Goal: Task Accomplishment & Management: Manage account settings

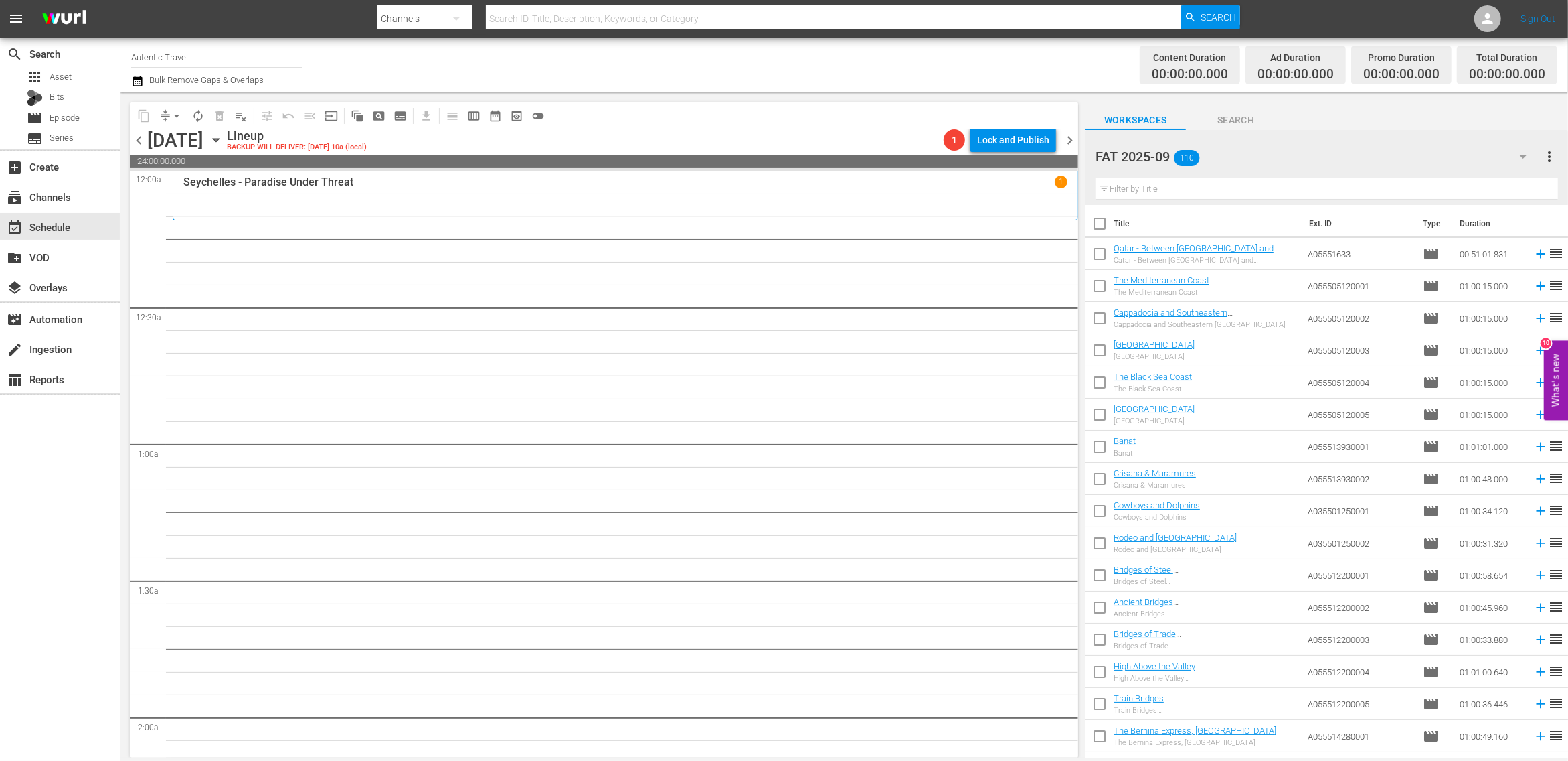
scroll to position [539, 0]
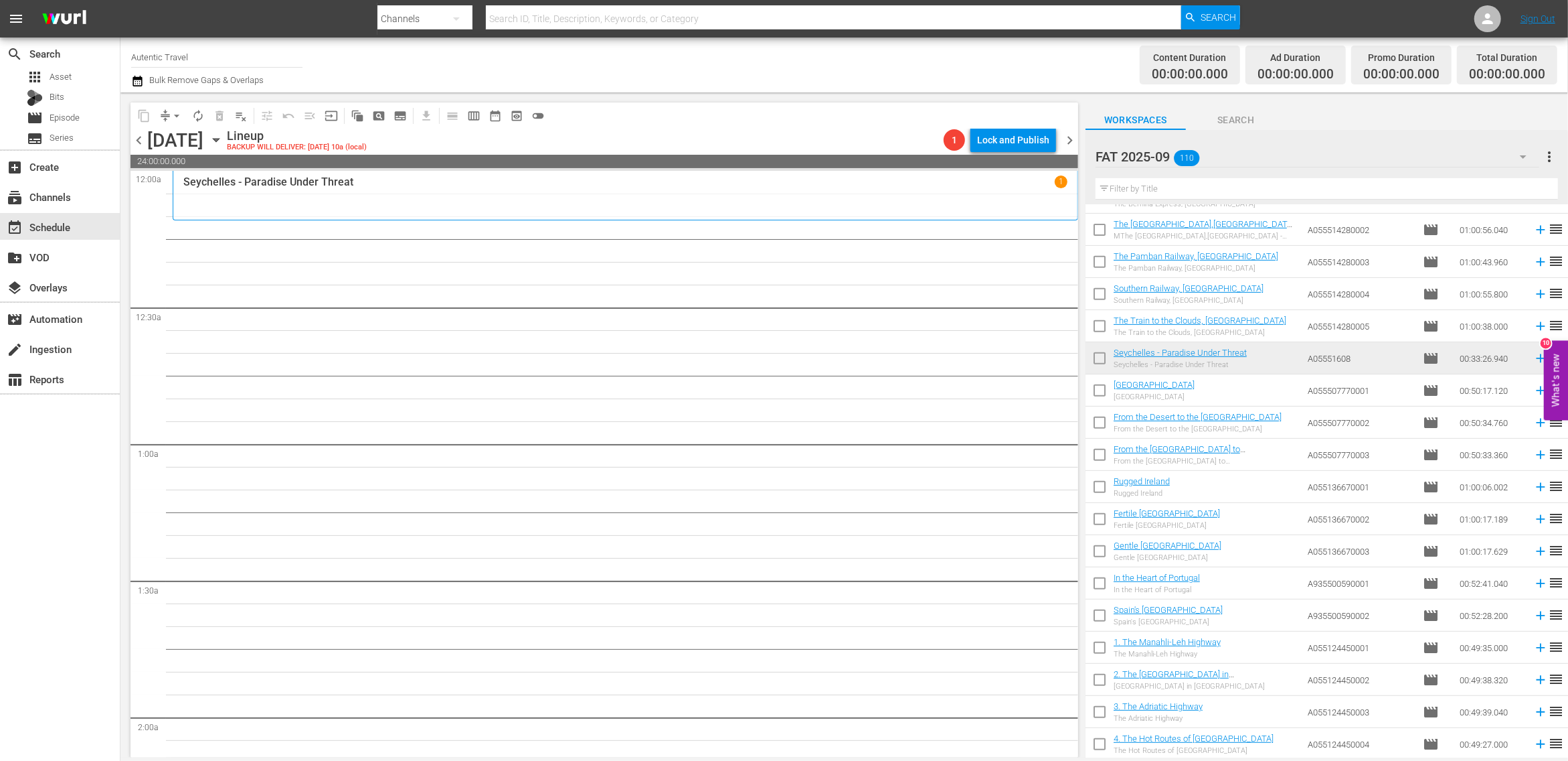
click at [1100, 389] on input "checkbox" at bounding box center [1099, 392] width 28 height 28
checkbox input "true"
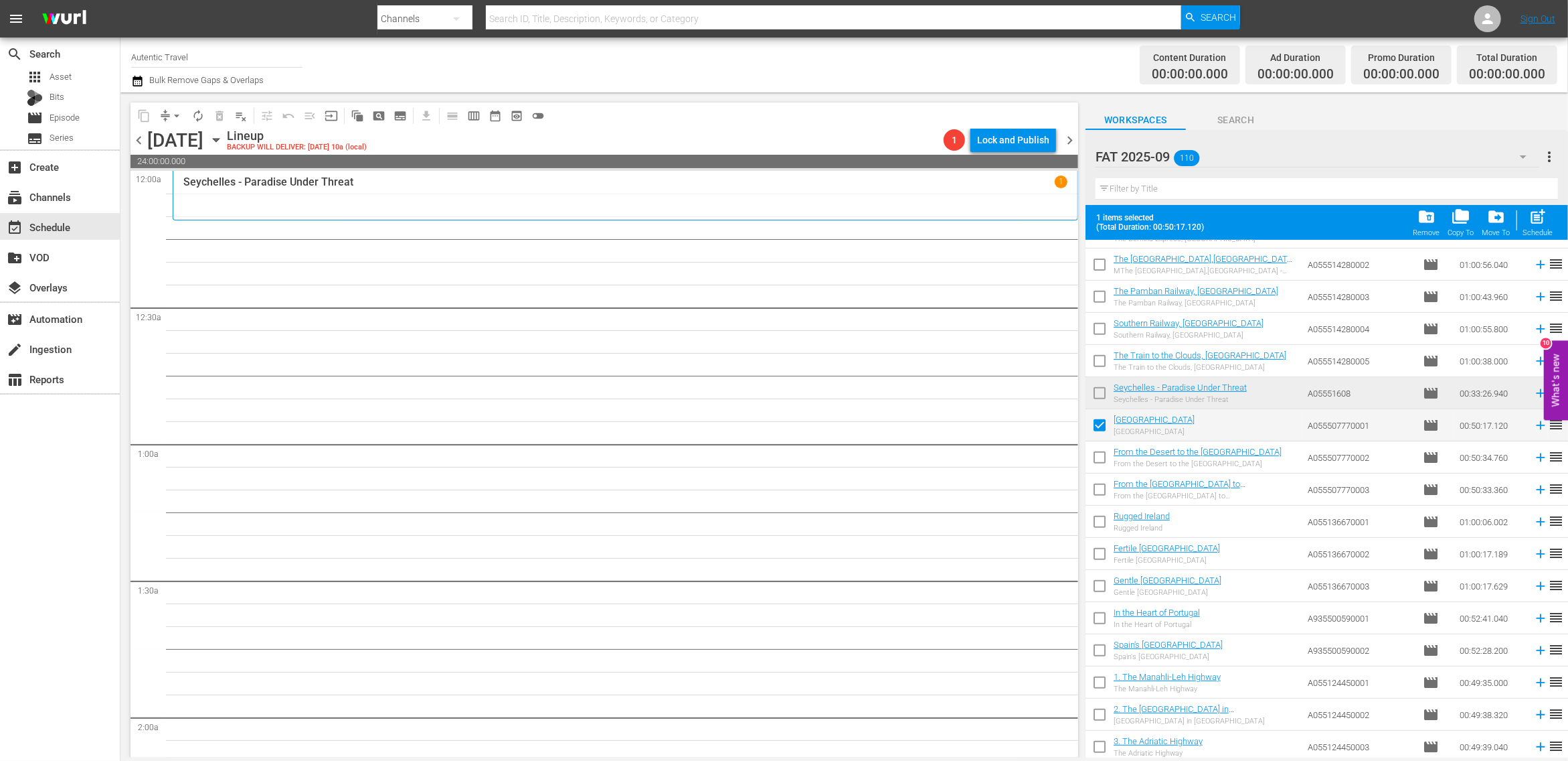
click at [1101, 456] on input "checkbox" at bounding box center [1099, 459] width 28 height 28
checkbox input "true"
click at [1098, 492] on input "checkbox" at bounding box center [1099, 491] width 28 height 28
checkbox input "true"
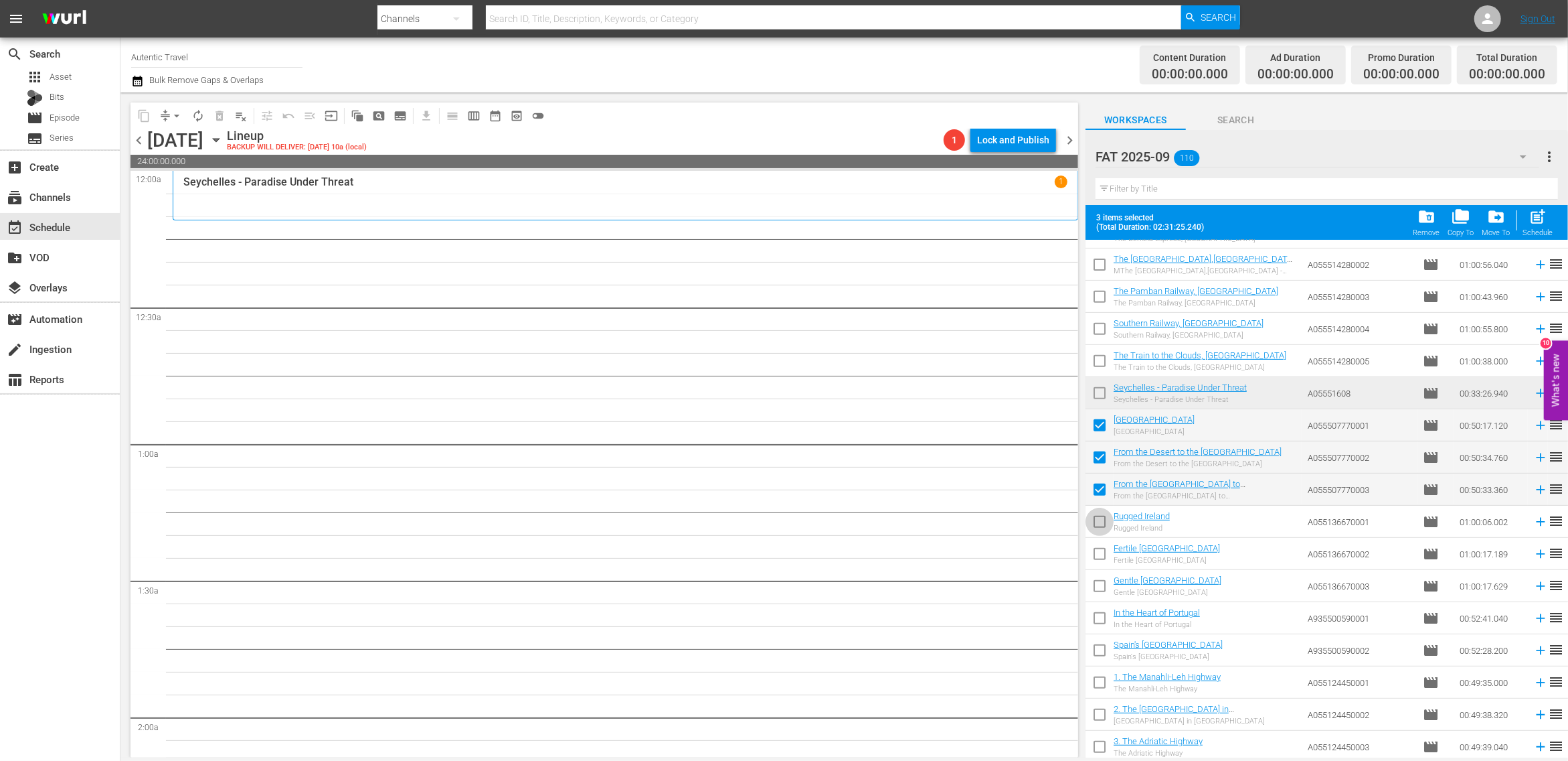
click at [1101, 523] on input "checkbox" at bounding box center [1099, 523] width 28 height 28
checkbox input "true"
click at [1101, 555] on input "checkbox" at bounding box center [1099, 556] width 28 height 28
checkbox input "true"
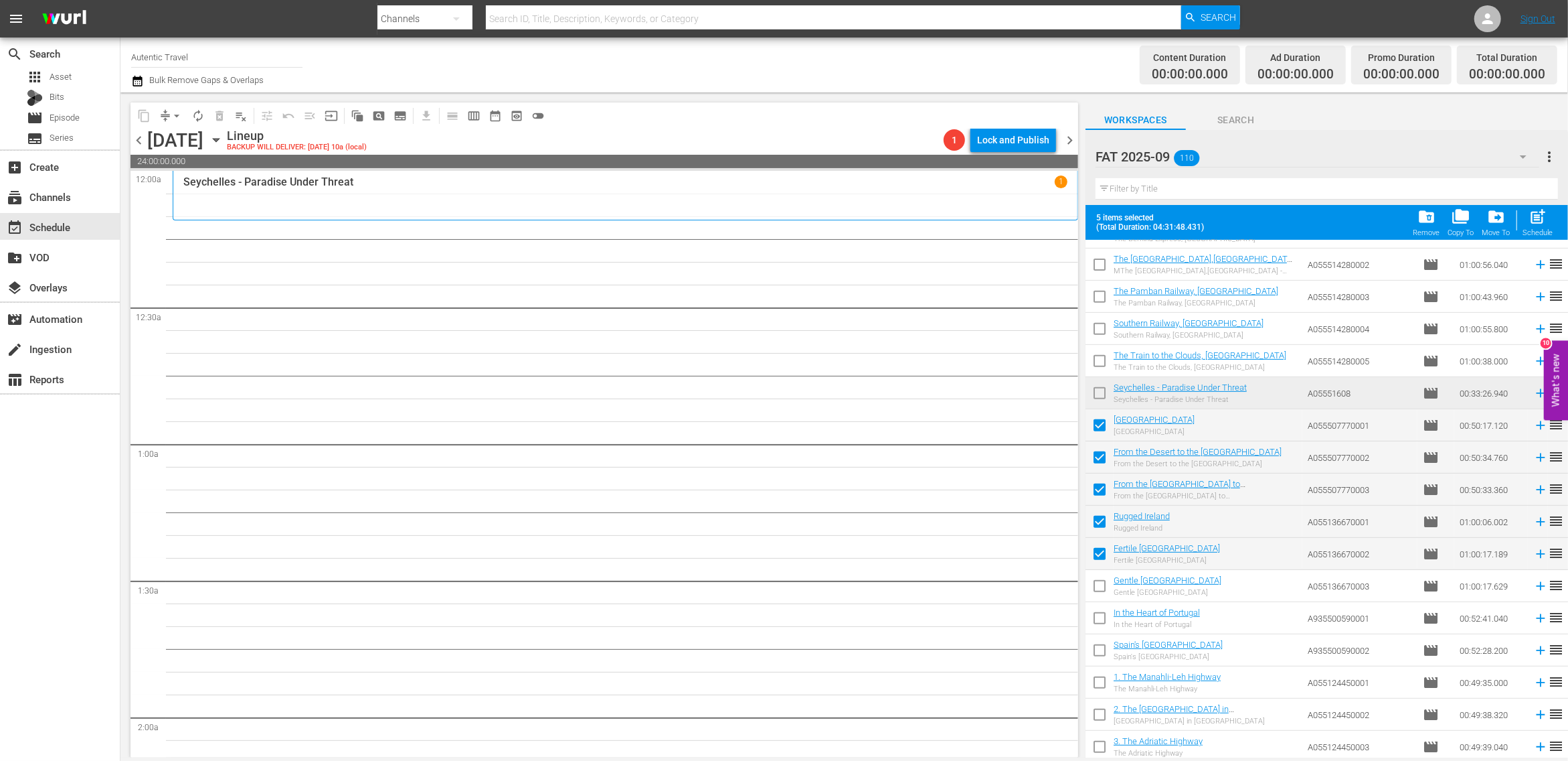
click at [1101, 585] on input "checkbox" at bounding box center [1099, 588] width 28 height 28
checkbox input "true"
click at [1101, 629] on input "checkbox" at bounding box center [1099, 620] width 28 height 28
checkbox input "true"
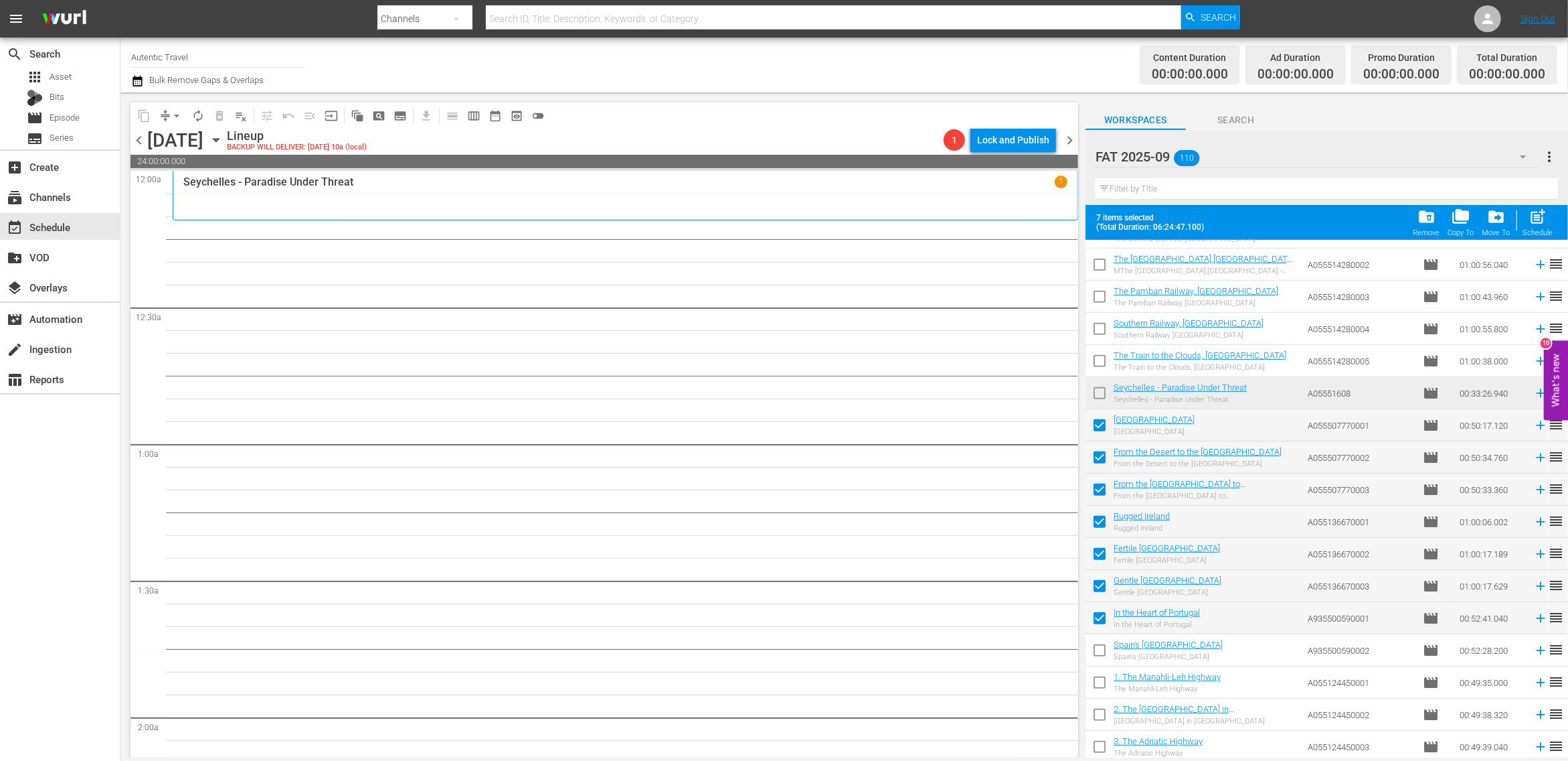
click at [1101, 652] on input "checkbox" at bounding box center [1099, 652] width 28 height 28
checkbox input "true"
click at [1101, 681] on input "checkbox" at bounding box center [1099, 685] width 28 height 28
checkbox input "true"
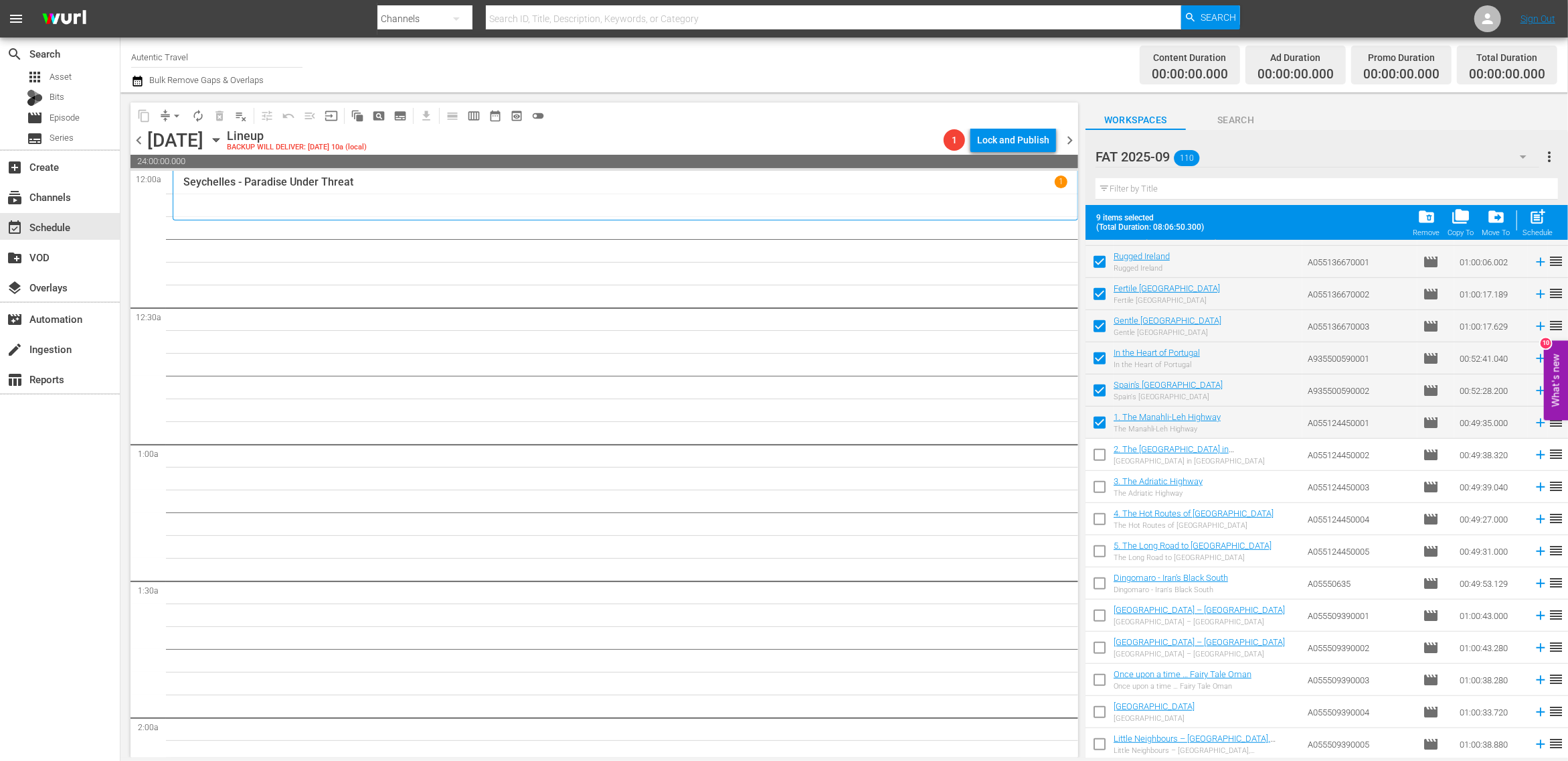
scroll to position [825, 0]
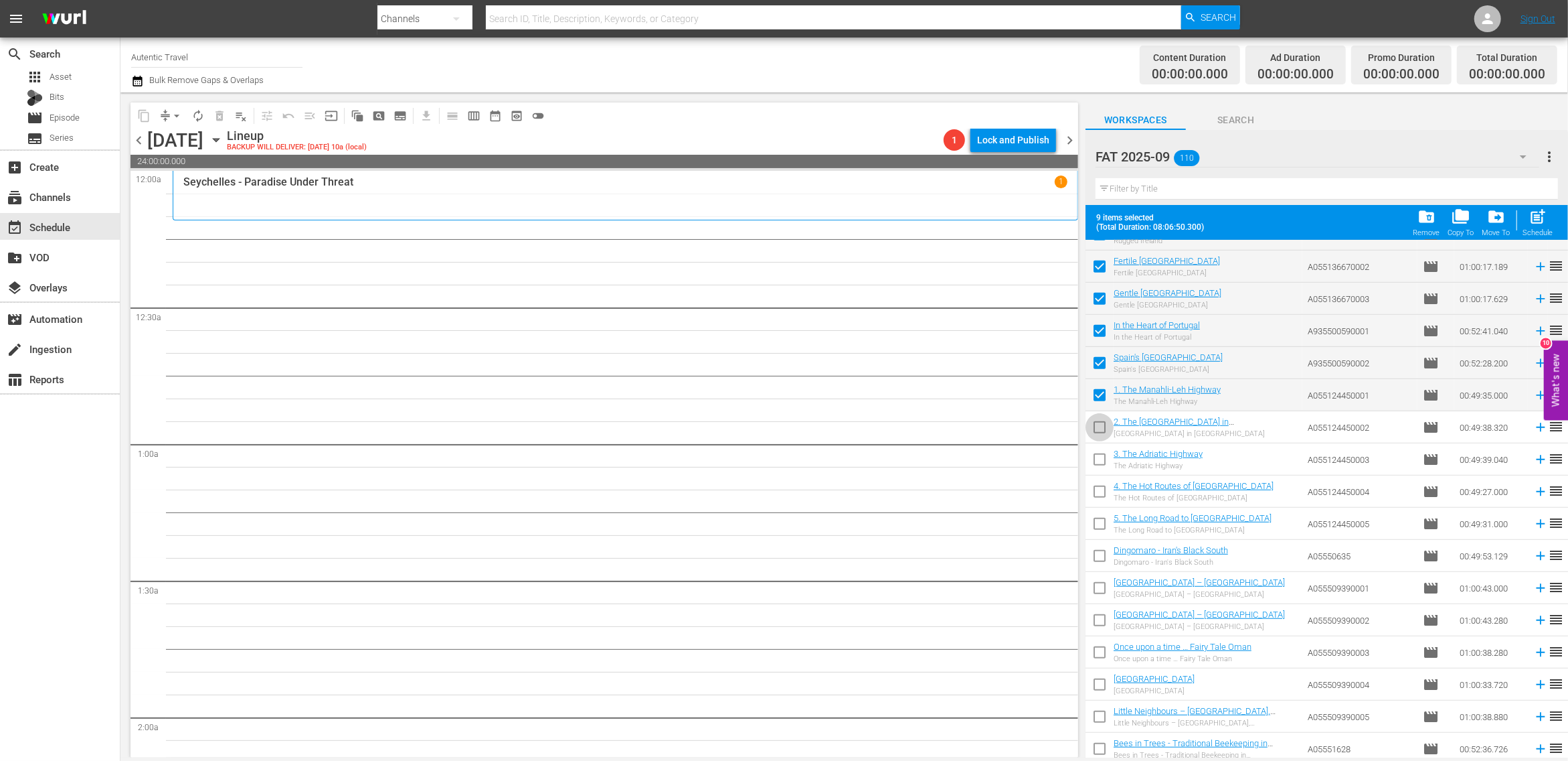
click at [1100, 430] on input "checkbox" at bounding box center [1099, 430] width 28 height 28
checkbox input "true"
click at [1096, 464] on input "checkbox" at bounding box center [1099, 462] width 28 height 28
checkbox input "true"
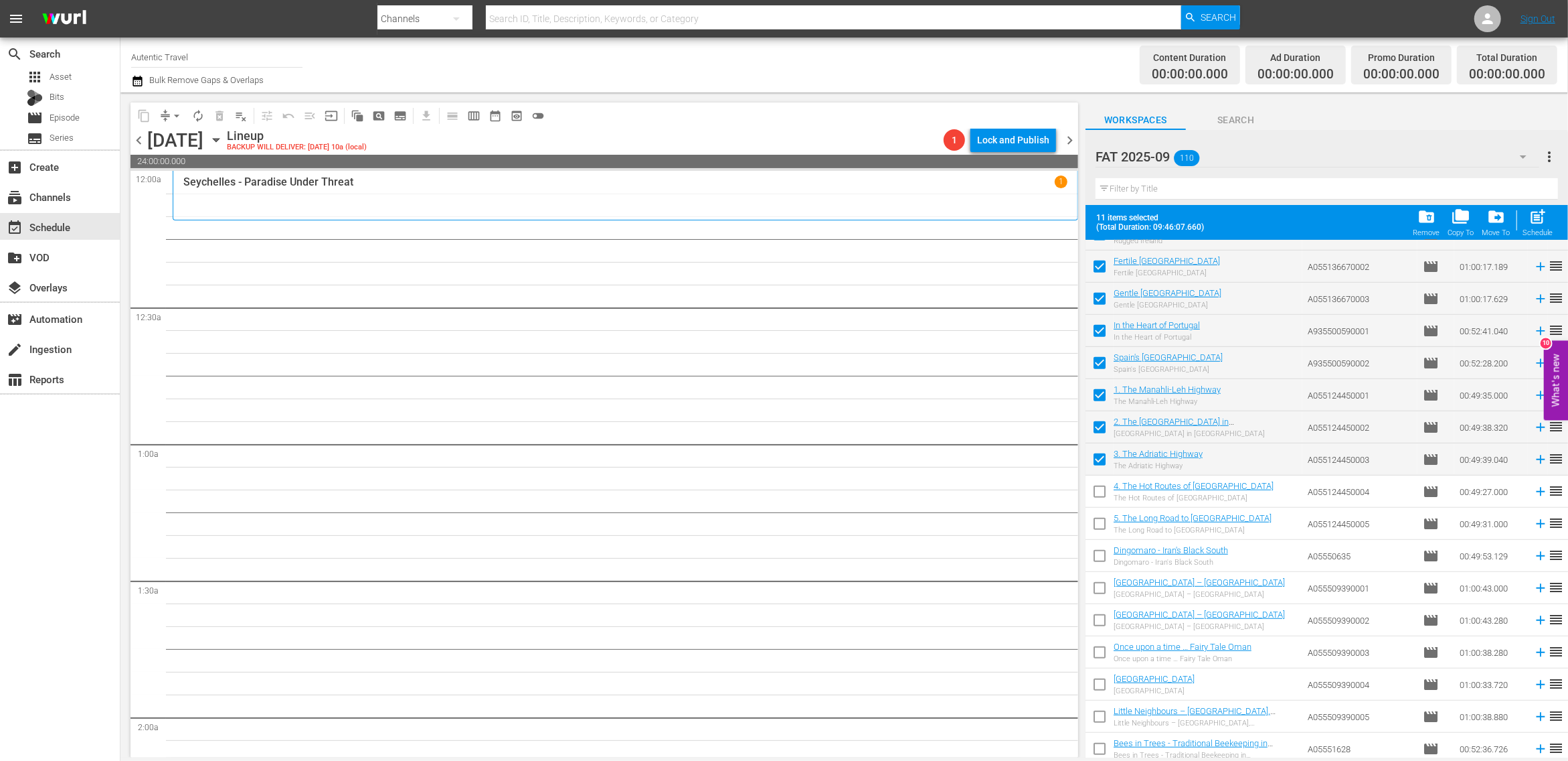
drag, startPoint x: 1101, startPoint y: 495, endPoint x: 1104, endPoint y: 541, distance: 46.1
click at [1101, 496] on input "checkbox" at bounding box center [1099, 494] width 28 height 28
checkbox input "true"
click at [1101, 521] on input "checkbox" at bounding box center [1099, 526] width 28 height 28
checkbox input "true"
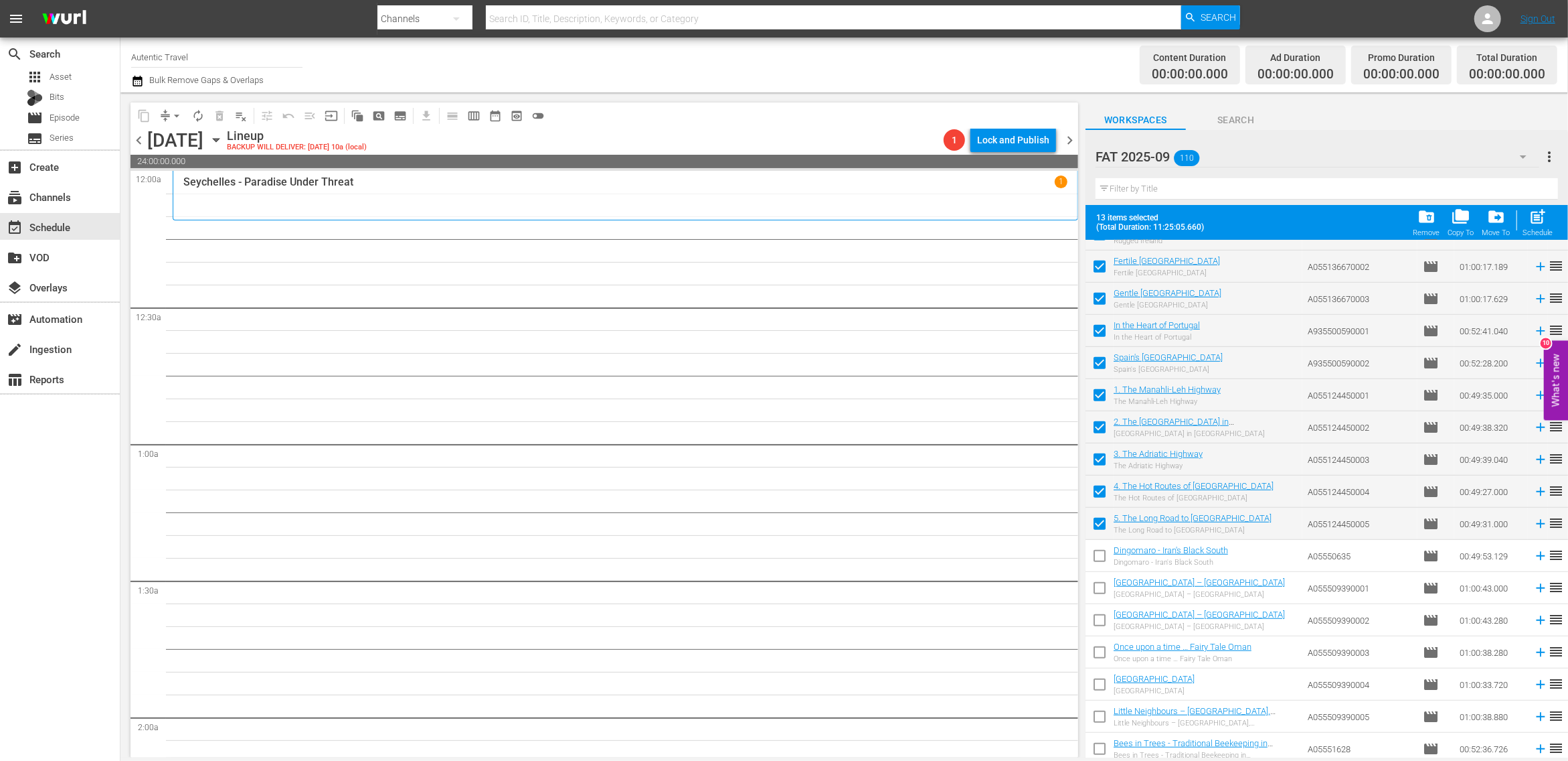
click at [1097, 567] on input "checkbox" at bounding box center [1099, 558] width 28 height 28
checkbox input "true"
drag, startPoint x: 1097, startPoint y: 589, endPoint x: 1097, endPoint y: 610, distance: 21.0
click at [1097, 589] on input "checkbox" at bounding box center [1099, 590] width 28 height 28
checkbox input "true"
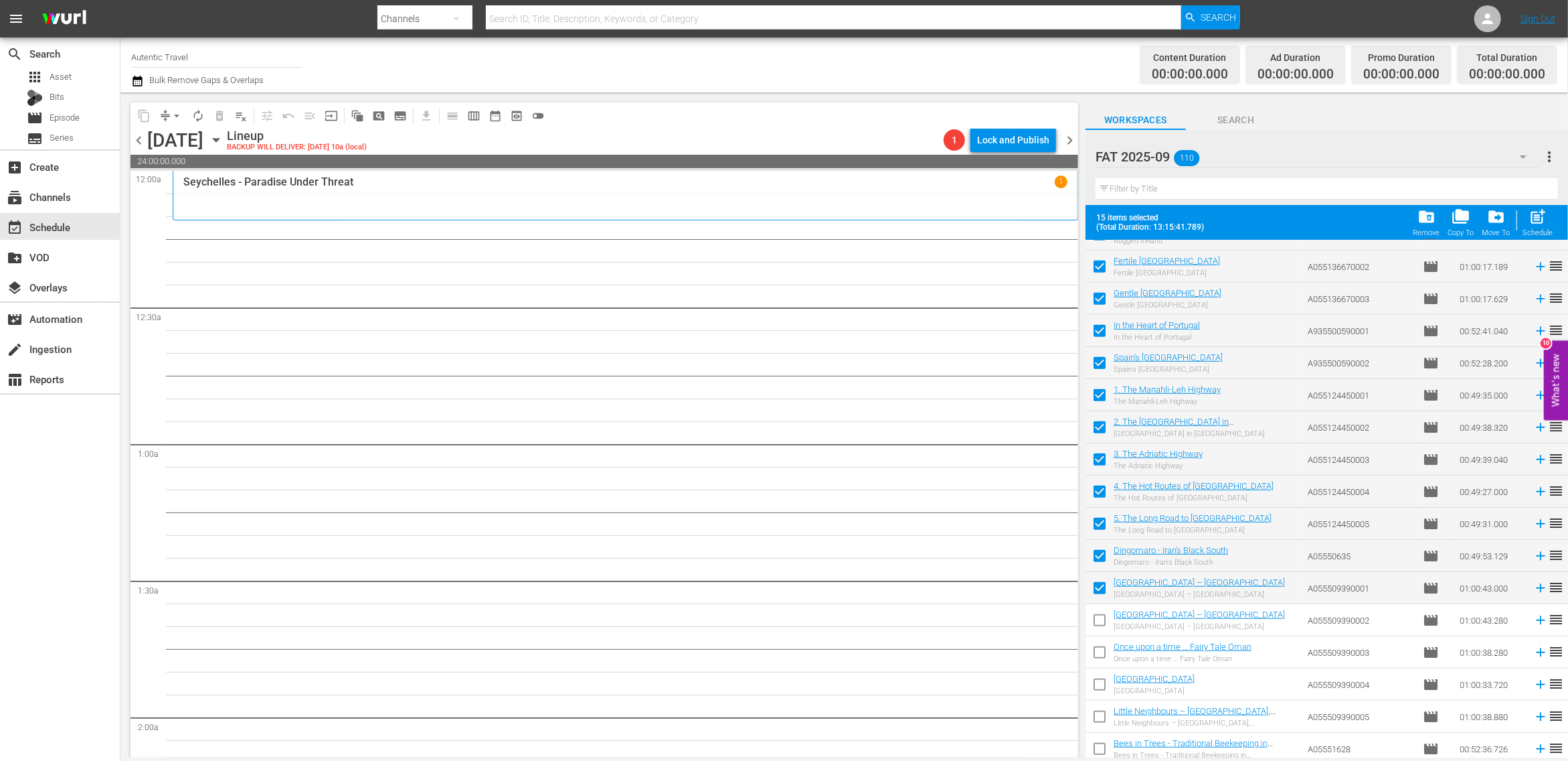
click at [1101, 622] on input "checkbox" at bounding box center [1099, 622] width 28 height 28
checkbox input "true"
click at [1100, 652] on input "checkbox" at bounding box center [1099, 654] width 28 height 28
checkbox input "true"
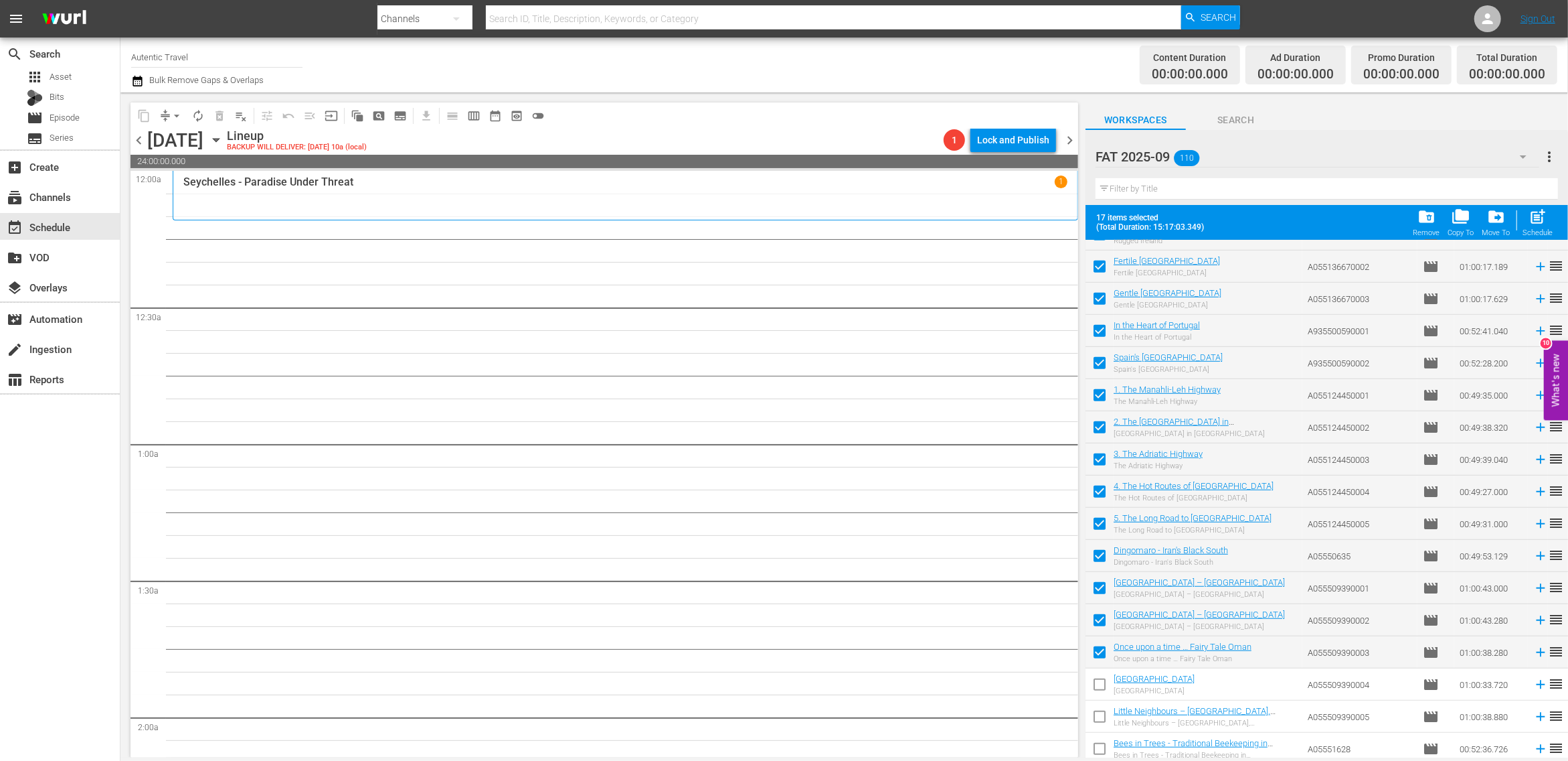
drag, startPoint x: 1099, startPoint y: 690, endPoint x: 1099, endPoint y: 713, distance: 23.0
click at [1099, 690] on input "checkbox" at bounding box center [1099, 687] width 28 height 28
checkbox input "true"
drag, startPoint x: 1099, startPoint y: 720, endPoint x: 1101, endPoint y: 747, distance: 27.1
click at [1099, 720] on input "checkbox" at bounding box center [1099, 719] width 28 height 28
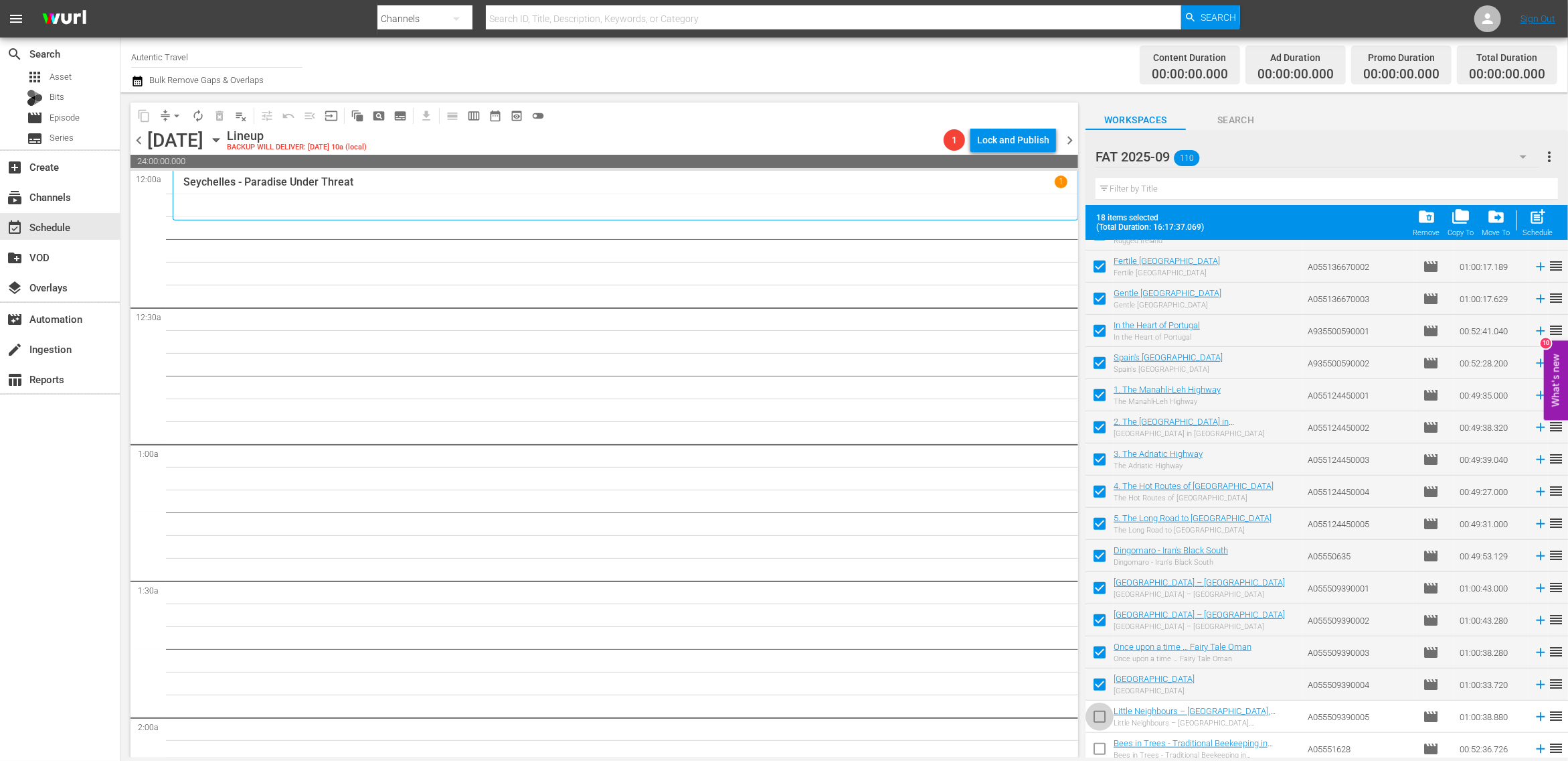
checkbox input "true"
click at [1101, 743] on input "checkbox" at bounding box center [1099, 751] width 28 height 28
checkbox input "true"
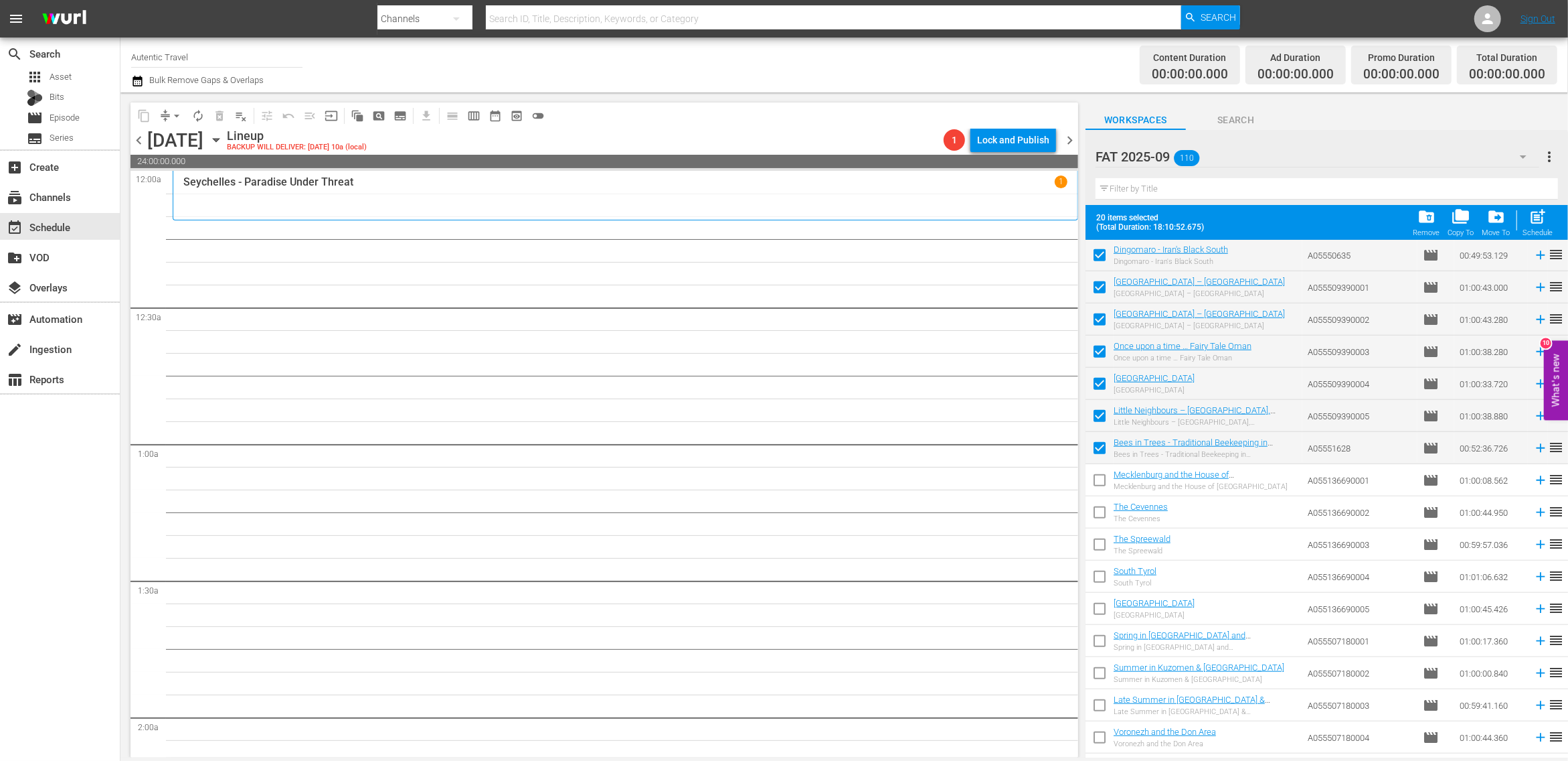
scroll to position [1129, 0]
click at [1102, 474] on input "checkbox" at bounding box center [1099, 479] width 28 height 28
checkbox input "true"
click at [1102, 506] on input "checkbox" at bounding box center [1099, 512] width 28 height 28
checkbox input "true"
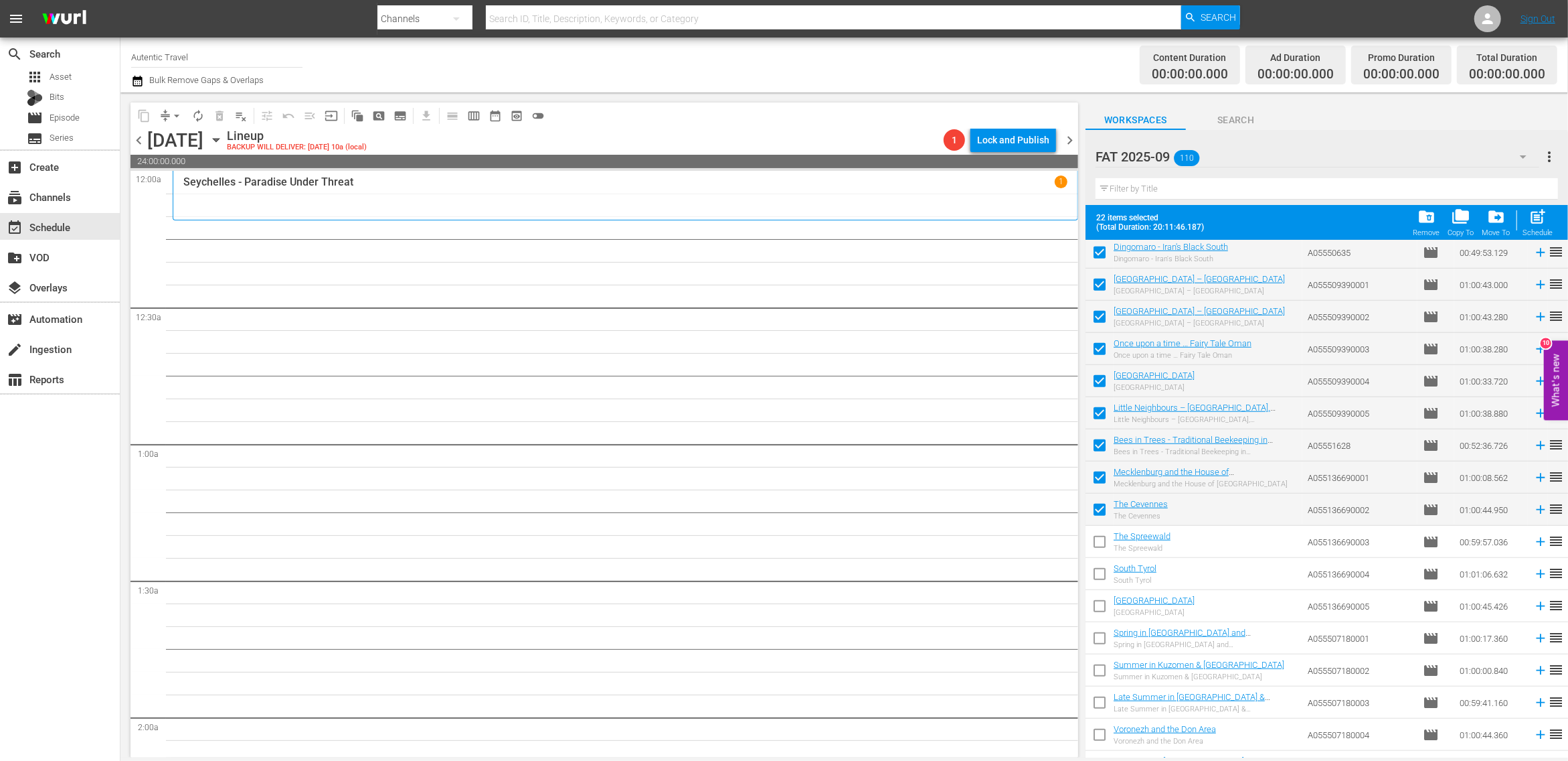
click at [1097, 545] on input "checkbox" at bounding box center [1099, 544] width 28 height 28
checkbox input "true"
drag, startPoint x: 1099, startPoint y: 563, endPoint x: 1099, endPoint y: 582, distance: 19.0
click at [1099, 567] on span at bounding box center [1099, 573] width 28 height 28
click at [1100, 575] on input "checkbox" at bounding box center [1099, 576] width 28 height 28
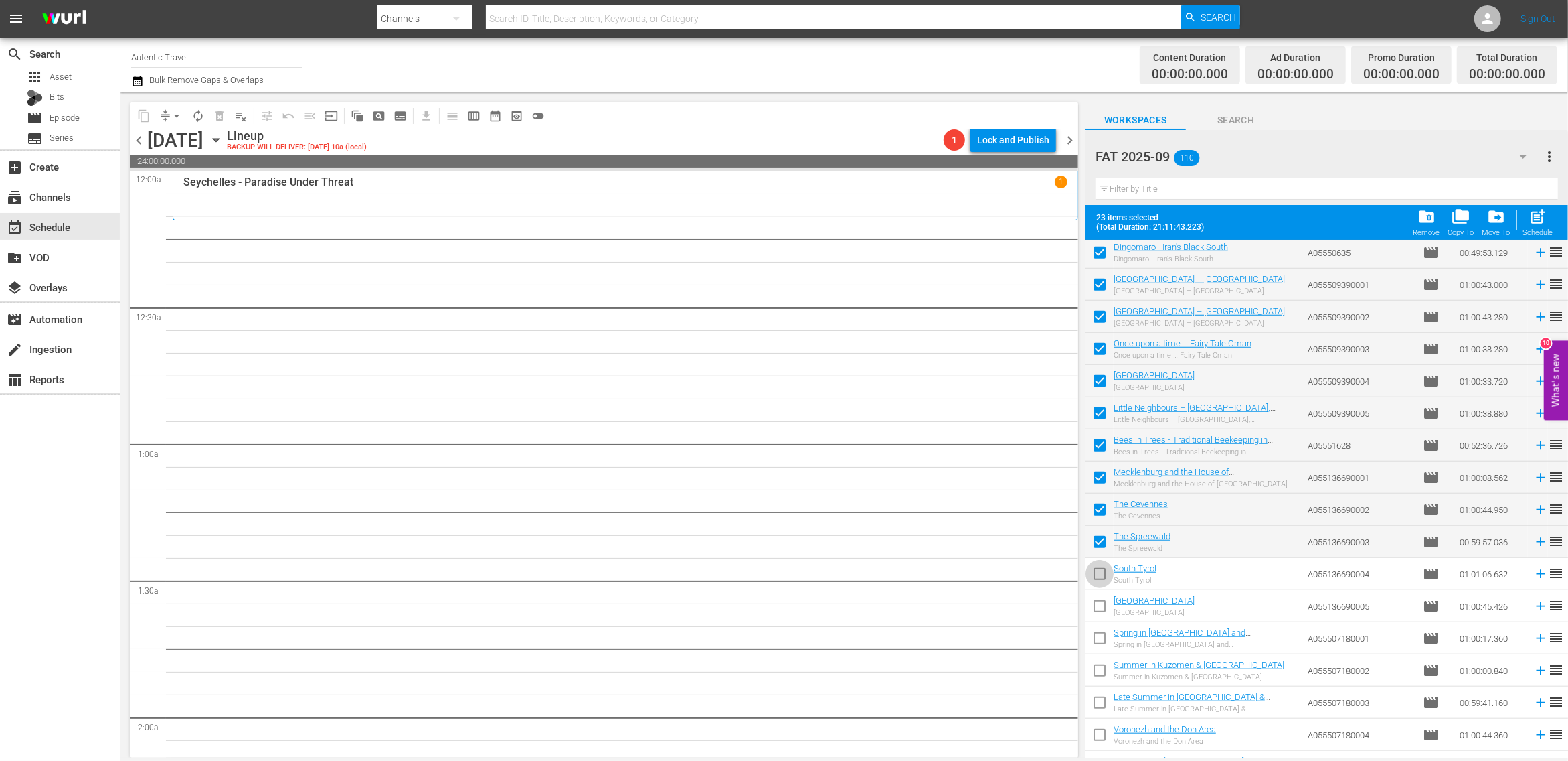
checkbox input "true"
drag, startPoint x: 1101, startPoint y: 601, endPoint x: 1101, endPoint y: 613, distance: 12.0
click at [1101, 604] on input "checkbox" at bounding box center [1099, 608] width 28 height 28
checkbox input "true"
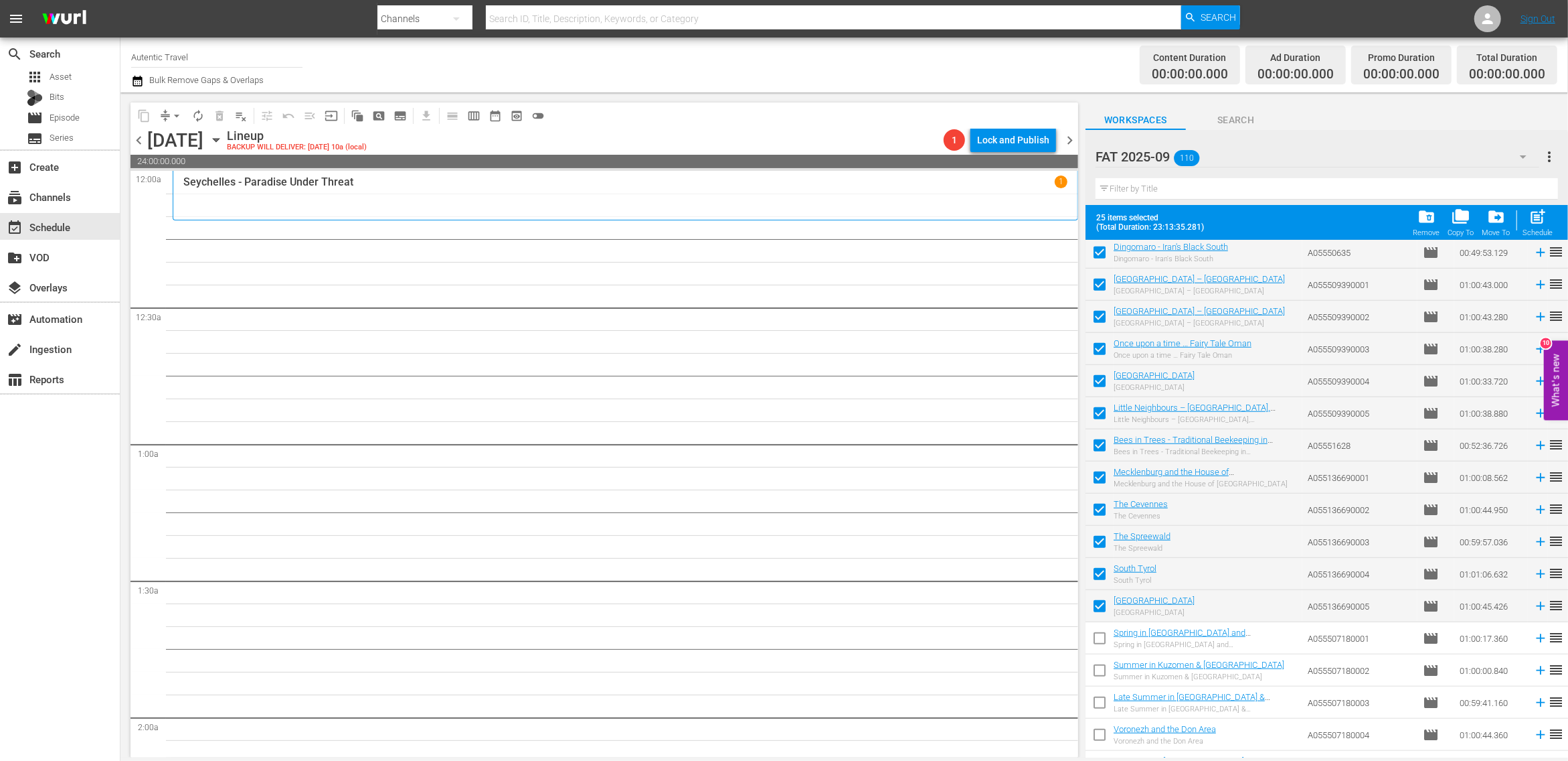
click at [1104, 639] on input "checkbox" at bounding box center [1099, 640] width 28 height 28
checkbox input "true"
click at [1537, 226] on span "post_add" at bounding box center [1538, 216] width 18 height 18
checkbox input "false"
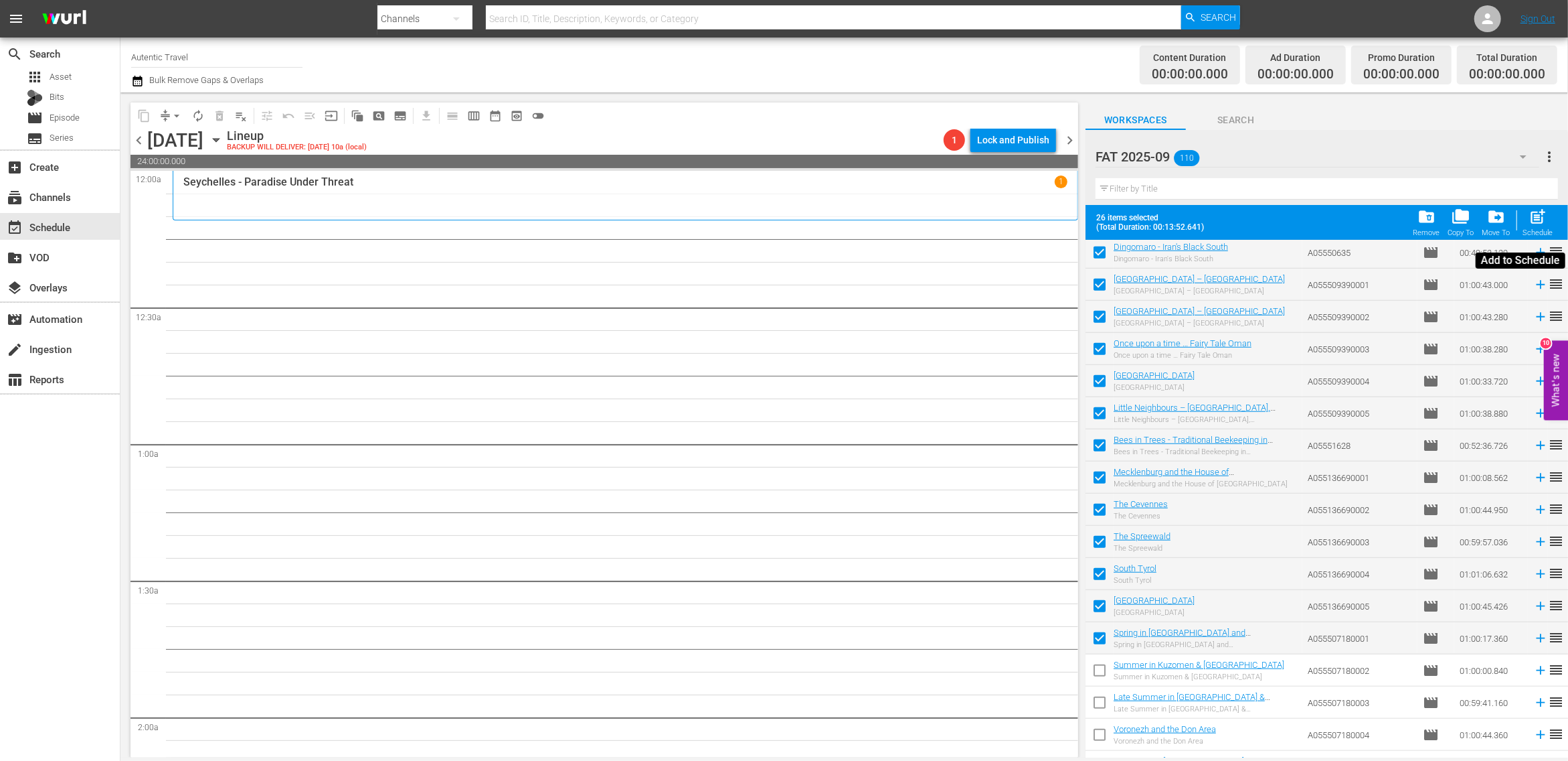
checkbox input "false"
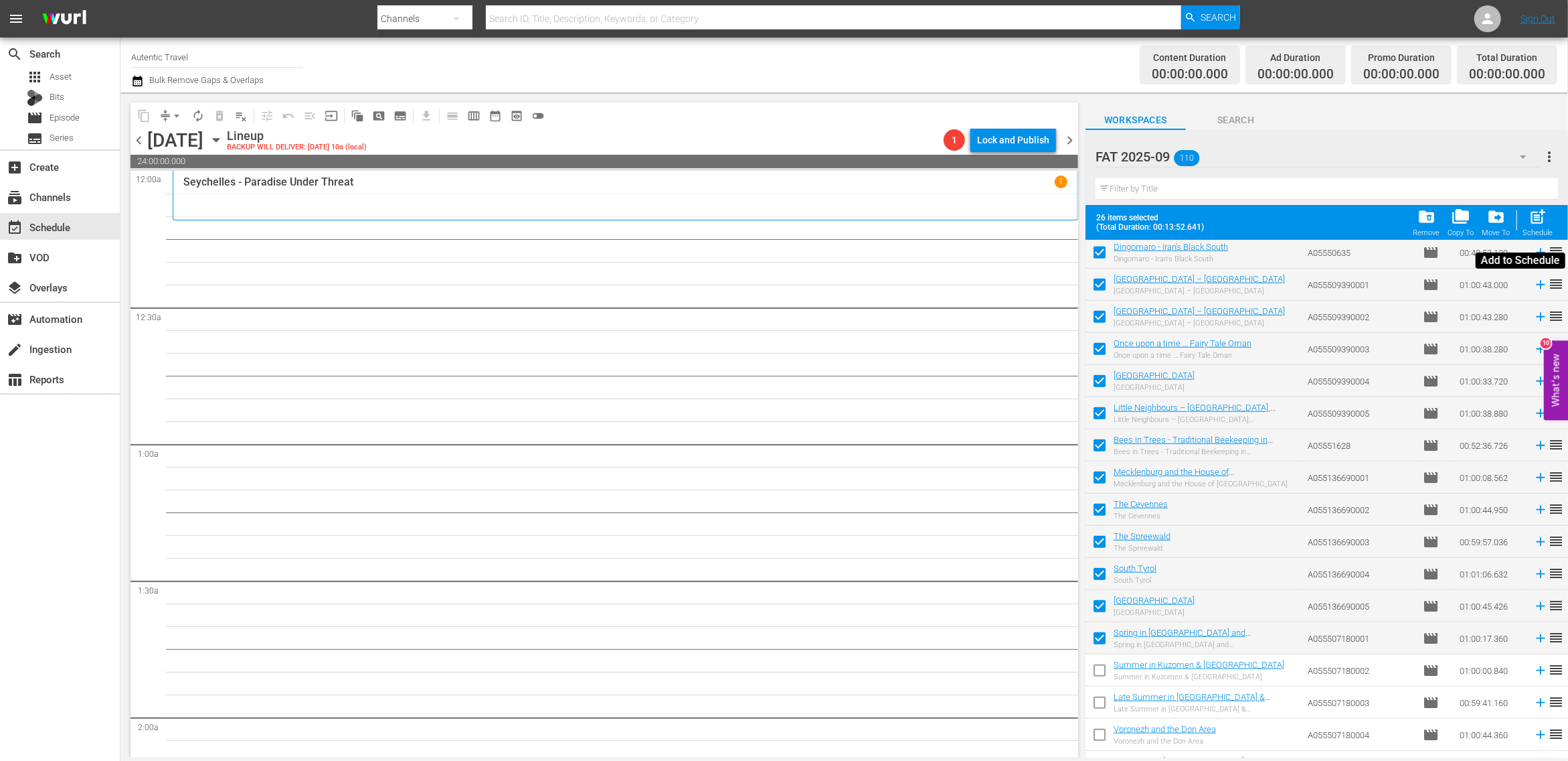
checkbox input "false"
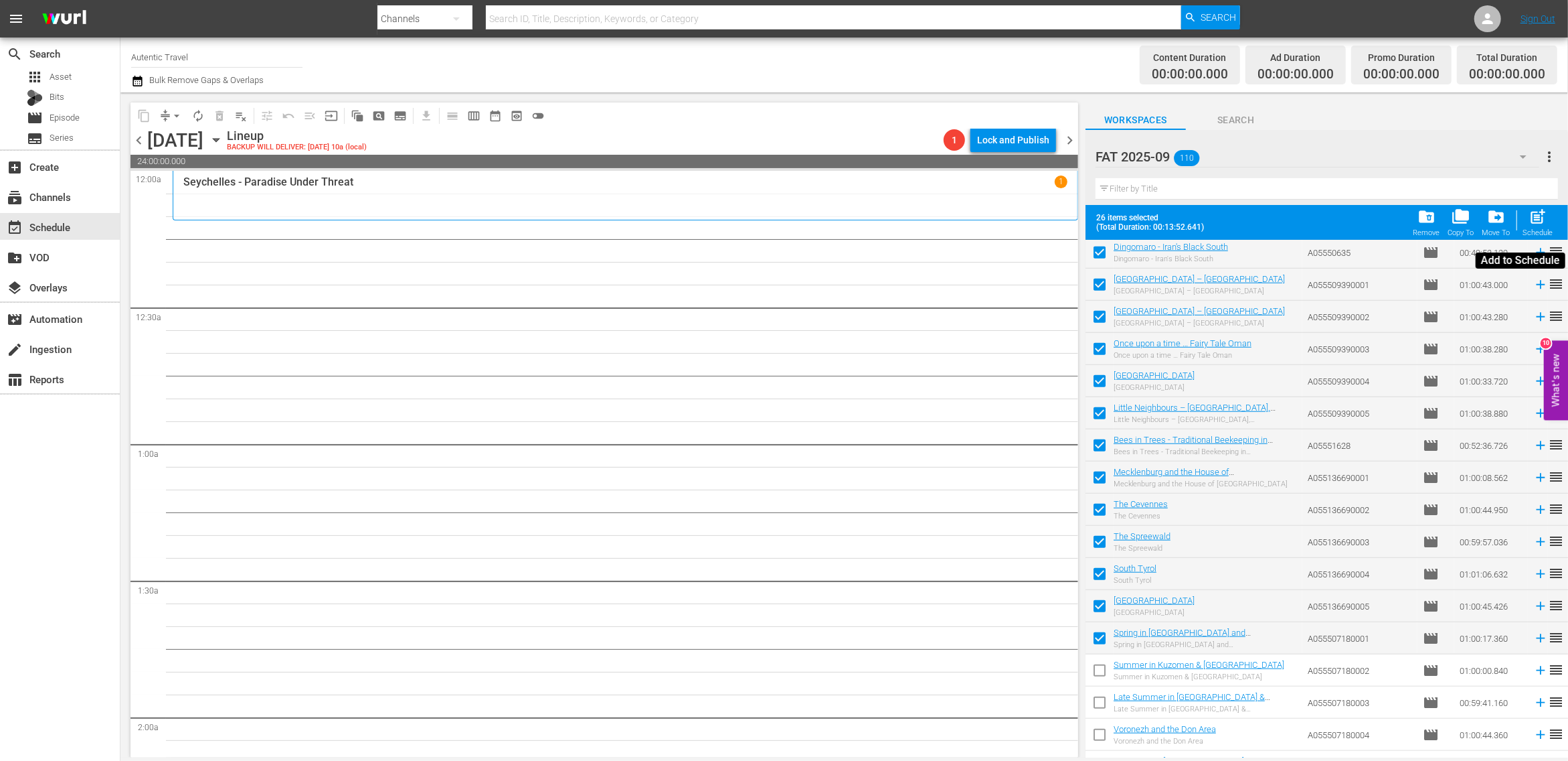
checkbox input "false"
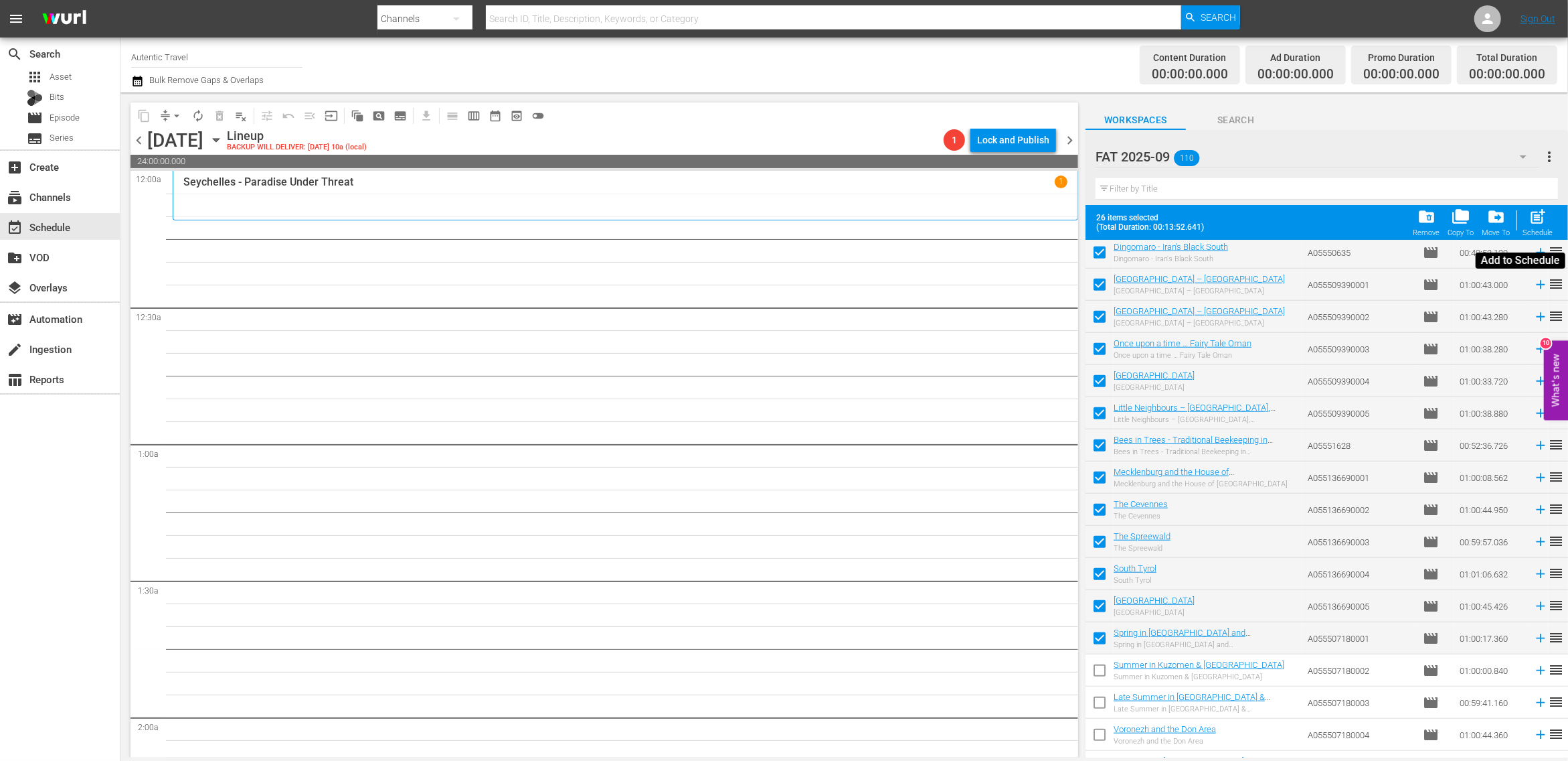
checkbox input "false"
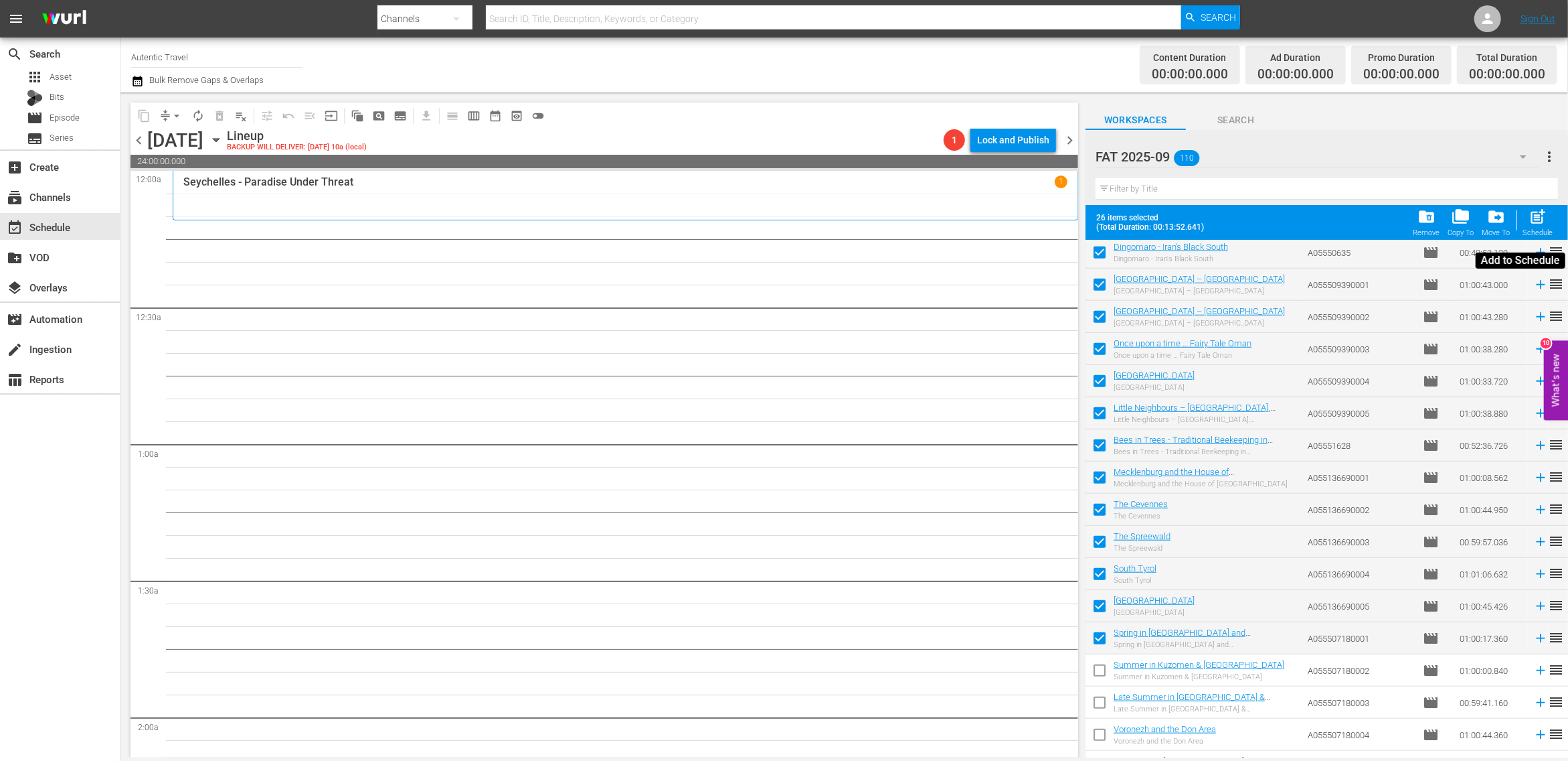
checkbox input "false"
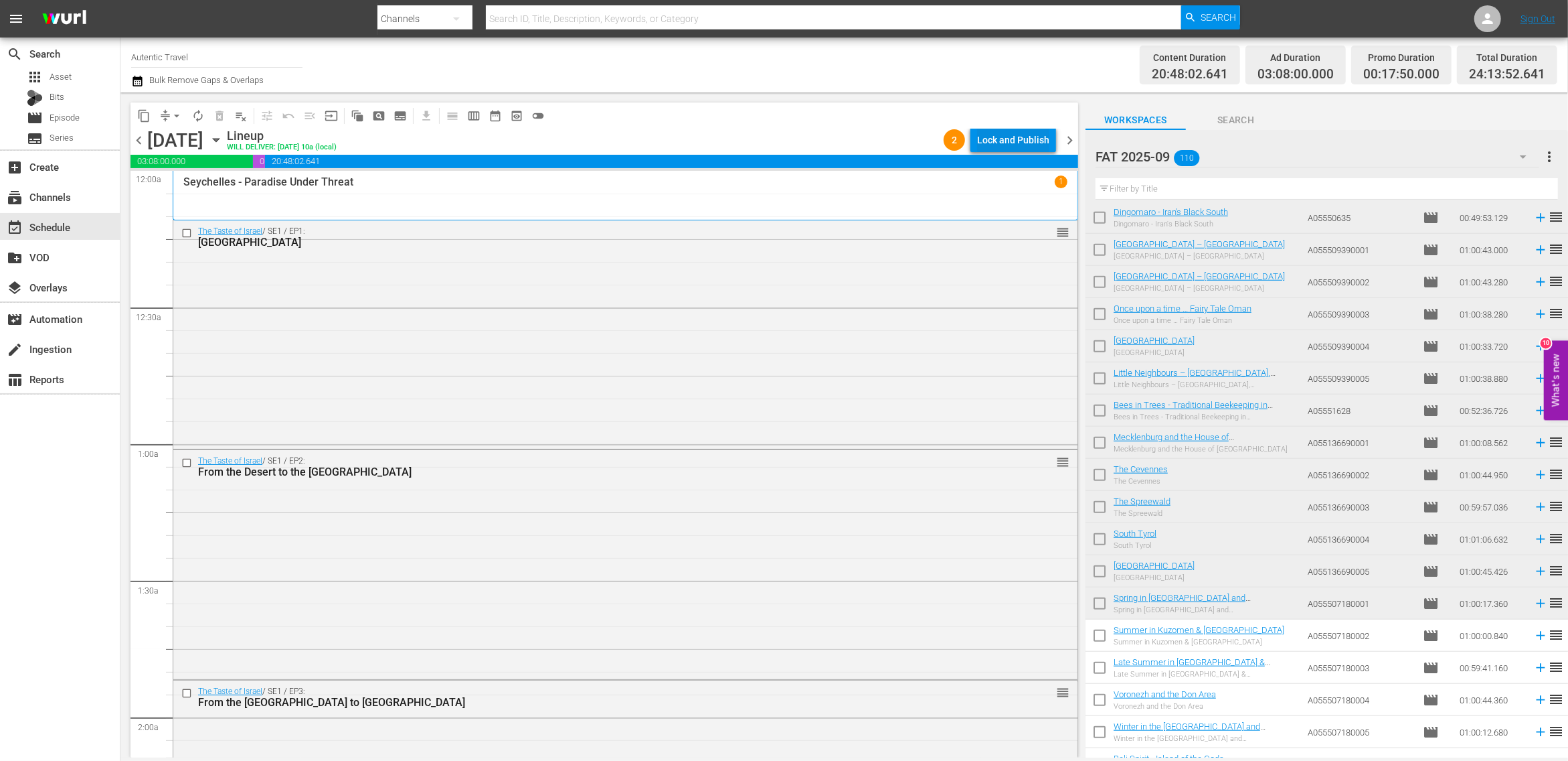
click at [1023, 143] on div "Lock and Publish" at bounding box center [1013, 140] width 73 height 25
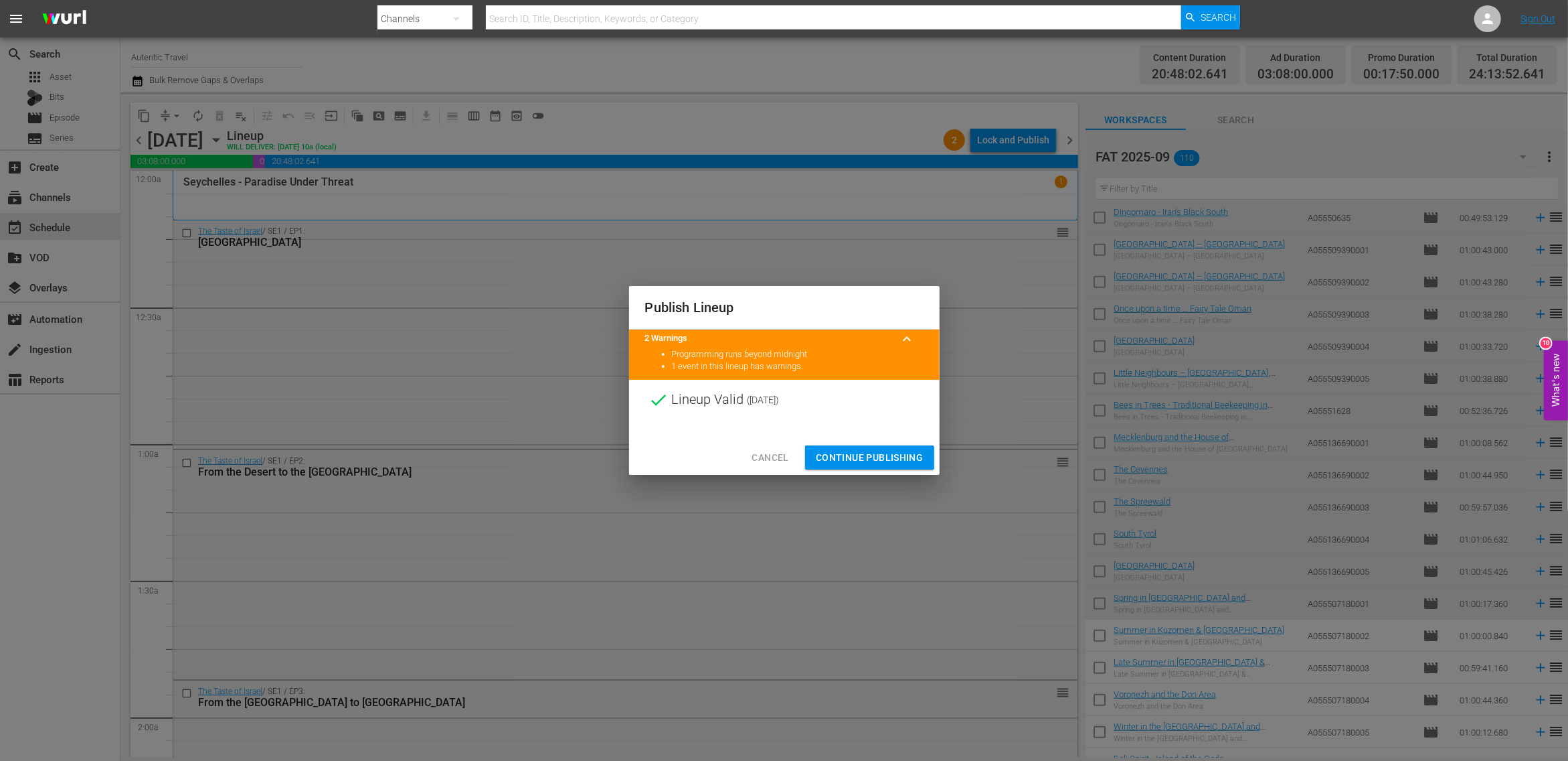
click at [874, 452] on span "Continue Publishing" at bounding box center [869, 457] width 107 height 17
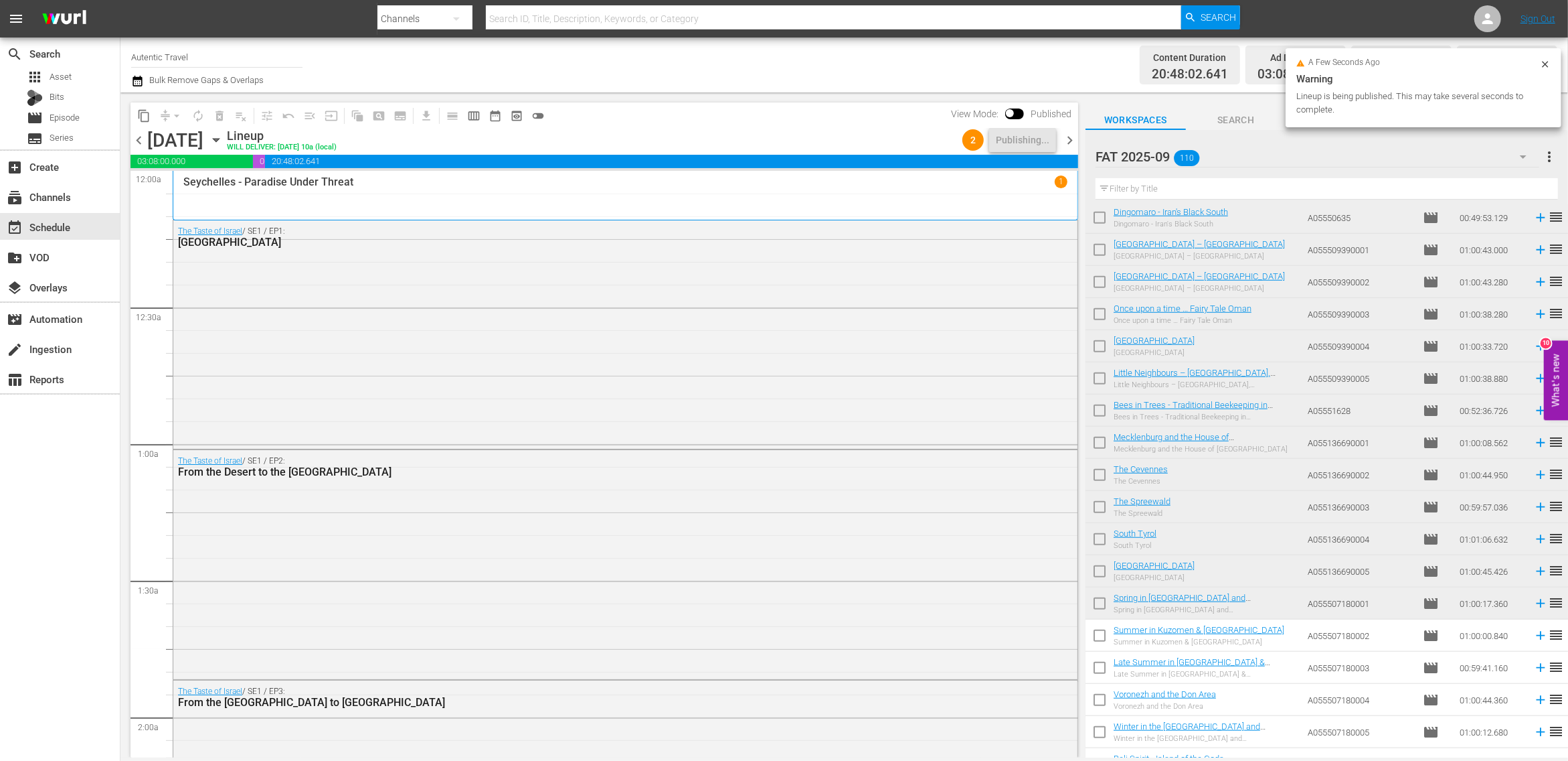
click at [1073, 137] on span "chevron_right" at bounding box center [1070, 140] width 17 height 17
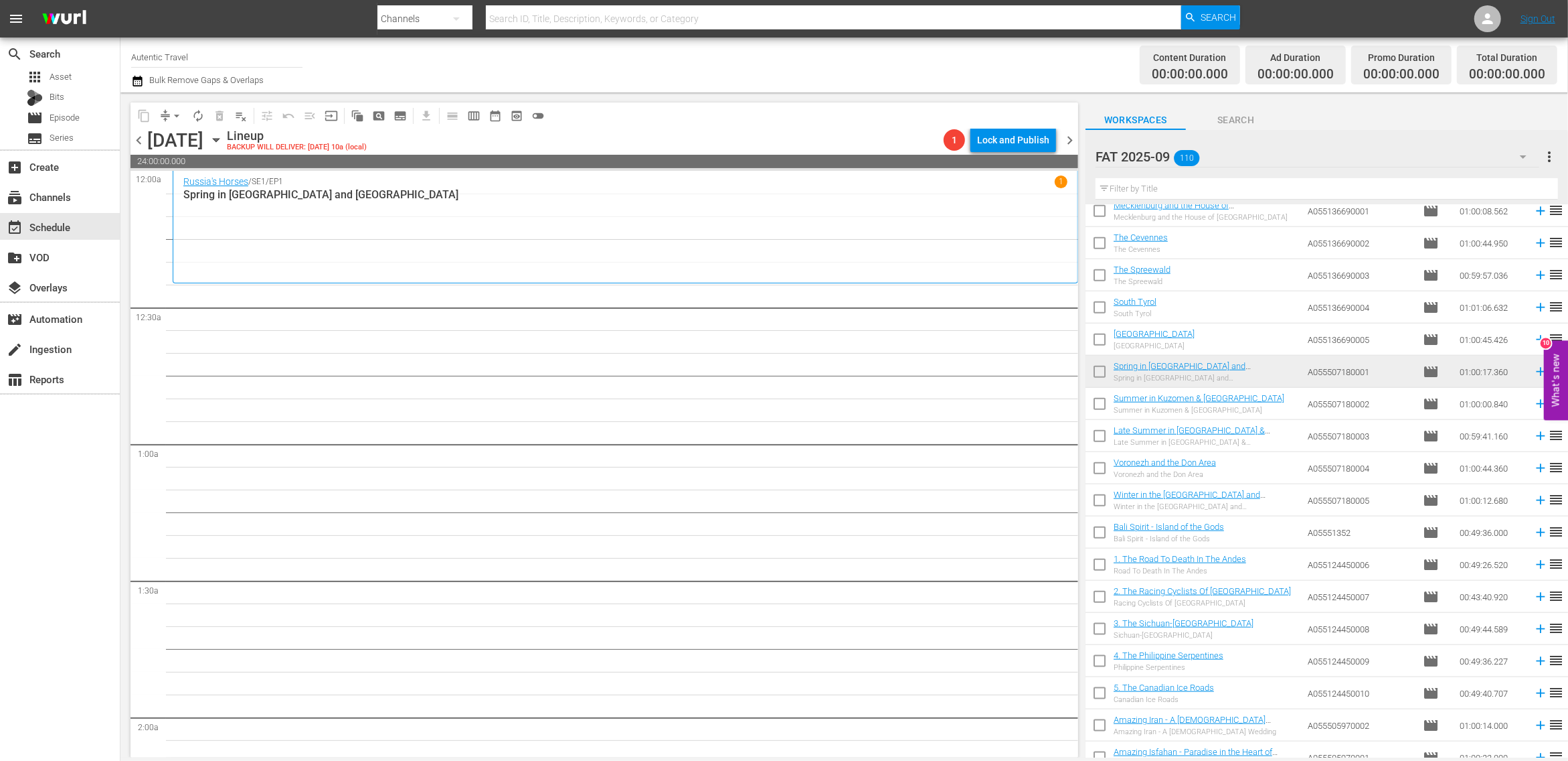
scroll to position [1376, 0]
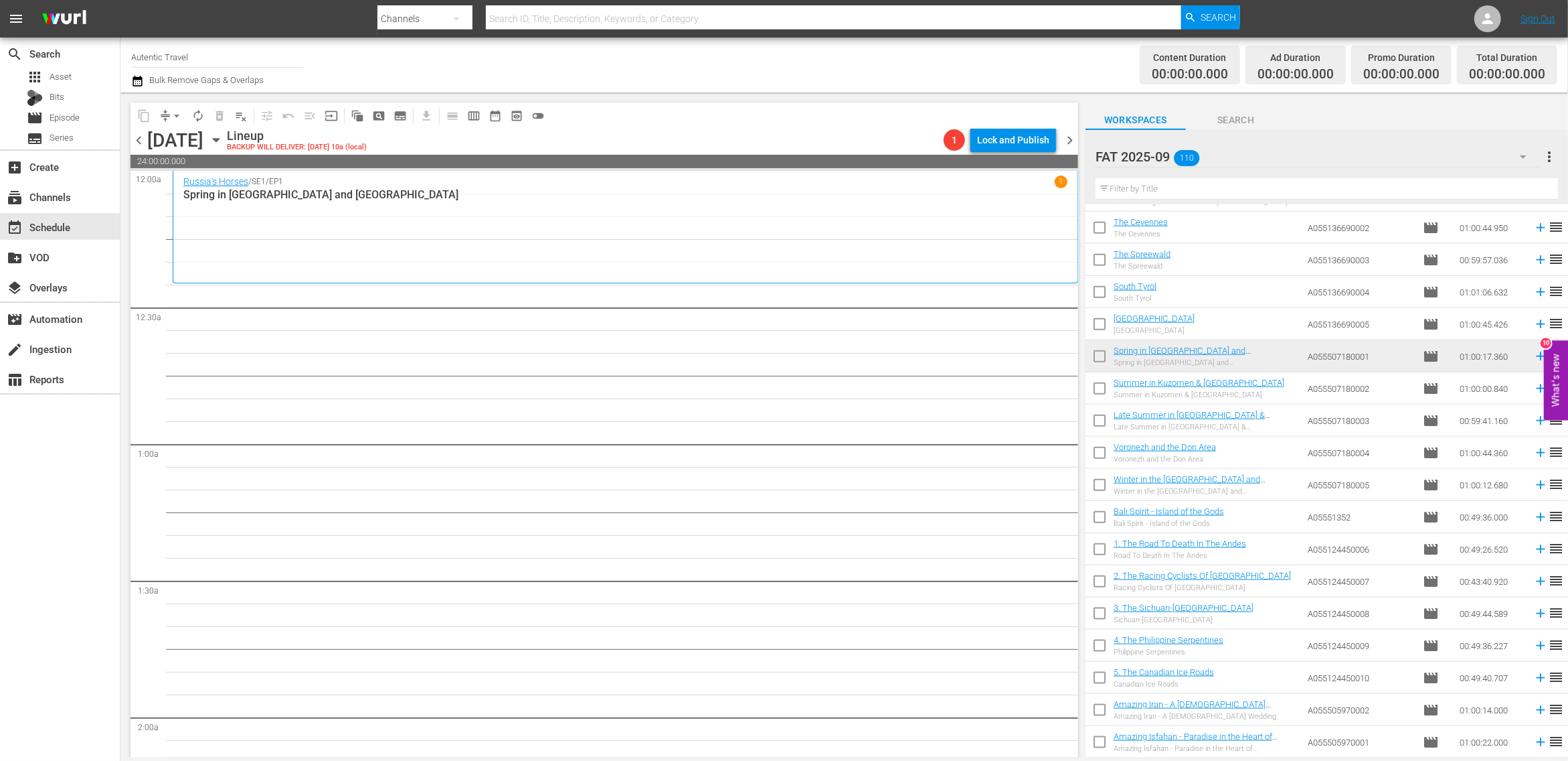
click at [1101, 391] on input "checkbox" at bounding box center [1099, 391] width 28 height 28
checkbox input "true"
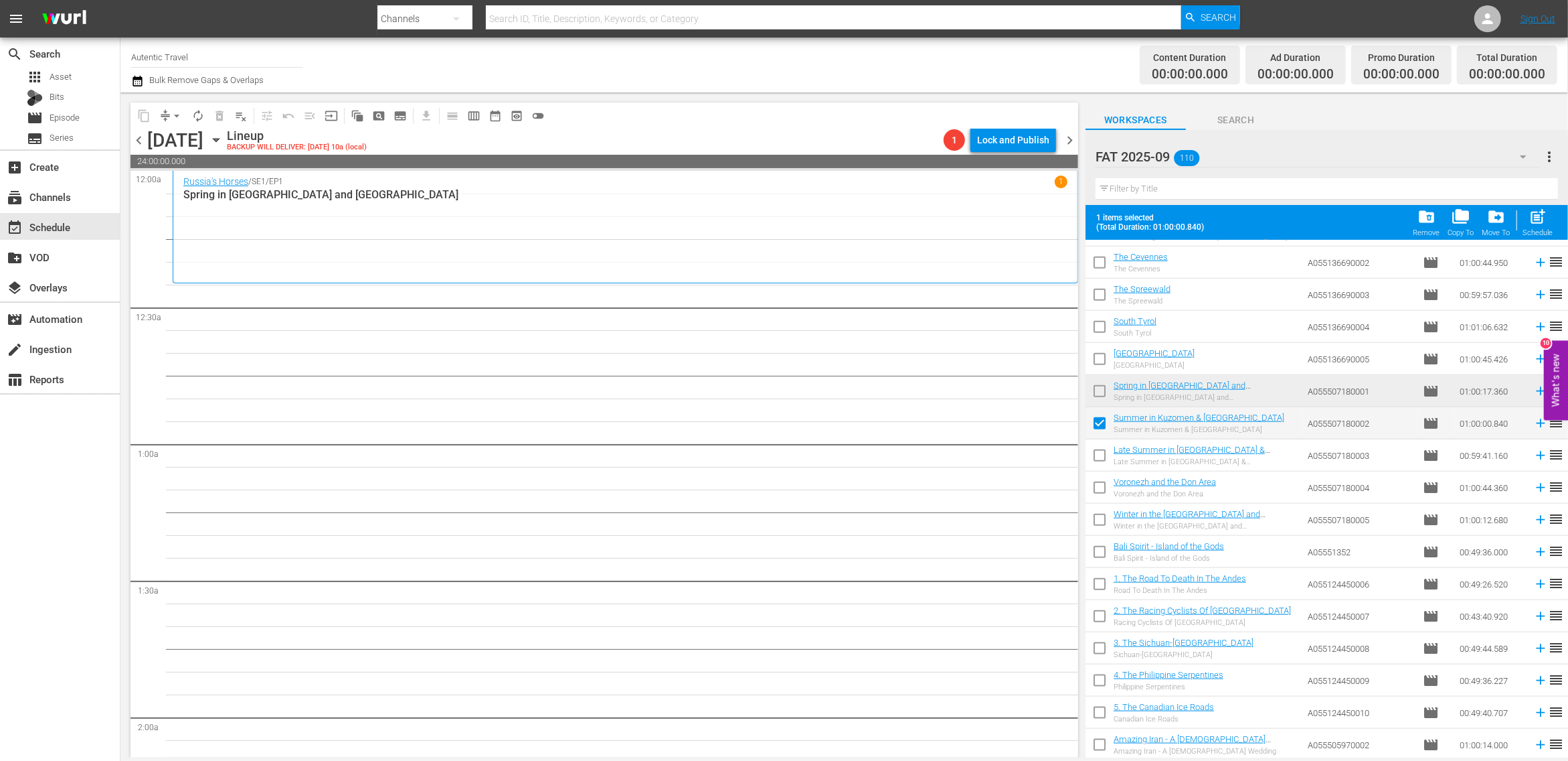
click at [1100, 452] on input "checkbox" at bounding box center [1099, 457] width 28 height 28
checkbox input "true"
click at [1100, 487] on input "checkbox" at bounding box center [1099, 490] width 28 height 28
checkbox input "true"
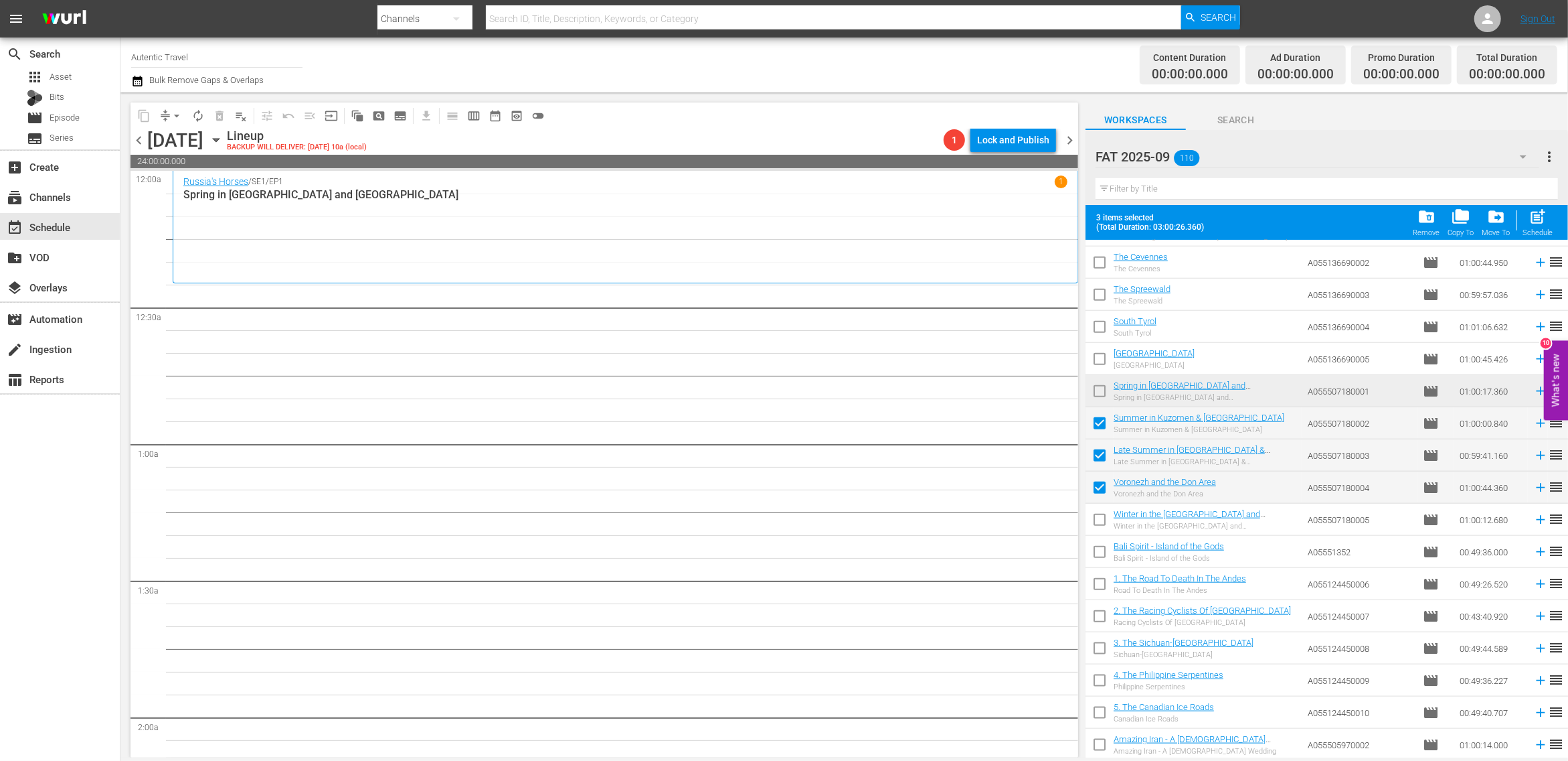
drag, startPoint x: 1100, startPoint y: 523, endPoint x: 1100, endPoint y: 542, distance: 19.0
click at [1100, 525] on input "checkbox" at bounding box center [1099, 522] width 28 height 28
checkbox input "true"
drag, startPoint x: 1101, startPoint y: 545, endPoint x: 1101, endPoint y: 591, distance: 46.0
click at [1101, 545] on input "checkbox" at bounding box center [1099, 554] width 28 height 28
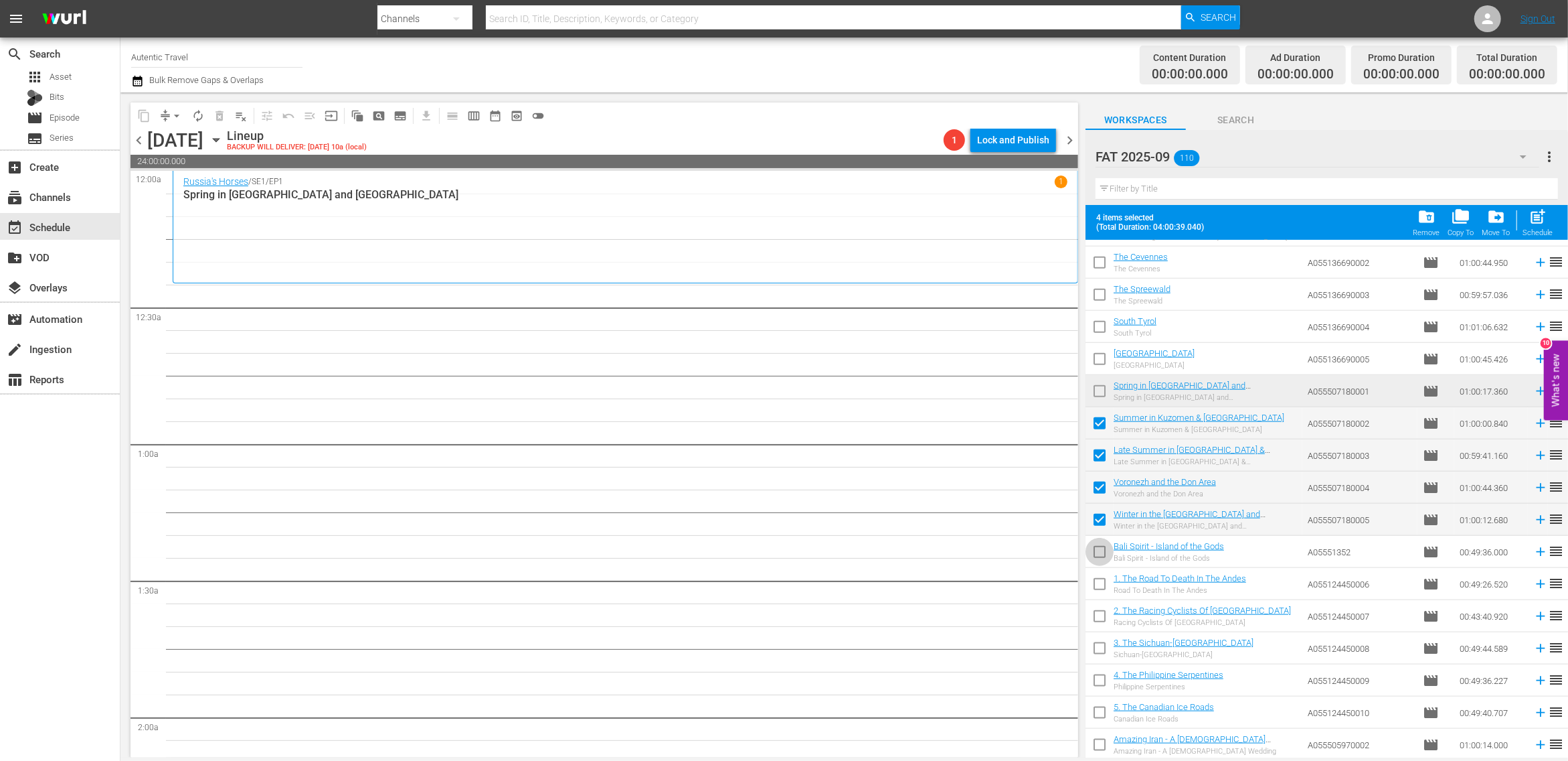
checkbox input "true"
click at [1101, 571] on td at bounding box center [1099, 584] width 28 height 32
click at [1101, 585] on input "checkbox" at bounding box center [1099, 586] width 28 height 28
checkbox input "true"
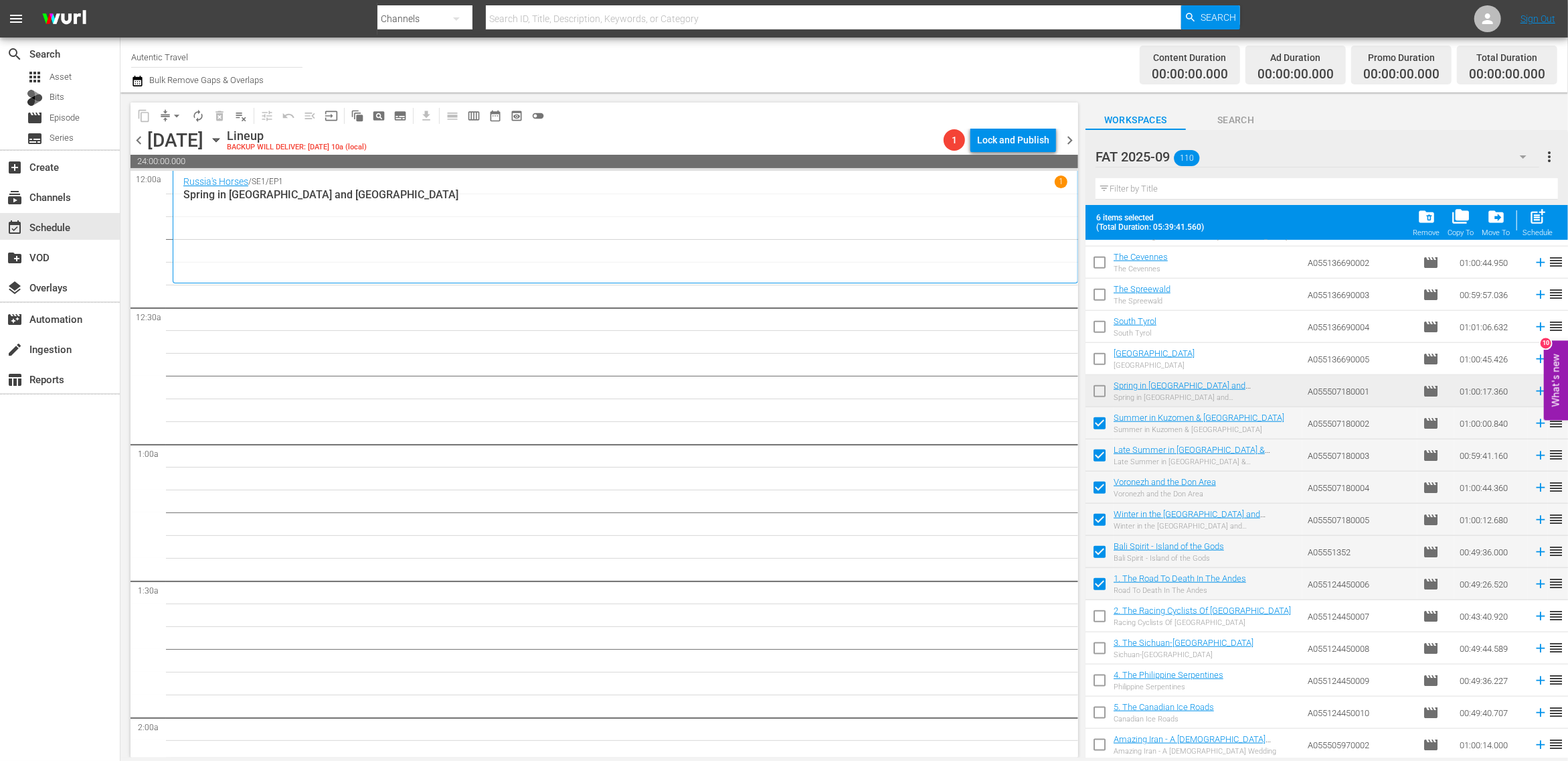
drag, startPoint x: 1101, startPoint y: 610, endPoint x: 1100, endPoint y: 662, distance: 52.0
click at [1101, 613] on input "checkbox" at bounding box center [1099, 618] width 28 height 28
checkbox input "true"
click at [1098, 646] on input "checkbox" at bounding box center [1099, 650] width 28 height 28
checkbox input "true"
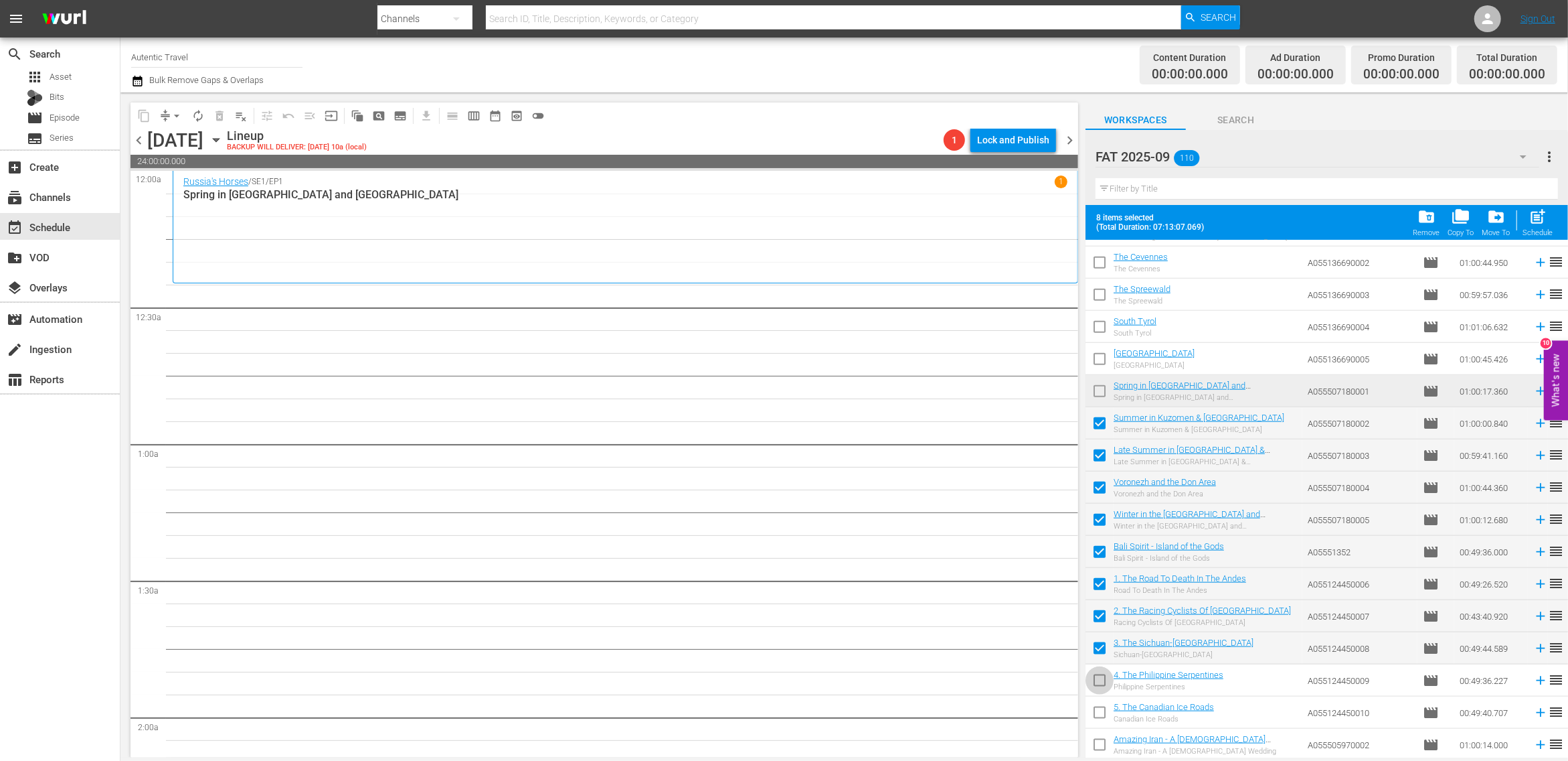
drag, startPoint x: 1099, startPoint y: 677, endPoint x: 1099, endPoint y: 707, distance: 30.0
click at [1099, 677] on input "checkbox" at bounding box center [1099, 682] width 28 height 28
checkbox input "true"
drag, startPoint x: 1099, startPoint y: 707, endPoint x: 1099, endPoint y: 744, distance: 37.0
click at [1099, 707] on input "checkbox" at bounding box center [1099, 714] width 28 height 28
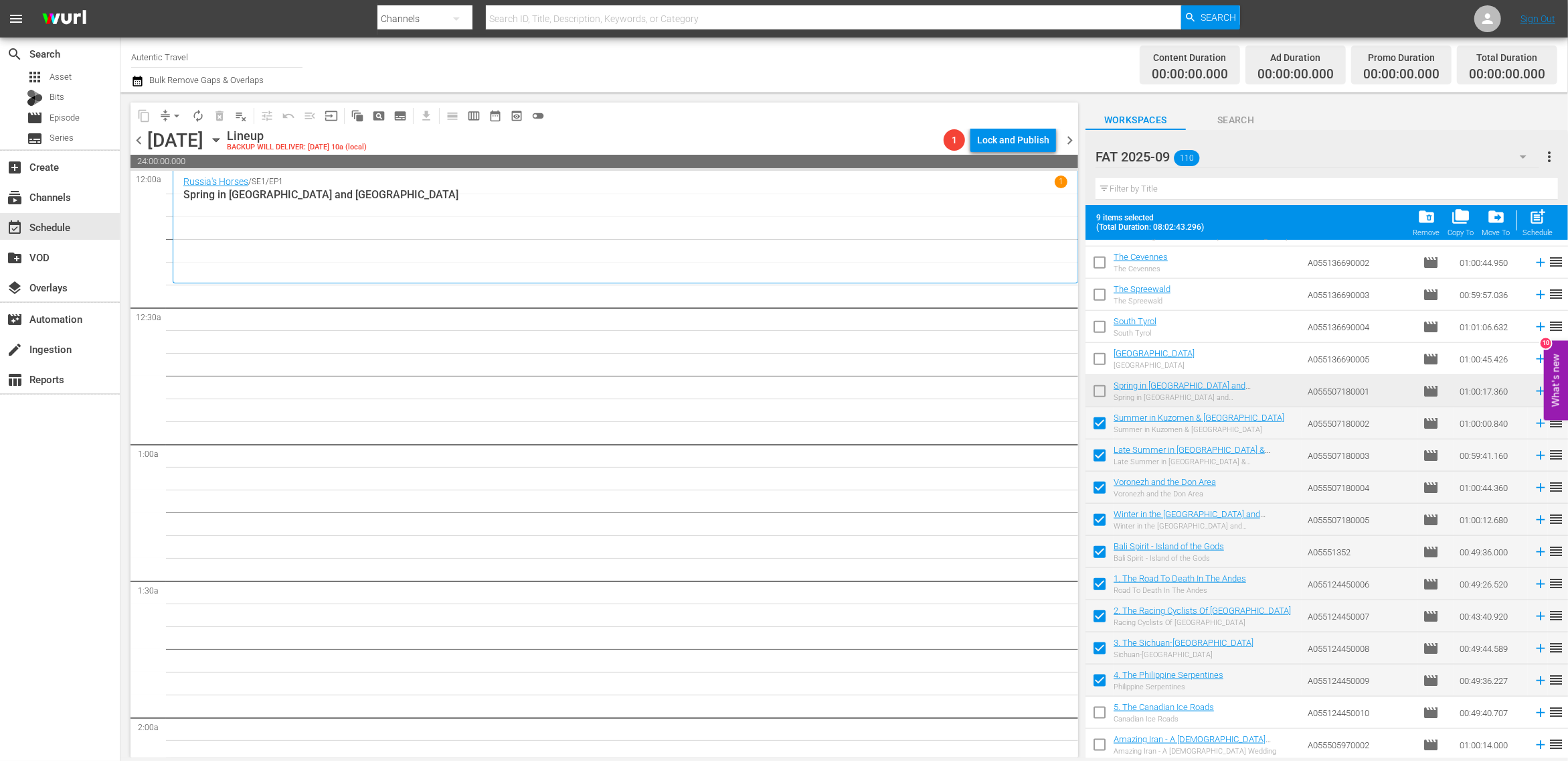
checkbox input "true"
click at [1100, 743] on input "checkbox" at bounding box center [1099, 747] width 28 height 28
checkbox input "true"
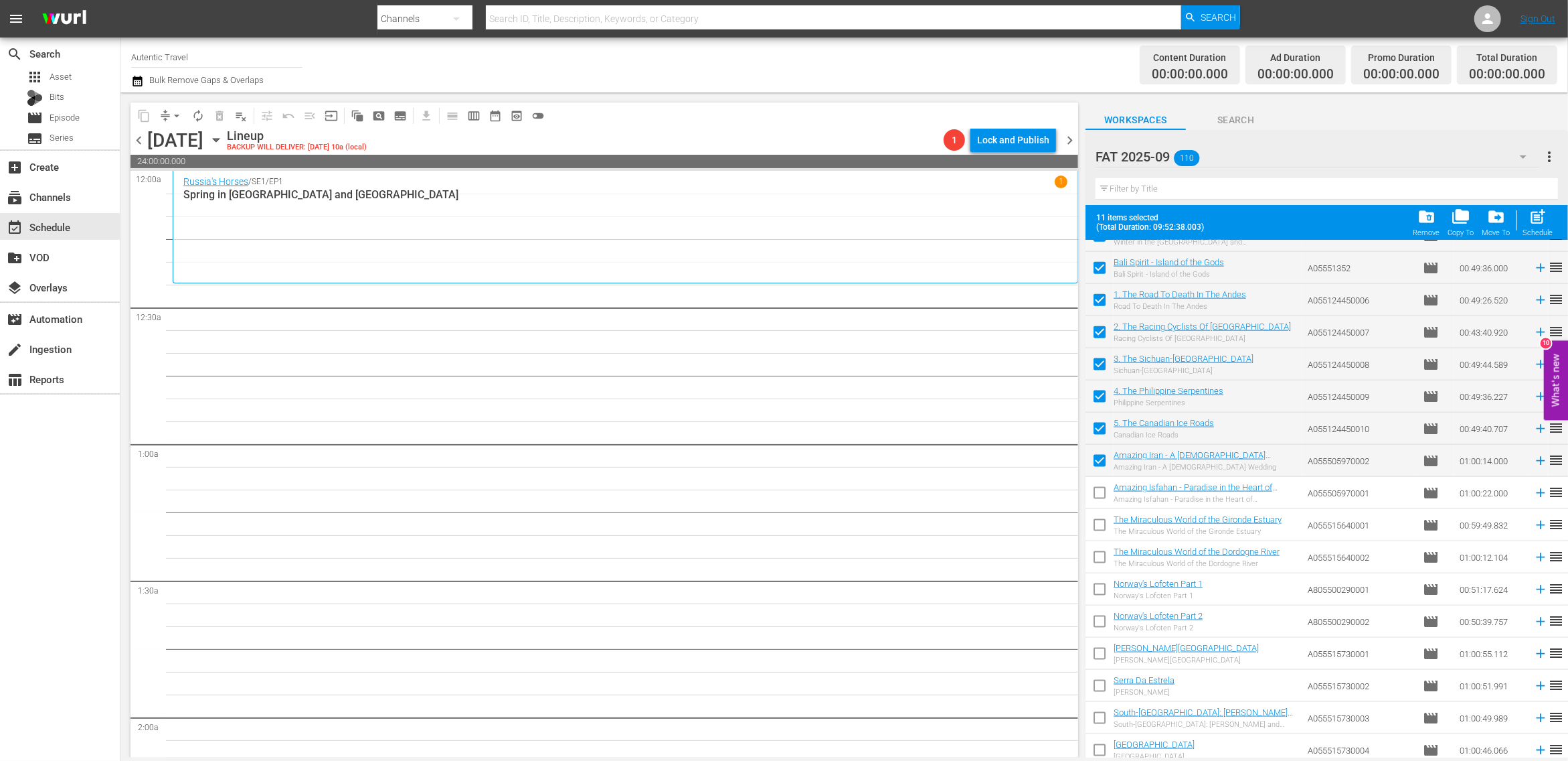
scroll to position [1661, 0]
click at [1095, 496] on input "checkbox" at bounding box center [1099, 495] width 28 height 28
checkbox input "true"
drag, startPoint x: 1098, startPoint y: 528, endPoint x: 1098, endPoint y: 556, distance: 28.0
click at [1098, 529] on input "checkbox" at bounding box center [1099, 527] width 28 height 28
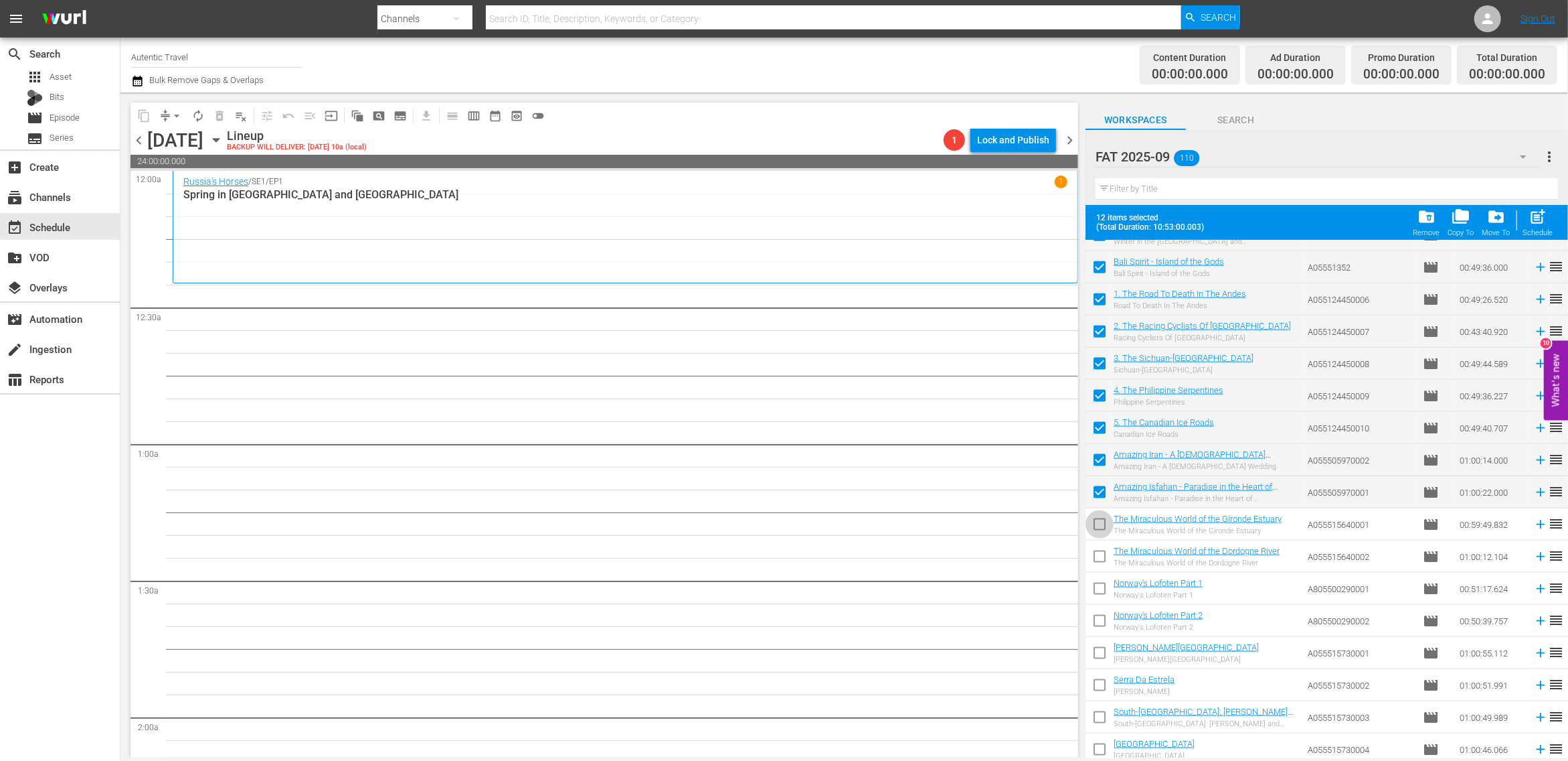
checkbox input "true"
click at [1098, 556] on input "checkbox" at bounding box center [1099, 559] width 28 height 28
checkbox input "true"
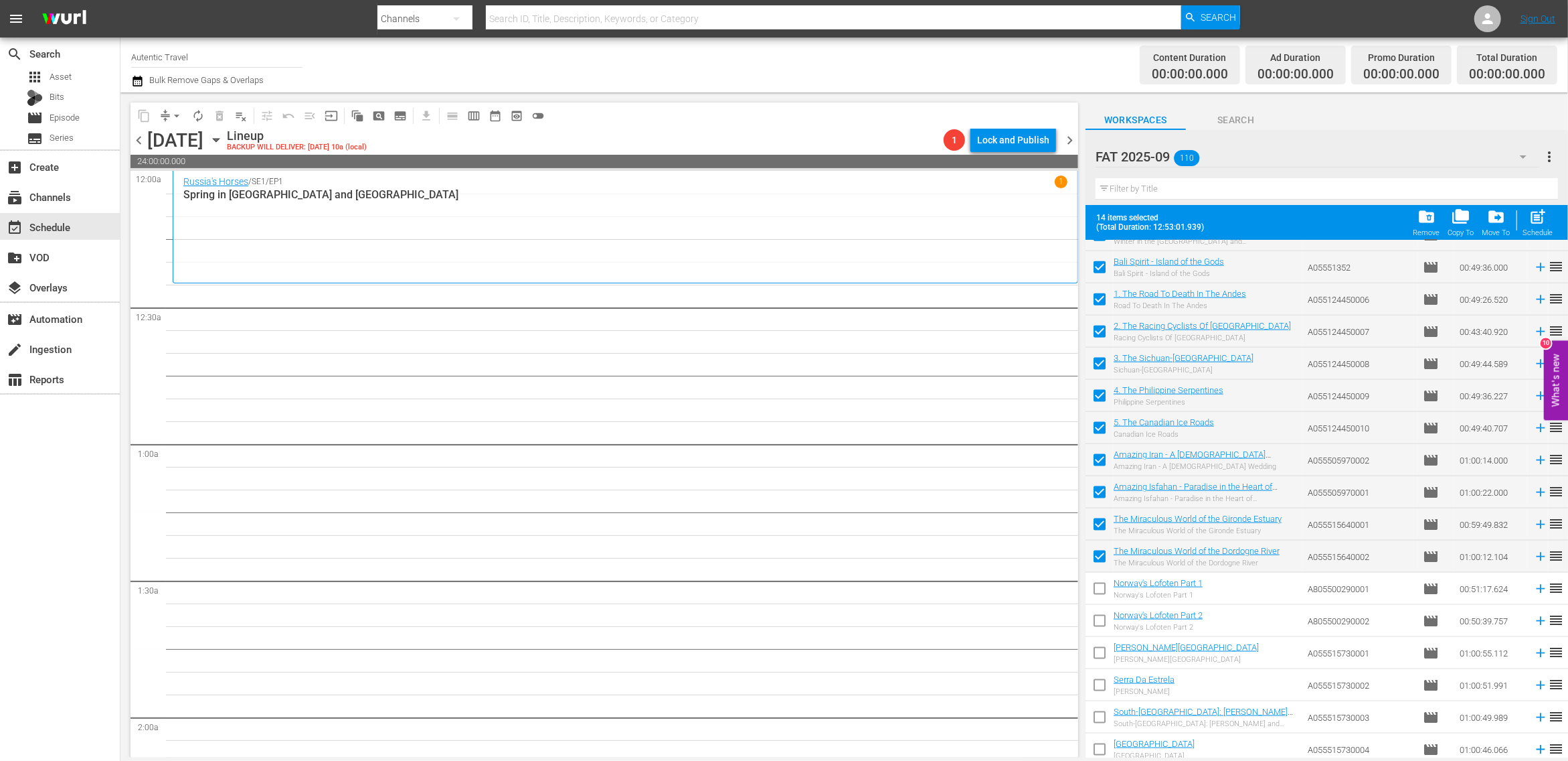
click at [1098, 585] on input "checkbox" at bounding box center [1099, 591] width 28 height 28
checkbox input "true"
click at [1100, 616] on input "checkbox" at bounding box center [1099, 623] width 28 height 28
checkbox input "true"
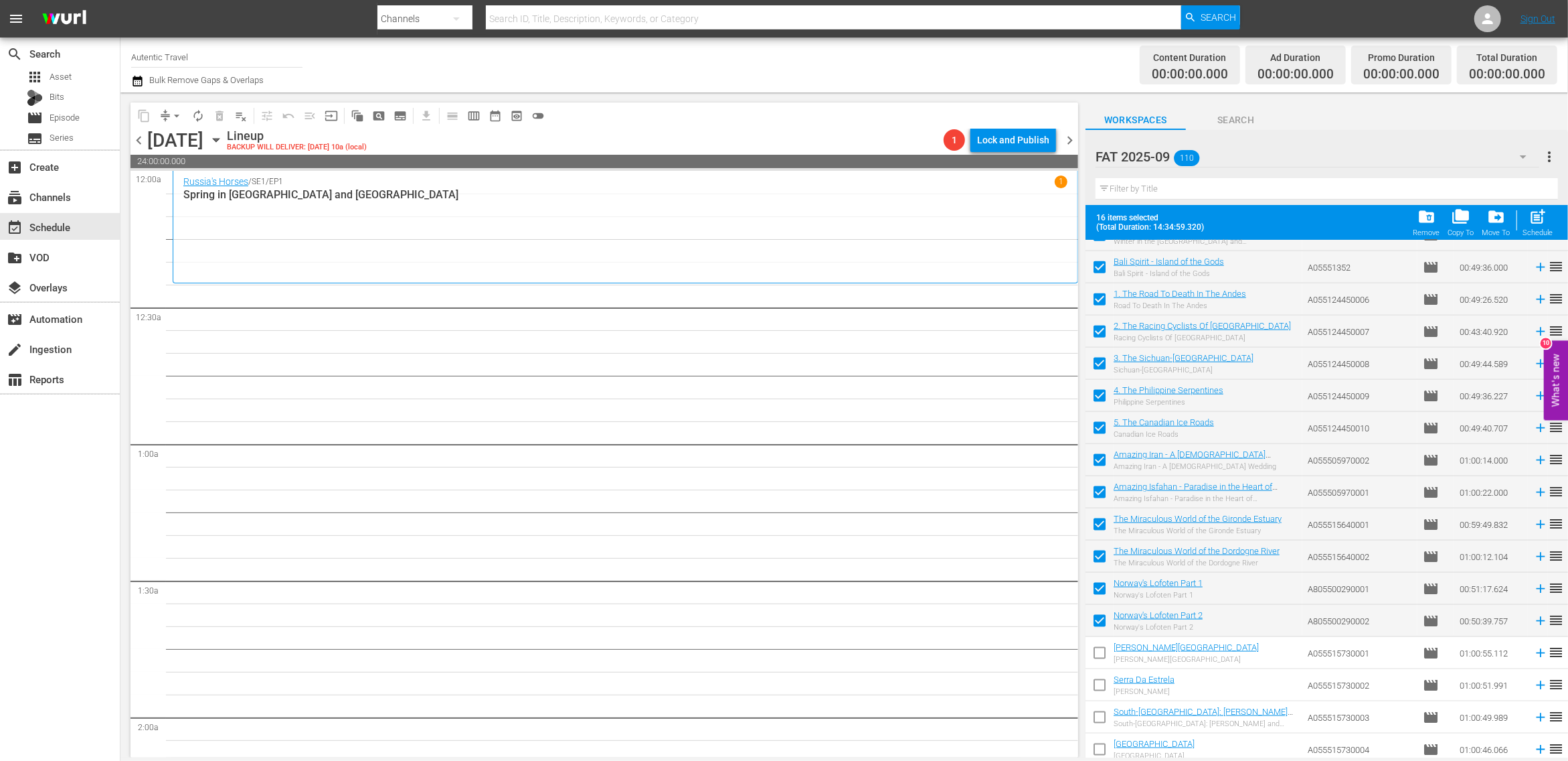
drag, startPoint x: 1099, startPoint y: 649, endPoint x: 1099, endPoint y: 674, distance: 25.0
click at [1099, 649] on input "checkbox" at bounding box center [1099, 655] width 28 height 28
checkbox input "true"
drag, startPoint x: 1101, startPoint y: 687, endPoint x: 1101, endPoint y: 719, distance: 32.0
click at [1101, 687] on input "checkbox" at bounding box center [1099, 687] width 28 height 28
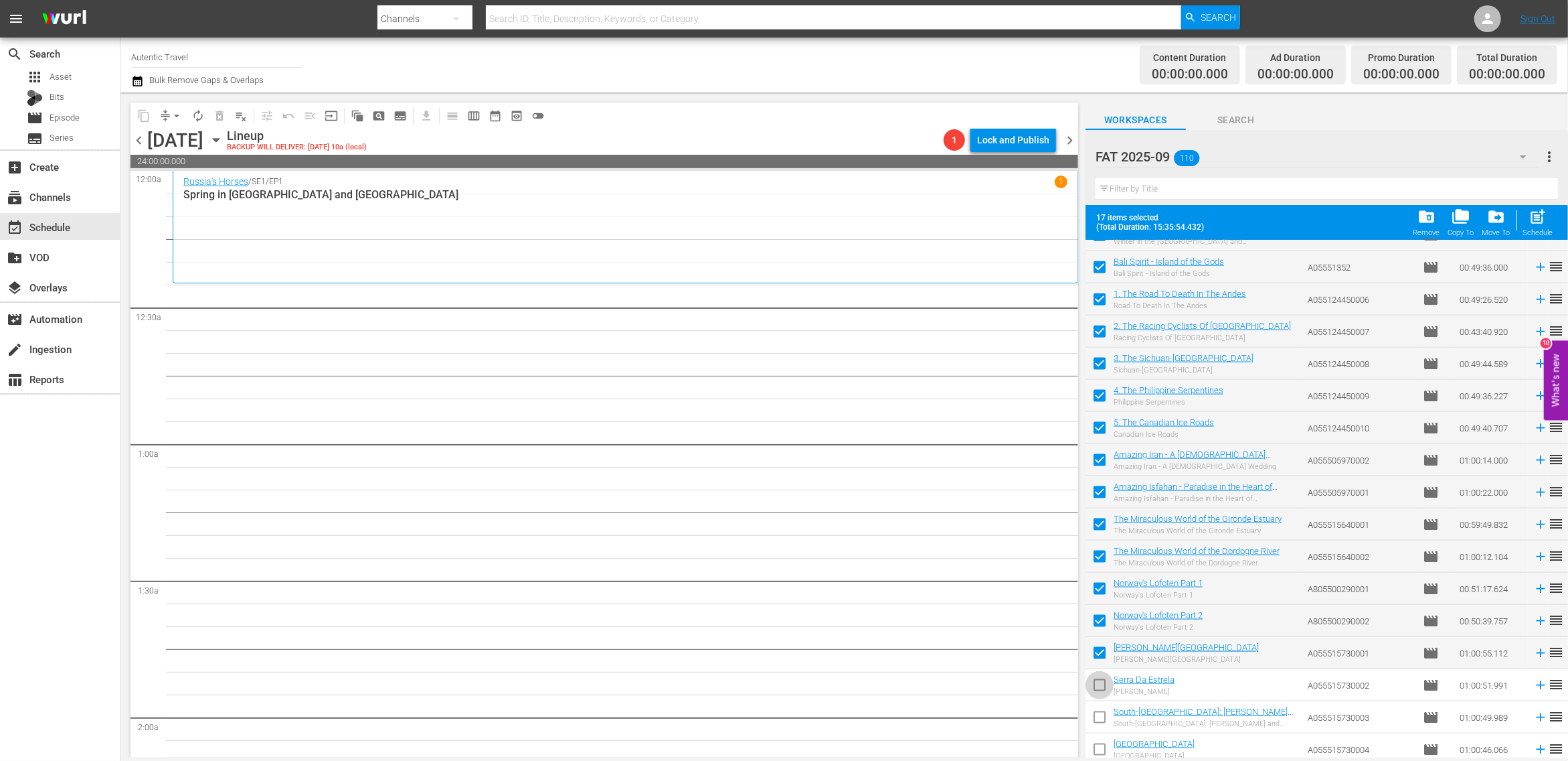
checkbox input "true"
drag, startPoint x: 1101, startPoint y: 719, endPoint x: 1101, endPoint y: 745, distance: 26.0
click at [1101, 720] on input "checkbox" at bounding box center [1099, 720] width 28 height 28
checkbox input "true"
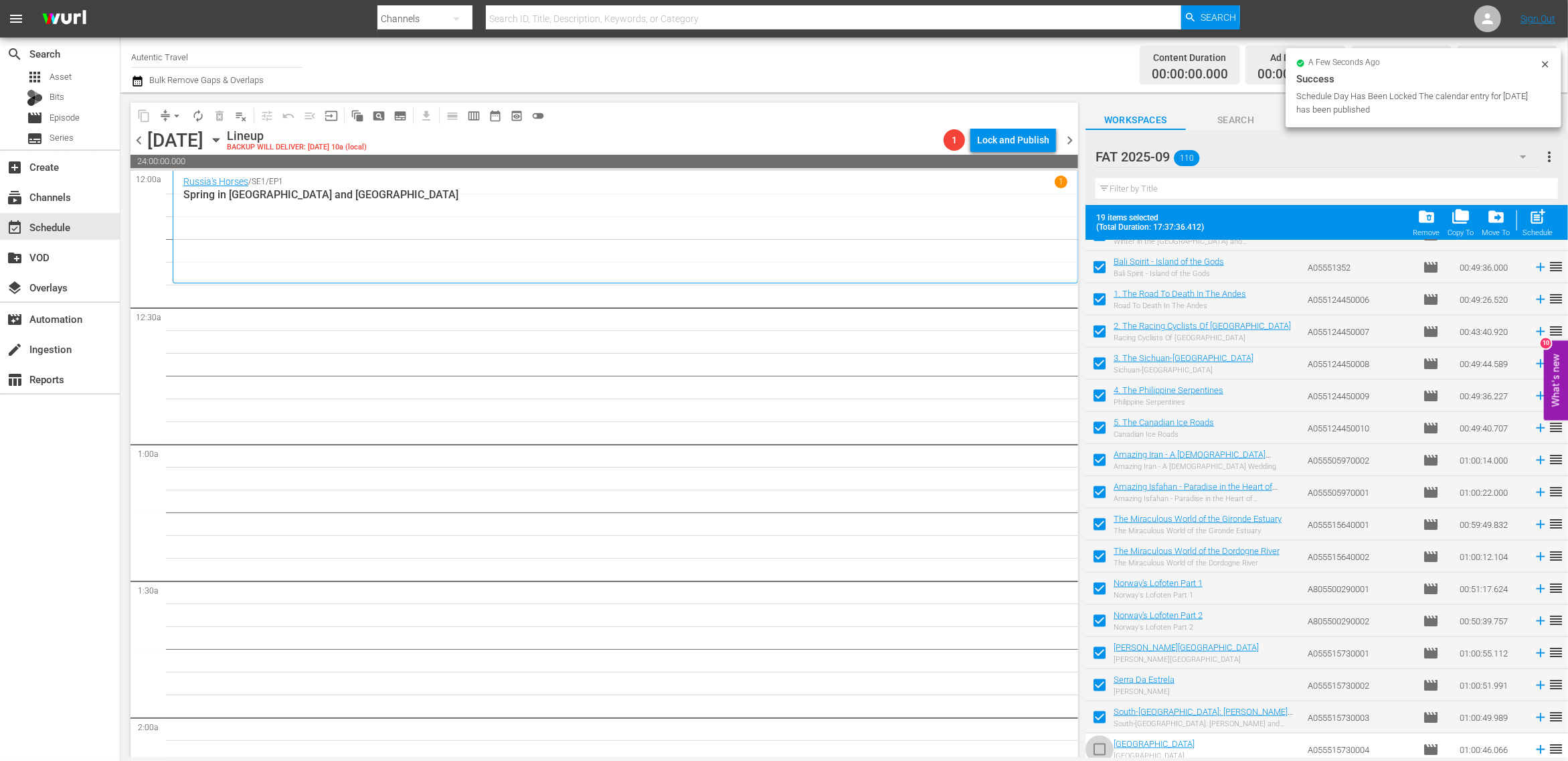
click at [1101, 745] on input "checkbox" at bounding box center [1099, 752] width 28 height 28
checkbox input "true"
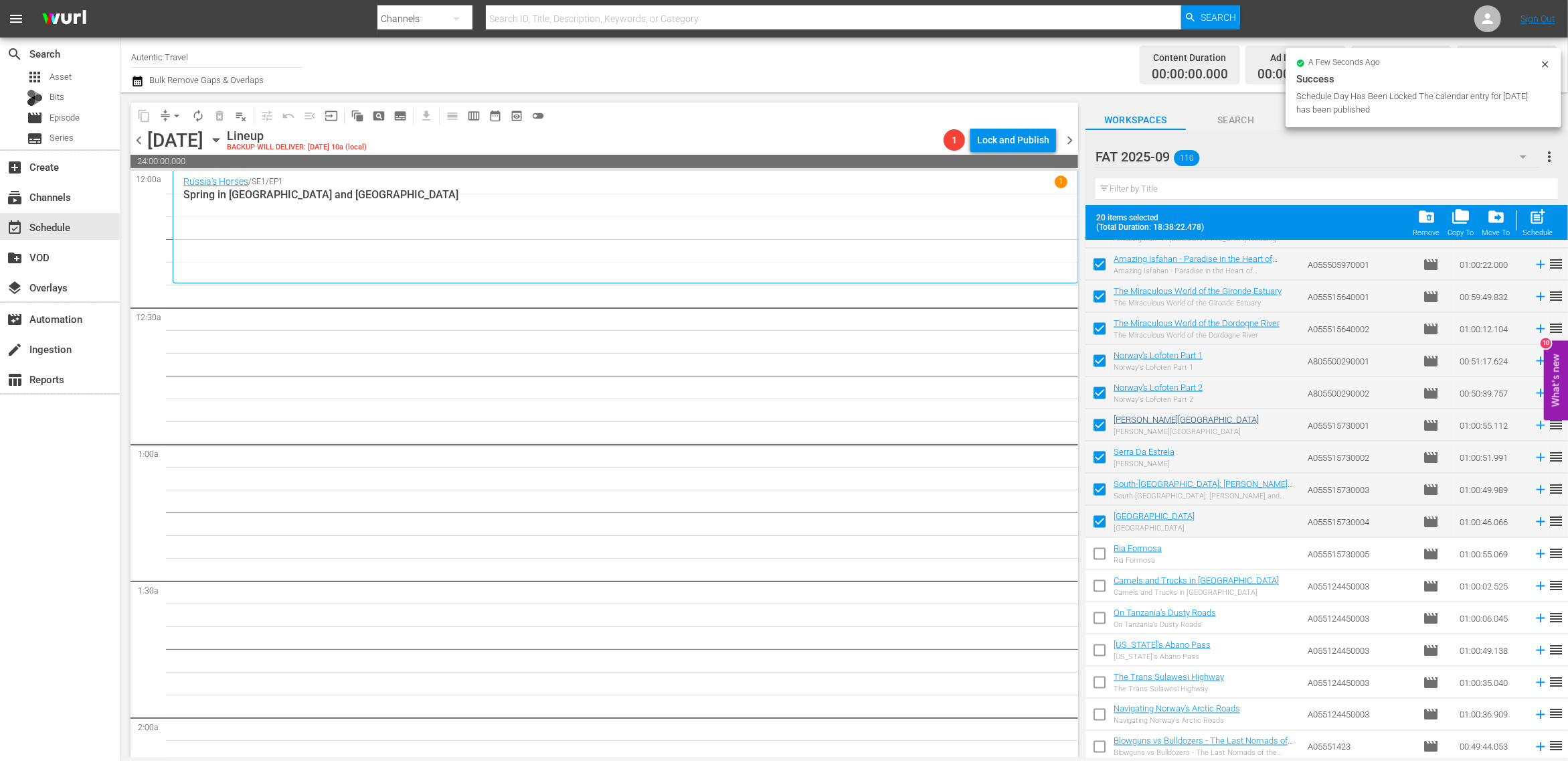
scroll to position [1942, 0]
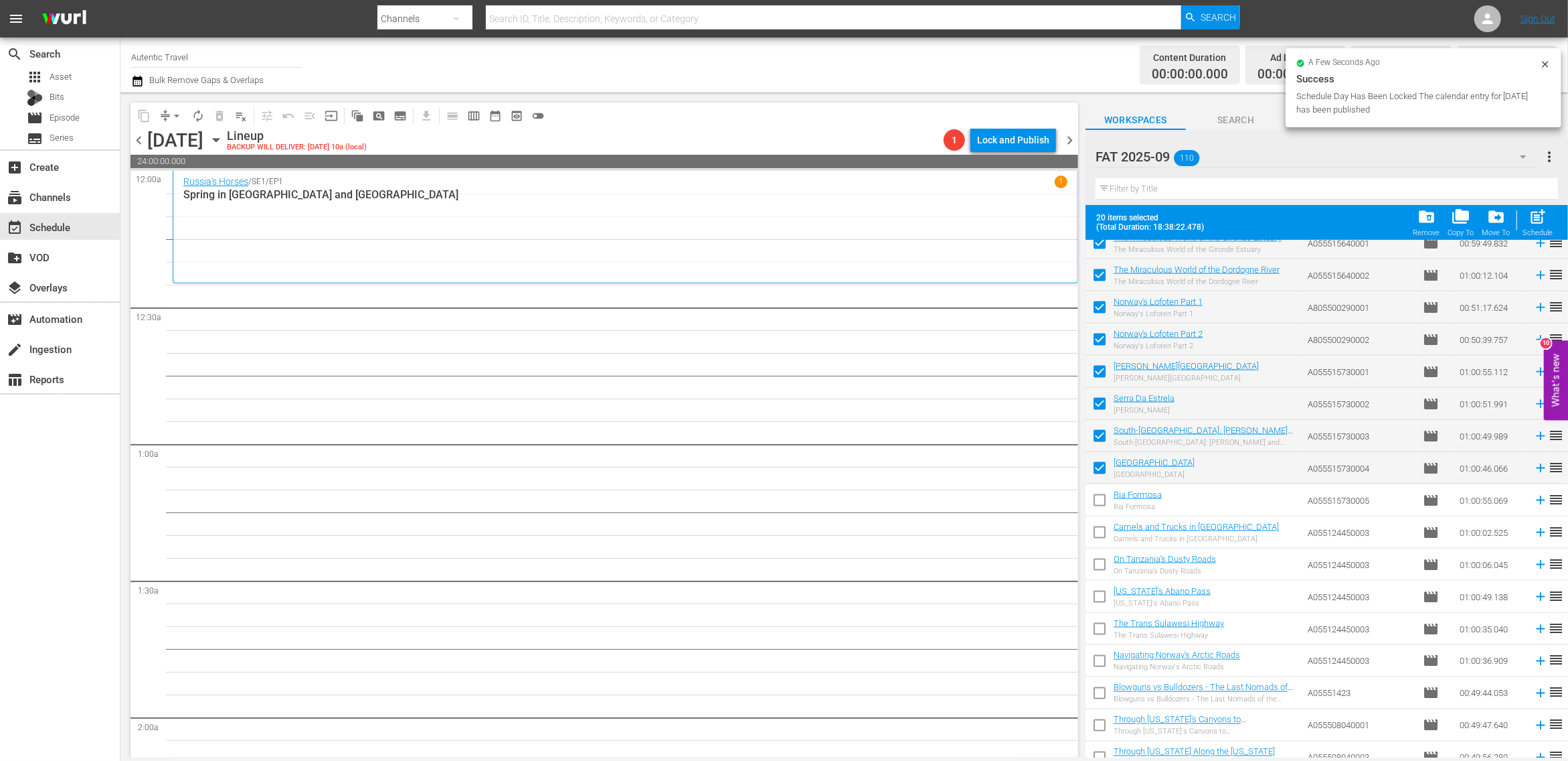
click at [1096, 504] on input "checkbox" at bounding box center [1099, 502] width 28 height 28
checkbox input "true"
drag, startPoint x: 1098, startPoint y: 534, endPoint x: 1098, endPoint y: 563, distance: 29.0
click at [1098, 535] on input "checkbox" at bounding box center [1099, 534] width 28 height 28
checkbox input "true"
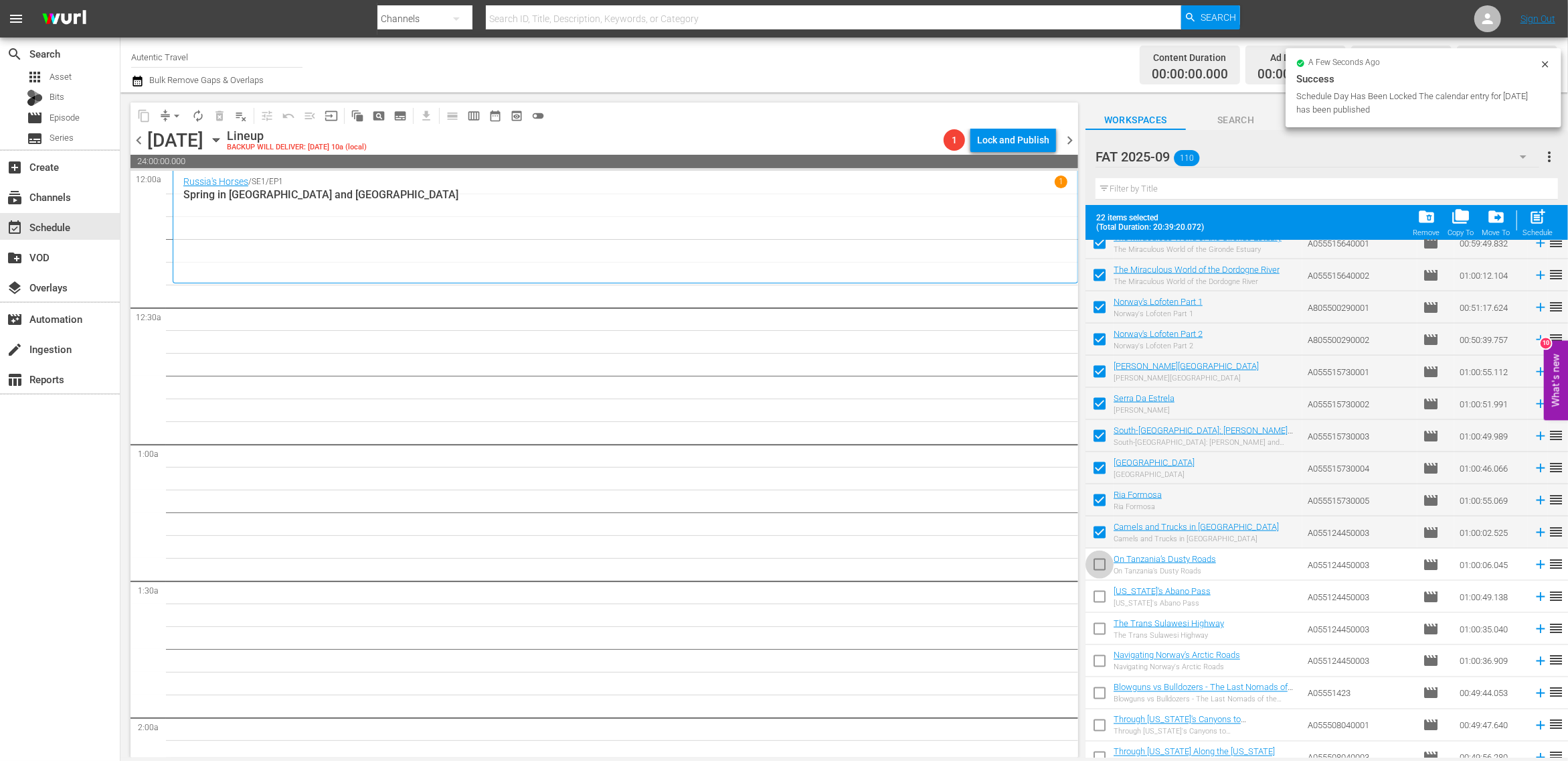
drag, startPoint x: 1101, startPoint y: 572, endPoint x: 1101, endPoint y: 589, distance: 17.0
click at [1101, 572] on input "checkbox" at bounding box center [1099, 567] width 28 height 28
checkbox input "true"
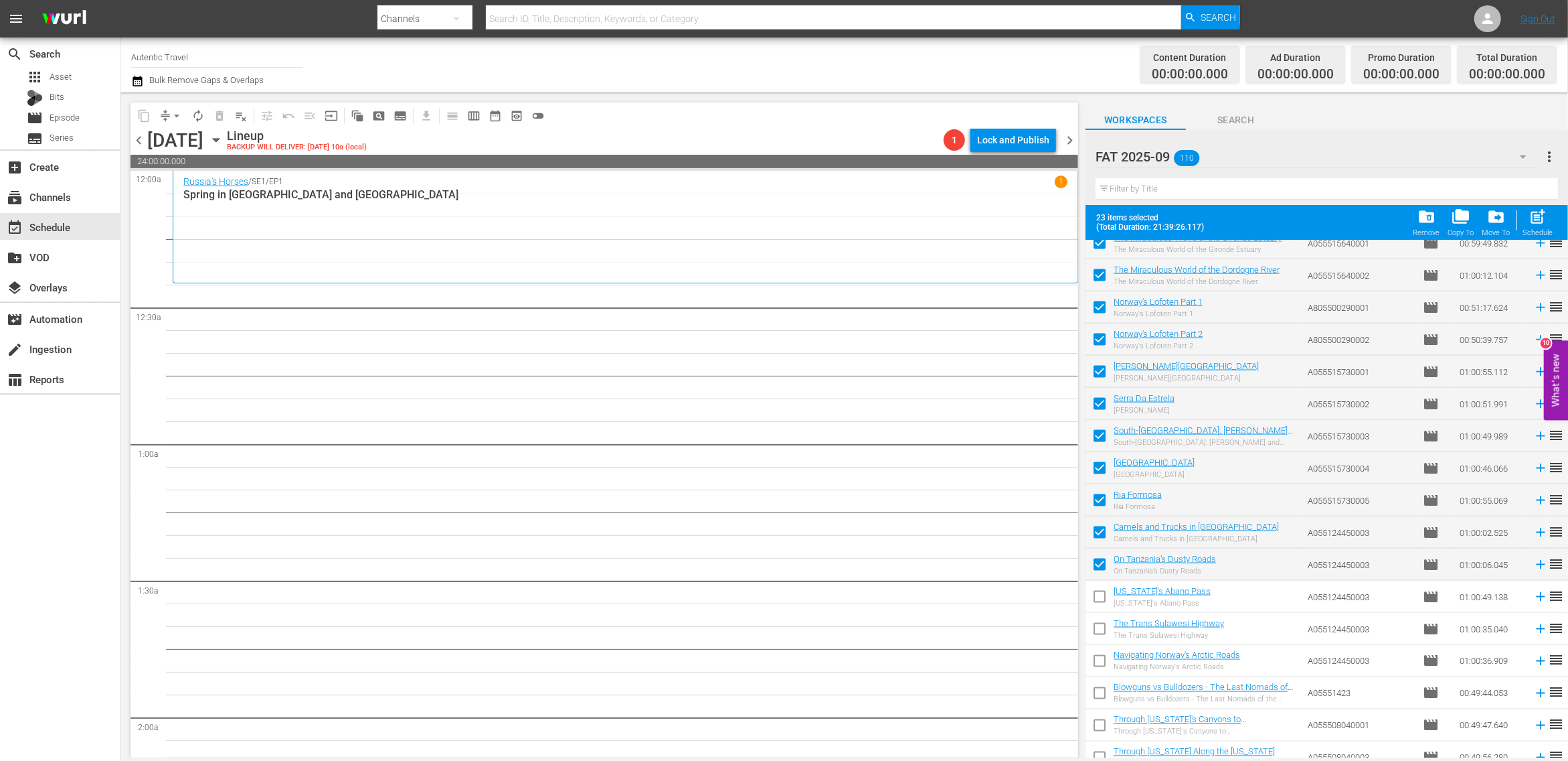
click at [1102, 600] on input "checkbox" at bounding box center [1099, 599] width 28 height 28
checkbox input "true"
click at [1101, 631] on input "checkbox" at bounding box center [1099, 631] width 28 height 28
checkbox input "true"
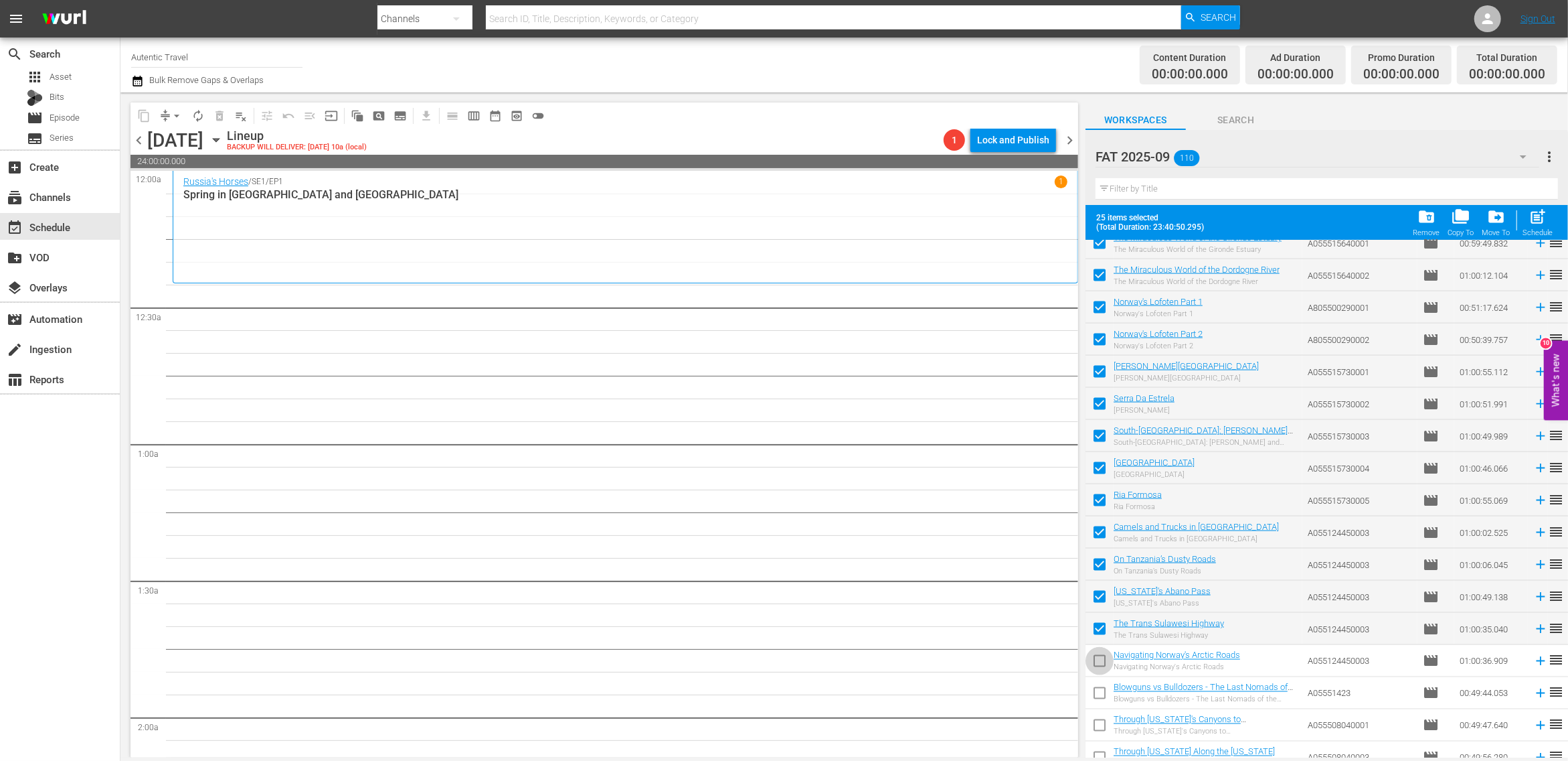
drag, startPoint x: 1101, startPoint y: 662, endPoint x: 1101, endPoint y: 694, distance: 32.0
click at [1101, 665] on input "checkbox" at bounding box center [1099, 663] width 28 height 28
checkbox input "true"
click at [1103, 697] on input "checkbox" at bounding box center [1099, 695] width 28 height 28
checkbox input "true"
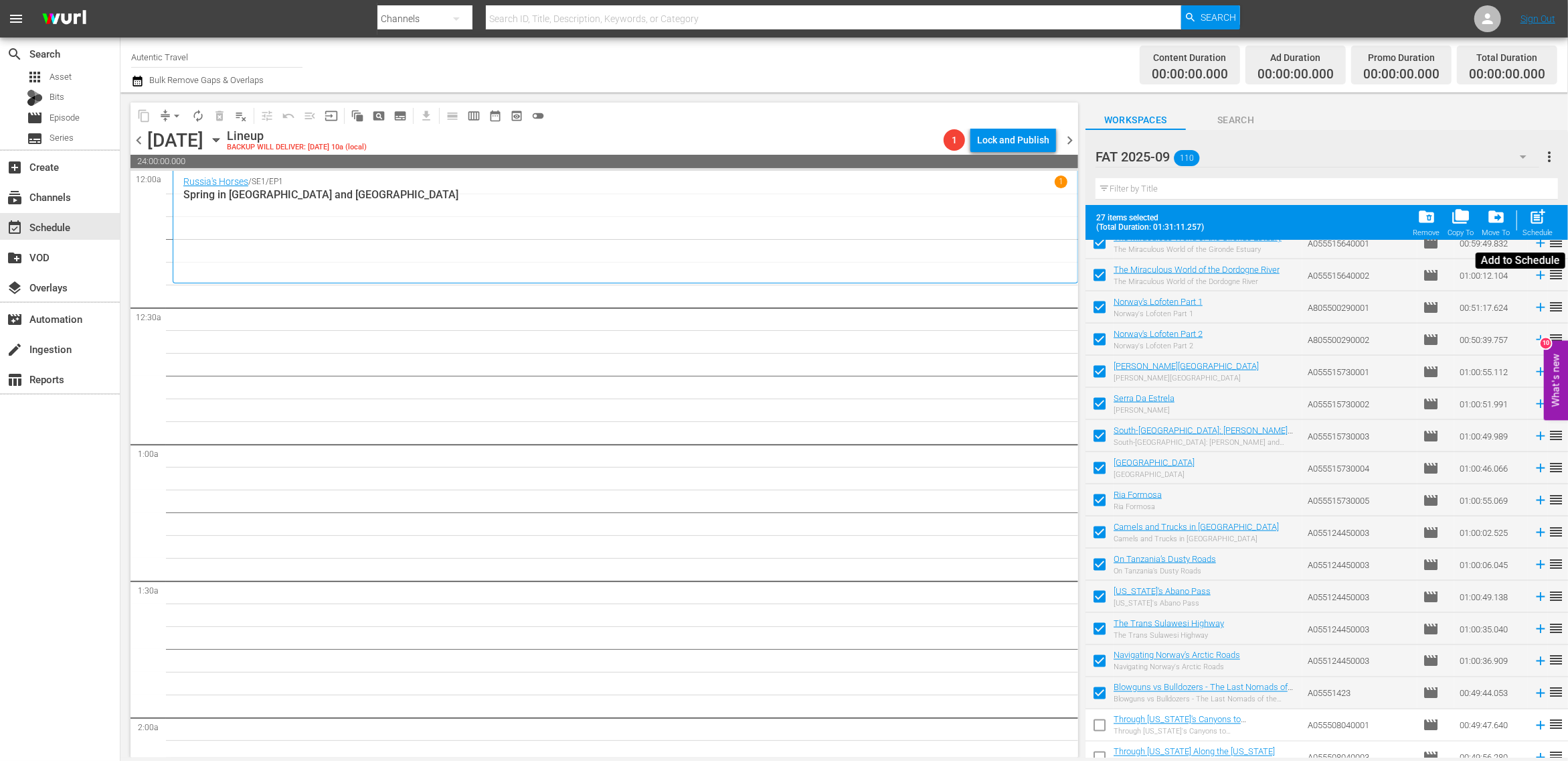
click at [1536, 222] on span "post_add" at bounding box center [1538, 216] width 18 height 18
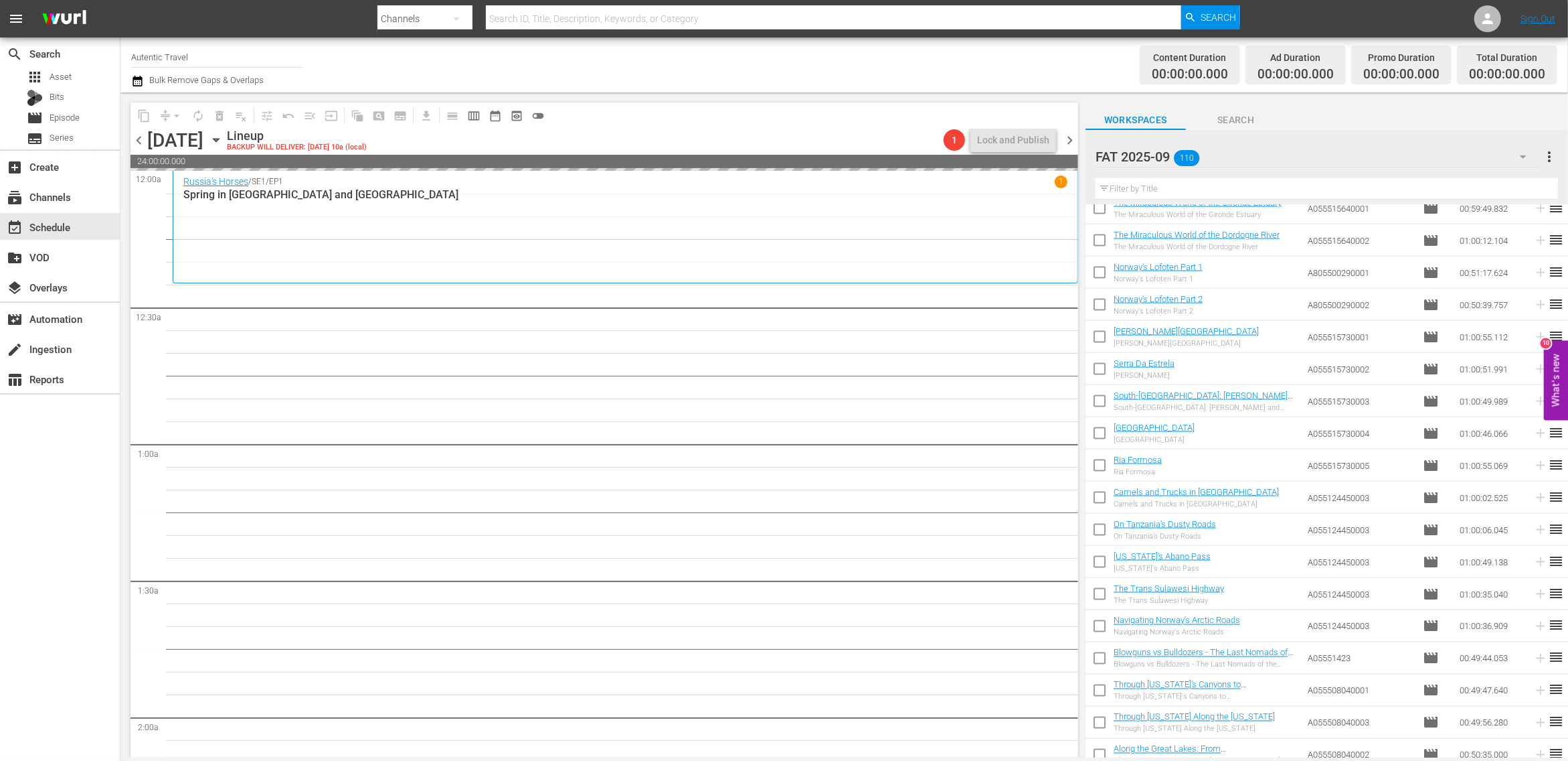
checkbox input "false"
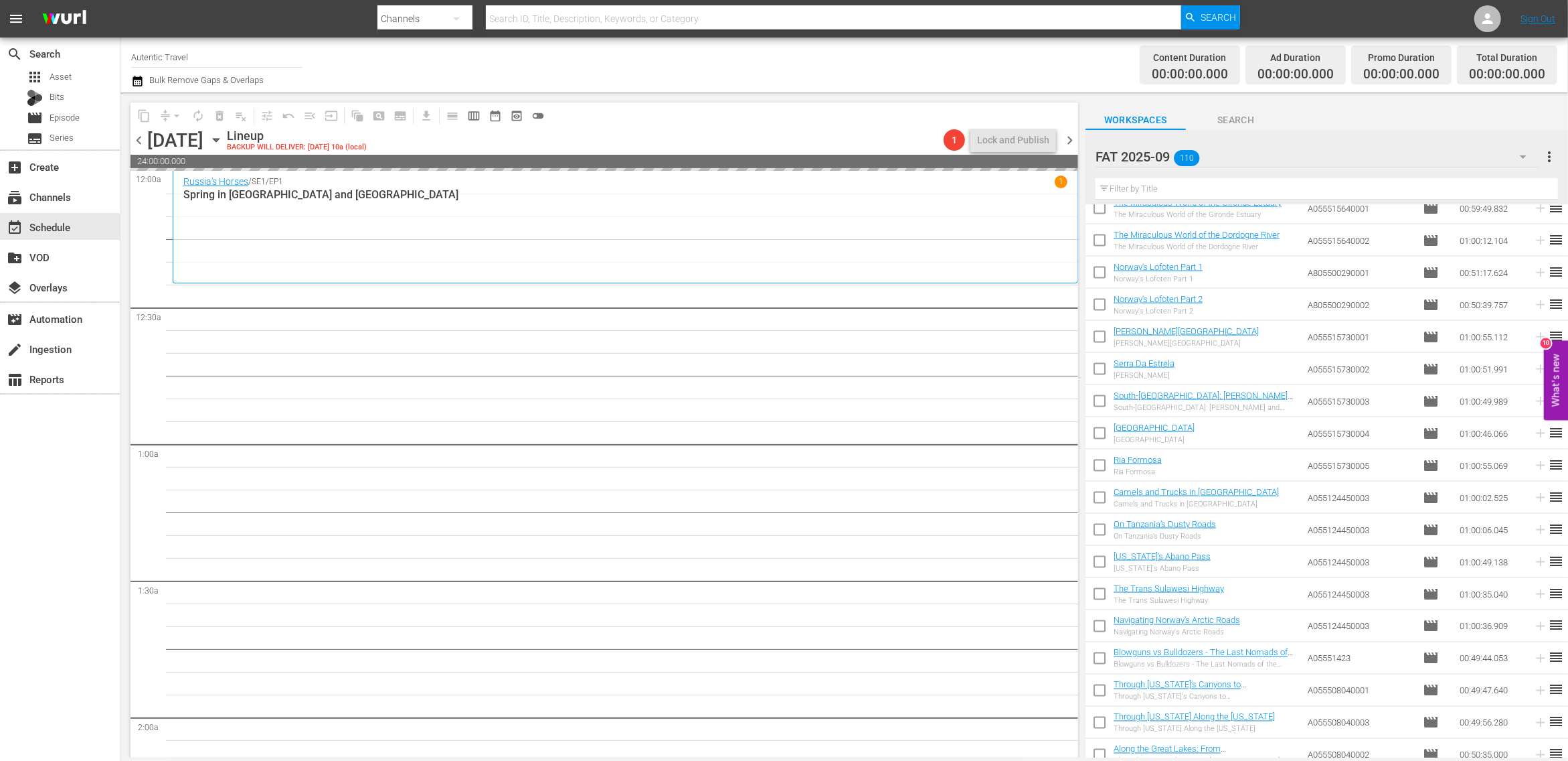
checkbox input "false"
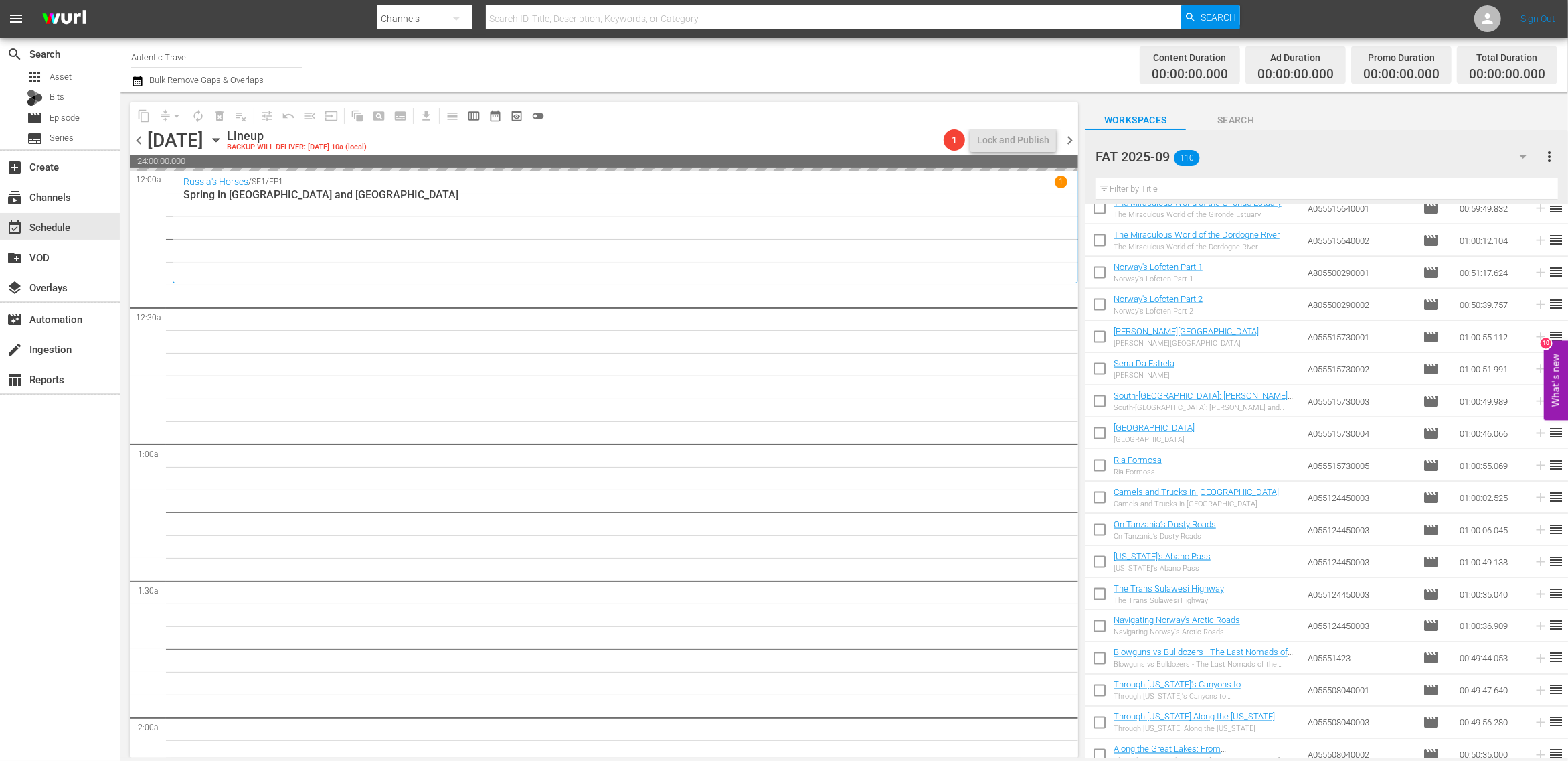
checkbox input "false"
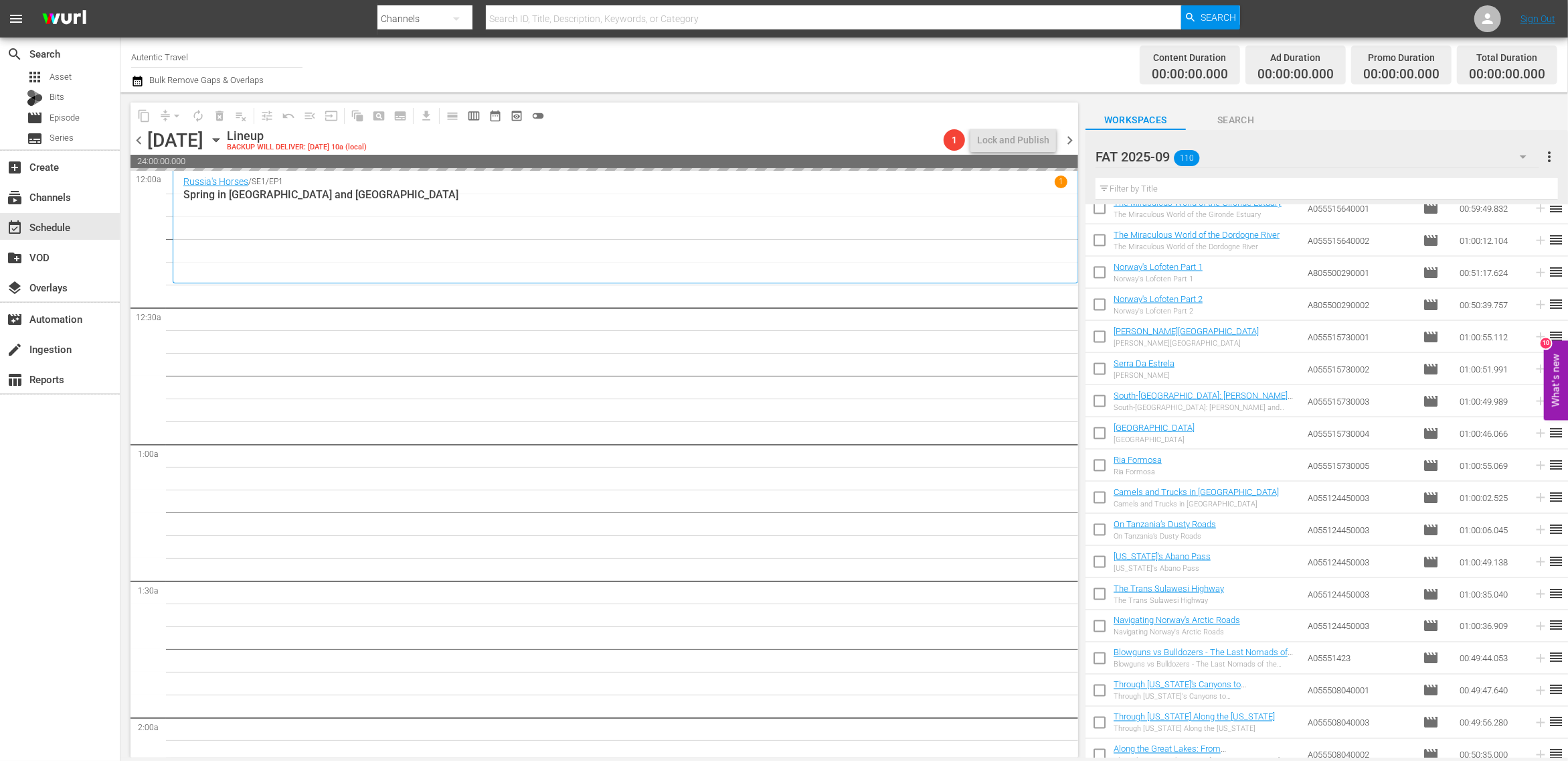
checkbox input "false"
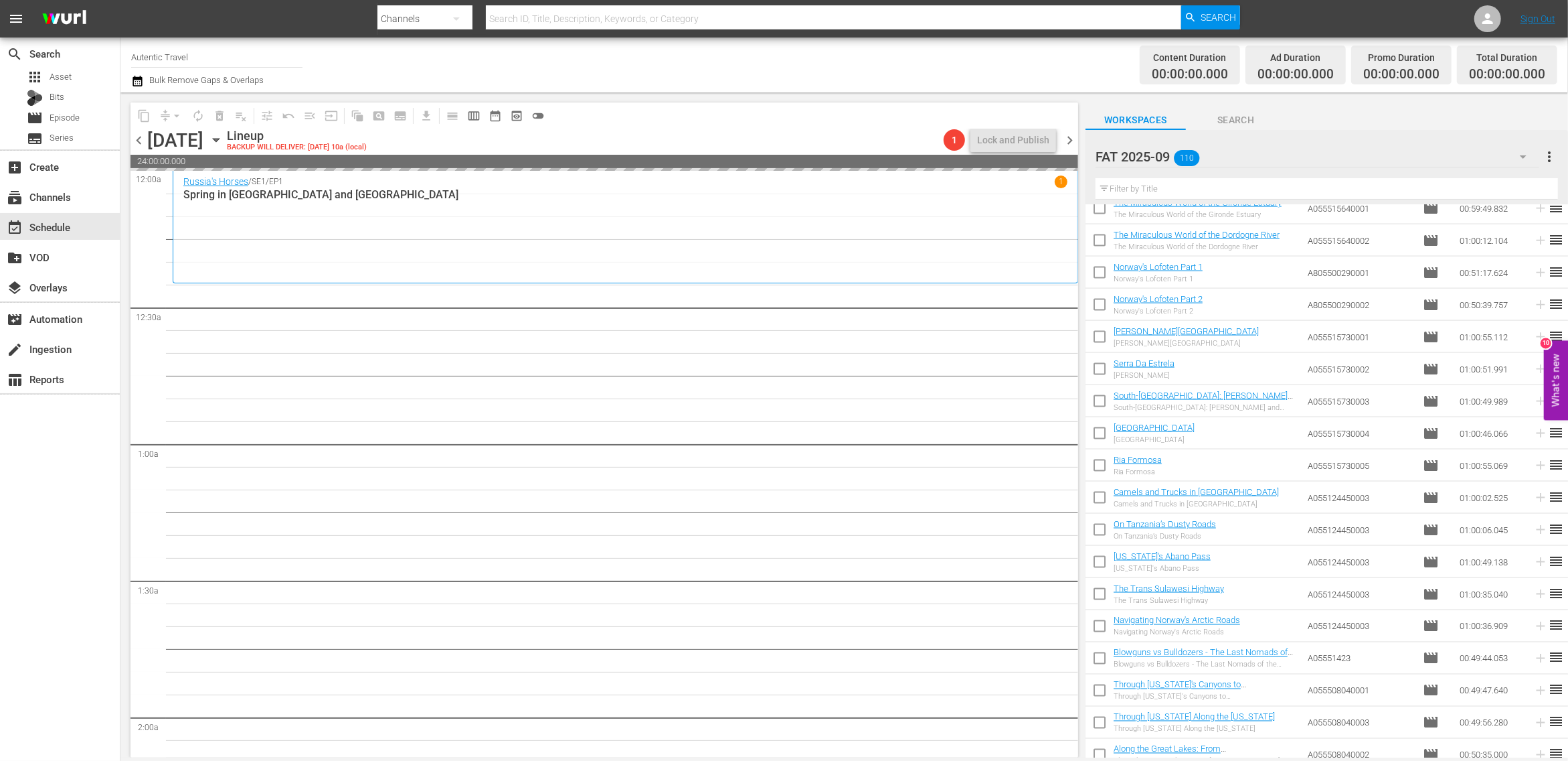
checkbox input "false"
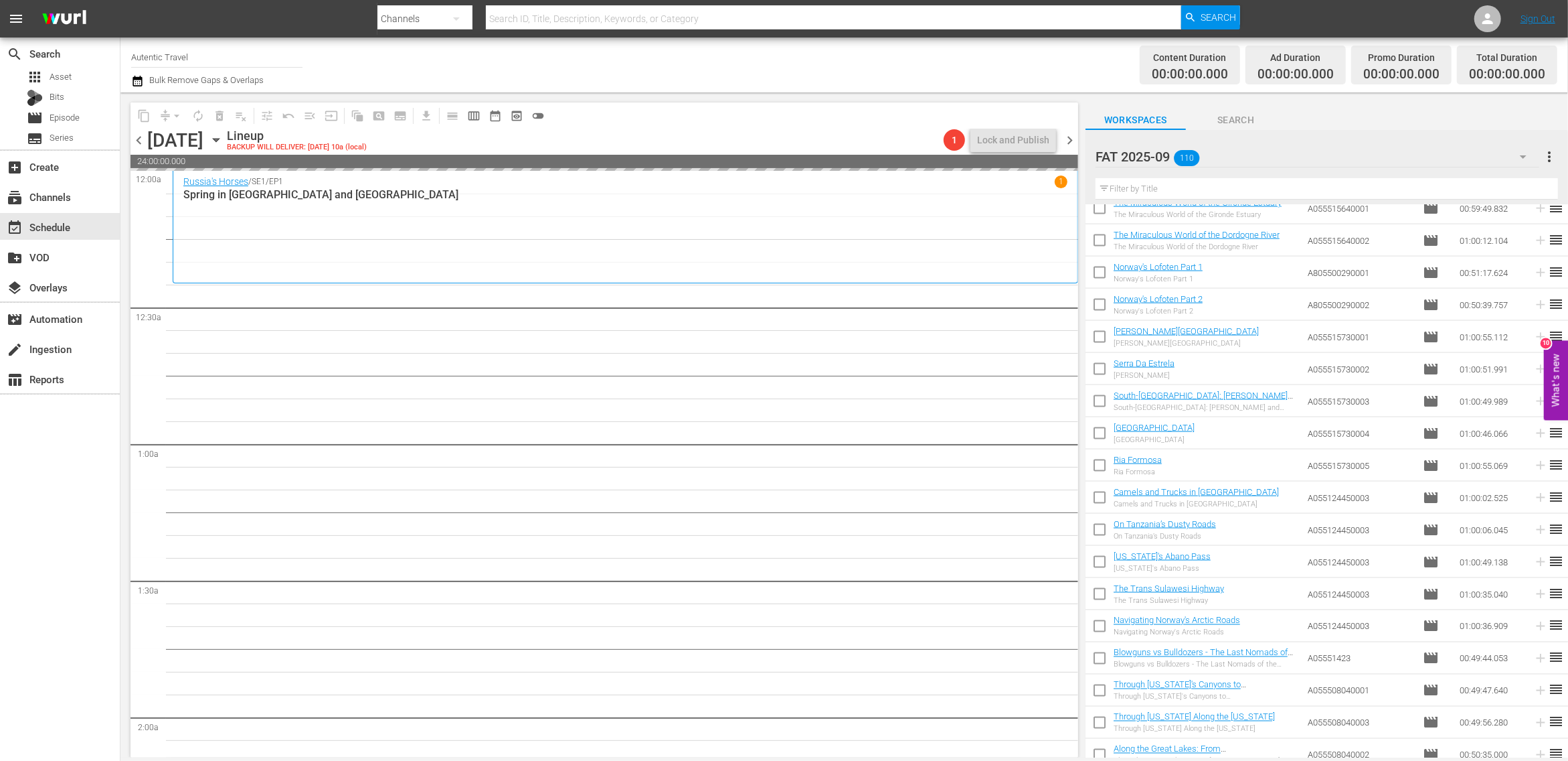
checkbox input "false"
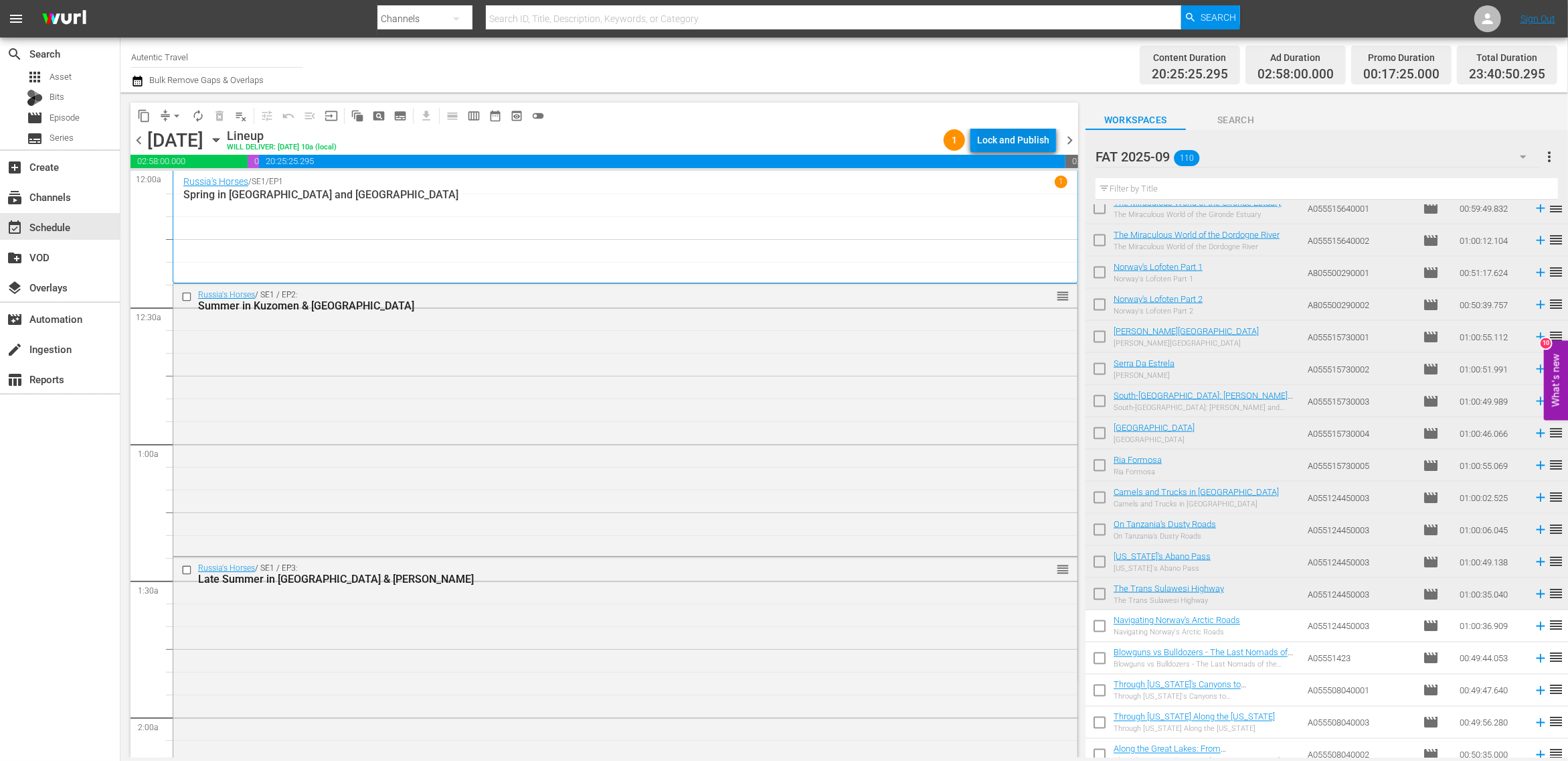
click at [1019, 140] on div "Lock and Publish" at bounding box center [1013, 140] width 73 height 25
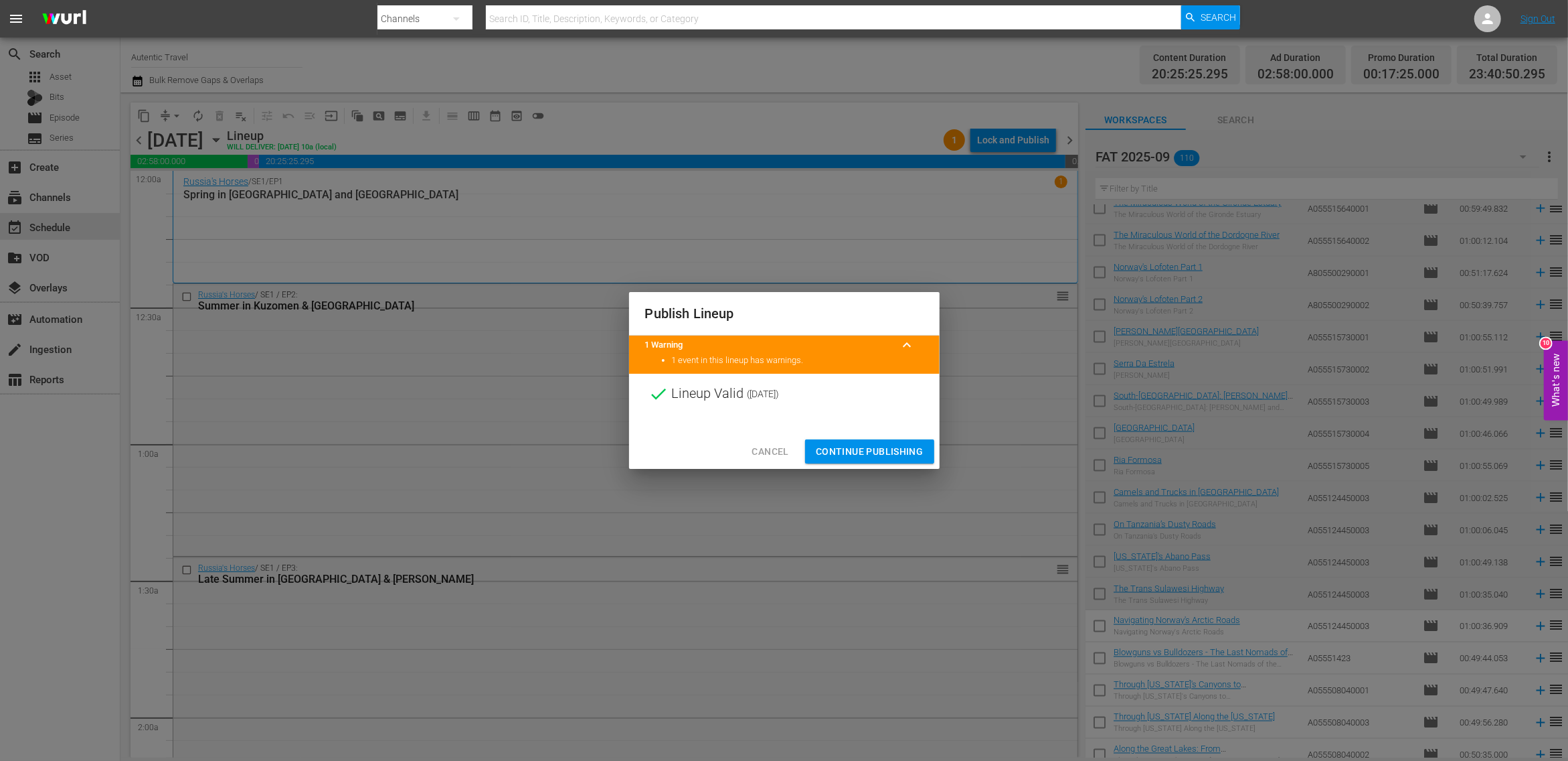
click at [893, 457] on span "Continue Publishing" at bounding box center [869, 452] width 107 height 17
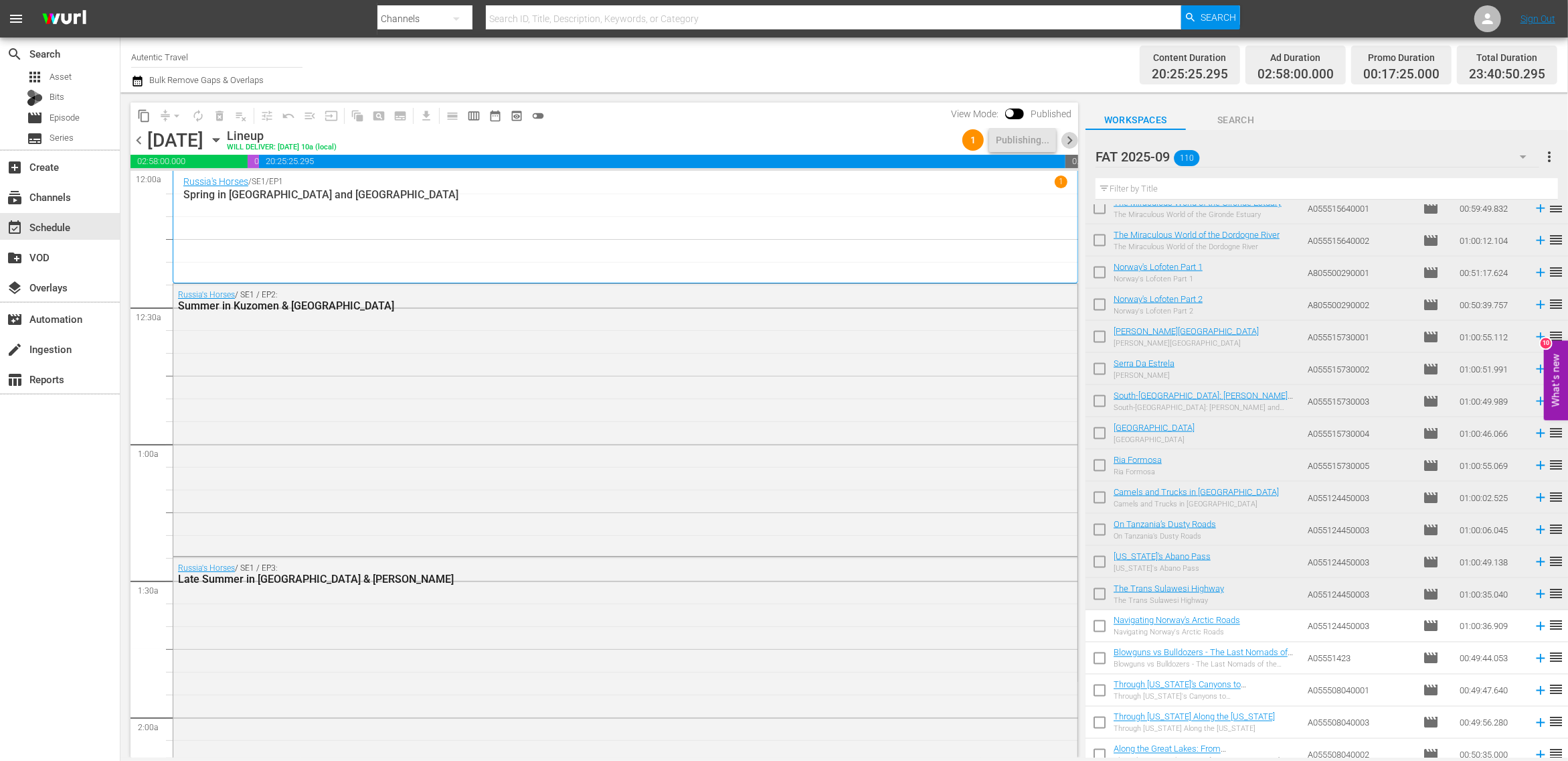
click at [1070, 138] on span "chevron_right" at bounding box center [1070, 140] width 17 height 17
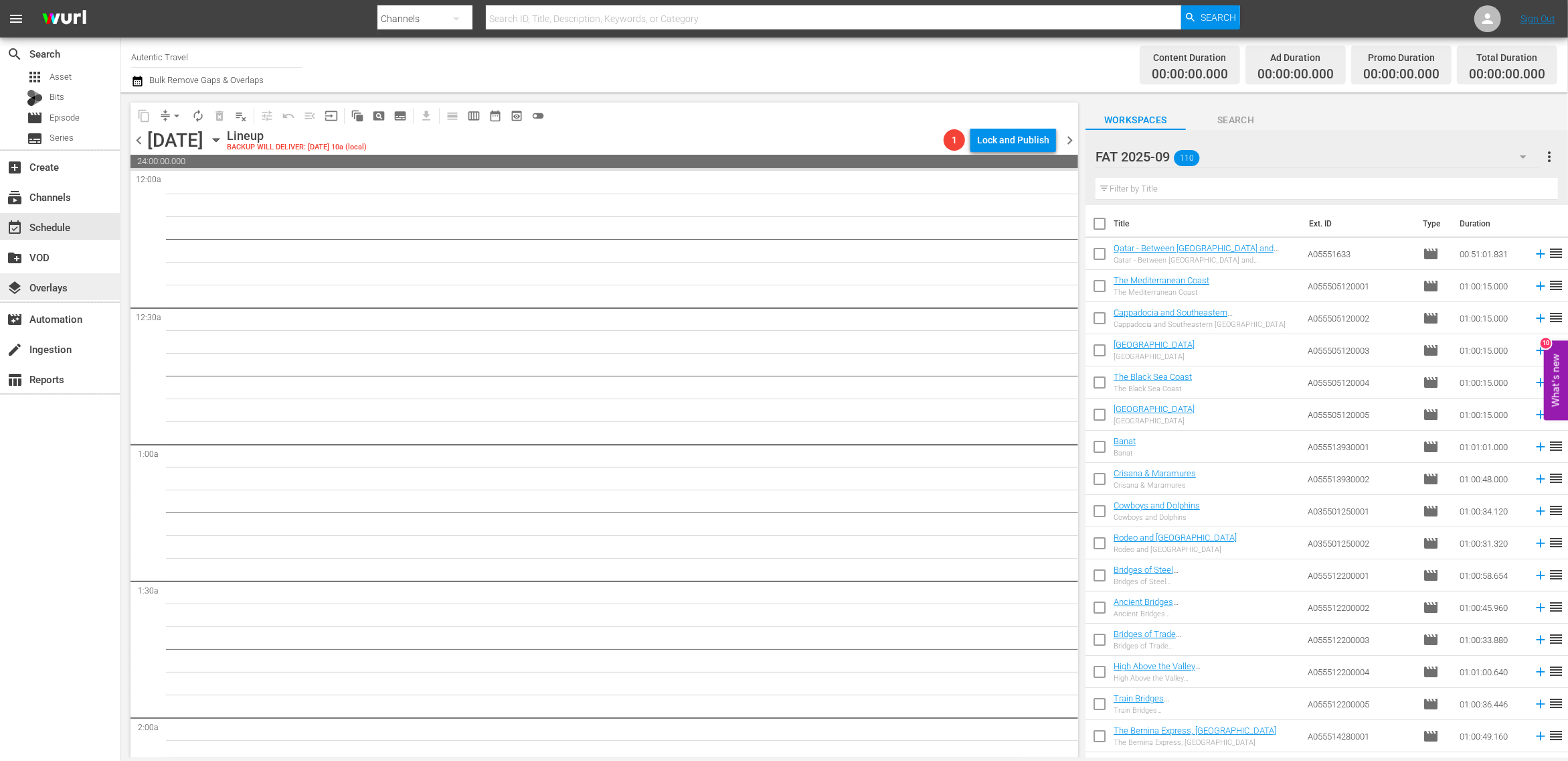
click at [62, 282] on div "layers Overlays" at bounding box center [37, 285] width 75 height 12
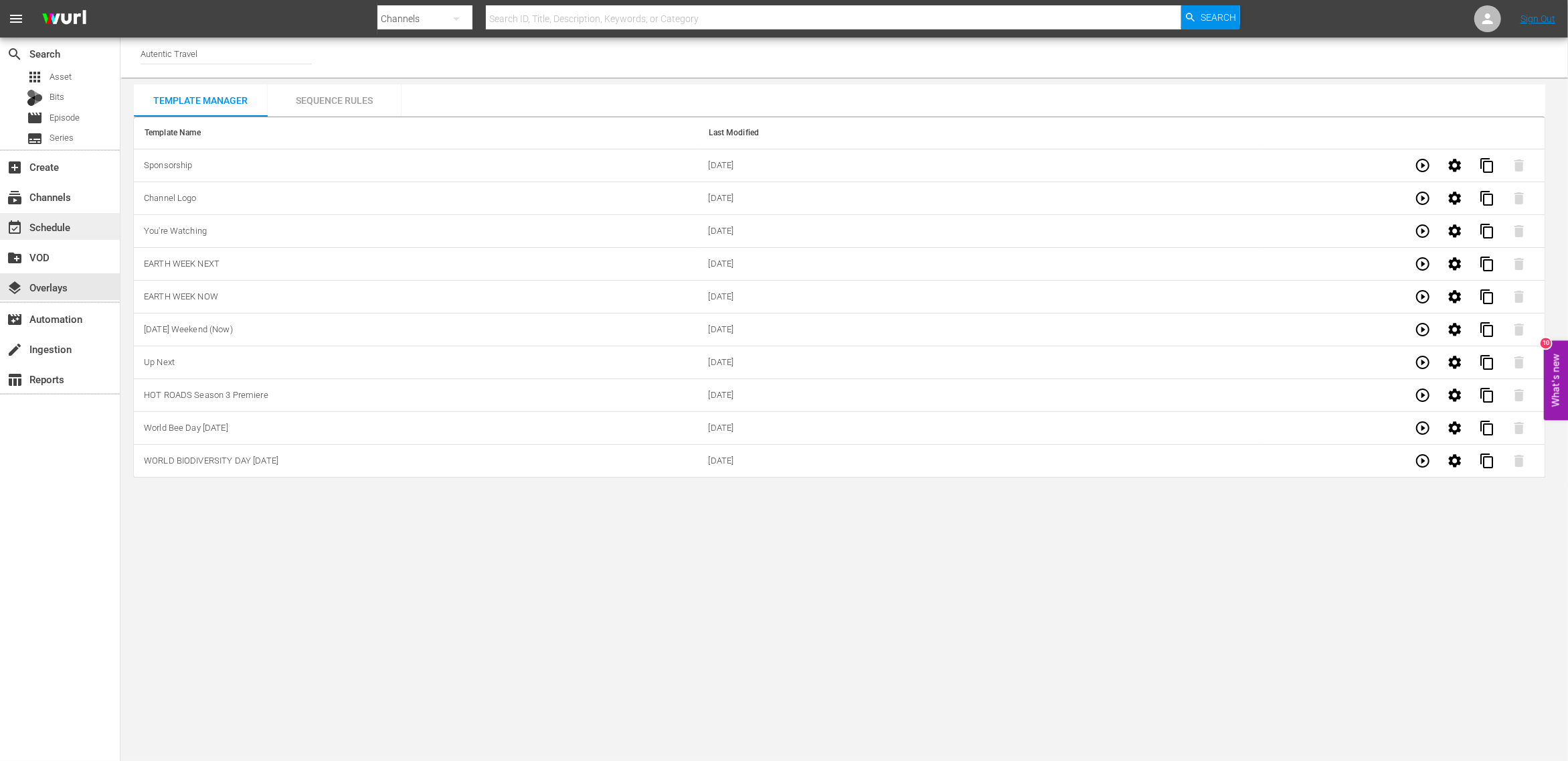
click at [57, 231] on div "event_available Schedule" at bounding box center [37, 225] width 75 height 12
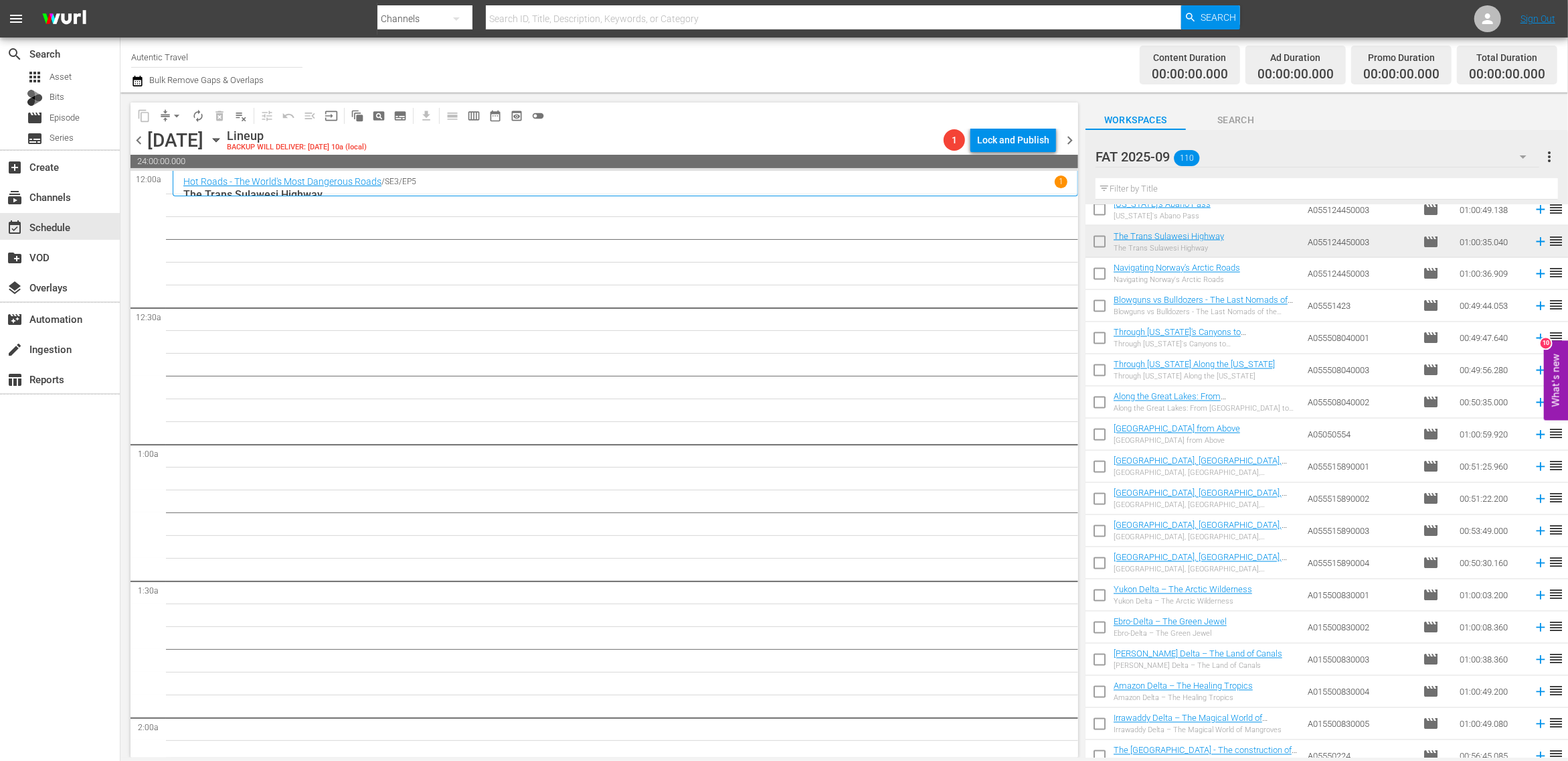
scroll to position [2305, 0]
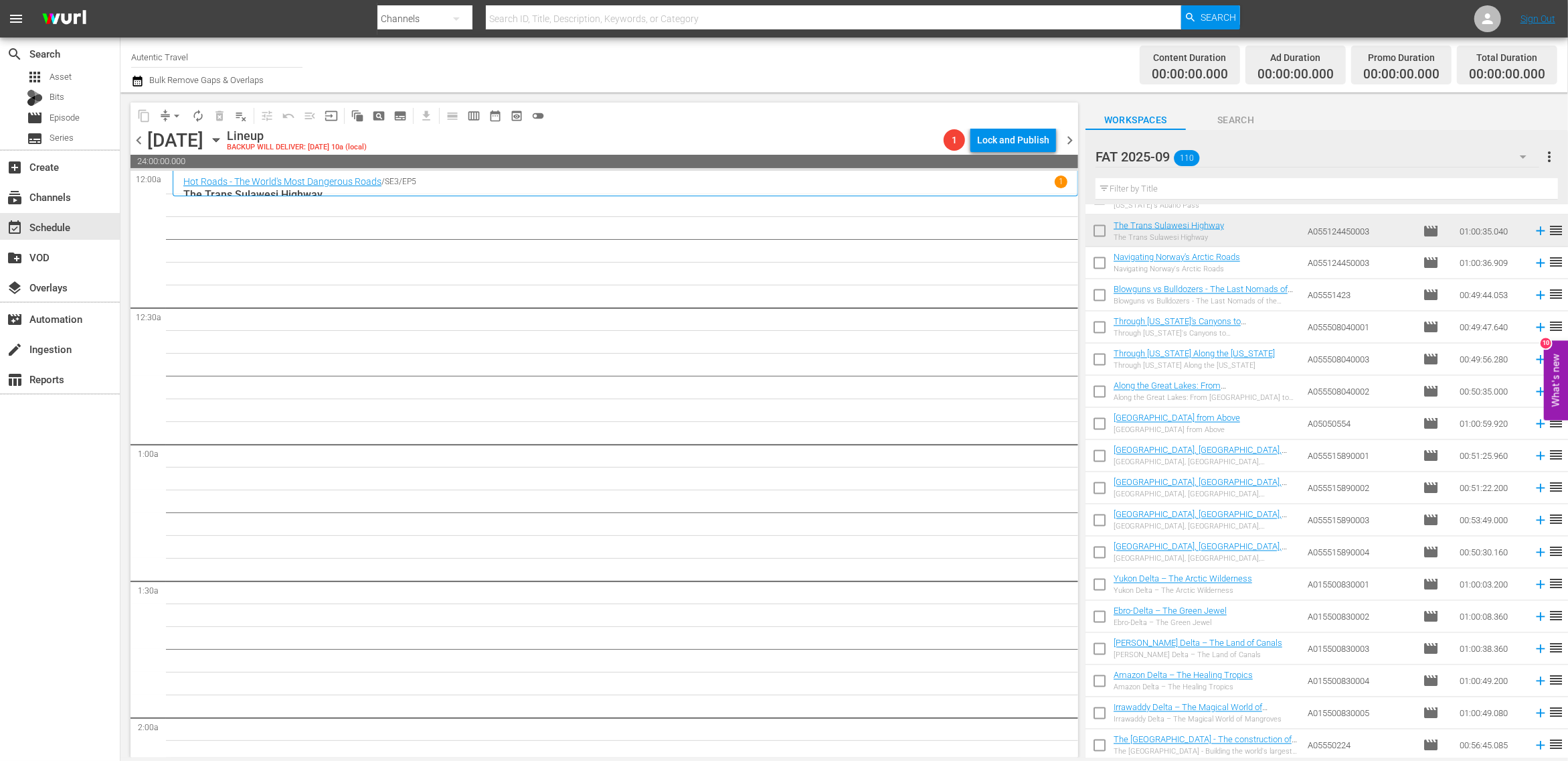
click at [1095, 268] on input "checkbox" at bounding box center [1099, 266] width 28 height 28
checkbox input "true"
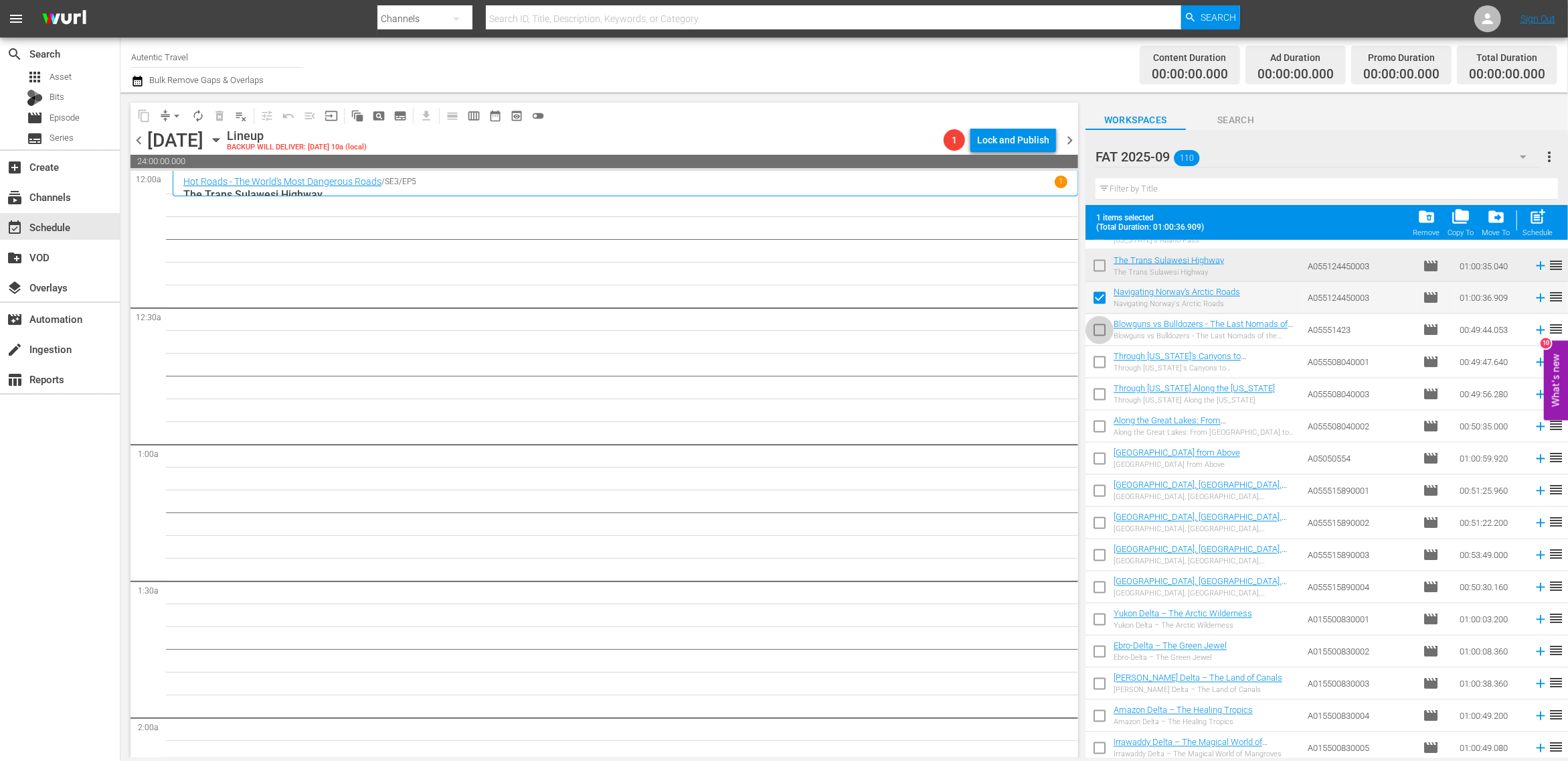
click at [1099, 331] on input "checkbox" at bounding box center [1099, 332] width 28 height 28
checkbox input "true"
click at [1103, 362] on input "checkbox" at bounding box center [1099, 364] width 28 height 28
checkbox input "true"
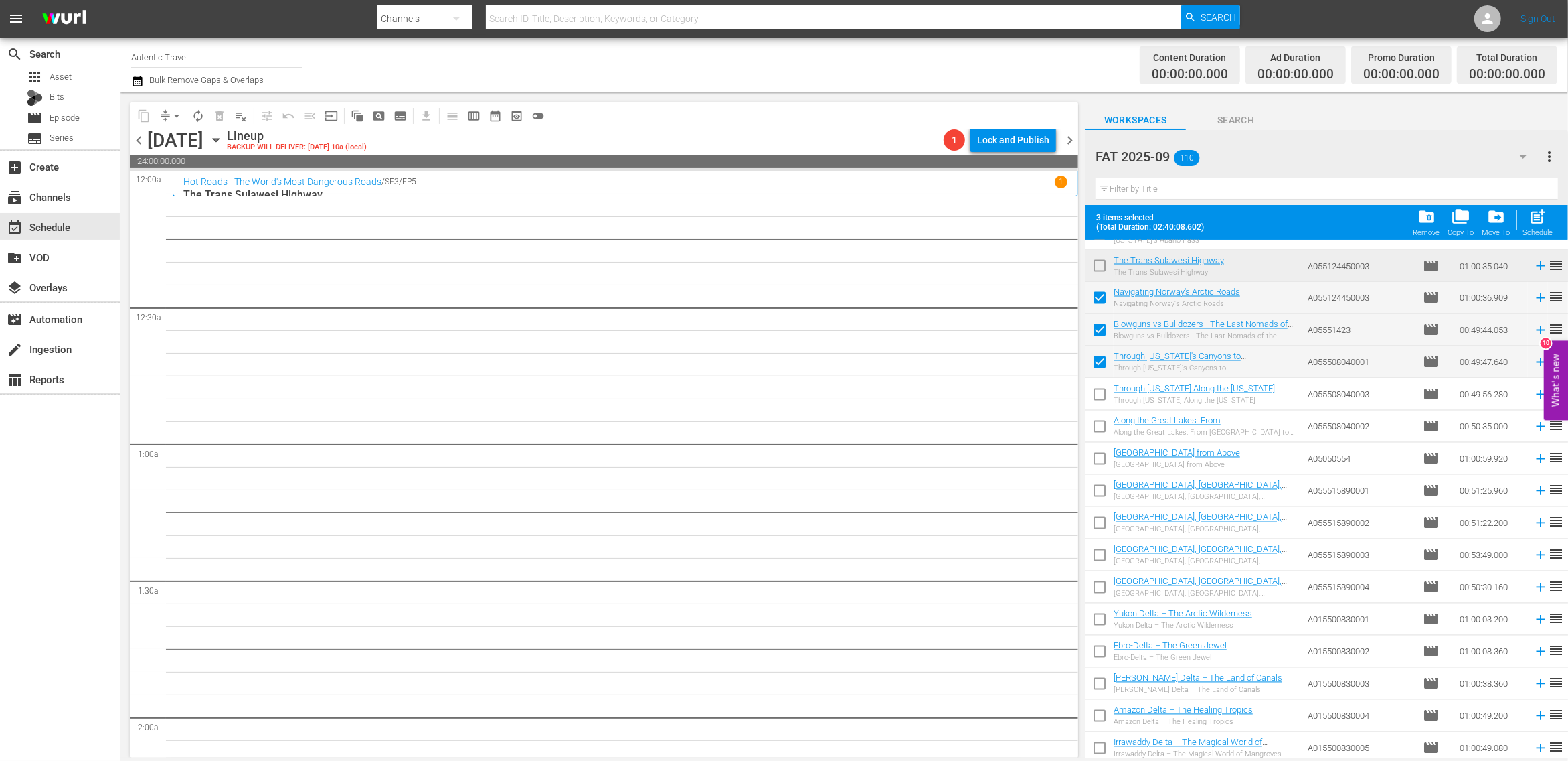
click at [1094, 397] on input "checkbox" at bounding box center [1099, 397] width 28 height 28
checkbox input "true"
click at [1098, 430] on input "checkbox" at bounding box center [1099, 429] width 28 height 28
checkbox input "true"
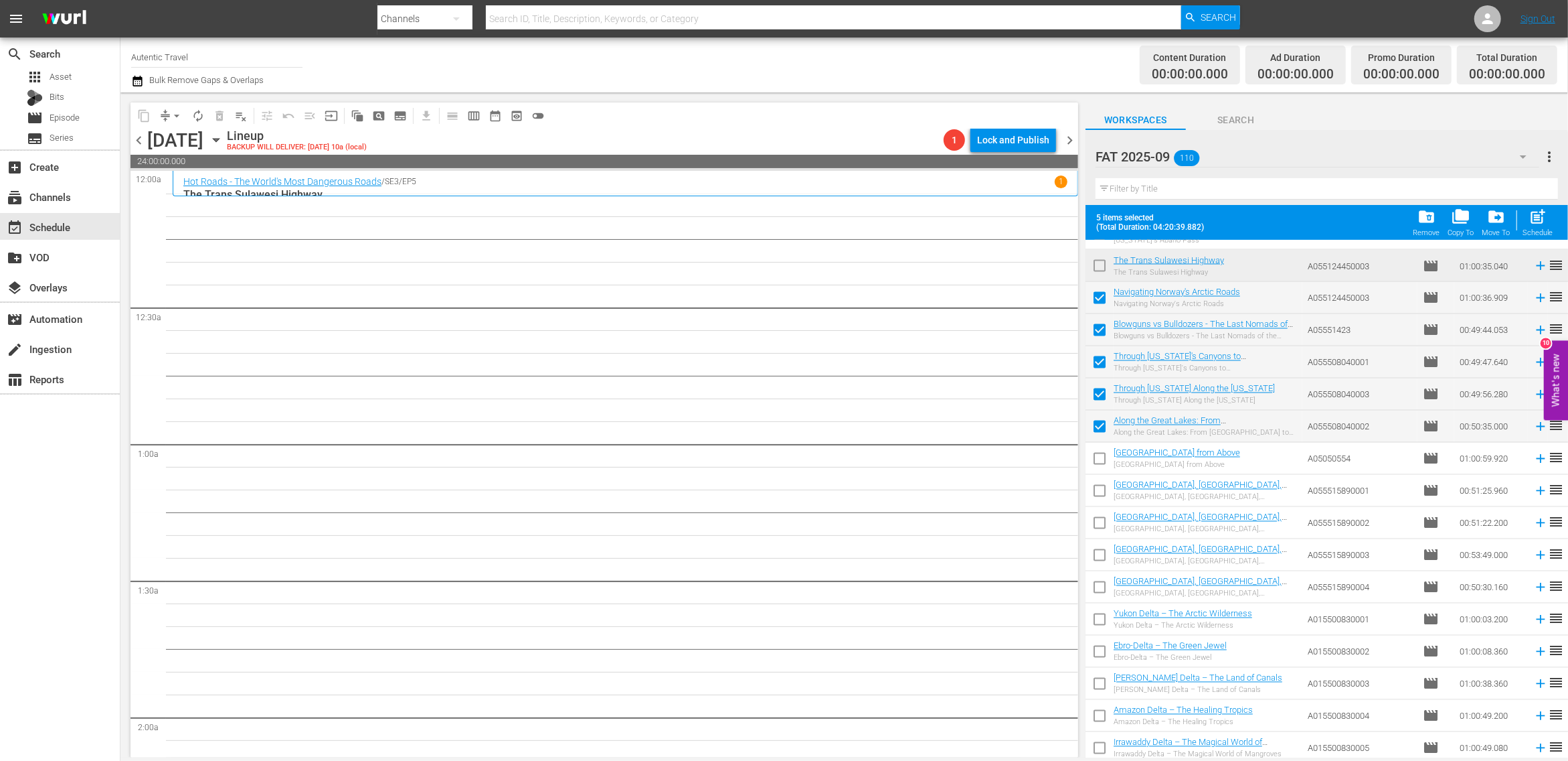
drag, startPoint x: 1098, startPoint y: 460, endPoint x: 1098, endPoint y: 477, distance: 17.0
click at [1098, 460] on input "checkbox" at bounding box center [1099, 461] width 28 height 28
checkbox input "true"
click at [1101, 498] on input "checkbox" at bounding box center [1099, 493] width 28 height 28
checkbox input "true"
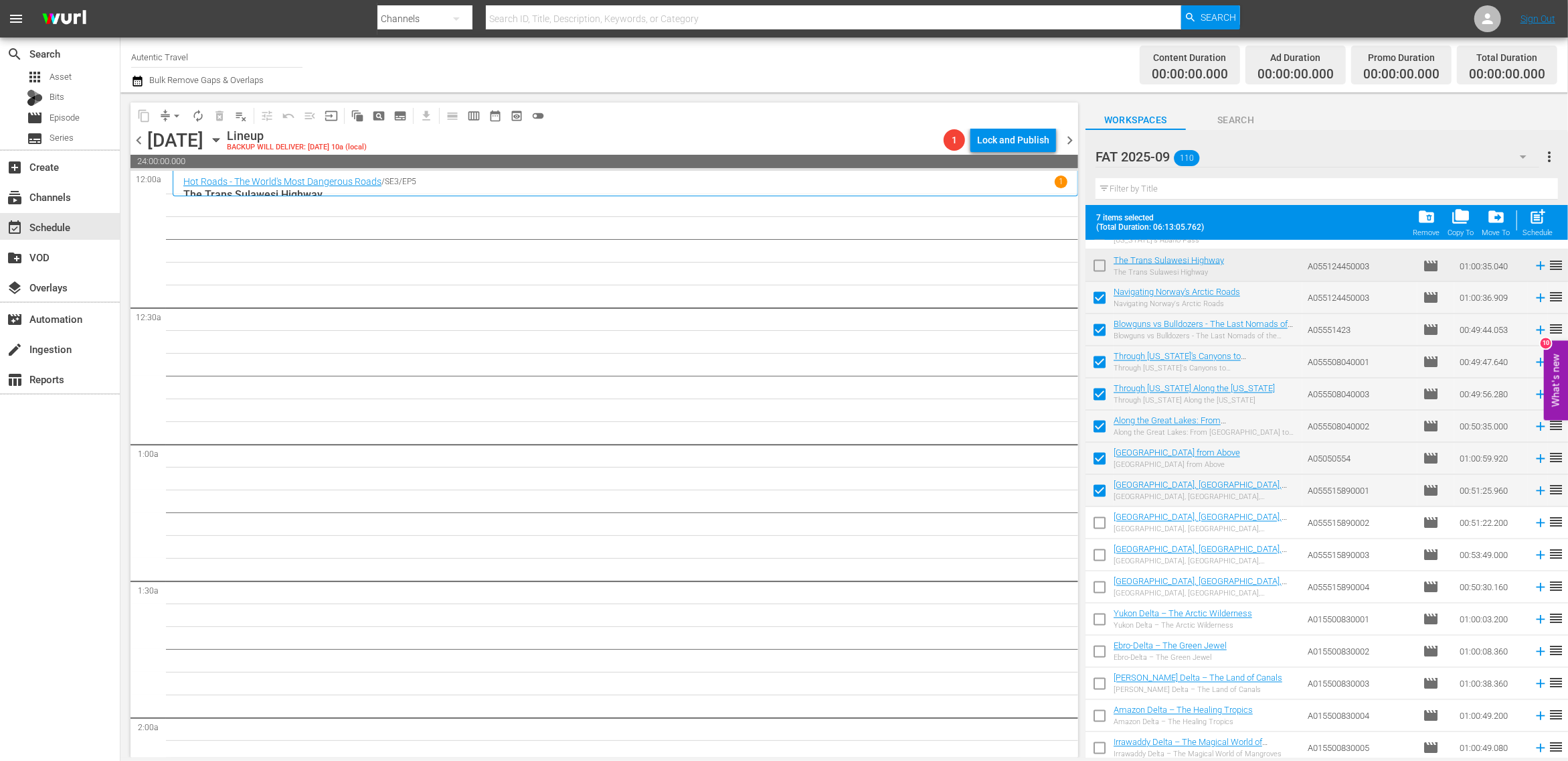
drag, startPoint x: 1101, startPoint y: 516, endPoint x: 1101, endPoint y: 536, distance: 20.0
click at [1101, 520] on input "checkbox" at bounding box center [1099, 525] width 28 height 28
checkbox input "true"
drag, startPoint x: 1101, startPoint y: 560, endPoint x: 1101, endPoint y: 585, distance: 25.0
click at [1101, 561] on input "checkbox" at bounding box center [1099, 557] width 28 height 28
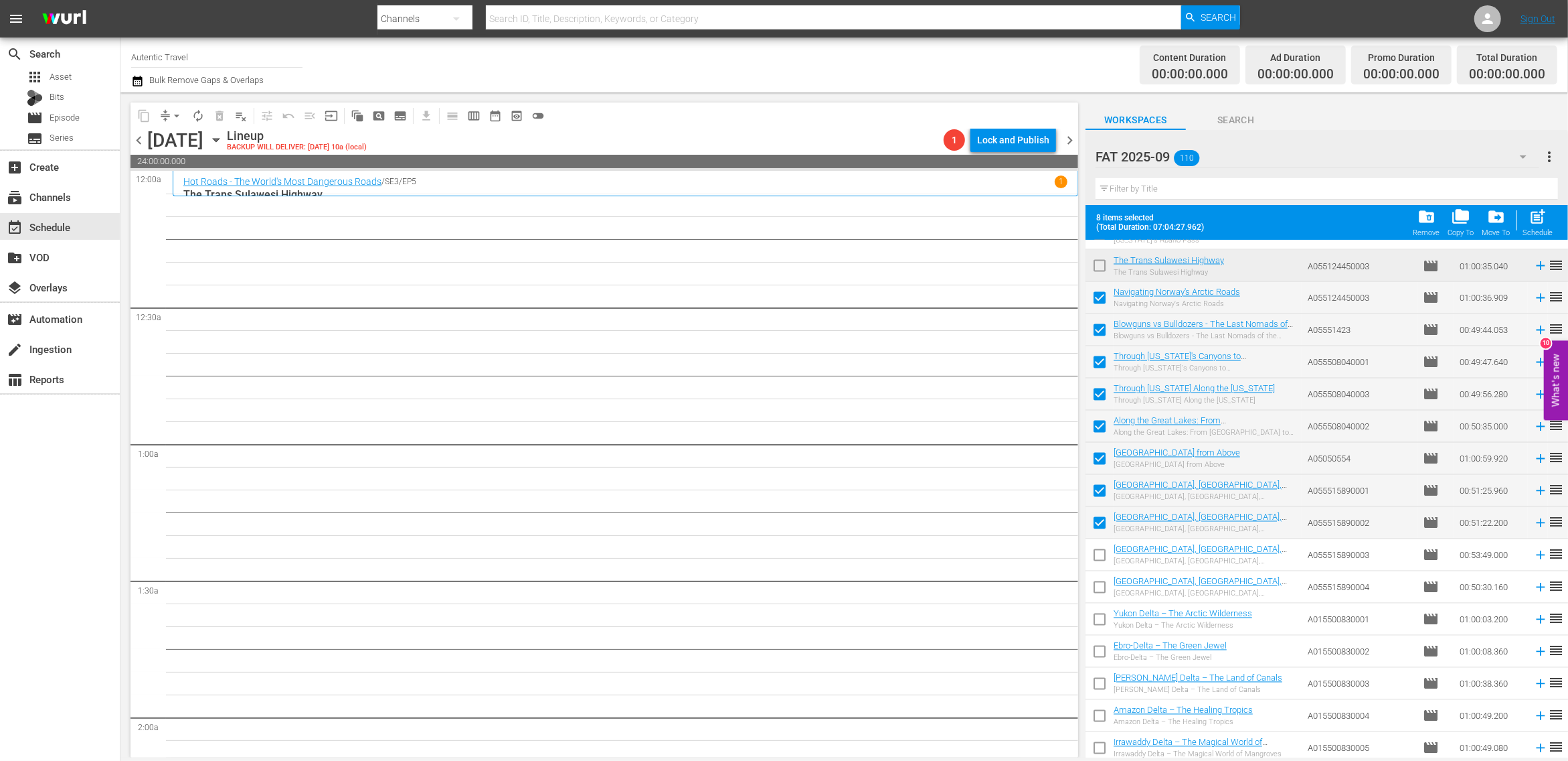
checkbox input "true"
drag, startPoint x: 1100, startPoint y: 589, endPoint x: 1099, endPoint y: 627, distance: 38.0
click at [1099, 592] on input "checkbox" at bounding box center [1099, 589] width 28 height 28
checkbox input "true"
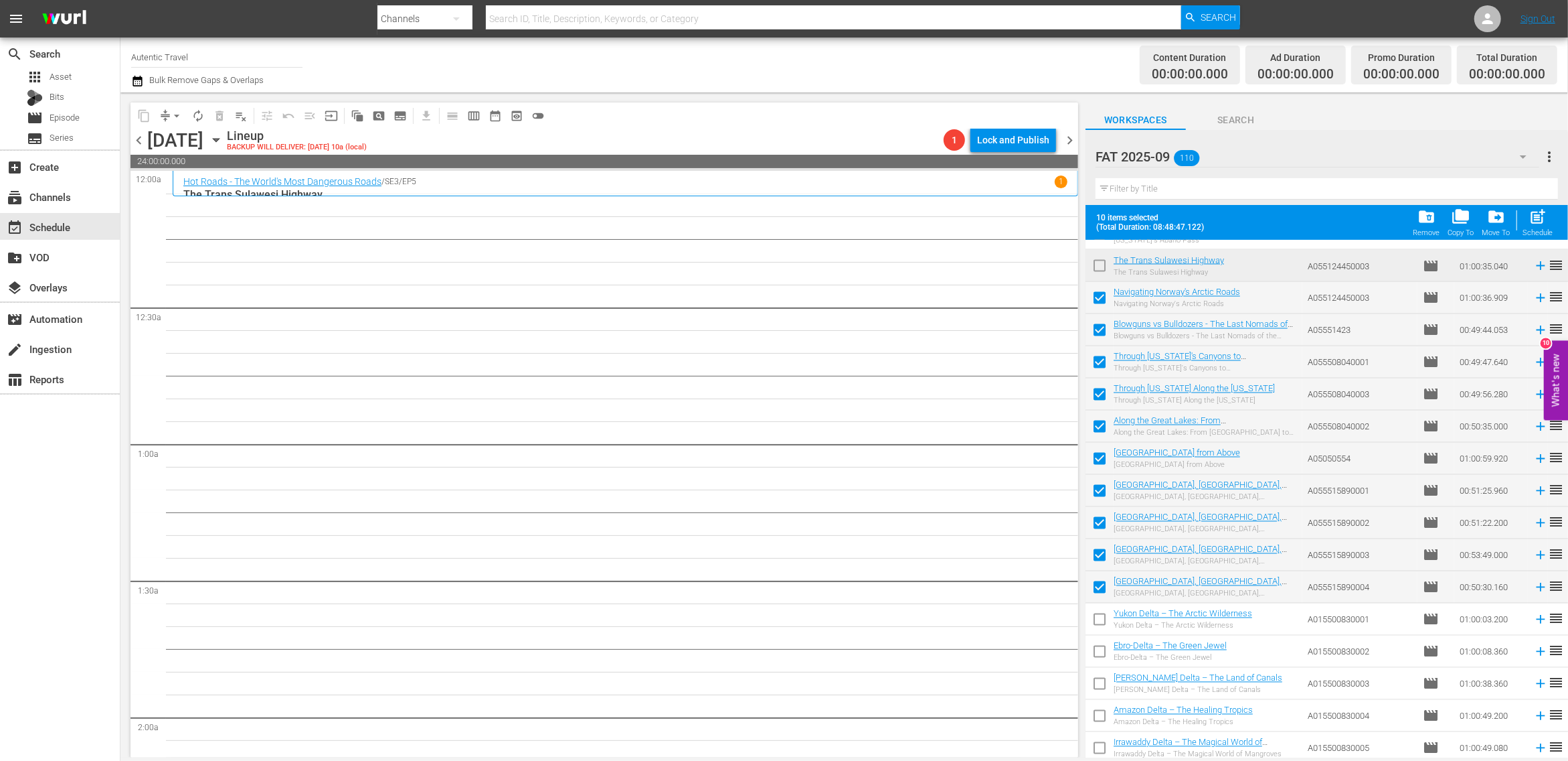
drag, startPoint x: 1099, startPoint y: 620, endPoint x: 1099, endPoint y: 649, distance: 29.0
click at [1099, 627] on input "checkbox" at bounding box center [1099, 621] width 28 height 28
checkbox input "true"
drag, startPoint x: 1099, startPoint y: 654, endPoint x: 1099, endPoint y: 677, distance: 23.0
click at [1099, 654] on input "checkbox" at bounding box center [1099, 654] width 28 height 28
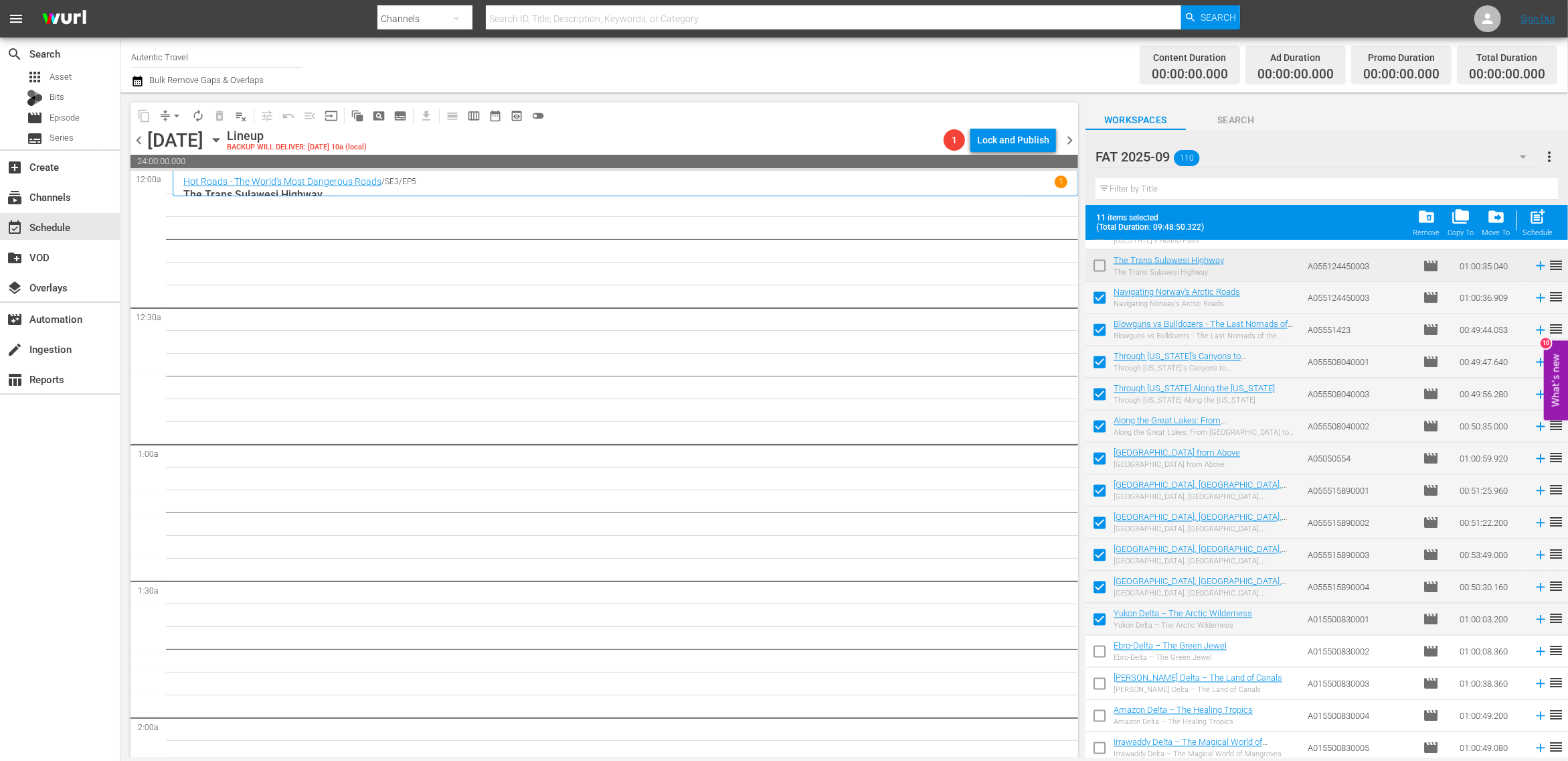
checkbox input "true"
click at [1099, 687] on input "checkbox" at bounding box center [1099, 686] width 28 height 28
checkbox input "true"
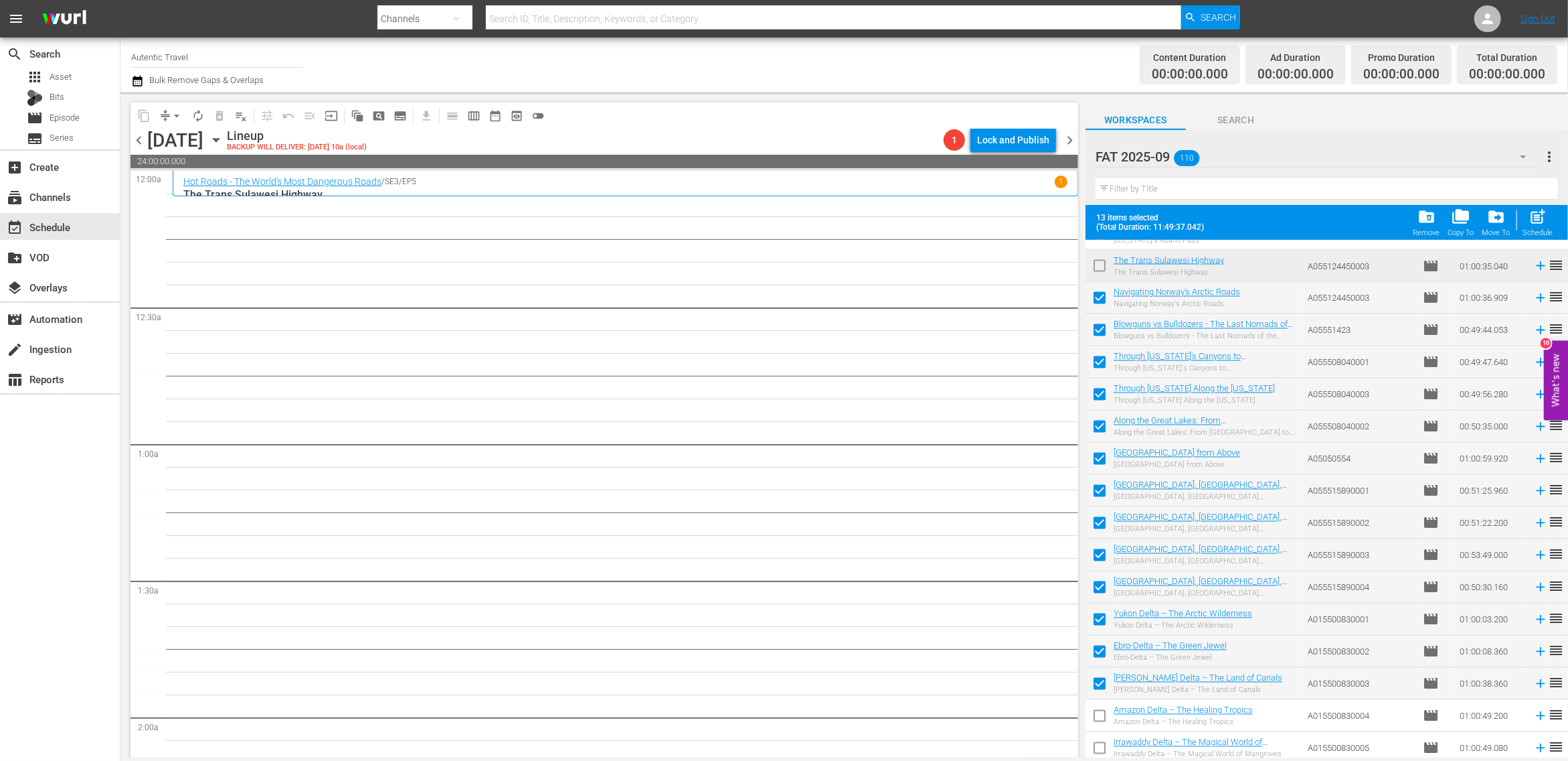
click at [1100, 712] on input "checkbox" at bounding box center [1099, 718] width 28 height 28
checkbox input "true"
click at [1101, 747] on input "checkbox" at bounding box center [1099, 750] width 28 height 28
checkbox input "true"
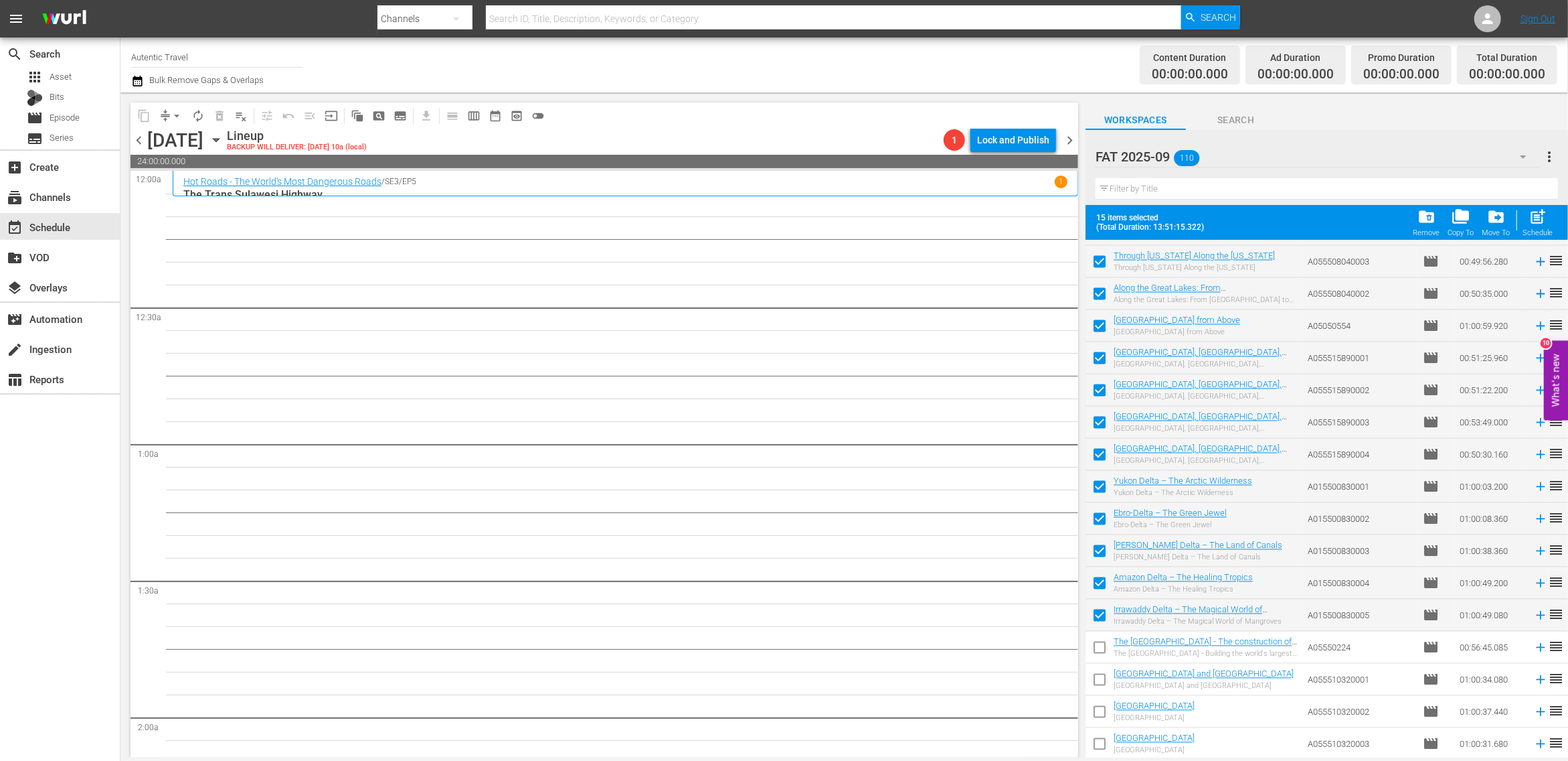
click at [1099, 653] on input "checkbox" at bounding box center [1099, 649] width 28 height 28
checkbox input "true"
drag, startPoint x: 1099, startPoint y: 675, endPoint x: 1099, endPoint y: 714, distance: 39.0
click at [1099, 675] on input "checkbox" at bounding box center [1099, 682] width 28 height 28
checkbox input "true"
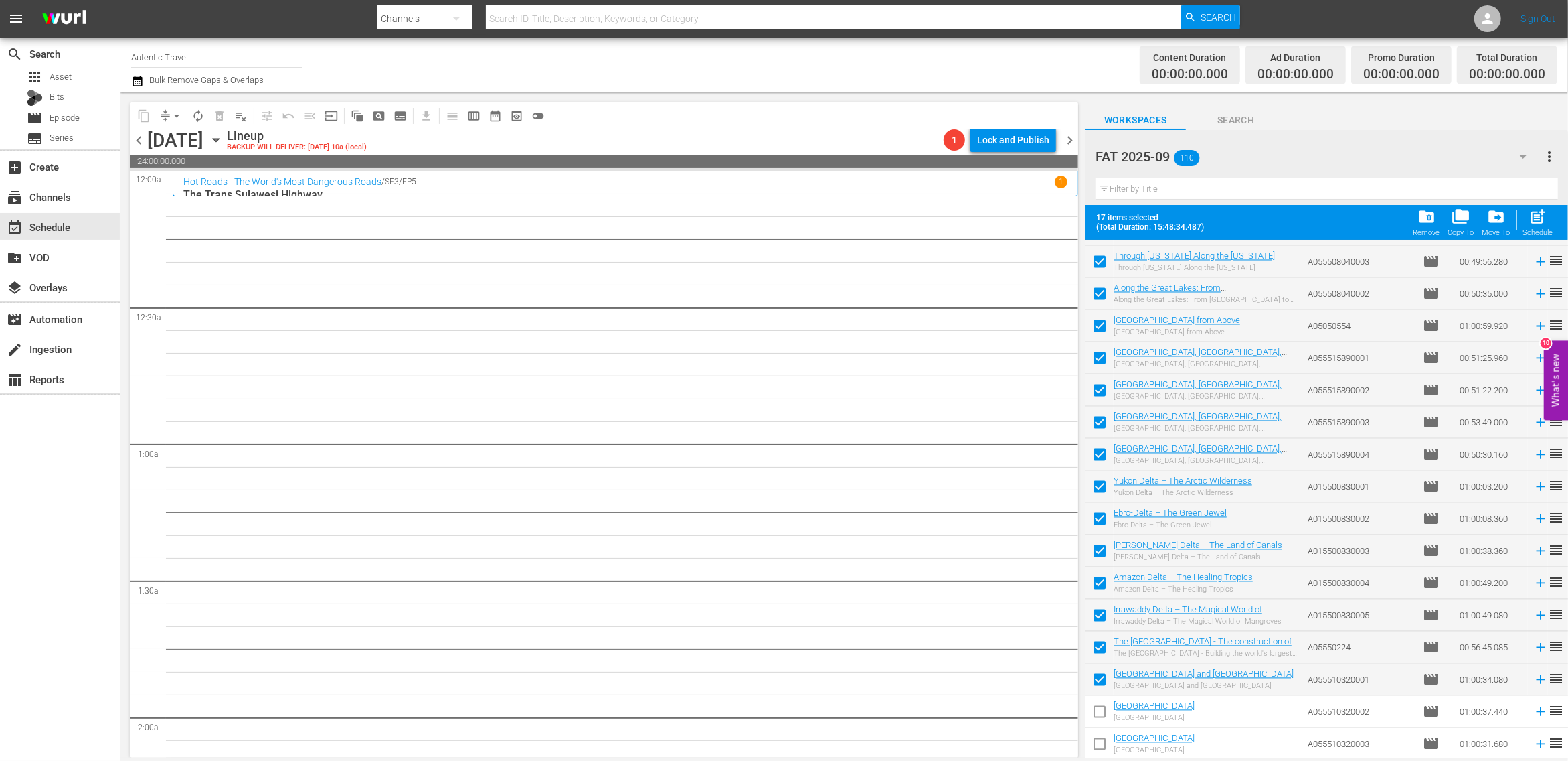
drag, startPoint x: 1099, startPoint y: 714, endPoint x: 1099, endPoint y: 732, distance: 18.0
click at [1099, 714] on input "checkbox" at bounding box center [1099, 714] width 28 height 28
checkbox input "true"
click at [1101, 742] on input "checkbox" at bounding box center [1099, 746] width 28 height 28
checkbox input "true"
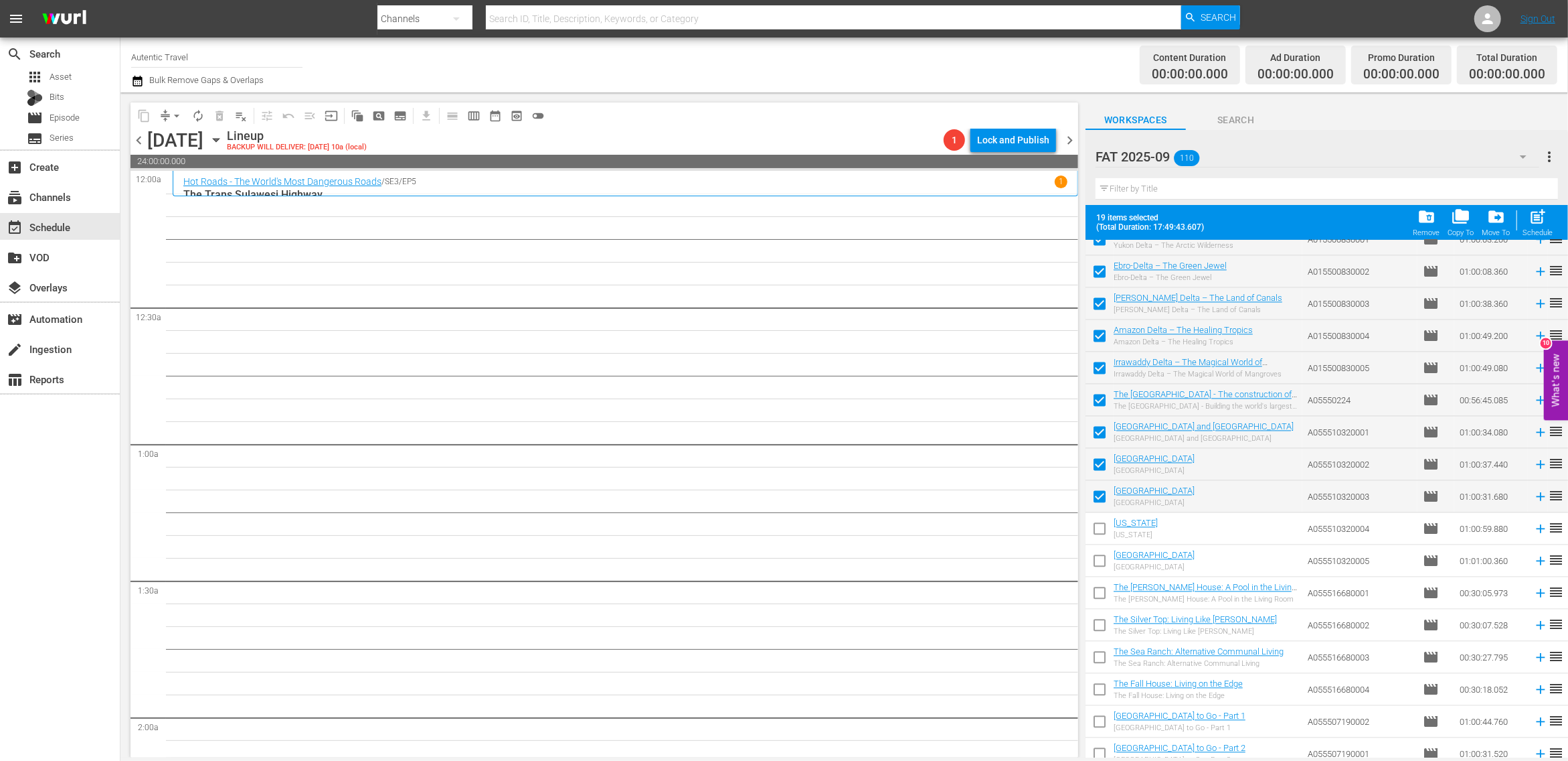
scroll to position [2707, 0]
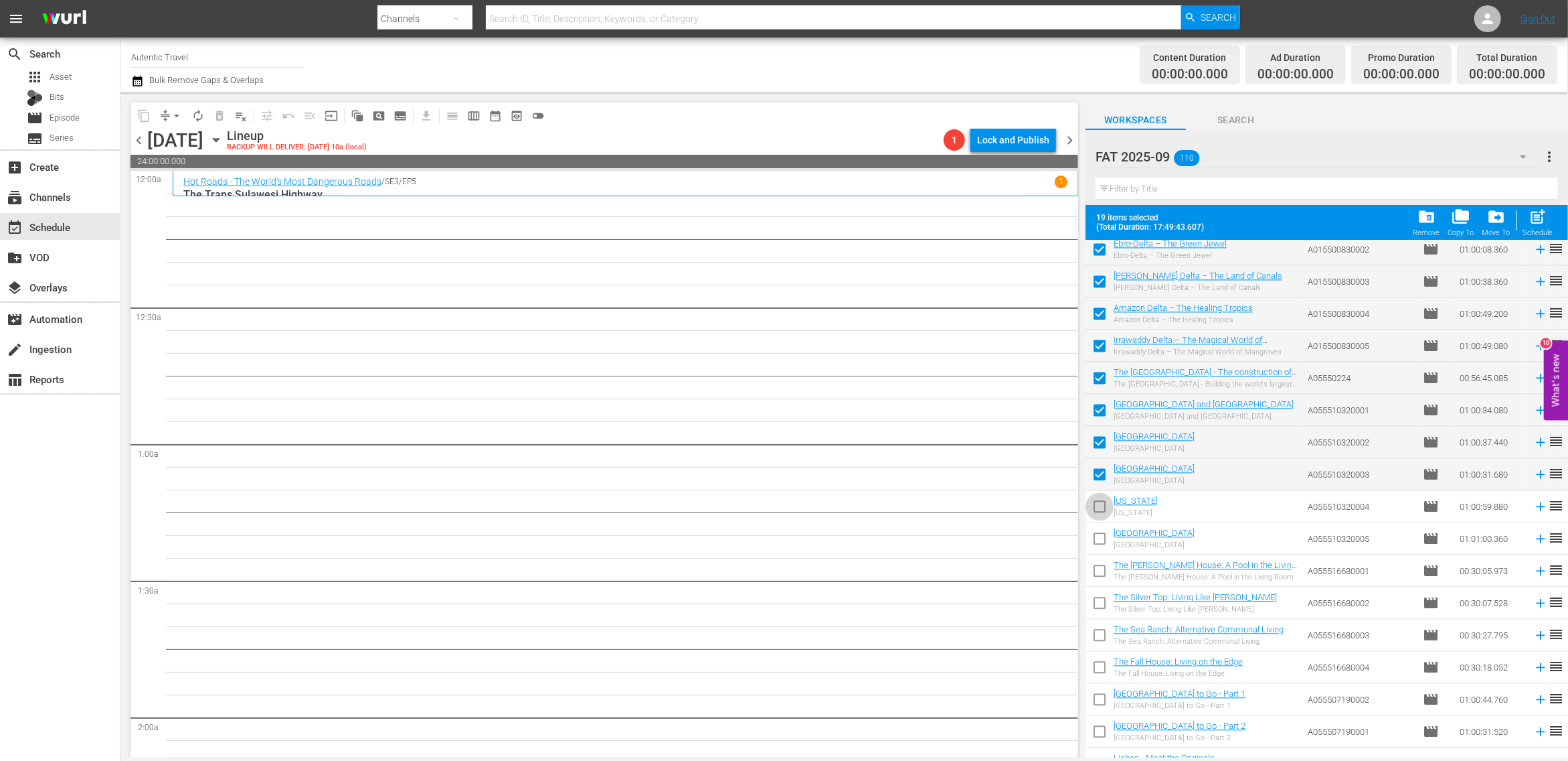
click at [1102, 512] on input "checkbox" at bounding box center [1099, 508] width 28 height 28
checkbox input "true"
drag, startPoint x: 1103, startPoint y: 540, endPoint x: 1103, endPoint y: 583, distance: 43.0
click at [1103, 545] on input "checkbox" at bounding box center [1099, 540] width 28 height 28
checkbox input "true"
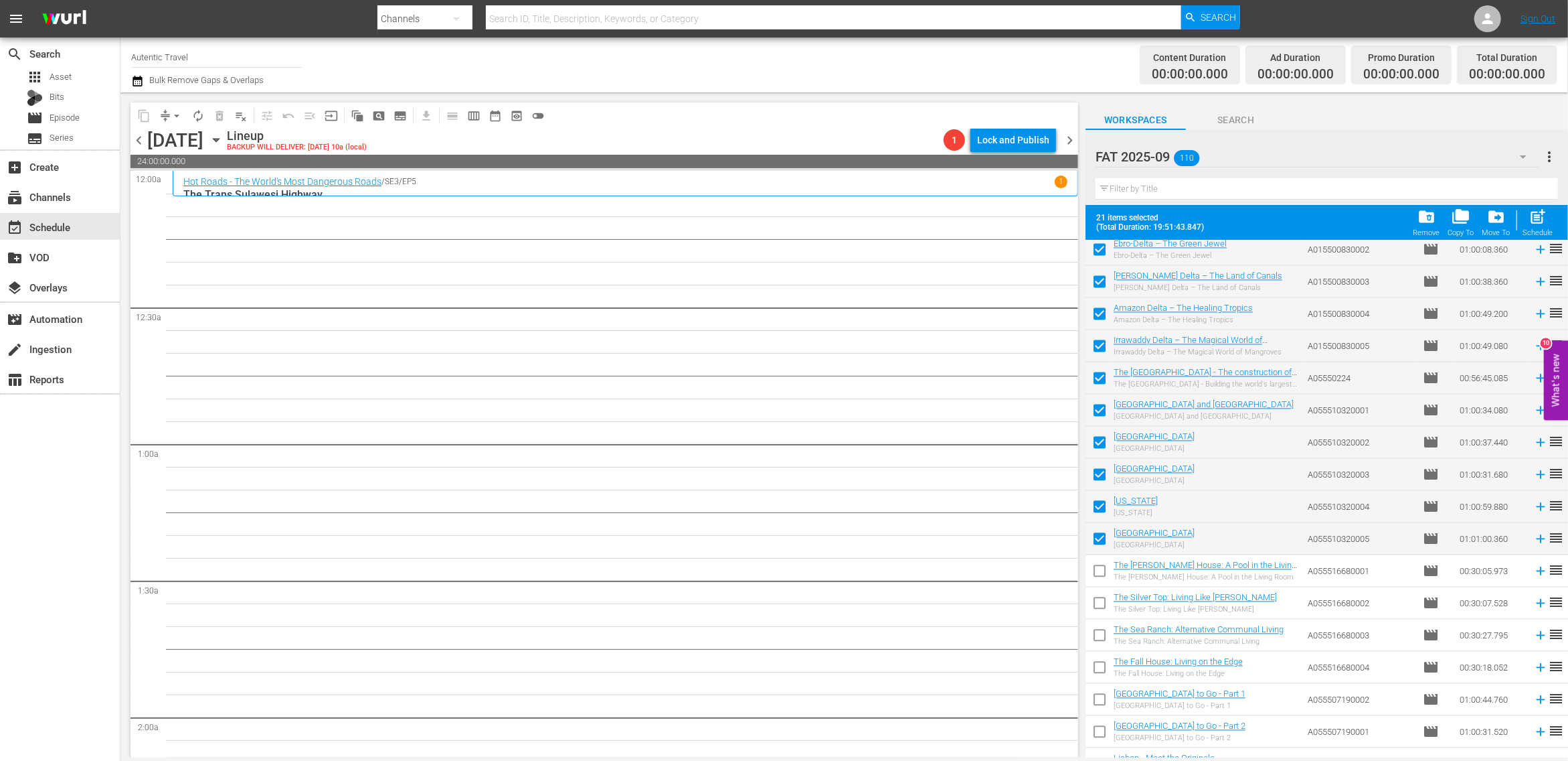
drag, startPoint x: 1101, startPoint y: 563, endPoint x: 1101, endPoint y: 584, distance: 21.0
click at [1101, 564] on input "checkbox" at bounding box center [1099, 572] width 28 height 28
checkbox input "true"
click at [1101, 604] on input "checkbox" at bounding box center [1099, 605] width 28 height 28
checkbox input "true"
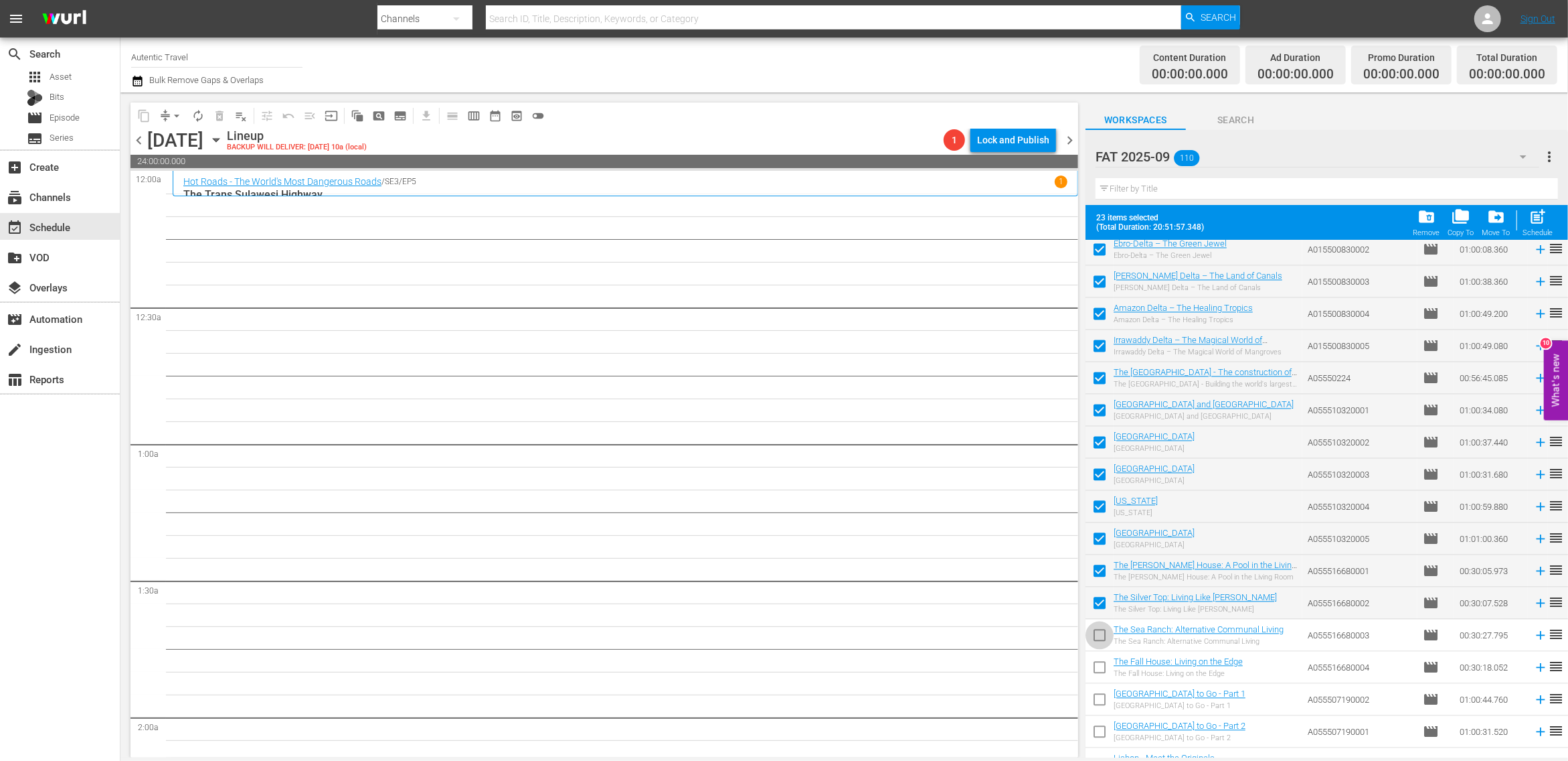
drag, startPoint x: 1102, startPoint y: 632, endPoint x: 1102, endPoint y: 684, distance: 52.0
click at [1102, 632] on input "checkbox" at bounding box center [1099, 637] width 28 height 28
checkbox input "true"
click at [1100, 674] on input "checkbox" at bounding box center [1099, 669] width 28 height 28
checkbox input "true"
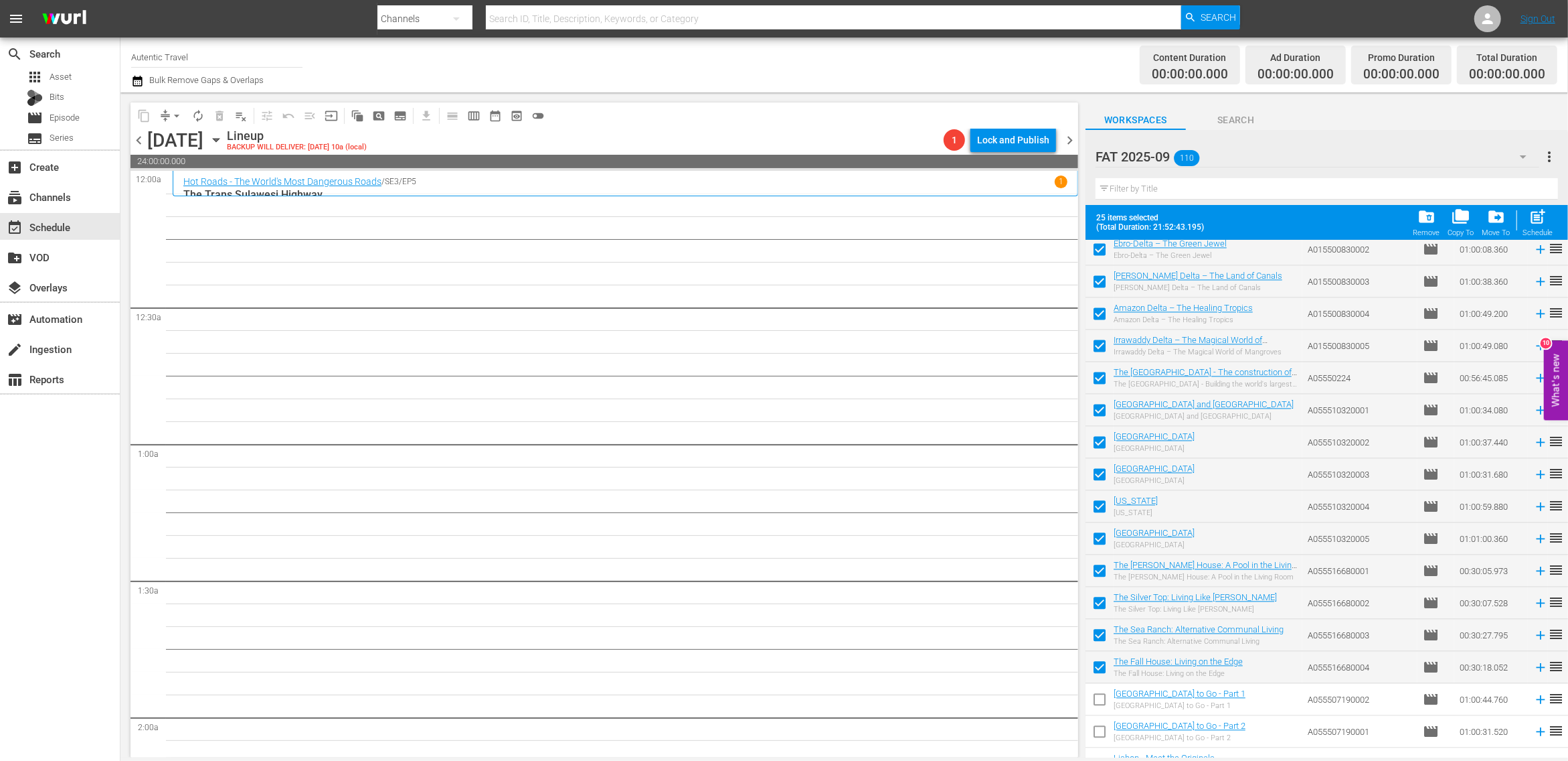
click at [1100, 697] on input "checkbox" at bounding box center [1099, 701] width 28 height 28
checkbox input "true"
click at [1100, 729] on input "checkbox" at bounding box center [1099, 733] width 28 height 28
checkbox input "true"
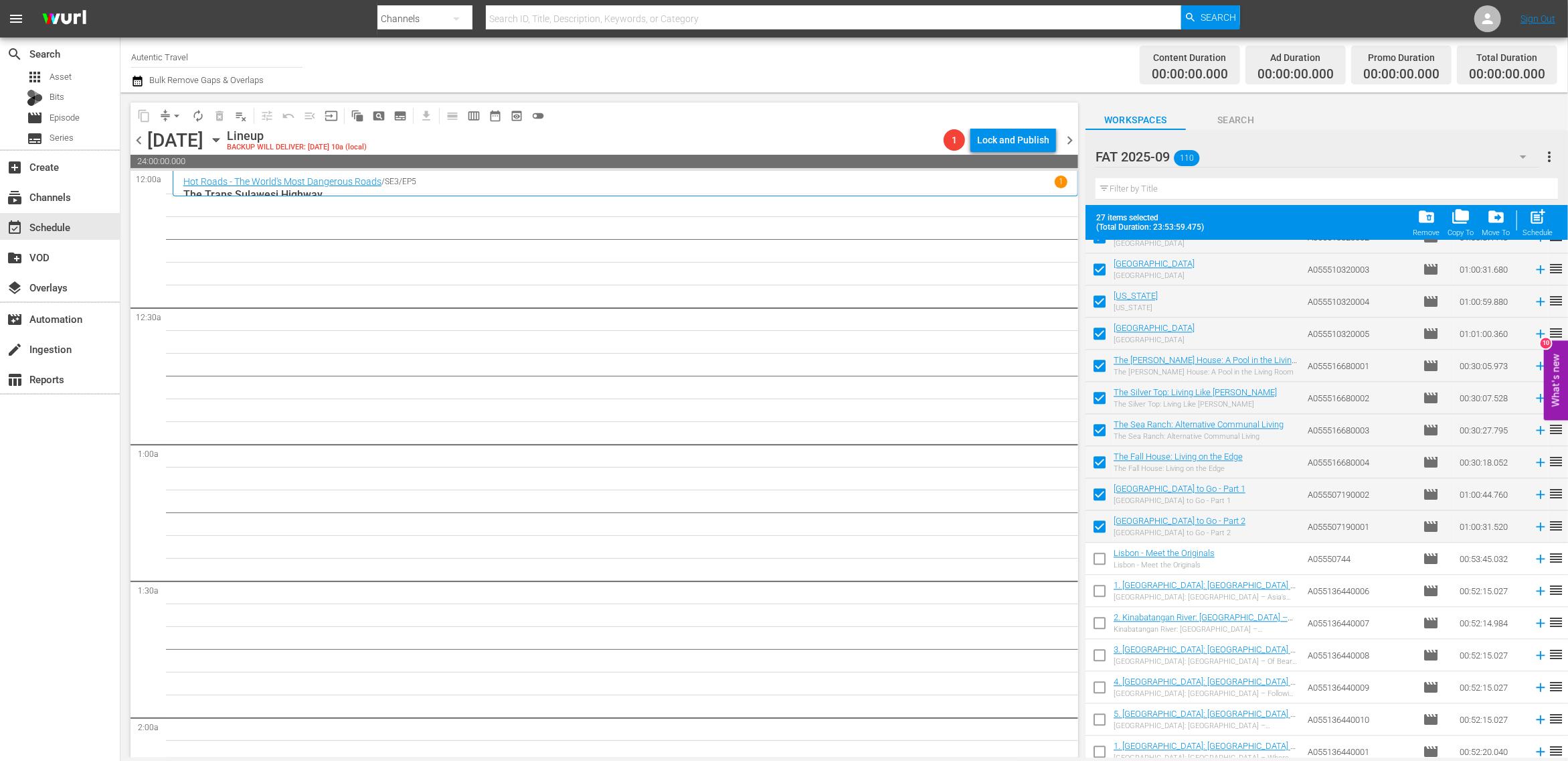
scroll to position [2914, 0]
click at [1101, 553] on input "checkbox" at bounding box center [1099, 559] width 28 height 28
checkbox input "true"
click at [1543, 223] on span "post_add" at bounding box center [1538, 216] width 18 height 18
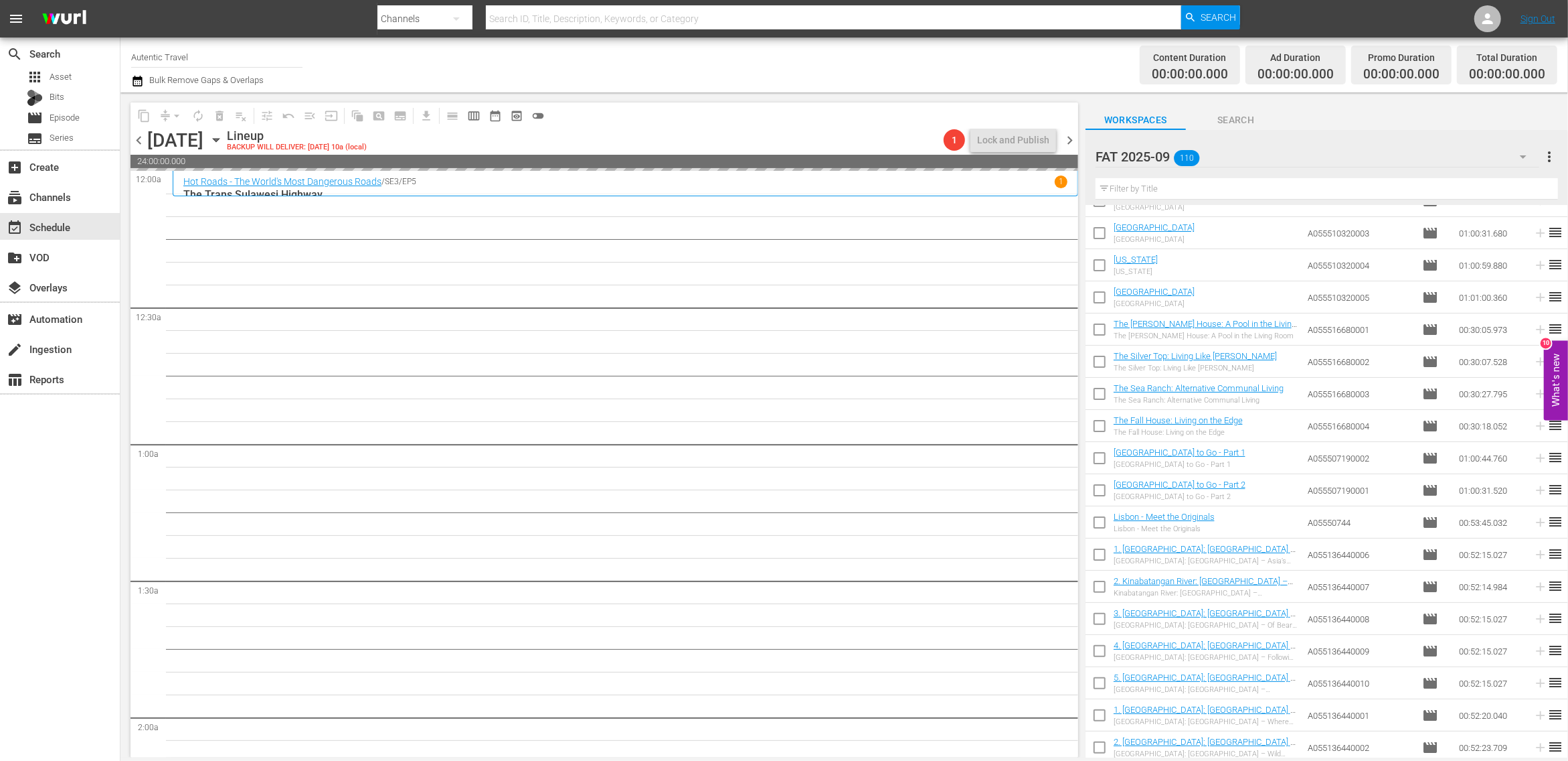
checkbox input "false"
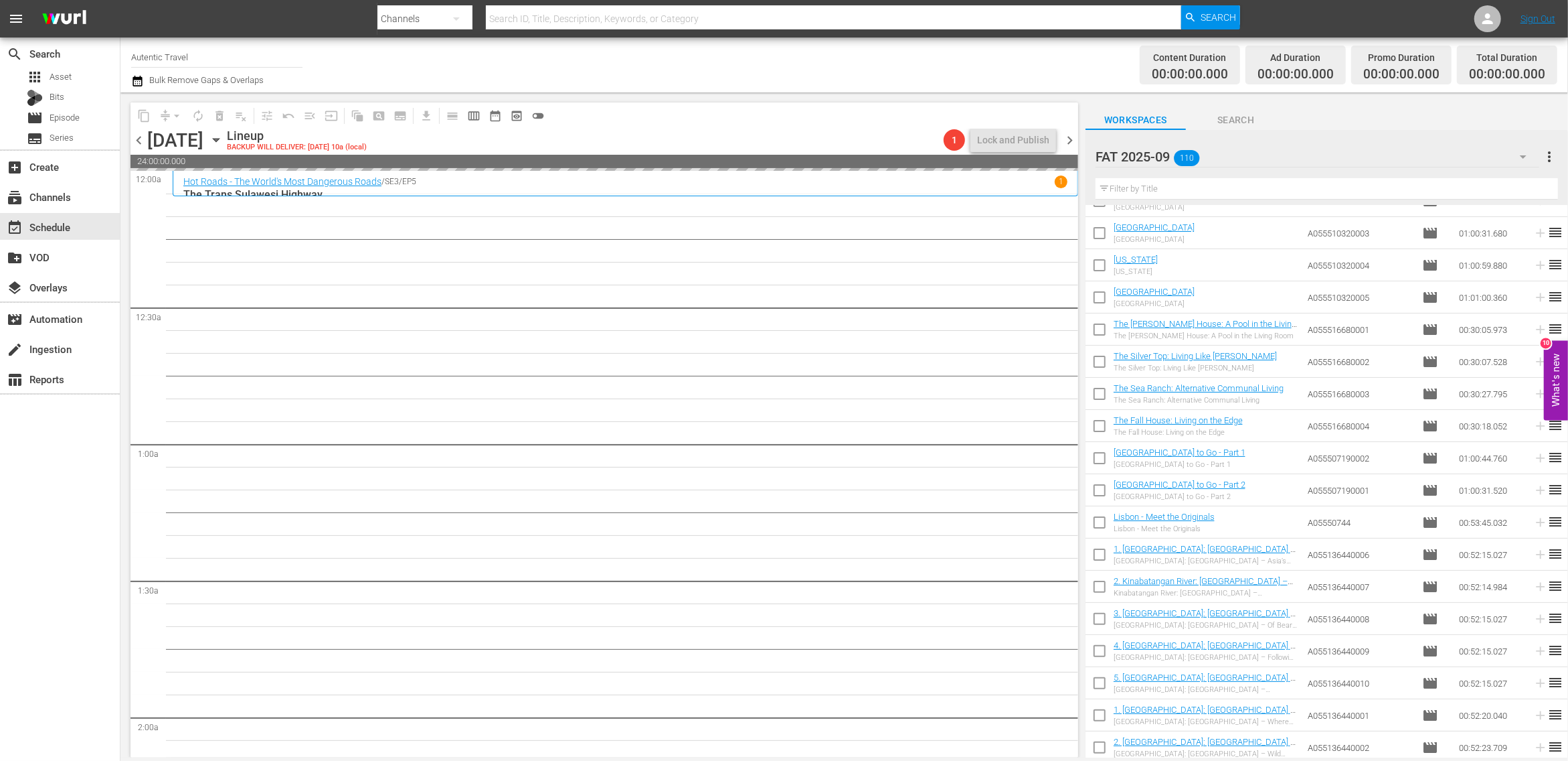
checkbox input "false"
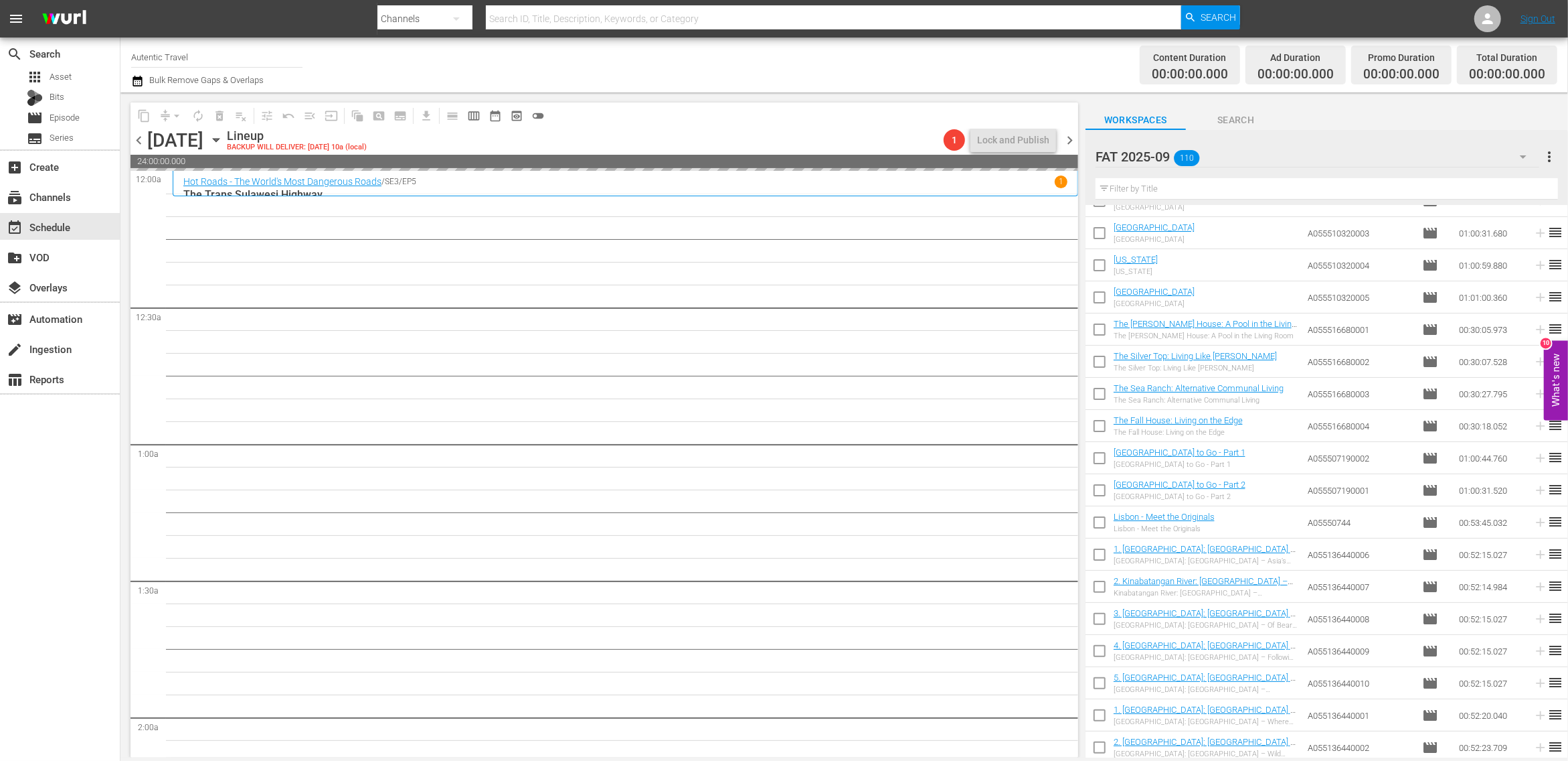
checkbox input "false"
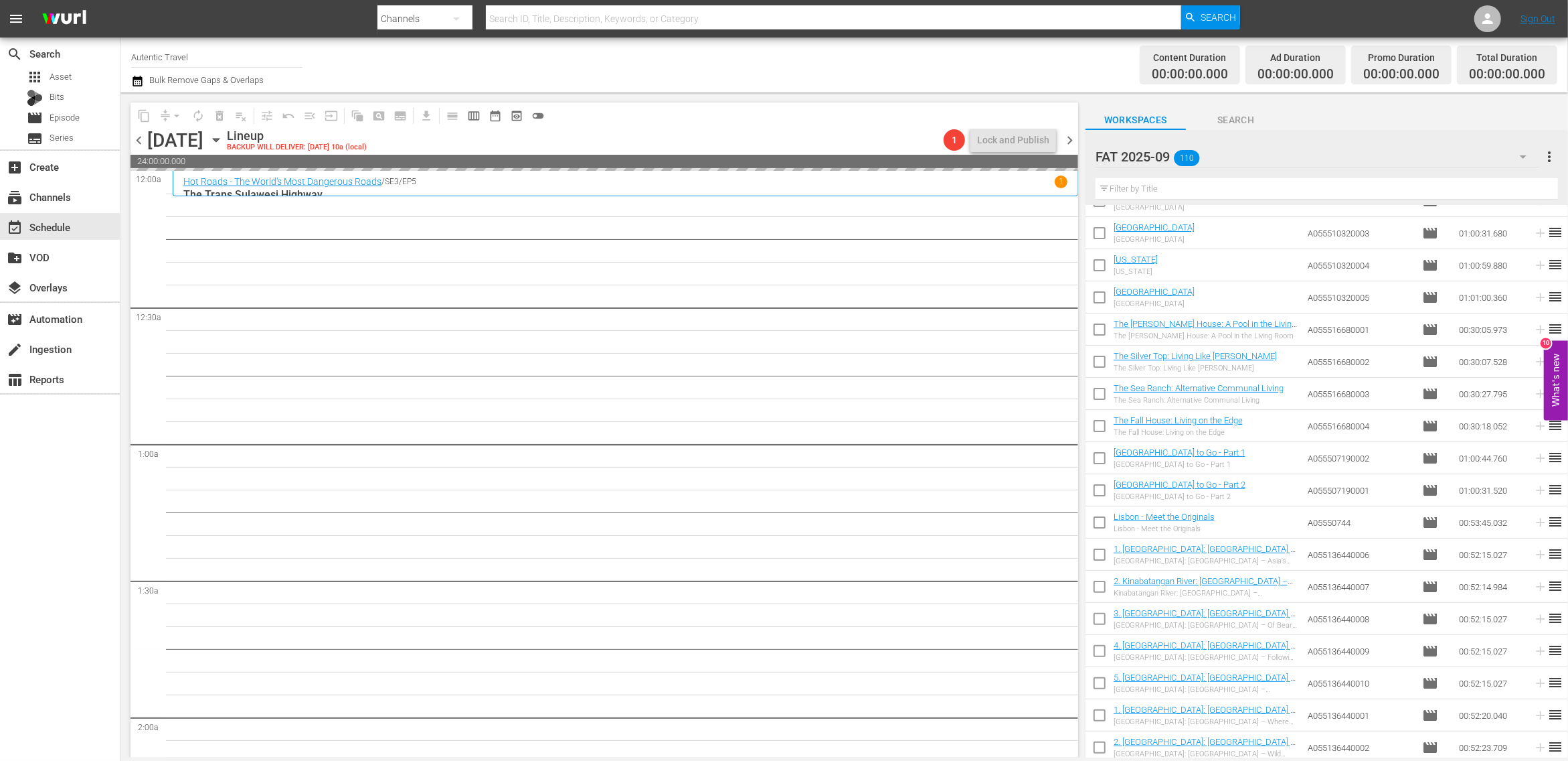
checkbox input "false"
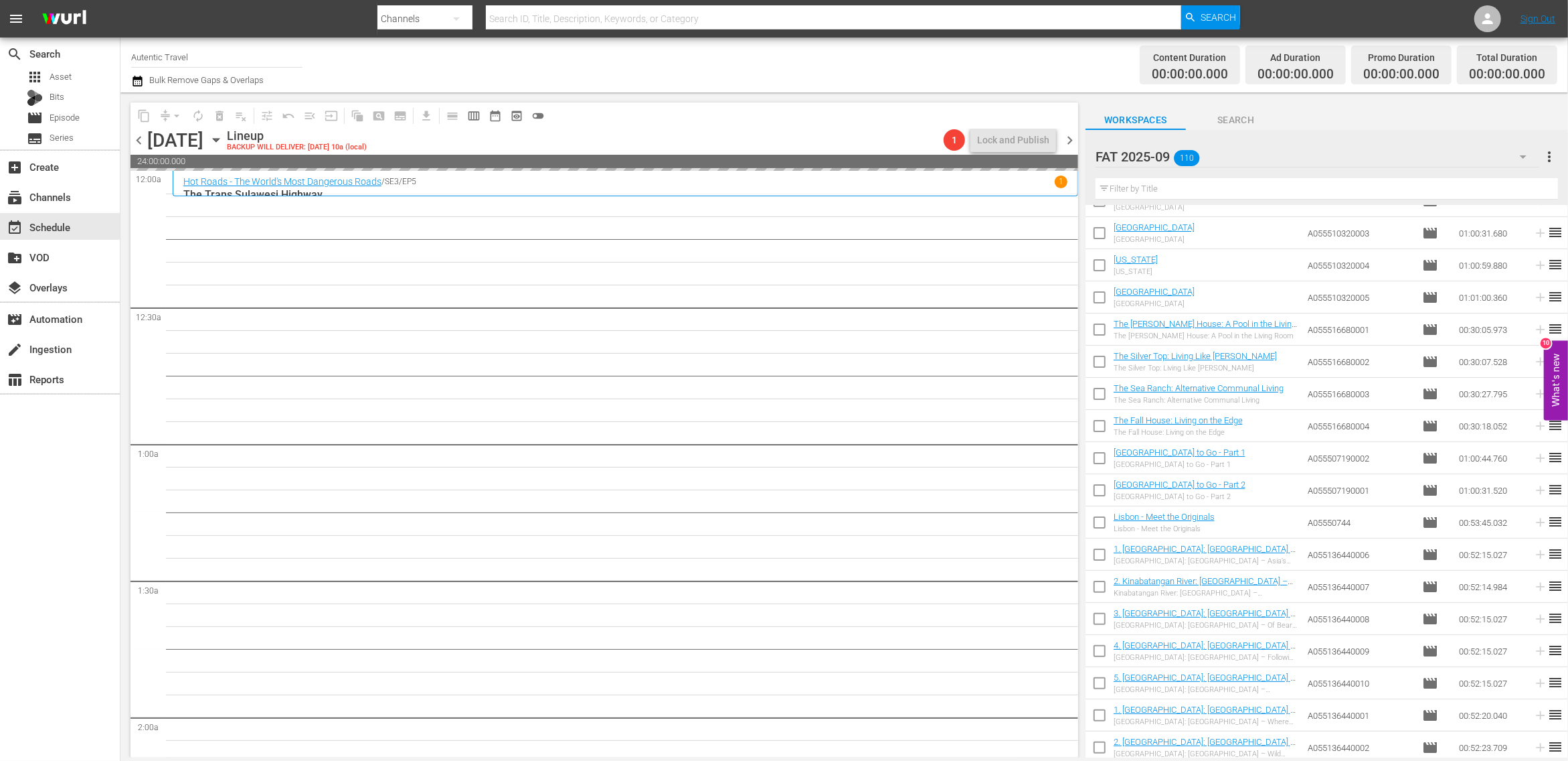
checkbox input "false"
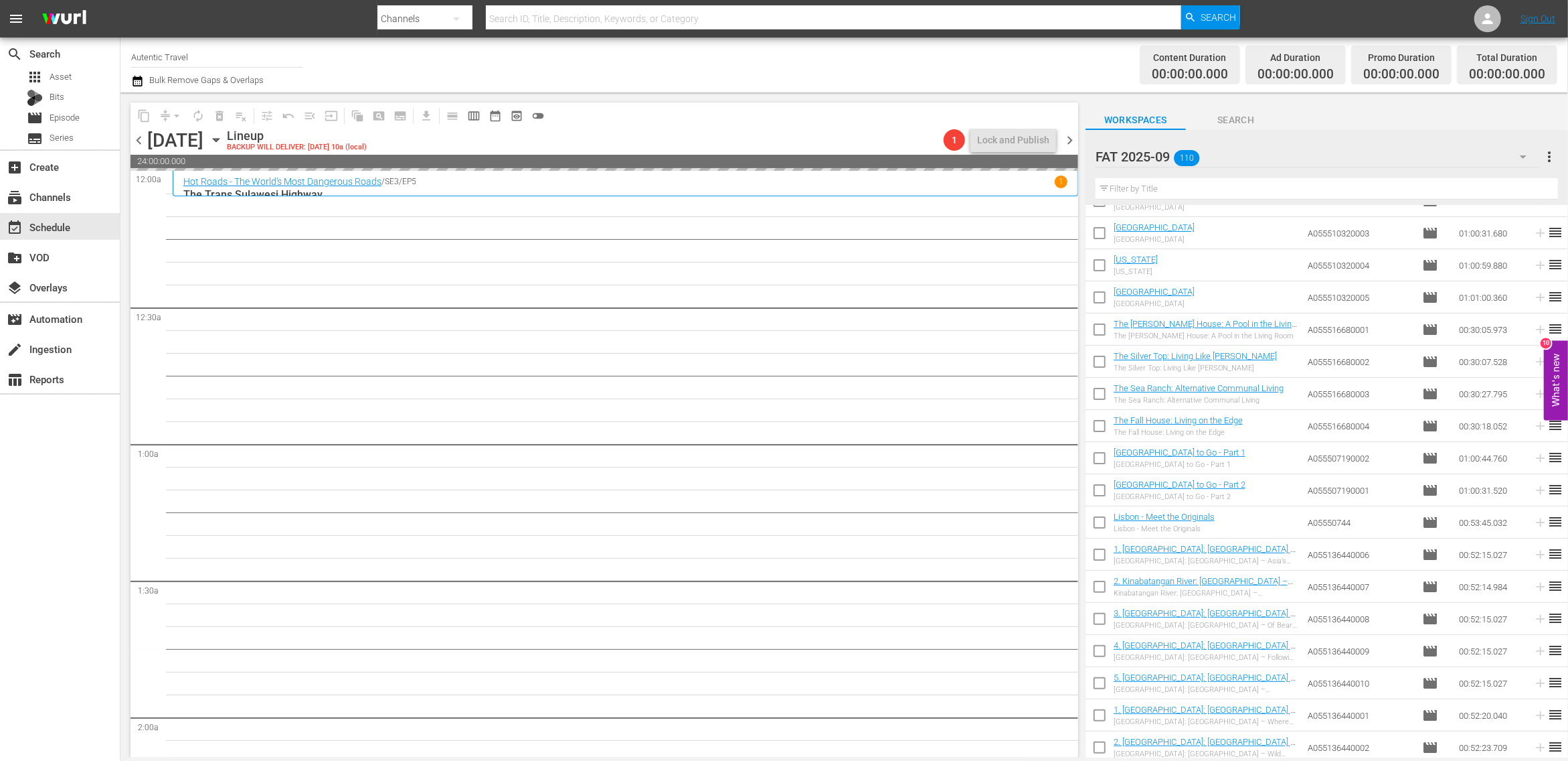
checkbox input "false"
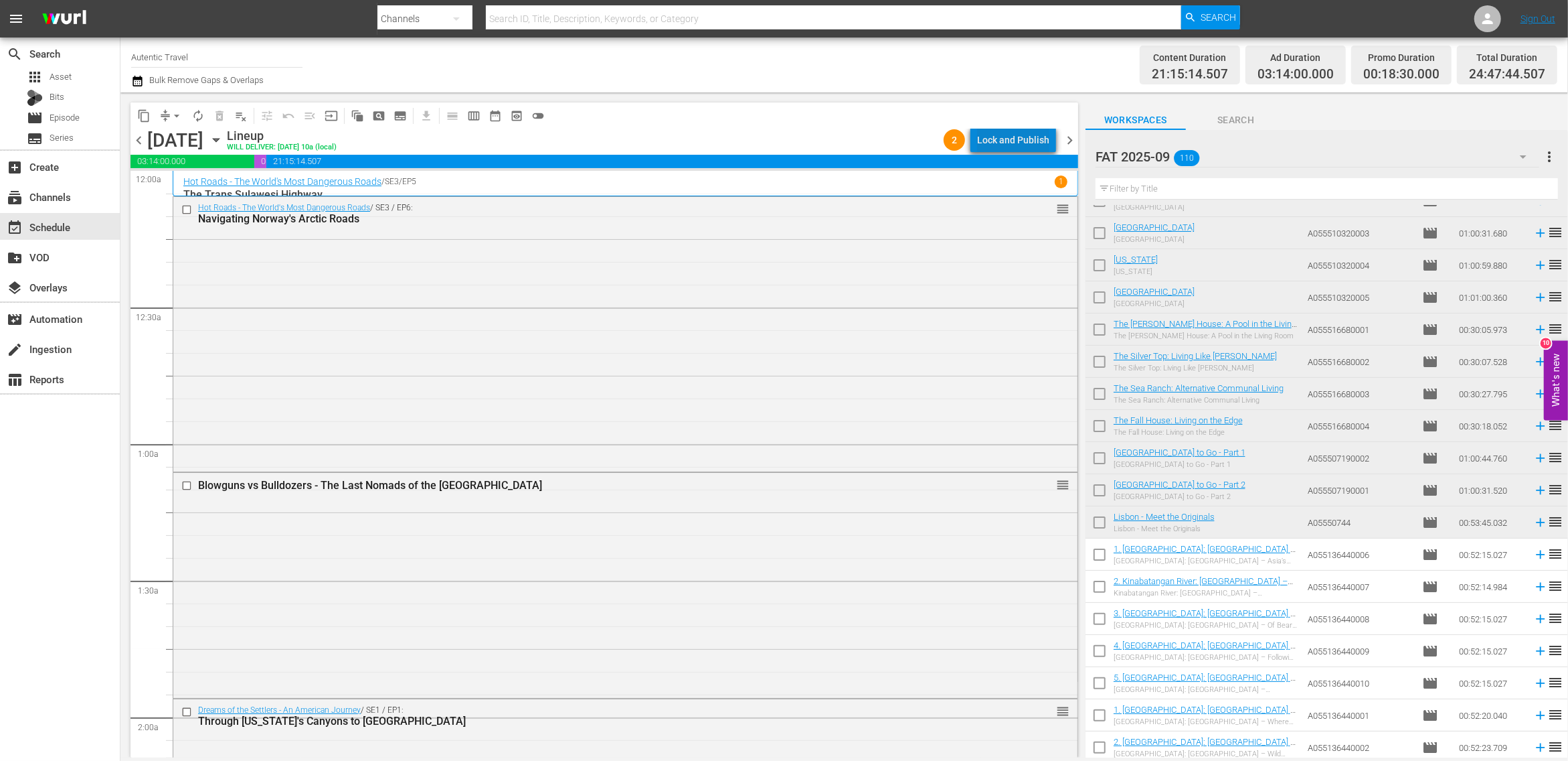
click at [1041, 136] on div "Lock and Publish" at bounding box center [1013, 140] width 73 height 25
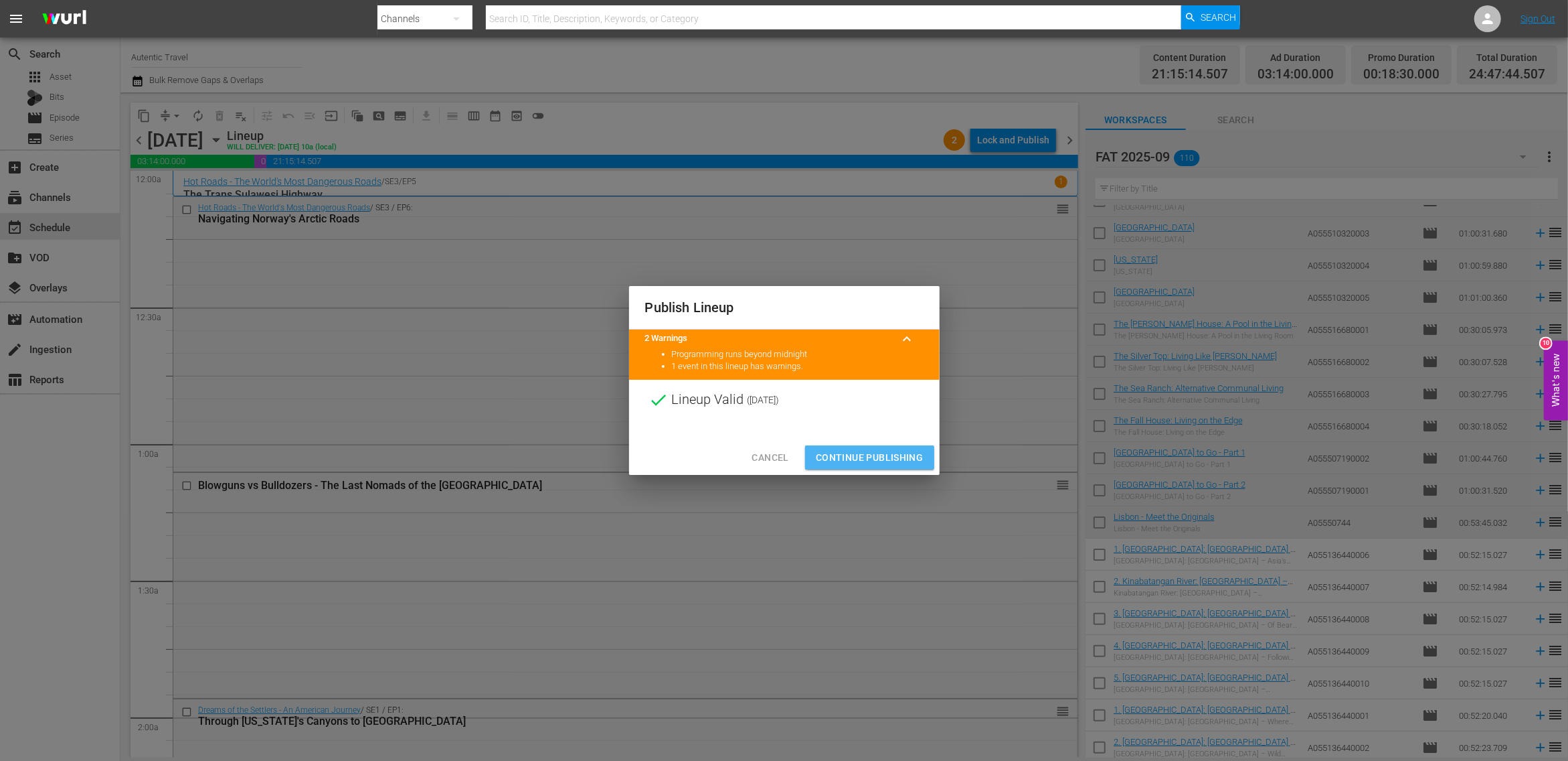
click at [887, 465] on span "Continue Publishing" at bounding box center [869, 457] width 107 height 17
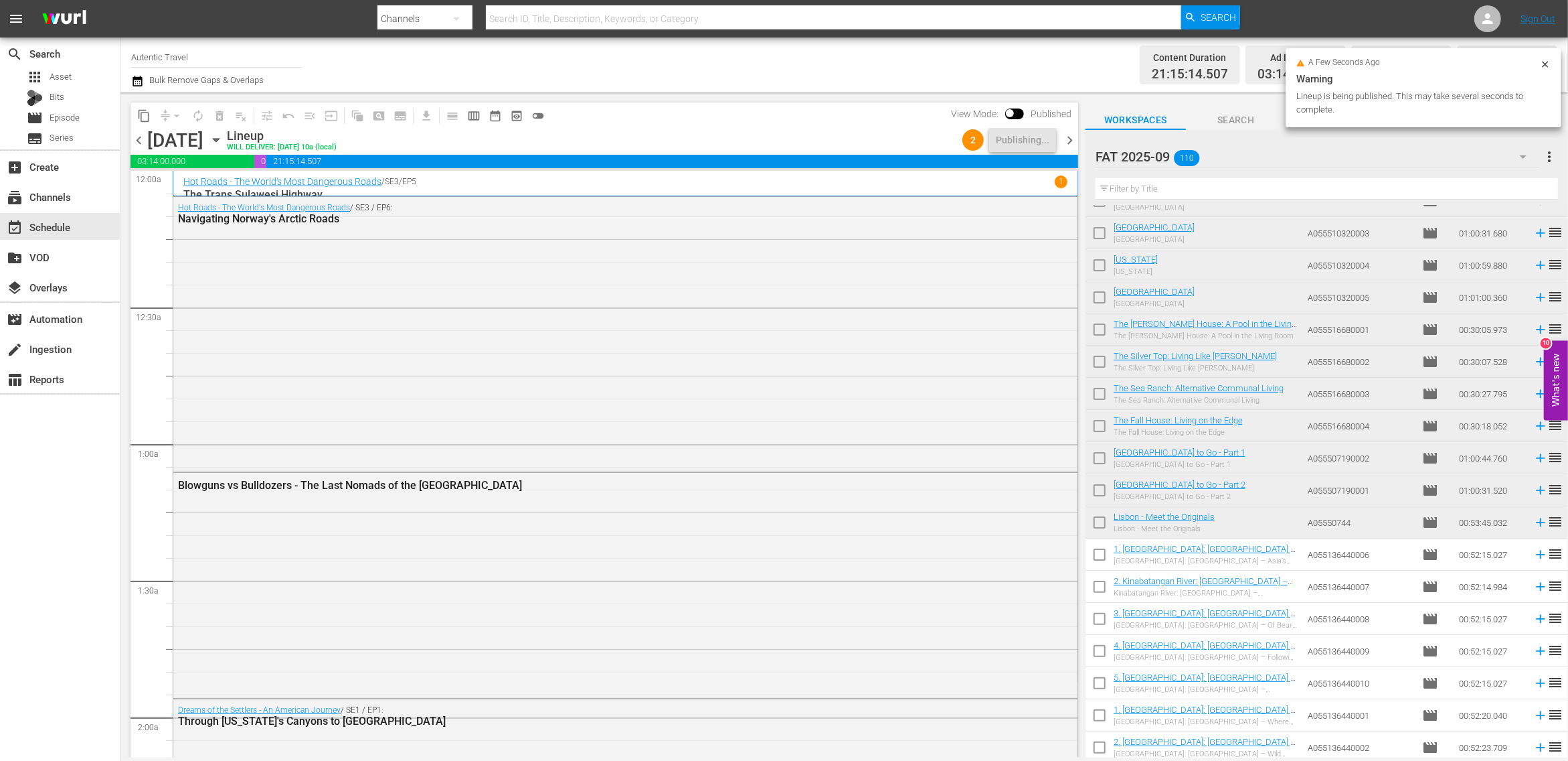
click at [1068, 145] on span "chevron_right" at bounding box center [1070, 140] width 17 height 17
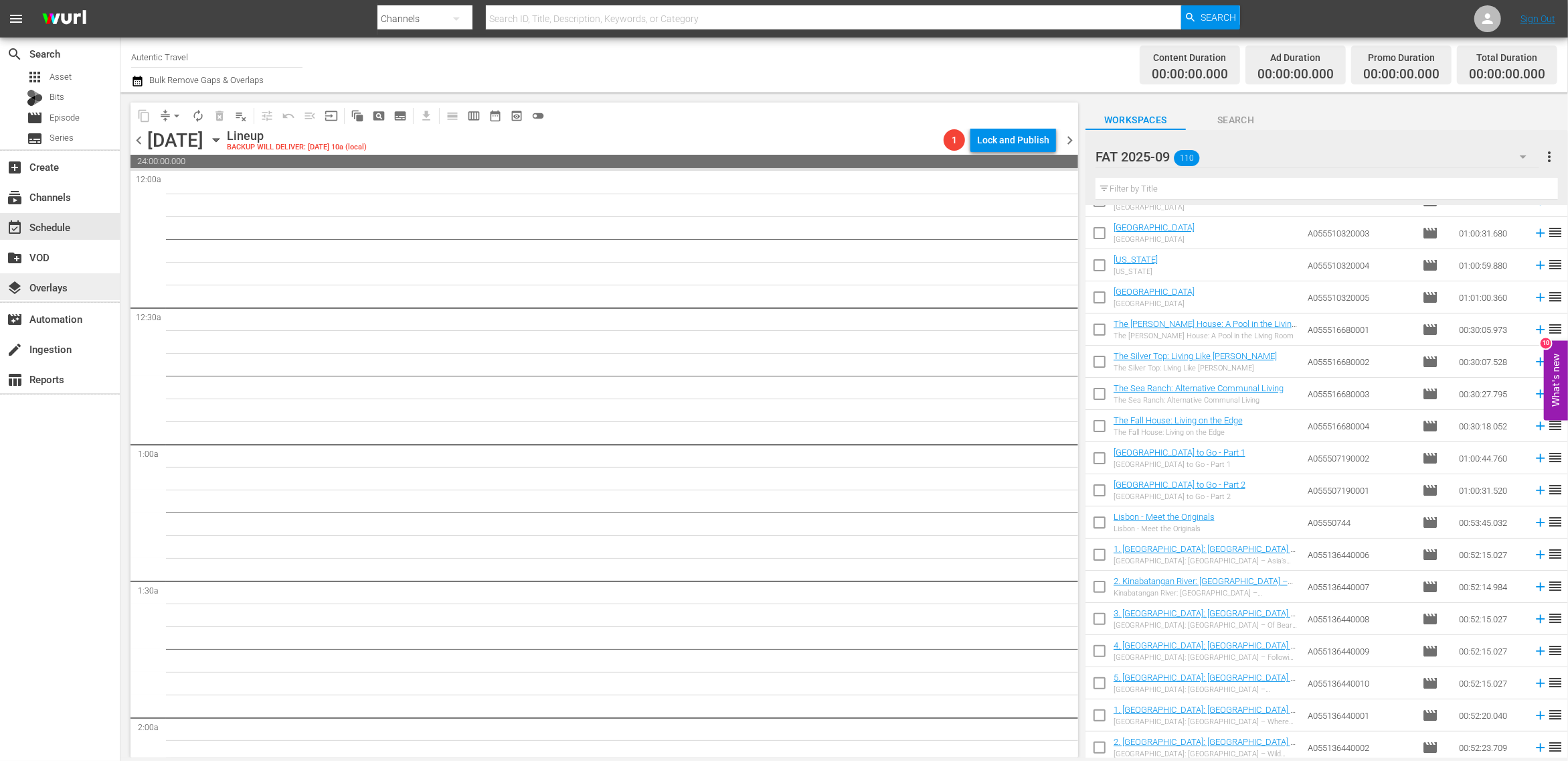
click at [63, 280] on div "layers Overlays" at bounding box center [37, 285] width 75 height 12
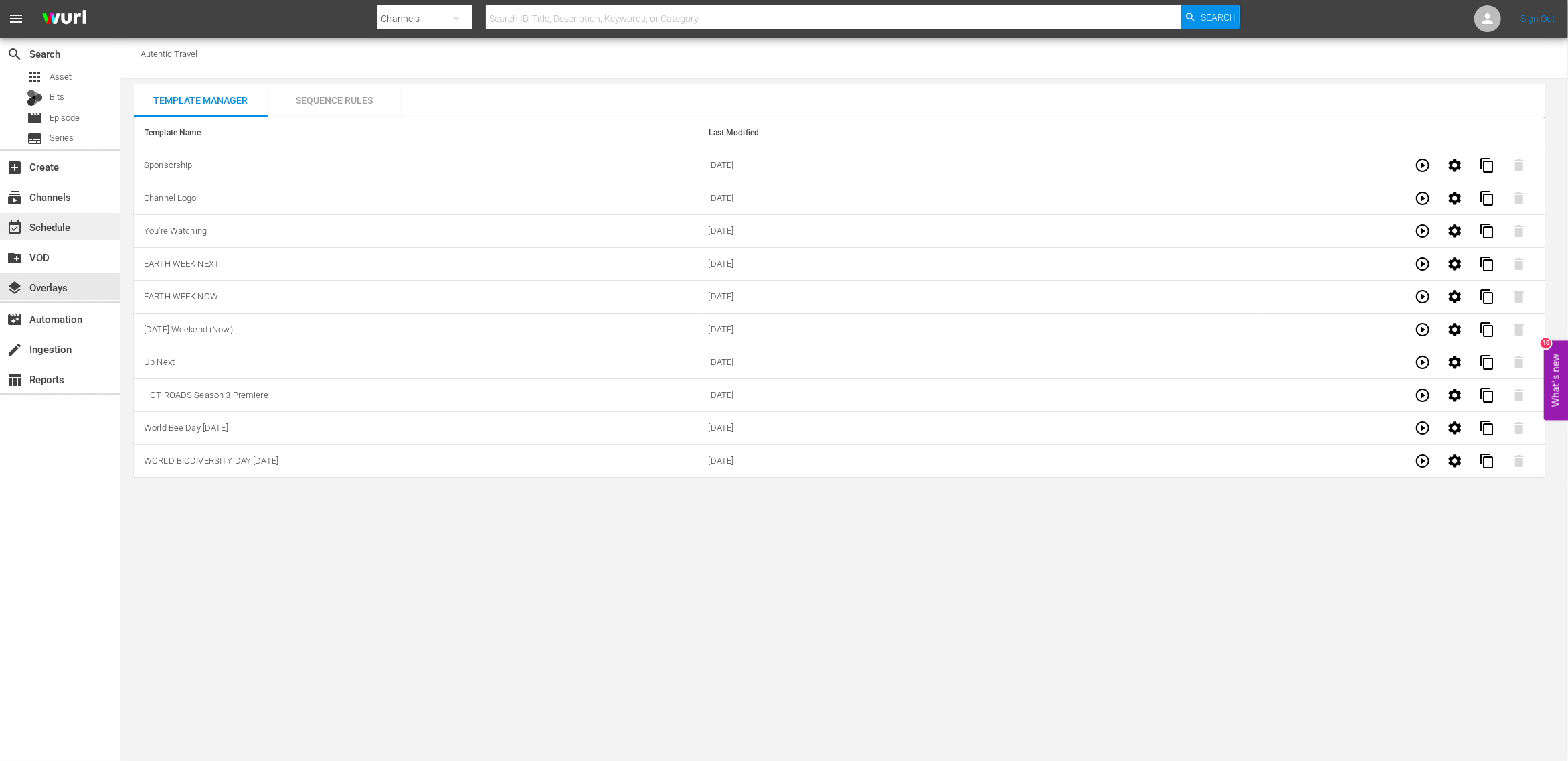
click at [57, 220] on div "event_available Schedule" at bounding box center [37, 225] width 75 height 12
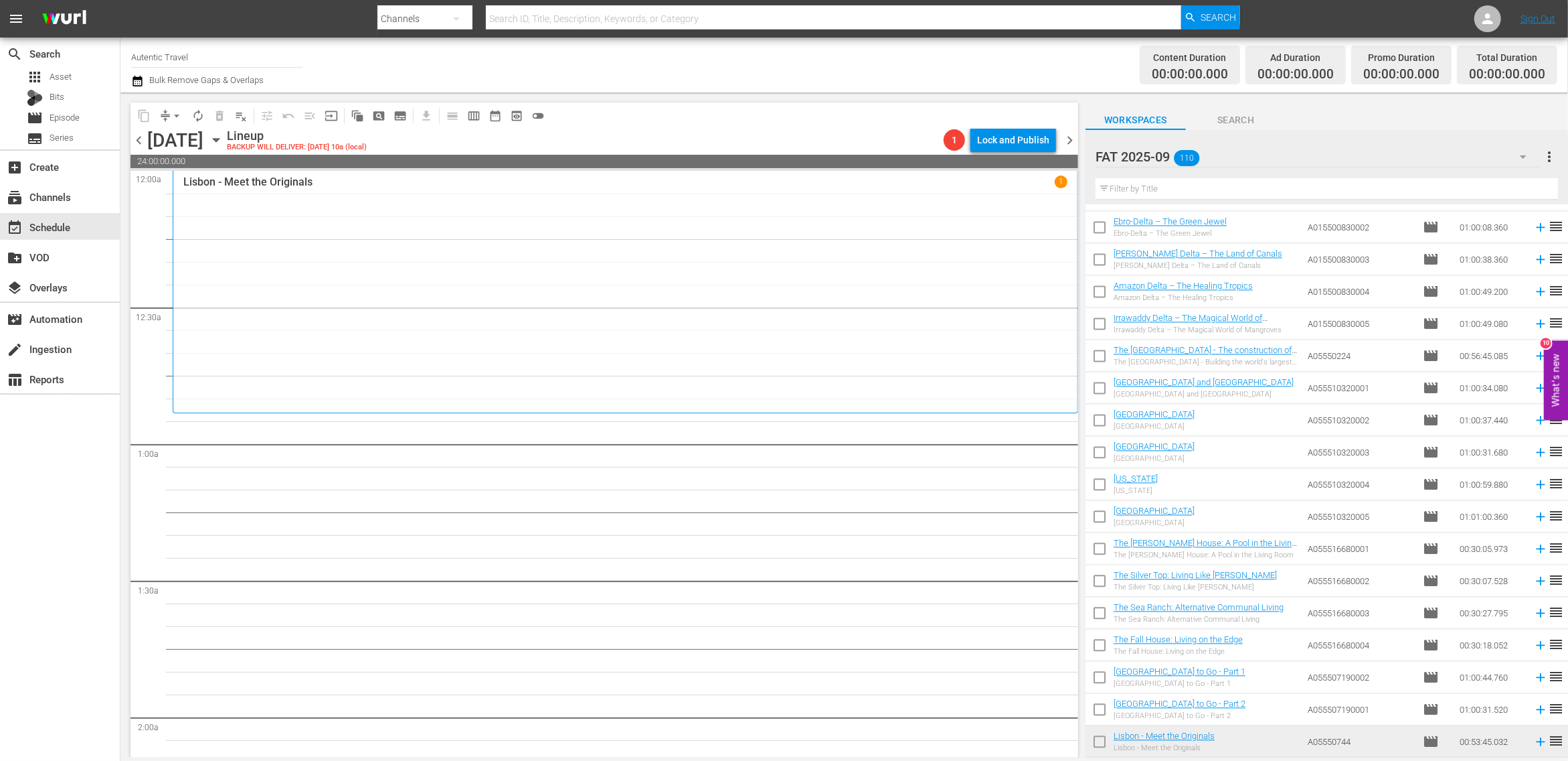
scroll to position [3014, 0]
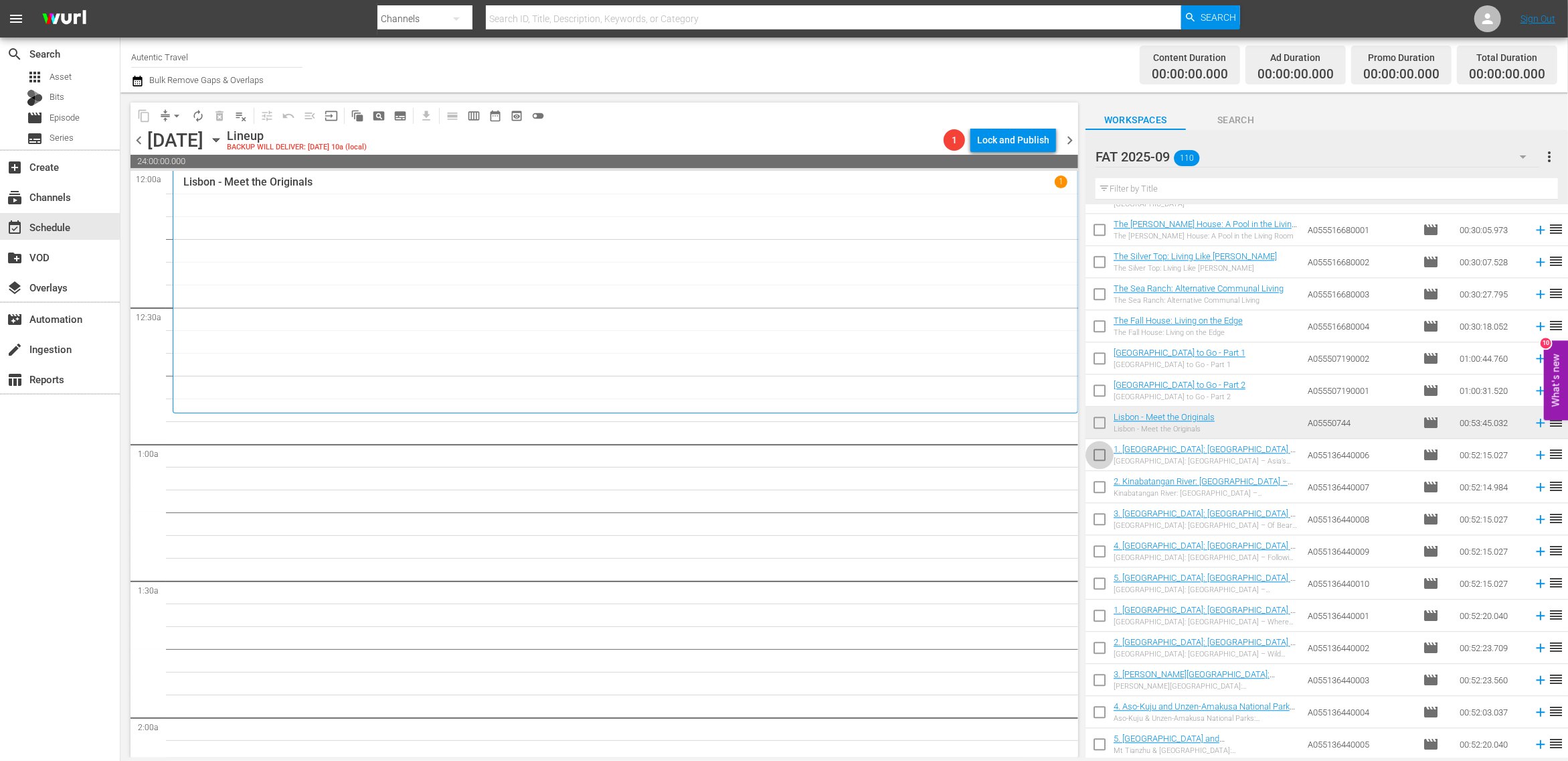
click at [1100, 455] on input "checkbox" at bounding box center [1099, 457] width 28 height 28
checkbox input "true"
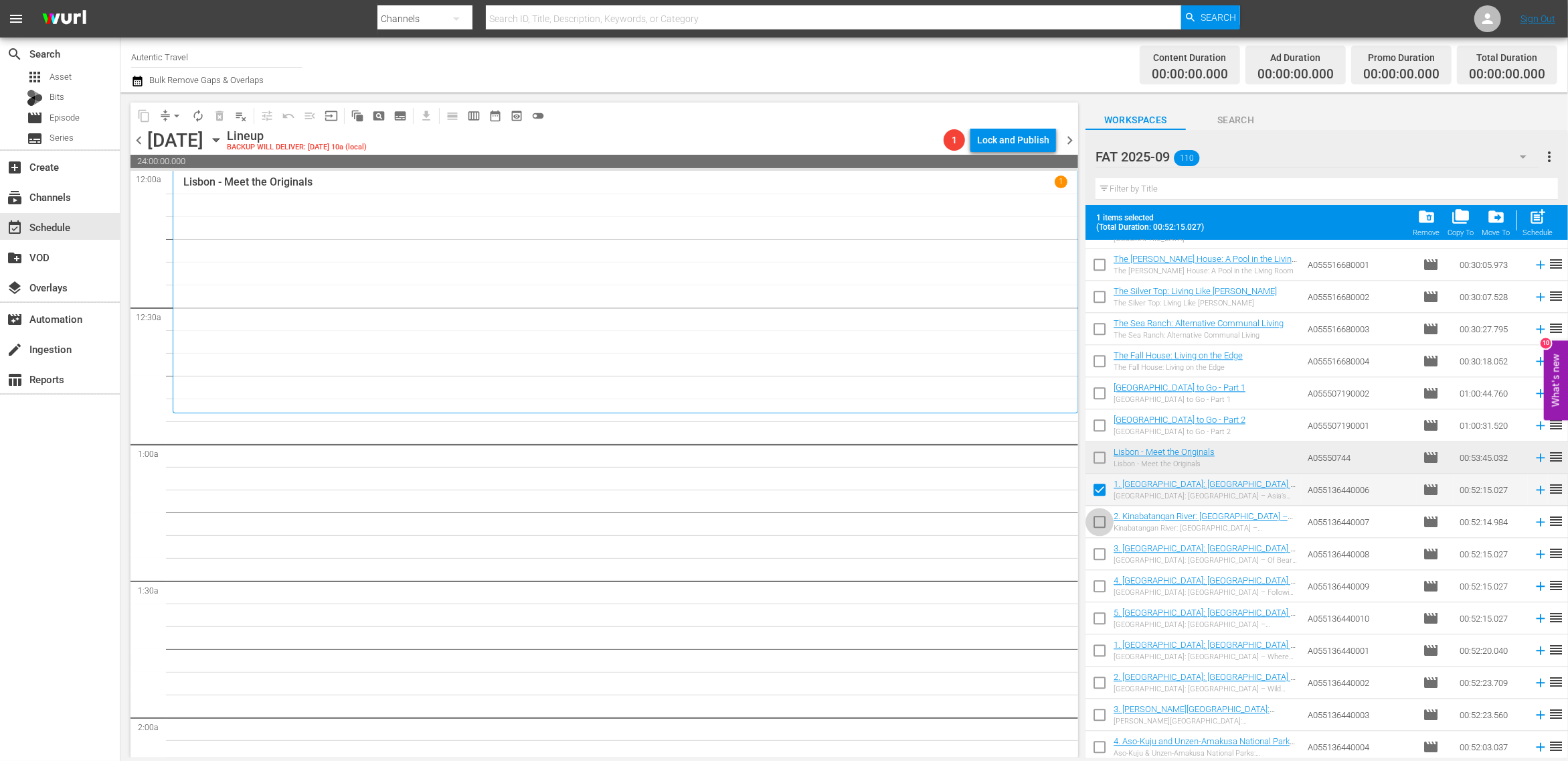
click at [1101, 522] on input "checkbox" at bounding box center [1099, 523] width 28 height 28
checkbox input "true"
click at [1104, 557] on input "checkbox" at bounding box center [1099, 556] width 28 height 28
checkbox input "true"
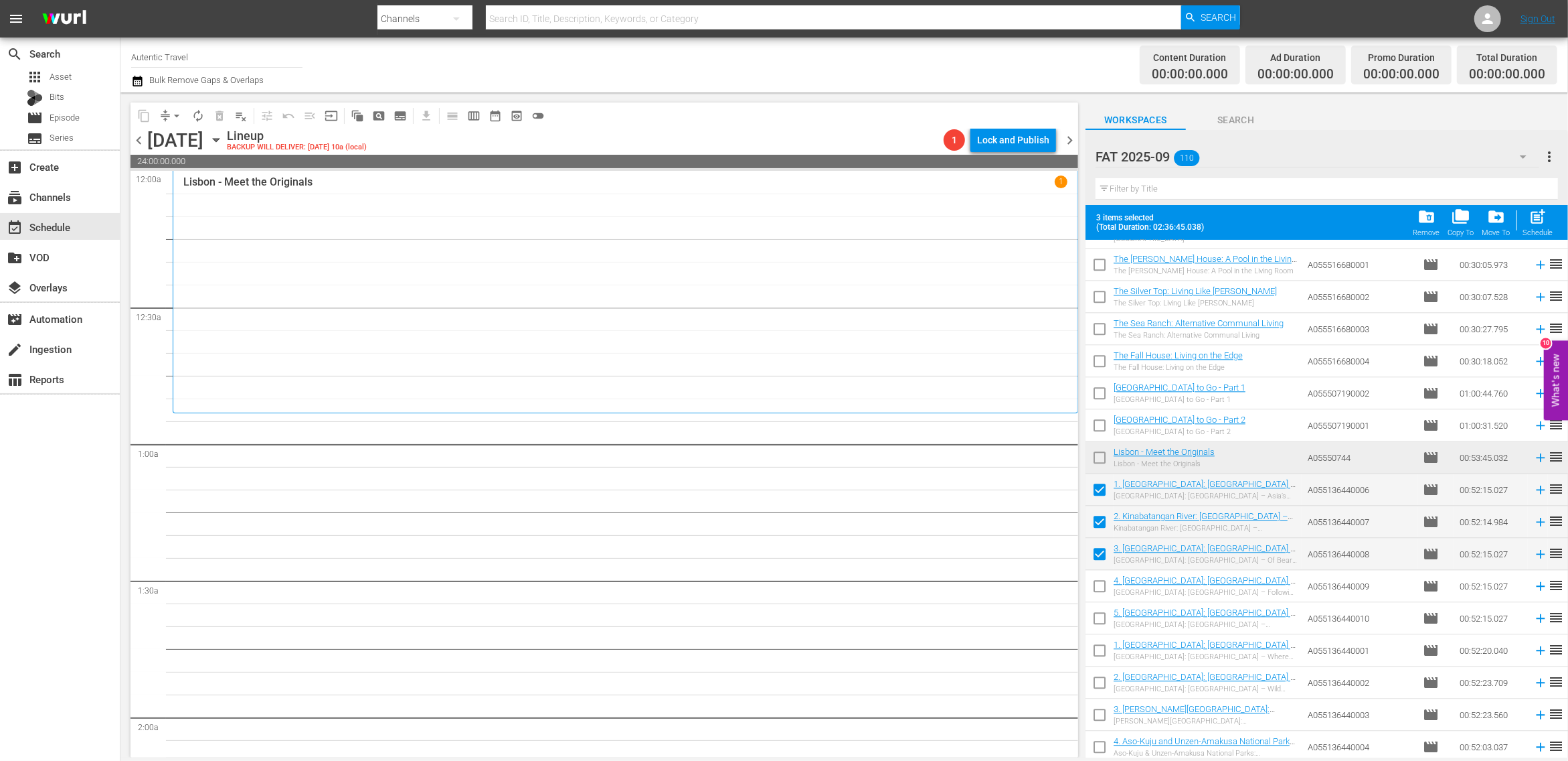
drag, startPoint x: 1101, startPoint y: 585, endPoint x: 1101, endPoint y: 602, distance: 17.0
click at [1101, 586] on input "checkbox" at bounding box center [1099, 588] width 28 height 28
checkbox input "true"
drag, startPoint x: 1101, startPoint y: 616, endPoint x: 1099, endPoint y: 665, distance: 49.0
click at [1101, 618] on input "checkbox" at bounding box center [1099, 620] width 28 height 28
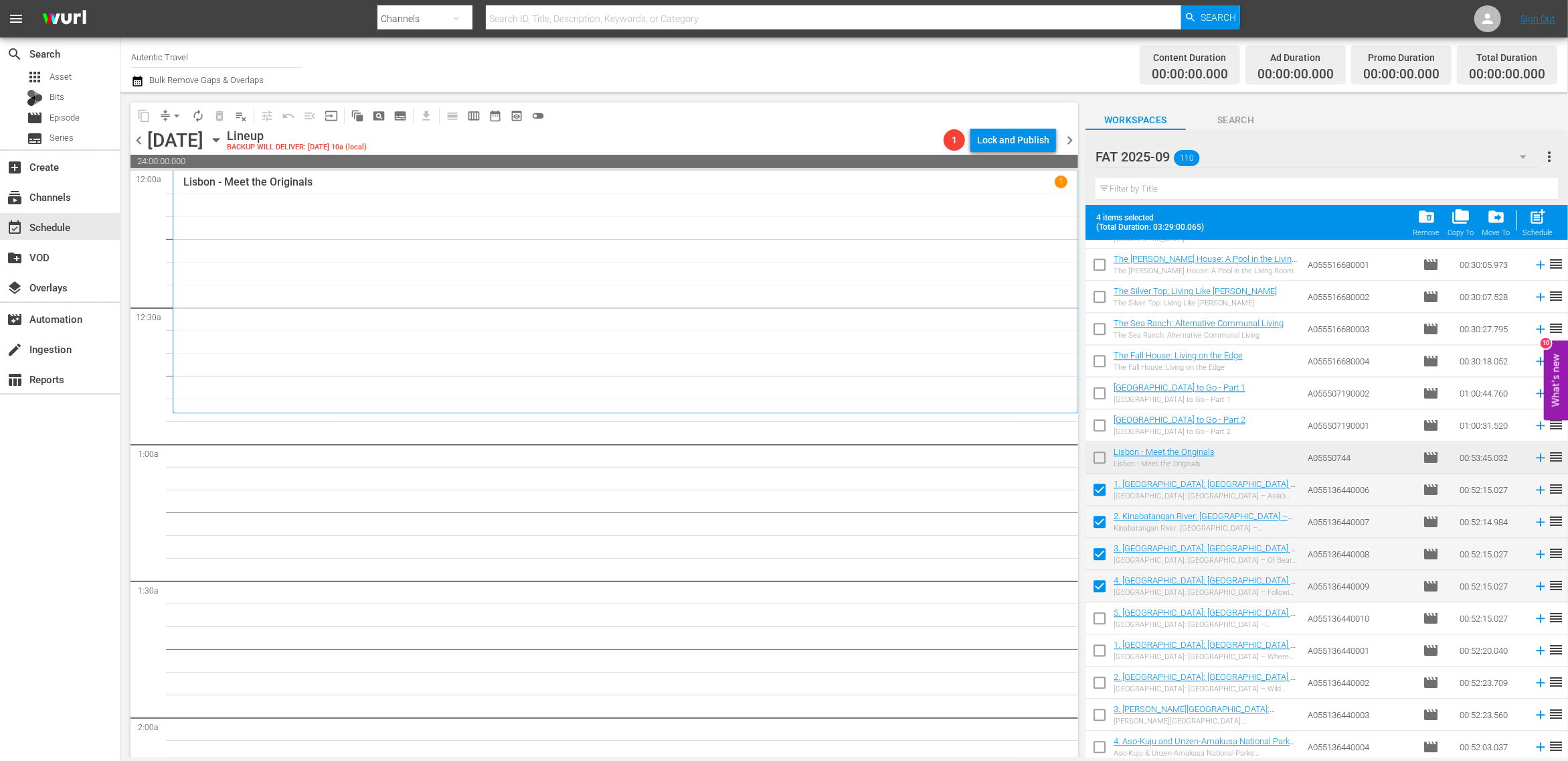
checkbox input "true"
click at [1098, 654] on input "checkbox" at bounding box center [1099, 652] width 28 height 28
checkbox input "true"
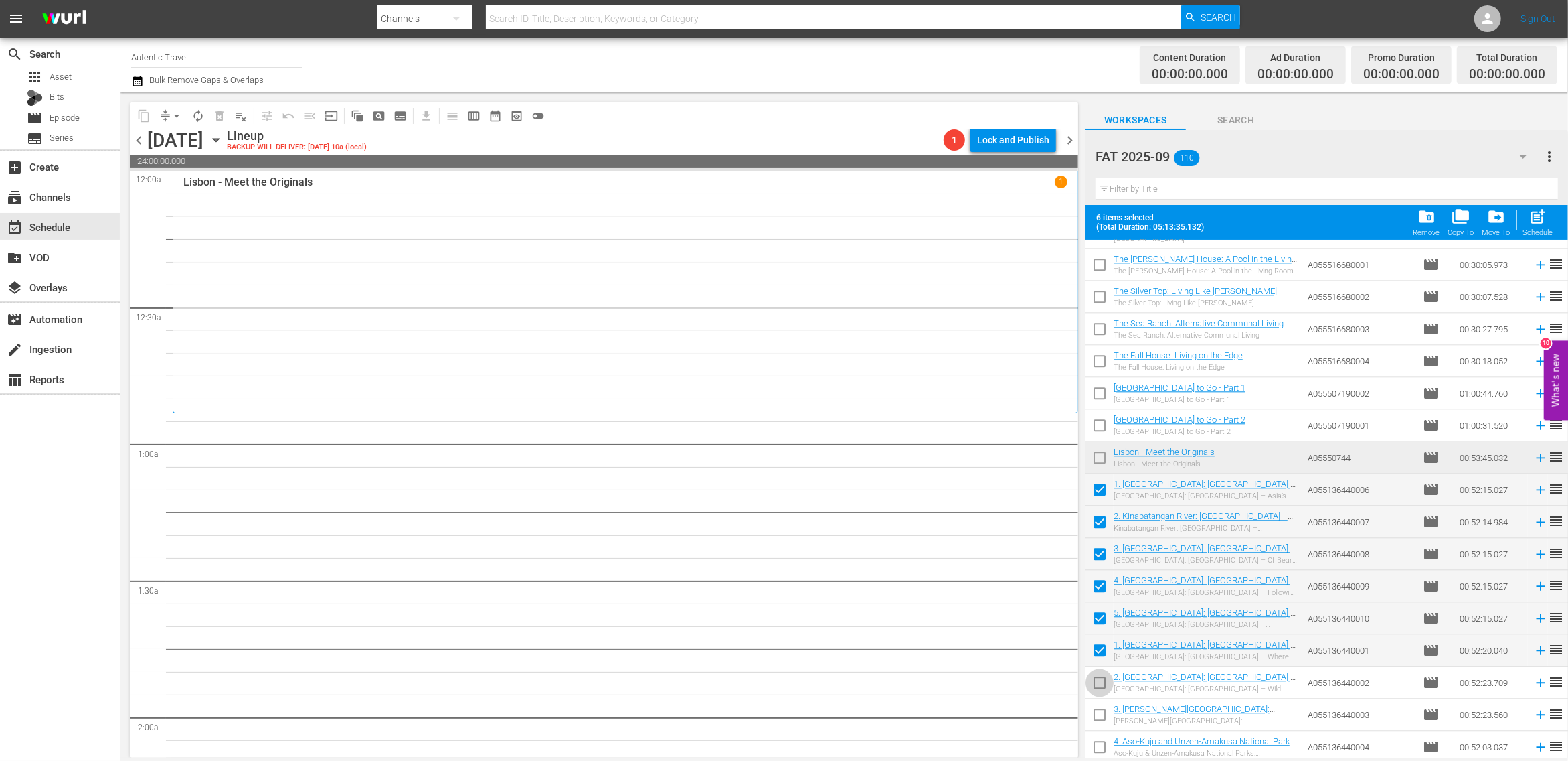
drag, startPoint x: 1098, startPoint y: 681, endPoint x: 1095, endPoint y: 720, distance: 39.1
click at [1098, 683] on input "checkbox" at bounding box center [1099, 685] width 28 height 28
checkbox input "true"
click at [1095, 720] on input "checkbox" at bounding box center [1099, 717] width 28 height 28
checkbox input "true"
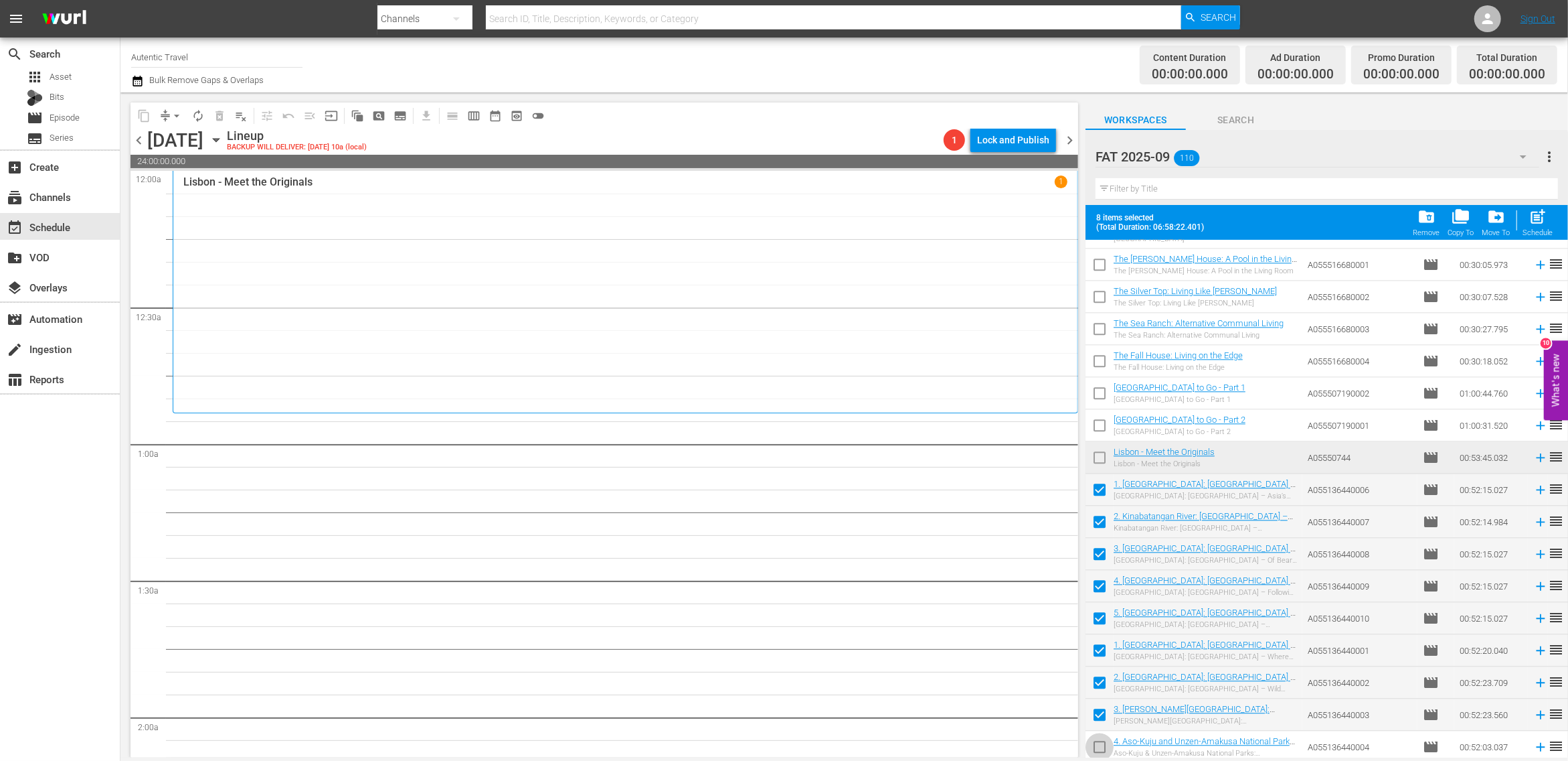
click at [1096, 747] on input "checkbox" at bounding box center [1099, 749] width 28 height 28
checkbox input "true"
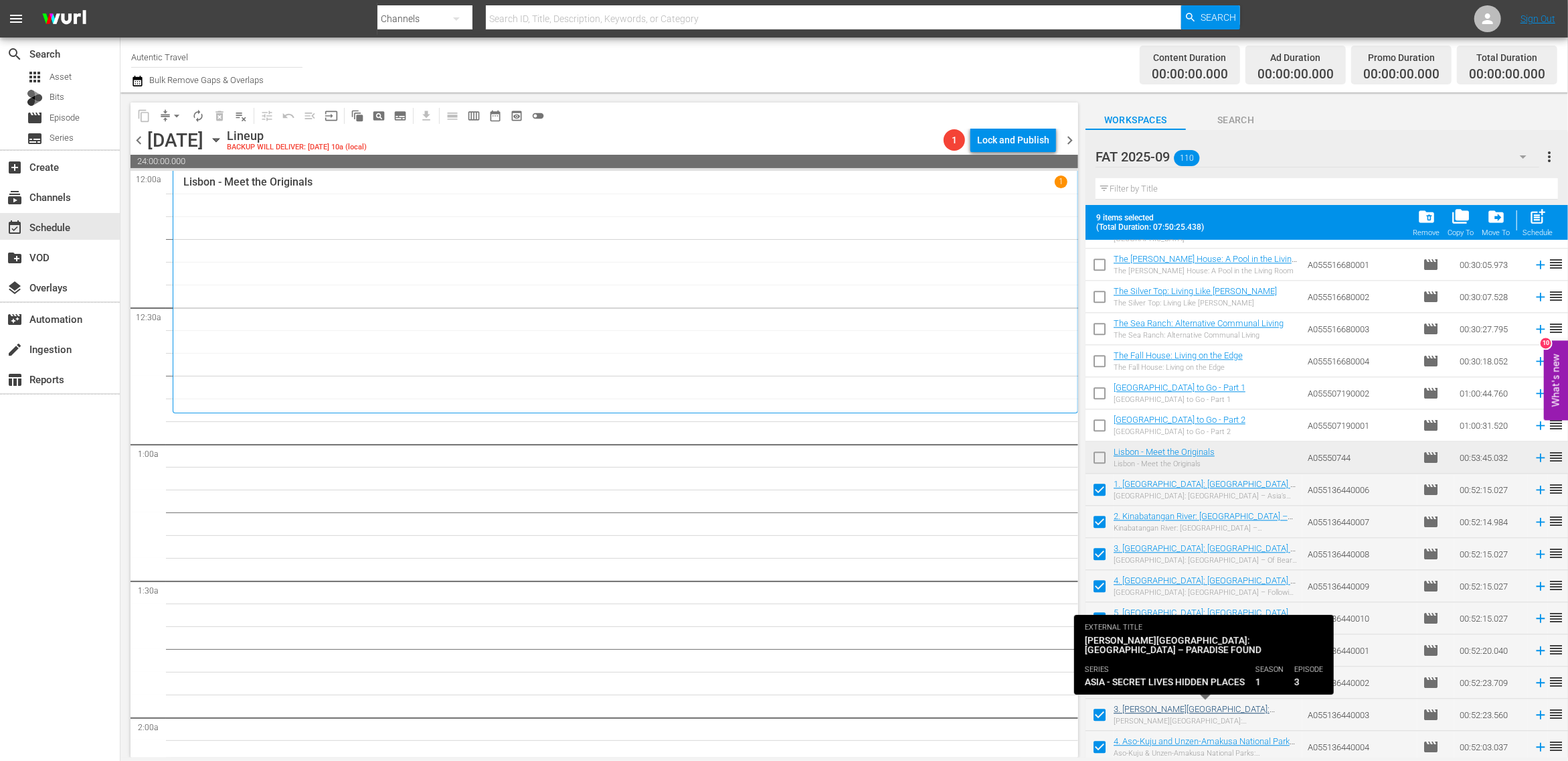
scroll to position [3048, 0]
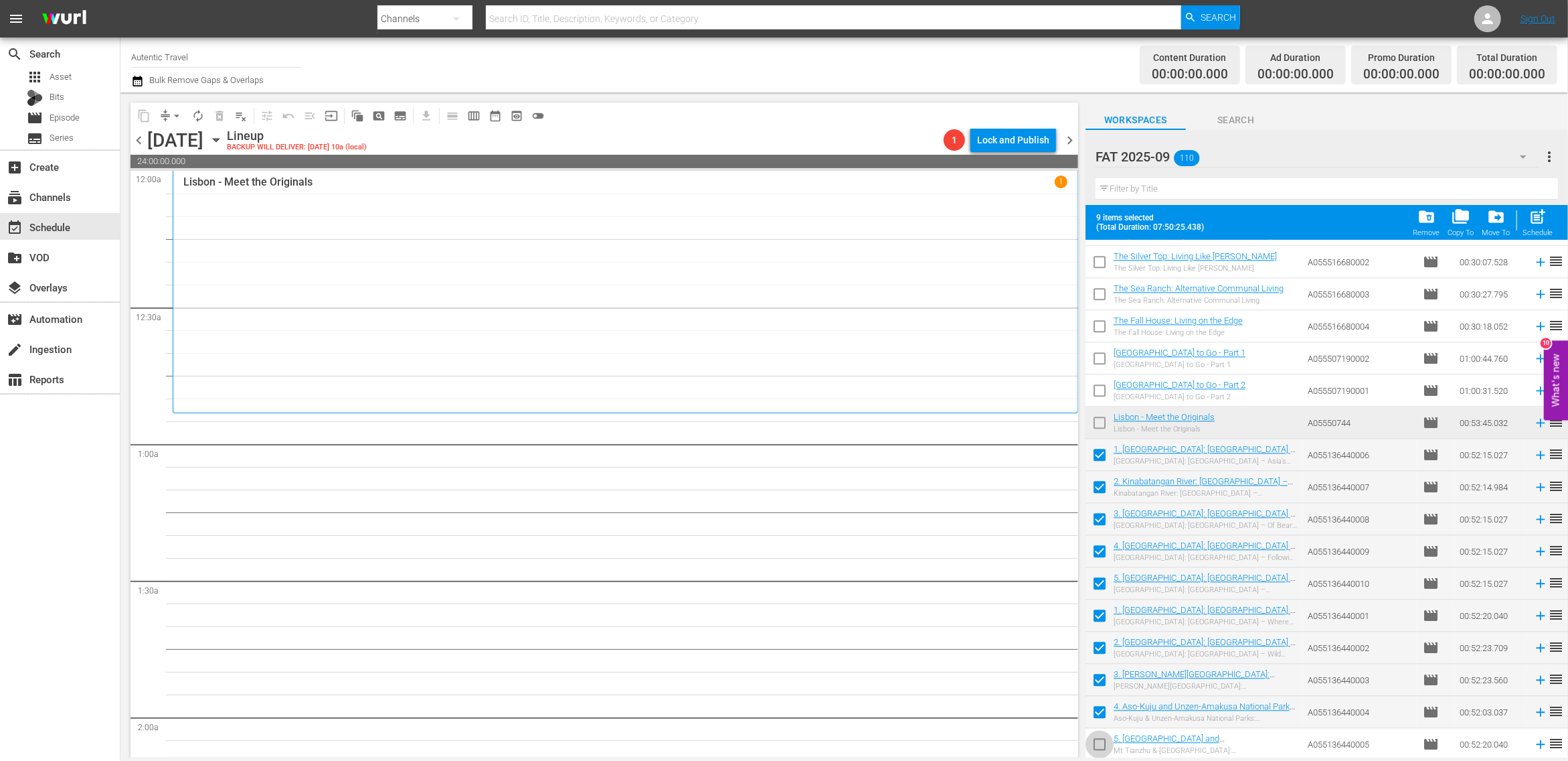
click at [1103, 743] on input "checkbox" at bounding box center [1099, 746] width 28 height 28
checkbox input "true"
click at [1542, 218] on span "post_add" at bounding box center [1538, 216] width 18 height 18
checkbox input "false"
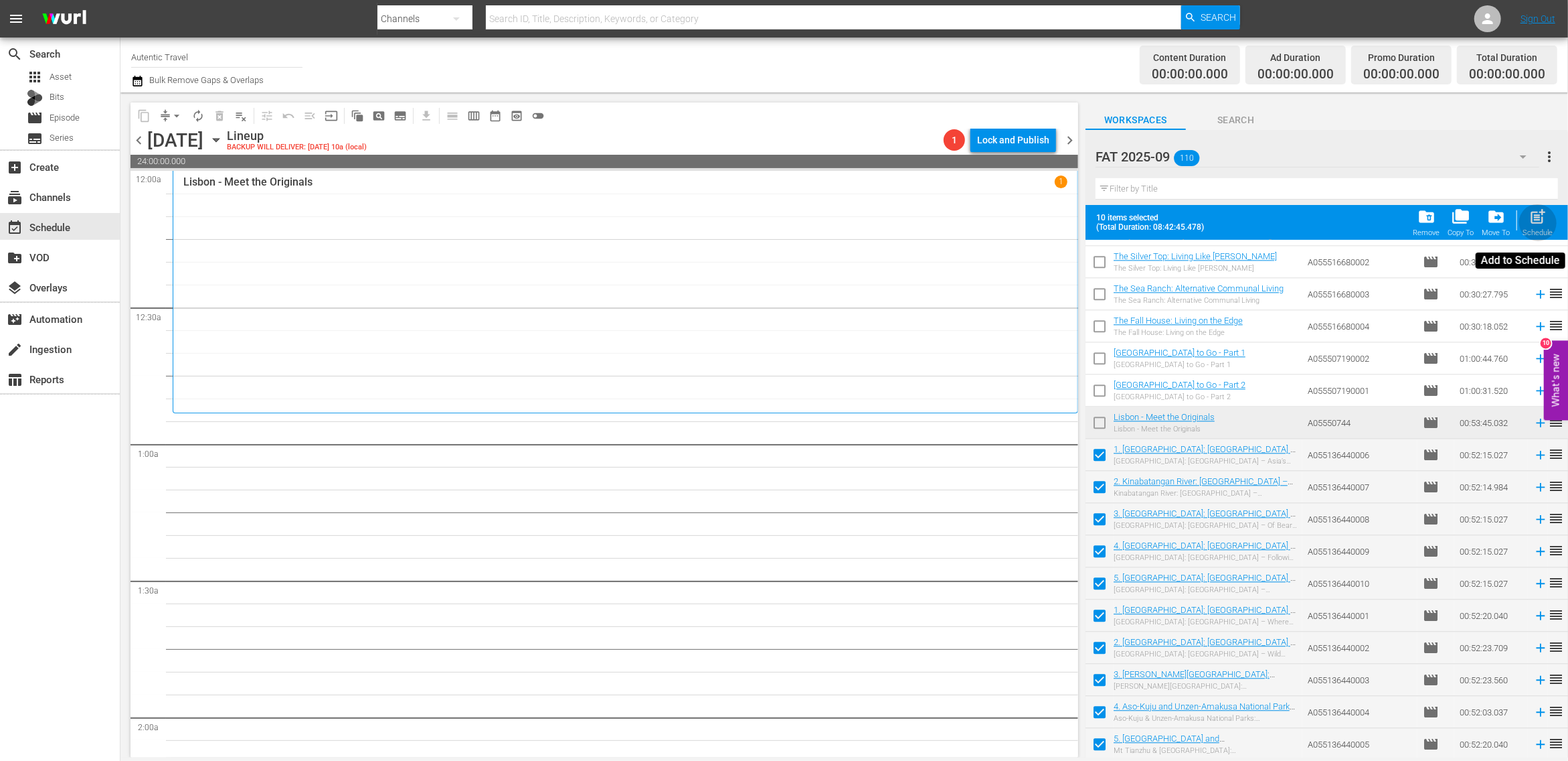
checkbox input "false"
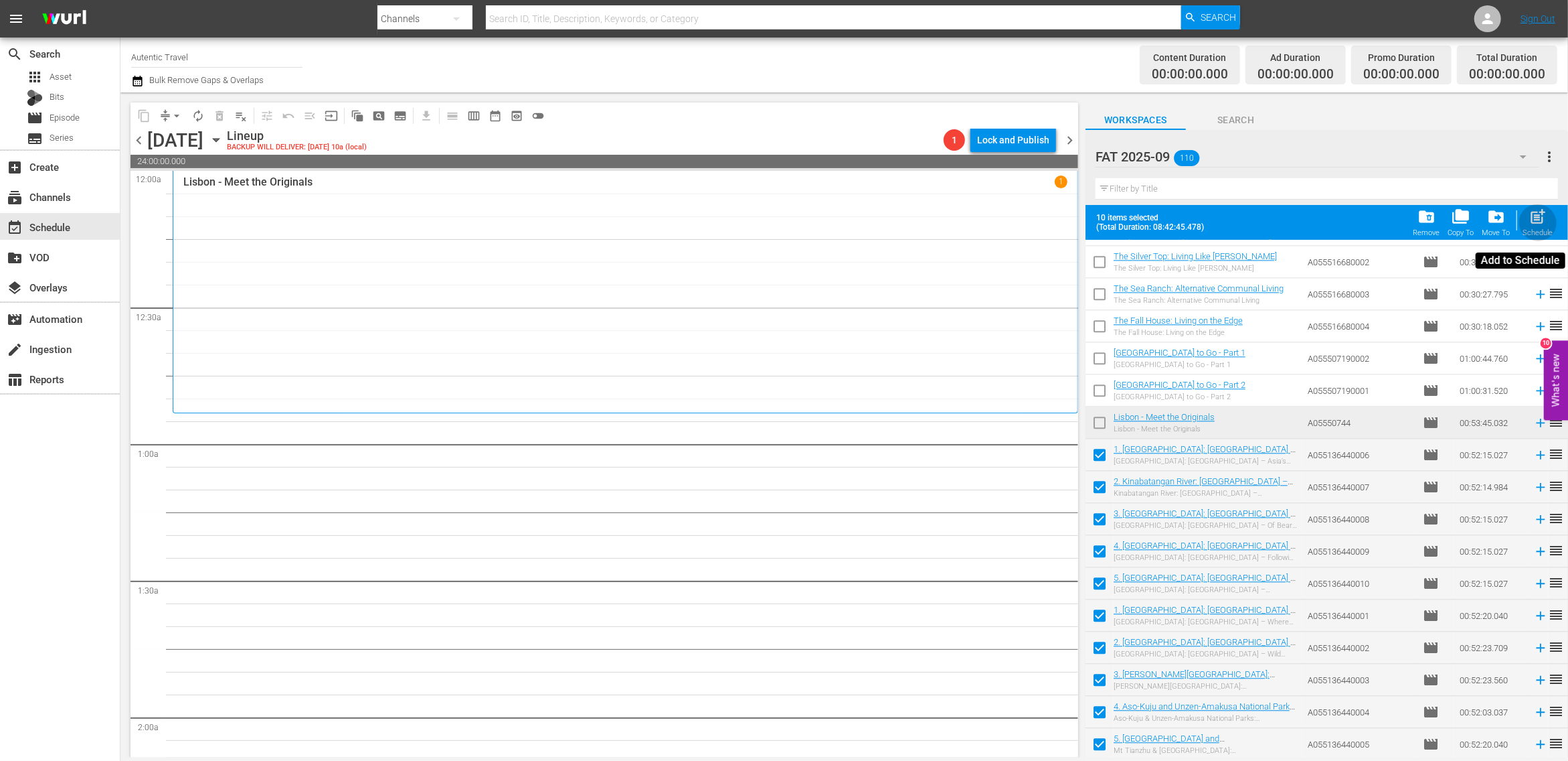
checkbox input "false"
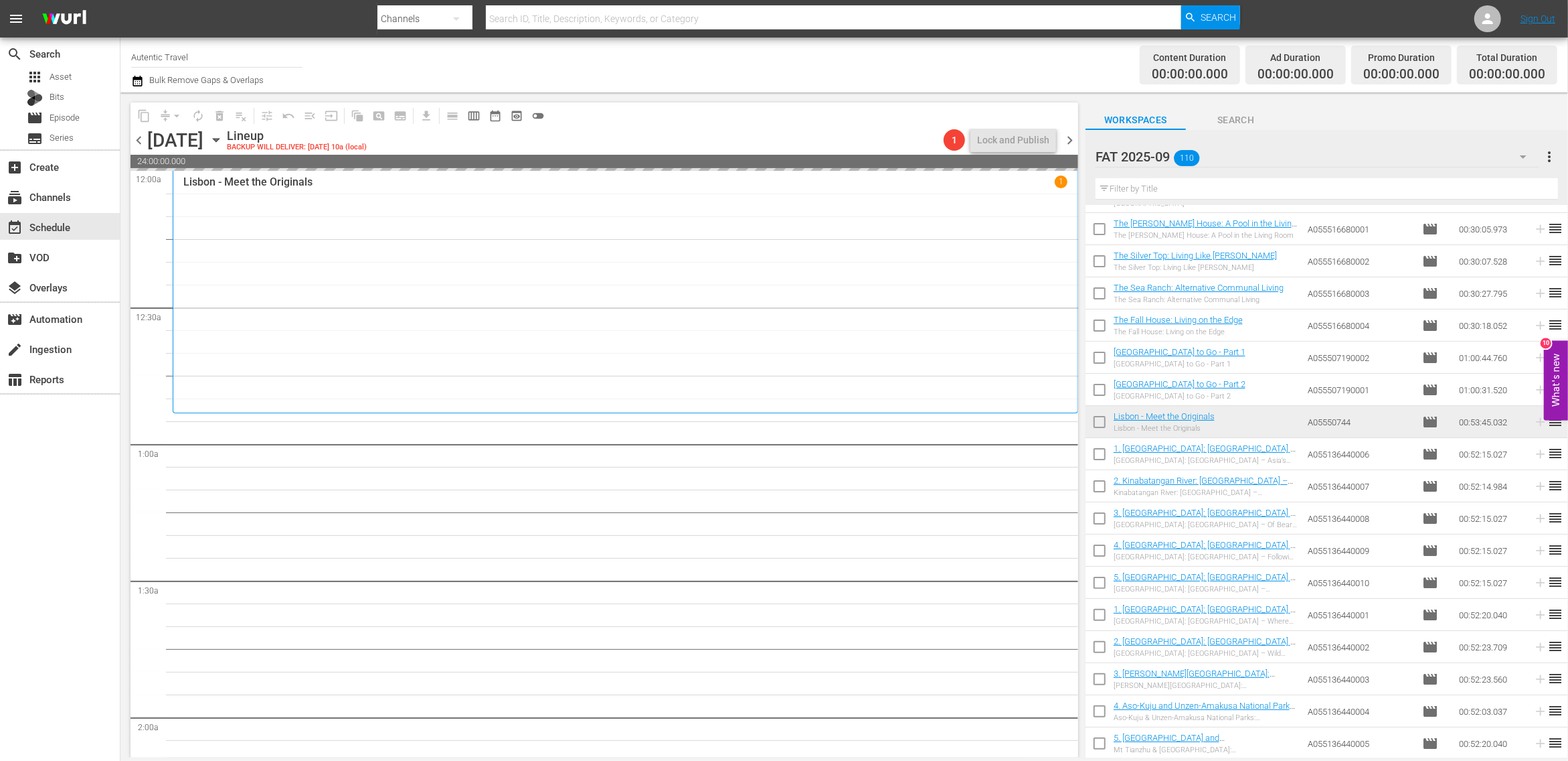
scroll to position [3014, 0]
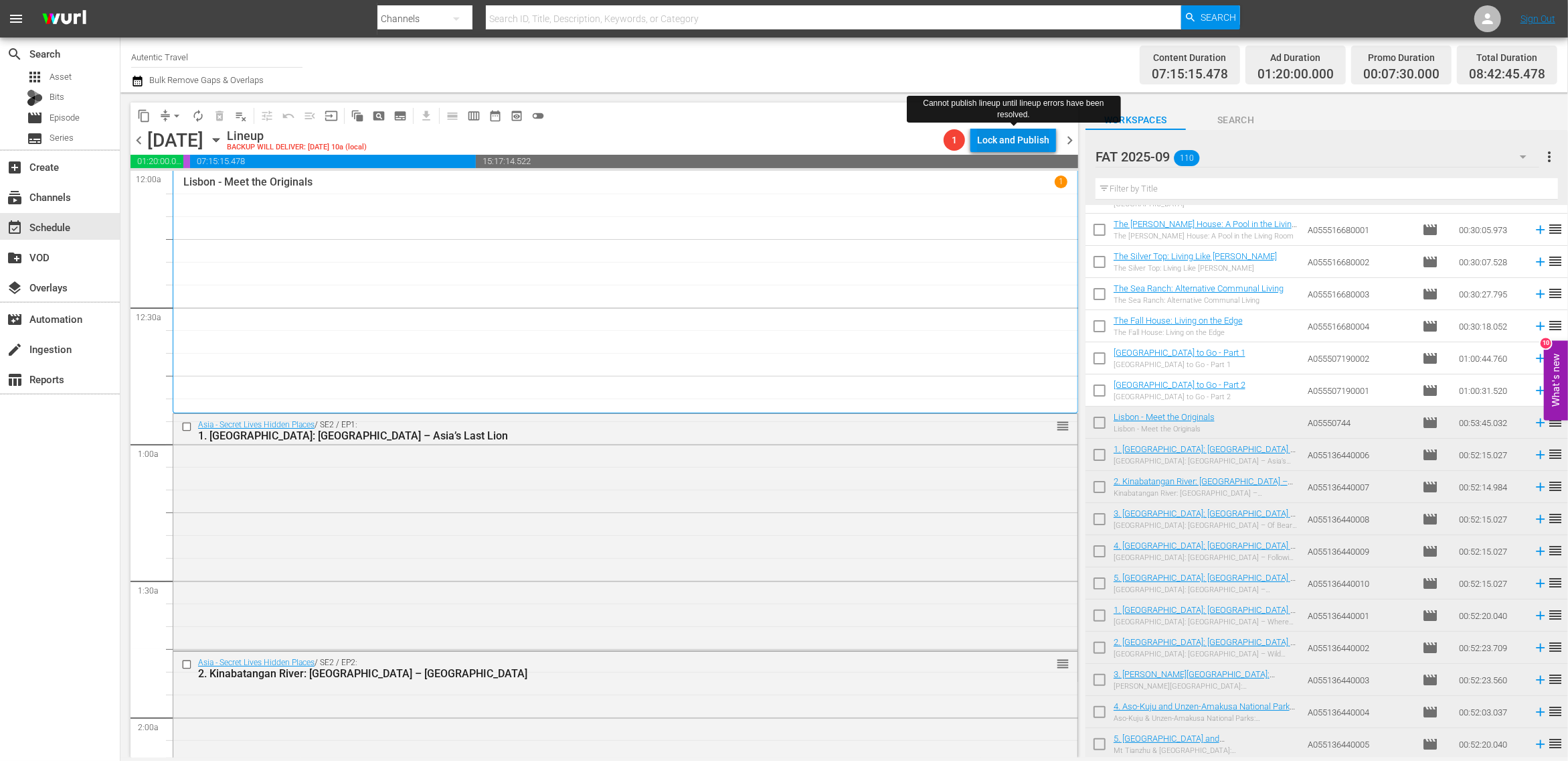
click at [1011, 140] on div "Lock and Publish" at bounding box center [1013, 140] width 73 height 25
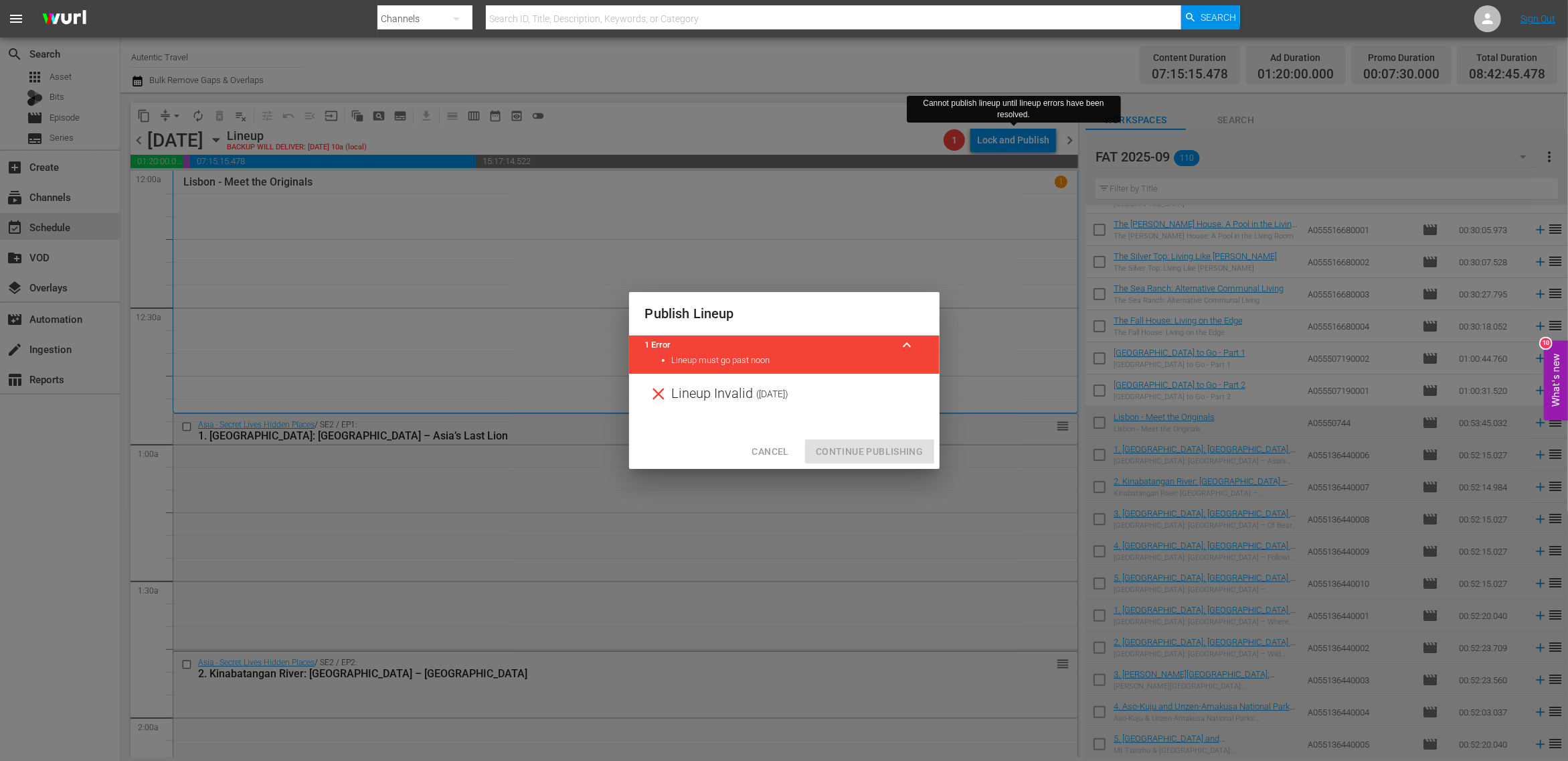
click at [867, 448] on div "Cancel Continue Publishing" at bounding box center [784, 452] width 310 height 36
click at [992, 362] on div "Publish Lineup 1 Error keyboard_arrow_up Lineup must go past noon Lineup Invali…" at bounding box center [784, 380] width 1568 height 761
click at [761, 454] on span "Cancel" at bounding box center [770, 452] width 37 height 17
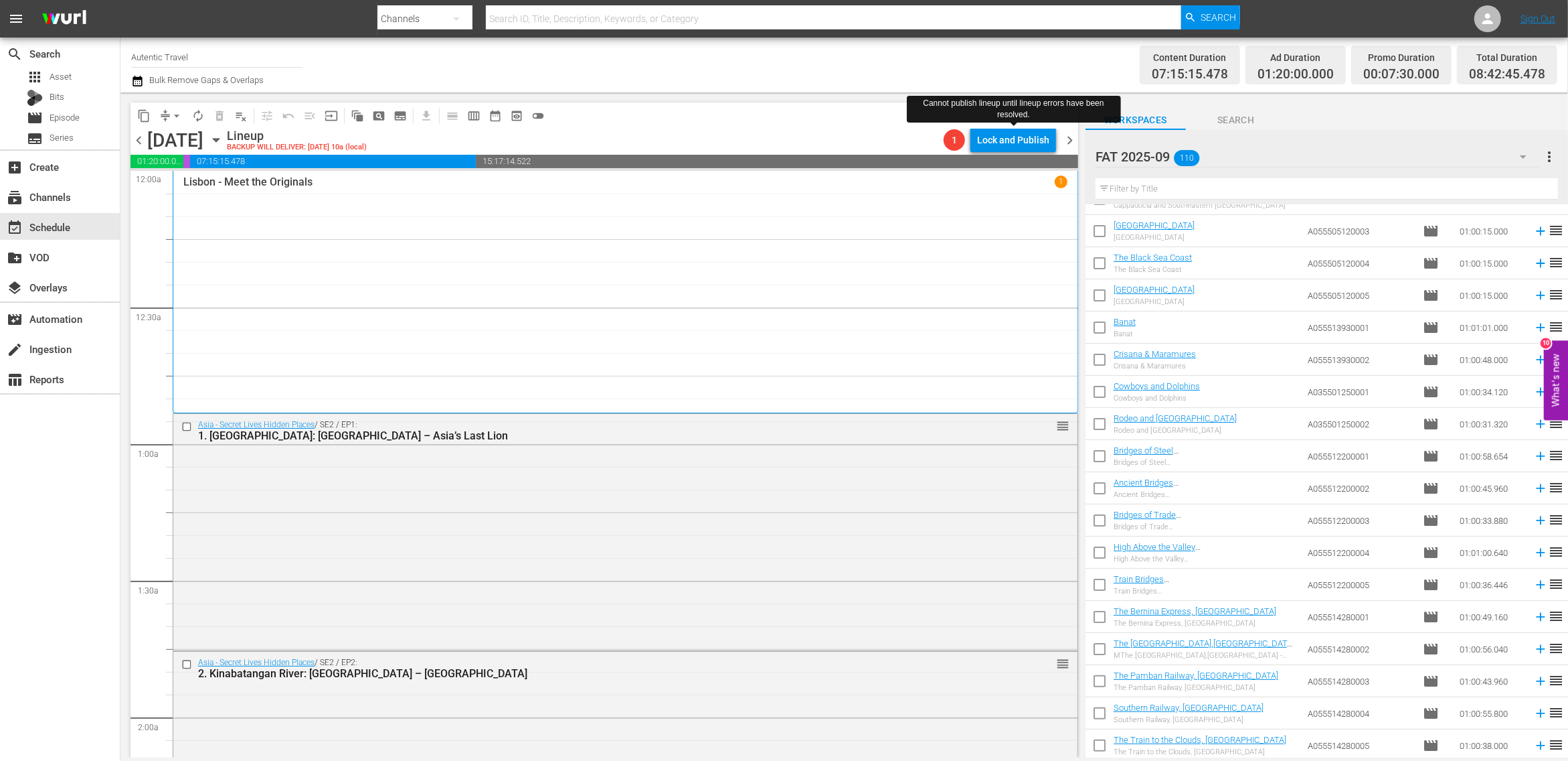
scroll to position [0, 0]
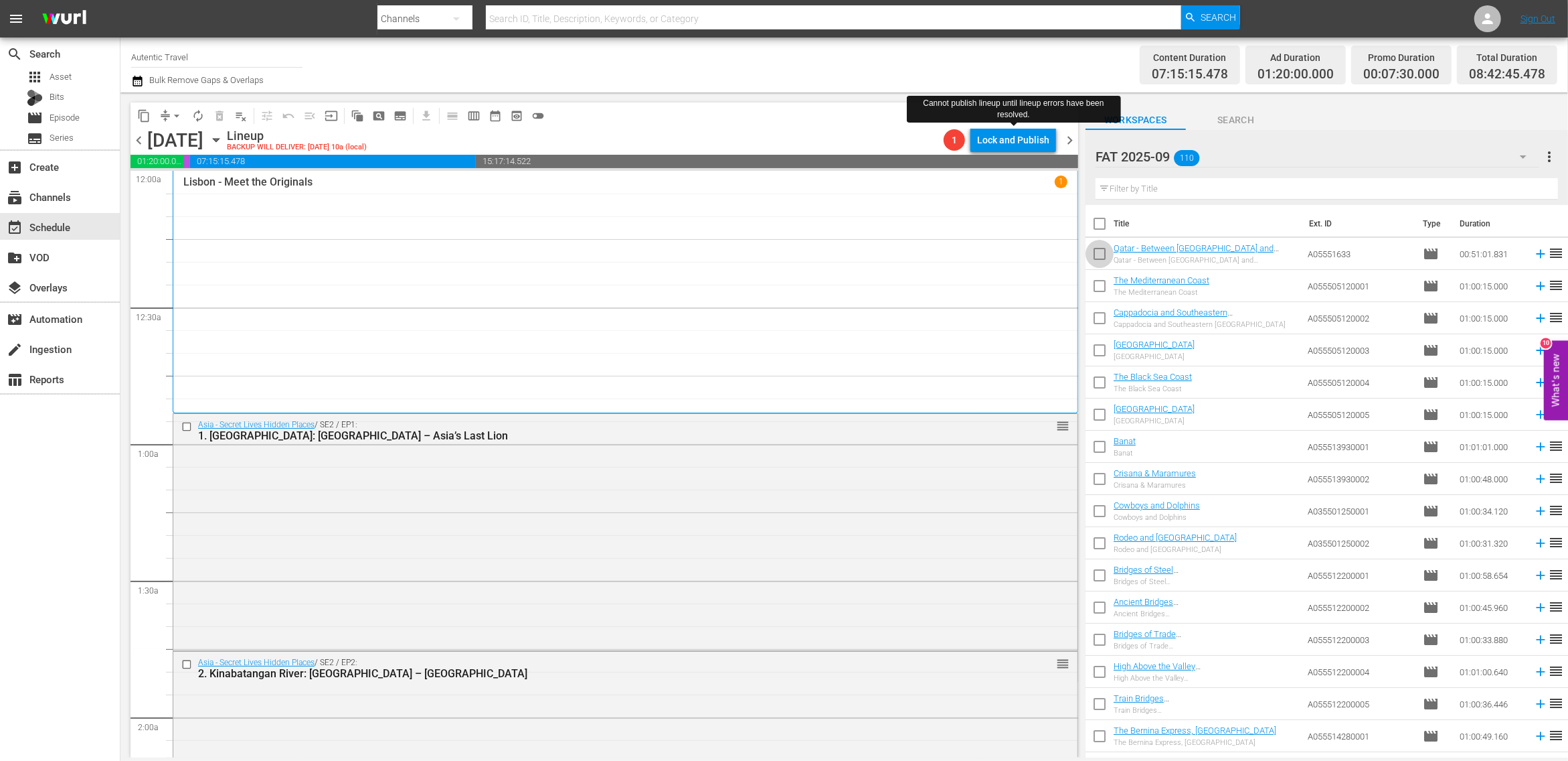
click at [1097, 255] on input "checkbox" at bounding box center [1099, 256] width 28 height 28
checkbox input "true"
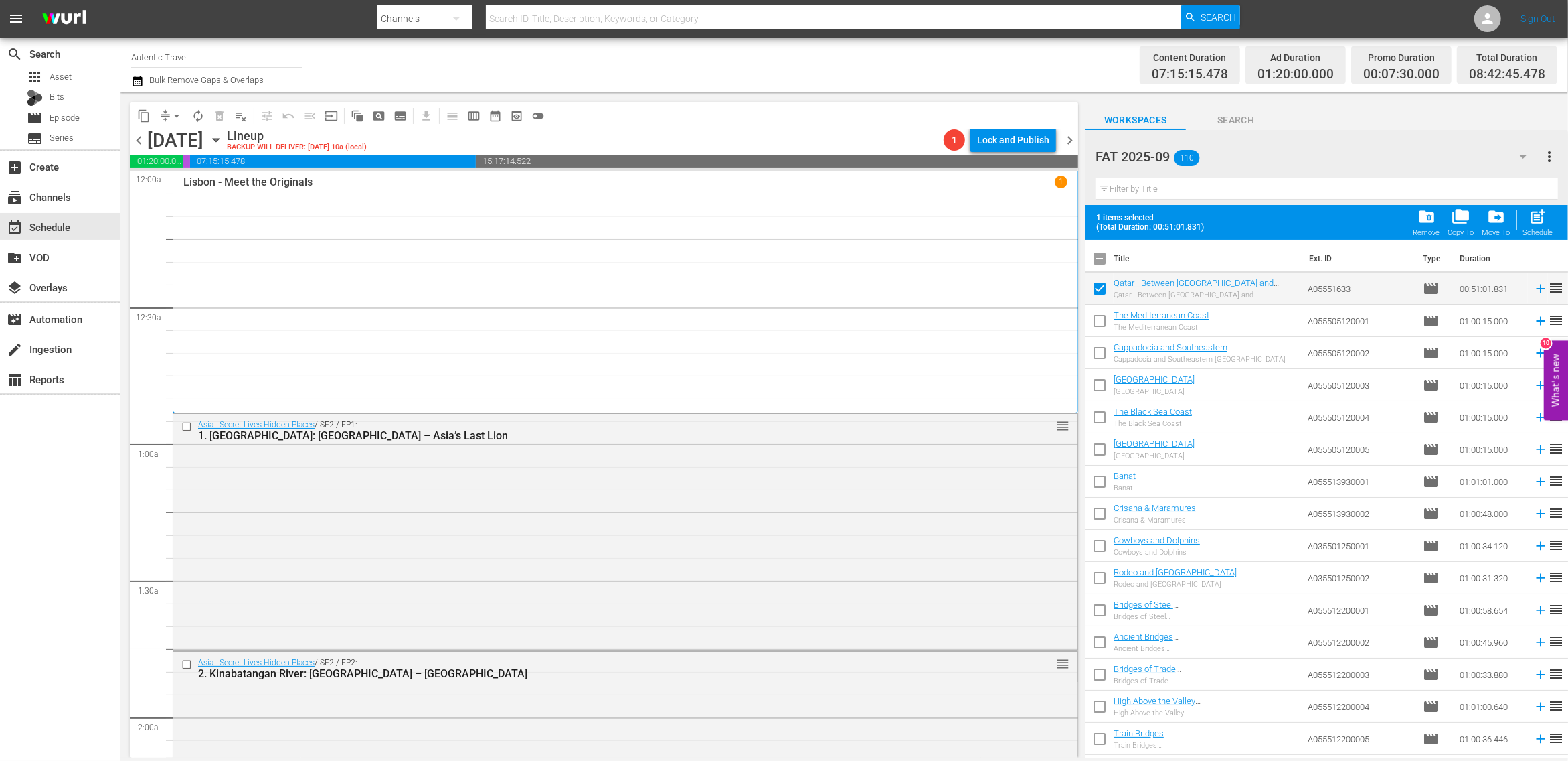
drag, startPoint x: 1104, startPoint y: 319, endPoint x: 1101, endPoint y: 356, distance: 37.1
click at [1104, 320] on input "checkbox" at bounding box center [1099, 323] width 28 height 28
checkbox input "true"
click at [1101, 356] on input "checkbox" at bounding box center [1099, 355] width 28 height 28
checkbox input "true"
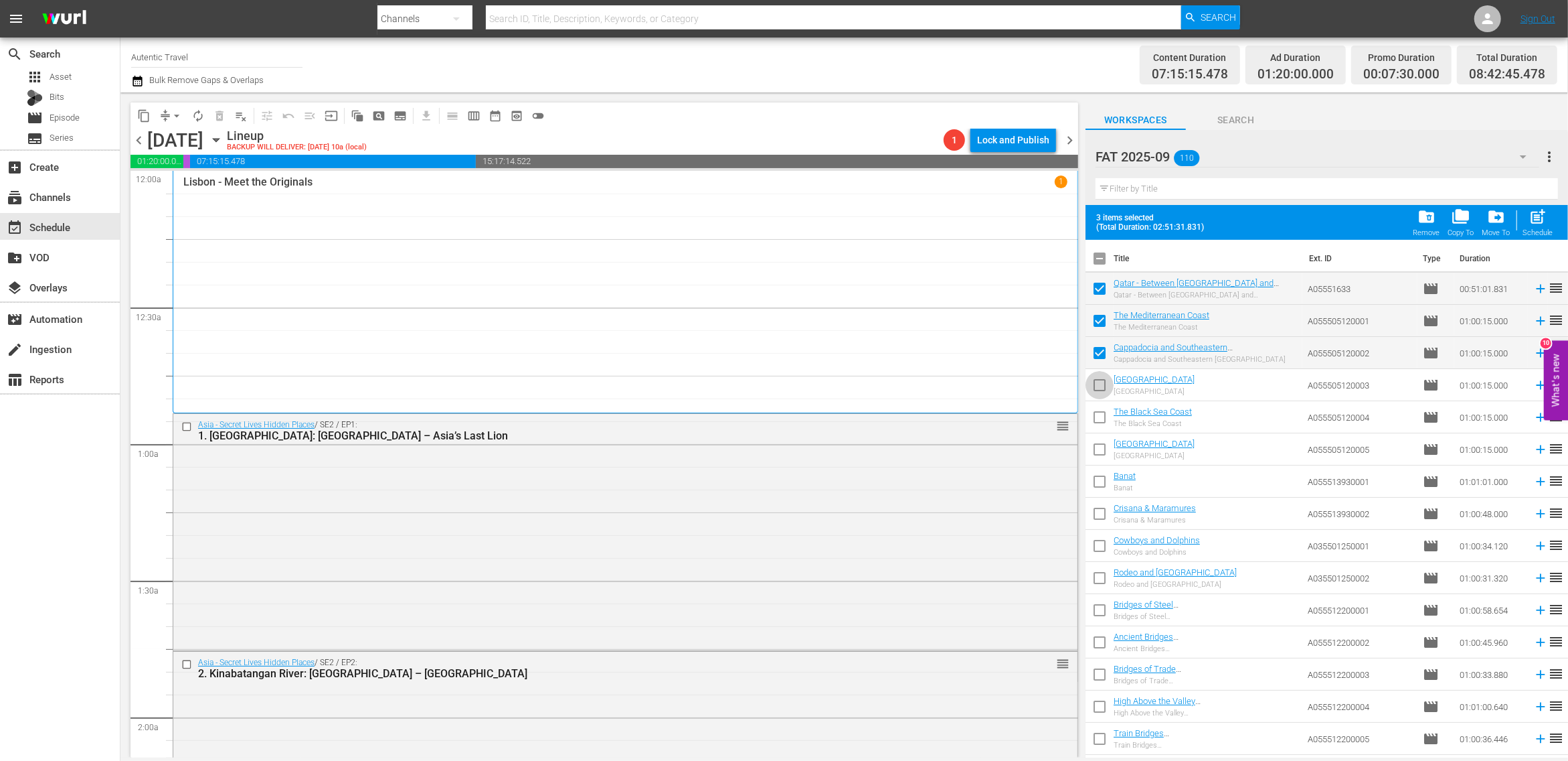
drag, startPoint x: 1101, startPoint y: 381, endPoint x: 1101, endPoint y: 407, distance: 26.0
click at [1101, 381] on input "checkbox" at bounding box center [1099, 387] width 28 height 28
checkbox input "true"
click at [1102, 414] on input "checkbox" at bounding box center [1099, 419] width 28 height 28
checkbox input "true"
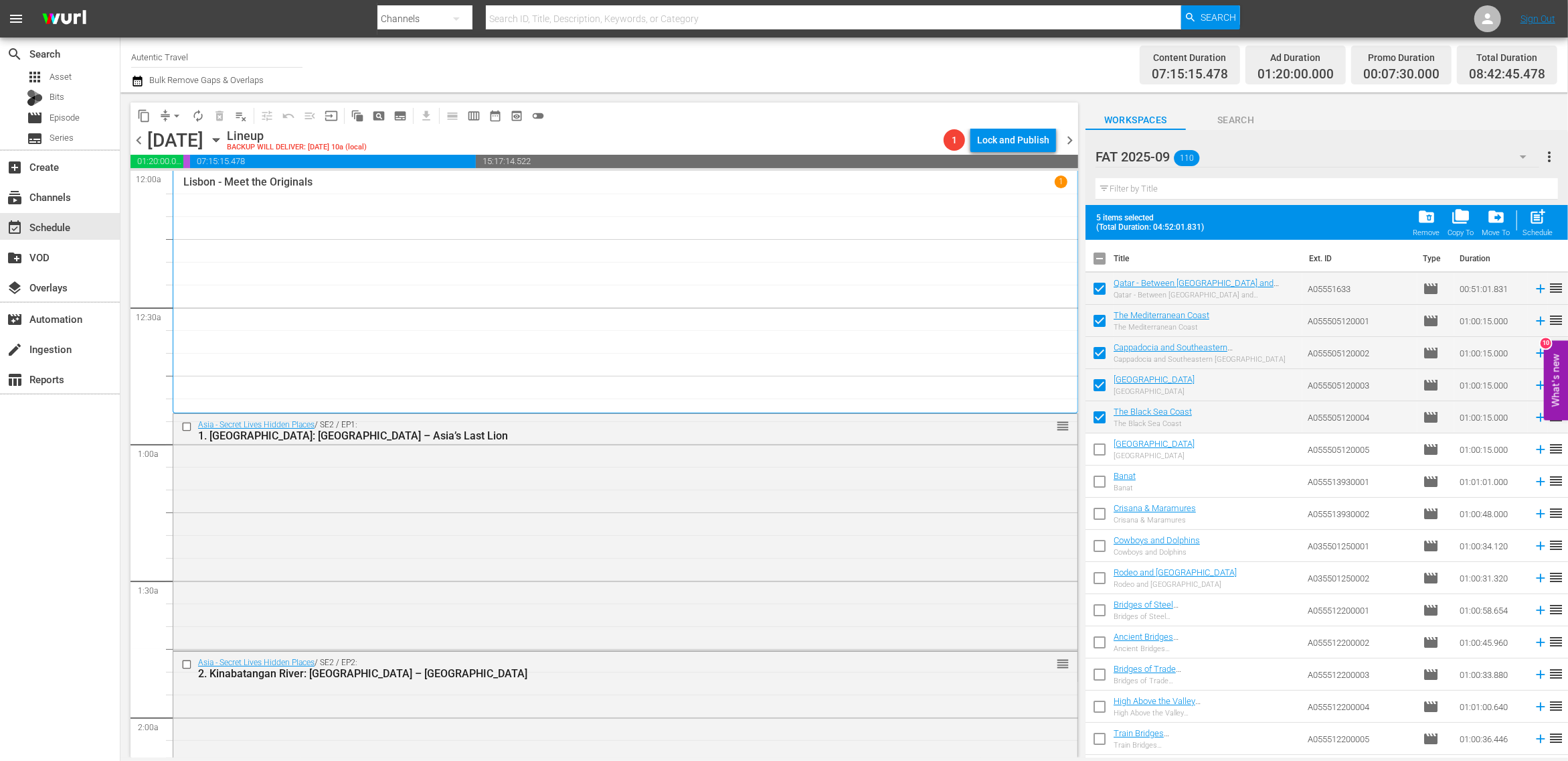
click at [1099, 456] on input "checkbox" at bounding box center [1099, 452] width 28 height 28
checkbox input "true"
drag, startPoint x: 1101, startPoint y: 483, endPoint x: 1099, endPoint y: 511, distance: 28.1
click at [1101, 485] on input "checkbox" at bounding box center [1099, 484] width 28 height 28
checkbox input "true"
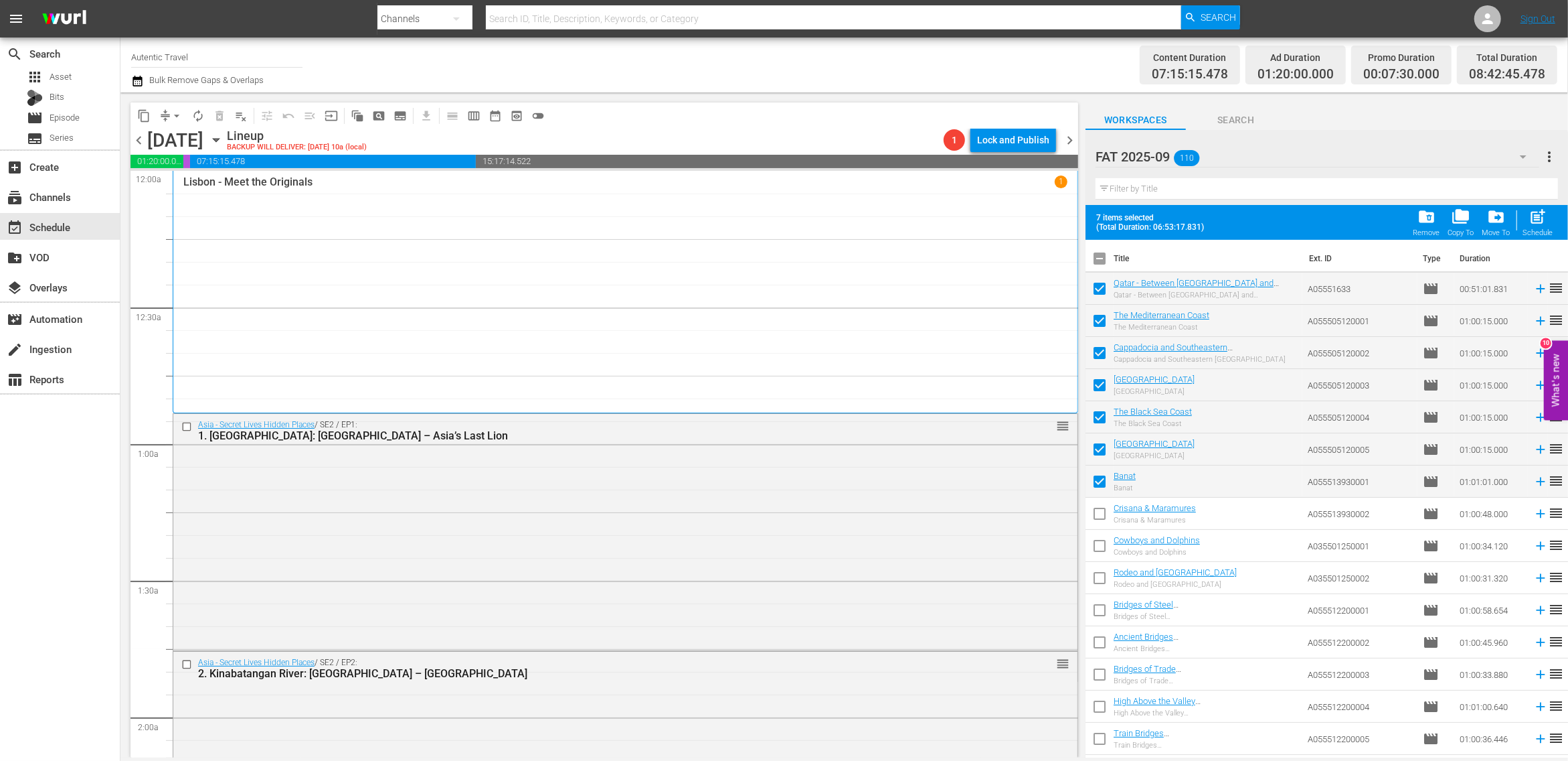
drag, startPoint x: 1099, startPoint y: 511, endPoint x: 1096, endPoint y: 554, distance: 43.1
click at [1099, 511] on input "checkbox" at bounding box center [1099, 516] width 28 height 28
checkbox input "true"
click at [1096, 554] on input "checkbox" at bounding box center [1099, 548] width 28 height 28
checkbox input "true"
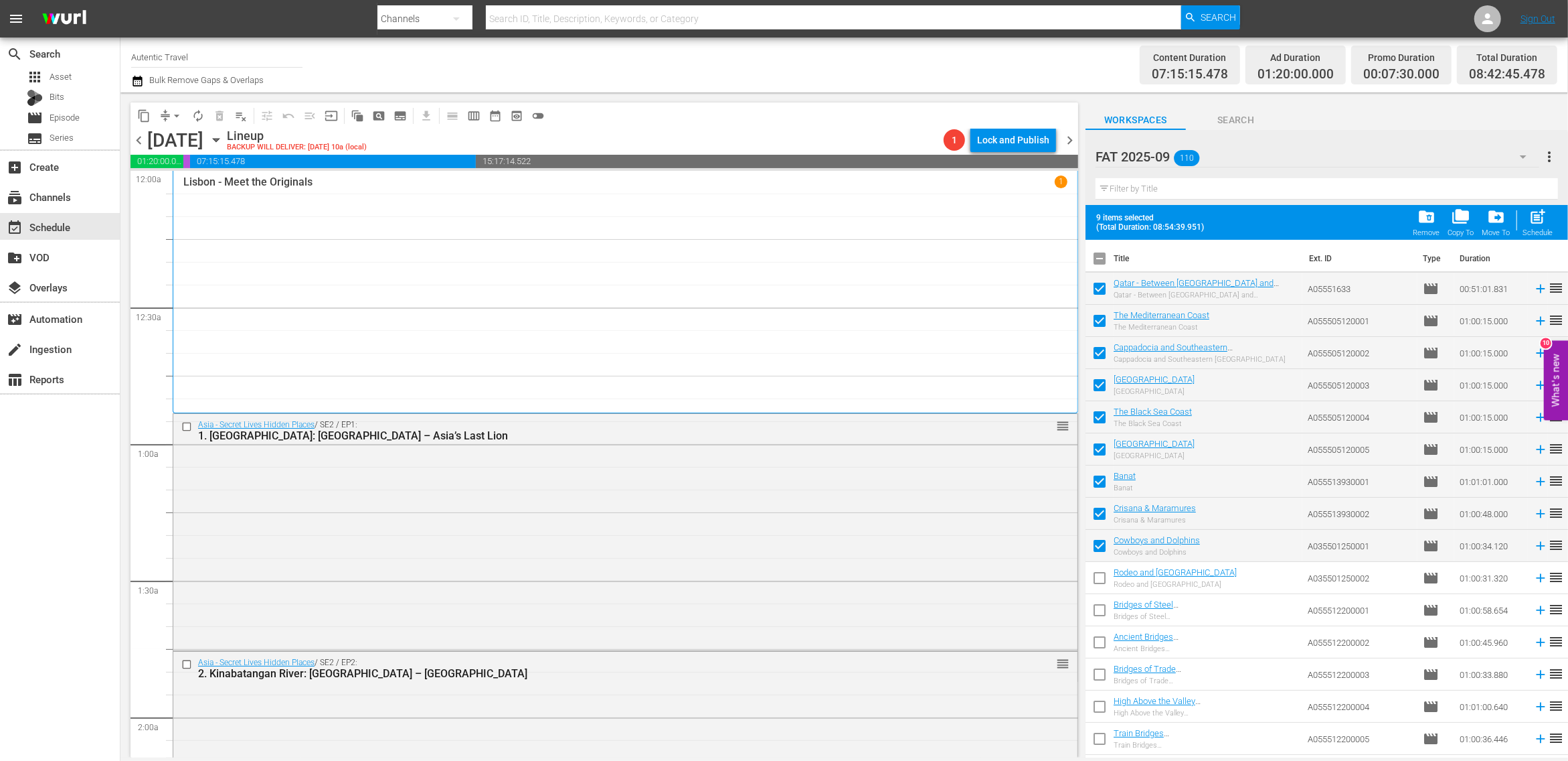
drag, startPoint x: 1097, startPoint y: 580, endPoint x: 1098, endPoint y: 615, distance: 35.0
click at [1097, 580] on input "checkbox" at bounding box center [1099, 580] width 28 height 28
checkbox input "true"
click at [1099, 616] on input "checkbox" at bounding box center [1099, 612] width 28 height 28
checkbox input "true"
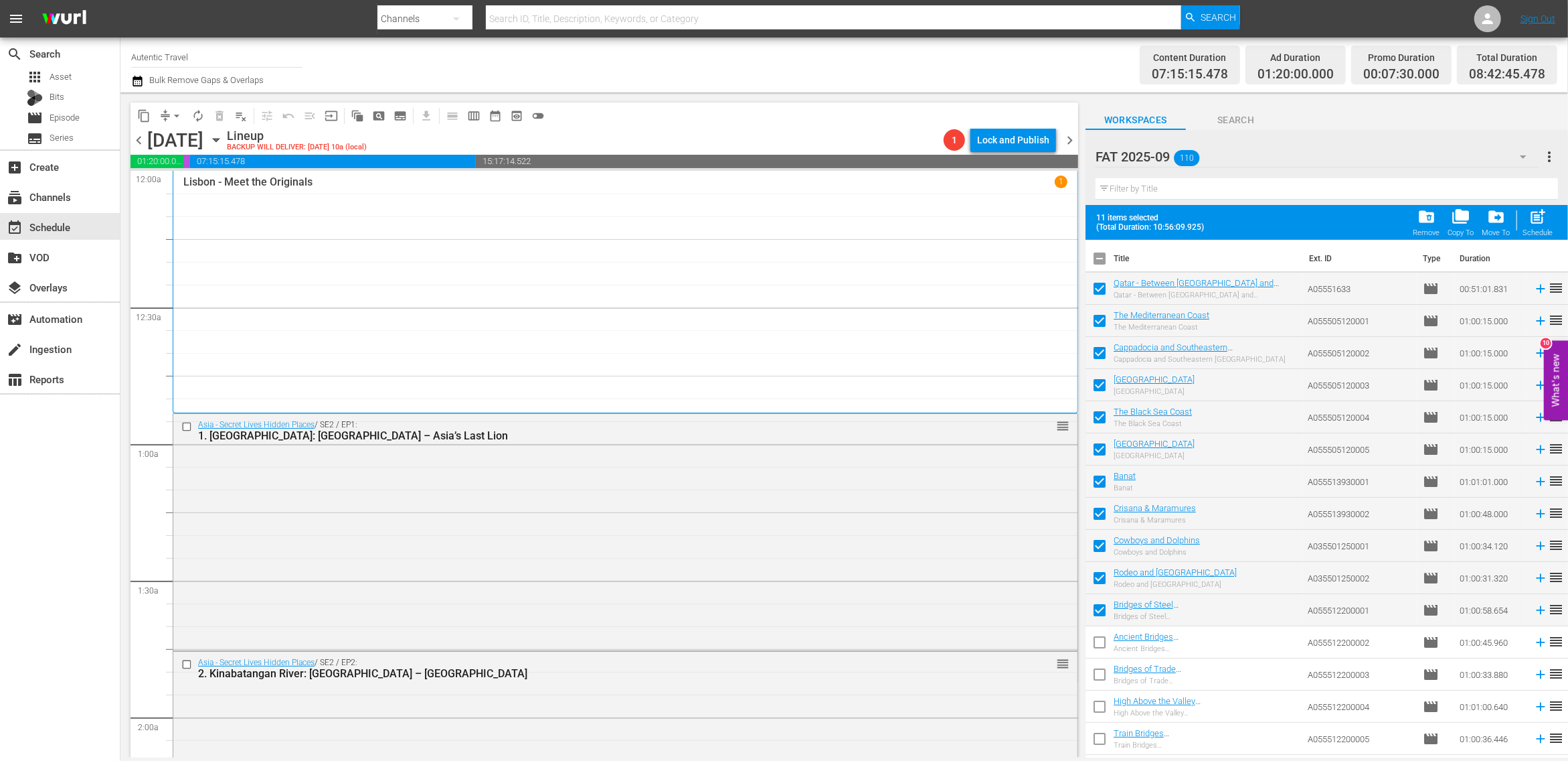
click at [1101, 645] on input "checkbox" at bounding box center [1099, 644] width 28 height 28
checkbox input "true"
click at [1101, 680] on input "checkbox" at bounding box center [1099, 676] width 28 height 28
checkbox input "true"
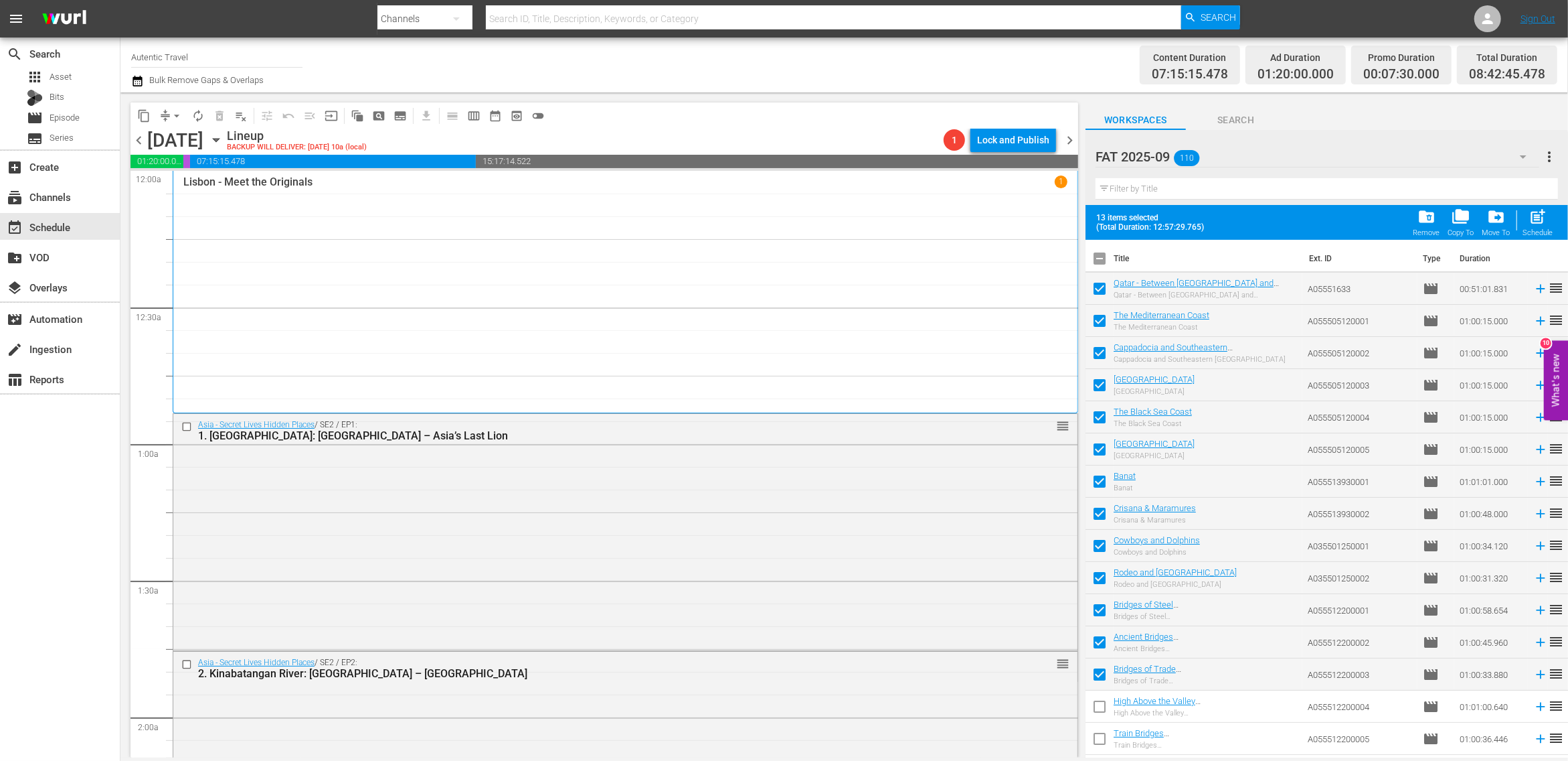
click at [1101, 706] on input "checkbox" at bounding box center [1099, 709] width 28 height 28
checkbox input "true"
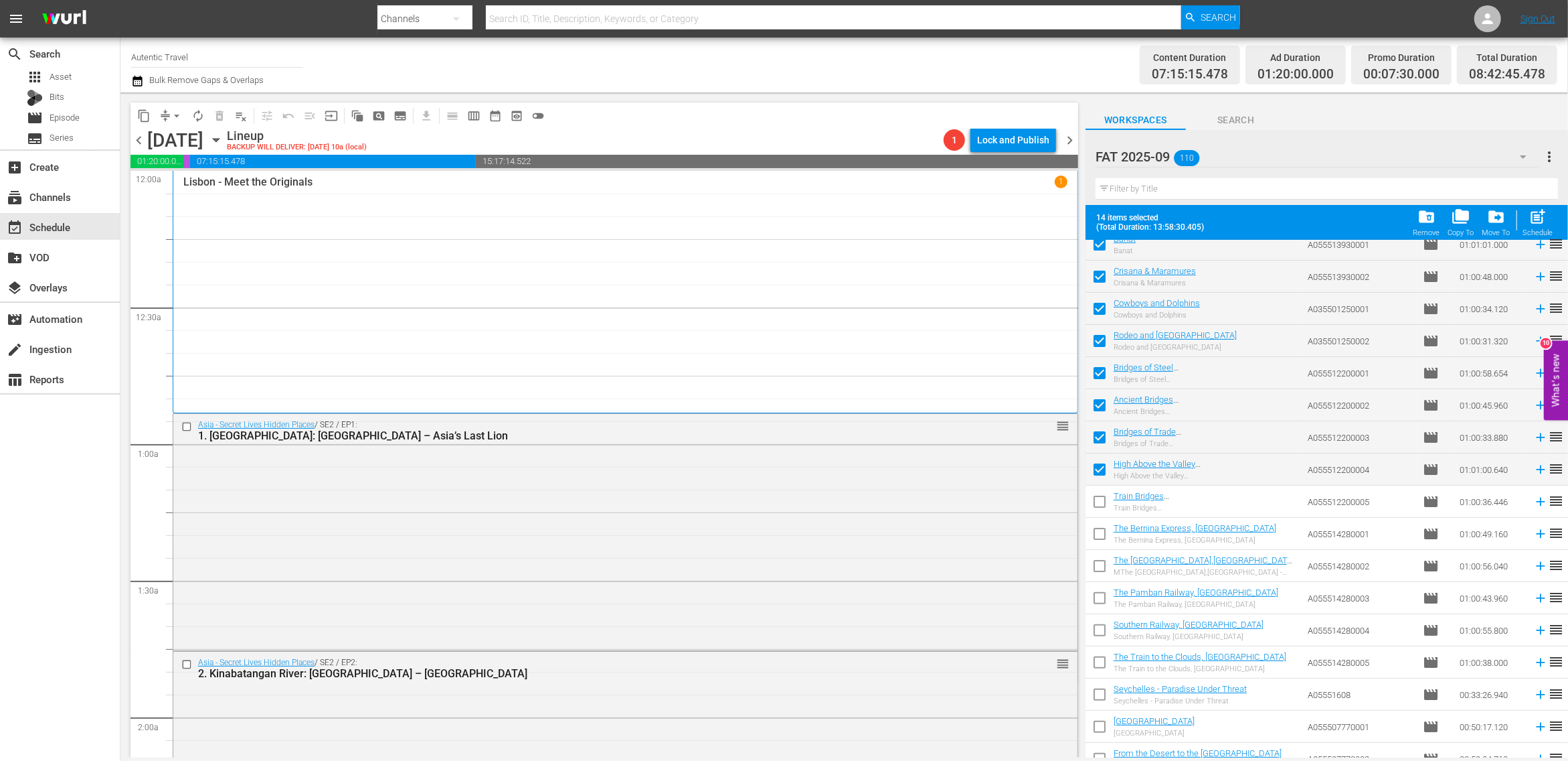
scroll to position [258, 0]
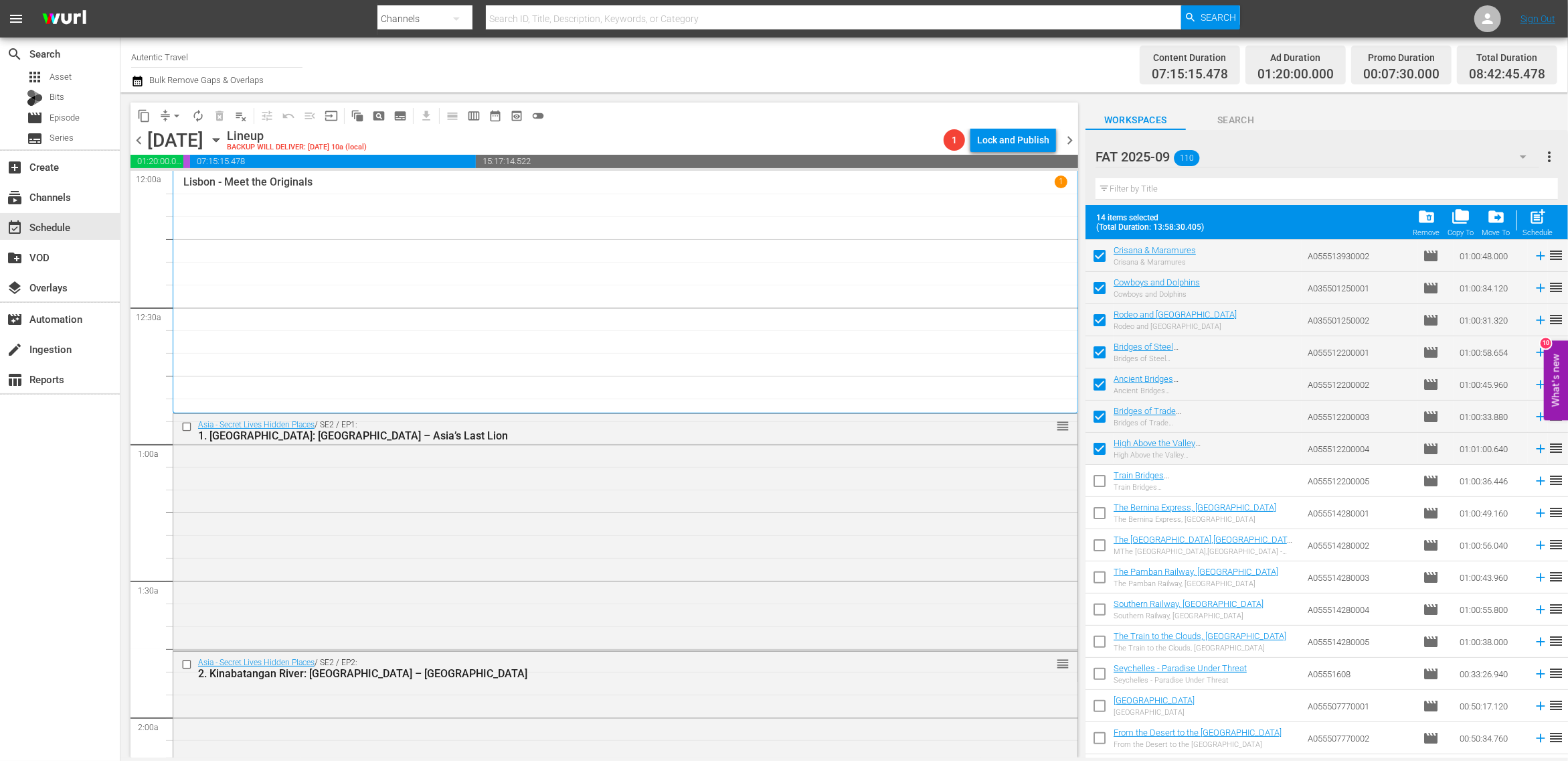
click at [1101, 478] on input "checkbox" at bounding box center [1099, 483] width 28 height 28
checkbox input "true"
click at [1099, 521] on input "checkbox" at bounding box center [1099, 515] width 28 height 28
checkbox input "true"
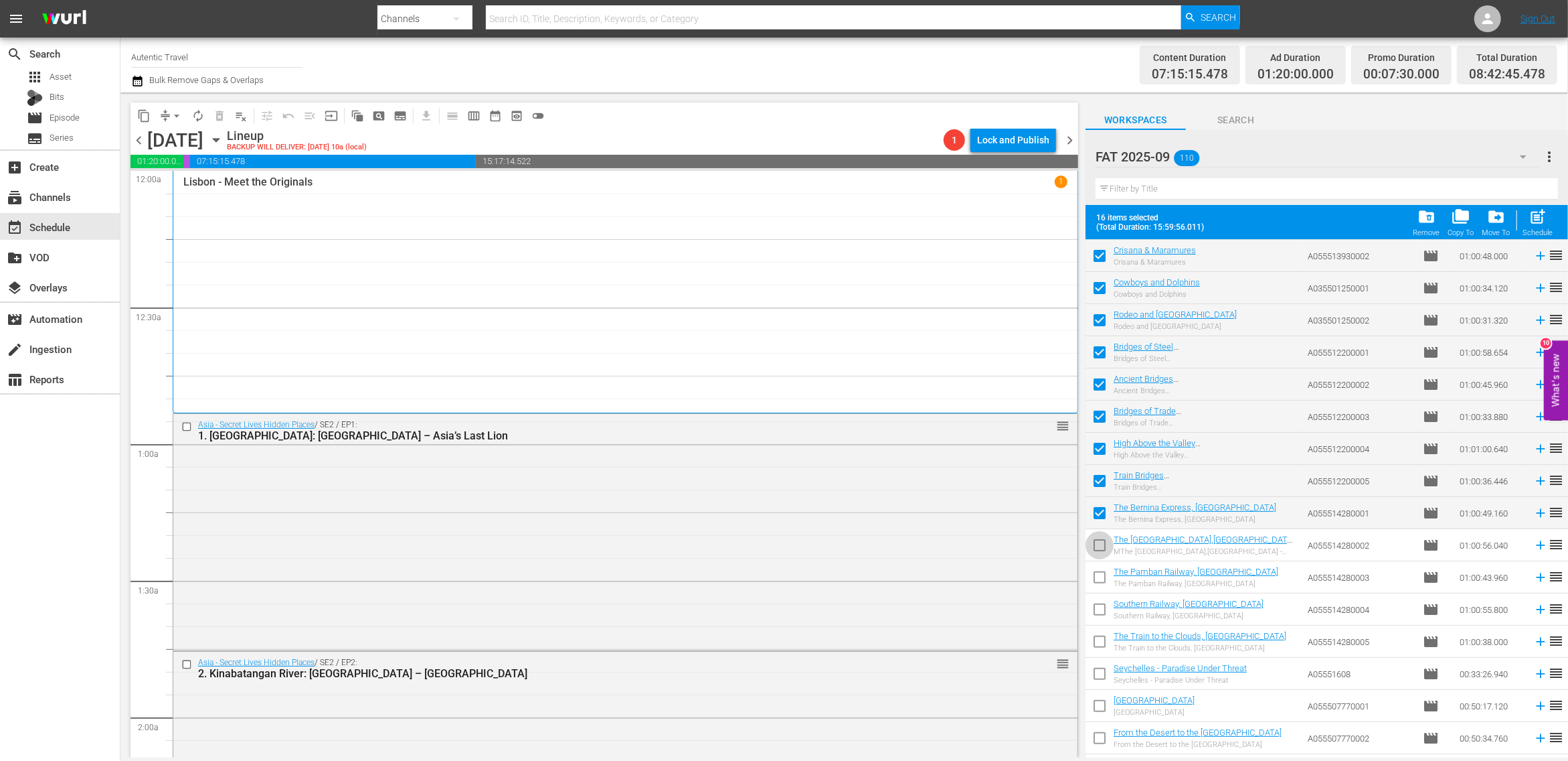
click at [1099, 547] on input "checkbox" at bounding box center [1099, 547] width 28 height 28
checkbox input "true"
click at [1100, 582] on input "checkbox" at bounding box center [1099, 579] width 28 height 28
checkbox input "true"
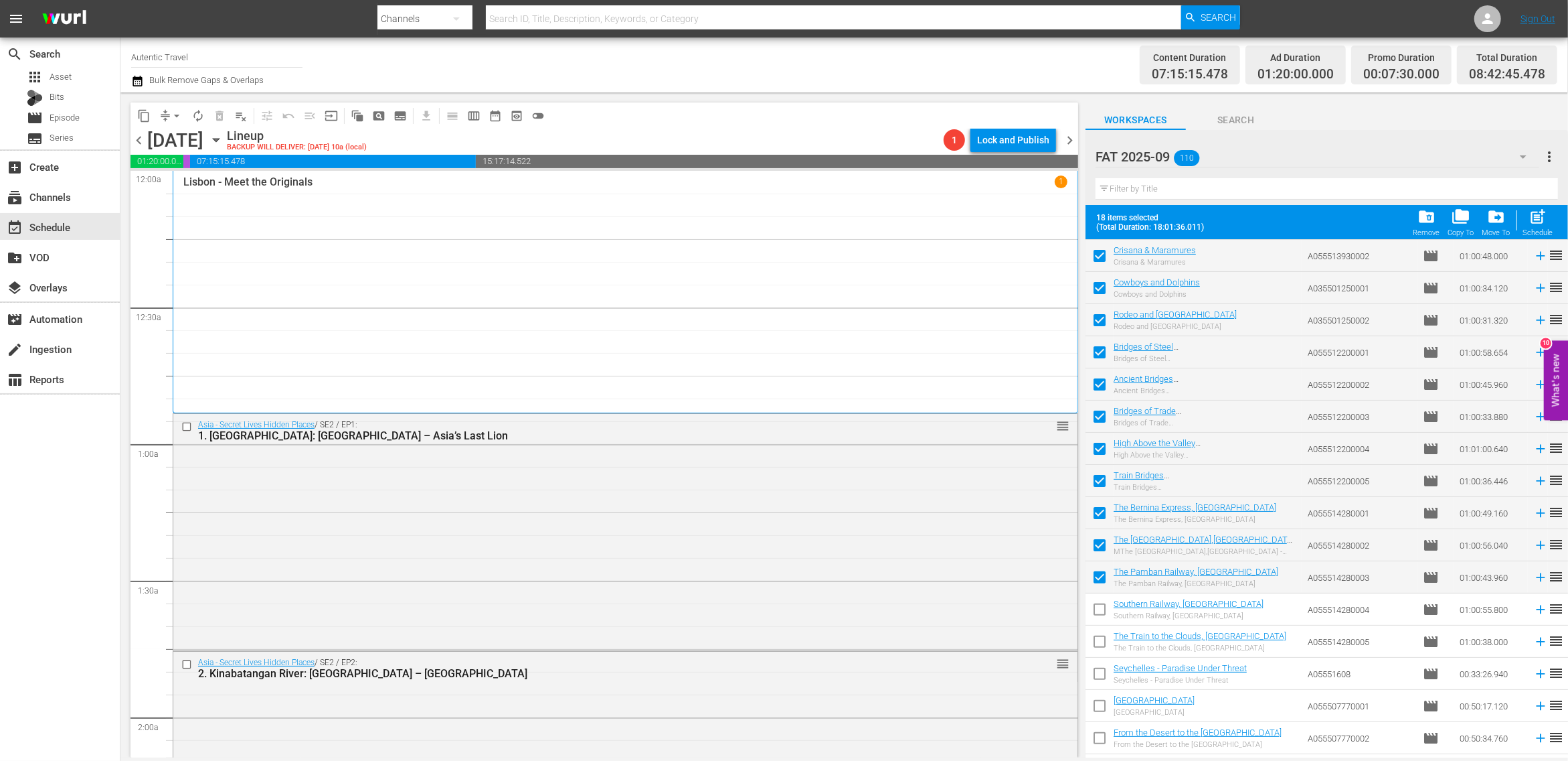
click at [1101, 610] on input "checkbox" at bounding box center [1099, 611] width 28 height 28
drag, startPoint x: 1101, startPoint y: 649, endPoint x: 1101, endPoint y: 677, distance: 28.0
click at [1101, 651] on input "checkbox" at bounding box center [1099, 643] width 28 height 28
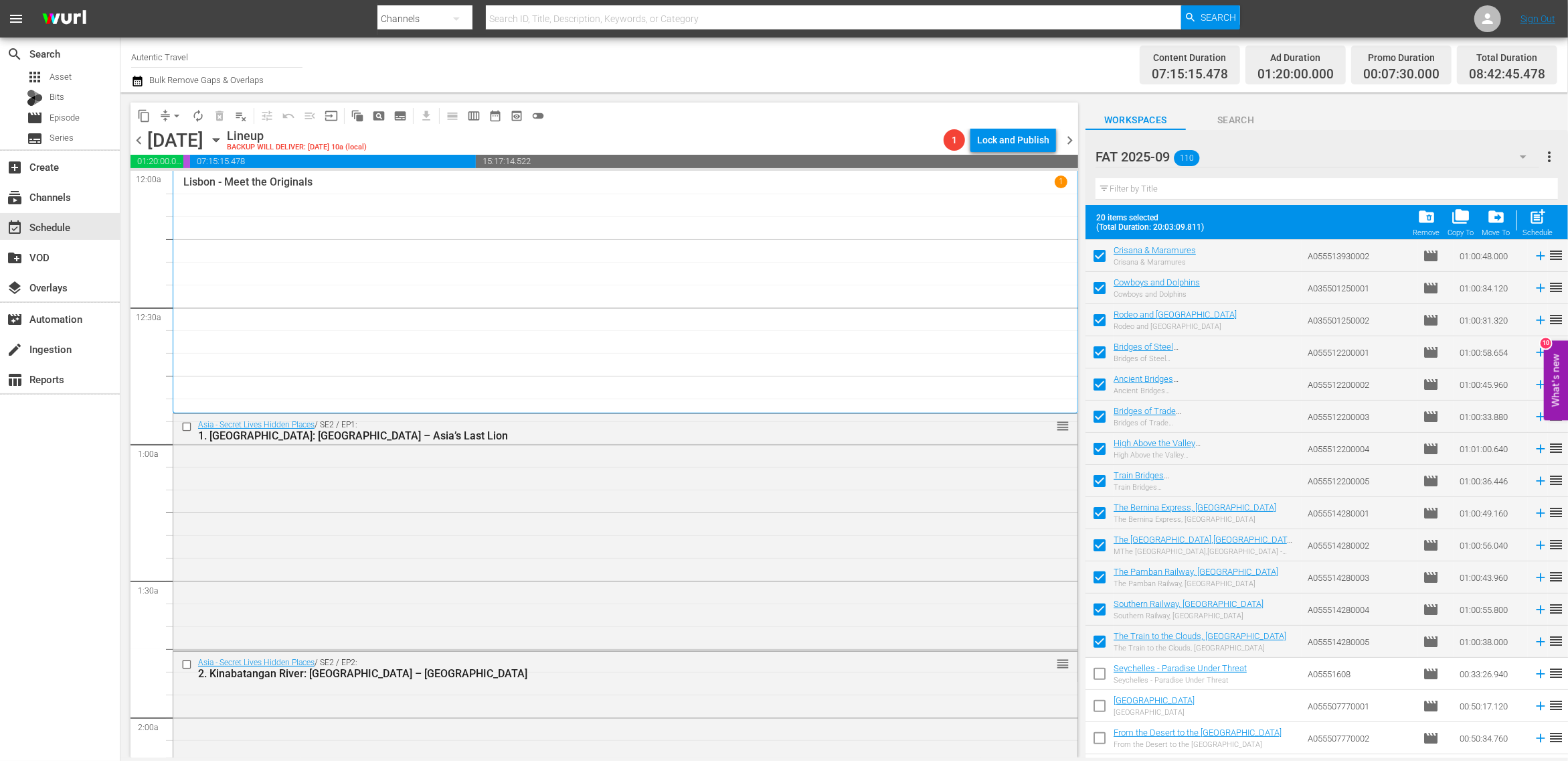
click at [1101, 671] on input "checkbox" at bounding box center [1099, 676] width 28 height 28
click at [1104, 712] on input "checkbox" at bounding box center [1099, 708] width 28 height 28
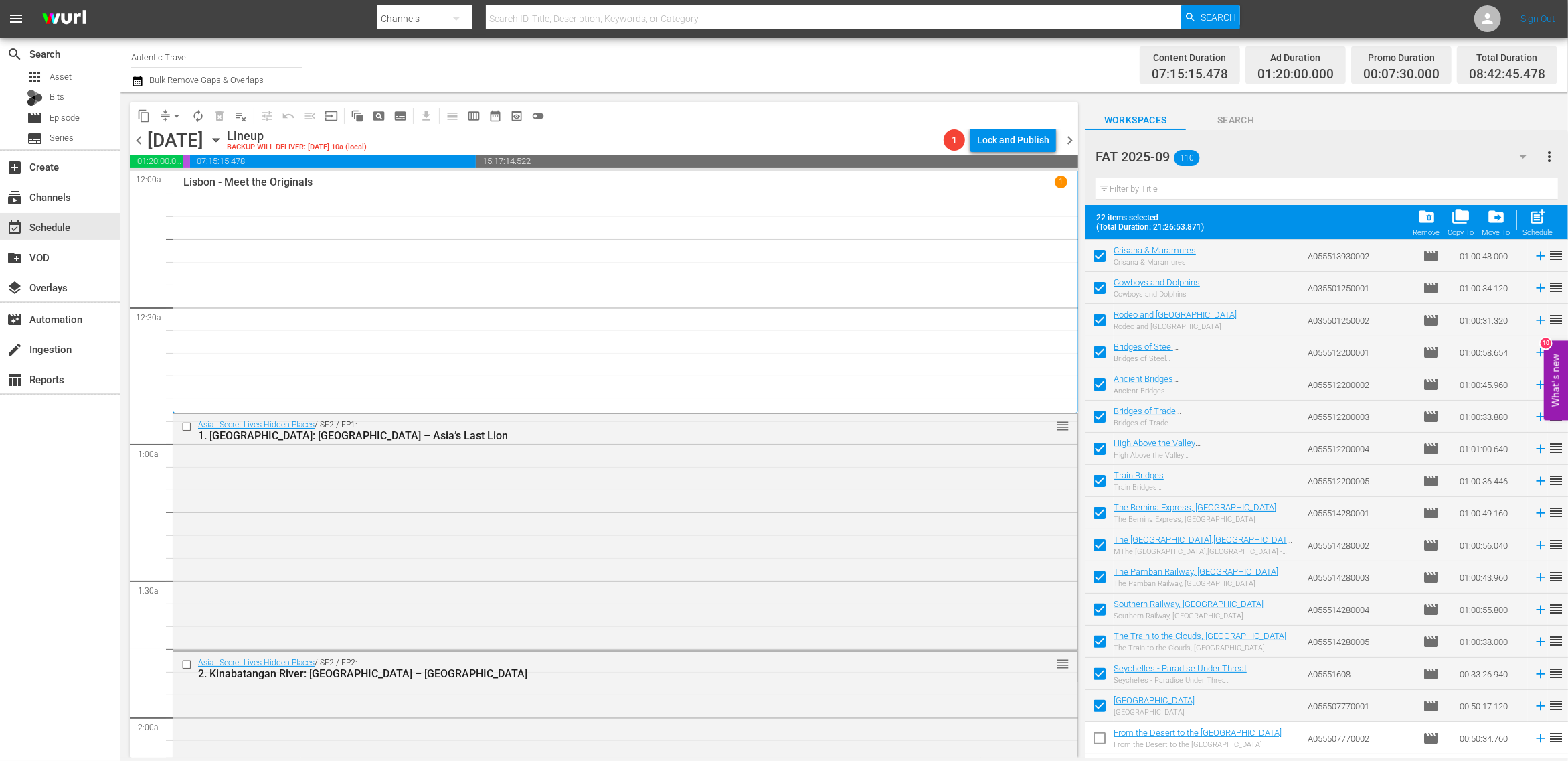
click at [1098, 734] on input "checkbox" at bounding box center [1099, 740] width 28 height 28
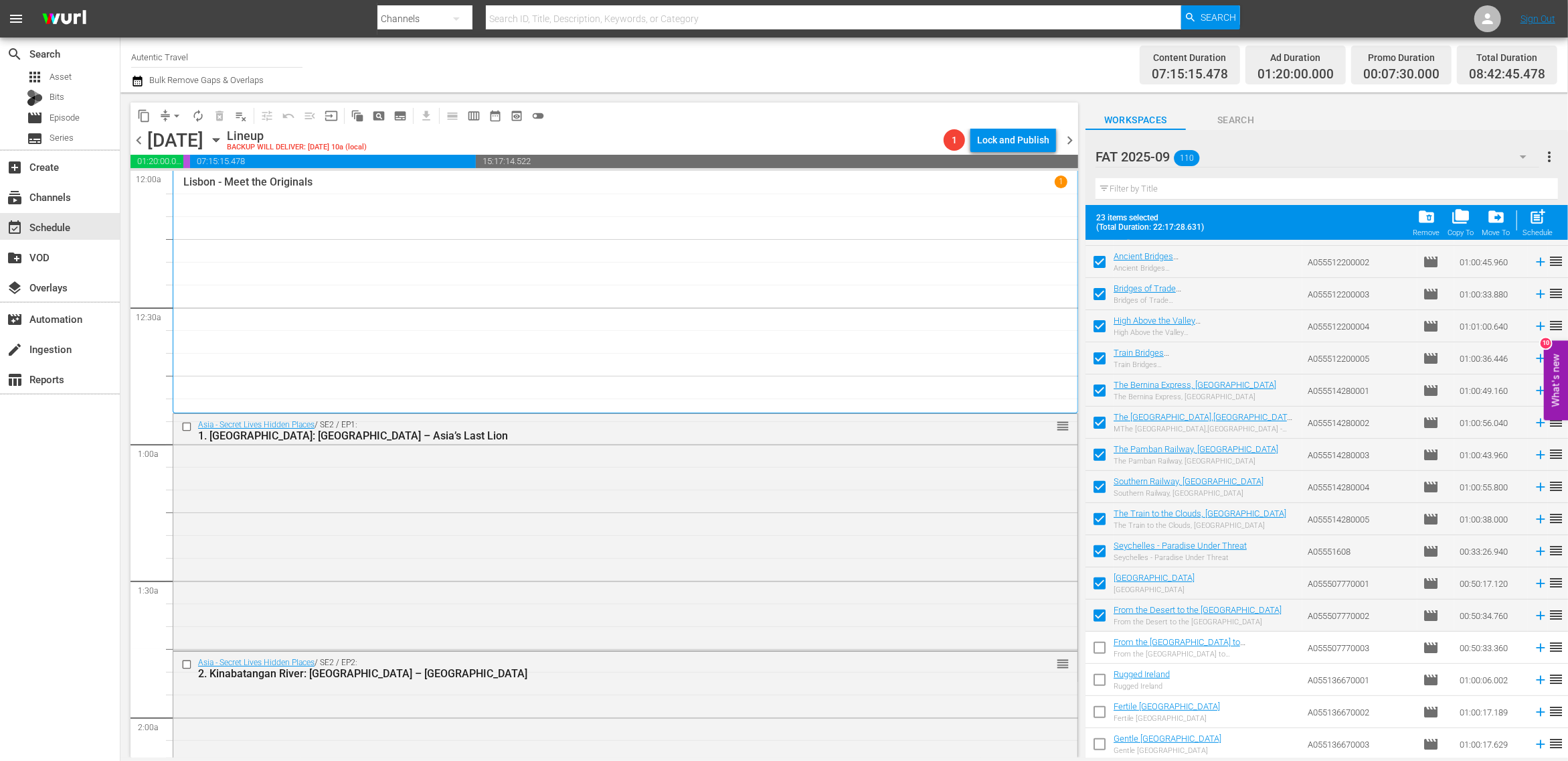
scroll to position [442, 0]
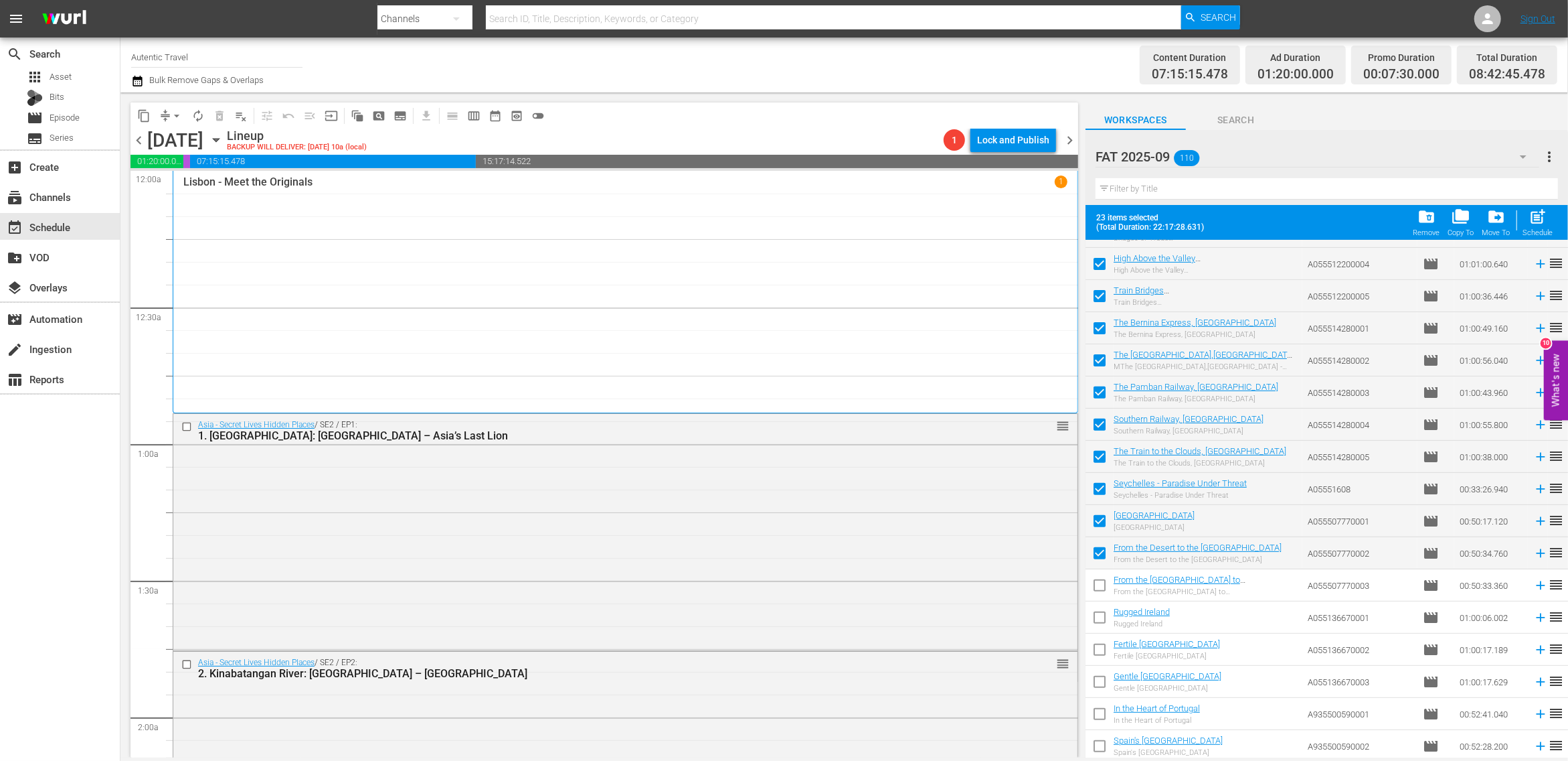
click at [1101, 588] on input "checkbox" at bounding box center [1099, 588] width 28 height 28
click at [1542, 220] on span "post_add" at bounding box center [1538, 216] width 18 height 18
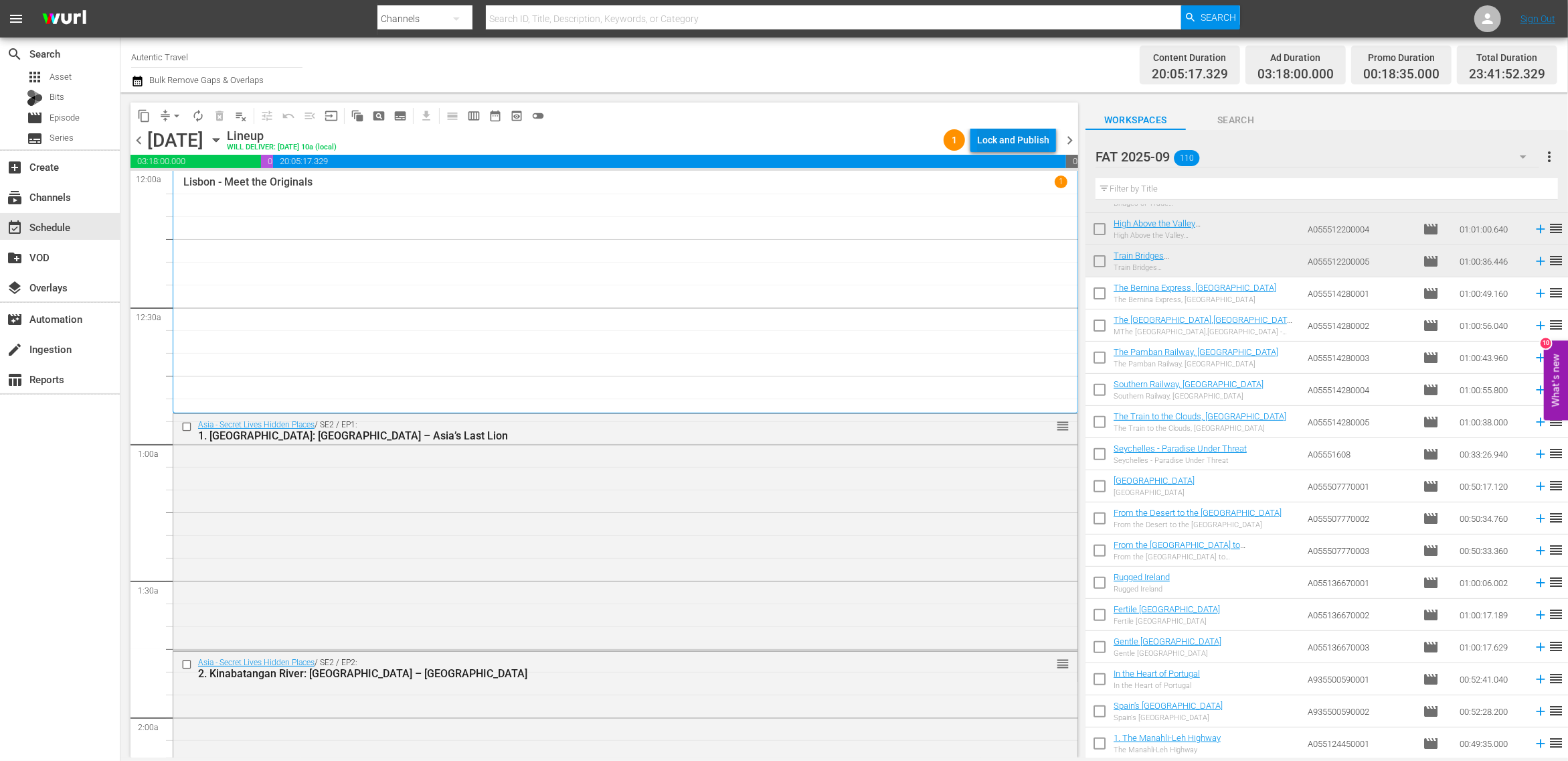
click at [1030, 140] on div "Lock and Publish" at bounding box center [1013, 140] width 73 height 25
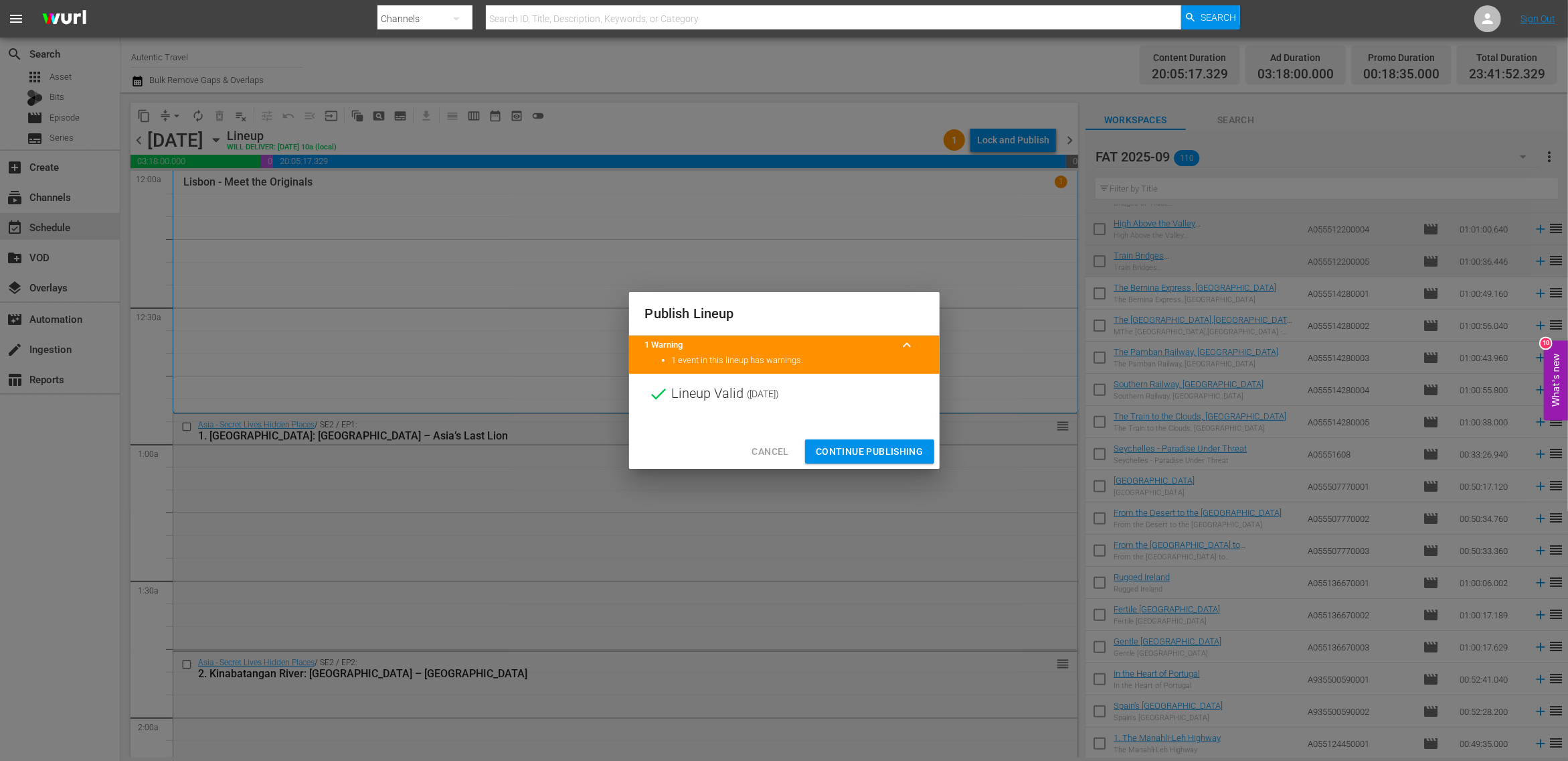
click at [891, 452] on span "Continue Publishing" at bounding box center [869, 452] width 107 height 17
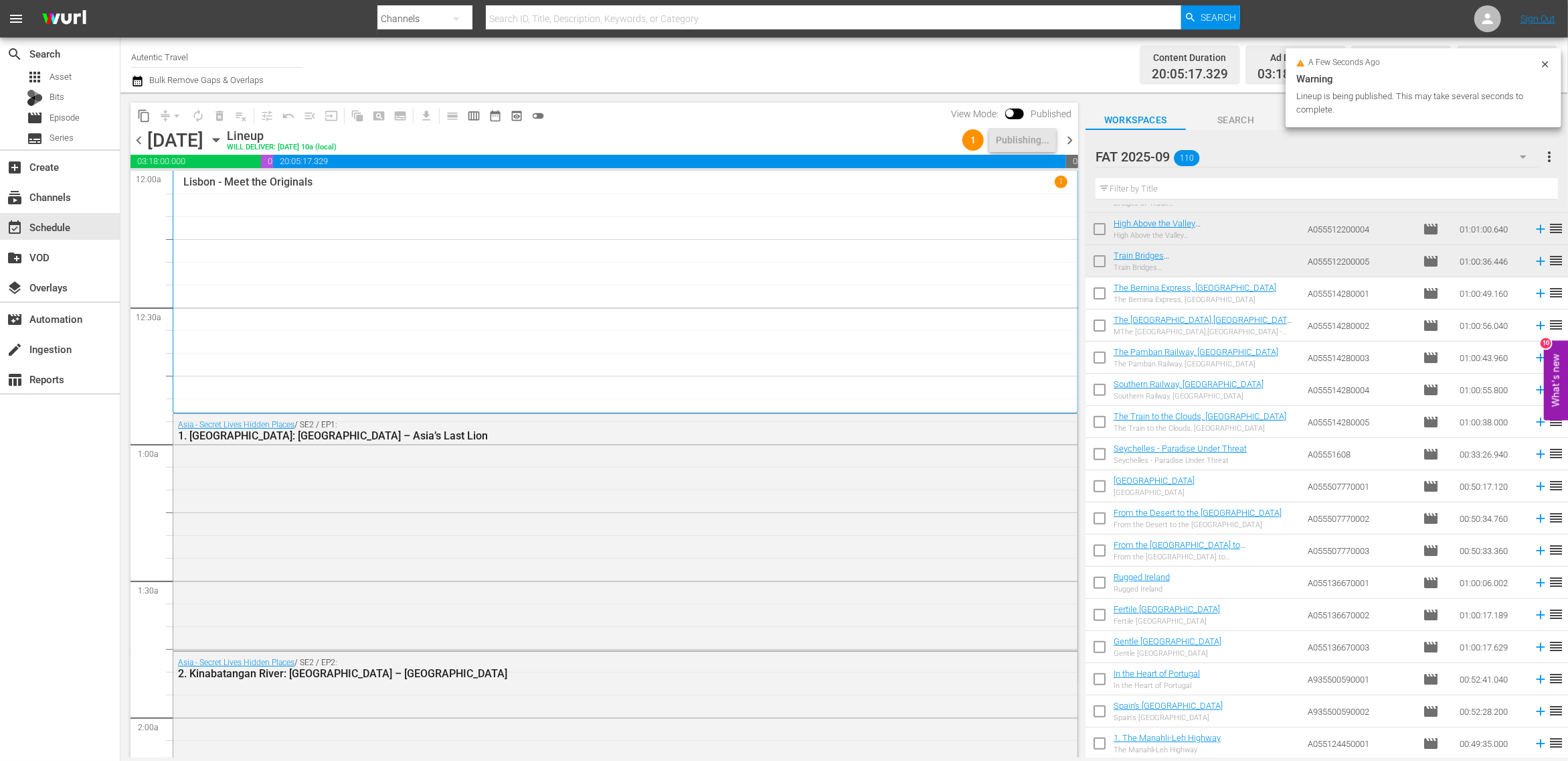
click at [1068, 138] on span "chevron_right" at bounding box center [1070, 140] width 17 height 17
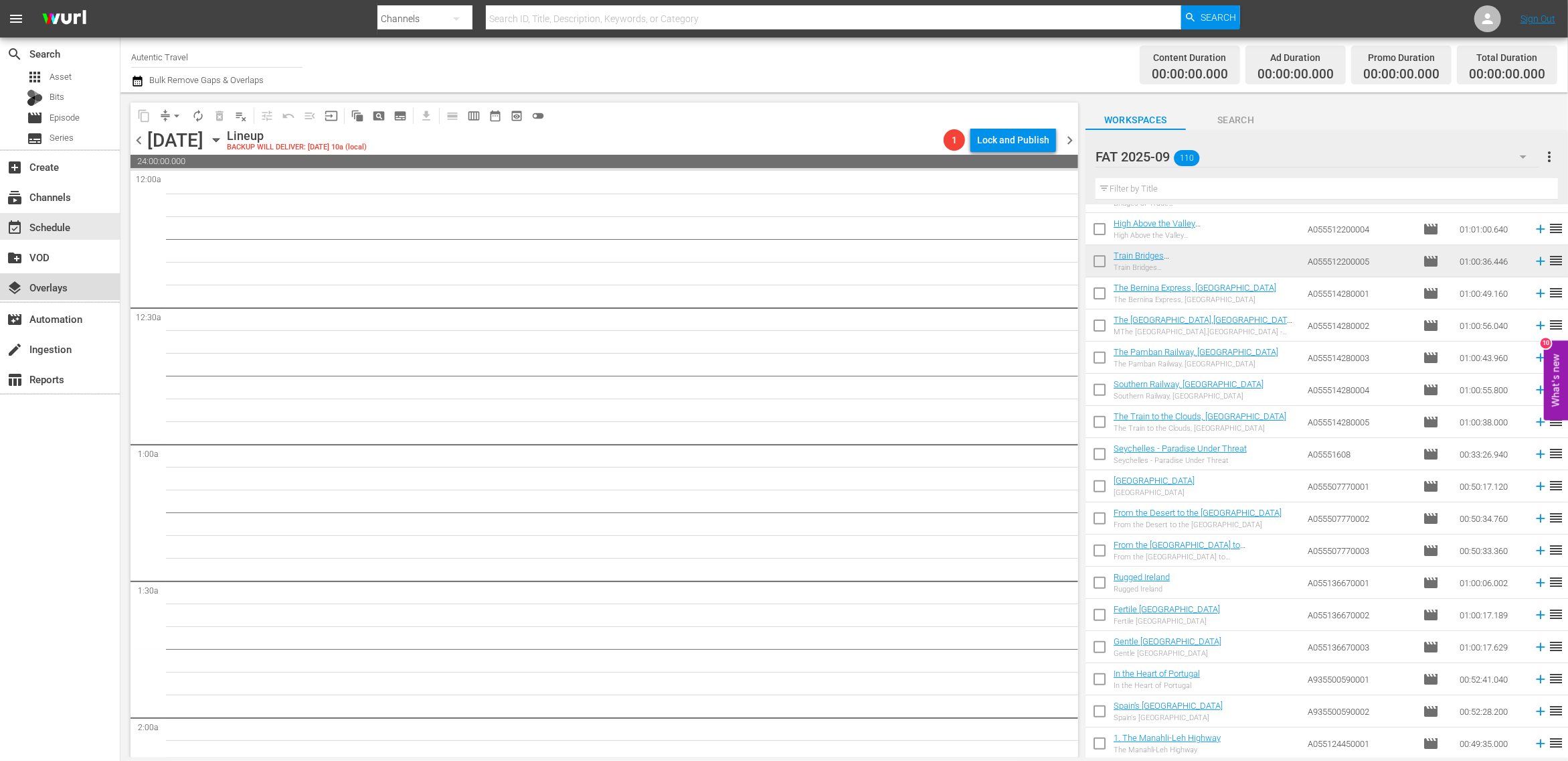
click at [46, 276] on div "layers Overlays" at bounding box center [60, 287] width 120 height 27
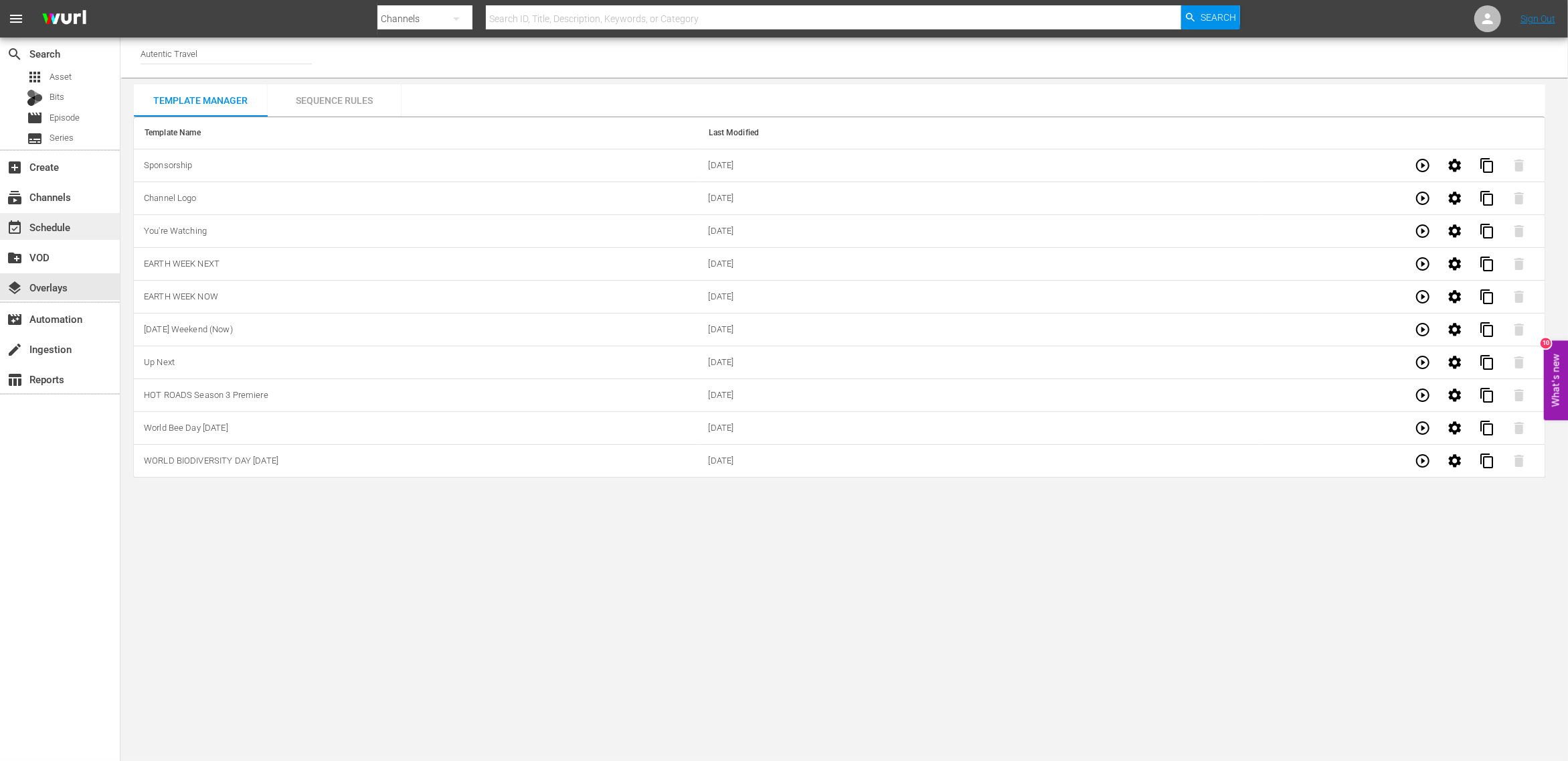
click at [58, 222] on div "event_available Schedule" at bounding box center [37, 225] width 75 height 12
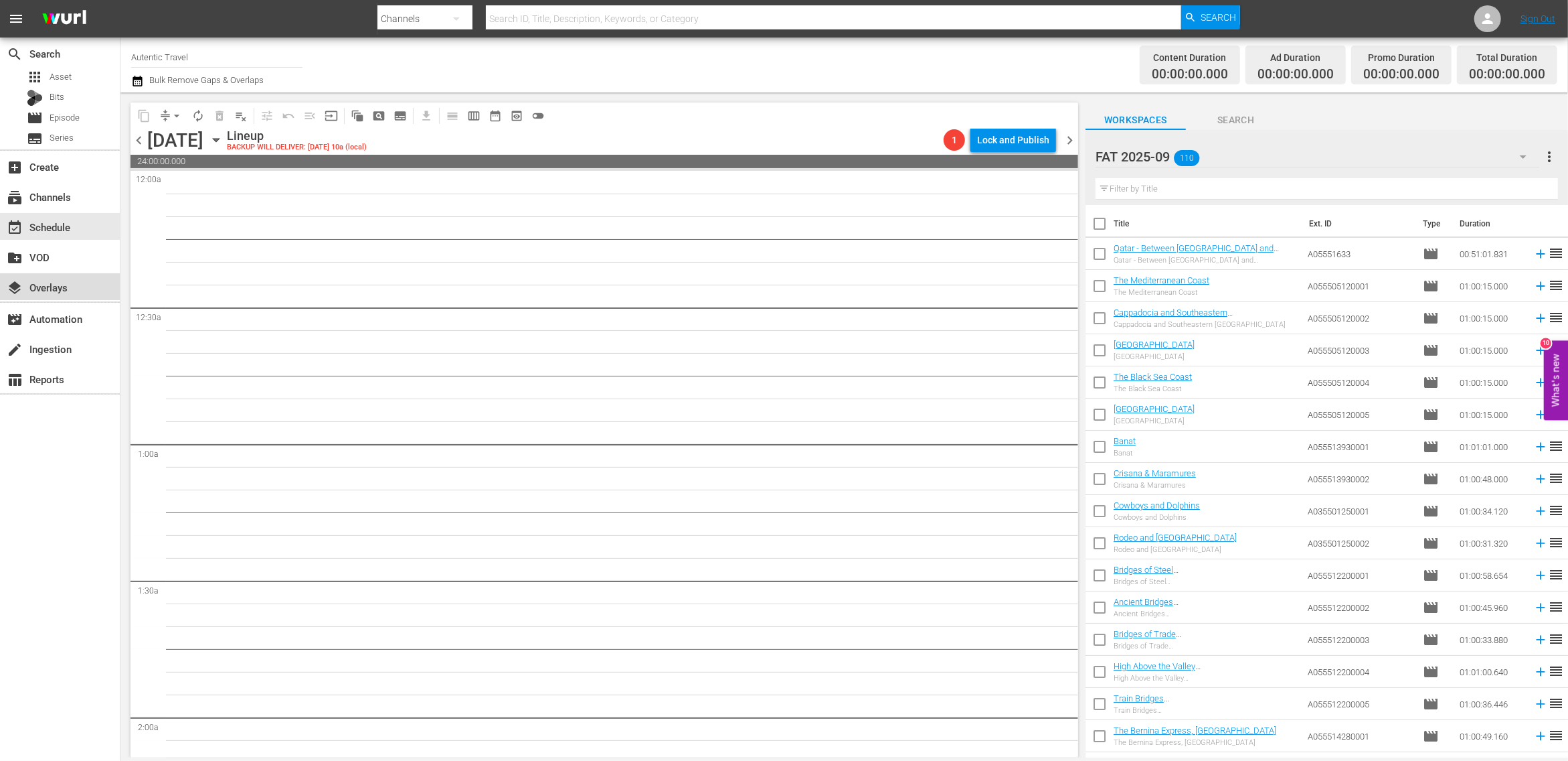
click at [79, 287] on div "layers Overlays" at bounding box center [60, 287] width 120 height 27
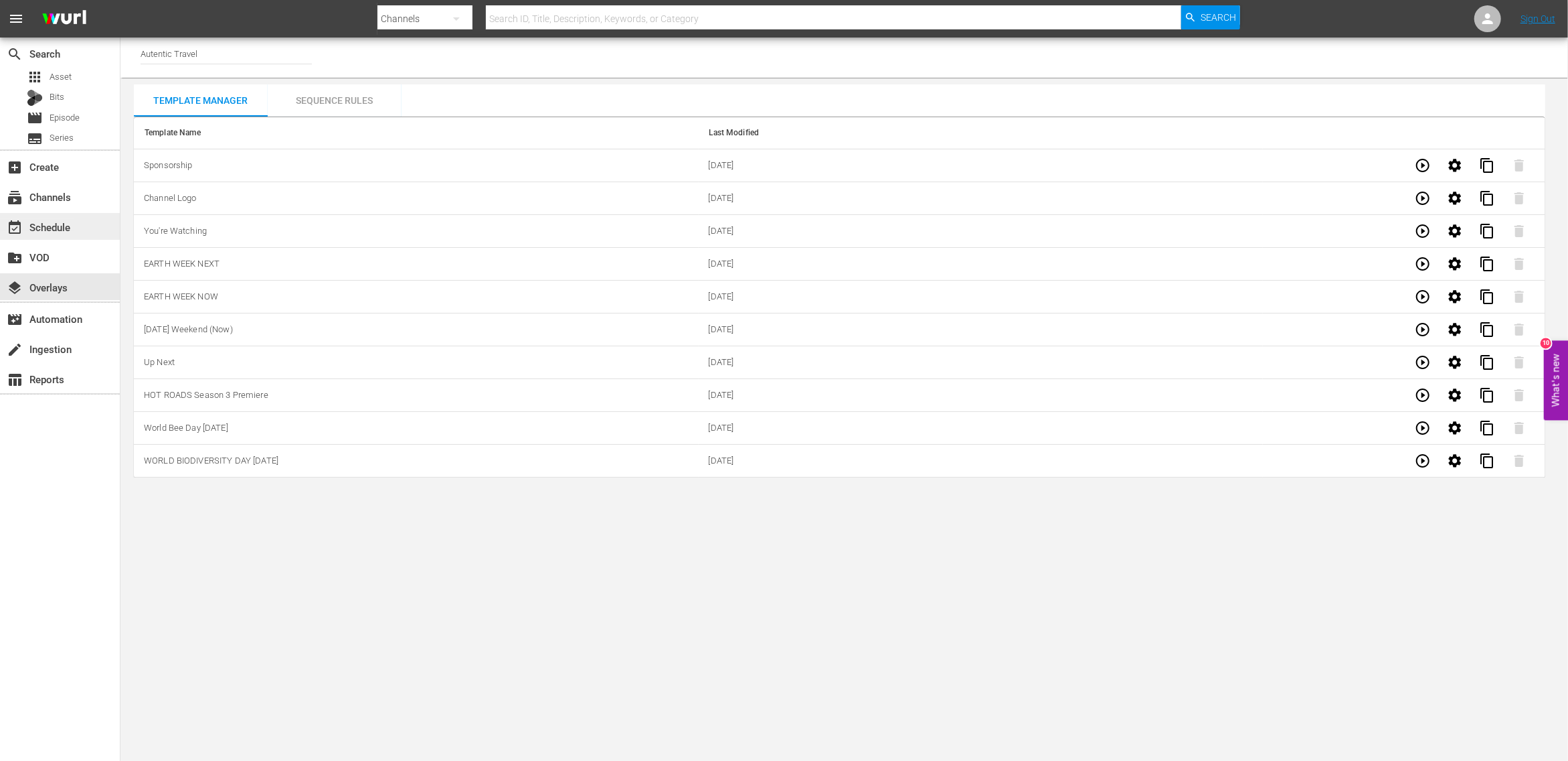
click at [57, 226] on div "event_available Schedule" at bounding box center [37, 225] width 75 height 12
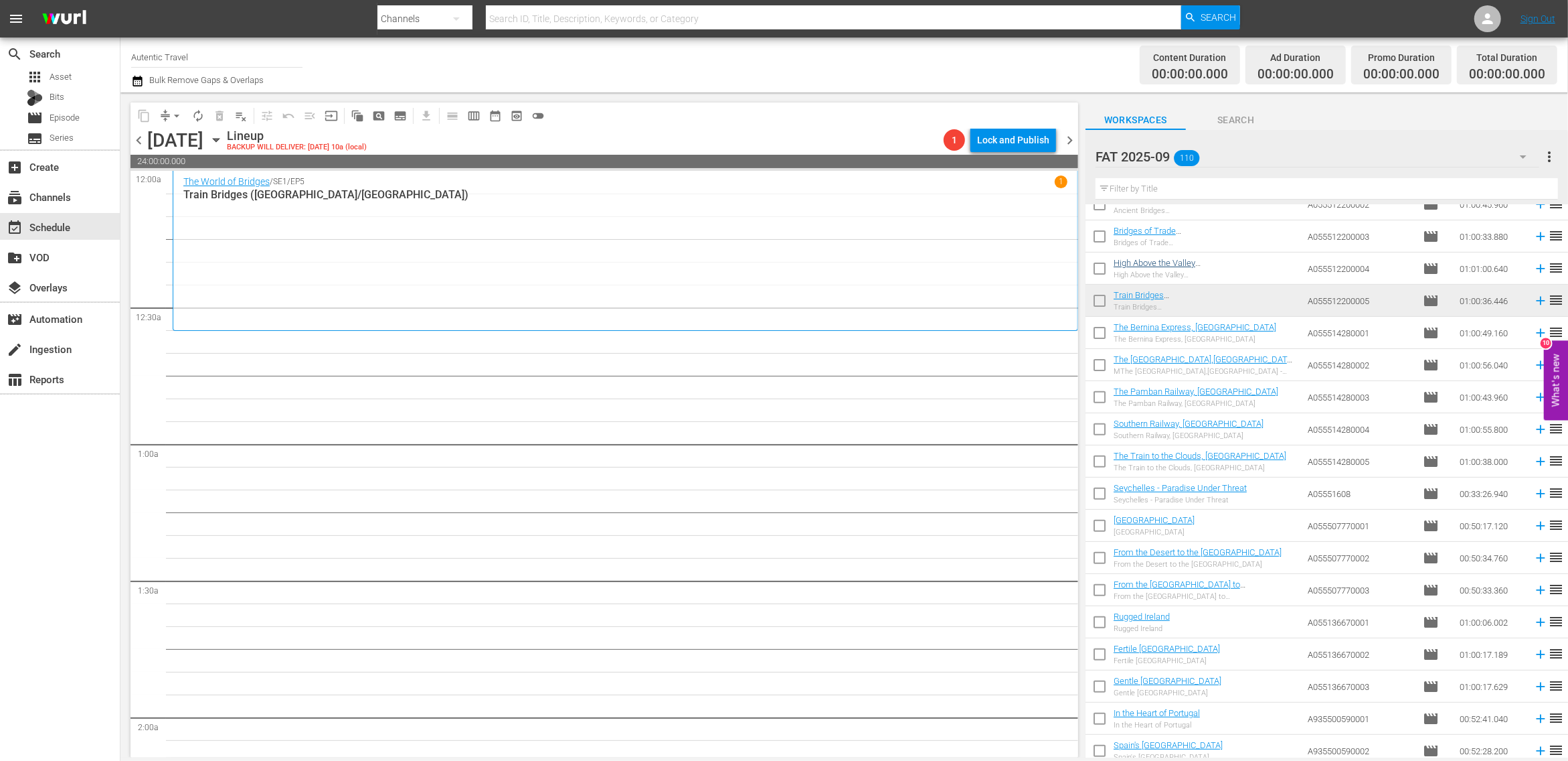
scroll to position [406, 0]
click at [1107, 332] on input "checkbox" at bounding box center [1099, 332] width 28 height 28
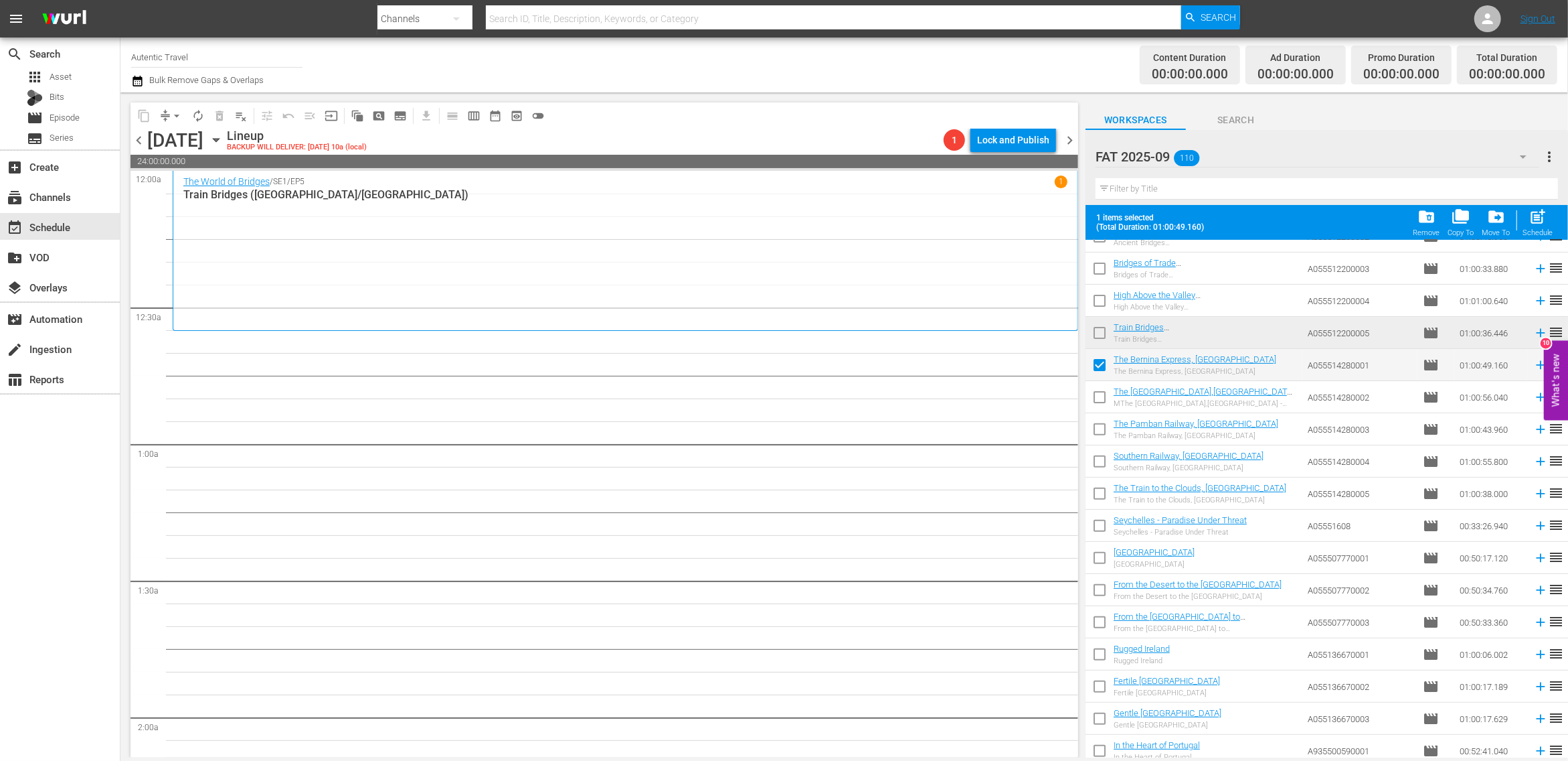
click at [1102, 401] on input "checkbox" at bounding box center [1099, 399] width 28 height 28
click at [1102, 430] on input "checkbox" at bounding box center [1099, 432] width 28 height 28
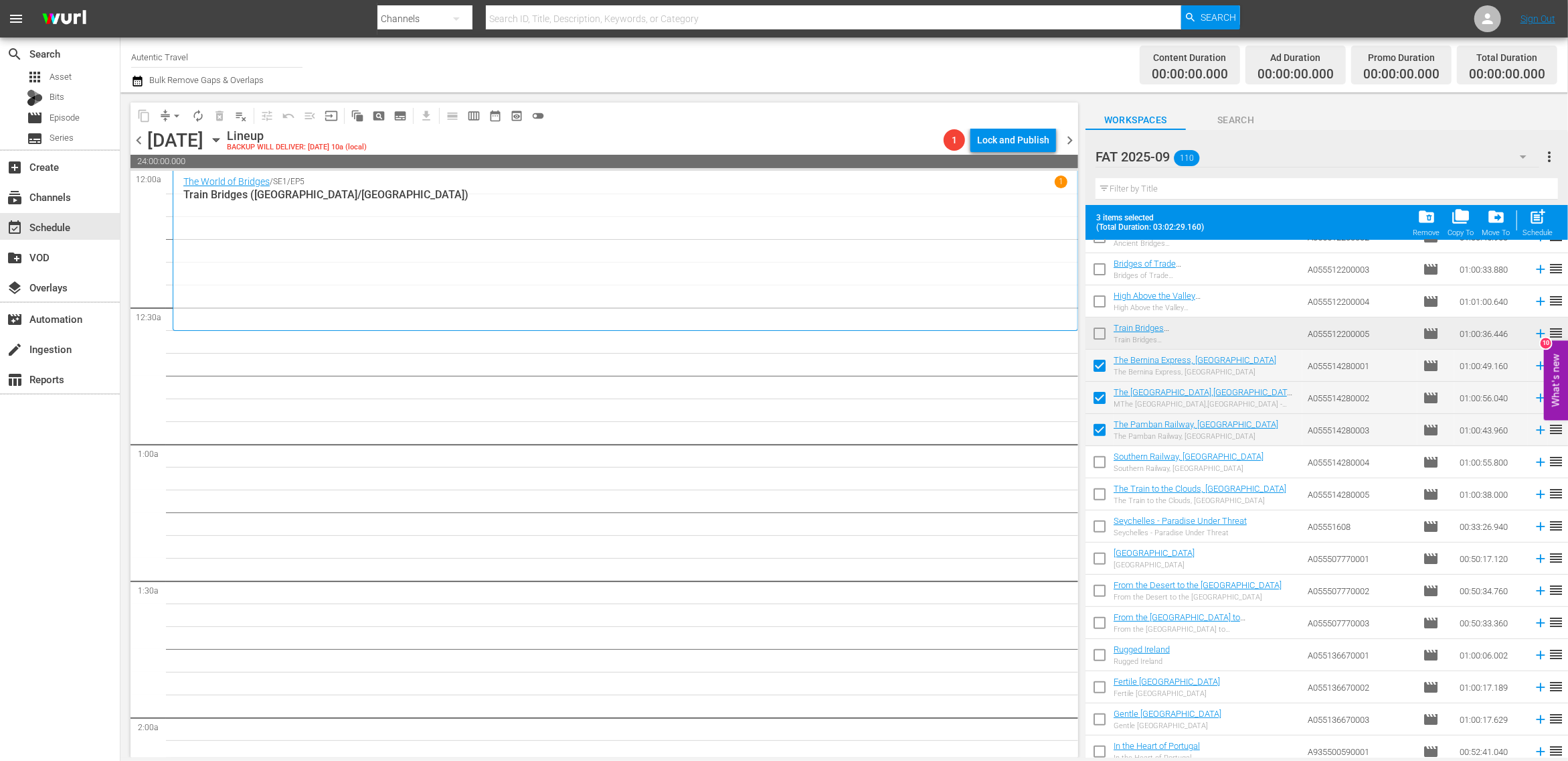
click at [1101, 366] on input "checkbox" at bounding box center [1099, 368] width 28 height 28
click at [1099, 399] on input "checkbox" at bounding box center [1099, 400] width 28 height 28
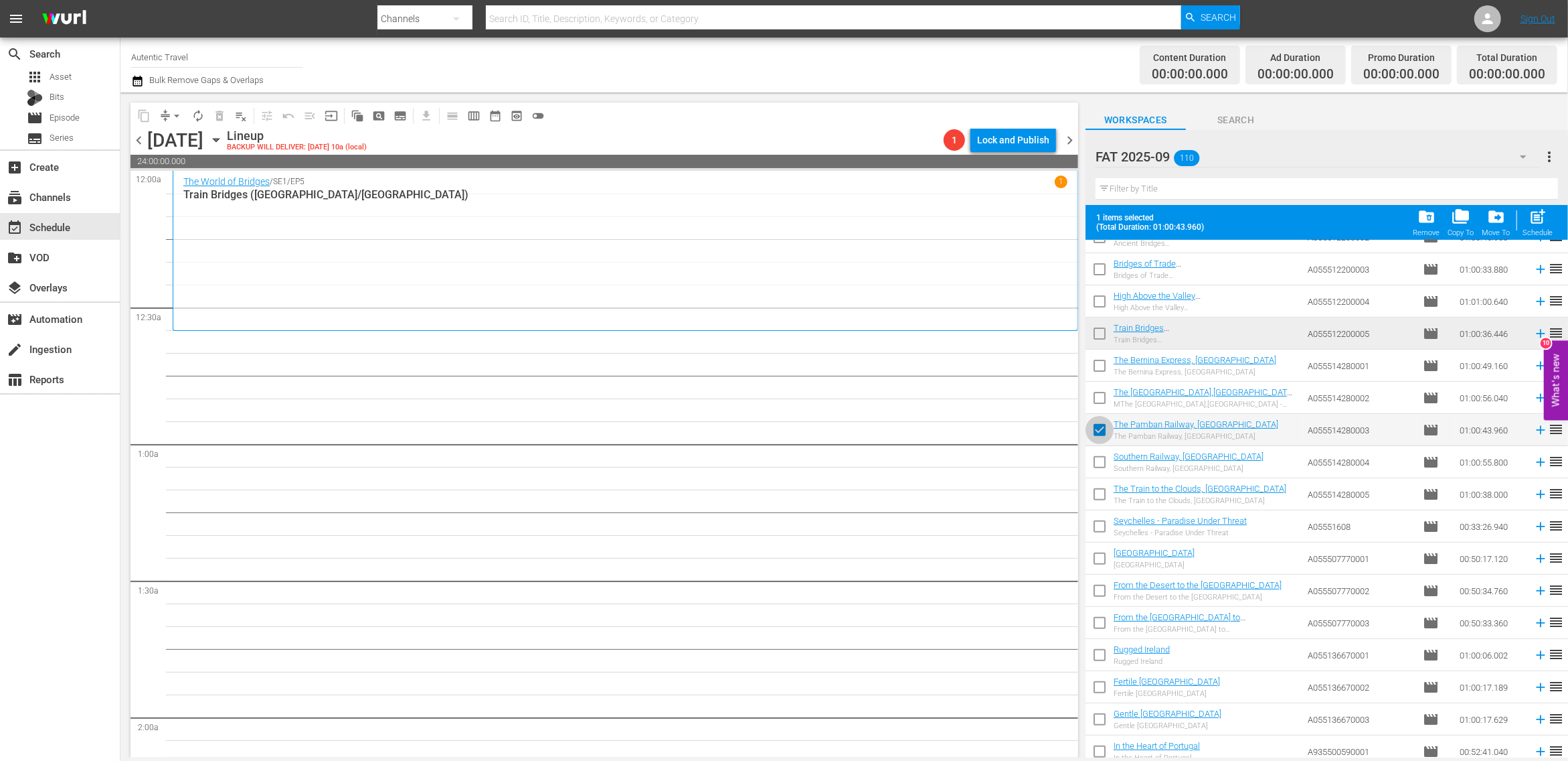
click at [1099, 424] on input "checkbox" at bounding box center [1099, 432] width 28 height 28
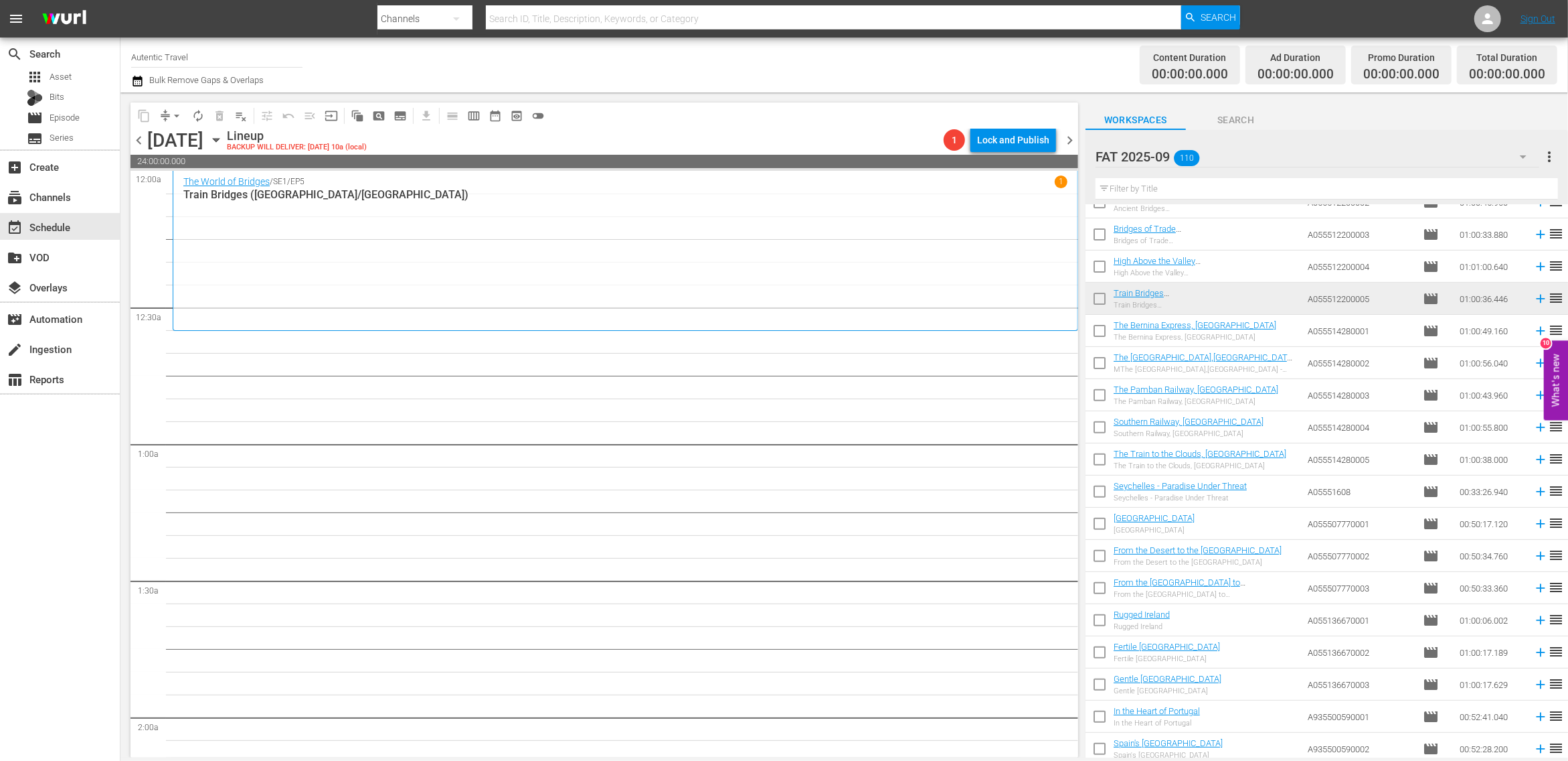
scroll to position [0, 0]
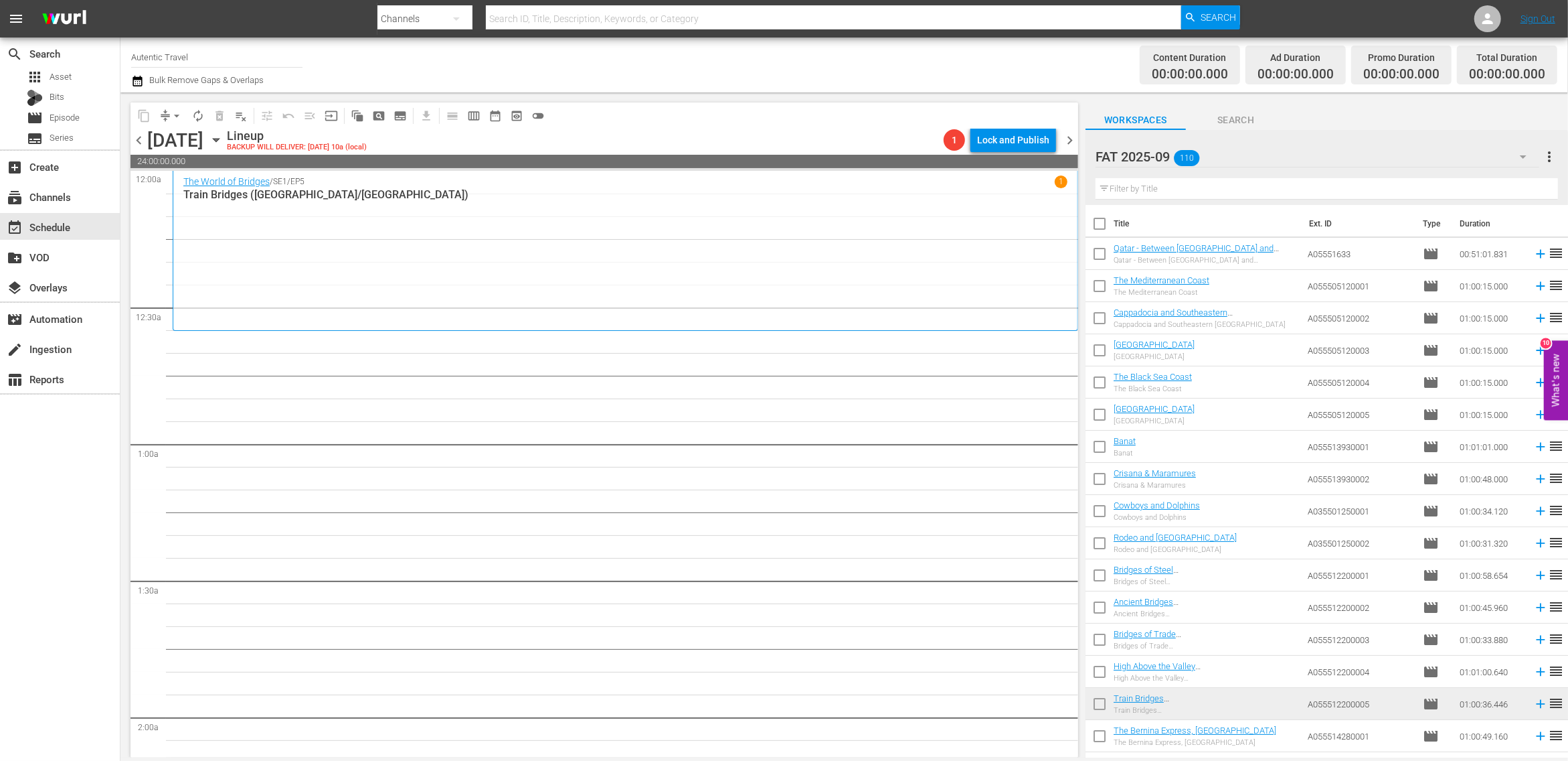
click at [1098, 257] on input "checkbox" at bounding box center [1099, 256] width 28 height 28
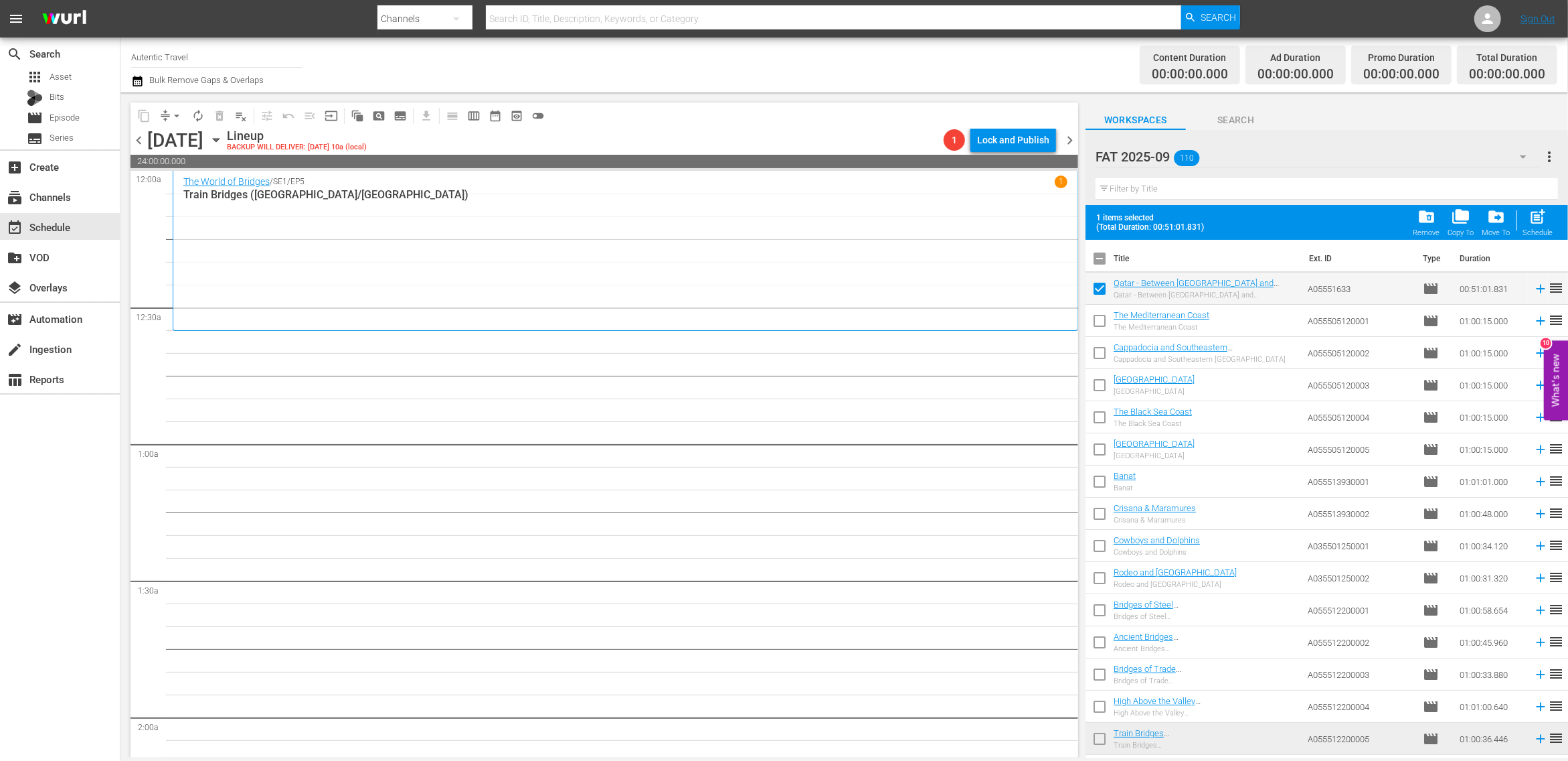
click at [1205, 187] on input "text" at bounding box center [1326, 189] width 462 height 21
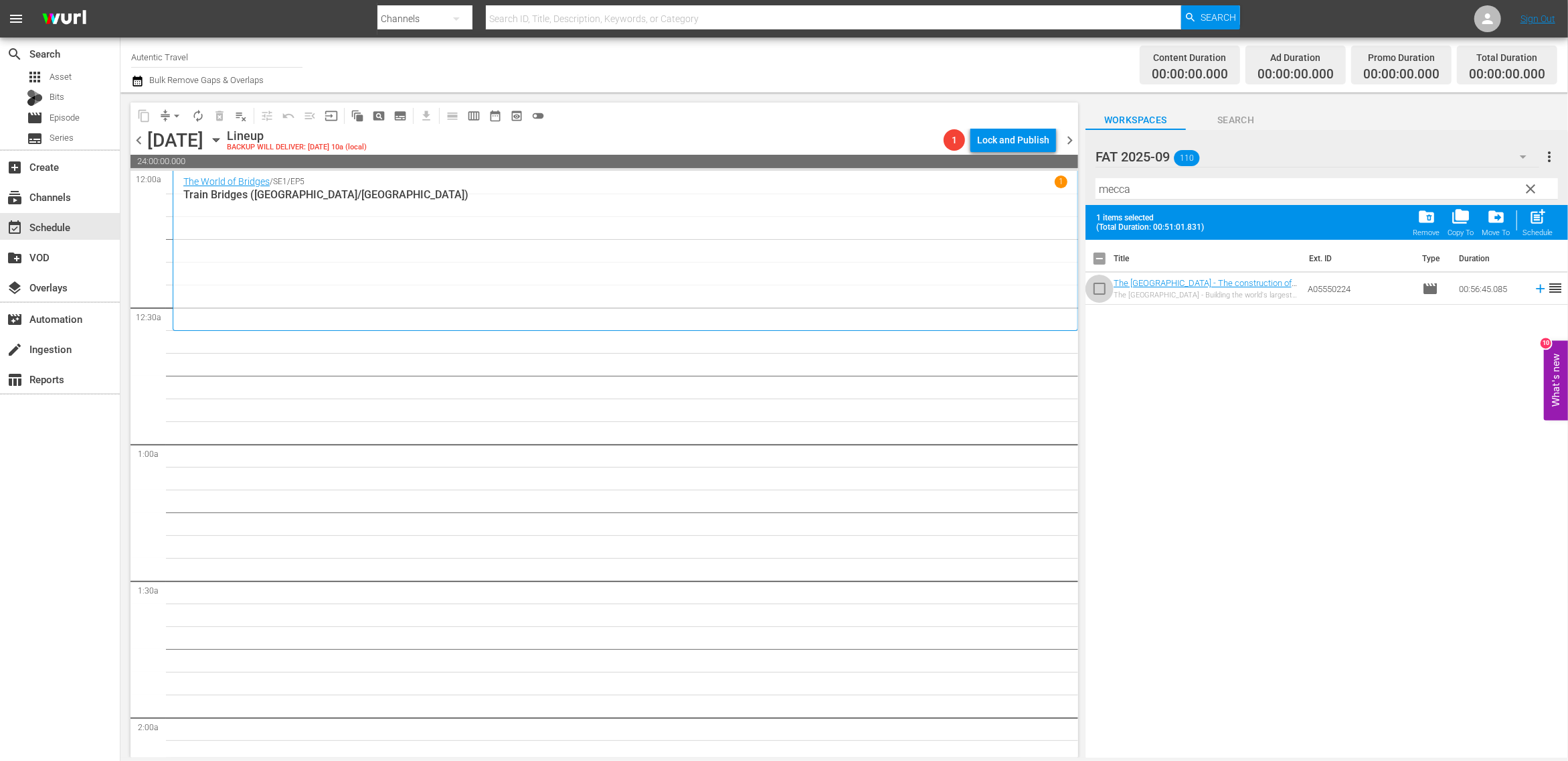
click at [1102, 288] on input "checkbox" at bounding box center [1099, 291] width 28 height 28
drag, startPoint x: 1160, startPoint y: 193, endPoint x: 961, endPoint y: 172, distance: 200.1
click at [1095, 178] on input "mecca" at bounding box center [1326, 189] width 462 height 21
click at [1101, 293] on input "checkbox" at bounding box center [1099, 291] width 28 height 28
drag, startPoint x: 1136, startPoint y: 190, endPoint x: 1021, endPoint y: 162, distance: 118.4
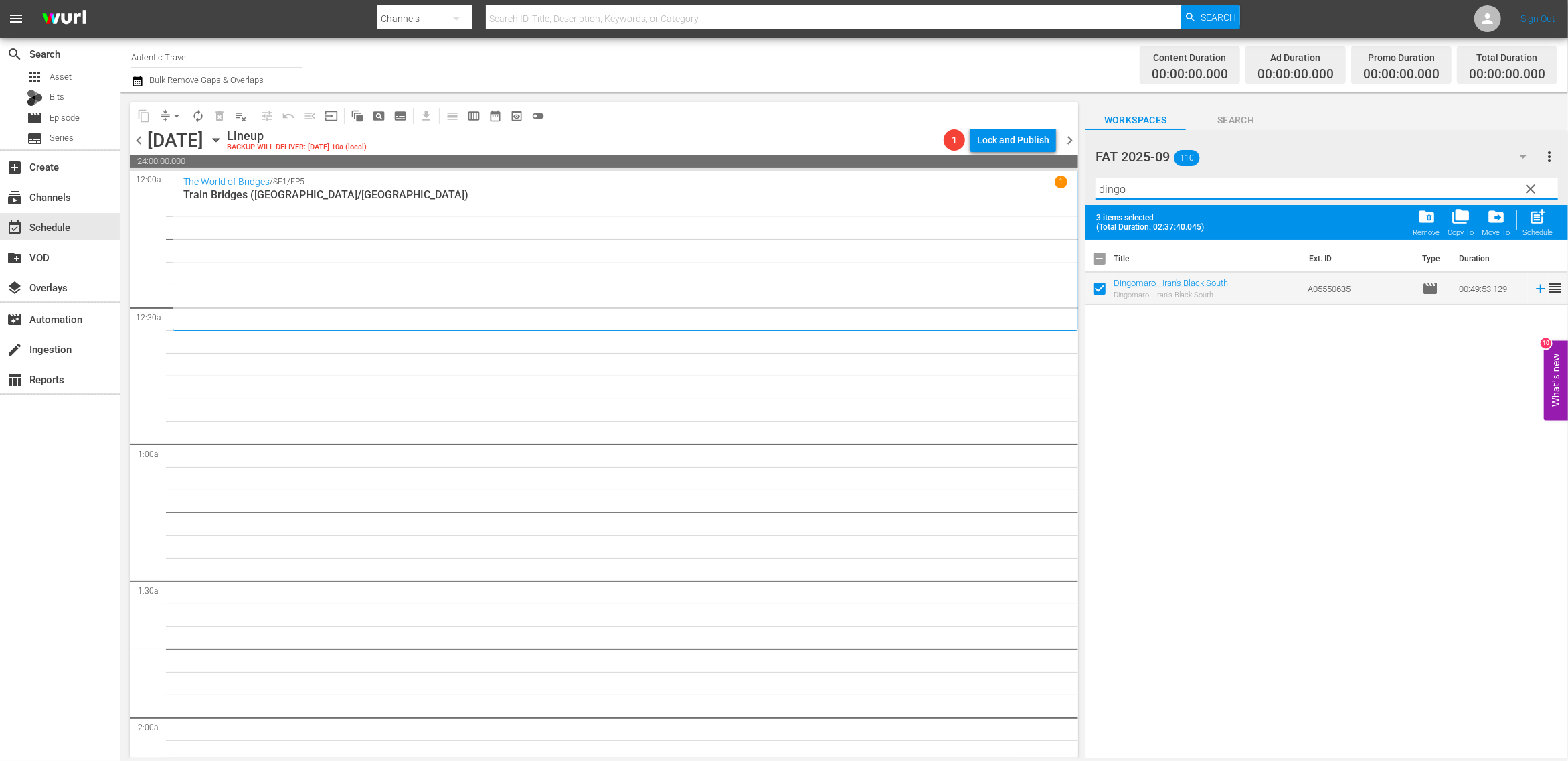
click at [1095, 178] on input "dingo" at bounding box center [1326, 189] width 462 height 21
click at [1099, 293] on input "checkbox" at bounding box center [1099, 291] width 28 height 28
click at [1100, 326] on input "checkbox" at bounding box center [1099, 323] width 28 height 28
drag, startPoint x: 1141, startPoint y: 189, endPoint x: 1048, endPoint y: 178, distance: 93.6
click at [1095, 178] on input "amazin" at bounding box center [1326, 189] width 462 height 21
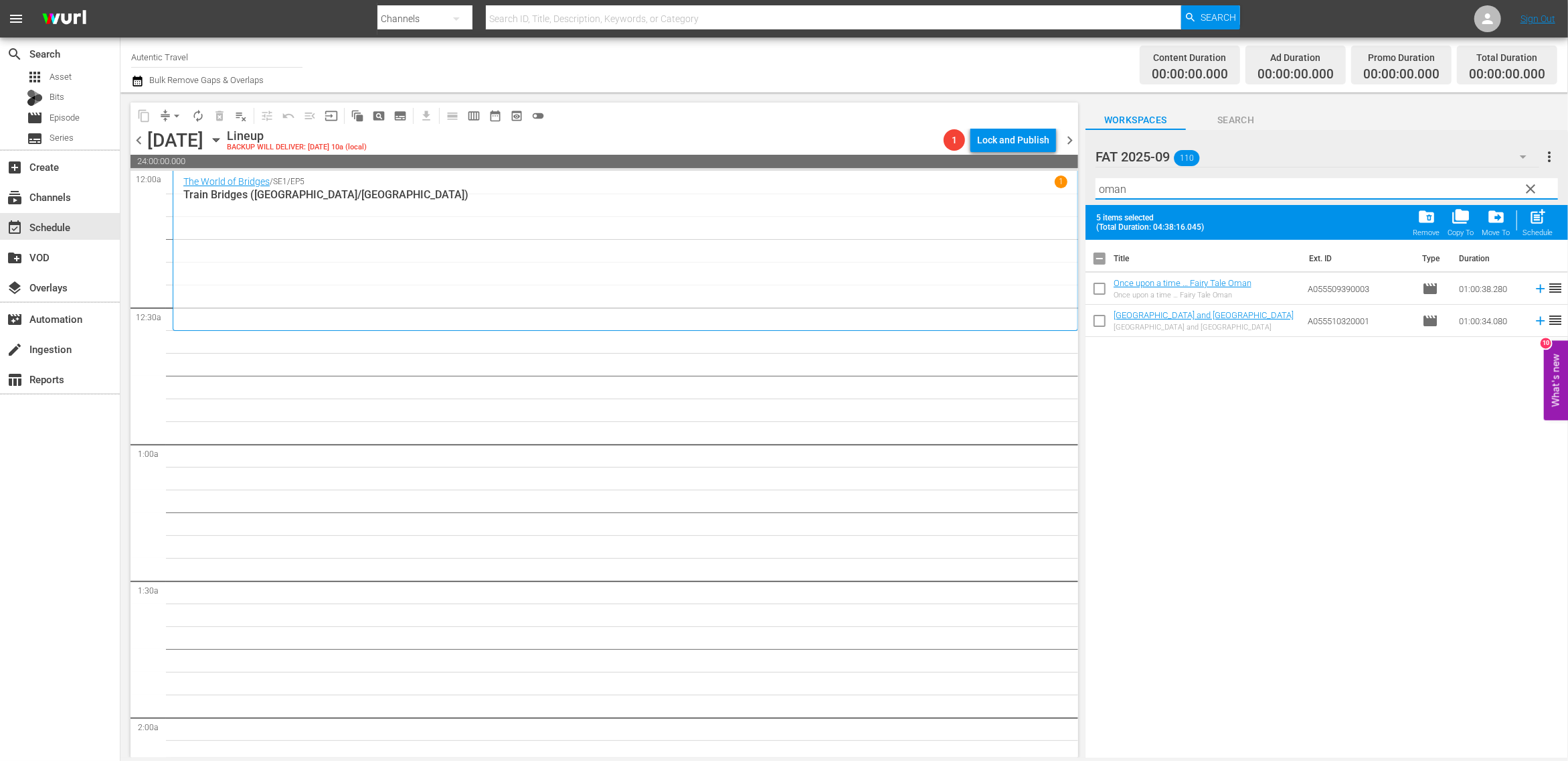
click at [1098, 287] on input "checkbox" at bounding box center [1099, 291] width 28 height 28
click at [1530, 189] on span "clear" at bounding box center [1531, 189] width 16 height 16
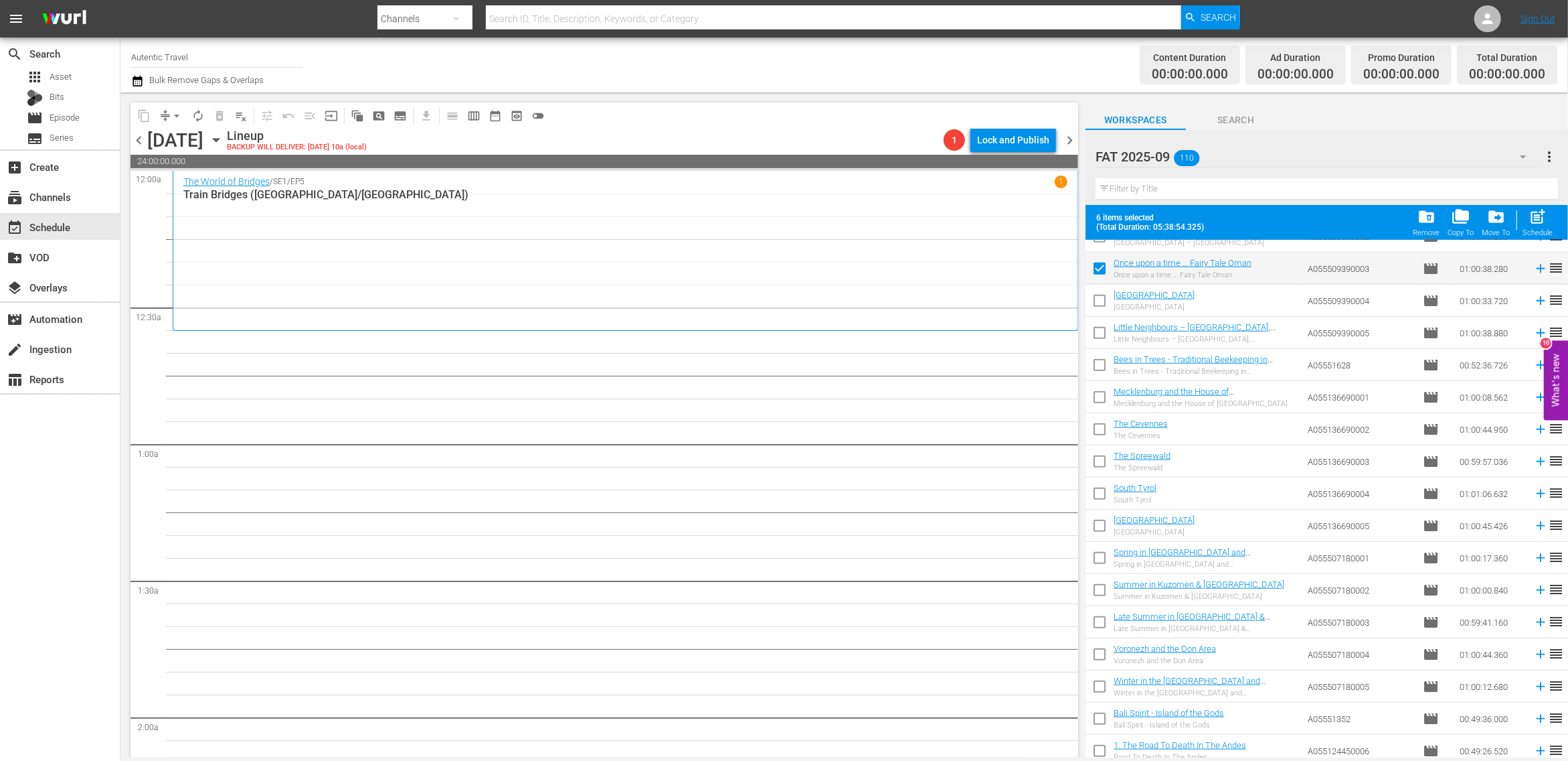
scroll to position [1169, 0]
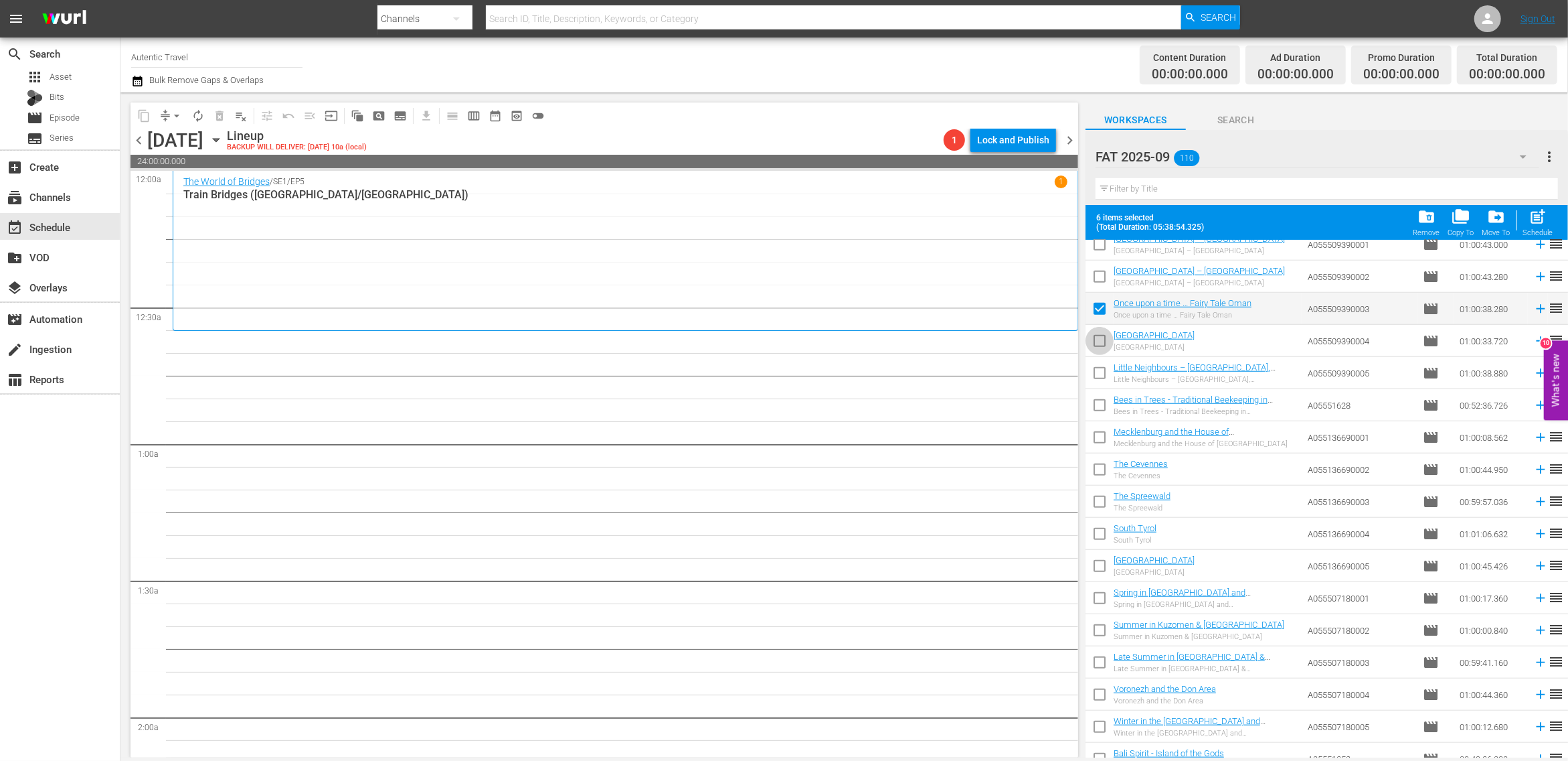
click at [1098, 340] on input "checkbox" at bounding box center [1099, 343] width 28 height 28
click at [1098, 275] on input "checkbox" at bounding box center [1099, 279] width 28 height 28
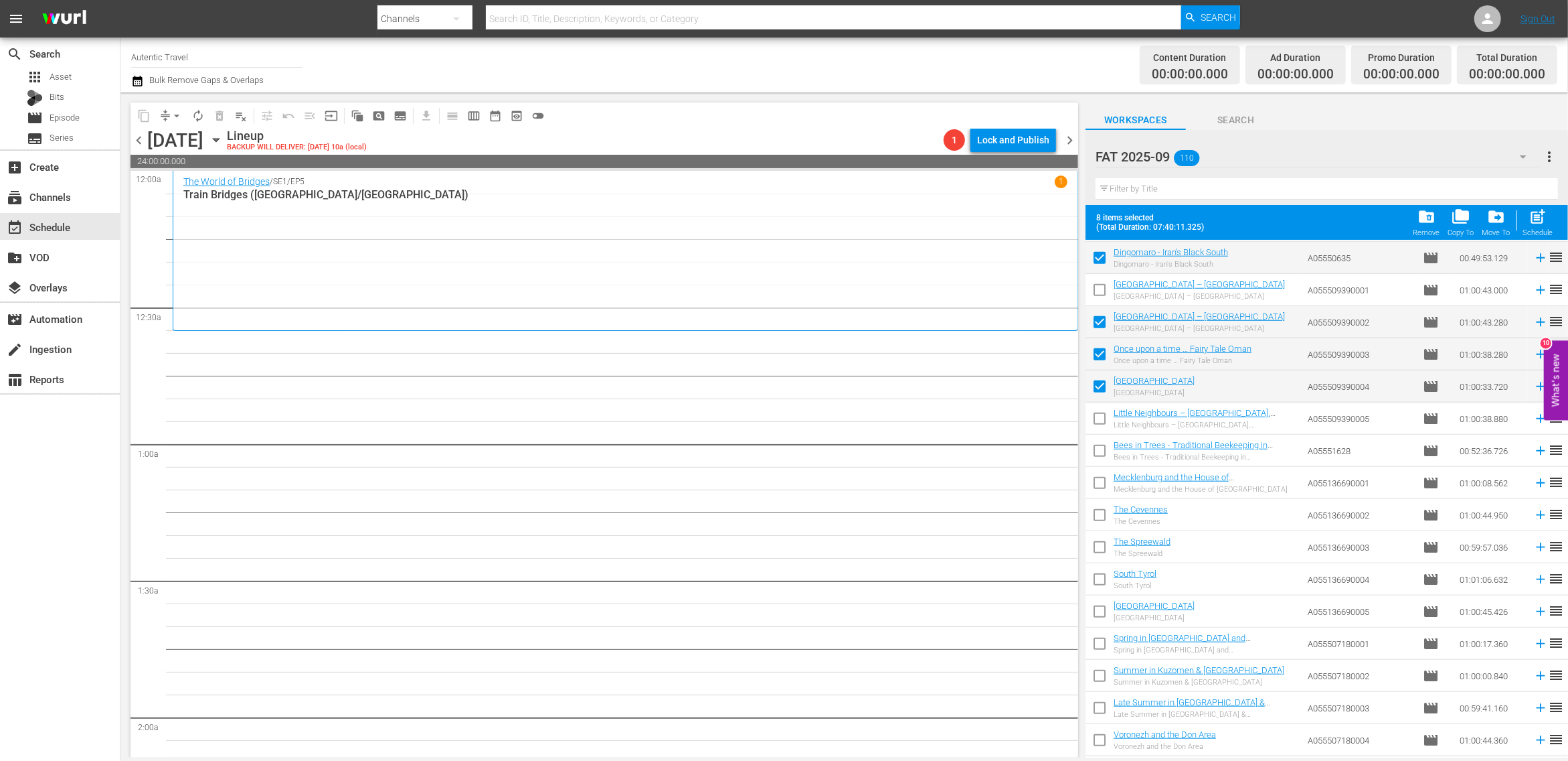
scroll to position [1121, 0]
click at [1106, 288] on input "checkbox" at bounding box center [1099, 294] width 28 height 28
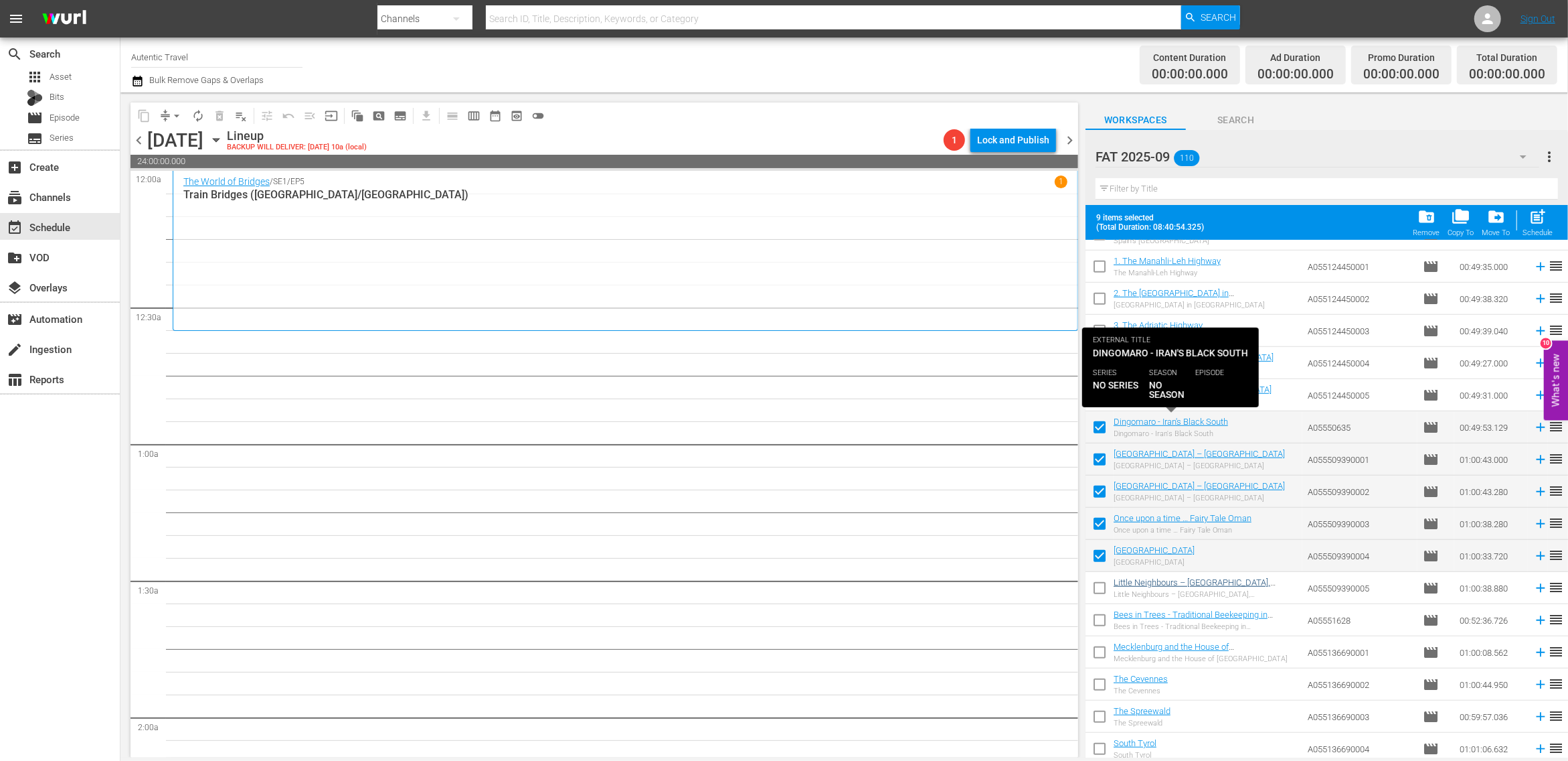
scroll to position [901, 0]
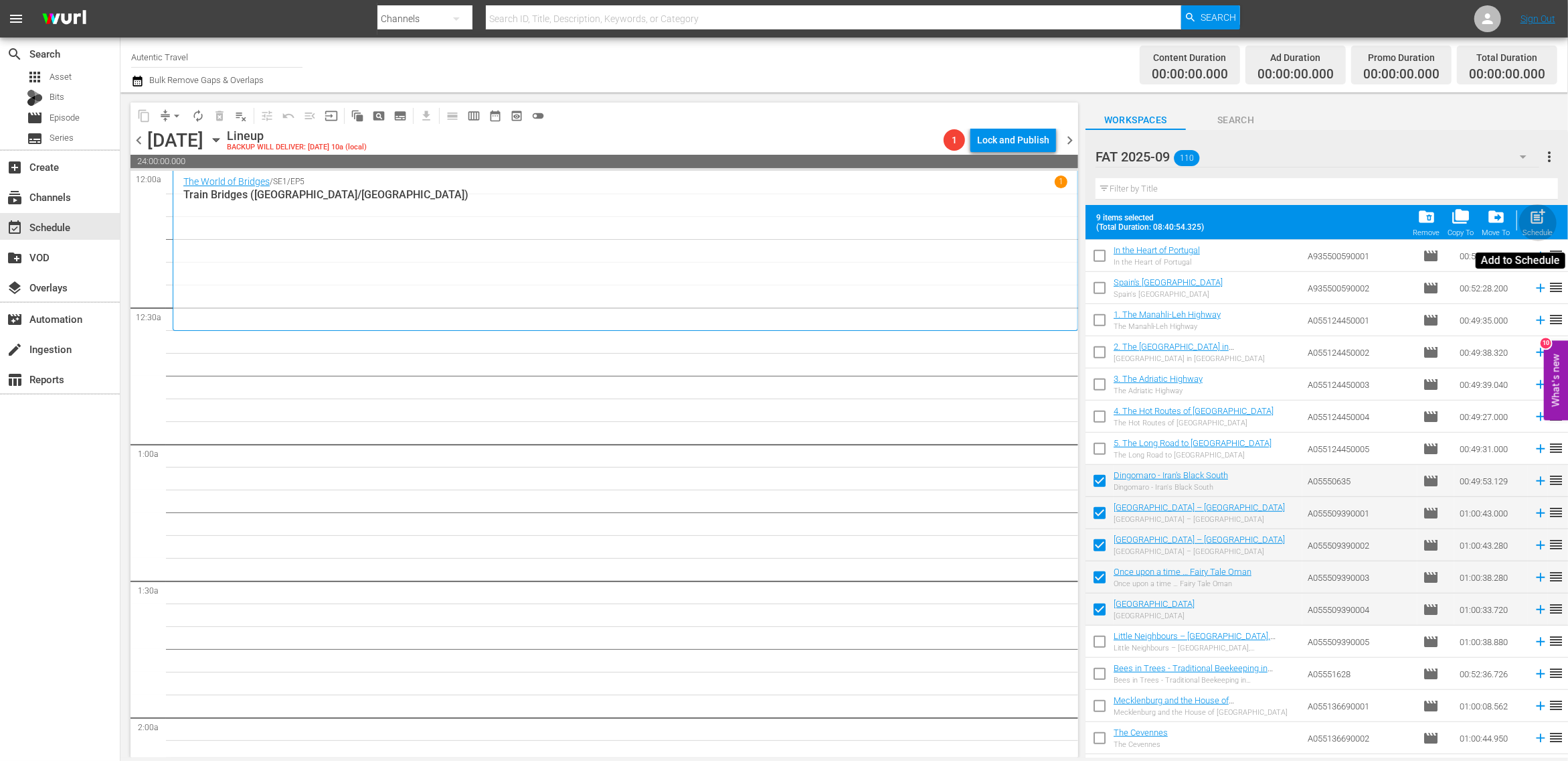
click at [1545, 227] on div "post_add Schedule" at bounding box center [1538, 222] width 30 height 30
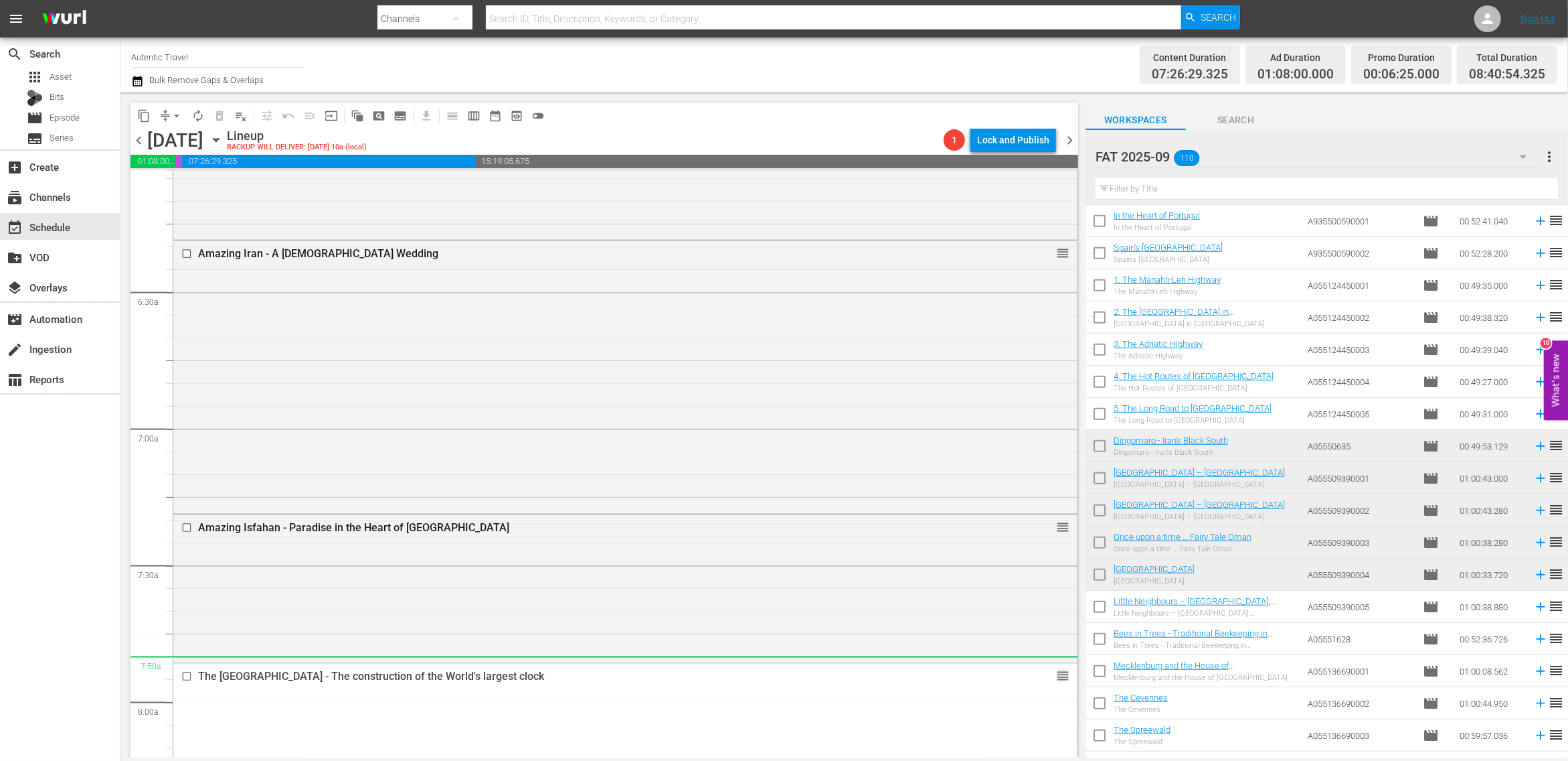
scroll to position [1652, 0]
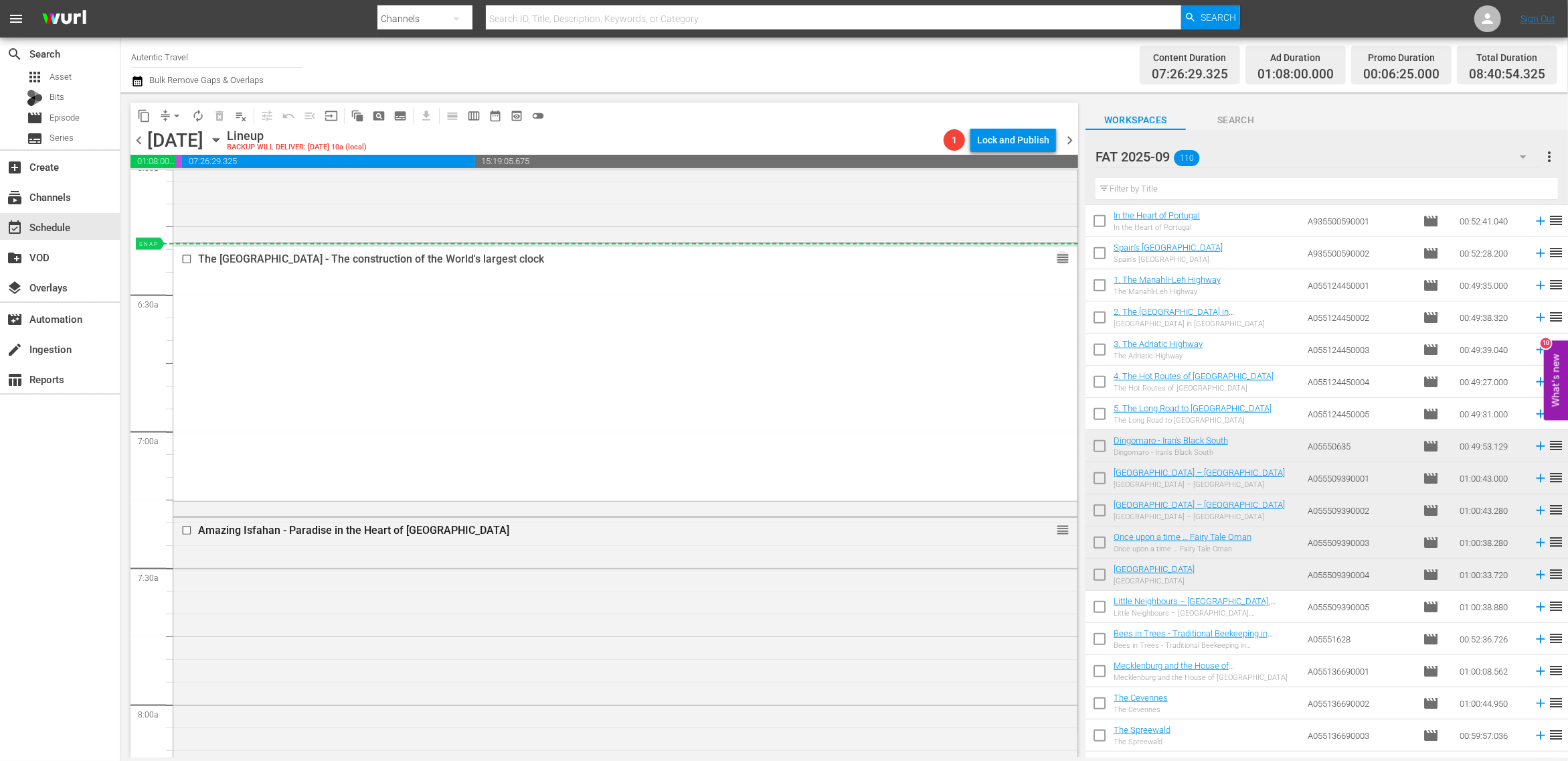
drag, startPoint x: 1063, startPoint y: 653, endPoint x: 1005, endPoint y: 246, distance: 411.1
click at [1005, 246] on div "S N A P S N A P S N A P S N A P S N A P S N A P S N A P S N A P S N A P S N A P…" at bounding box center [604, 464] width 948 height 587
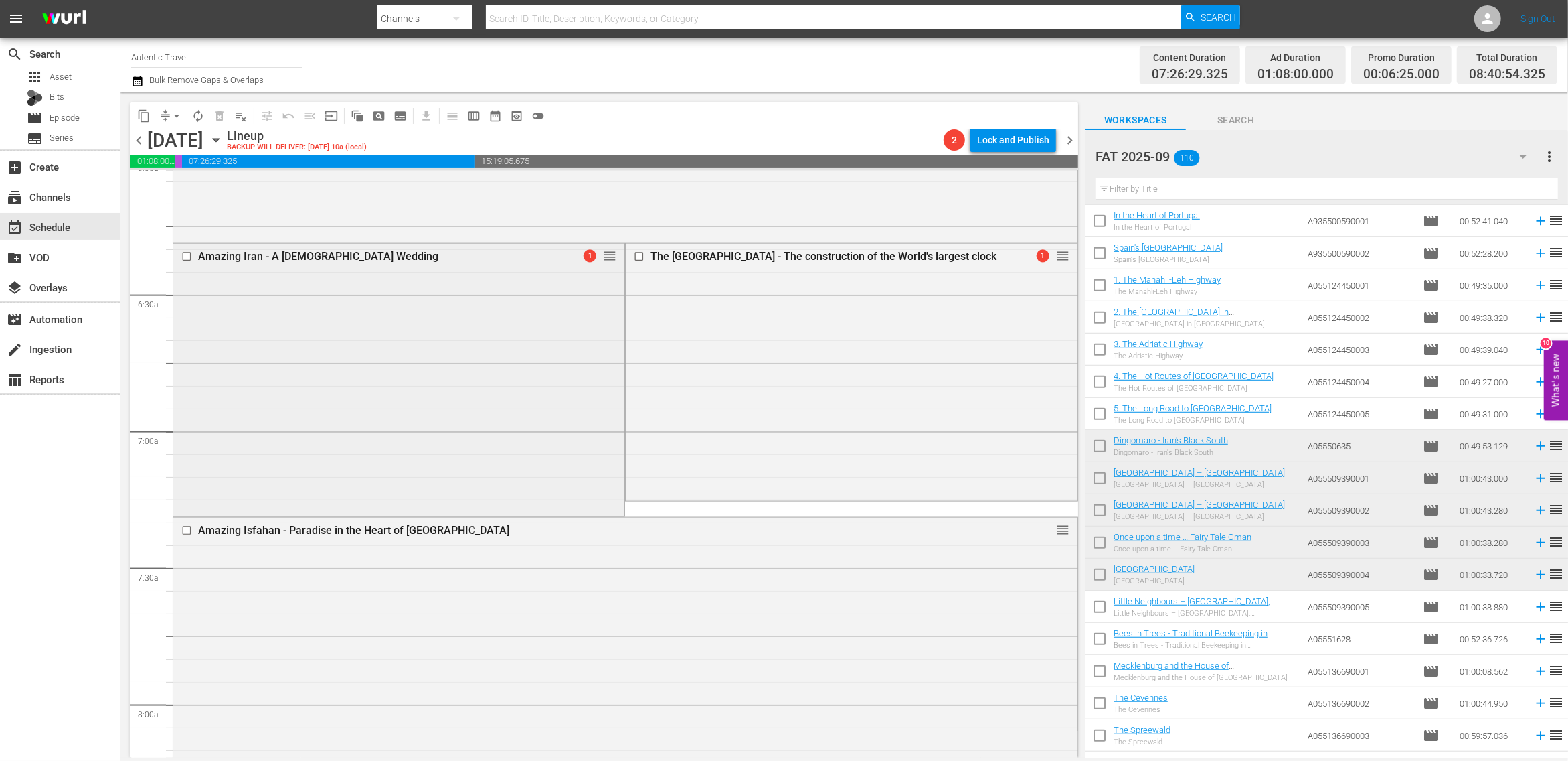
click at [185, 256] on input "checkbox" at bounding box center [188, 256] width 14 height 11
click at [188, 534] on input "checkbox" at bounding box center [188, 530] width 14 height 11
click at [220, 117] on span "delete_forever_outlined" at bounding box center [220, 116] width 14 height 14
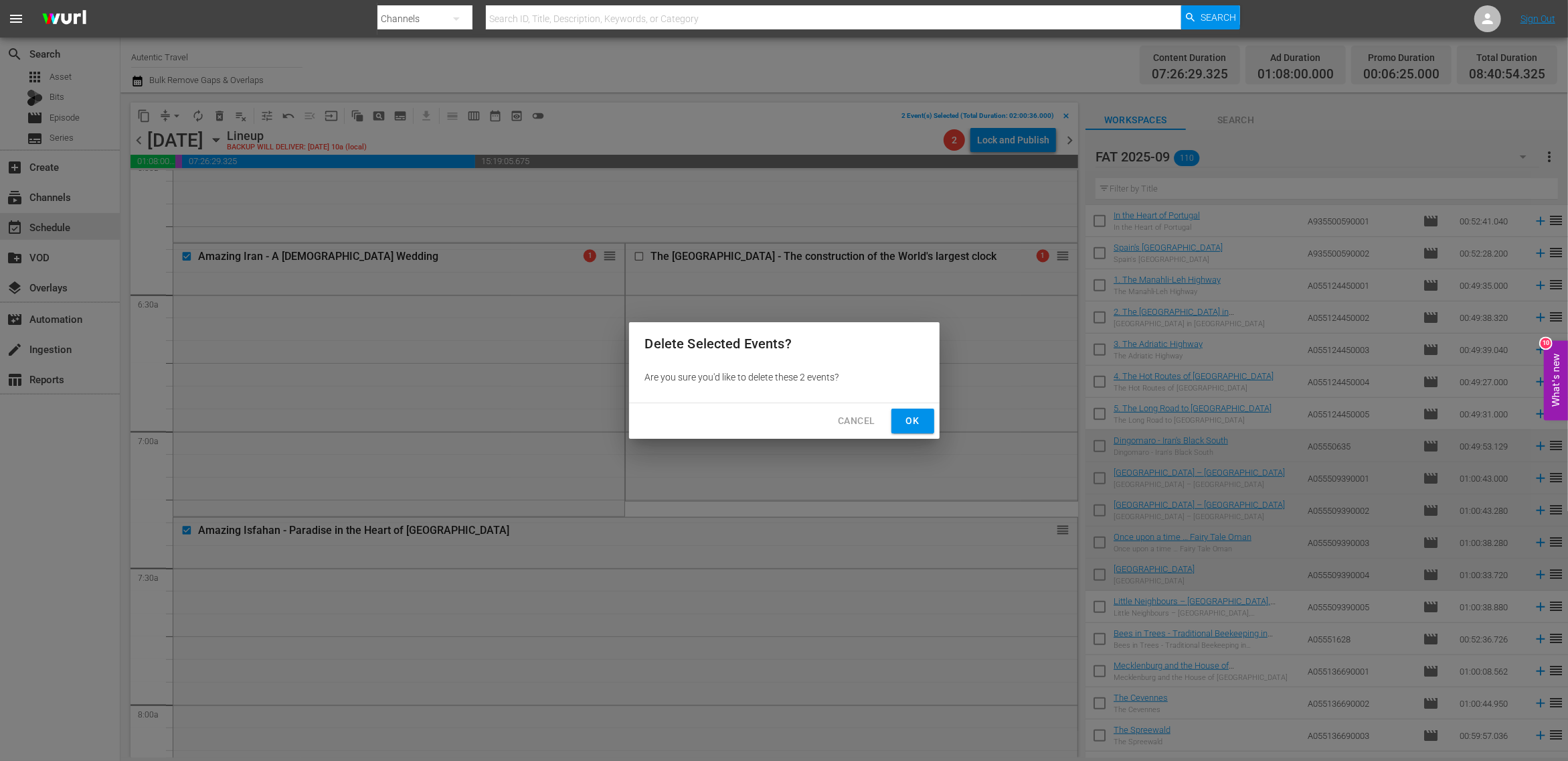
click at [907, 417] on span "Ok" at bounding box center [913, 421] width 21 height 17
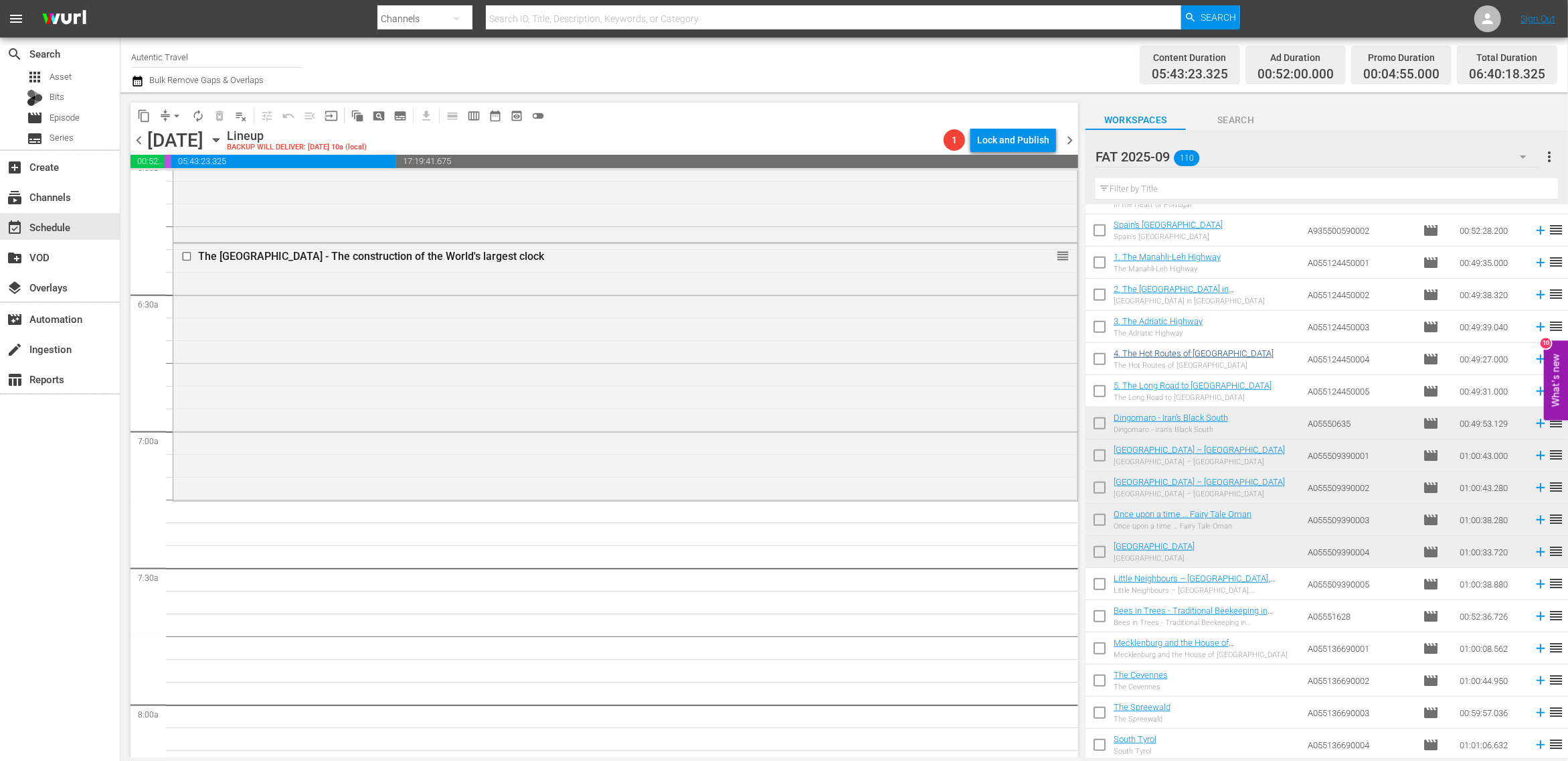
scroll to position [917, 0]
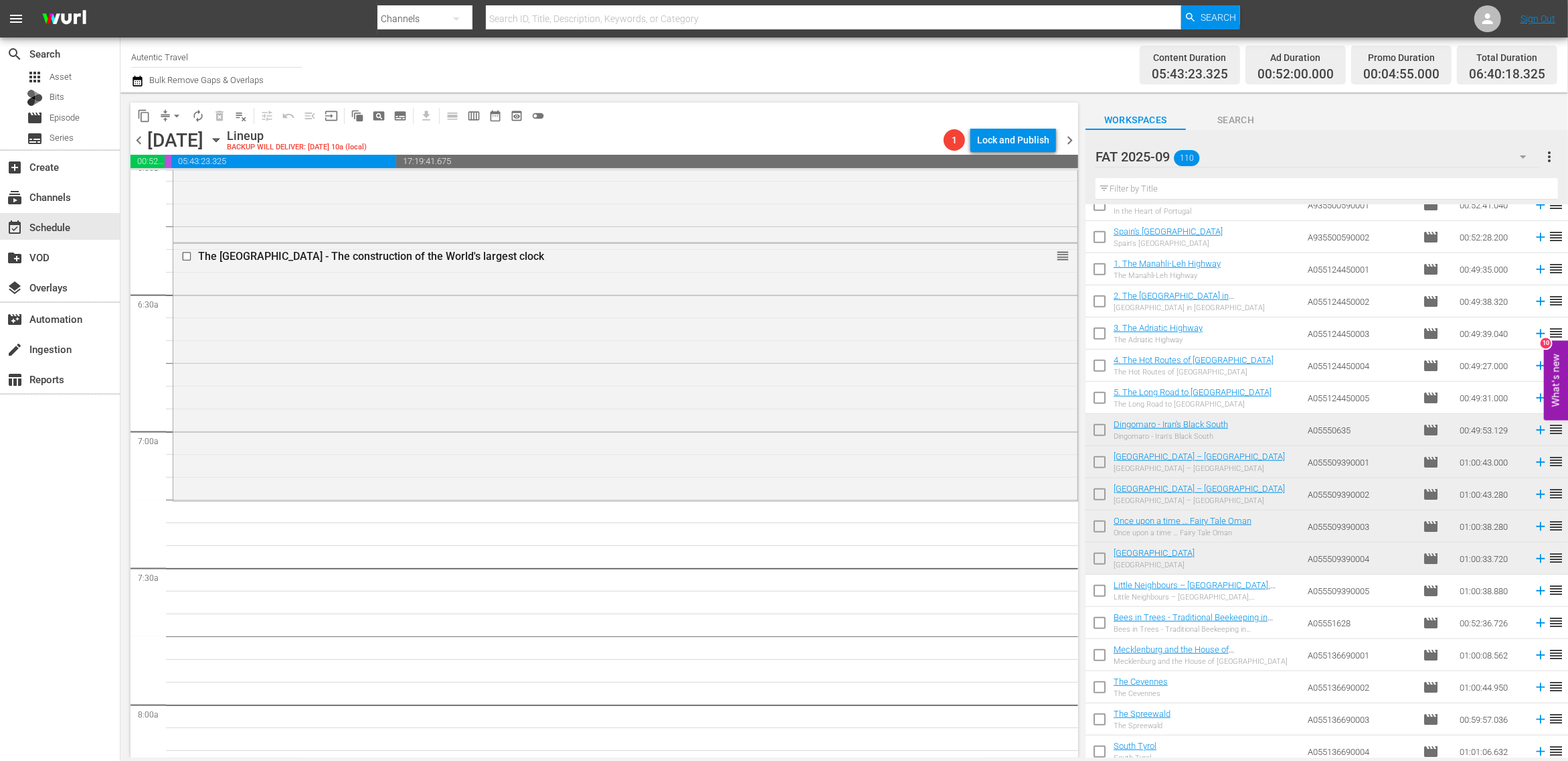
click at [1167, 194] on input "text" at bounding box center [1326, 189] width 462 height 21
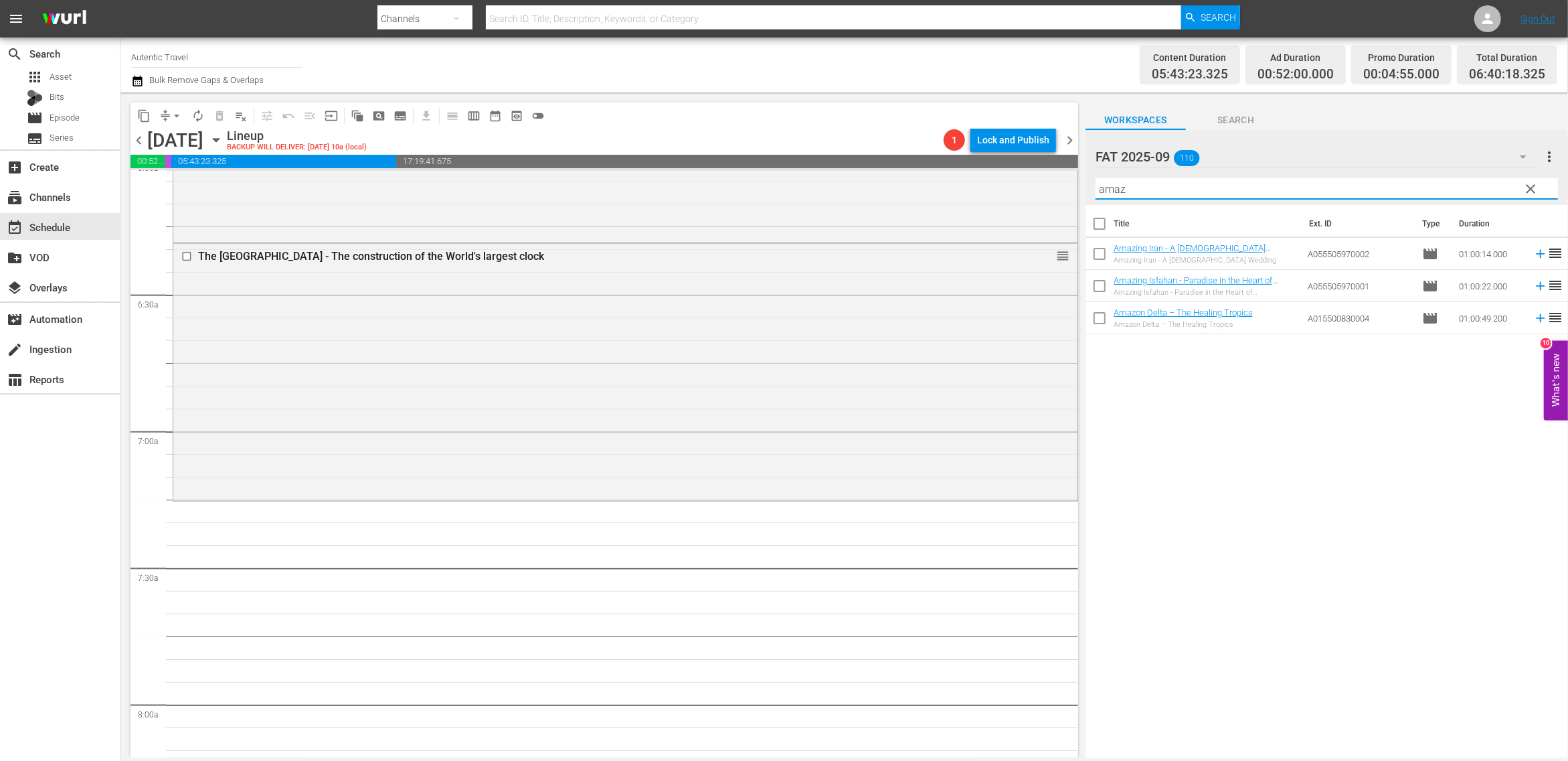
click at [1100, 251] on input "checkbox" at bounding box center [1099, 256] width 28 height 28
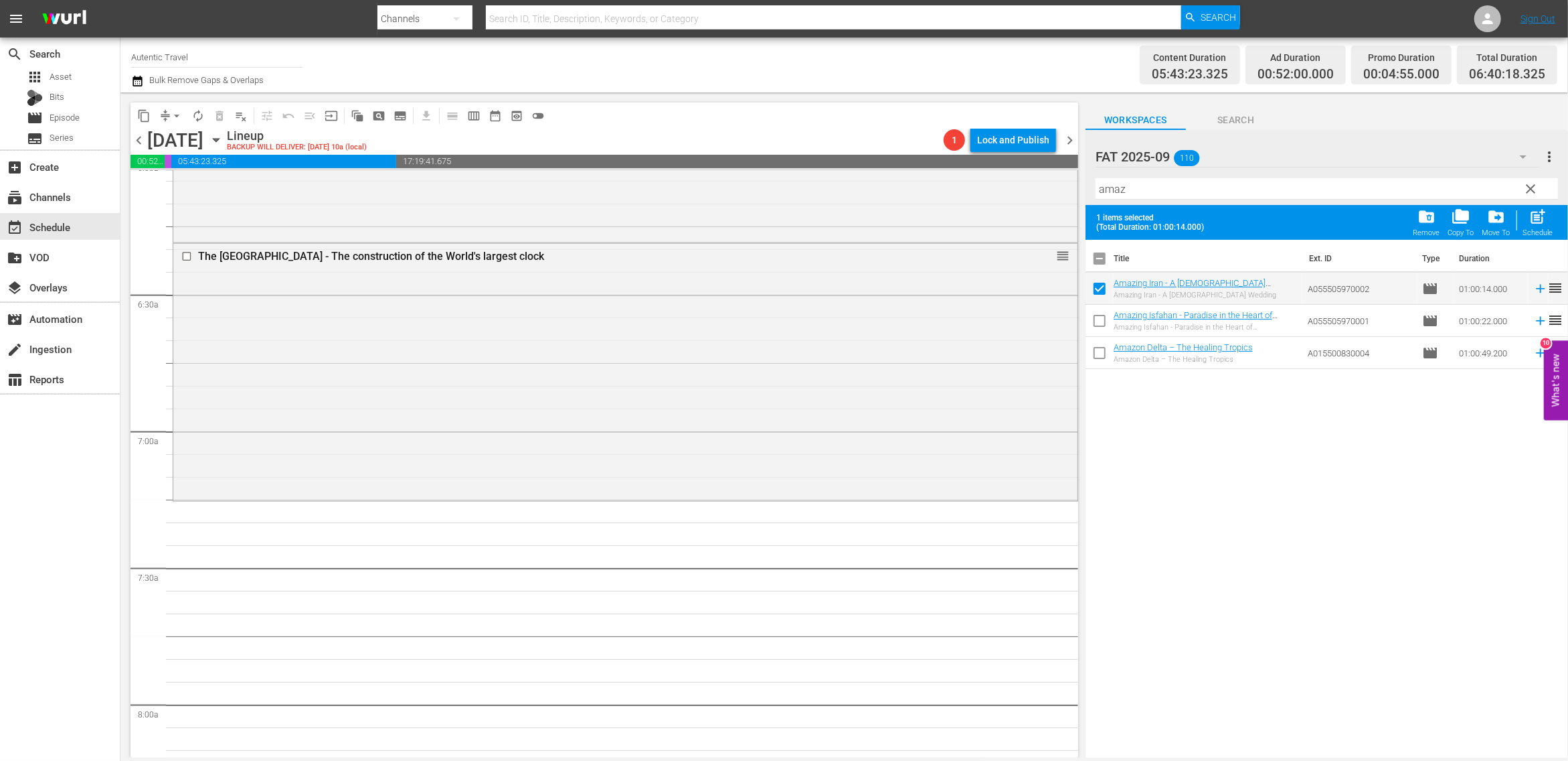
click at [1101, 323] on input "checkbox" at bounding box center [1099, 323] width 28 height 28
click at [1539, 223] on span "post_add" at bounding box center [1538, 216] width 18 height 18
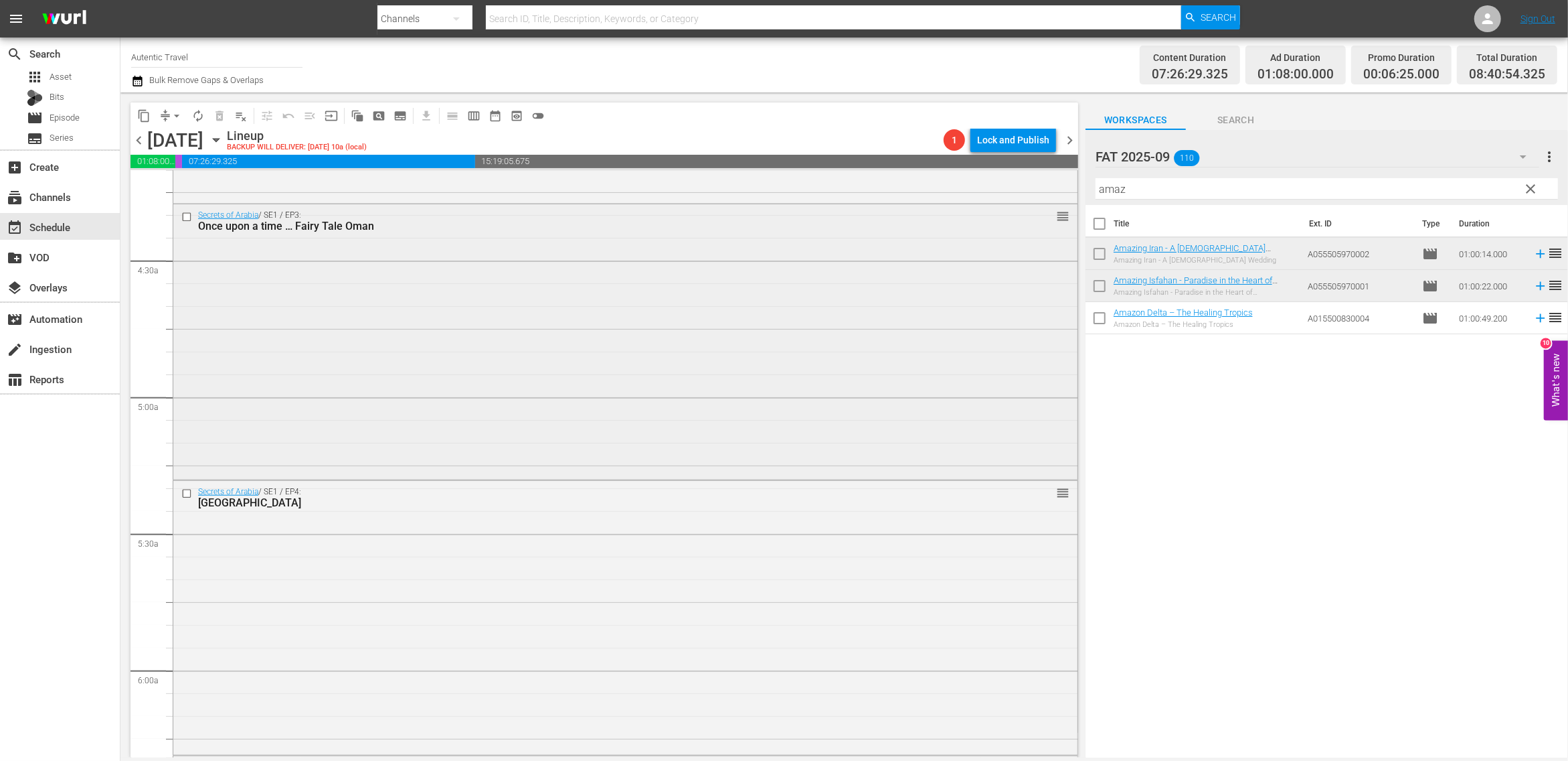
scroll to position [970, 0]
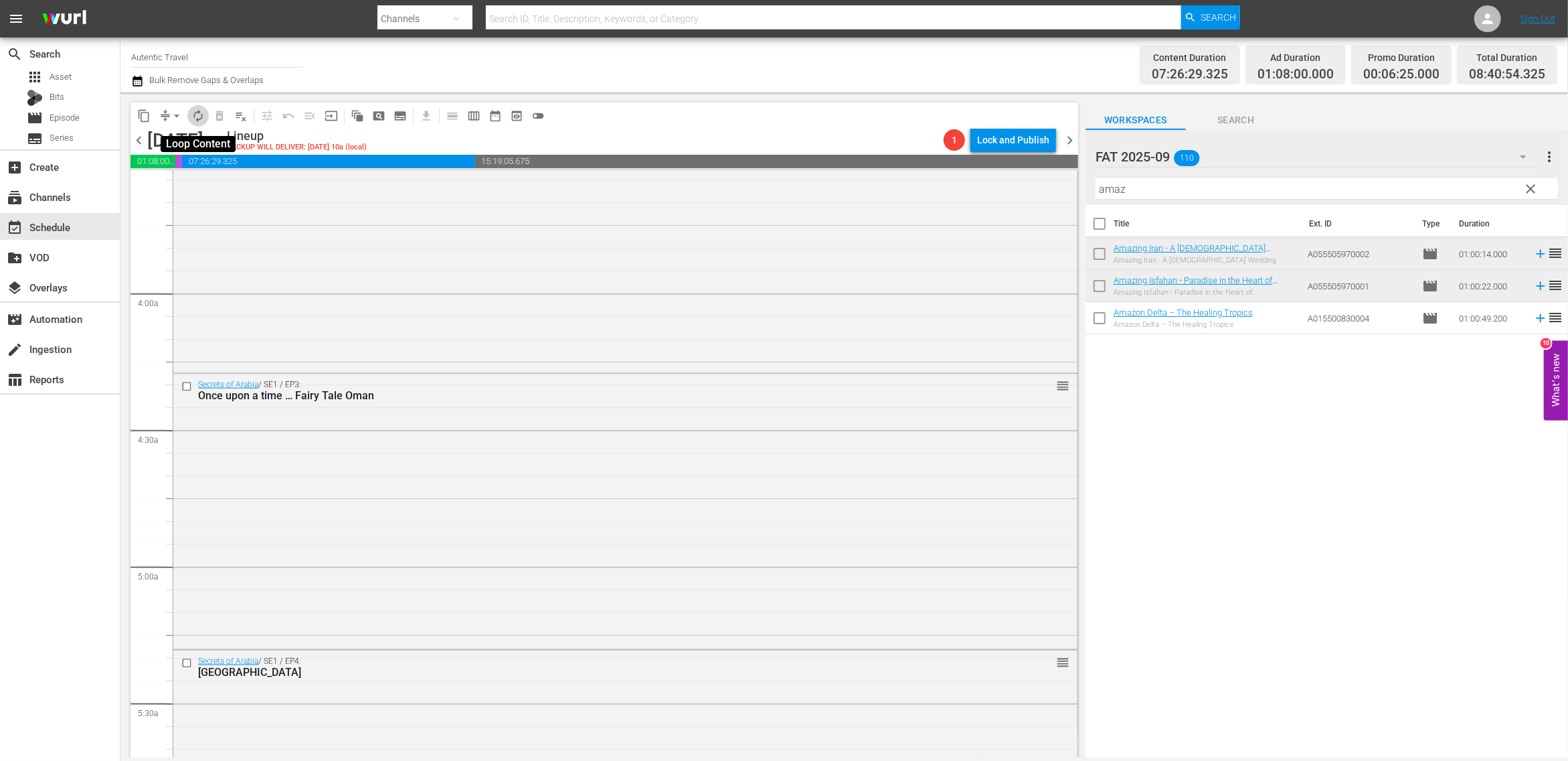
click at [198, 121] on span "autorenew_outlined" at bounding box center [198, 116] width 14 height 14
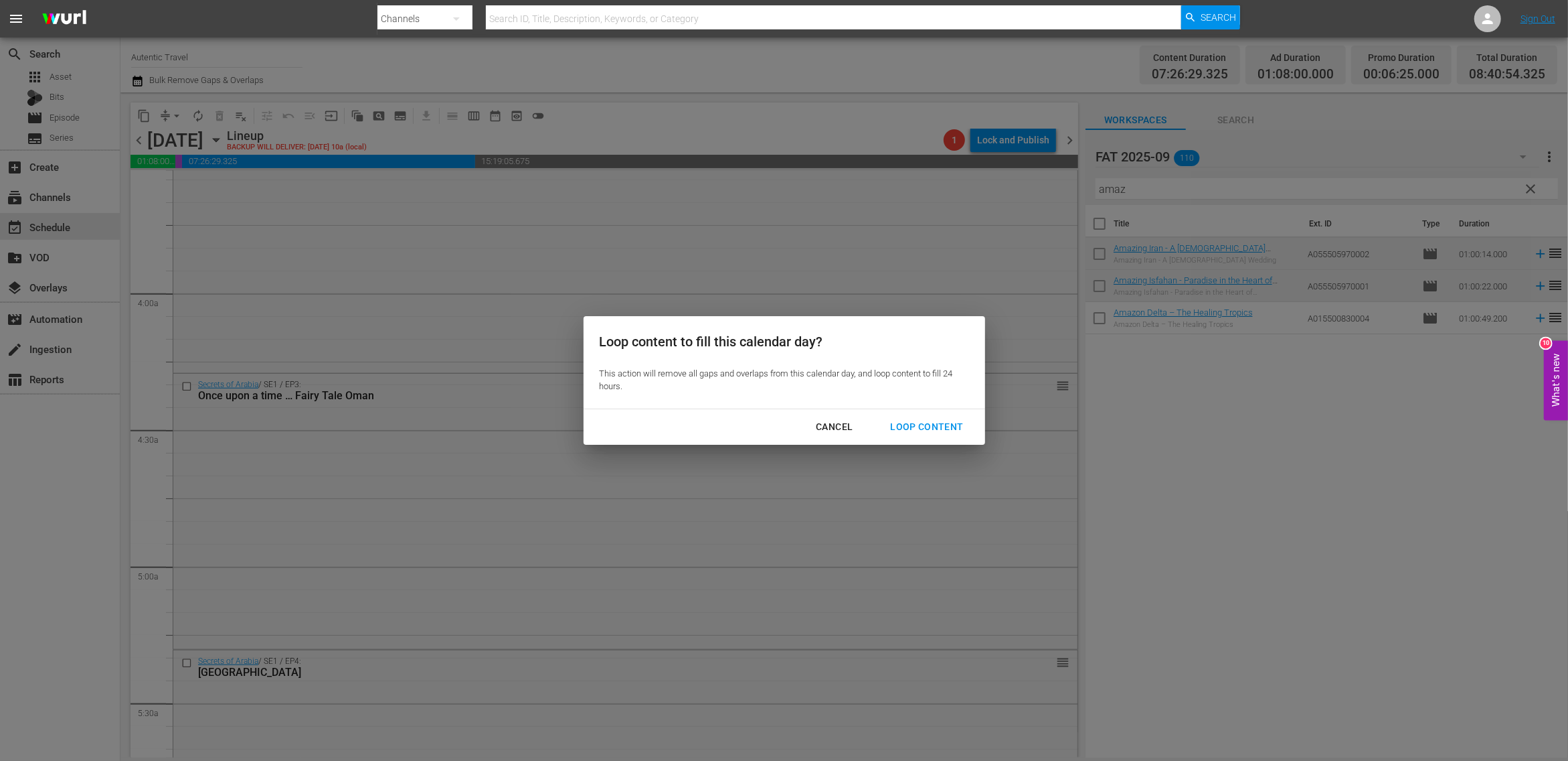
click at [907, 423] on div "Loop Content" at bounding box center [927, 427] width 95 height 17
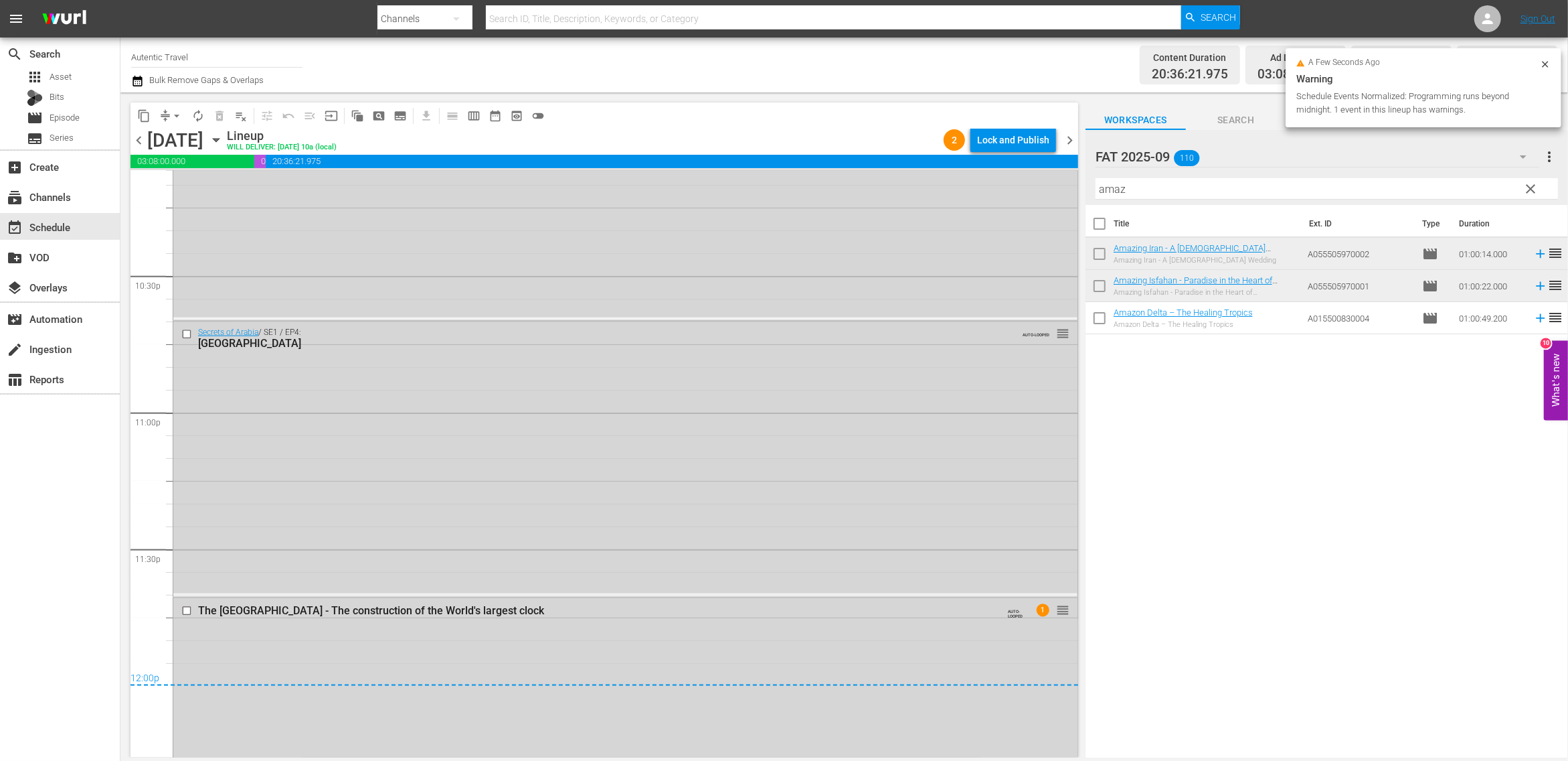
scroll to position [6140, 0]
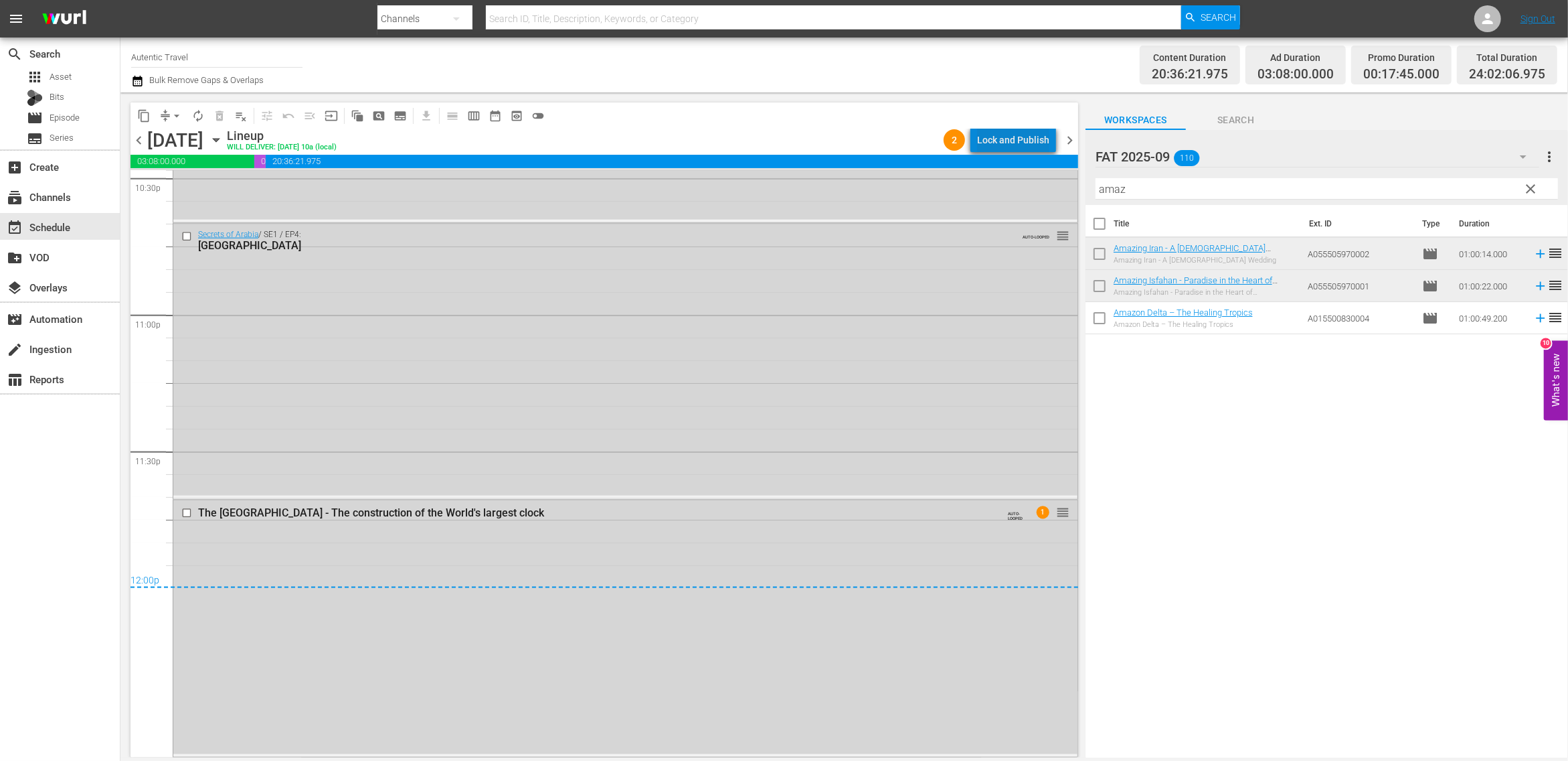
click at [1027, 137] on div "Lock and Publish" at bounding box center [1013, 140] width 73 height 25
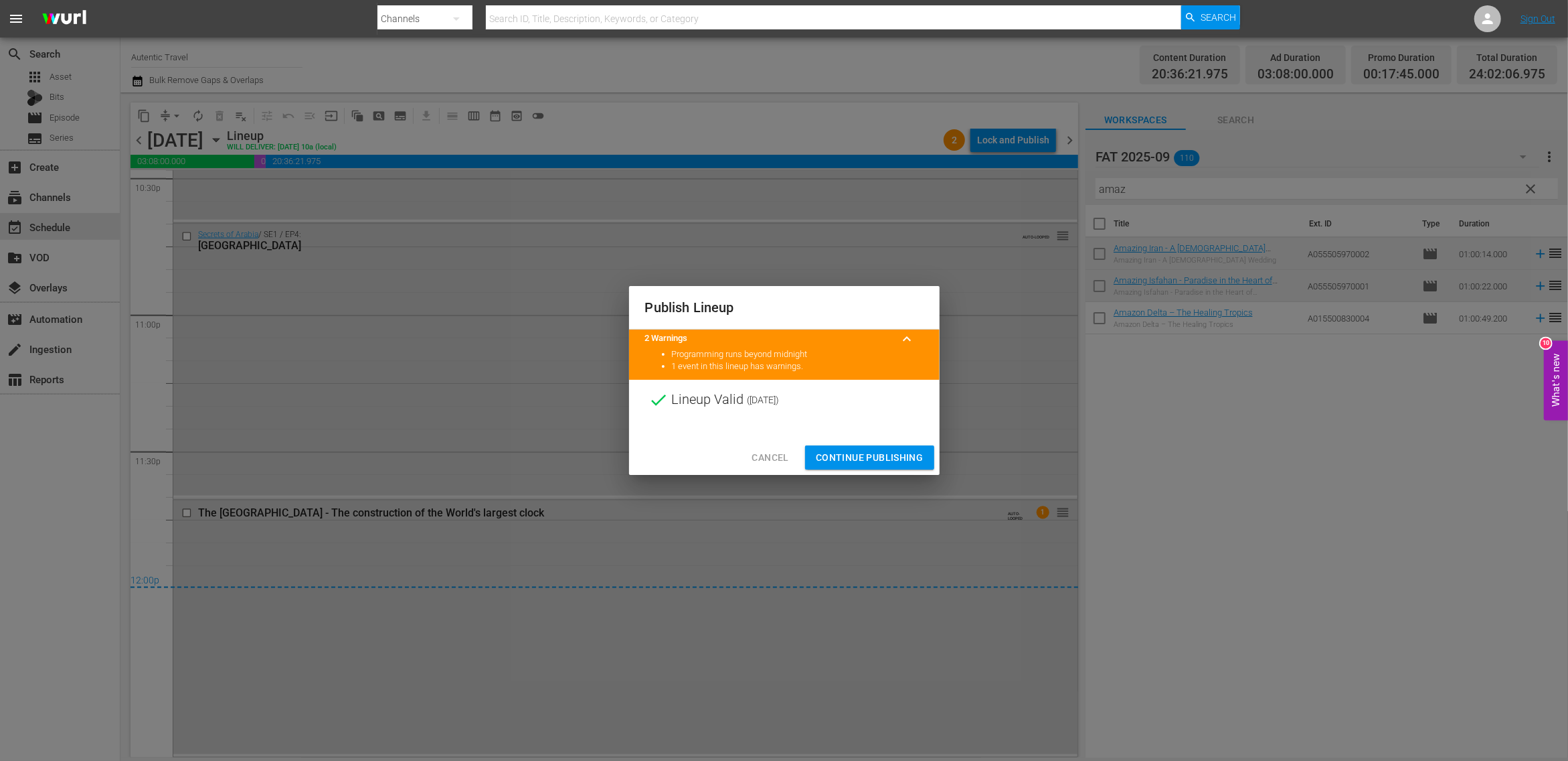
click at [893, 451] on span "Continue Publishing" at bounding box center [869, 457] width 107 height 17
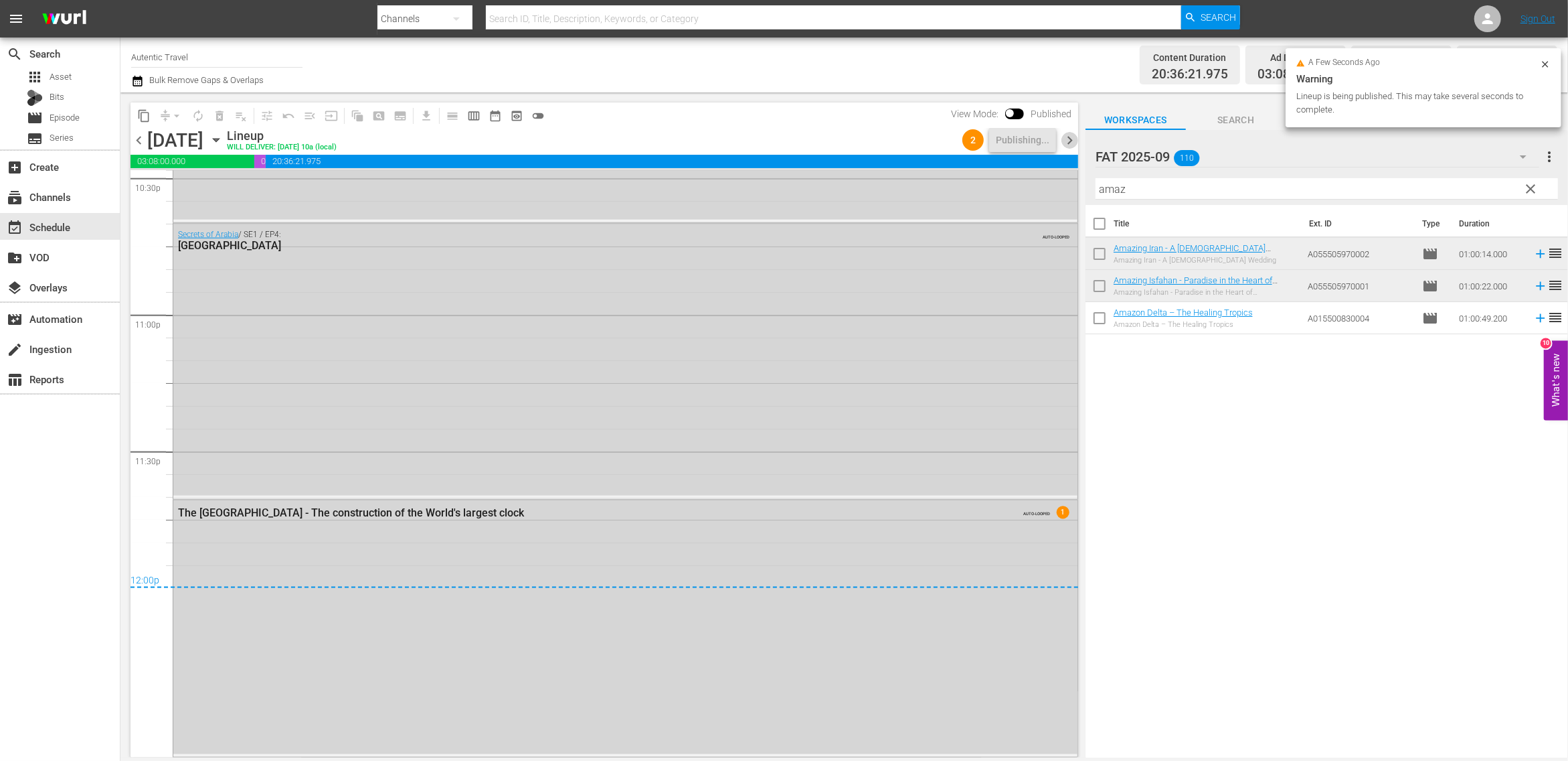
click at [1072, 137] on span "chevron_right" at bounding box center [1070, 140] width 17 height 17
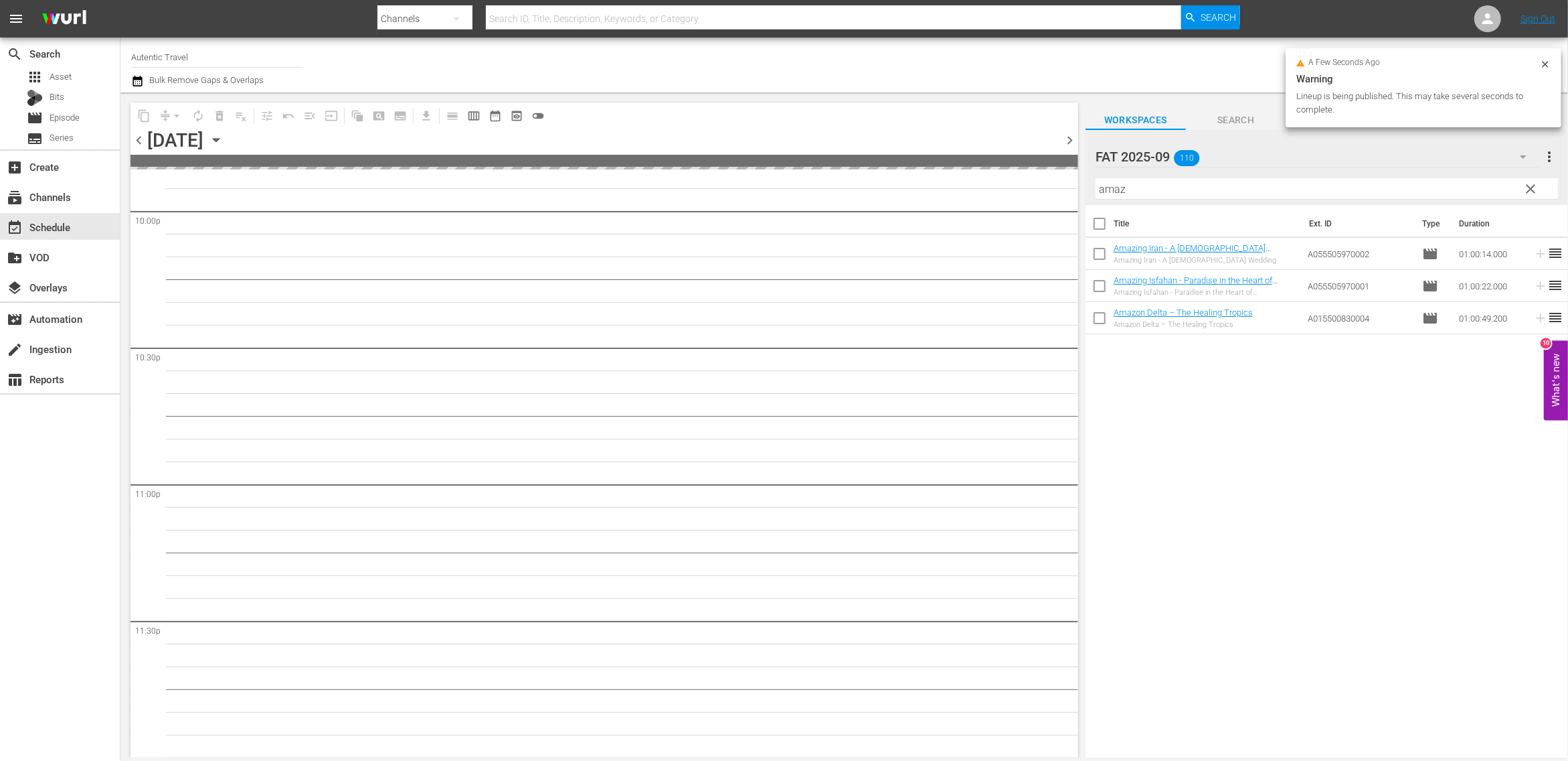
scroll to position [5968, 0]
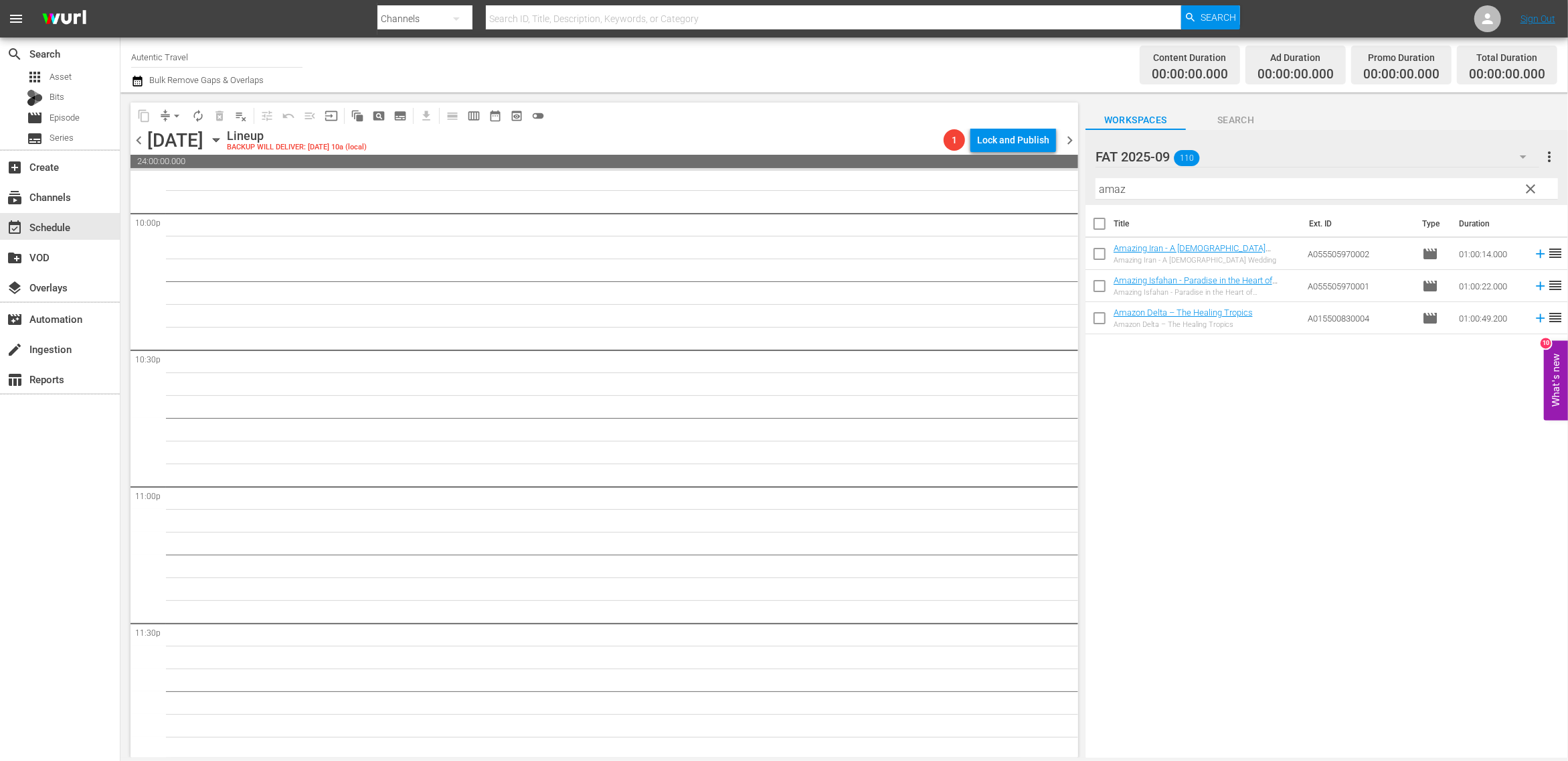
click at [1101, 255] on input "checkbox" at bounding box center [1099, 256] width 28 height 28
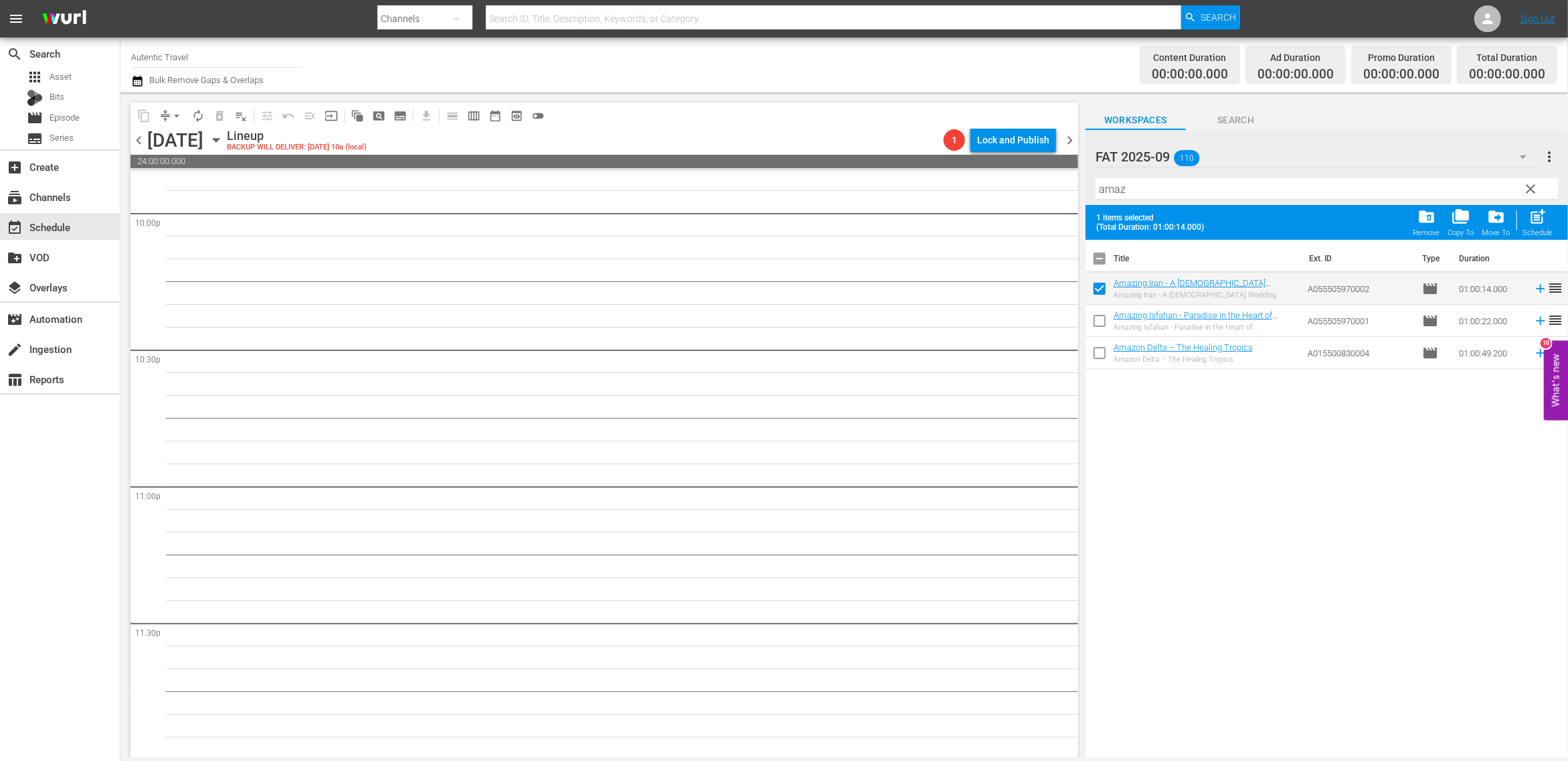
click at [1100, 319] on input "checkbox" at bounding box center [1099, 323] width 28 height 28
drag, startPoint x: 1138, startPoint y: 194, endPoint x: 1069, endPoint y: 191, distance: 69.1
click at [1095, 191] on input "amaz" at bounding box center [1326, 189] width 462 height 21
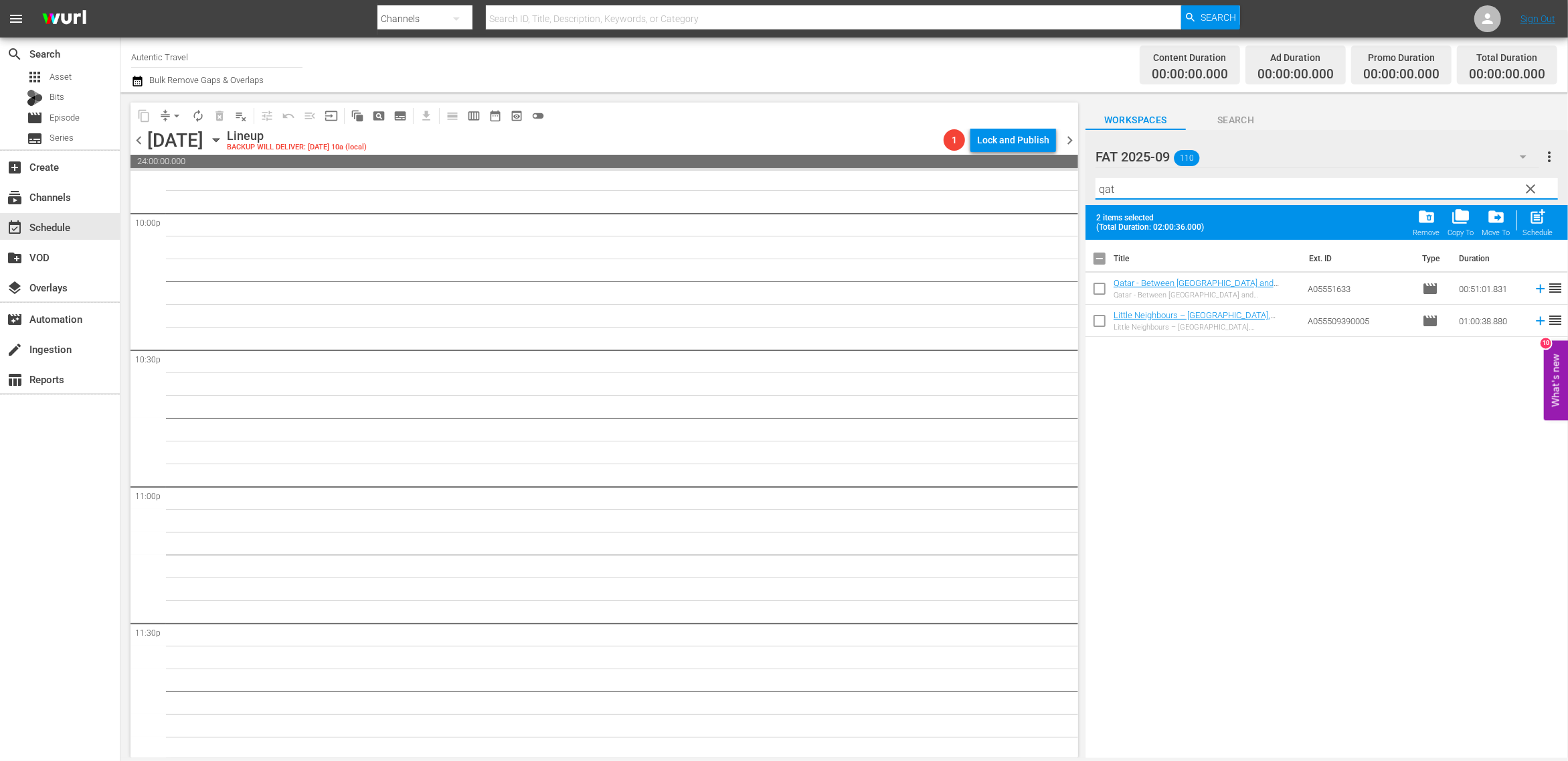
click at [1102, 292] on input "checkbox" at bounding box center [1099, 291] width 28 height 28
drag, startPoint x: 1136, startPoint y: 189, endPoint x: 969, endPoint y: 188, distance: 167.0
click at [1095, 188] on input "qat" at bounding box center [1326, 189] width 462 height 21
click at [1101, 293] on input "checkbox" at bounding box center [1099, 291] width 28 height 28
drag, startPoint x: 1136, startPoint y: 191, endPoint x: 1068, endPoint y: 189, distance: 68.0
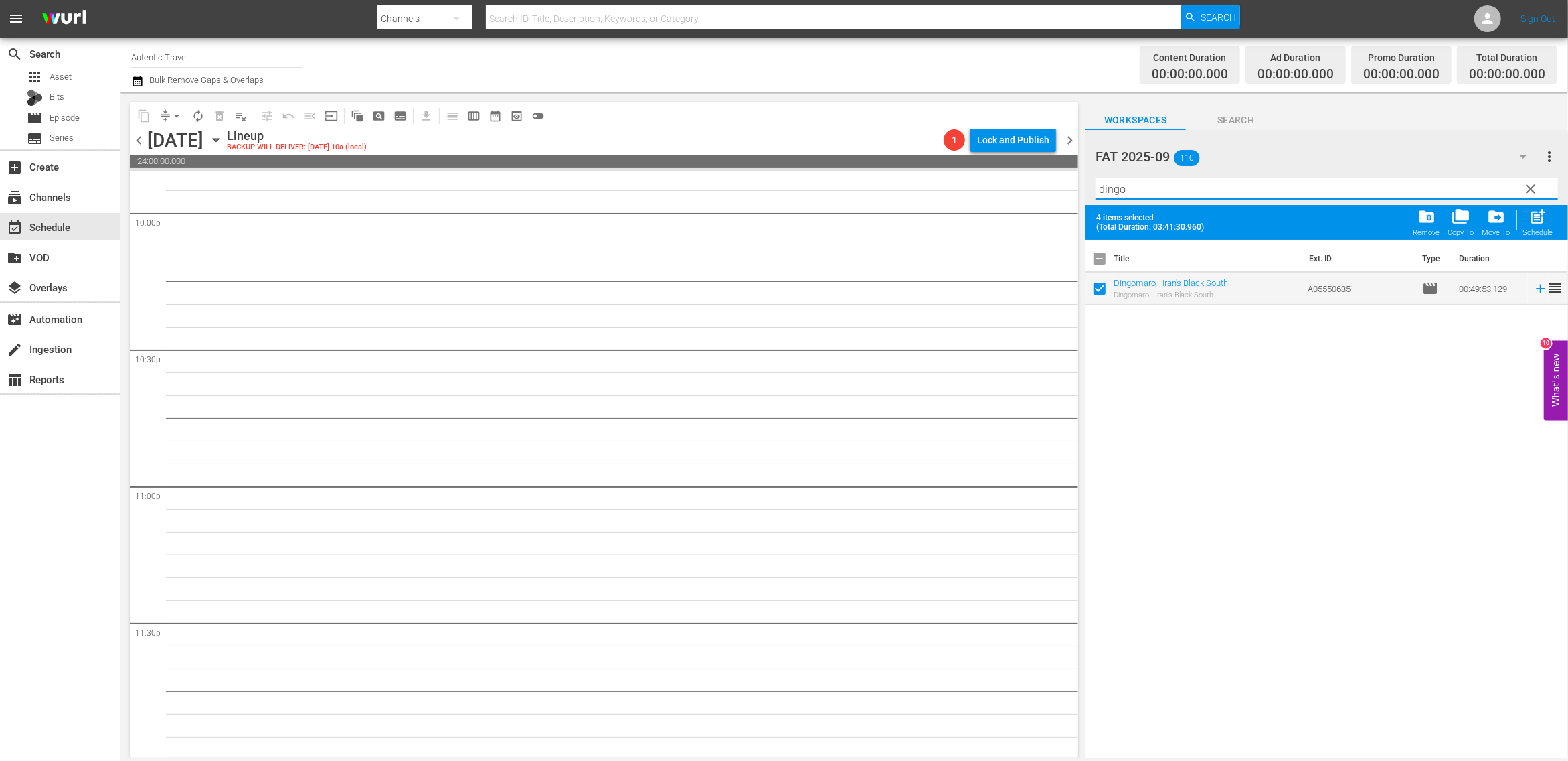
click at [1095, 189] on input "dingo" at bounding box center [1326, 189] width 462 height 21
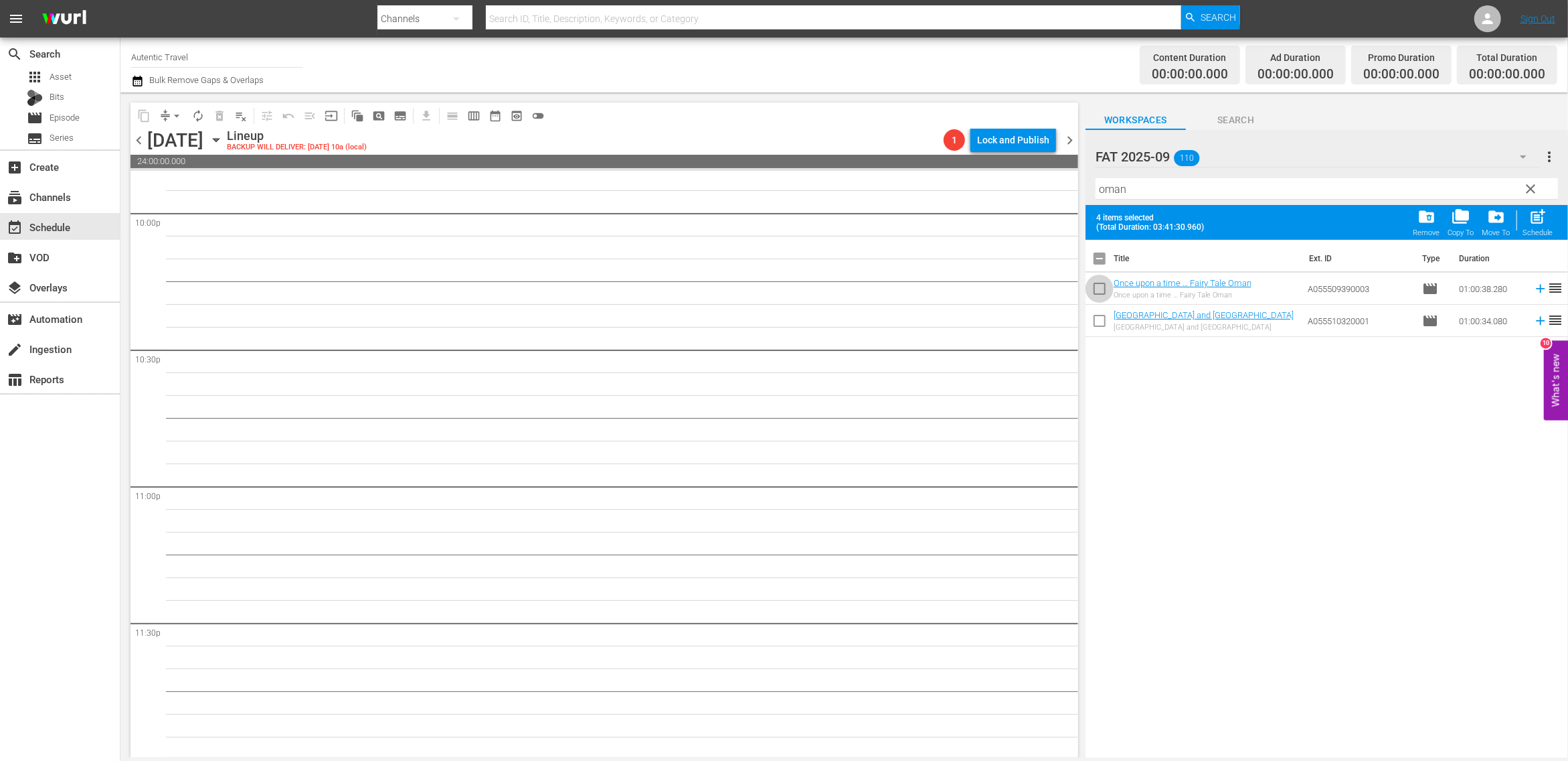
click at [1103, 290] on input "checkbox" at bounding box center [1099, 291] width 28 height 28
click at [1532, 194] on span "clear" at bounding box center [1531, 189] width 16 height 16
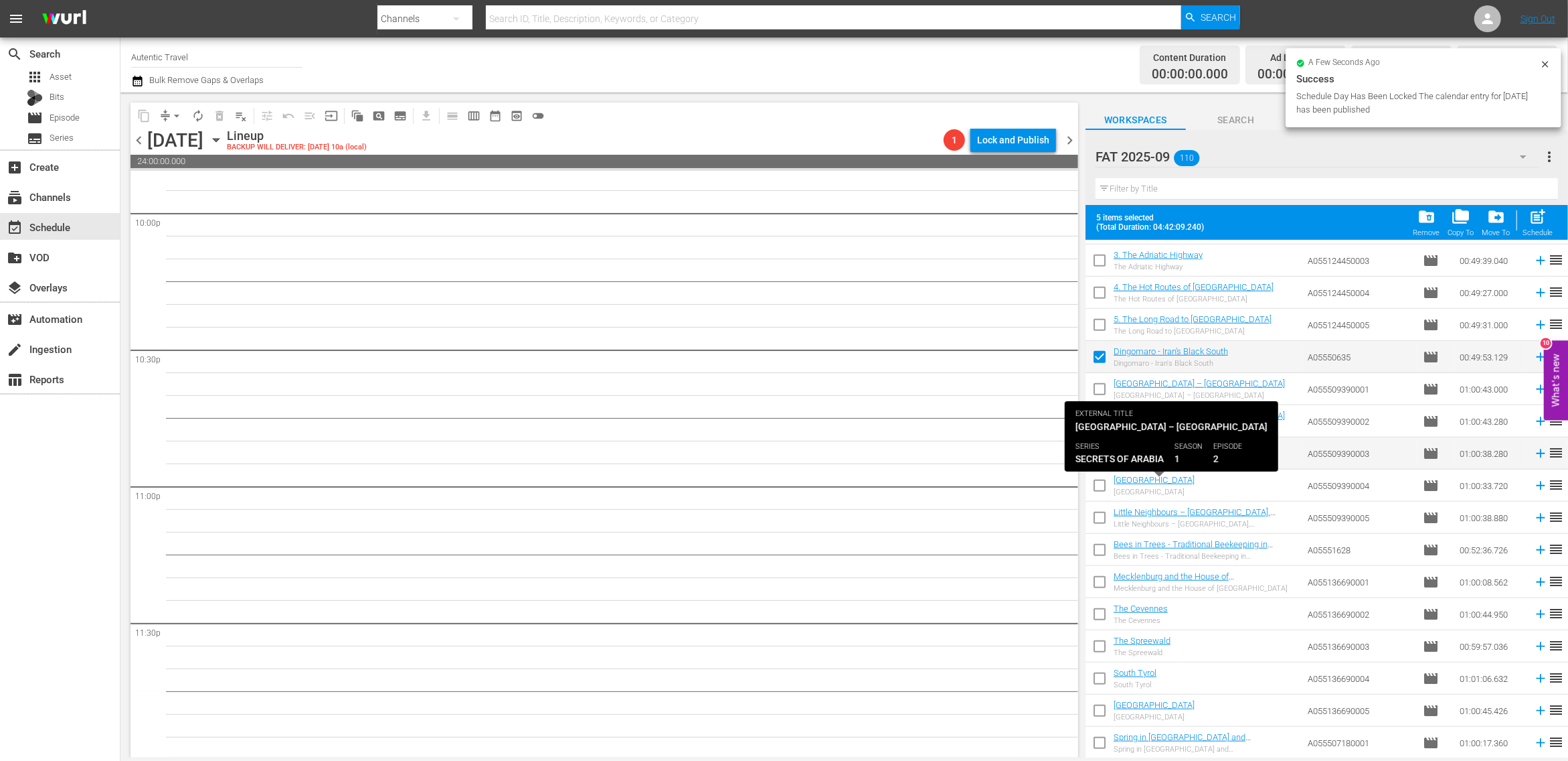
scroll to position [1028, 0]
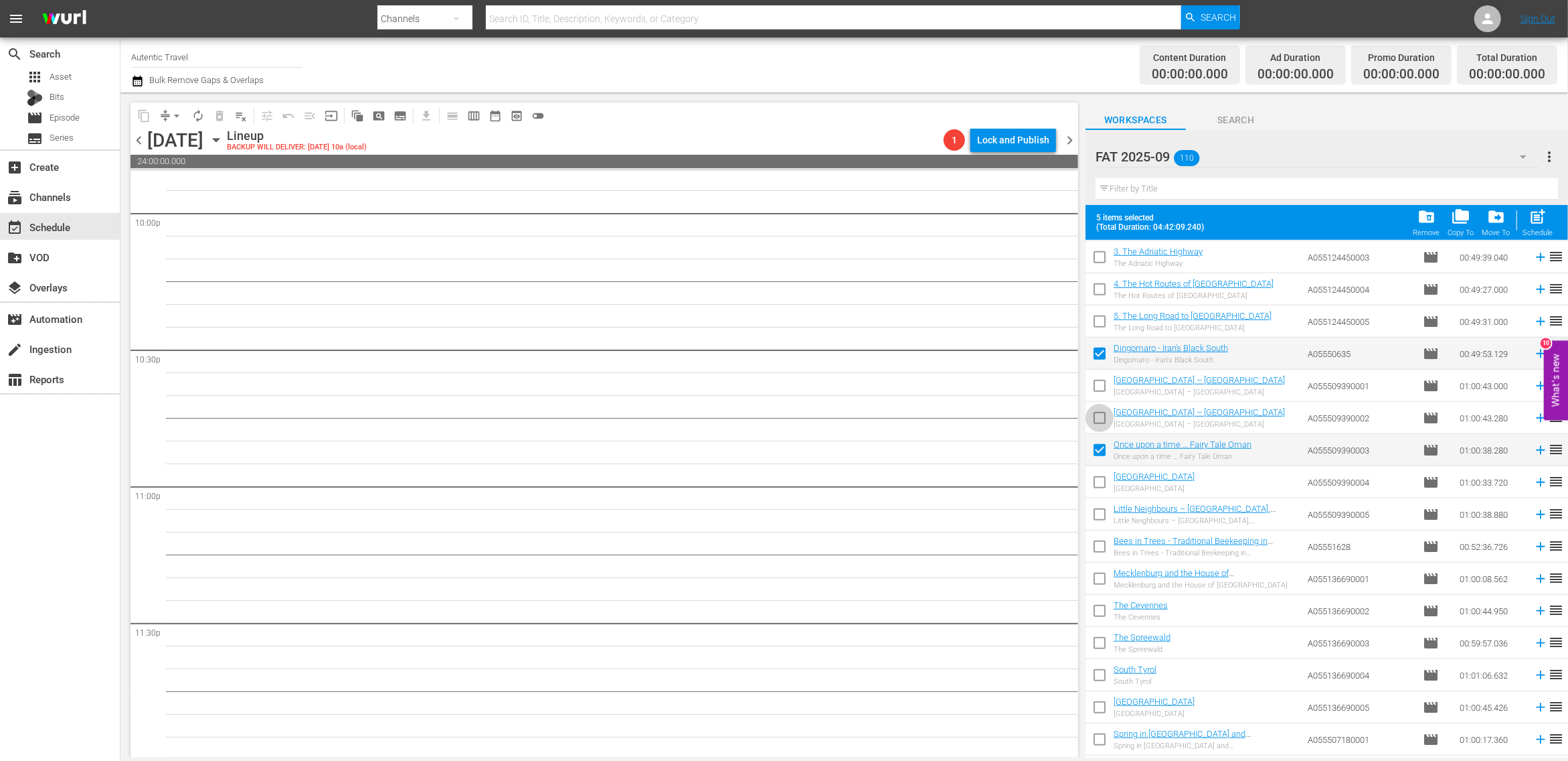
click at [1099, 423] on input "checkbox" at bounding box center [1099, 420] width 28 height 28
click at [1101, 384] on input "checkbox" at bounding box center [1099, 388] width 28 height 28
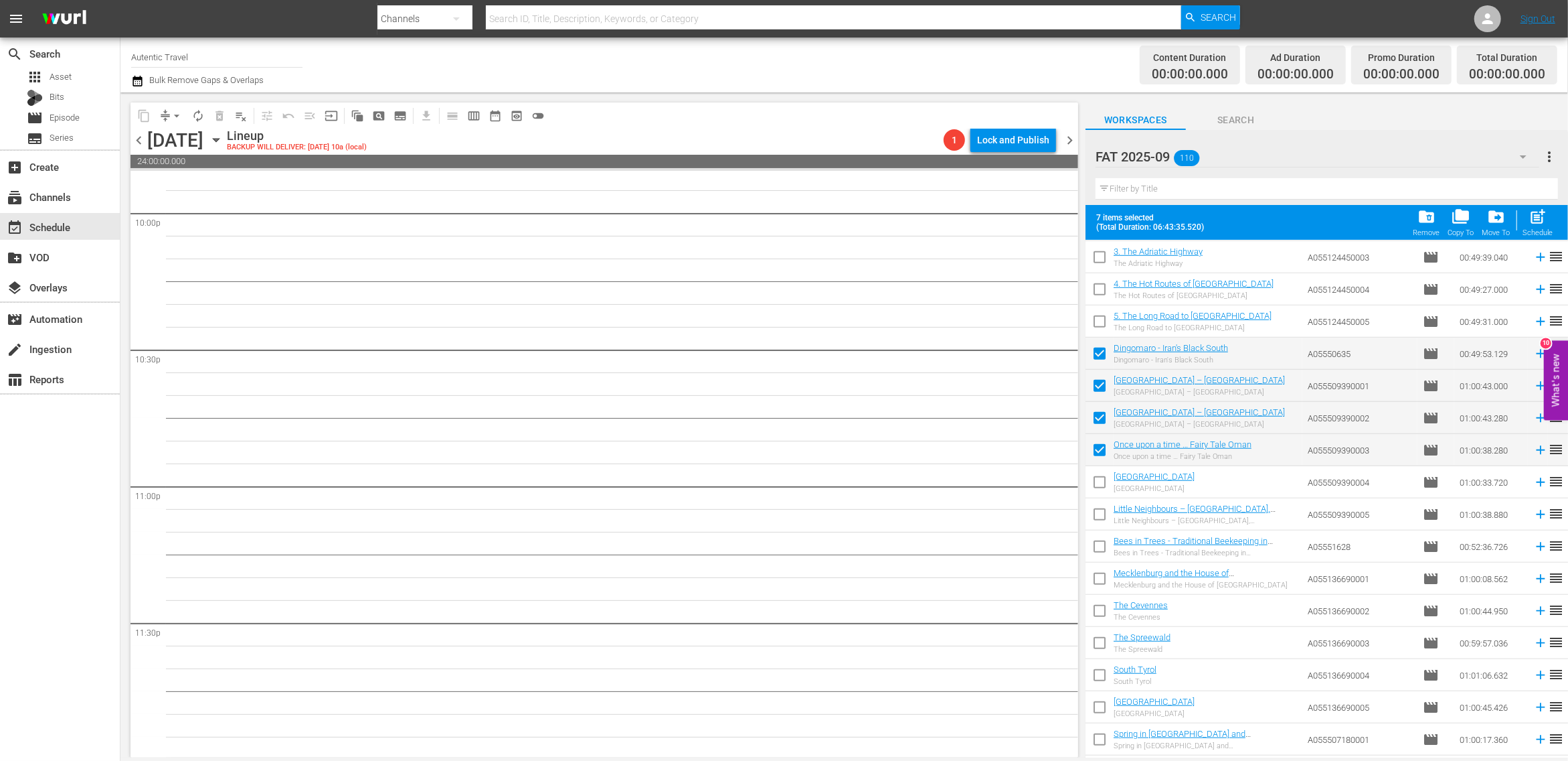
click at [1105, 487] on input "checkbox" at bounding box center [1099, 485] width 28 height 28
click at [1103, 515] on input "checkbox" at bounding box center [1099, 517] width 28 height 28
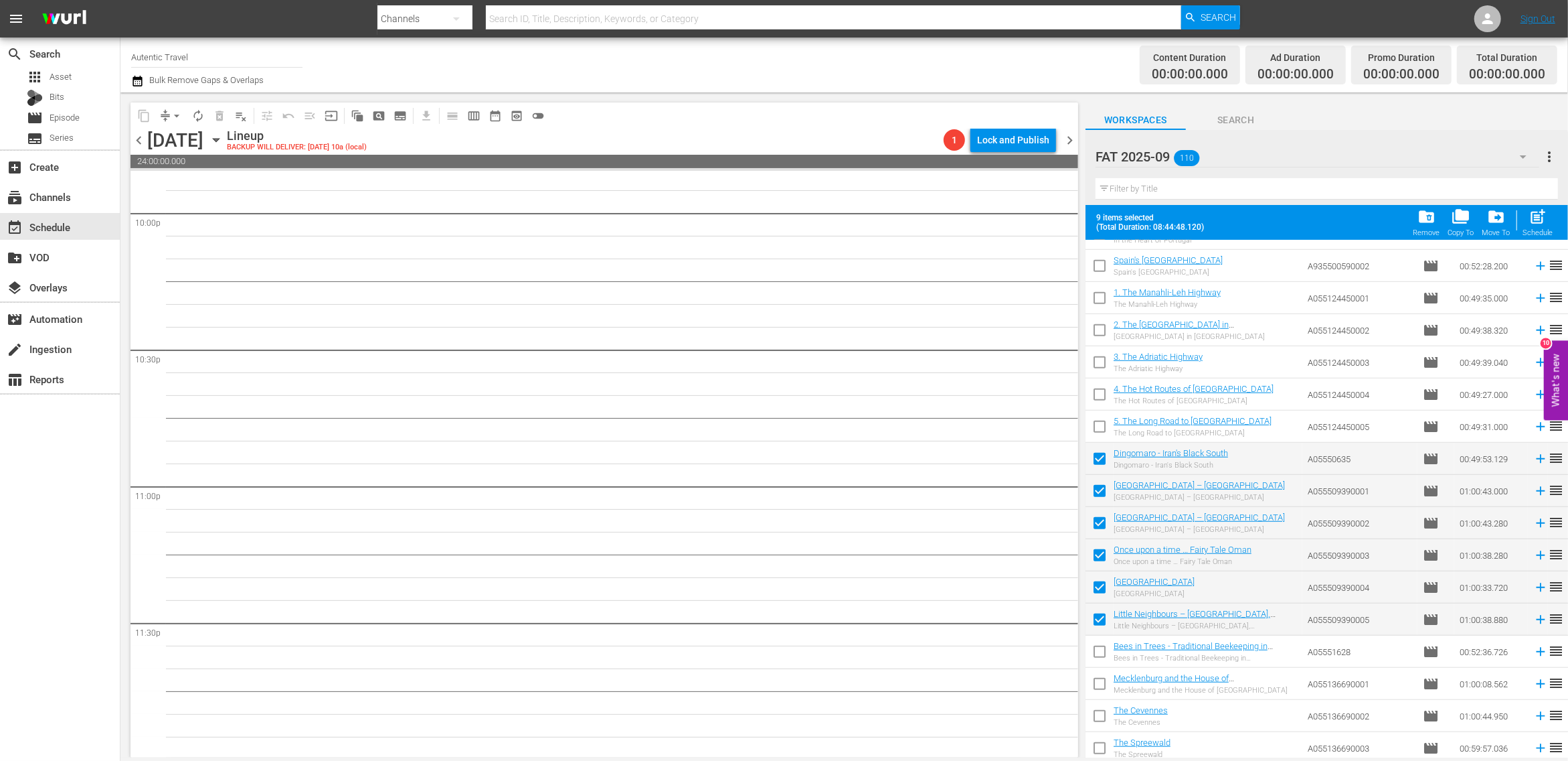
scroll to position [0, 0]
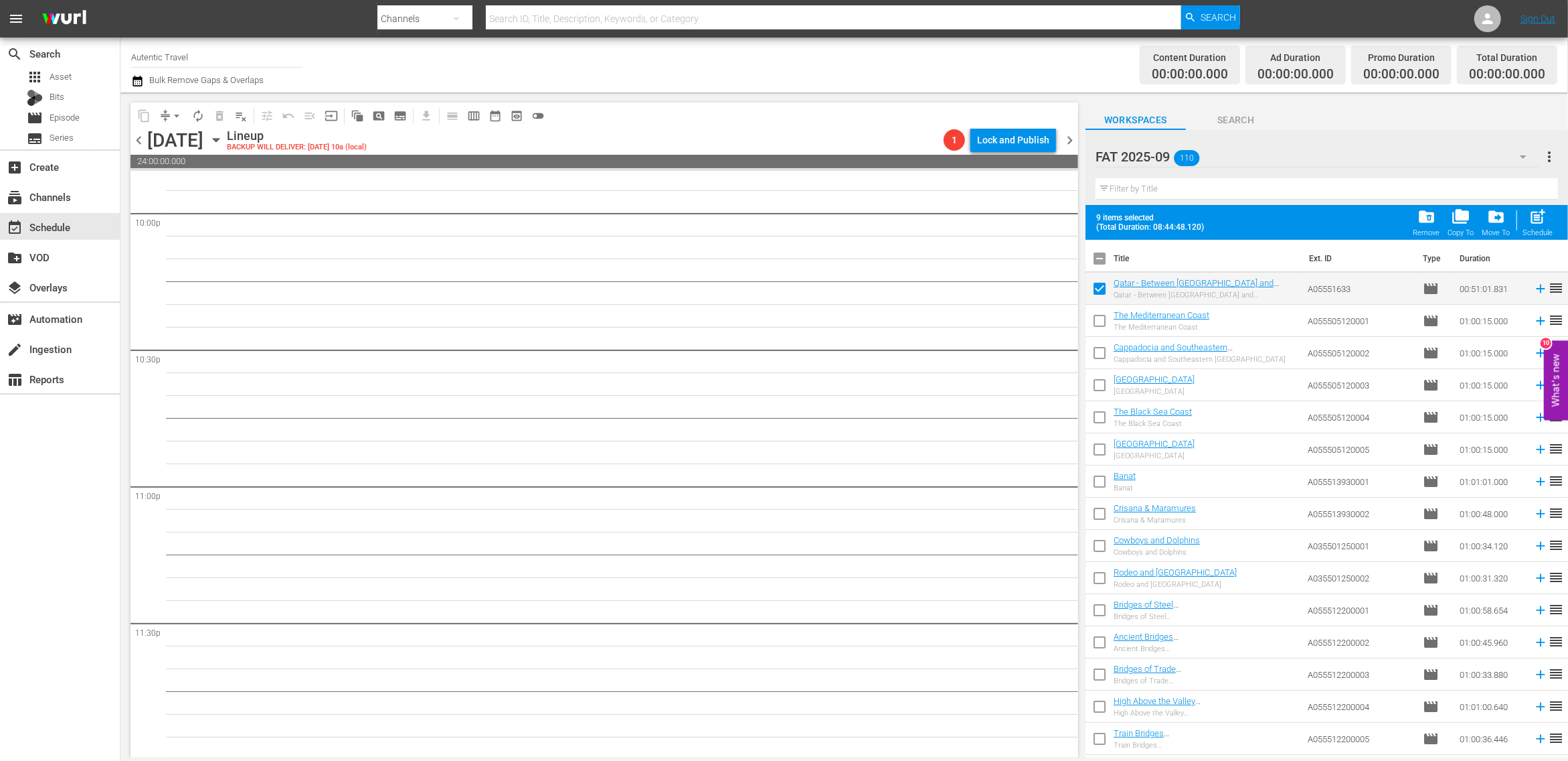
click at [1165, 194] on input "text" at bounding box center [1326, 189] width 462 height 21
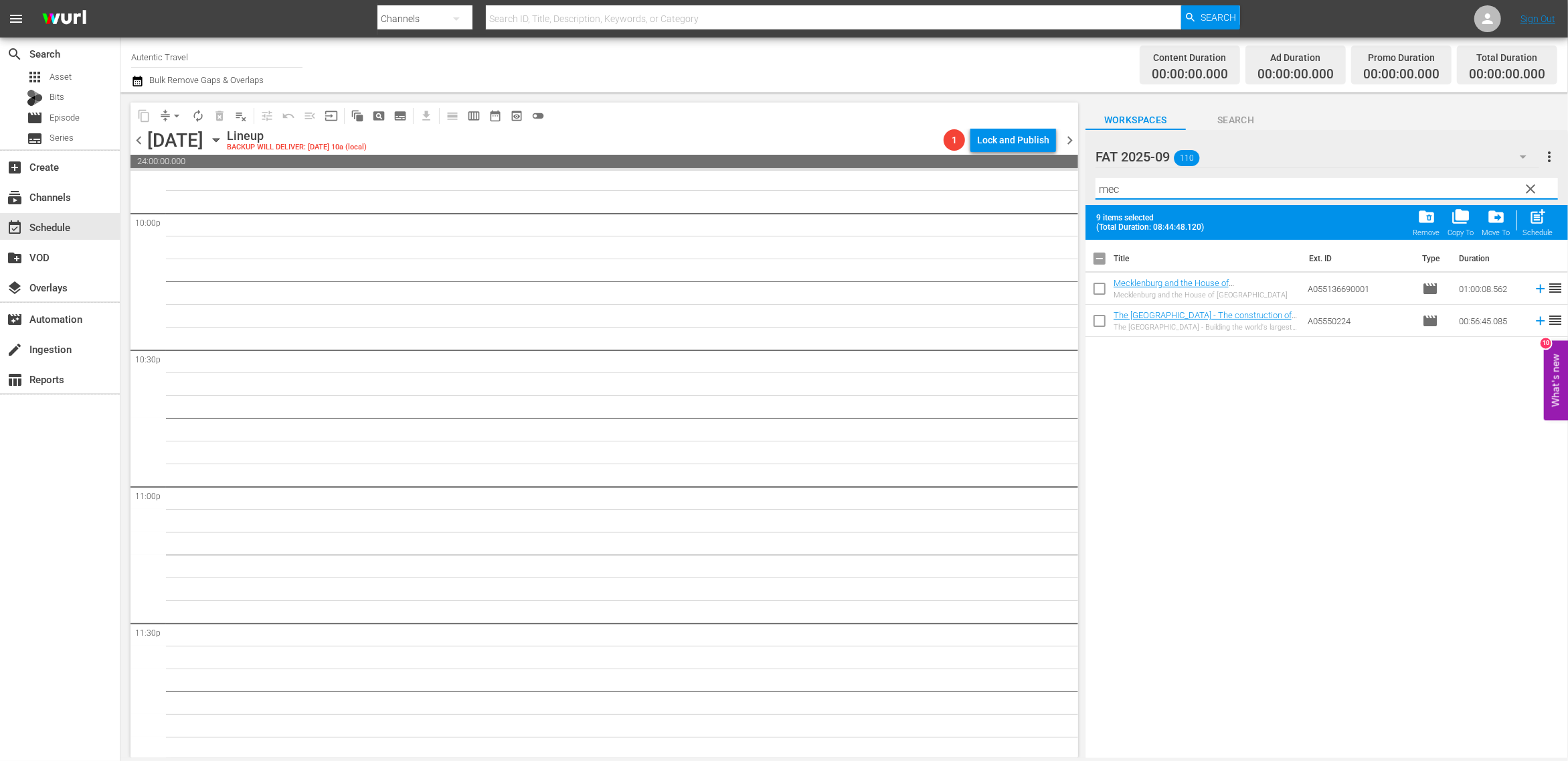
click at [1103, 312] on input "checkbox" at bounding box center [1099, 323] width 28 height 28
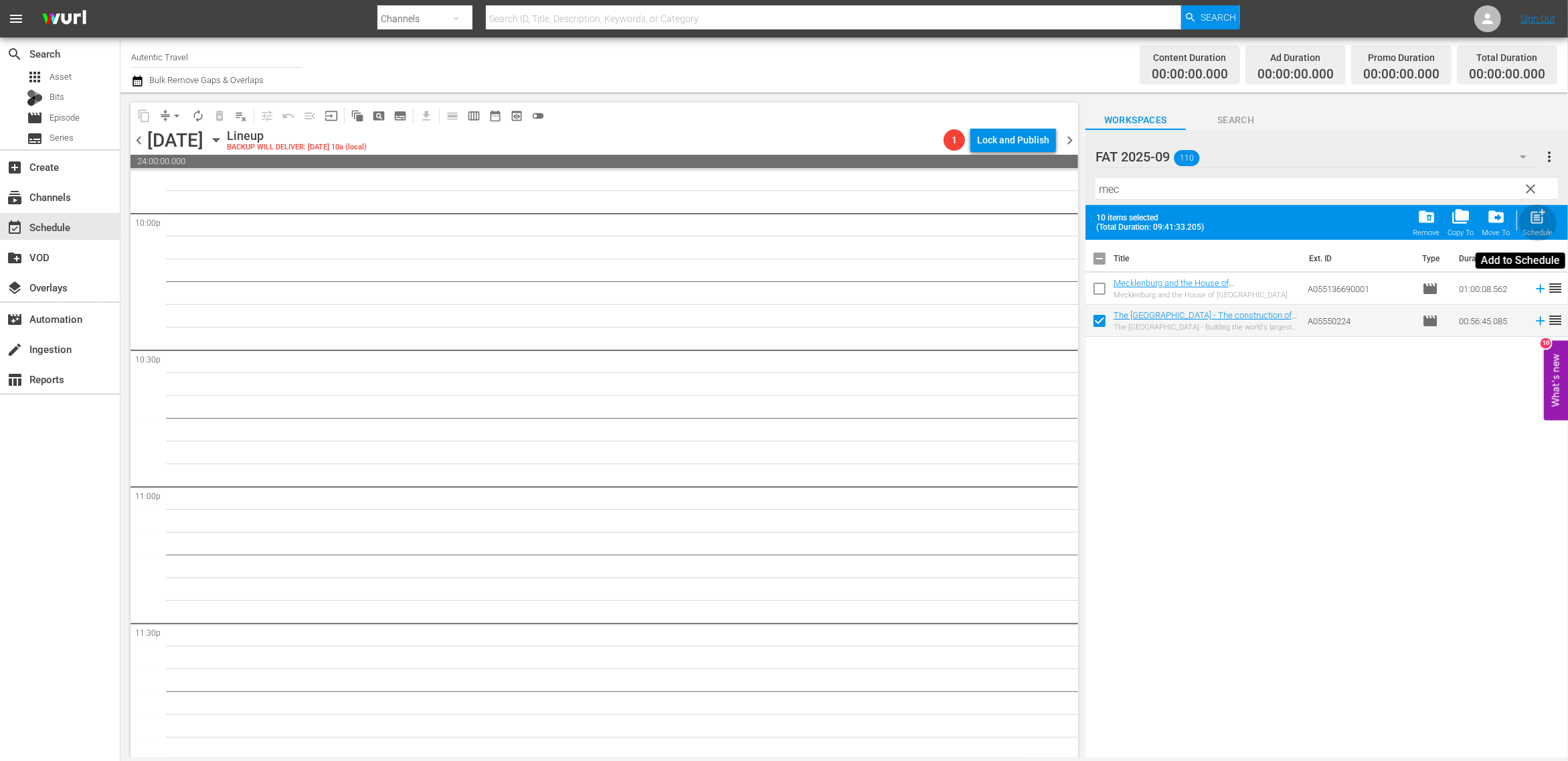
click at [1537, 218] on span "post_add" at bounding box center [1538, 216] width 18 height 18
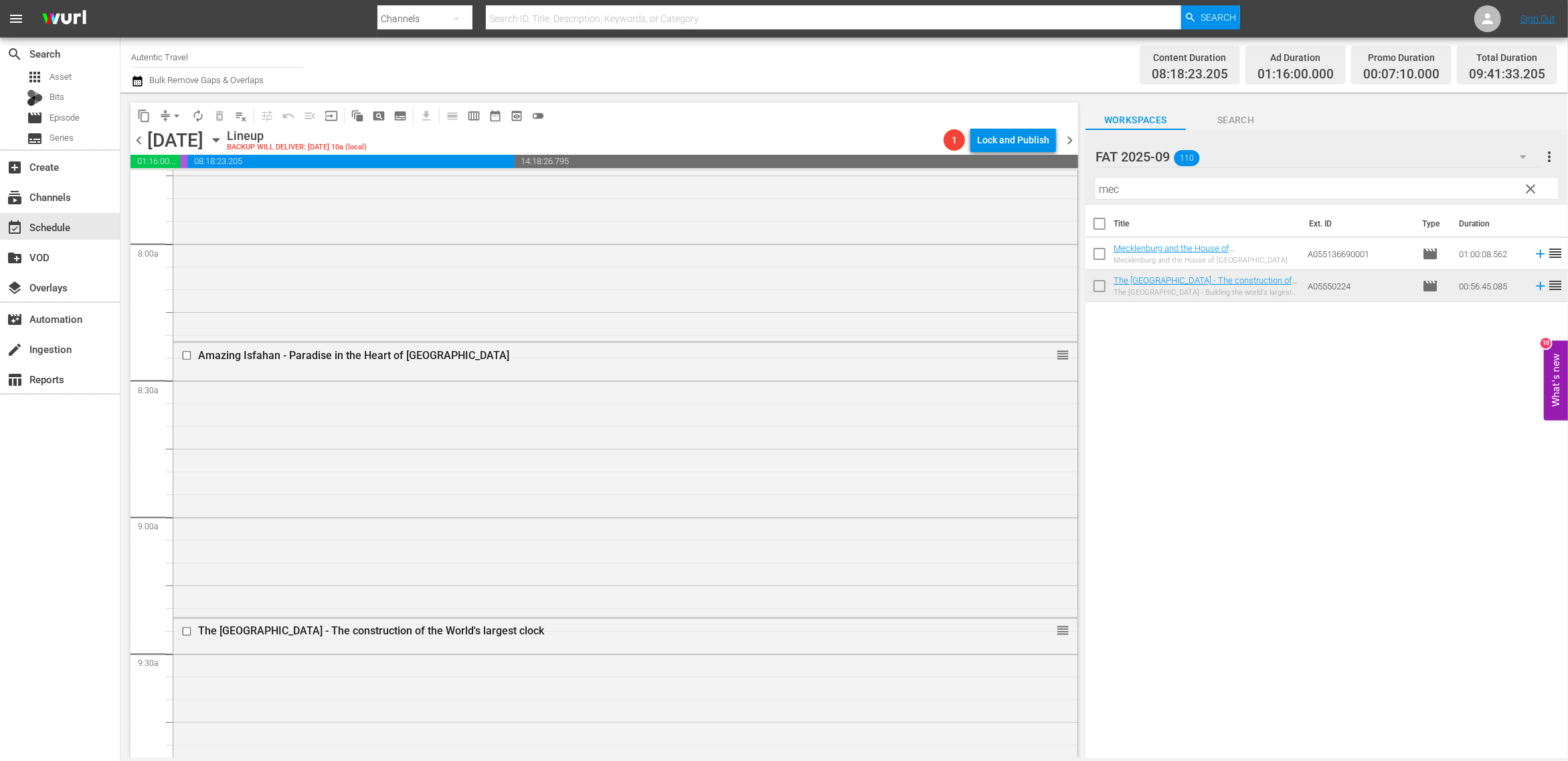
scroll to position [2094, 0]
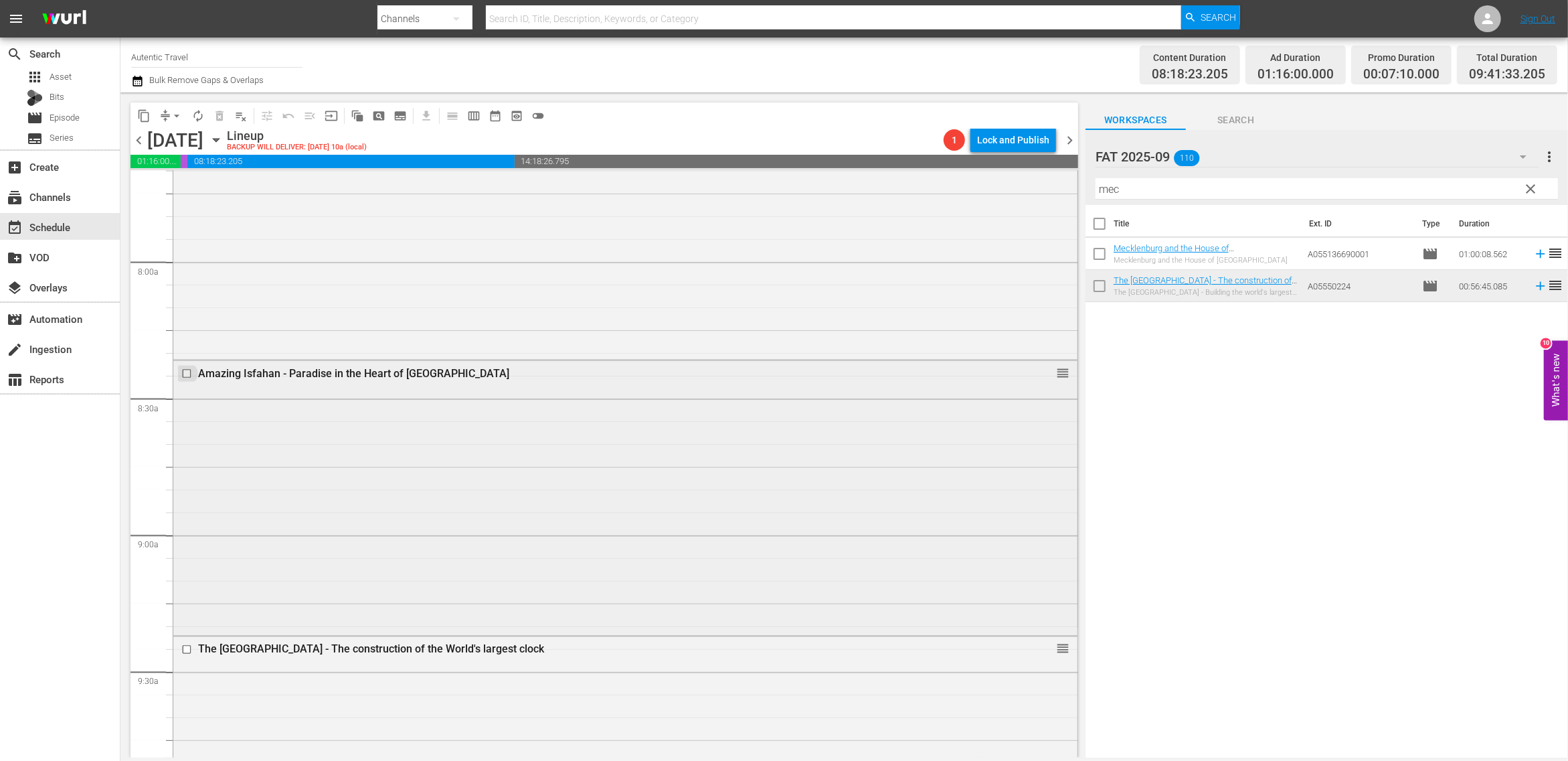
click at [188, 372] on input "checkbox" at bounding box center [188, 374] width 14 height 11
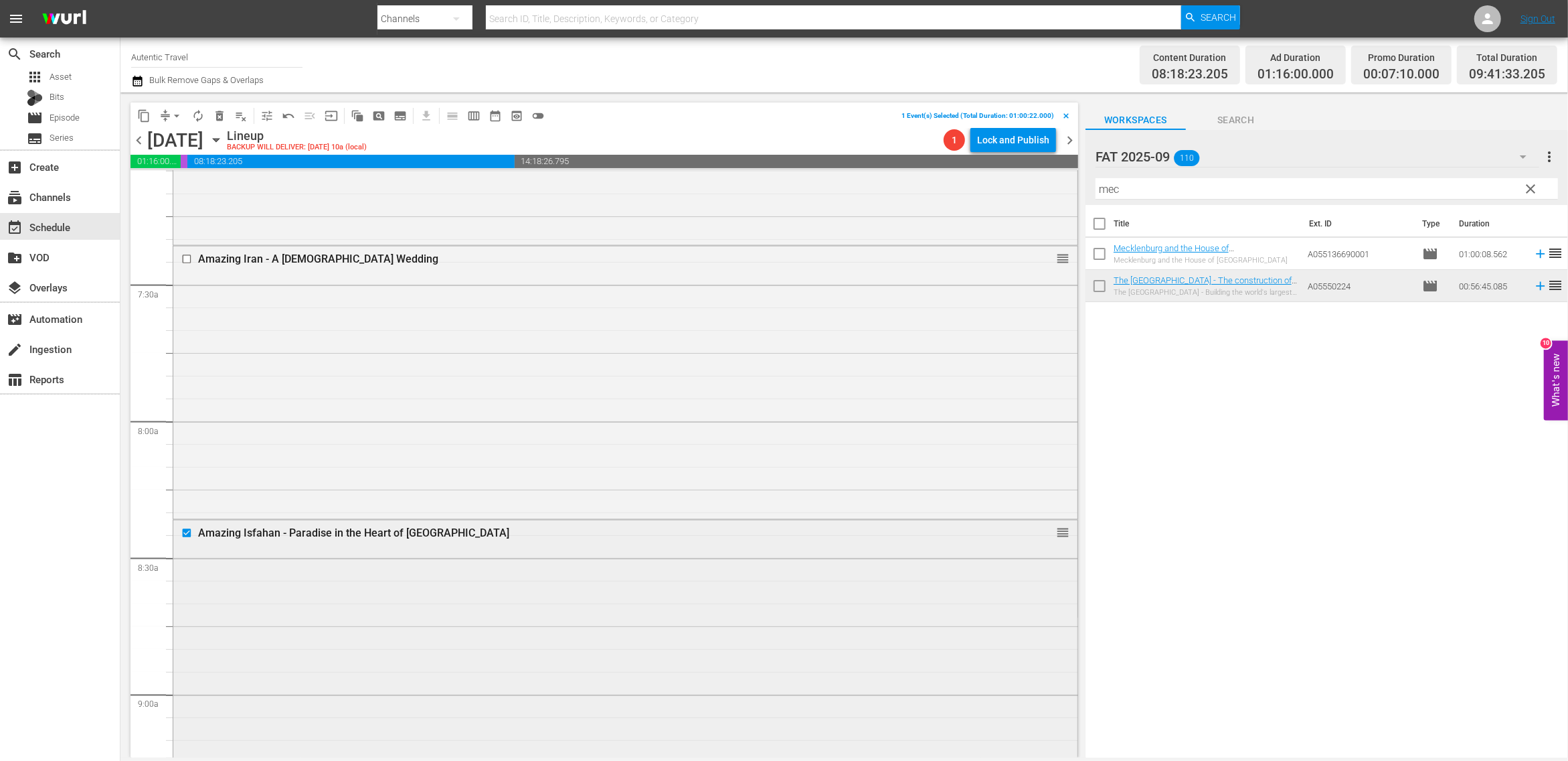
scroll to position [1930, 0]
click at [187, 262] on input "checkbox" at bounding box center [188, 264] width 14 height 11
click at [221, 115] on span "delete_forever_outlined" at bounding box center [220, 116] width 14 height 14
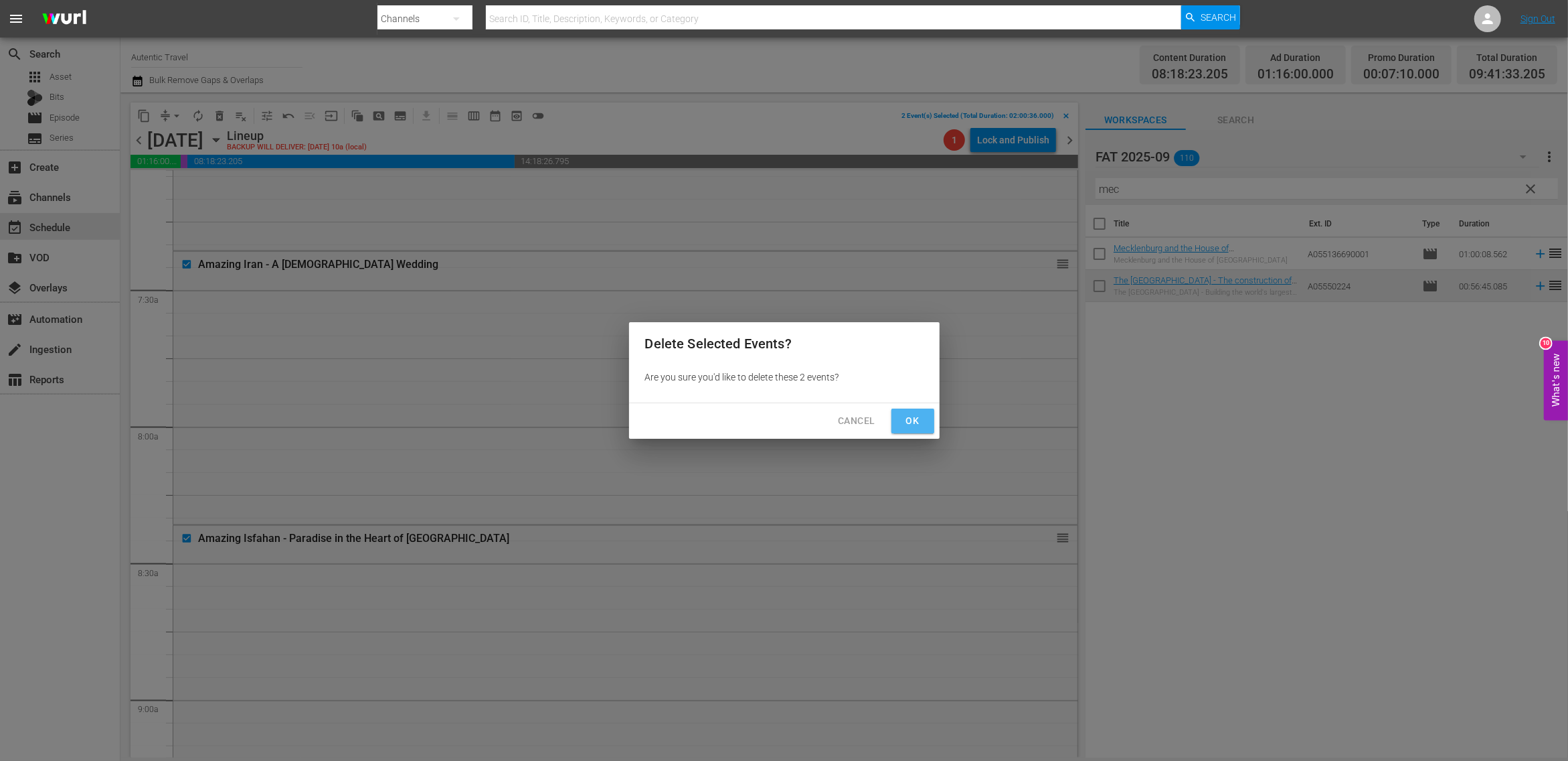
click at [922, 413] on button "Ok" at bounding box center [913, 420] width 43 height 25
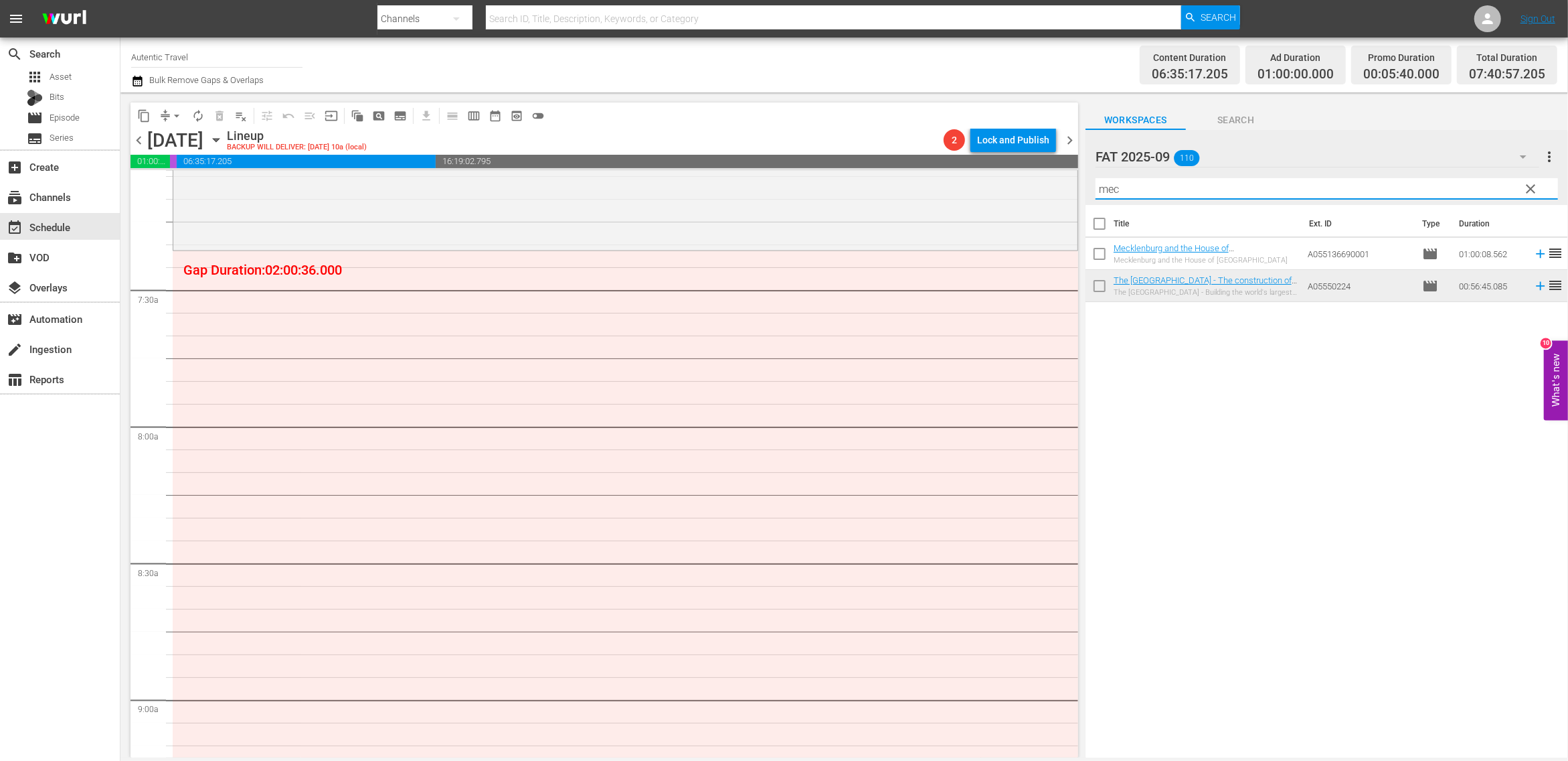
drag, startPoint x: 1129, startPoint y: 194, endPoint x: 1074, endPoint y: 183, distance: 56.1
click at [1095, 183] on input "mec" at bounding box center [1326, 189] width 462 height 21
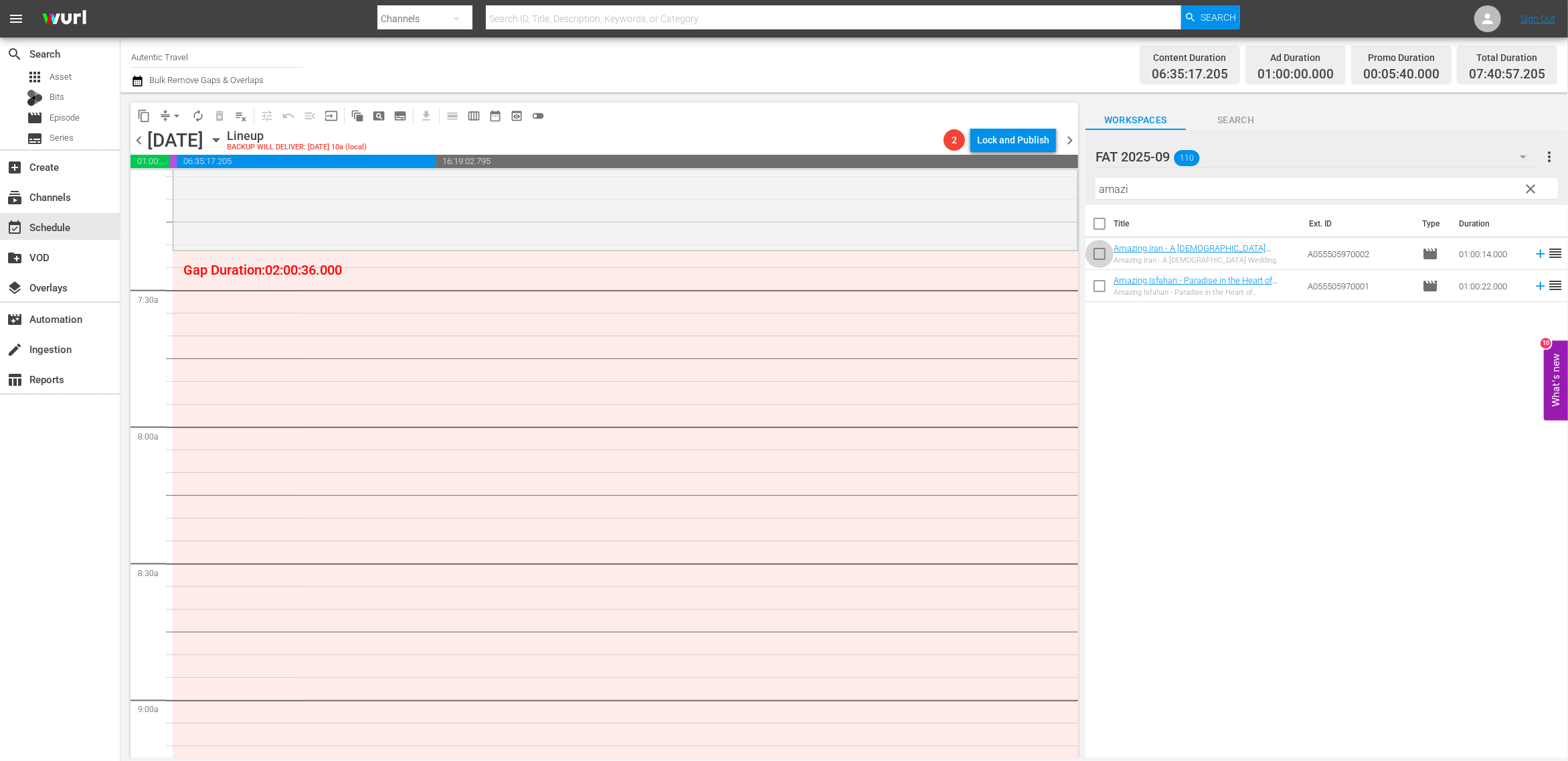
click at [1102, 257] on input "checkbox" at bounding box center [1099, 256] width 28 height 28
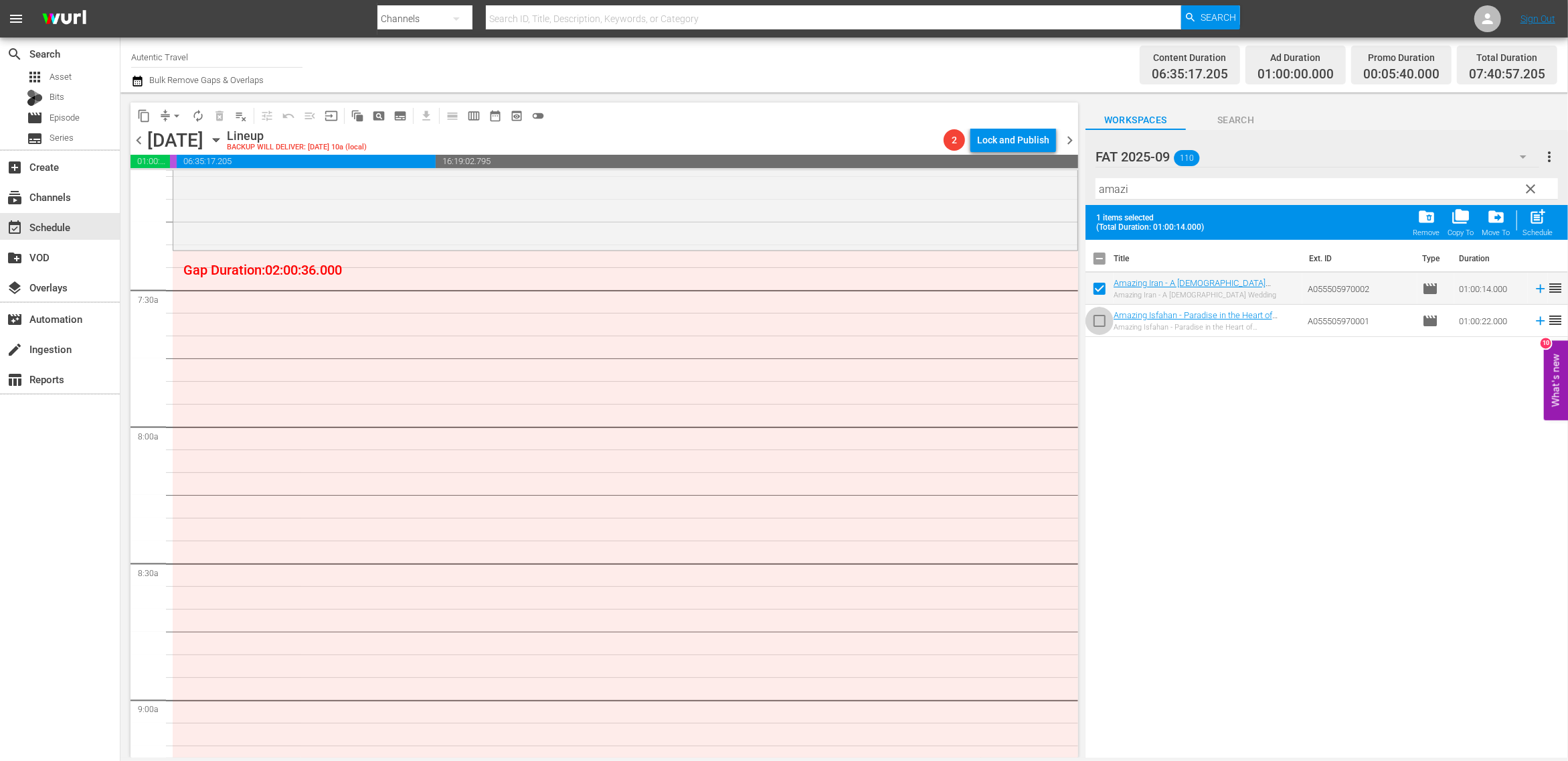
click at [1100, 322] on input "checkbox" at bounding box center [1099, 323] width 28 height 28
click at [1546, 222] on span "post_add" at bounding box center [1538, 216] width 18 height 18
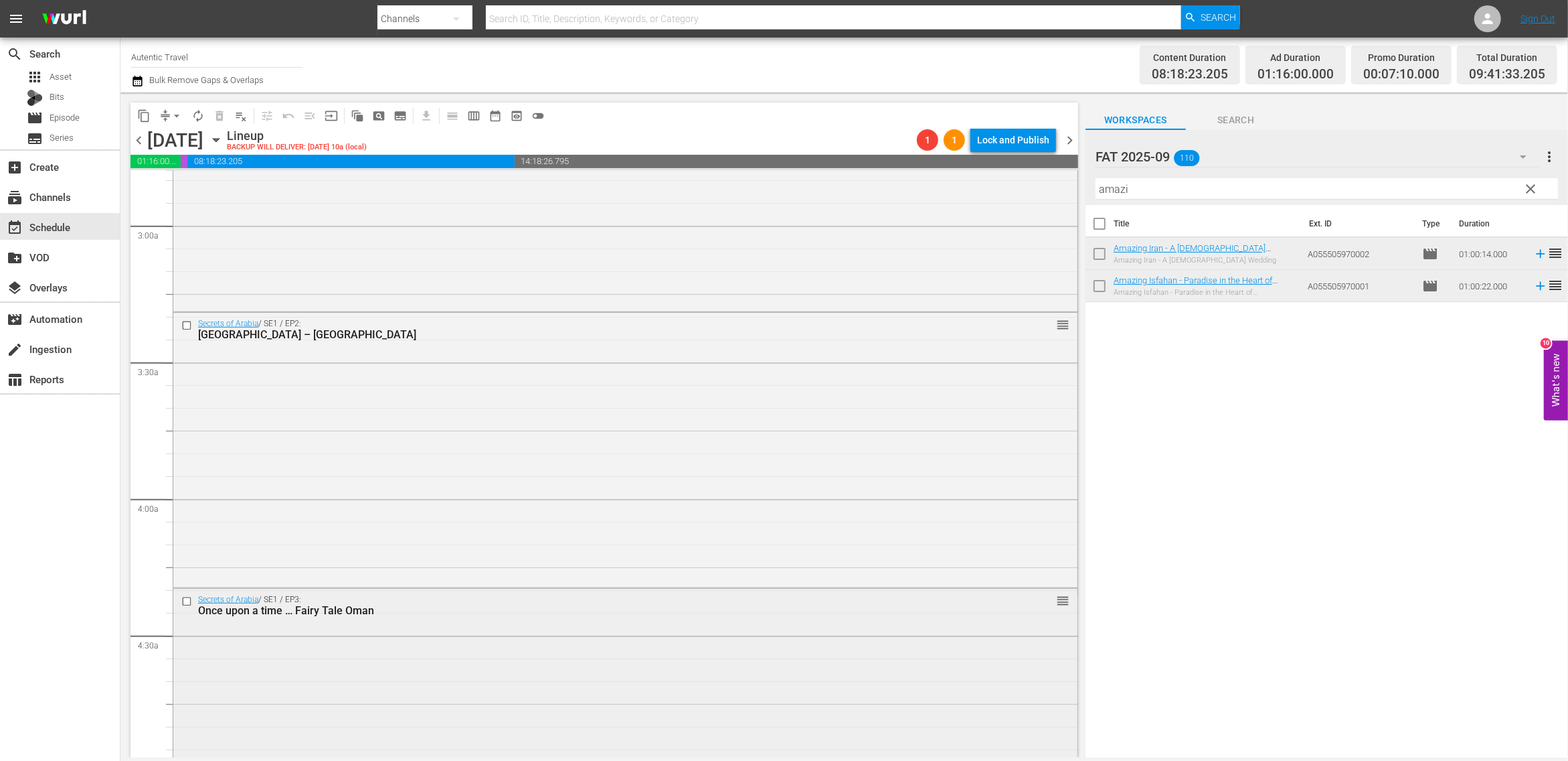
scroll to position [761, 0]
click at [45, 282] on div "layers Overlays" at bounding box center [37, 285] width 75 height 12
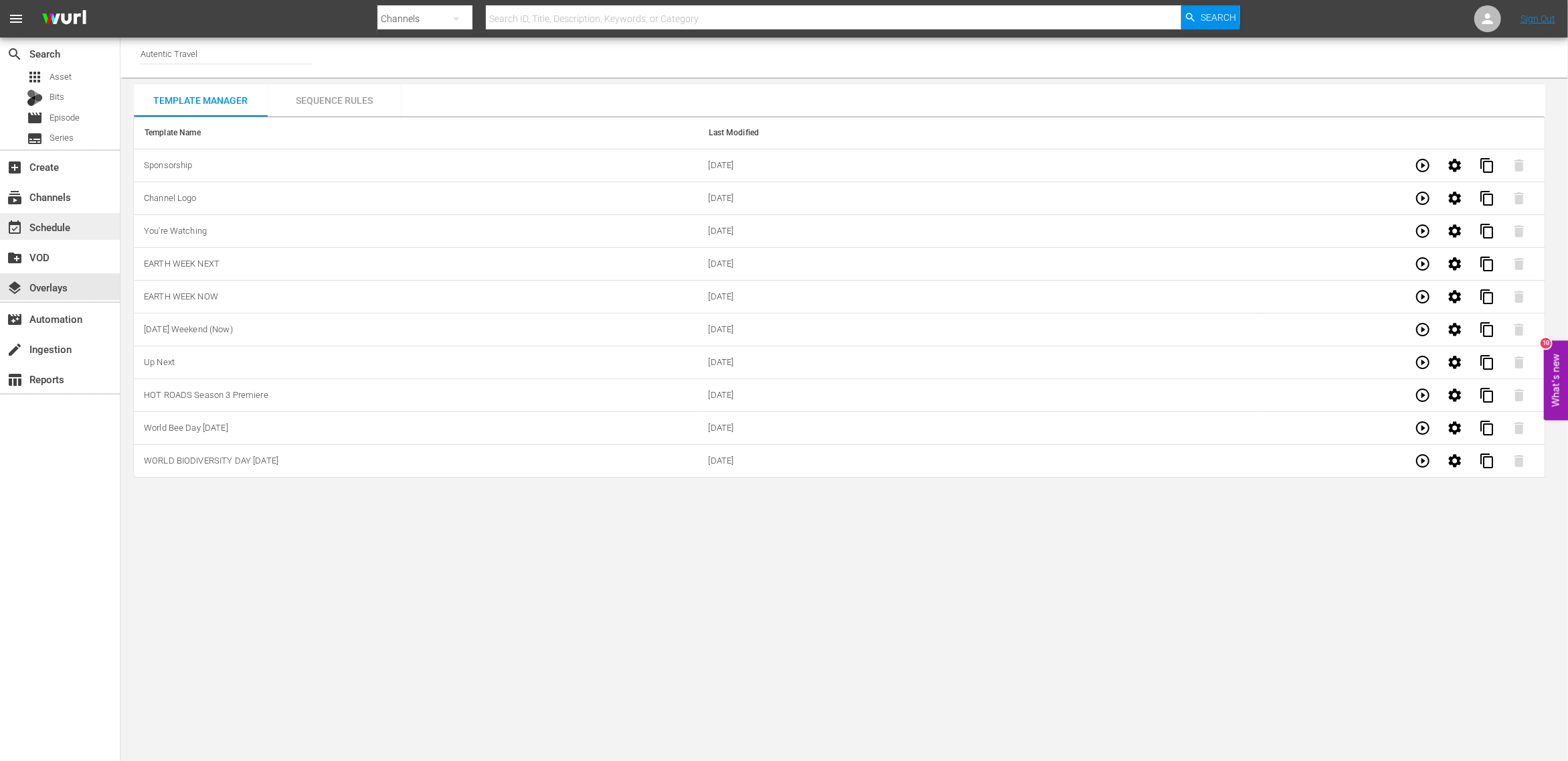
click at [45, 227] on div "event_available Schedule" at bounding box center [37, 225] width 75 height 12
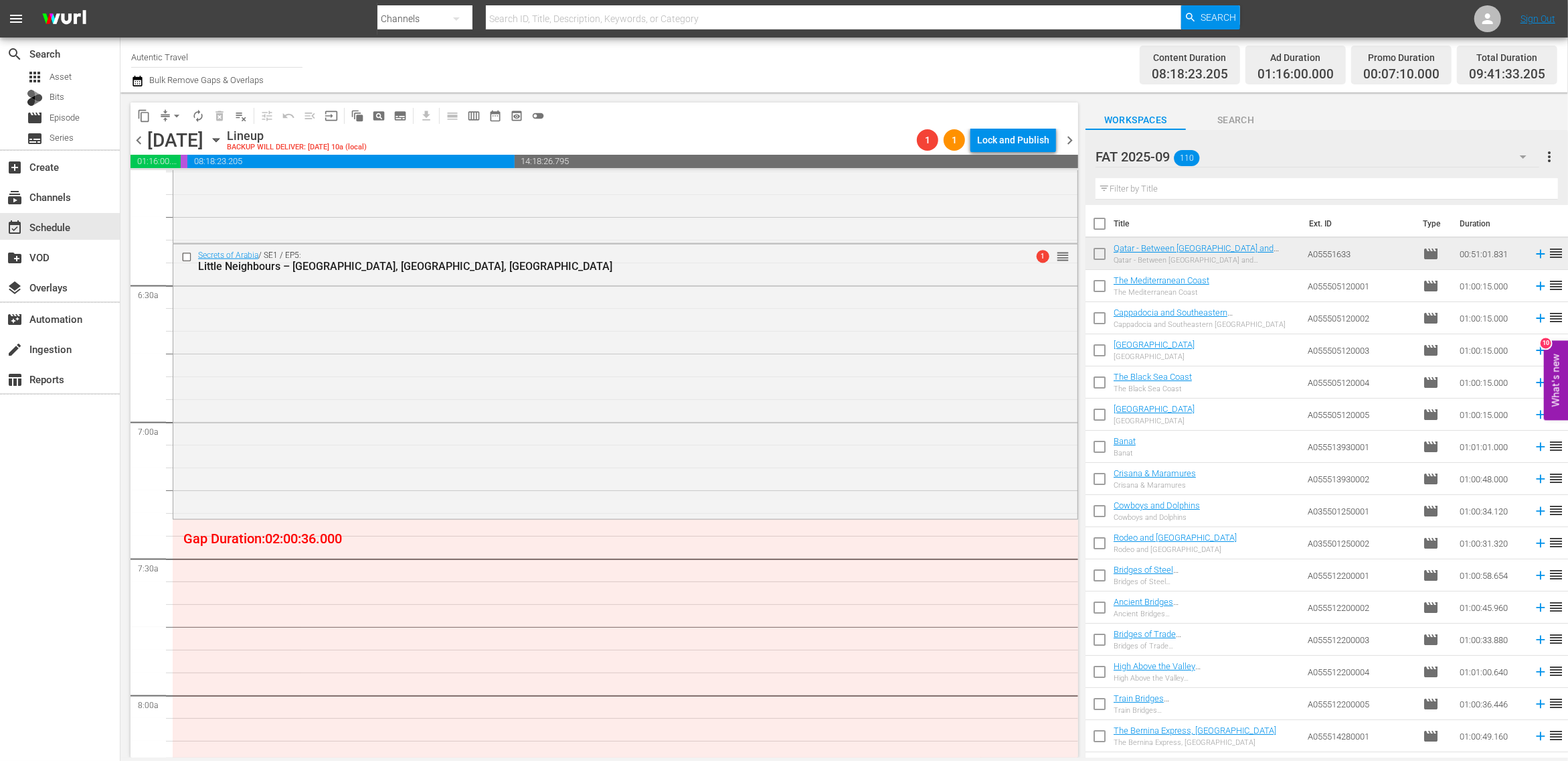
scroll to position [1667, 0]
click at [1138, 190] on input "text" at bounding box center [1326, 189] width 462 height 21
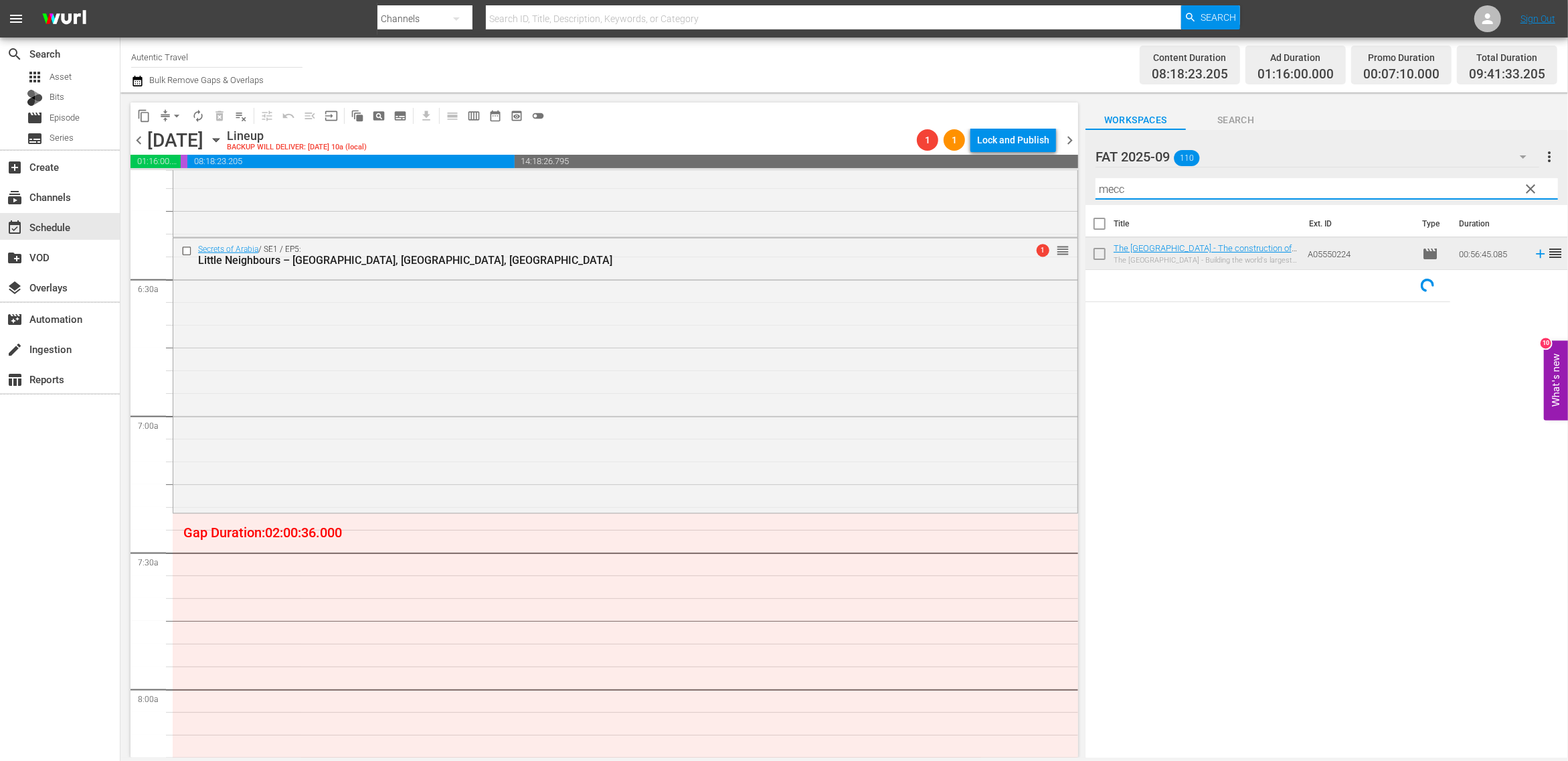
click at [1099, 256] on input "checkbox" at bounding box center [1099, 256] width 28 height 28
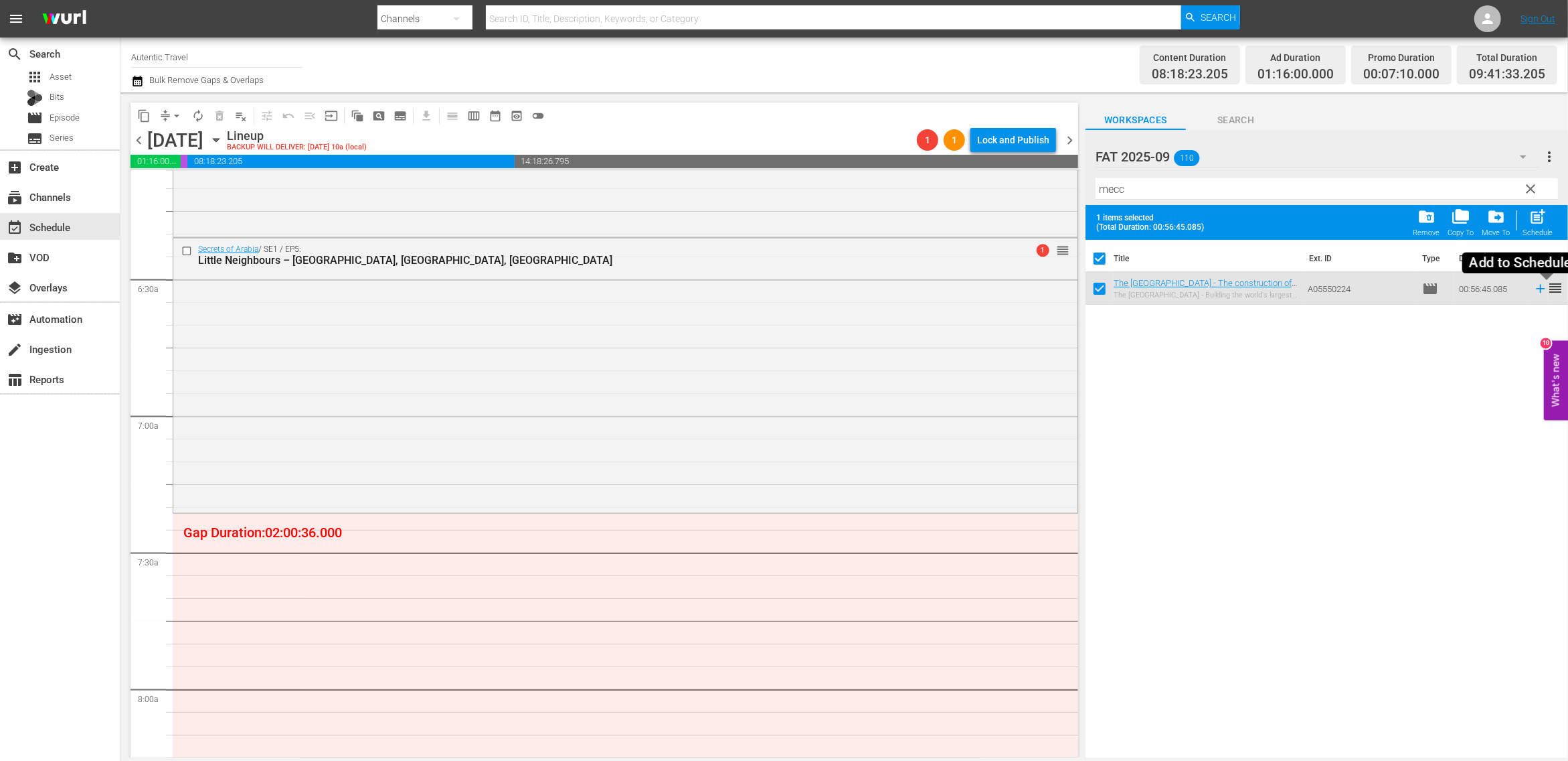
click at [1543, 287] on icon at bounding box center [1540, 288] width 14 height 14
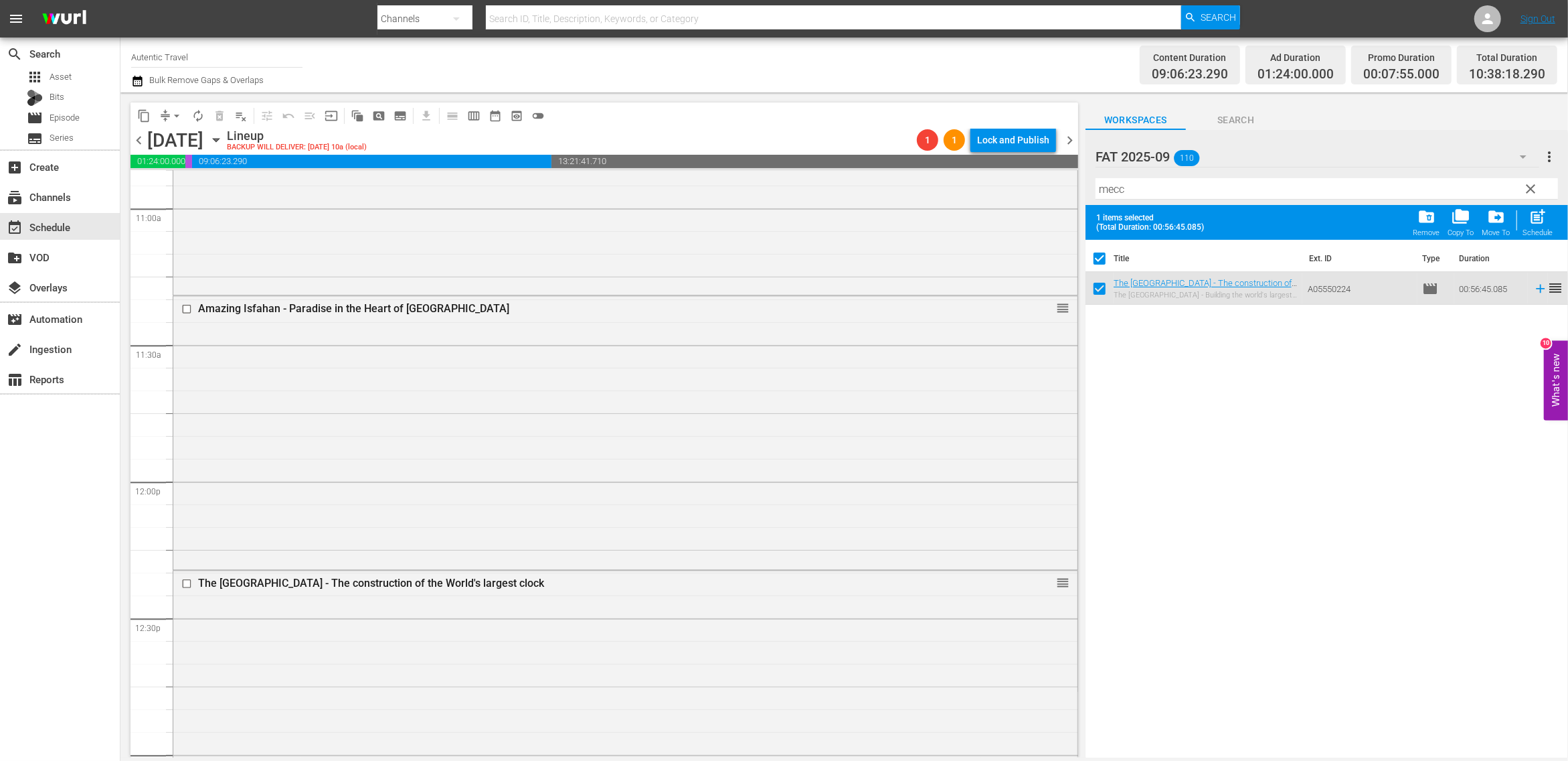
scroll to position [2970, 0]
click at [185, 582] on input "checkbox" at bounding box center [188, 580] width 14 height 11
click at [220, 118] on span "delete_forever_outlined" at bounding box center [220, 116] width 14 height 14
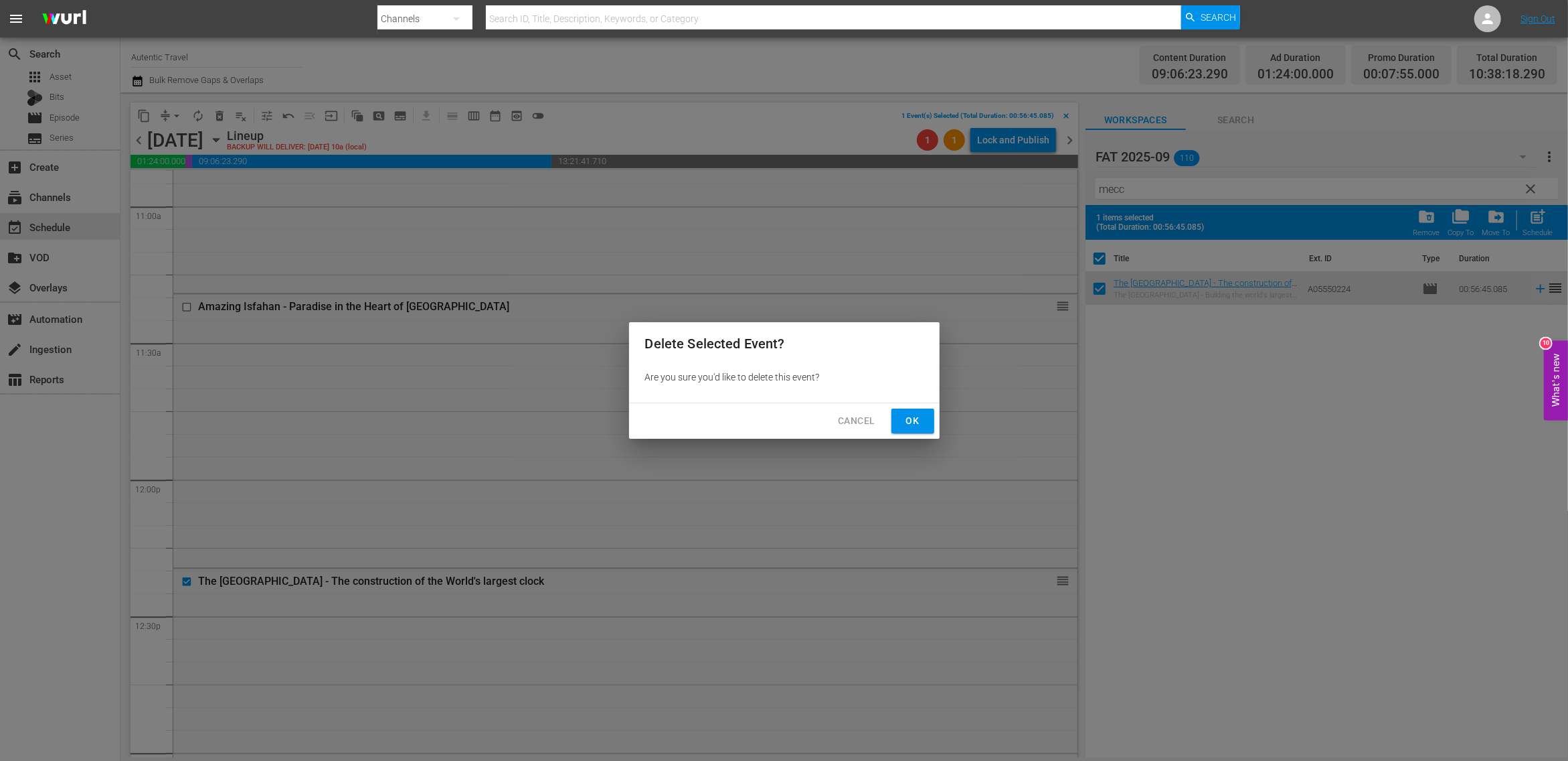
click at [910, 425] on span "Ok" at bounding box center [913, 421] width 21 height 17
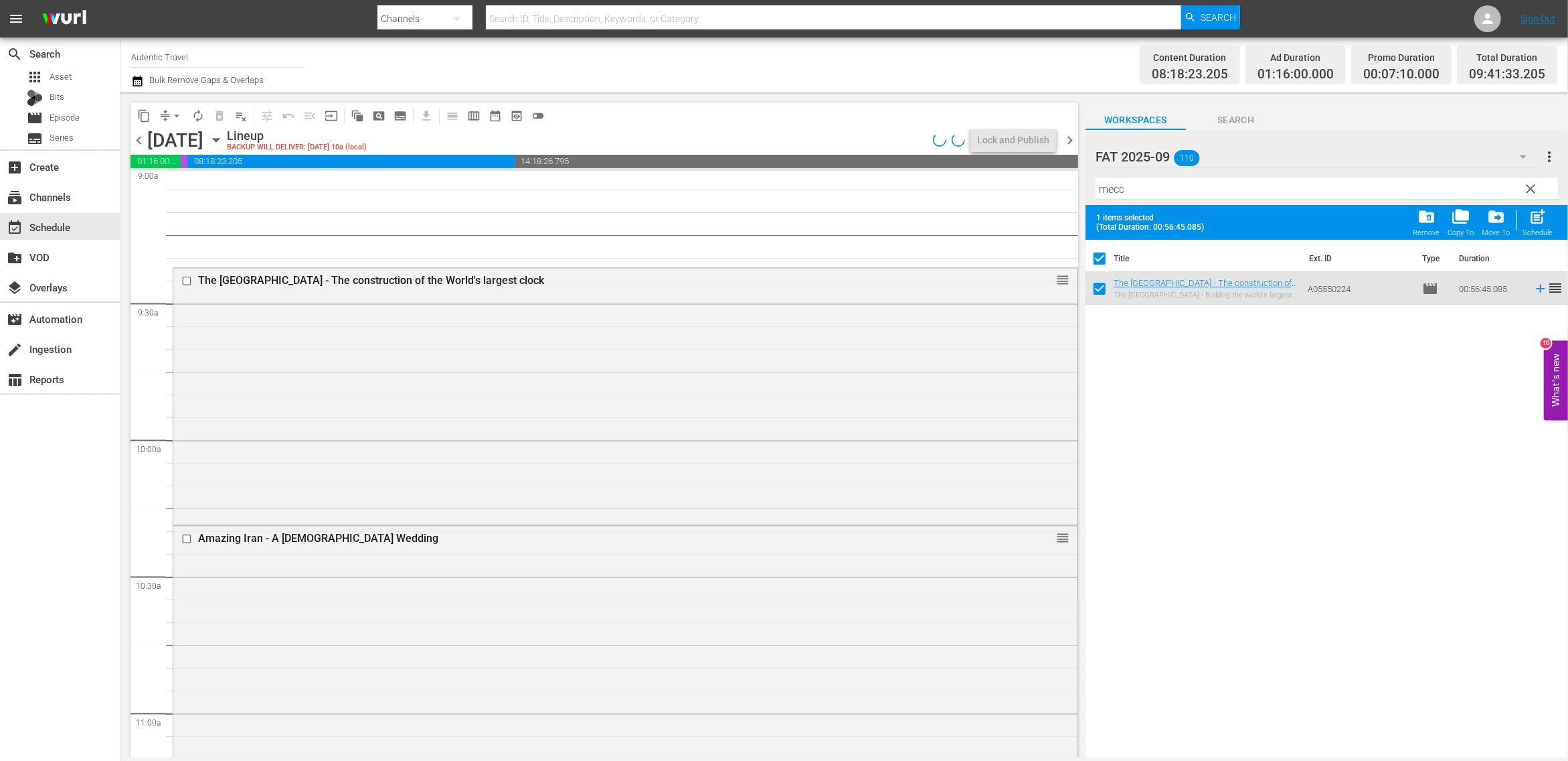
scroll to position [2450, 0]
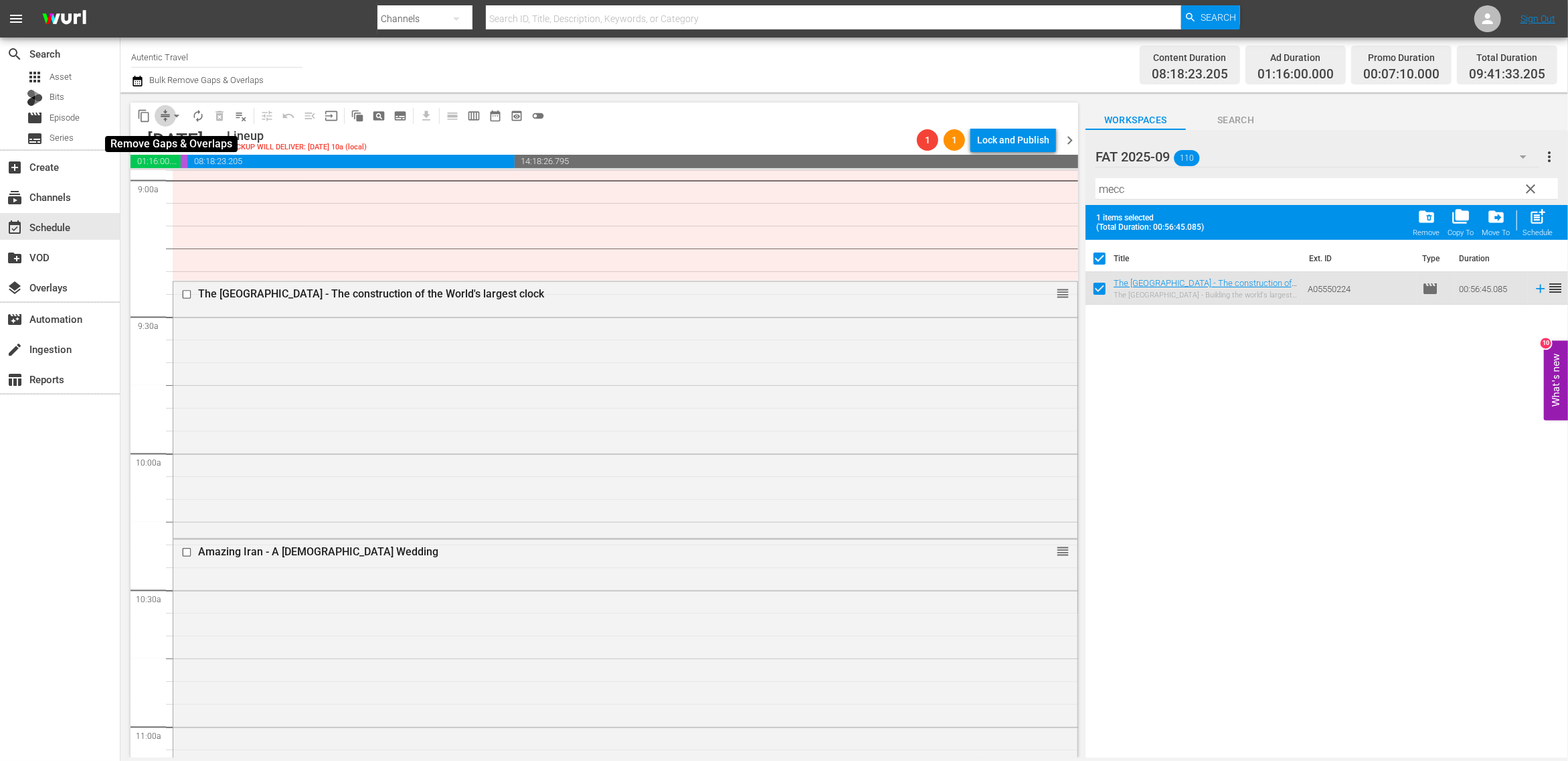
click at [163, 118] on span "compress" at bounding box center [166, 116] width 14 height 14
click at [178, 118] on span "arrow_drop_down" at bounding box center [177, 116] width 14 height 14
click at [166, 163] on li "Align to First Episode" at bounding box center [178, 165] width 140 height 22
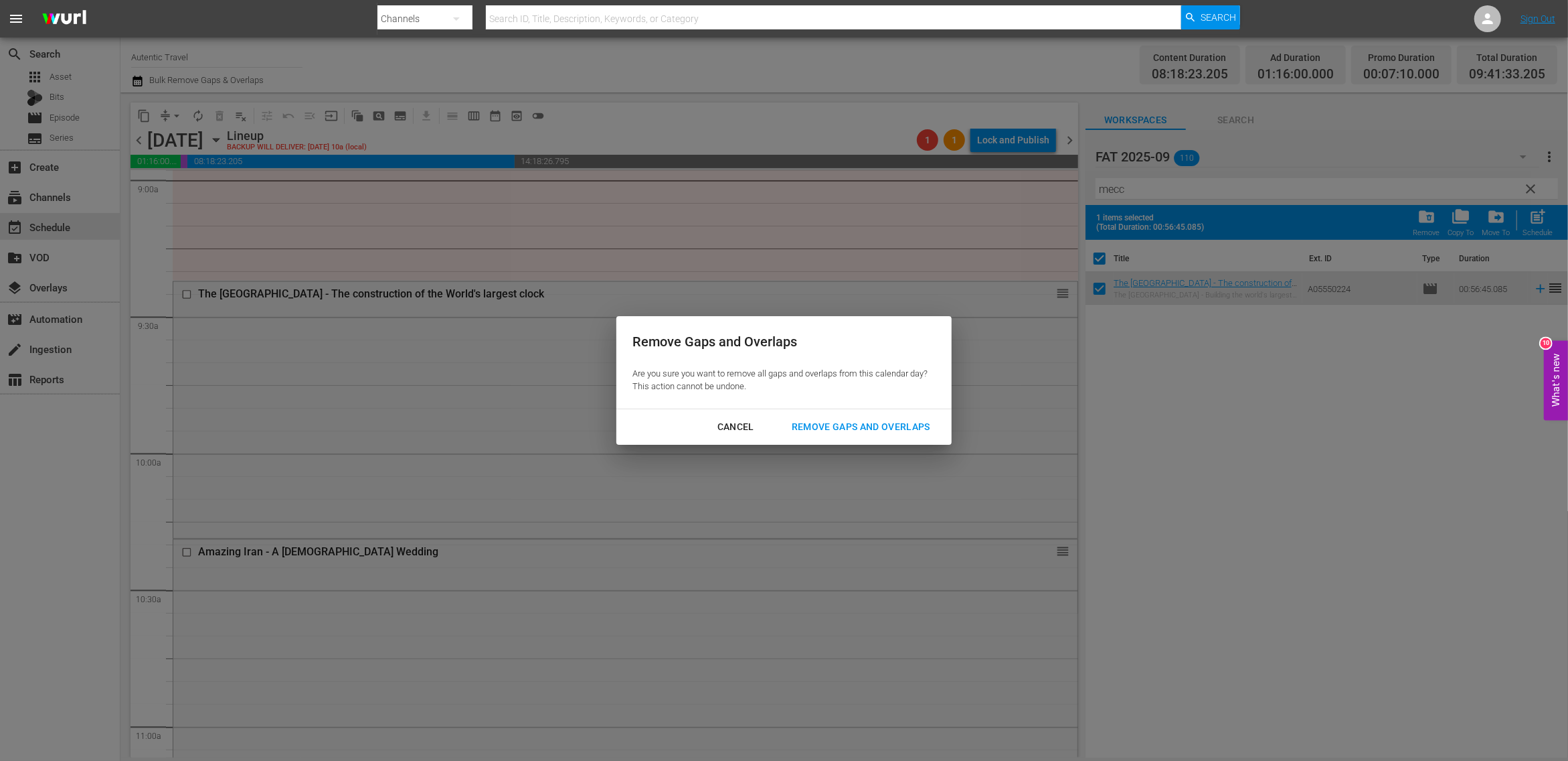
click at [883, 430] on div "Remove Gaps and Overlaps" at bounding box center [860, 427] width 160 height 17
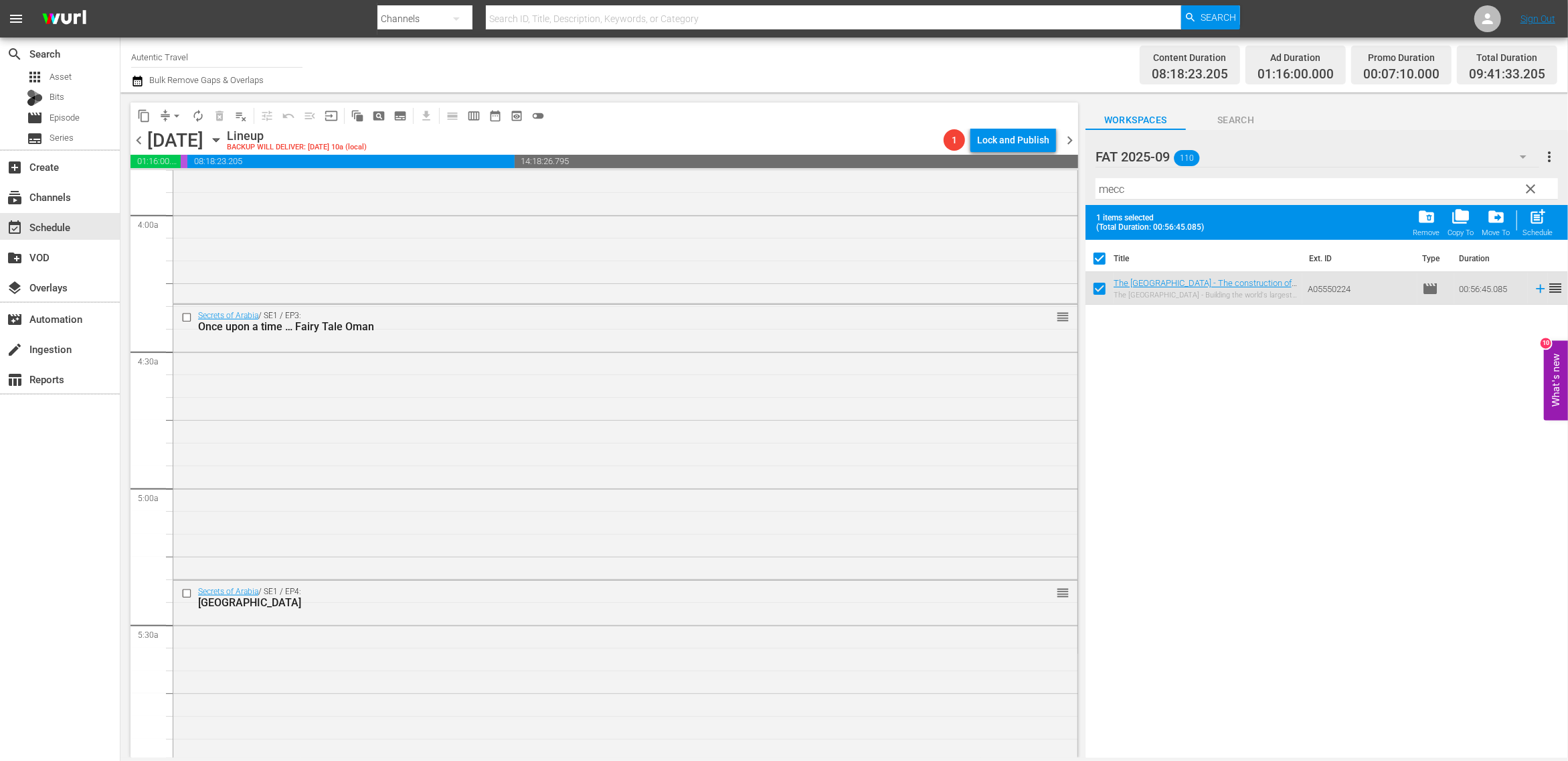
scroll to position [938, 0]
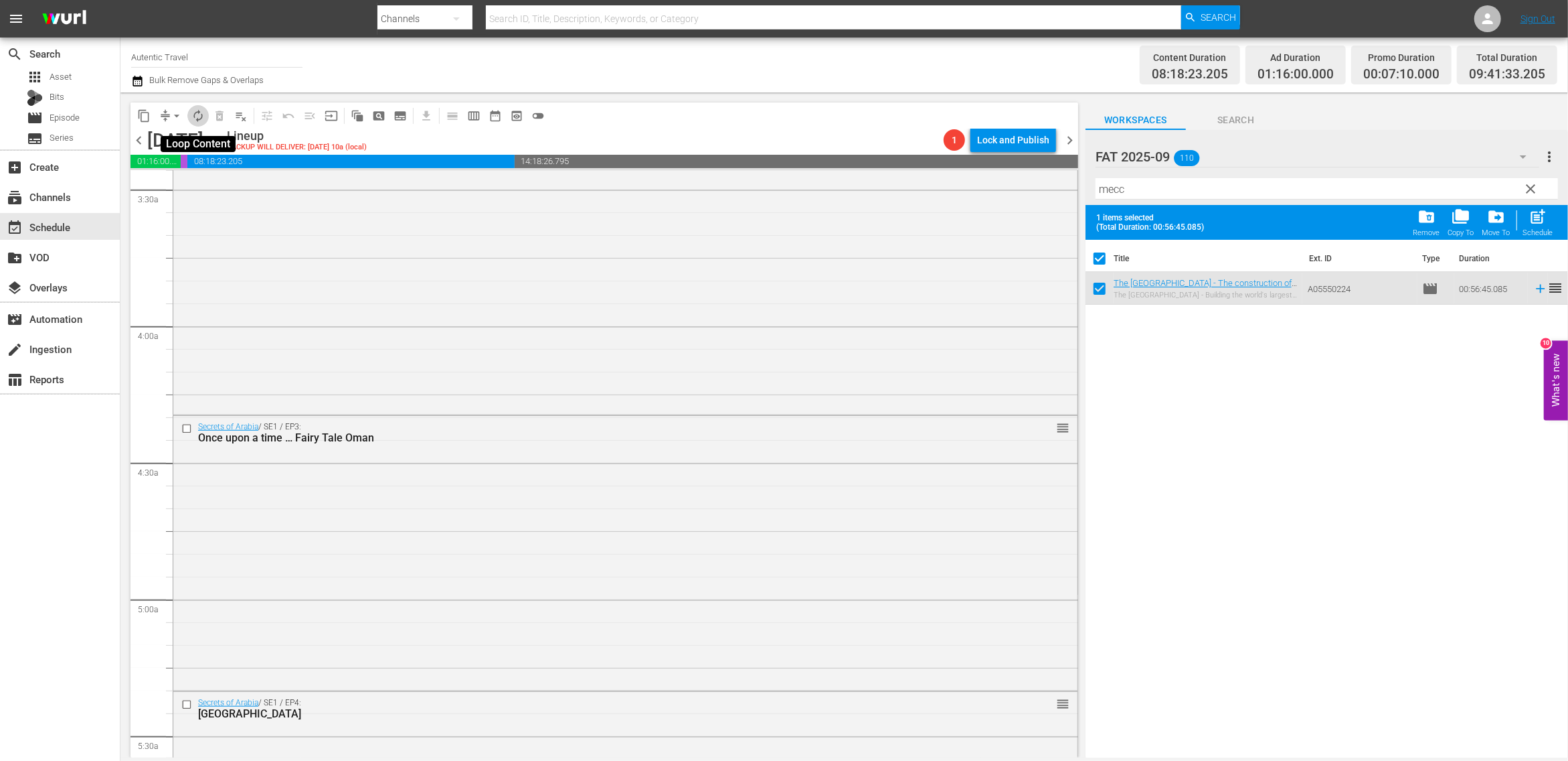
click at [197, 118] on span "autorenew_outlined" at bounding box center [198, 116] width 14 height 14
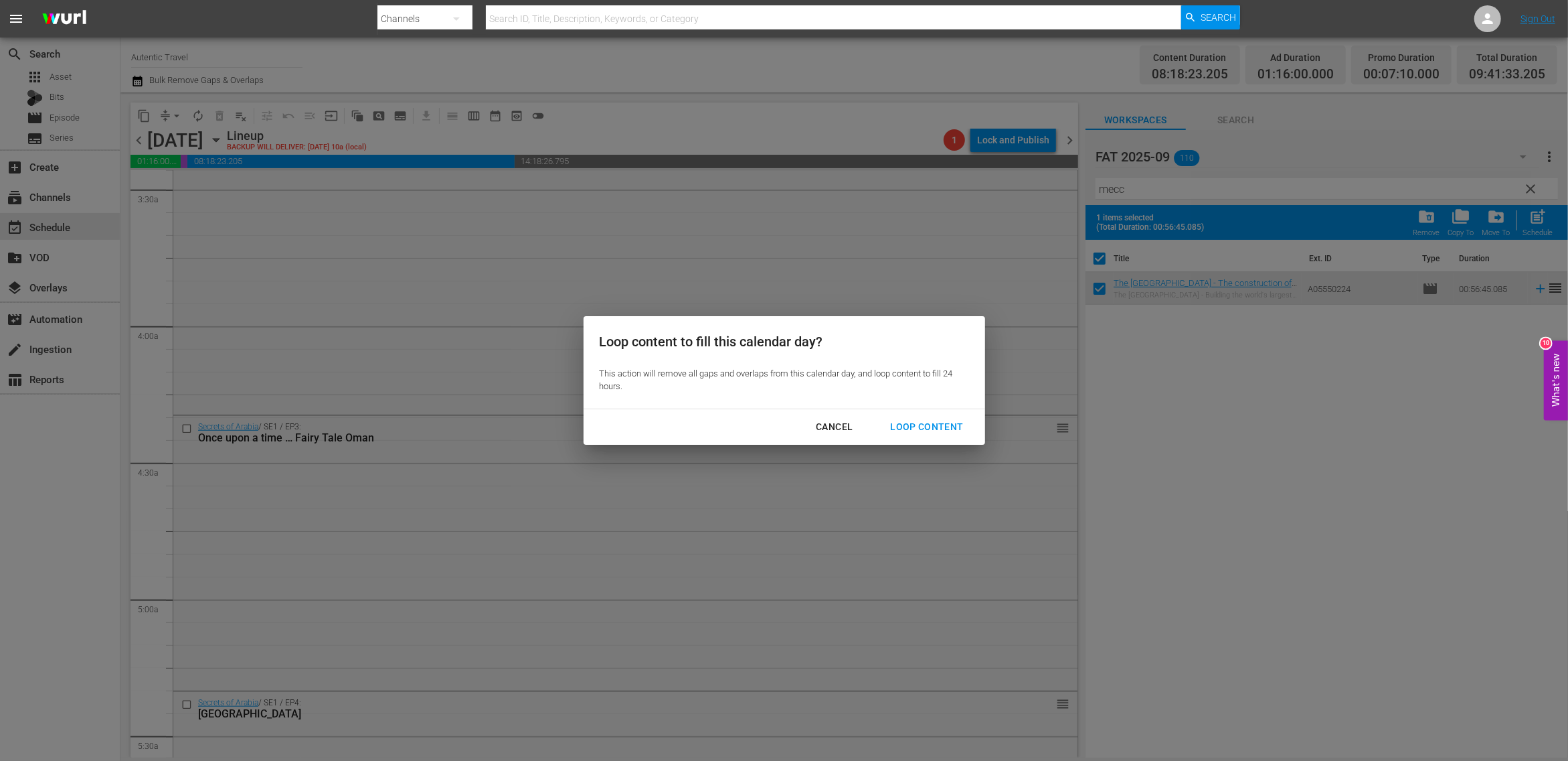
click at [936, 427] on div "Loop Content" at bounding box center [927, 427] width 95 height 17
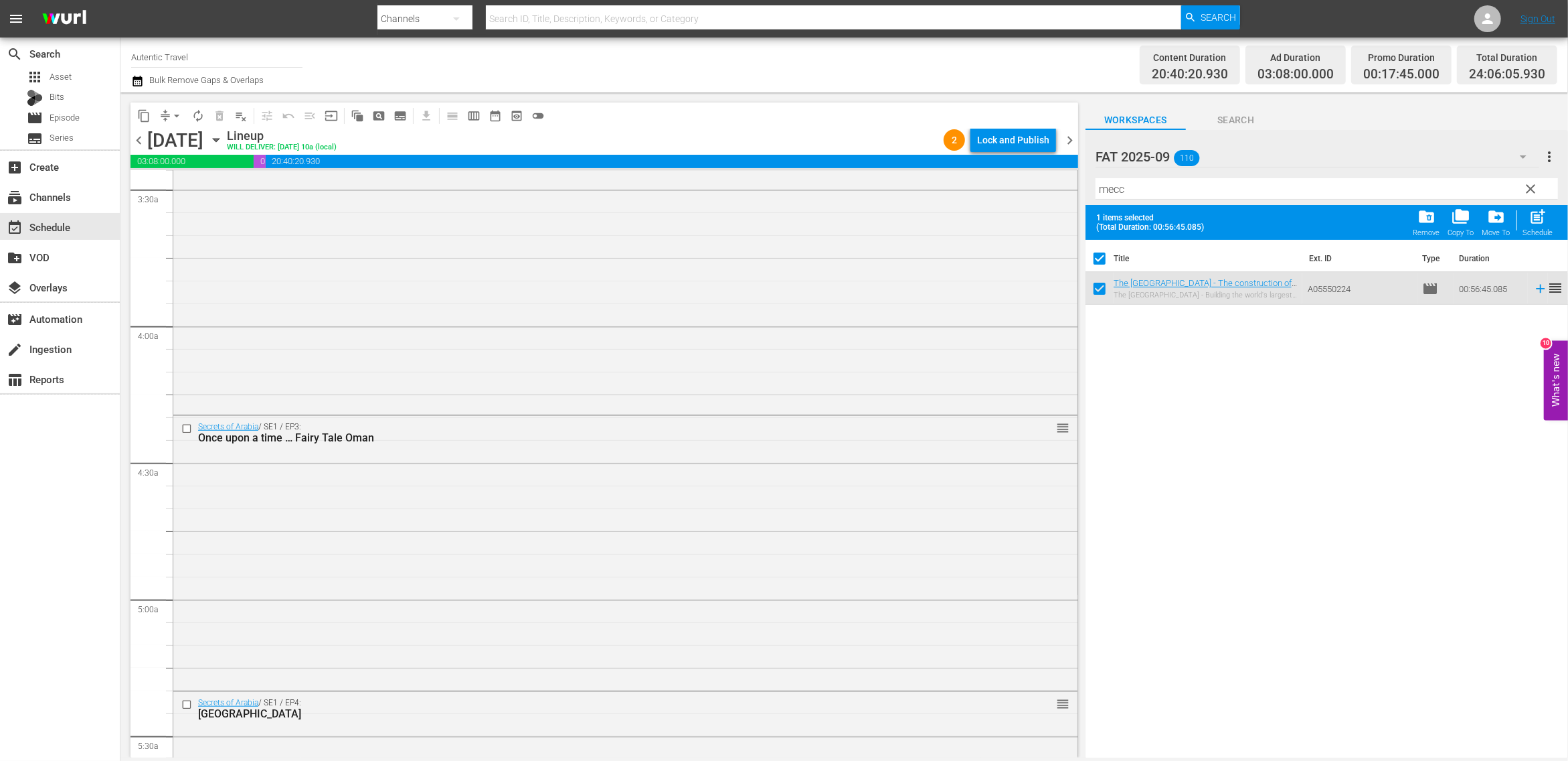
click at [1033, 143] on div "Lock and Publish" at bounding box center [1013, 140] width 73 height 25
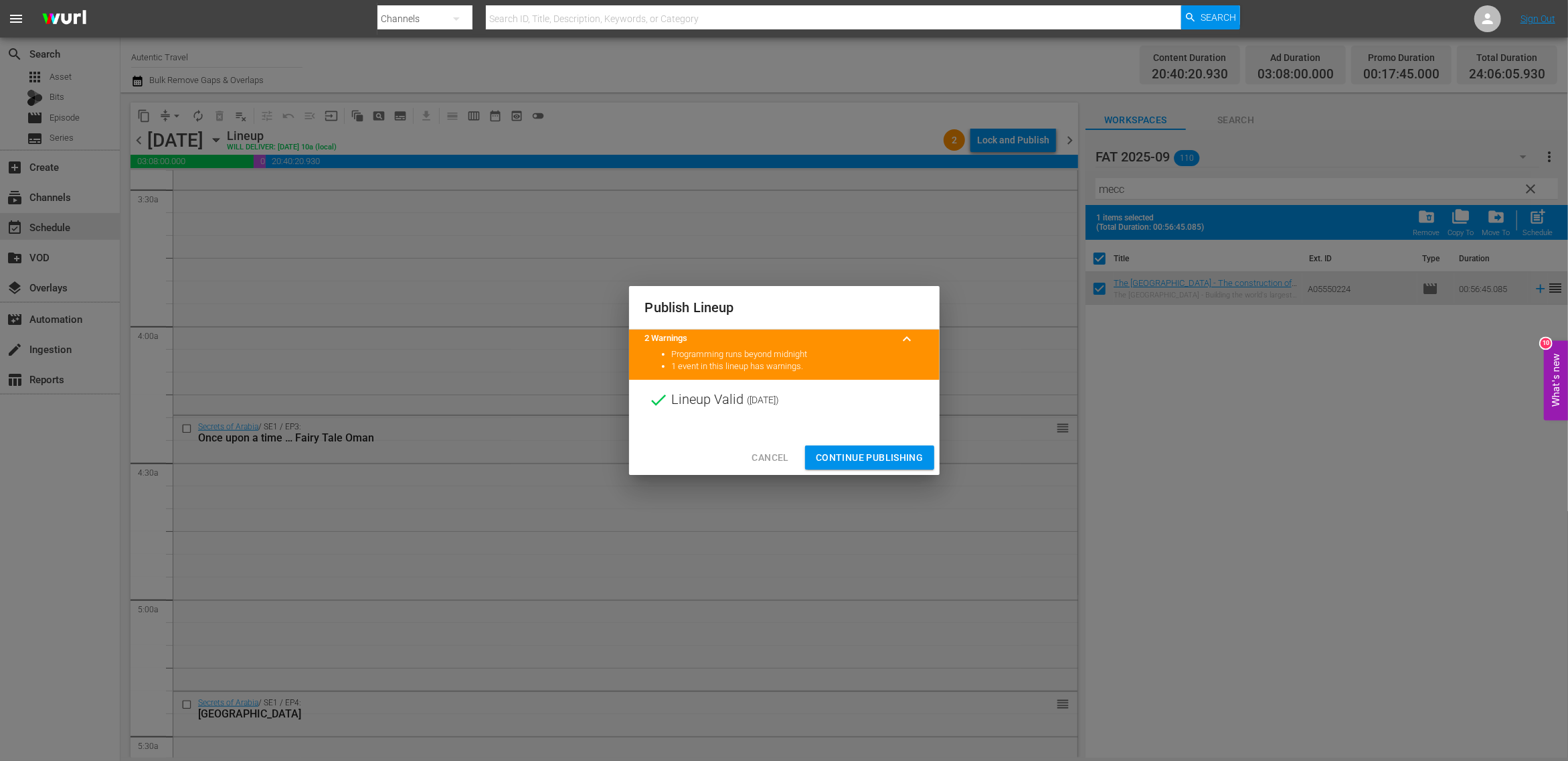
click at [868, 452] on span "Continue Publishing" at bounding box center [869, 457] width 107 height 17
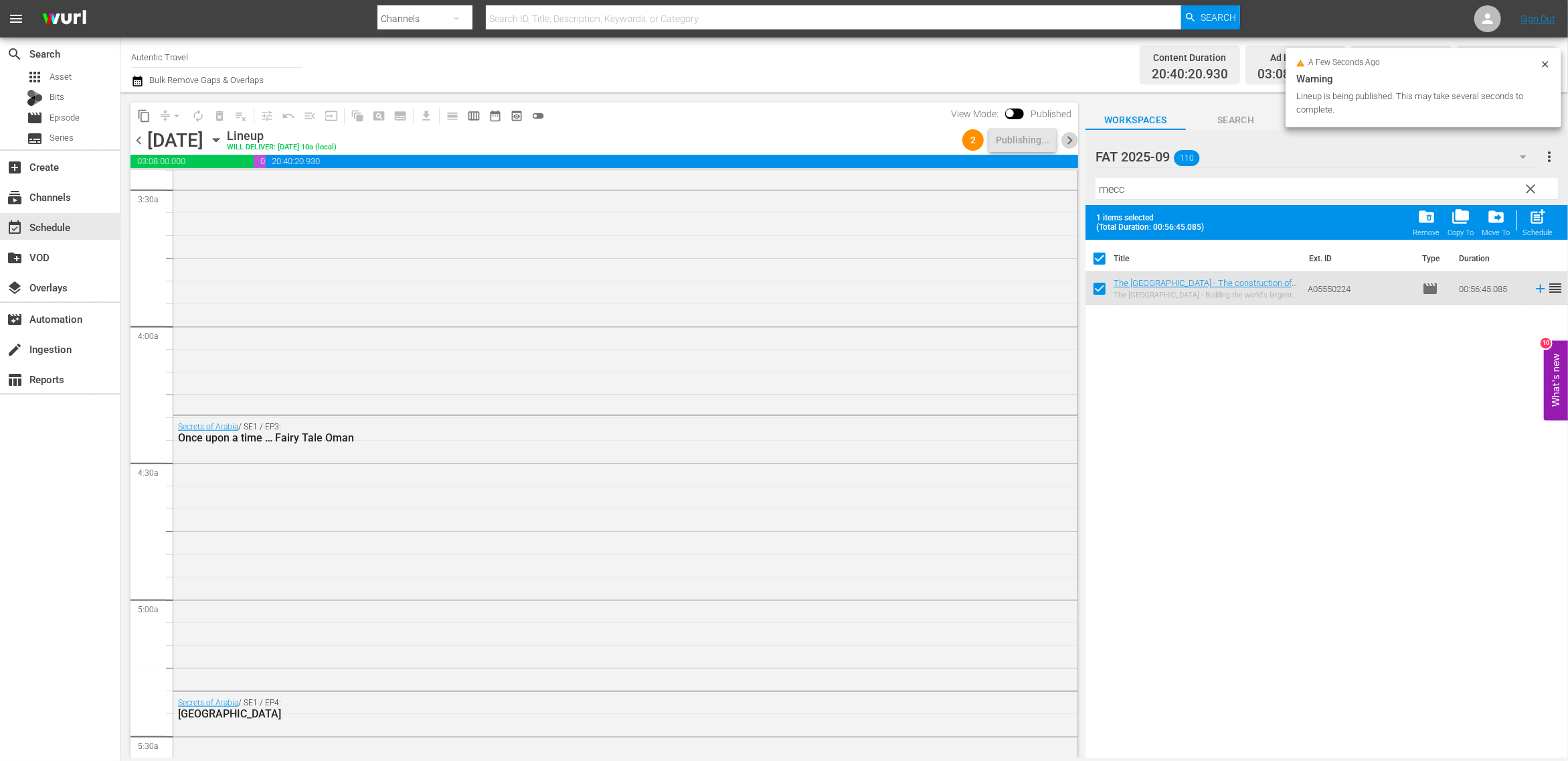
click at [1069, 143] on span "chevron_right" at bounding box center [1070, 140] width 17 height 17
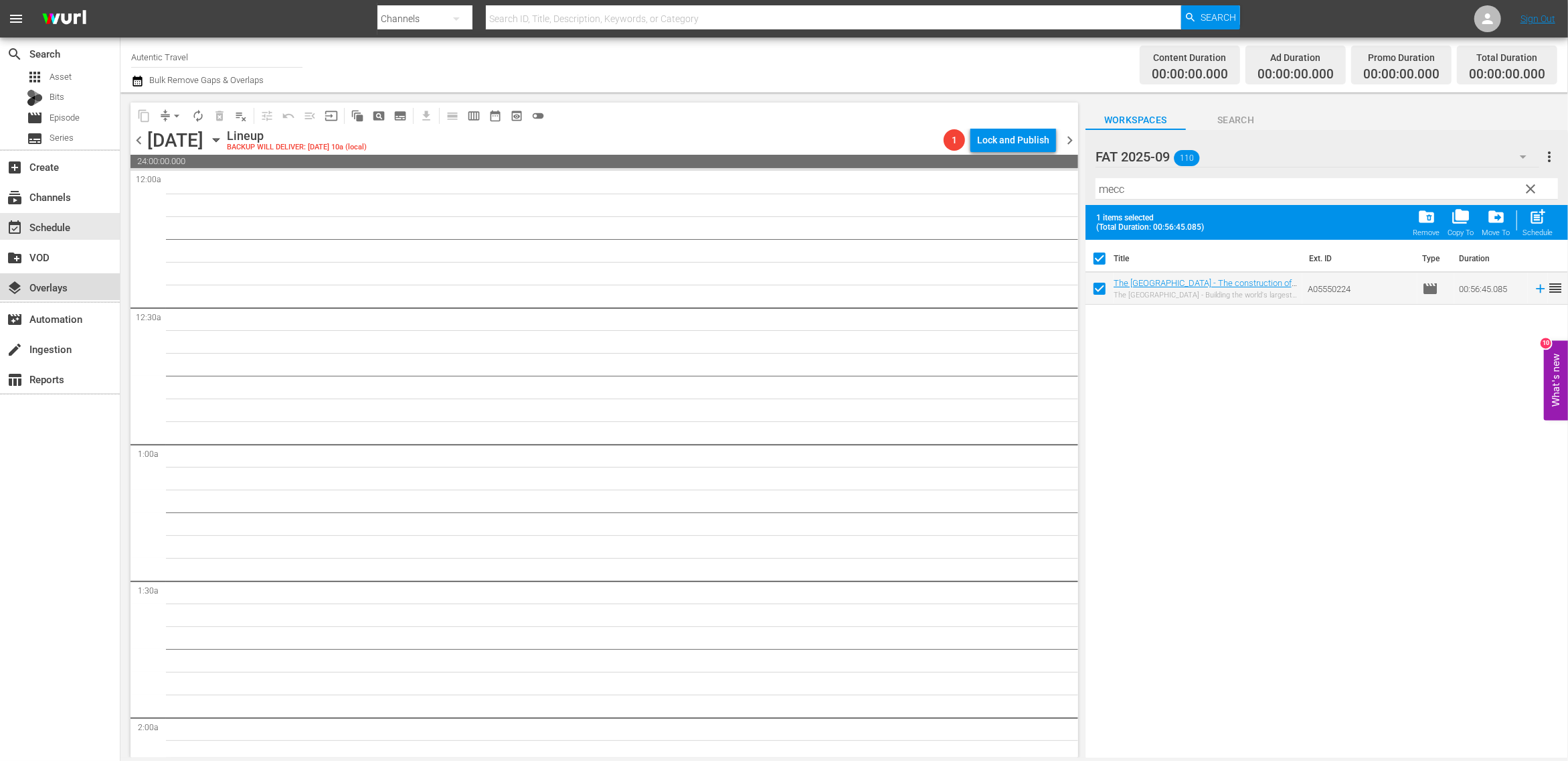
click at [55, 284] on div "layers Overlays" at bounding box center [37, 285] width 75 height 12
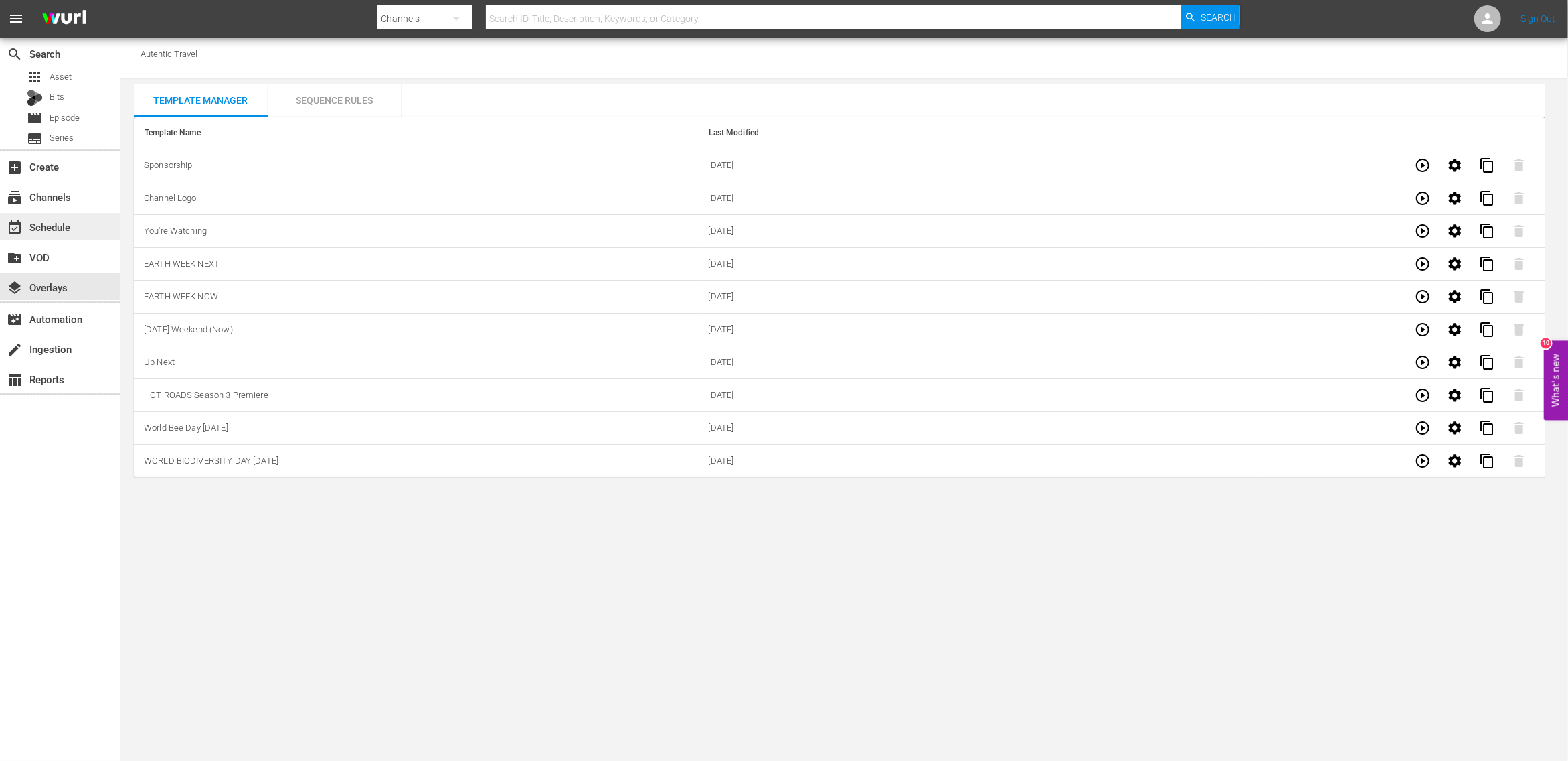
click at [51, 225] on div "event_available Schedule" at bounding box center [37, 225] width 75 height 12
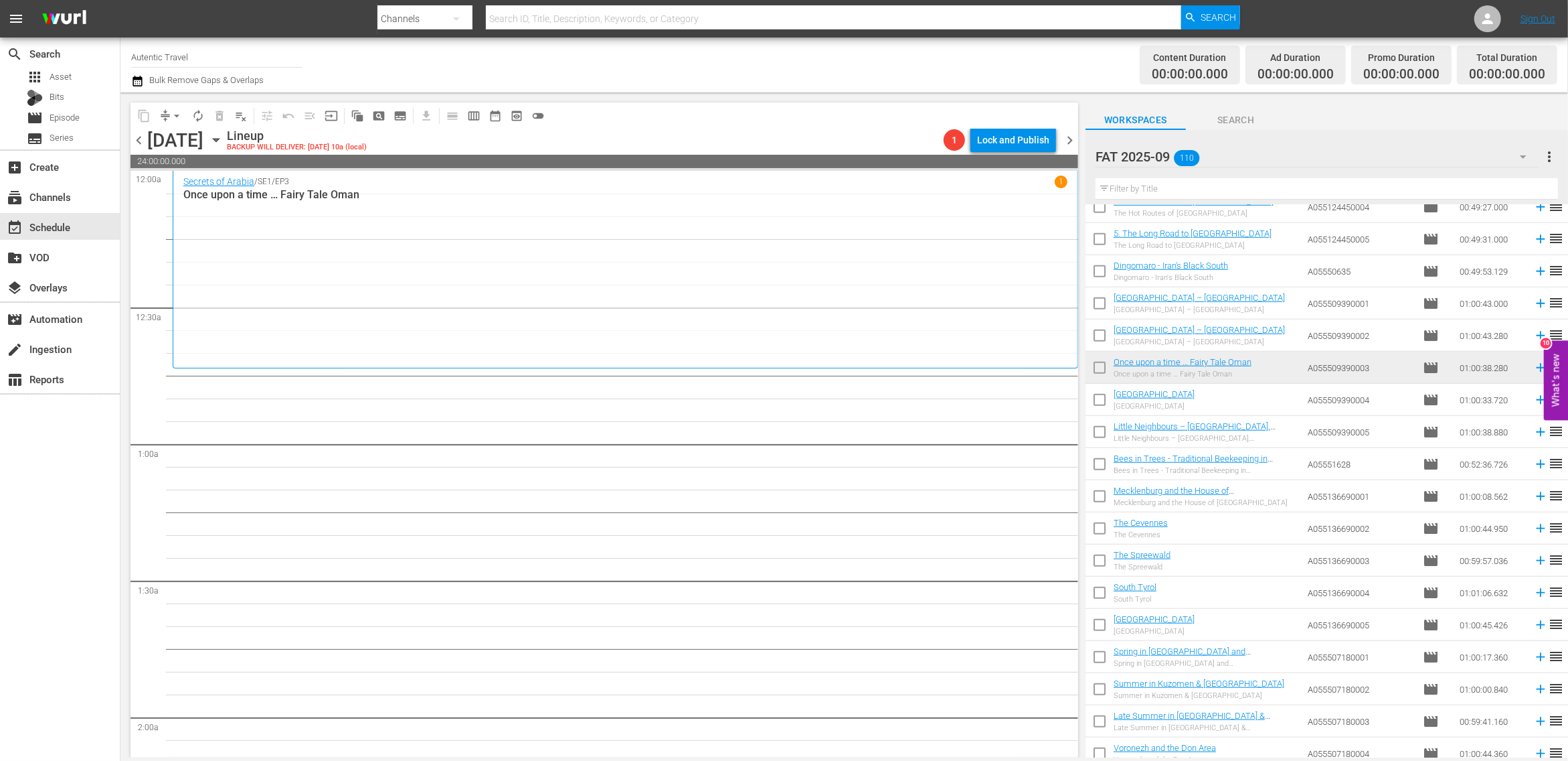
scroll to position [1054, 0]
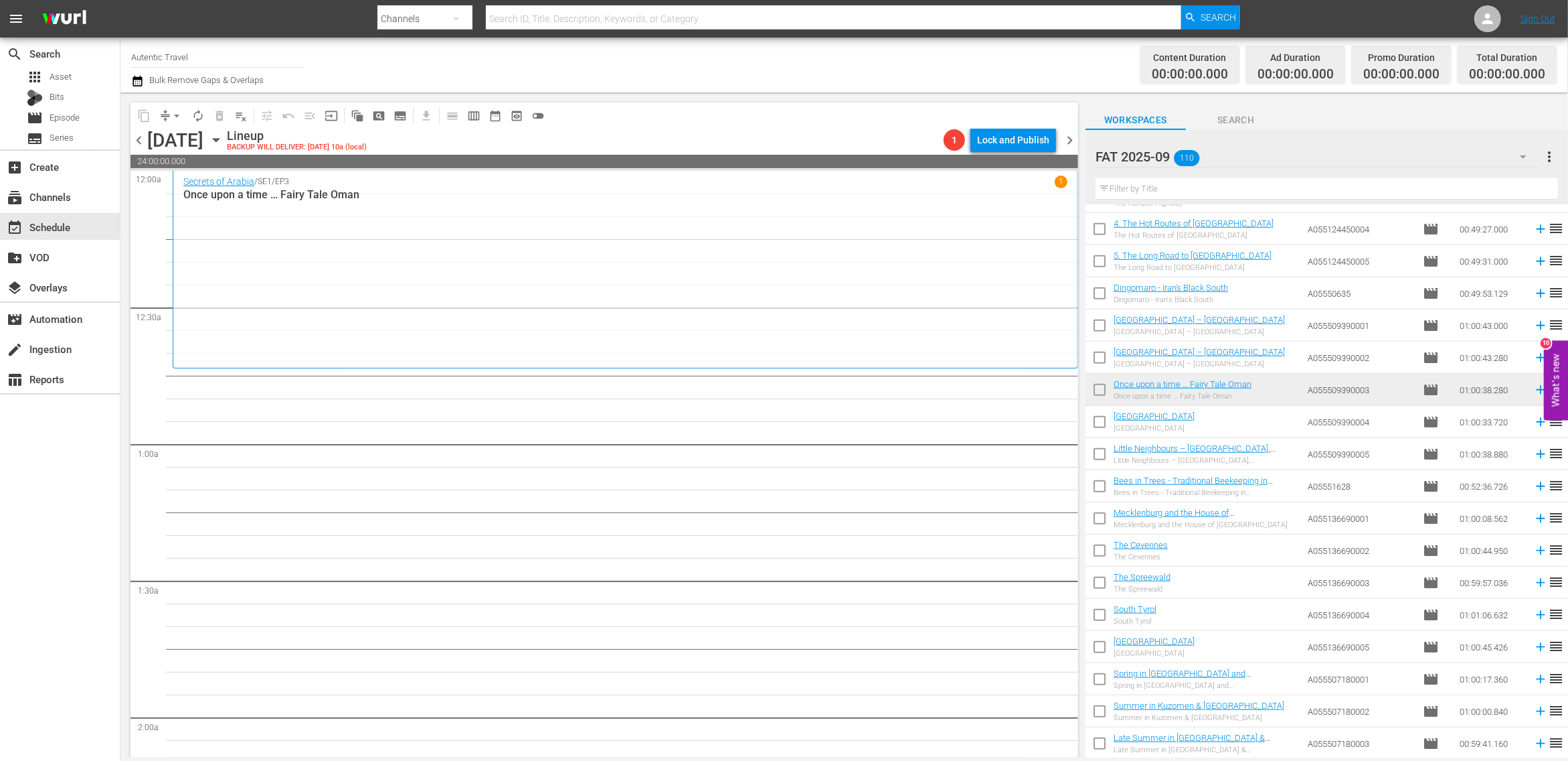
click at [1101, 424] on input "checkbox" at bounding box center [1099, 424] width 28 height 28
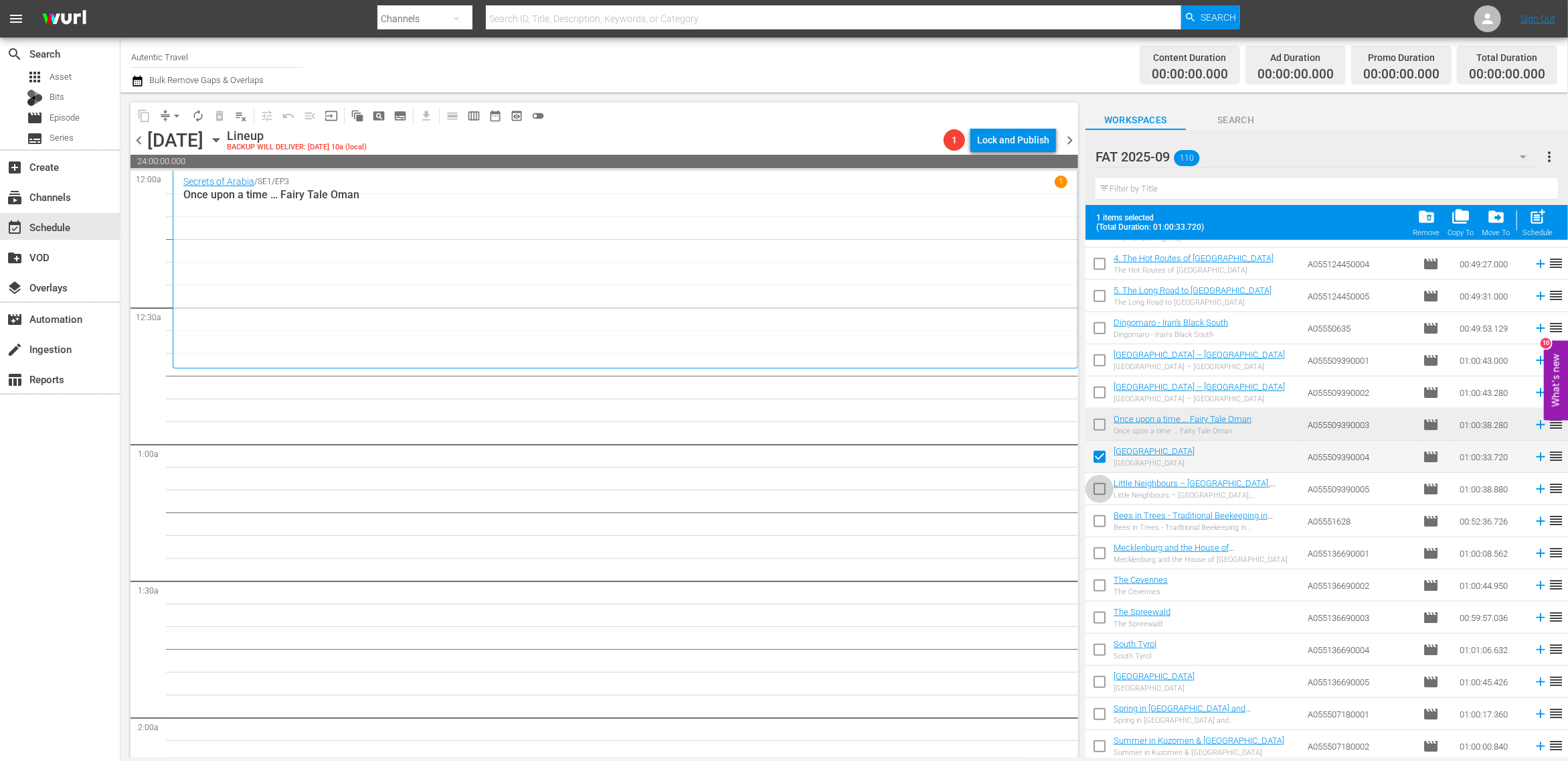
click at [1099, 494] on input "checkbox" at bounding box center [1099, 491] width 28 height 28
click at [1542, 222] on span "post_add" at bounding box center [1538, 216] width 18 height 18
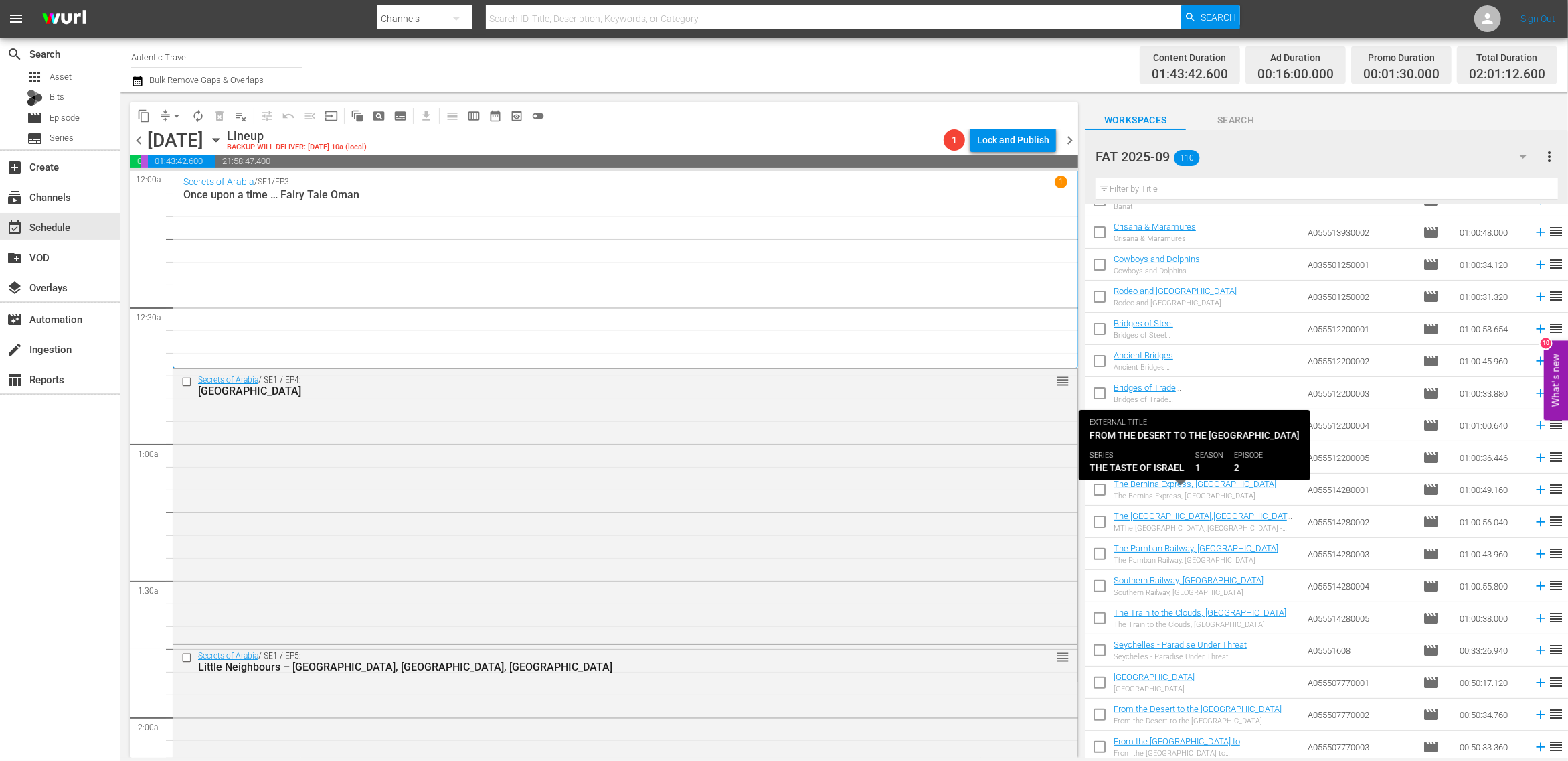
scroll to position [0, 0]
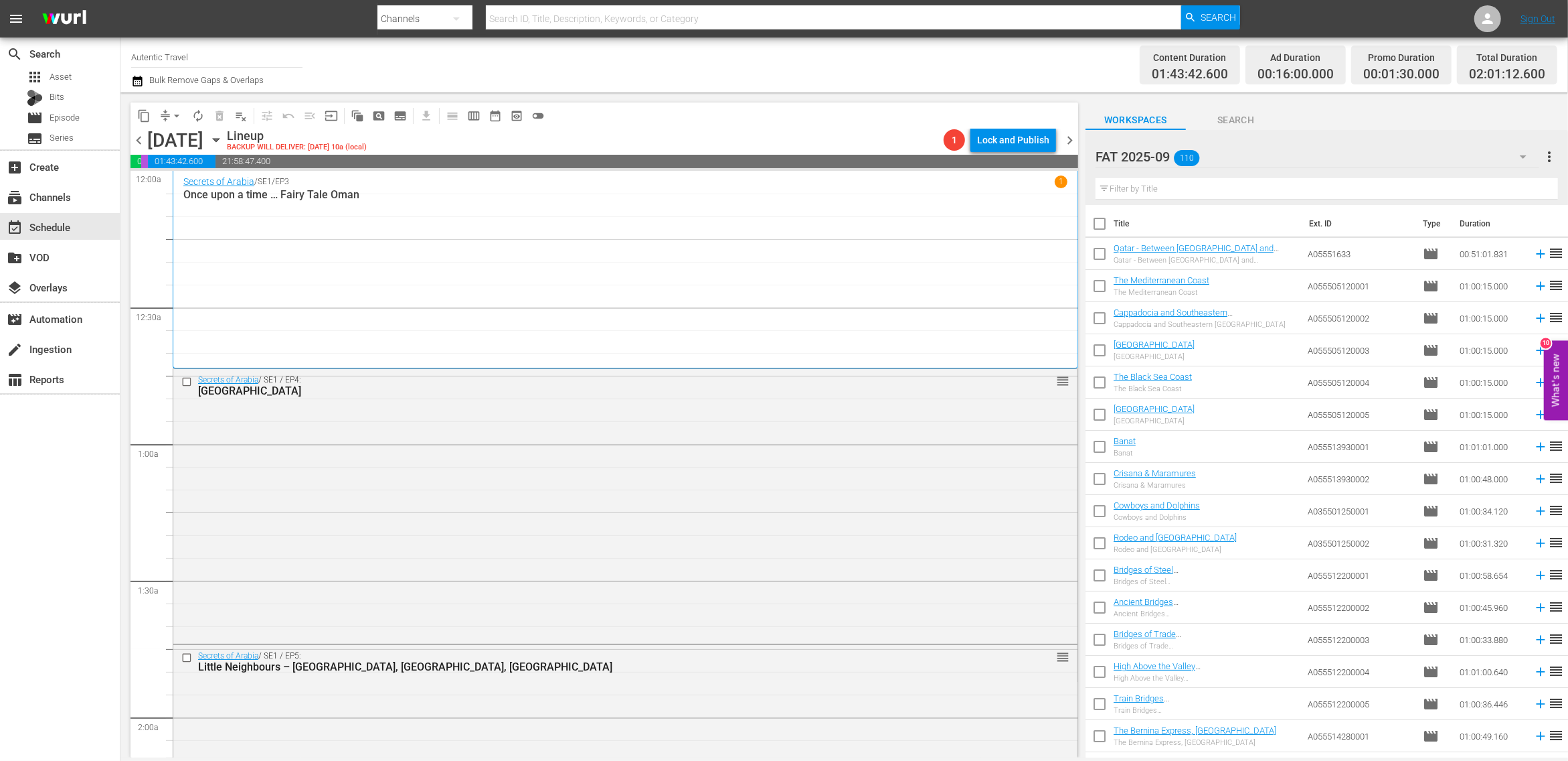
click at [1101, 256] on input "checkbox" at bounding box center [1099, 256] width 28 height 28
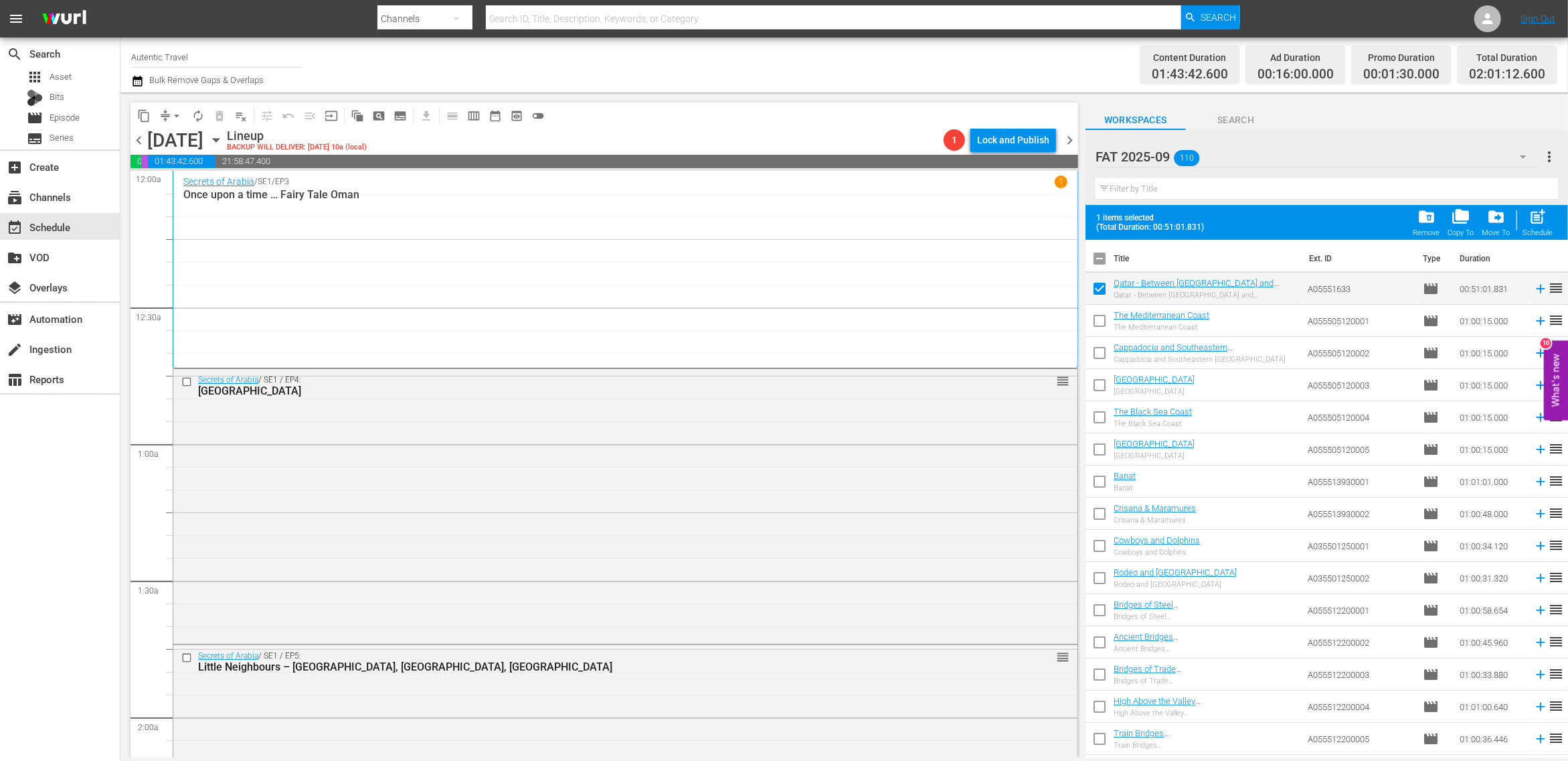
click at [1243, 189] on input "text" at bounding box center [1326, 189] width 462 height 21
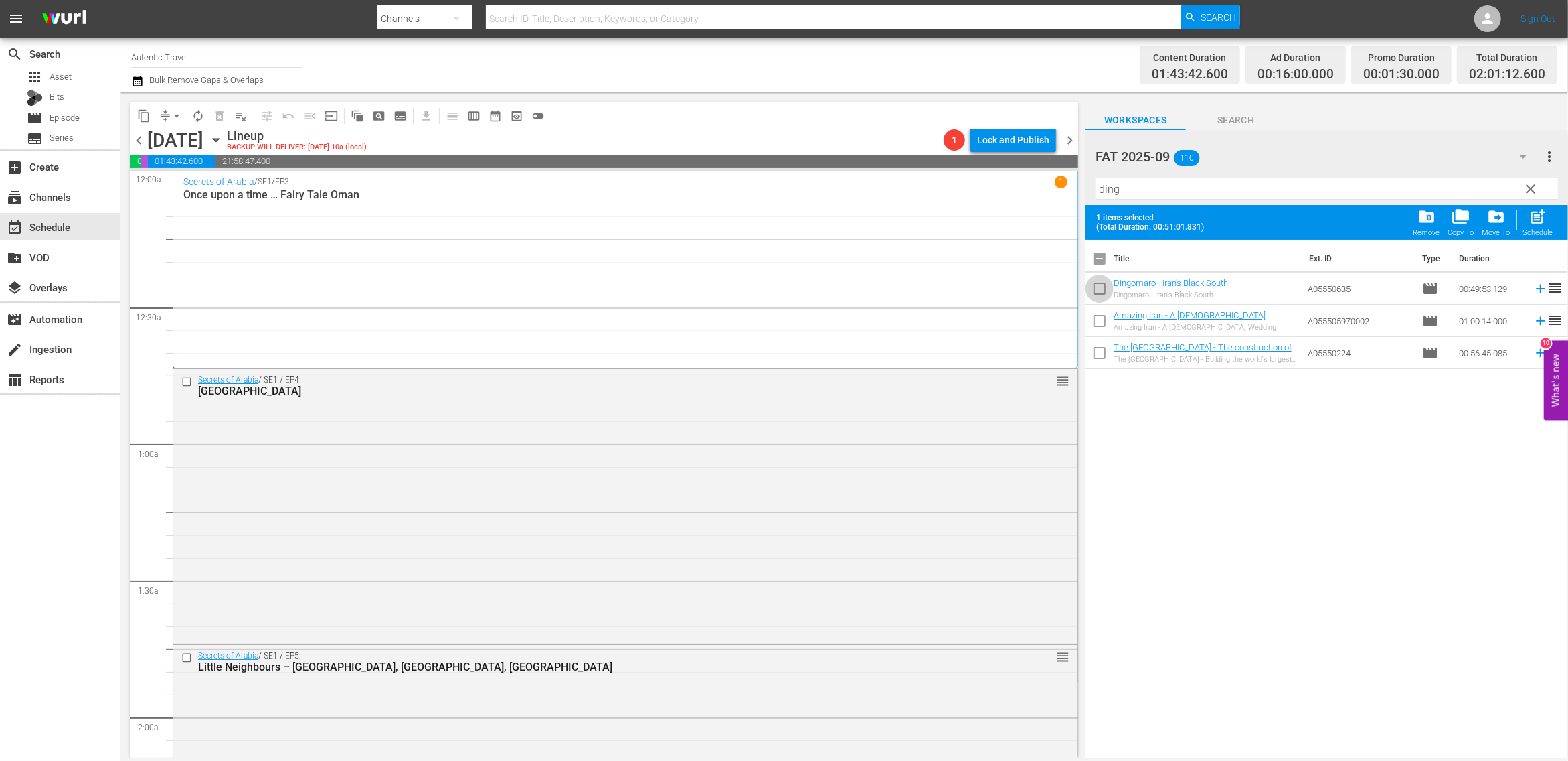
click at [1102, 290] on input "checkbox" at bounding box center [1099, 291] width 28 height 28
drag, startPoint x: 1136, startPoint y: 183, endPoint x: 1041, endPoint y: 178, distance: 95.1
click at [1095, 178] on input "ding" at bounding box center [1326, 189] width 462 height 21
click at [1099, 290] on input "checkbox" at bounding box center [1099, 291] width 28 height 28
click at [1104, 325] on input "checkbox" at bounding box center [1099, 323] width 28 height 28
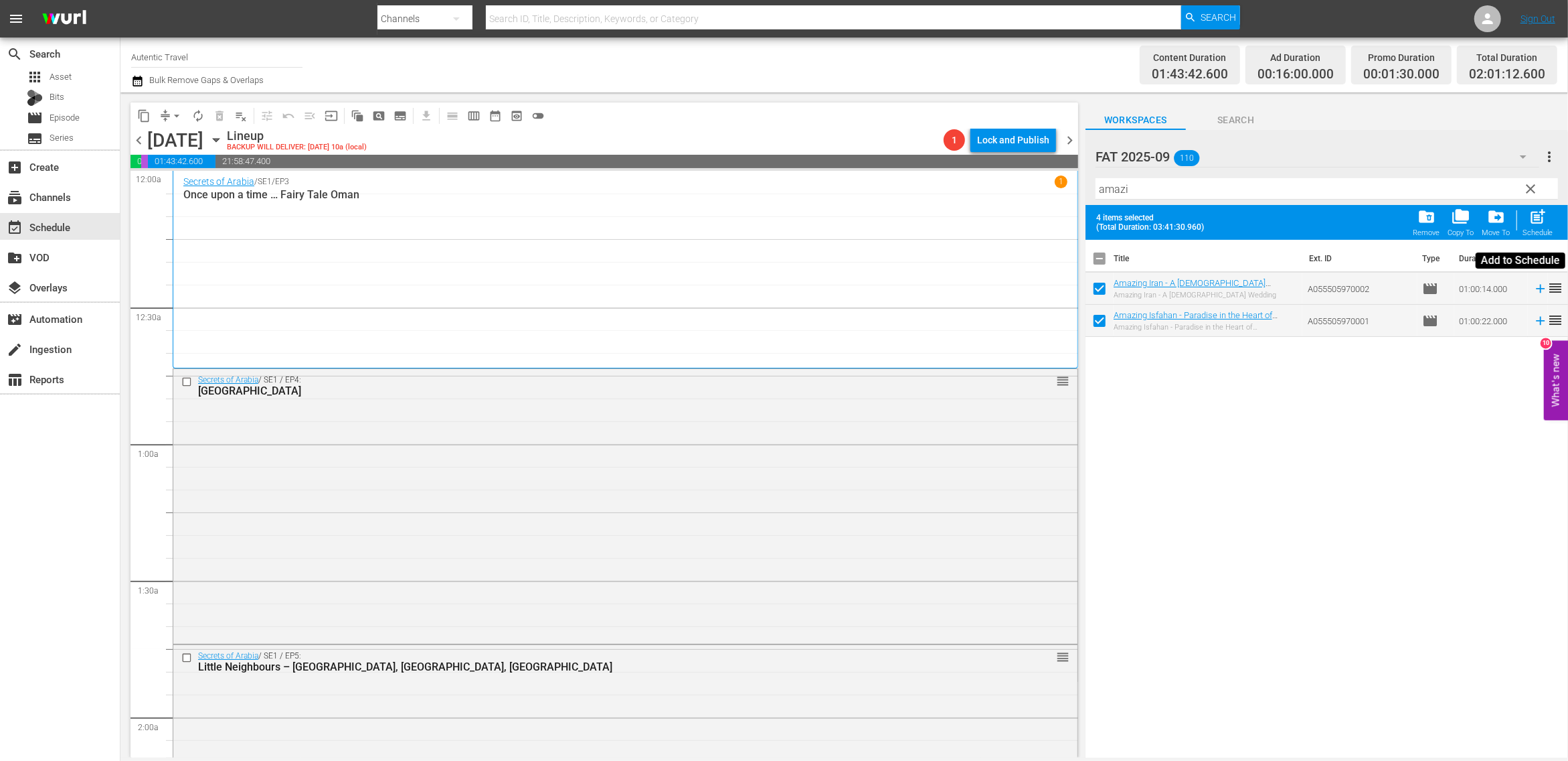
click at [1539, 222] on span "post_add" at bounding box center [1538, 216] width 18 height 18
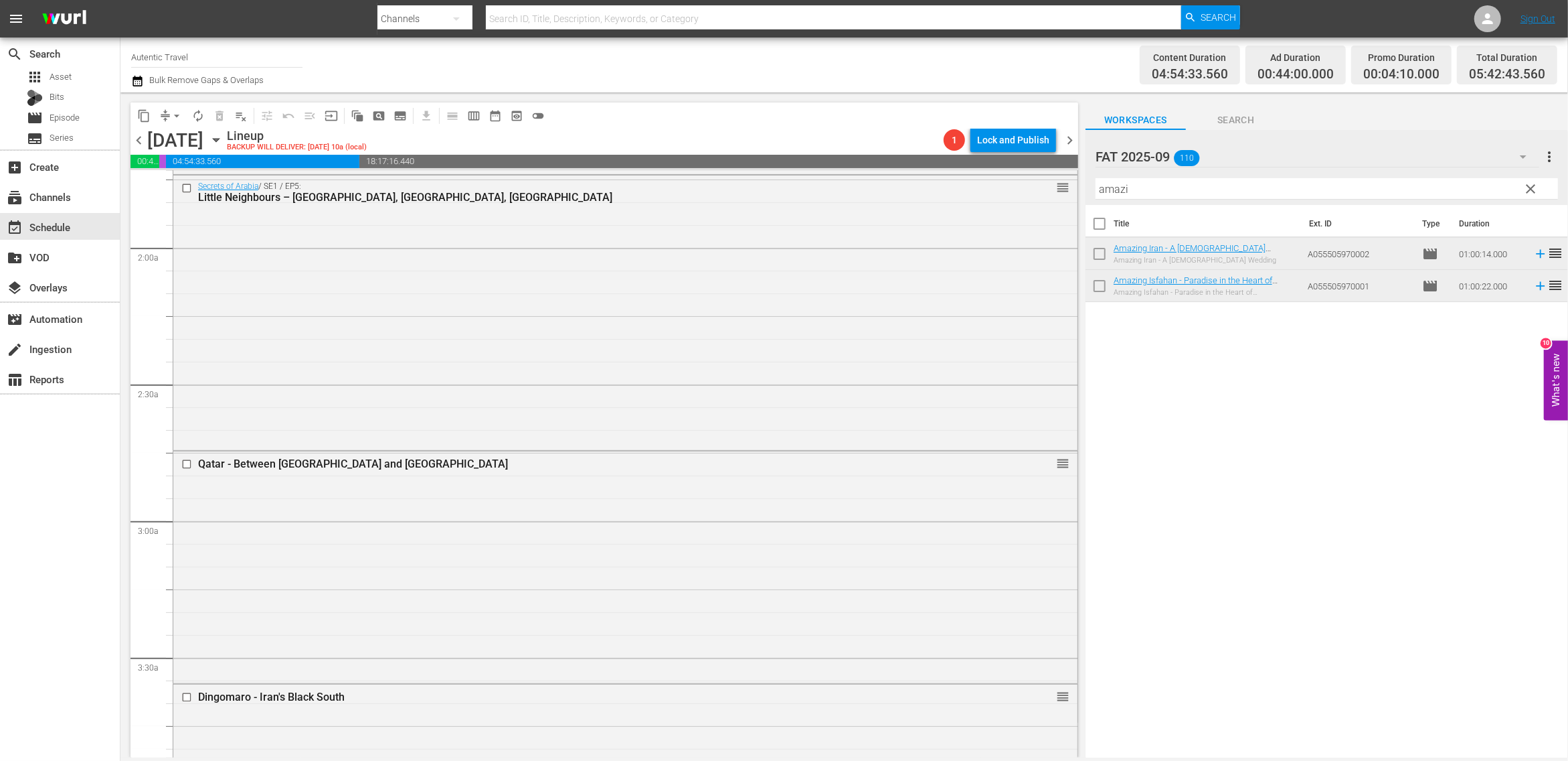
scroll to position [472, 0]
click at [185, 462] on input "checkbox" at bounding box center [188, 462] width 14 height 11
click at [188, 697] on input "checkbox" at bounding box center [188, 694] width 14 height 11
click at [219, 114] on span "delete_forever_outlined" at bounding box center [220, 116] width 14 height 14
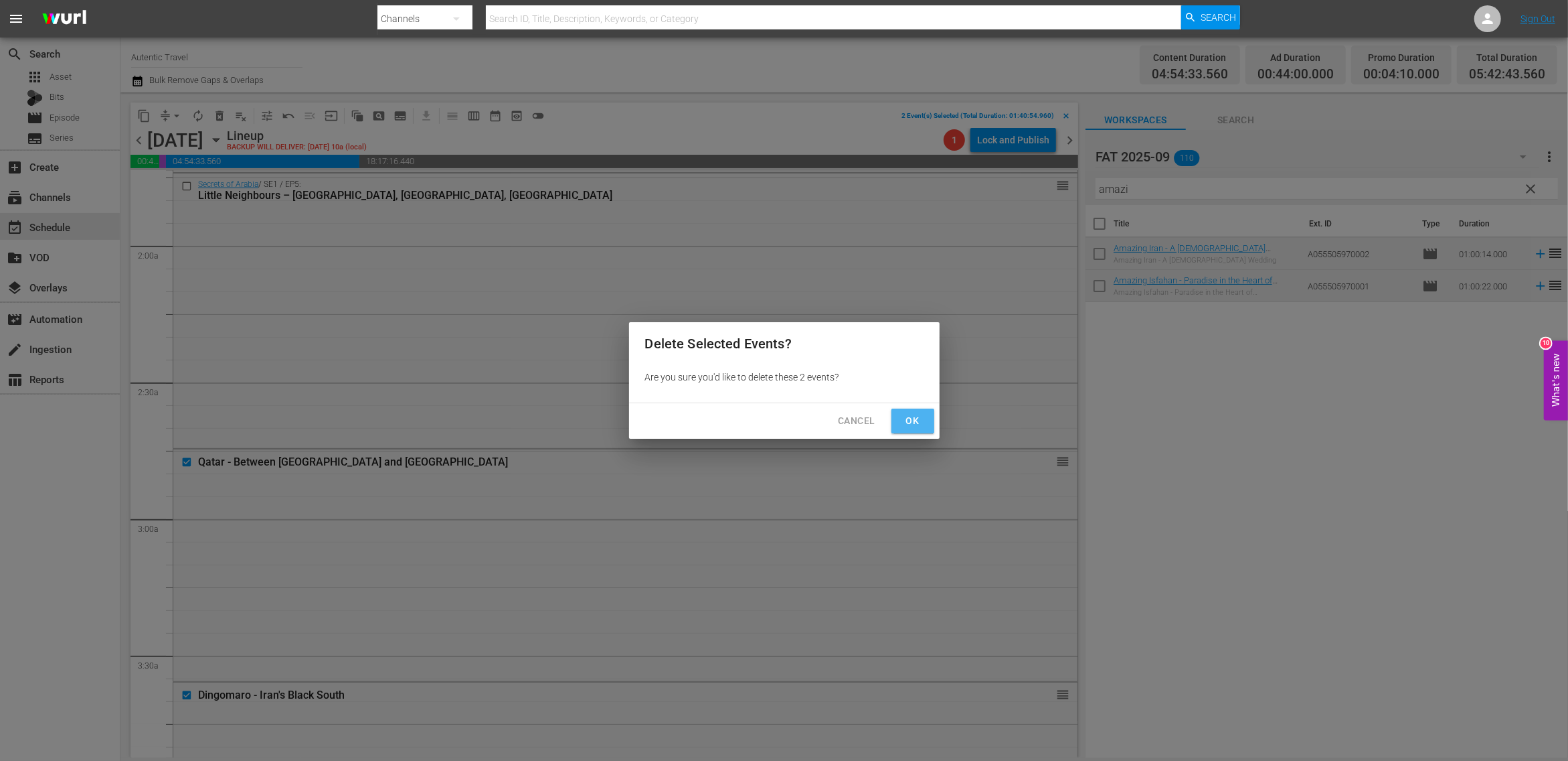
click at [909, 422] on span "Ok" at bounding box center [913, 421] width 21 height 17
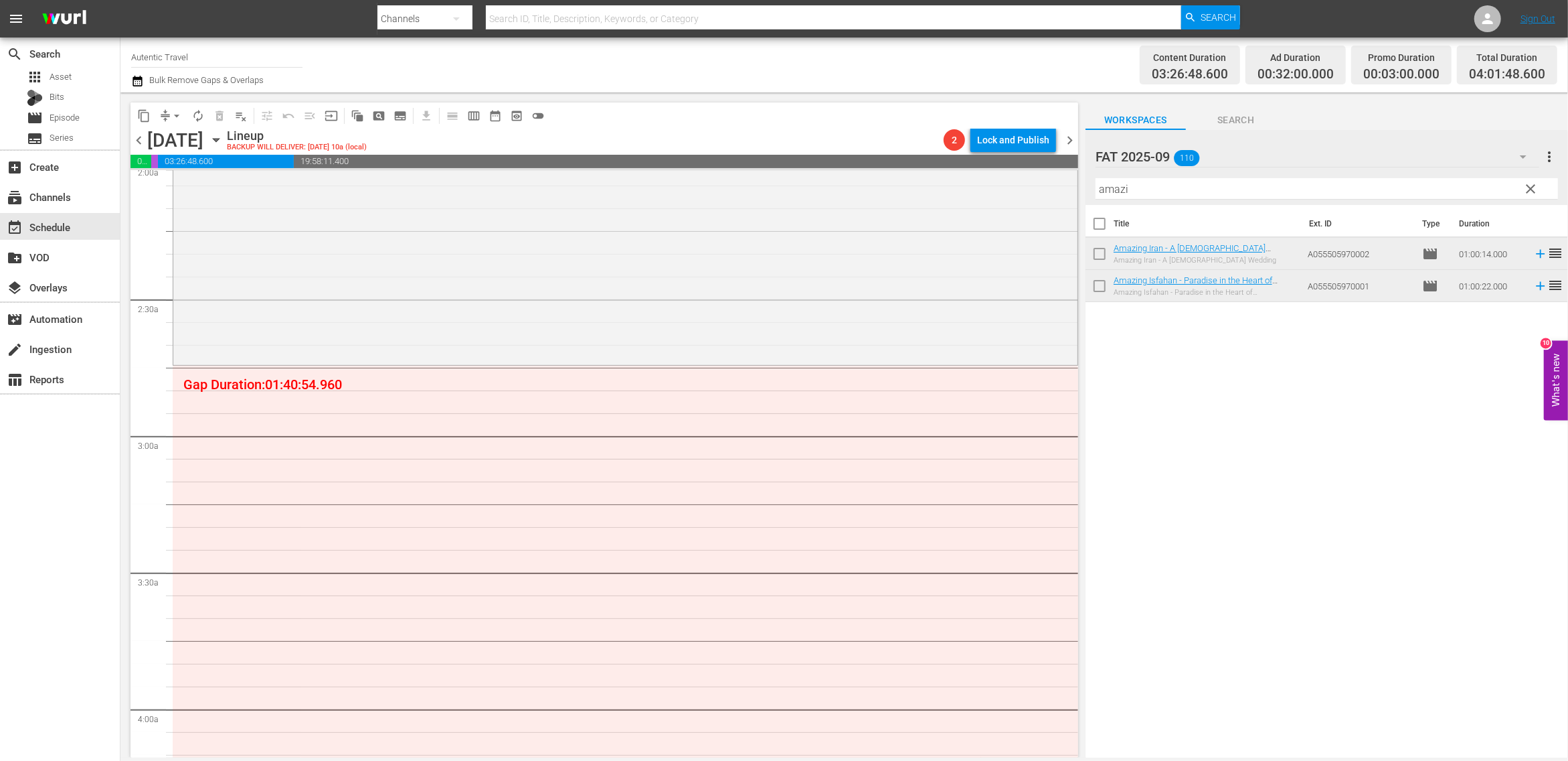
scroll to position [550, 0]
drag, startPoint x: 1141, startPoint y: 194, endPoint x: 1067, endPoint y: 183, distance: 74.8
click at [1095, 183] on input "amazi" at bounding box center [1326, 189] width 462 height 21
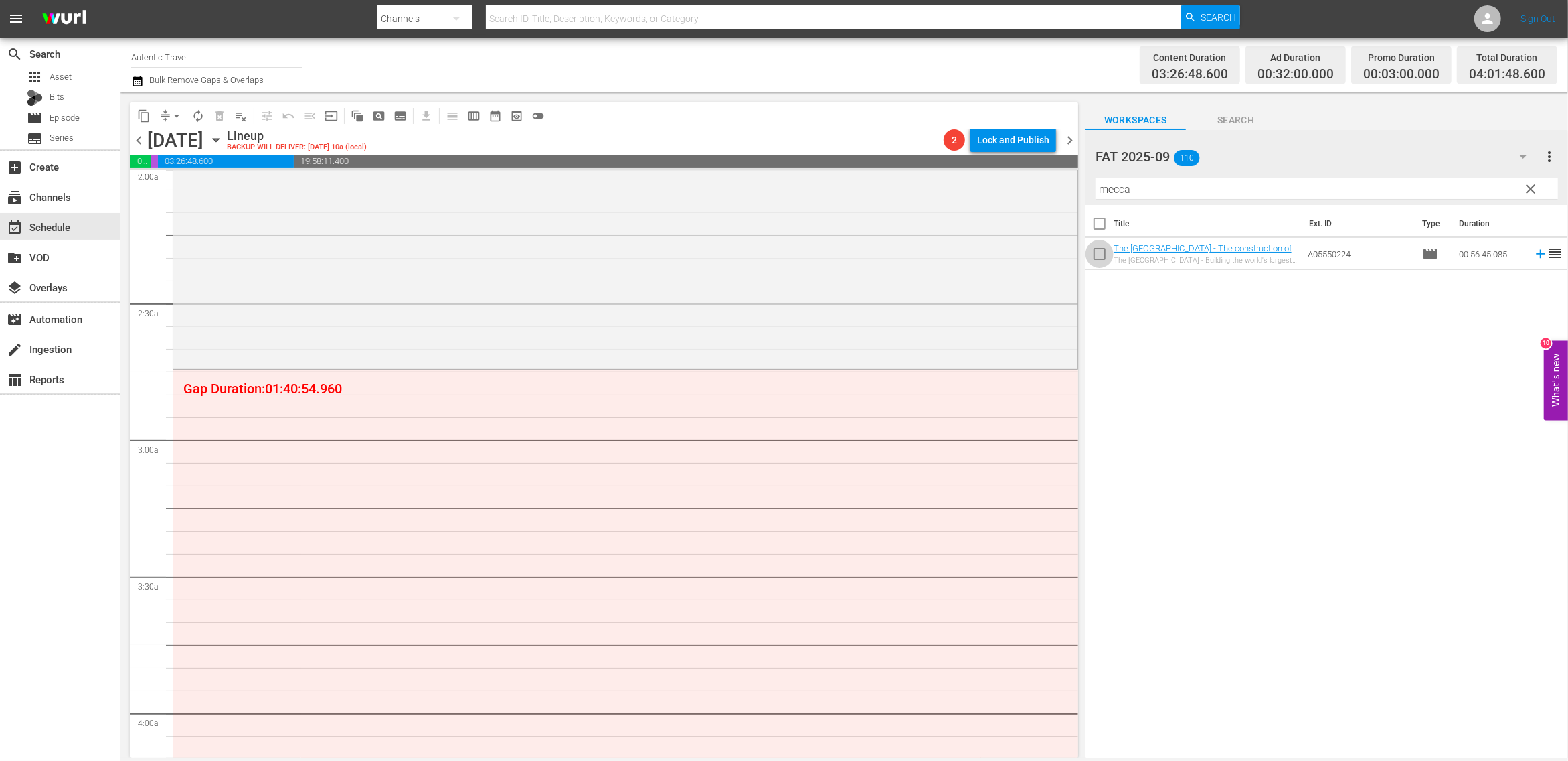
click at [1102, 257] on input "checkbox" at bounding box center [1099, 256] width 28 height 28
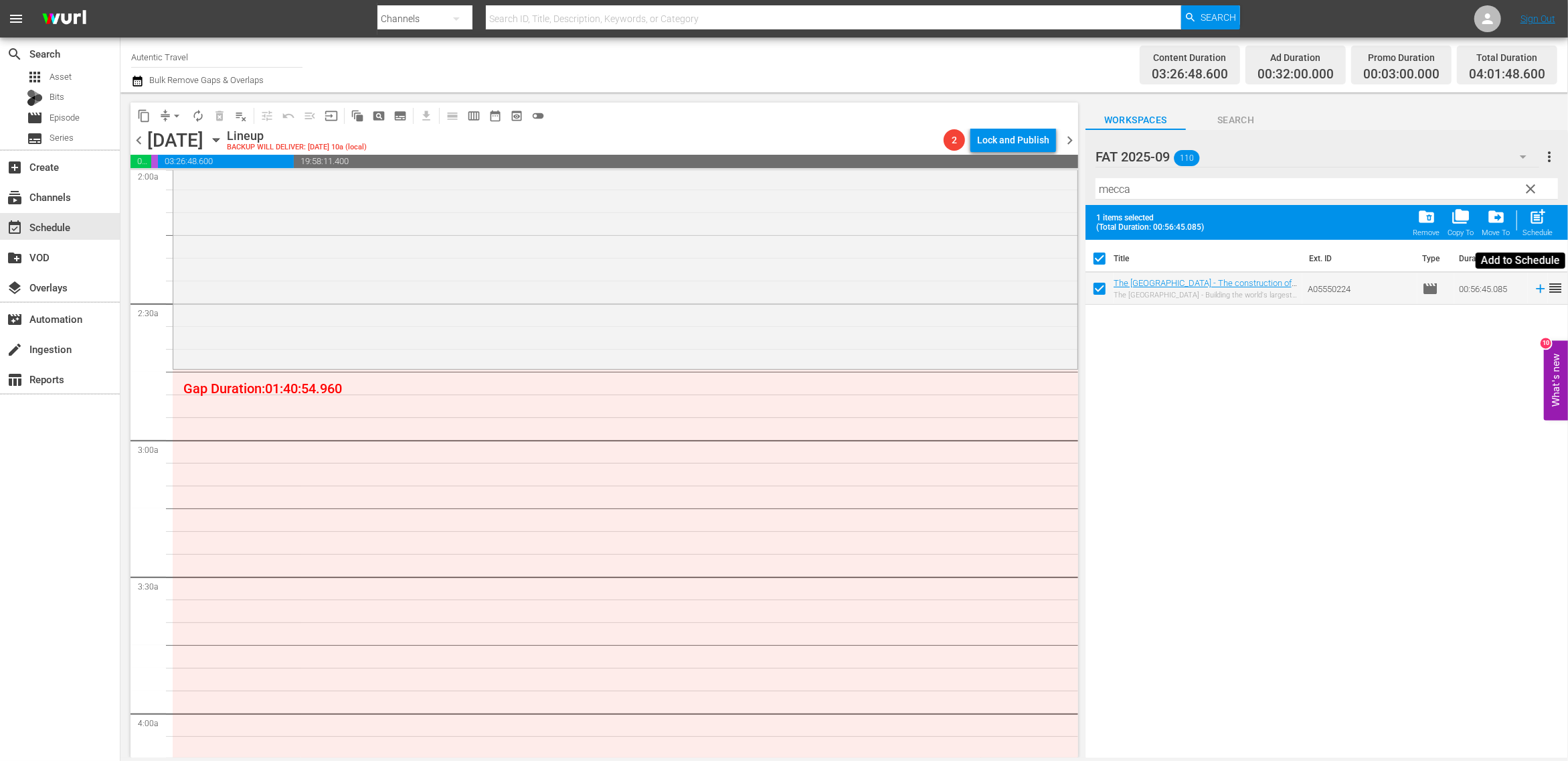
click at [1536, 223] on span "post_add" at bounding box center [1538, 216] width 18 height 18
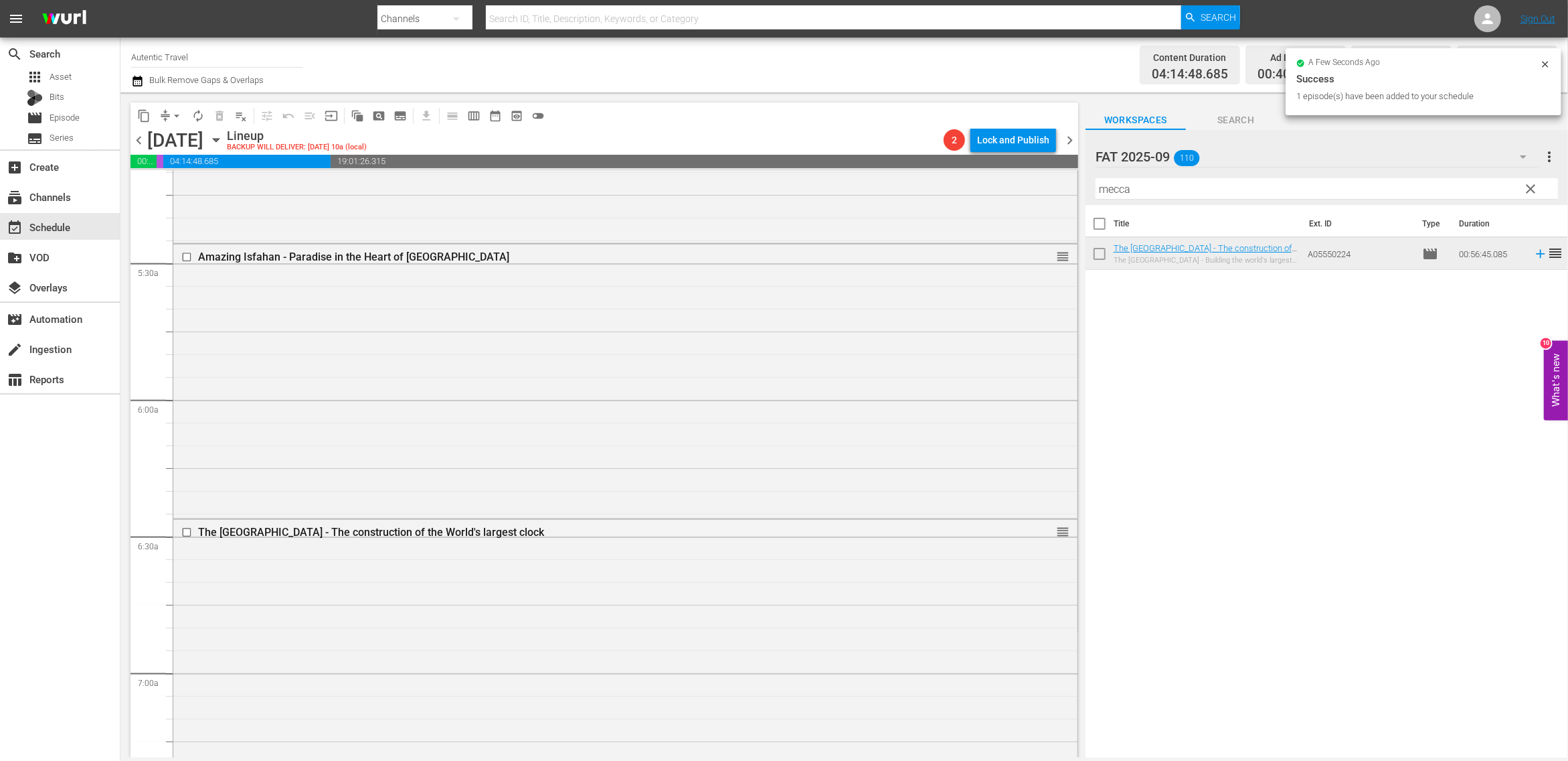
scroll to position [1629, 0]
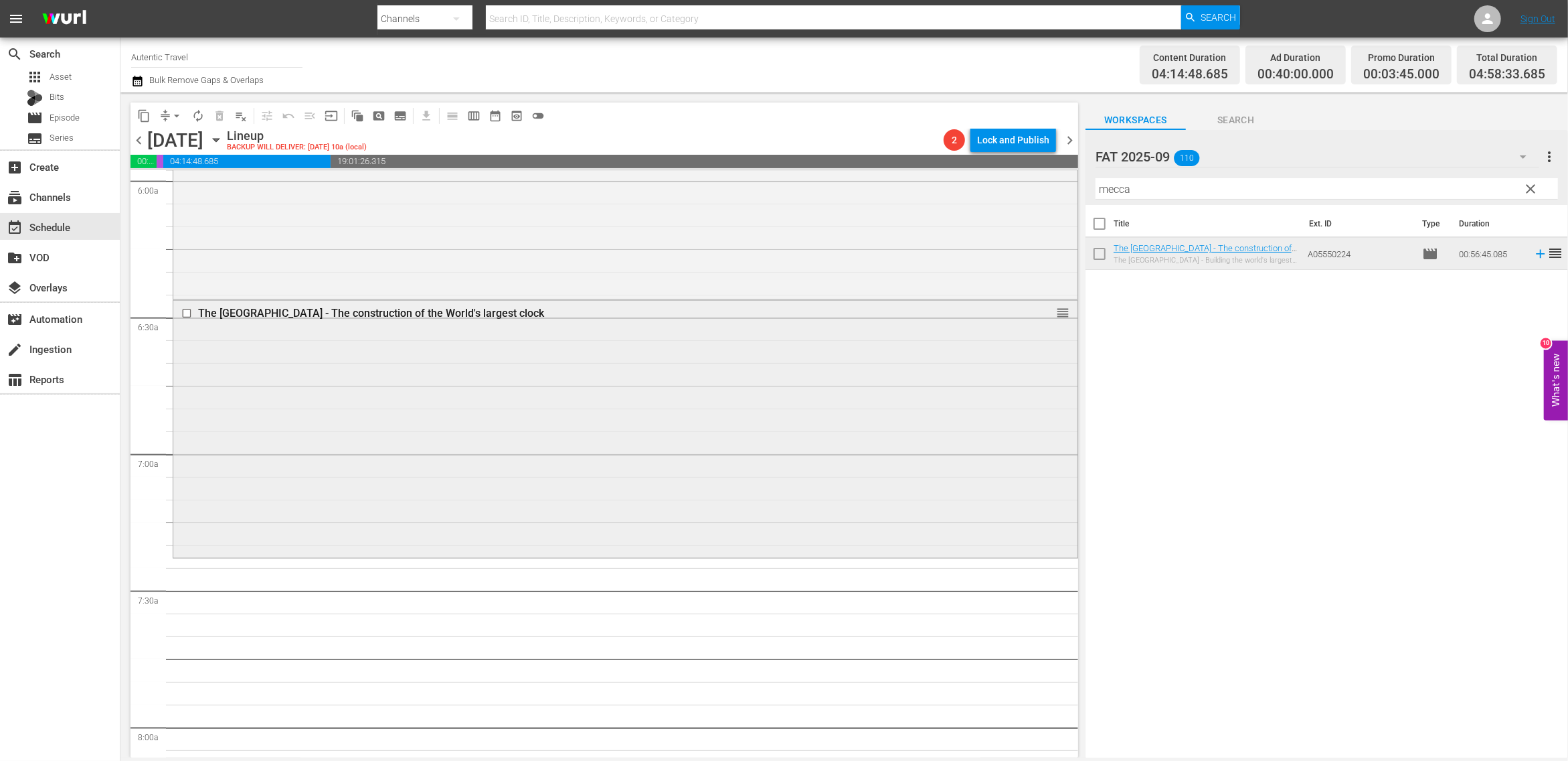
drag, startPoint x: 502, startPoint y: 316, endPoint x: 501, endPoint y: 283, distance: 33.0
click at [501, 307] on div "The [GEOGRAPHIC_DATA] - The construction of the World's largest clock" at bounding box center [599, 313] width 804 height 13
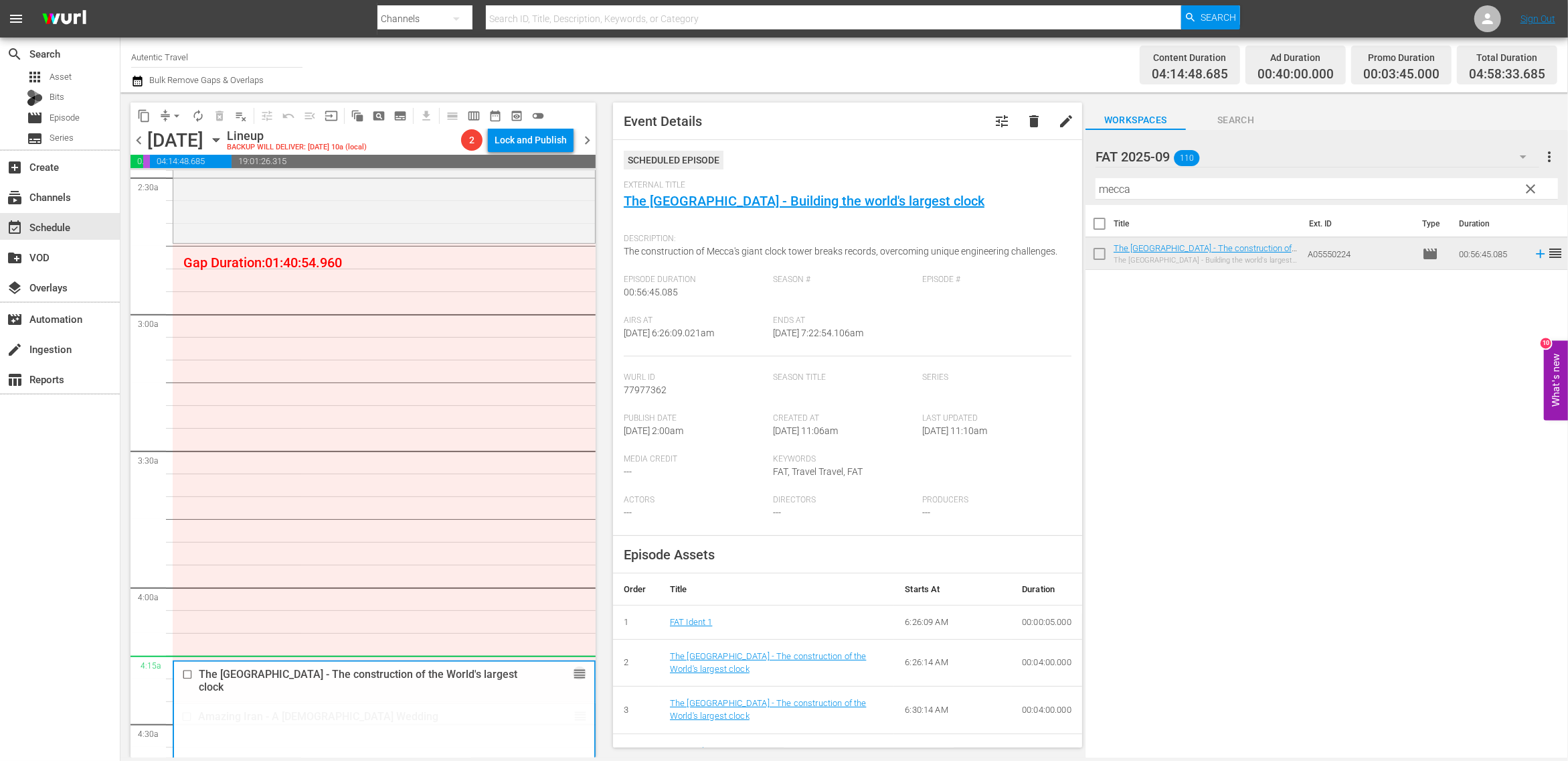
scroll to position [660, 0]
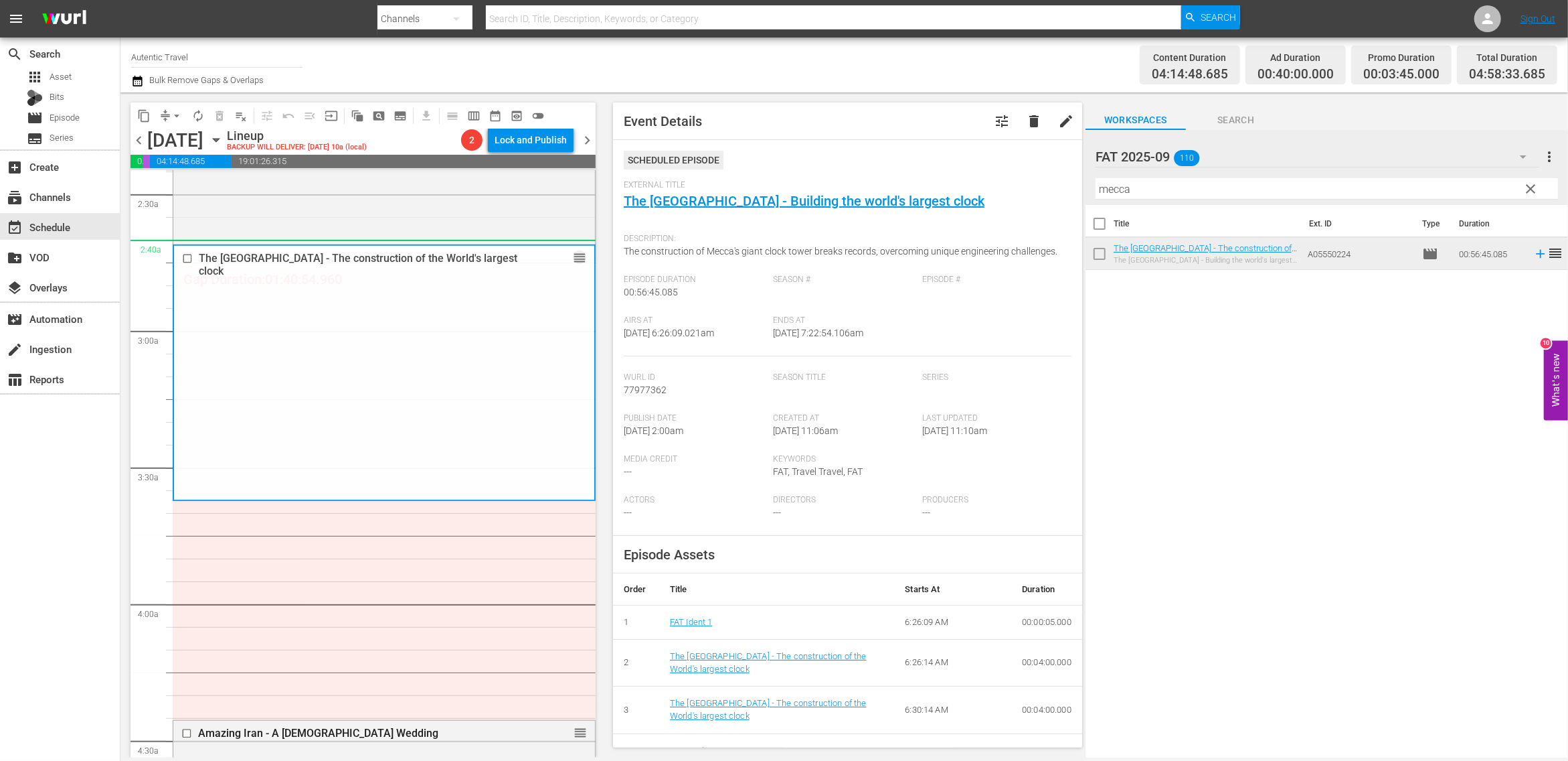
drag, startPoint x: 577, startPoint y: 313, endPoint x: 468, endPoint y: 258, distance: 122.1
click at [468, 258] on div "S N A P S N A P S N A P S N A P S N A P S N A P S N A P S N A P S N A P S N A P…" at bounding box center [363, 464] width 465 height 587
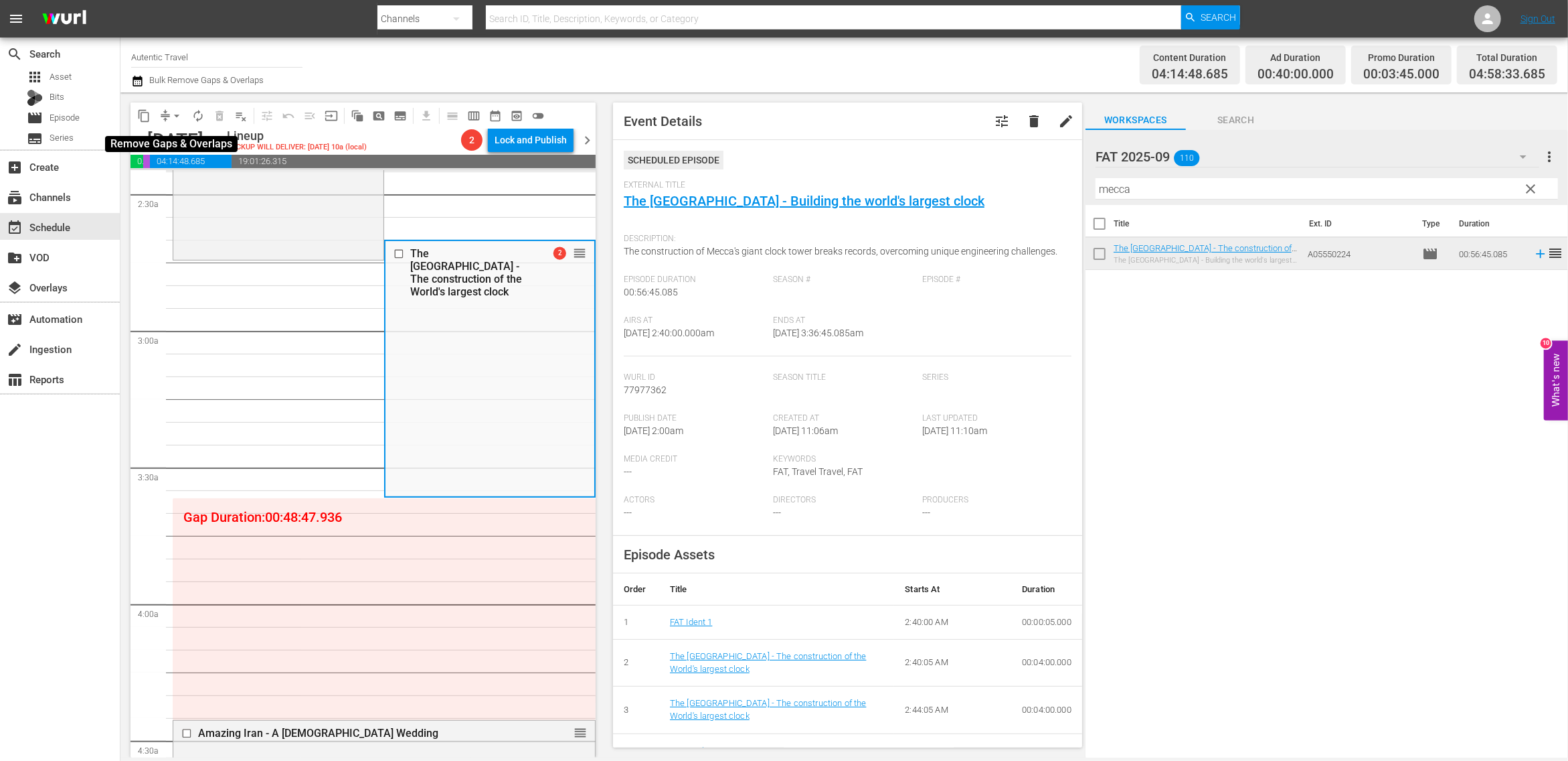
click at [178, 115] on span "arrow_drop_down" at bounding box center [177, 116] width 14 height 14
click at [176, 162] on li "Align to First Episode" at bounding box center [178, 165] width 140 height 22
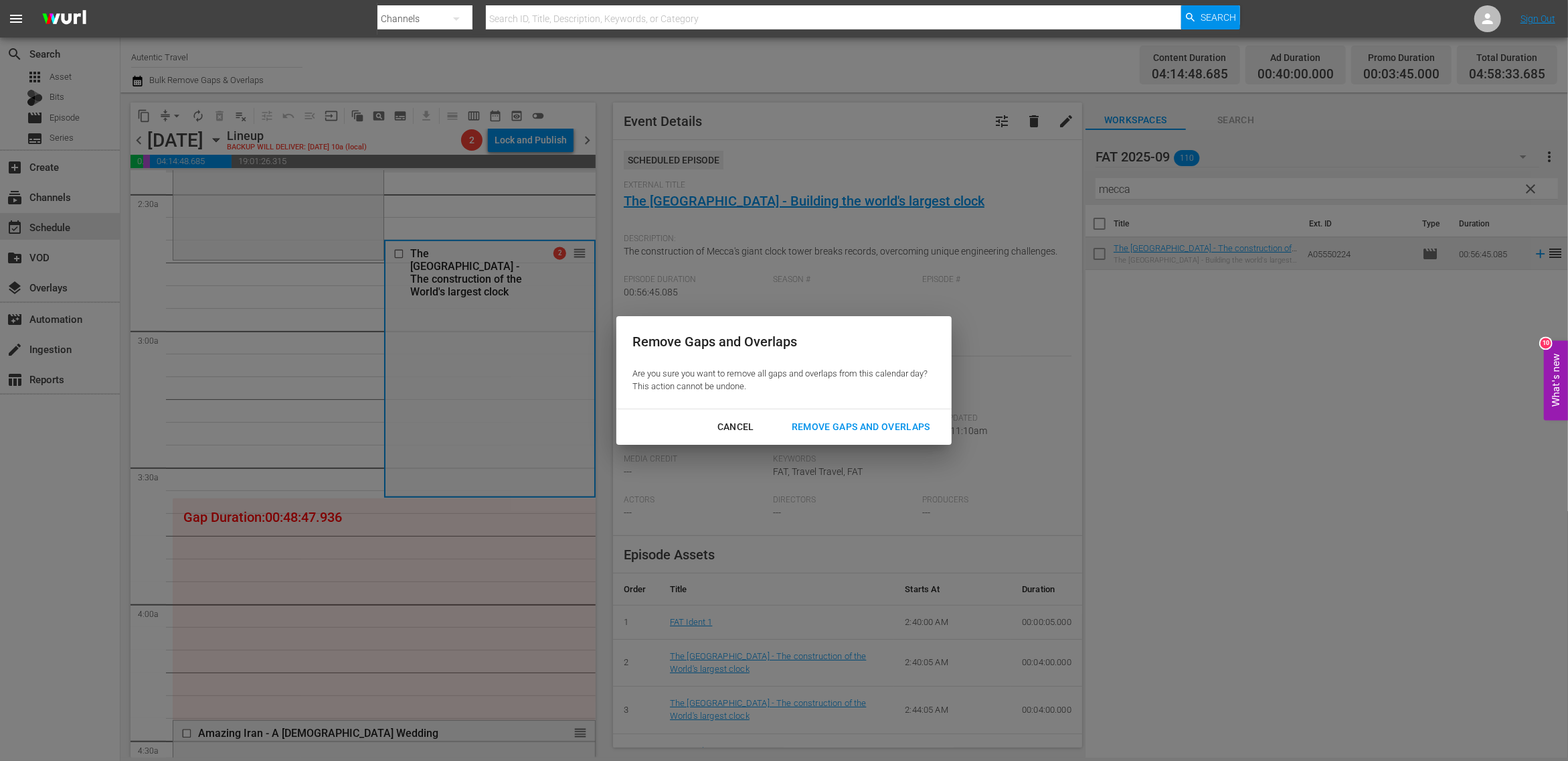
click at [852, 423] on div "Remove Gaps and Overlaps" at bounding box center [860, 427] width 160 height 17
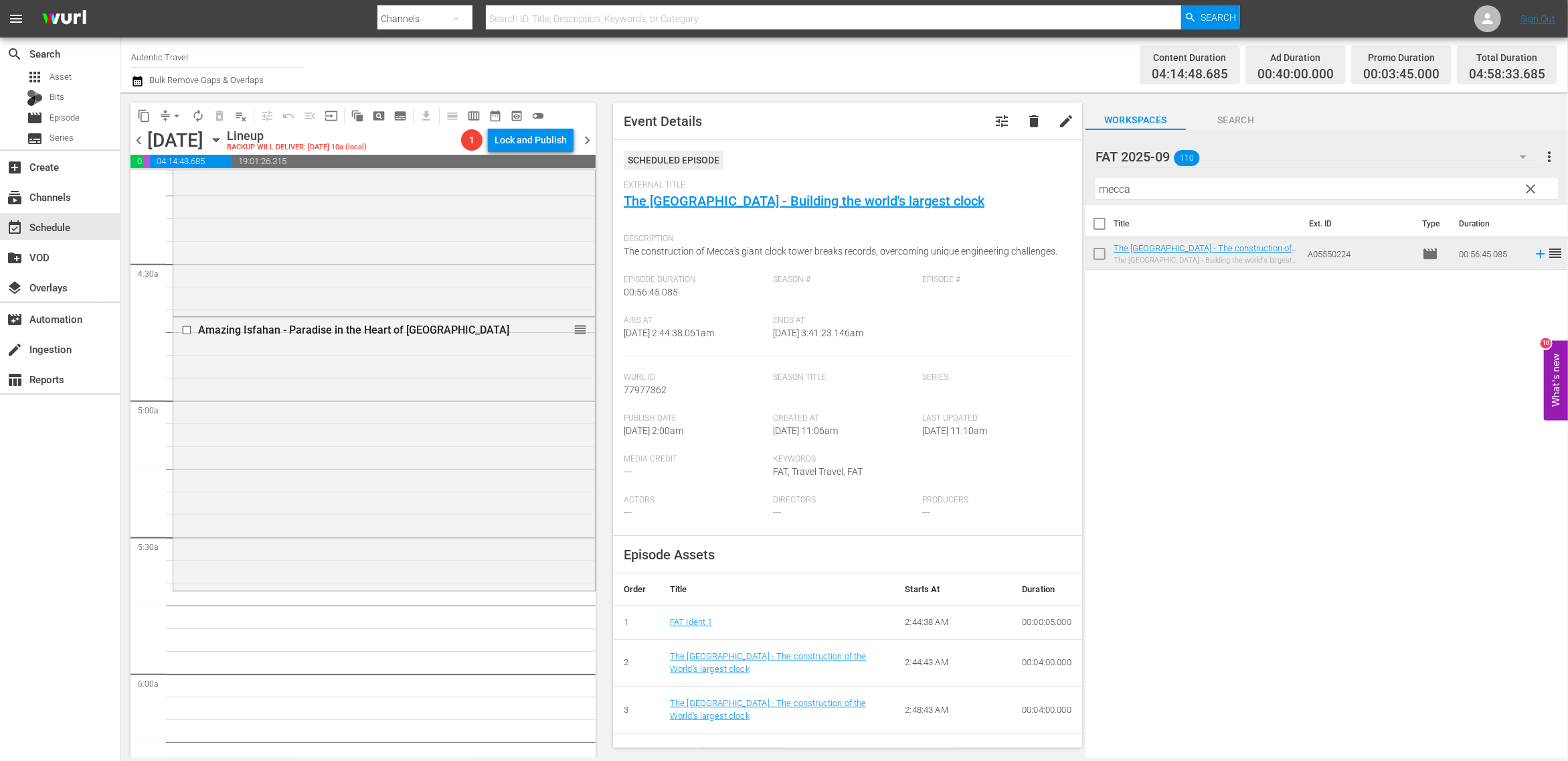
scroll to position [1143, 0]
drag, startPoint x: 1161, startPoint y: 189, endPoint x: 1045, endPoint y: 159, distance: 119.8
click at [1095, 178] on input "mecca" at bounding box center [1326, 189] width 462 height 21
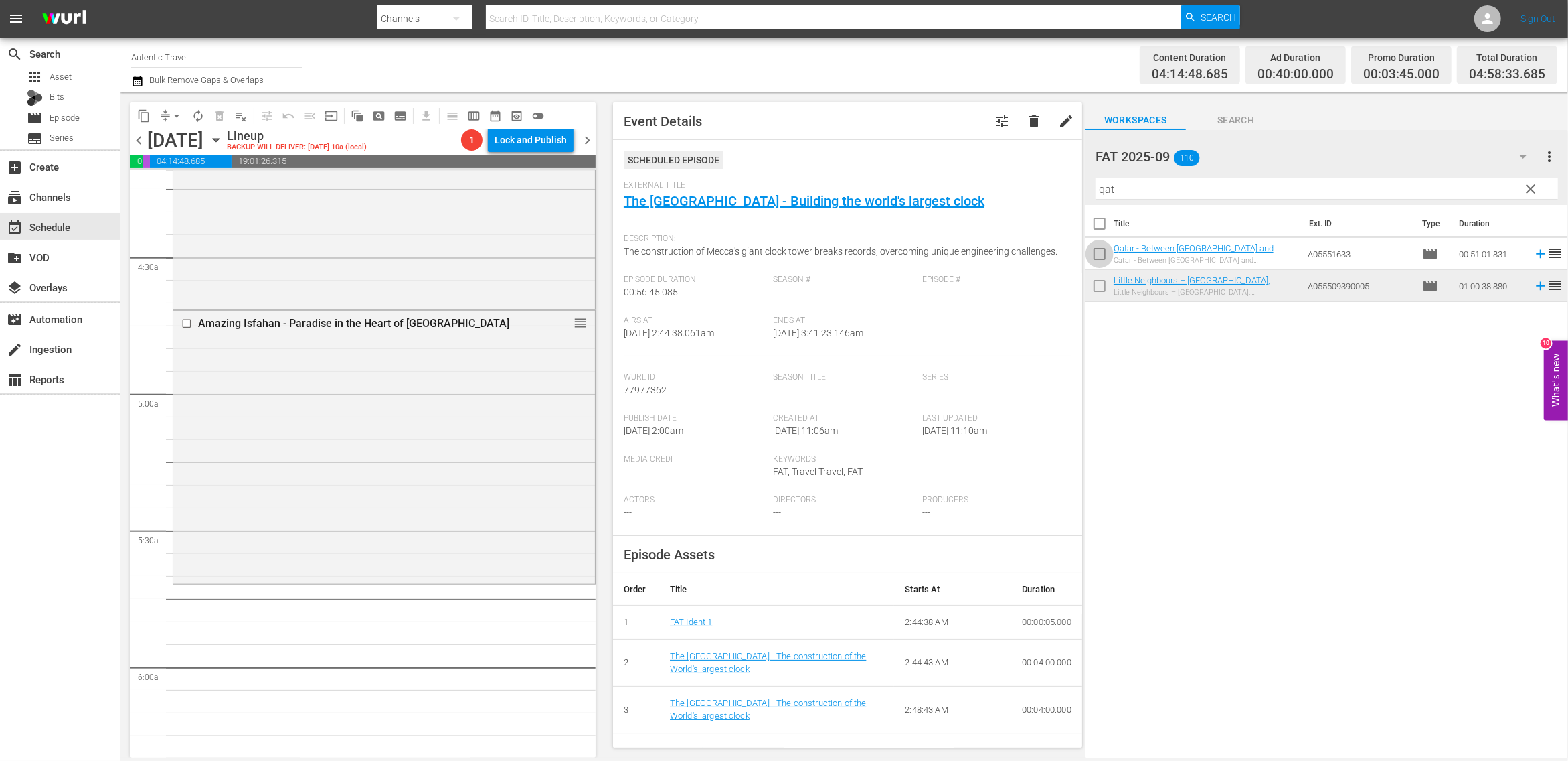
click at [1101, 255] on input "checkbox" at bounding box center [1099, 256] width 28 height 28
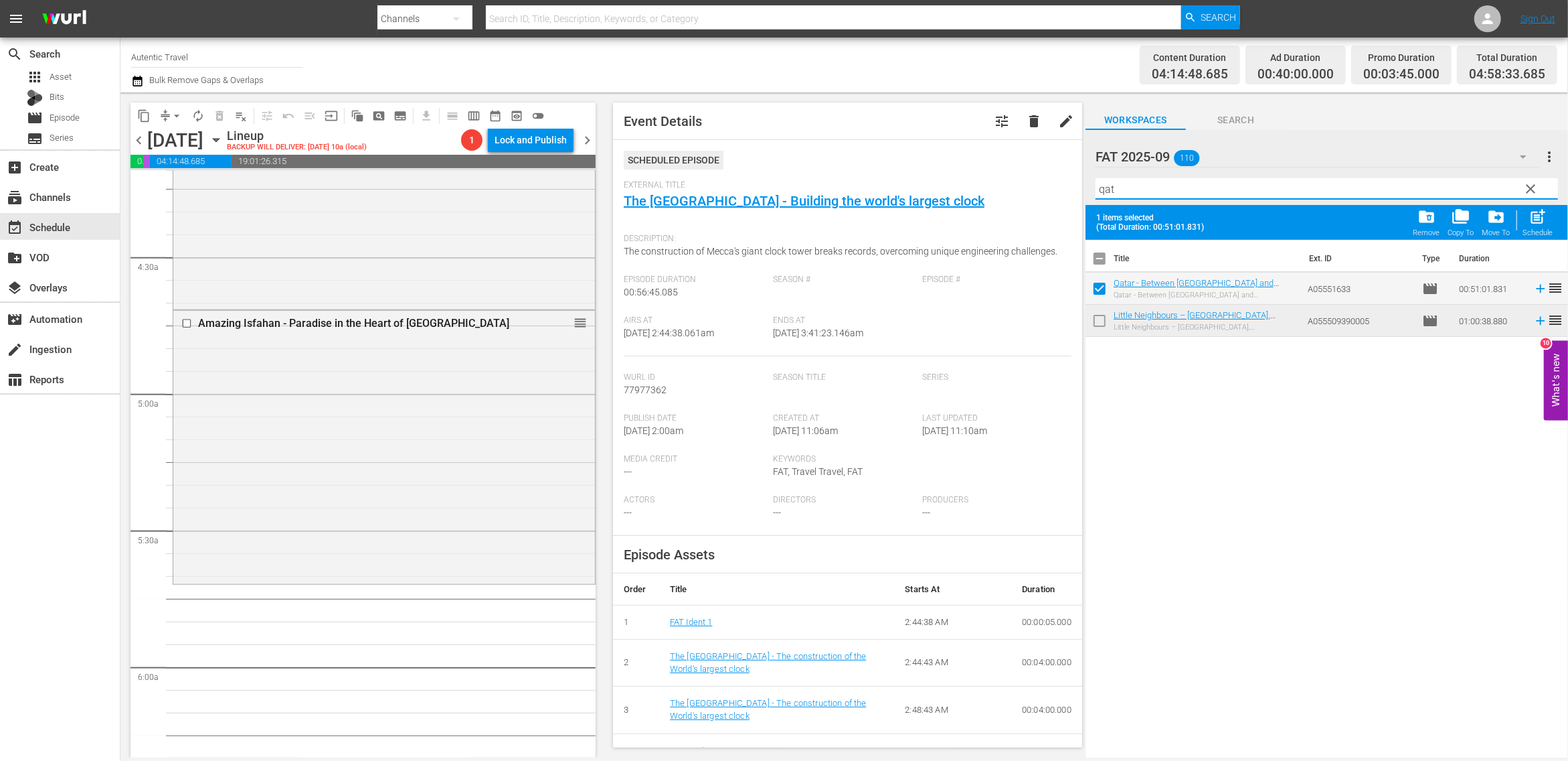
drag, startPoint x: 1135, startPoint y: 191, endPoint x: 1049, endPoint y: 178, distance: 87.0
click at [1095, 178] on input "qat" at bounding box center [1326, 189] width 462 height 21
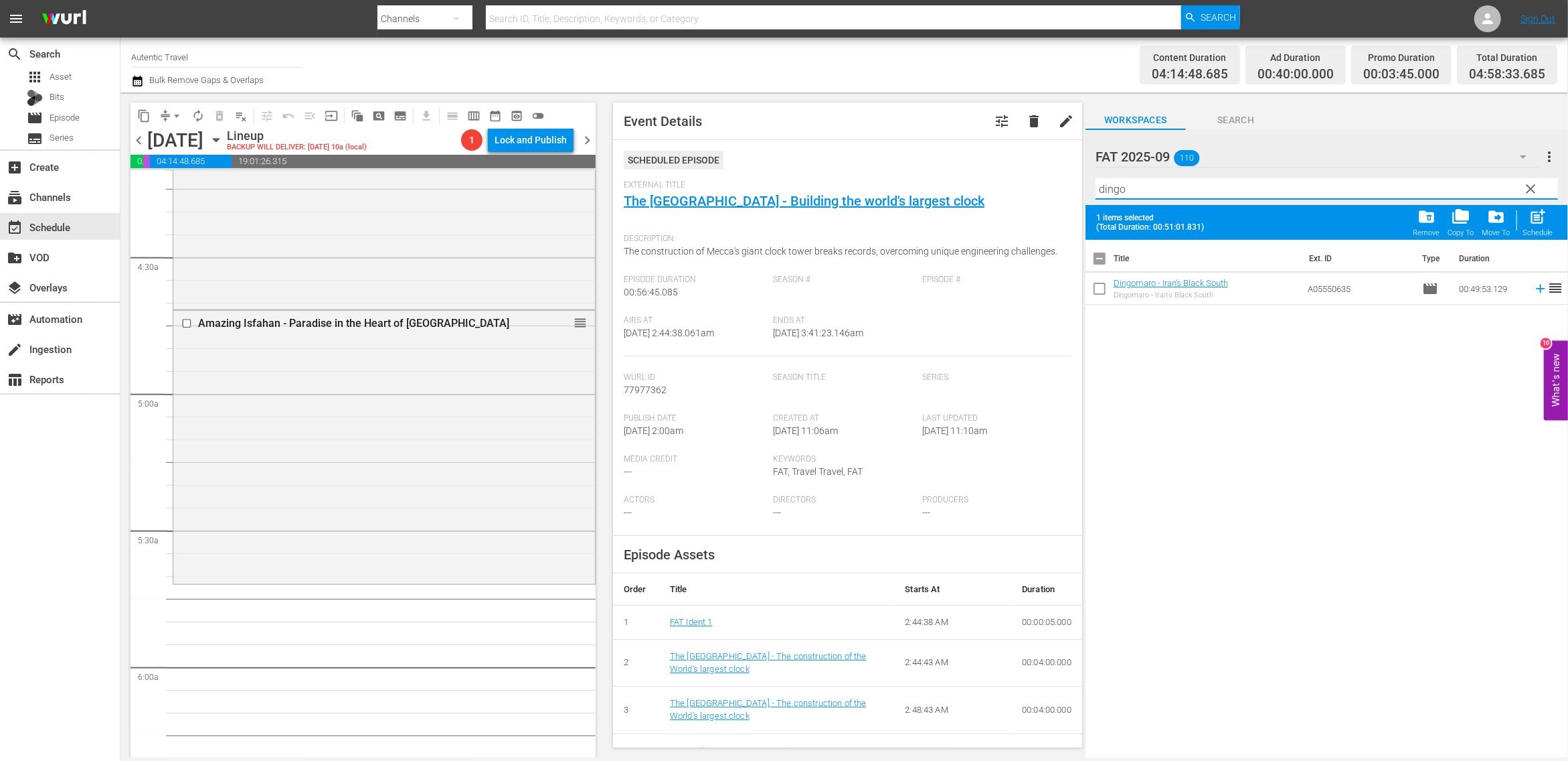
click at [1101, 289] on input "checkbox" at bounding box center [1099, 291] width 28 height 28
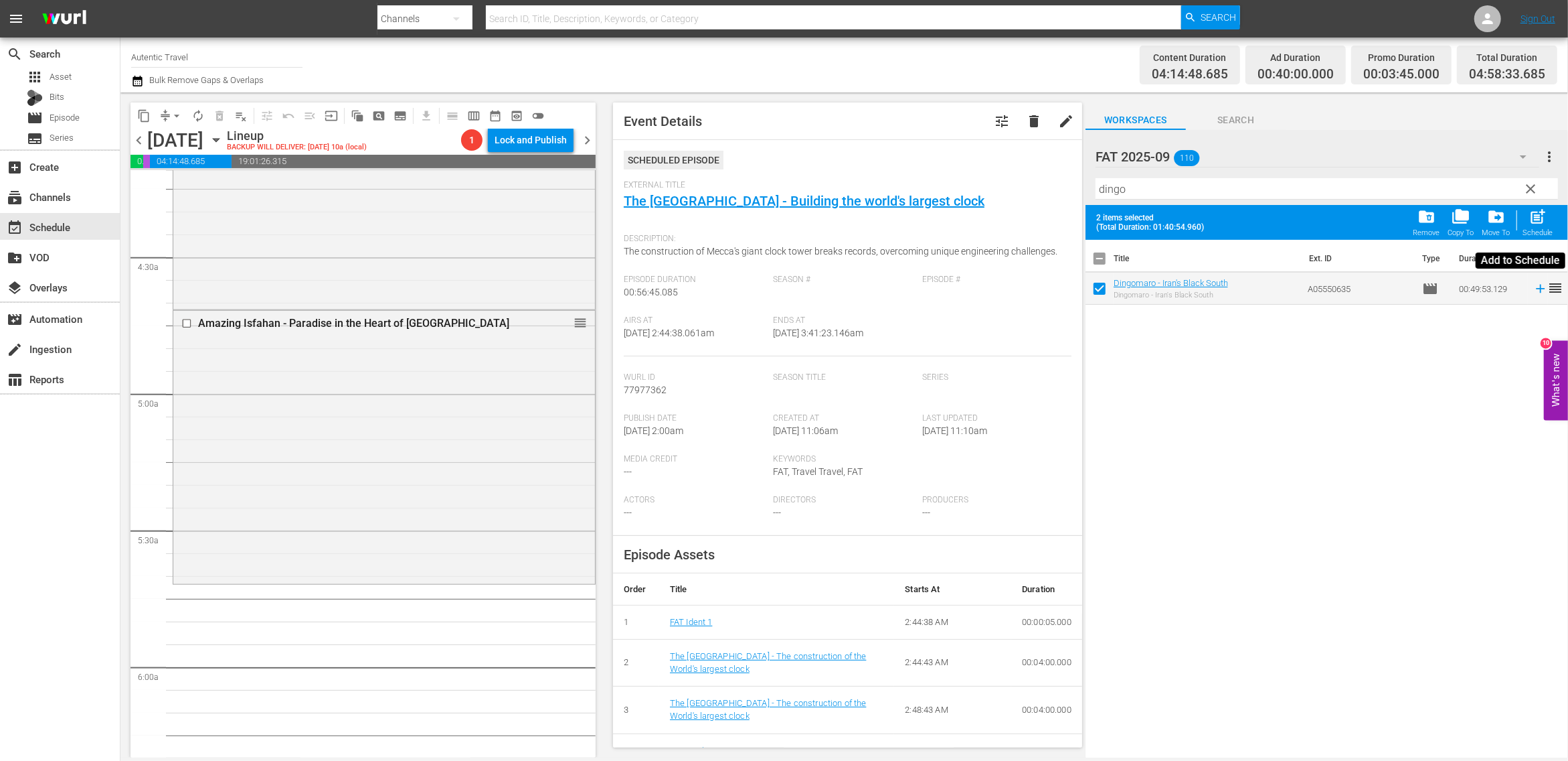
click at [1536, 222] on span "post_add" at bounding box center [1538, 216] width 18 height 18
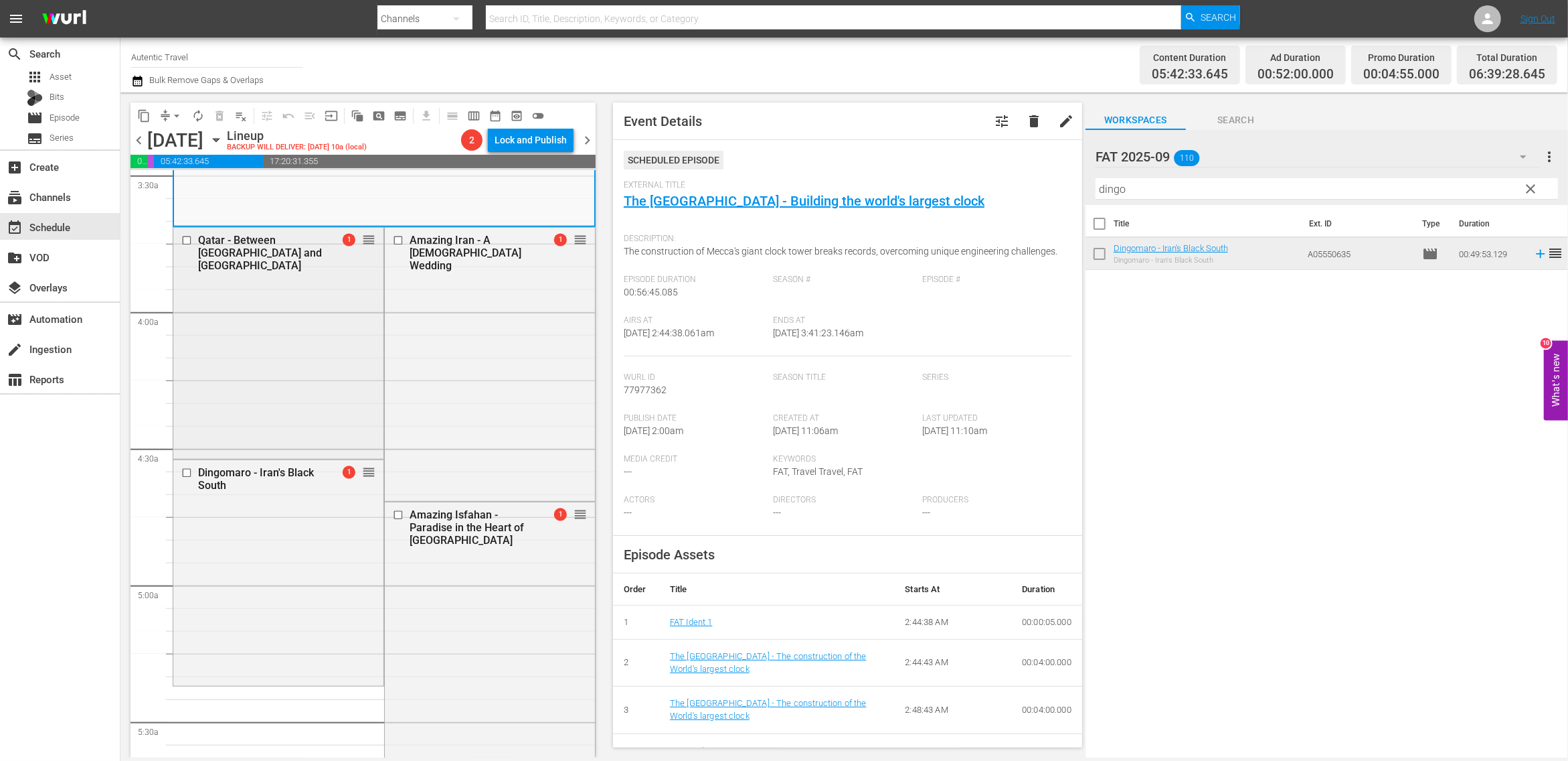
scroll to position [928, 0]
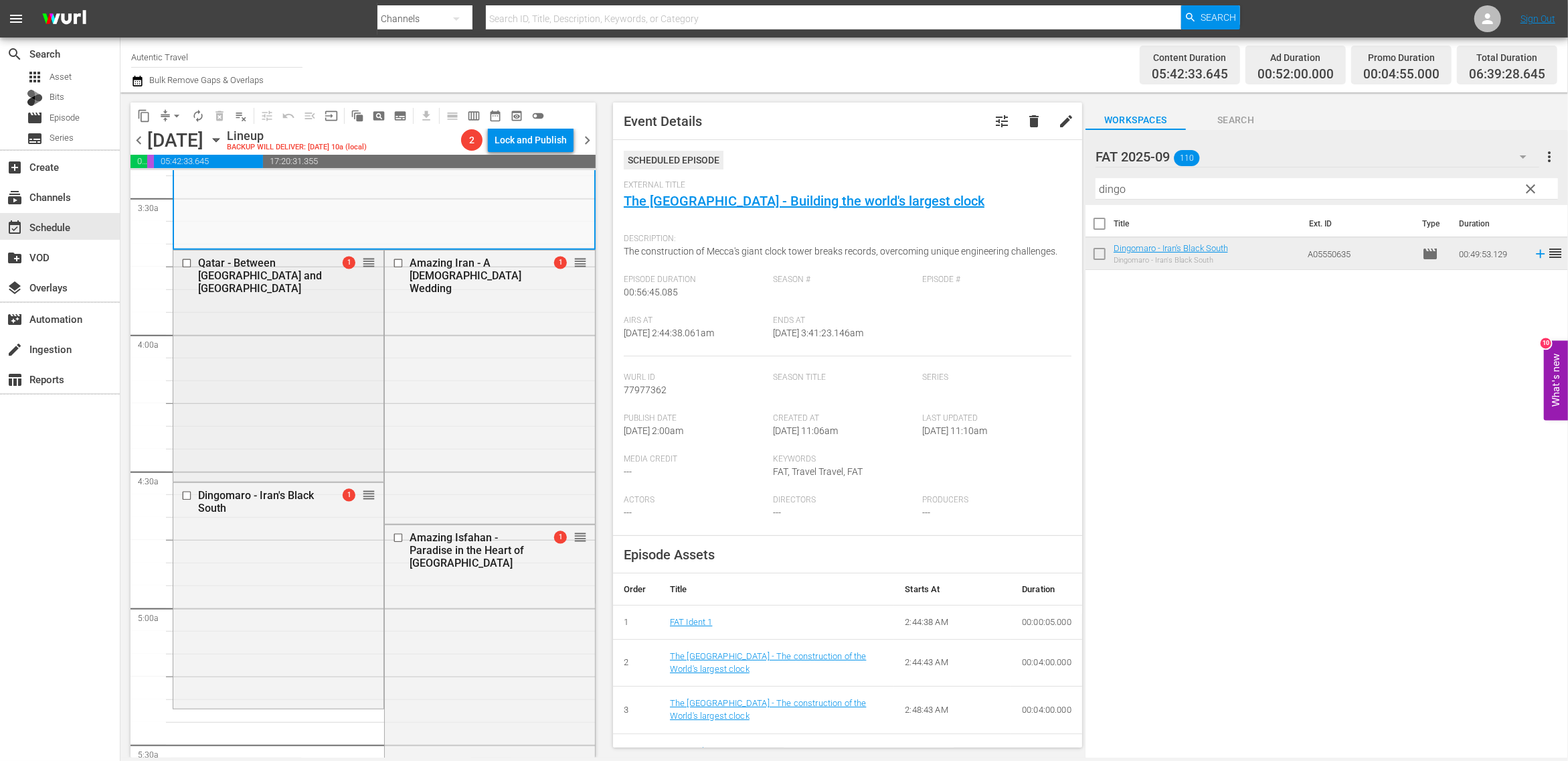
drag, startPoint x: 362, startPoint y: 232, endPoint x: 434, endPoint y: 258, distance: 76.6
click at [385, 258] on div "Qatar - Between Boomtown and Burka 1 reorder" at bounding box center [278, 366] width 211 height 233
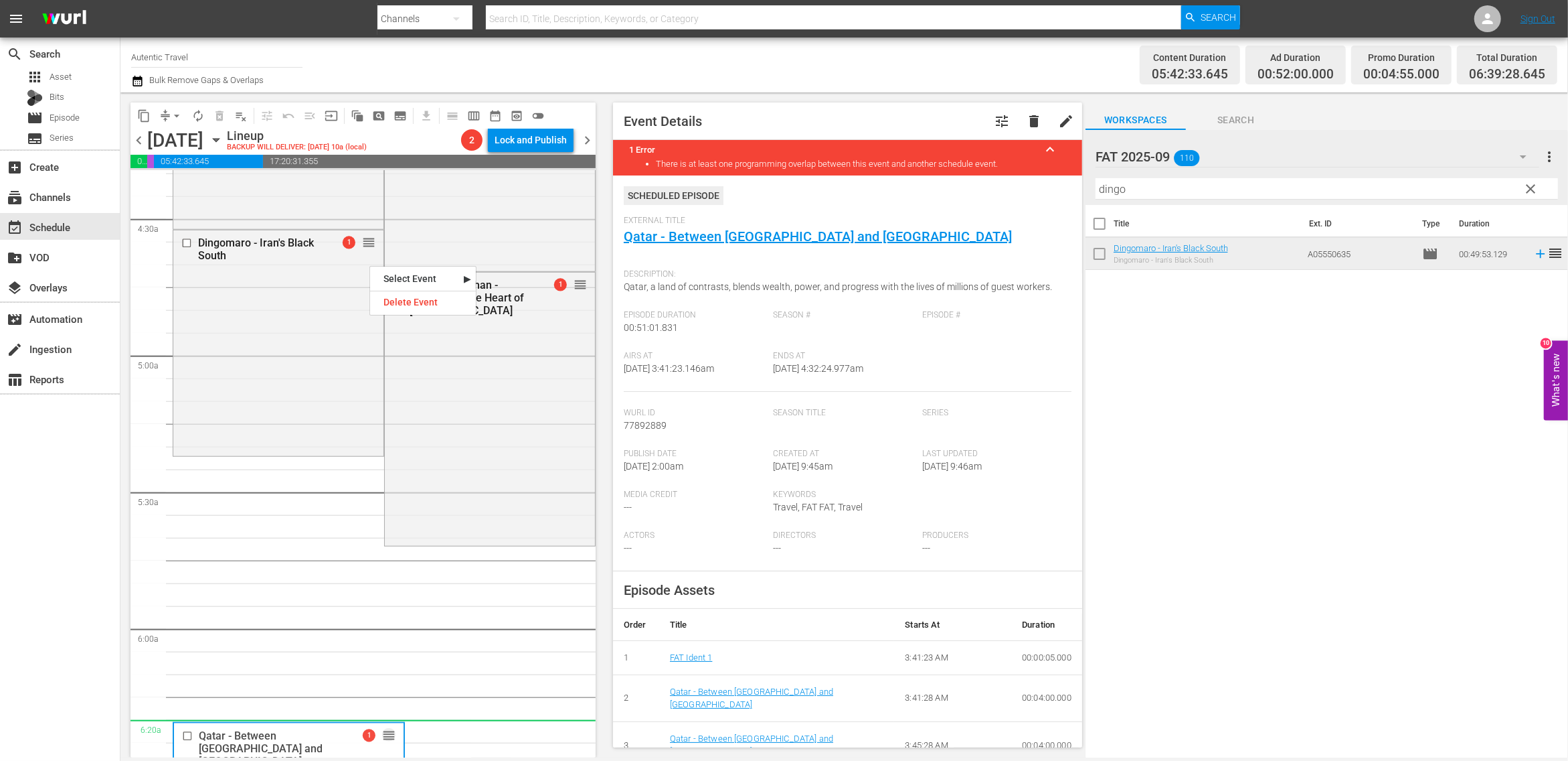
scroll to position [1186, 0]
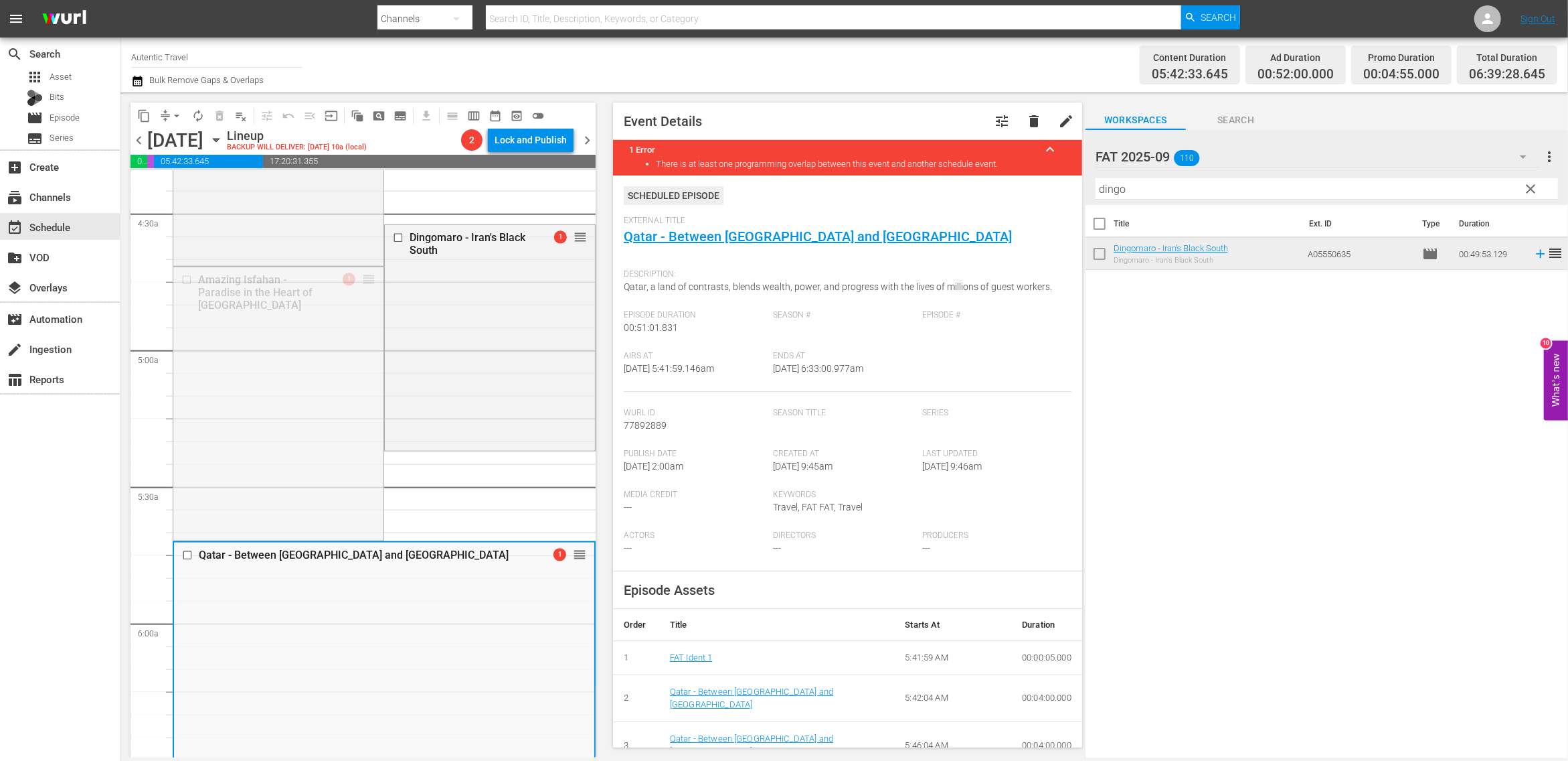
drag, startPoint x: 365, startPoint y: 282, endPoint x: 358, endPoint y: 274, distance: 10.6
click at [358, 274] on div "S N A P S N A P S N A P S N A P S N A P S N A P S N A P S N A P S N A P S N A P…" at bounding box center [363, 464] width 465 height 587
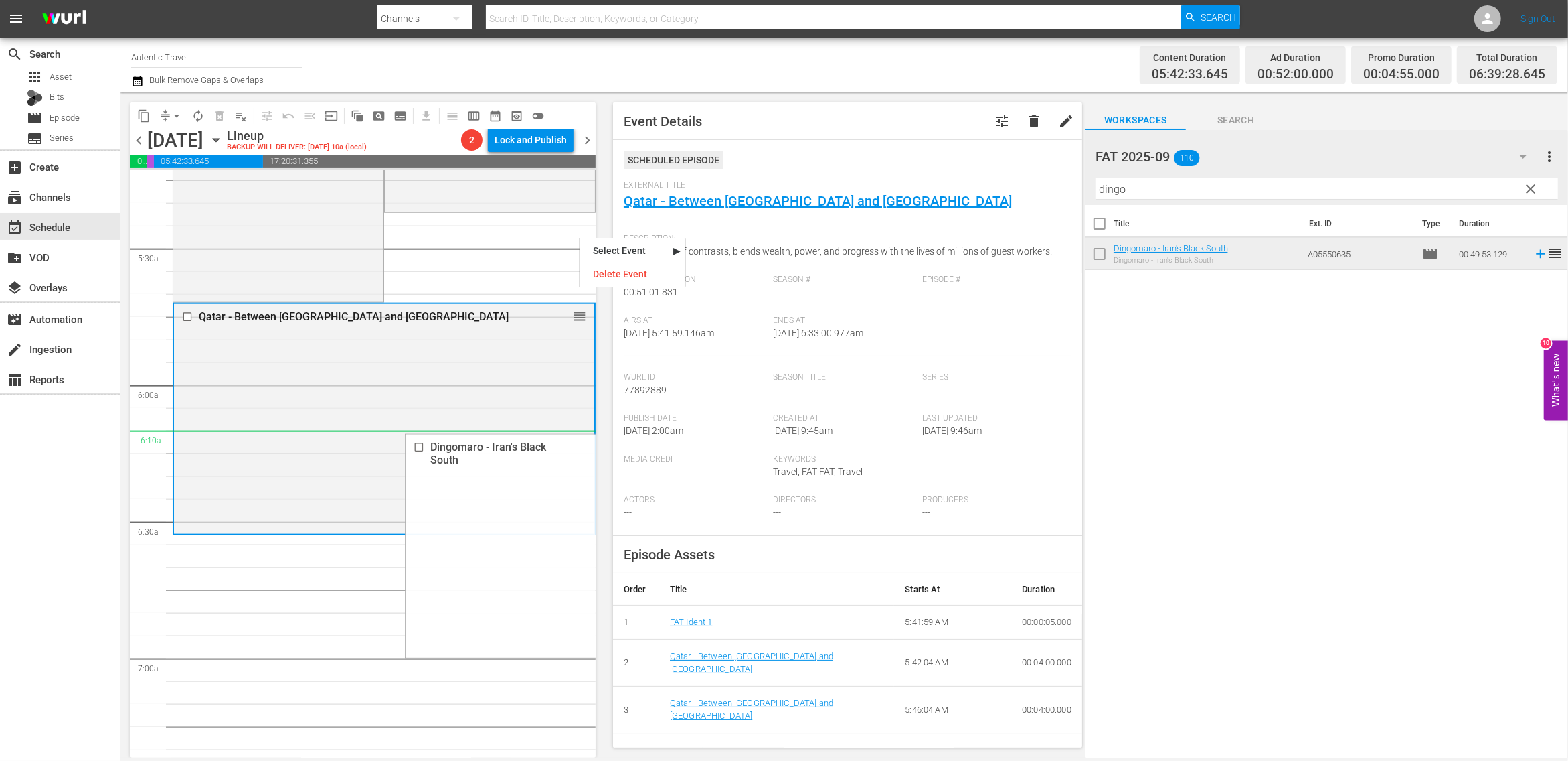
scroll to position [1426, 0]
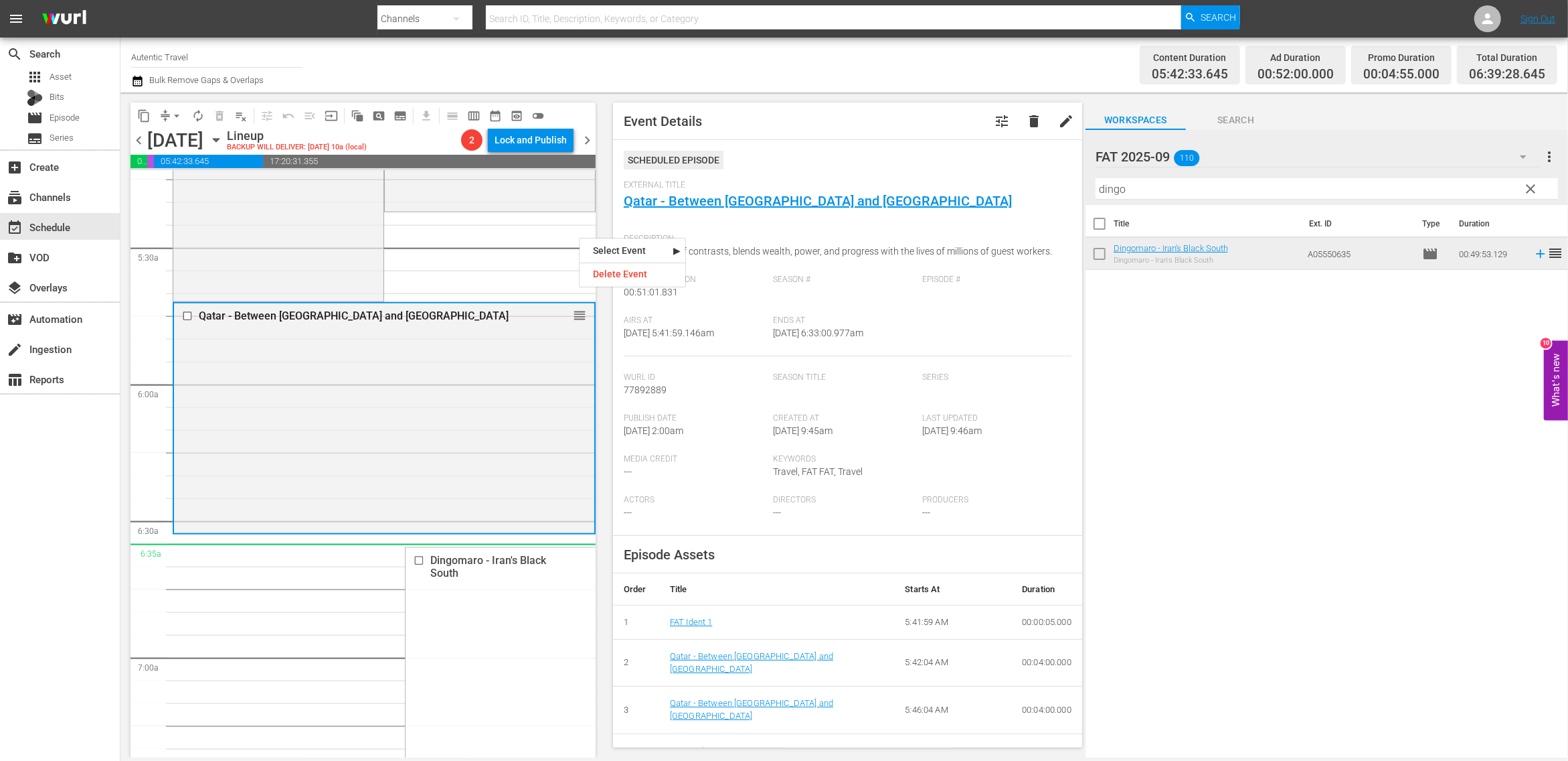
drag, startPoint x: 579, startPoint y: 237, endPoint x: 247, endPoint y: 554, distance: 459.0
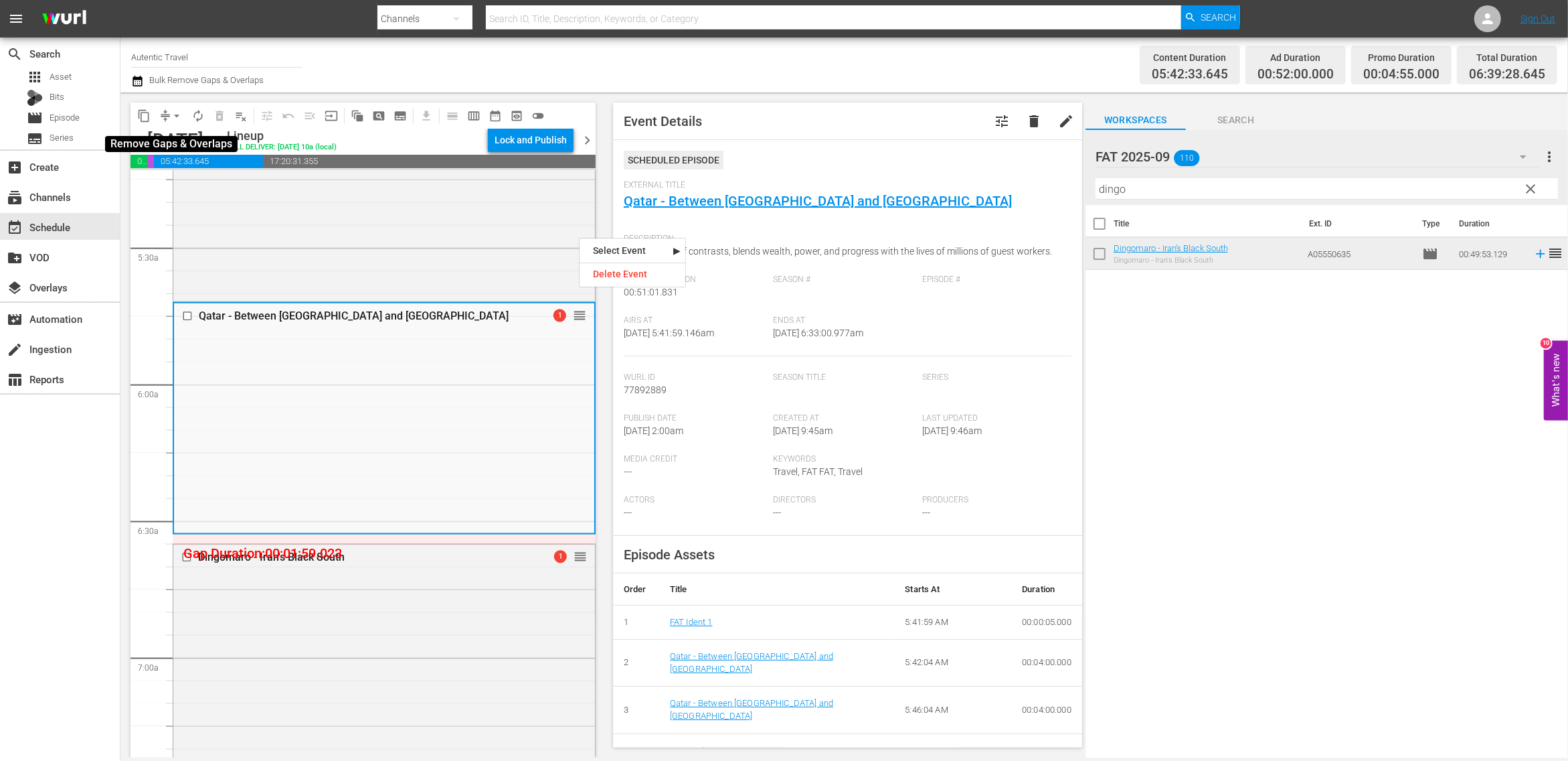
click at [175, 115] on span "arrow_drop_down" at bounding box center [177, 116] width 14 height 14
click at [178, 162] on li "Align to First Episode" at bounding box center [178, 165] width 140 height 22
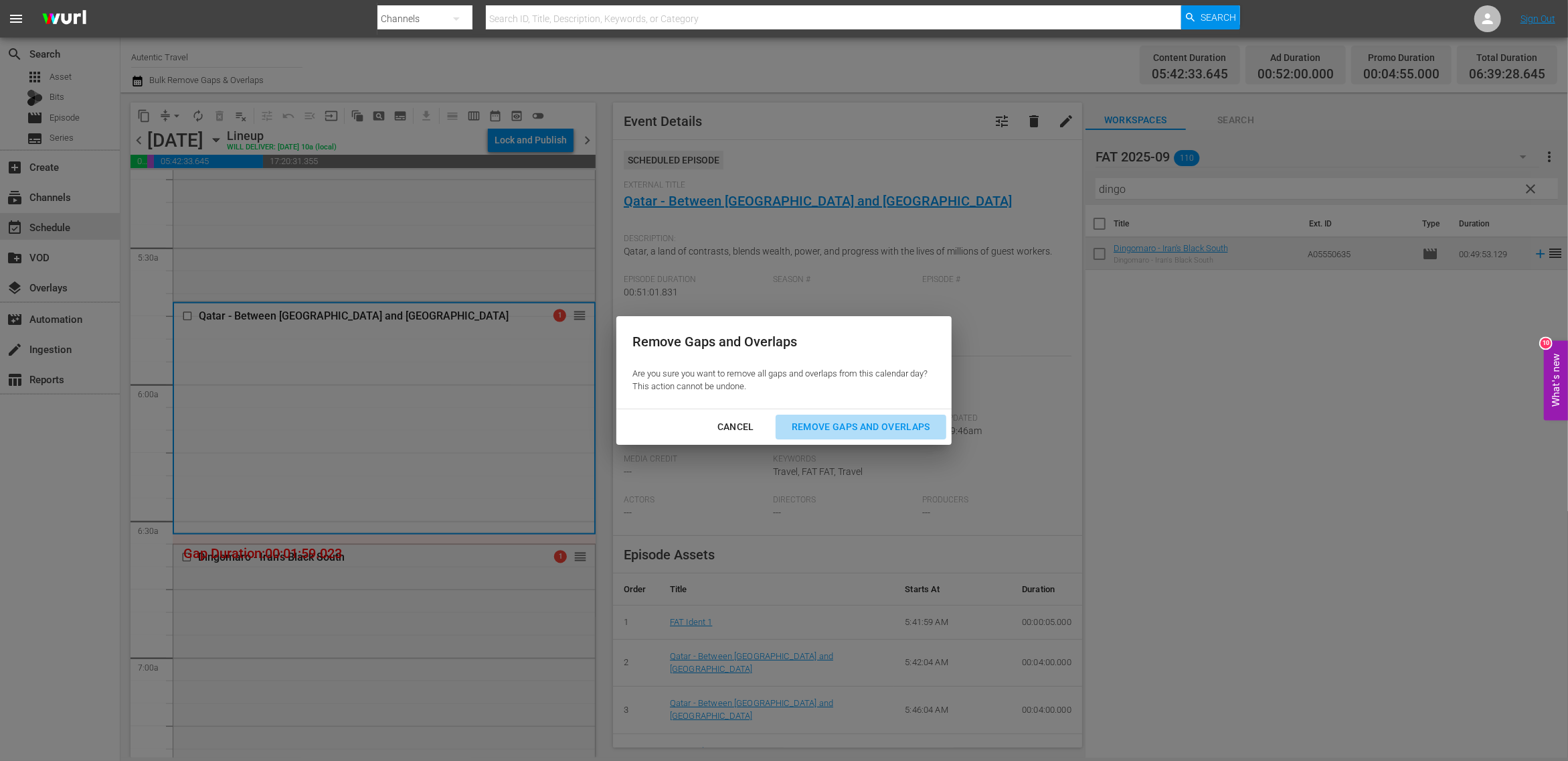
click at [828, 426] on div "Remove Gaps and Overlaps" at bounding box center [860, 427] width 160 height 17
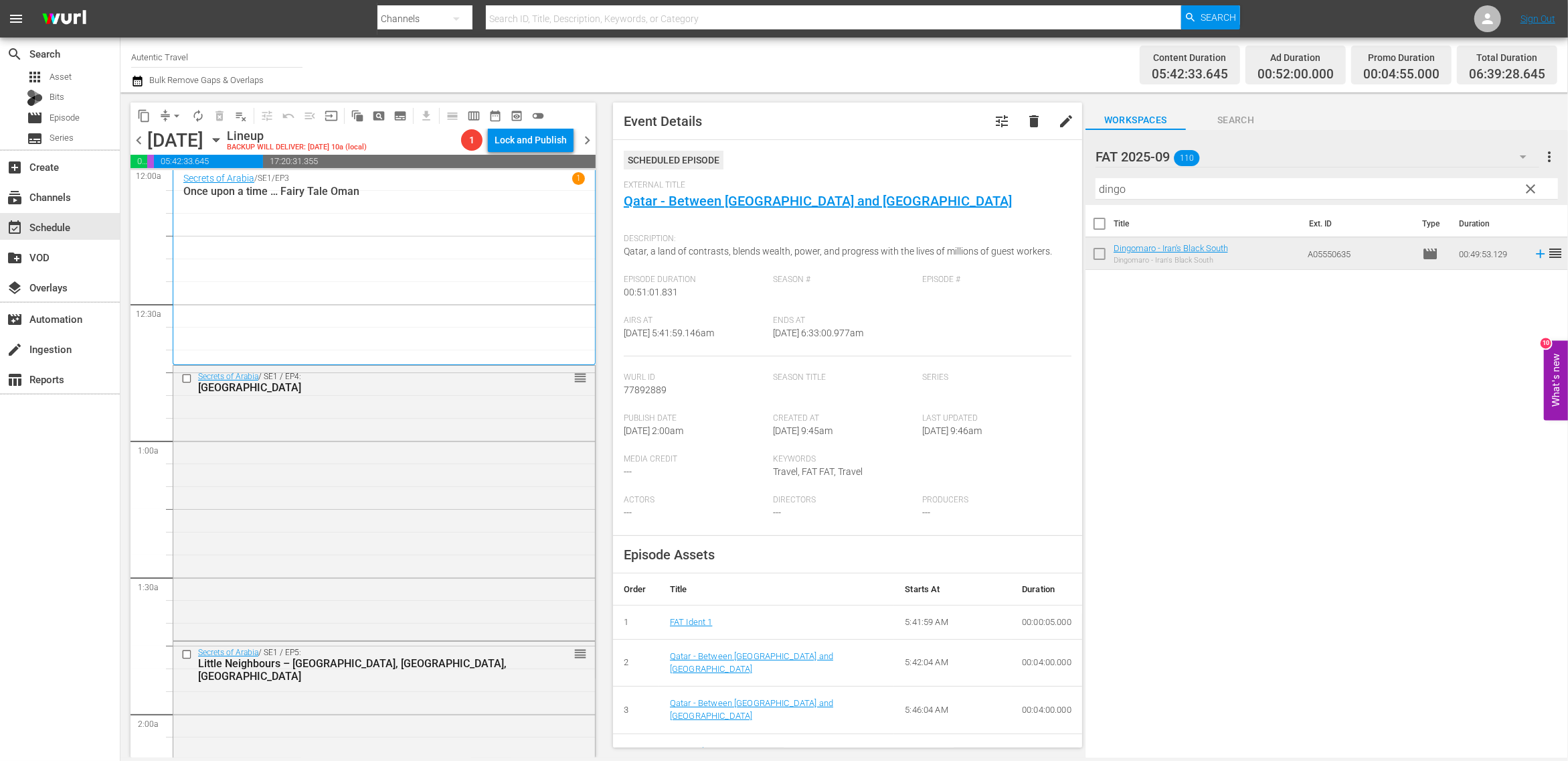
scroll to position [0, 0]
drag, startPoint x: 1136, startPoint y: 194, endPoint x: 1074, endPoint y: 178, distance: 64.0
click at [1095, 178] on input "dingo" at bounding box center [1326, 189] width 462 height 21
click at [1098, 255] on input "checkbox" at bounding box center [1099, 256] width 28 height 28
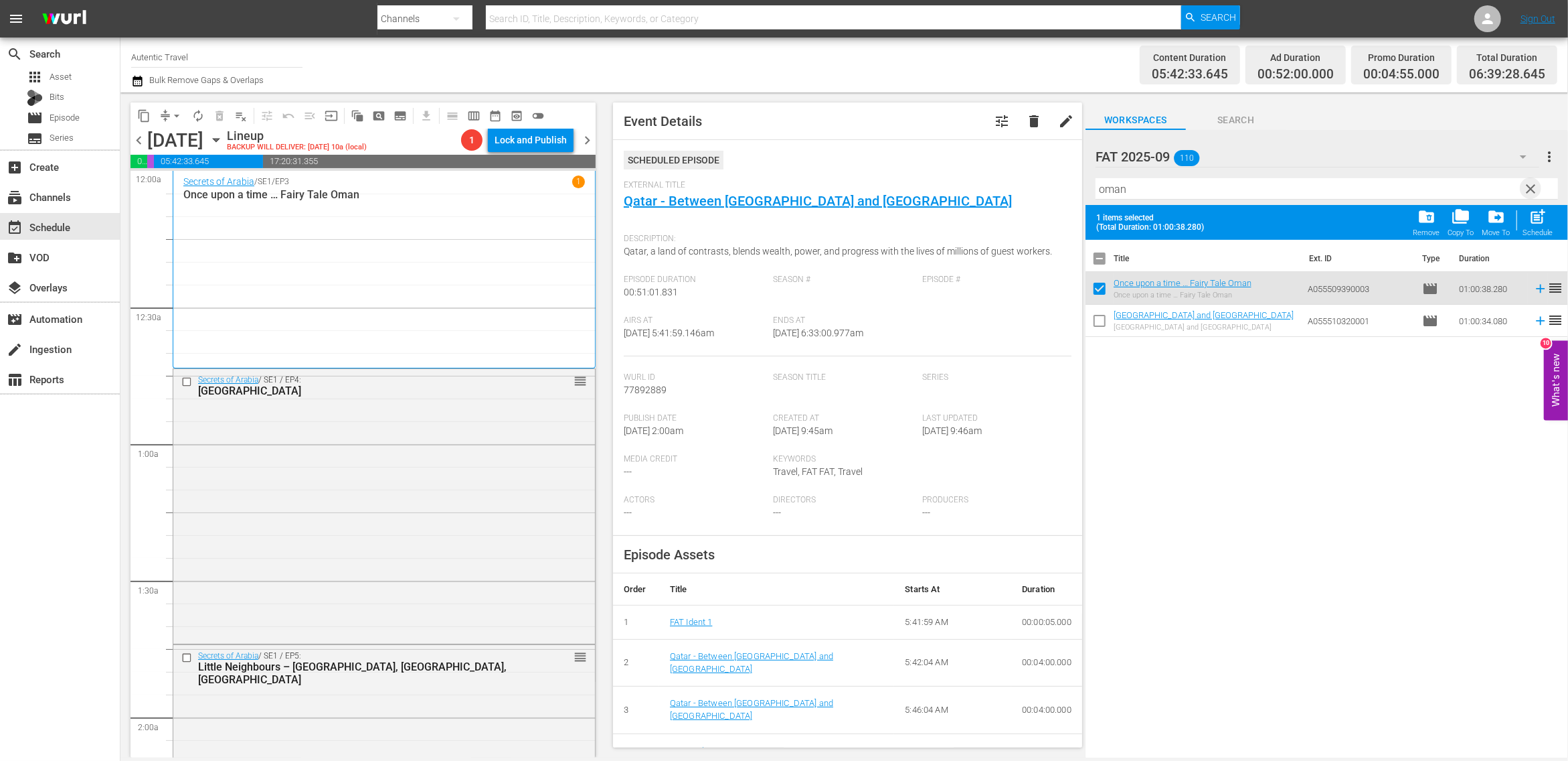
click at [1532, 189] on span "clear" at bounding box center [1531, 189] width 16 height 16
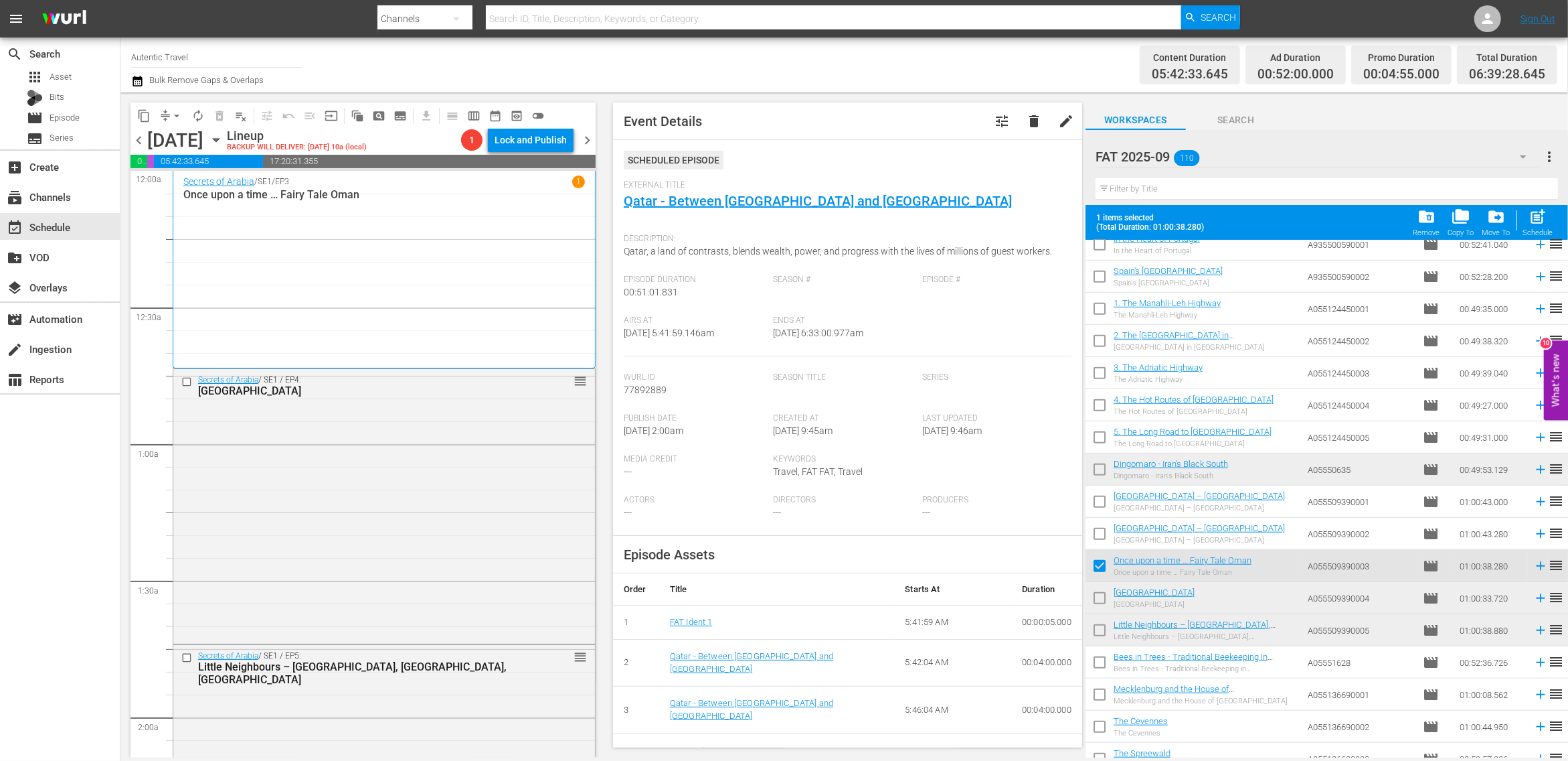
scroll to position [1096, 0]
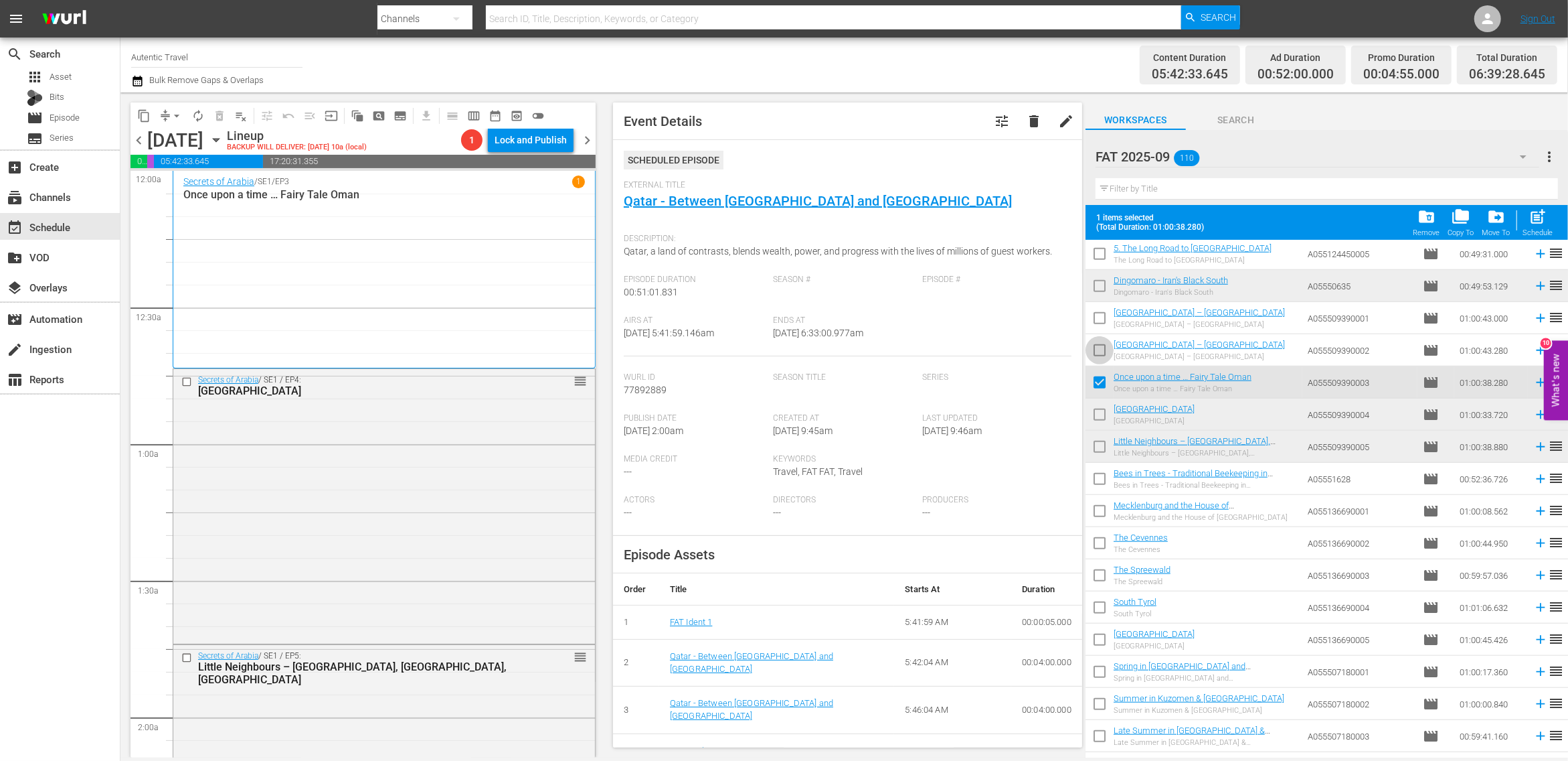
click at [1101, 354] on input "checkbox" at bounding box center [1099, 353] width 28 height 28
click at [1100, 320] on input "checkbox" at bounding box center [1099, 320] width 28 height 28
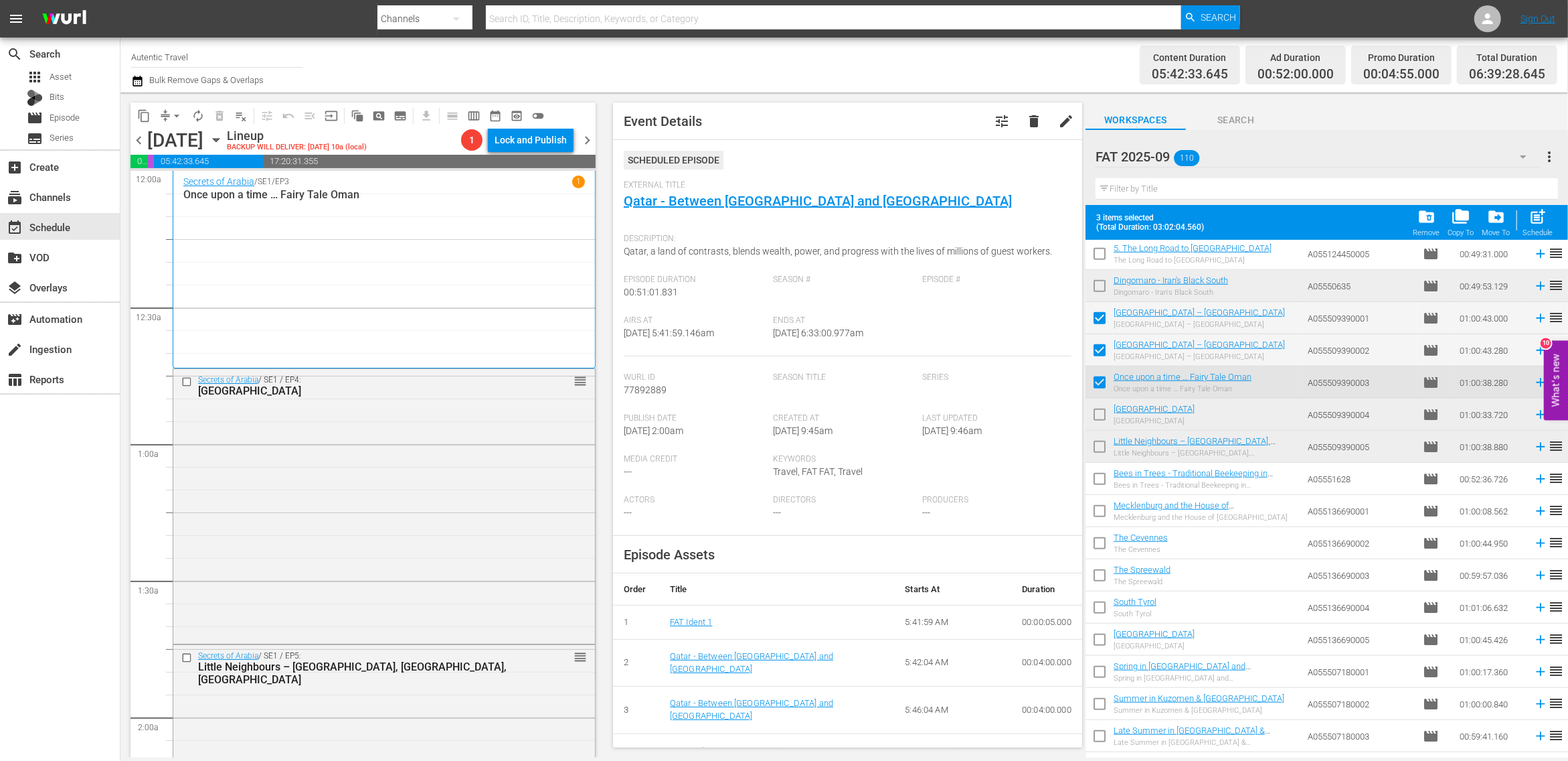
click at [1101, 385] on input "checkbox" at bounding box center [1099, 385] width 28 height 28
drag, startPoint x: 1536, startPoint y: 222, endPoint x: 1406, endPoint y: 236, distance: 130.8
click at [1536, 222] on span "post_add" at bounding box center [1538, 216] width 18 height 18
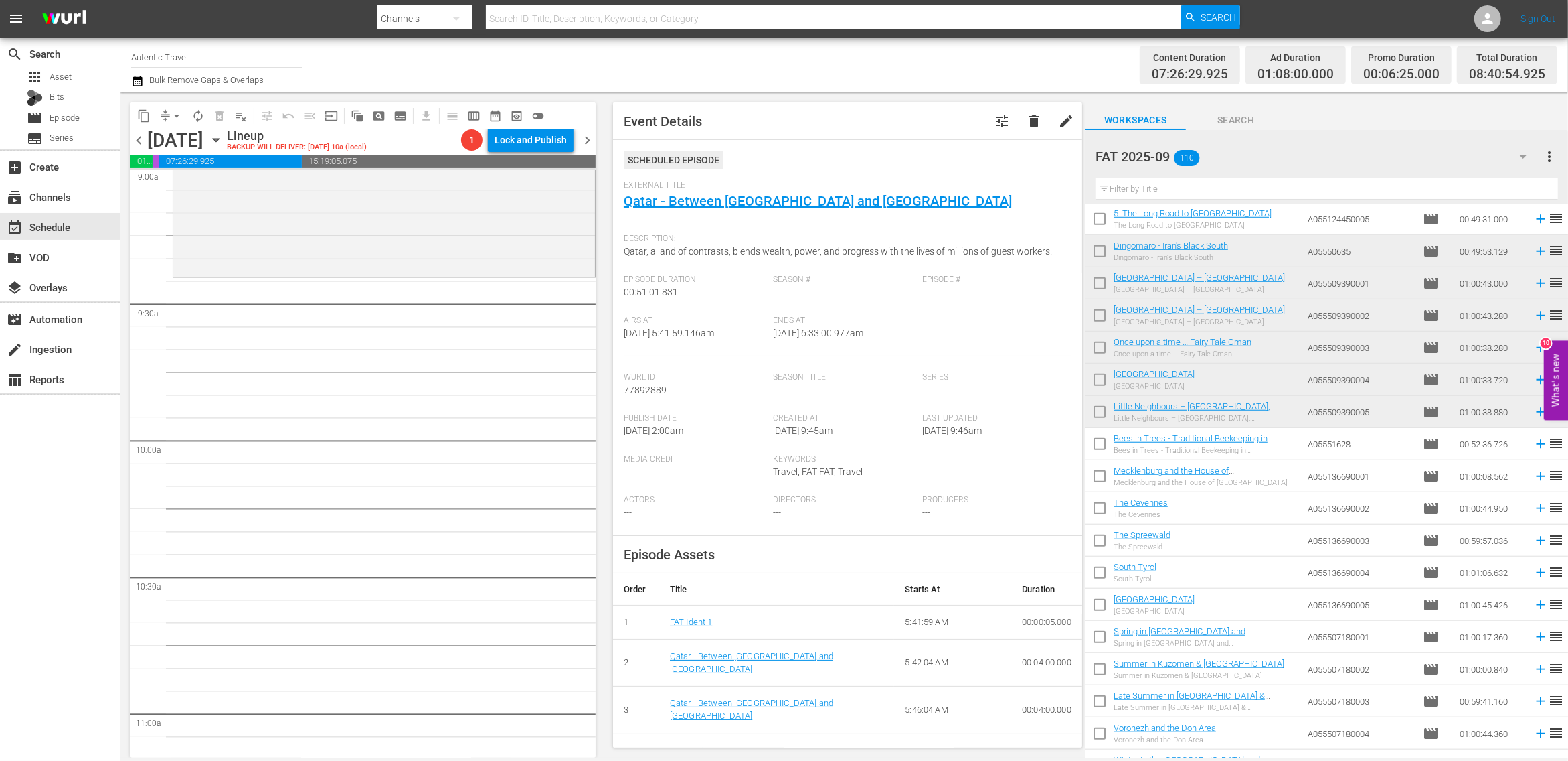
scroll to position [2443, 0]
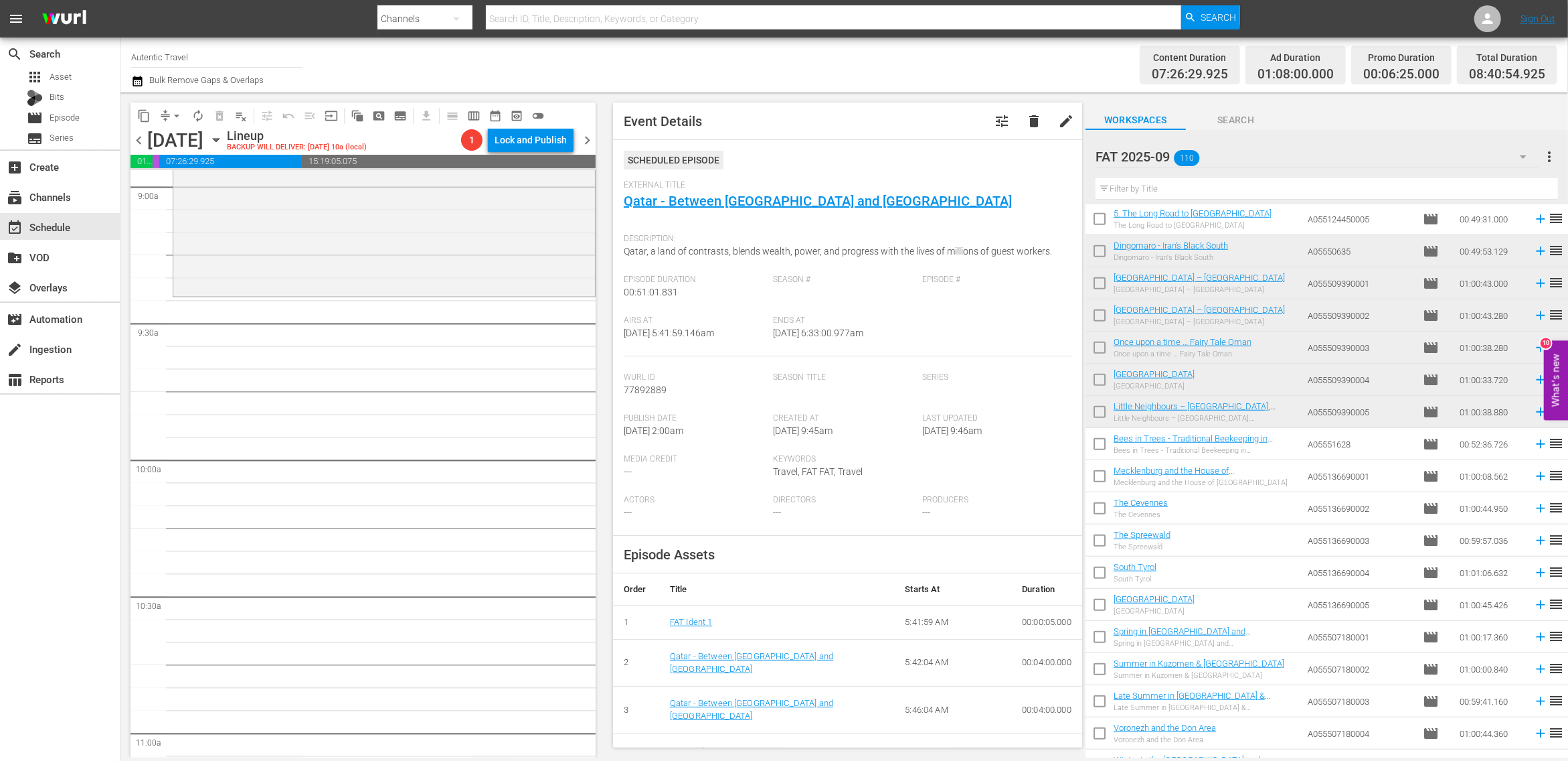
click at [1099, 348] on input "checkbox" at bounding box center [1099, 350] width 28 height 28
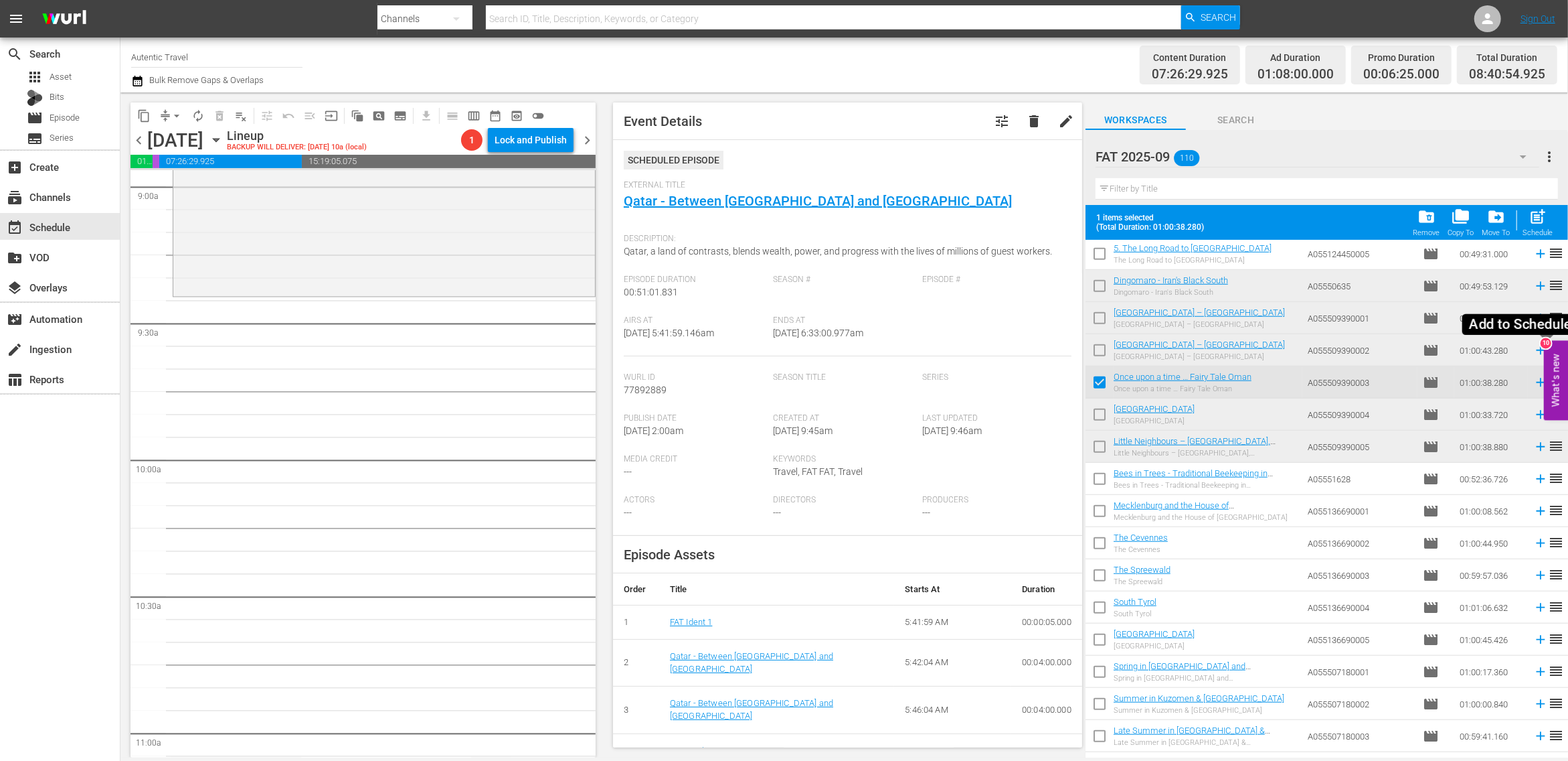
click at [1542, 356] on icon at bounding box center [1540, 349] width 14 height 14
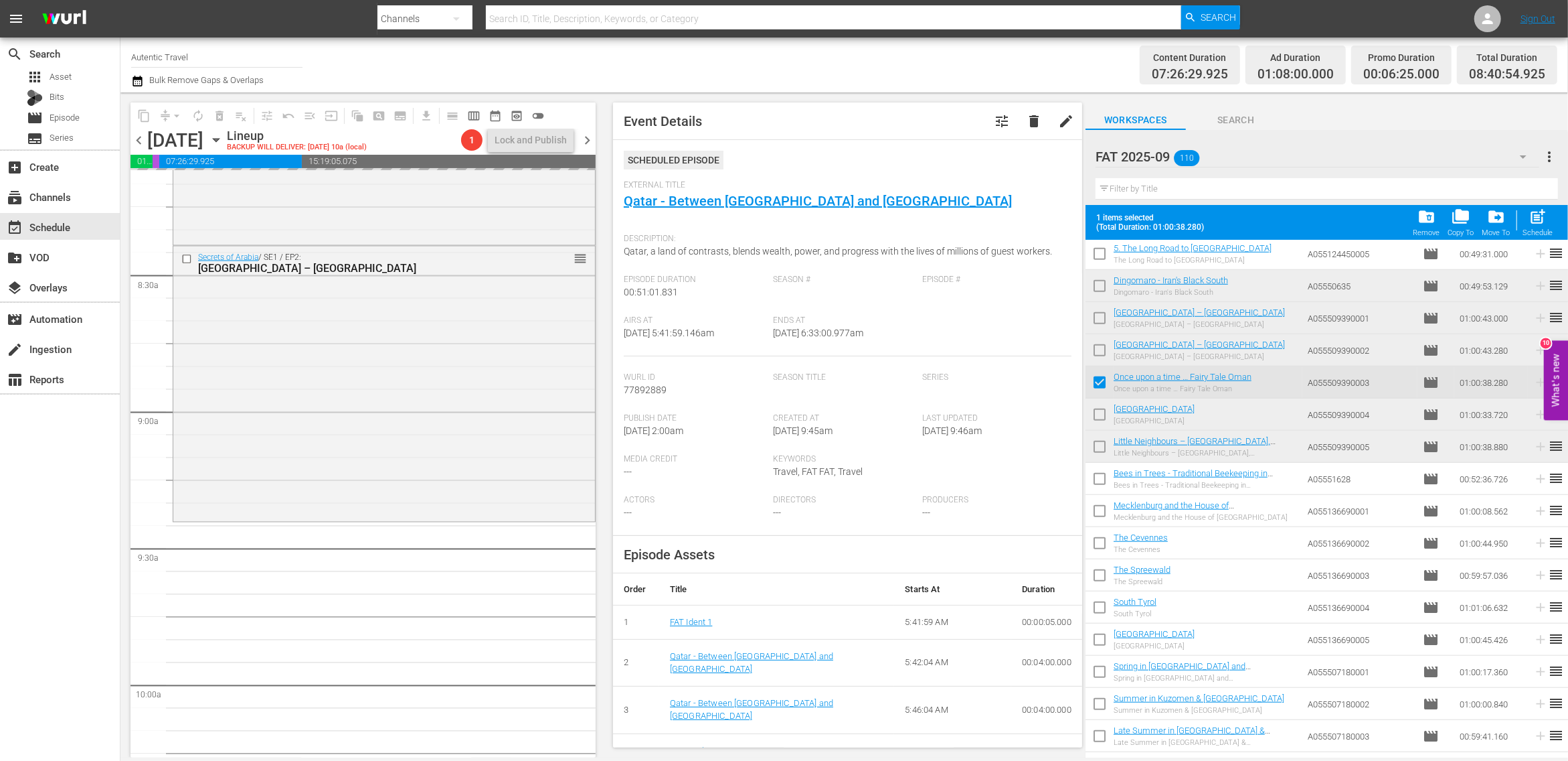
scroll to position [2221, 0]
click at [46, 280] on div "layers Overlays" at bounding box center [37, 285] width 75 height 12
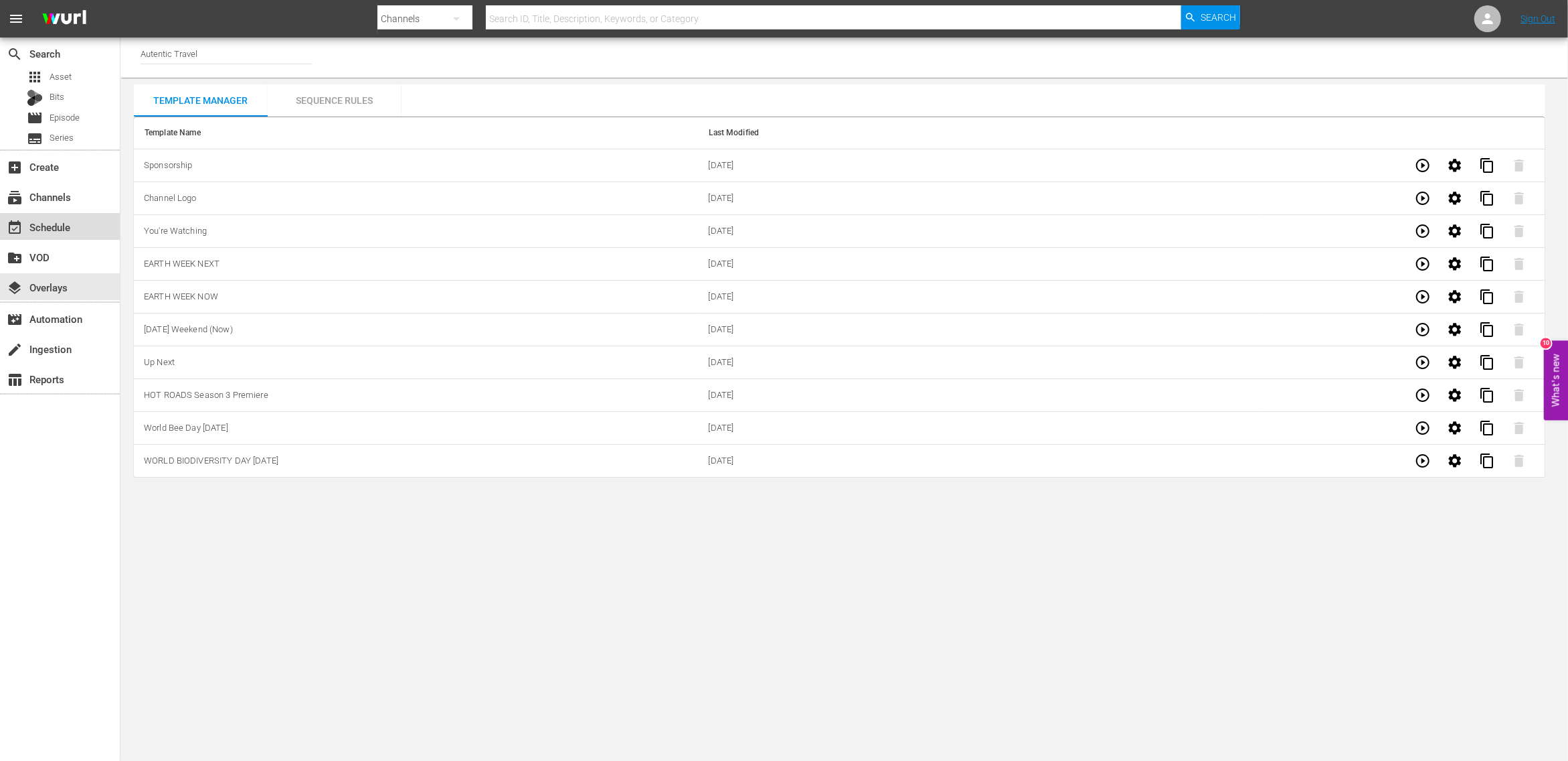
click at [57, 229] on div "event_available Schedule" at bounding box center [37, 225] width 75 height 12
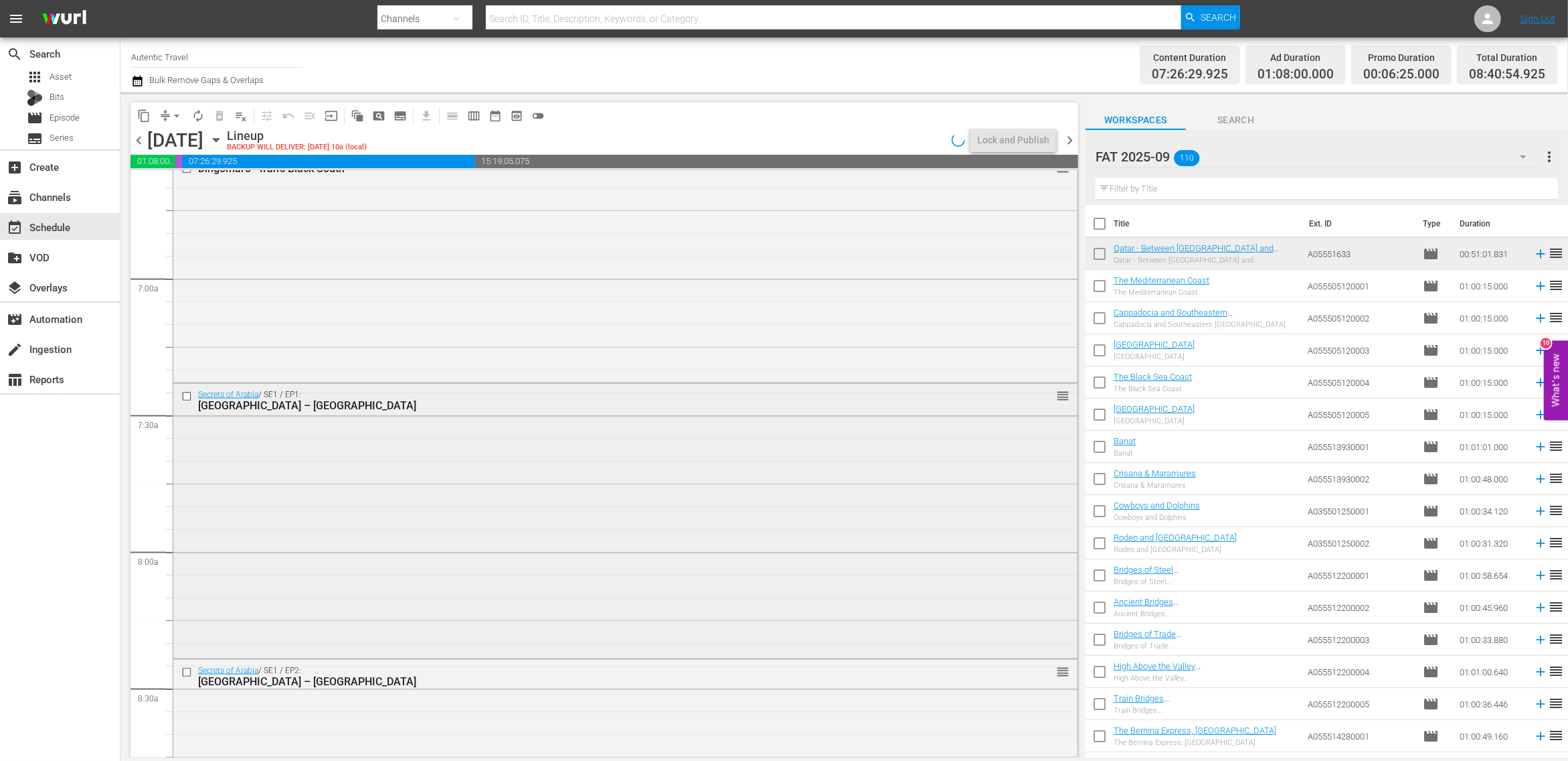
scroll to position [1831, 0]
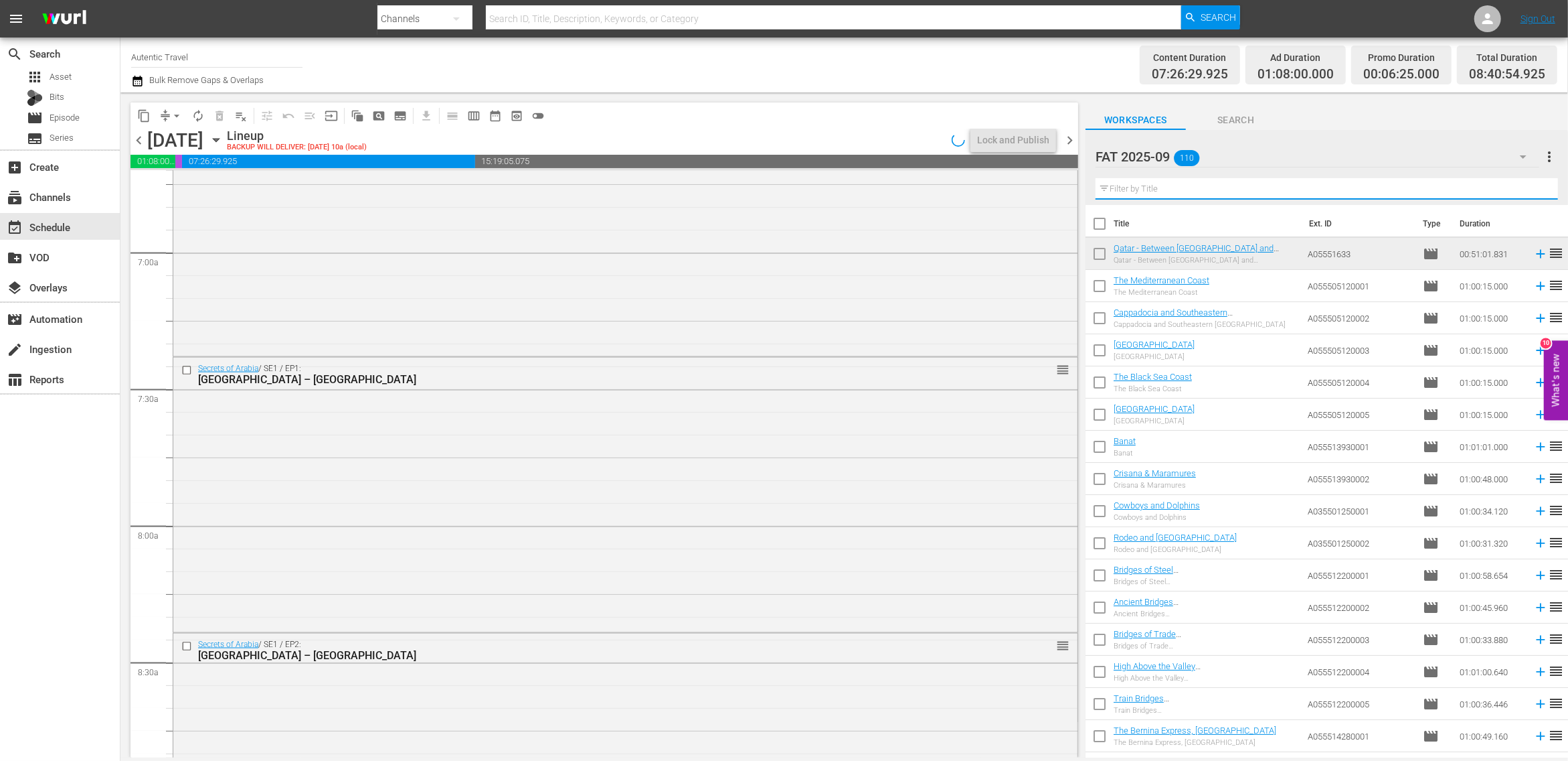
click at [1147, 188] on input "text" at bounding box center [1326, 189] width 462 height 21
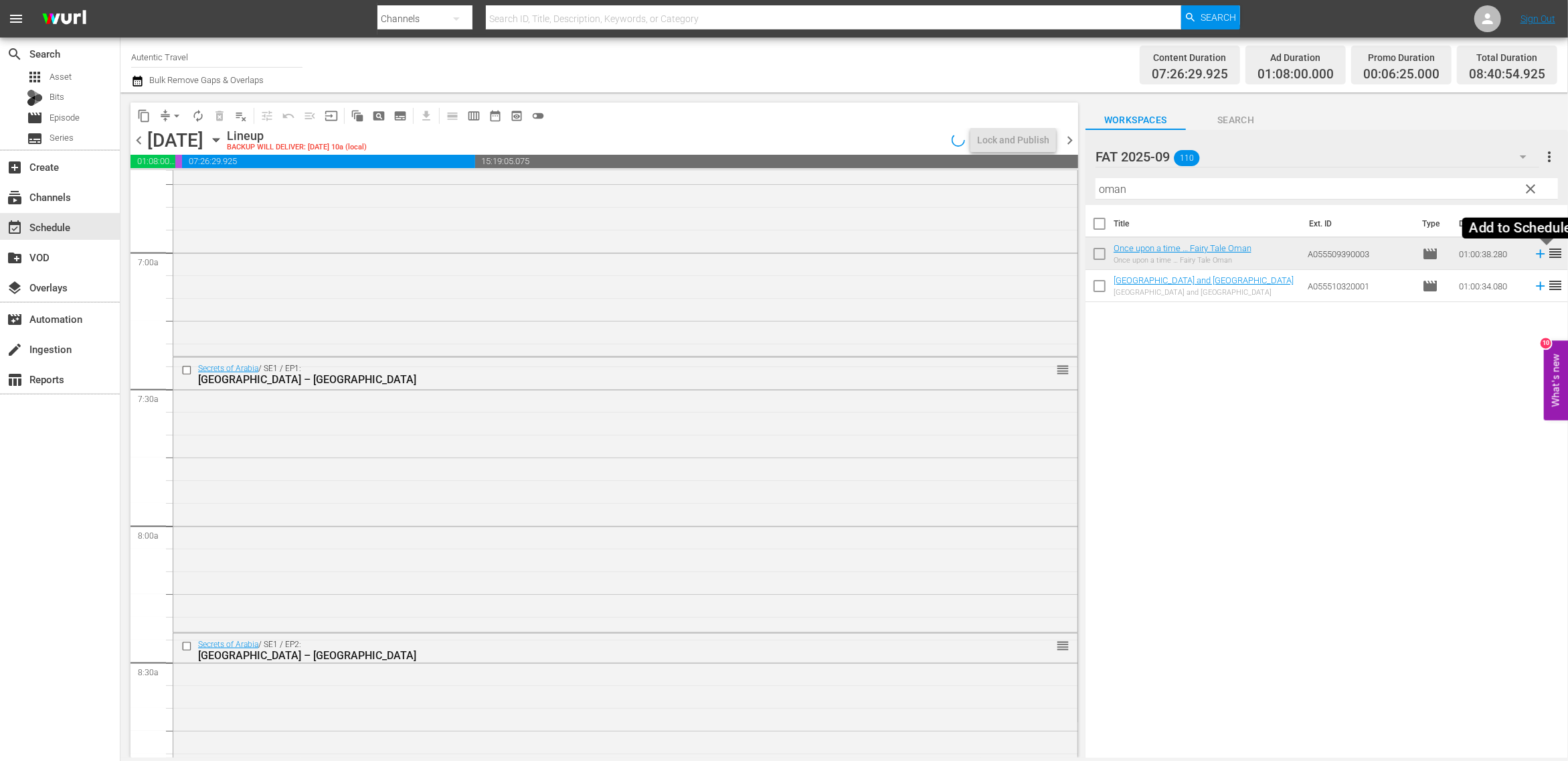
click at [1544, 261] on icon at bounding box center [1540, 253] width 14 height 14
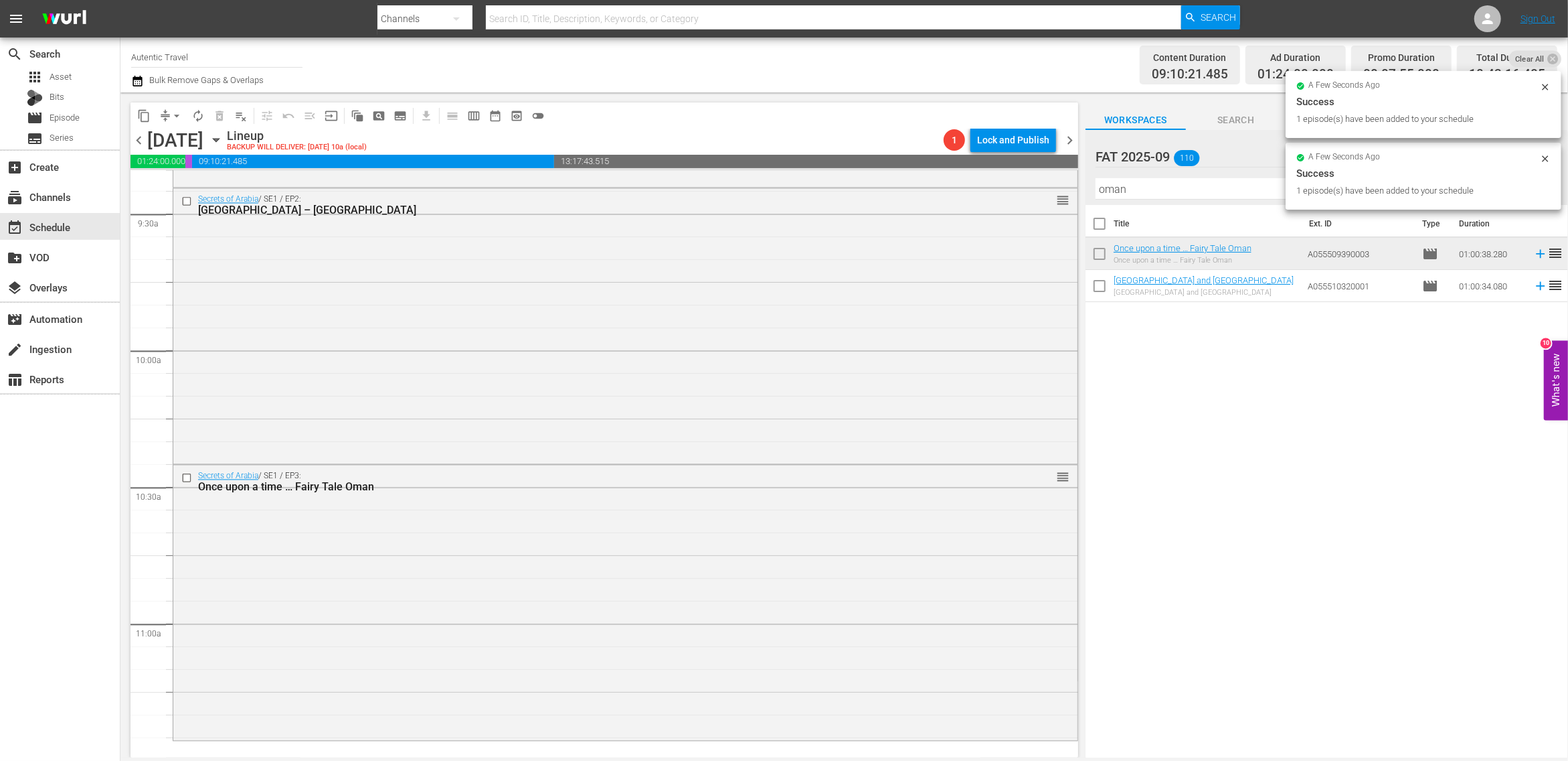
scroll to position [2484, 0]
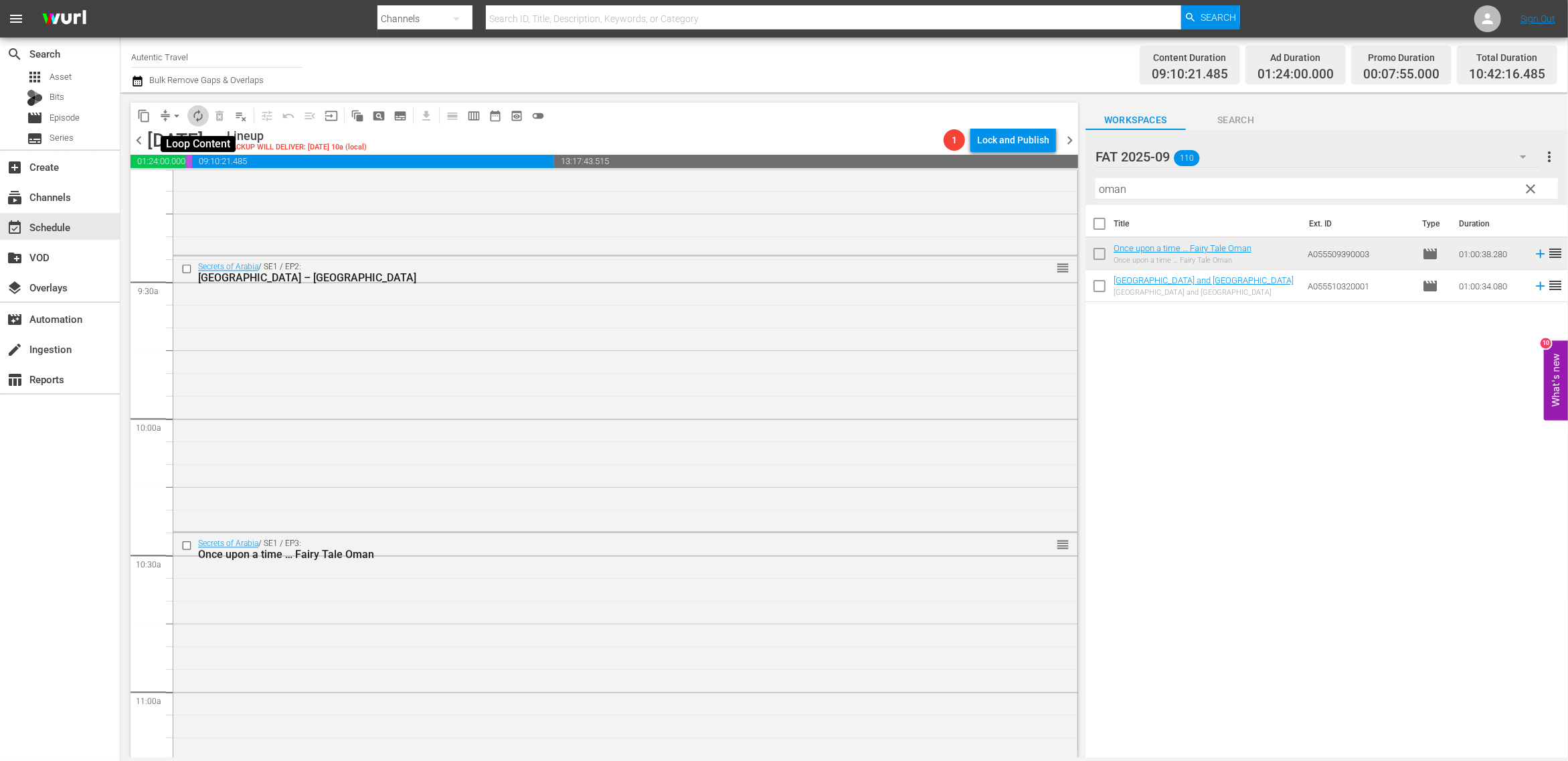
click at [194, 114] on span "autorenew_outlined" at bounding box center [198, 116] width 14 height 14
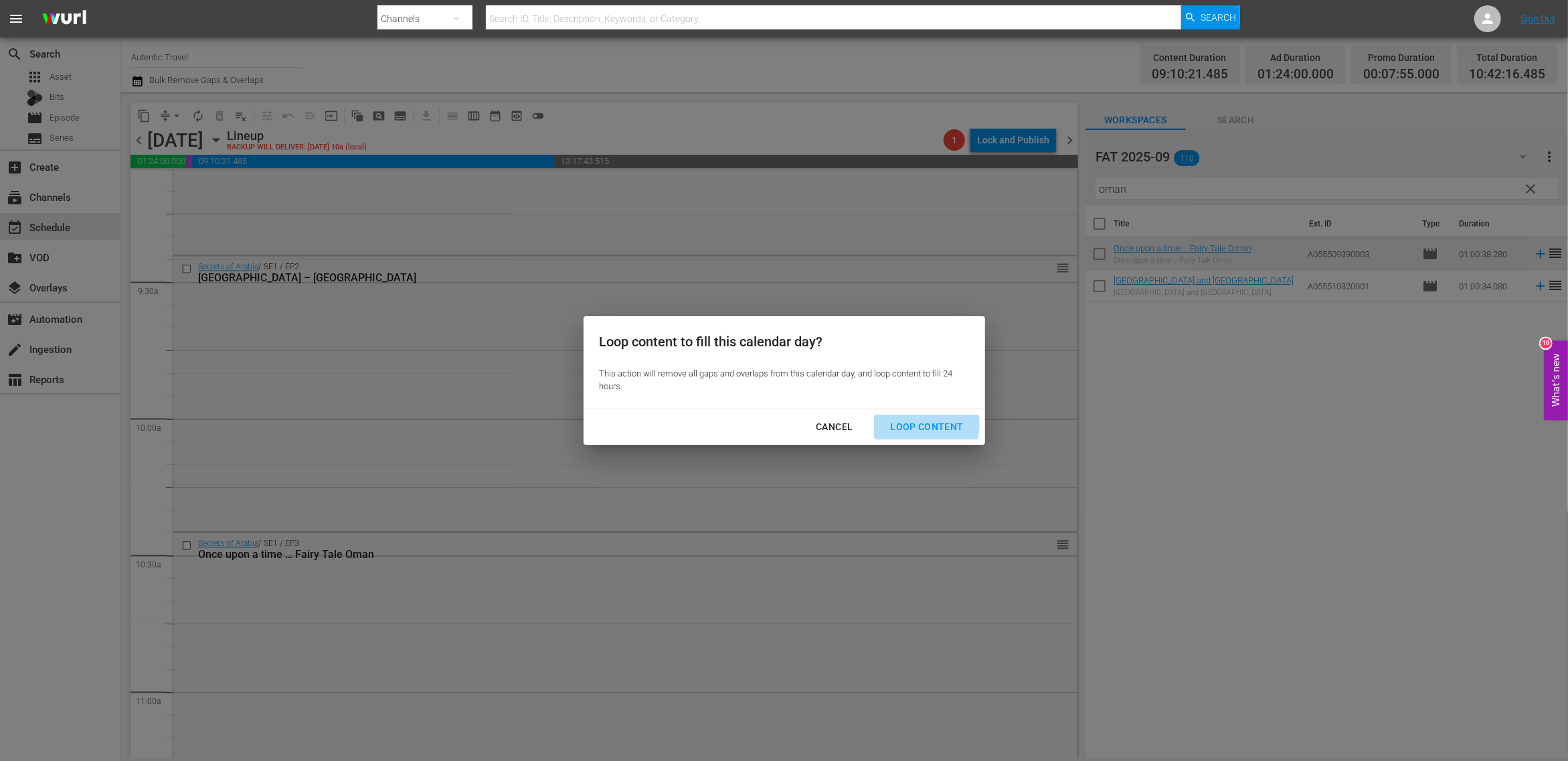
click at [914, 423] on div "Loop Content" at bounding box center [927, 427] width 95 height 17
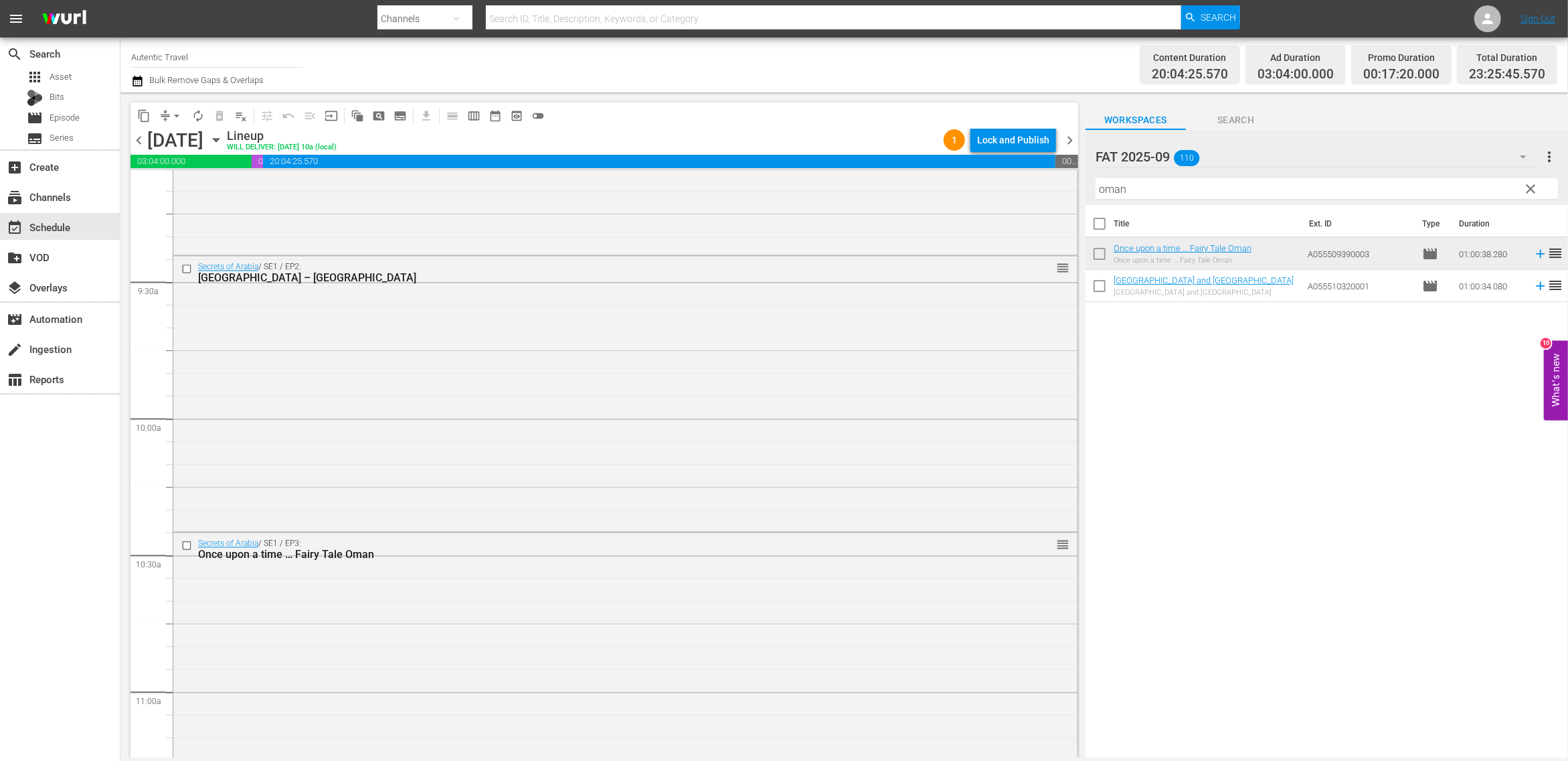
click at [1024, 140] on div "Lock and Publish" at bounding box center [1013, 140] width 73 height 25
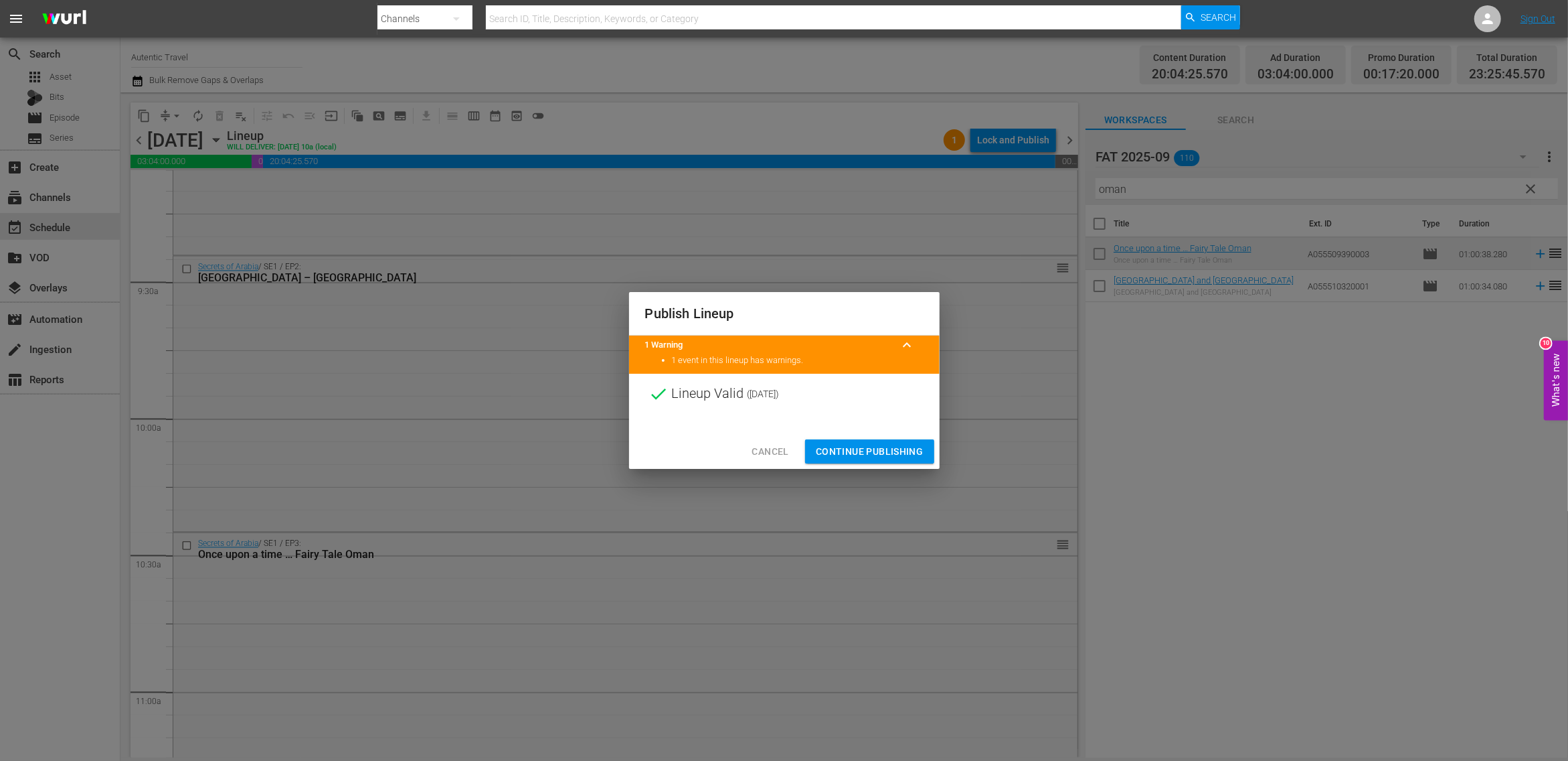
click at [888, 452] on span "Continue Publishing" at bounding box center [869, 452] width 107 height 17
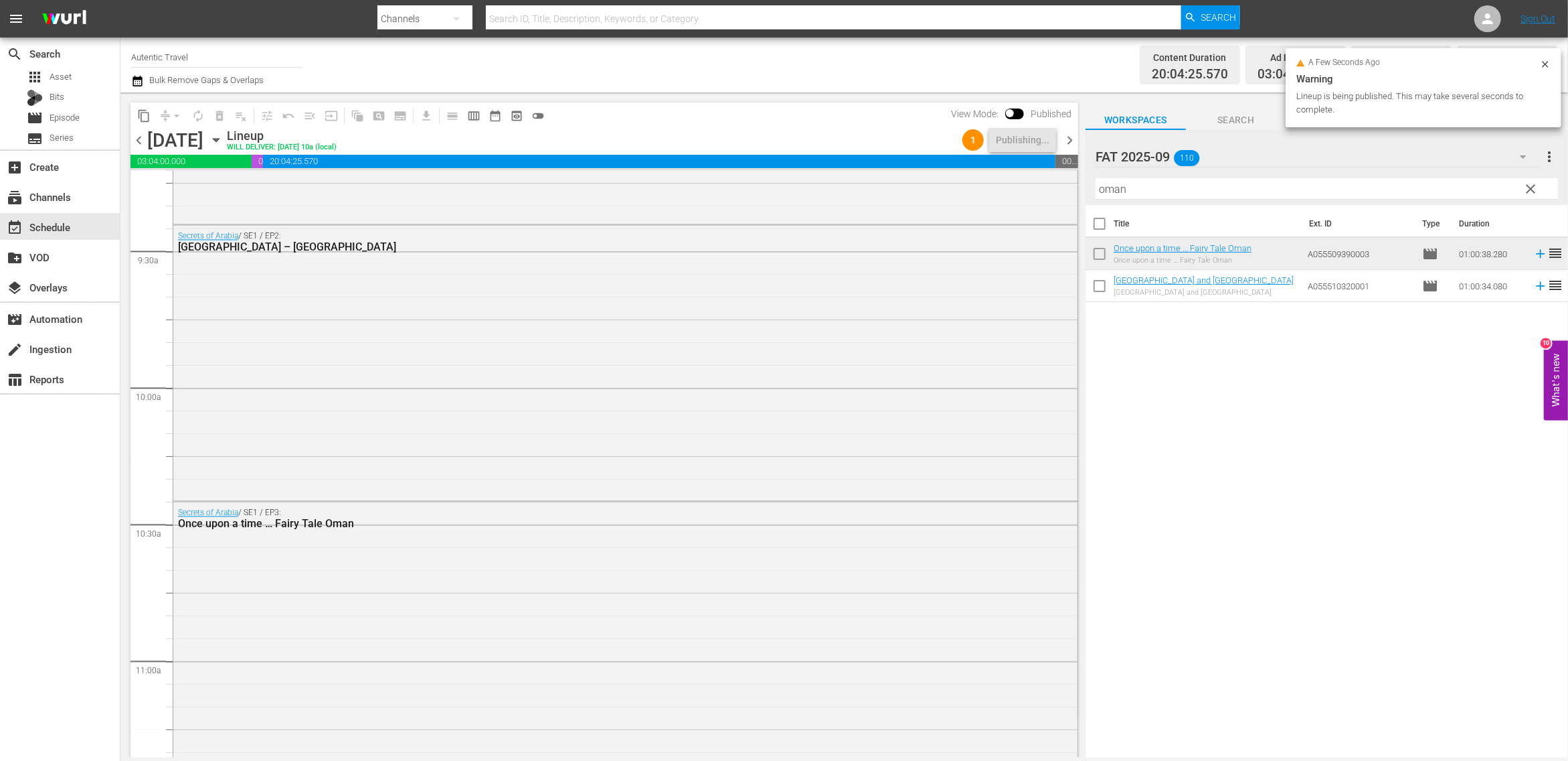
scroll to position [2522, 0]
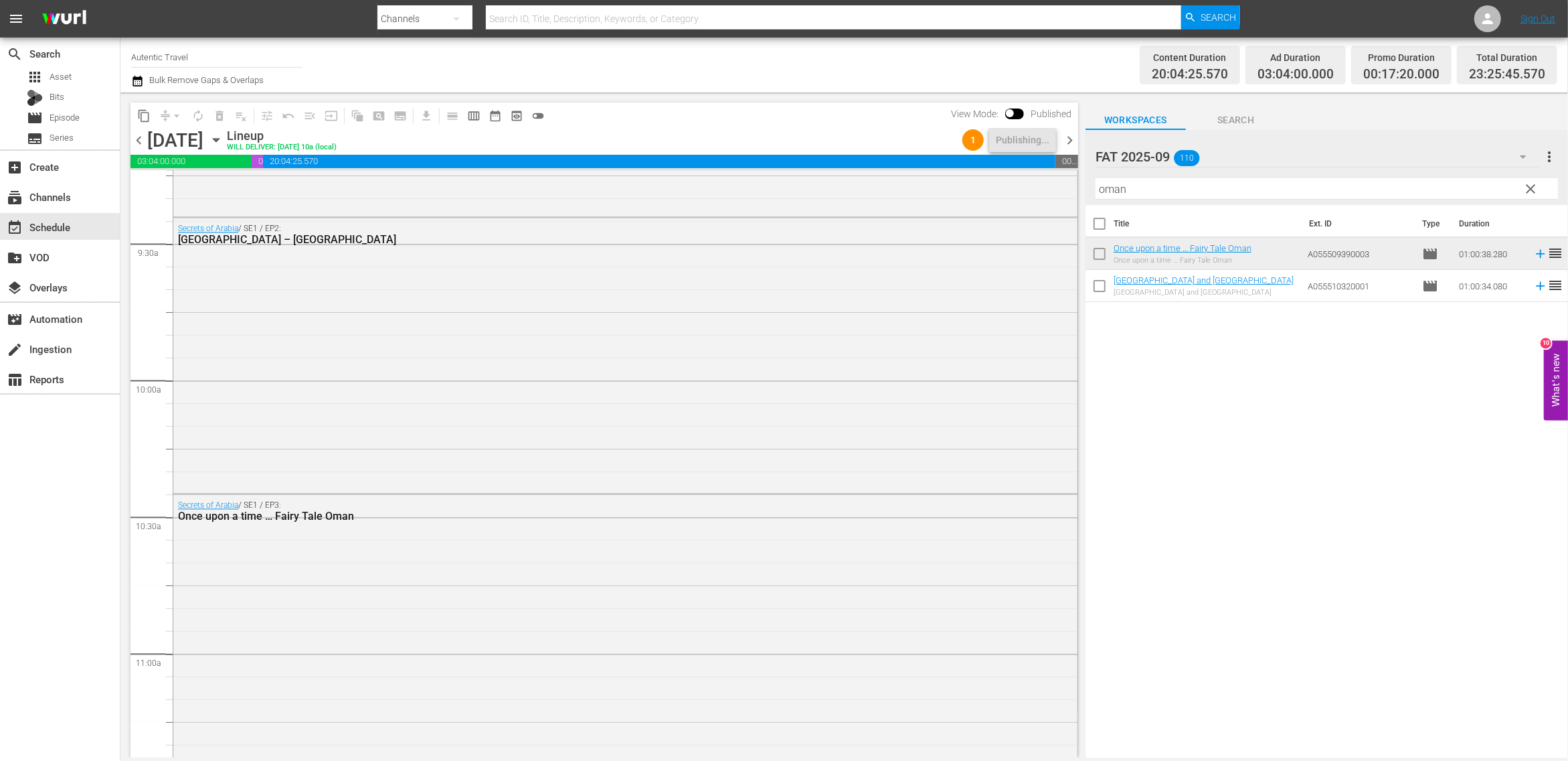
click at [1068, 140] on span "chevron_right" at bounding box center [1070, 140] width 17 height 17
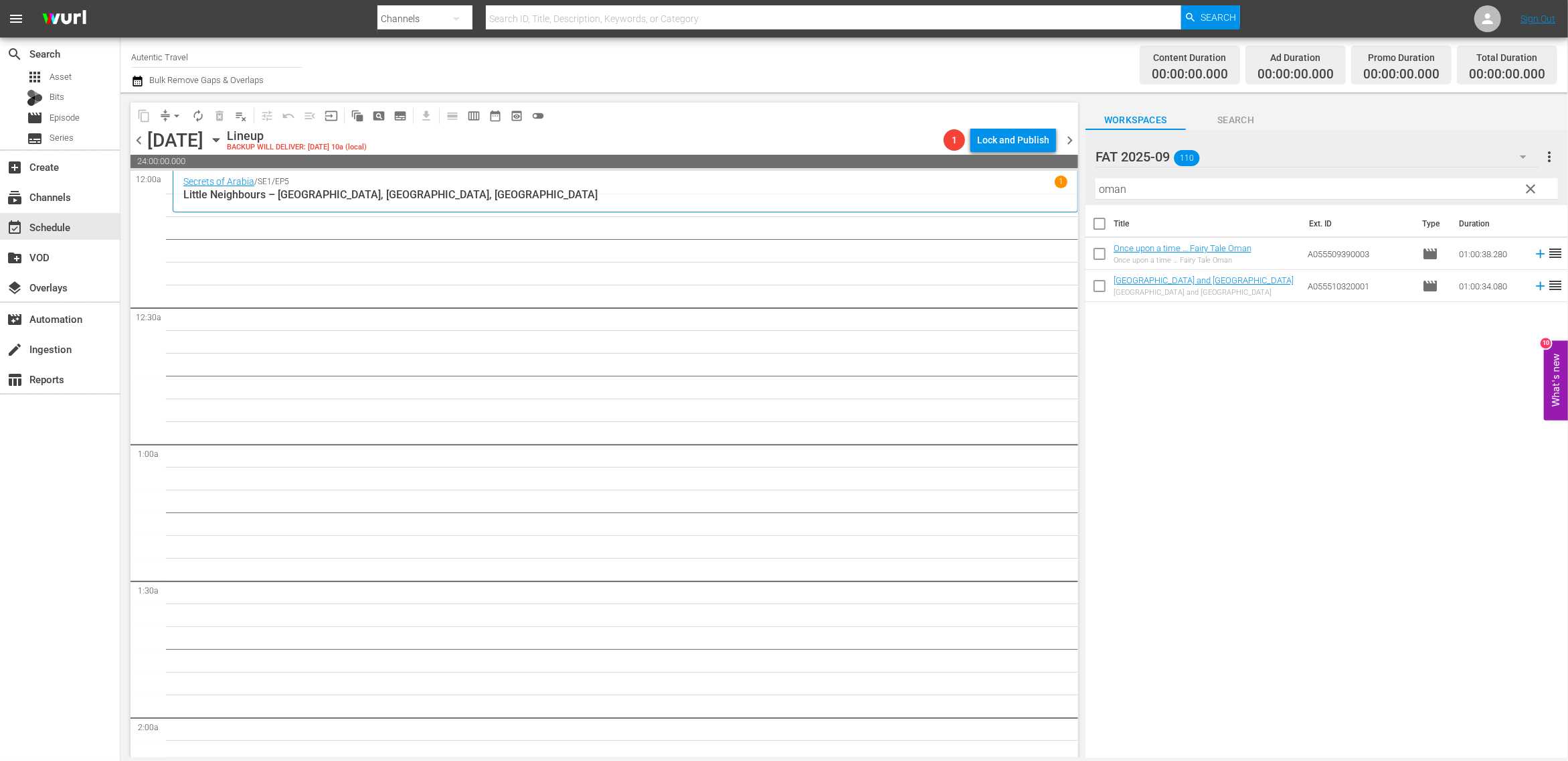
click at [138, 143] on span "chevron_left" at bounding box center [139, 140] width 17 height 17
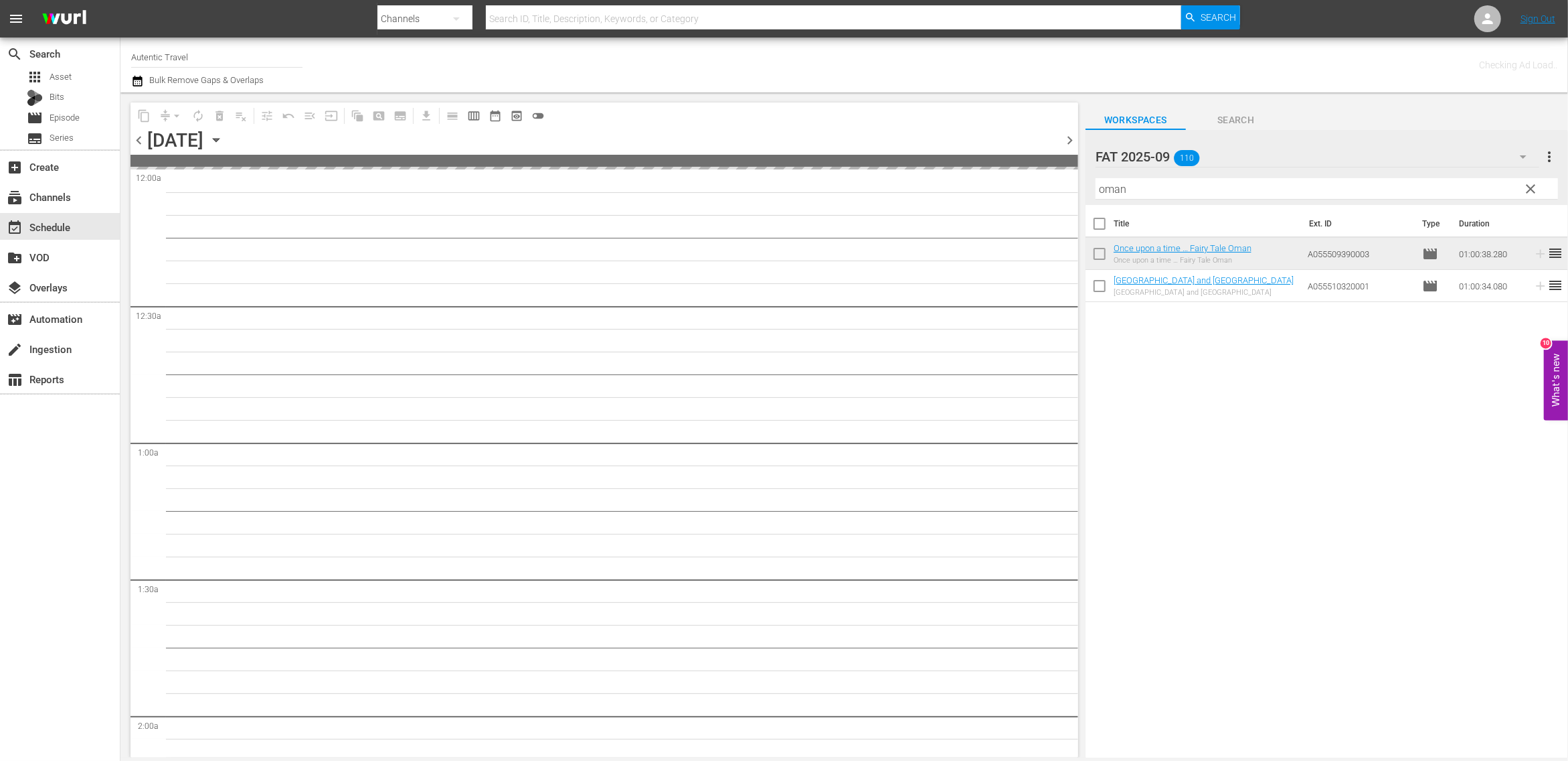
click at [138, 143] on span "chevron_left" at bounding box center [139, 140] width 17 height 17
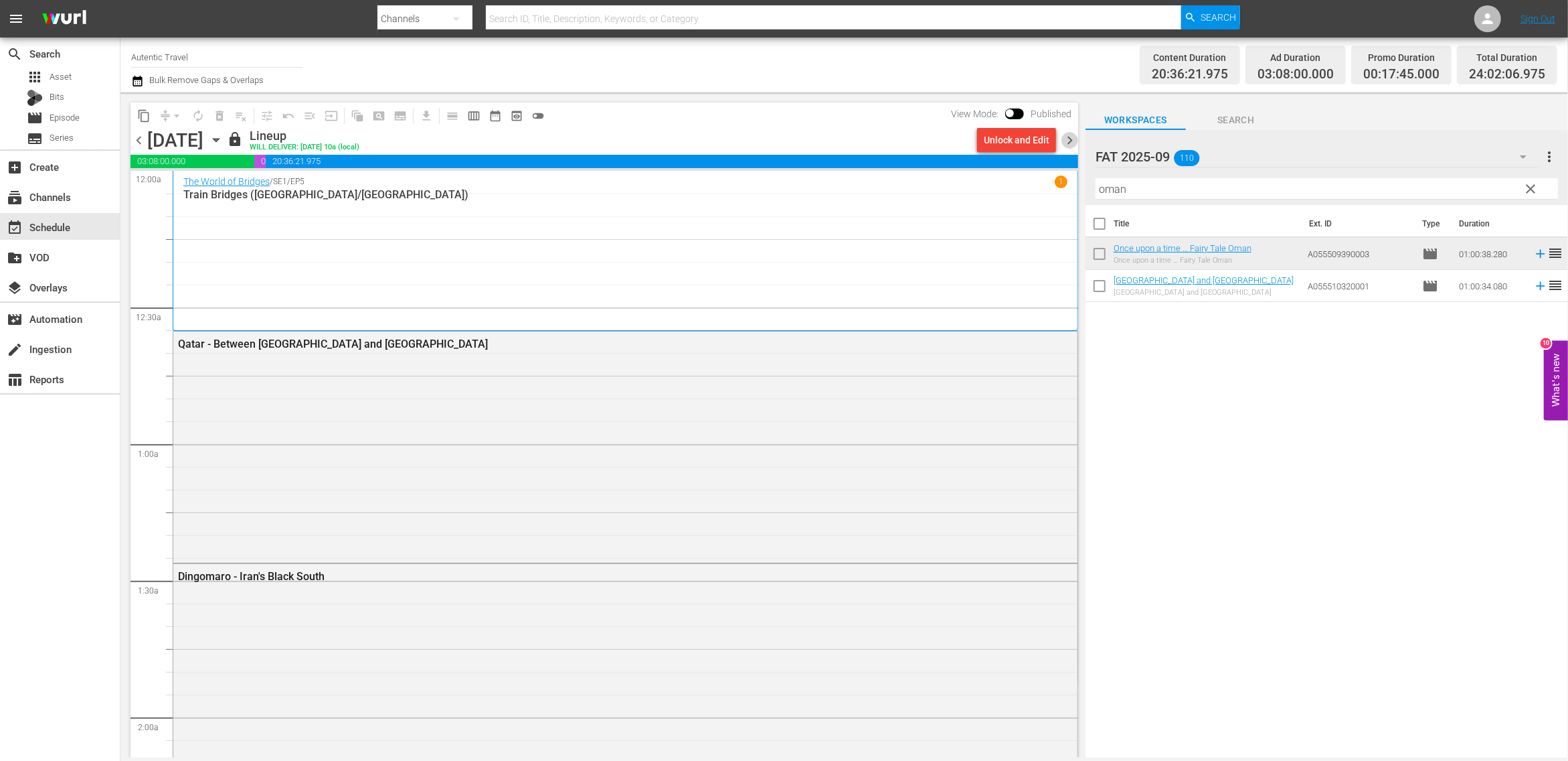
click at [1073, 140] on span "chevron_right" at bounding box center [1070, 140] width 17 height 17
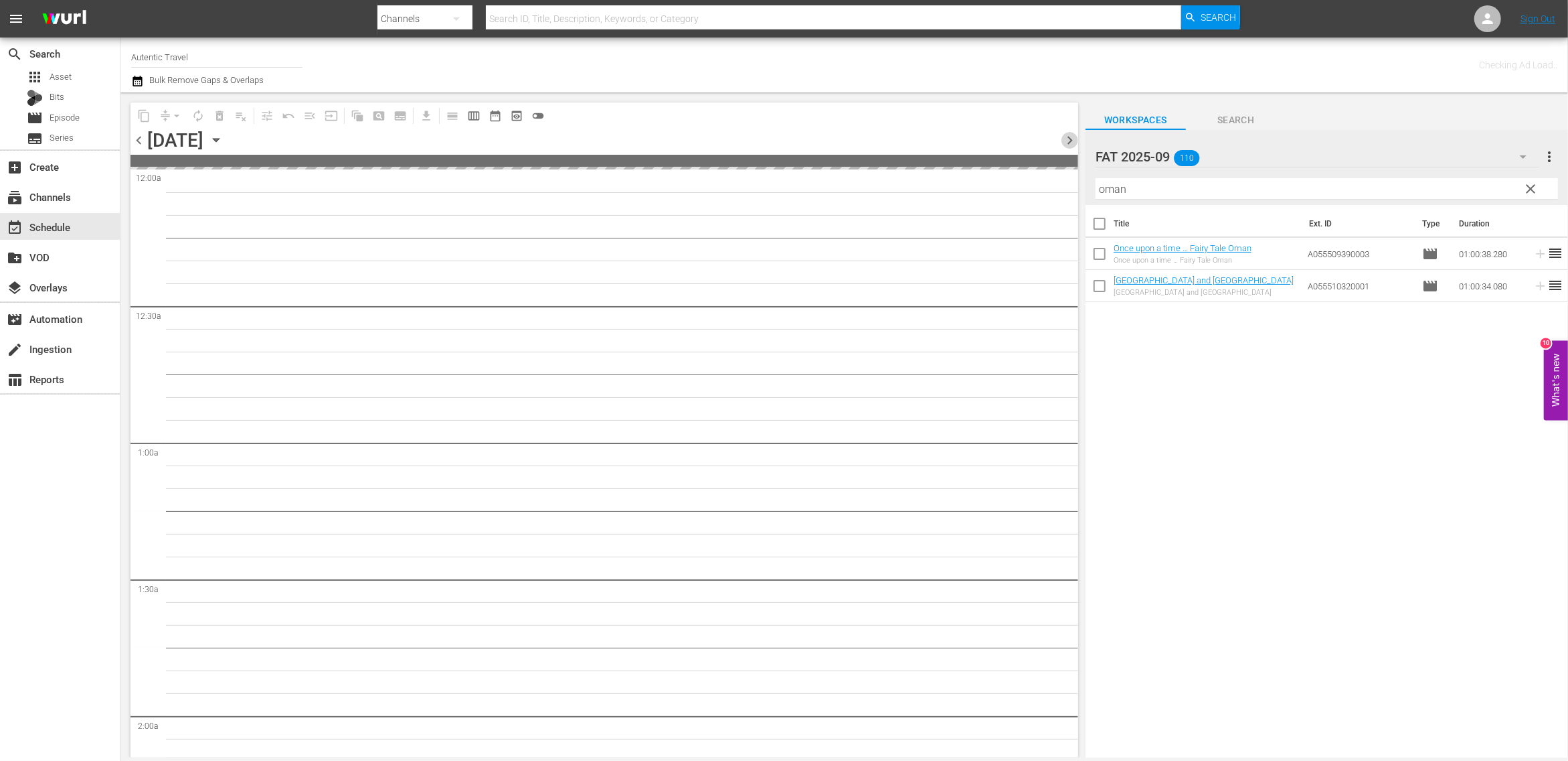
click at [1073, 140] on span "chevron_right" at bounding box center [1070, 140] width 17 height 17
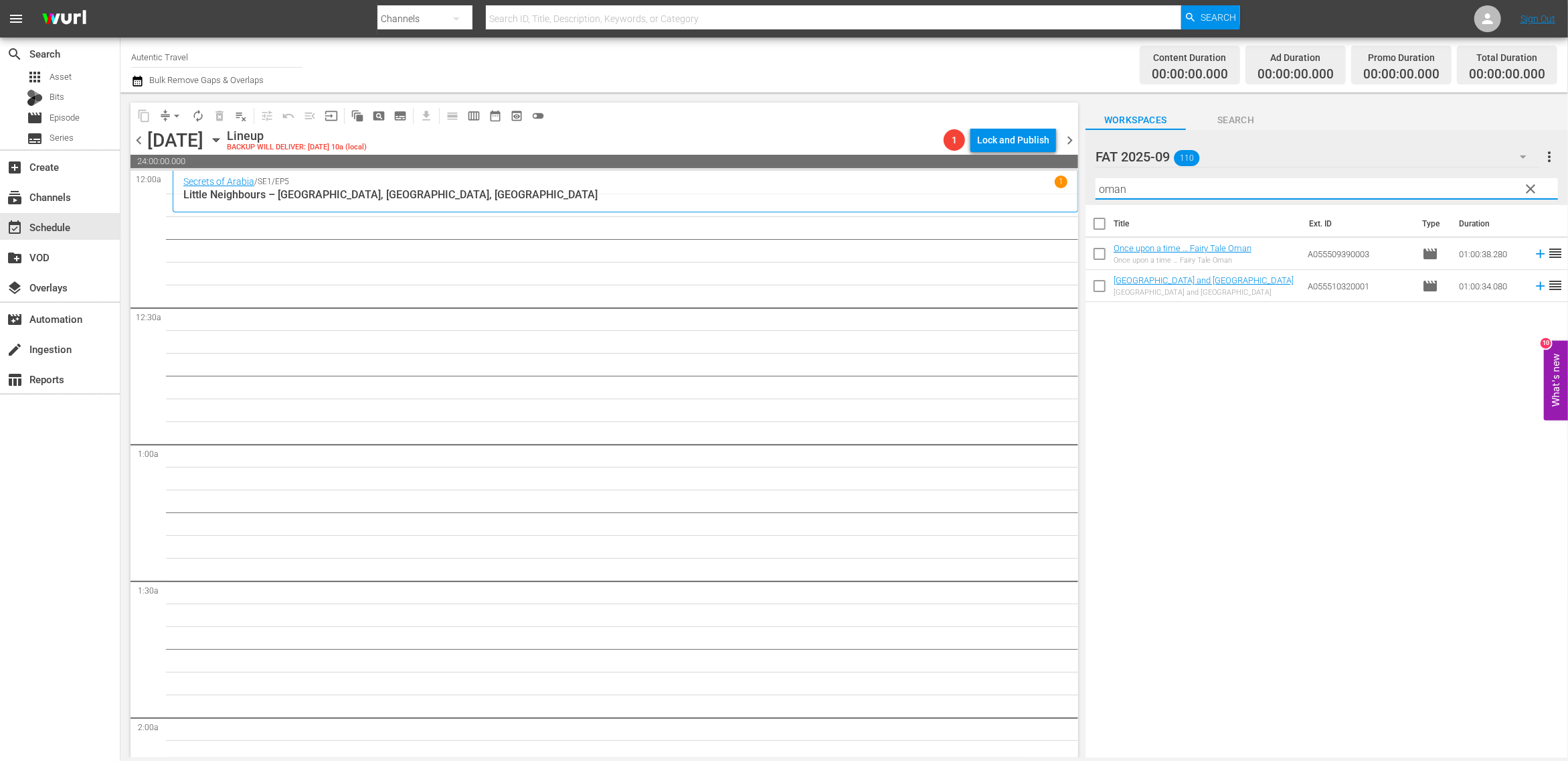
drag, startPoint x: 1144, startPoint y: 188, endPoint x: 1030, endPoint y: 184, distance: 114.1
click at [1095, 184] on input "oman" at bounding box center [1326, 189] width 462 height 21
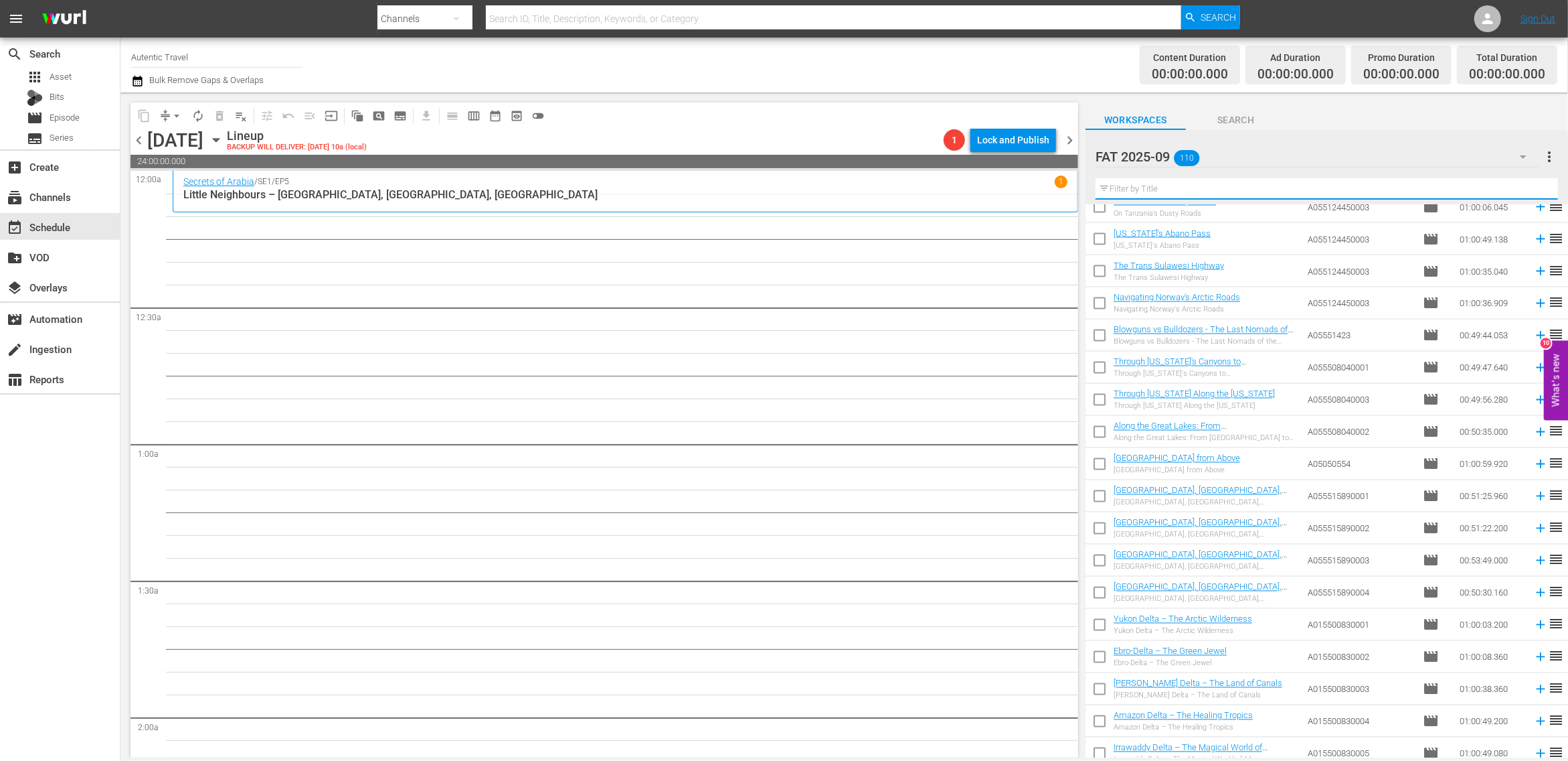
scroll to position [3014, 0]
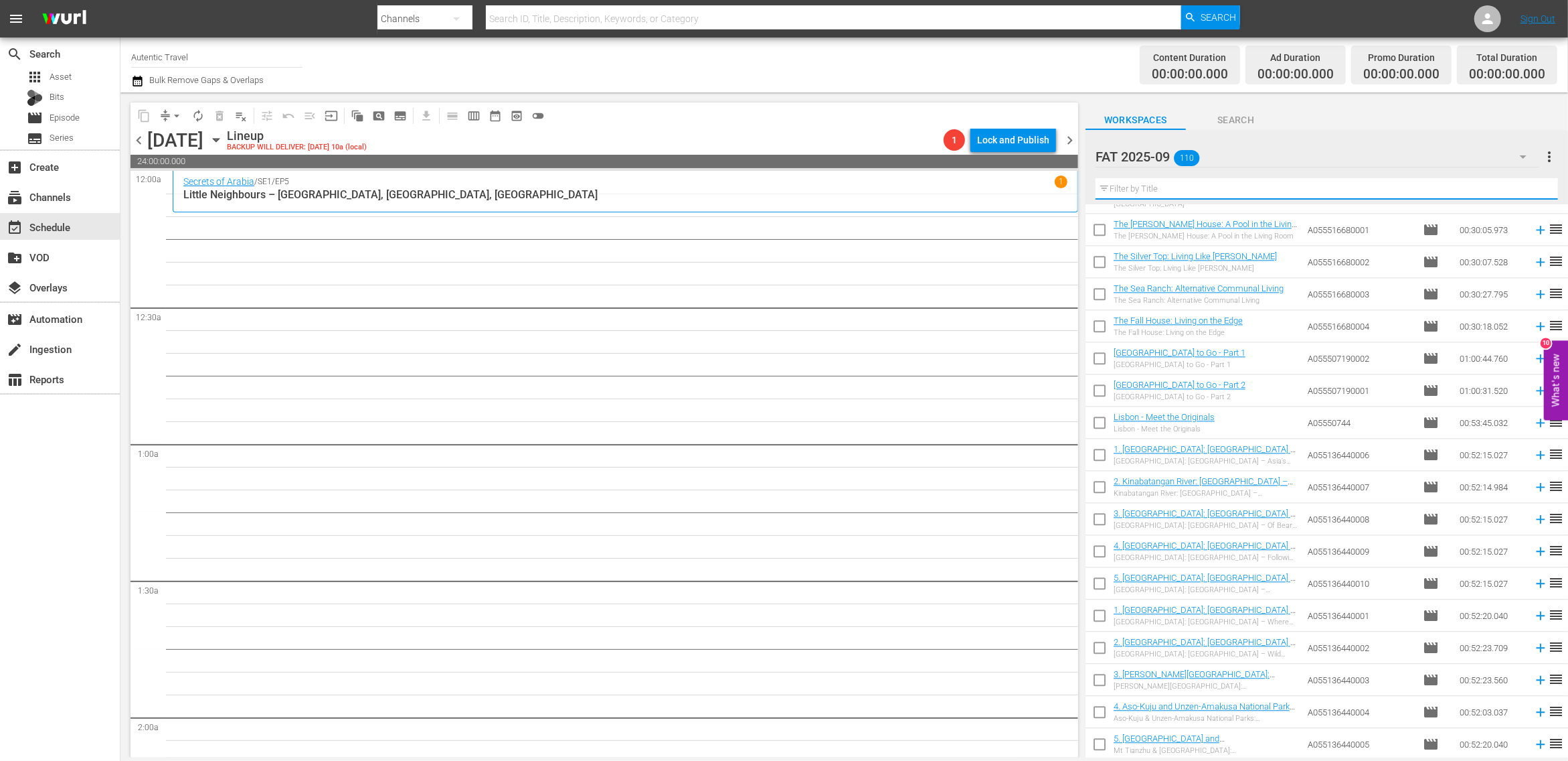
click at [1192, 190] on input "text" at bounding box center [1326, 189] width 462 height 21
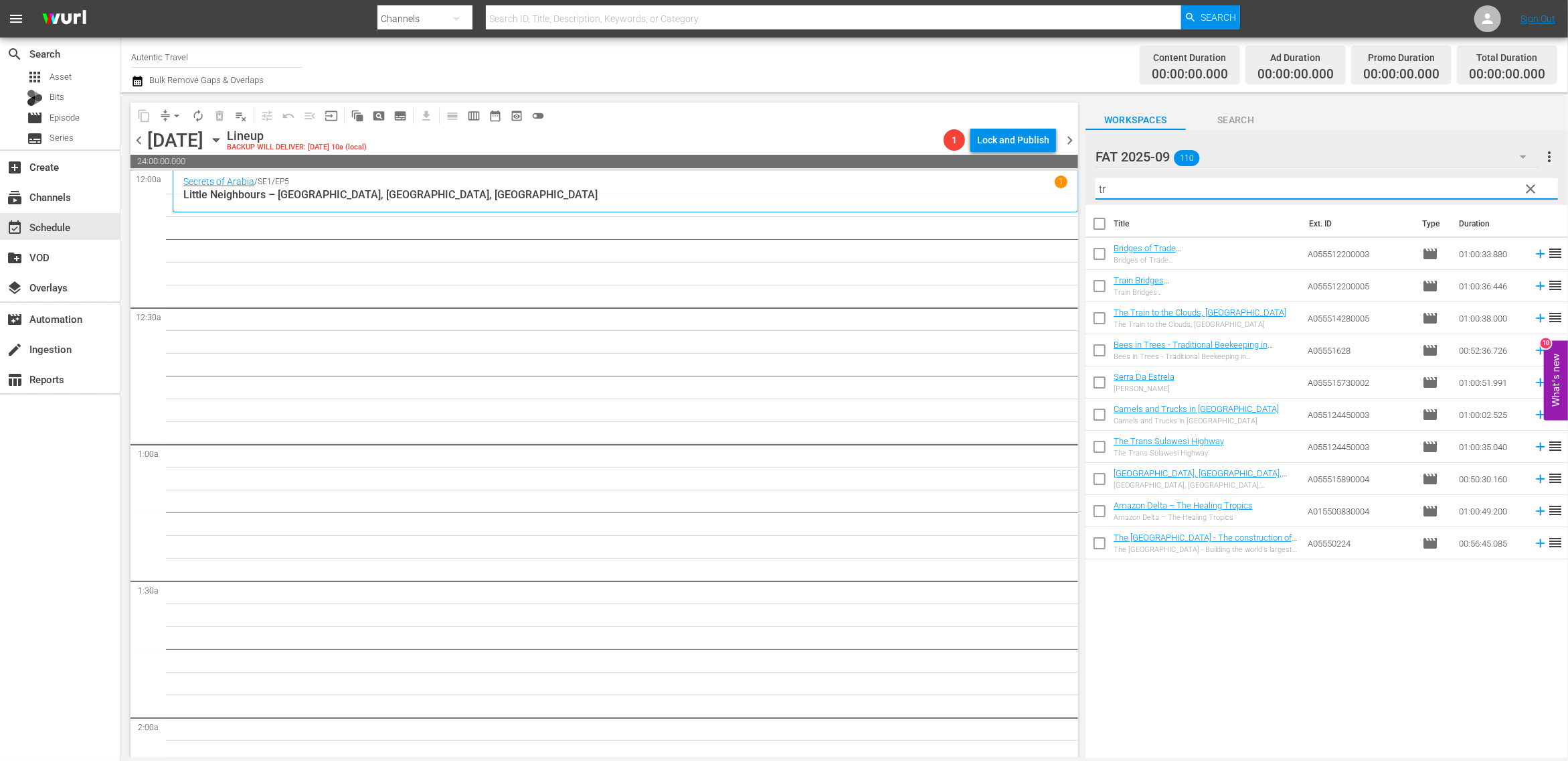
scroll to position [0, 0]
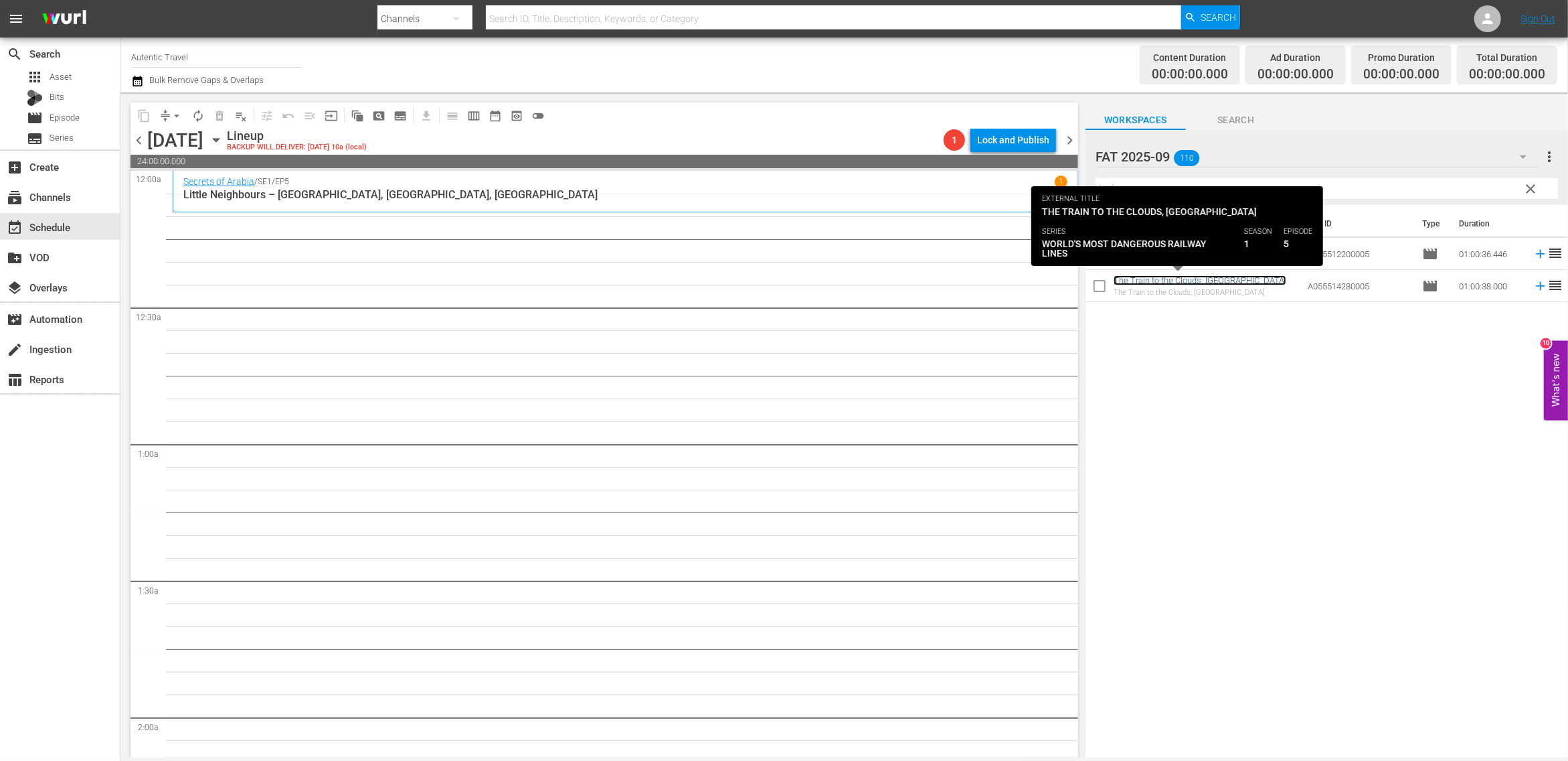
click at [1139, 282] on link "The Train to the Clouds, [GEOGRAPHIC_DATA]" at bounding box center [1200, 280] width 172 height 10
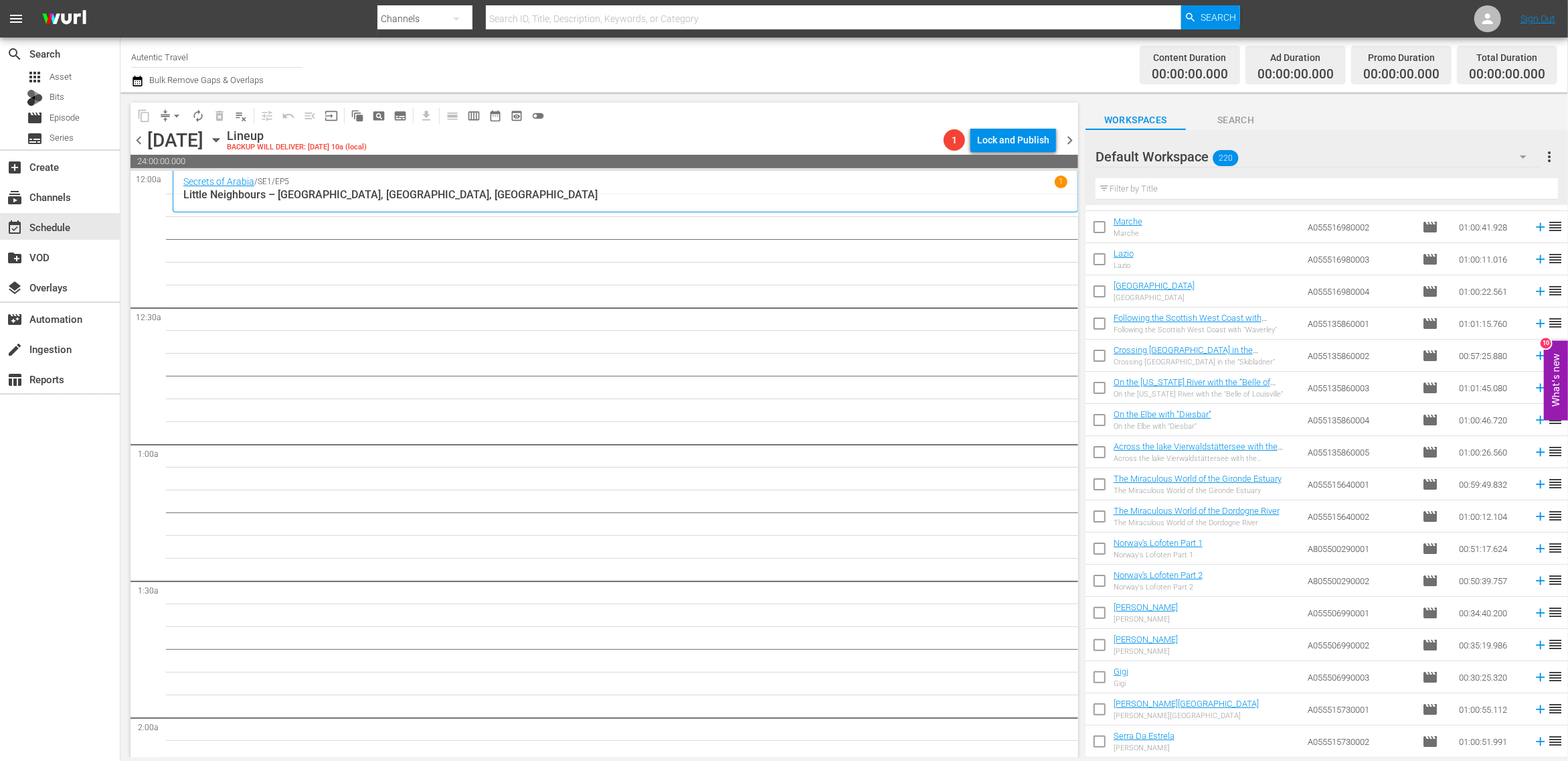
scroll to position [5296, 0]
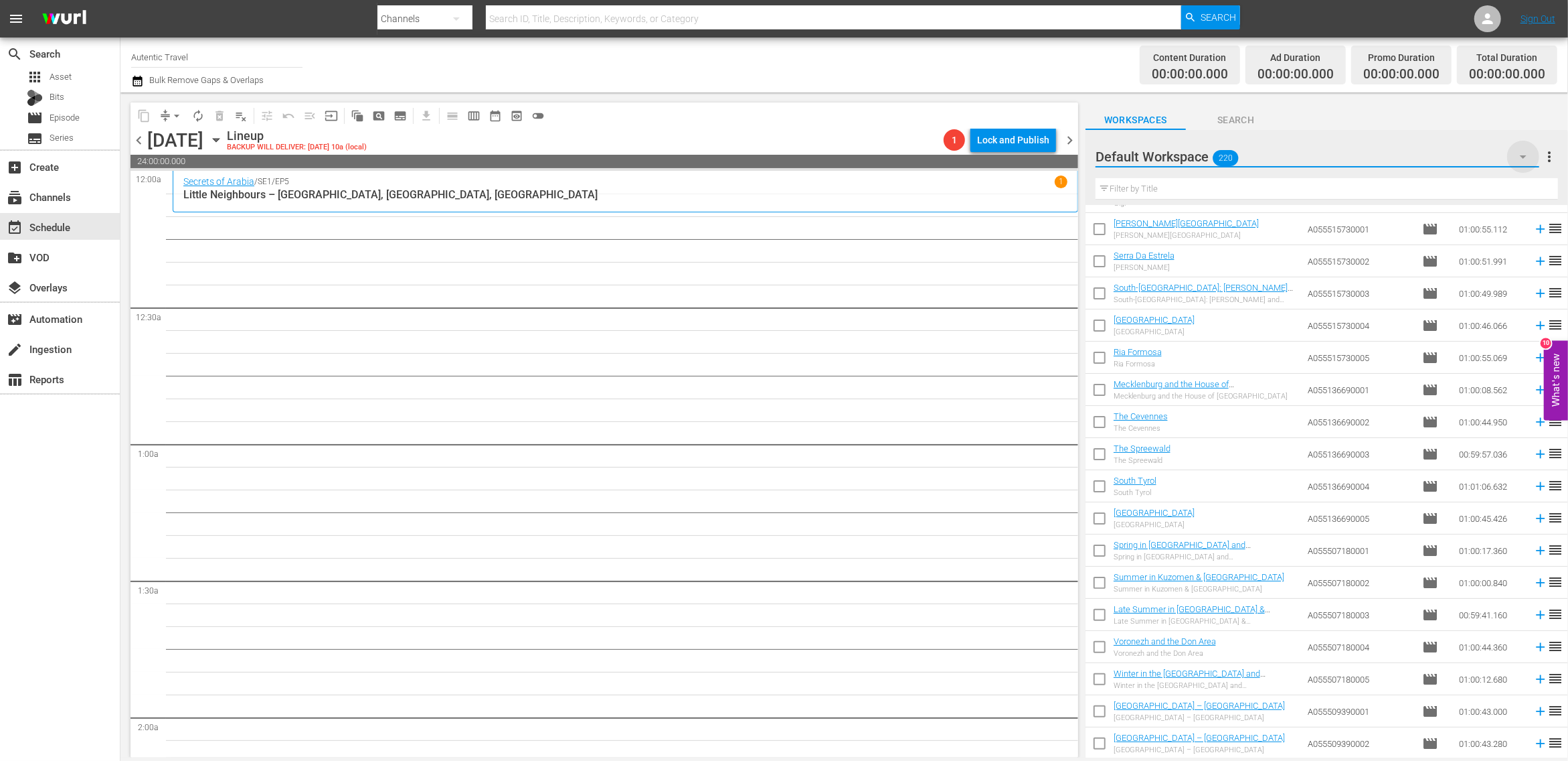
click at [1526, 160] on icon "button" at bounding box center [1523, 156] width 16 height 16
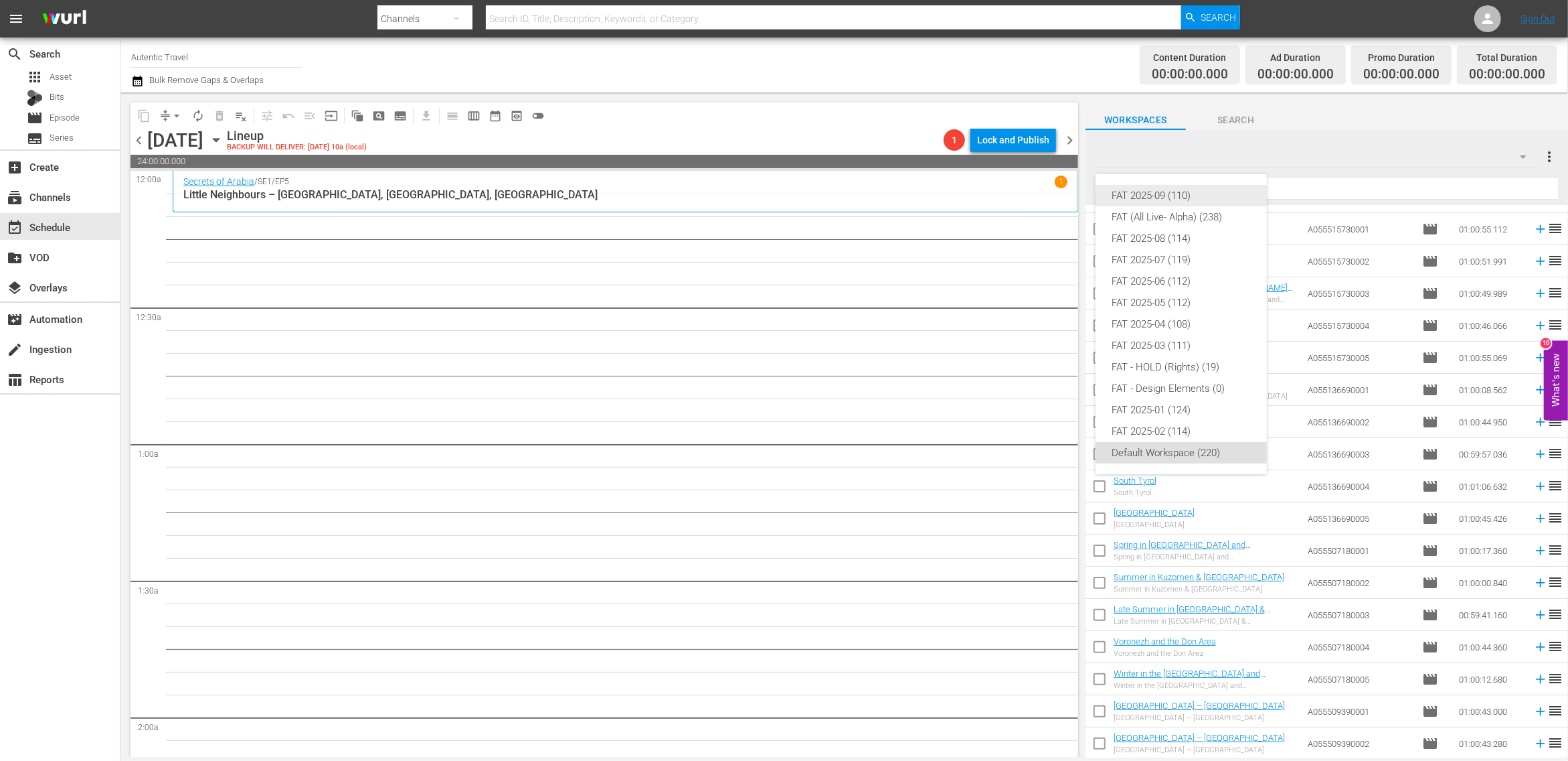
click at [1163, 198] on div "FAT 2025-09 (110)" at bounding box center [1181, 195] width 139 height 21
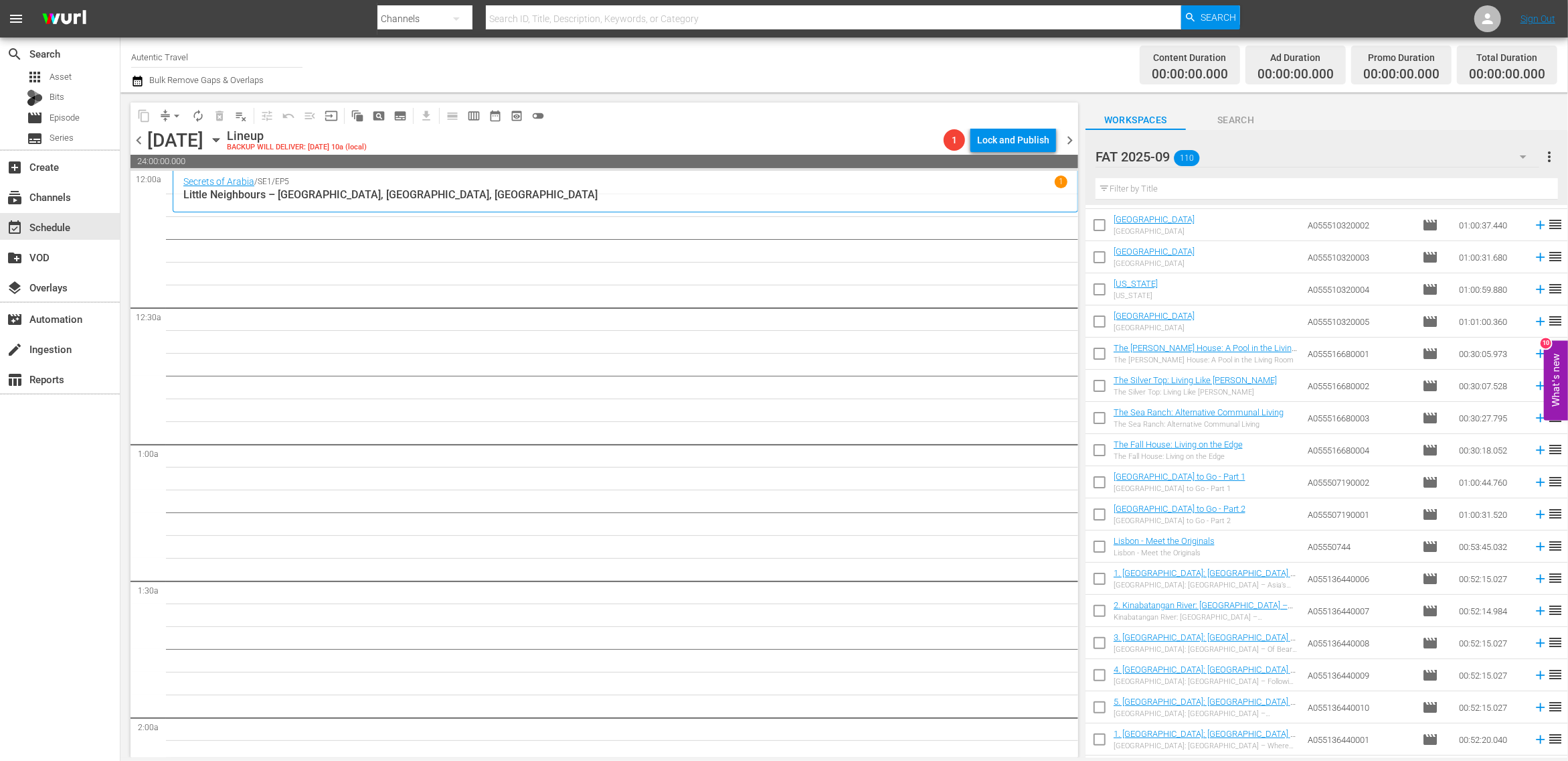
scroll to position [2865, 0]
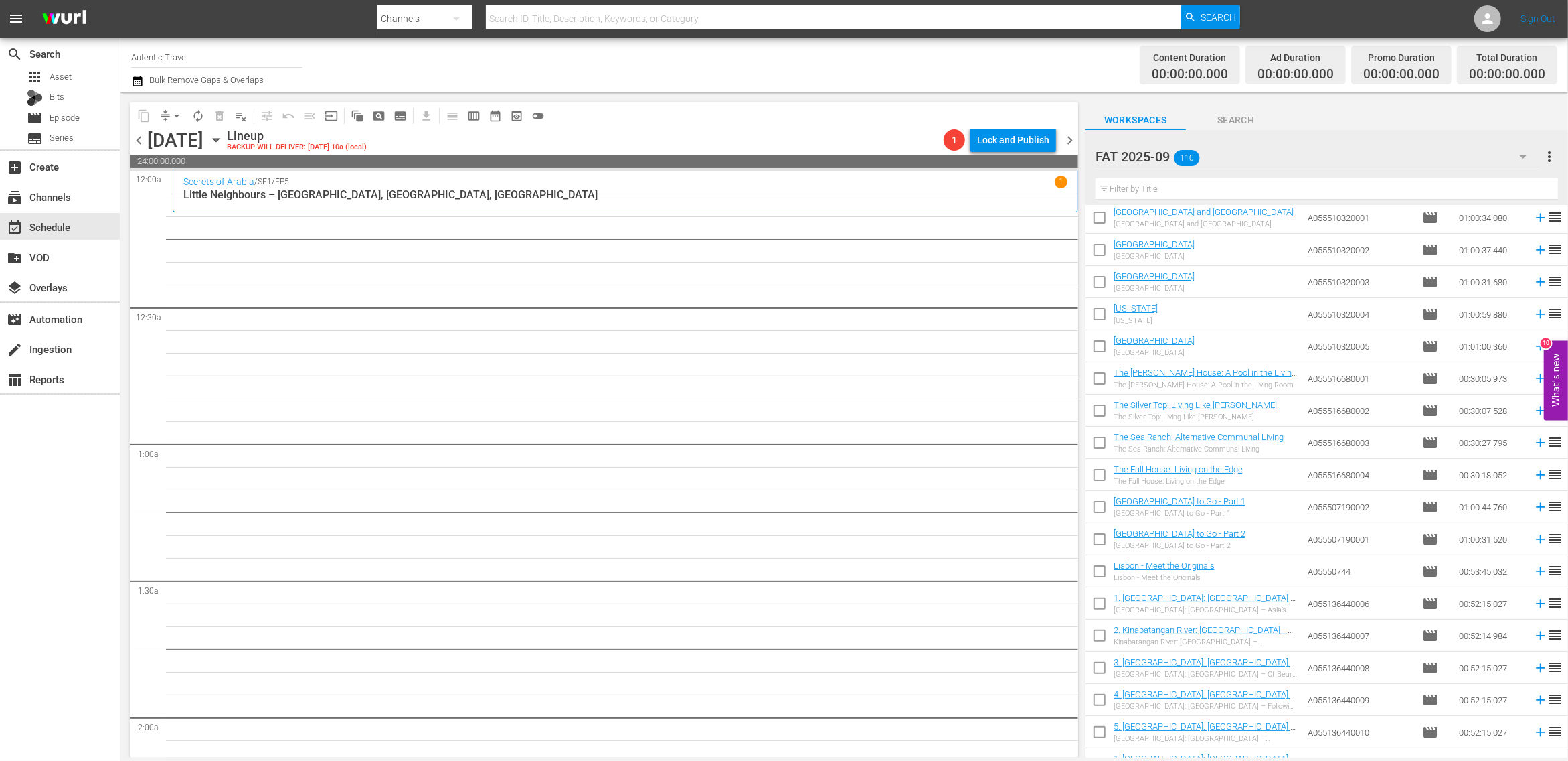
click at [1168, 190] on input "text" at bounding box center [1326, 189] width 462 height 21
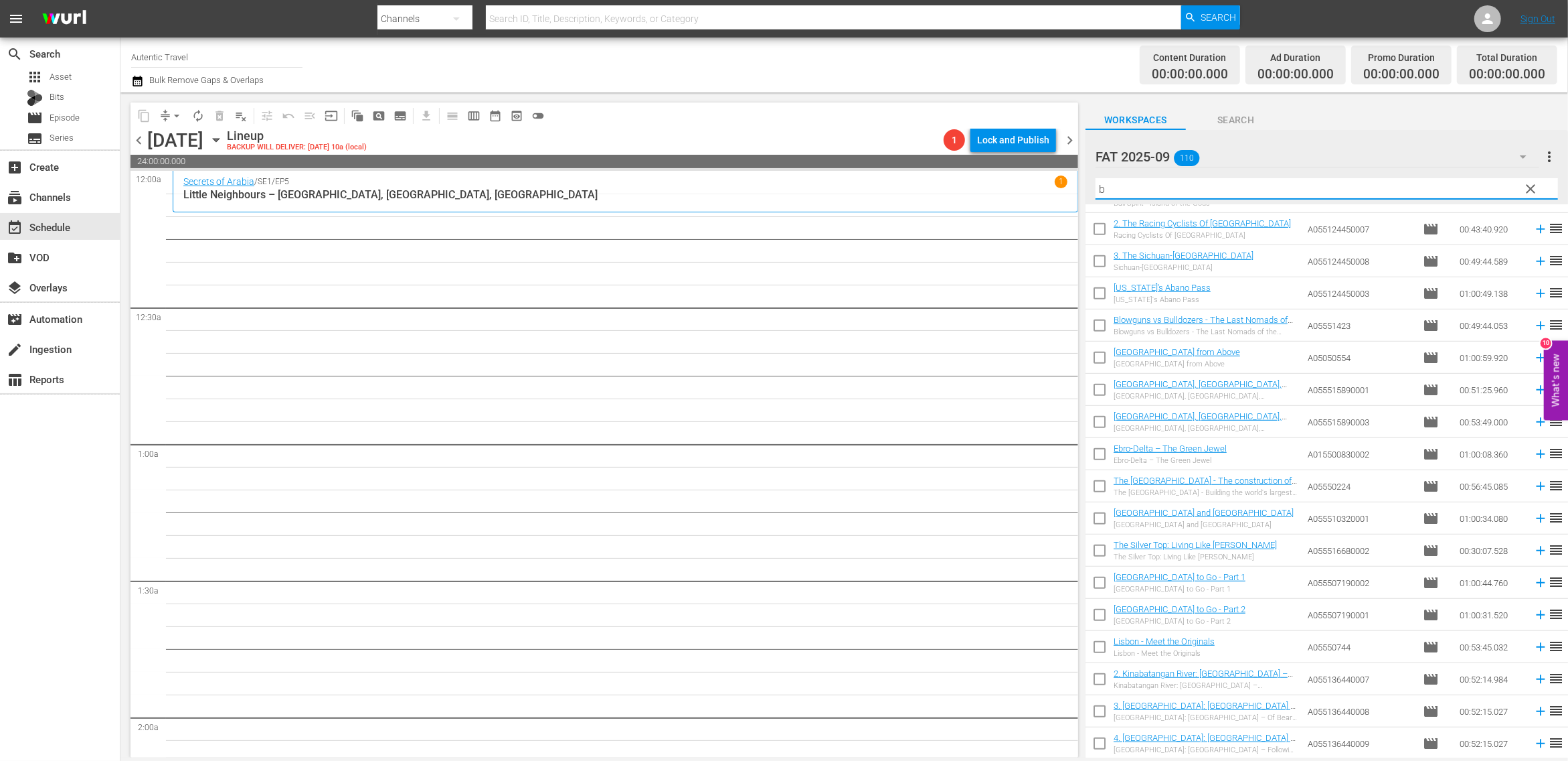
scroll to position [0, 0]
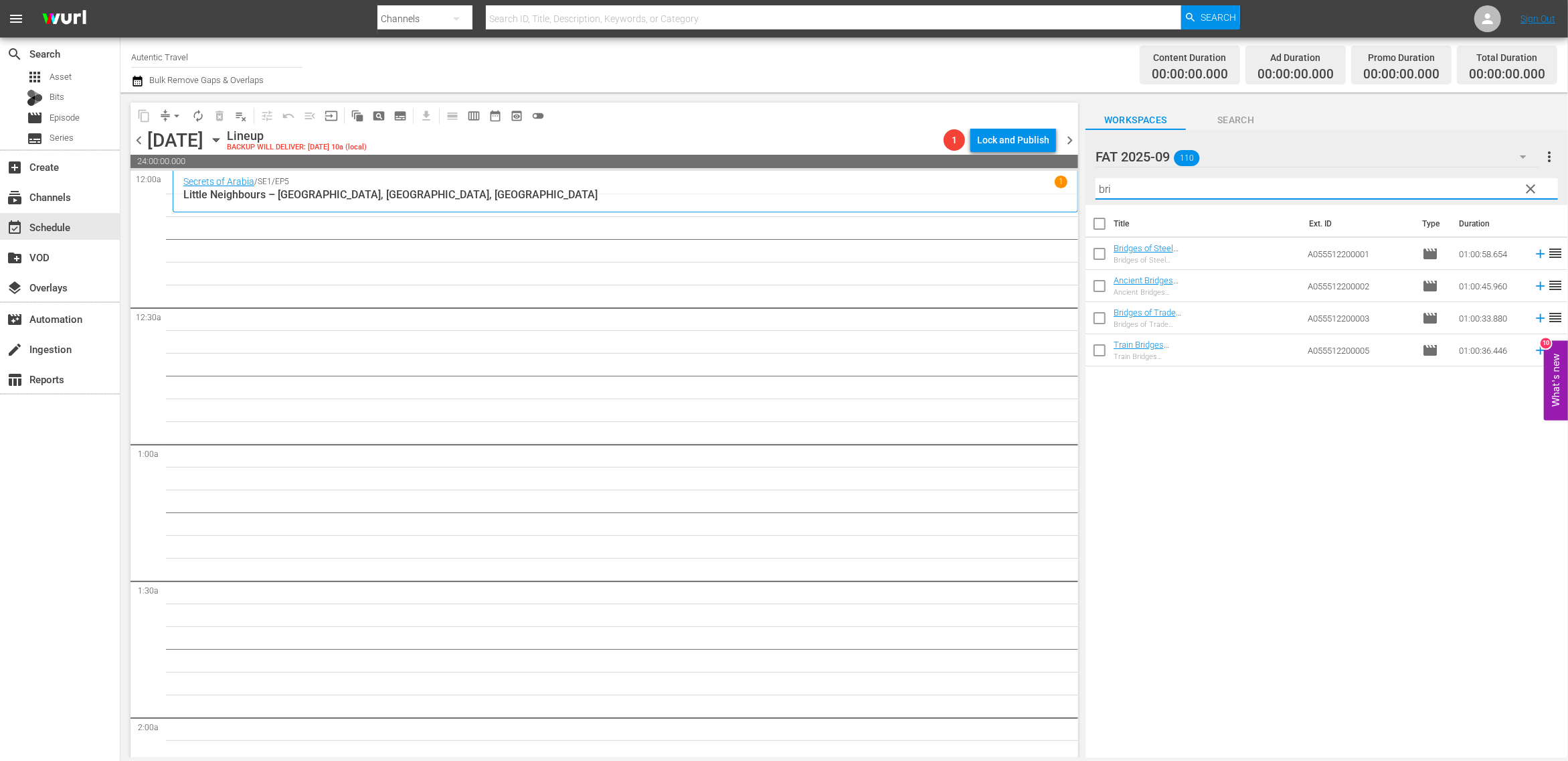
drag, startPoint x: 1290, startPoint y: 191, endPoint x: 1071, endPoint y: 184, distance: 219.1
click at [1095, 184] on input "bri" at bounding box center [1326, 189] width 462 height 21
click at [1101, 285] on input "checkbox" at bounding box center [1099, 288] width 28 height 28
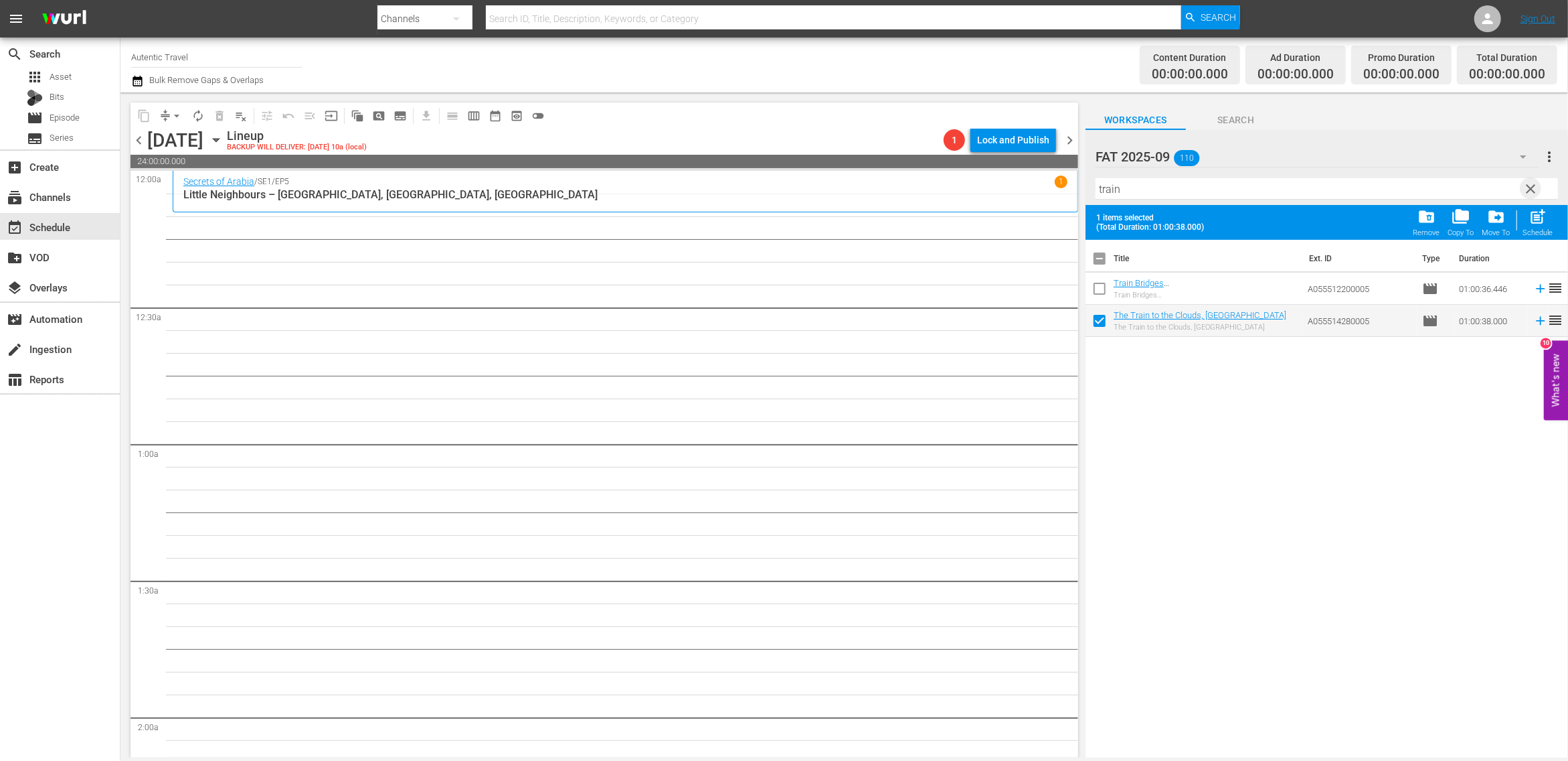
click at [1536, 191] on span "clear" at bounding box center [1531, 189] width 16 height 16
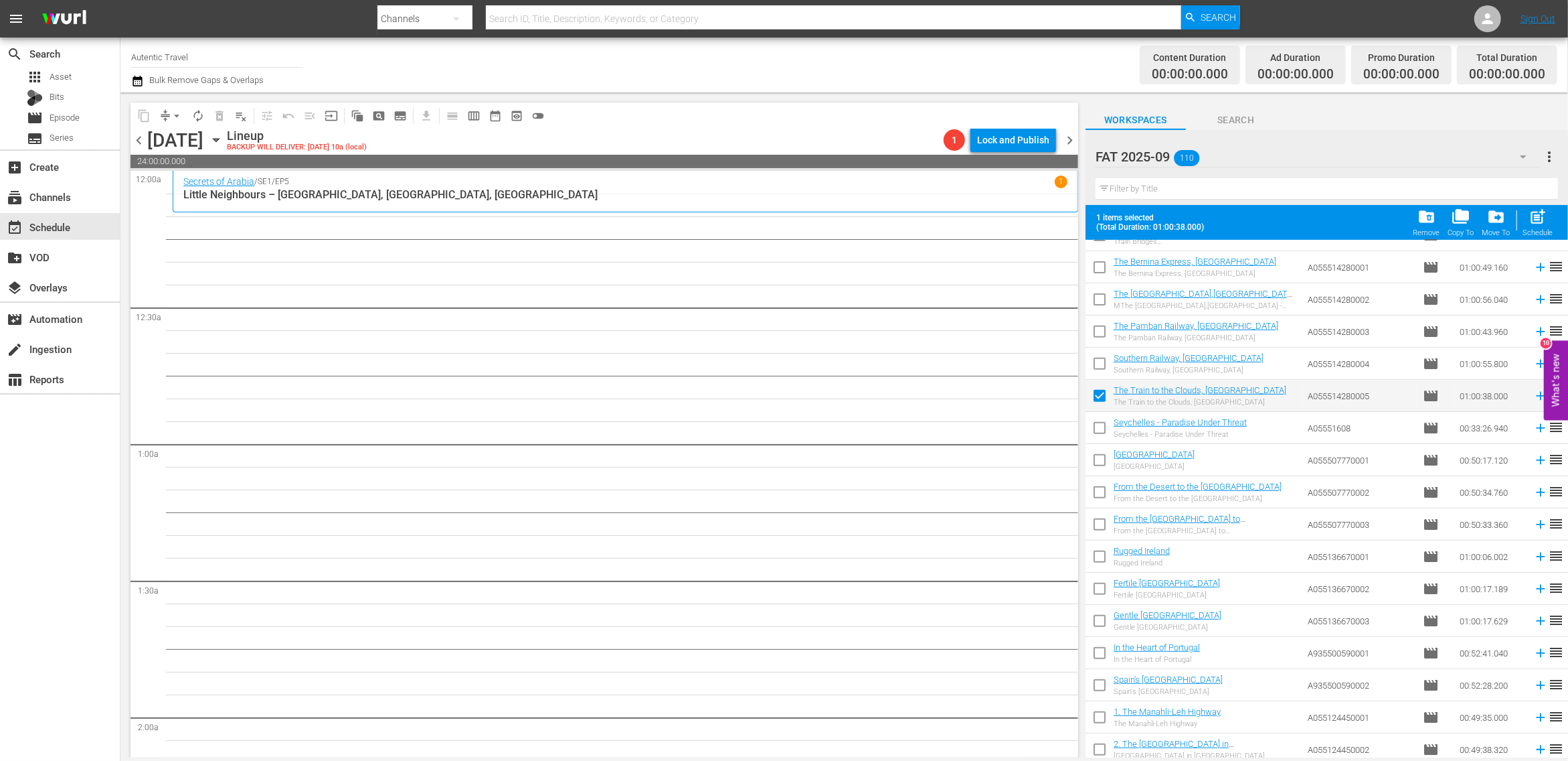
scroll to position [497, 0]
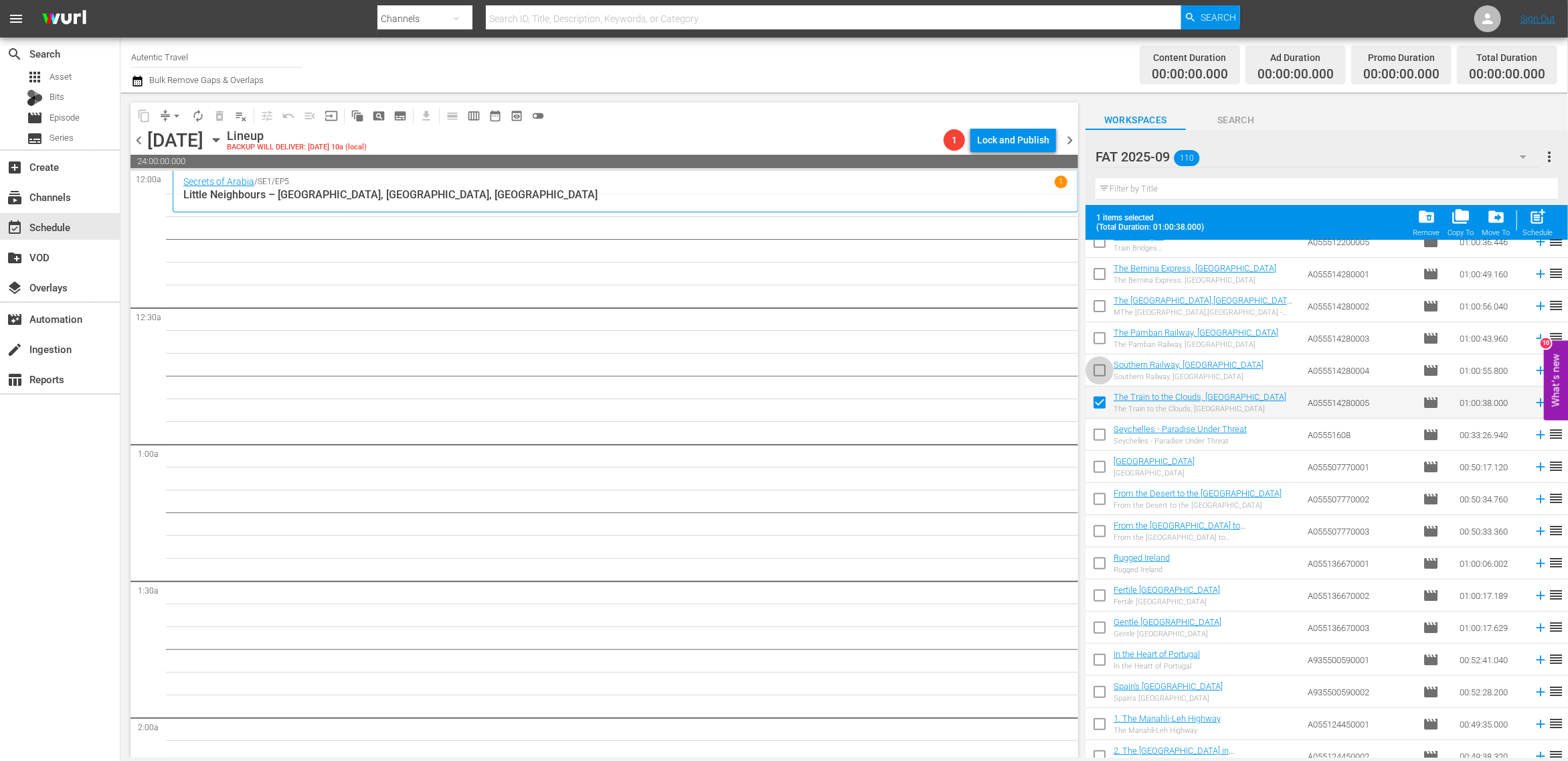
click at [1096, 369] on input "checkbox" at bounding box center [1099, 372] width 28 height 28
click at [1099, 337] on input "checkbox" at bounding box center [1099, 340] width 28 height 28
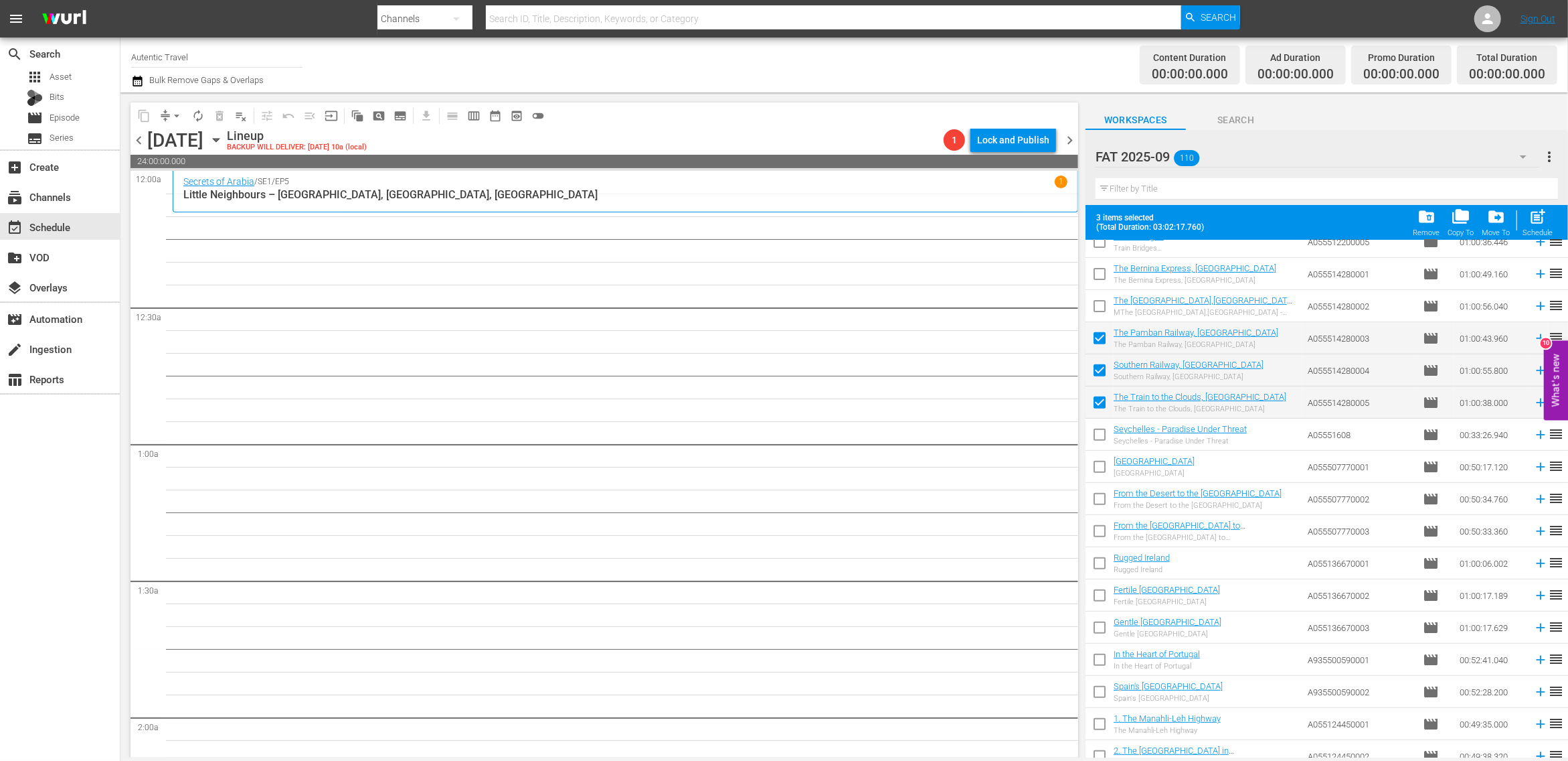
click at [1101, 303] on input "checkbox" at bounding box center [1099, 308] width 28 height 28
click at [1101, 274] on input "checkbox" at bounding box center [1099, 276] width 28 height 28
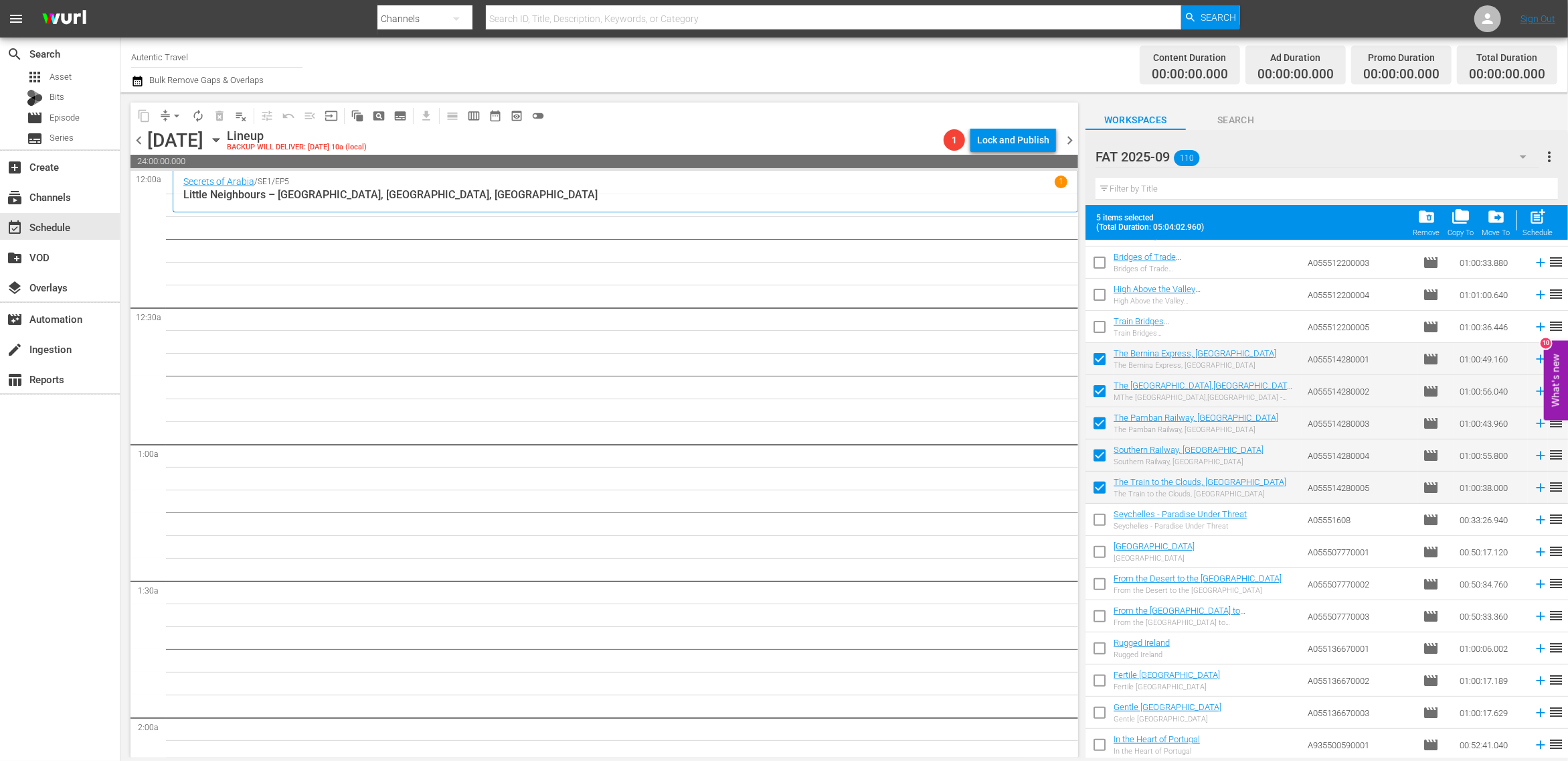
scroll to position [393, 0]
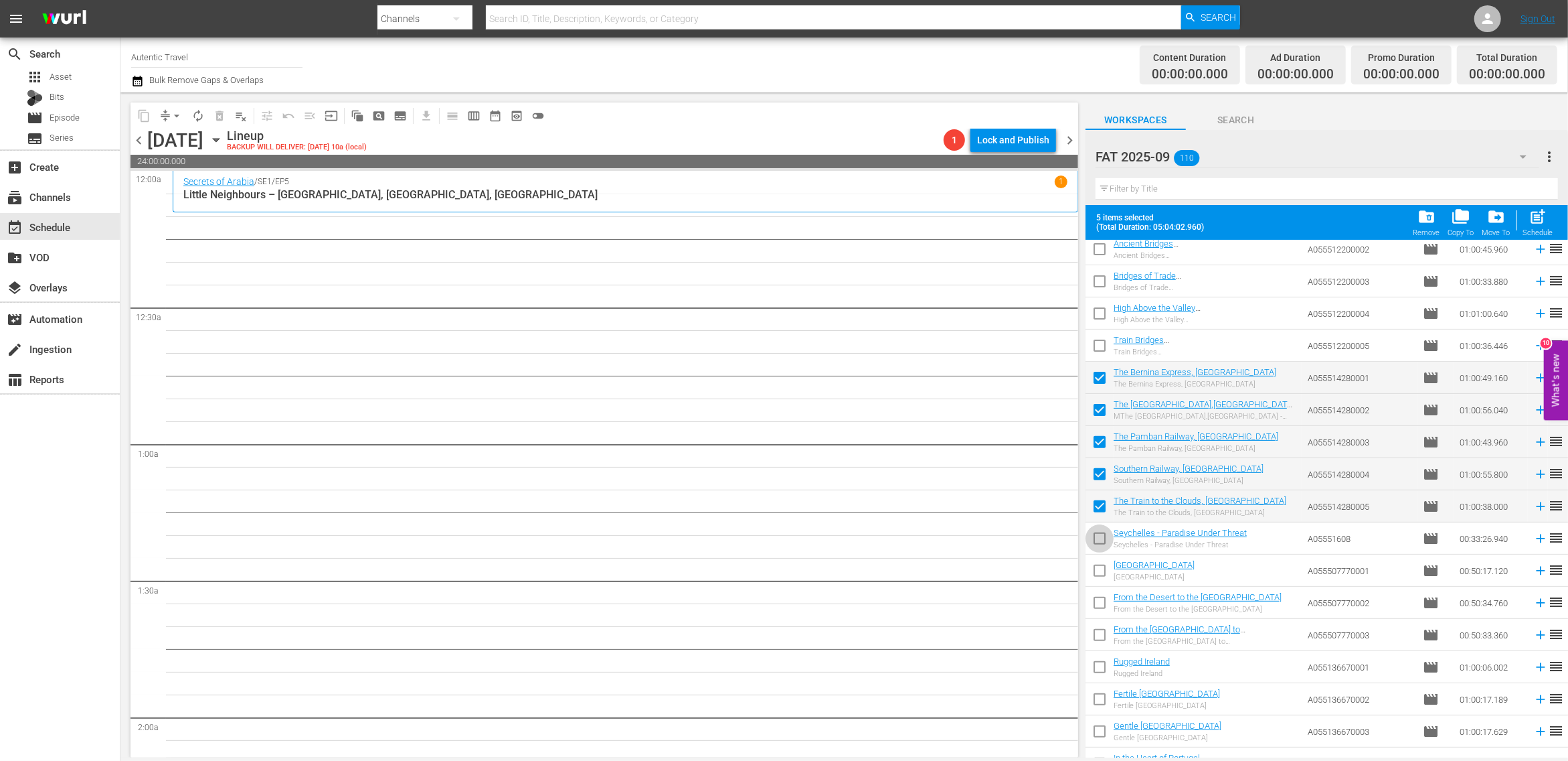
click at [1101, 541] on input "checkbox" at bounding box center [1099, 540] width 28 height 28
click at [1101, 573] on input "checkbox" at bounding box center [1099, 572] width 28 height 28
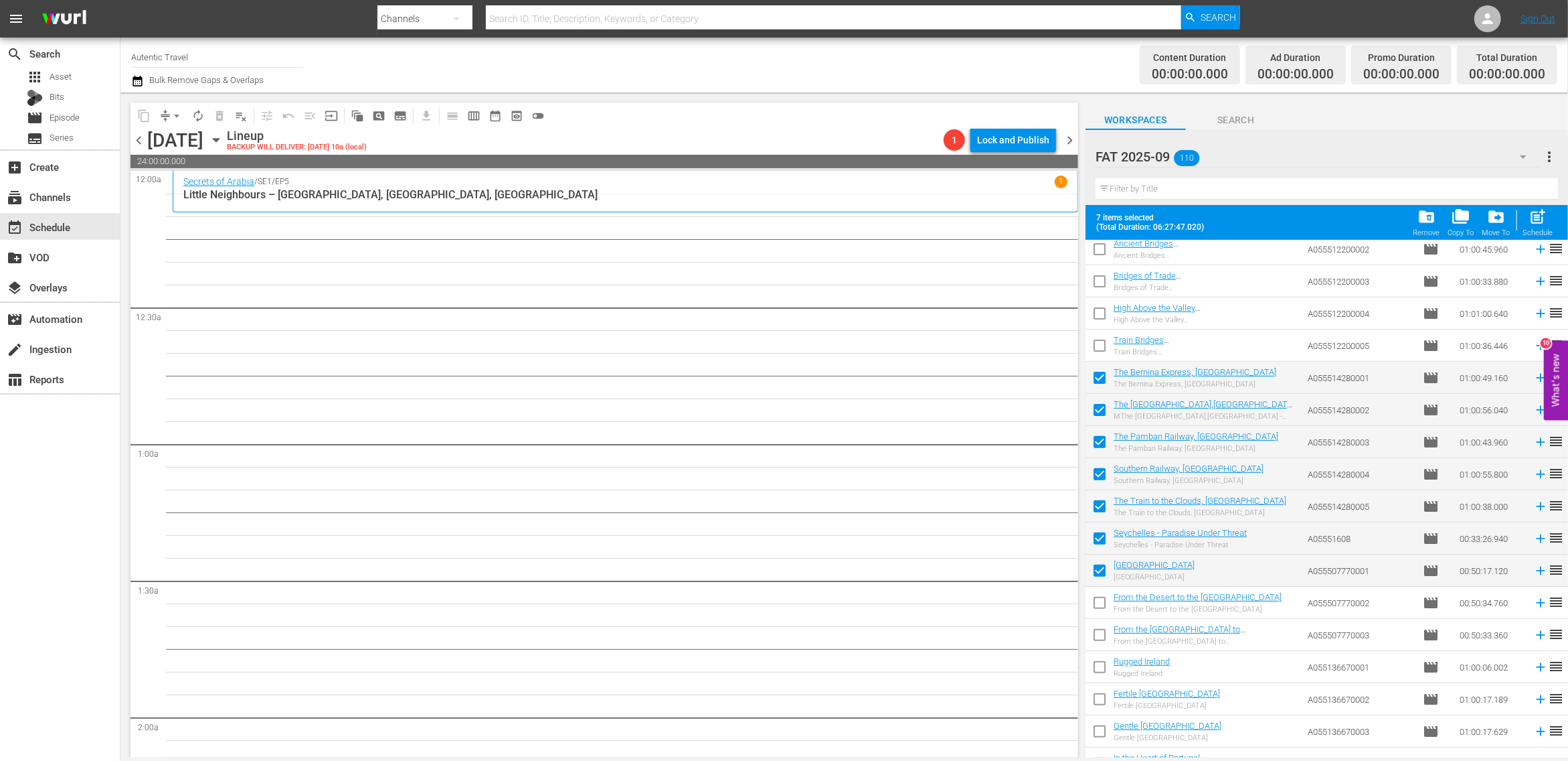
click at [1101, 601] on input "checkbox" at bounding box center [1099, 605] width 28 height 28
drag, startPoint x: 1101, startPoint y: 627, endPoint x: 1098, endPoint y: 661, distance: 34.1
click at [1101, 627] on input "checkbox" at bounding box center [1099, 637] width 28 height 28
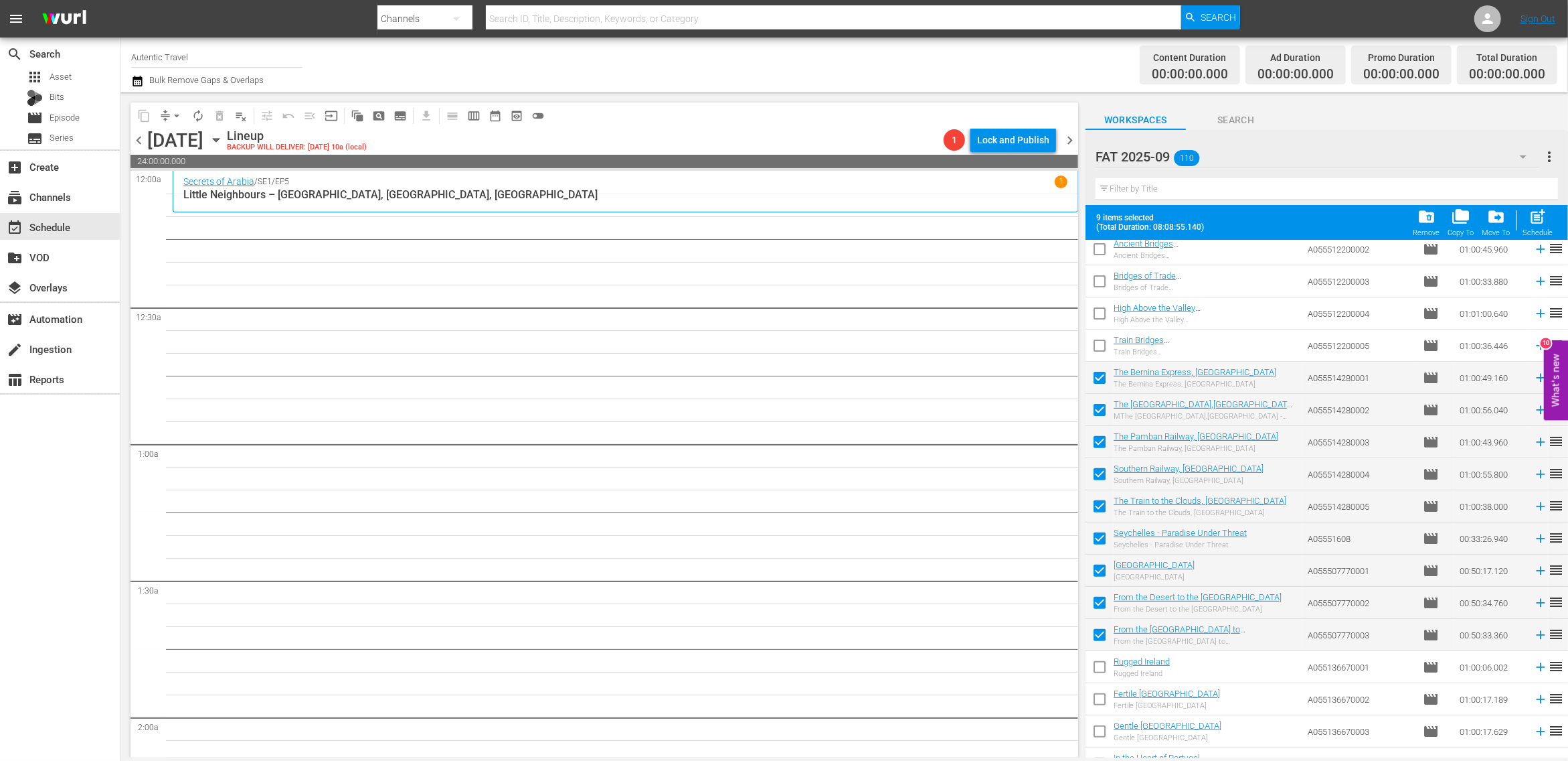
drag, startPoint x: 1100, startPoint y: 667, endPoint x: 1100, endPoint y: 687, distance: 20.0
click at [1100, 667] on input "checkbox" at bounding box center [1099, 669] width 28 height 28
drag, startPoint x: 1100, startPoint y: 697, endPoint x: 1101, endPoint y: 725, distance: 28.0
click at [1100, 698] on input "checkbox" at bounding box center [1099, 701] width 28 height 28
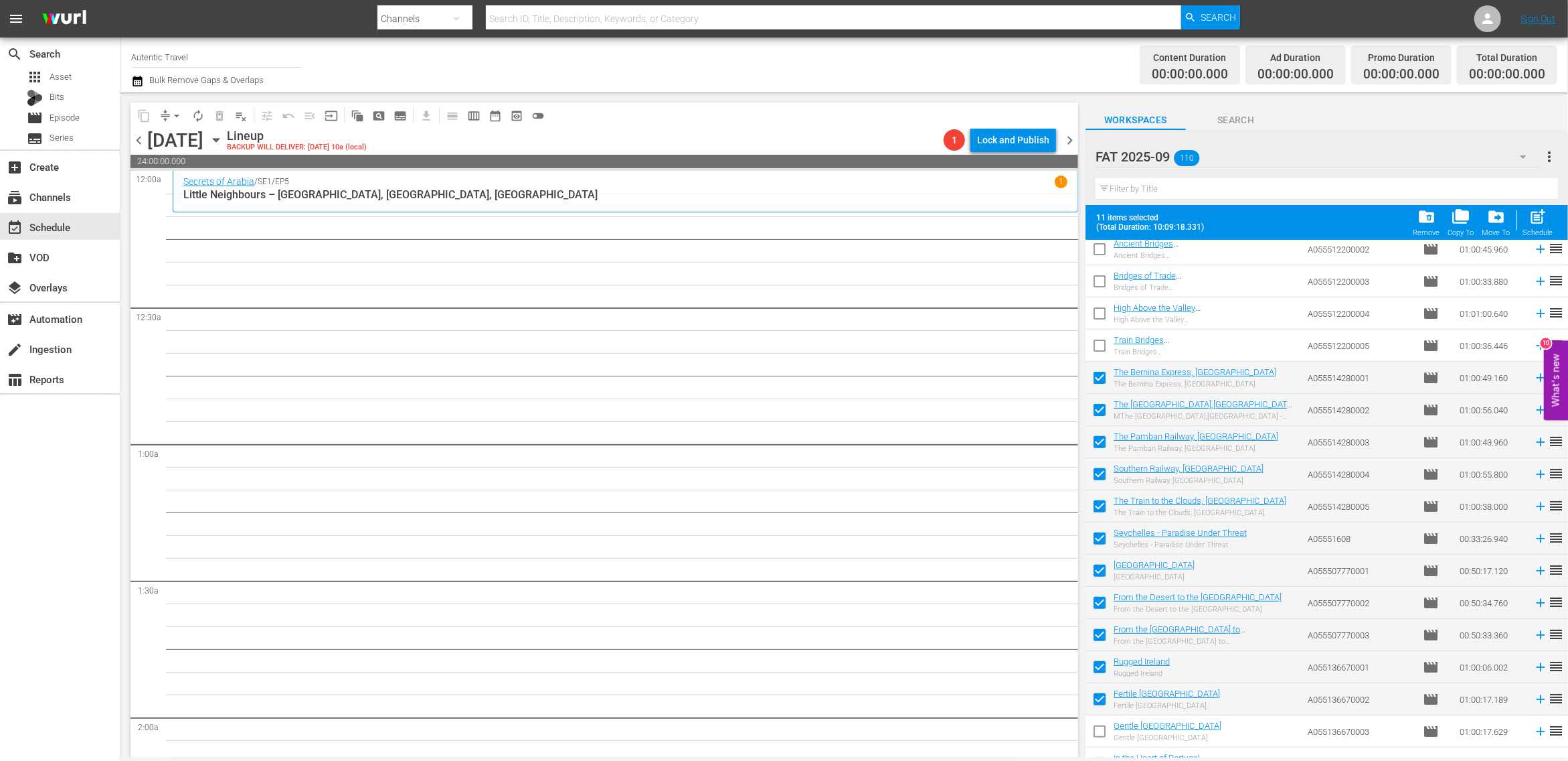
click at [1102, 735] on input "checkbox" at bounding box center [1099, 733] width 28 height 28
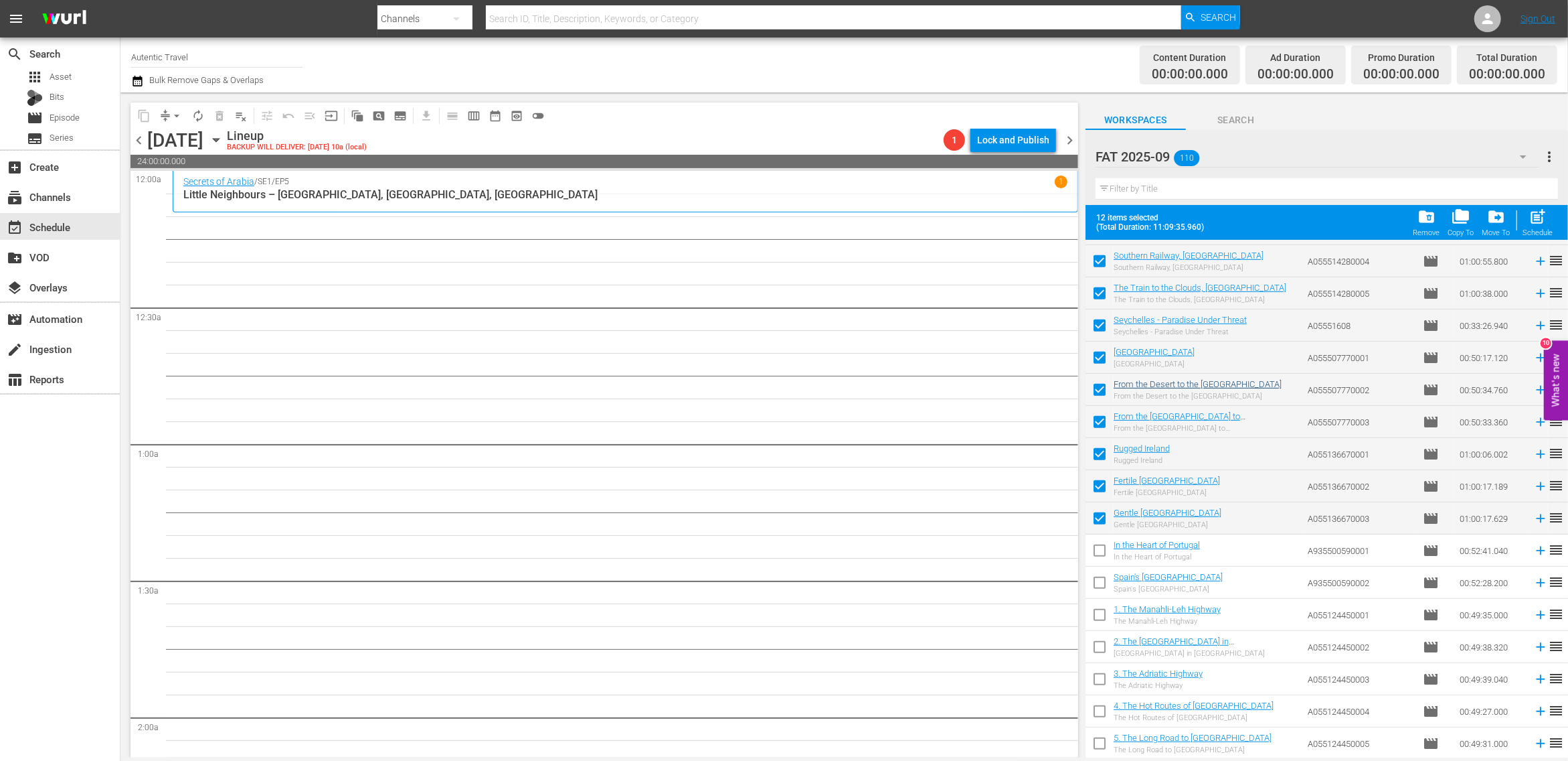
scroll to position [635, 0]
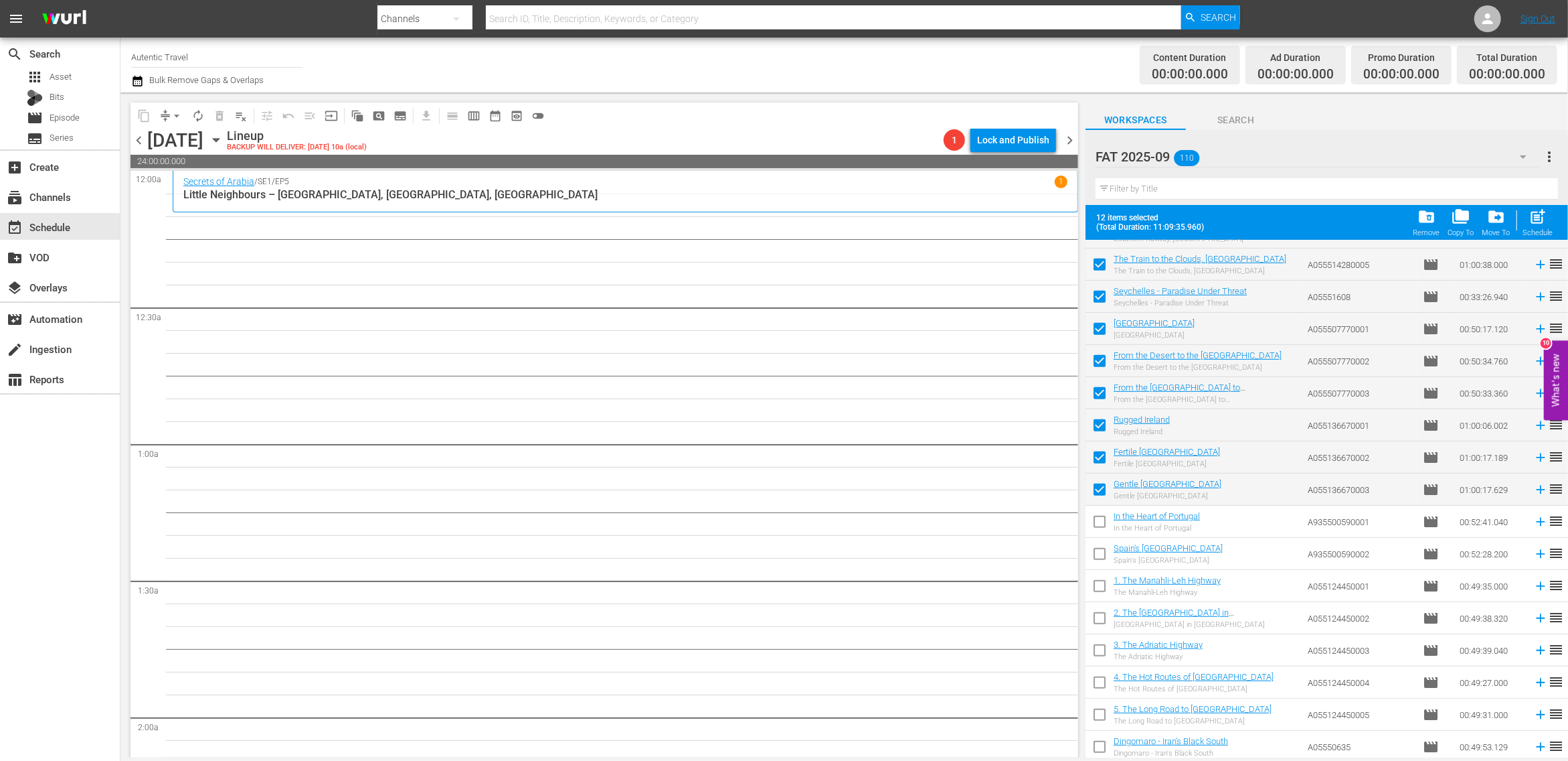
click at [1101, 522] on input "checkbox" at bounding box center [1099, 523] width 28 height 28
click at [1101, 556] on input "checkbox" at bounding box center [1099, 556] width 28 height 28
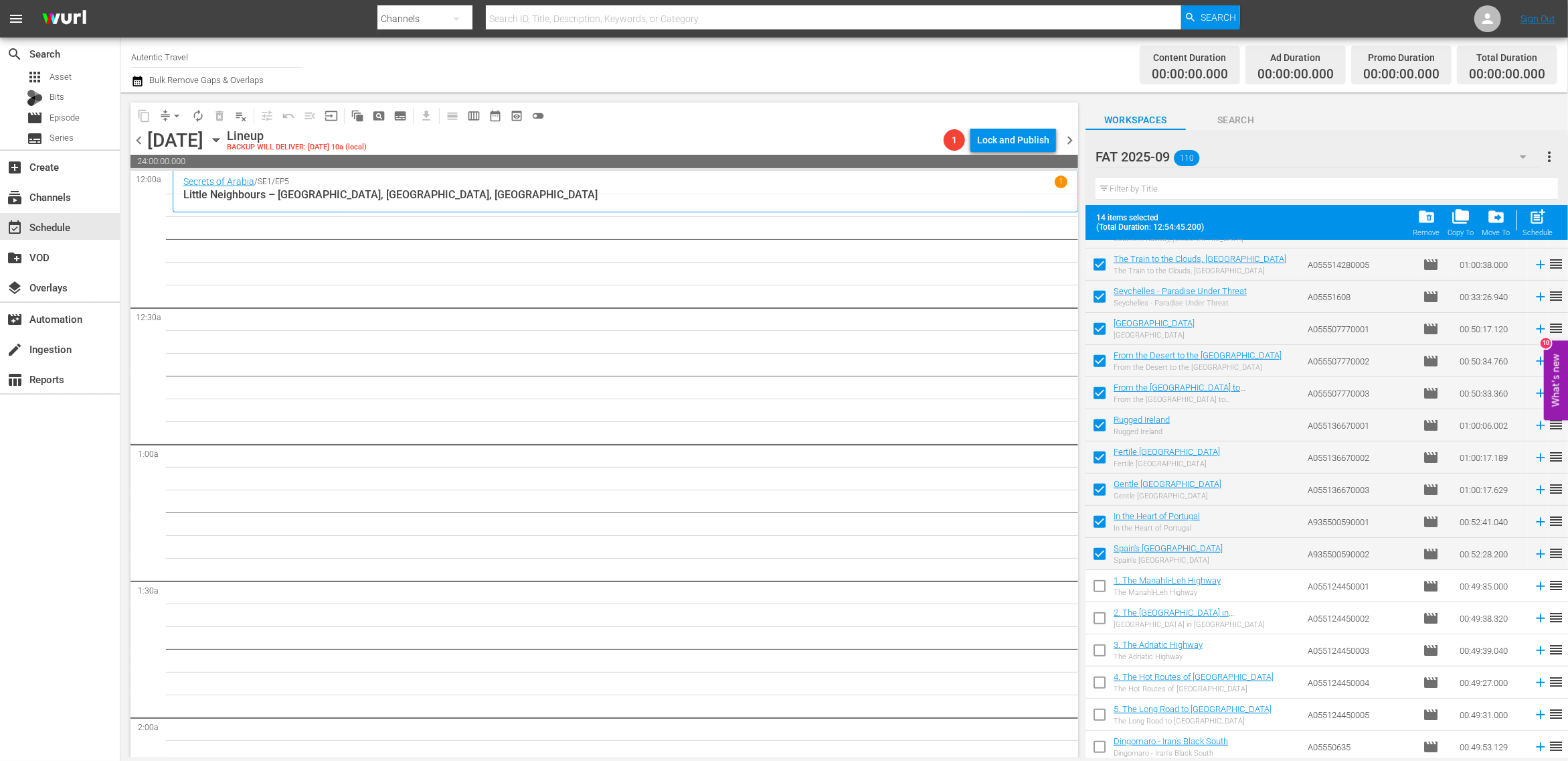
click at [1101, 583] on input "checkbox" at bounding box center [1099, 588] width 28 height 28
click at [1096, 621] on input "checkbox" at bounding box center [1099, 620] width 28 height 28
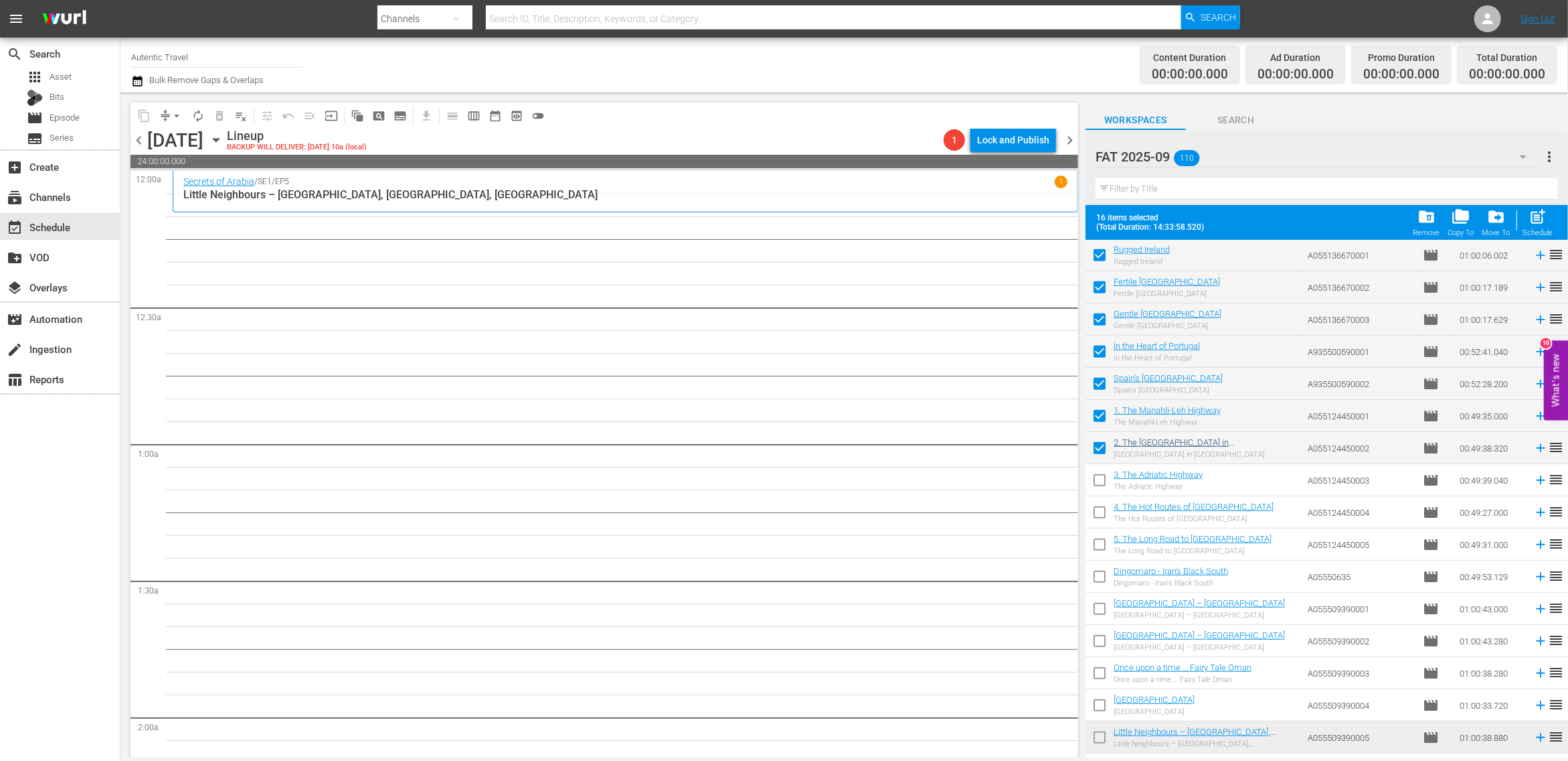
scroll to position [829, 0]
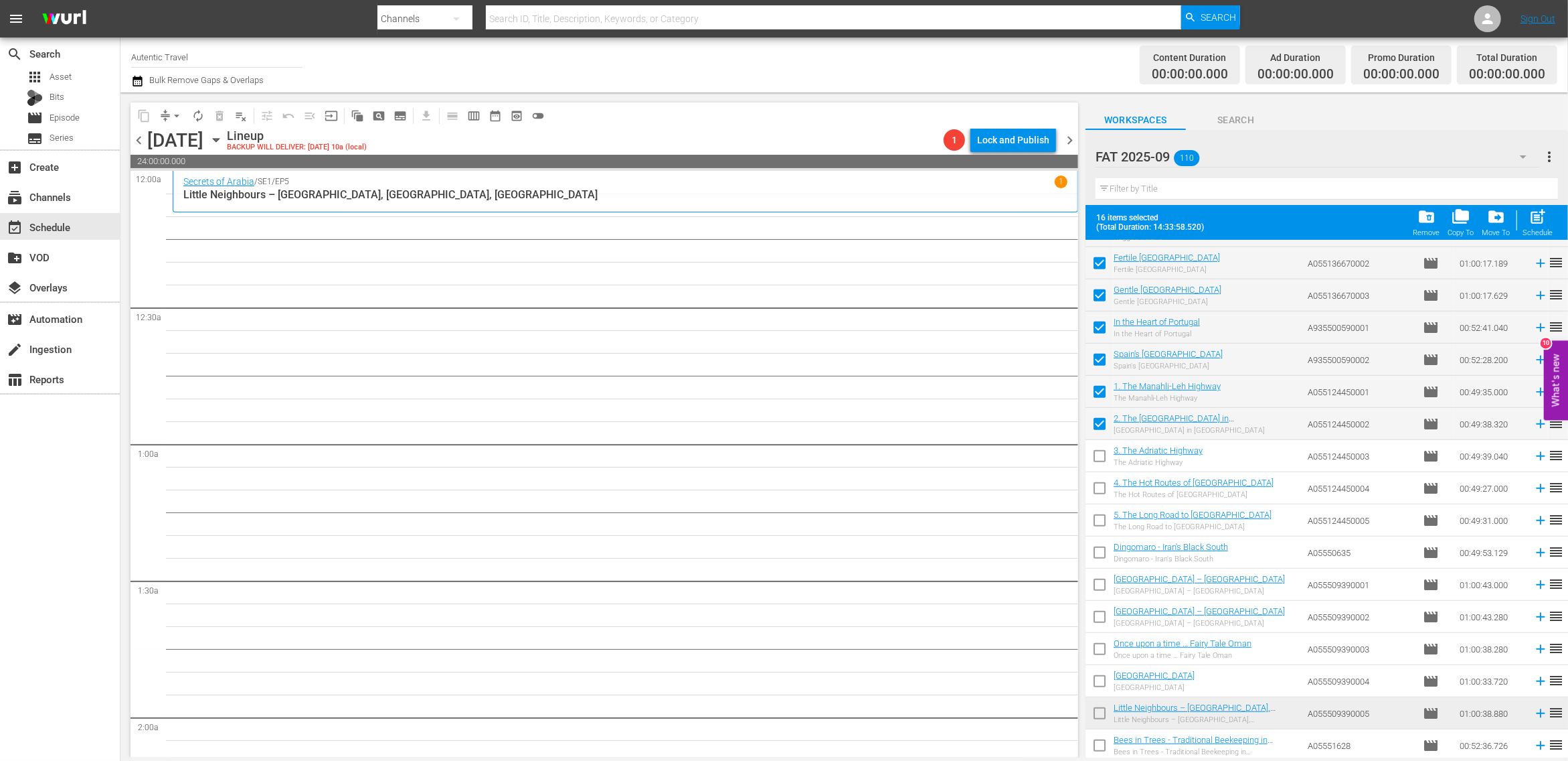
click at [1096, 461] on input "checkbox" at bounding box center [1099, 458] width 28 height 28
click at [1100, 485] on input "checkbox" at bounding box center [1099, 490] width 28 height 28
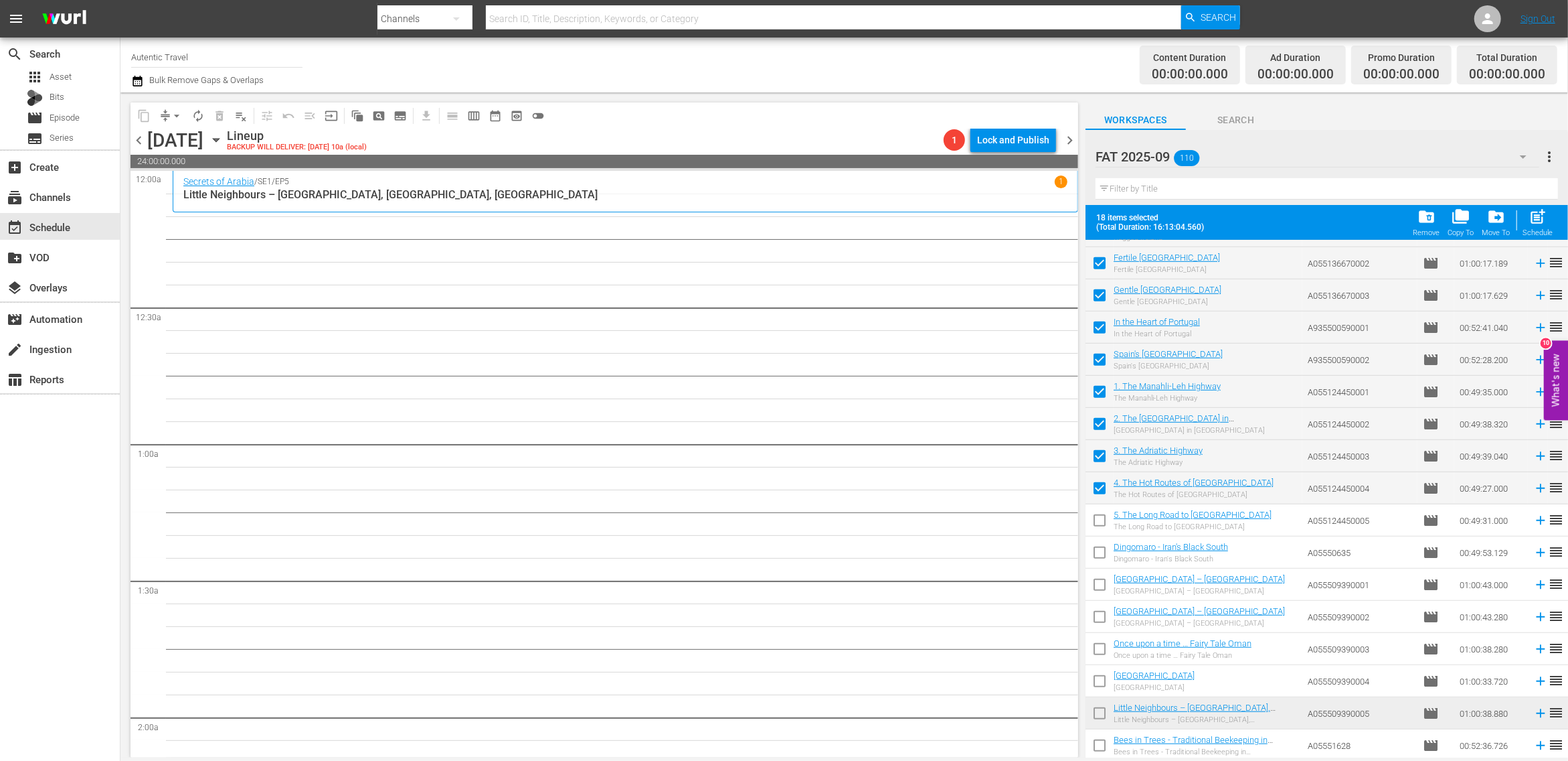
click at [1100, 517] on input "checkbox" at bounding box center [1099, 523] width 28 height 28
click at [1104, 545] on input "checkbox" at bounding box center [1099, 555] width 28 height 28
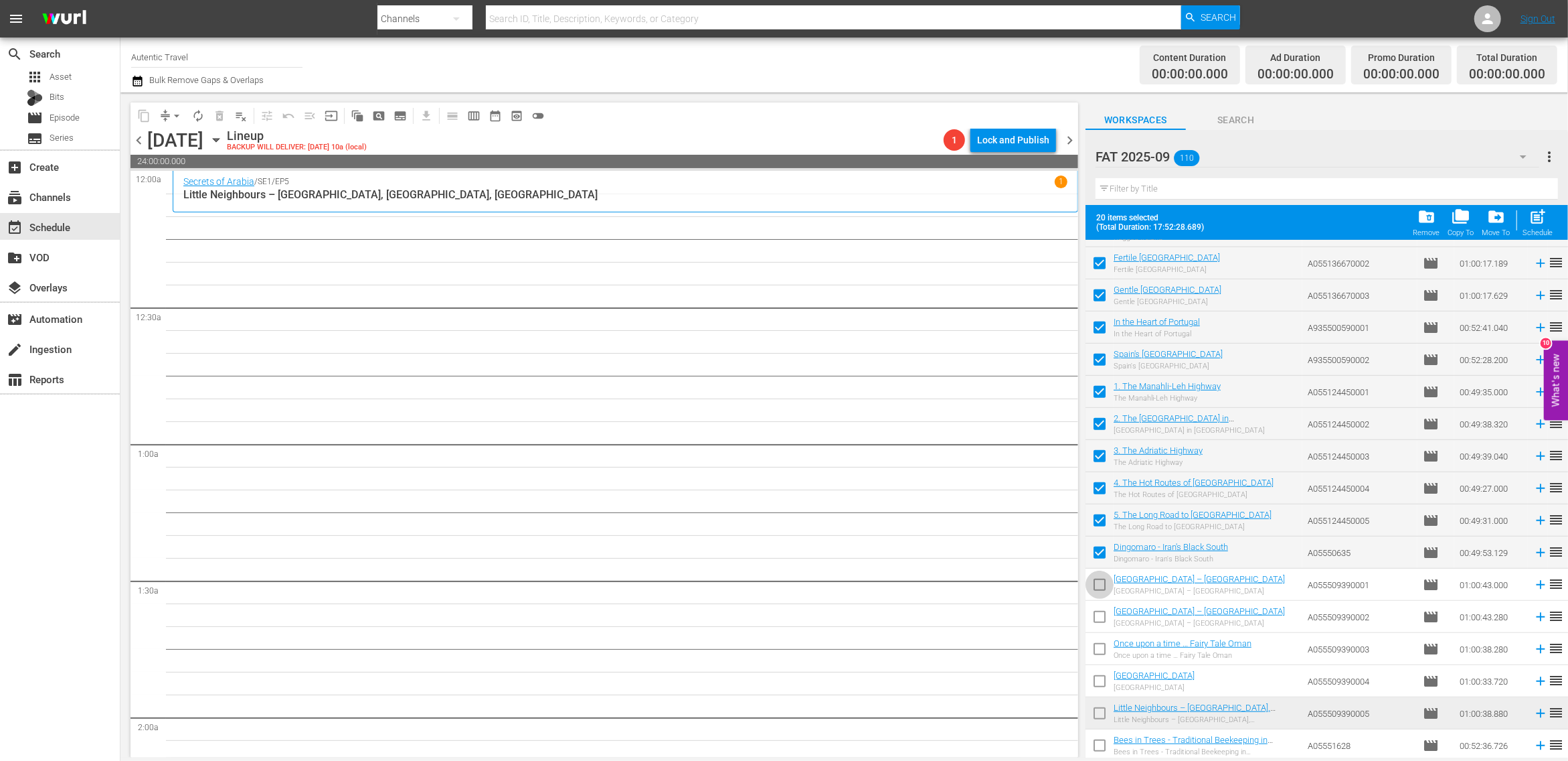
click at [1101, 590] on input "checkbox" at bounding box center [1099, 587] width 28 height 28
click at [1101, 621] on input "checkbox" at bounding box center [1099, 619] width 28 height 28
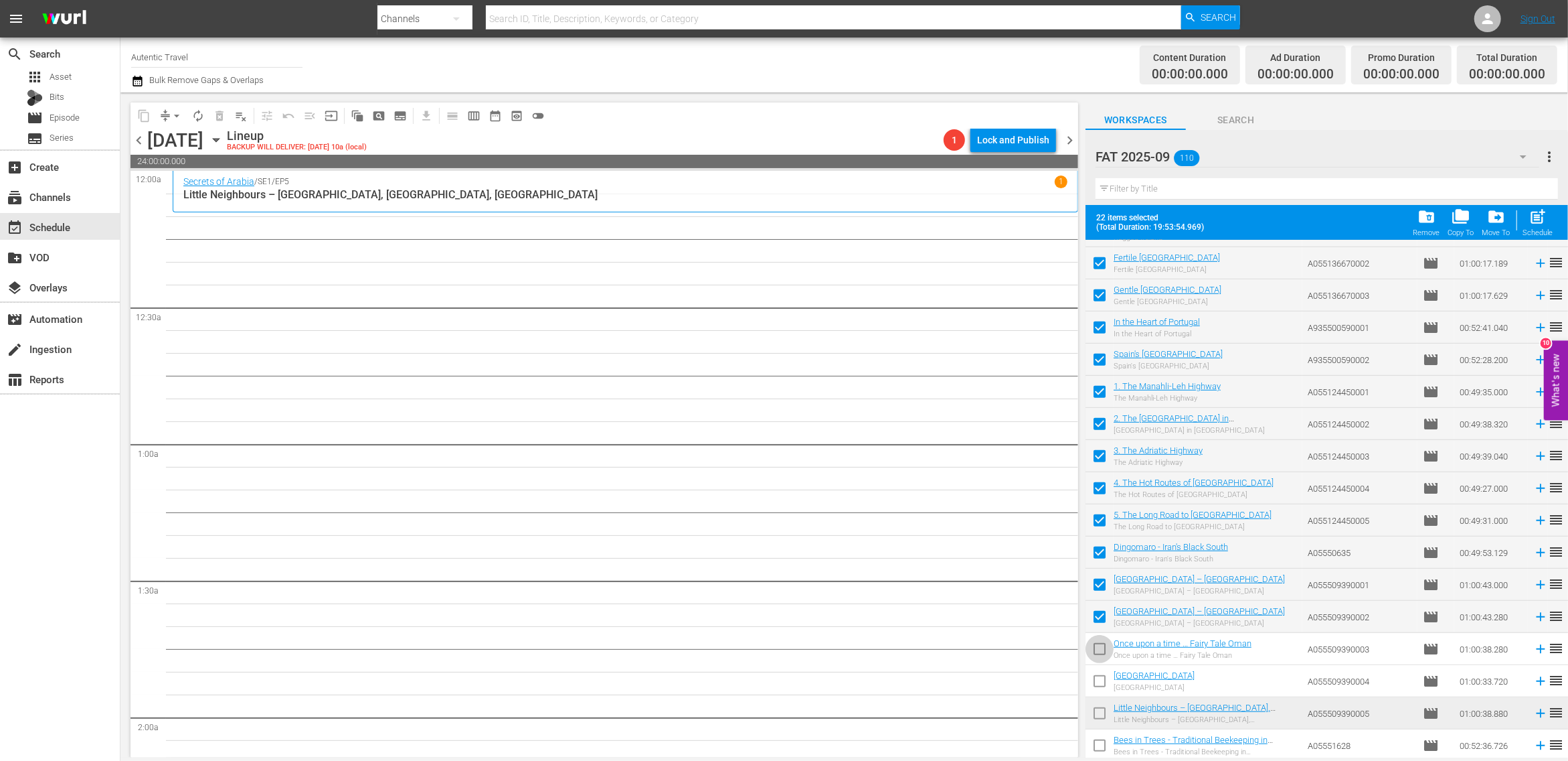
drag, startPoint x: 1101, startPoint y: 649, endPoint x: 1100, endPoint y: 706, distance: 57.0
click at [1101, 651] on input "checkbox" at bounding box center [1099, 651] width 28 height 28
click at [1098, 689] on input "checkbox" at bounding box center [1099, 683] width 28 height 28
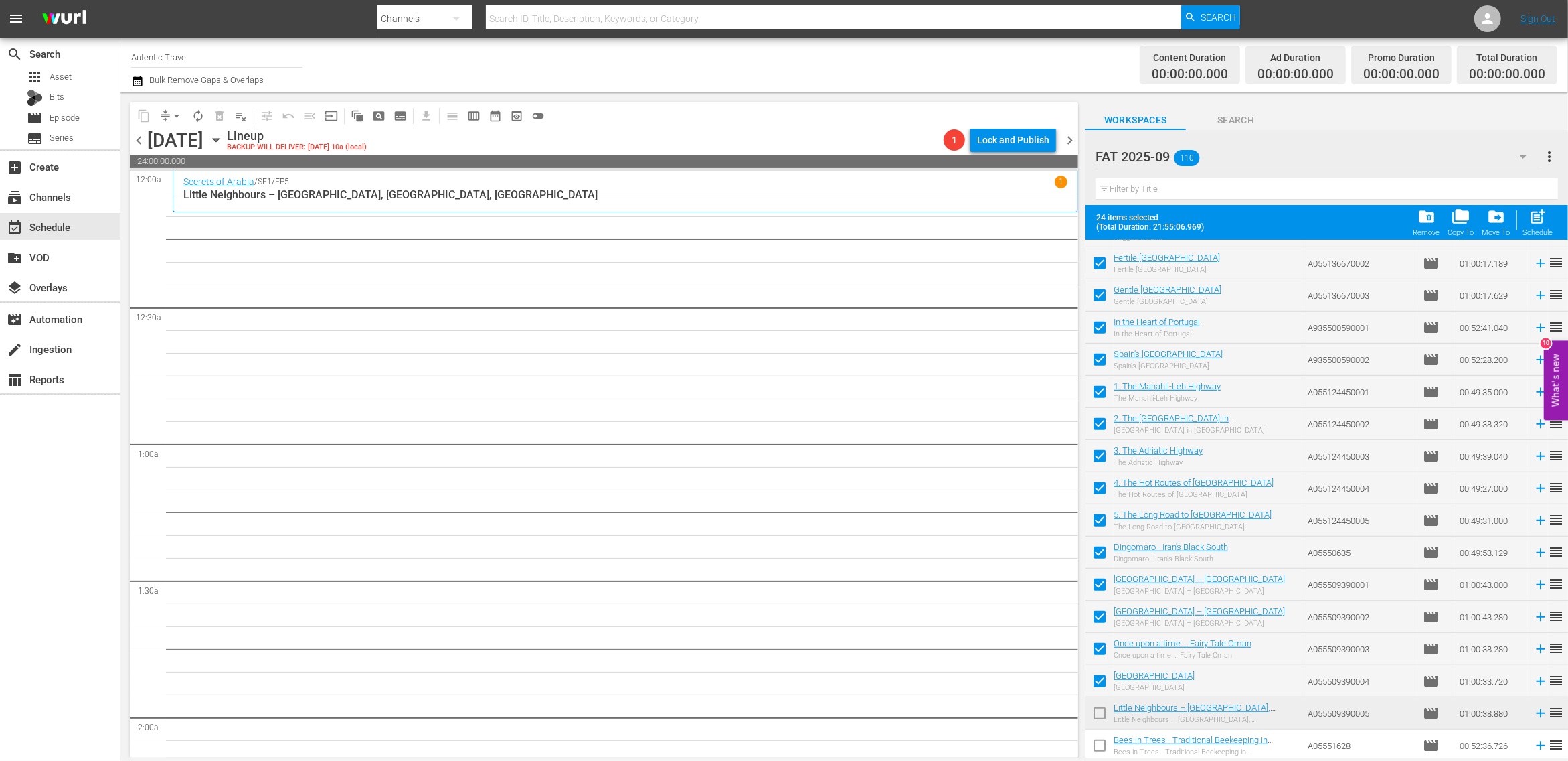
drag, startPoint x: 1099, startPoint y: 719, endPoint x: 1101, endPoint y: 741, distance: 22.1
click at [1099, 720] on input "checkbox" at bounding box center [1099, 715] width 28 height 28
click at [1101, 742] on input "checkbox" at bounding box center [1099, 747] width 28 height 28
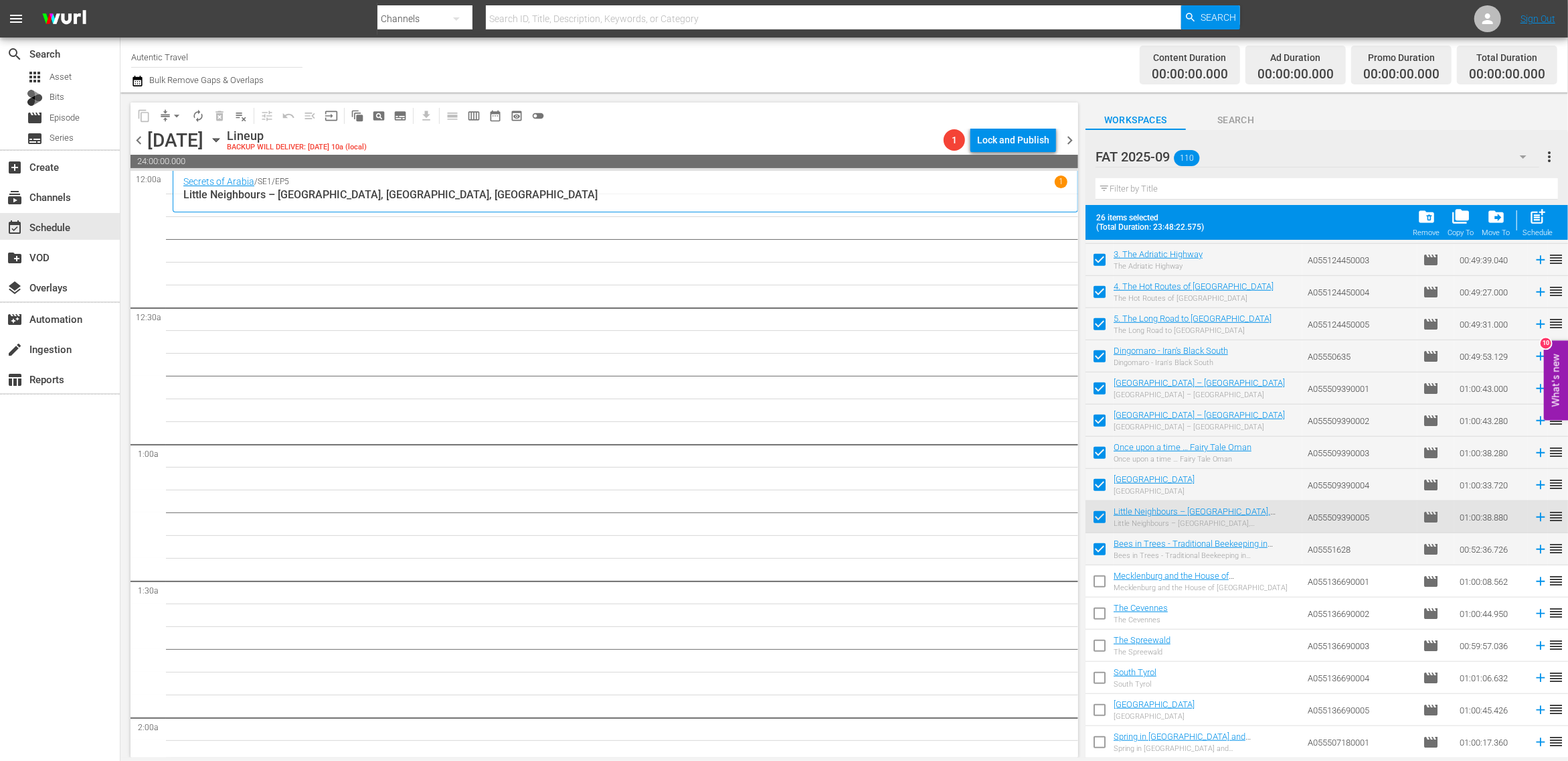
scroll to position [1083, 0]
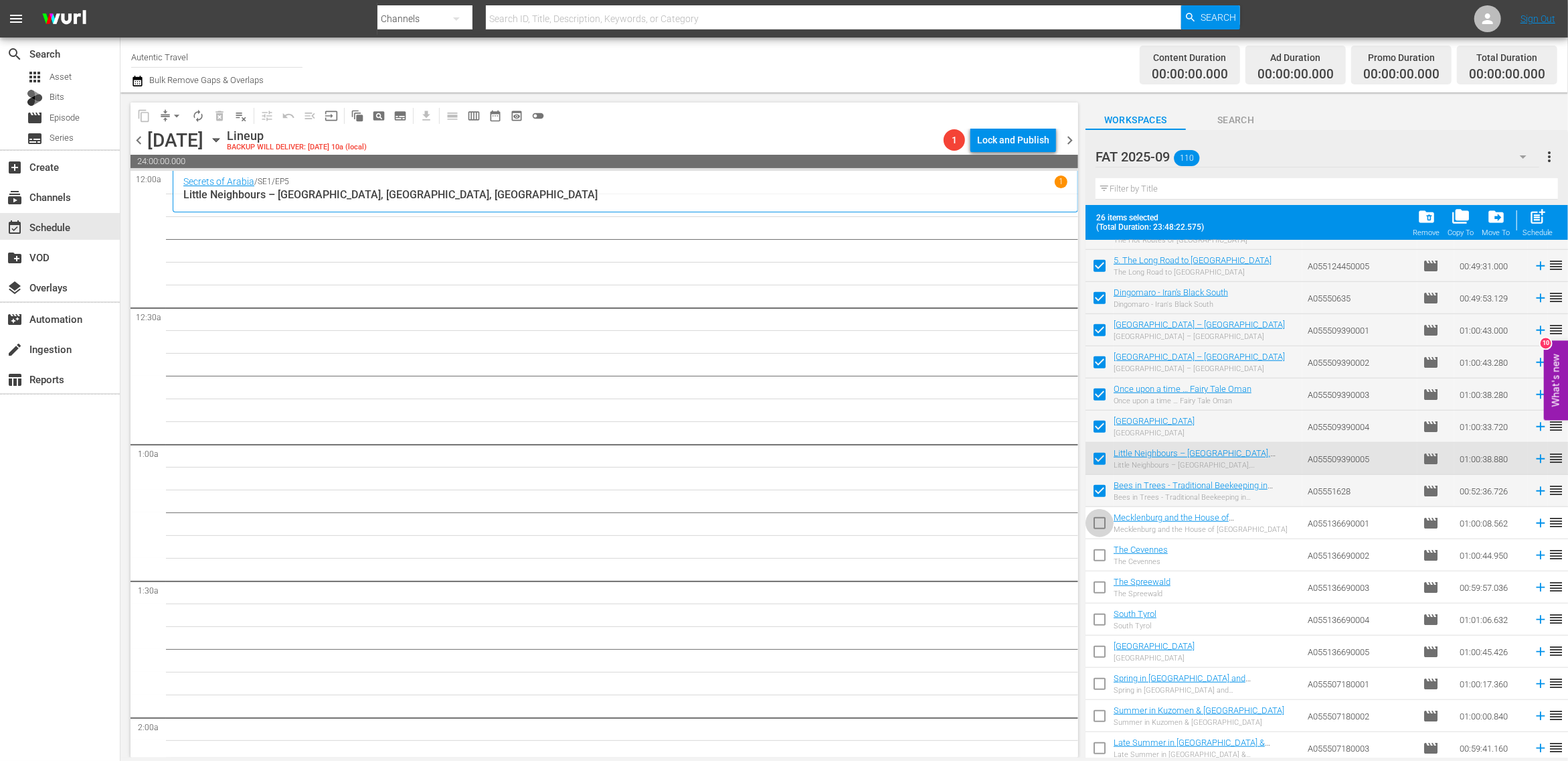
click at [1101, 526] on input "checkbox" at bounding box center [1099, 525] width 28 height 28
click at [1101, 551] on input "checkbox" at bounding box center [1099, 557] width 28 height 28
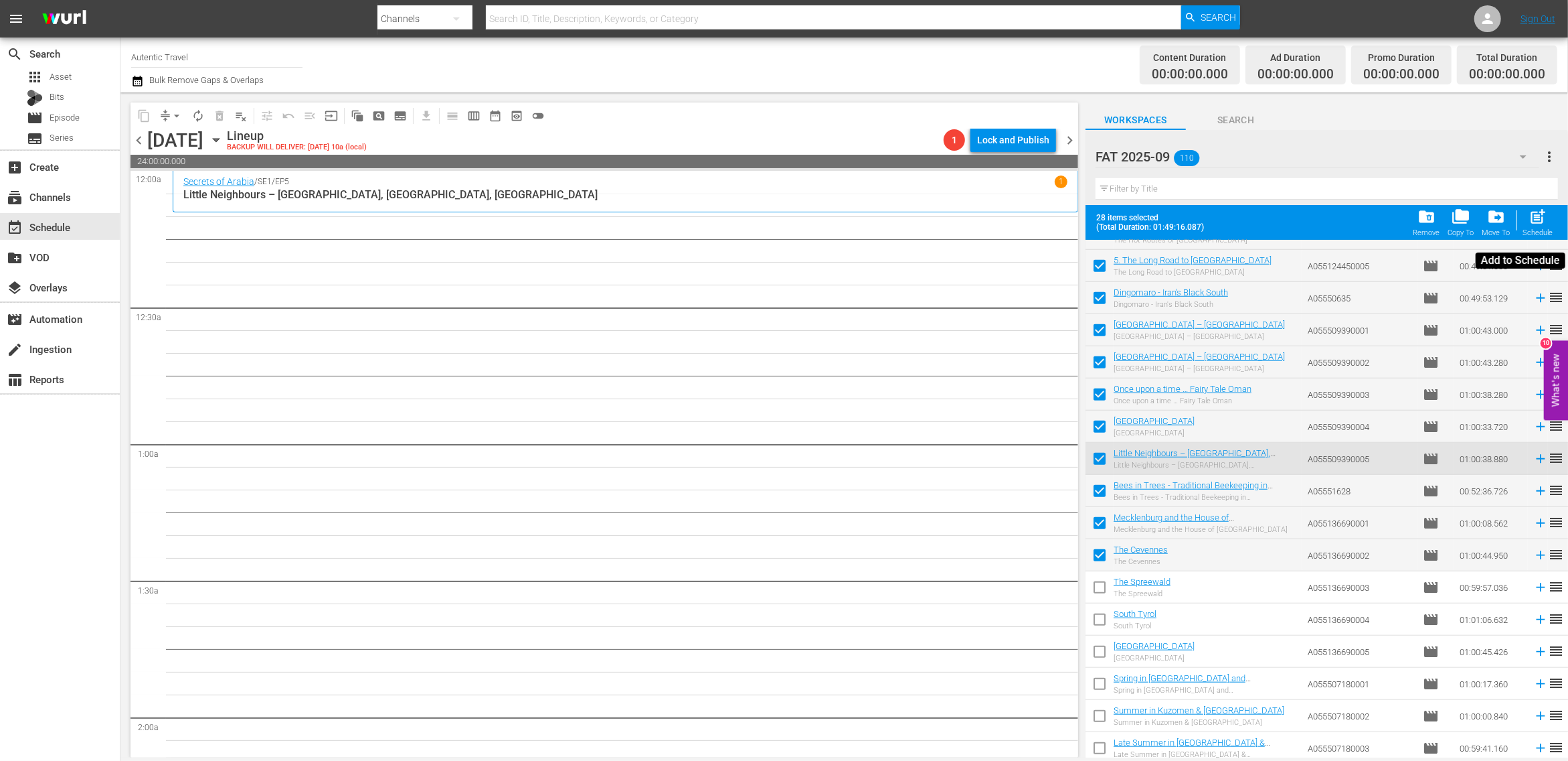
click at [1538, 227] on div "post_add Schedule" at bounding box center [1538, 222] width 30 height 30
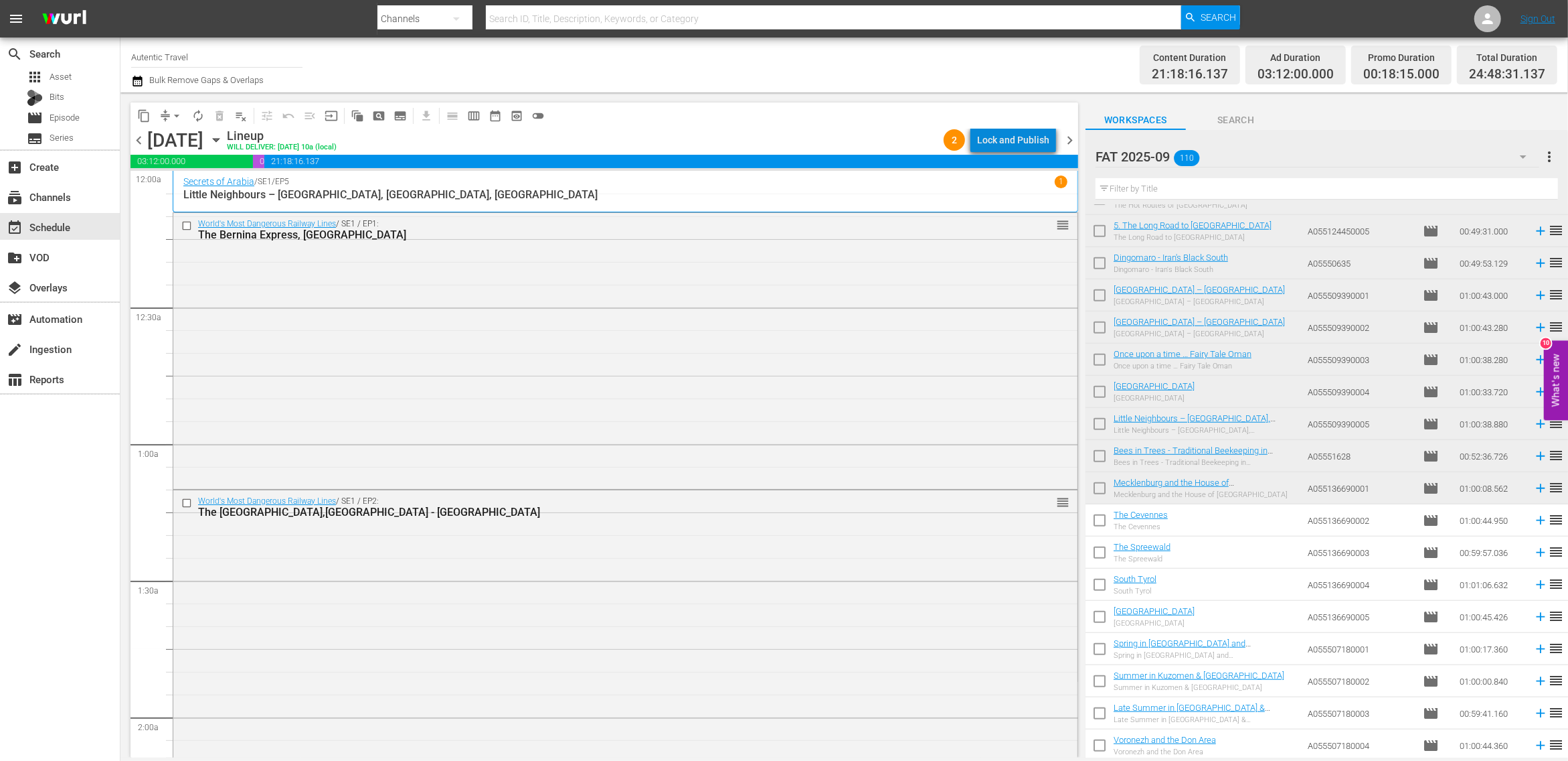
click at [1042, 133] on div "Lock and Publish" at bounding box center [1013, 140] width 73 height 25
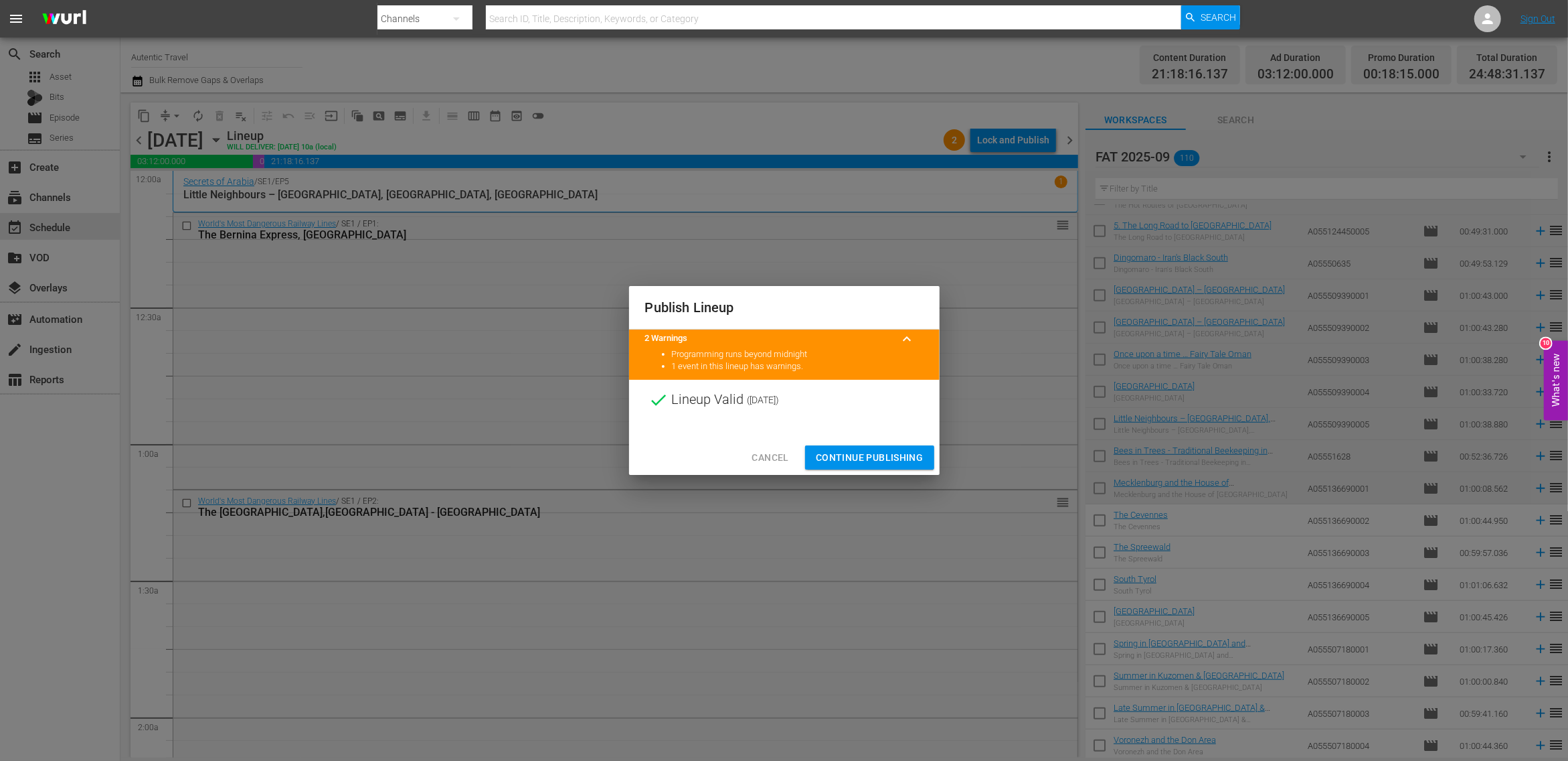
click at [890, 457] on span "Continue Publishing" at bounding box center [869, 457] width 107 height 17
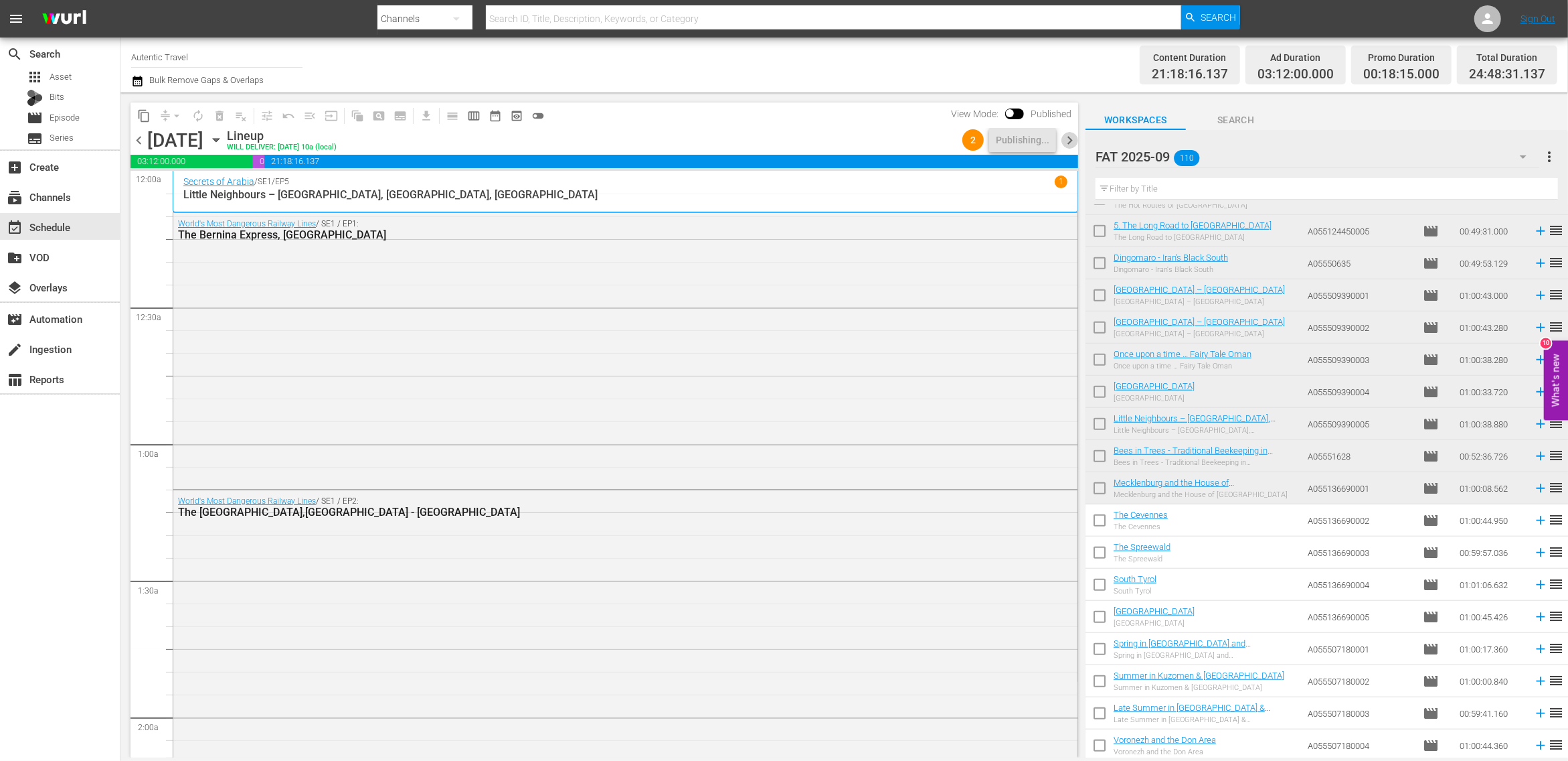
click at [1069, 137] on span "chevron_right" at bounding box center [1070, 140] width 17 height 17
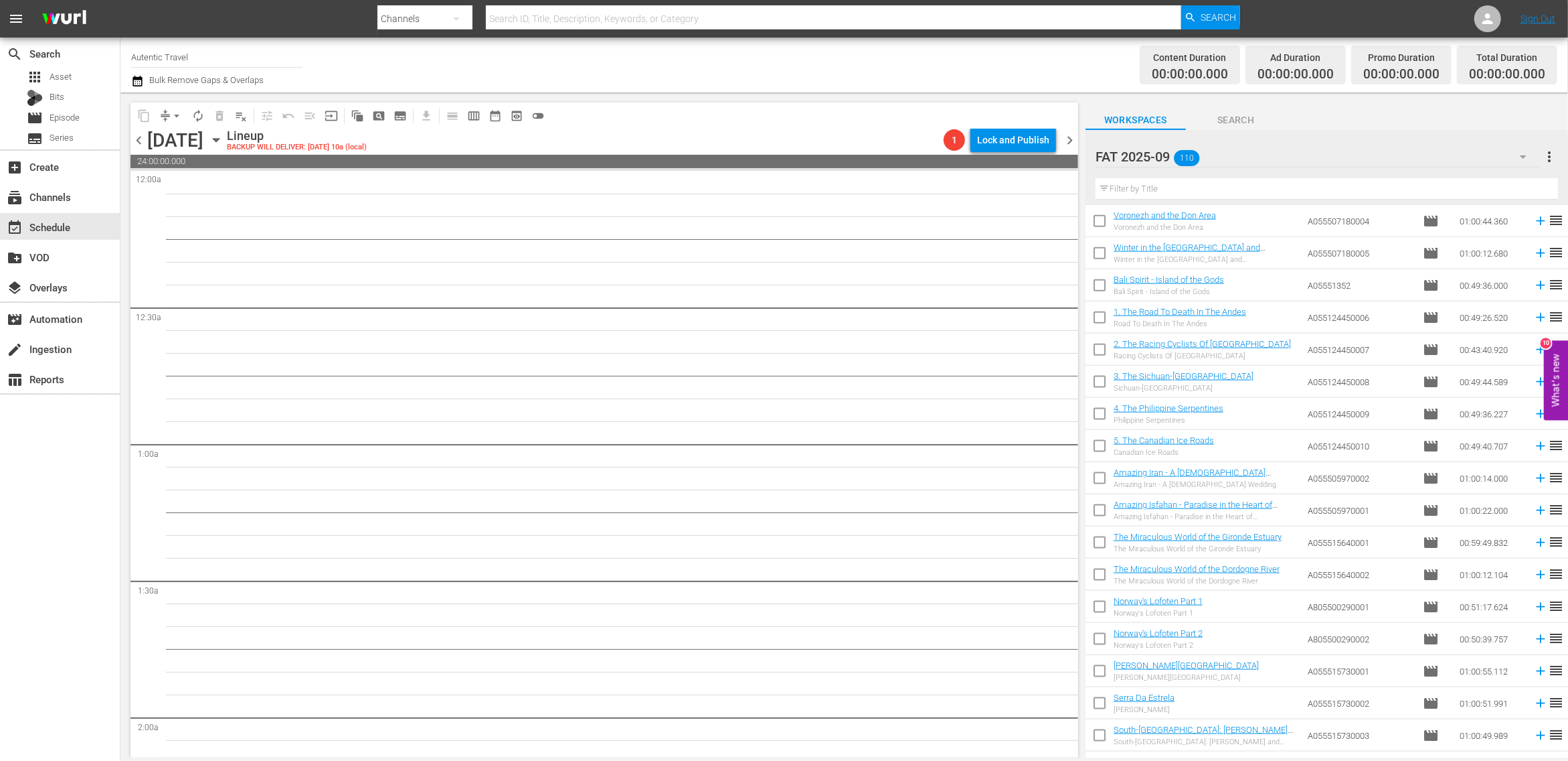
scroll to position [1621, 0]
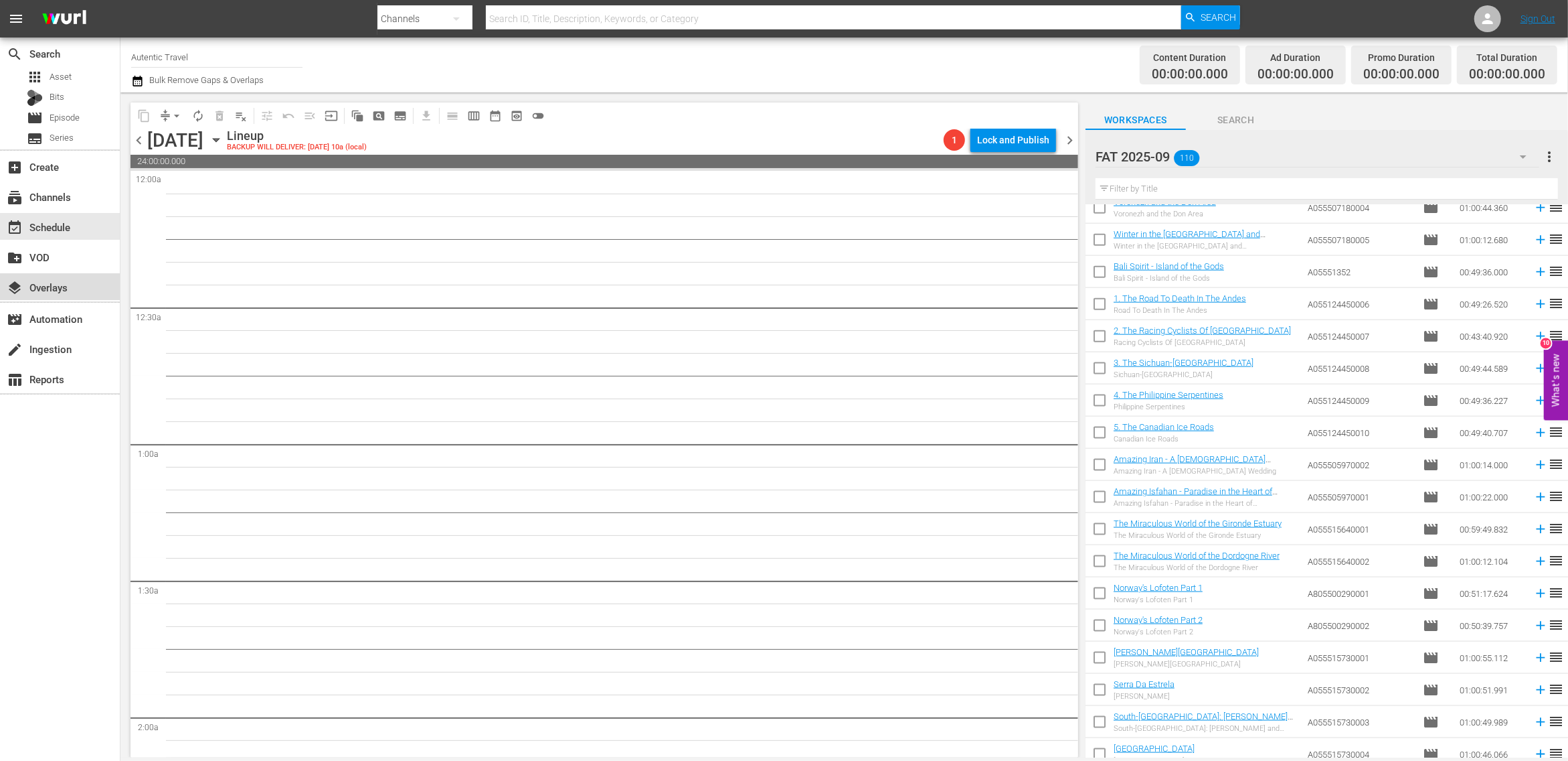
click at [77, 277] on div "layers Overlays" at bounding box center [60, 287] width 120 height 27
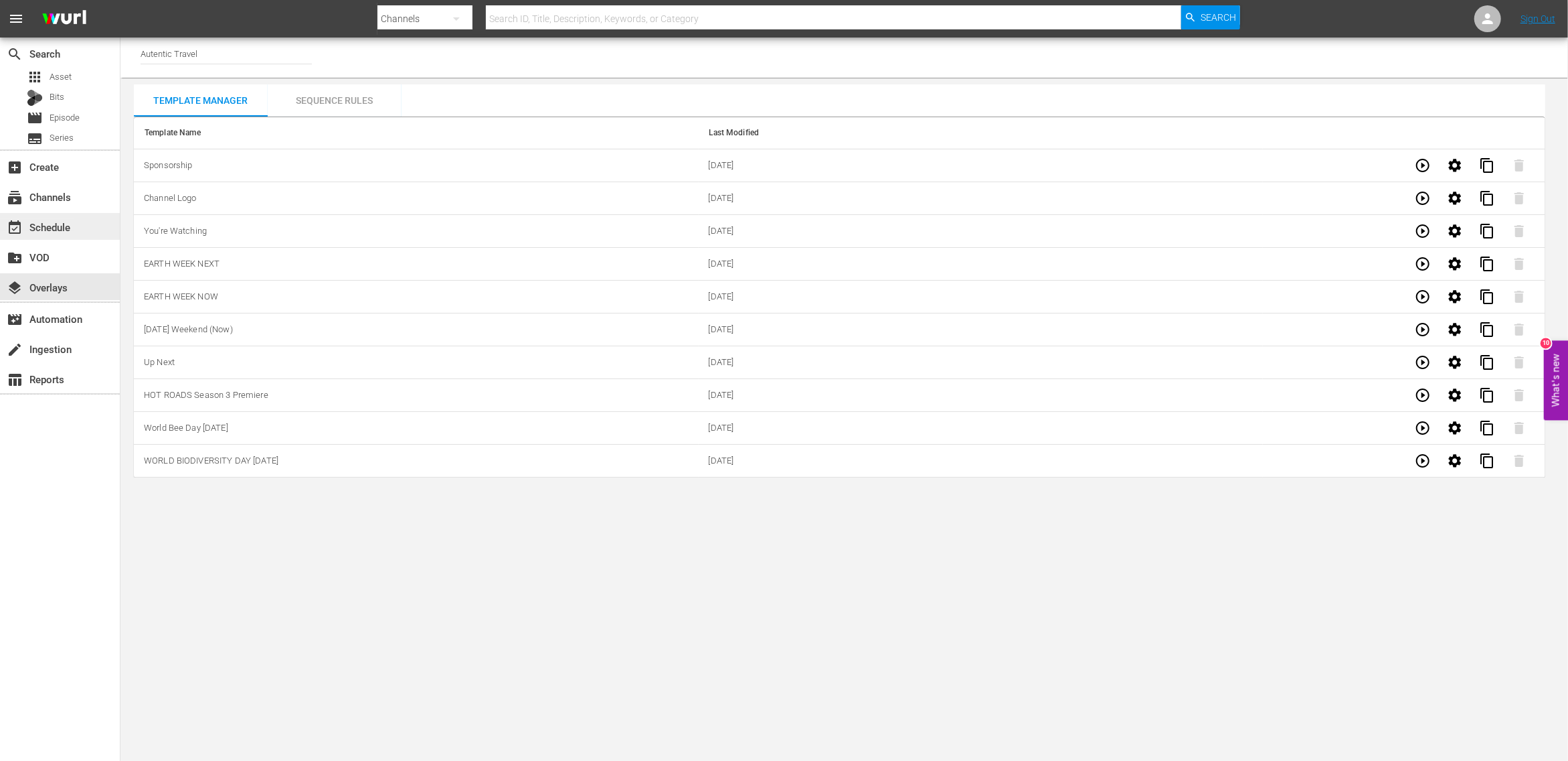
click at [64, 231] on div "event_available Schedule" at bounding box center [37, 225] width 75 height 12
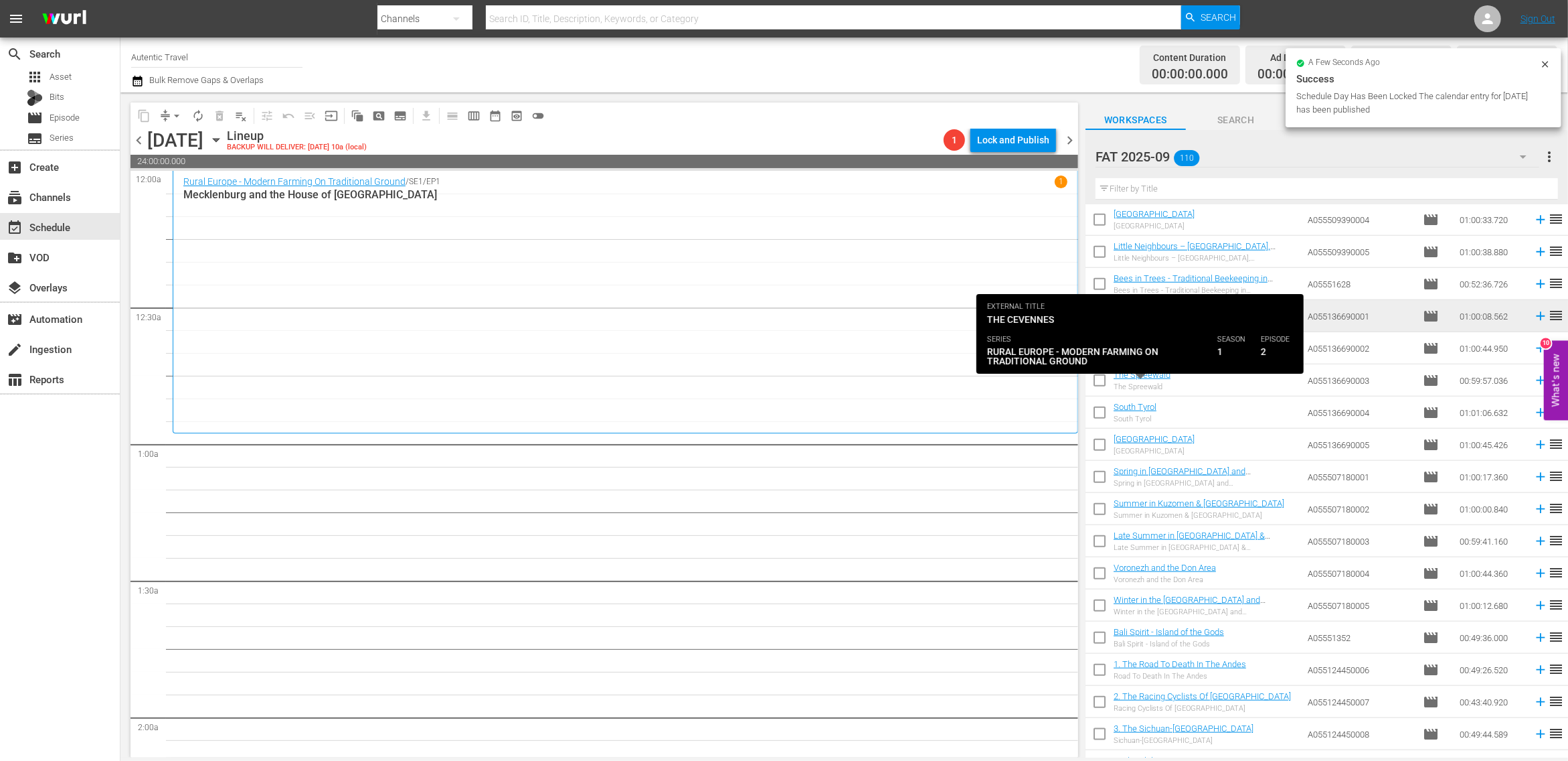
scroll to position [1311, 0]
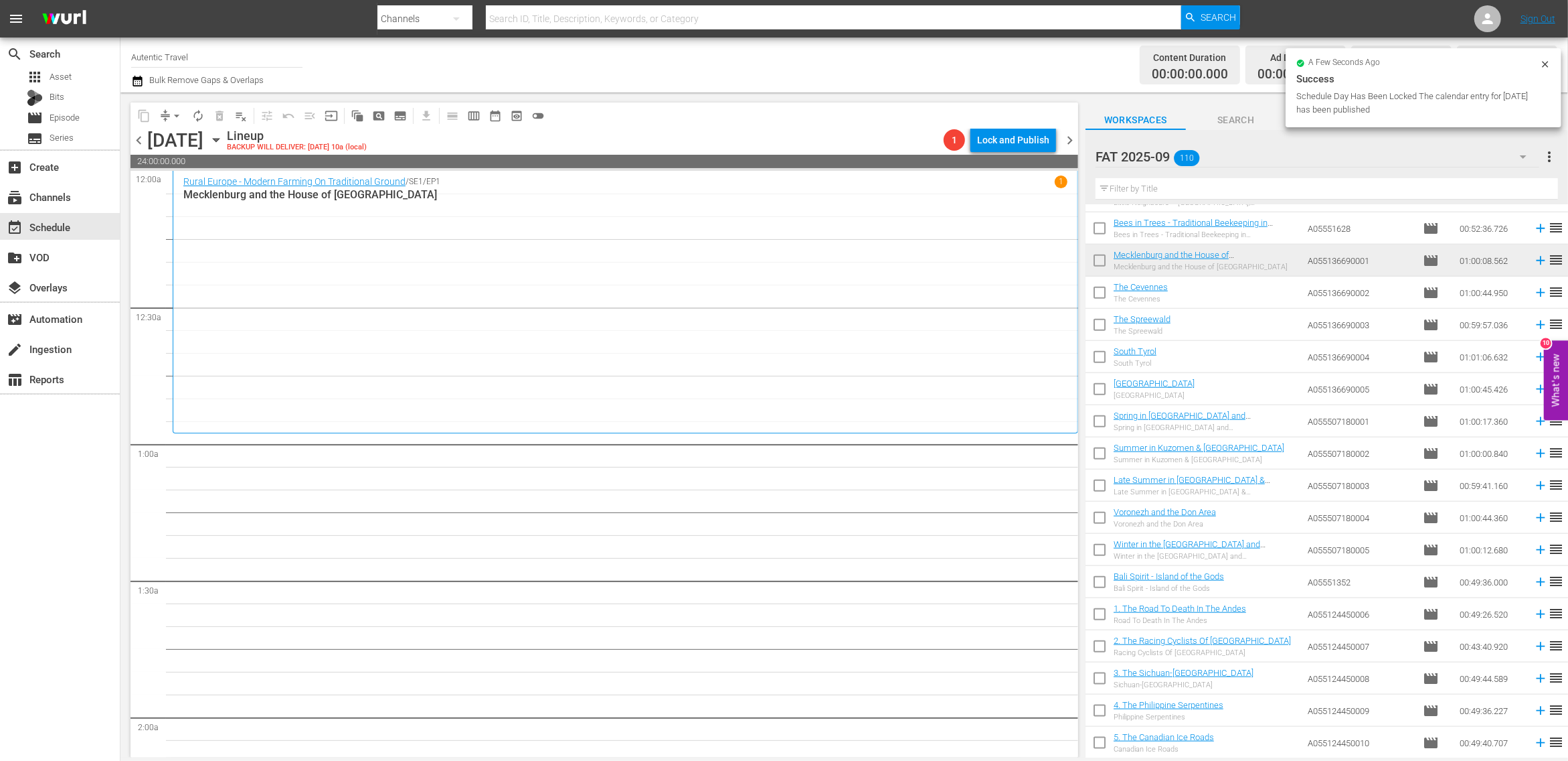
click at [1096, 293] on input "checkbox" at bounding box center [1099, 295] width 28 height 28
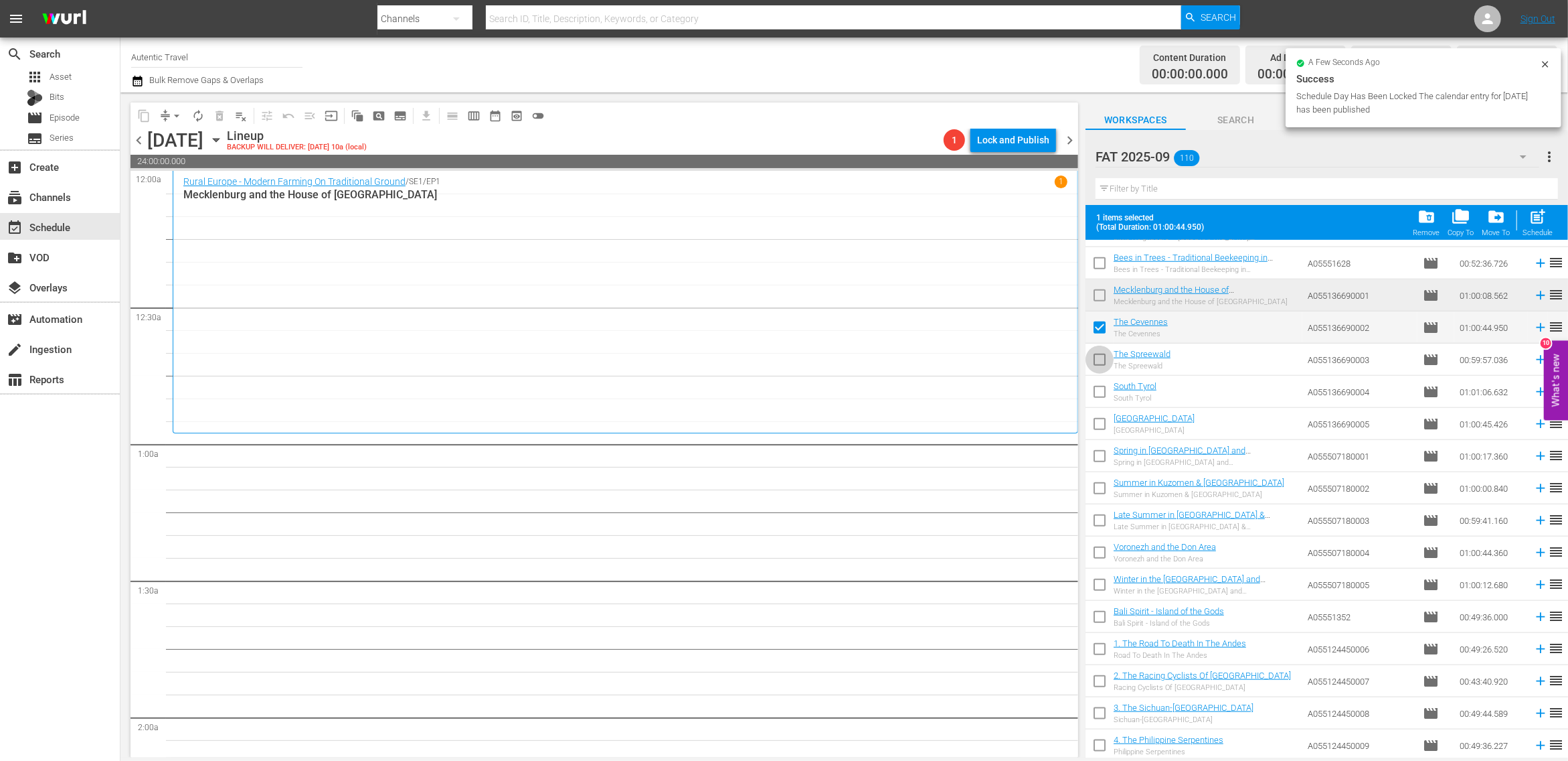
click at [1099, 362] on input "checkbox" at bounding box center [1099, 362] width 28 height 28
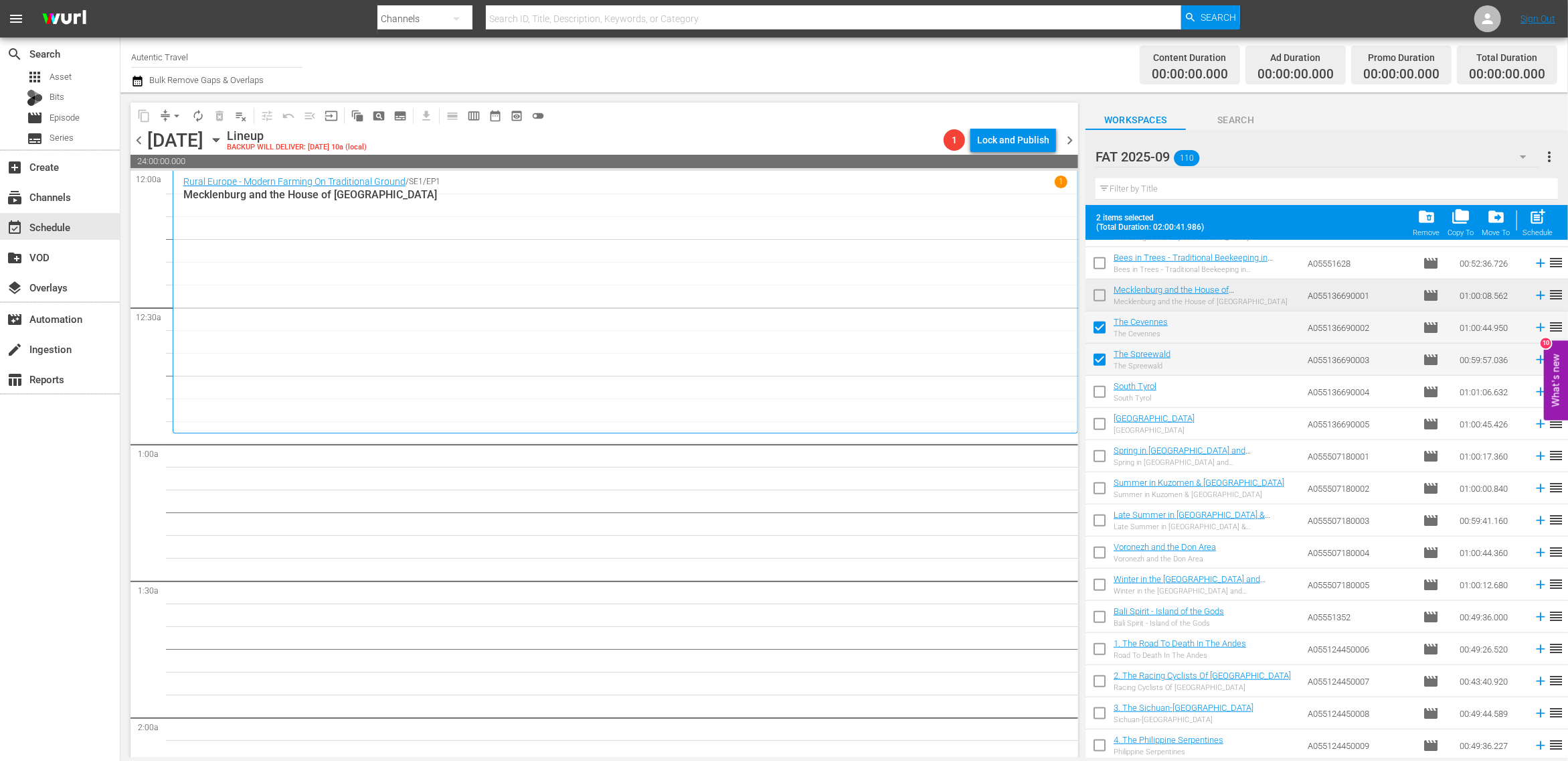
click at [1099, 397] on input "checkbox" at bounding box center [1099, 394] width 28 height 28
drag, startPoint x: 1099, startPoint y: 423, endPoint x: 1099, endPoint y: 449, distance: 26.0
click at [1099, 429] on input "checkbox" at bounding box center [1099, 426] width 28 height 28
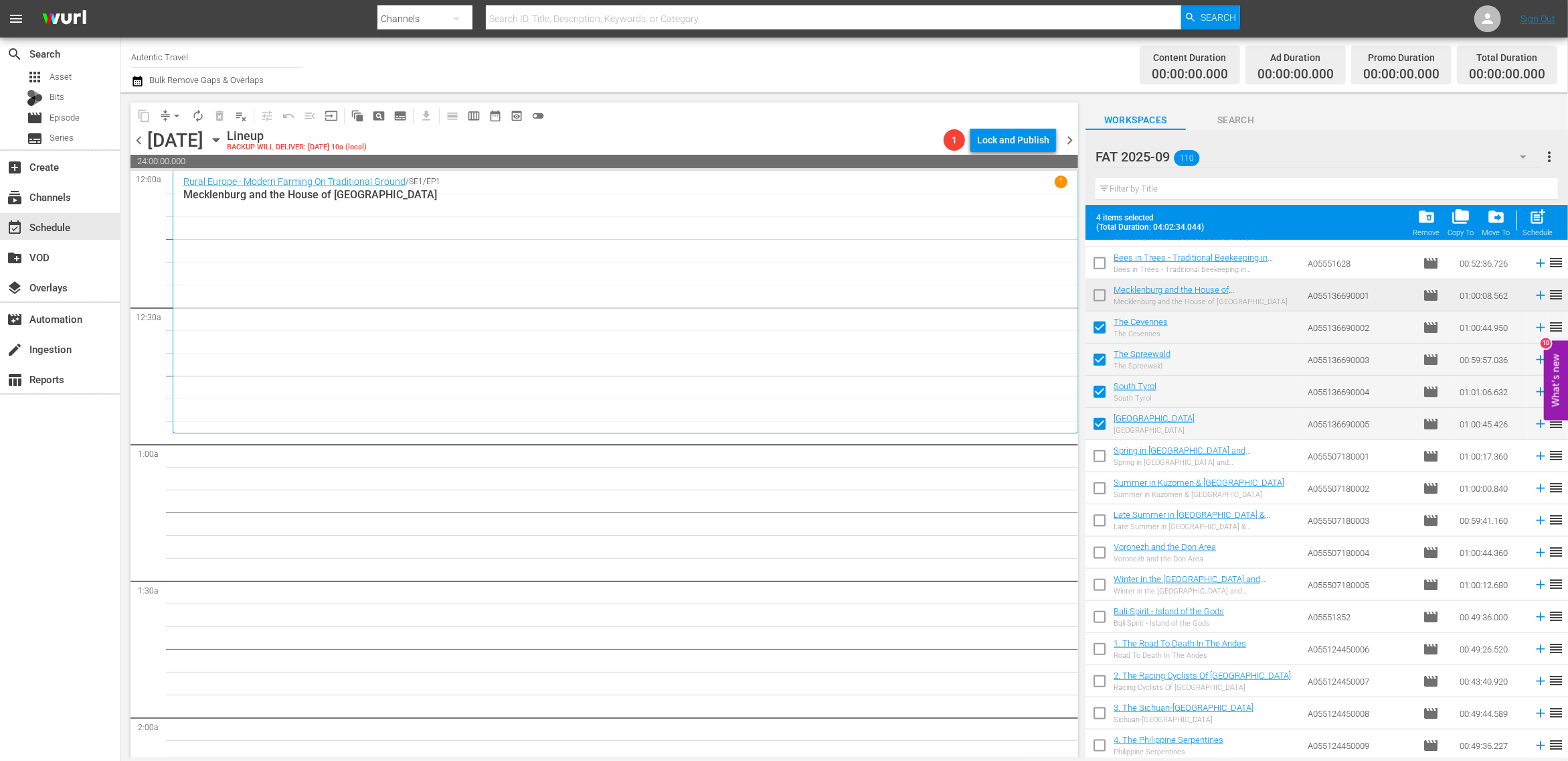
drag, startPoint x: 1101, startPoint y: 461, endPoint x: 1101, endPoint y: 498, distance: 37.0
click at [1101, 461] on input "checkbox" at bounding box center [1099, 458] width 28 height 28
drag, startPoint x: 1099, startPoint y: 490, endPoint x: 1100, endPoint y: 521, distance: 31.0
click at [1099, 490] on input "checkbox" at bounding box center [1099, 490] width 28 height 28
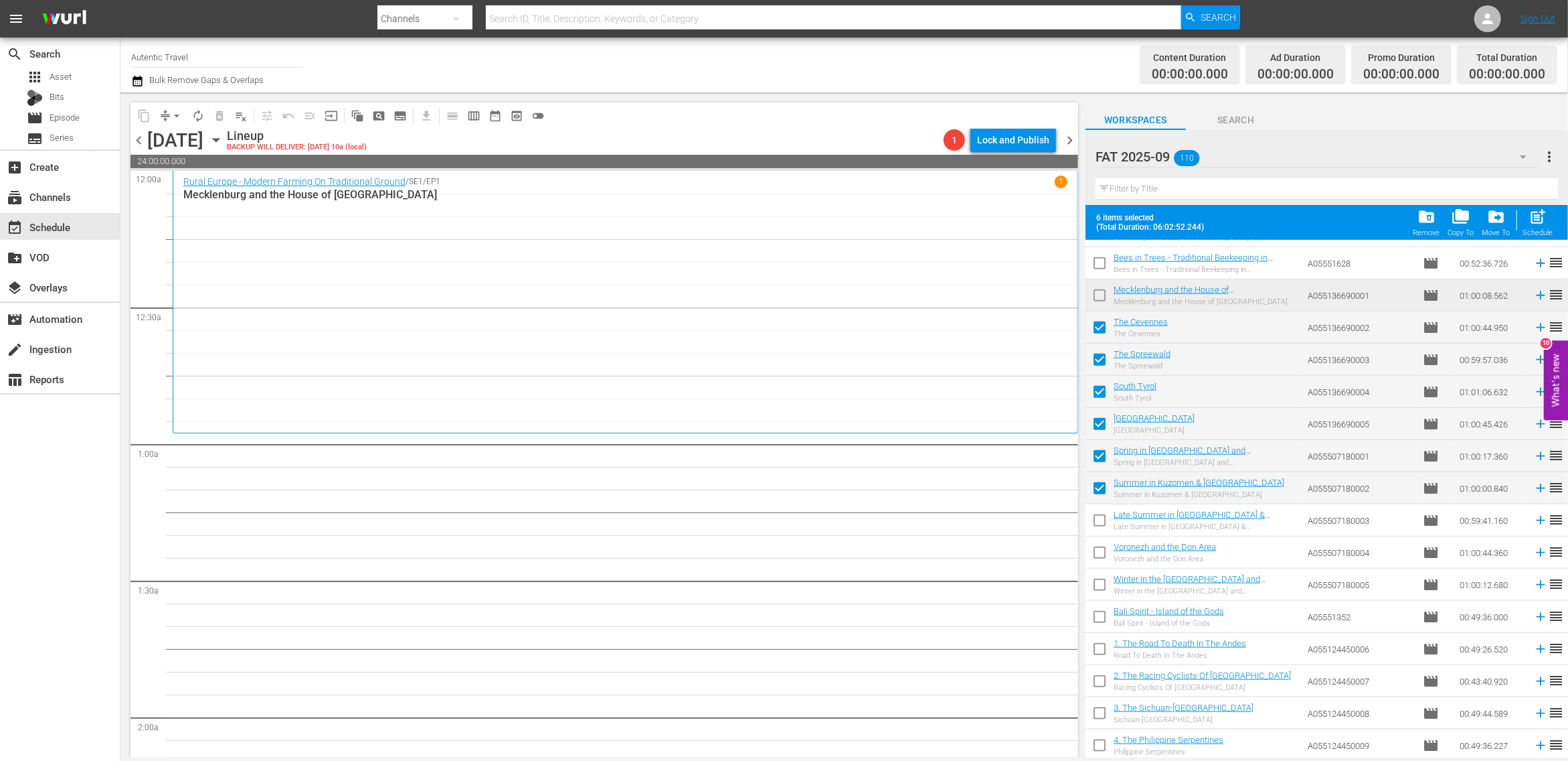
drag, startPoint x: 1100, startPoint y: 521, endPoint x: 1099, endPoint y: 547, distance: 26.0
click at [1100, 523] on input "checkbox" at bounding box center [1099, 523] width 28 height 28
drag, startPoint x: 1097, startPoint y: 553, endPoint x: 1097, endPoint y: 589, distance: 36.0
click at [1097, 554] on input "checkbox" at bounding box center [1099, 555] width 28 height 28
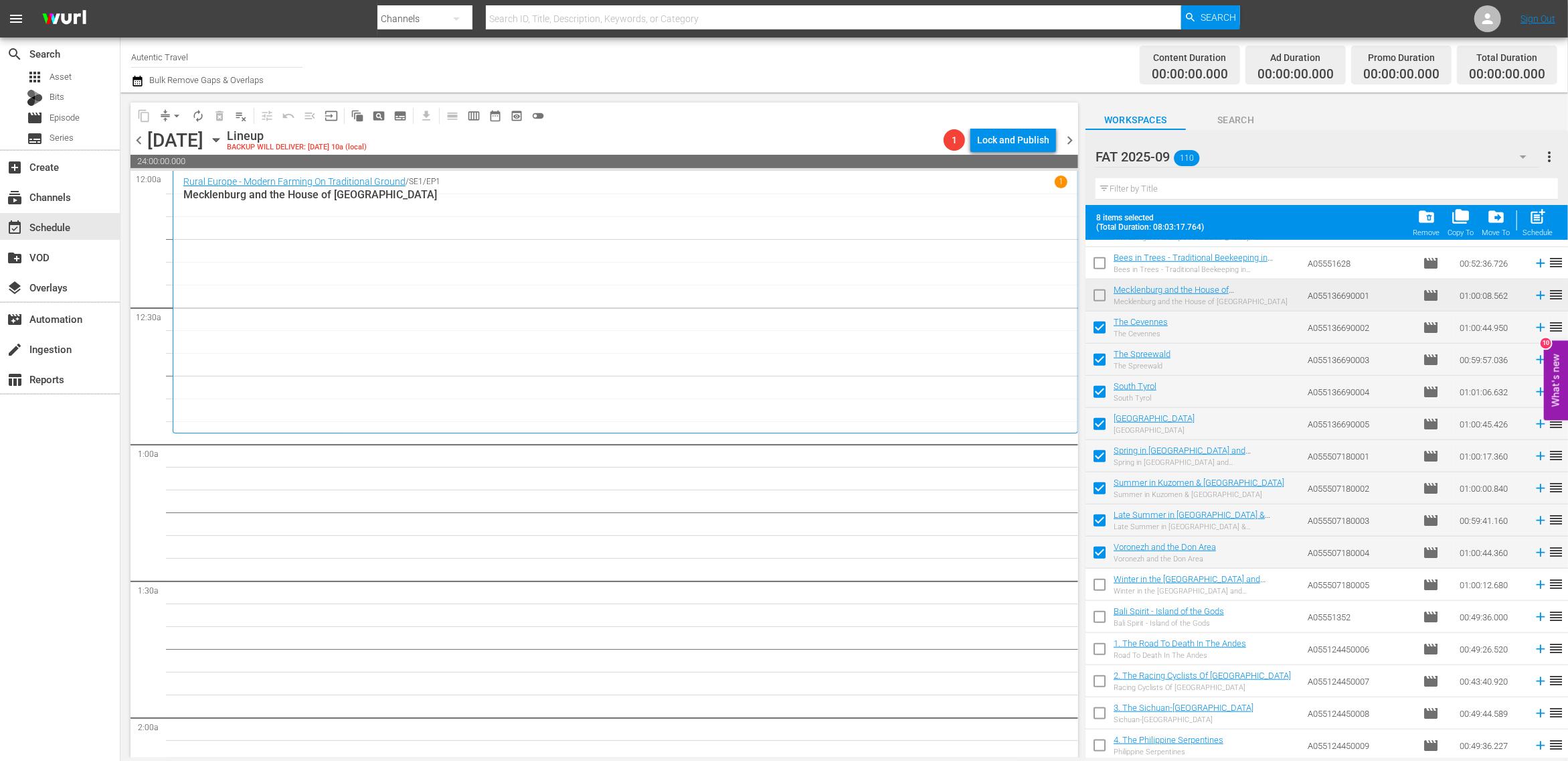
drag, startPoint x: 1098, startPoint y: 578, endPoint x: 1098, endPoint y: 626, distance: 48.0
click at [1098, 579] on input "checkbox" at bounding box center [1099, 587] width 28 height 28
click at [1098, 616] on input "checkbox" at bounding box center [1099, 619] width 28 height 28
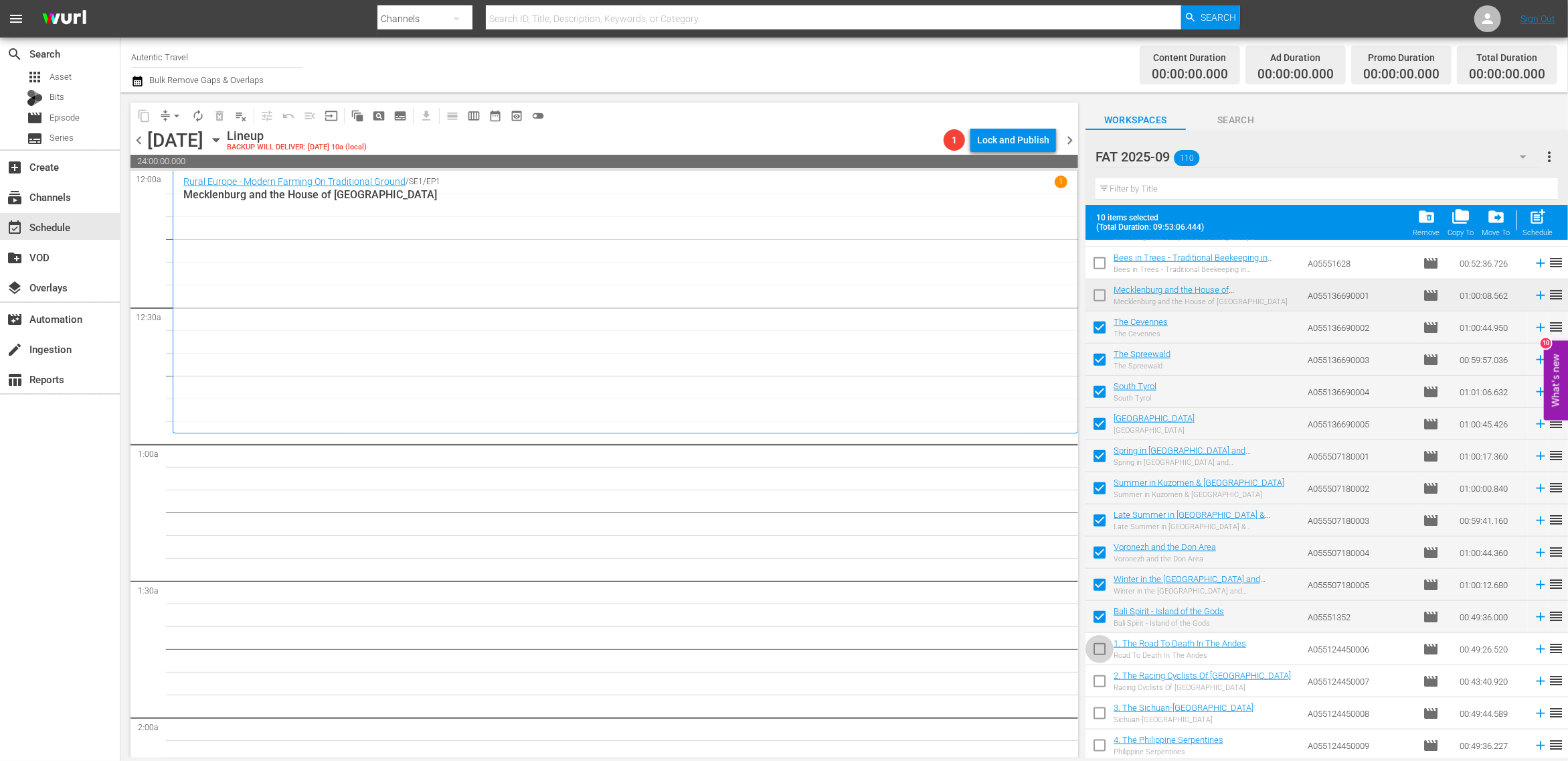
click at [1100, 655] on input "checkbox" at bounding box center [1099, 651] width 28 height 28
click at [1100, 684] on input "checkbox" at bounding box center [1099, 683] width 28 height 28
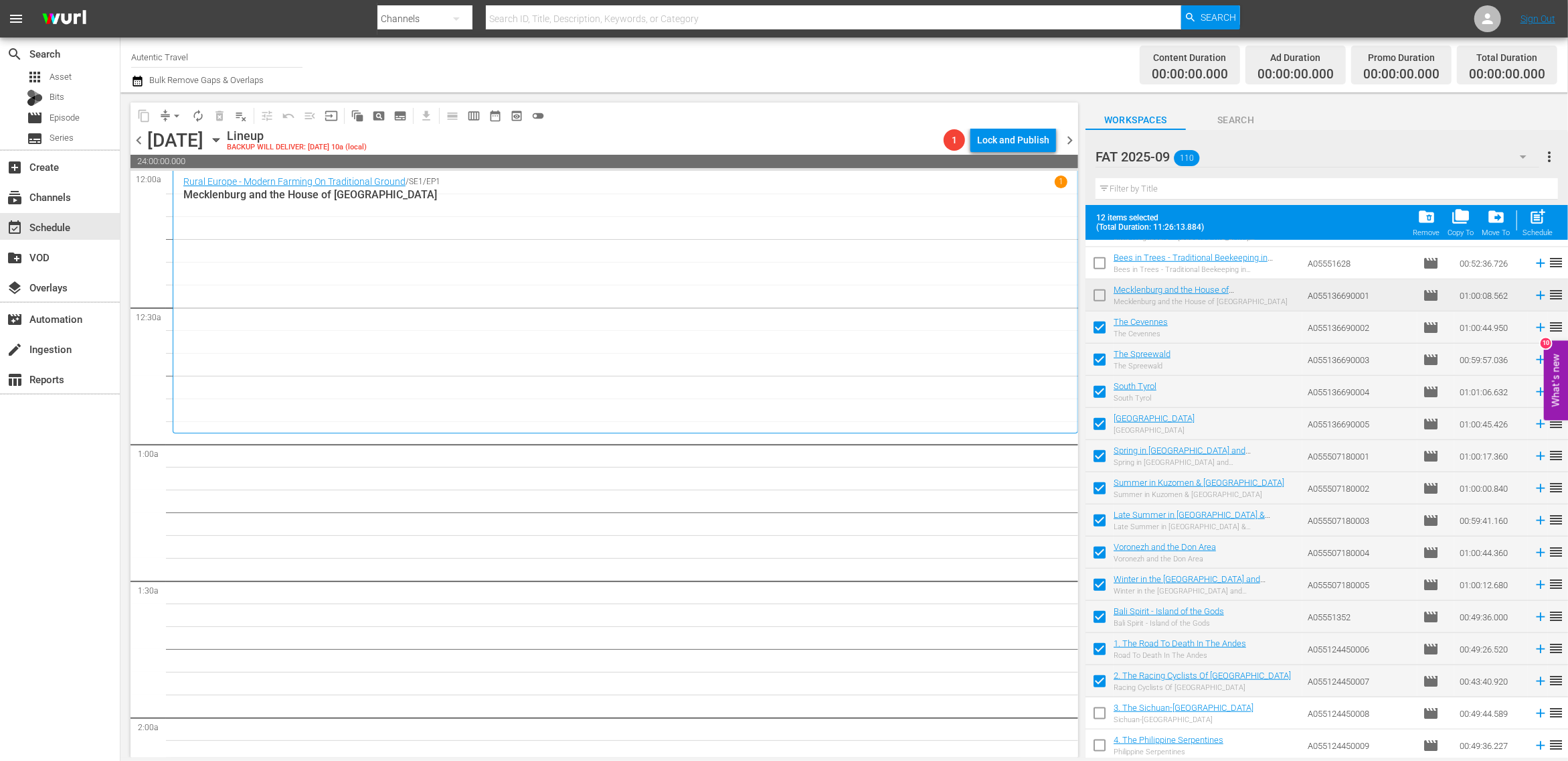
drag, startPoint x: 1103, startPoint y: 713, endPoint x: 1103, endPoint y: 753, distance: 40.0
click at [1103, 714] on input "checkbox" at bounding box center [1099, 715] width 28 height 28
click at [1103, 753] on input "checkbox" at bounding box center [1099, 747] width 28 height 28
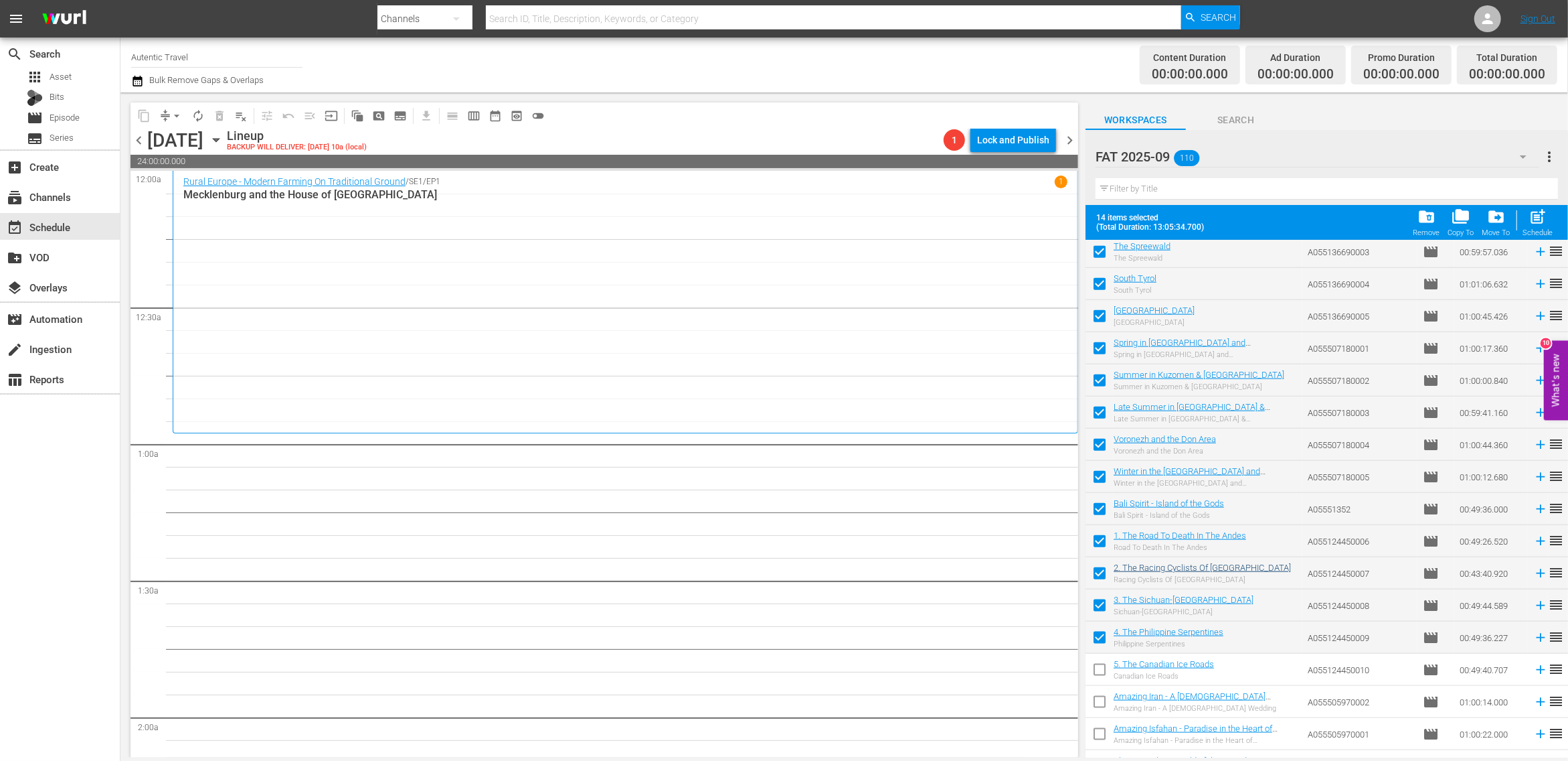
scroll to position [1473, 0]
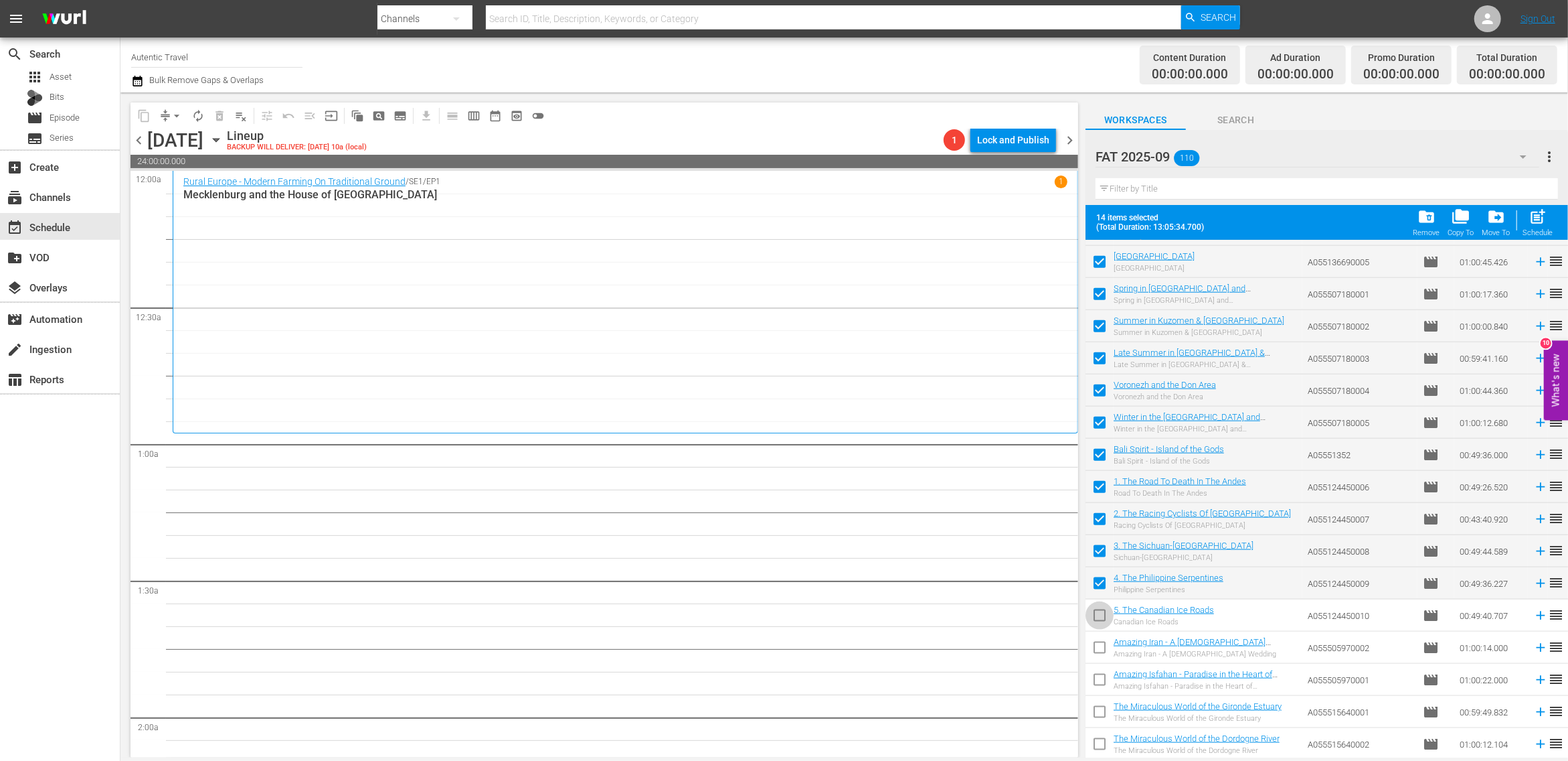
click at [1103, 613] on input "checkbox" at bounding box center [1099, 617] width 28 height 28
click at [1099, 653] on input "checkbox" at bounding box center [1099, 649] width 28 height 28
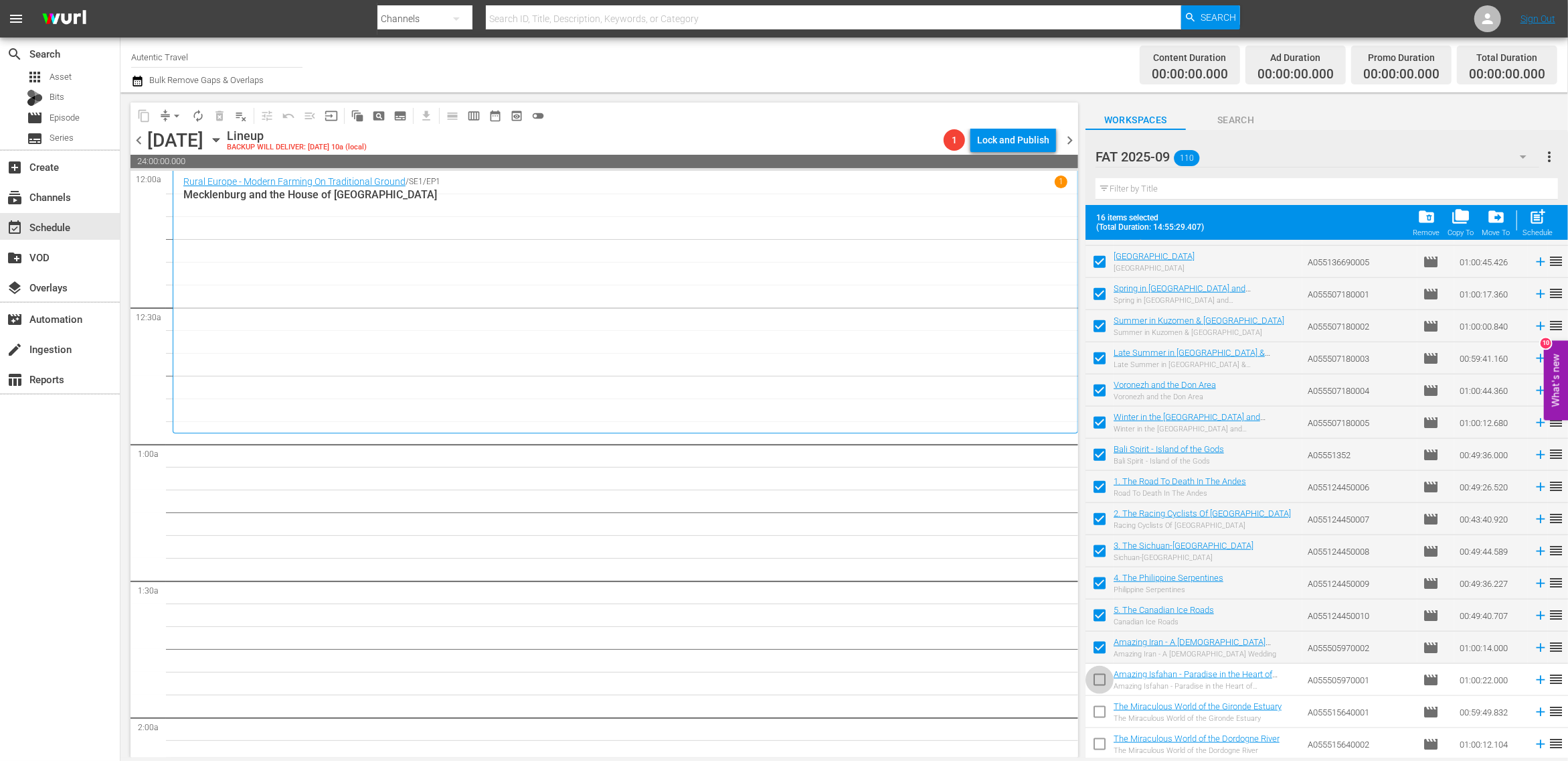
click at [1100, 687] on input "checkbox" at bounding box center [1099, 682] width 28 height 28
drag, startPoint x: 1100, startPoint y: 714, endPoint x: 1100, endPoint y: 747, distance: 33.0
click at [1100, 715] on input "checkbox" at bounding box center [1099, 714] width 28 height 28
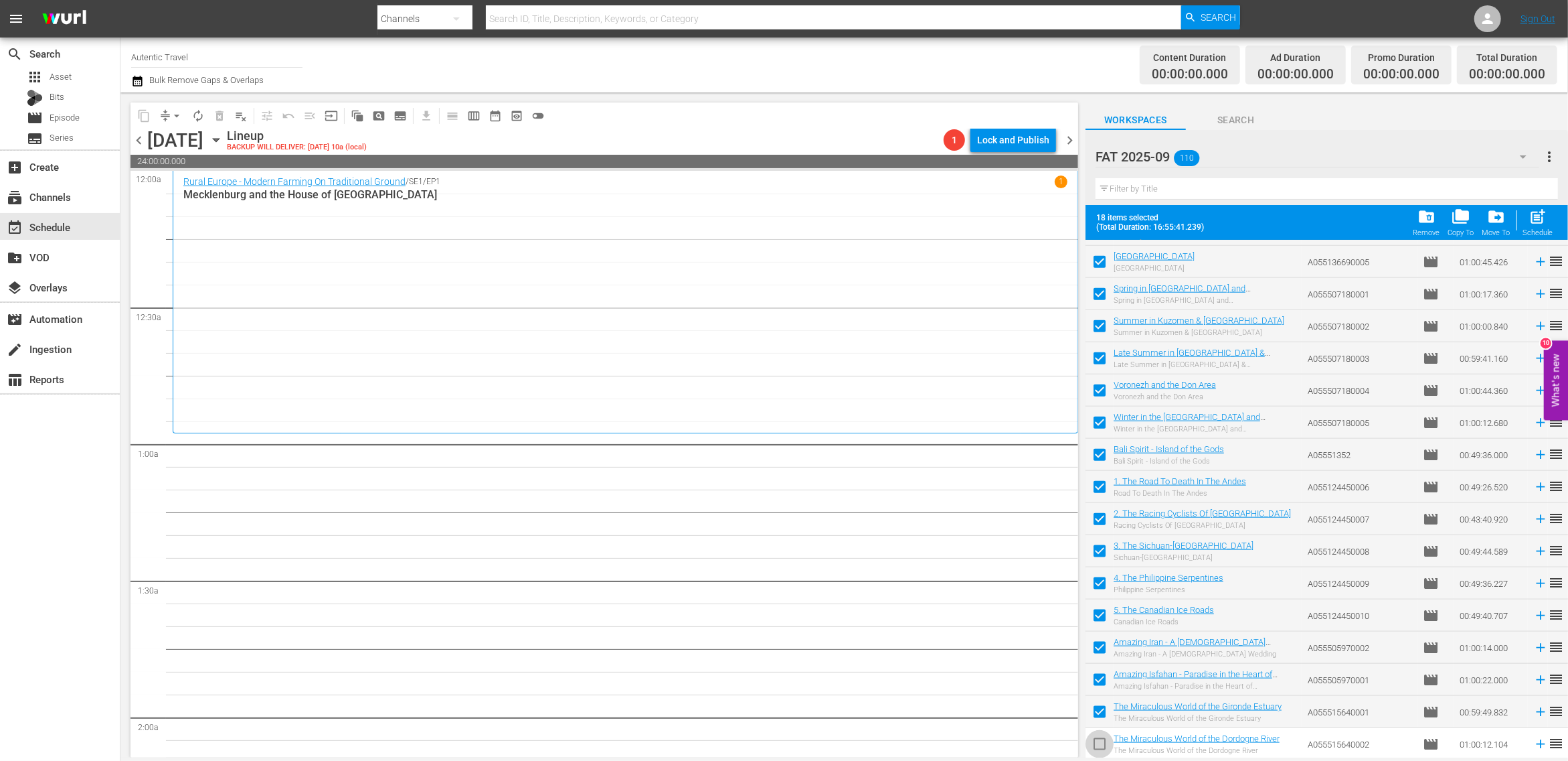
click at [1100, 747] on input "checkbox" at bounding box center [1099, 746] width 28 height 28
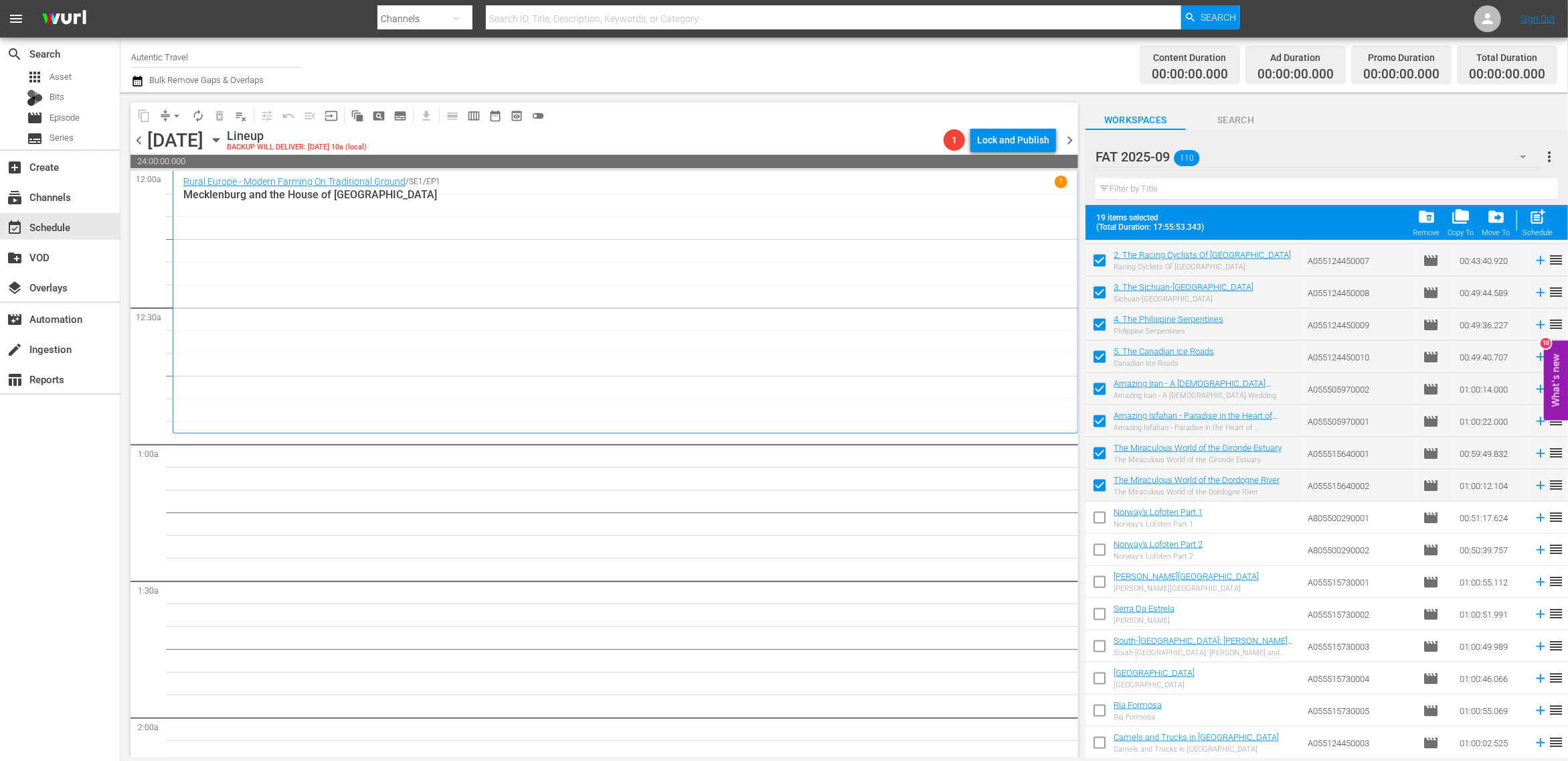
scroll to position [1746, 0]
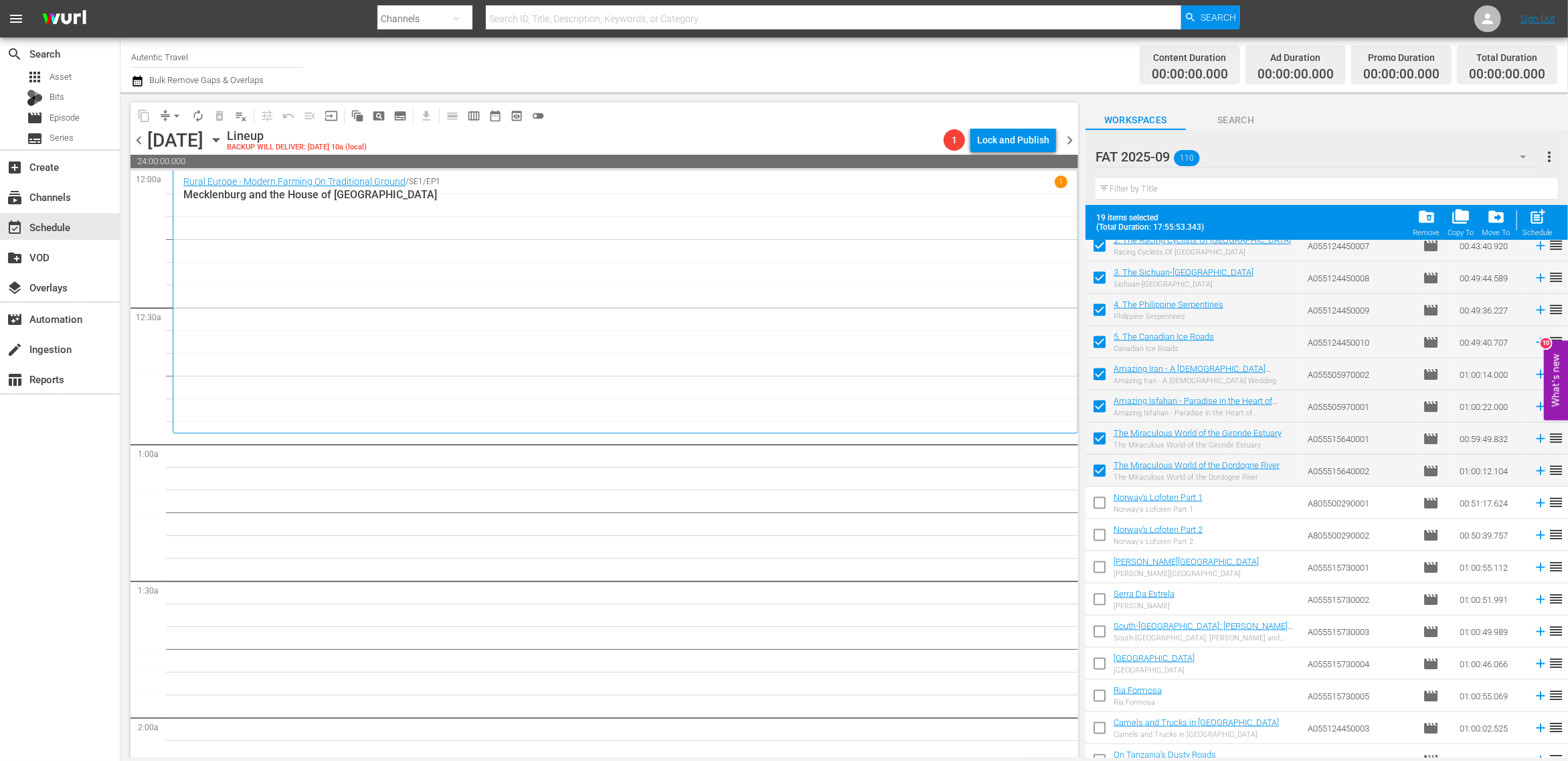
click at [1099, 504] on input "checkbox" at bounding box center [1099, 505] width 28 height 28
drag, startPoint x: 1099, startPoint y: 533, endPoint x: 1099, endPoint y: 561, distance: 28.0
click at [1099, 533] on input "checkbox" at bounding box center [1099, 537] width 28 height 28
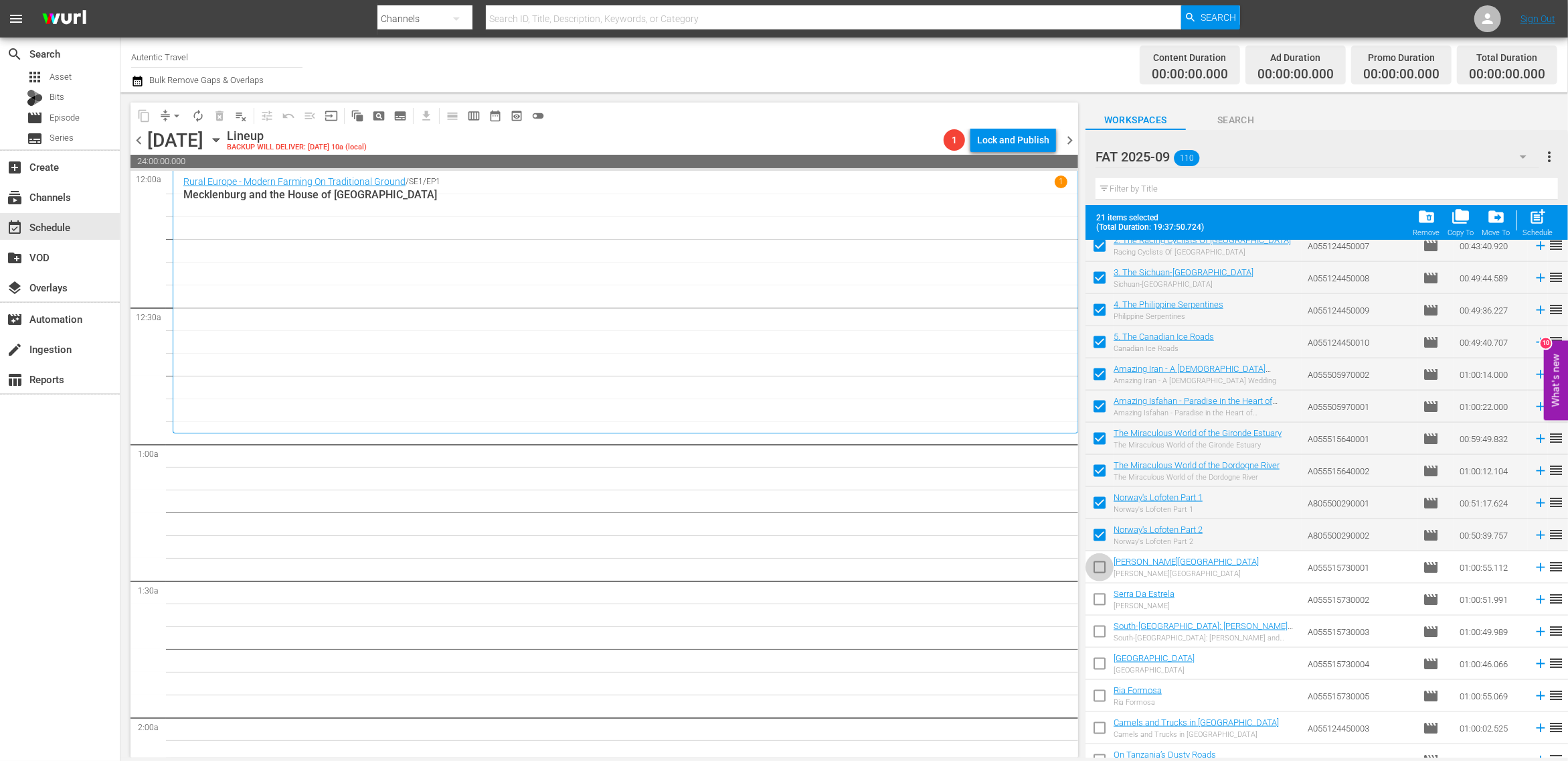
drag, startPoint x: 1099, startPoint y: 567, endPoint x: 1102, endPoint y: 594, distance: 27.2
click at [1099, 567] on input "checkbox" at bounding box center [1099, 569] width 28 height 28
click at [1102, 594] on input "checkbox" at bounding box center [1099, 601] width 28 height 28
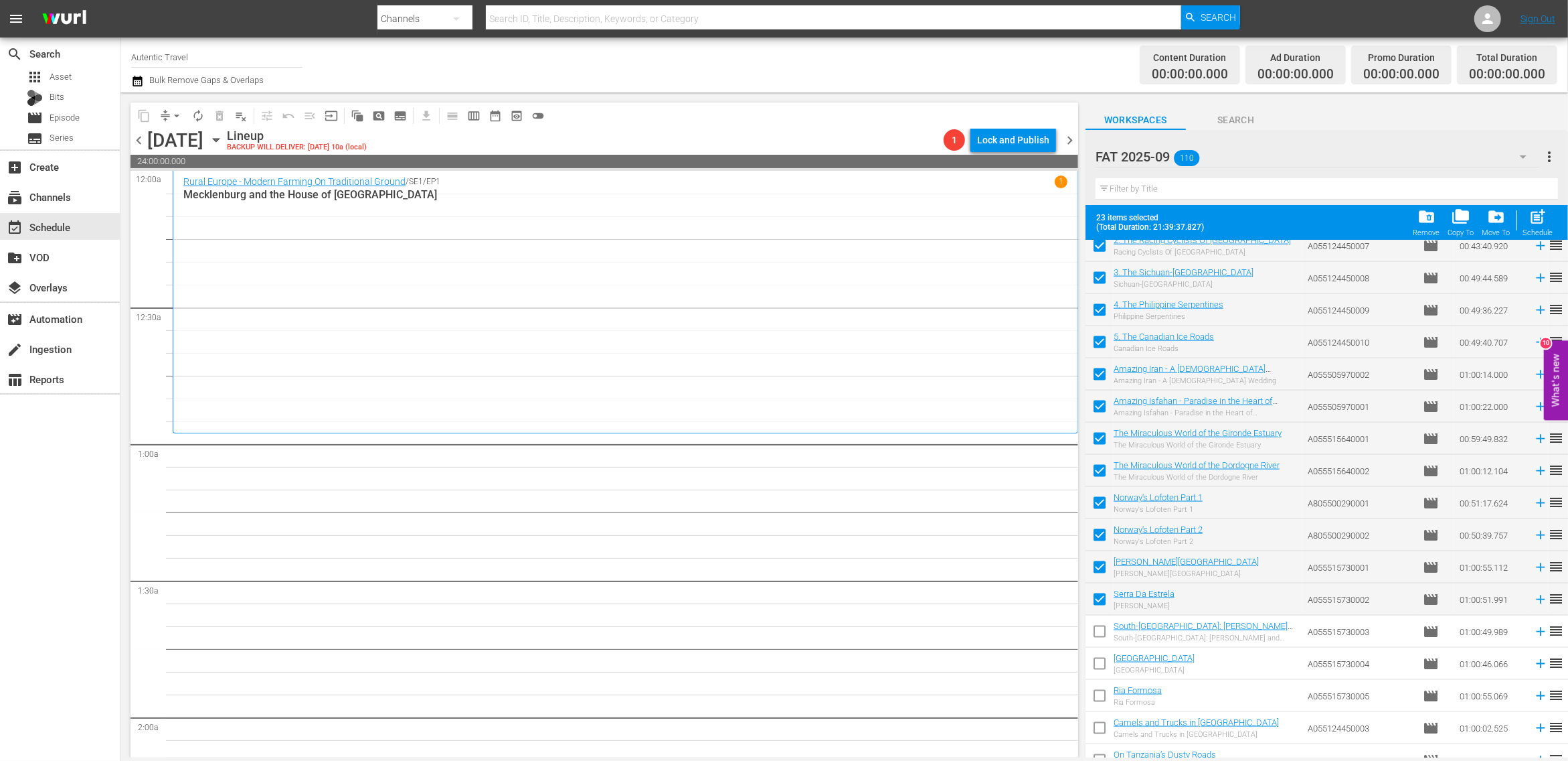
click at [1107, 632] on input "checkbox" at bounding box center [1099, 633] width 28 height 28
click at [1104, 656] on input "checkbox" at bounding box center [1099, 665] width 28 height 28
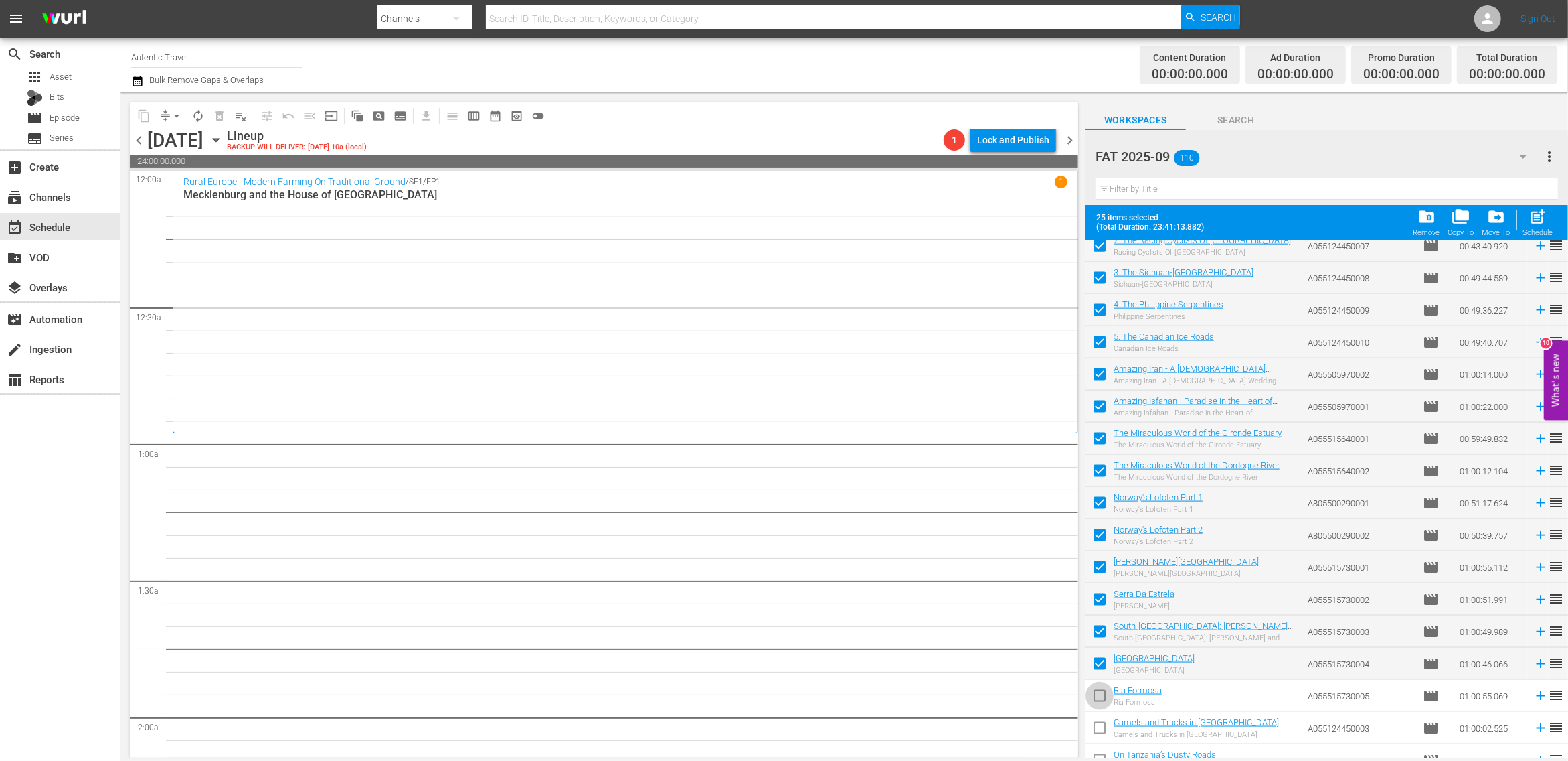
click at [1104, 694] on input "checkbox" at bounding box center [1099, 698] width 28 height 28
click at [1105, 722] on input "checkbox" at bounding box center [1099, 730] width 28 height 28
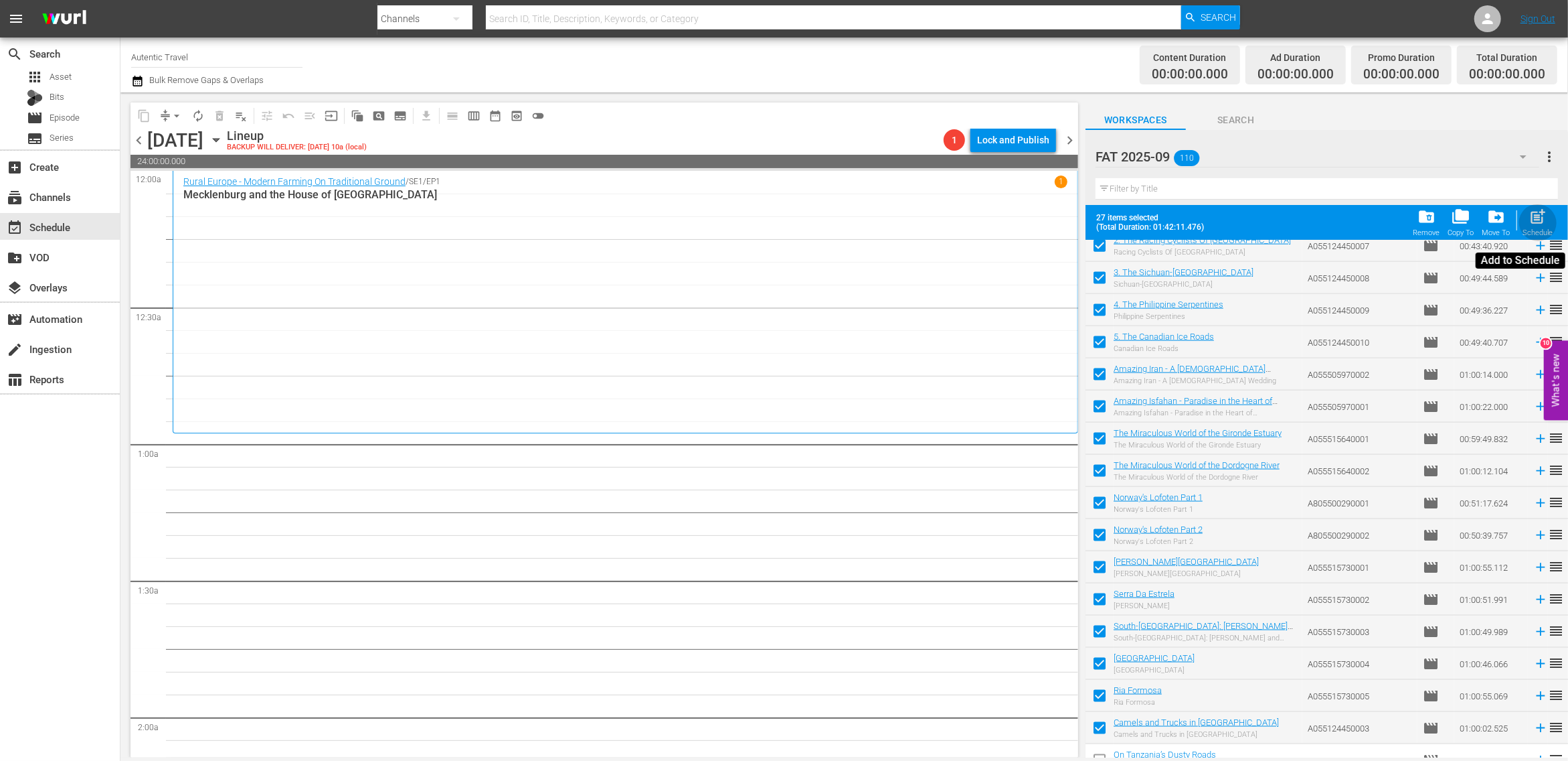
click at [1532, 232] on div "Schedule" at bounding box center [1538, 233] width 30 height 8
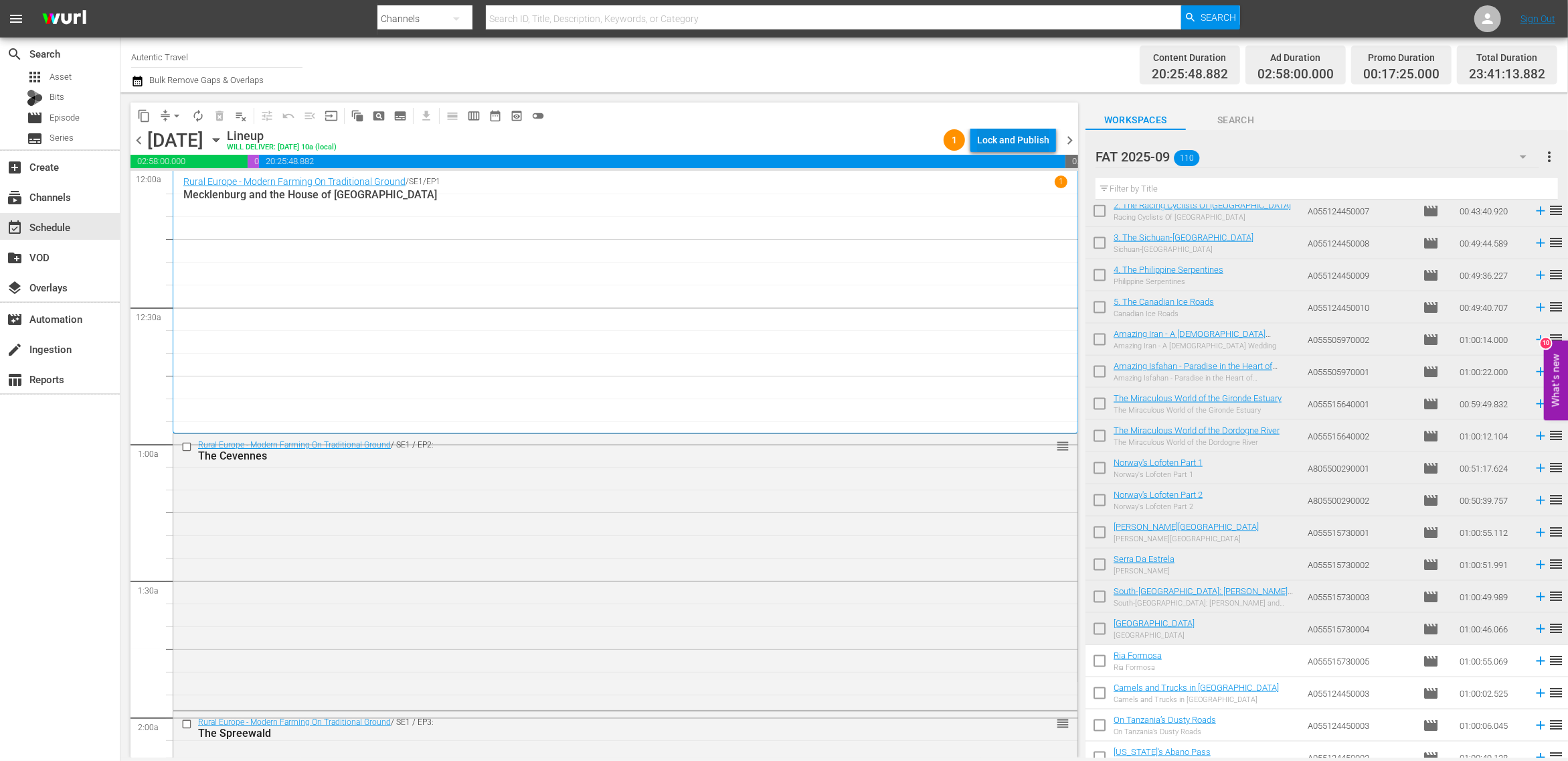
click at [1037, 137] on div "Lock and Publish" at bounding box center [1013, 140] width 73 height 25
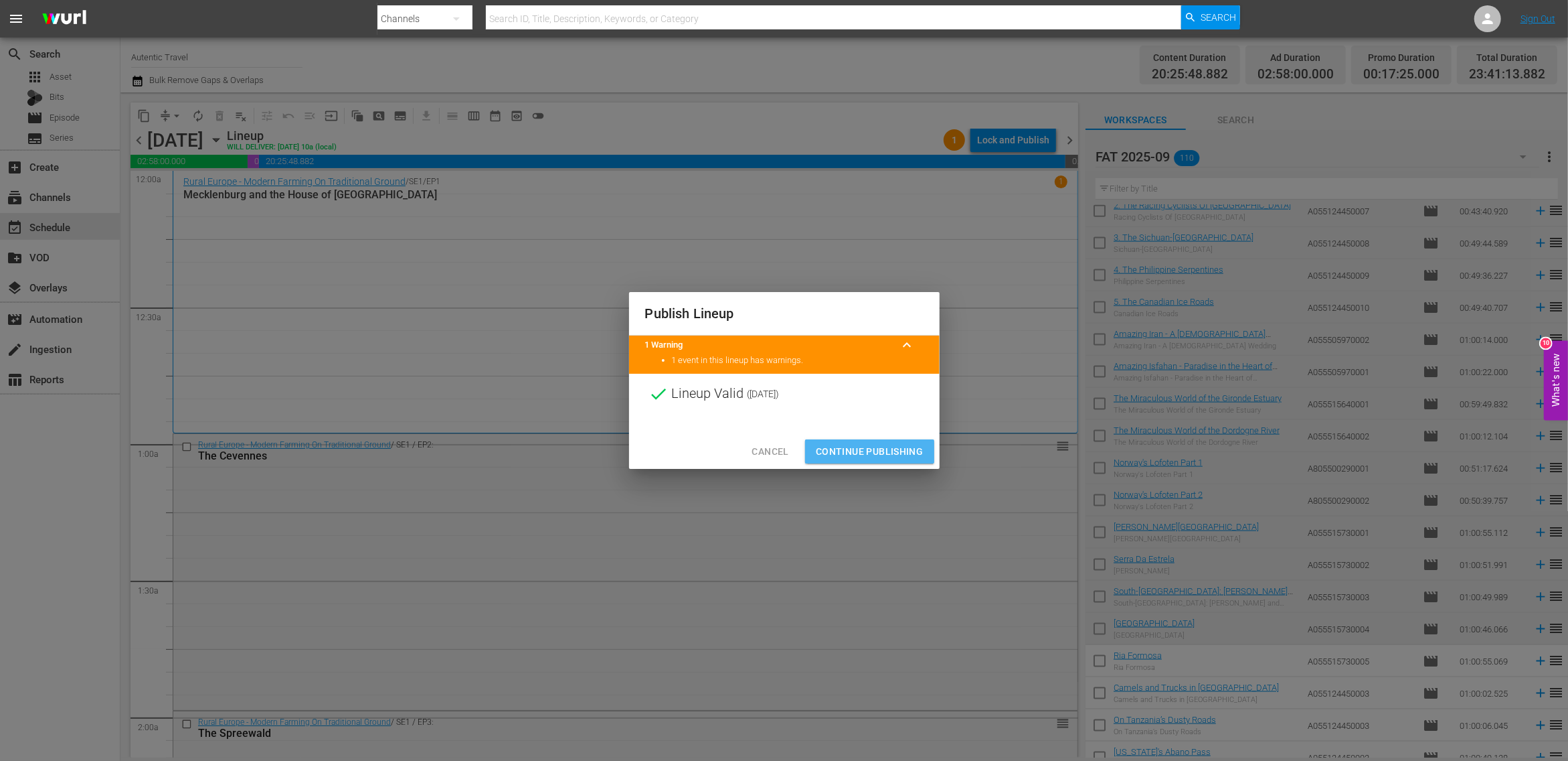
click at [905, 452] on span "Continue Publishing" at bounding box center [869, 452] width 107 height 17
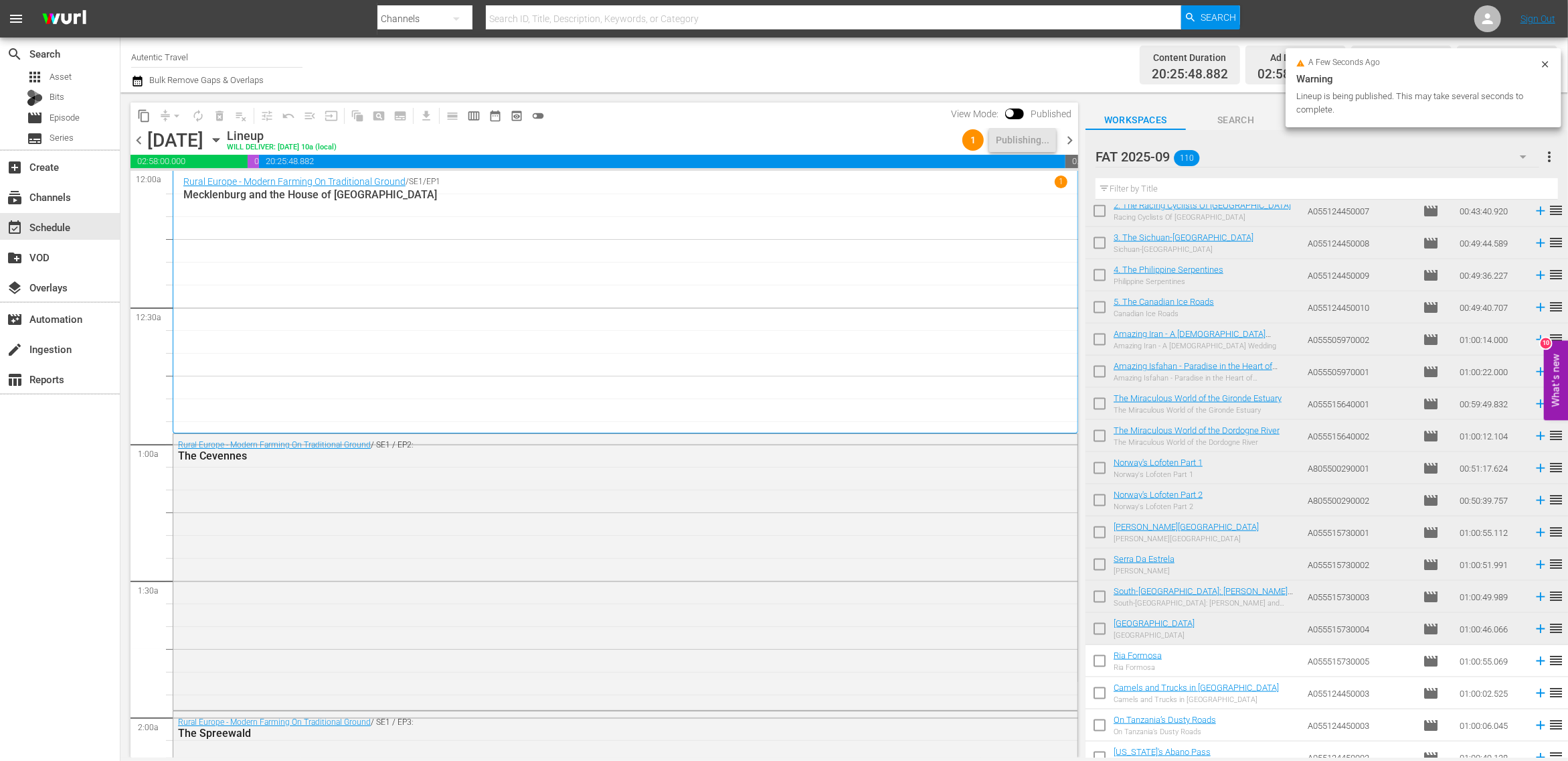
click at [1068, 137] on span "chevron_right" at bounding box center [1070, 140] width 17 height 17
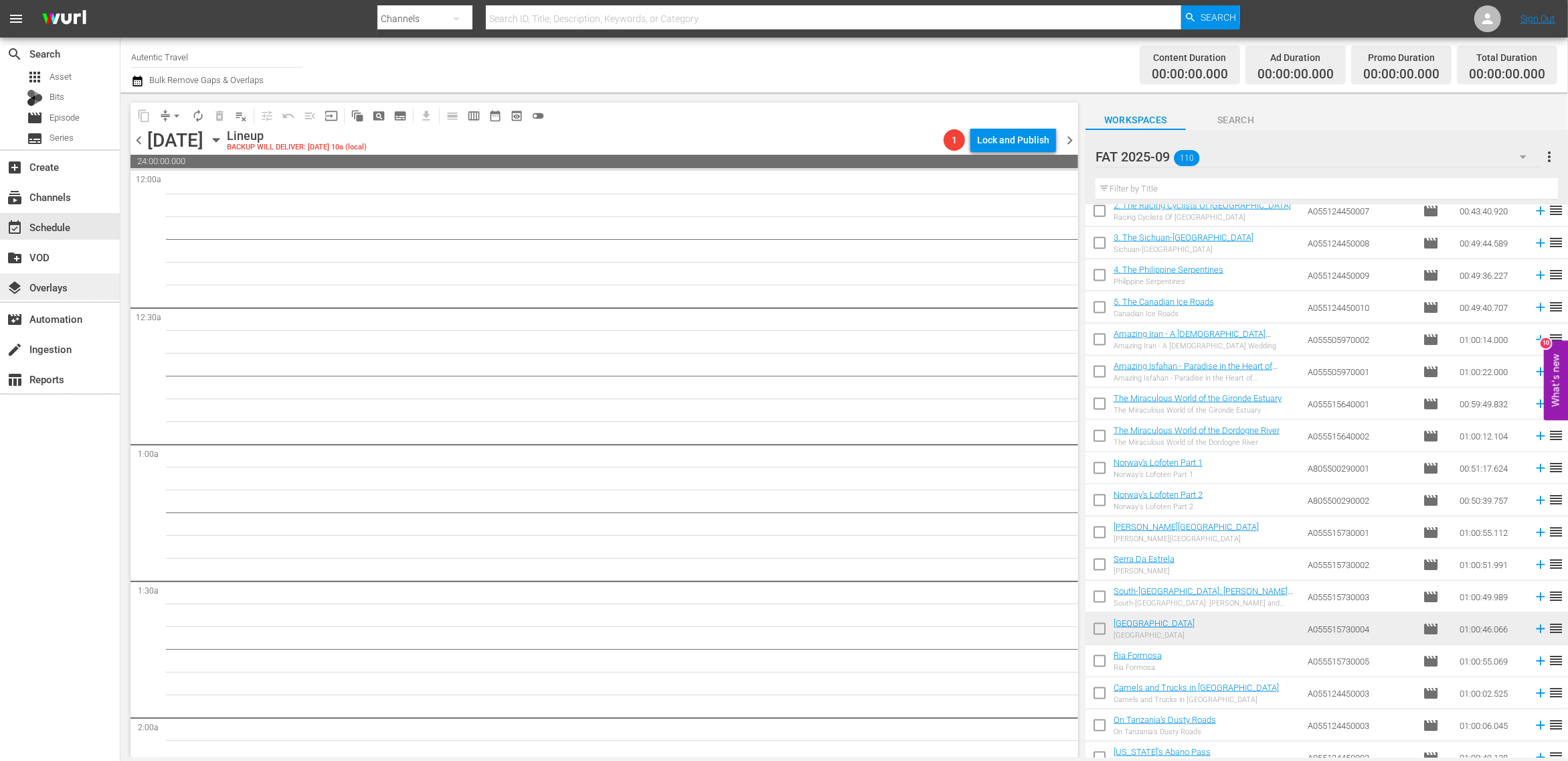
click at [31, 282] on div "layers Overlays" at bounding box center [37, 285] width 75 height 12
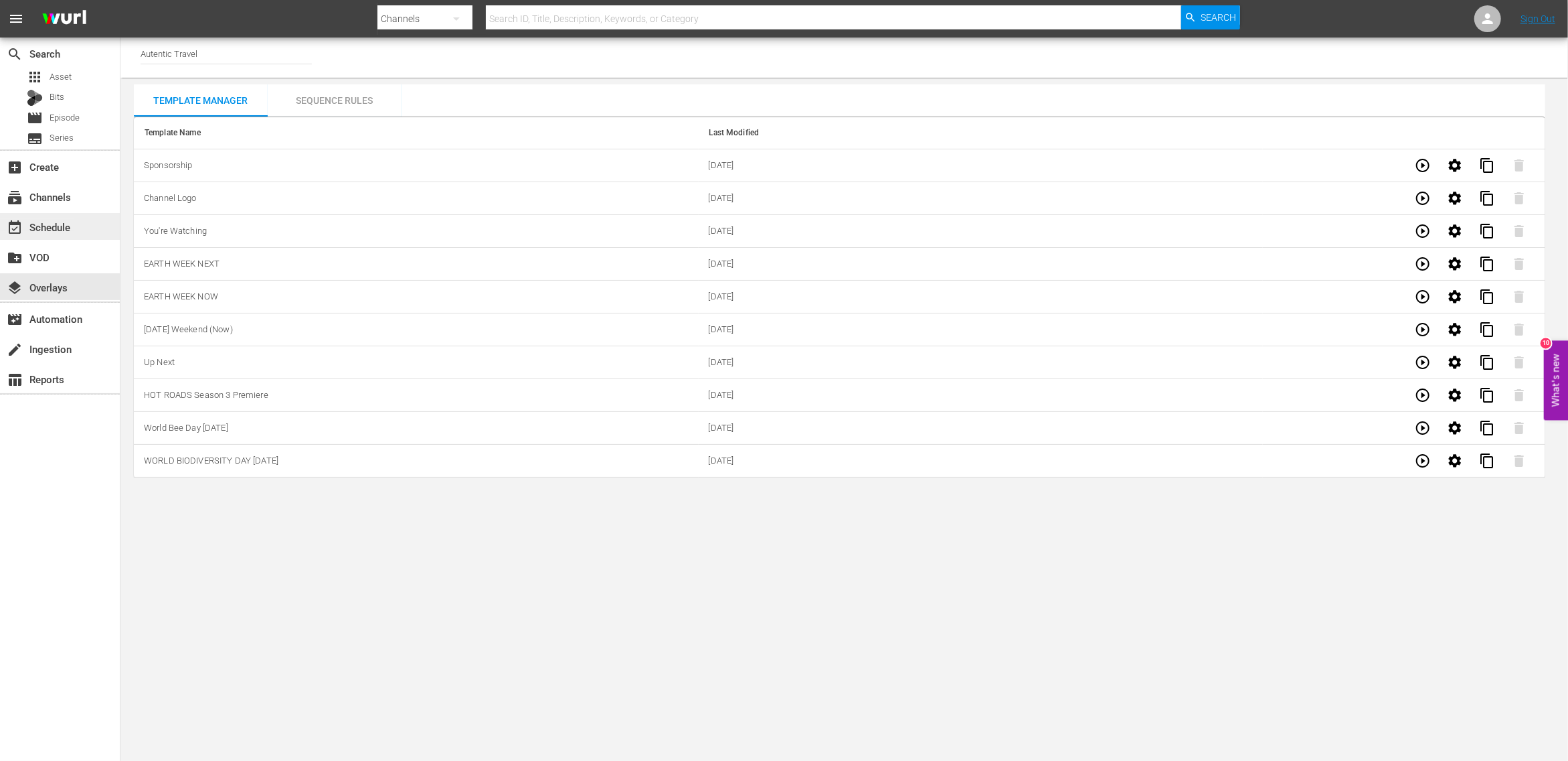
click at [36, 227] on div "event_available Schedule" at bounding box center [37, 225] width 75 height 12
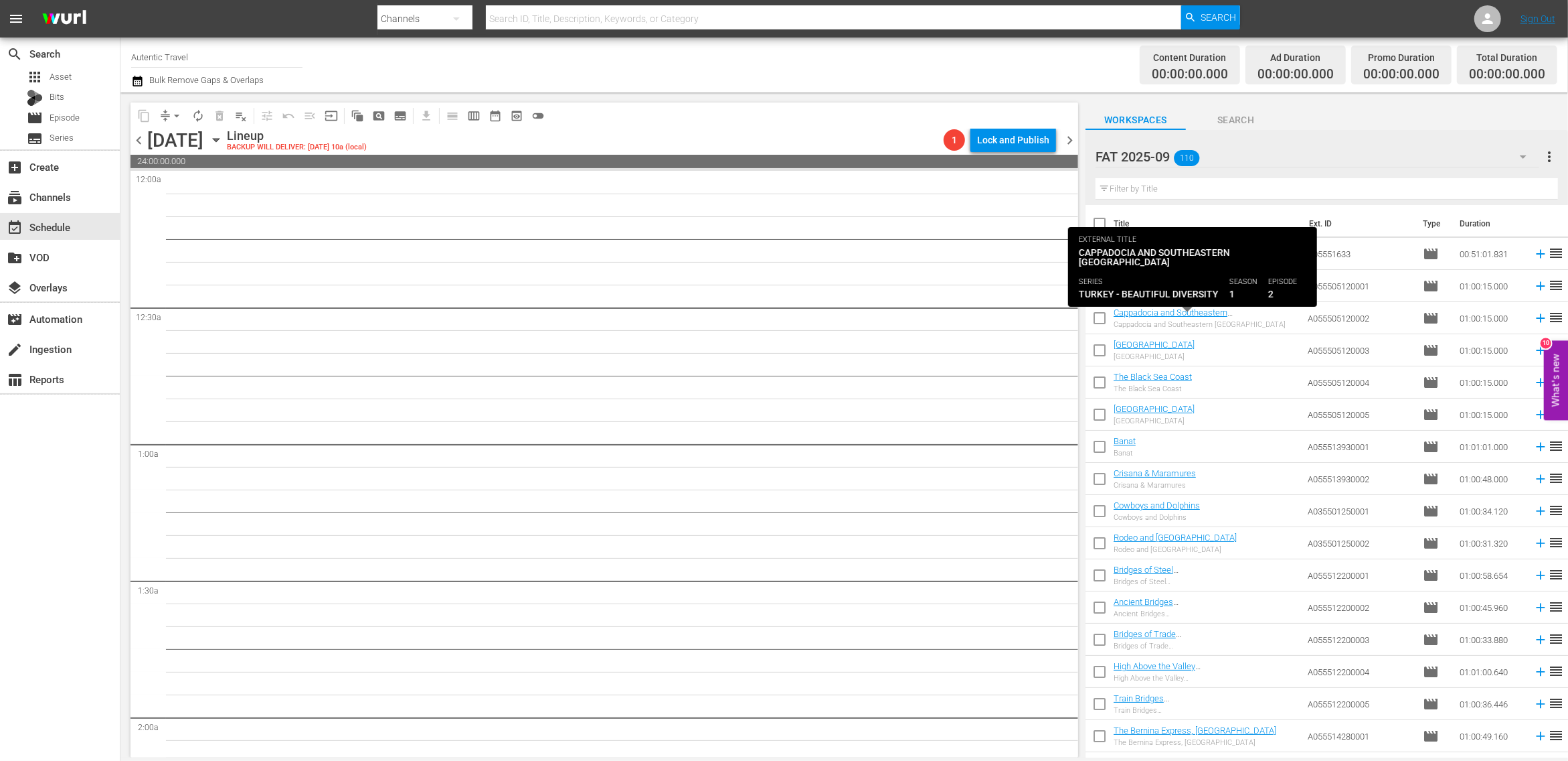
scroll to position [1, 0]
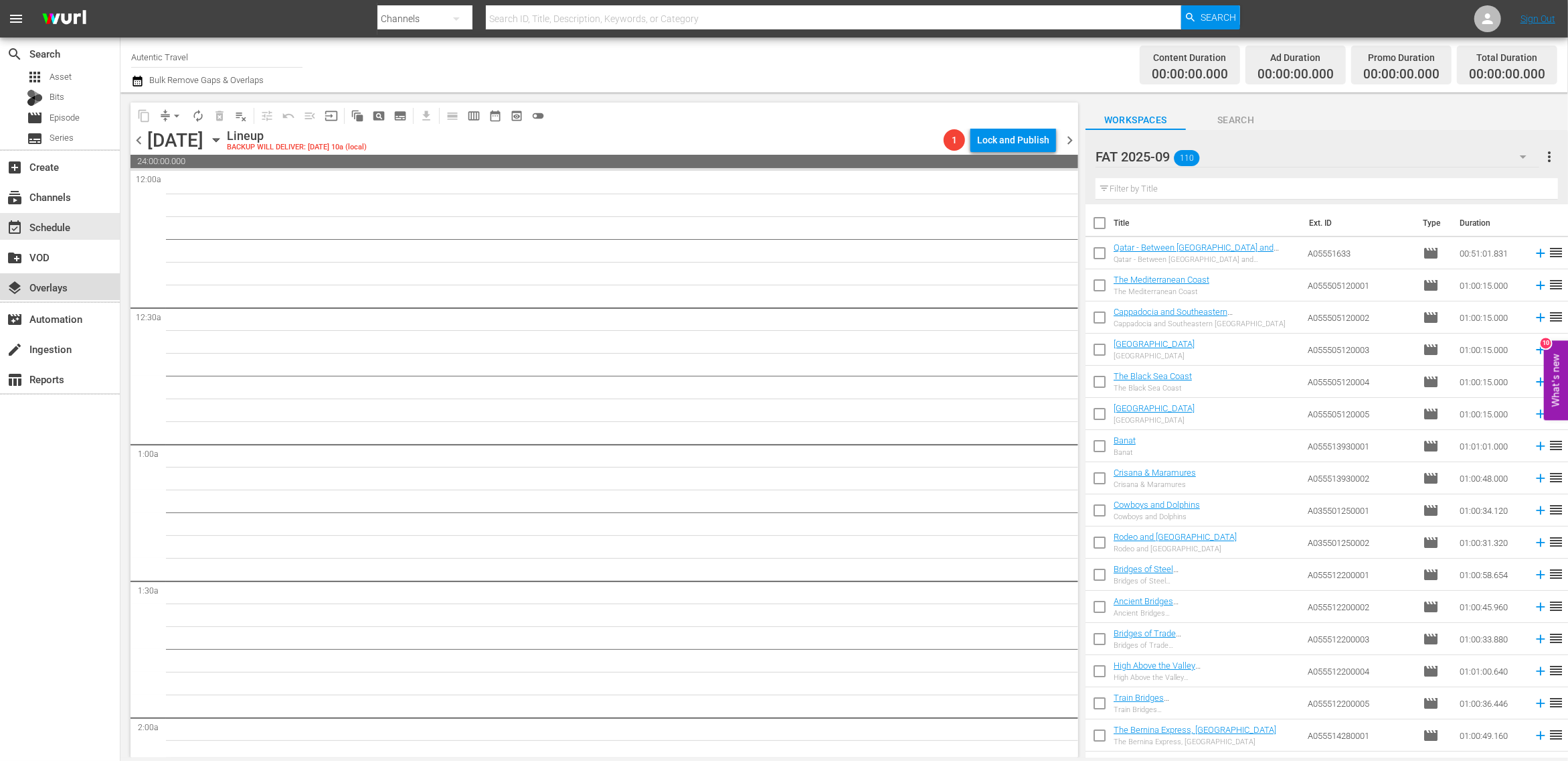
click at [69, 282] on div "layers Overlays" at bounding box center [37, 285] width 75 height 12
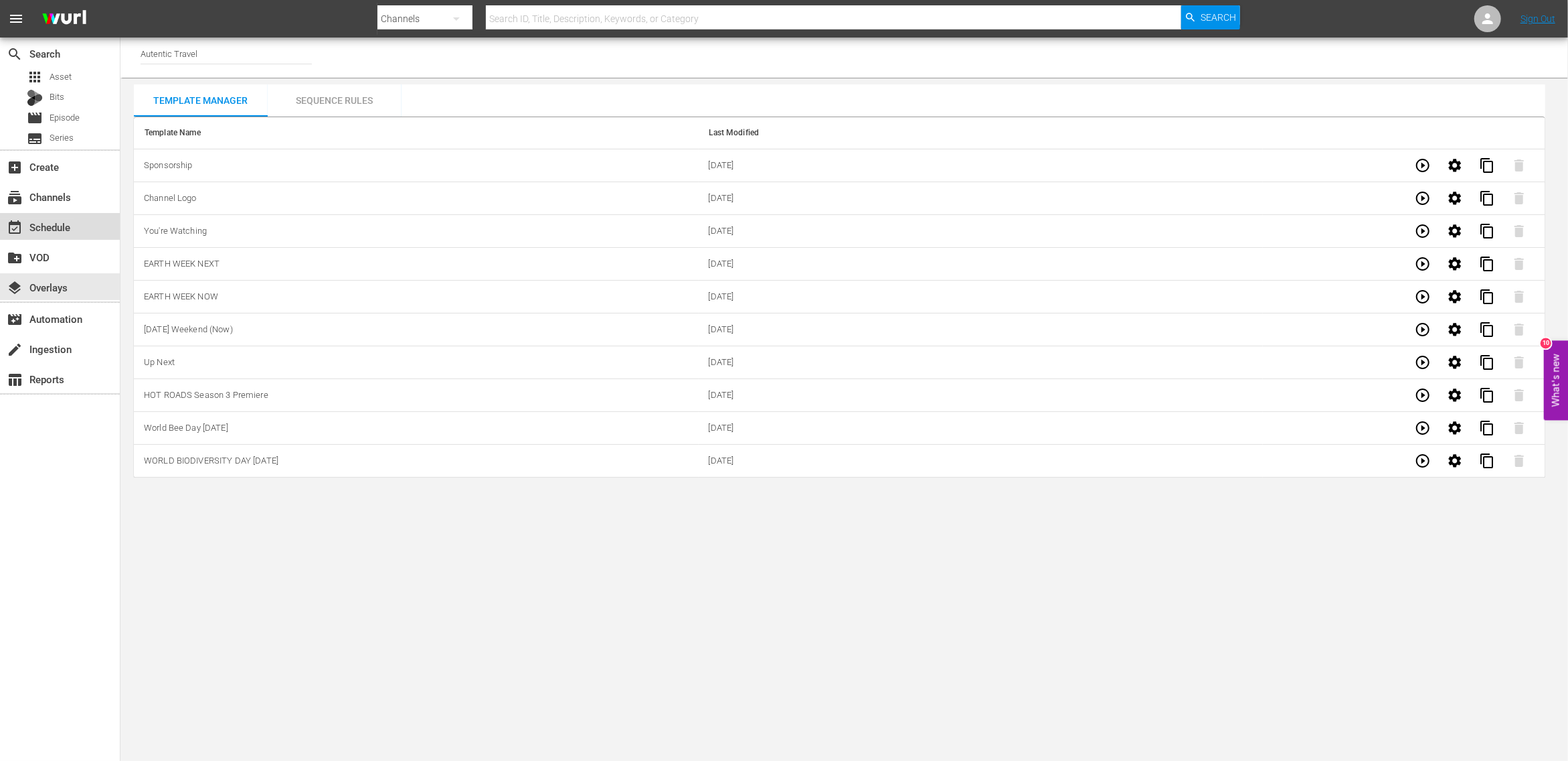
click at [66, 228] on div "event_available Schedule" at bounding box center [37, 225] width 75 height 12
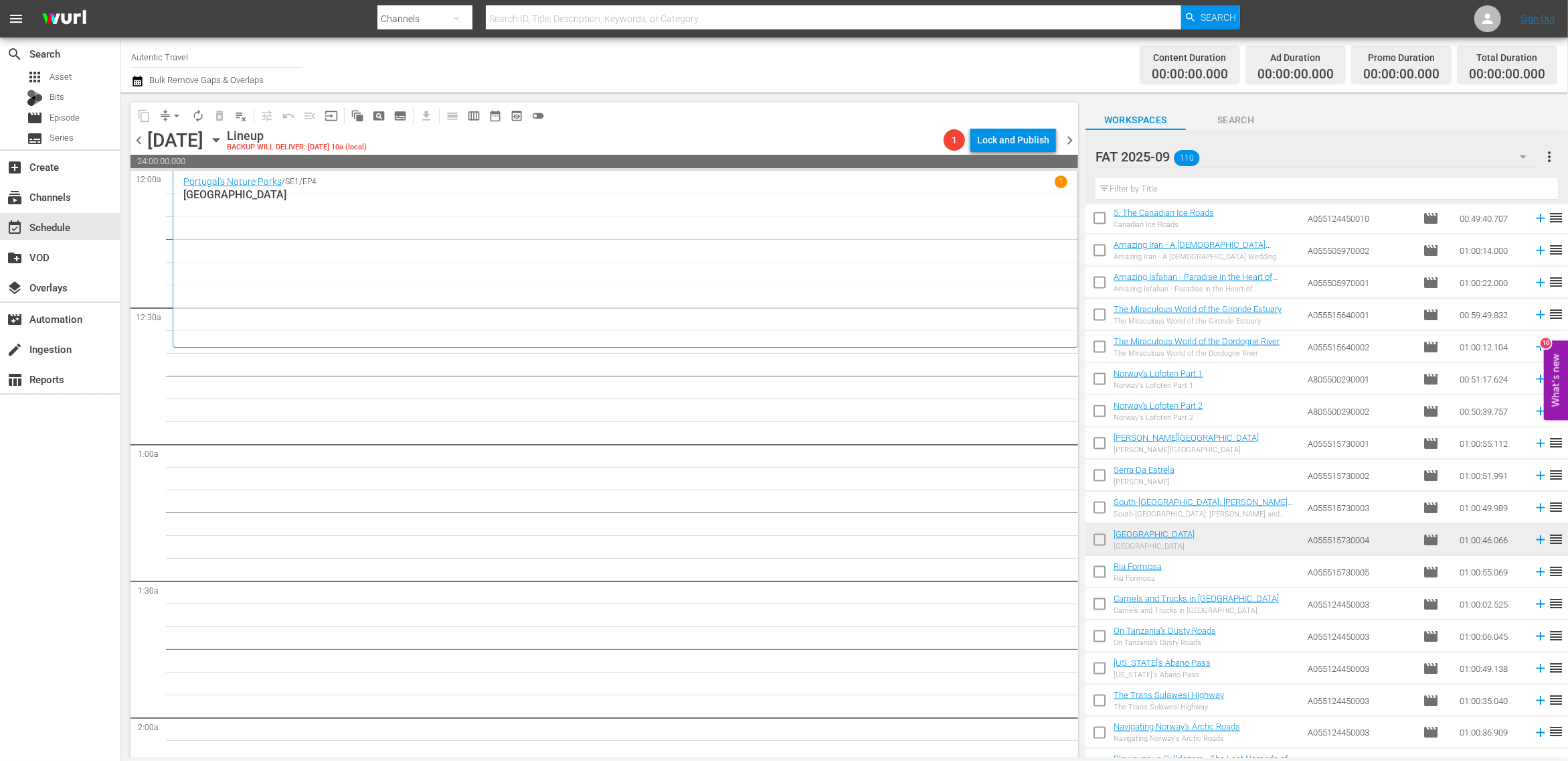
scroll to position [1853, 0]
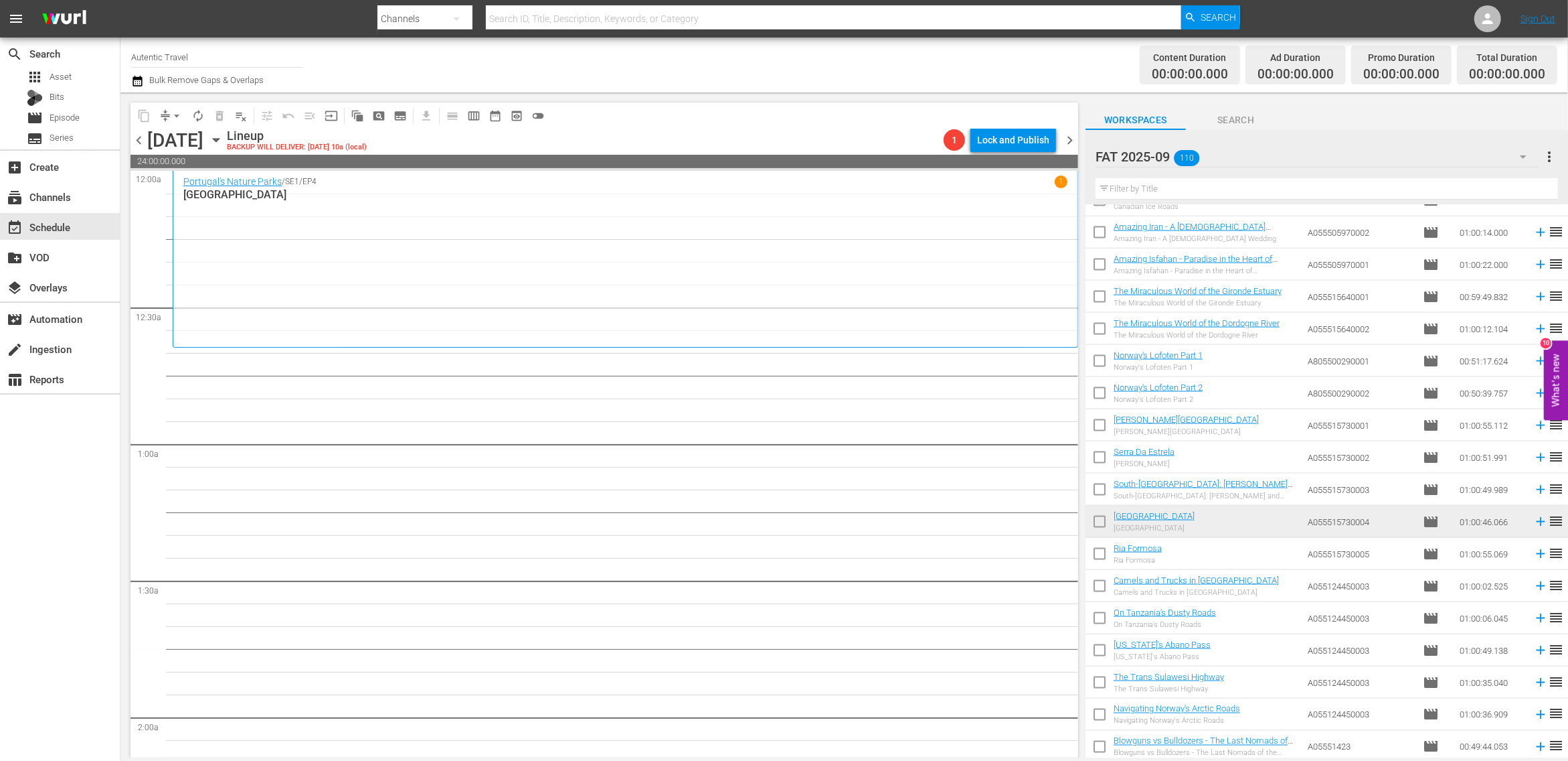
click at [1096, 554] on input "checkbox" at bounding box center [1099, 556] width 28 height 28
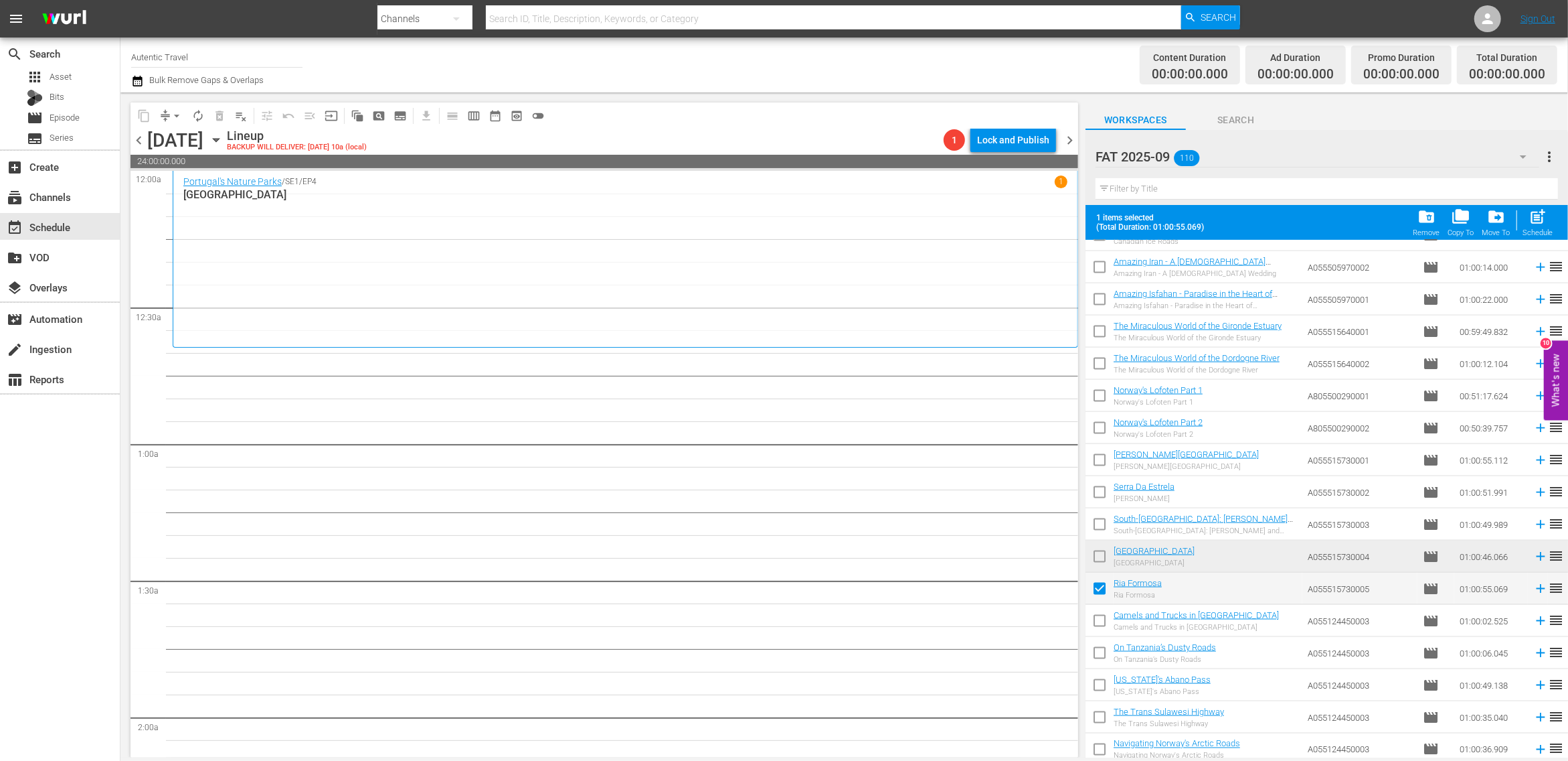
click at [1099, 621] on input "checkbox" at bounding box center [1099, 623] width 28 height 28
drag, startPoint x: 1100, startPoint y: 649, endPoint x: 1098, endPoint y: 671, distance: 22.1
click at [1100, 652] on input "checkbox" at bounding box center [1099, 655] width 28 height 28
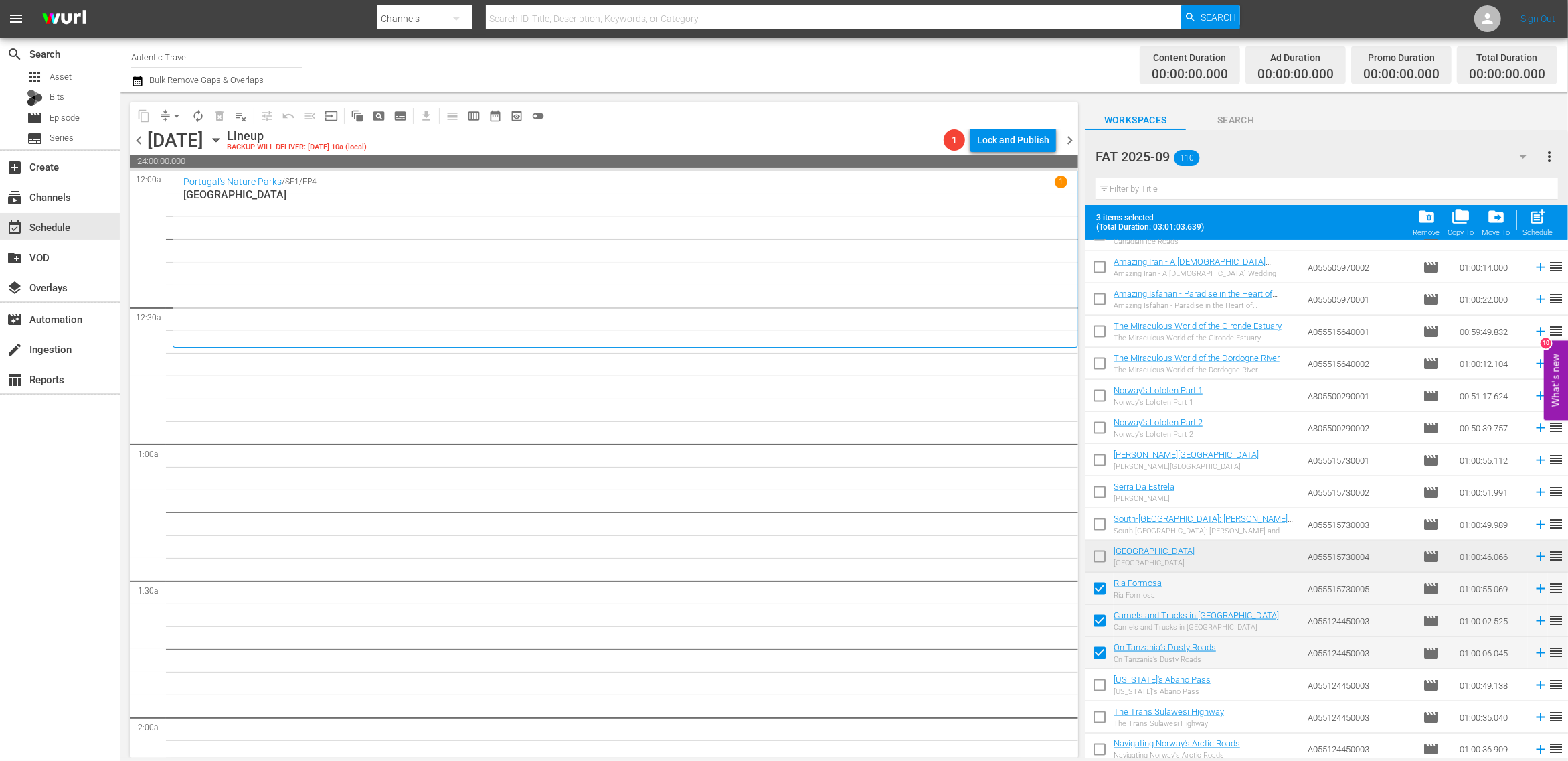
drag, startPoint x: 1101, startPoint y: 690, endPoint x: 1096, endPoint y: 718, distance: 28.4
click at [1101, 690] on input "checkbox" at bounding box center [1099, 687] width 28 height 28
drag, startPoint x: 1096, startPoint y: 718, endPoint x: 1096, endPoint y: 747, distance: 29.0
click at [1096, 718] on input "checkbox" at bounding box center [1099, 720] width 28 height 28
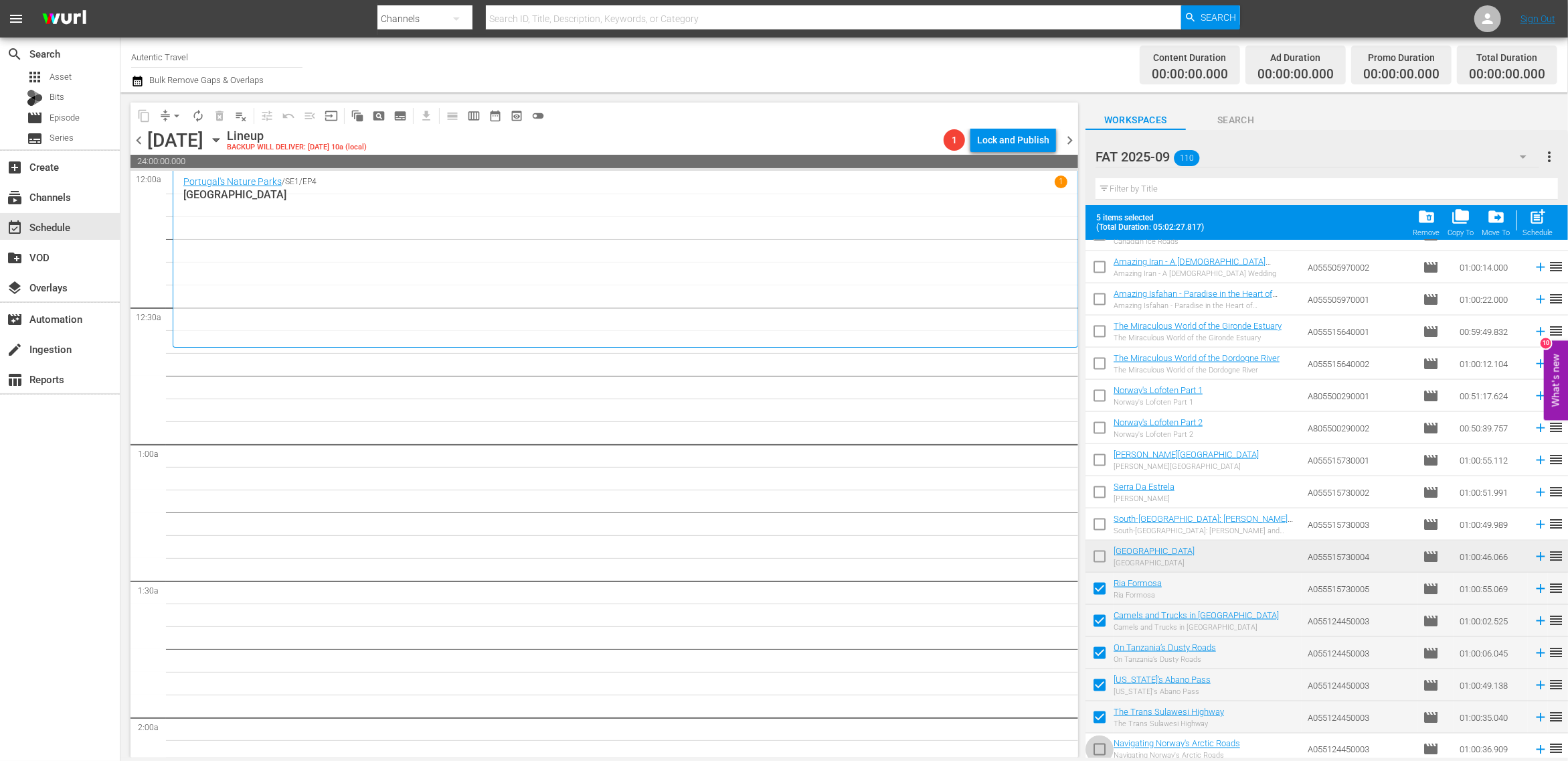
click at [1096, 745] on input "checkbox" at bounding box center [1099, 752] width 28 height 28
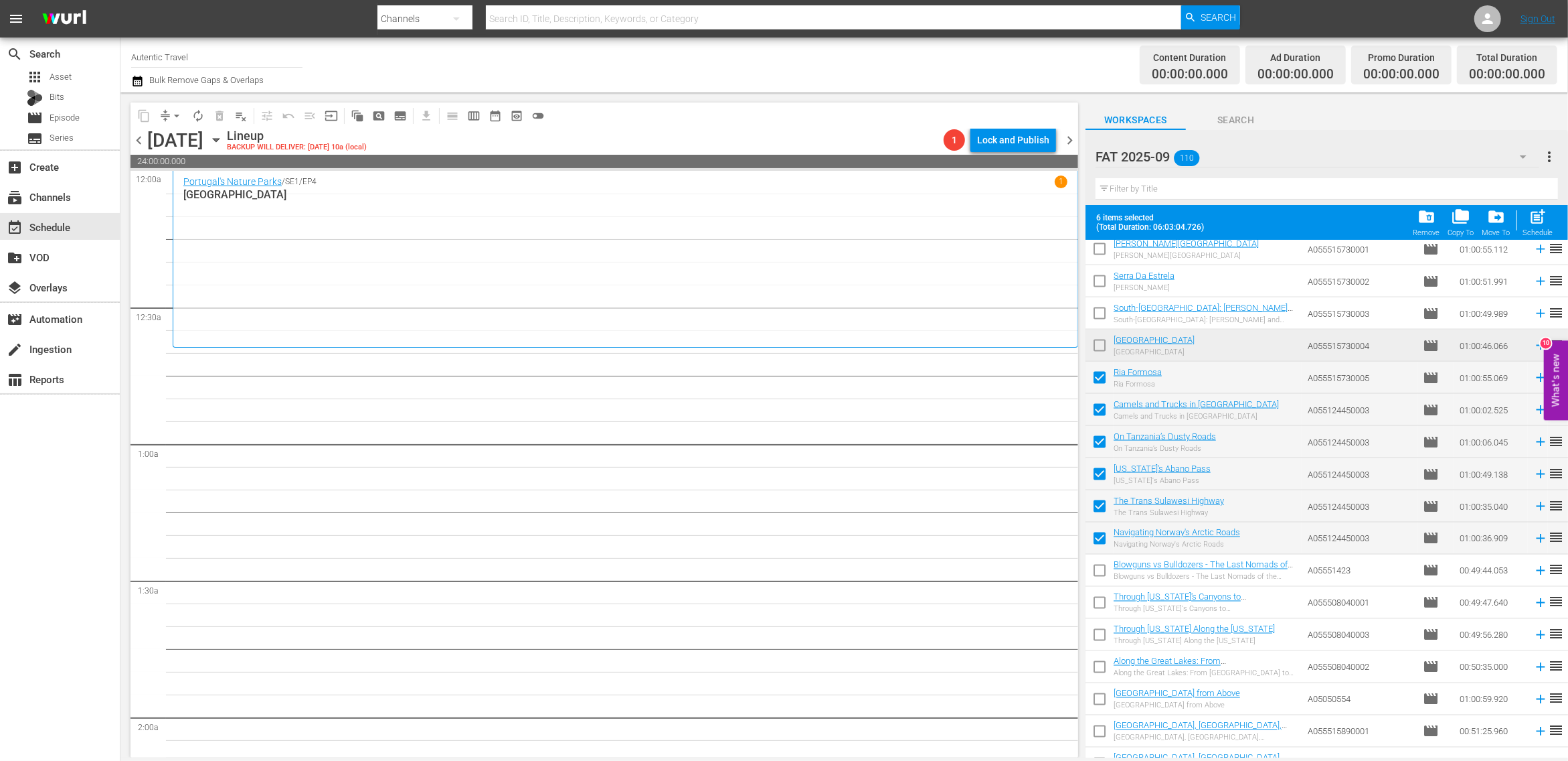
scroll to position [2075, 0]
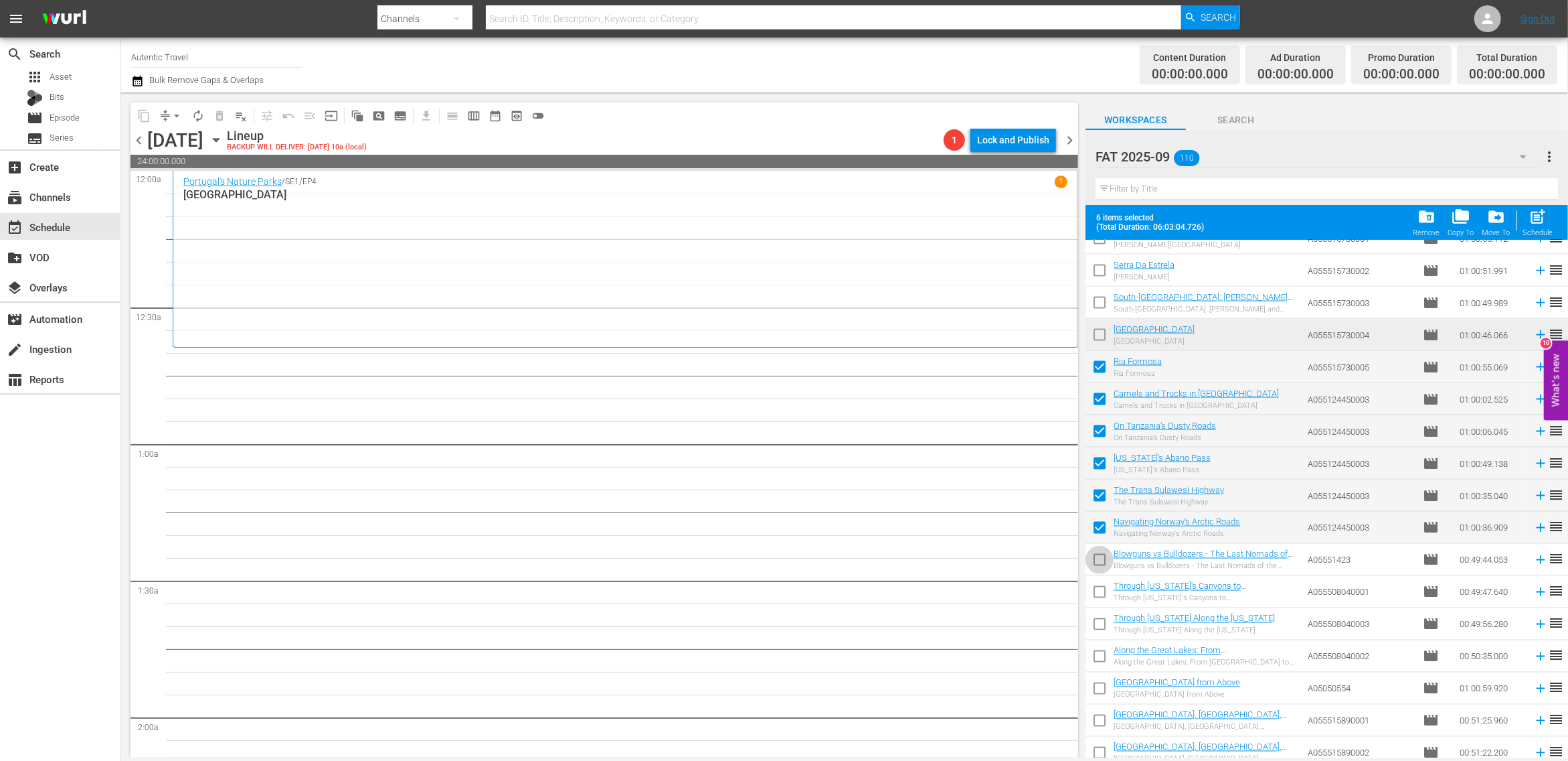
click at [1098, 561] on input "checkbox" at bounding box center [1099, 562] width 28 height 28
click at [1098, 595] on input "checkbox" at bounding box center [1099, 594] width 28 height 28
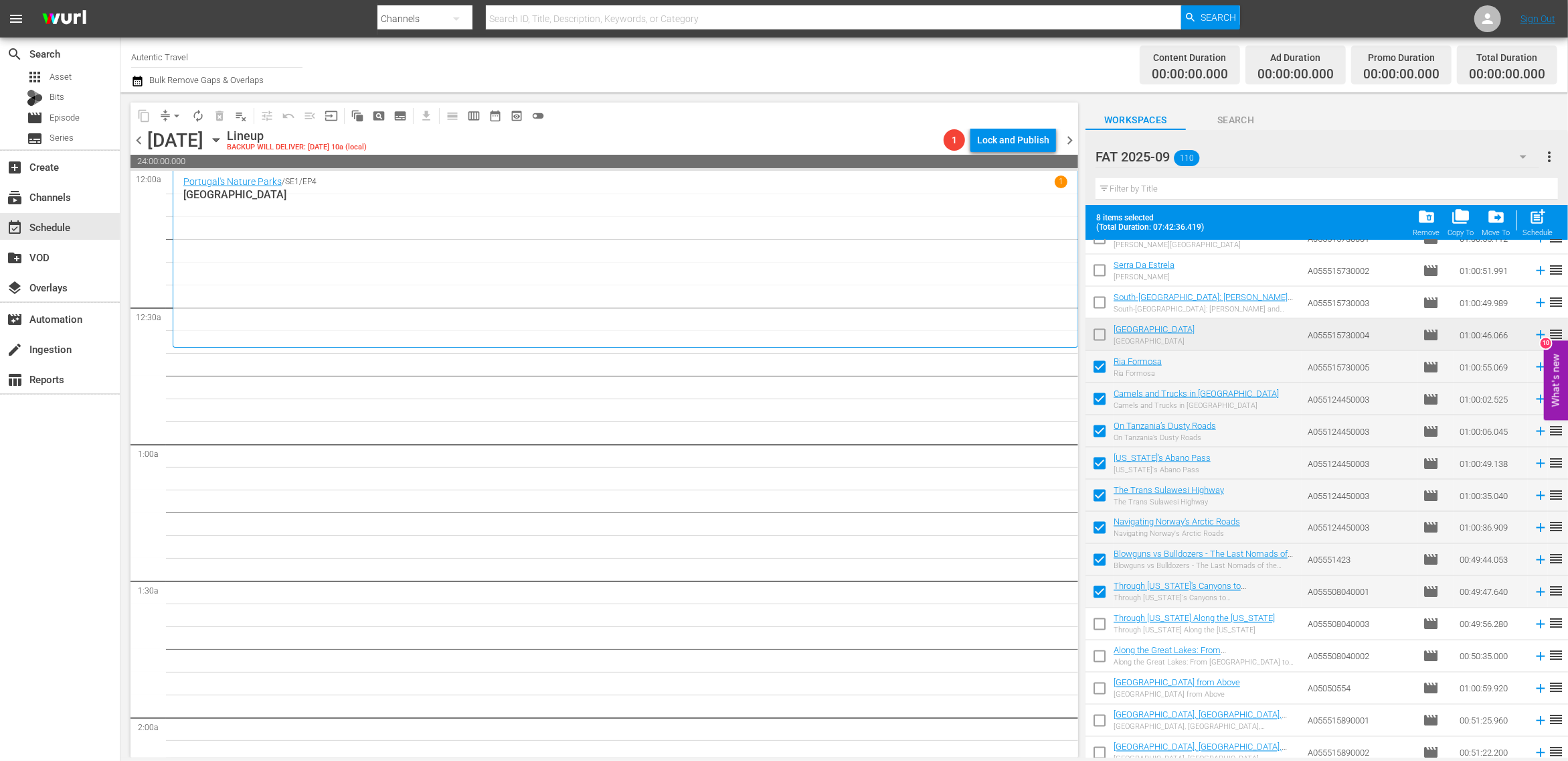
drag, startPoint x: 1100, startPoint y: 629, endPoint x: 1100, endPoint y: 661, distance: 32.0
click at [1100, 629] on input "checkbox" at bounding box center [1099, 627] width 28 height 28
click at [1099, 658] on input "checkbox" at bounding box center [1099, 659] width 28 height 28
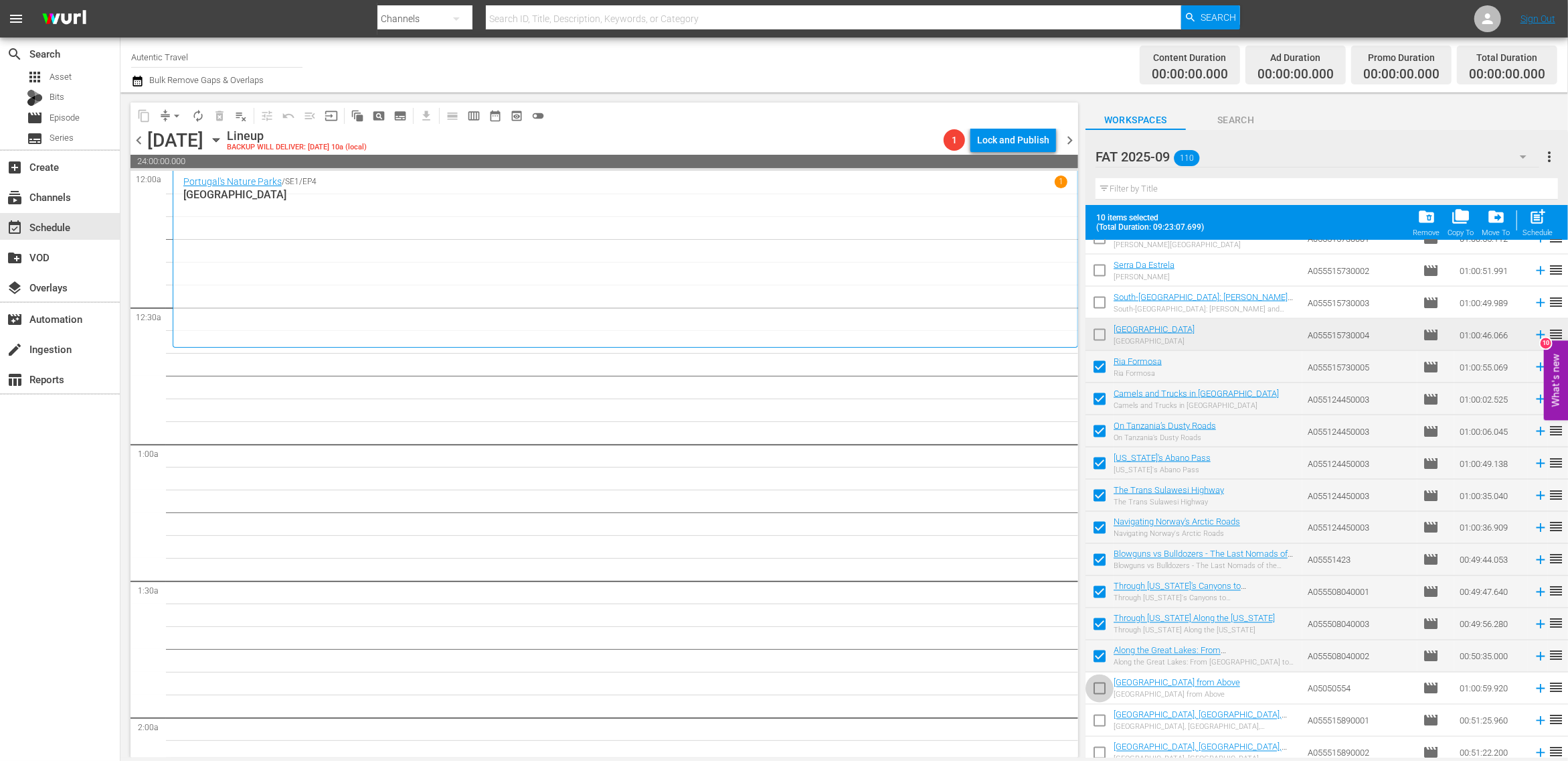
drag, startPoint x: 1099, startPoint y: 684, endPoint x: 1096, endPoint y: 722, distance: 38.1
click at [1099, 687] on input "checkbox" at bounding box center [1099, 691] width 28 height 28
click at [1096, 722] on input "checkbox" at bounding box center [1099, 723] width 28 height 28
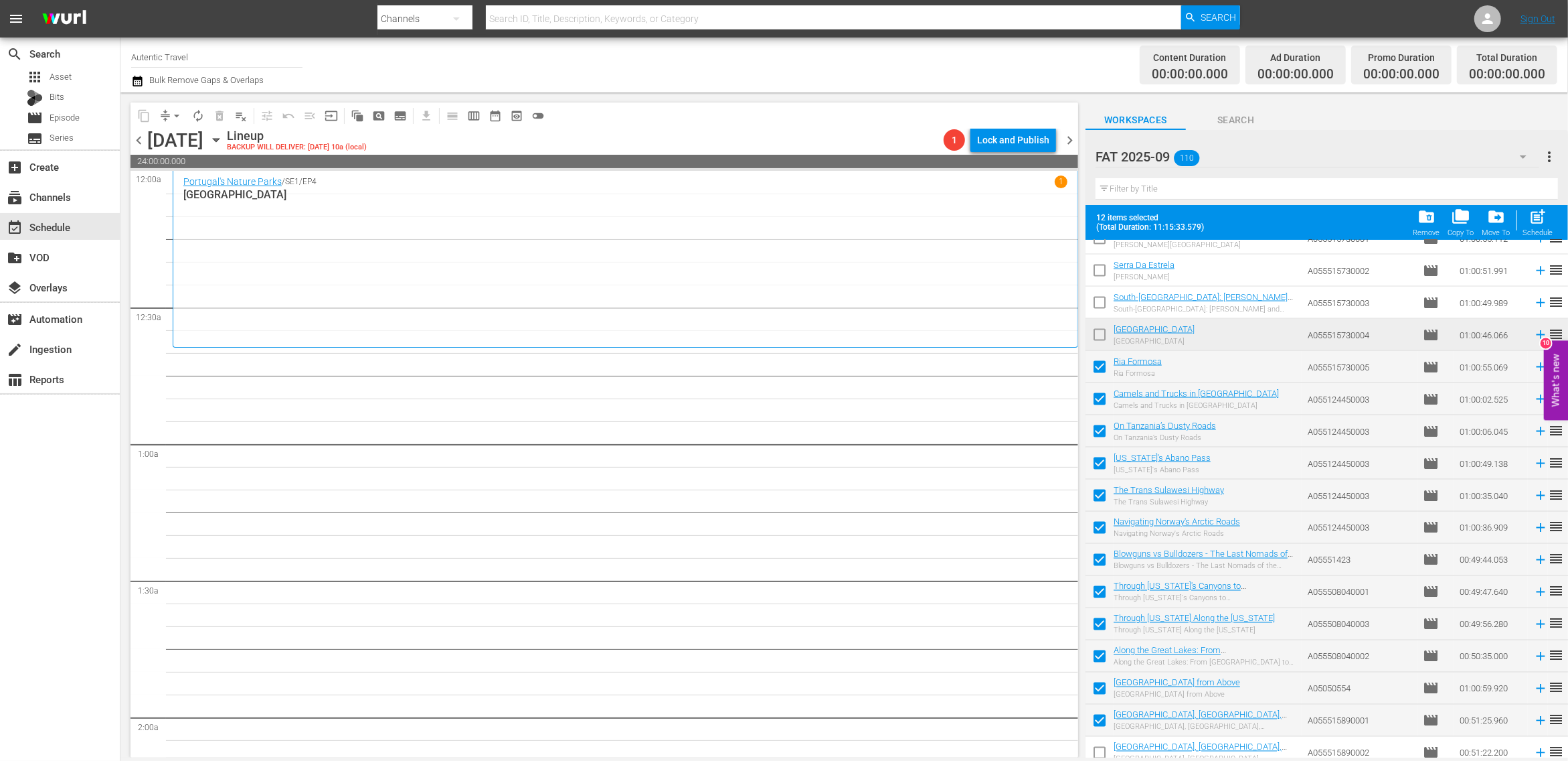
click at [1097, 753] on input "checkbox" at bounding box center [1099, 755] width 28 height 28
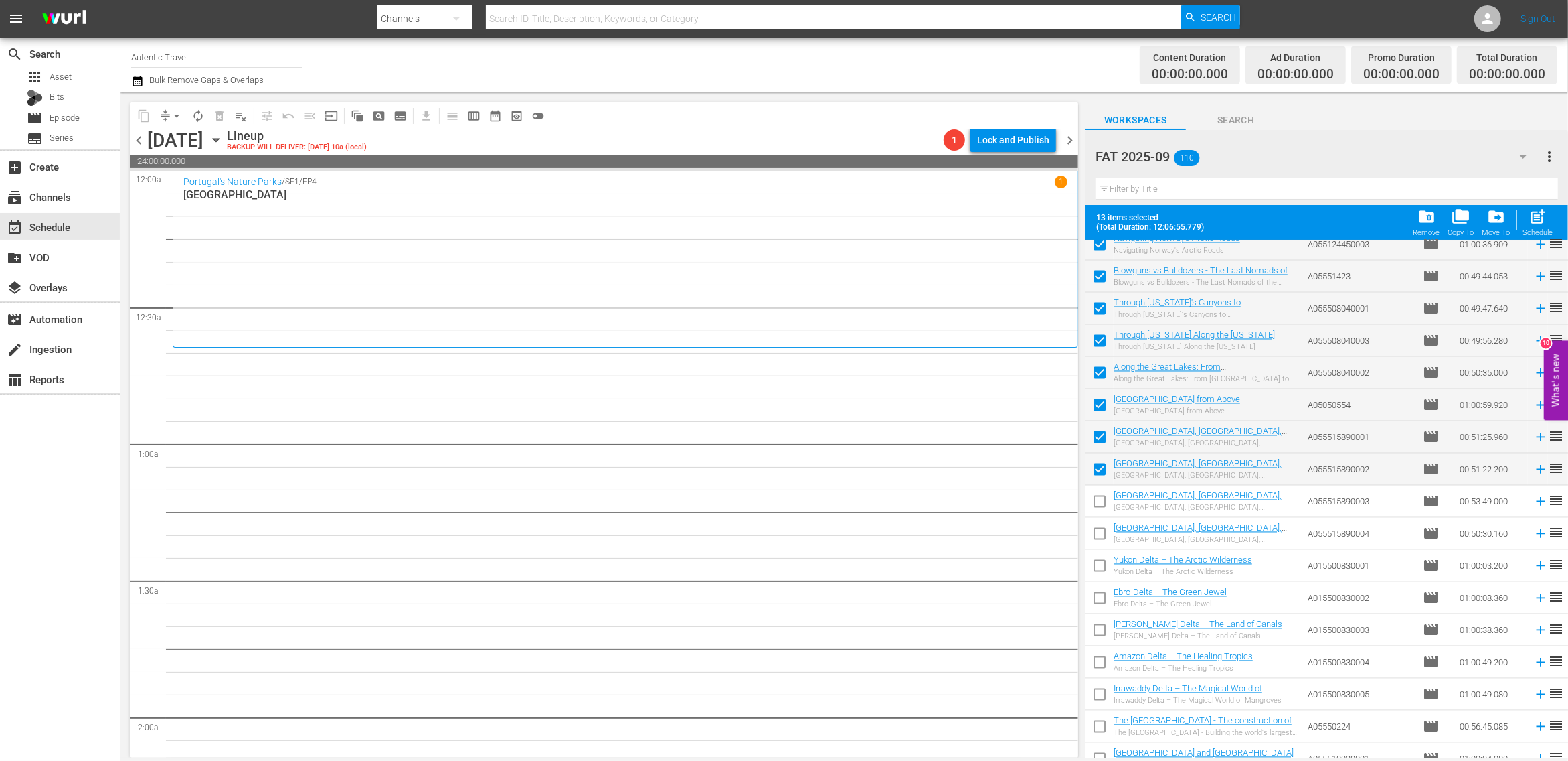
scroll to position [2361, 0]
click at [1105, 504] on input "checkbox" at bounding box center [1099, 501] width 28 height 28
click at [1095, 537] on input "checkbox" at bounding box center [1099, 534] width 28 height 28
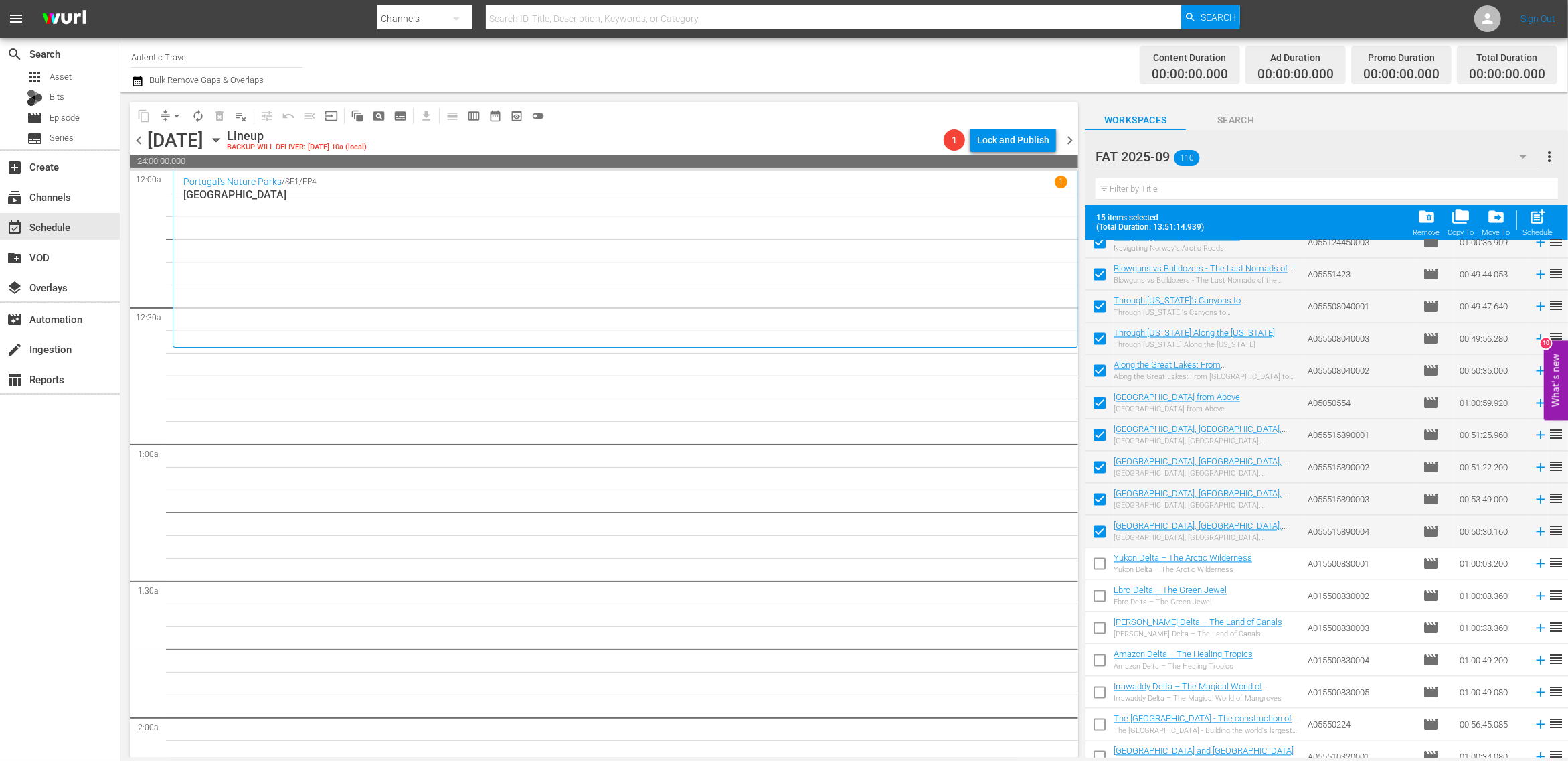
drag, startPoint x: 1100, startPoint y: 556, endPoint x: 1099, endPoint y: 604, distance: 48.0
click at [1100, 559] on input "checkbox" at bounding box center [1099, 566] width 28 height 28
click at [1099, 594] on input "checkbox" at bounding box center [1099, 598] width 28 height 28
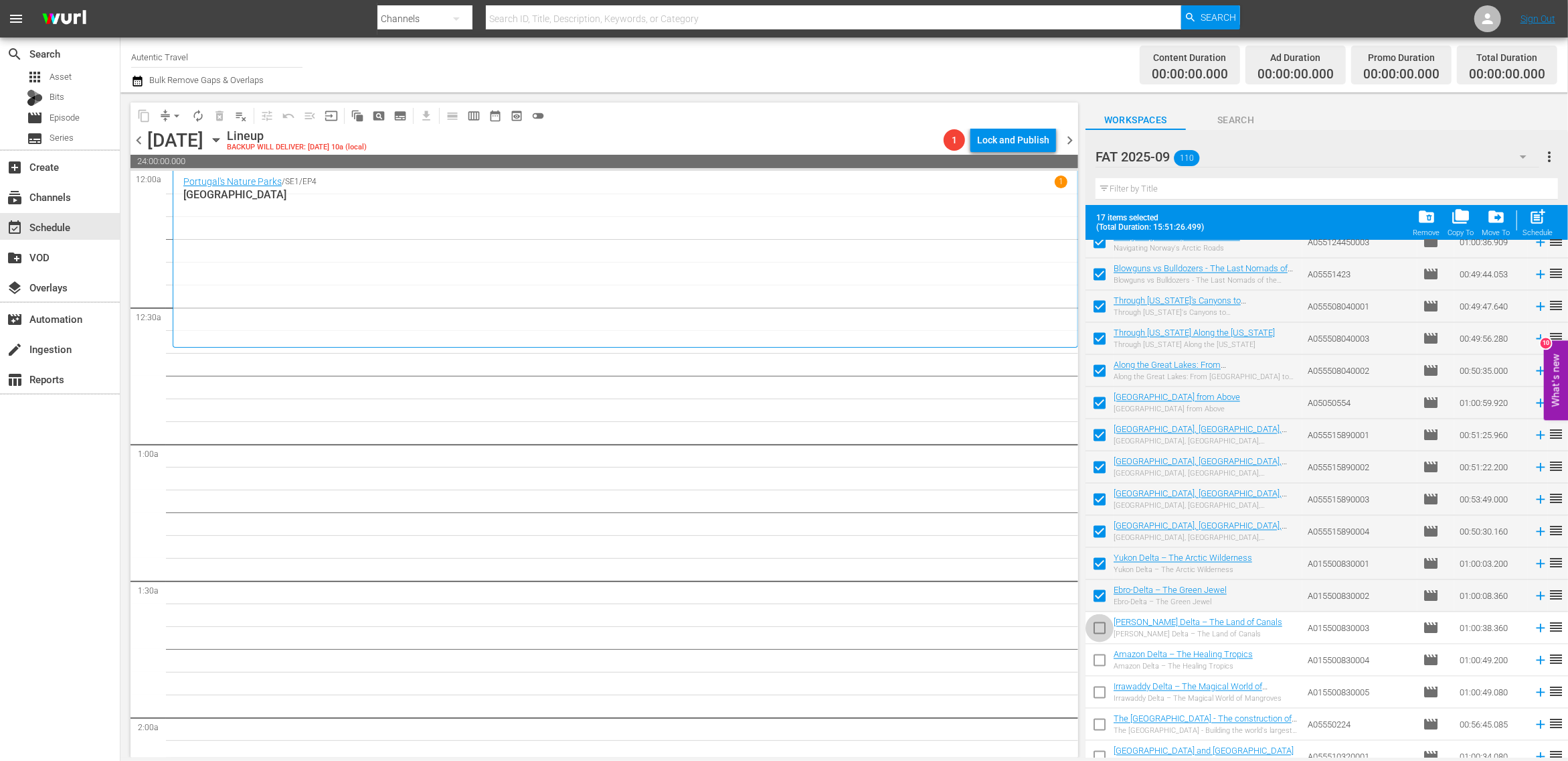
drag, startPoint x: 1099, startPoint y: 623, endPoint x: 1099, endPoint y: 649, distance: 26.0
click at [1099, 626] on input "checkbox" at bounding box center [1099, 630] width 28 height 28
click at [1101, 658] on input "checkbox" at bounding box center [1099, 662] width 28 height 28
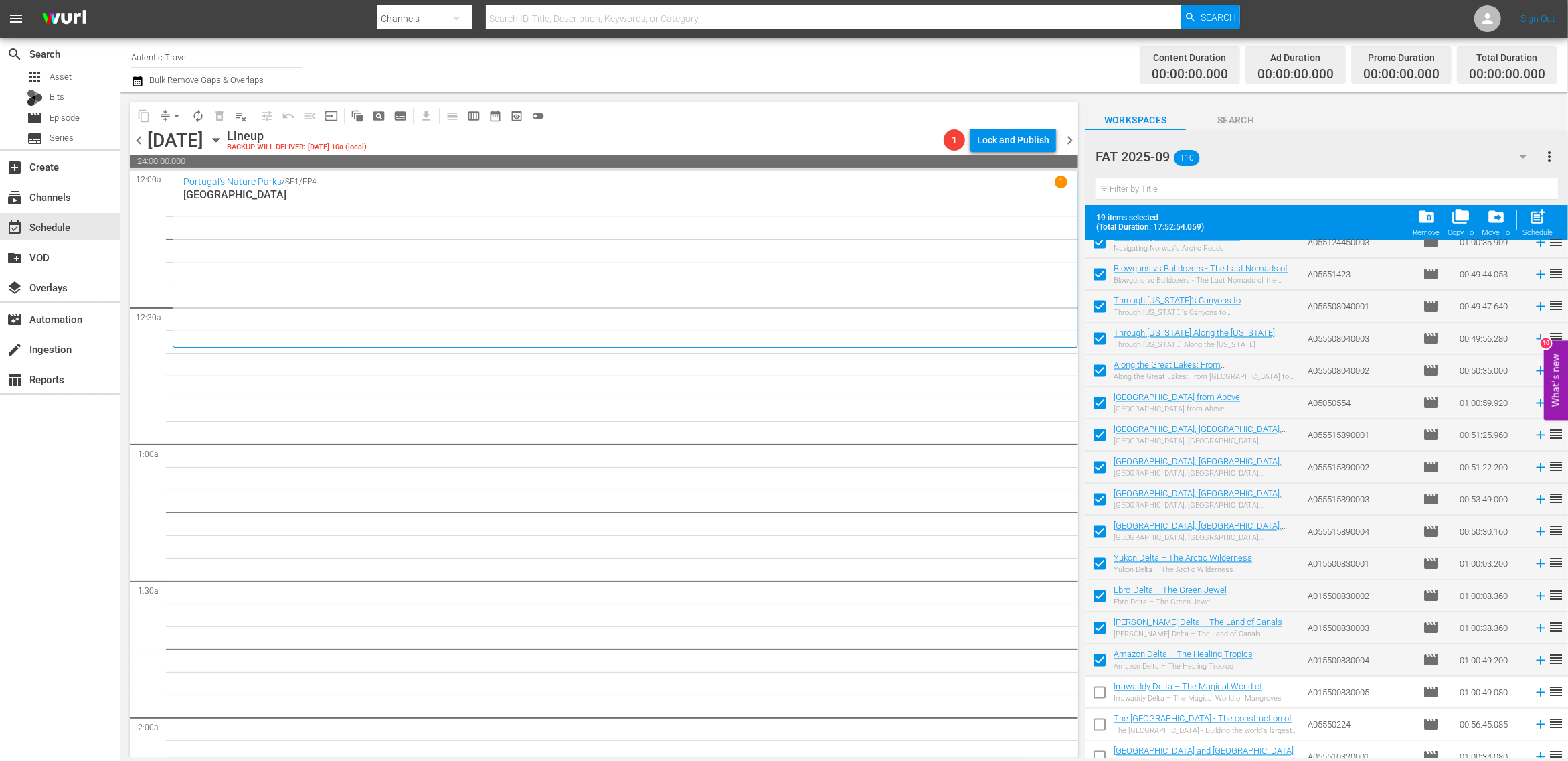
drag, startPoint x: 1102, startPoint y: 687, endPoint x: 1101, endPoint y: 729, distance: 42.0
click at [1101, 690] on input "checkbox" at bounding box center [1099, 694] width 28 height 28
drag, startPoint x: 1103, startPoint y: 722, endPoint x: 1103, endPoint y: 750, distance: 28.0
click at [1103, 729] on input "checkbox" at bounding box center [1099, 726] width 28 height 28
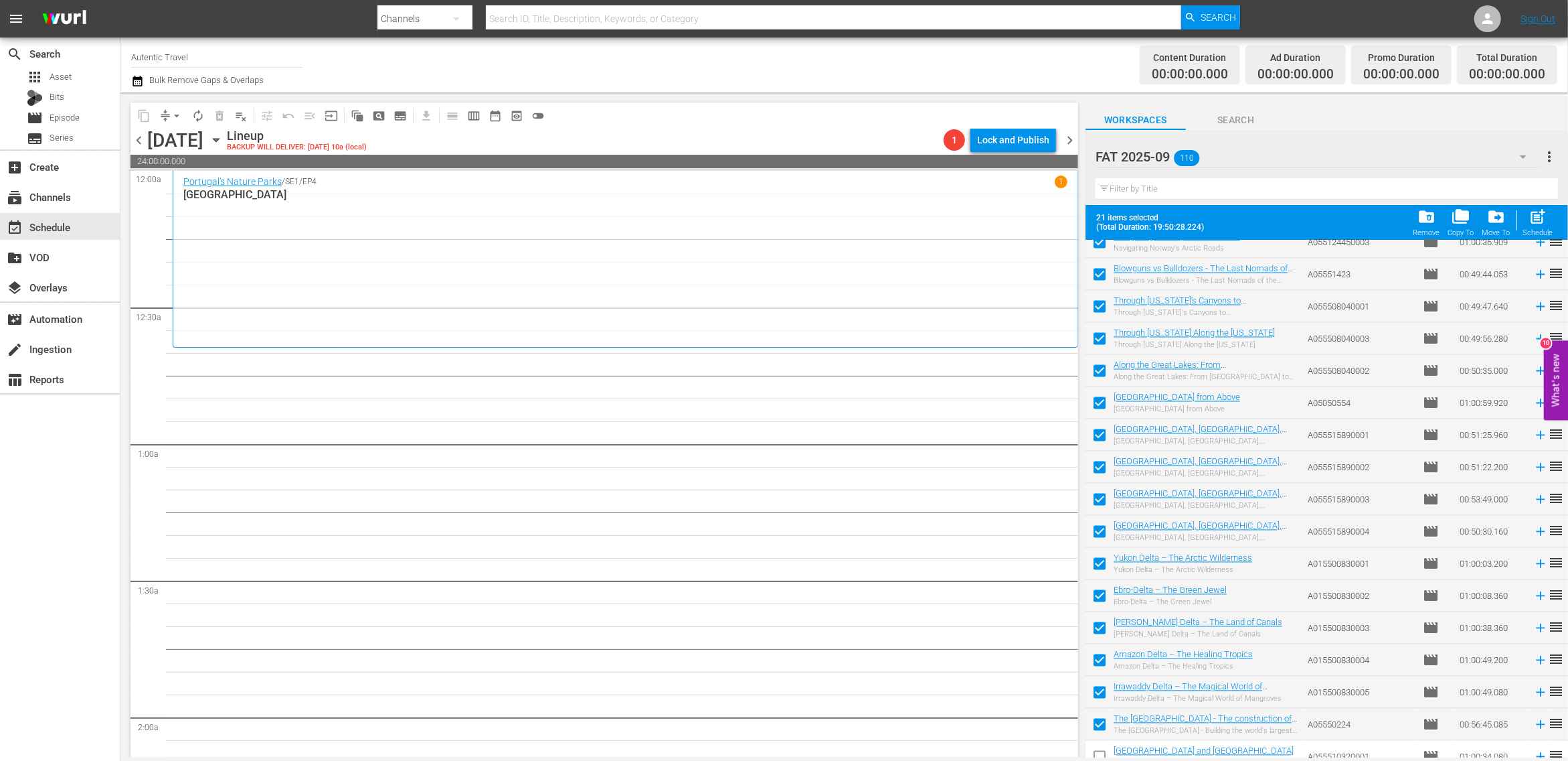
click at [1103, 751] on input "checkbox" at bounding box center [1099, 758] width 28 height 28
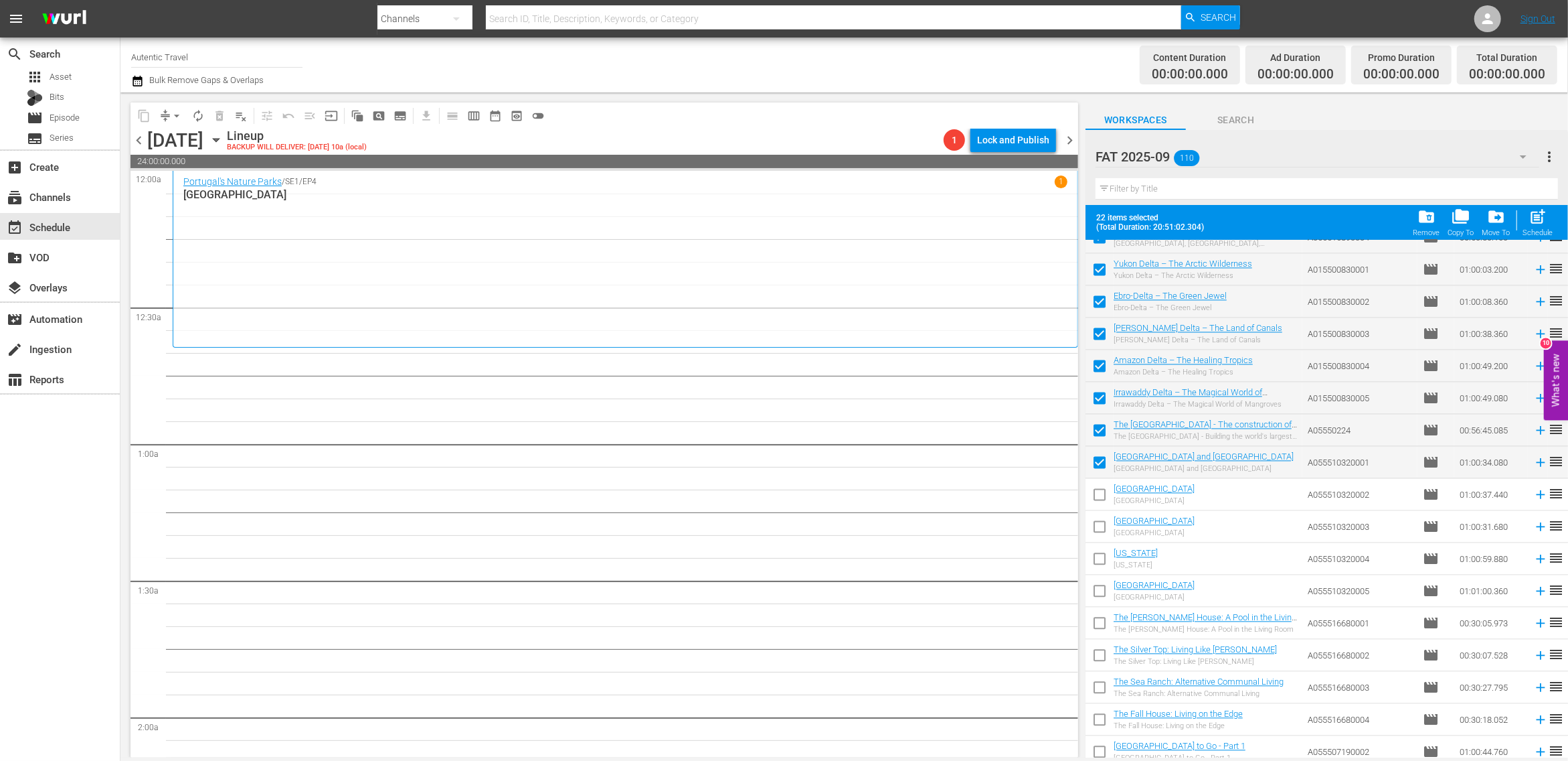
scroll to position [2659, 0]
click at [1101, 490] on input "checkbox" at bounding box center [1099, 492] width 28 height 28
drag, startPoint x: 1101, startPoint y: 525, endPoint x: 1101, endPoint y: 549, distance: 24.0
click at [1101, 525] on input "checkbox" at bounding box center [1099, 524] width 28 height 28
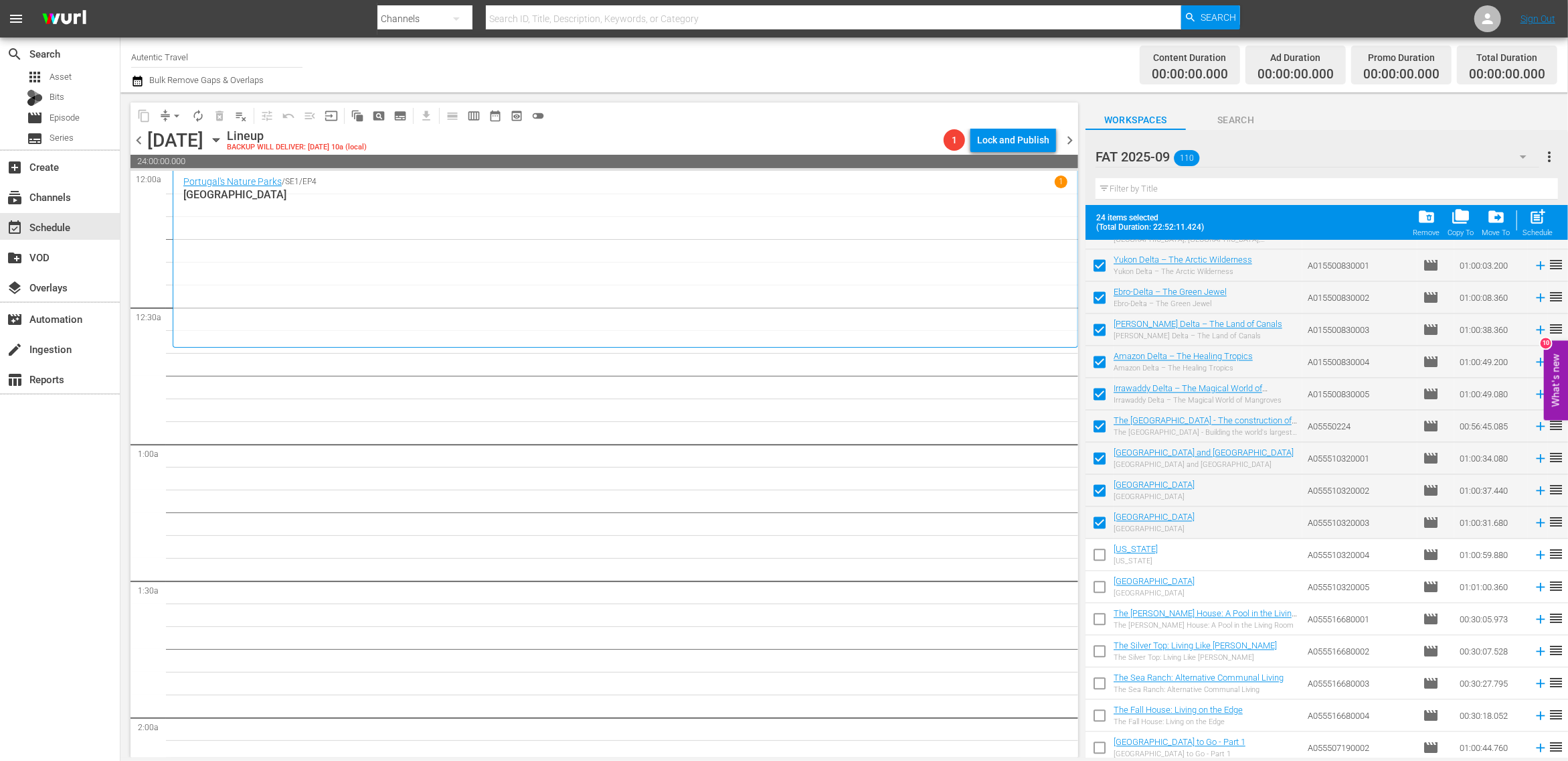
click at [1101, 553] on input "checkbox" at bounding box center [1099, 556] width 28 height 28
click at [1103, 589] on input "checkbox" at bounding box center [1099, 589] width 28 height 28
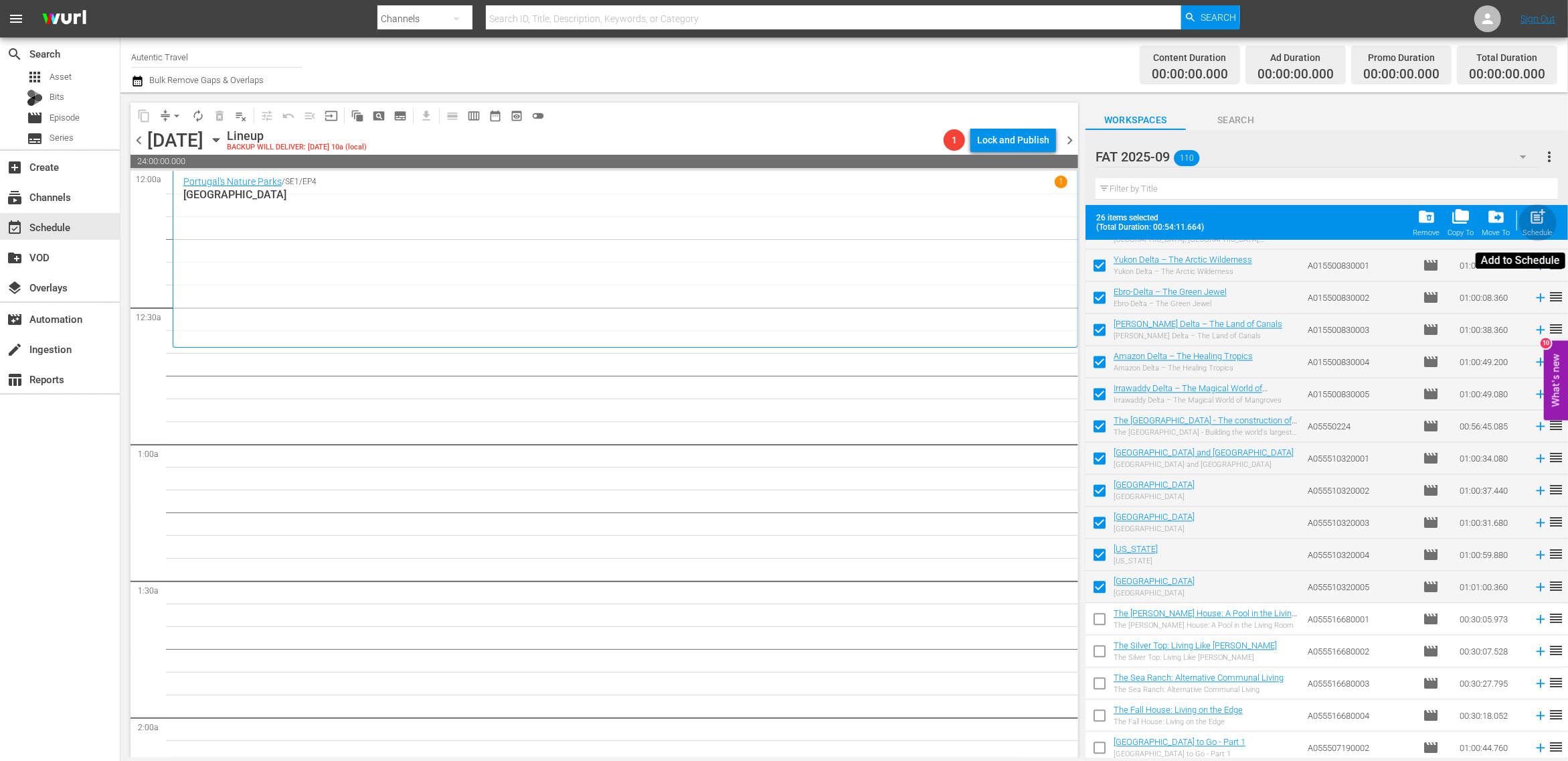
click at [1536, 222] on span "post_add" at bounding box center [1538, 216] width 18 height 18
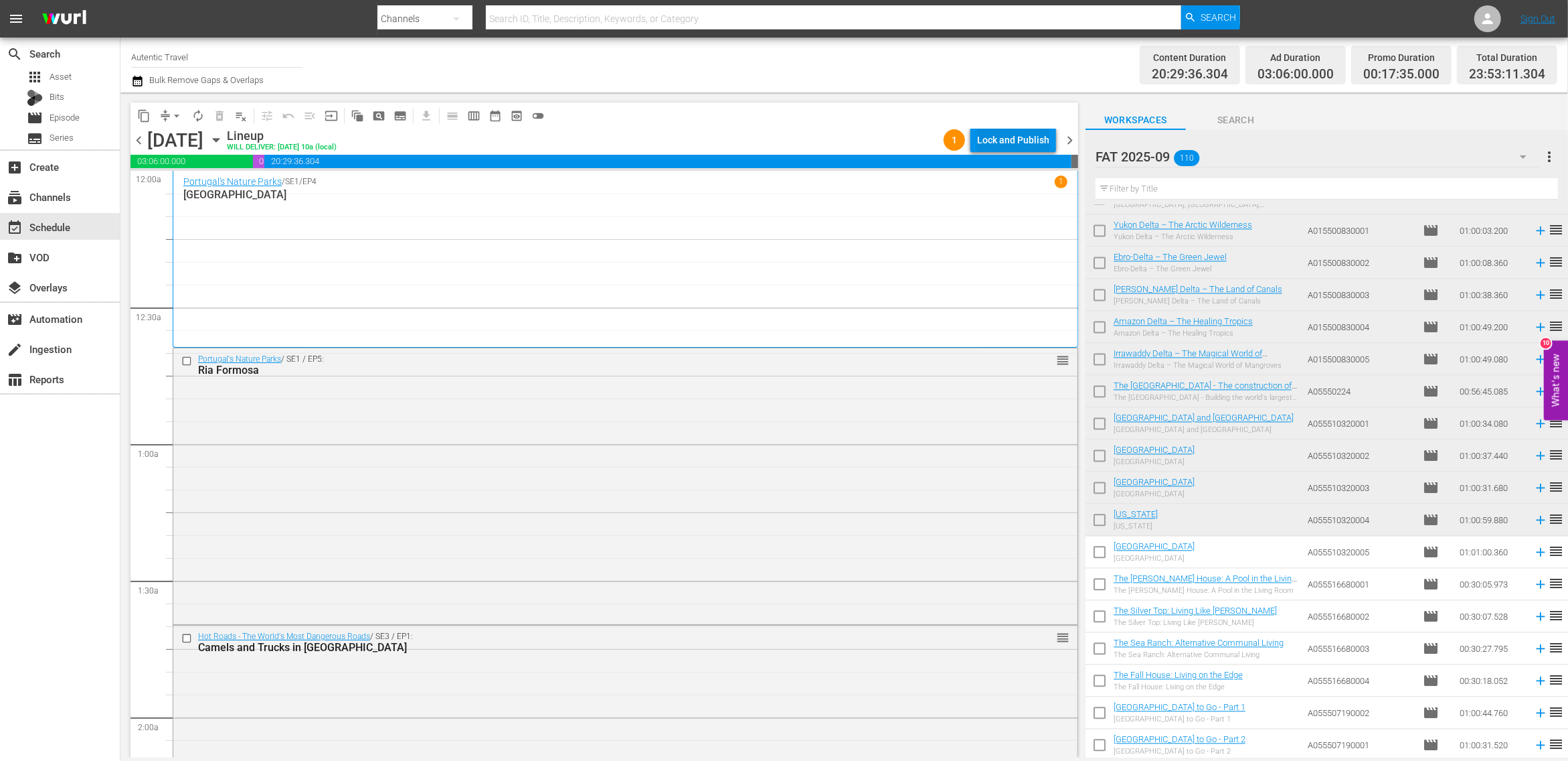
click at [1036, 137] on div "Lock and Publish" at bounding box center [1013, 140] width 73 height 25
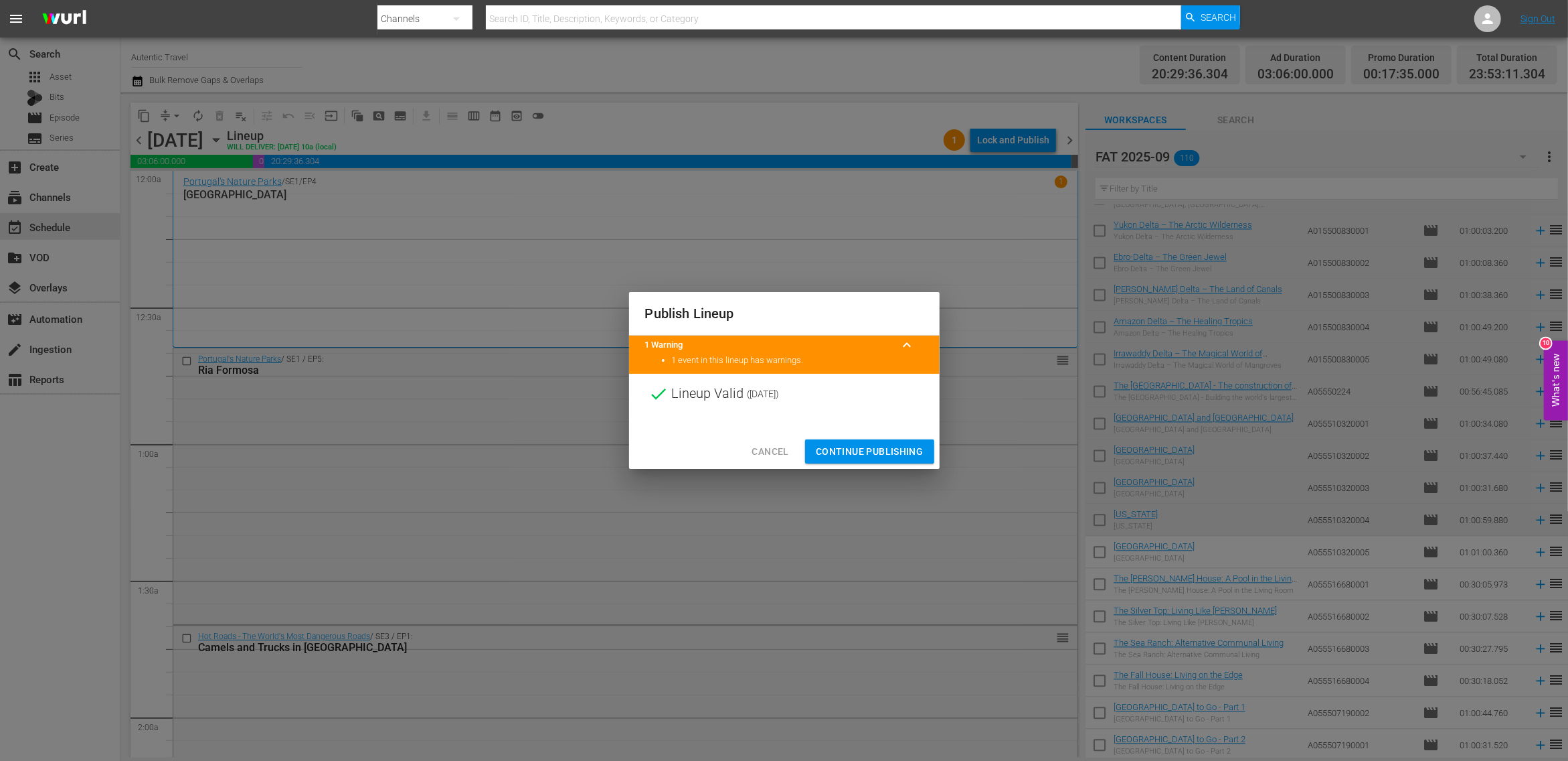
click at [882, 452] on span "Continue Publishing" at bounding box center [869, 452] width 107 height 17
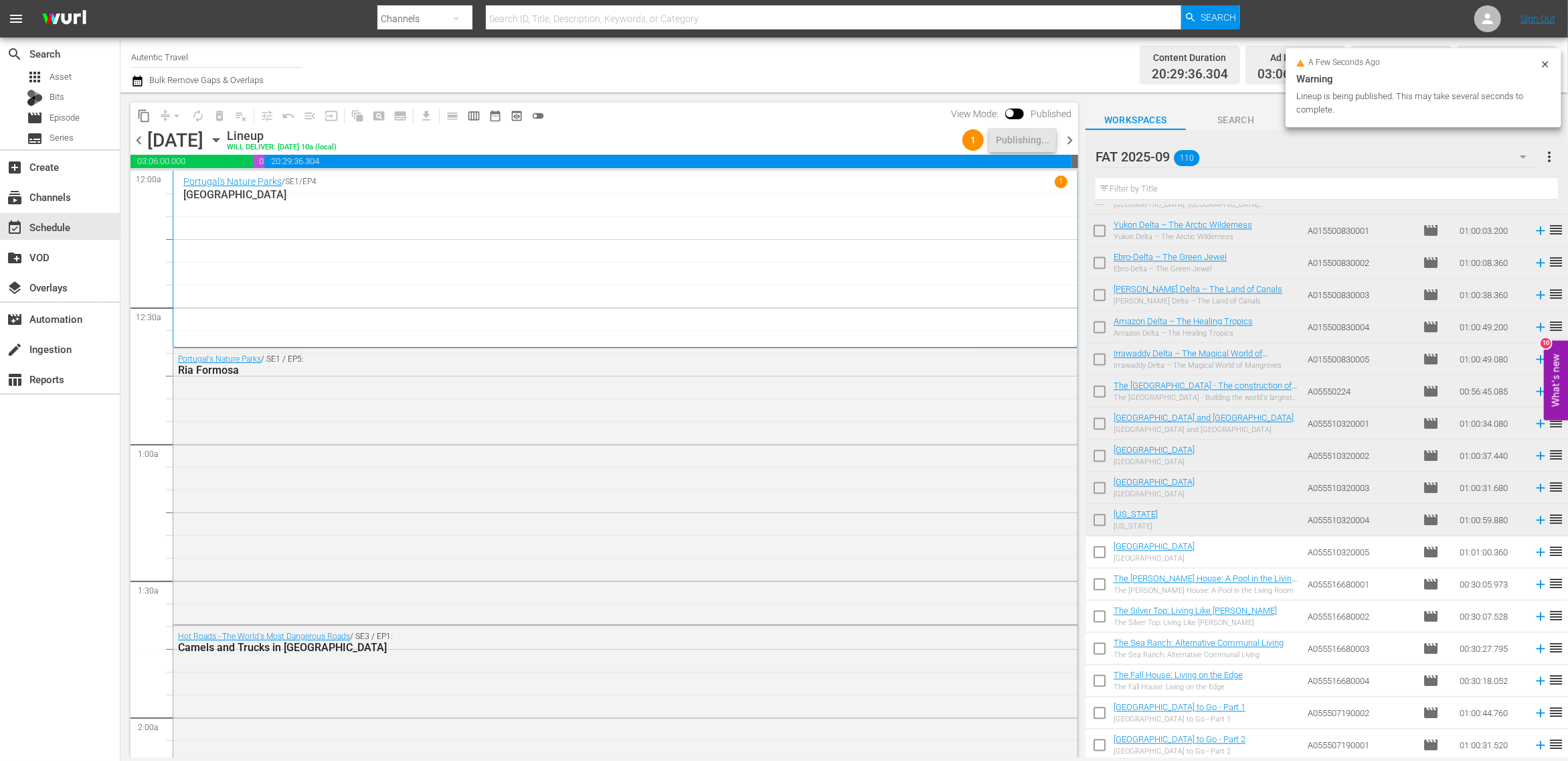
click at [1072, 137] on span "chevron_right" at bounding box center [1070, 140] width 17 height 17
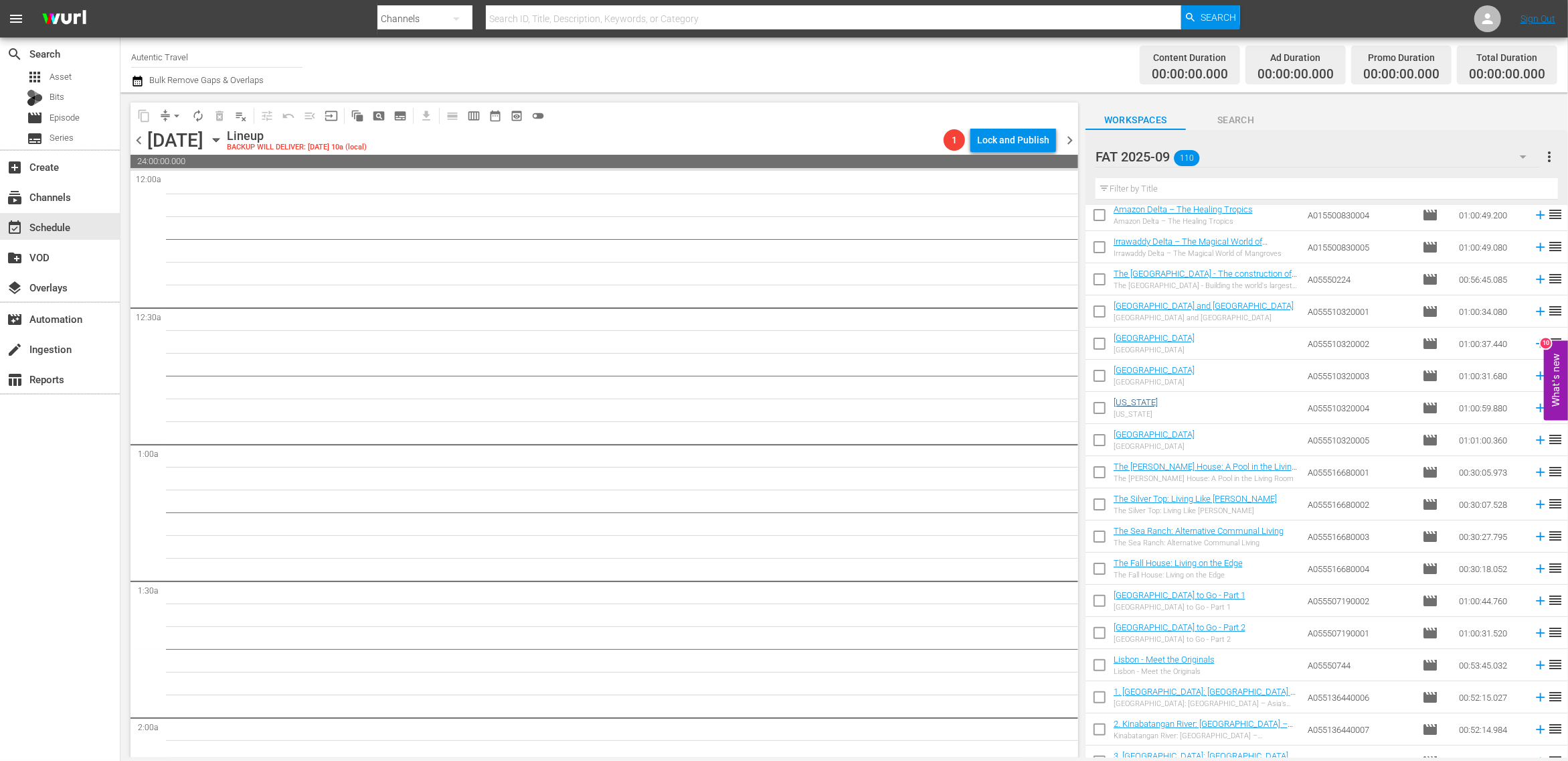
scroll to position [3014, 0]
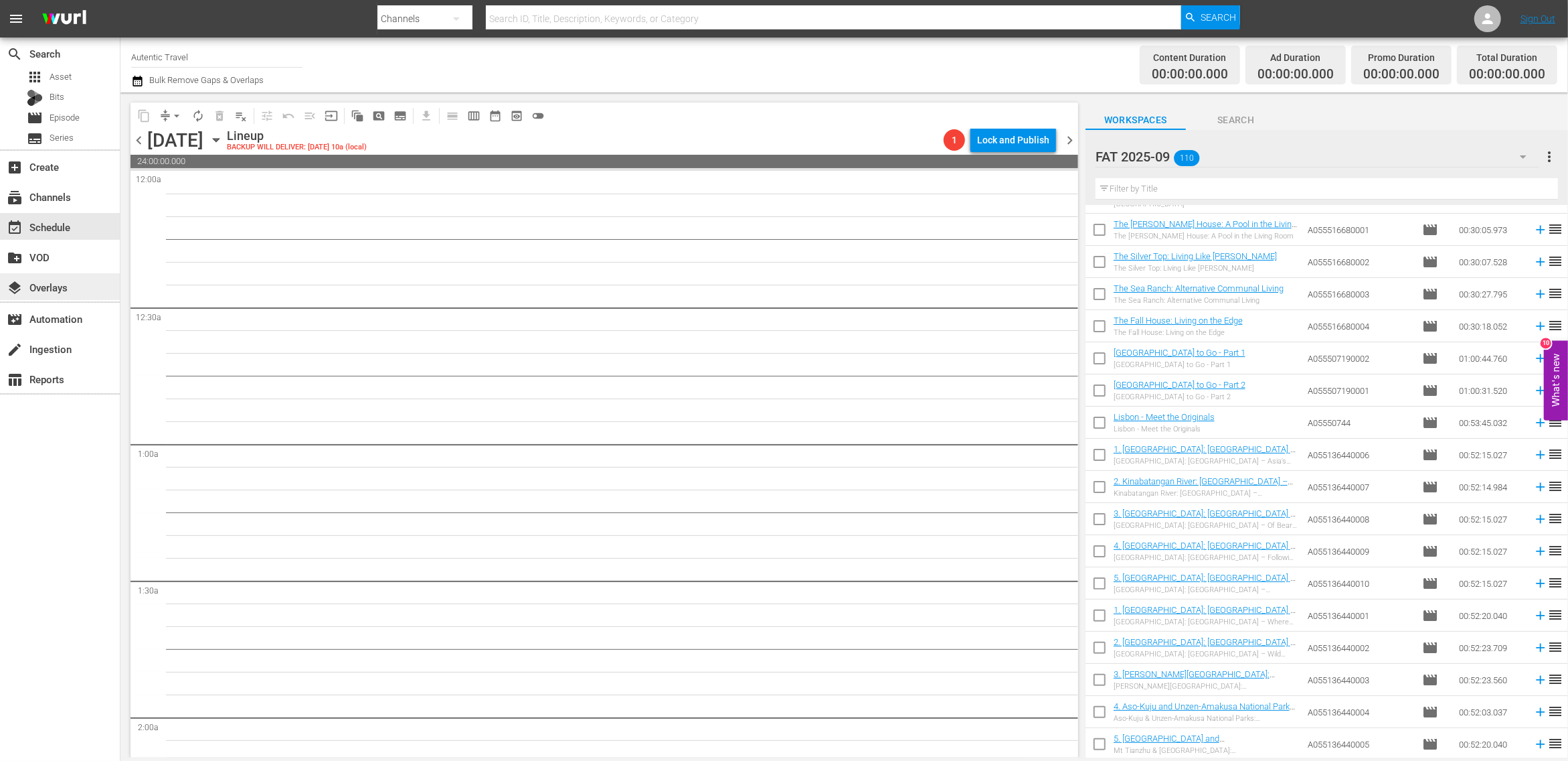
click at [43, 287] on div "layers Overlays" at bounding box center [37, 285] width 75 height 12
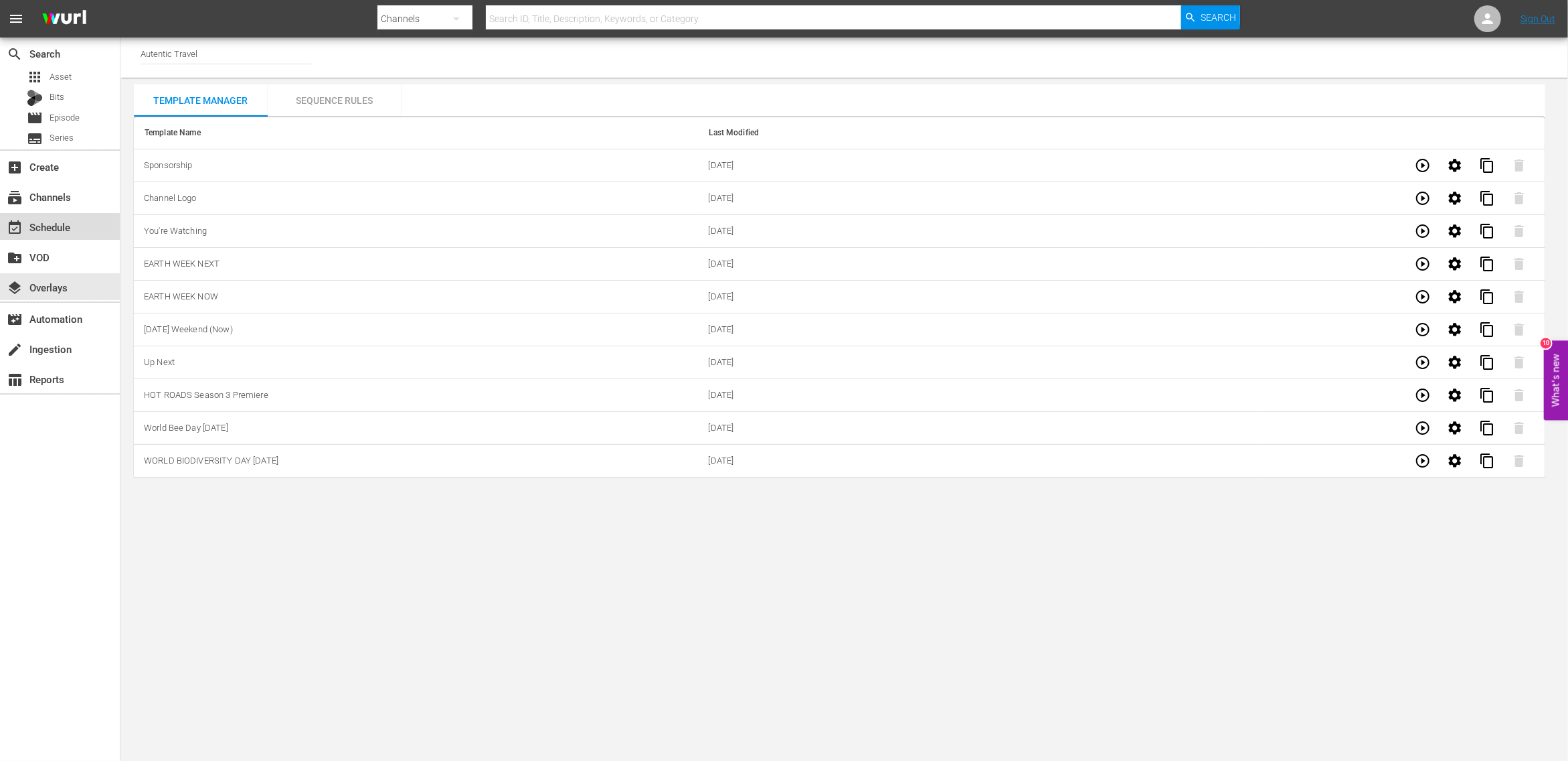
click at [43, 223] on div "event_available Schedule" at bounding box center [37, 225] width 75 height 12
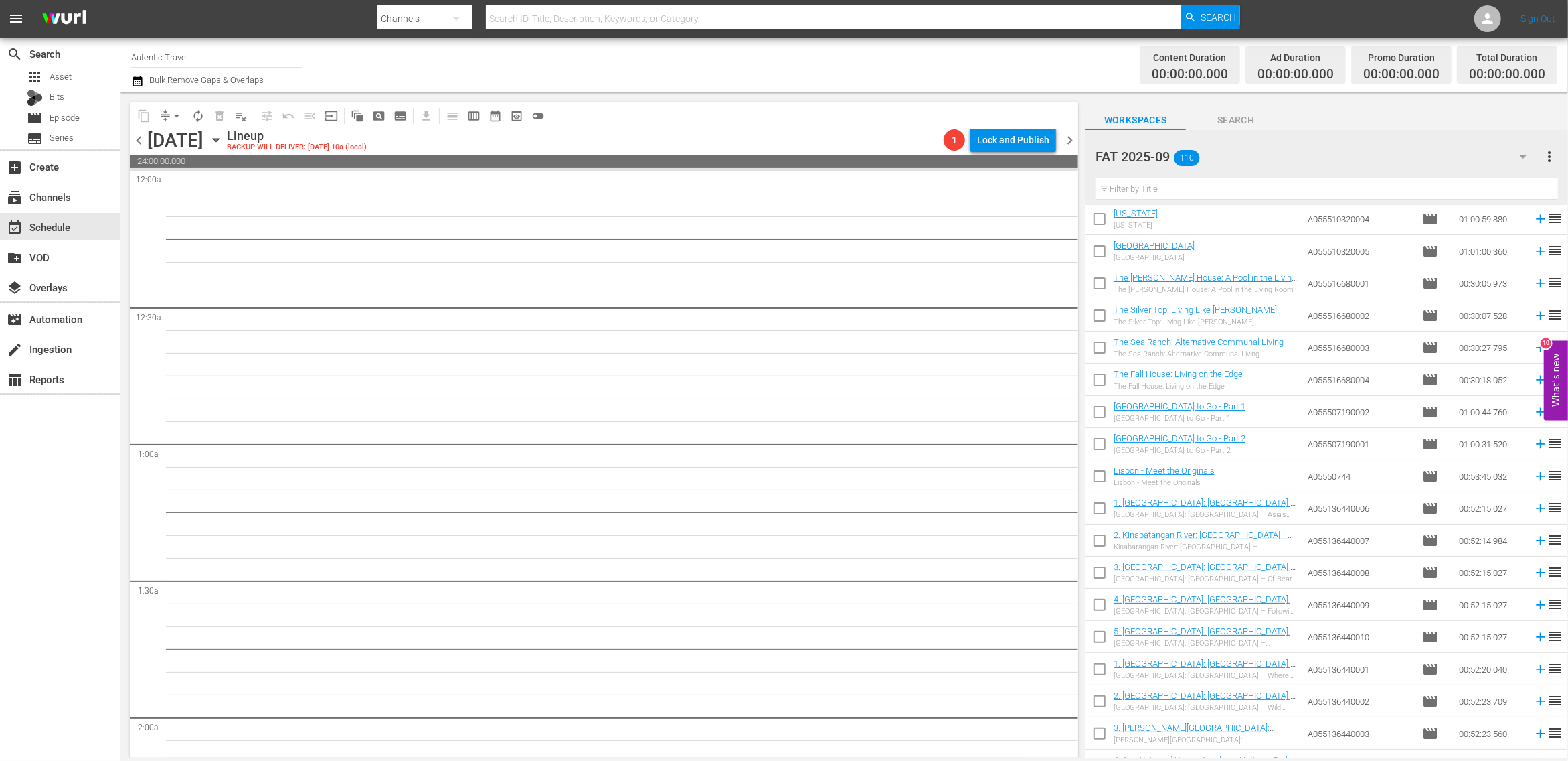
scroll to position [3014, 0]
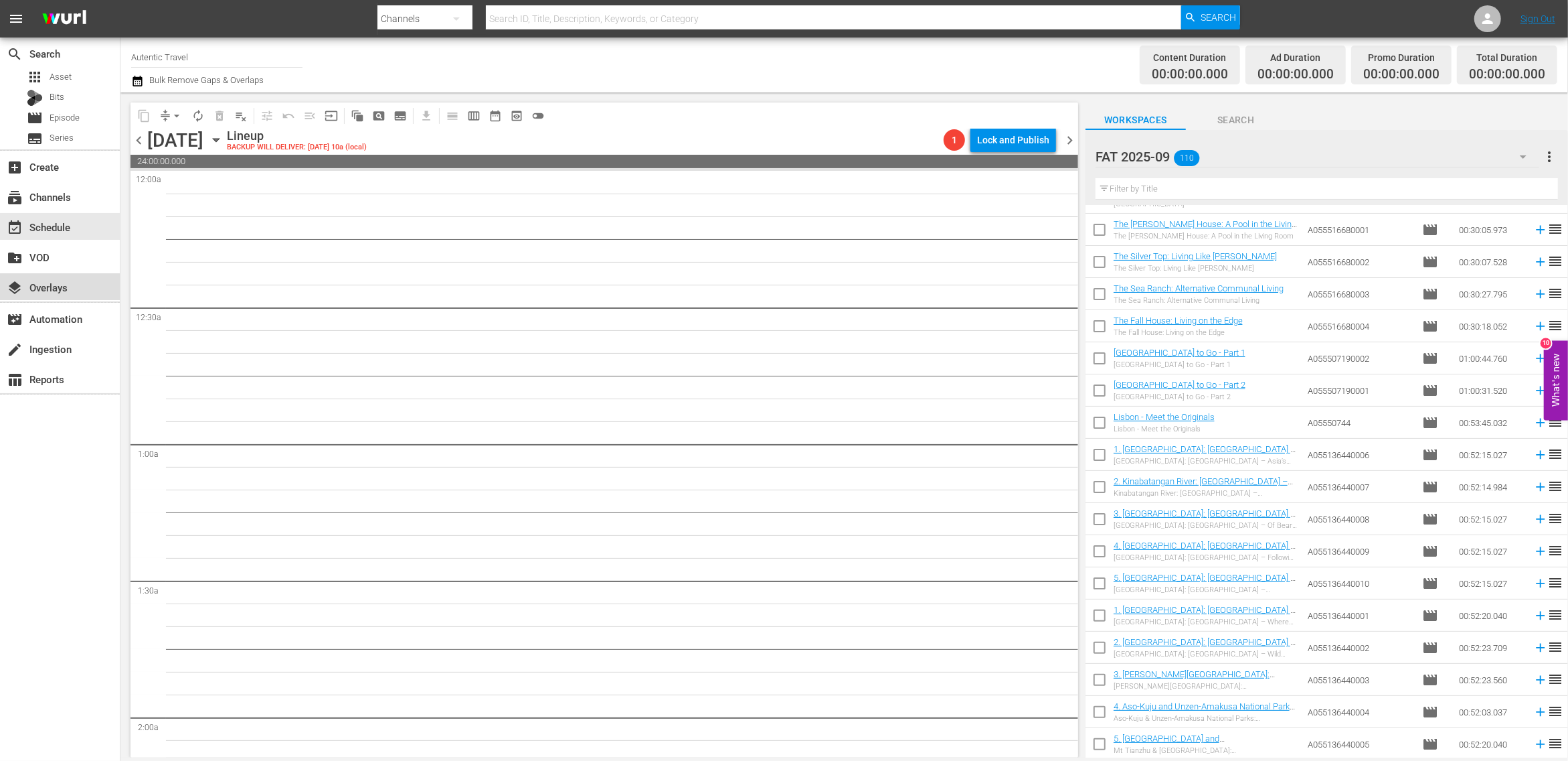
click at [63, 274] on div "layers Overlays" at bounding box center [60, 287] width 120 height 27
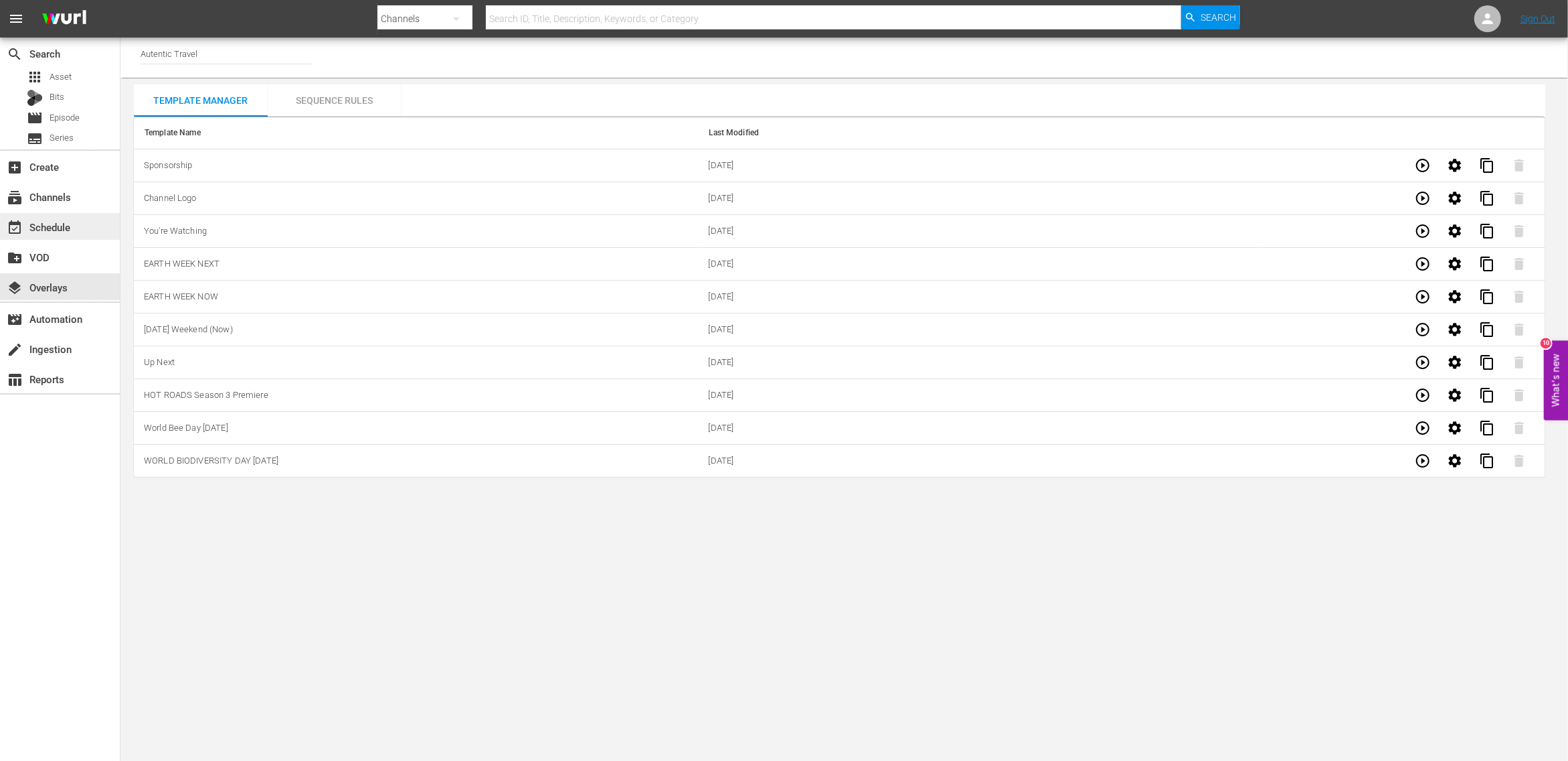
click at [50, 225] on div "event_available Schedule" at bounding box center [37, 225] width 75 height 12
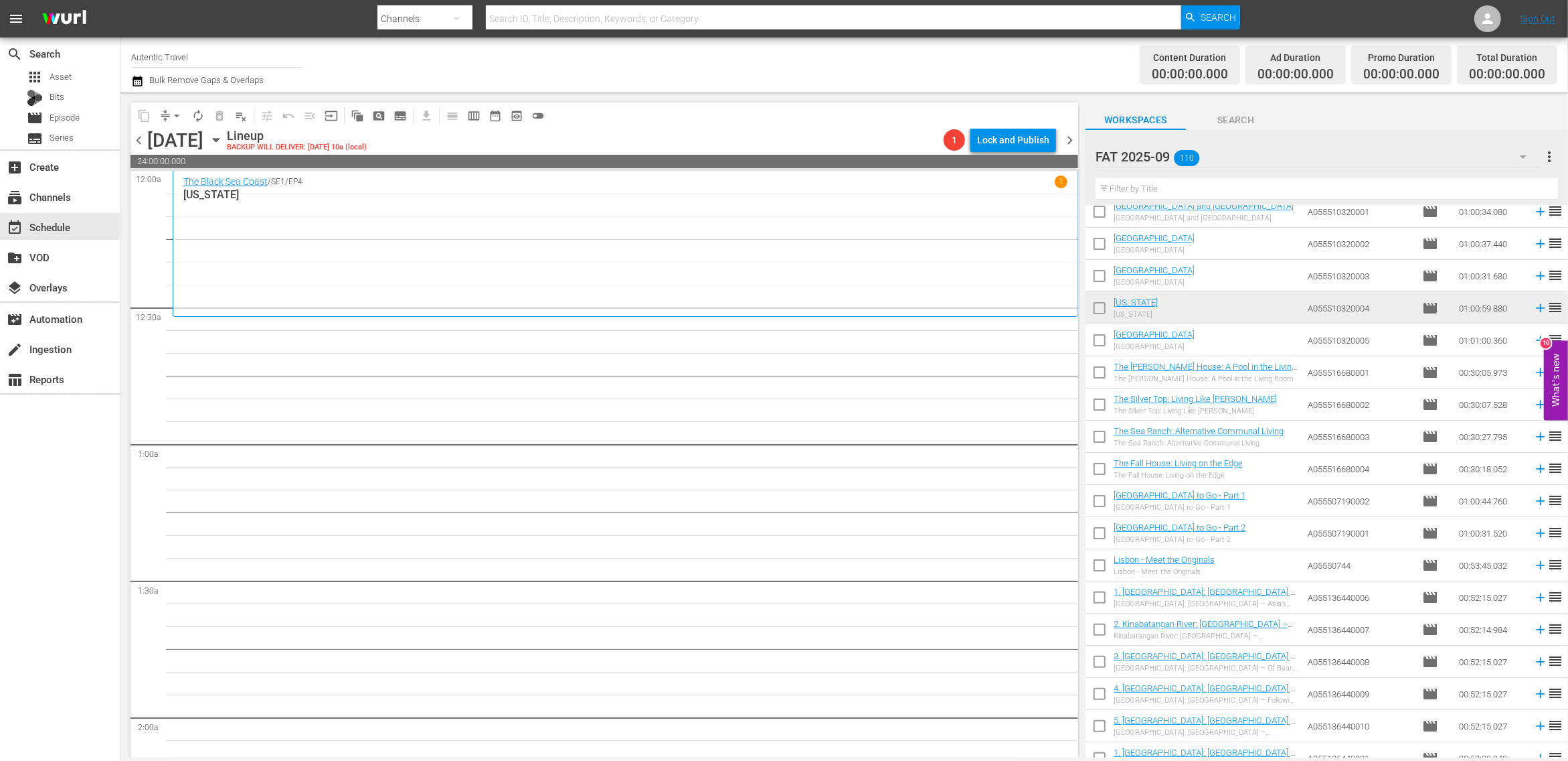
scroll to position [2874, 0]
click at [1095, 341] on input "checkbox" at bounding box center [1099, 339] width 28 height 28
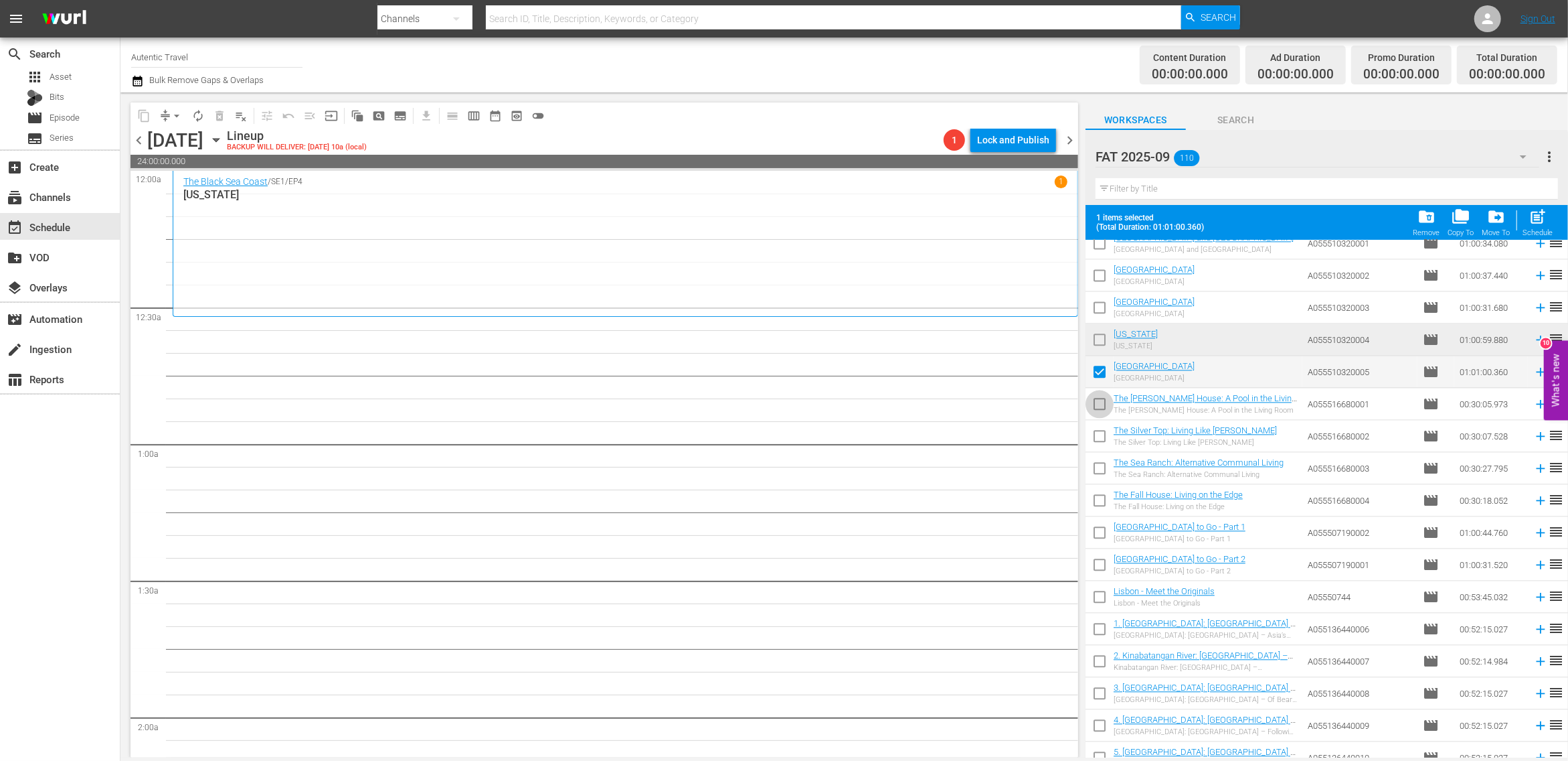
click at [1100, 408] on input "checkbox" at bounding box center [1099, 406] width 28 height 28
click at [1100, 435] on input "checkbox" at bounding box center [1099, 438] width 28 height 28
drag, startPoint x: 1100, startPoint y: 470, endPoint x: 1097, endPoint y: 484, distance: 14.3
click at [1100, 471] on input "checkbox" at bounding box center [1099, 470] width 28 height 28
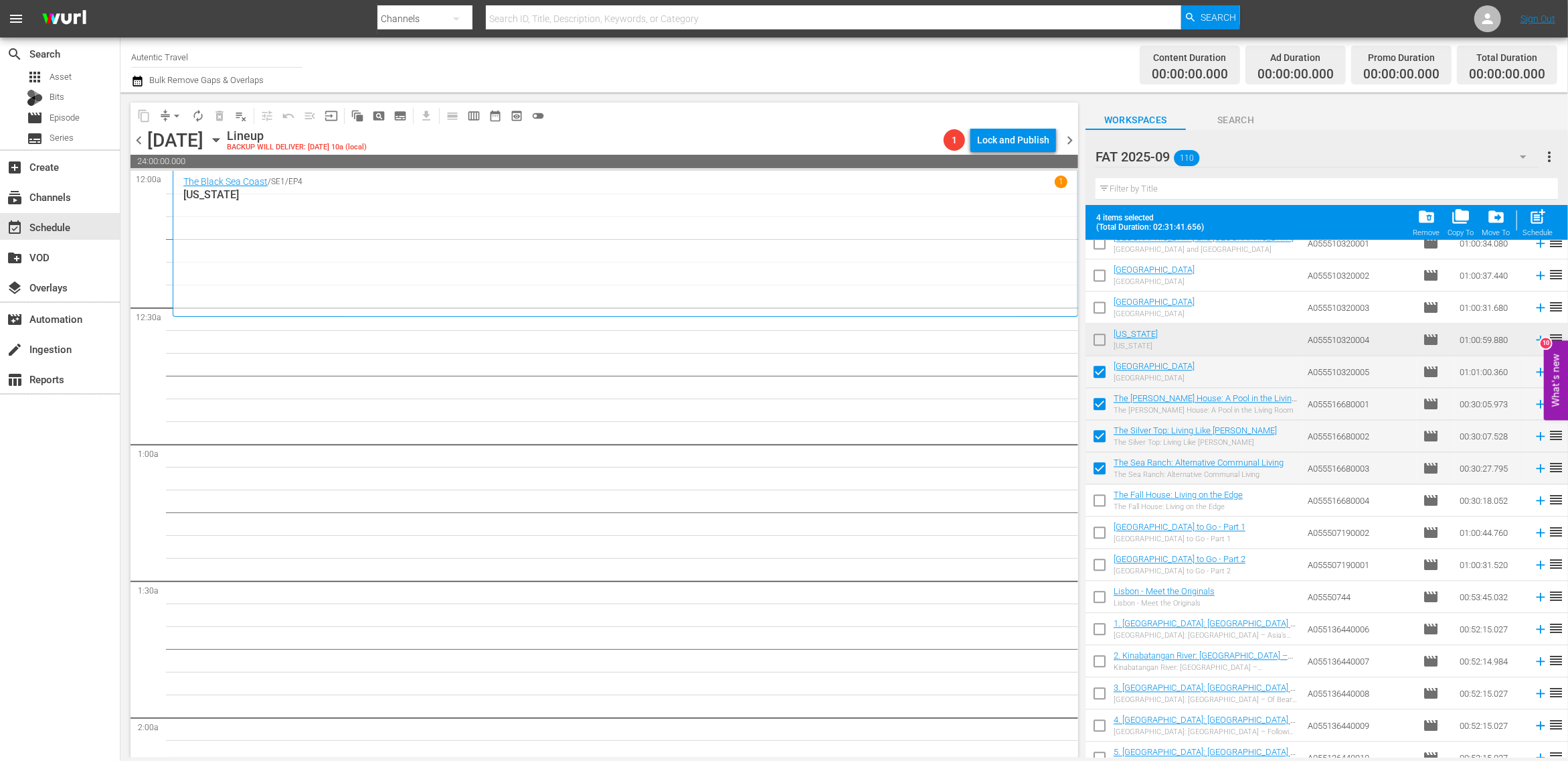
click at [1101, 504] on input "checkbox" at bounding box center [1099, 502] width 28 height 28
click at [1099, 530] on input "checkbox" at bounding box center [1099, 534] width 28 height 28
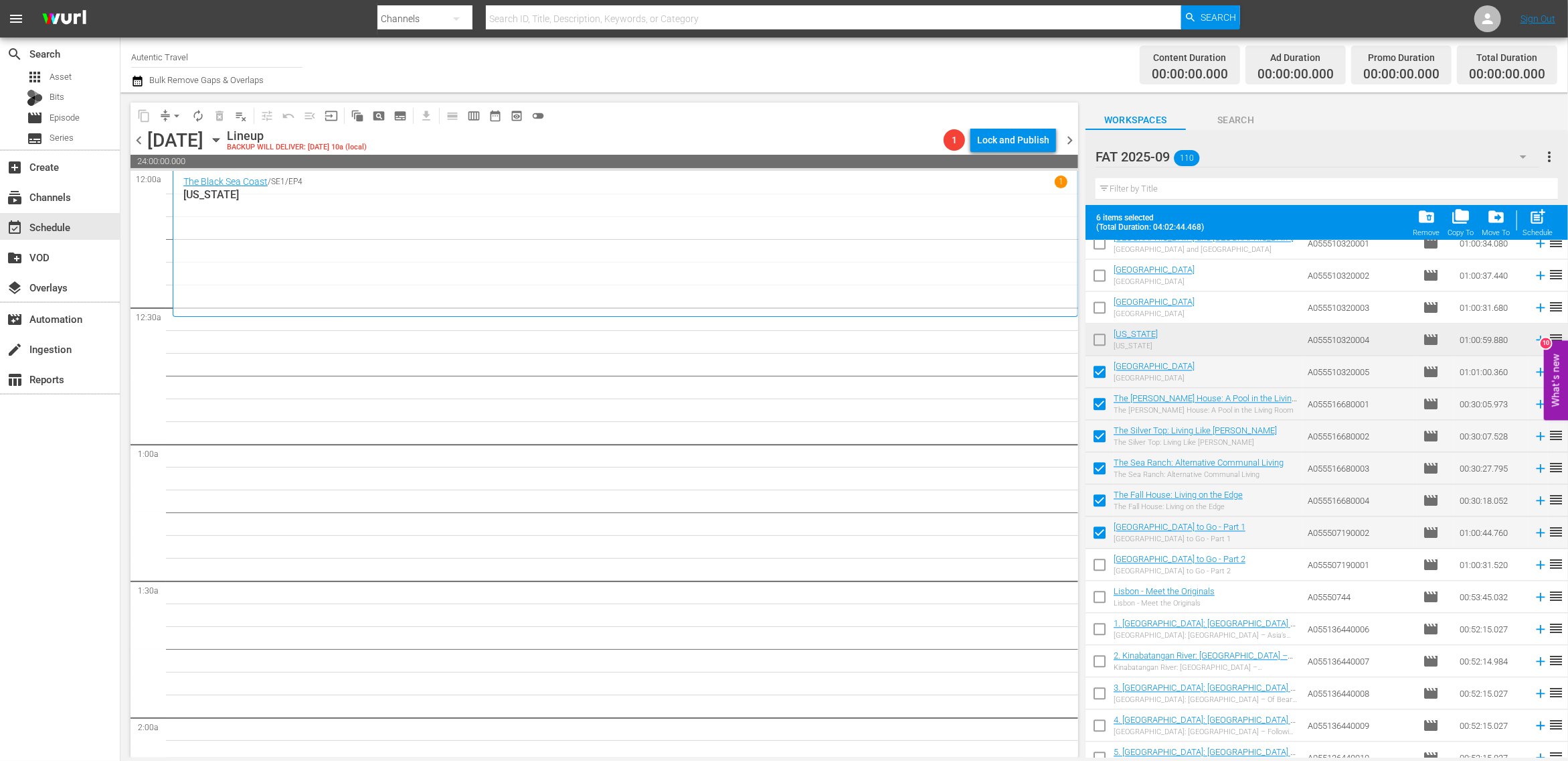
drag, startPoint x: 1099, startPoint y: 568, endPoint x: 1097, endPoint y: 602, distance: 34.1
click at [1099, 568] on input "checkbox" at bounding box center [1099, 567] width 28 height 28
click at [1097, 602] on input "checkbox" at bounding box center [1099, 599] width 28 height 28
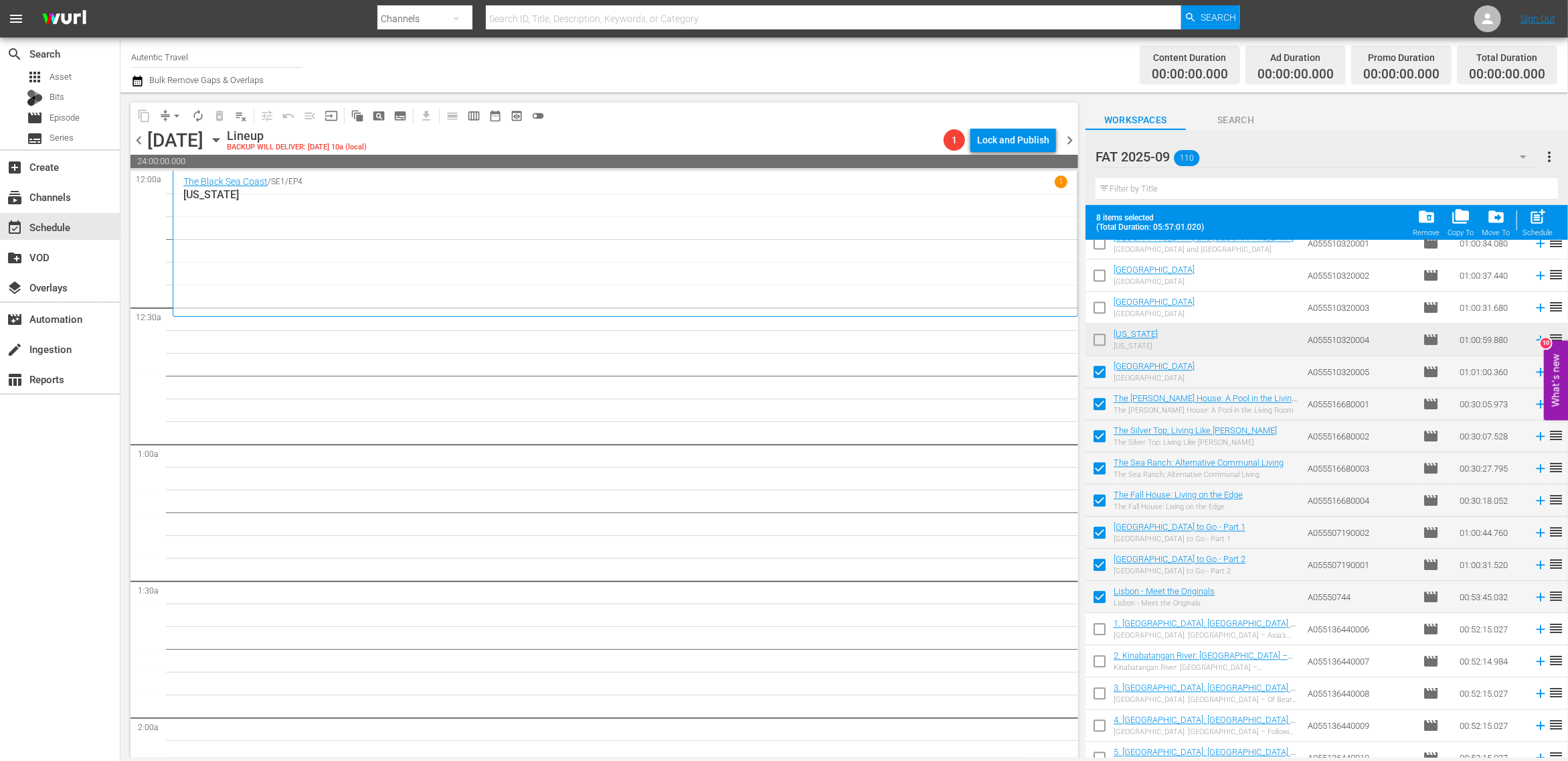
click at [1099, 631] on input "checkbox" at bounding box center [1099, 631] width 28 height 28
click at [1099, 668] on input "checkbox" at bounding box center [1099, 663] width 28 height 28
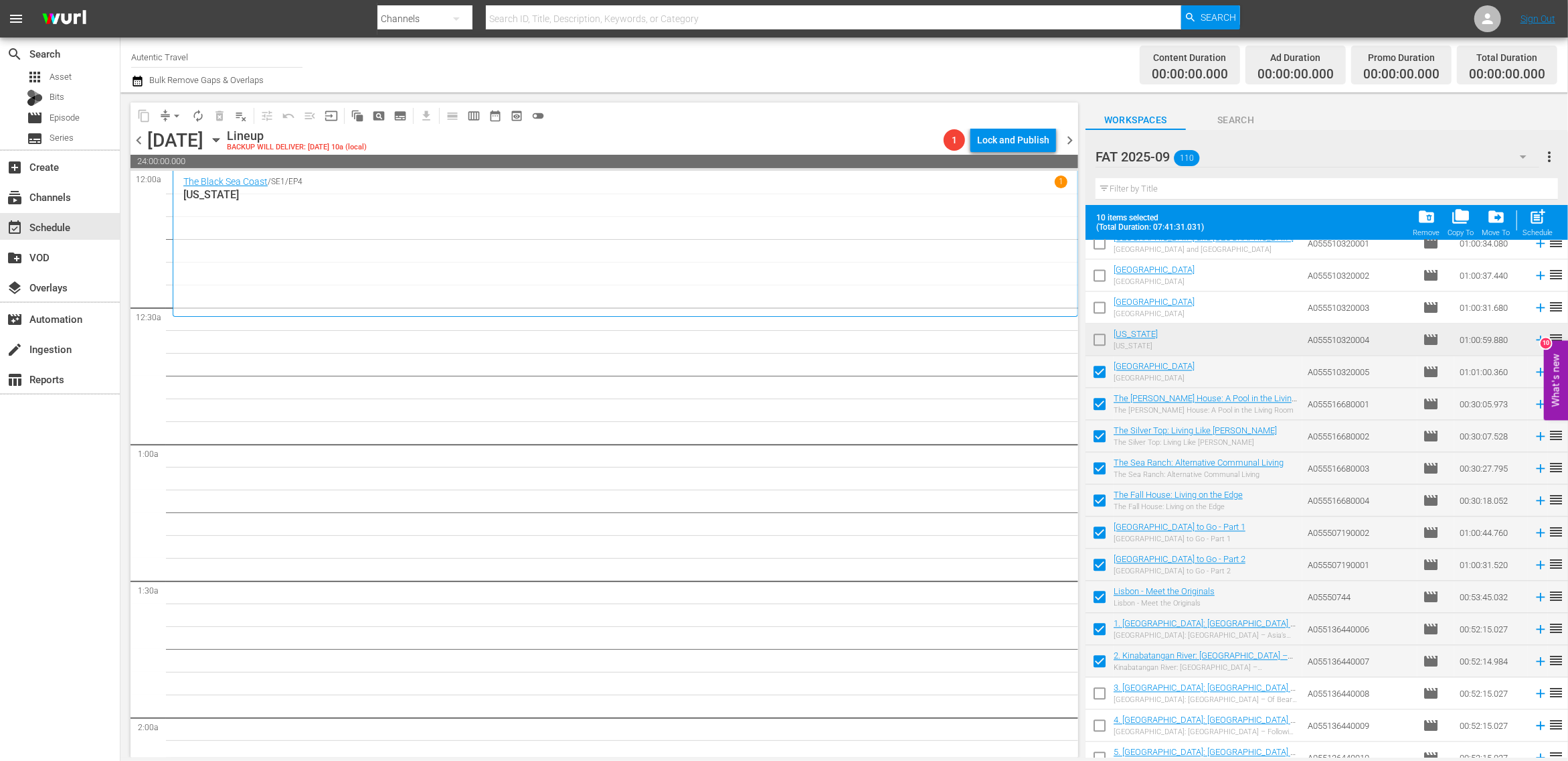
click at [1099, 697] on input "checkbox" at bounding box center [1099, 695] width 28 height 28
click at [1099, 731] on input "checkbox" at bounding box center [1099, 727] width 28 height 28
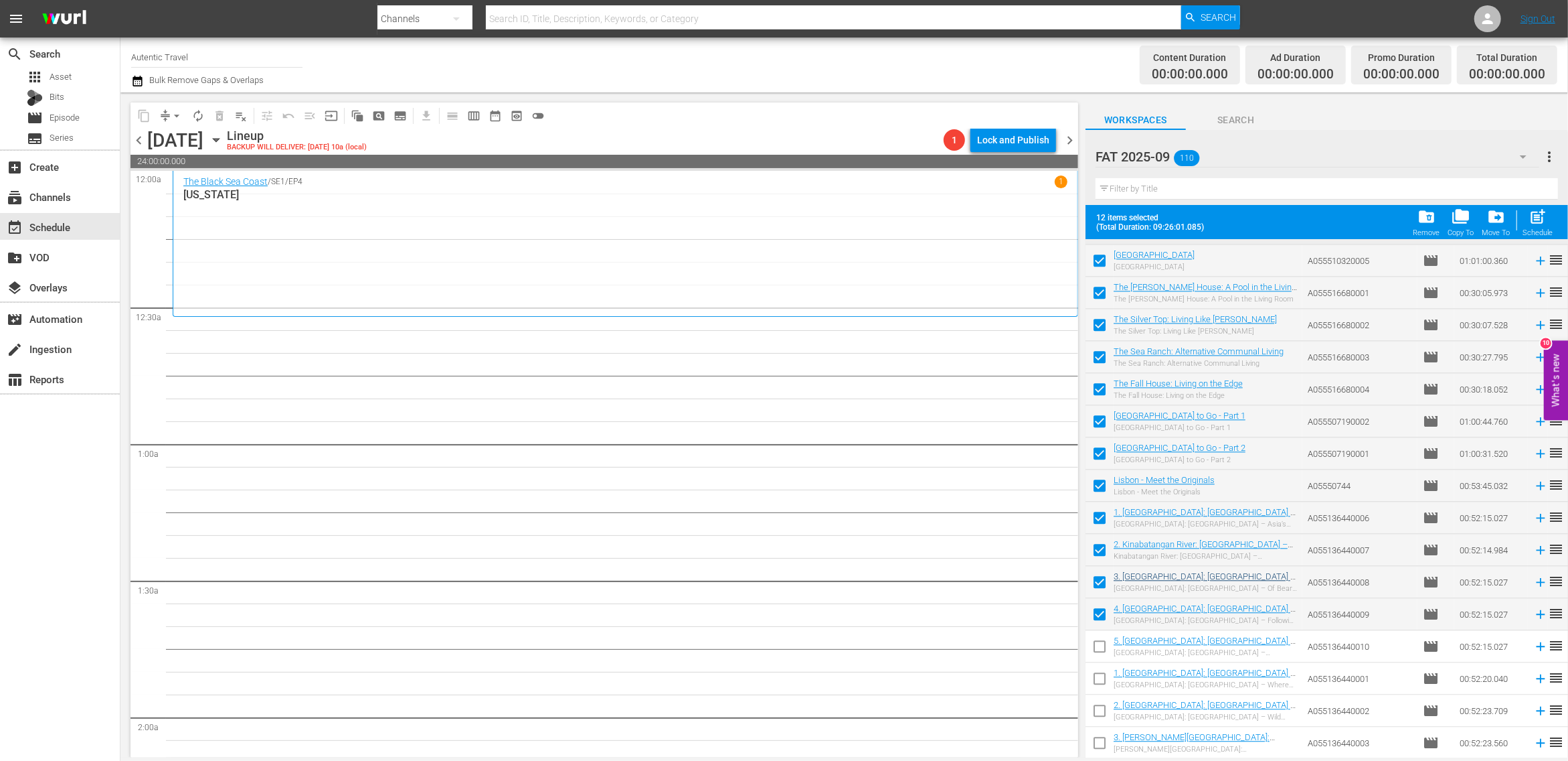
scroll to position [3048, 0]
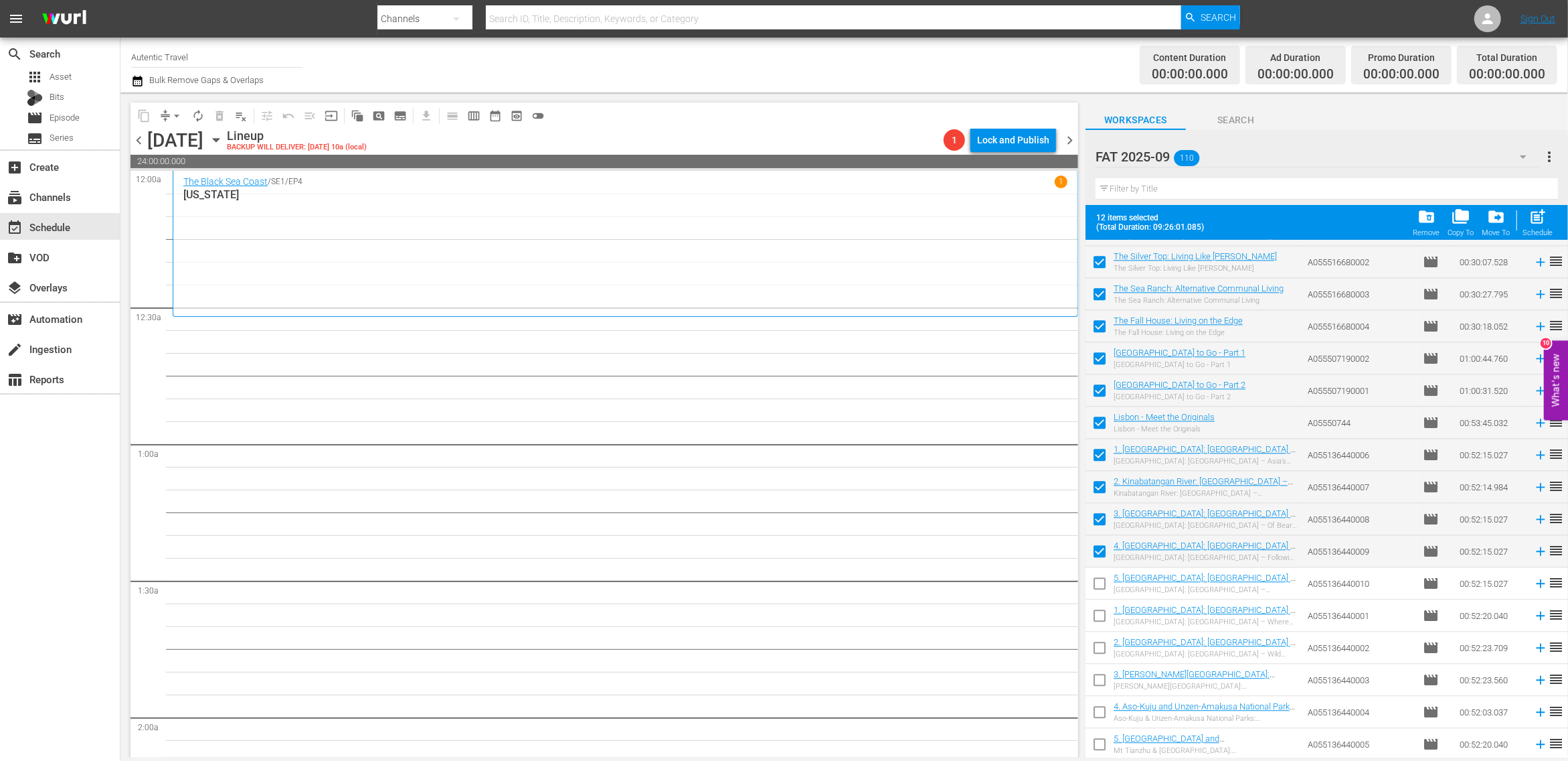
click at [1098, 583] on input "checkbox" at bounding box center [1099, 585] width 28 height 28
click at [1103, 610] on input "checkbox" at bounding box center [1099, 617] width 28 height 28
click at [1103, 651] on input "checkbox" at bounding box center [1099, 649] width 28 height 28
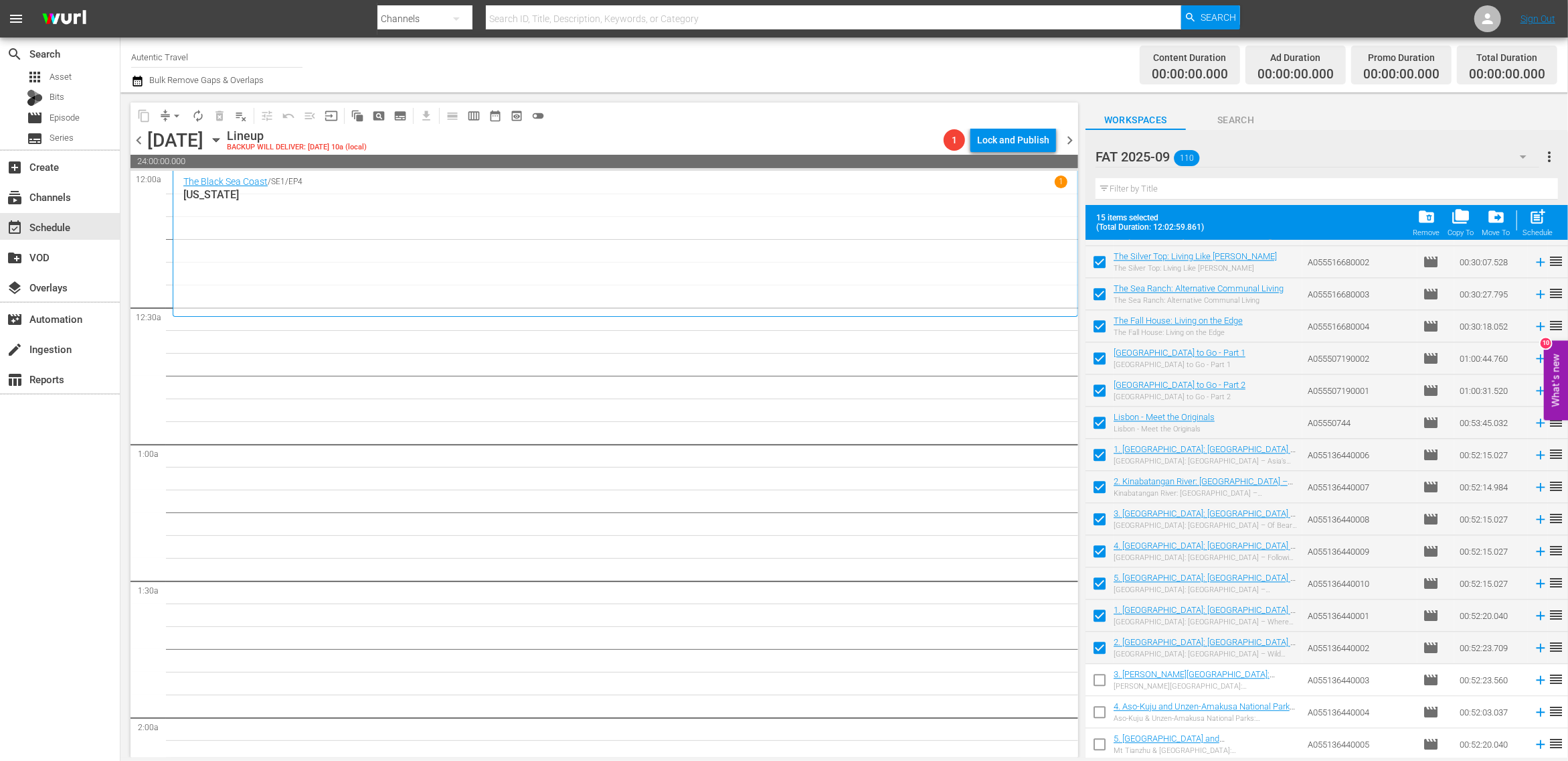
click at [1103, 684] on input "checkbox" at bounding box center [1099, 682] width 28 height 28
click at [1101, 713] on input "checkbox" at bounding box center [1099, 714] width 28 height 28
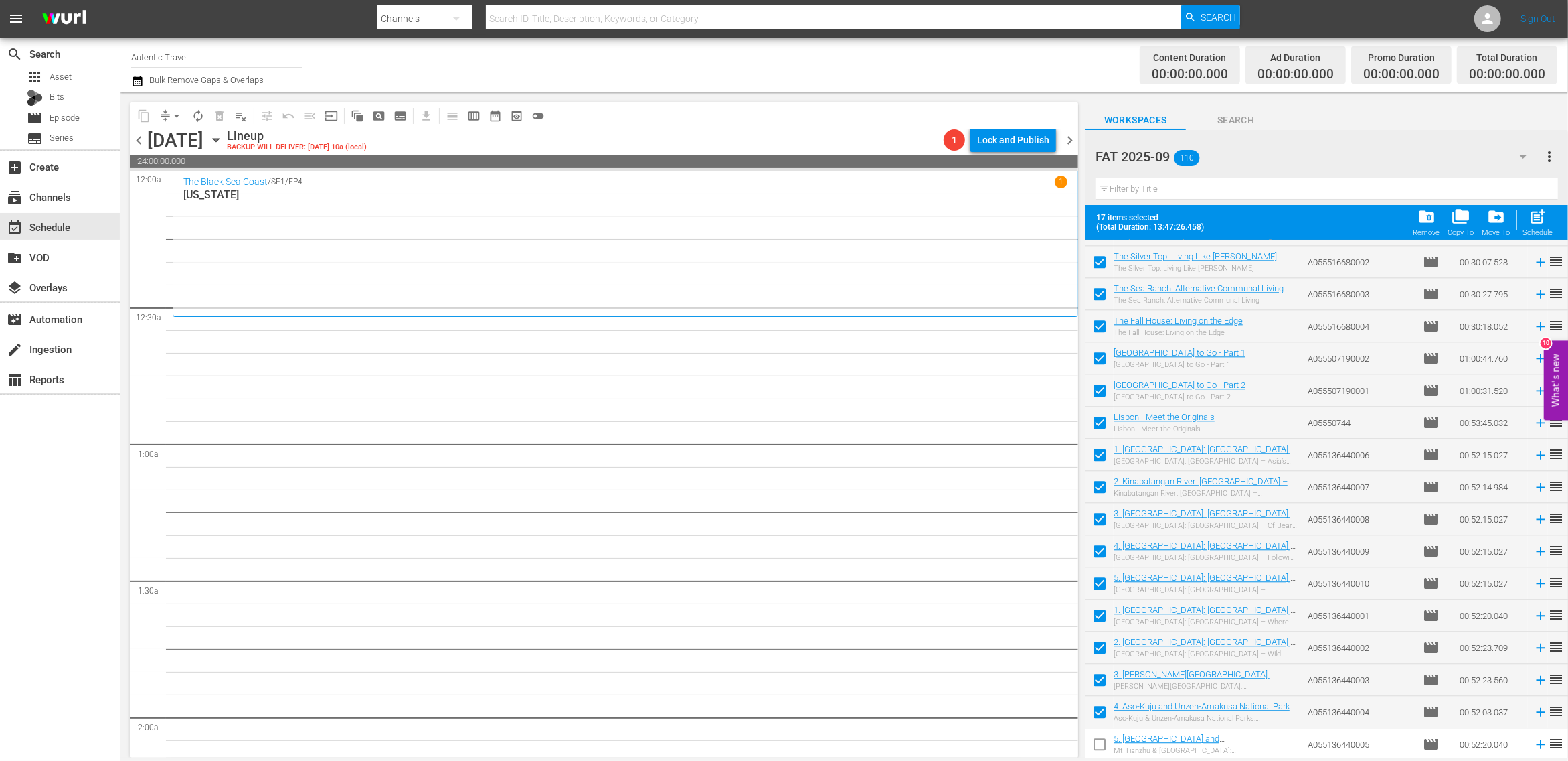
click at [1101, 745] on input "checkbox" at bounding box center [1099, 746] width 28 height 28
click at [1537, 223] on span "post_add" at bounding box center [1538, 216] width 18 height 18
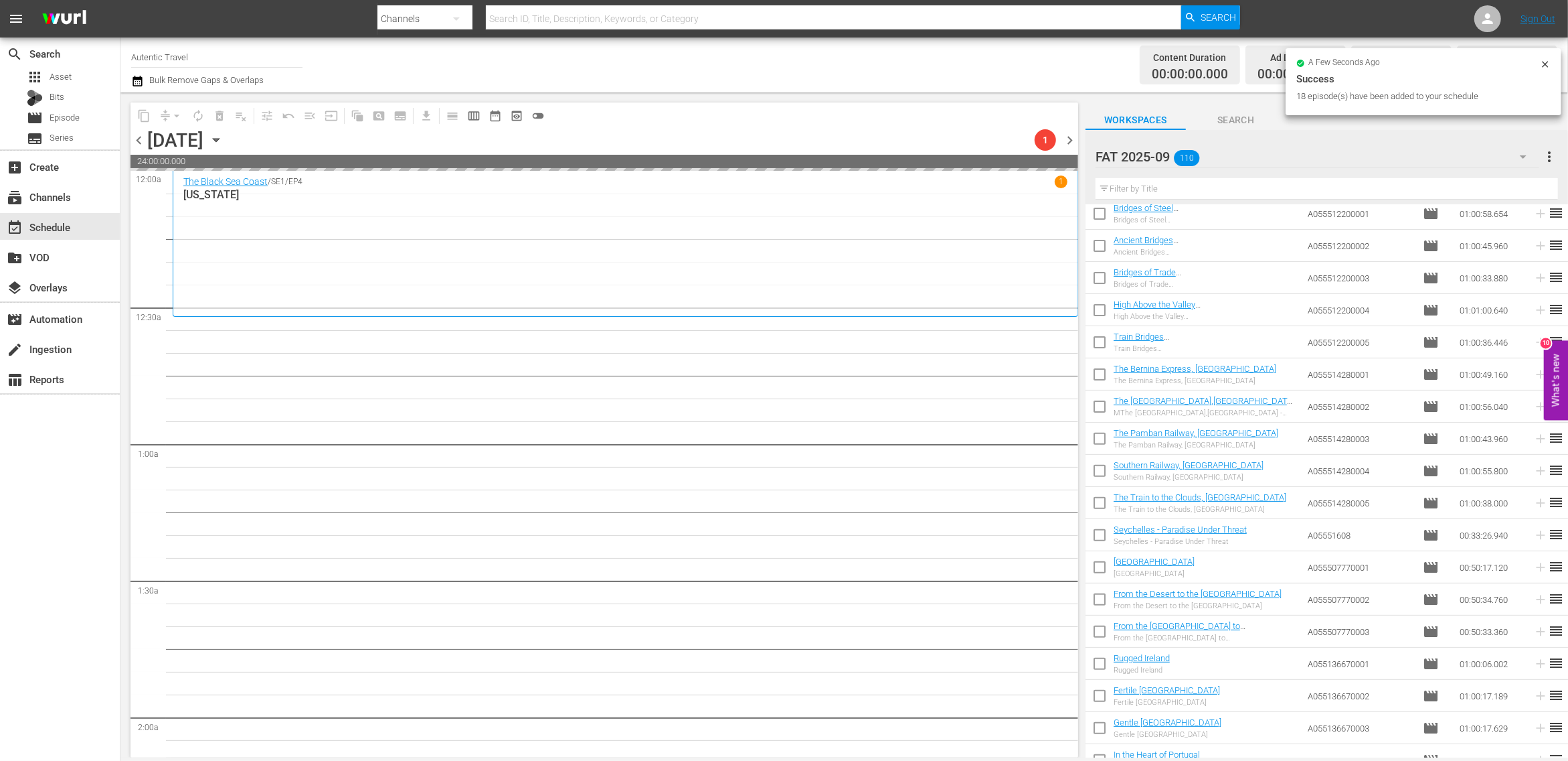
scroll to position [0, 0]
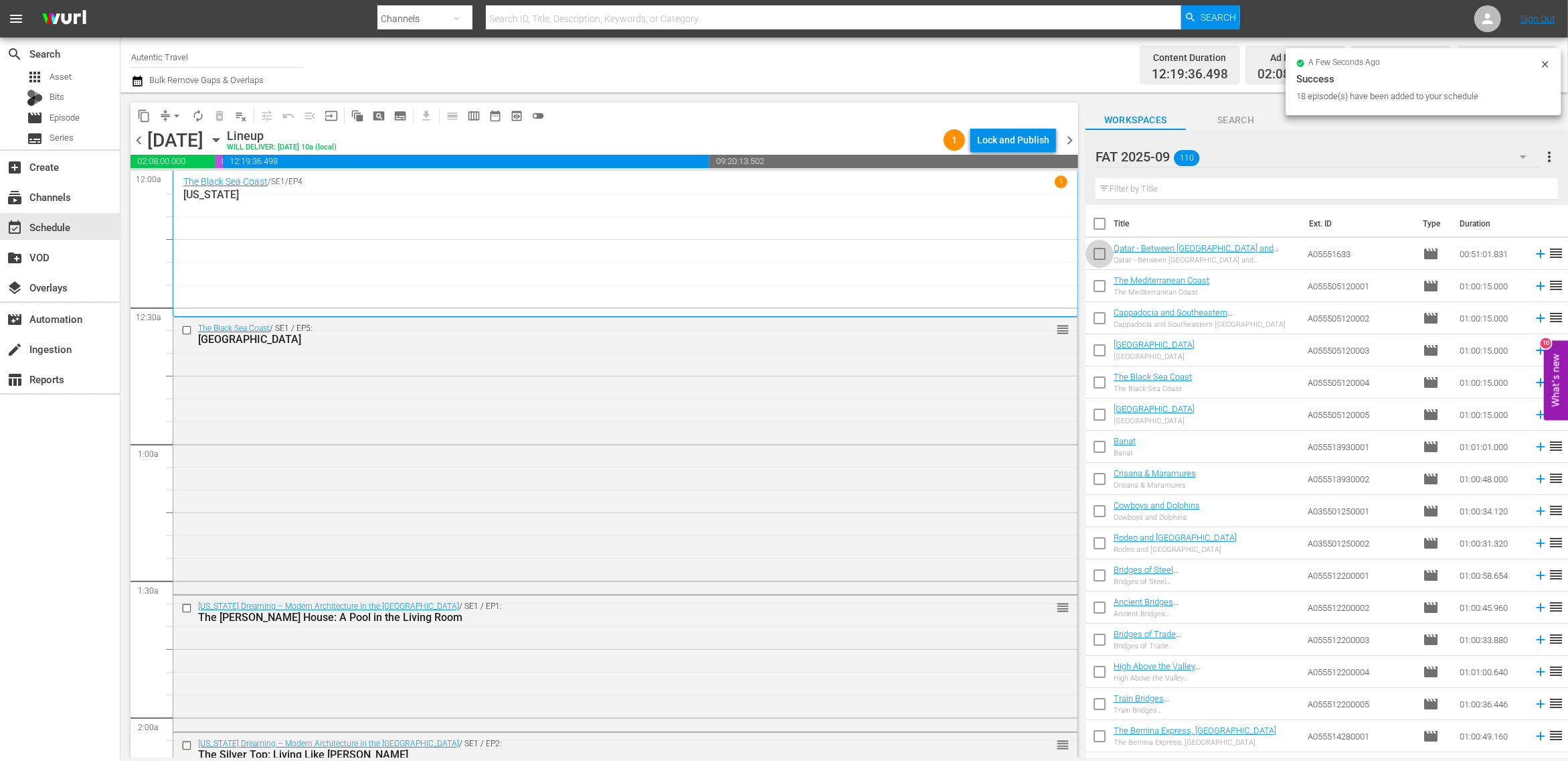
click at [1099, 253] on input "checkbox" at bounding box center [1099, 256] width 28 height 28
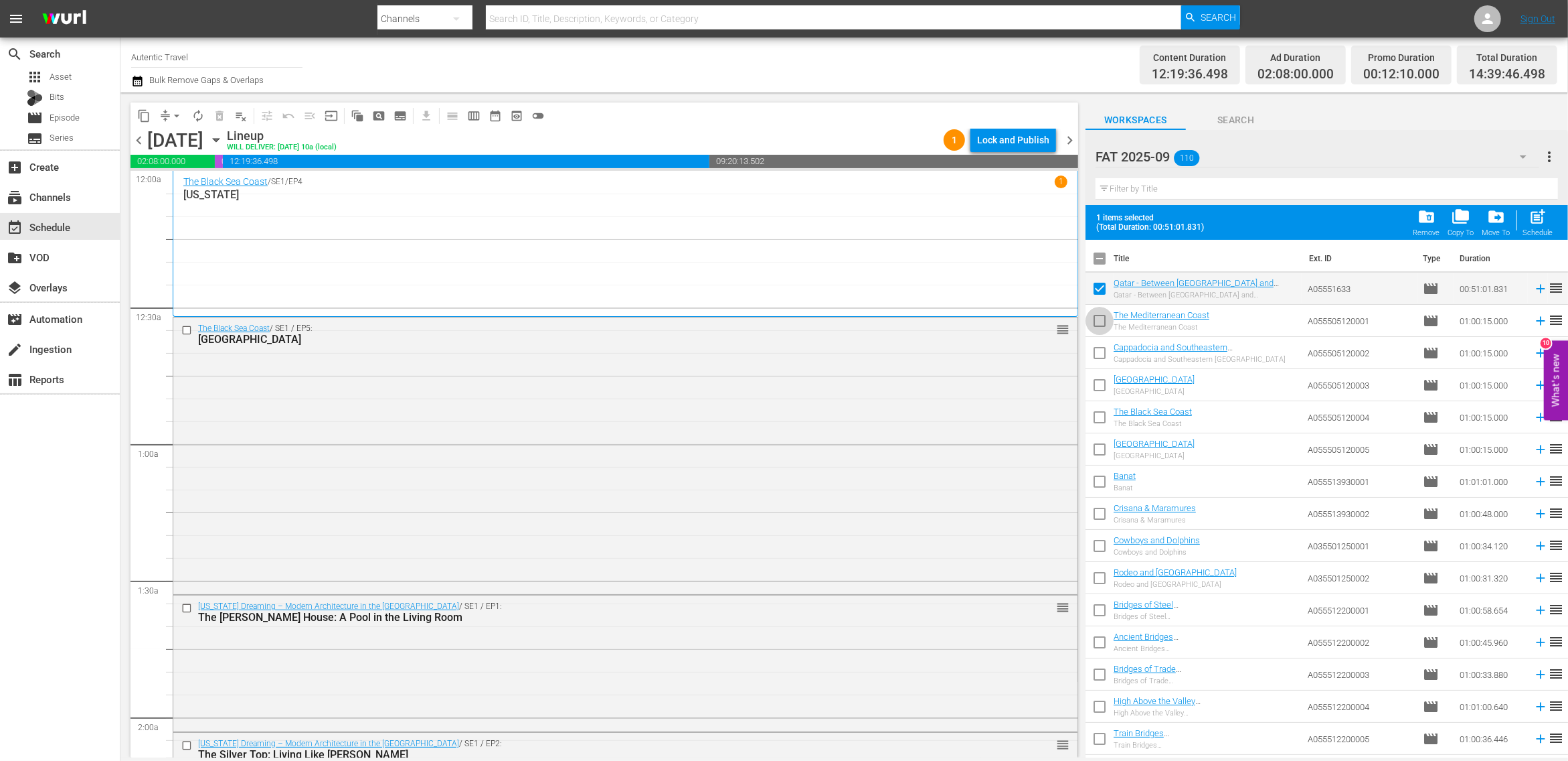
click at [1098, 324] on input "checkbox" at bounding box center [1099, 323] width 28 height 28
drag, startPoint x: 1101, startPoint y: 353, endPoint x: 1099, endPoint y: 391, distance: 38.1
click at [1101, 353] on input "checkbox" at bounding box center [1099, 355] width 28 height 28
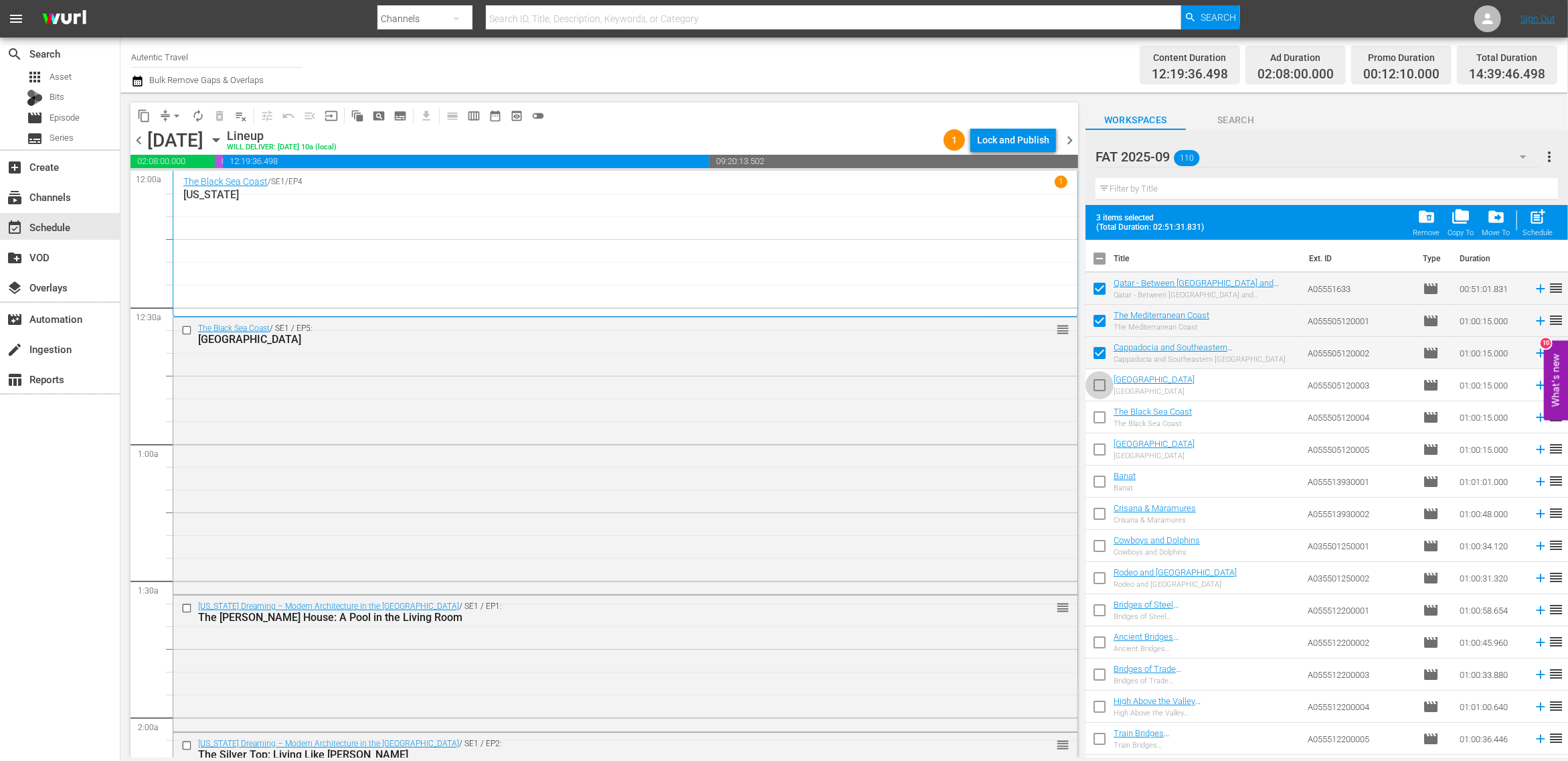
click at [1099, 391] on input "checkbox" at bounding box center [1099, 387] width 28 height 28
drag, startPoint x: 1099, startPoint y: 413, endPoint x: 1099, endPoint y: 452, distance: 39.0
click at [1099, 416] on input "checkbox" at bounding box center [1099, 419] width 28 height 28
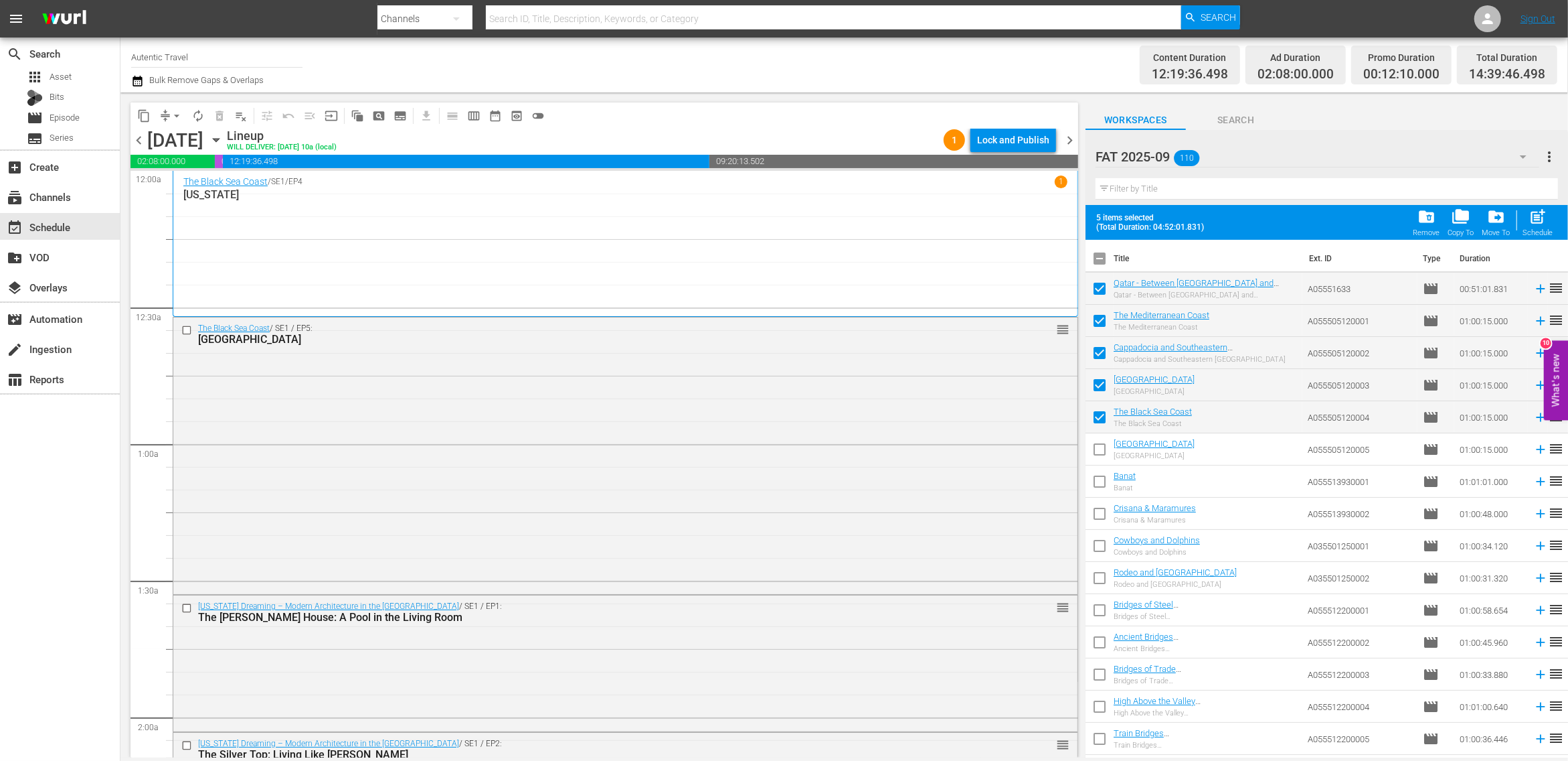
drag, startPoint x: 1099, startPoint y: 452, endPoint x: 1099, endPoint y: 478, distance: 26.0
click at [1099, 452] on input "checkbox" at bounding box center [1099, 452] width 28 height 28
drag, startPoint x: 1099, startPoint y: 478, endPoint x: 1099, endPoint y: 510, distance: 32.0
click at [1099, 478] on input "checkbox" at bounding box center [1099, 484] width 28 height 28
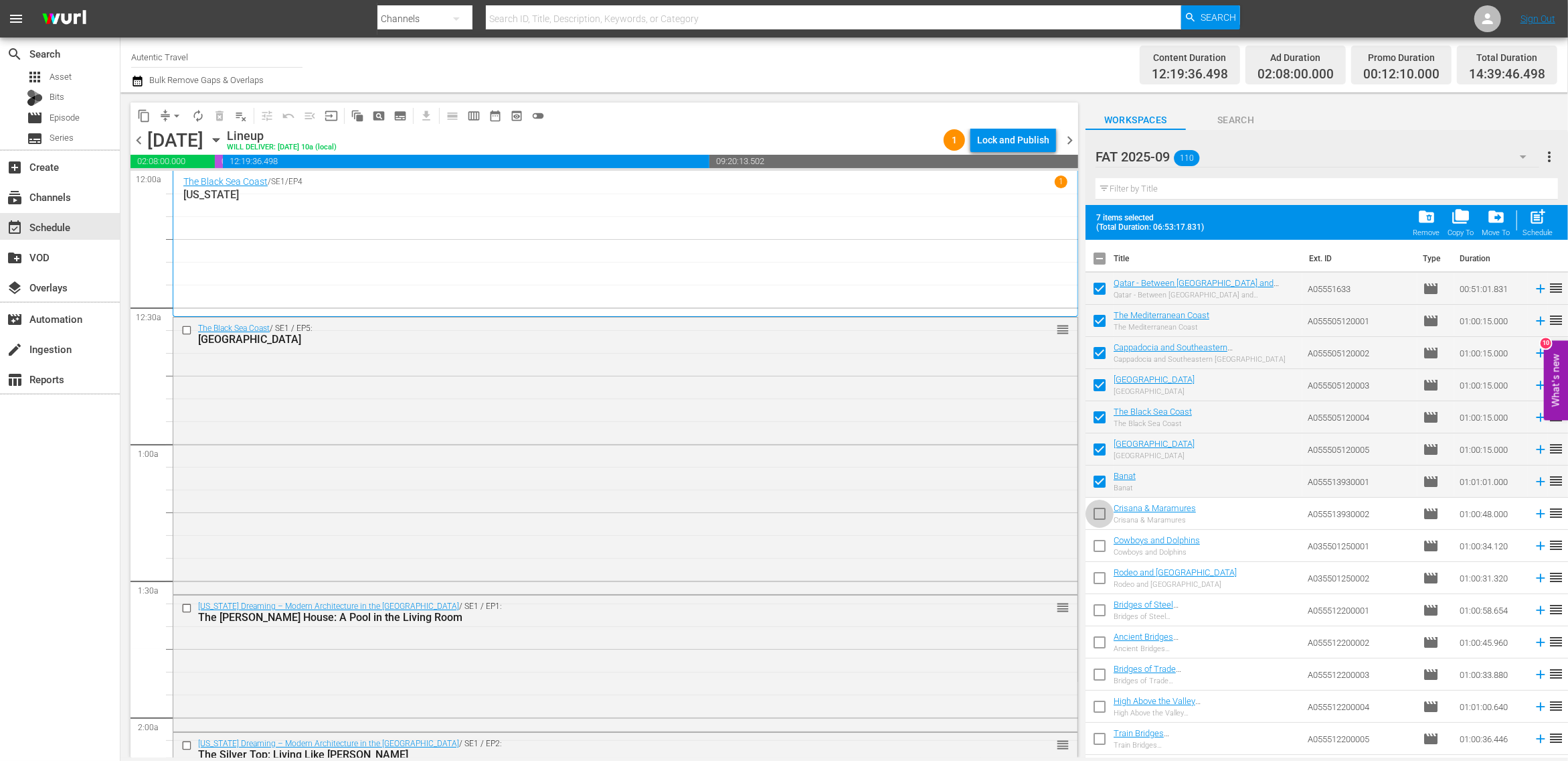
drag, startPoint x: 1099, startPoint y: 510, endPoint x: 1099, endPoint y: 539, distance: 29.0
click at [1099, 512] on input "checkbox" at bounding box center [1099, 516] width 28 height 28
click at [1099, 539] on input "checkbox" at bounding box center [1099, 548] width 28 height 28
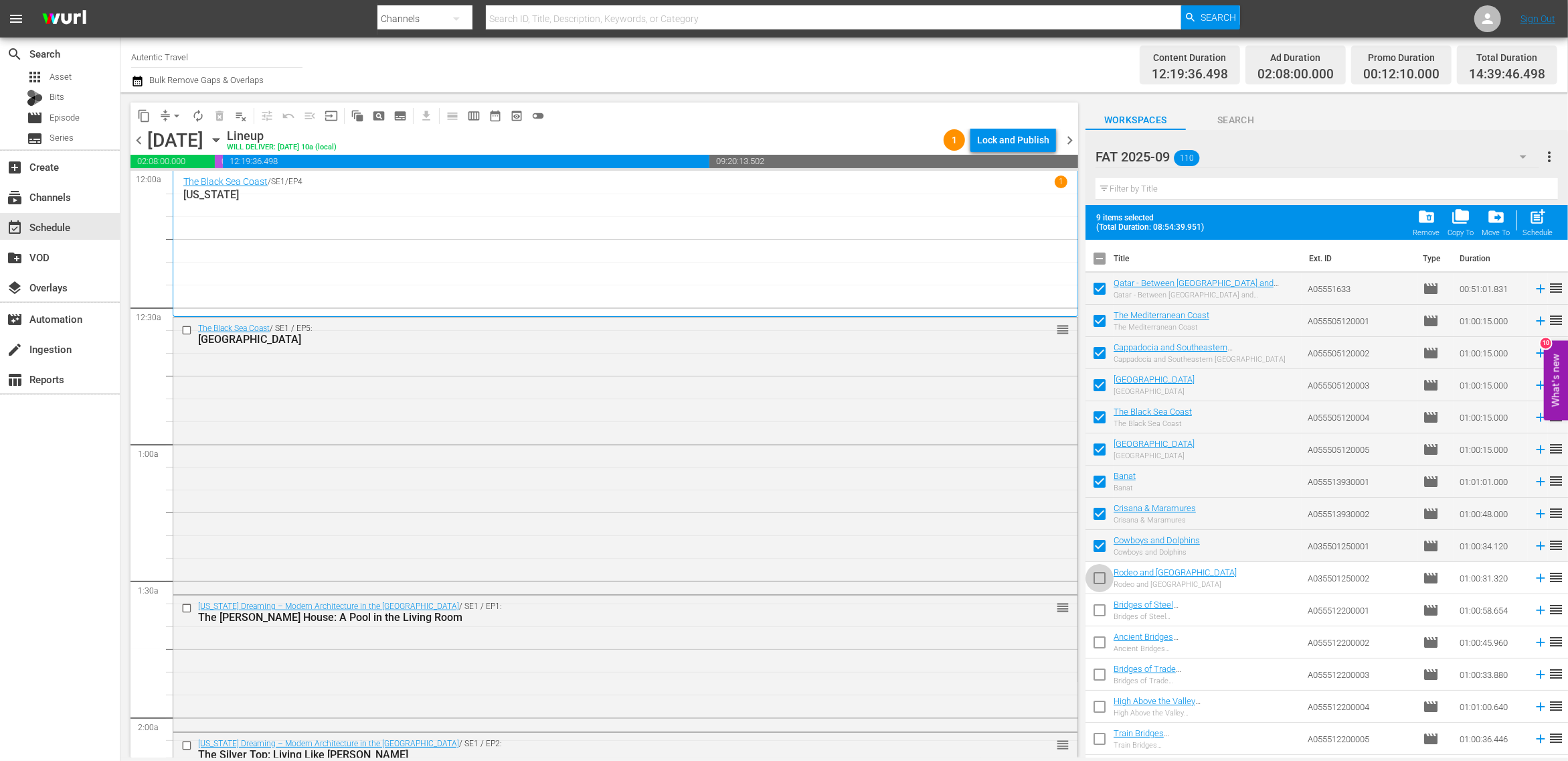
click at [1104, 579] on input "checkbox" at bounding box center [1099, 580] width 28 height 28
drag, startPoint x: 1099, startPoint y: 605, endPoint x: 1099, endPoint y: 647, distance: 42.0
click at [1099, 605] on input "checkbox" at bounding box center [1099, 612] width 28 height 28
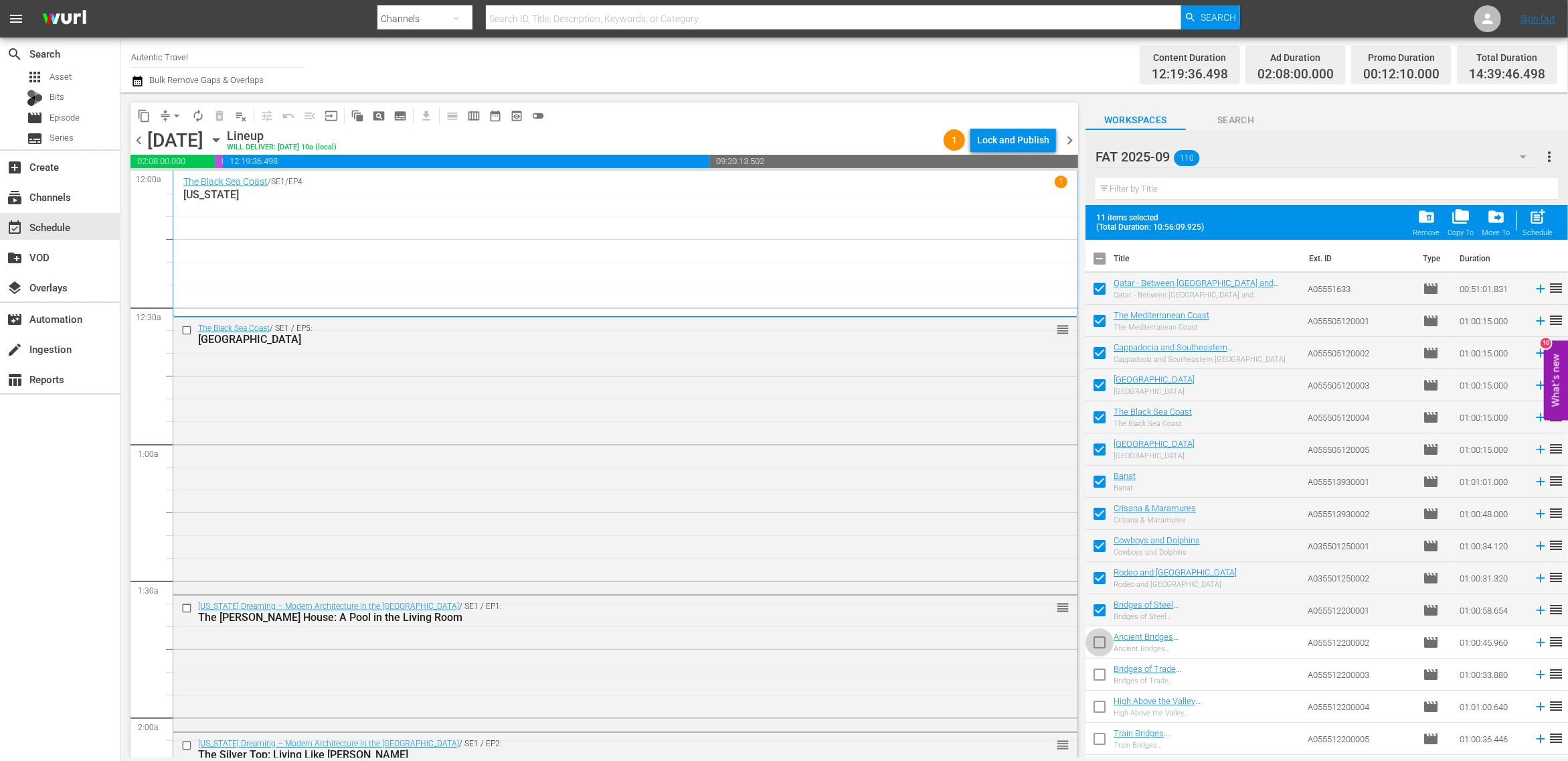
drag, startPoint x: 1099, startPoint y: 647, endPoint x: 1099, endPoint y: 674, distance: 27.0
click at [1099, 649] on input "checkbox" at bounding box center [1099, 644] width 28 height 28
click at [1099, 674] on input "checkbox" at bounding box center [1099, 676] width 28 height 28
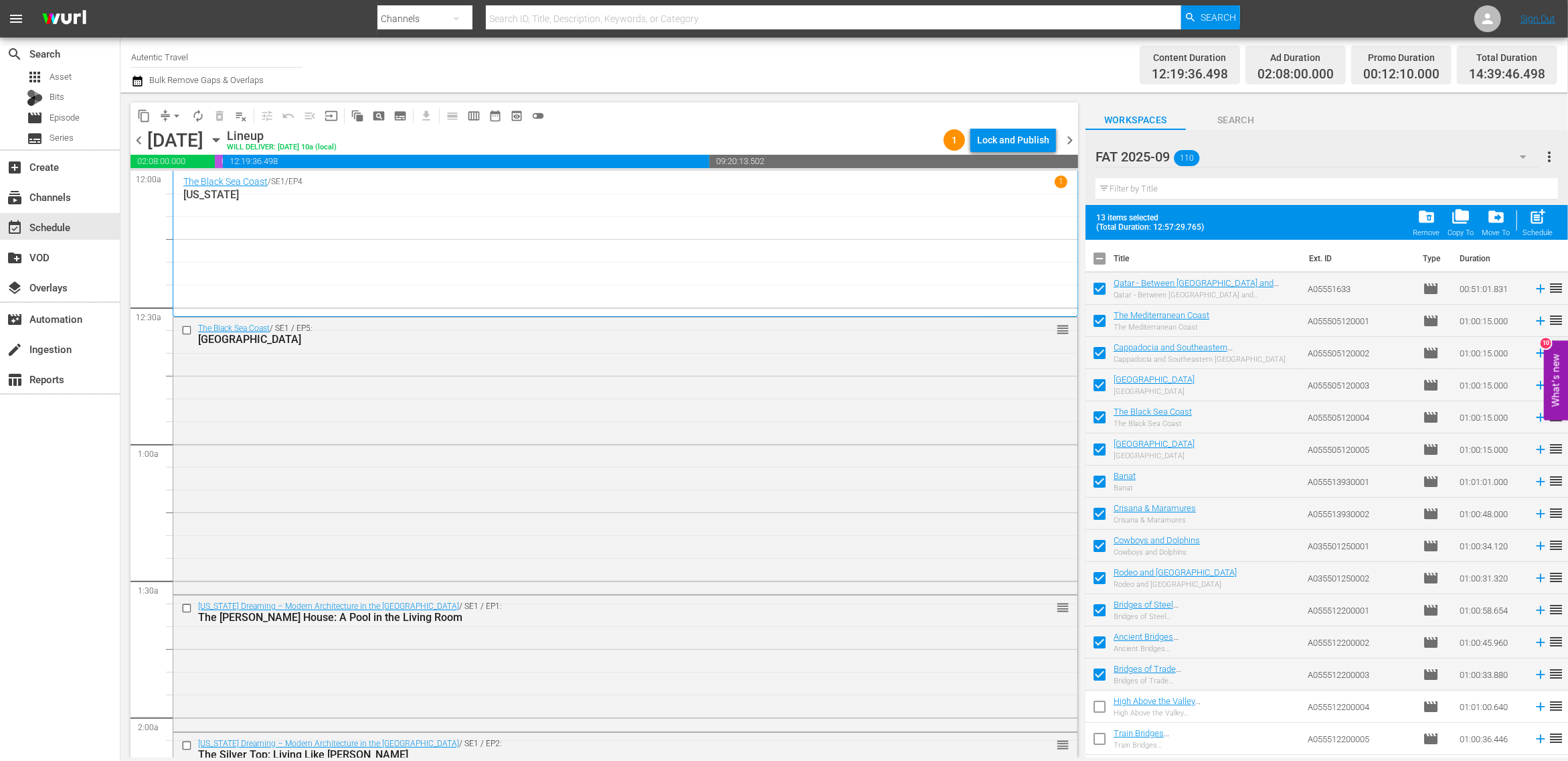
click at [1106, 704] on input "checkbox" at bounding box center [1099, 709] width 28 height 28
click at [1537, 218] on span "post_add" at bounding box center [1538, 216] width 18 height 18
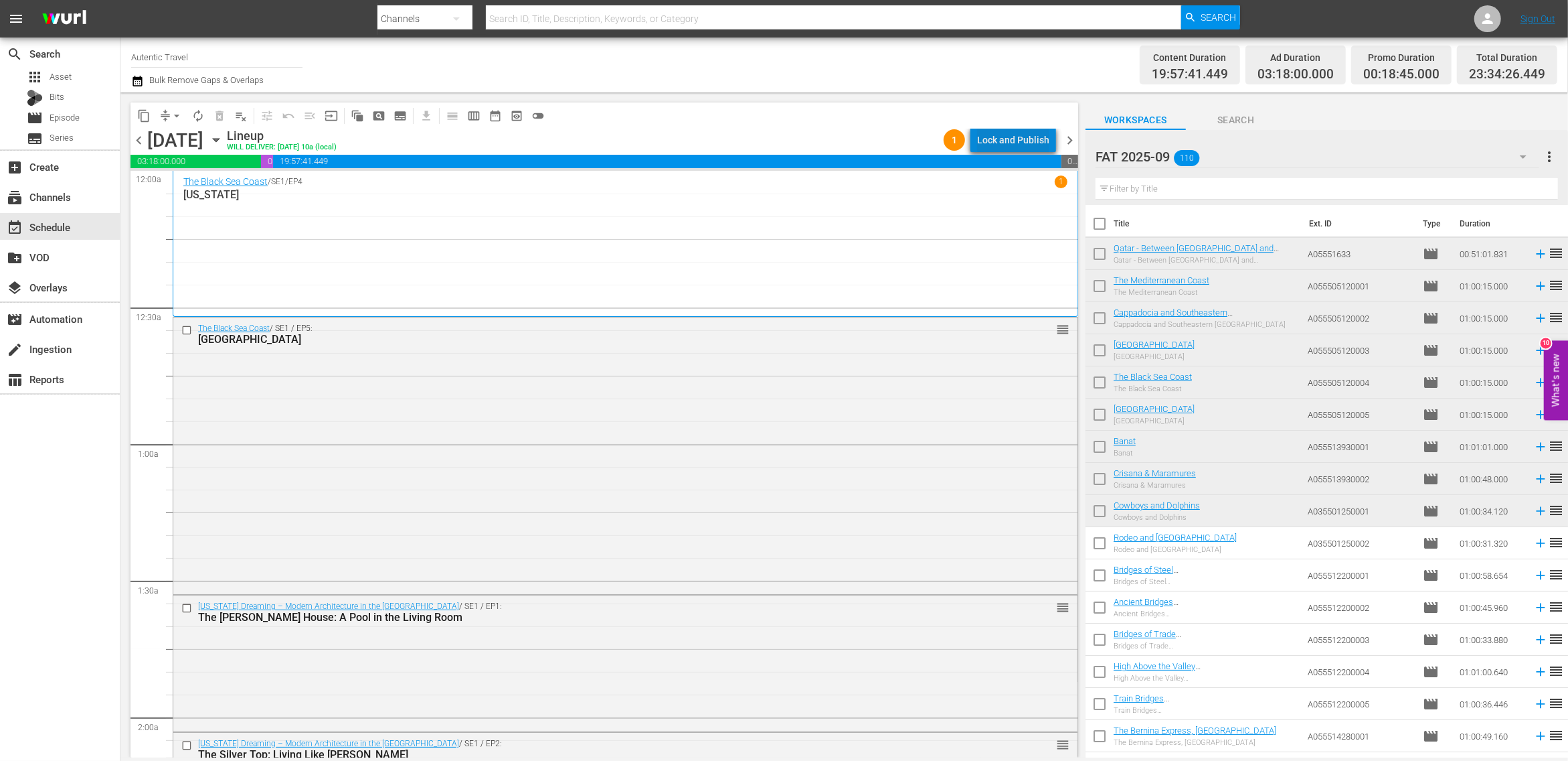
click at [1020, 143] on div "Lock and Publish" at bounding box center [1013, 140] width 73 height 25
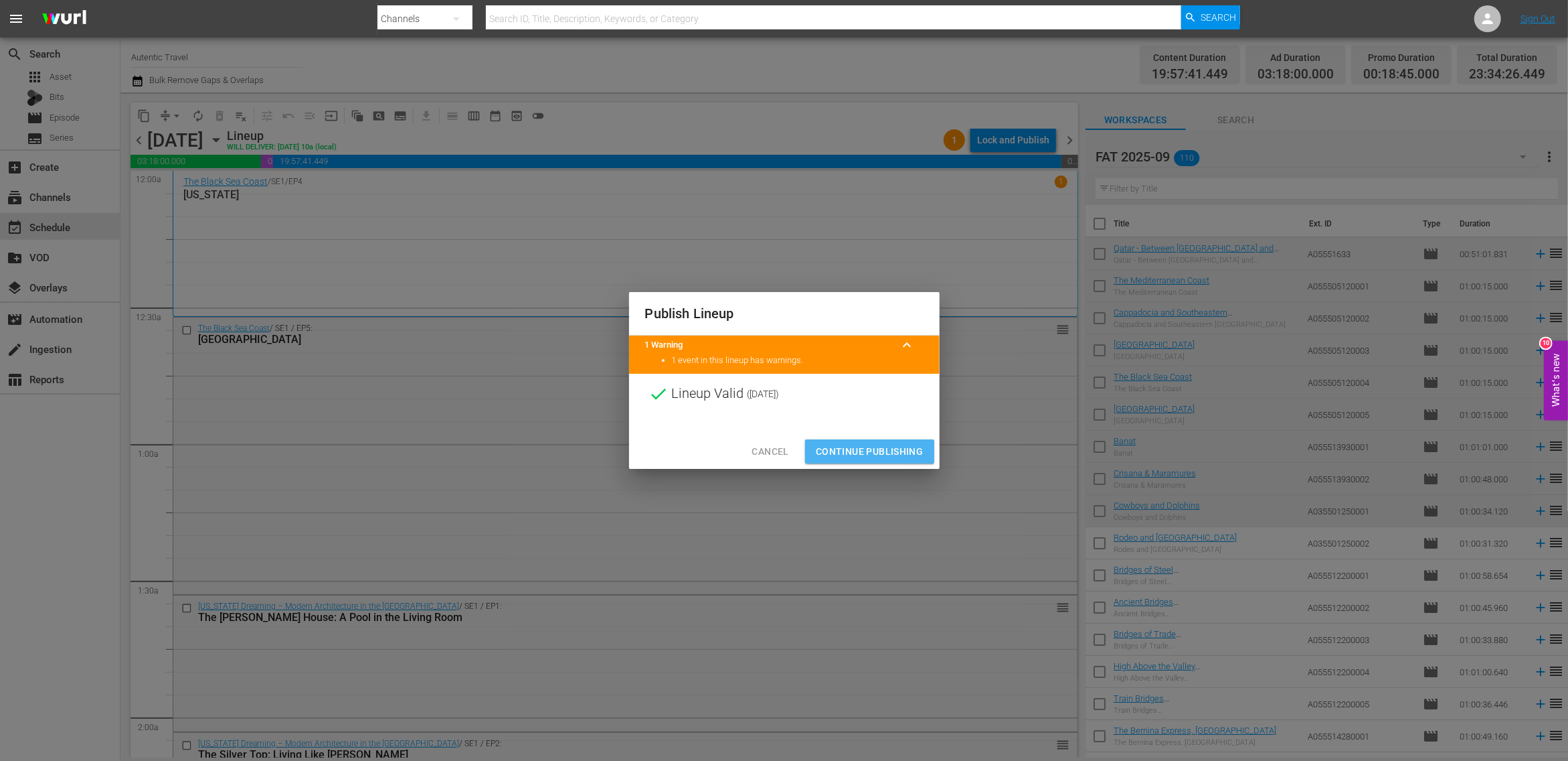
click at [881, 446] on span "Continue Publishing" at bounding box center [869, 452] width 107 height 17
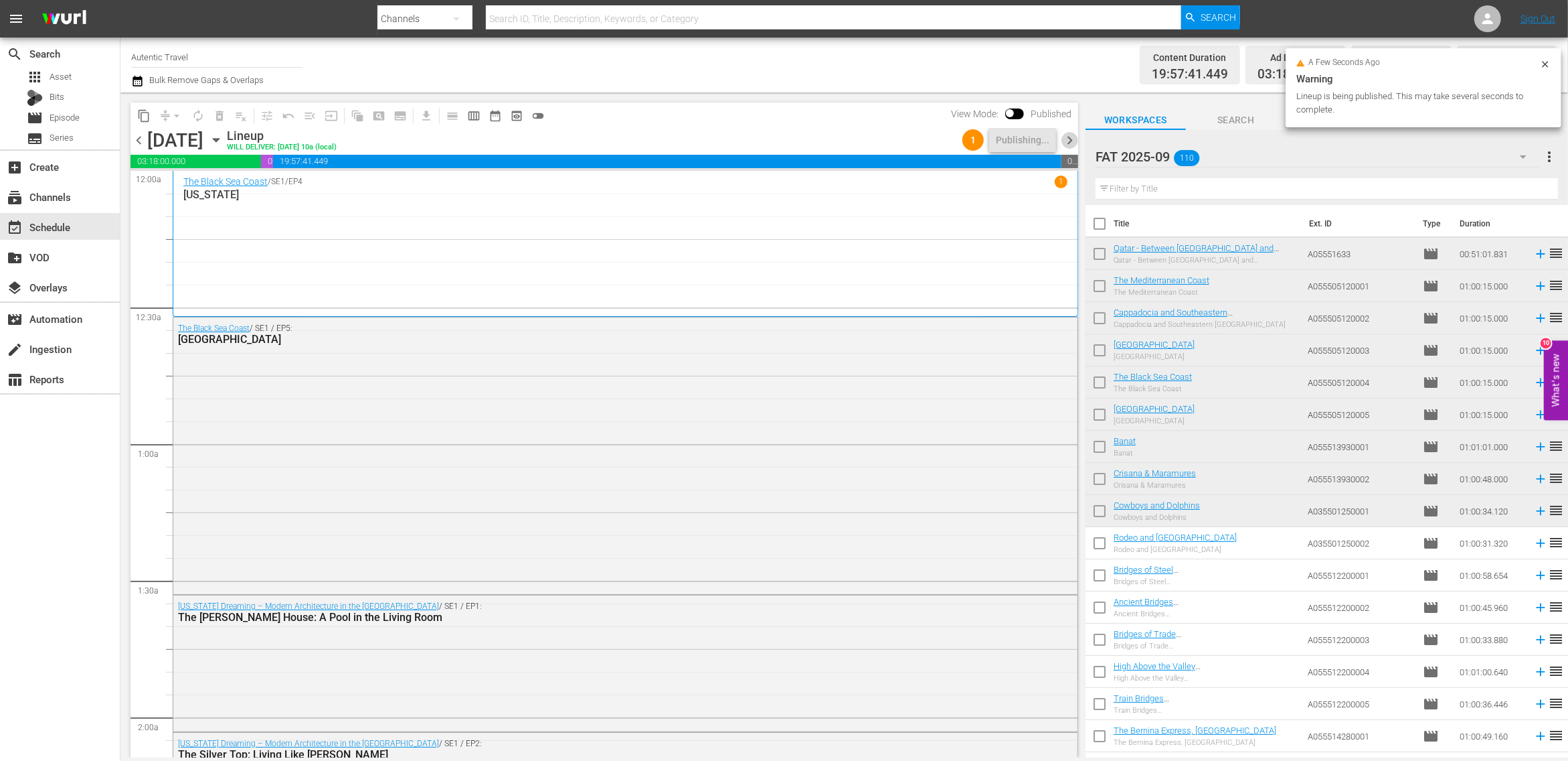
click at [1071, 137] on span "chevron_right" at bounding box center [1070, 140] width 17 height 17
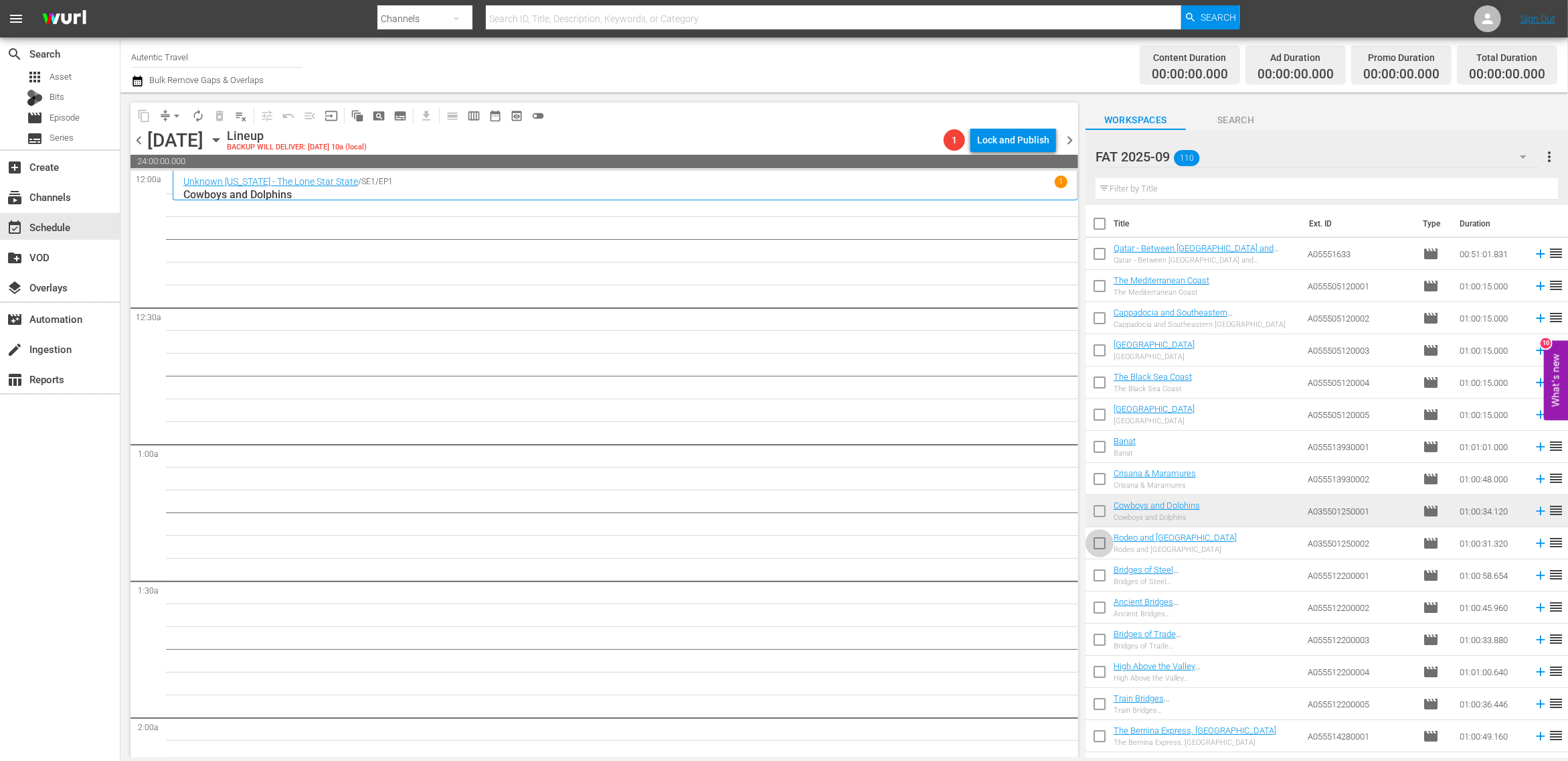
click at [1099, 539] on input "checkbox" at bounding box center [1099, 545] width 28 height 28
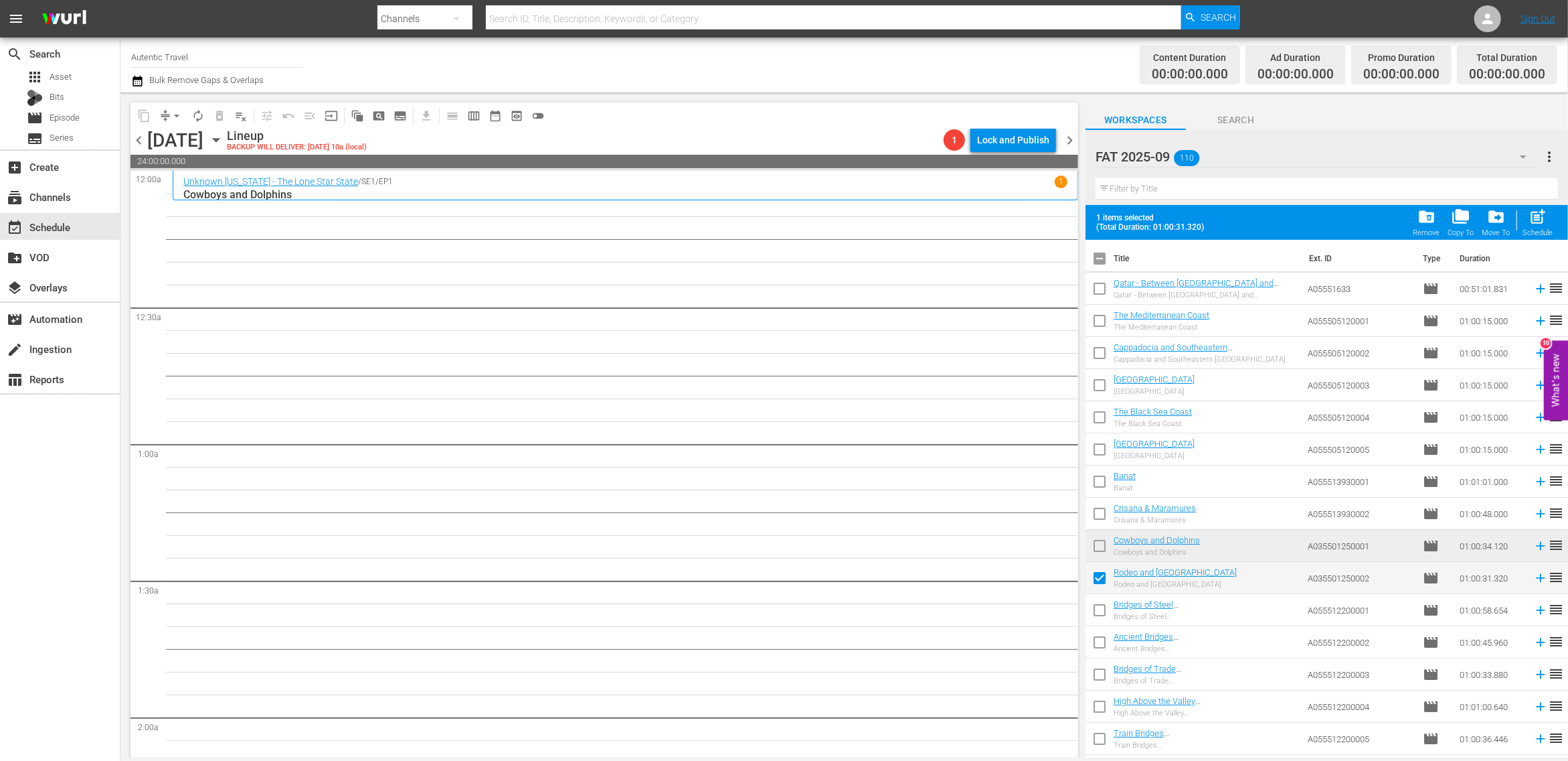
click at [1098, 610] on input "checkbox" at bounding box center [1099, 612] width 28 height 28
click at [1098, 649] on input "checkbox" at bounding box center [1099, 644] width 28 height 28
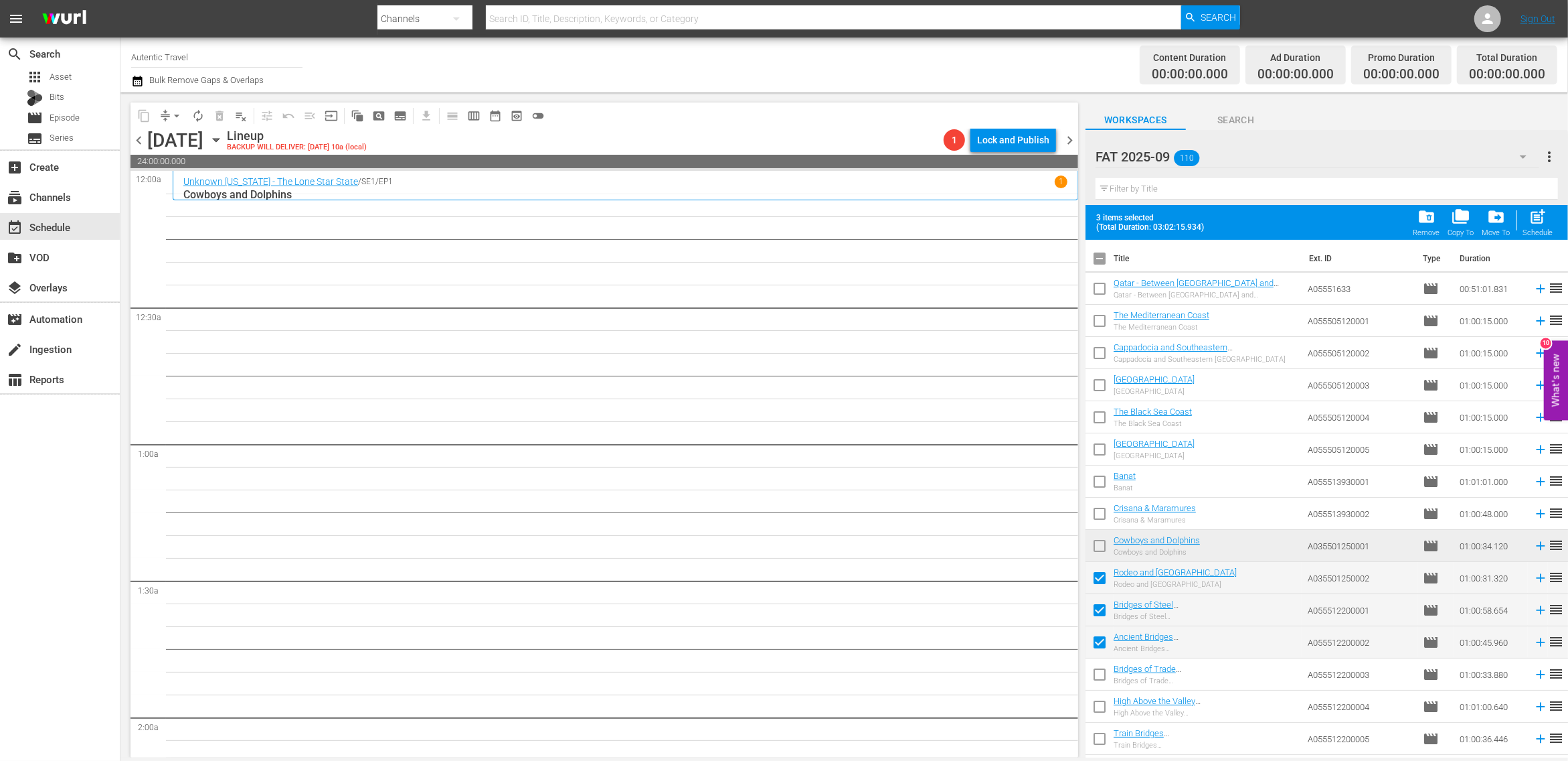
drag, startPoint x: 1098, startPoint y: 668, endPoint x: 1098, endPoint y: 685, distance: 17.0
click at [1098, 669] on input "checkbox" at bounding box center [1099, 676] width 28 height 28
click at [1101, 707] on input "checkbox" at bounding box center [1099, 709] width 28 height 28
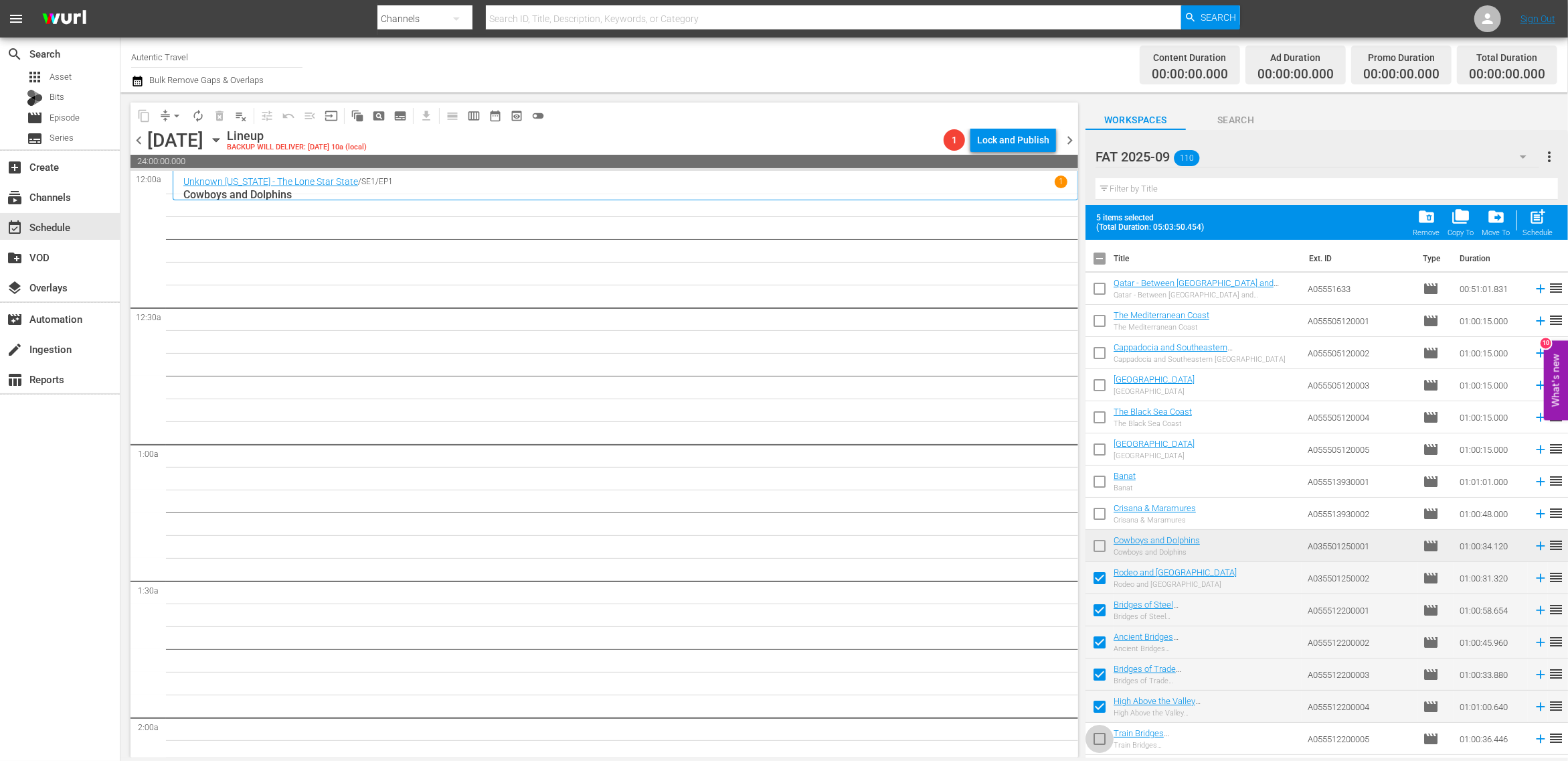
click at [1101, 737] on input "checkbox" at bounding box center [1099, 741] width 28 height 28
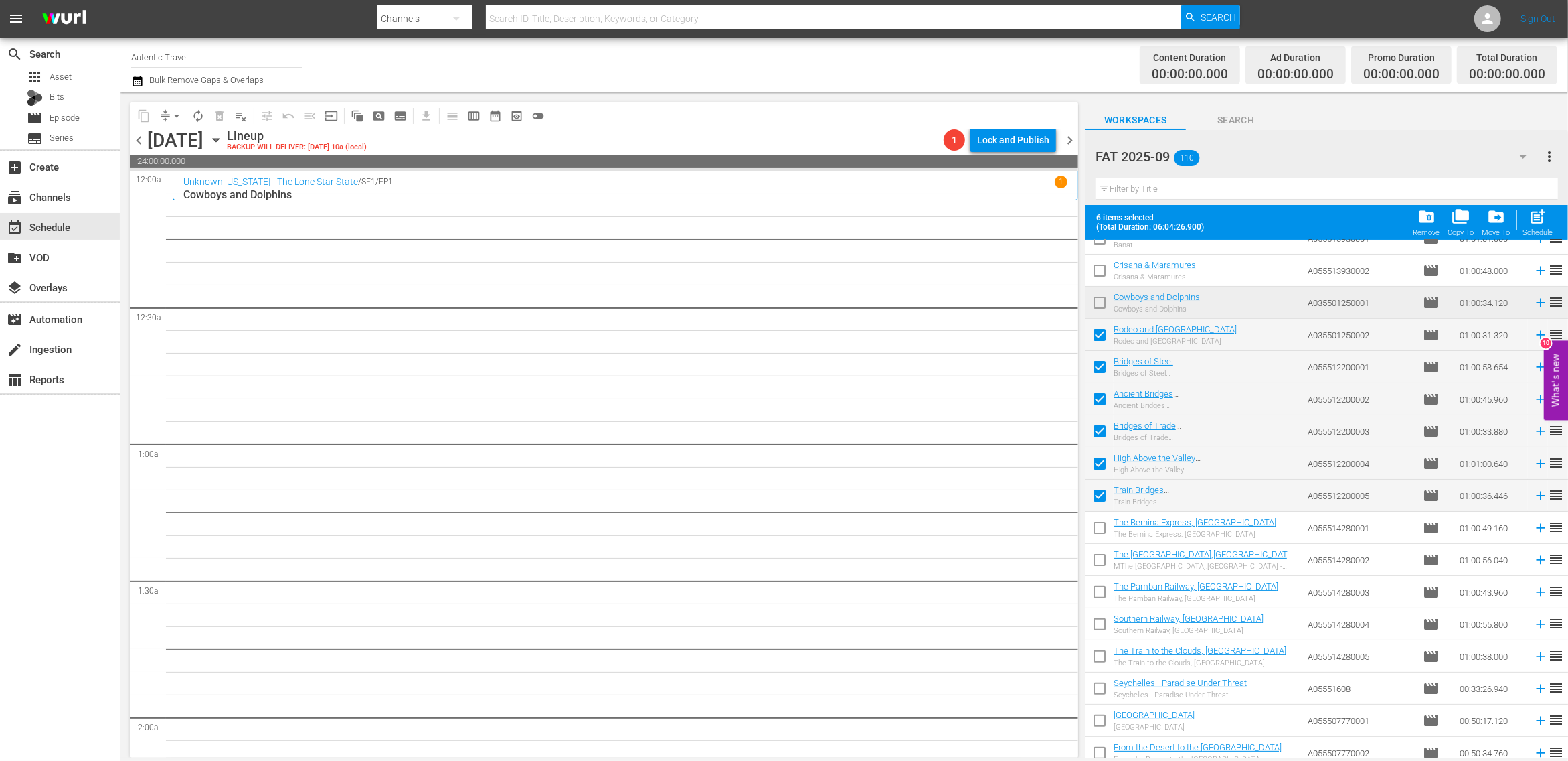
scroll to position [255, 0]
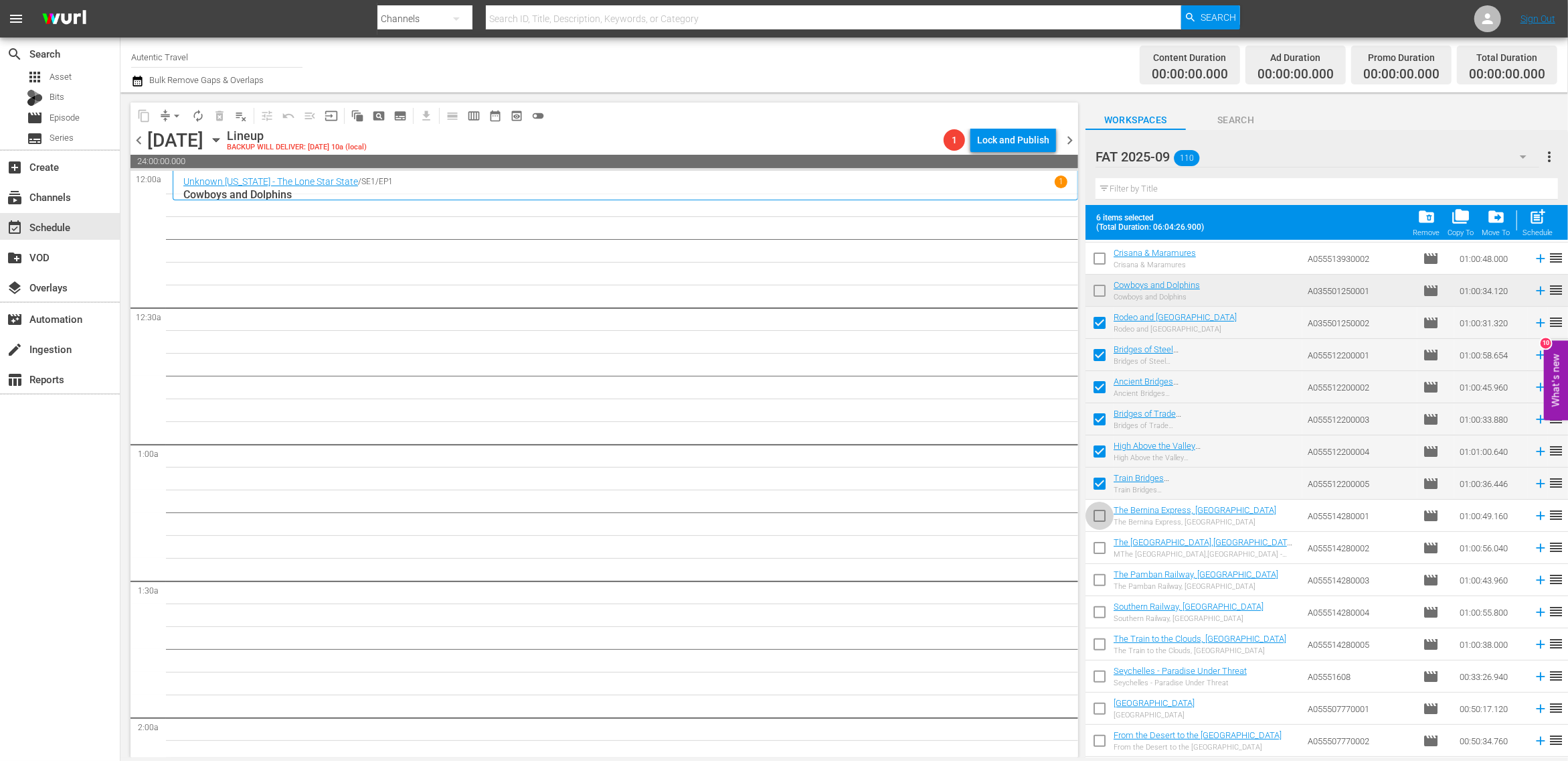
click at [1100, 512] on input "checkbox" at bounding box center [1099, 517] width 28 height 28
click at [1100, 551] on input "checkbox" at bounding box center [1099, 550] width 28 height 28
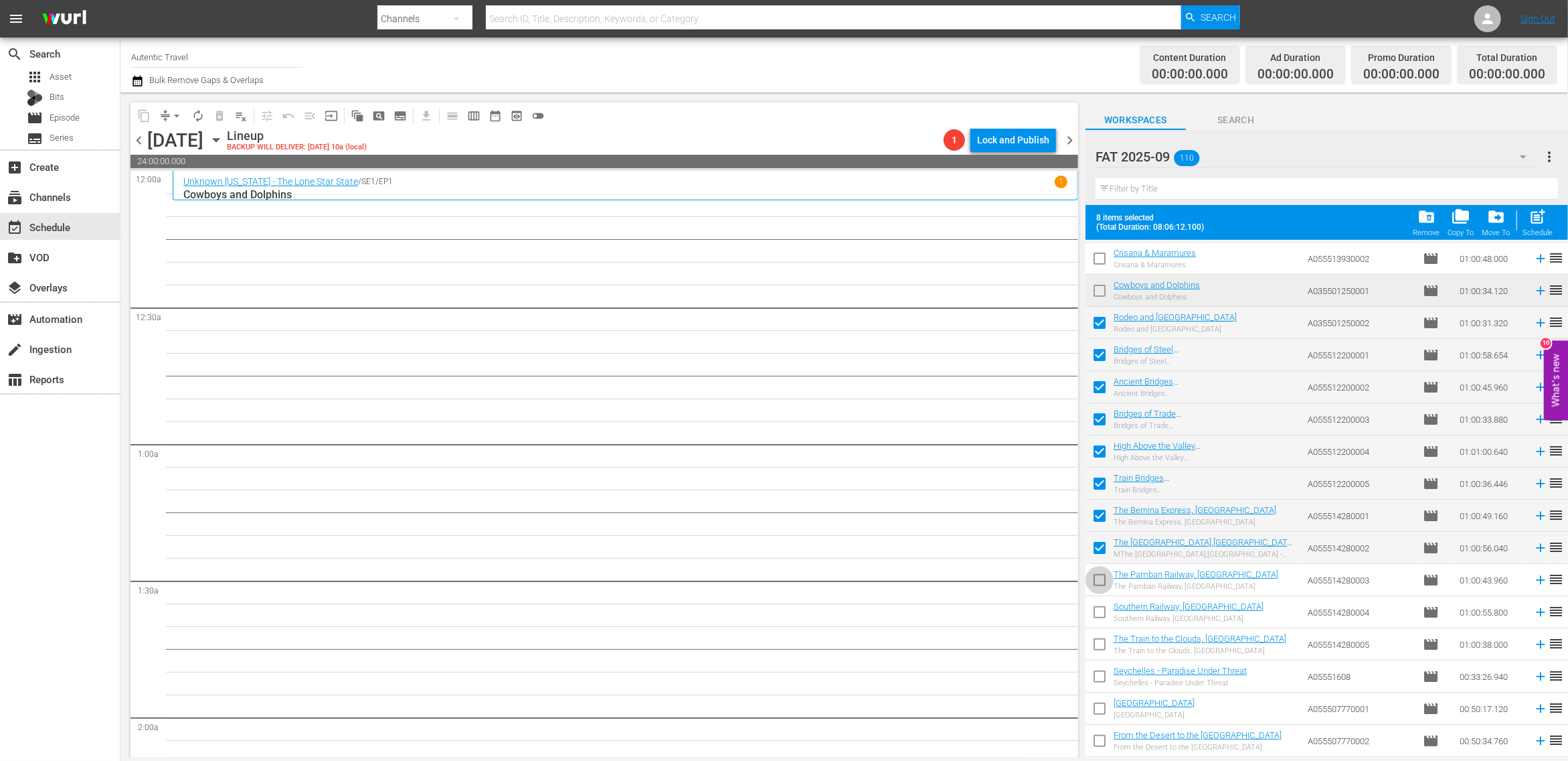
drag, startPoint x: 1101, startPoint y: 583, endPoint x: 1101, endPoint y: 620, distance: 37.0
click at [1101, 588] on input "checkbox" at bounding box center [1099, 582] width 28 height 28
click at [1101, 620] on input "checkbox" at bounding box center [1099, 614] width 28 height 28
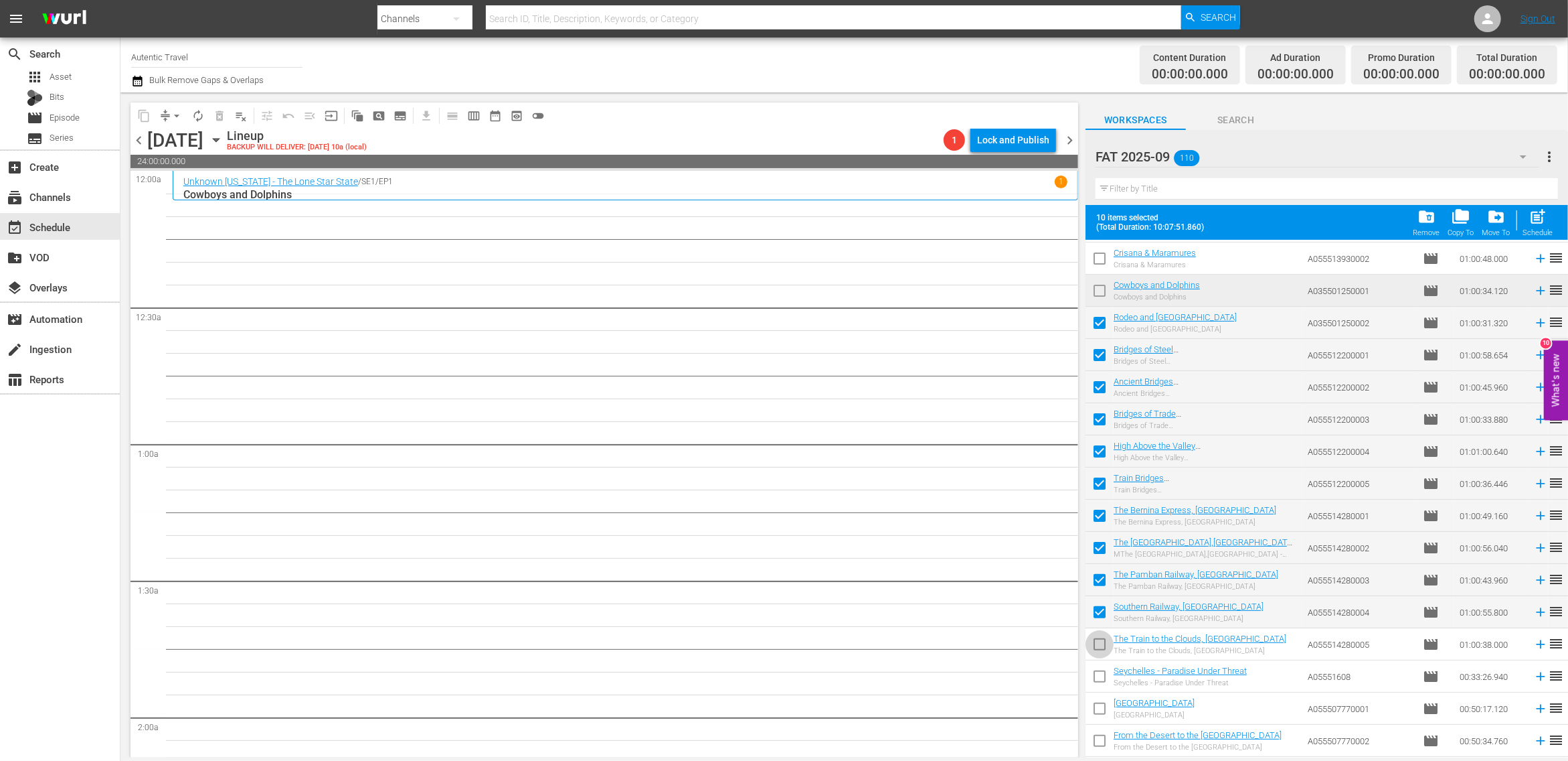
click at [1101, 652] on input "checkbox" at bounding box center [1099, 646] width 28 height 28
drag, startPoint x: 1099, startPoint y: 682, endPoint x: 1099, endPoint y: 693, distance: 11.0
click at [1099, 682] on input "checkbox" at bounding box center [1099, 678] width 28 height 28
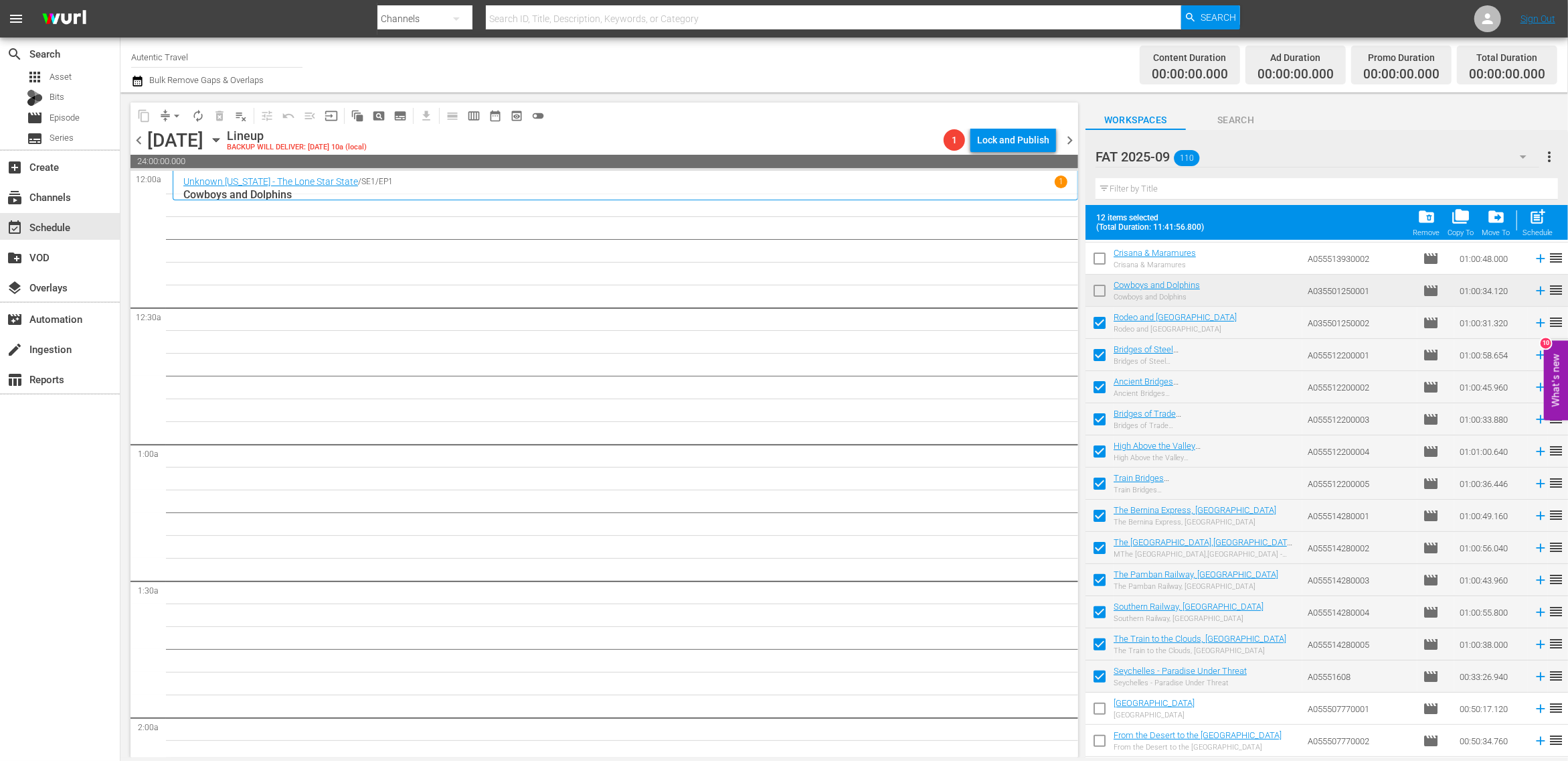
click at [1100, 709] on input "checkbox" at bounding box center [1099, 710] width 28 height 28
click at [1101, 735] on input "checkbox" at bounding box center [1099, 742] width 28 height 28
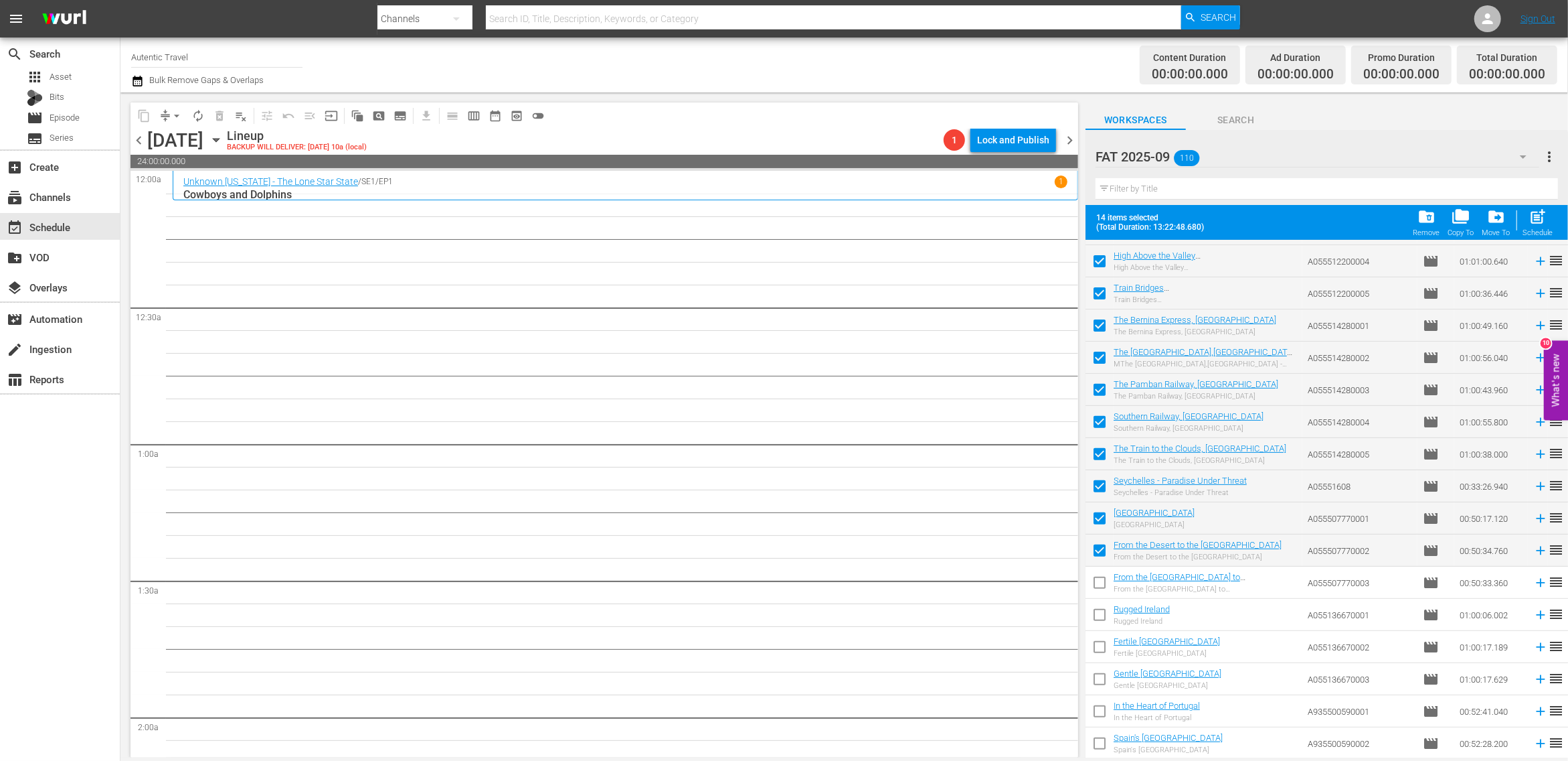
scroll to position [501, 0]
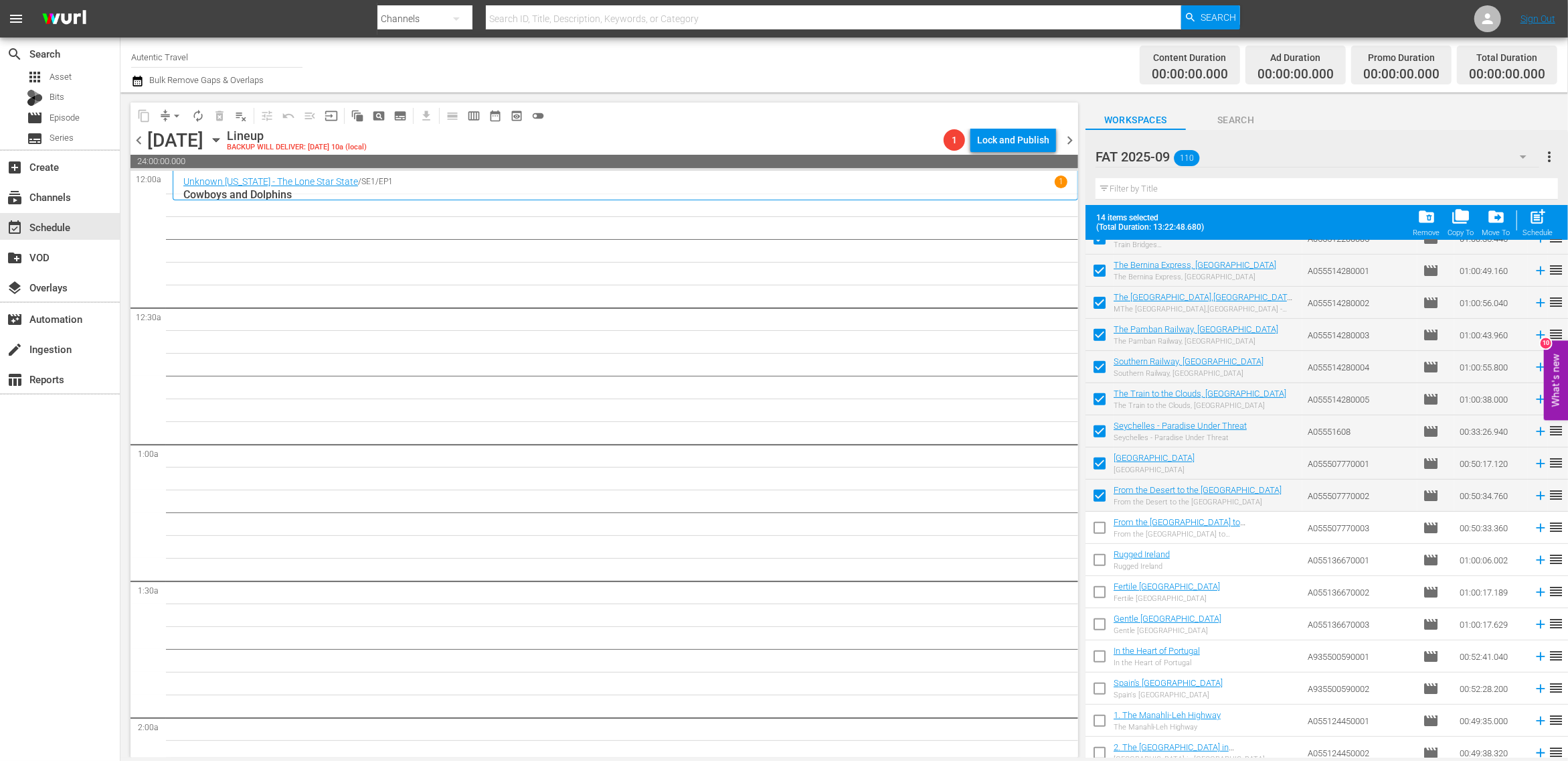
click at [1108, 536] on input "checkbox" at bounding box center [1099, 530] width 28 height 28
click at [1101, 563] on input "checkbox" at bounding box center [1099, 562] width 28 height 28
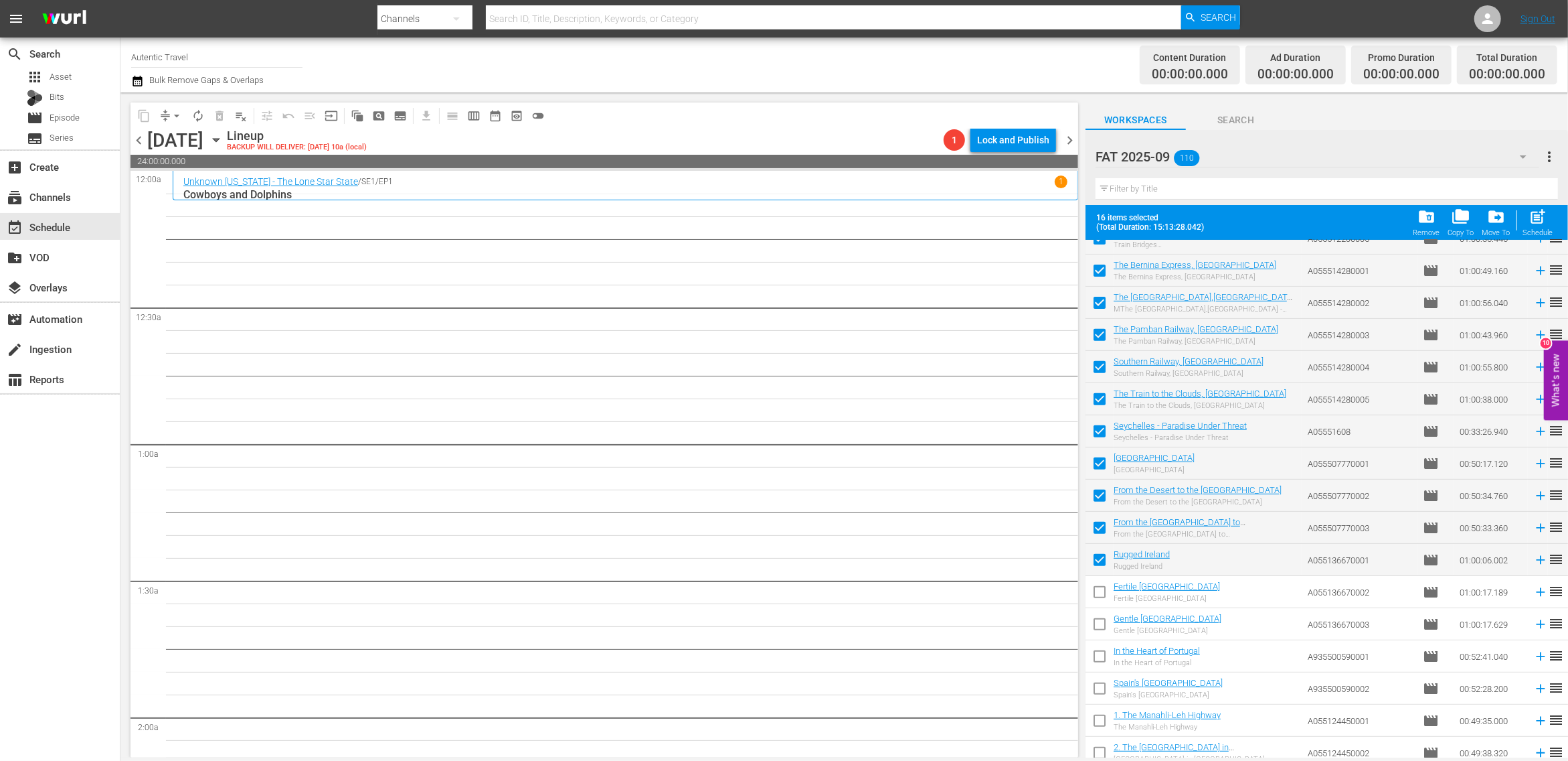
drag, startPoint x: 1101, startPoint y: 588, endPoint x: 1101, endPoint y: 646, distance: 58.0
click at [1101, 590] on input "checkbox" at bounding box center [1099, 594] width 28 height 28
click at [1097, 629] on input "checkbox" at bounding box center [1099, 627] width 28 height 28
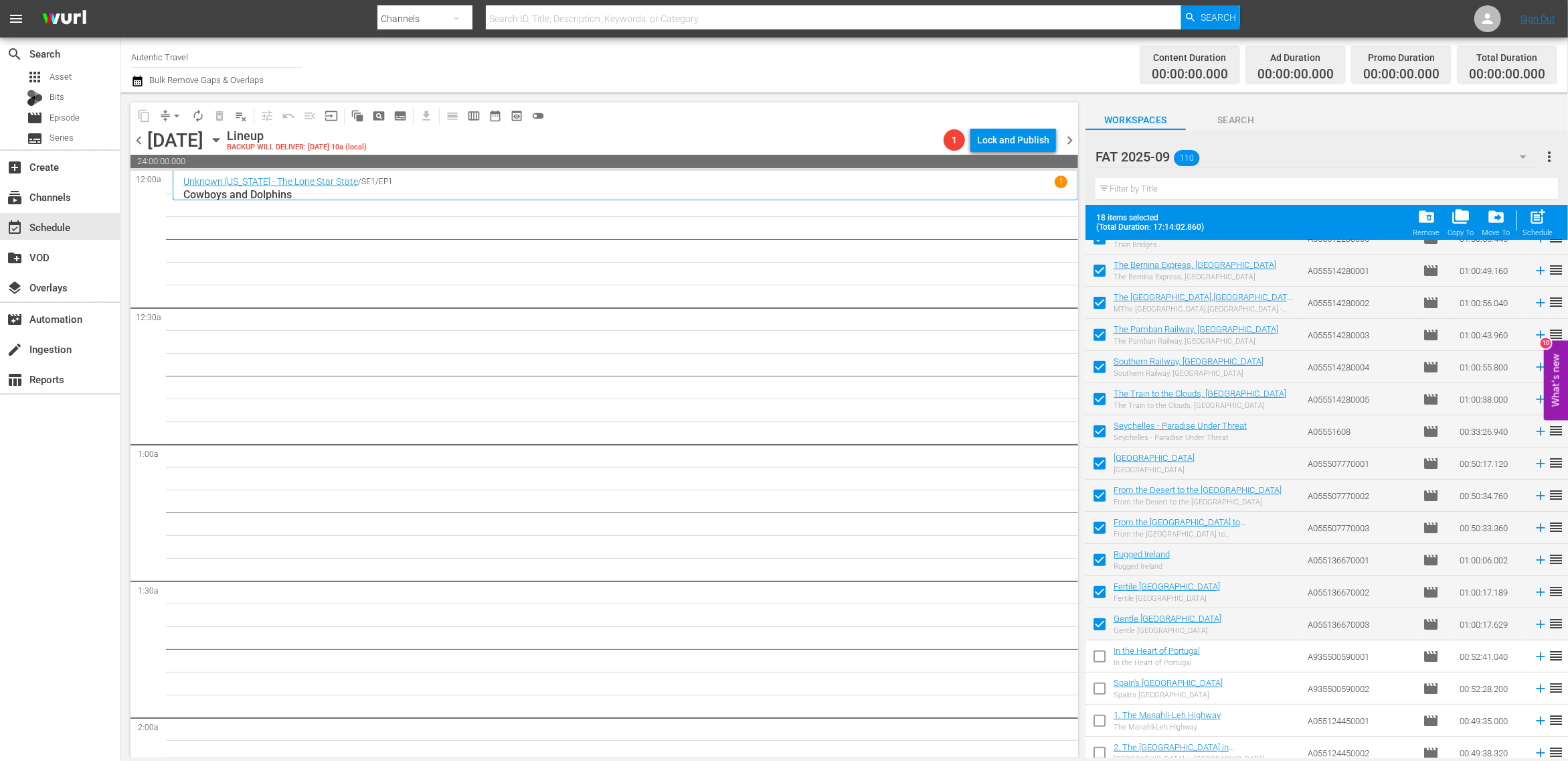
drag, startPoint x: 1097, startPoint y: 654, endPoint x: 1097, endPoint y: 693, distance: 39.0
click at [1097, 654] on input "checkbox" at bounding box center [1099, 659] width 28 height 28
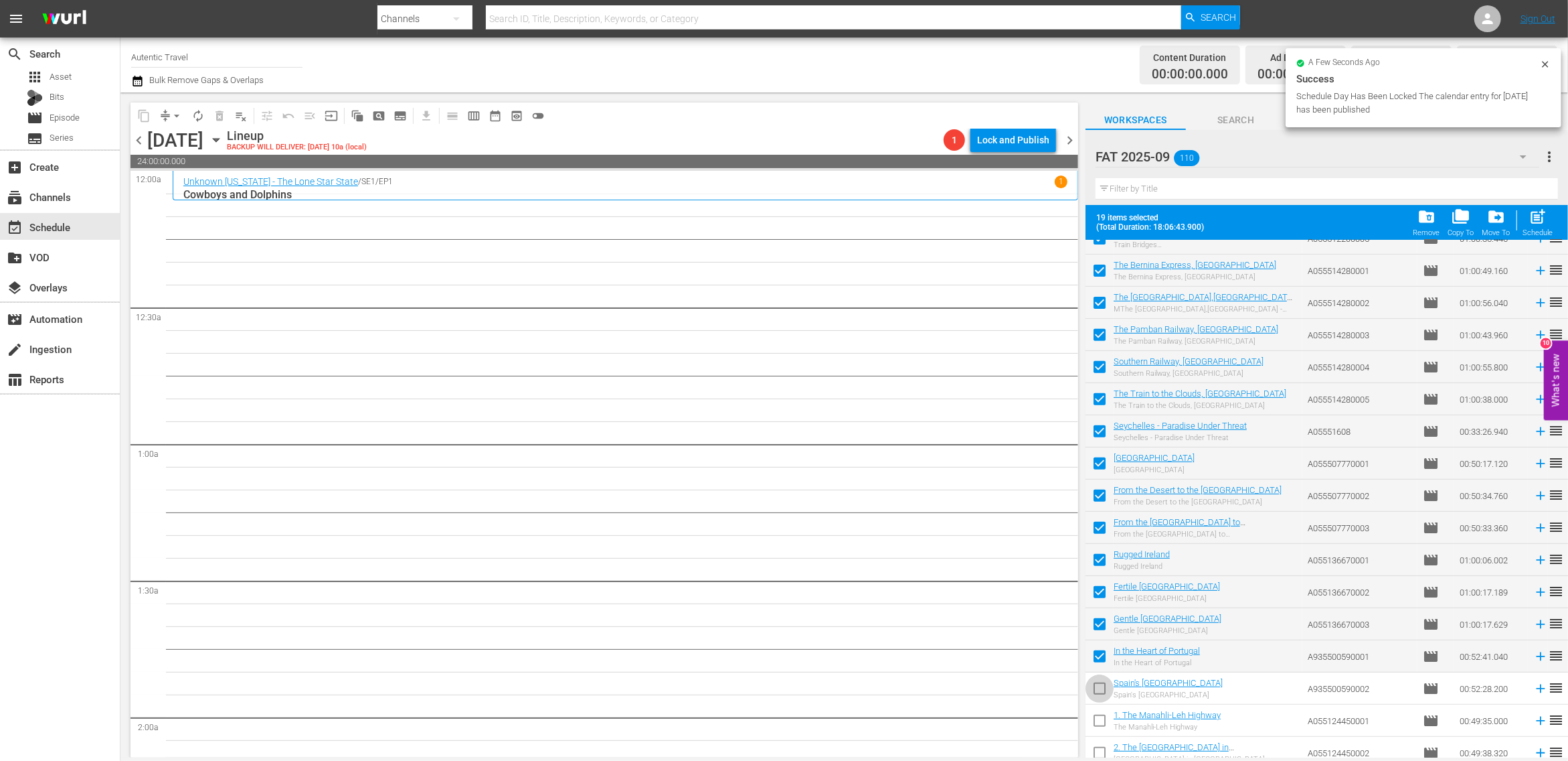
click at [1099, 693] on input "checkbox" at bounding box center [1099, 691] width 28 height 28
click at [1100, 723] on input "checkbox" at bounding box center [1099, 723] width 28 height 28
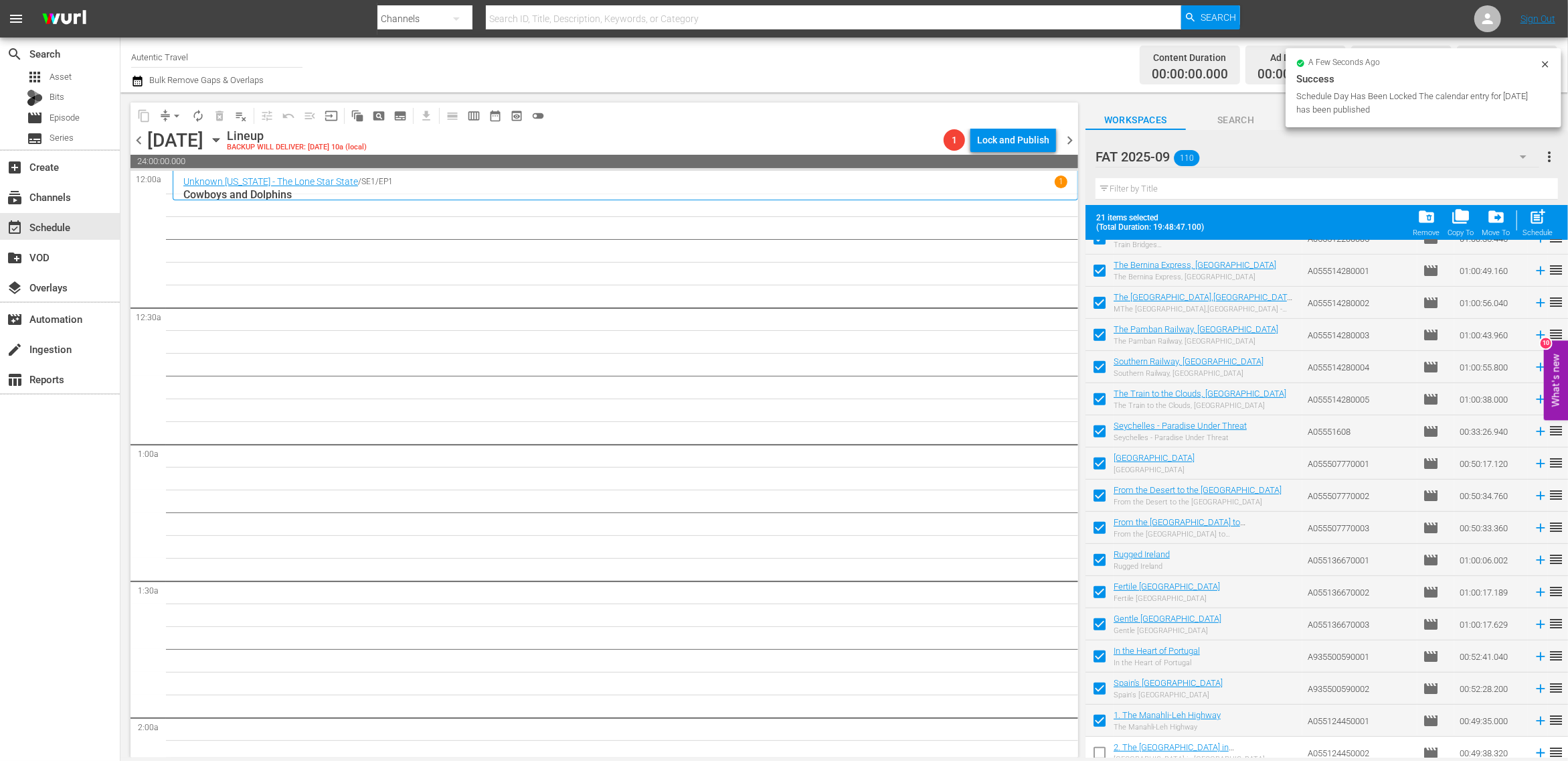
click at [1102, 748] on input "checkbox" at bounding box center [1099, 755] width 28 height 28
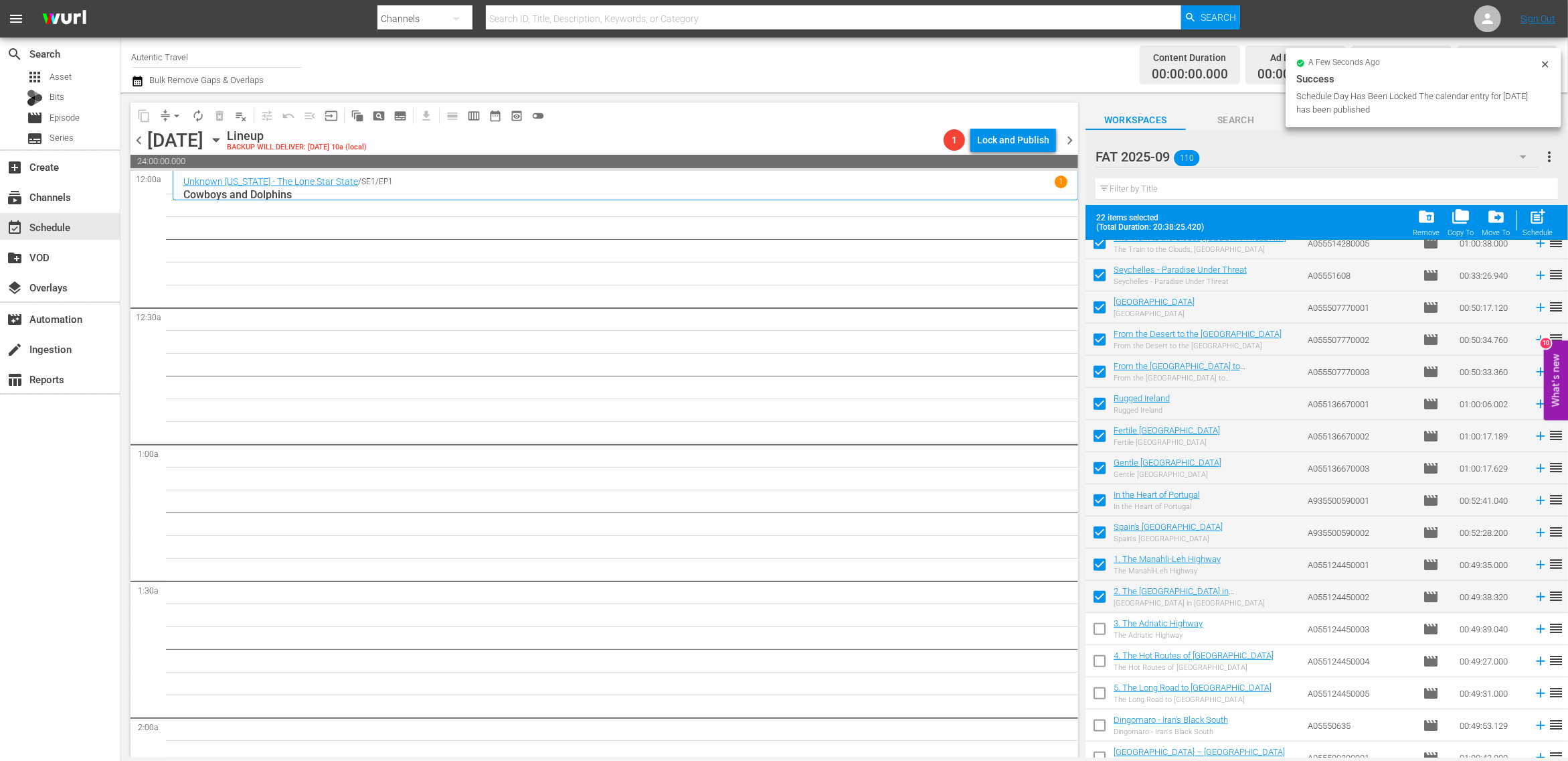
scroll to position [729, 0]
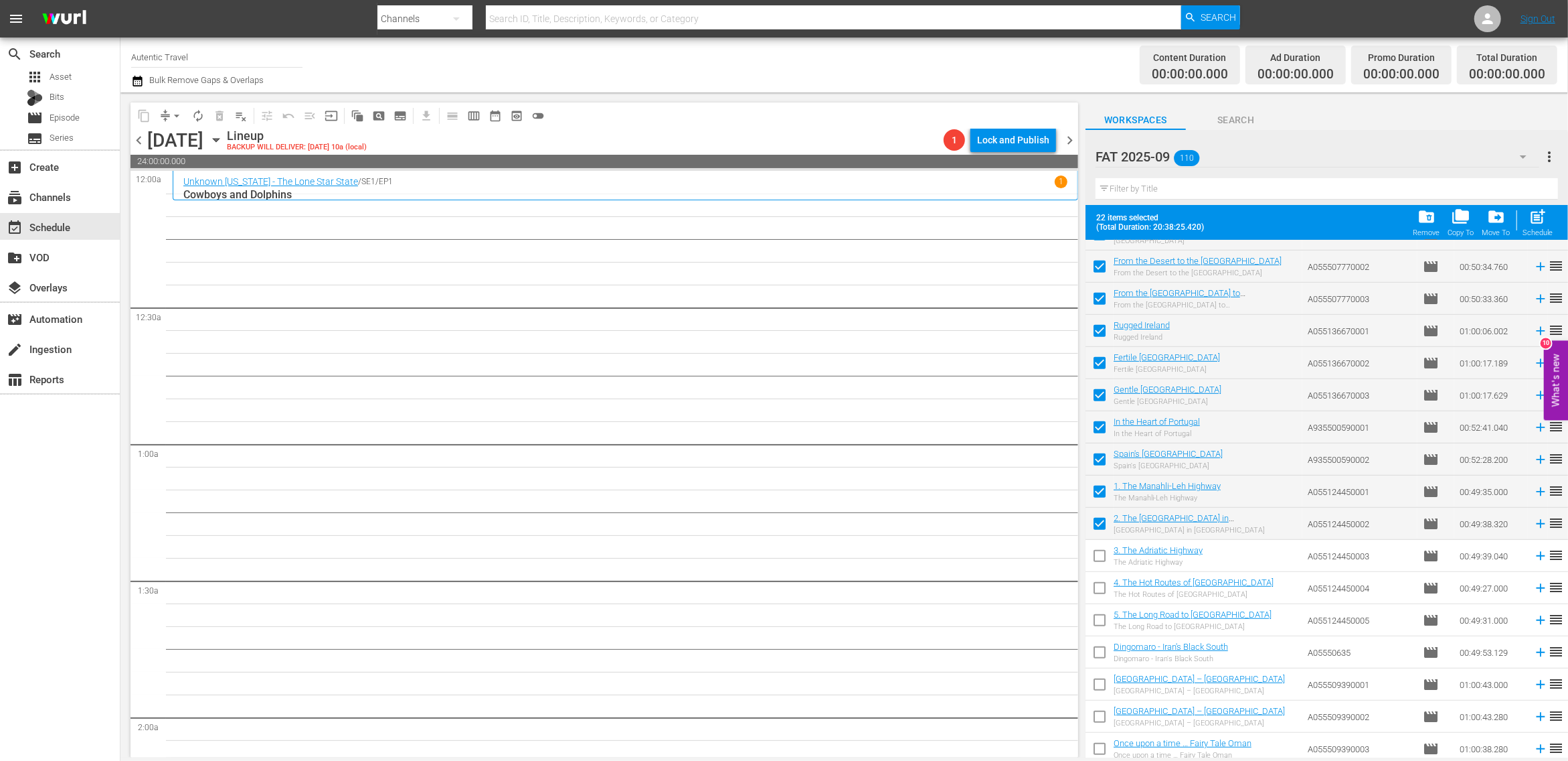
drag, startPoint x: 1098, startPoint y: 562, endPoint x: 1098, endPoint y: 573, distance: 11.0
click at [1098, 562] on input "checkbox" at bounding box center [1099, 558] width 28 height 28
click at [1098, 584] on input "checkbox" at bounding box center [1099, 590] width 28 height 28
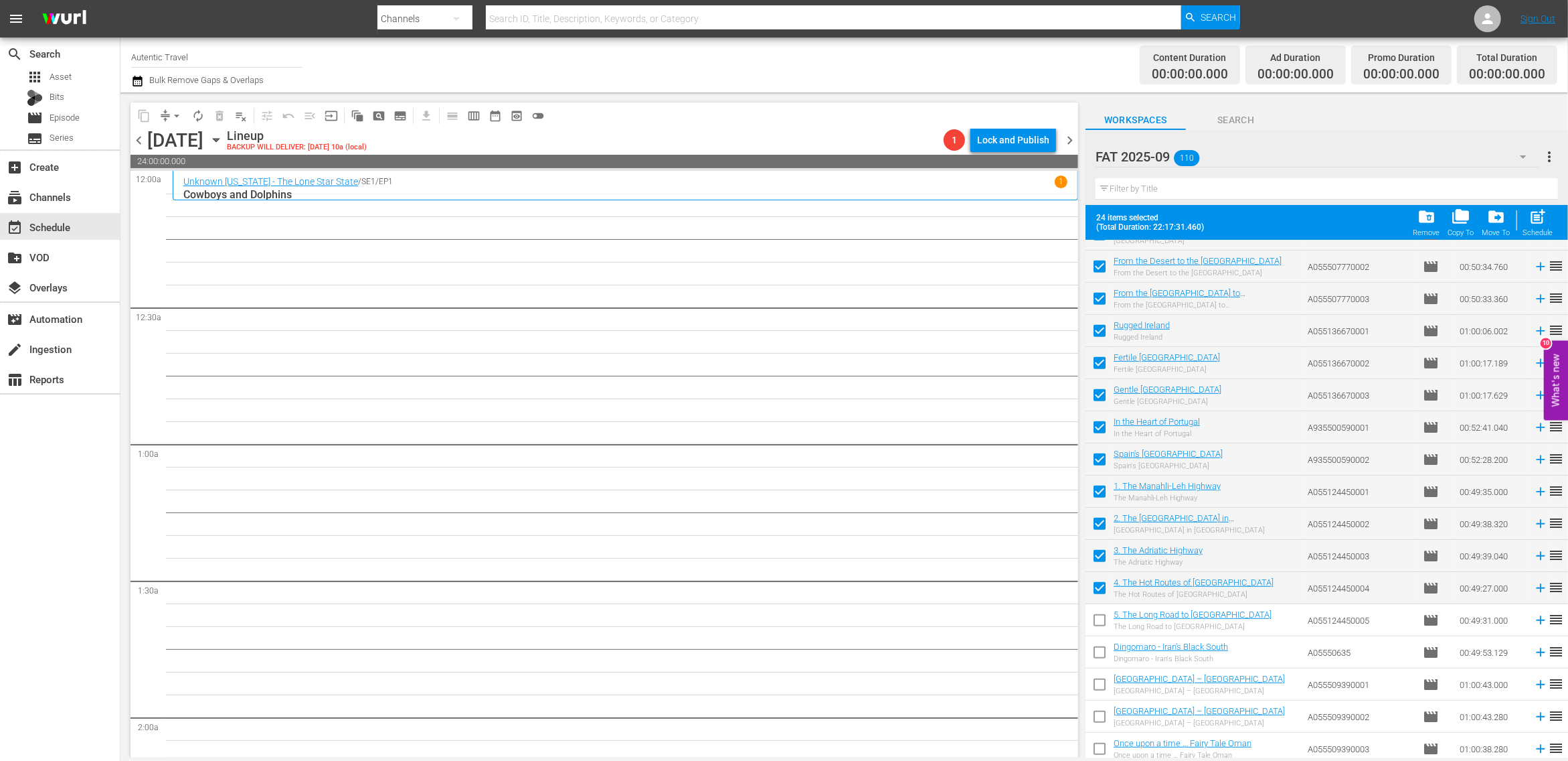
click at [1101, 614] on input "checkbox" at bounding box center [1099, 622] width 28 height 28
click at [1103, 658] on input "checkbox" at bounding box center [1099, 654] width 28 height 28
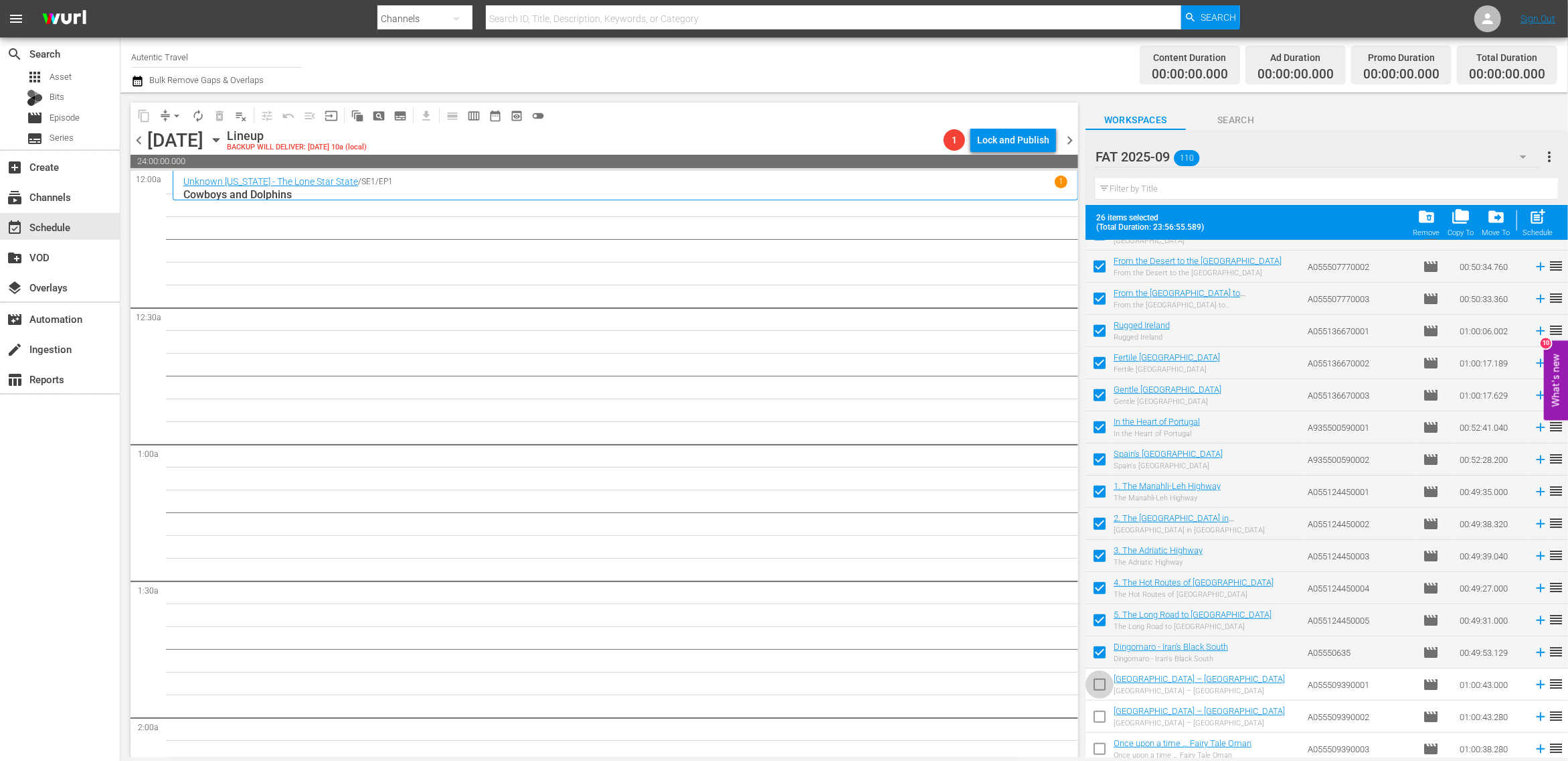
click at [1101, 687] on input "checkbox" at bounding box center [1099, 687] width 28 height 28
click at [1536, 216] on span "post_add" at bounding box center [1538, 216] width 18 height 18
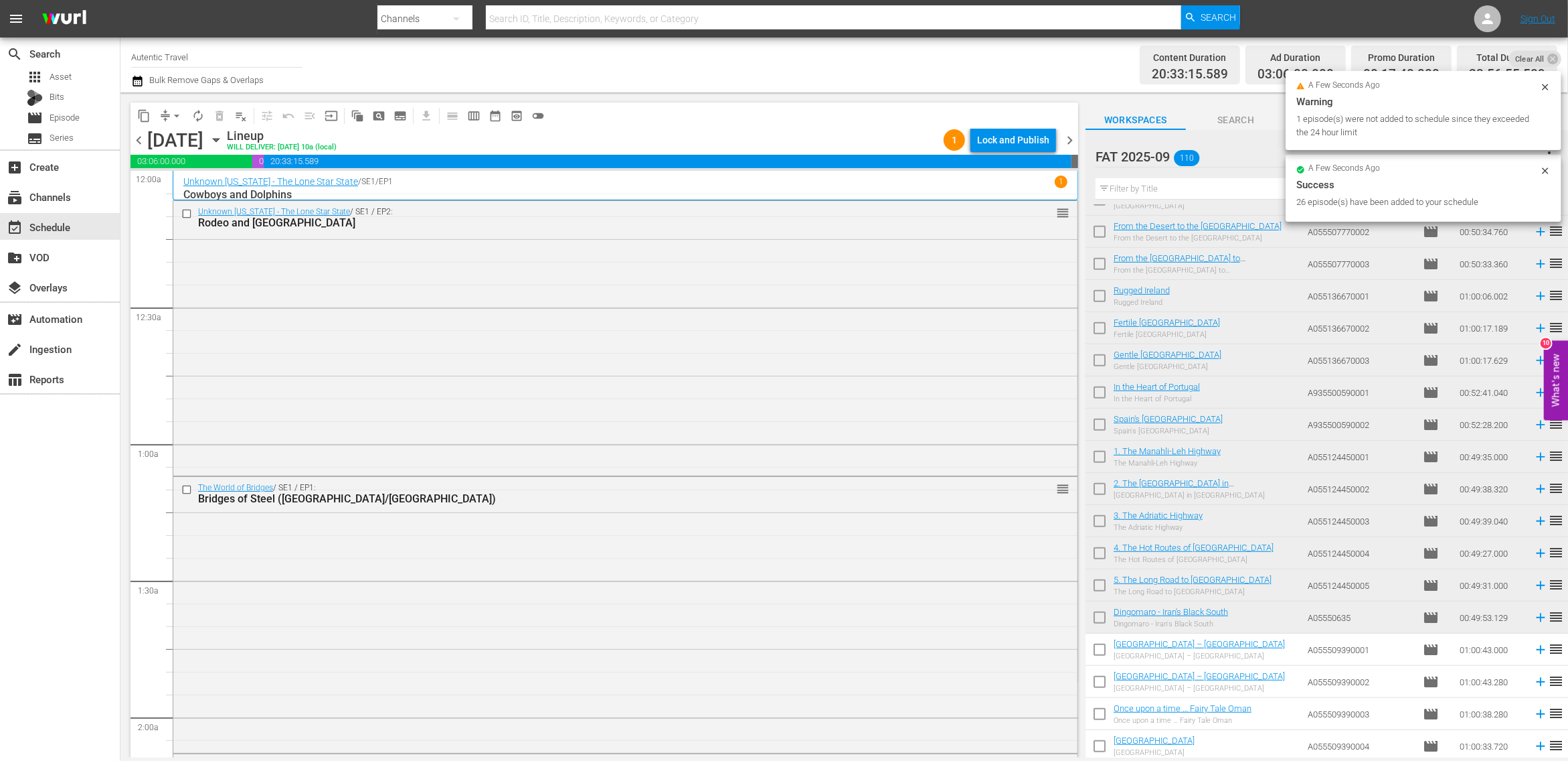
click at [1024, 143] on div "Lock and Publish" at bounding box center [1013, 140] width 73 height 25
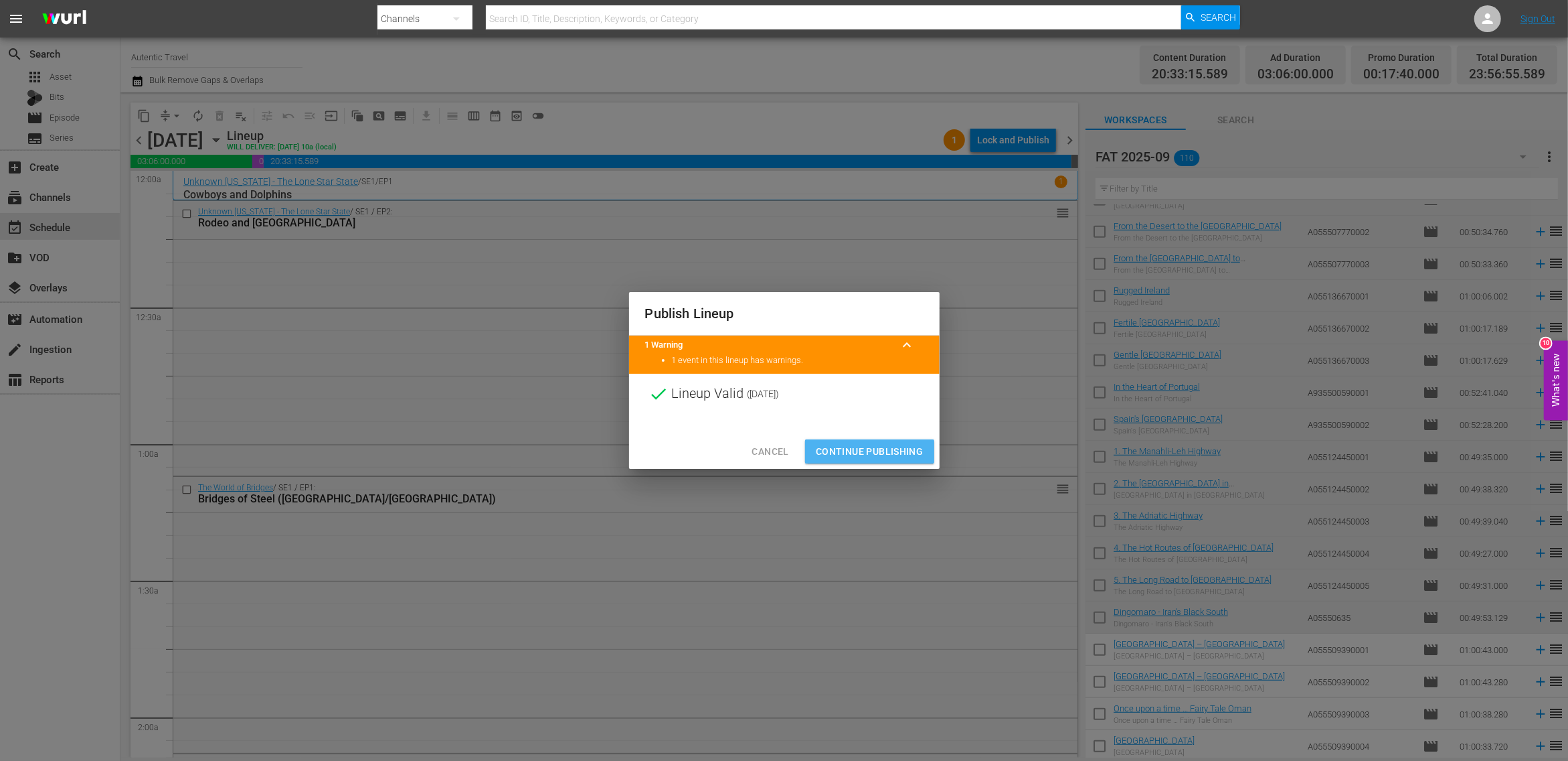
click at [874, 455] on span "Continue Publishing" at bounding box center [869, 452] width 107 height 17
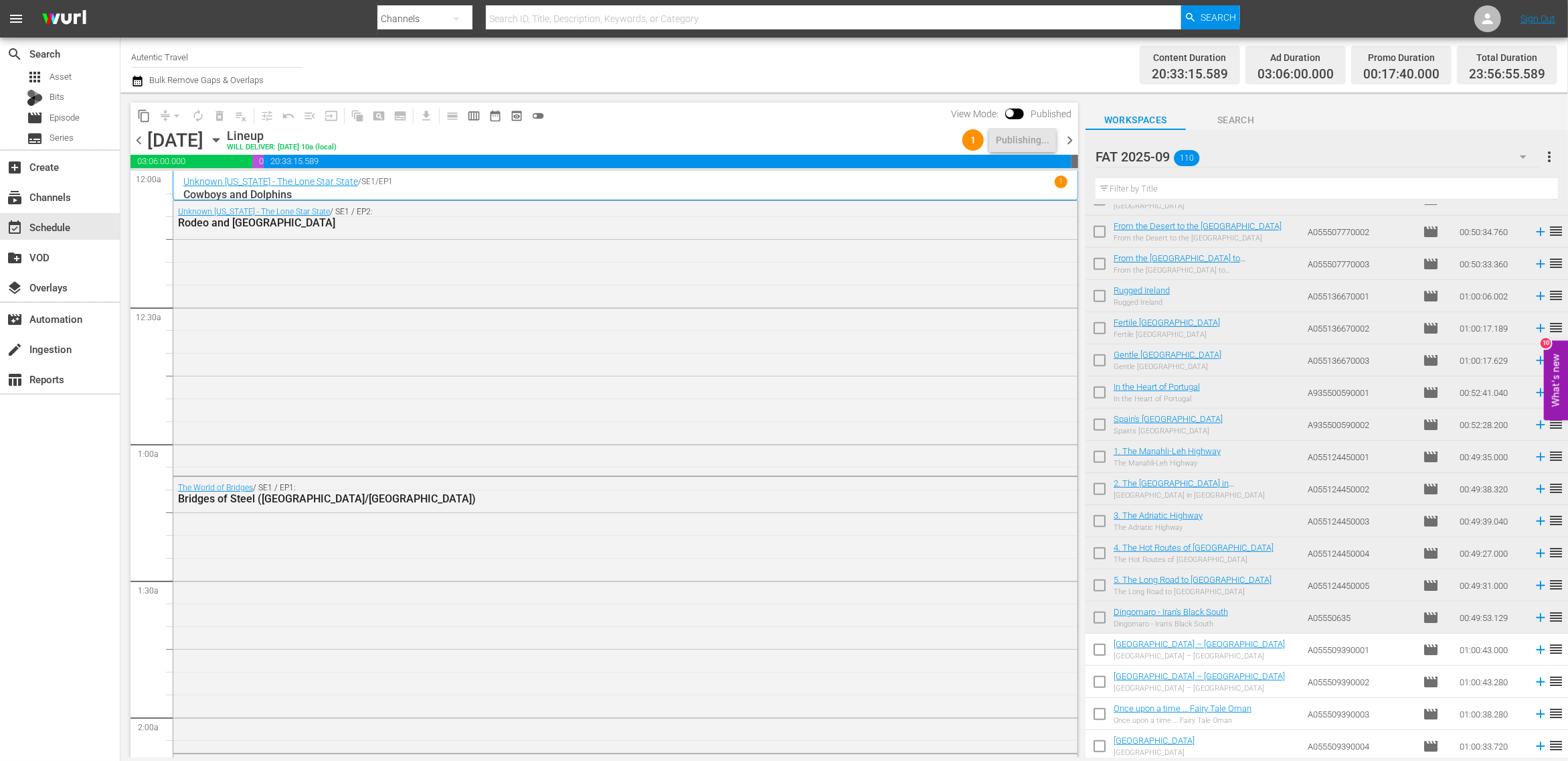
click at [1069, 140] on span "chevron_right" at bounding box center [1070, 140] width 17 height 17
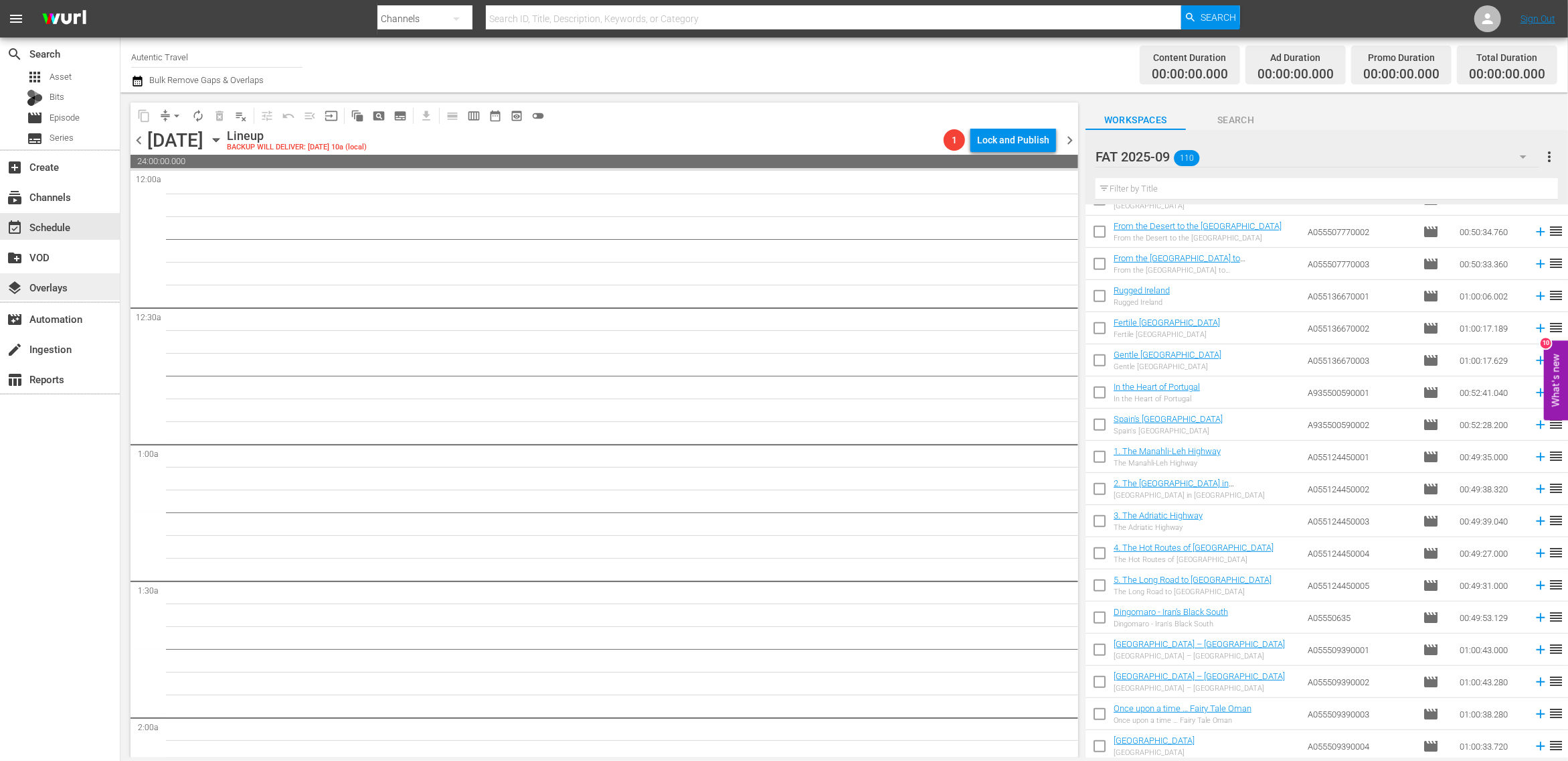
click at [45, 291] on div "layers Overlays" at bounding box center [37, 285] width 75 height 12
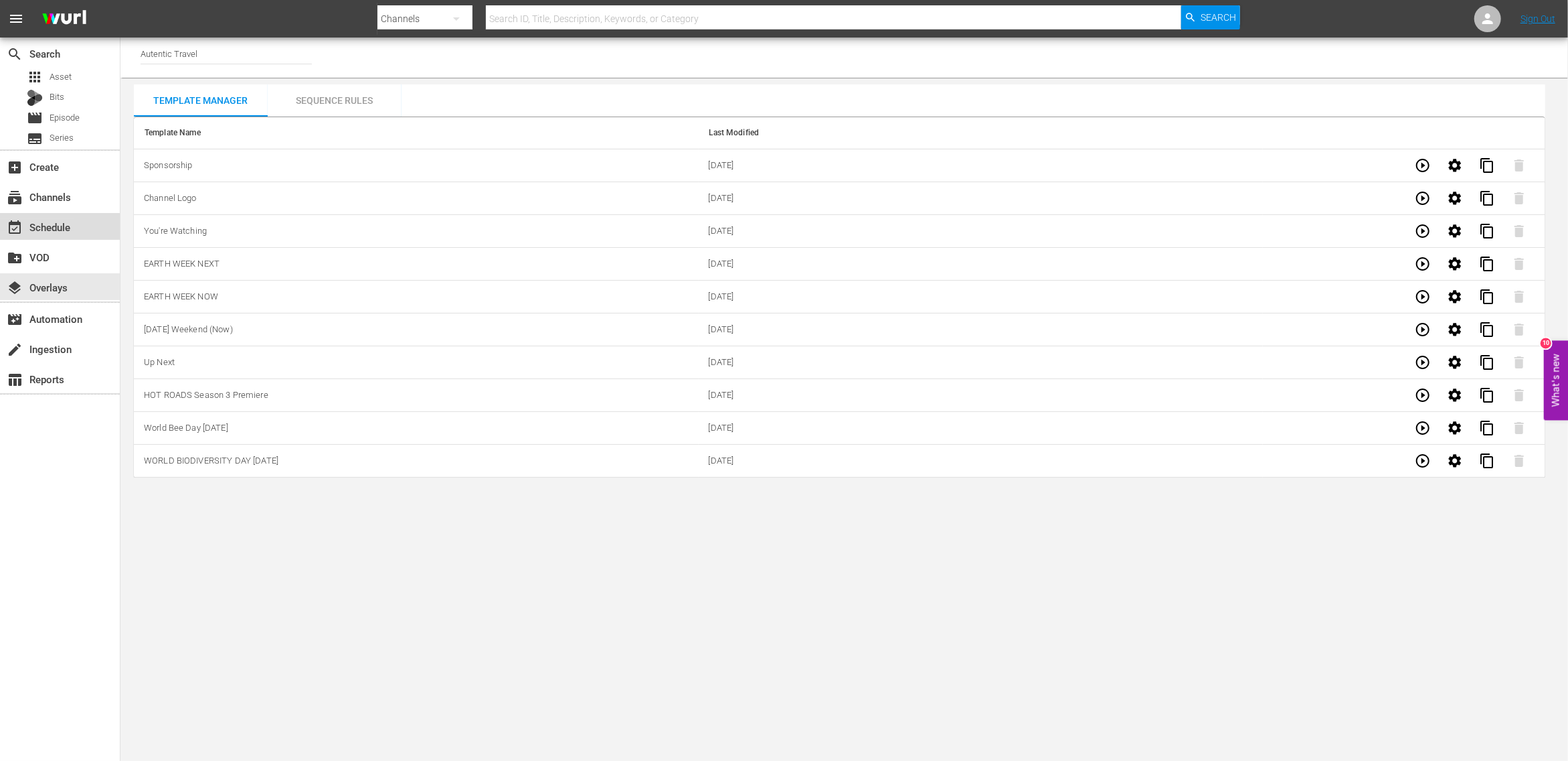
click at [46, 228] on div "event_available Schedule" at bounding box center [37, 225] width 75 height 12
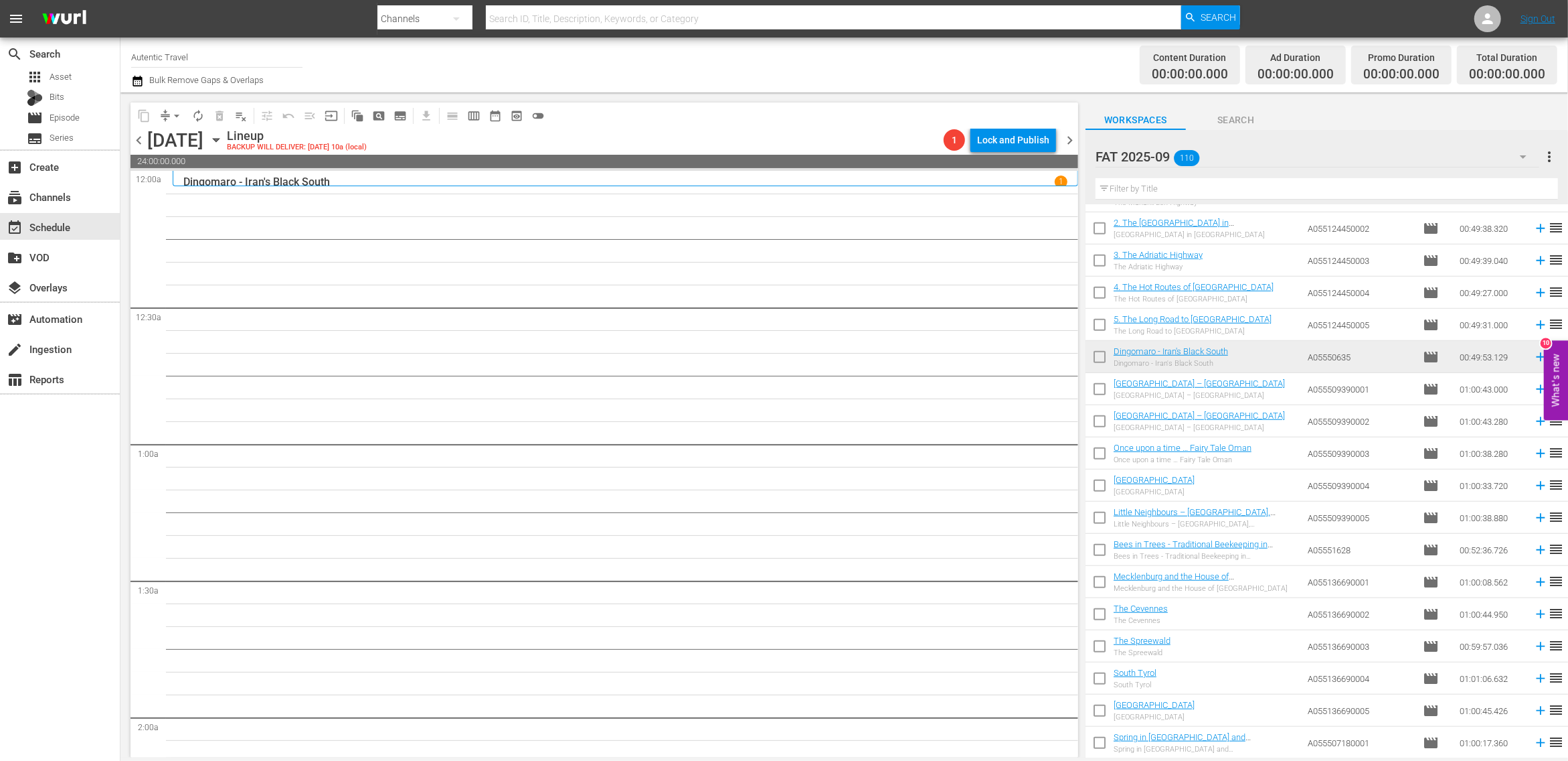
scroll to position [993, 0]
click at [1101, 388] on input "checkbox" at bounding box center [1099, 388] width 28 height 28
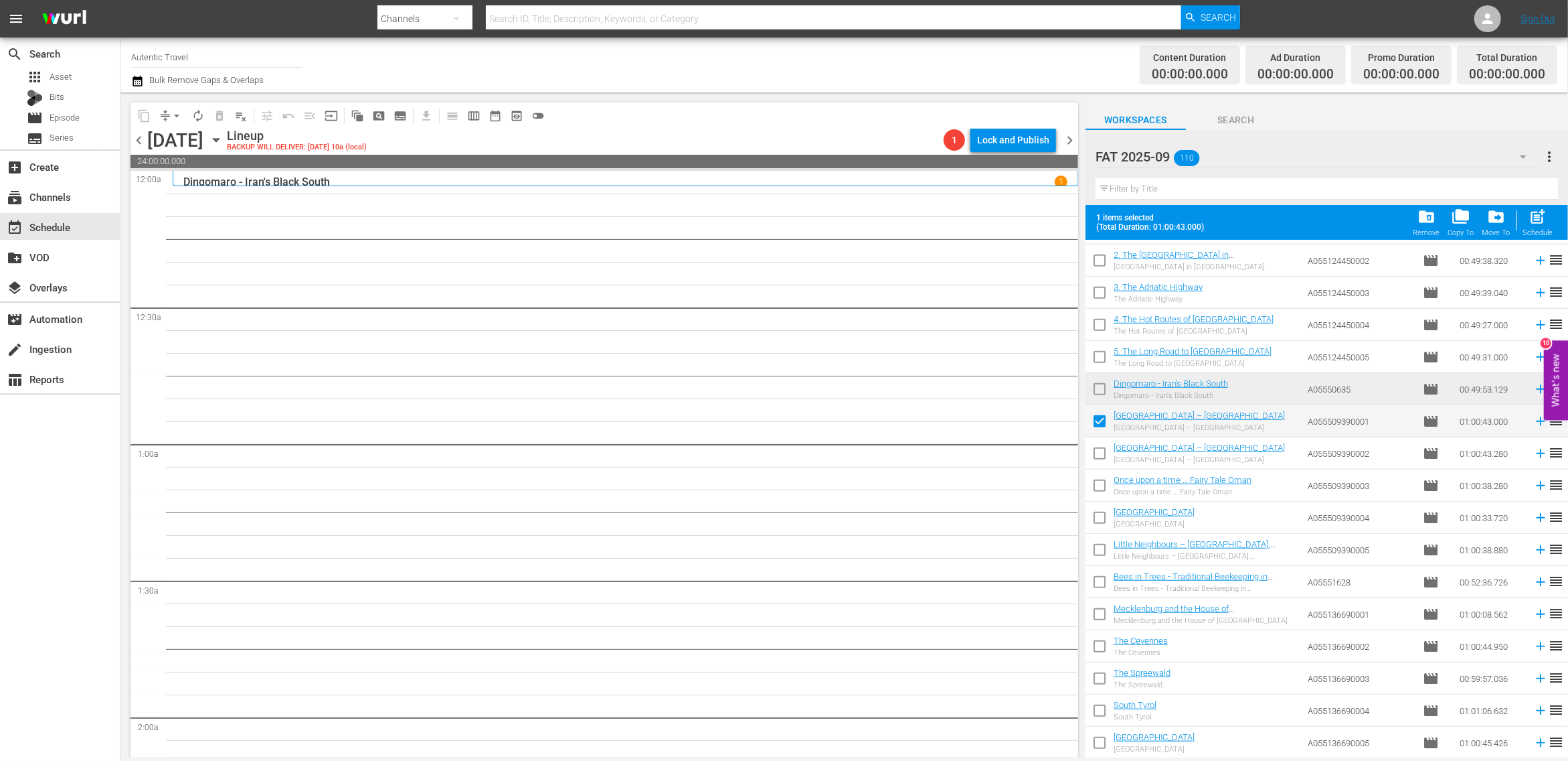
click at [1103, 458] on input "checkbox" at bounding box center [1099, 456] width 28 height 28
click at [1101, 490] on input "checkbox" at bounding box center [1099, 488] width 28 height 28
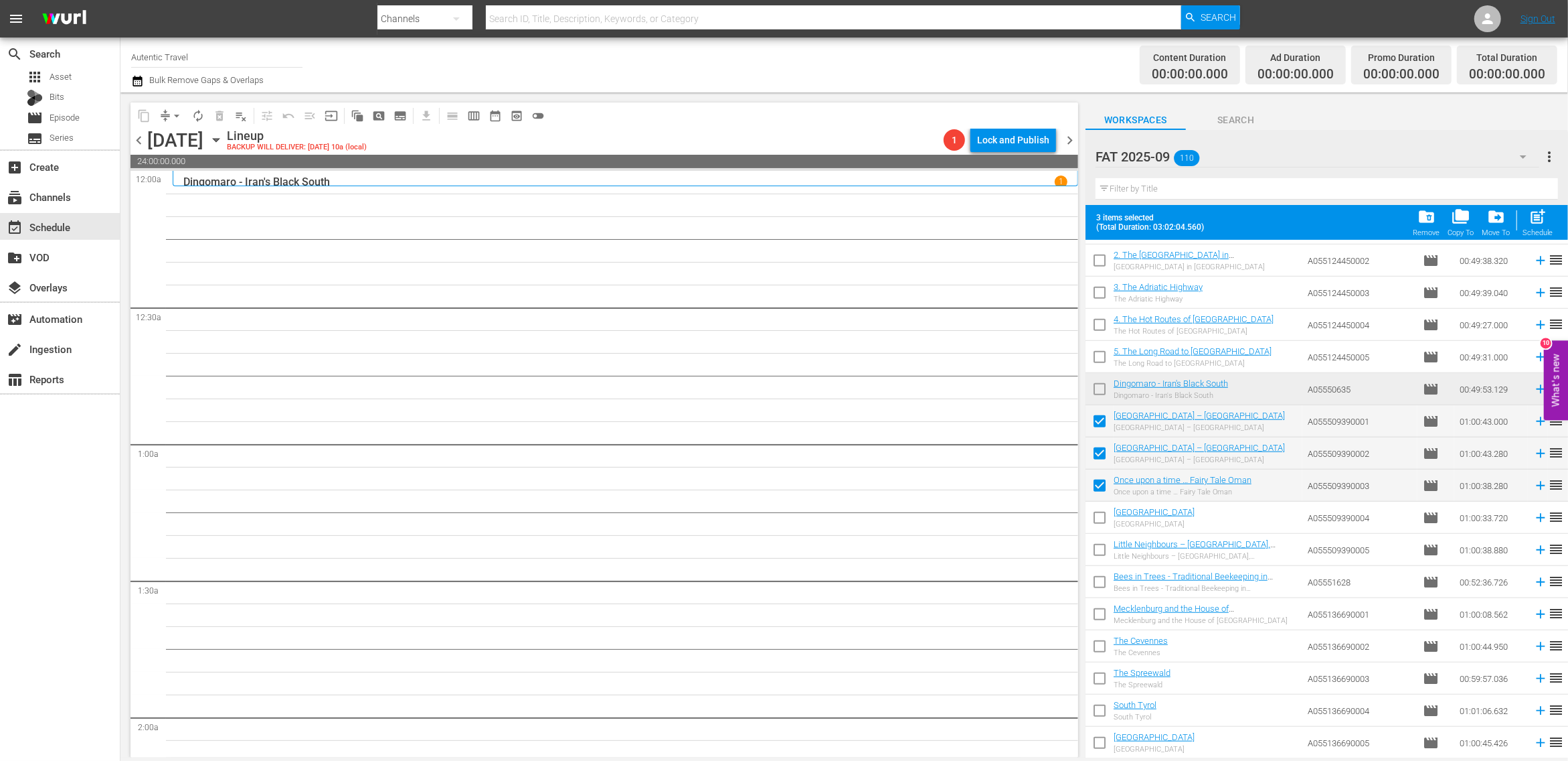
click at [1101, 521] on input "checkbox" at bounding box center [1099, 520] width 28 height 28
click at [1099, 556] on input "checkbox" at bounding box center [1099, 552] width 28 height 28
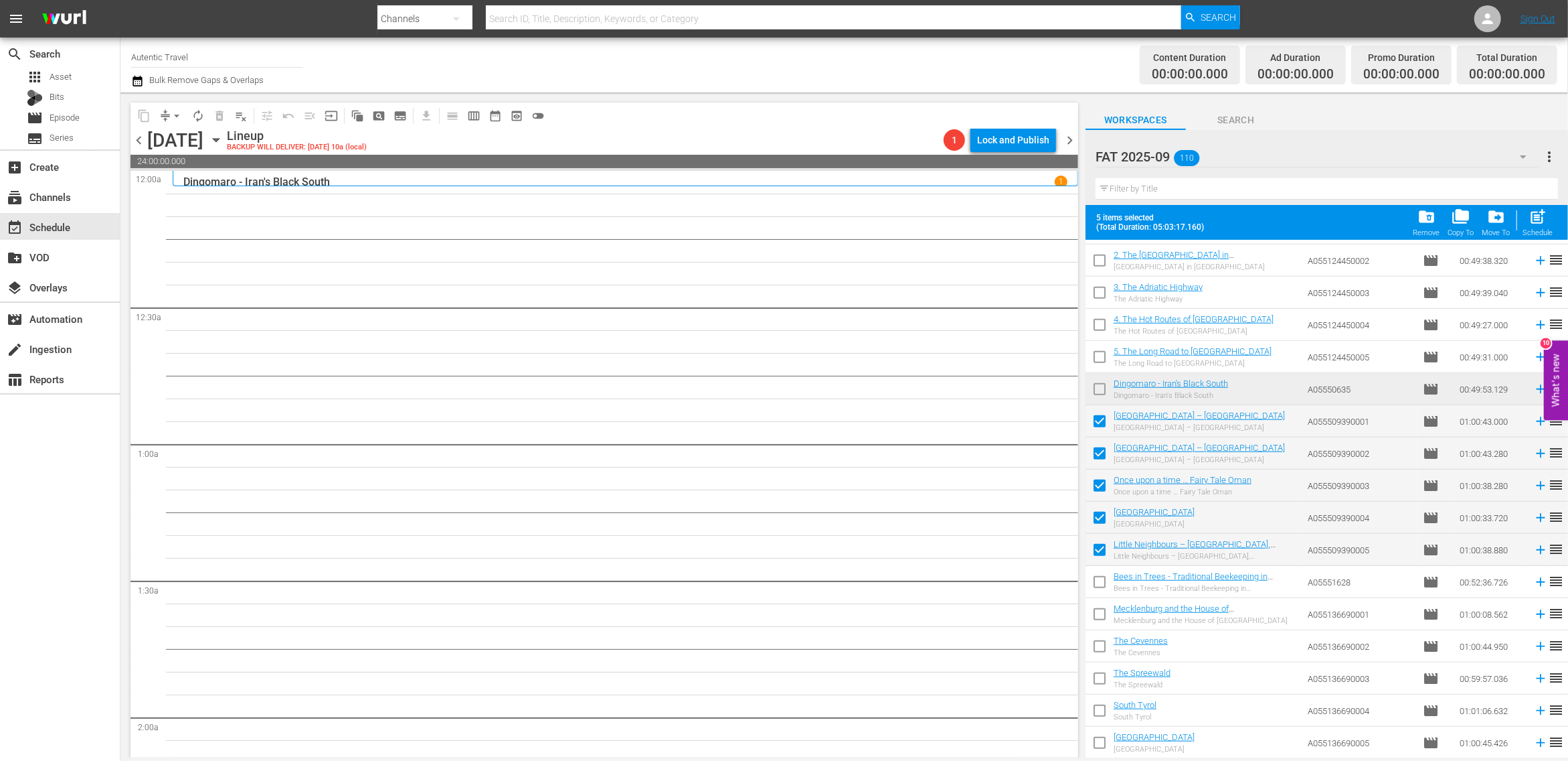
click at [1099, 581] on input "checkbox" at bounding box center [1099, 584] width 28 height 28
click at [1101, 615] on input "checkbox" at bounding box center [1099, 616] width 28 height 28
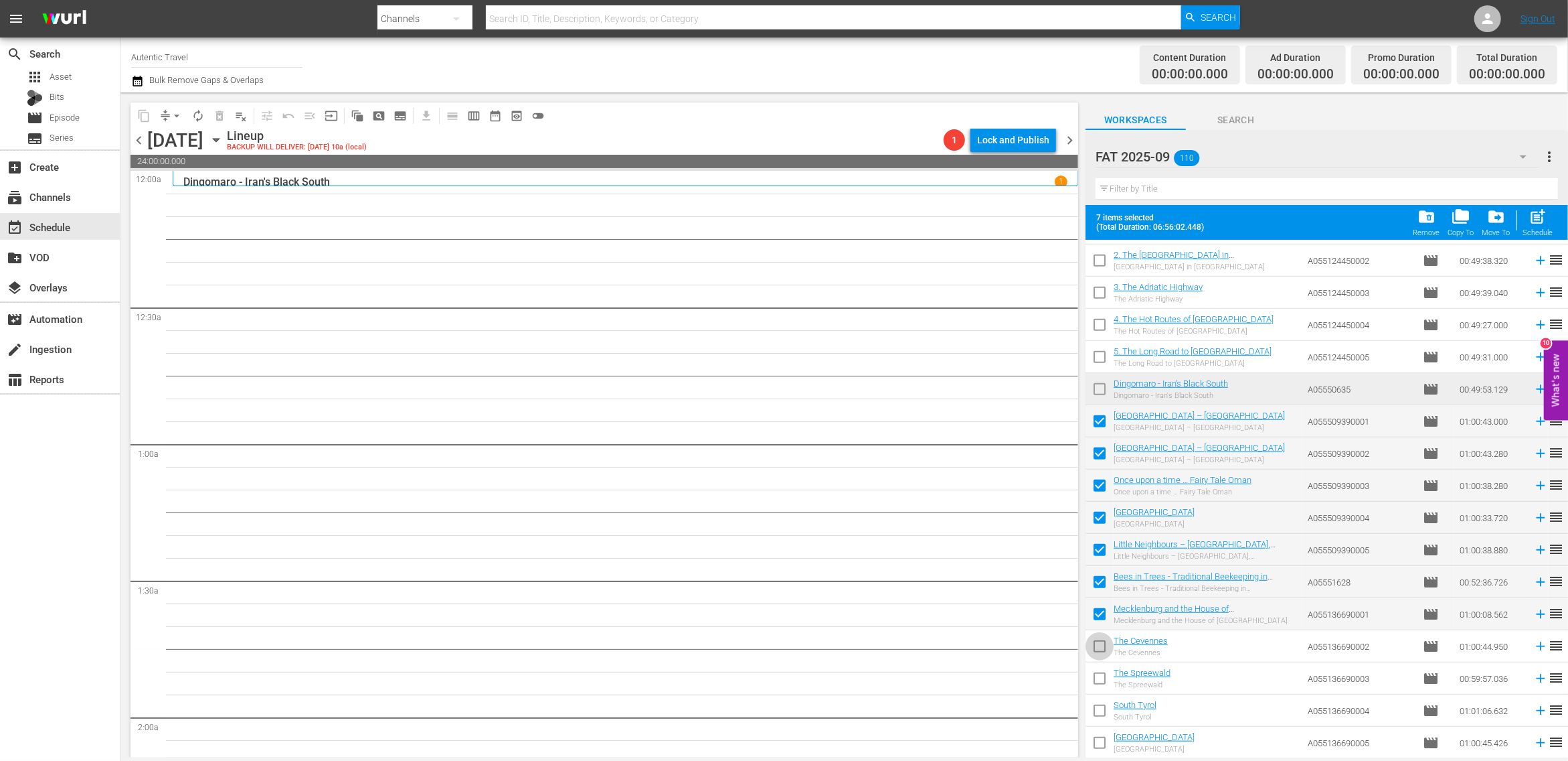
click at [1099, 645] on input "checkbox" at bounding box center [1099, 649] width 28 height 28
click at [1099, 681] on input "checkbox" at bounding box center [1099, 681] width 28 height 28
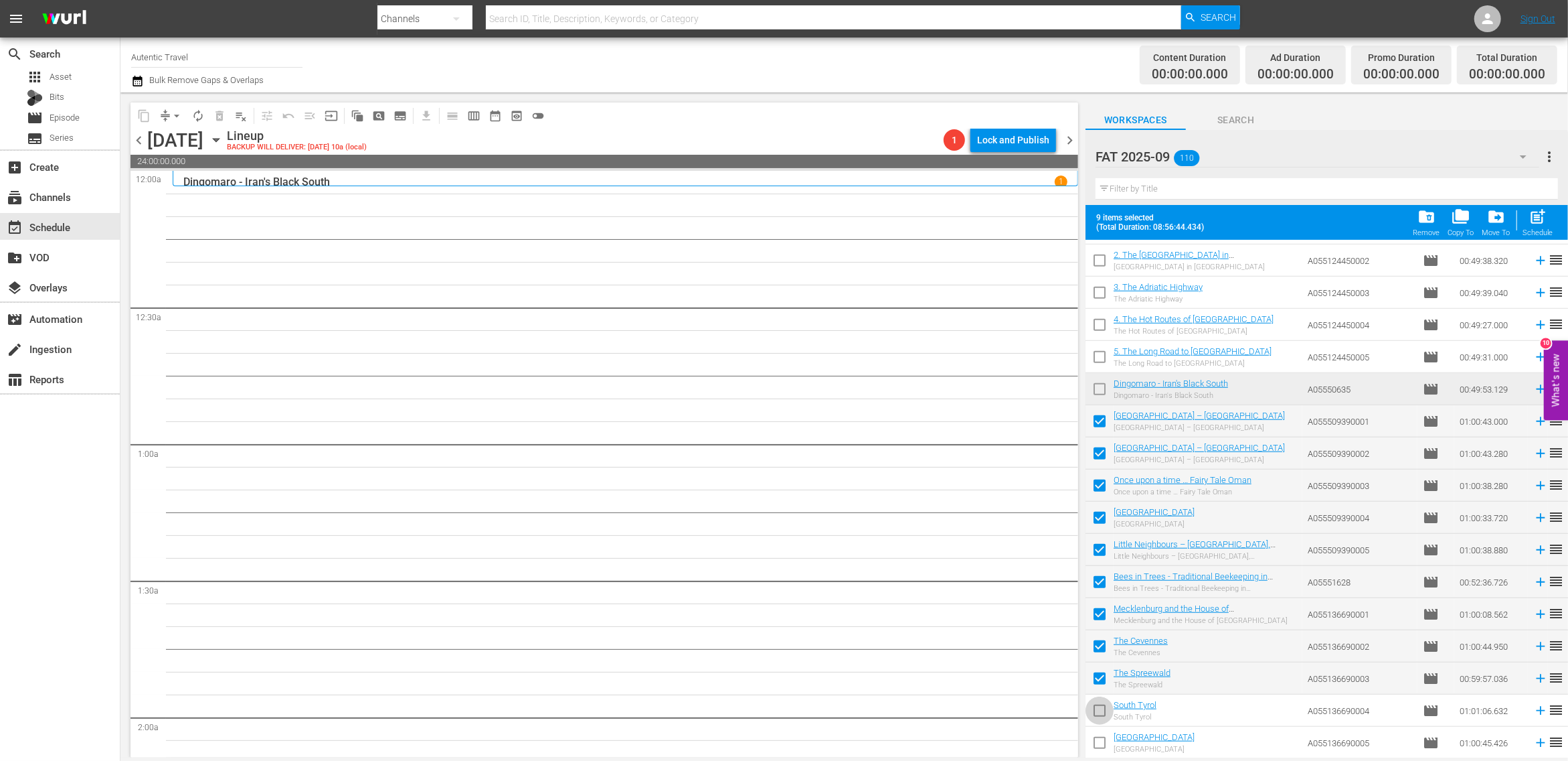
click at [1100, 722] on input "checkbox" at bounding box center [1099, 713] width 28 height 28
click at [1100, 741] on input "checkbox" at bounding box center [1099, 745] width 28 height 28
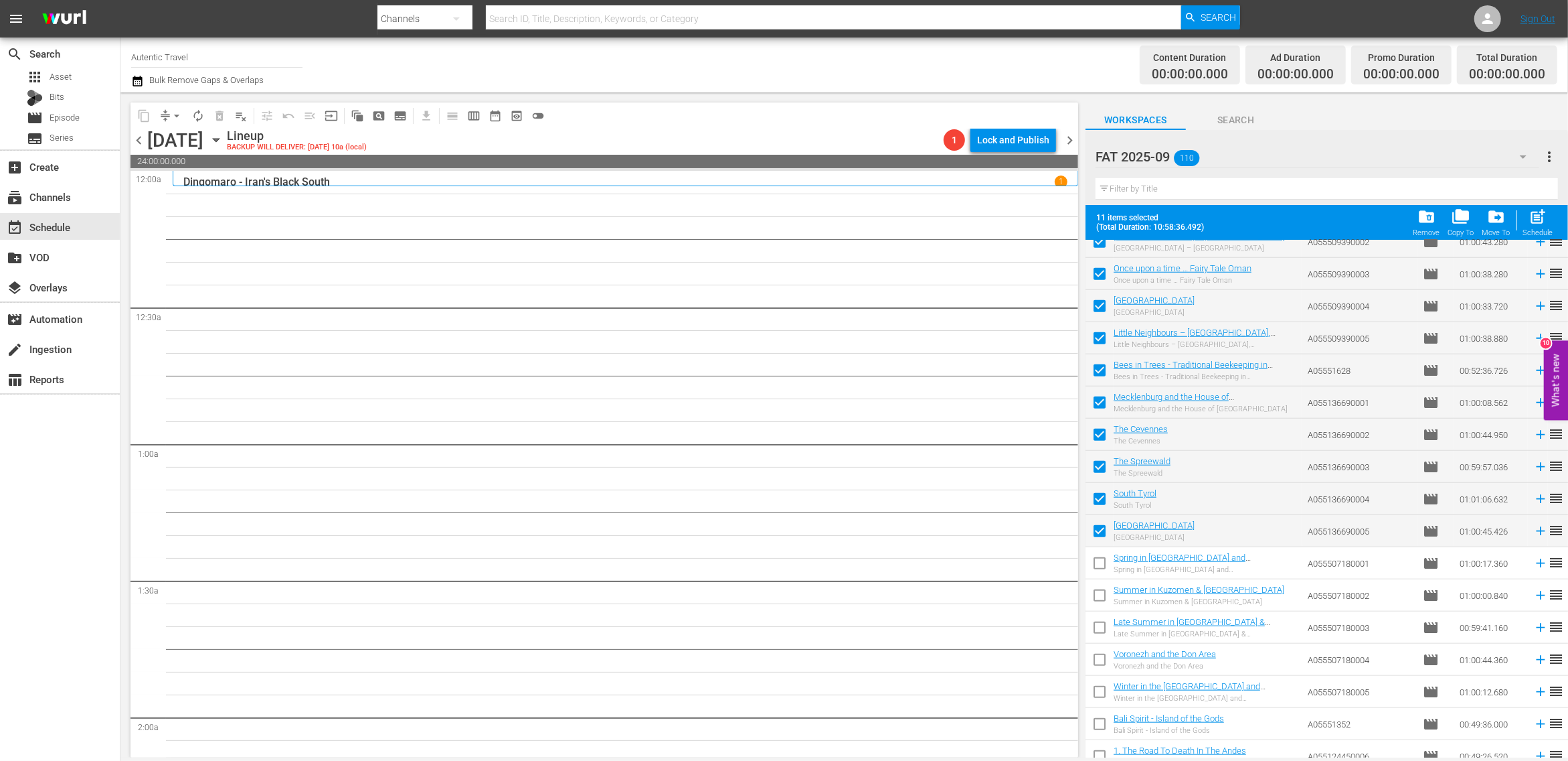
scroll to position [1247, 0]
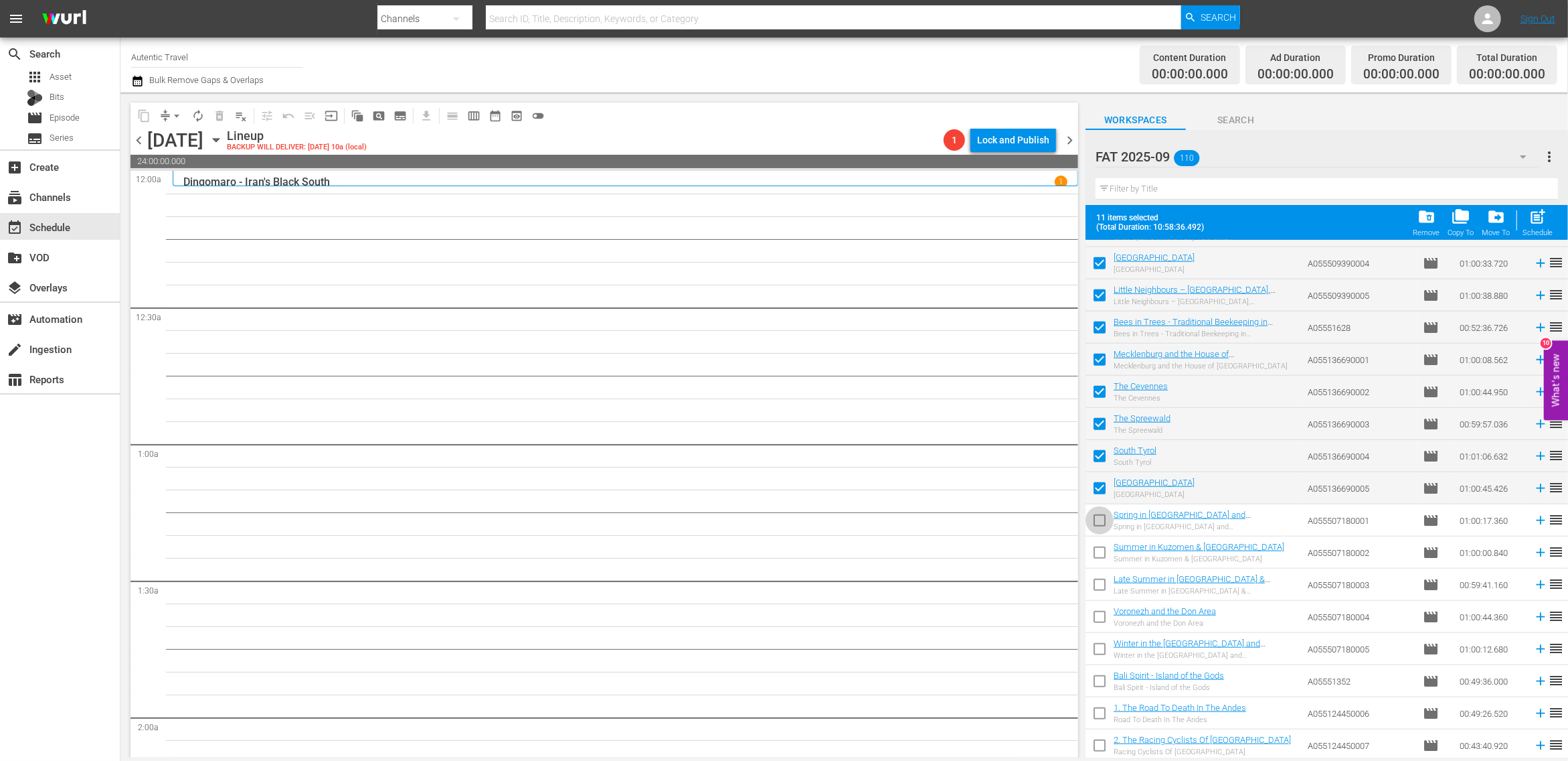
click at [1106, 520] on input "checkbox" at bounding box center [1099, 523] width 28 height 28
click at [1102, 552] on input "checkbox" at bounding box center [1099, 555] width 28 height 28
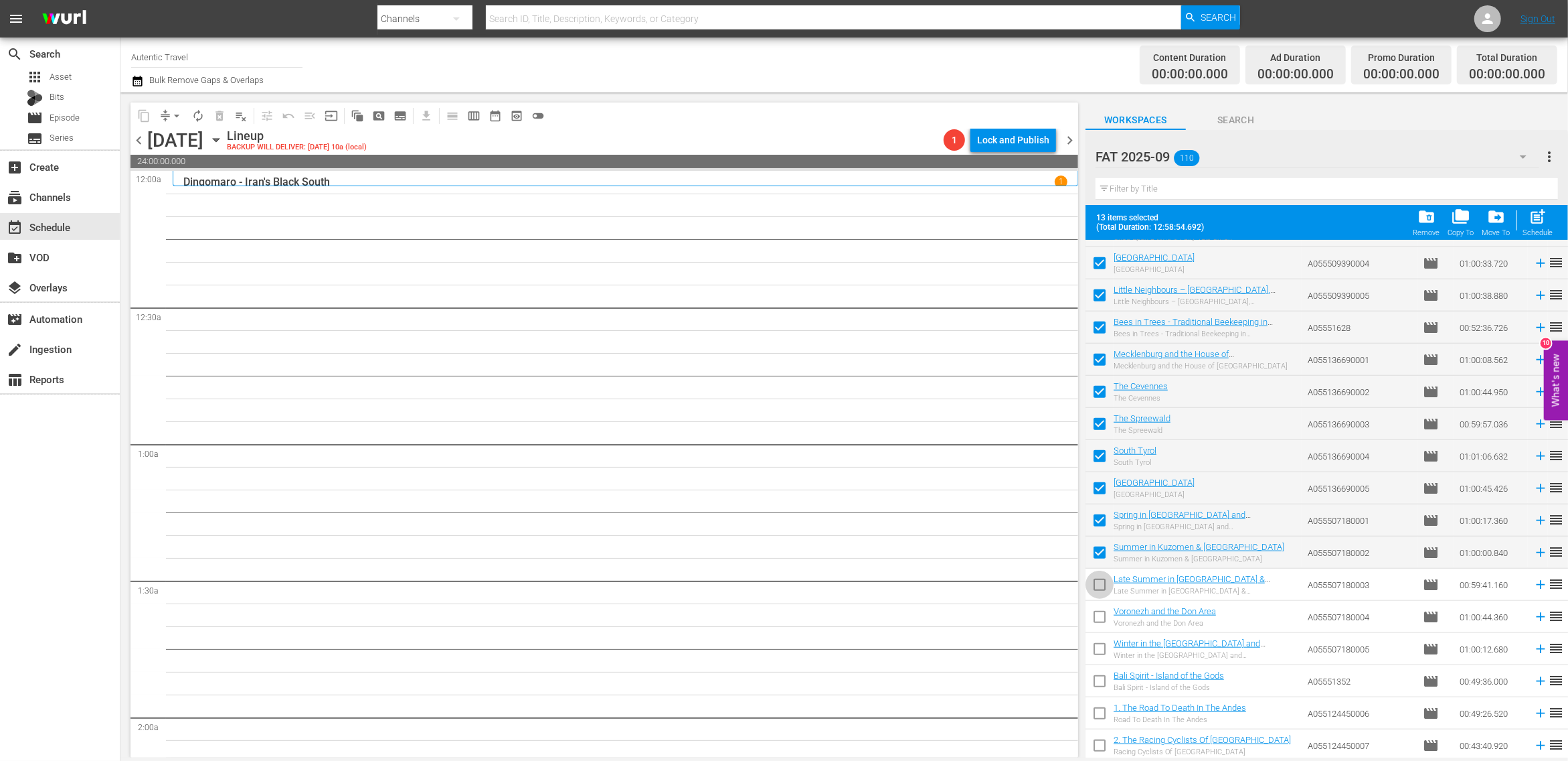
click at [1102, 586] on input "checkbox" at bounding box center [1099, 587] width 28 height 28
click at [1101, 621] on input "checkbox" at bounding box center [1099, 619] width 28 height 28
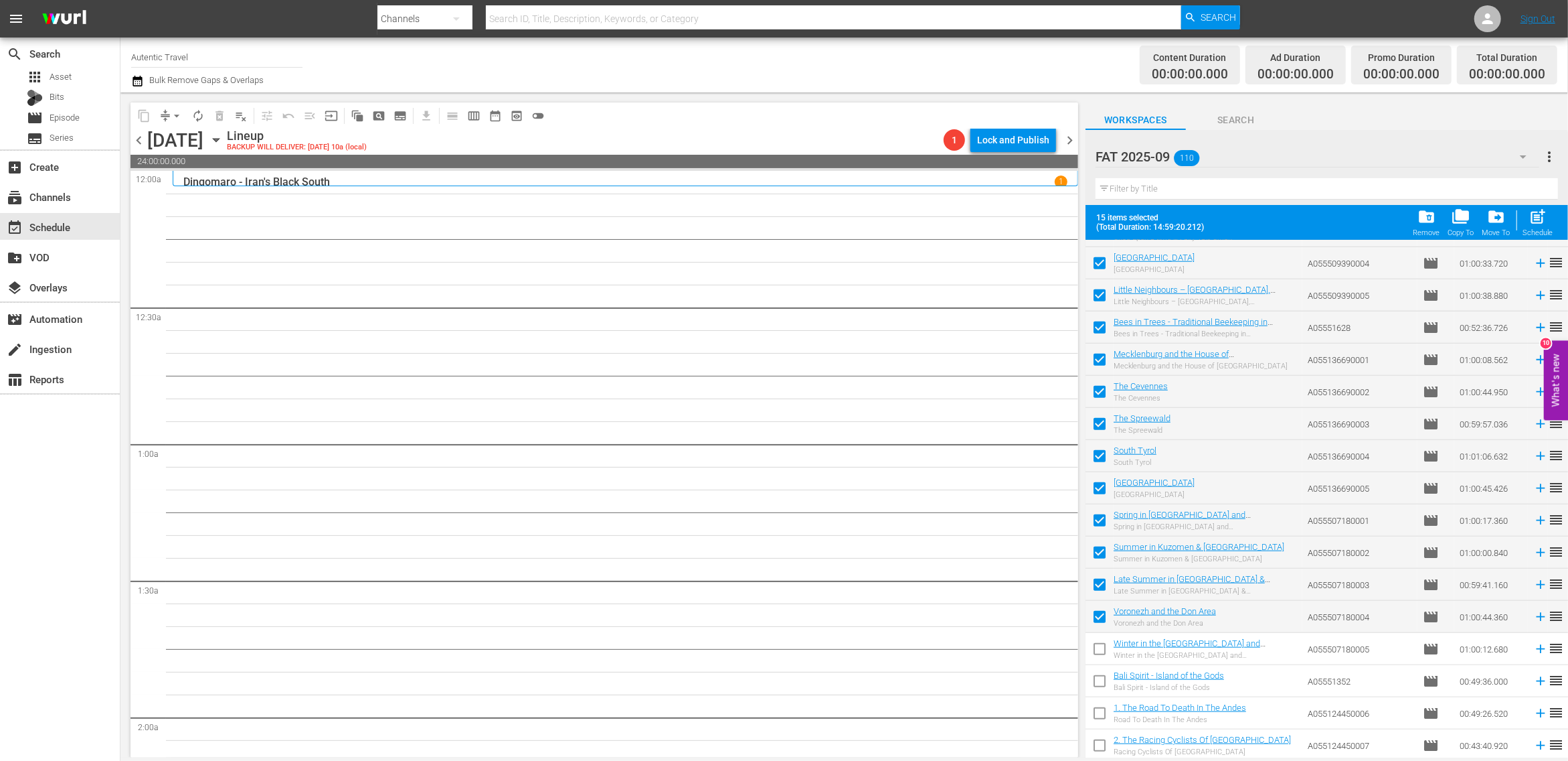
drag, startPoint x: 1101, startPoint y: 643, endPoint x: 1101, endPoint y: 664, distance: 21.0
click at [1101, 645] on input "checkbox" at bounding box center [1099, 651] width 28 height 28
drag, startPoint x: 1102, startPoint y: 684, endPoint x: 1102, endPoint y: 713, distance: 29.0
click at [1102, 684] on input "checkbox" at bounding box center [1099, 683] width 28 height 28
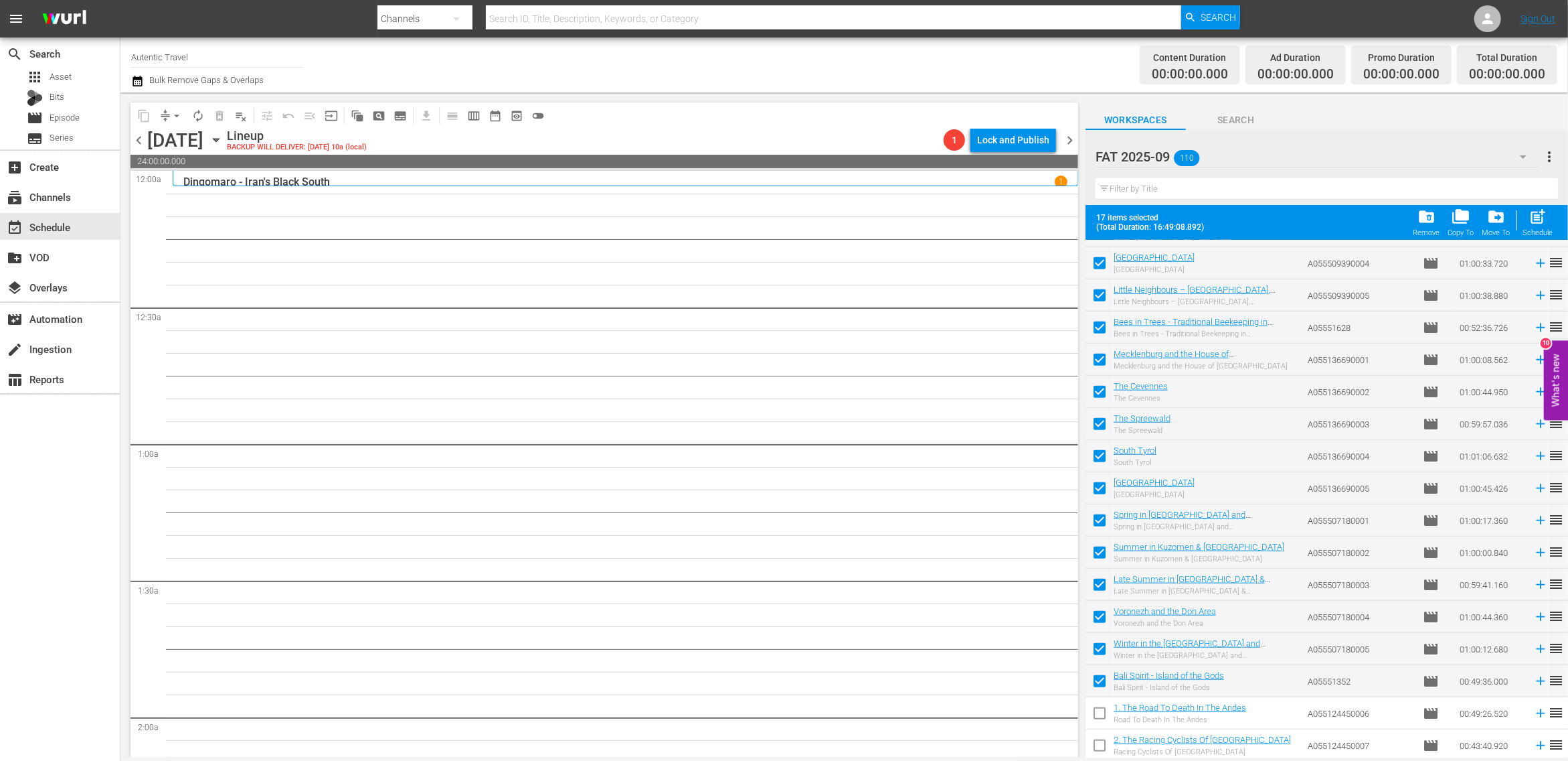
click at [1101, 715] on input "checkbox" at bounding box center [1099, 715] width 28 height 28
click at [1101, 738] on input "checkbox" at bounding box center [1099, 747] width 28 height 28
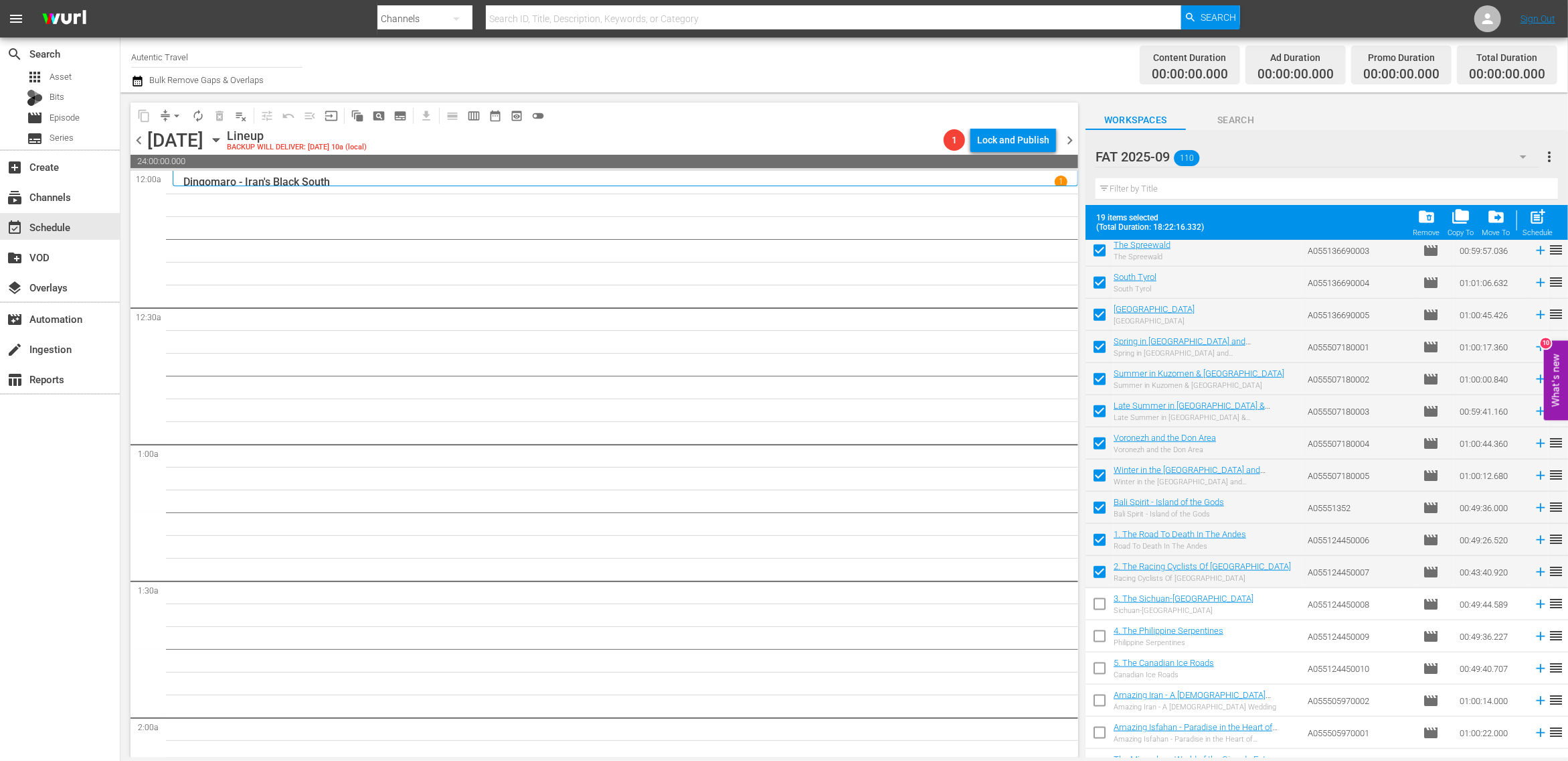
scroll to position [1424, 0]
click at [1101, 606] on input "checkbox" at bounding box center [1099, 603] width 28 height 28
click at [1099, 633] on input "checkbox" at bounding box center [1099, 635] width 28 height 28
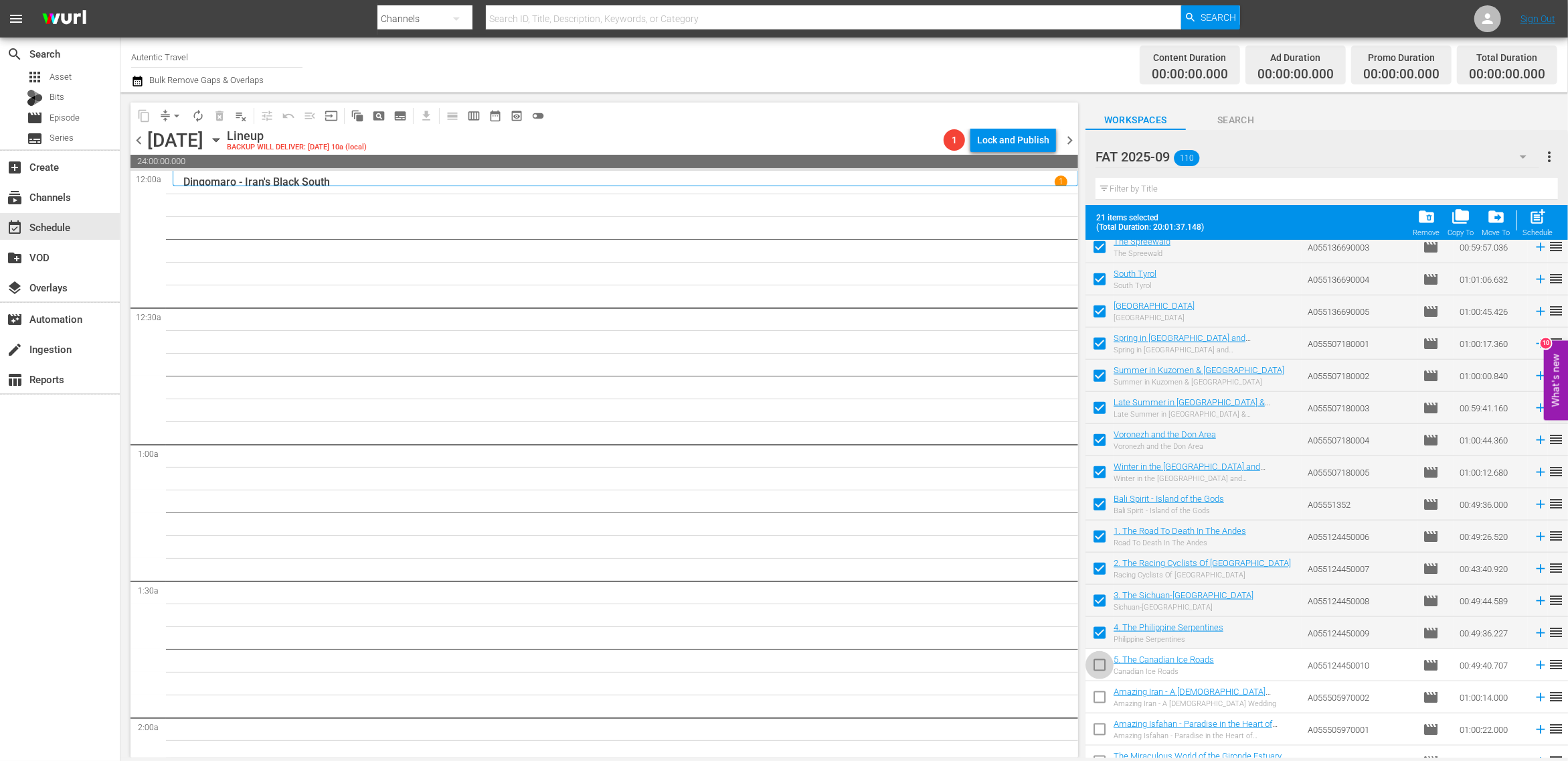
click at [1104, 675] on input "checkbox" at bounding box center [1099, 667] width 28 height 28
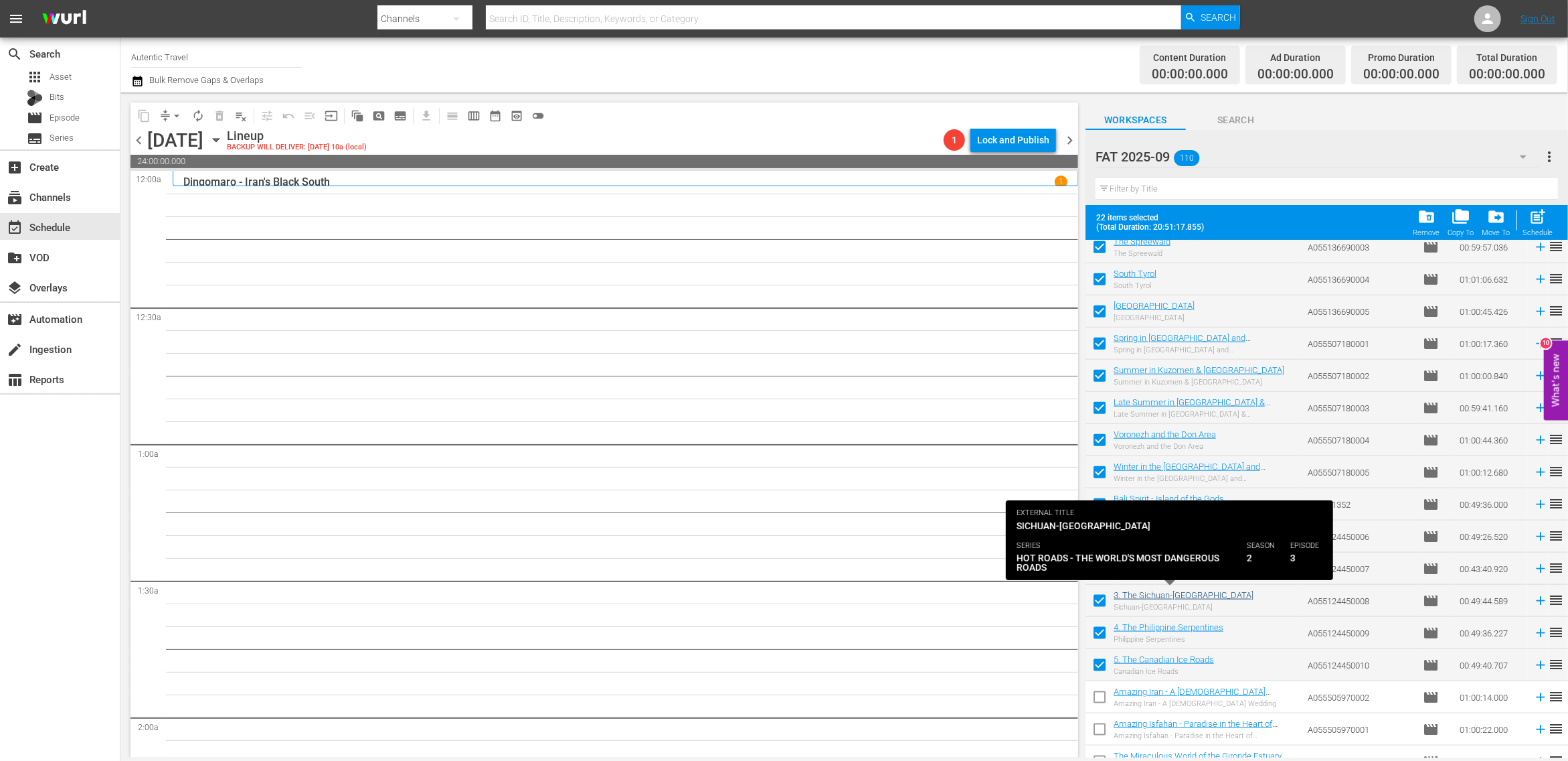
scroll to position [1473, 0]
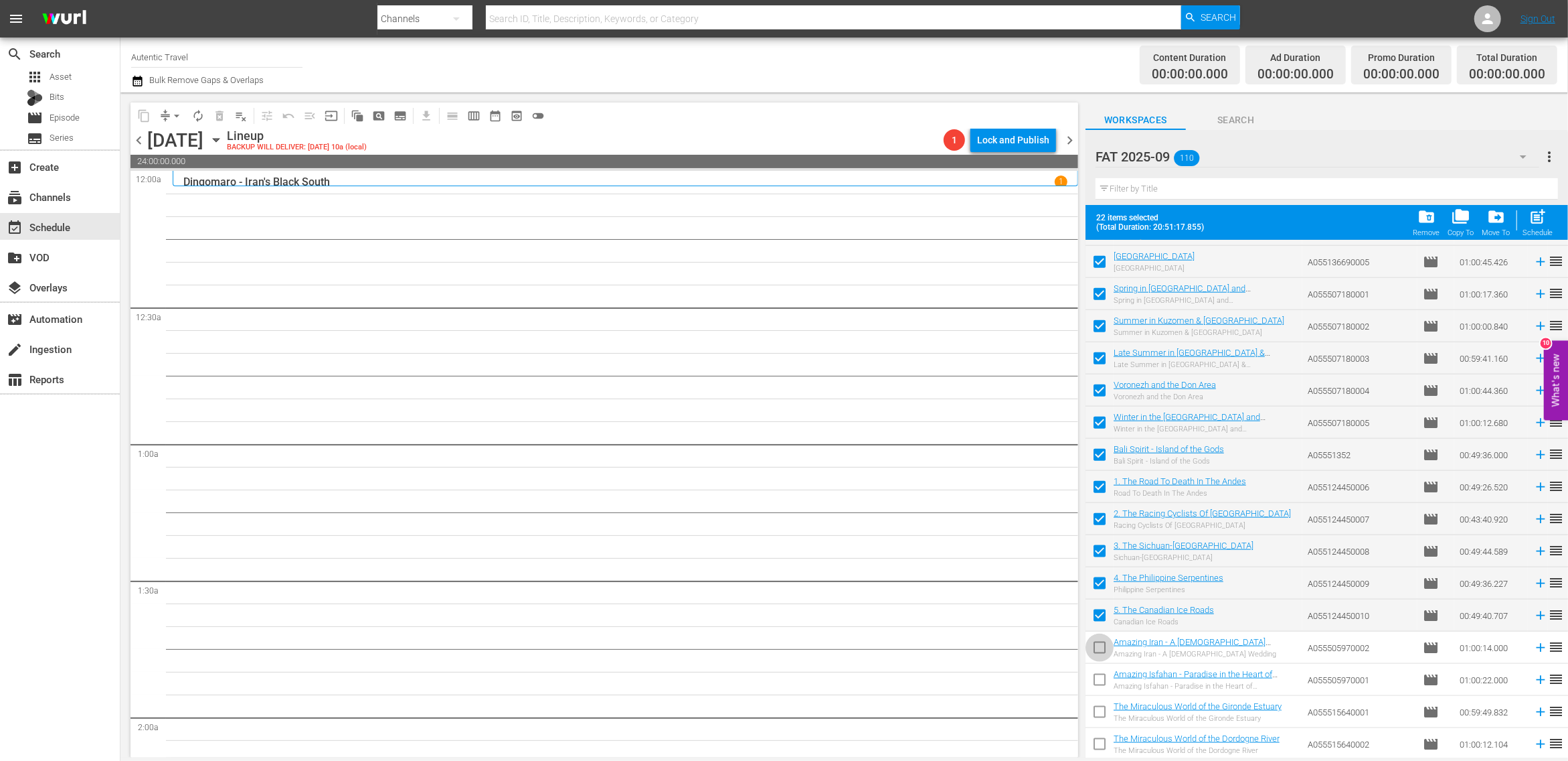
click at [1102, 642] on input "checkbox" at bounding box center [1099, 649] width 28 height 28
drag, startPoint x: 1101, startPoint y: 678, endPoint x: 1101, endPoint y: 704, distance: 26.0
click at [1101, 681] on input "checkbox" at bounding box center [1099, 682] width 28 height 28
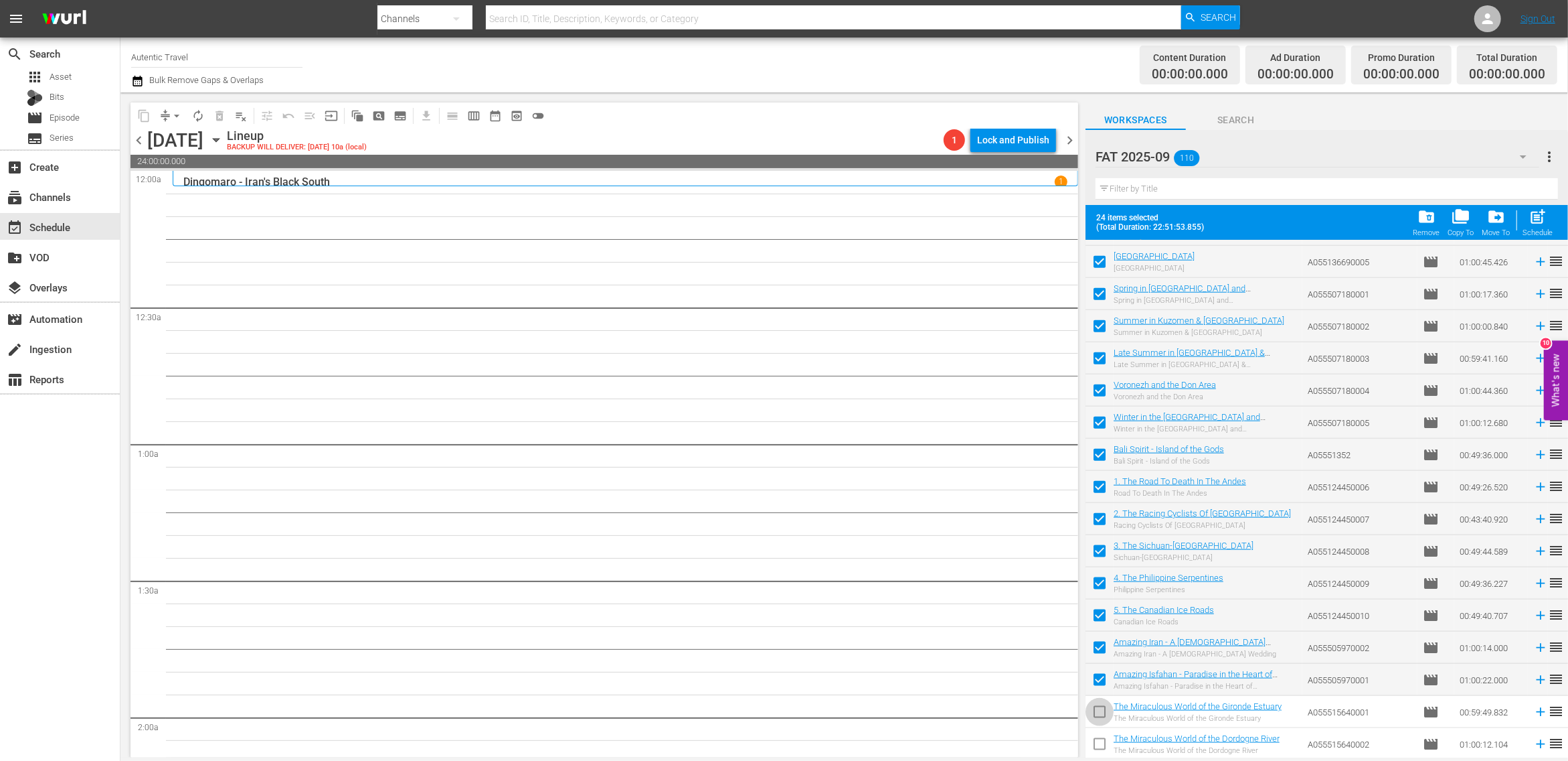
drag, startPoint x: 1103, startPoint y: 709, endPoint x: 1103, endPoint y: 725, distance: 16.0
click at [1103, 709] on input "checkbox" at bounding box center [1099, 714] width 28 height 28
click at [1104, 743] on input "checkbox" at bounding box center [1099, 746] width 28 height 28
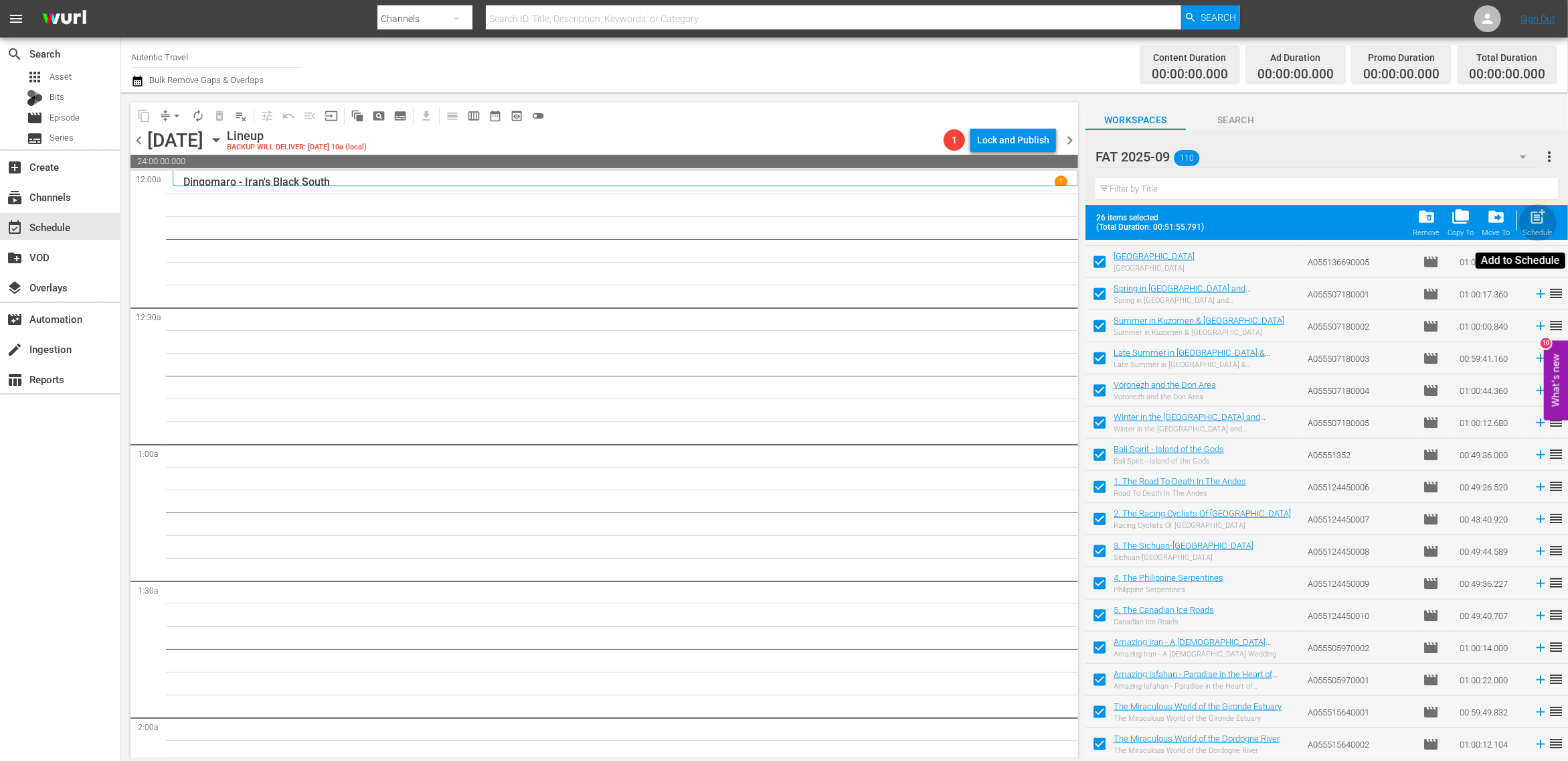
click at [1543, 218] on span "post_add" at bounding box center [1538, 216] width 18 height 18
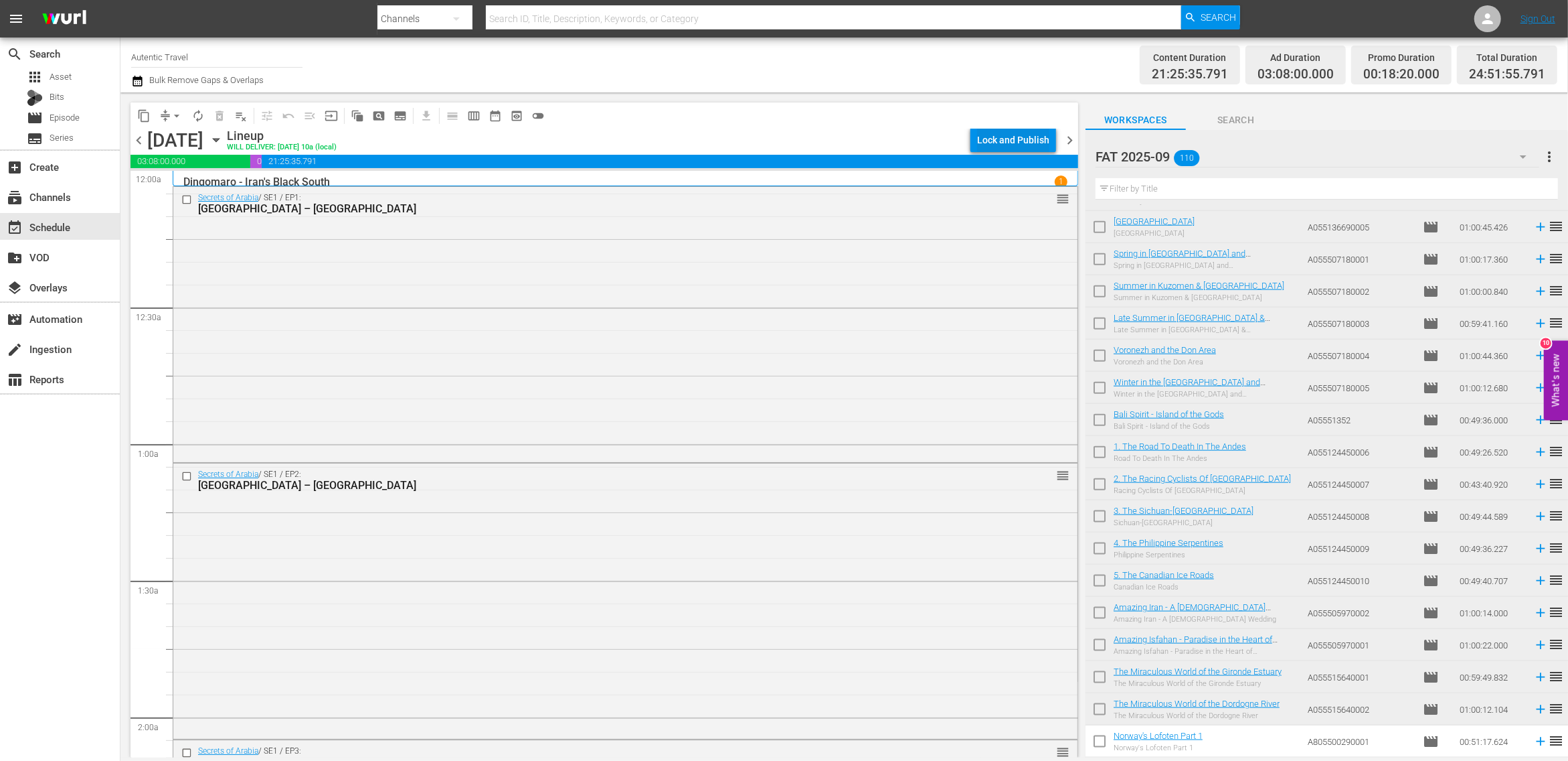
click at [1019, 142] on div "Lock and Publish" at bounding box center [1013, 140] width 73 height 25
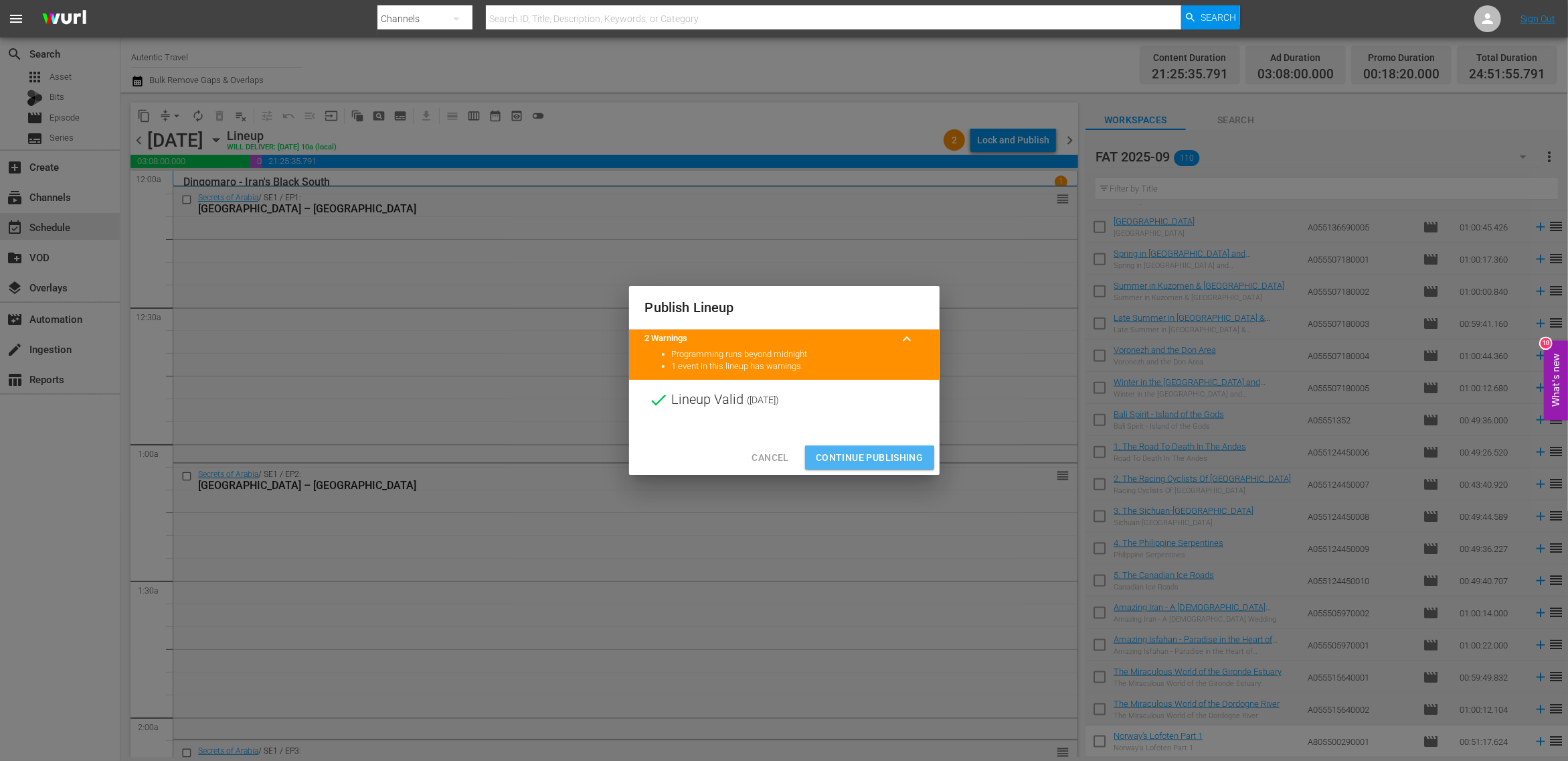
click at [871, 456] on span "Continue Publishing" at bounding box center [869, 457] width 107 height 17
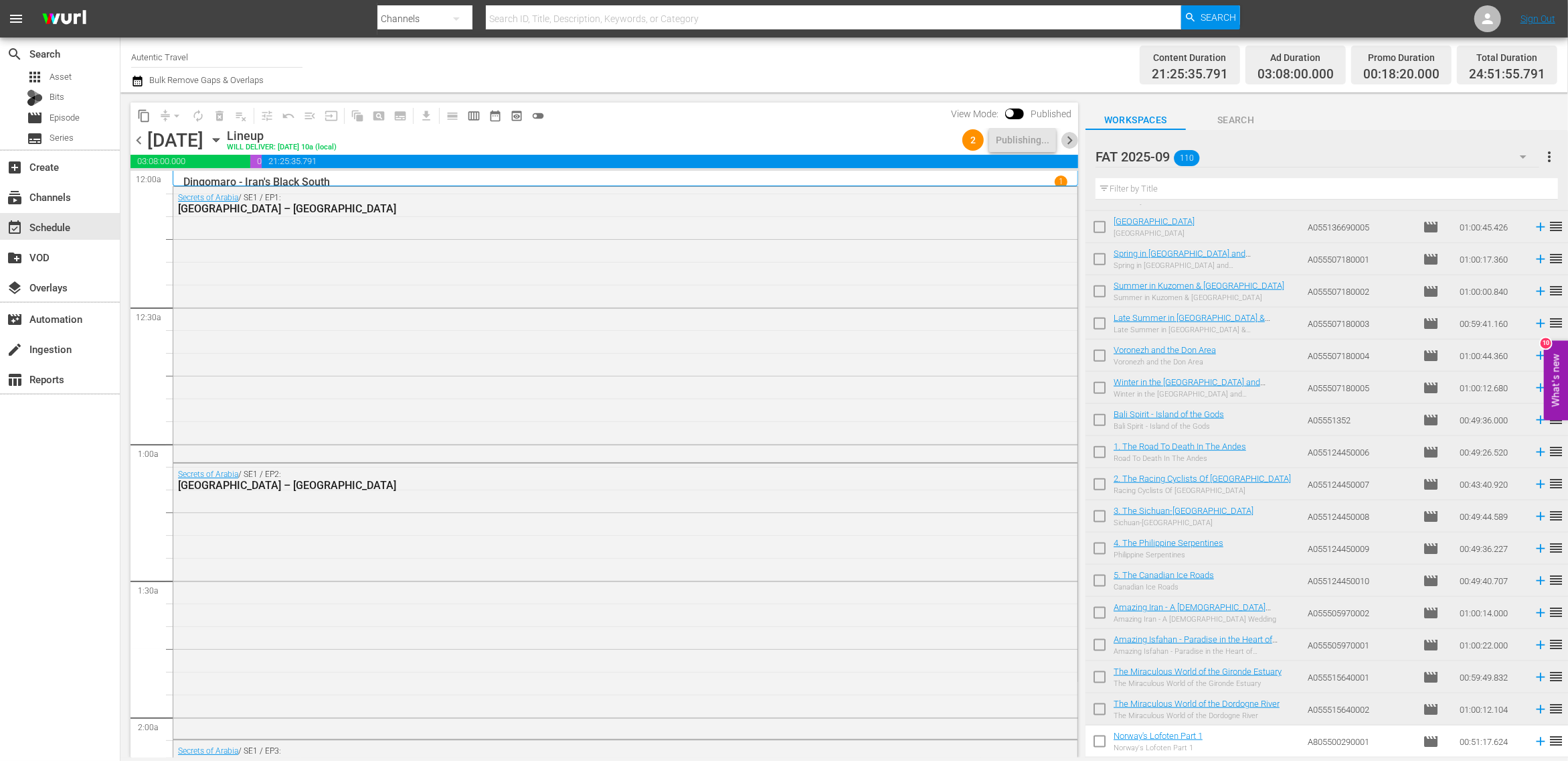
click at [1070, 140] on span "chevron_right" at bounding box center [1070, 140] width 17 height 17
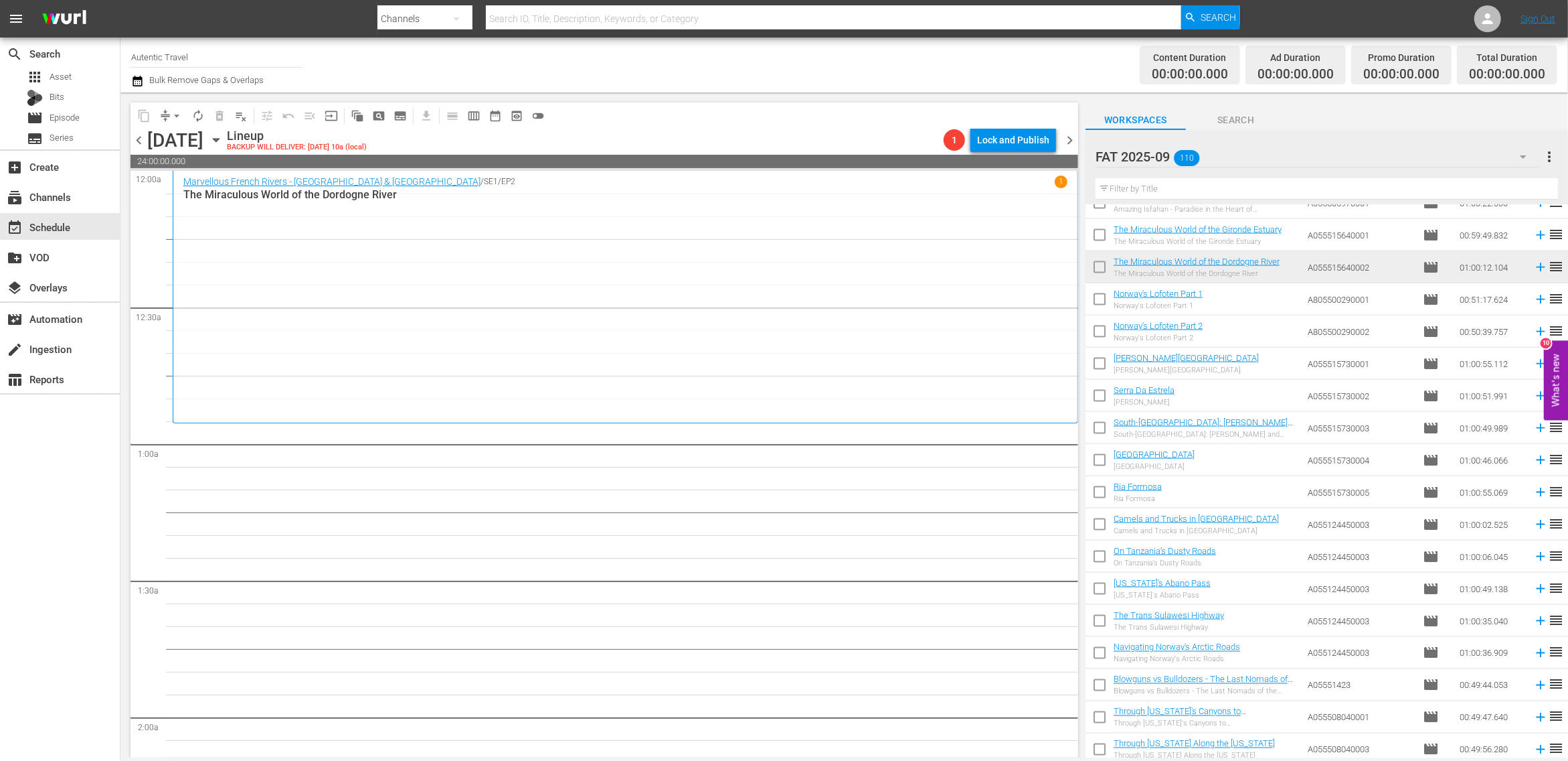
scroll to position [1917, 0]
click at [1101, 297] on input "checkbox" at bounding box center [1099, 299] width 28 height 28
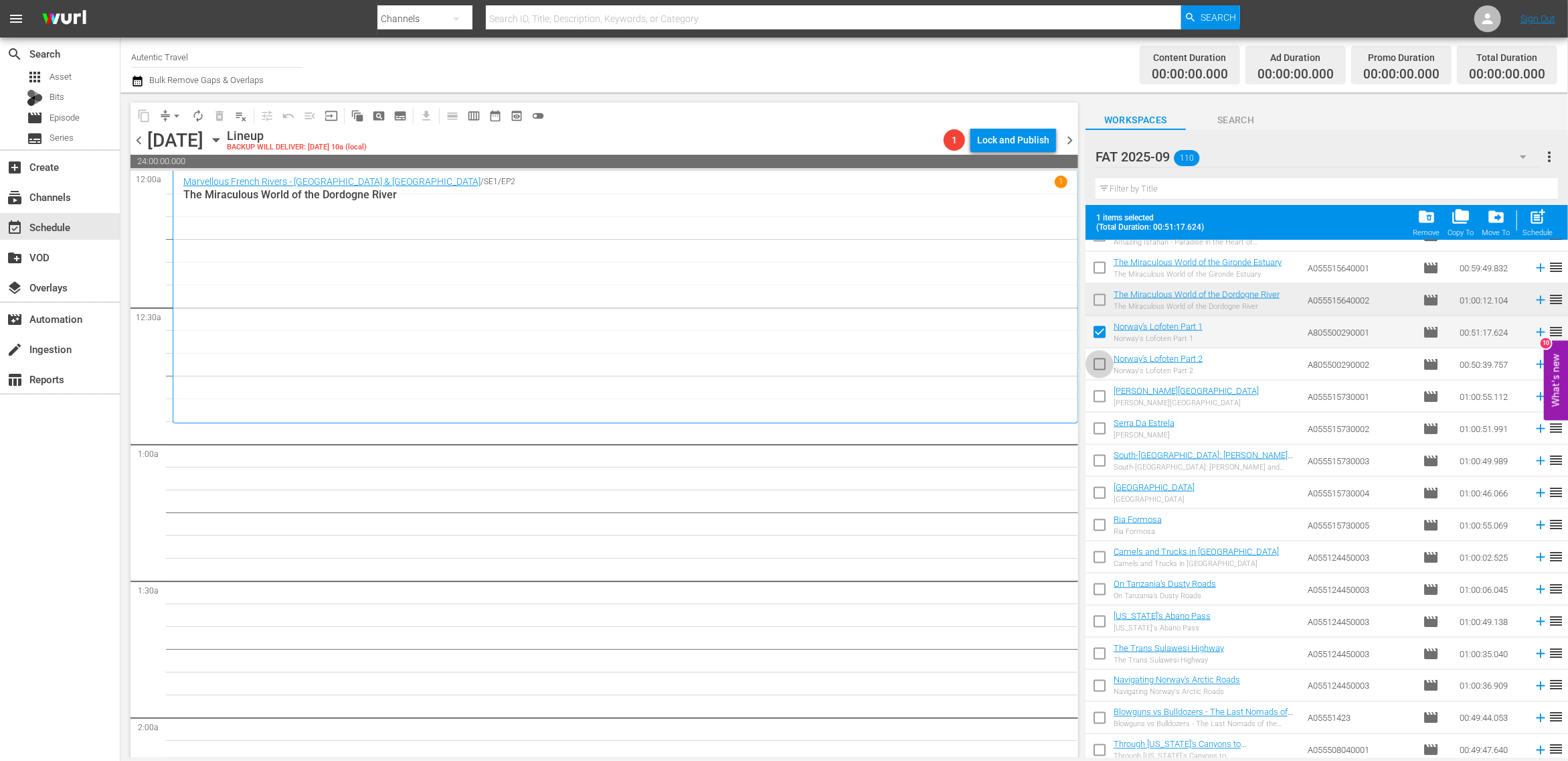
click at [1103, 356] on input "checkbox" at bounding box center [1099, 366] width 28 height 28
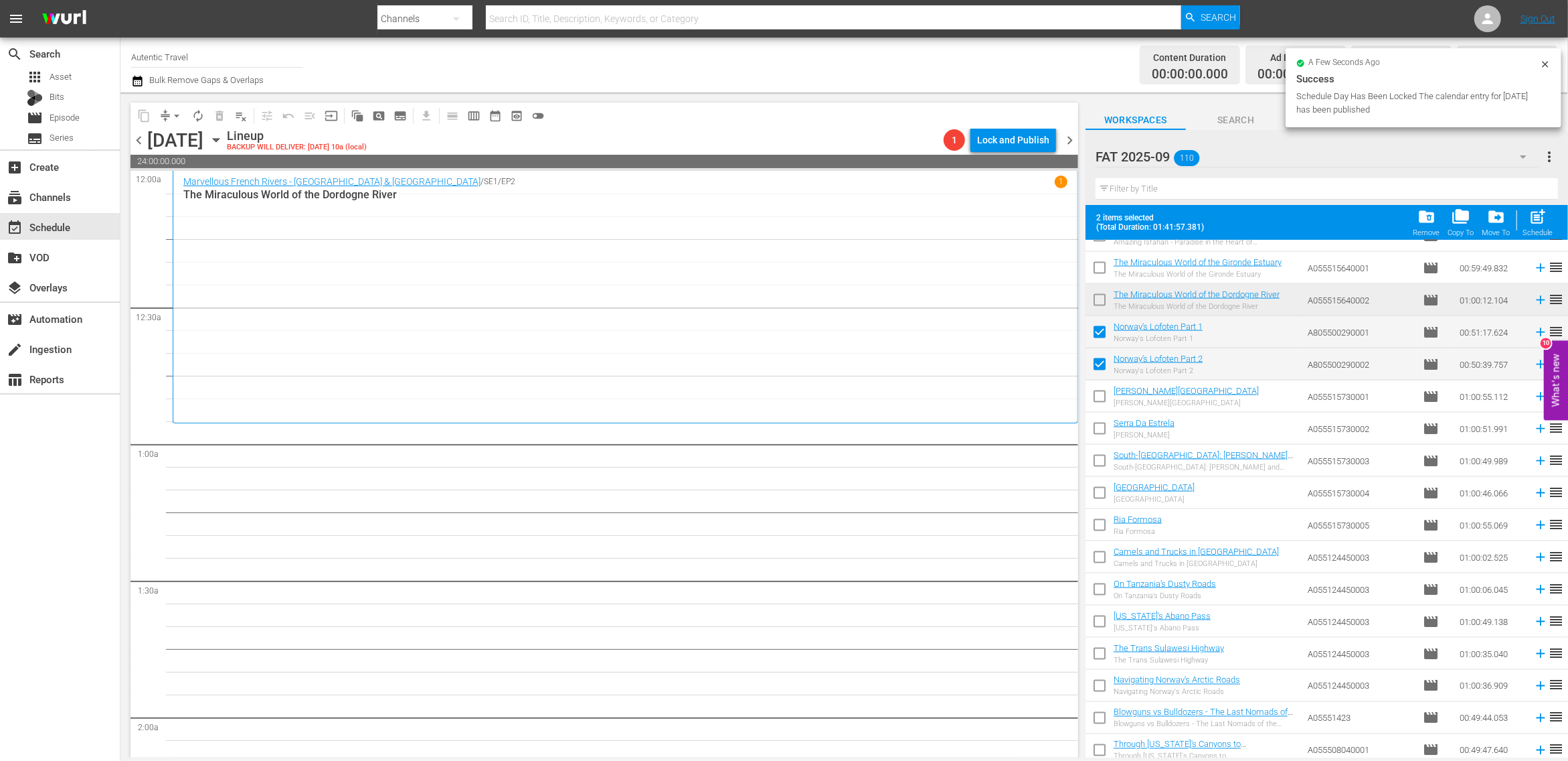
click at [1101, 405] on input "checkbox" at bounding box center [1099, 398] width 28 height 28
click at [1098, 430] on input "checkbox" at bounding box center [1099, 430] width 28 height 28
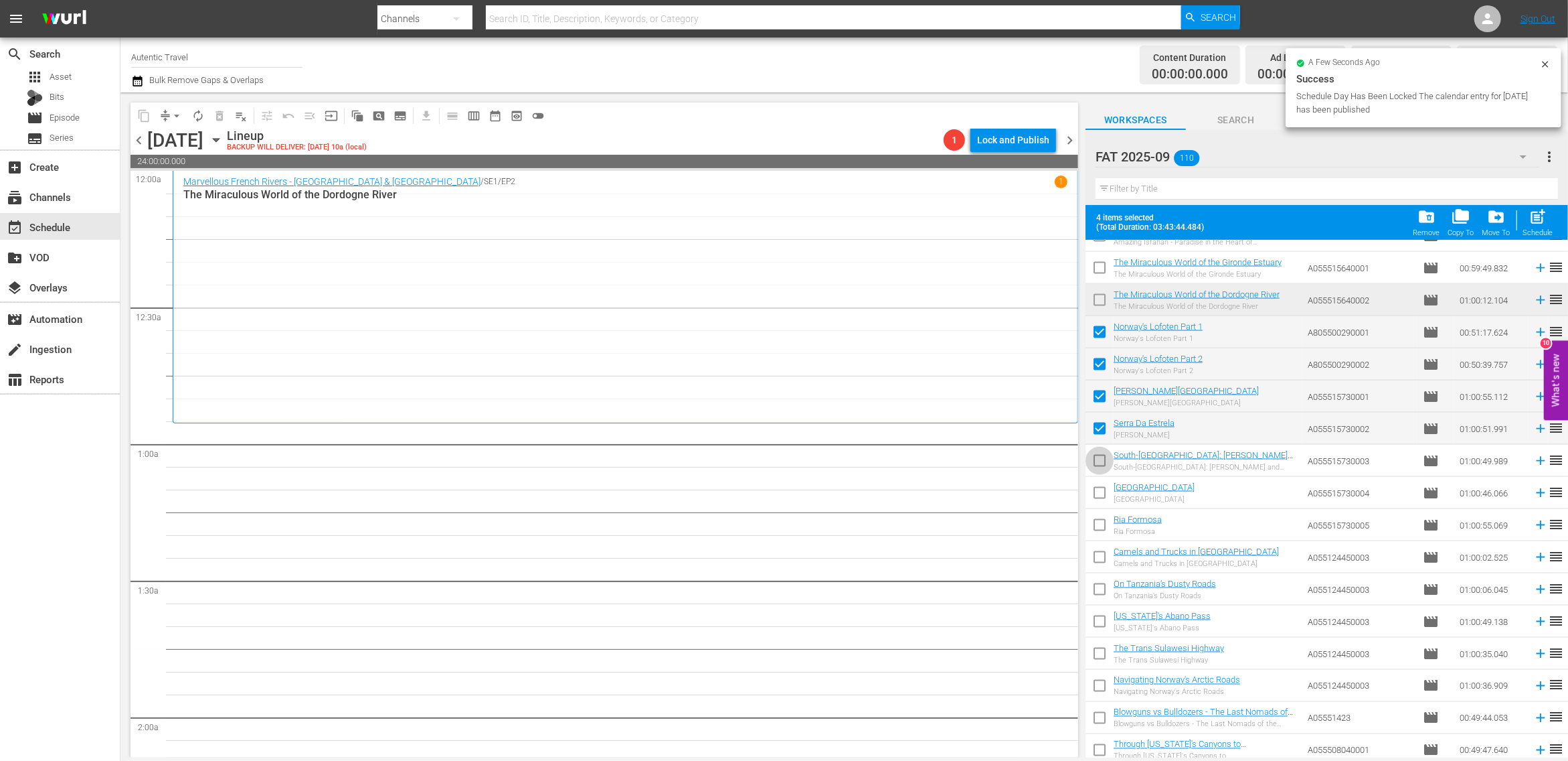
click at [1097, 462] on input "checkbox" at bounding box center [1099, 463] width 28 height 28
click at [1097, 500] on input "checkbox" at bounding box center [1099, 495] width 28 height 28
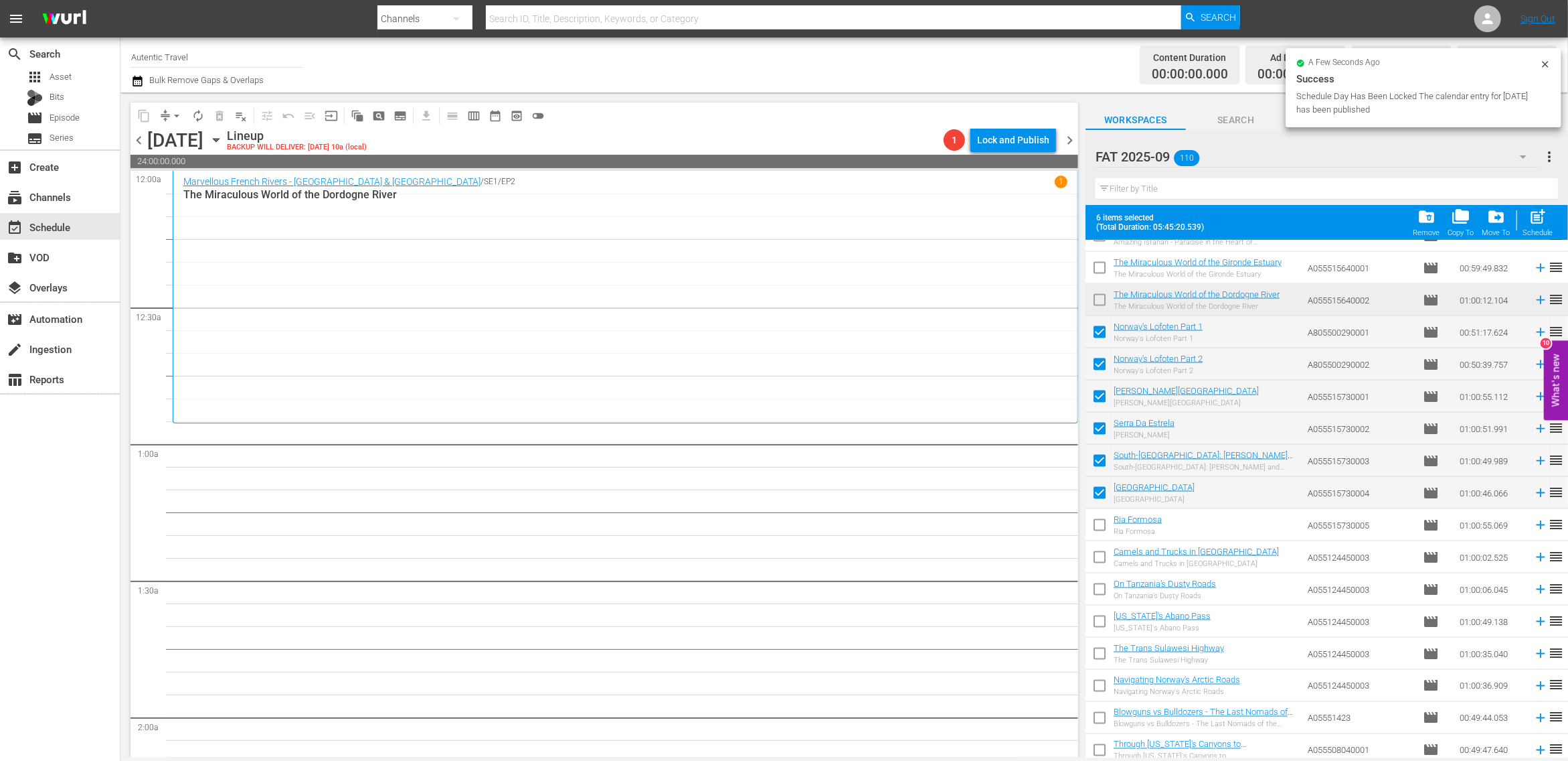
drag, startPoint x: 1097, startPoint y: 524, endPoint x: 1101, endPoint y: 551, distance: 27.3
click at [1097, 524] on input "checkbox" at bounding box center [1099, 527] width 28 height 28
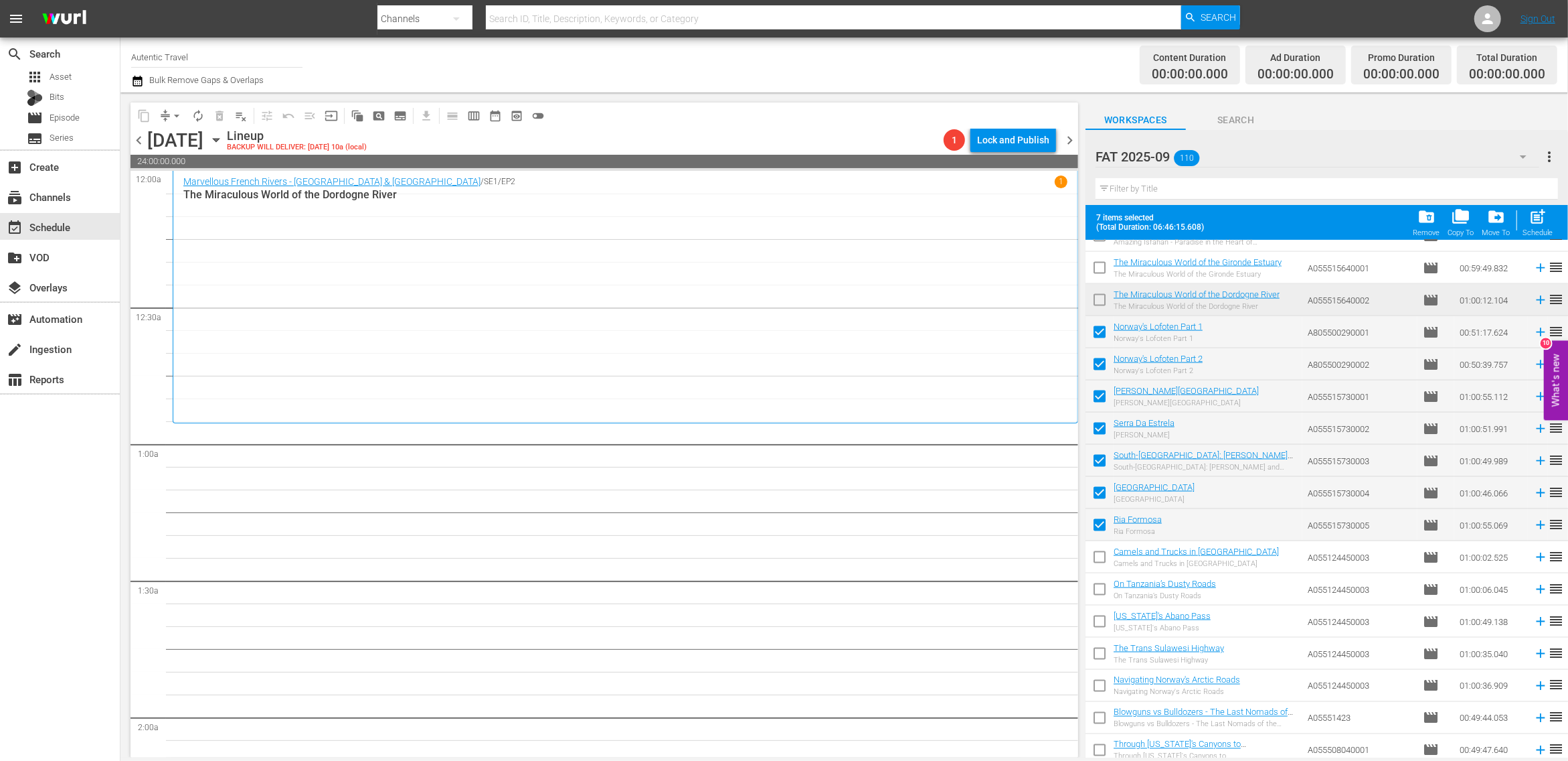
click at [1101, 563] on input "checkbox" at bounding box center [1099, 559] width 28 height 28
drag, startPoint x: 1101, startPoint y: 583, endPoint x: 1101, endPoint y: 607, distance: 24.0
click at [1101, 594] on input "checkbox" at bounding box center [1099, 591] width 28 height 28
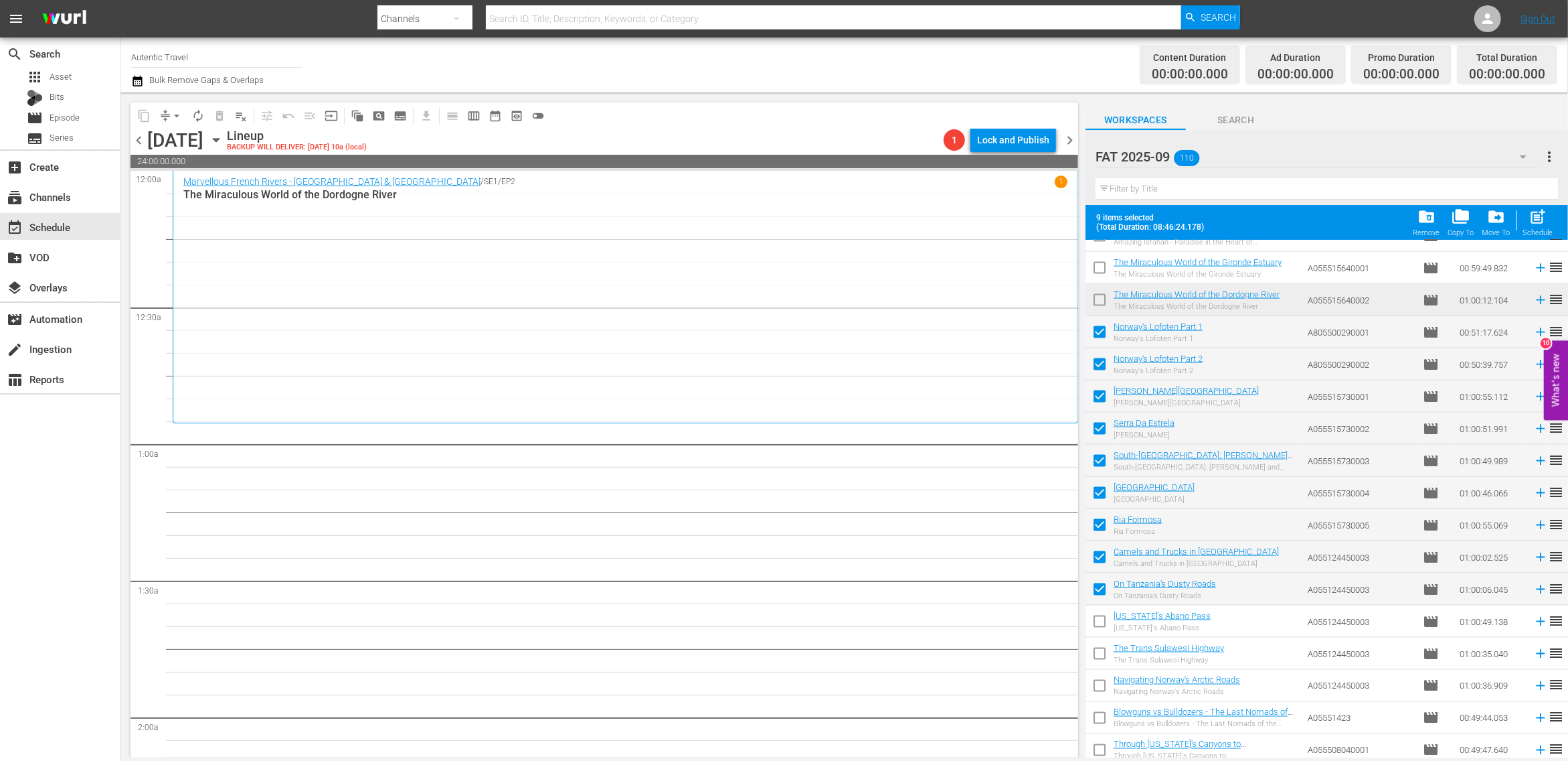
click at [1102, 624] on input "checkbox" at bounding box center [1099, 623] width 28 height 28
click at [1102, 655] on input "checkbox" at bounding box center [1099, 655] width 28 height 28
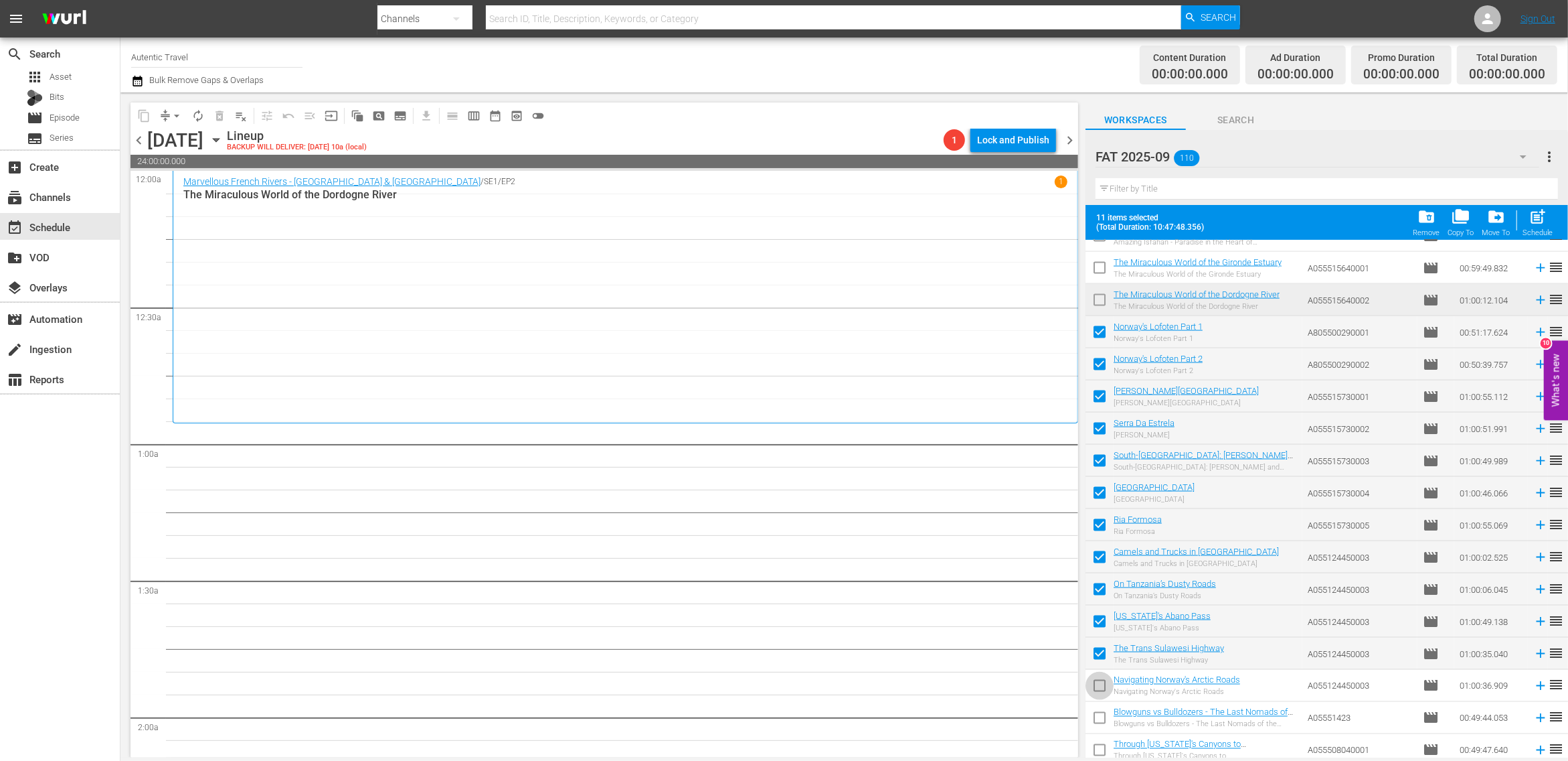
drag, startPoint x: 1102, startPoint y: 682, endPoint x: 1102, endPoint y: 716, distance: 34.0
click at [1102, 684] on input "checkbox" at bounding box center [1099, 687] width 28 height 28
drag, startPoint x: 1102, startPoint y: 716, endPoint x: 1102, endPoint y: 741, distance: 25.0
click at [1102, 716] on input "checkbox" at bounding box center [1099, 720] width 28 height 28
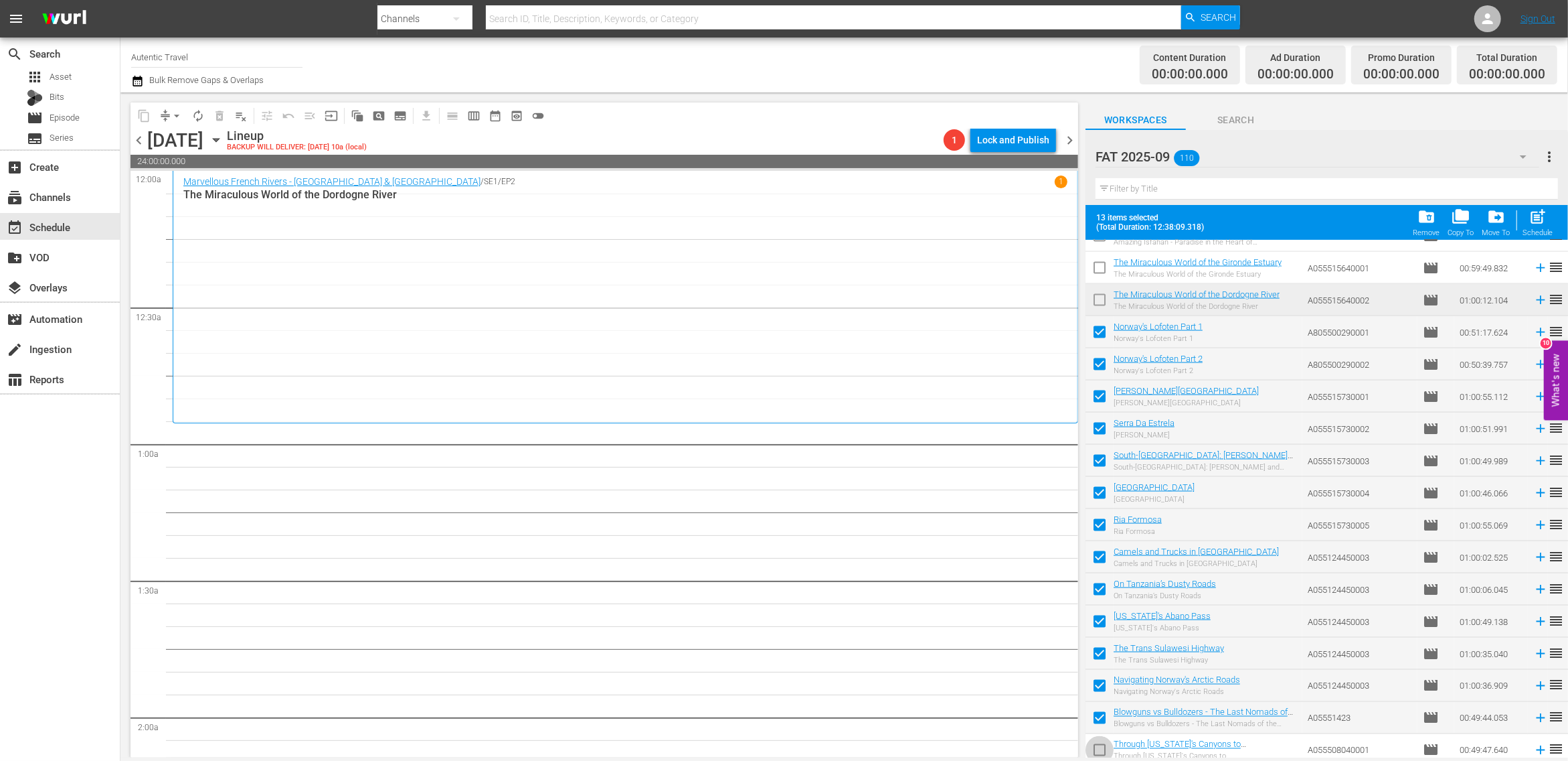
click at [1102, 744] on input "checkbox" at bounding box center [1099, 752] width 28 height 28
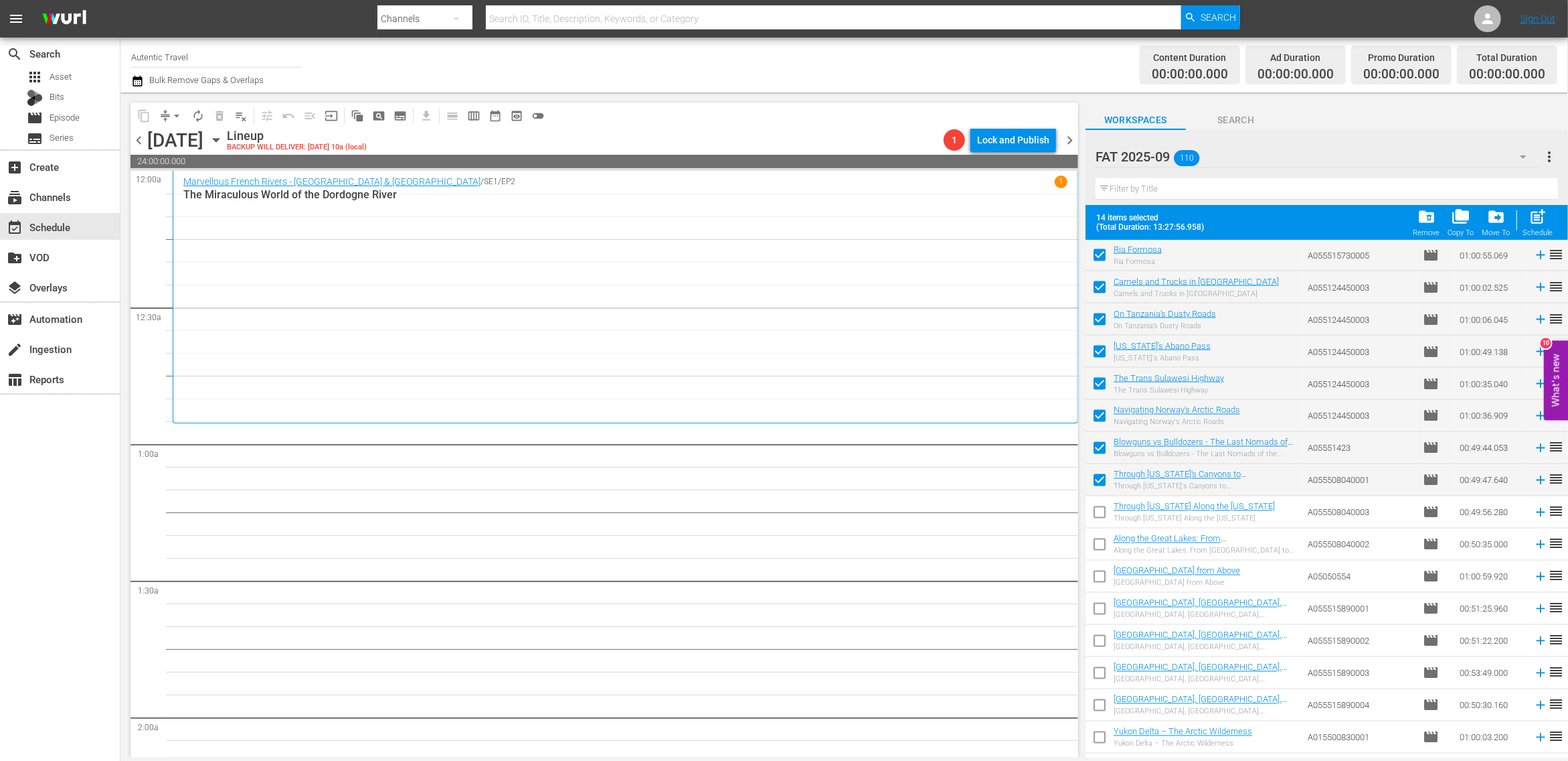
scroll to position [2192, 0]
drag, startPoint x: 1101, startPoint y: 516, endPoint x: 1101, endPoint y: 536, distance: 20.0
click at [1101, 516] on input "checkbox" at bounding box center [1099, 510] width 28 height 28
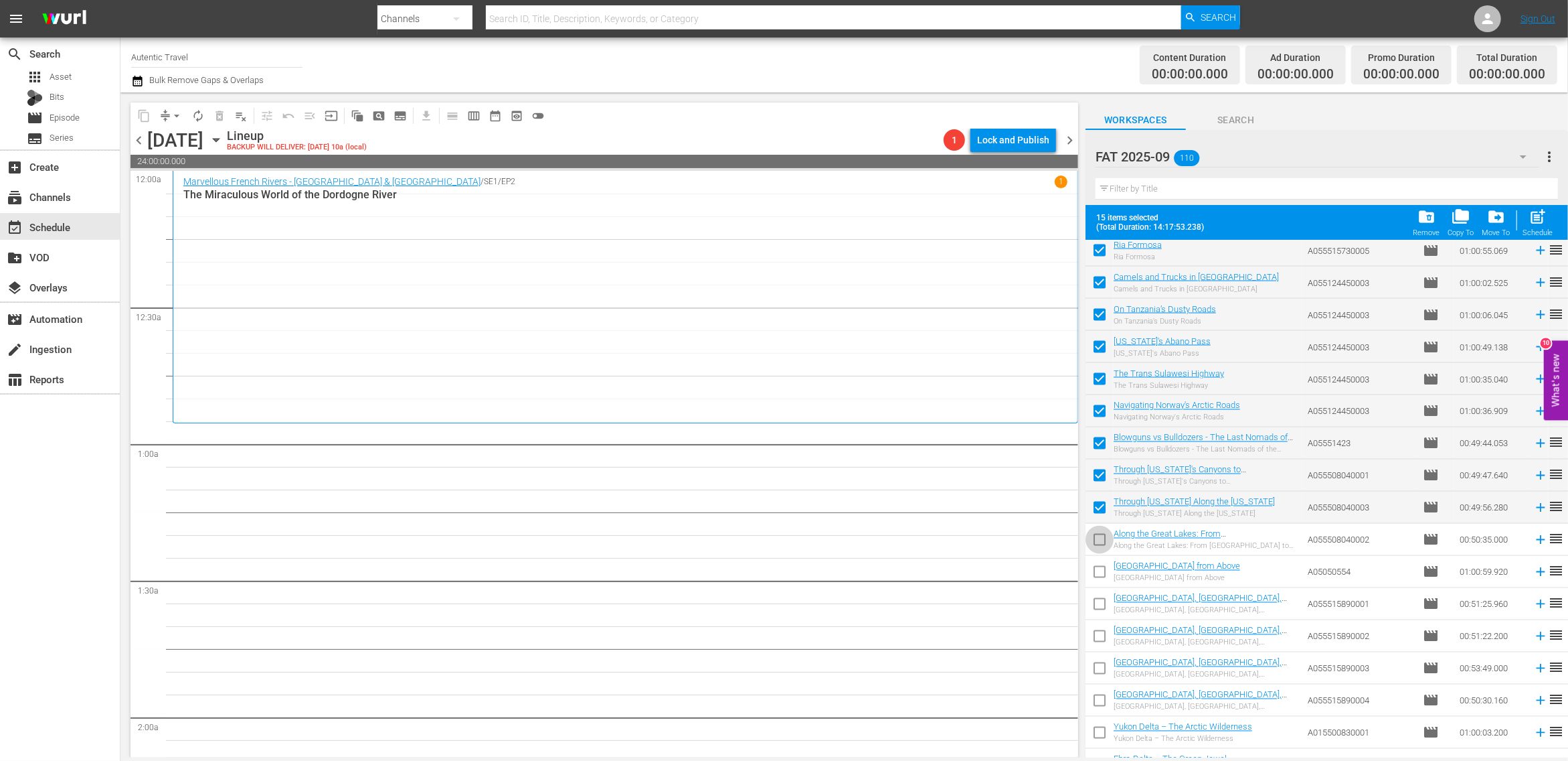
click at [1101, 543] on input "checkbox" at bounding box center [1099, 542] width 28 height 28
click at [1101, 566] on input "checkbox" at bounding box center [1099, 574] width 28 height 28
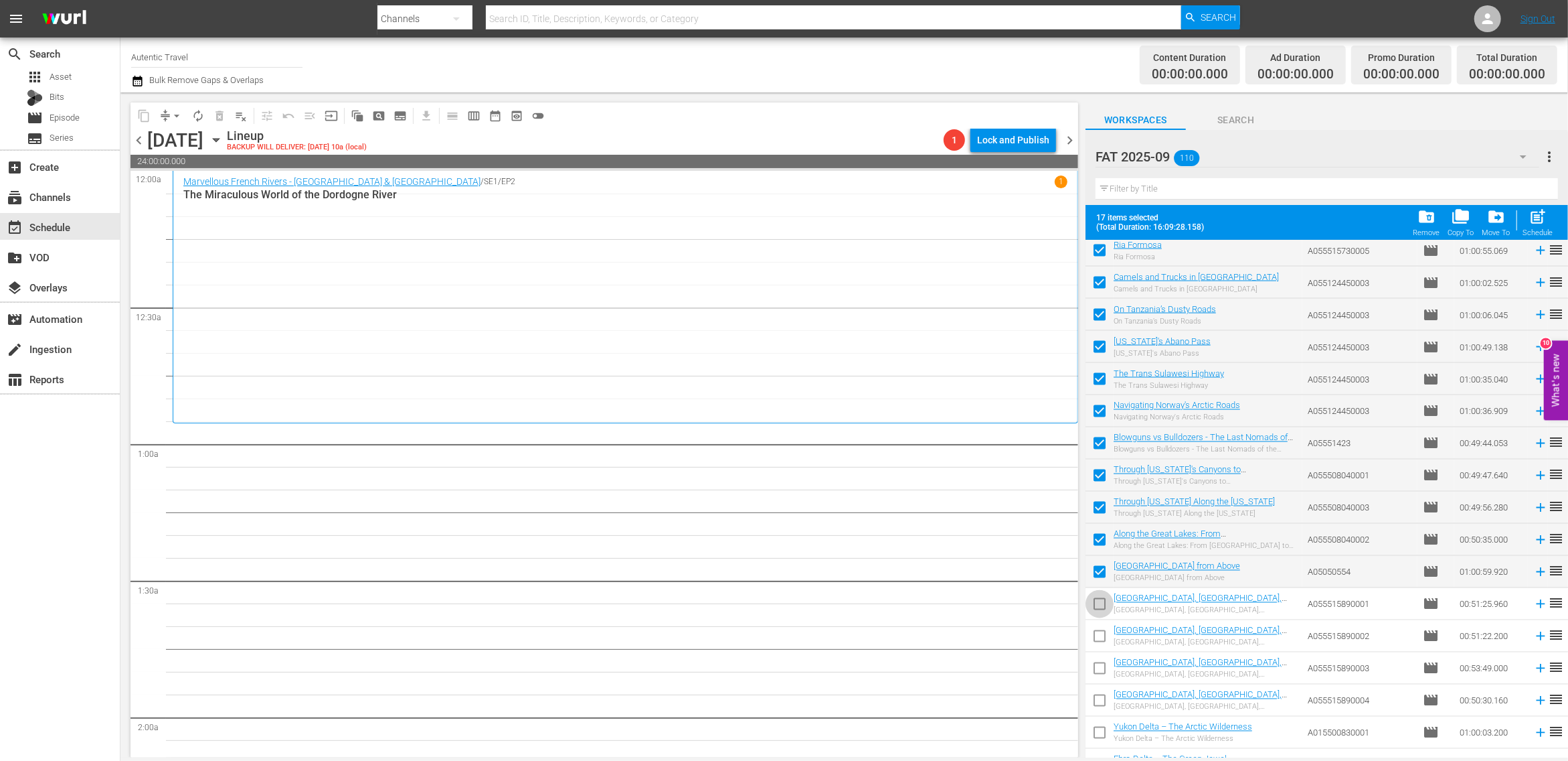
click at [1101, 609] on input "checkbox" at bounding box center [1099, 606] width 28 height 28
drag, startPoint x: 1101, startPoint y: 639, endPoint x: 1102, endPoint y: 671, distance: 32.0
click at [1101, 643] on input "checkbox" at bounding box center [1099, 638] width 28 height 28
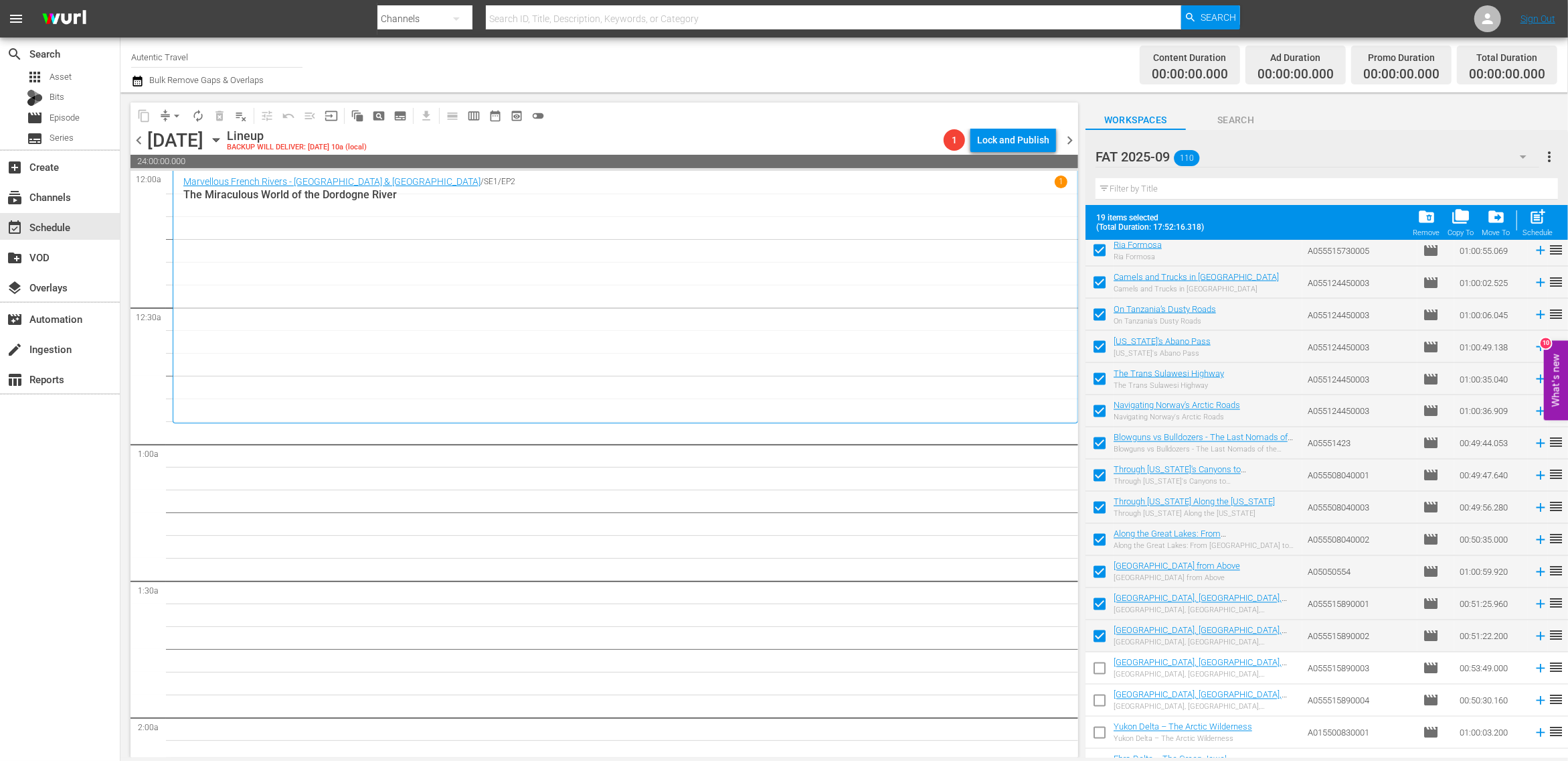
click at [1102, 671] on input "checkbox" at bounding box center [1099, 671] width 28 height 28
click at [1104, 704] on input "checkbox" at bounding box center [1099, 703] width 28 height 28
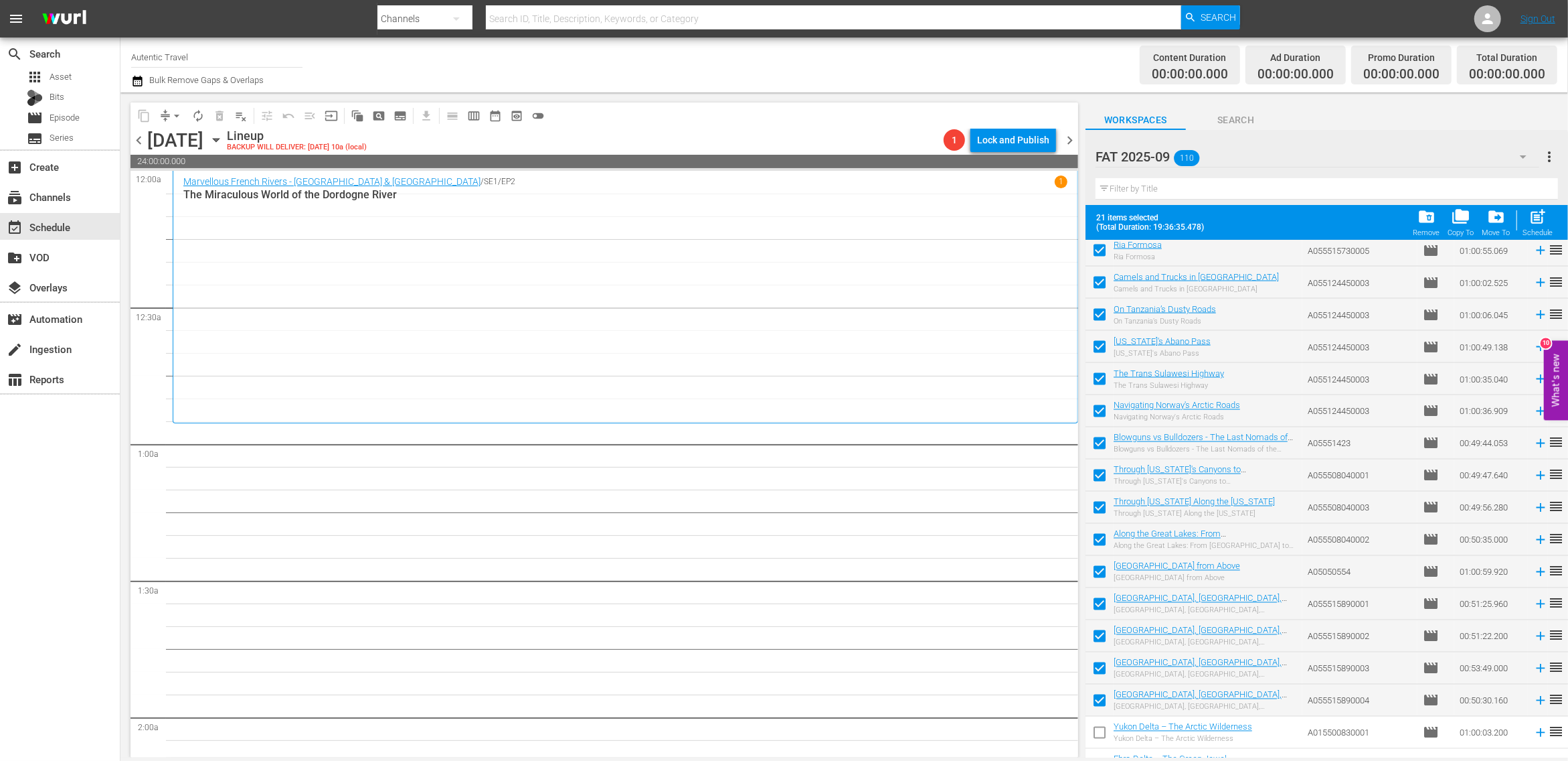
click at [1104, 732] on input "checkbox" at bounding box center [1099, 735] width 28 height 28
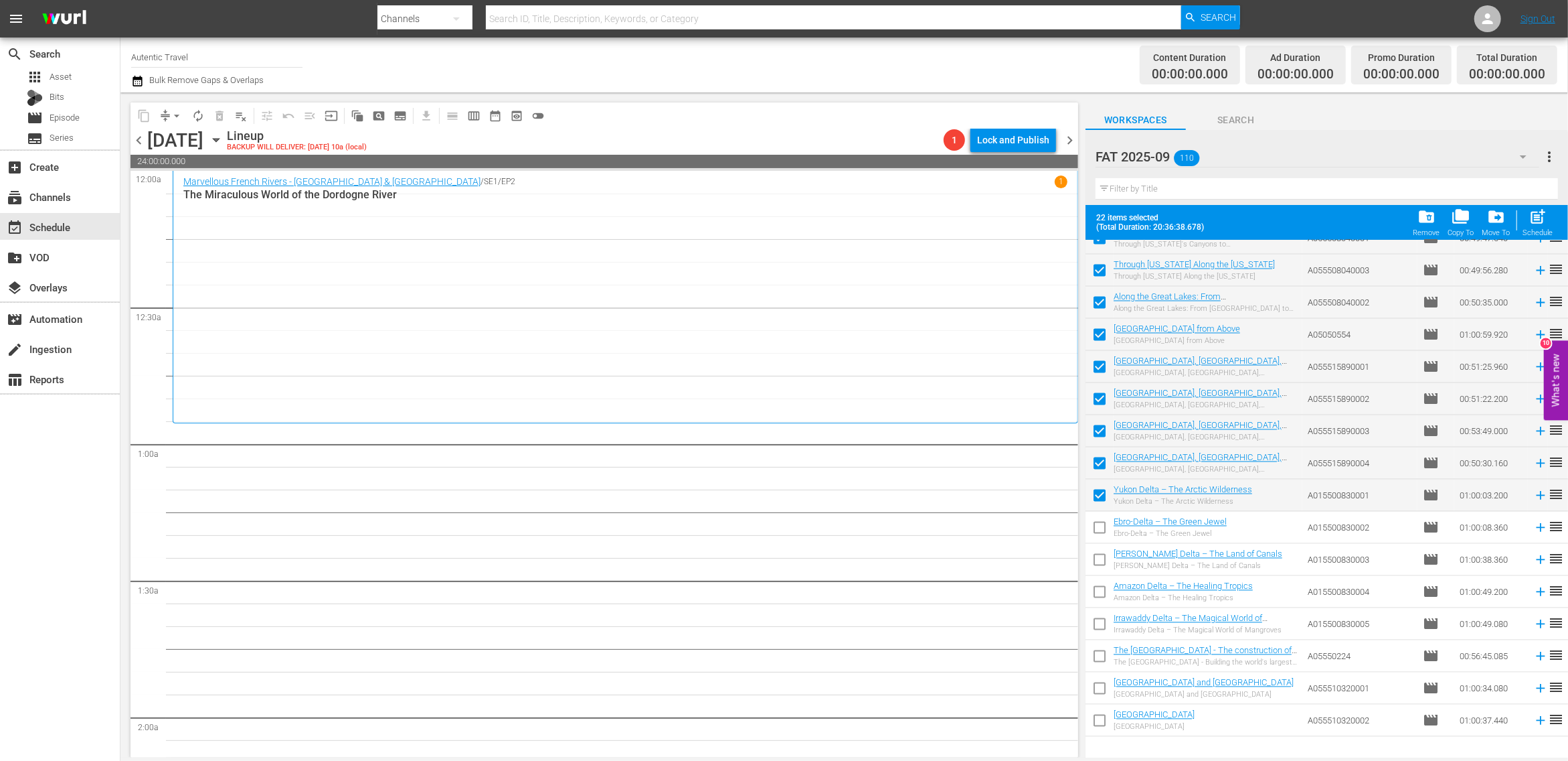
scroll to position [2435, 0]
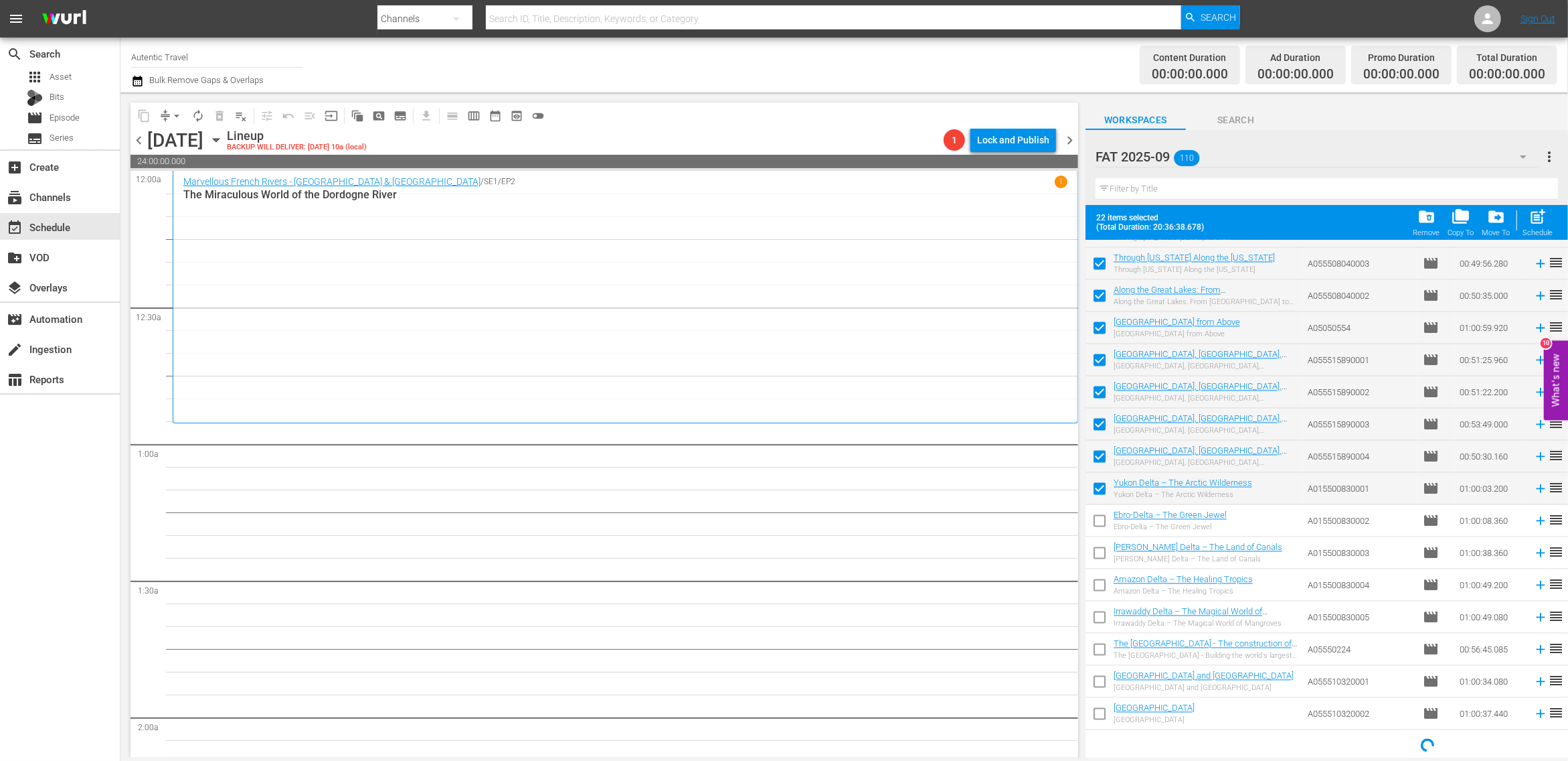
click at [1096, 520] on input "checkbox" at bounding box center [1099, 523] width 28 height 28
click at [1097, 556] on input "checkbox" at bounding box center [1099, 556] width 28 height 28
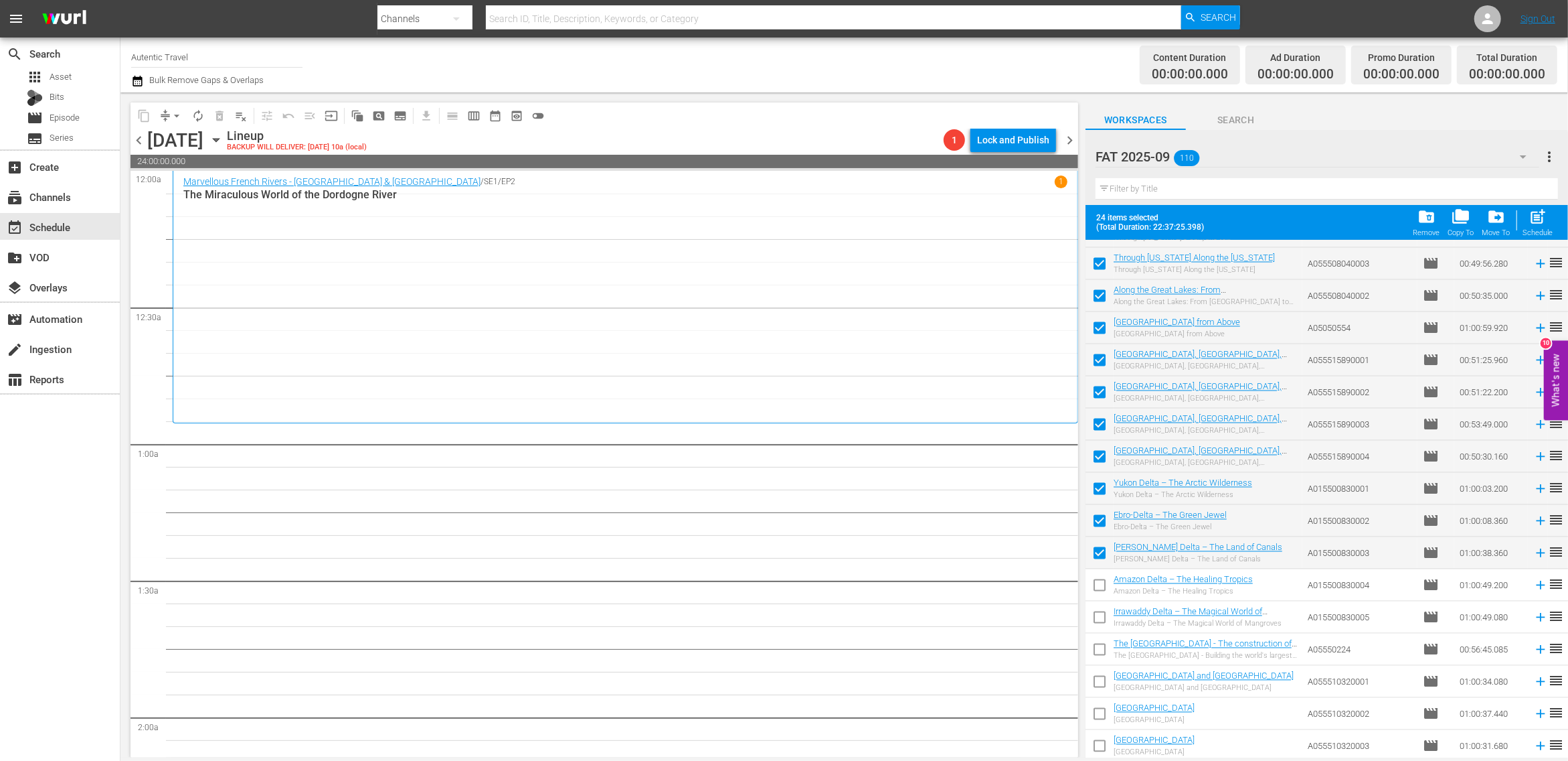
click at [1097, 586] on input "checkbox" at bounding box center [1099, 588] width 28 height 28
click at [1541, 220] on span "post_add" at bounding box center [1538, 216] width 18 height 18
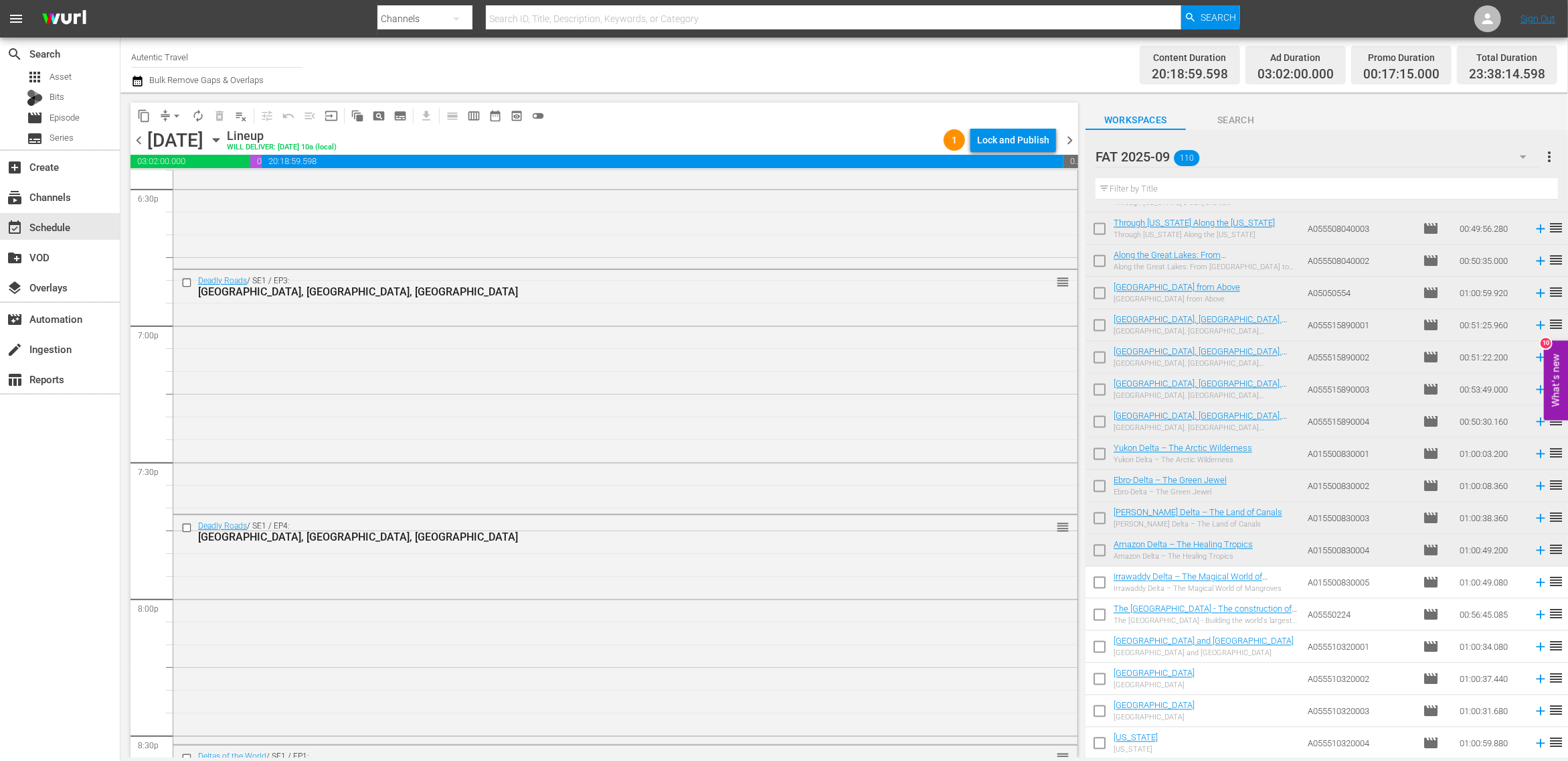
scroll to position [6124, 0]
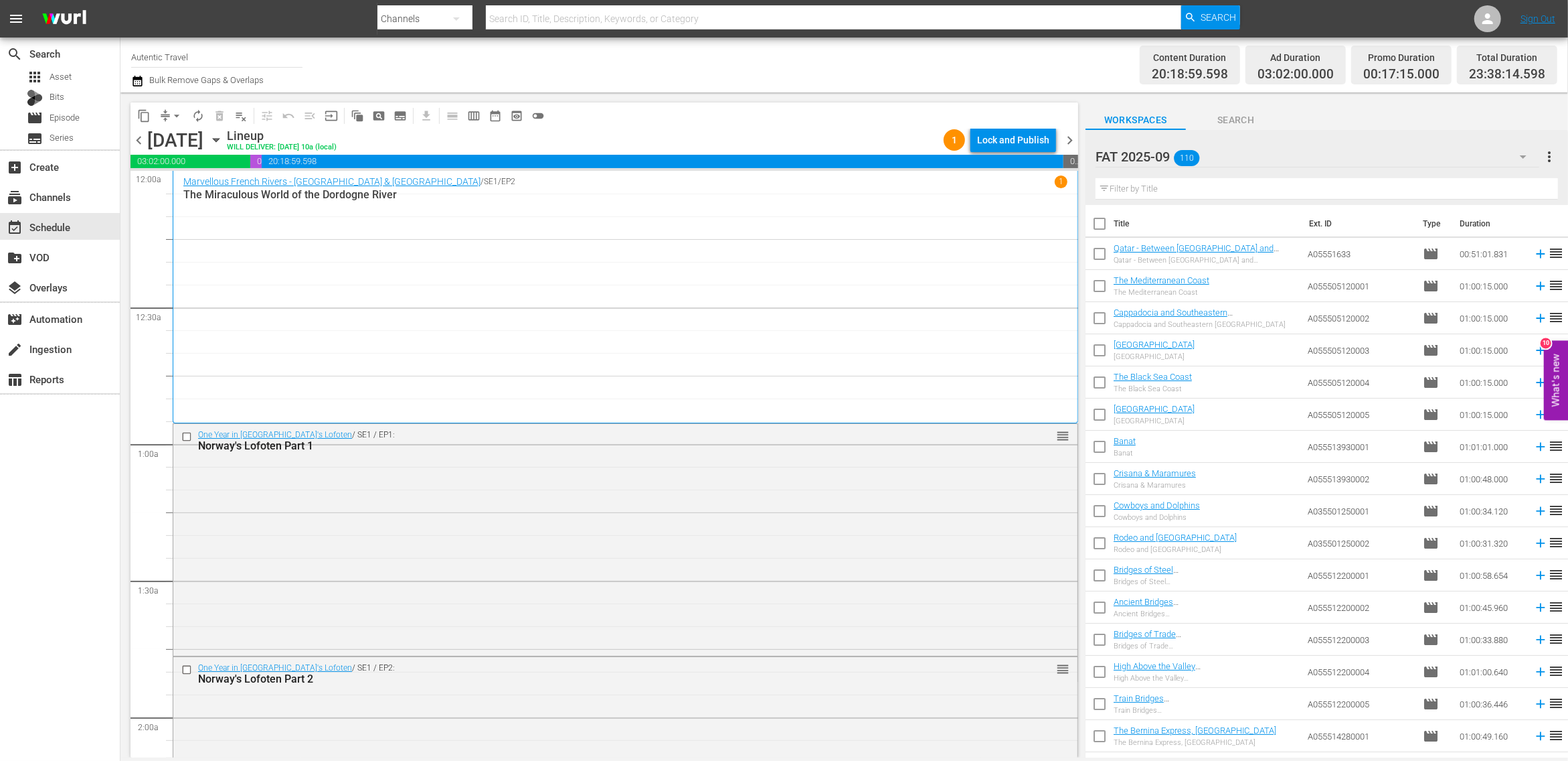
scroll to position [2435, 0]
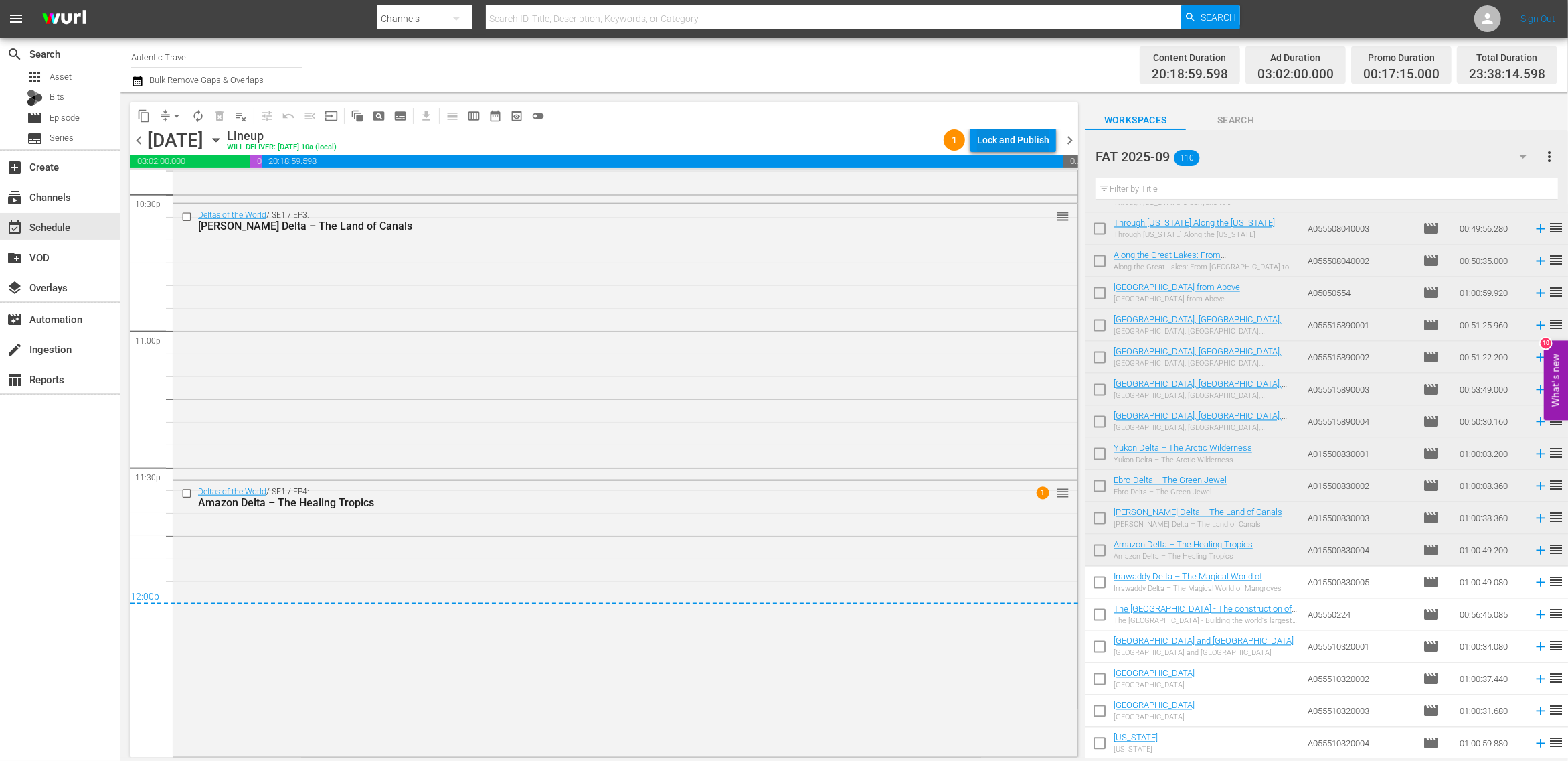
click at [1019, 143] on div "Lock and Publish" at bounding box center [1013, 140] width 73 height 25
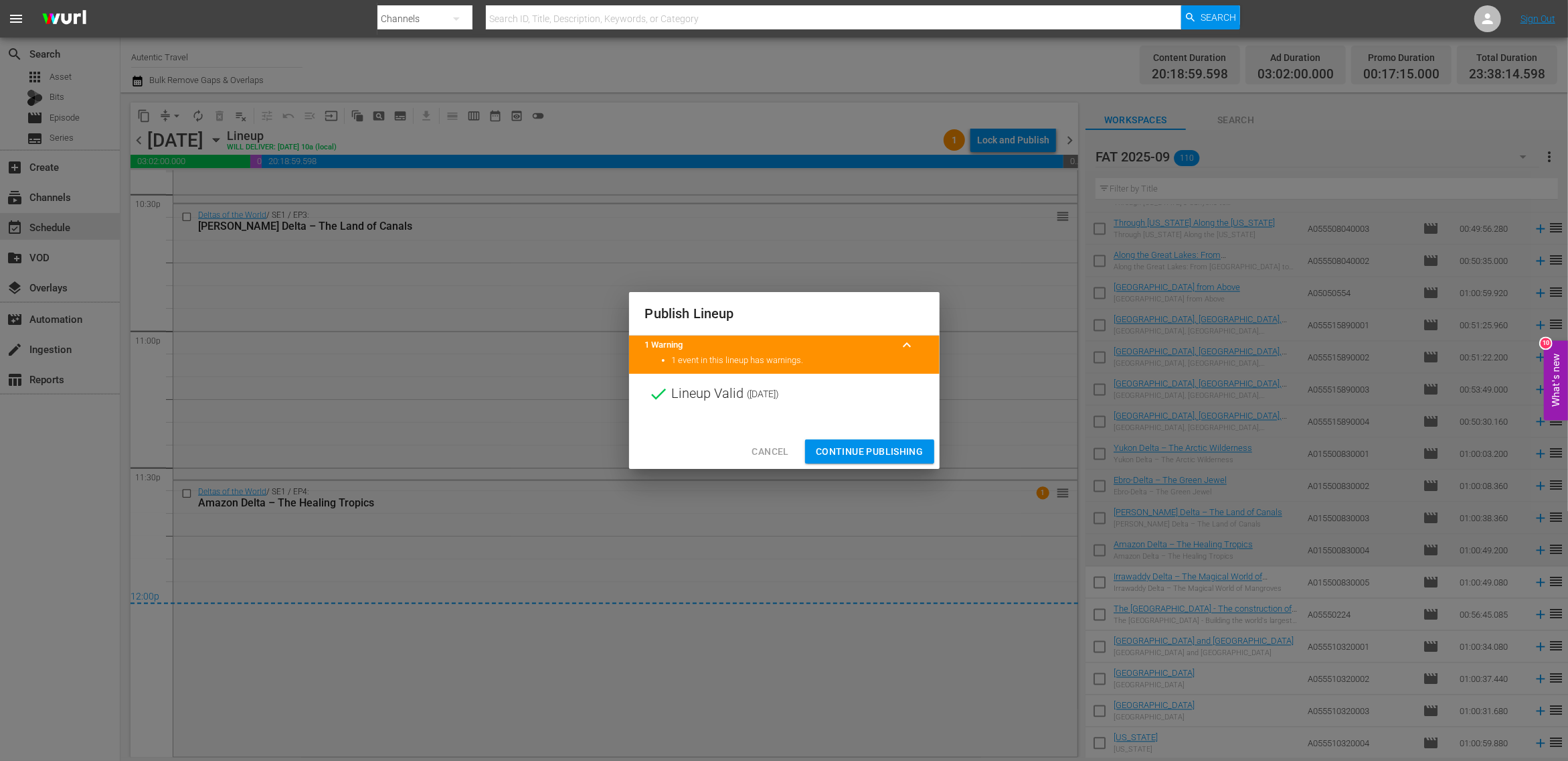
click at [894, 447] on span "Continue Publishing" at bounding box center [869, 452] width 107 height 17
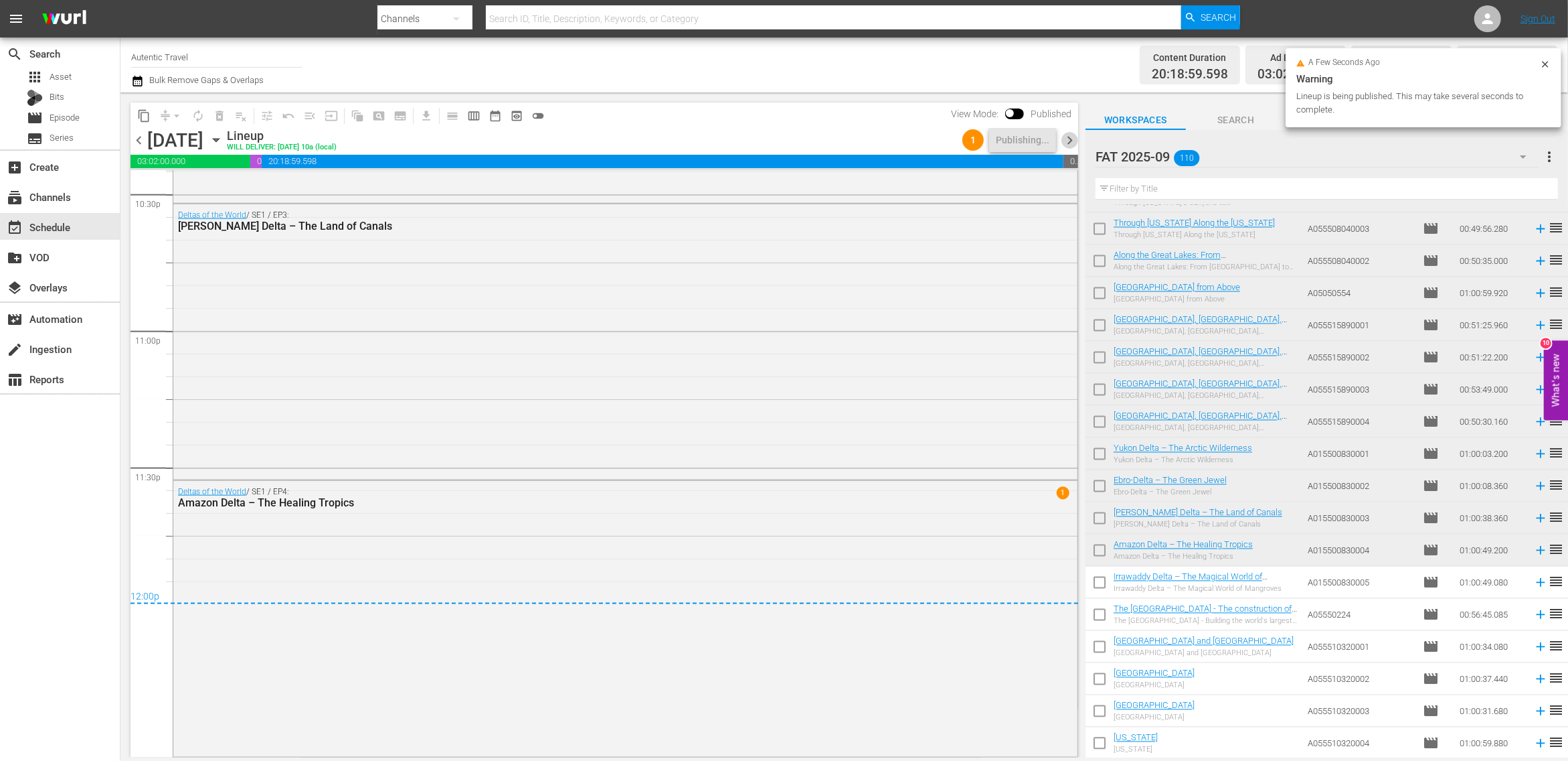
click at [1067, 136] on span "chevron_right" at bounding box center [1070, 140] width 17 height 17
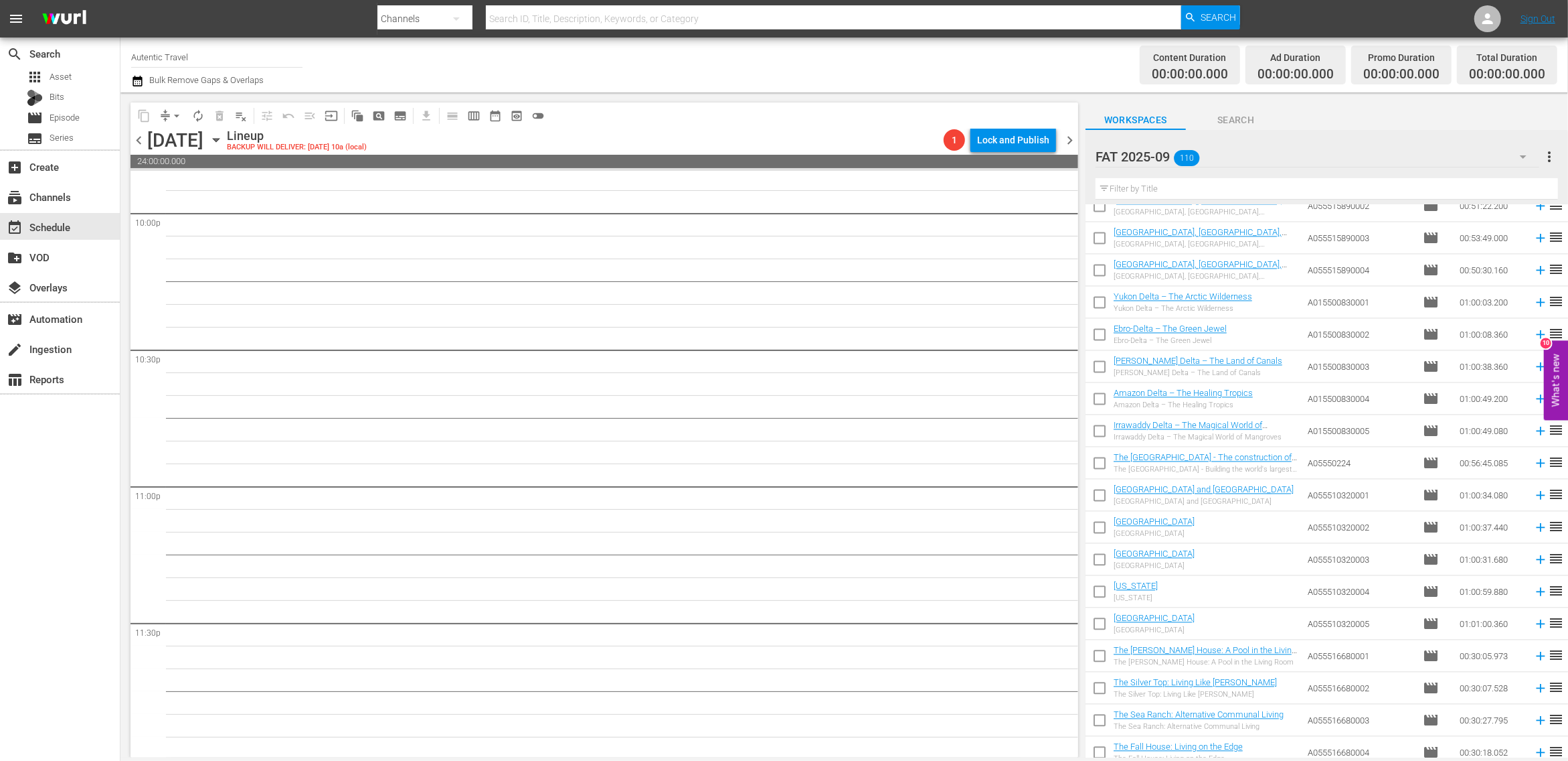
scroll to position [2517, 0]
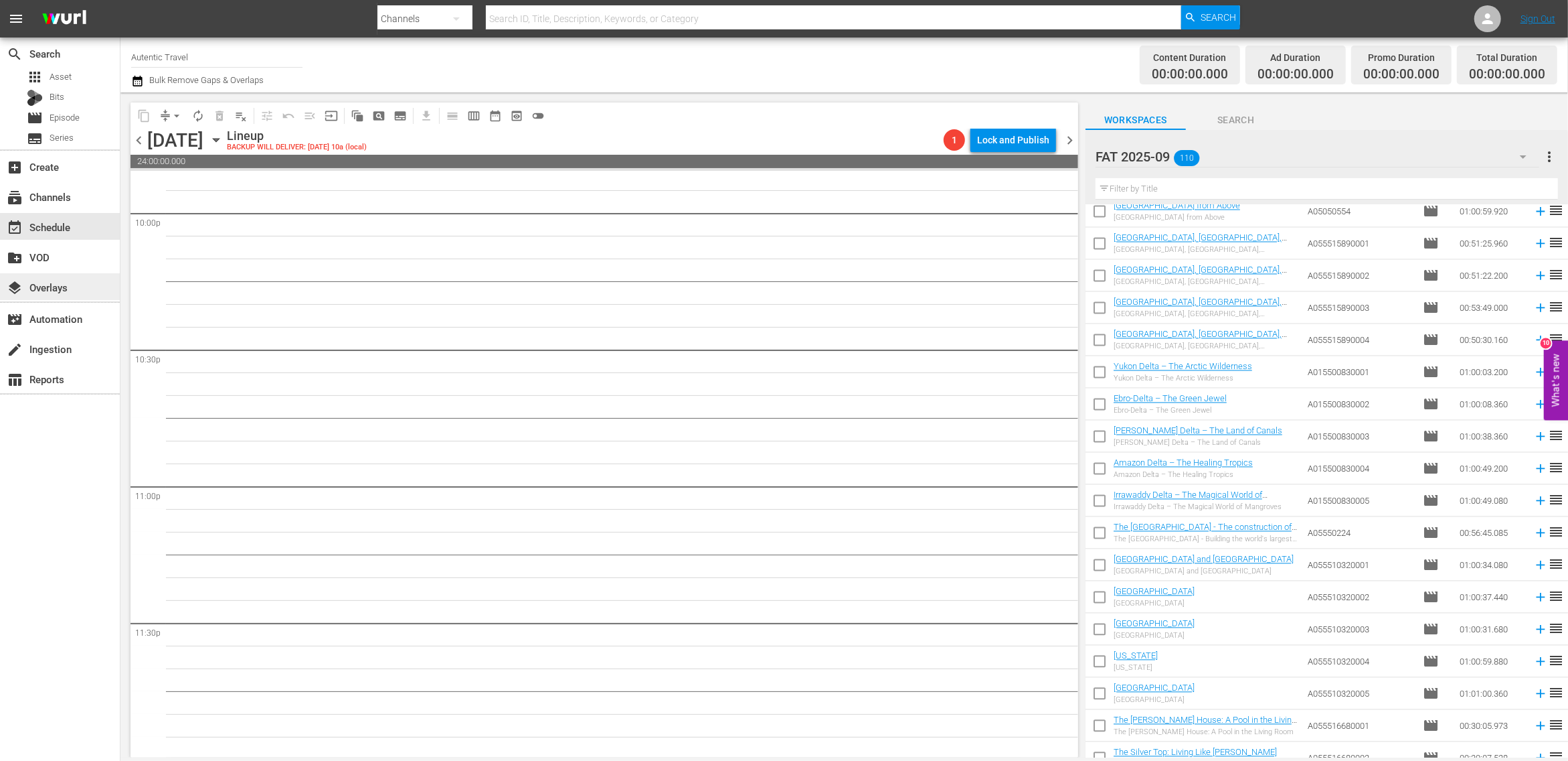
click at [57, 289] on div "layers Overlays" at bounding box center [37, 285] width 75 height 12
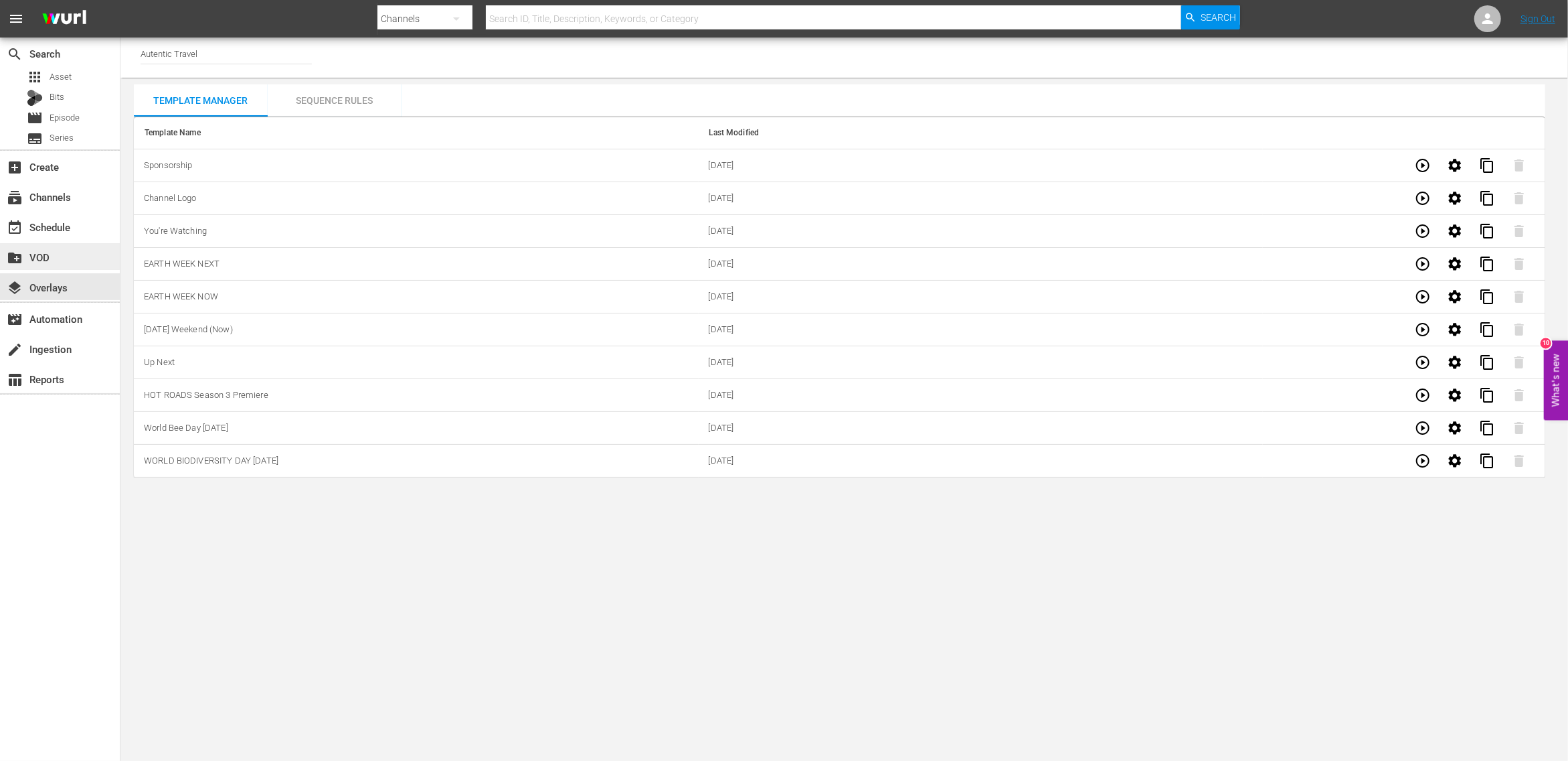
click at [53, 258] on div "create_new_folder VOD" at bounding box center [37, 255] width 75 height 12
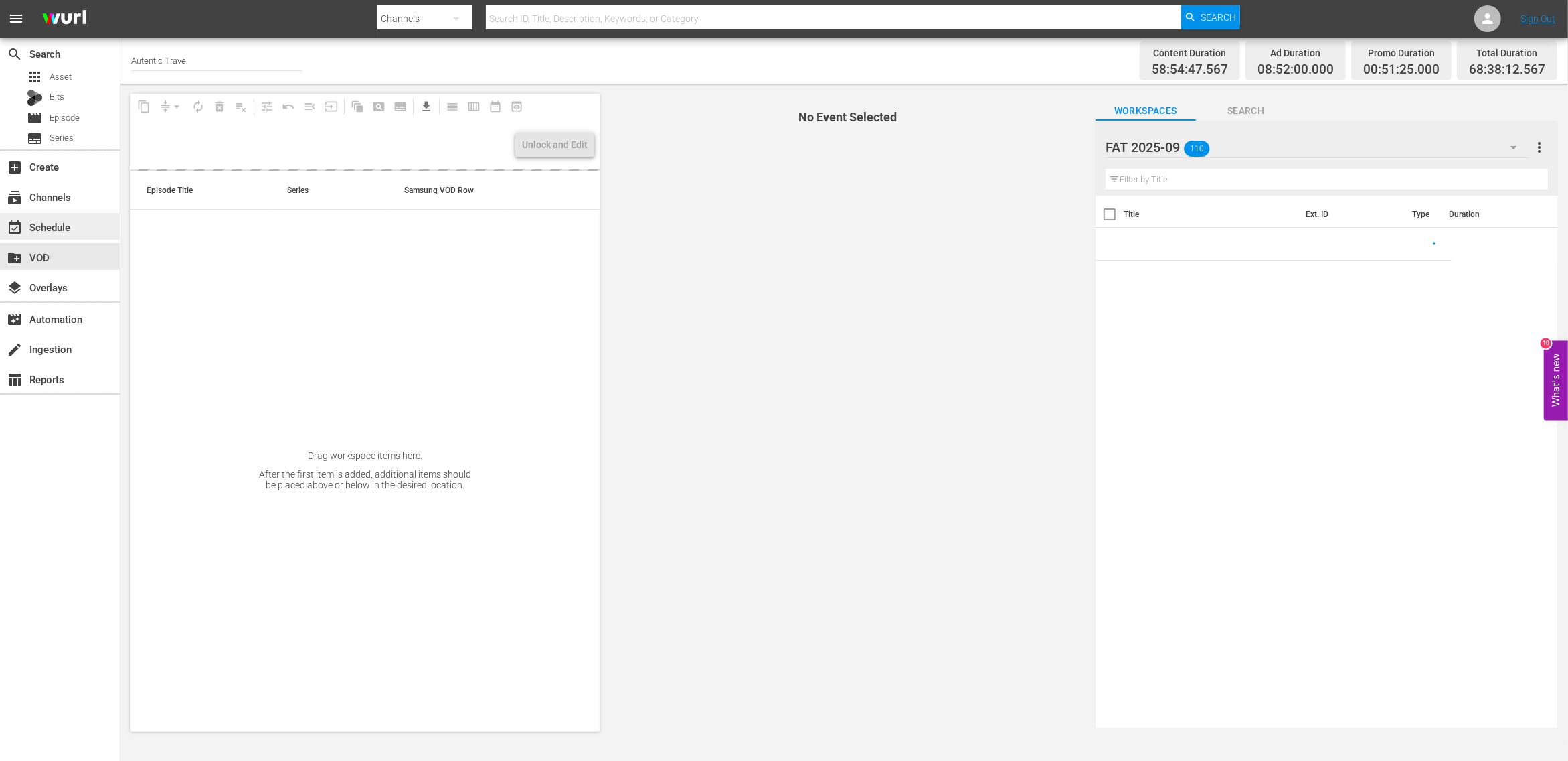
click at [38, 227] on div "event_available Schedule" at bounding box center [37, 225] width 75 height 12
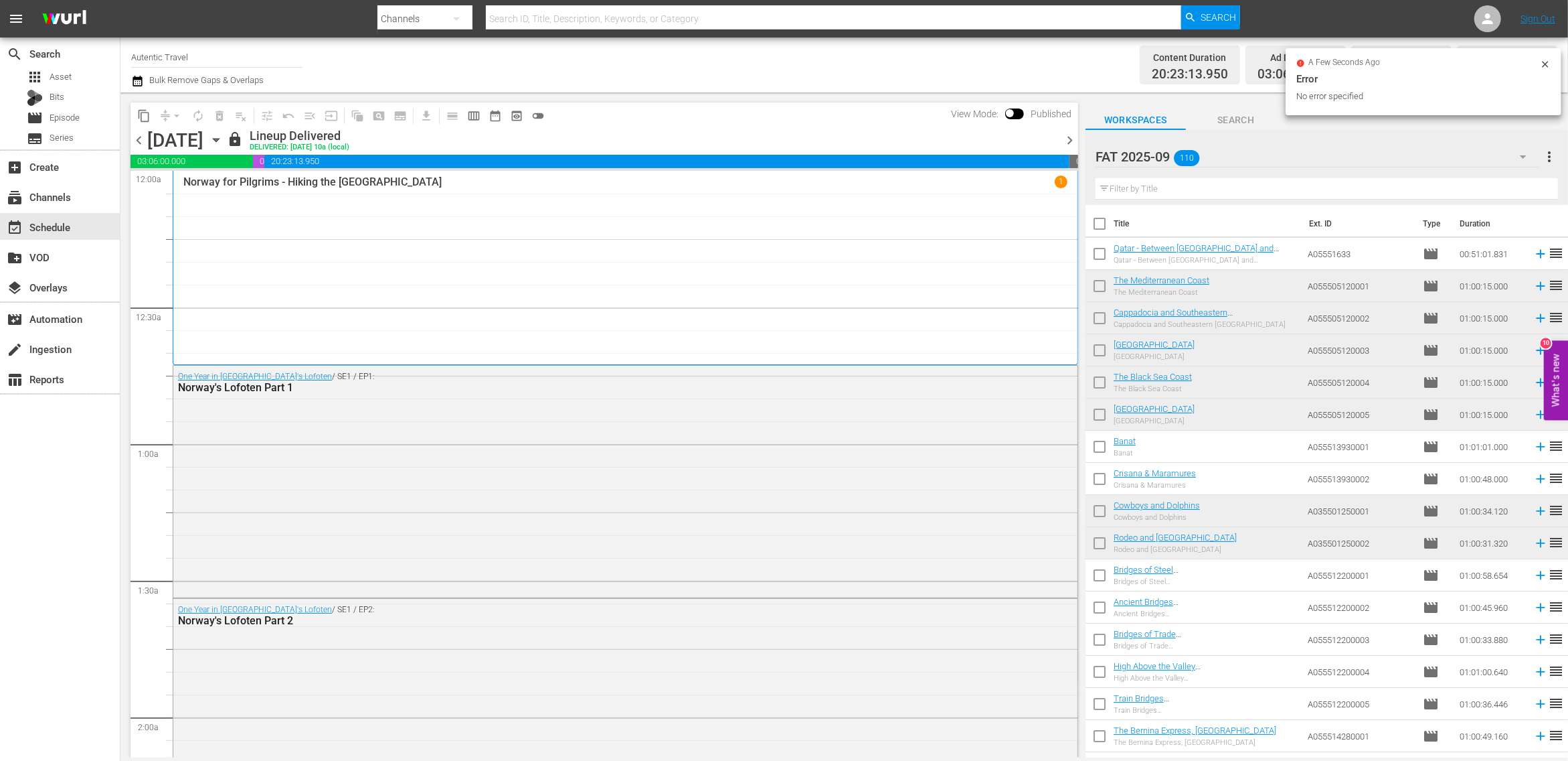
click at [224, 140] on icon "button" at bounding box center [216, 140] width 14 height 14
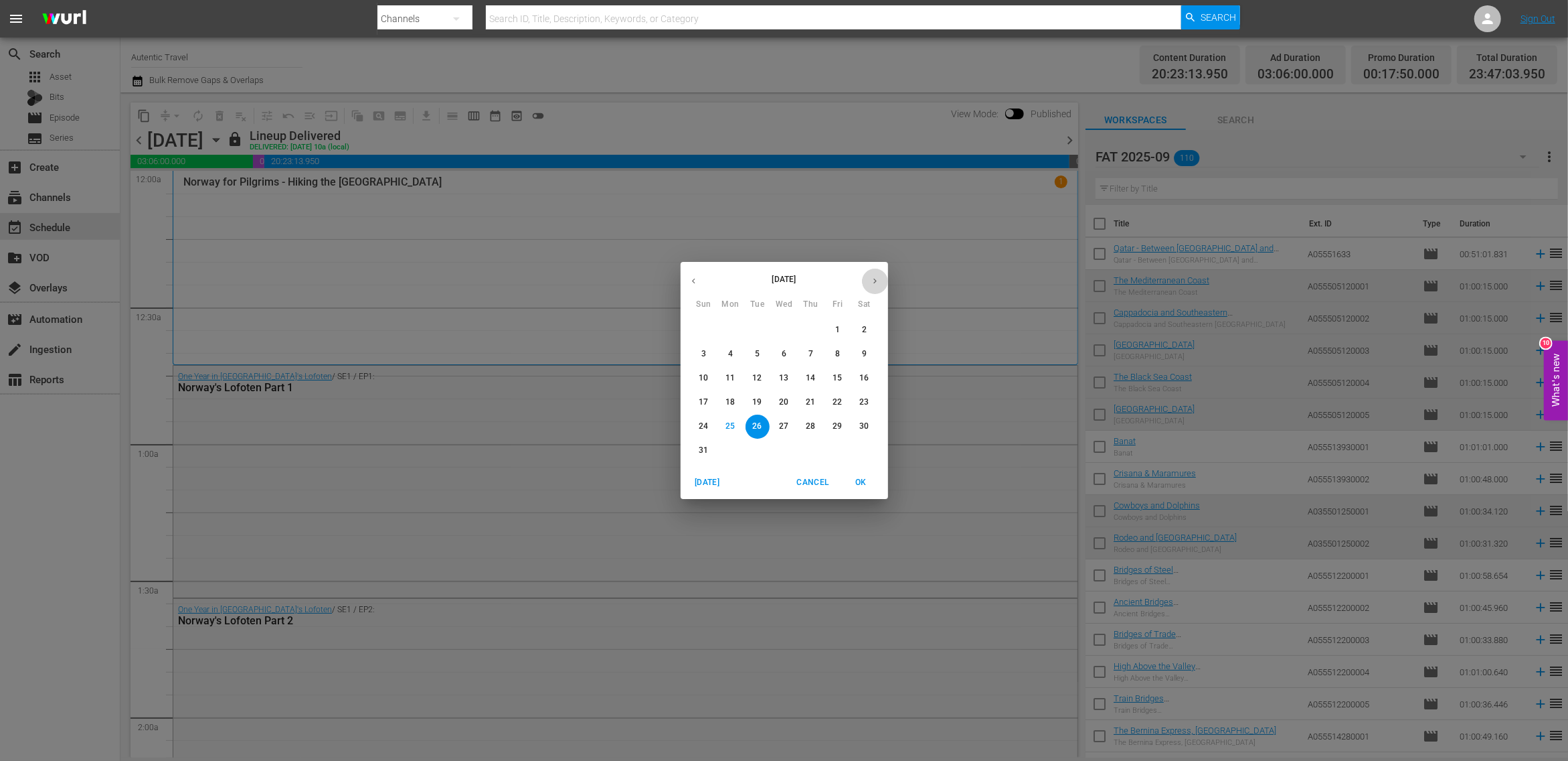
click at [874, 276] on icon "button" at bounding box center [875, 281] width 10 height 10
click at [707, 424] on p "28" at bounding box center [703, 425] width 9 height 11
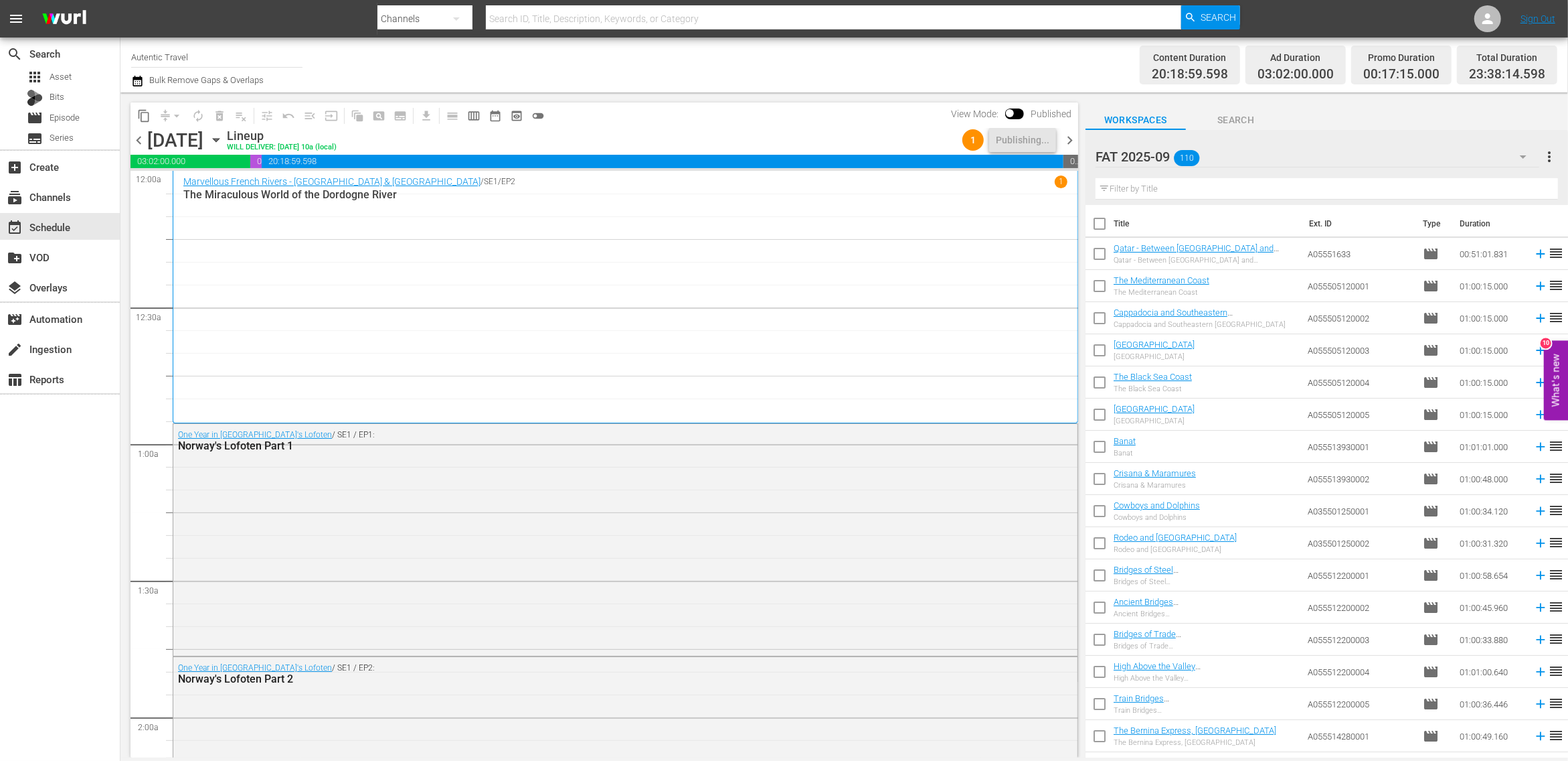
click at [1071, 143] on span "chevron_right" at bounding box center [1070, 140] width 17 height 17
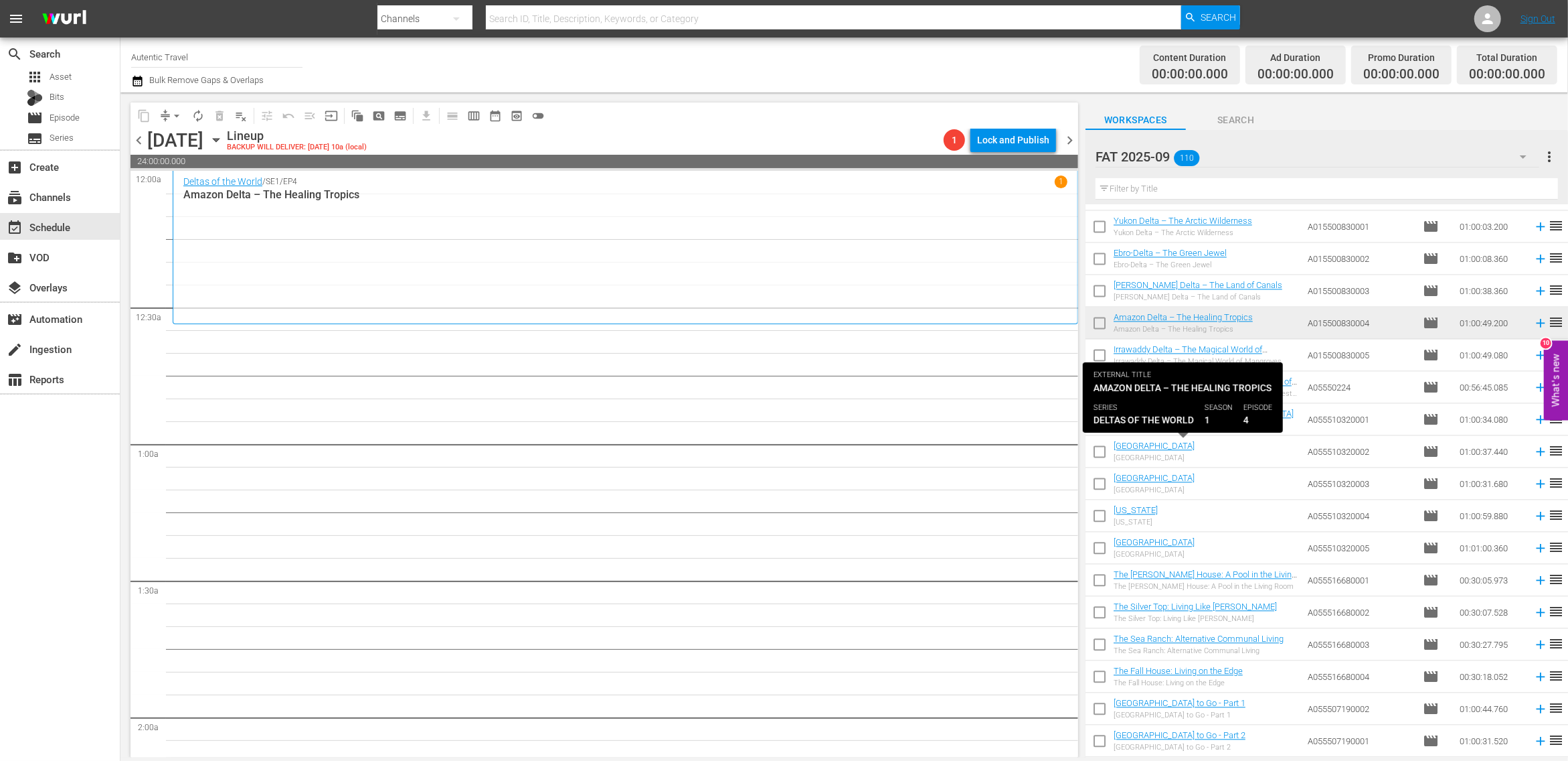
scroll to position [2673, 0]
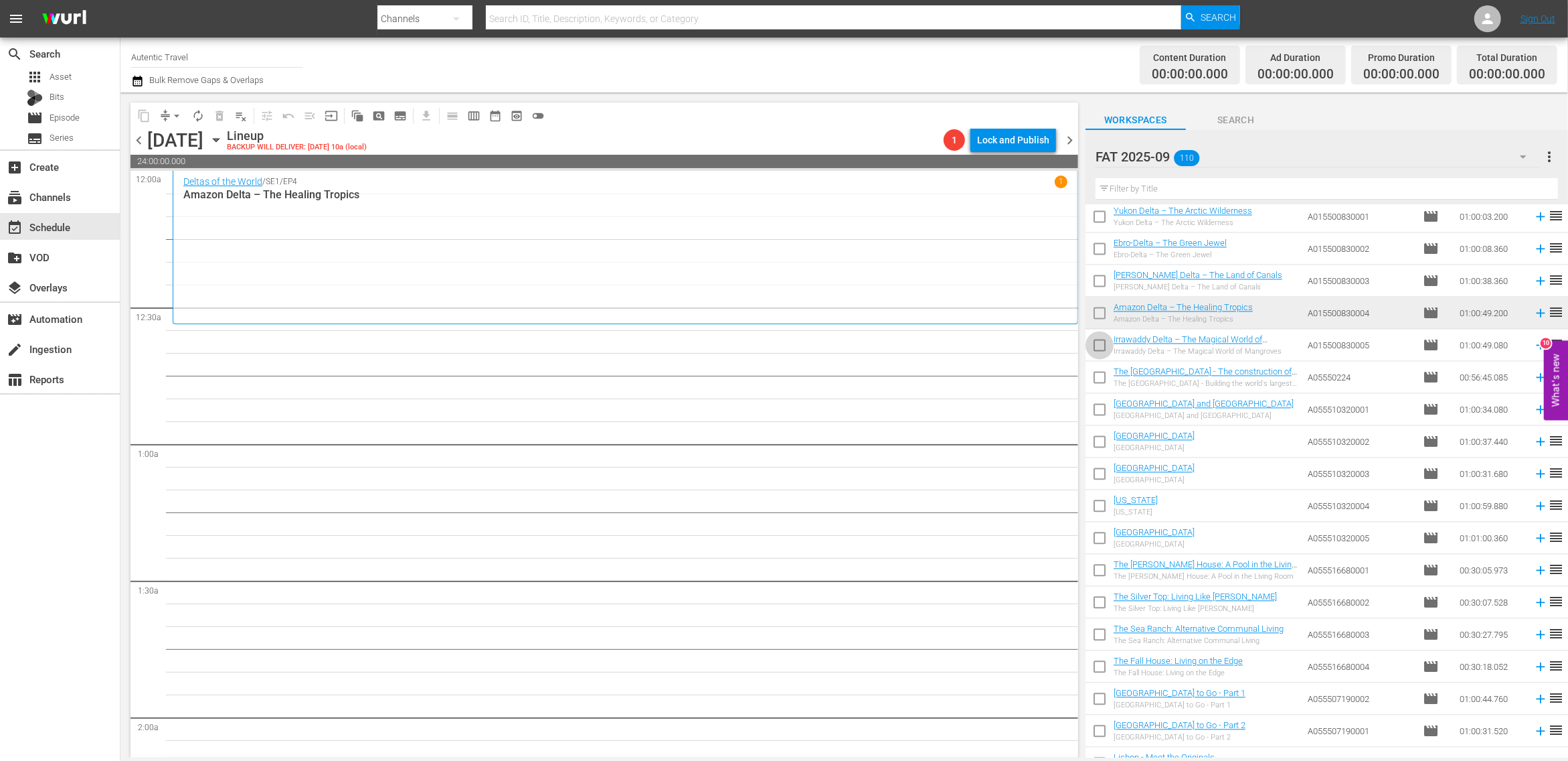
click at [1096, 351] on input "checkbox" at bounding box center [1099, 347] width 28 height 28
checkbox input "true"
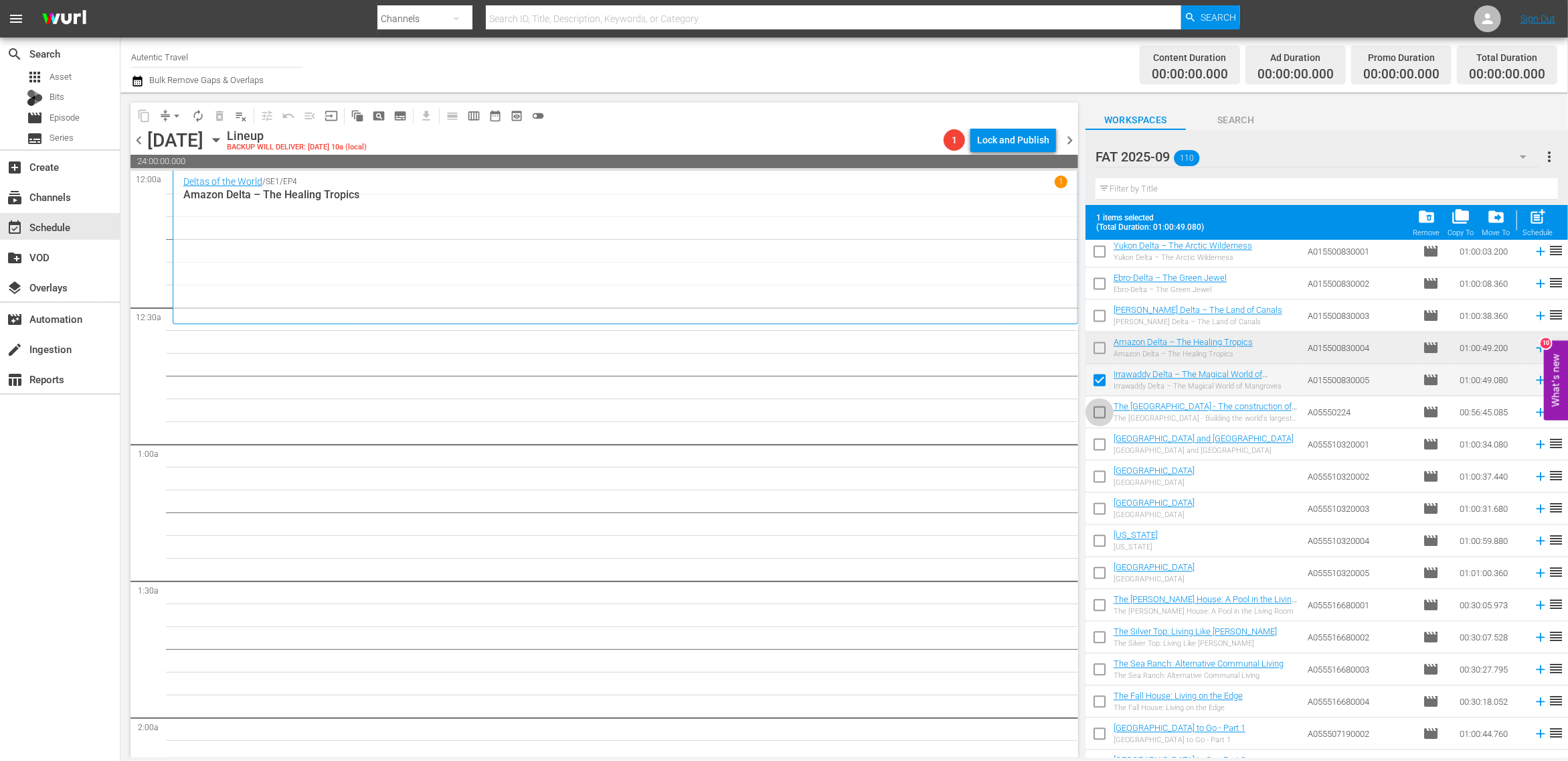
drag, startPoint x: 1105, startPoint y: 411, endPoint x: 1101, endPoint y: 446, distance: 35.2
click at [1105, 412] on input "checkbox" at bounding box center [1099, 414] width 28 height 28
checkbox input "true"
click at [1101, 446] on input "checkbox" at bounding box center [1099, 446] width 28 height 28
checkbox input "true"
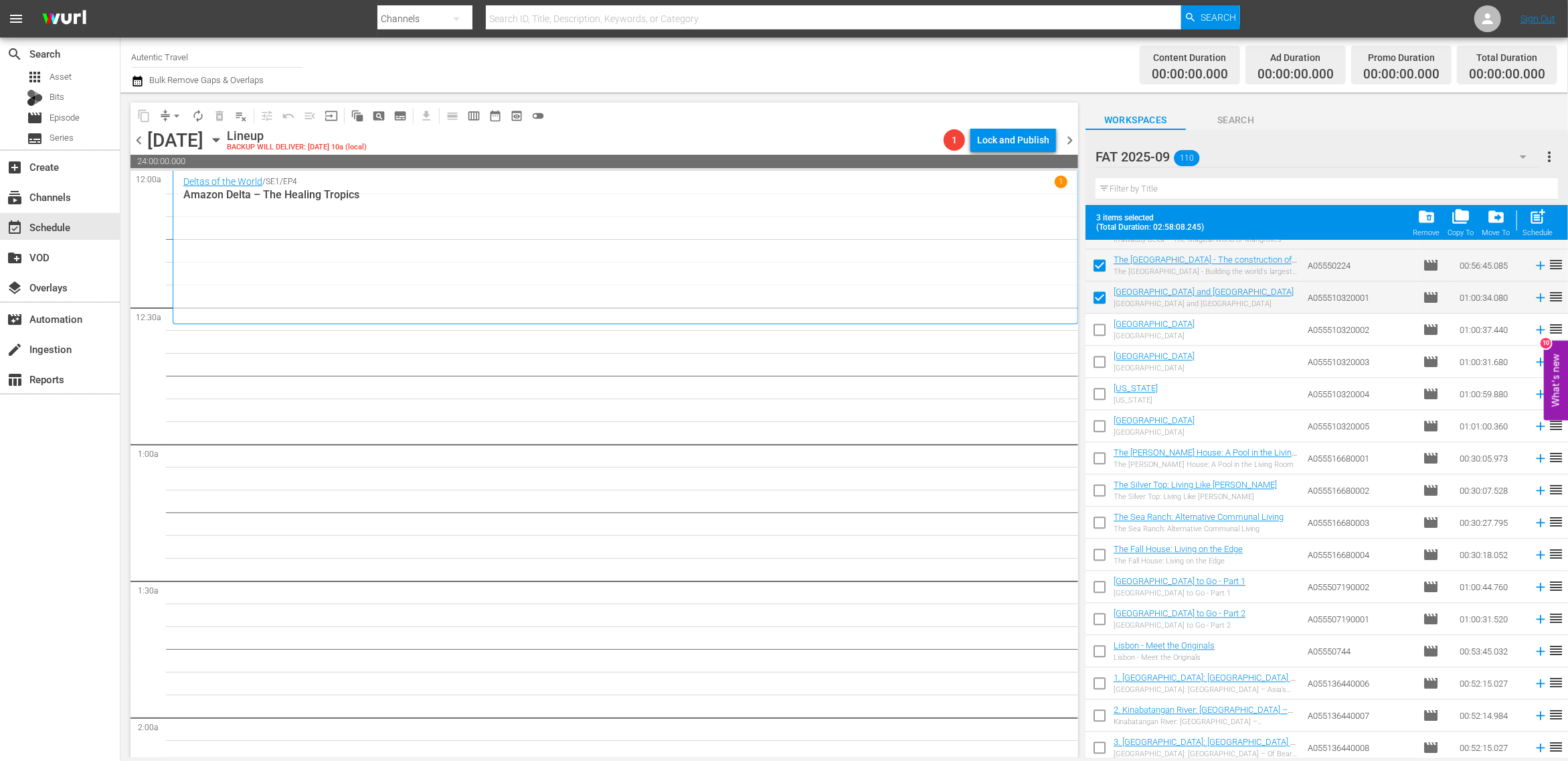
scroll to position [2822, 0]
click at [1098, 331] on input "checkbox" at bounding box center [1099, 330] width 28 height 28
checkbox input "true"
drag, startPoint x: 1098, startPoint y: 354, endPoint x: 1098, endPoint y: 386, distance: 32.0
click at [1098, 356] on input "checkbox" at bounding box center [1099, 362] width 28 height 28
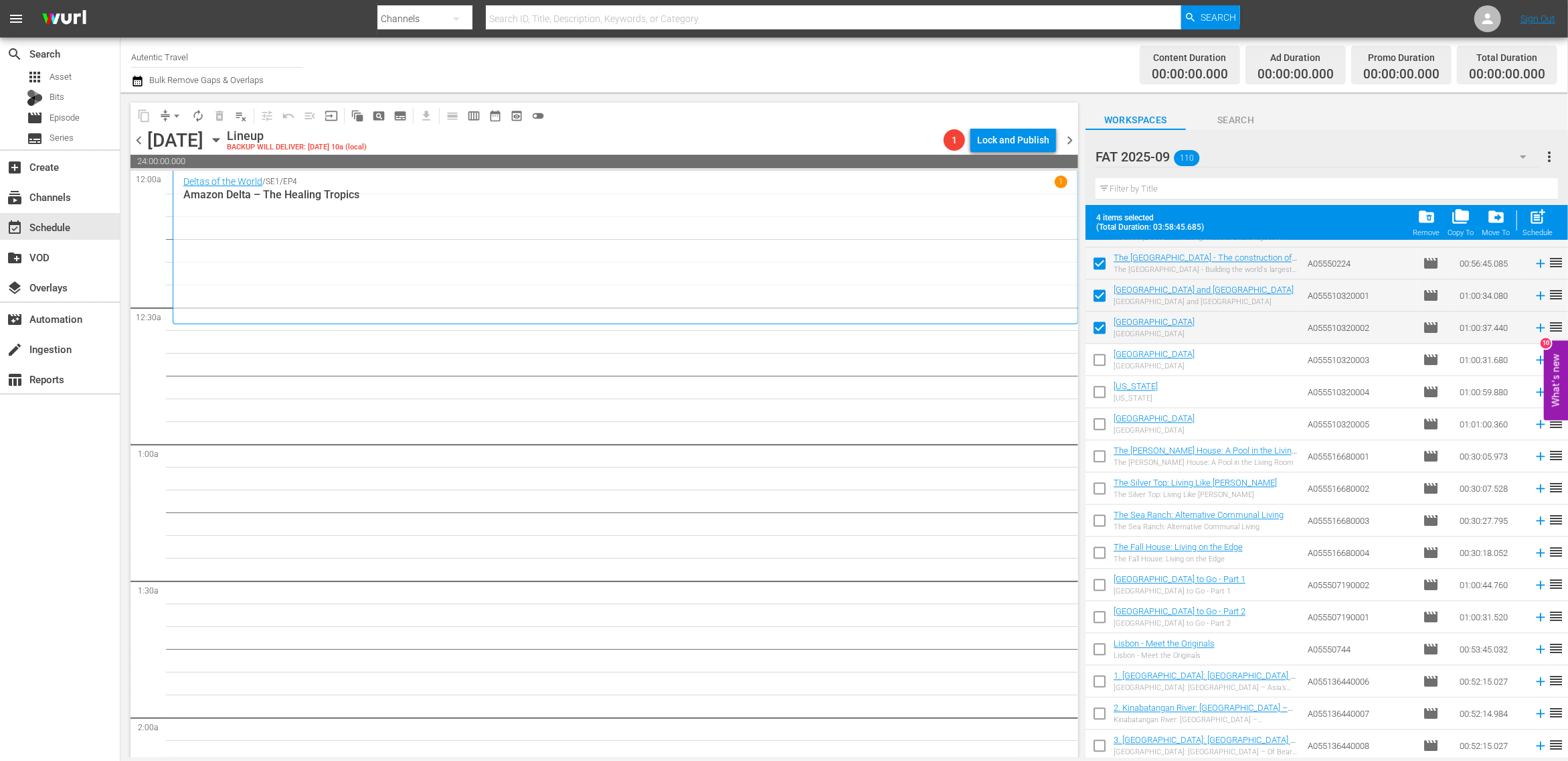
checkbox input "true"
drag, startPoint x: 1098, startPoint y: 391, endPoint x: 1100, endPoint y: 430, distance: 39.1
click at [1098, 393] on input "checkbox" at bounding box center [1099, 394] width 28 height 28
checkbox input "true"
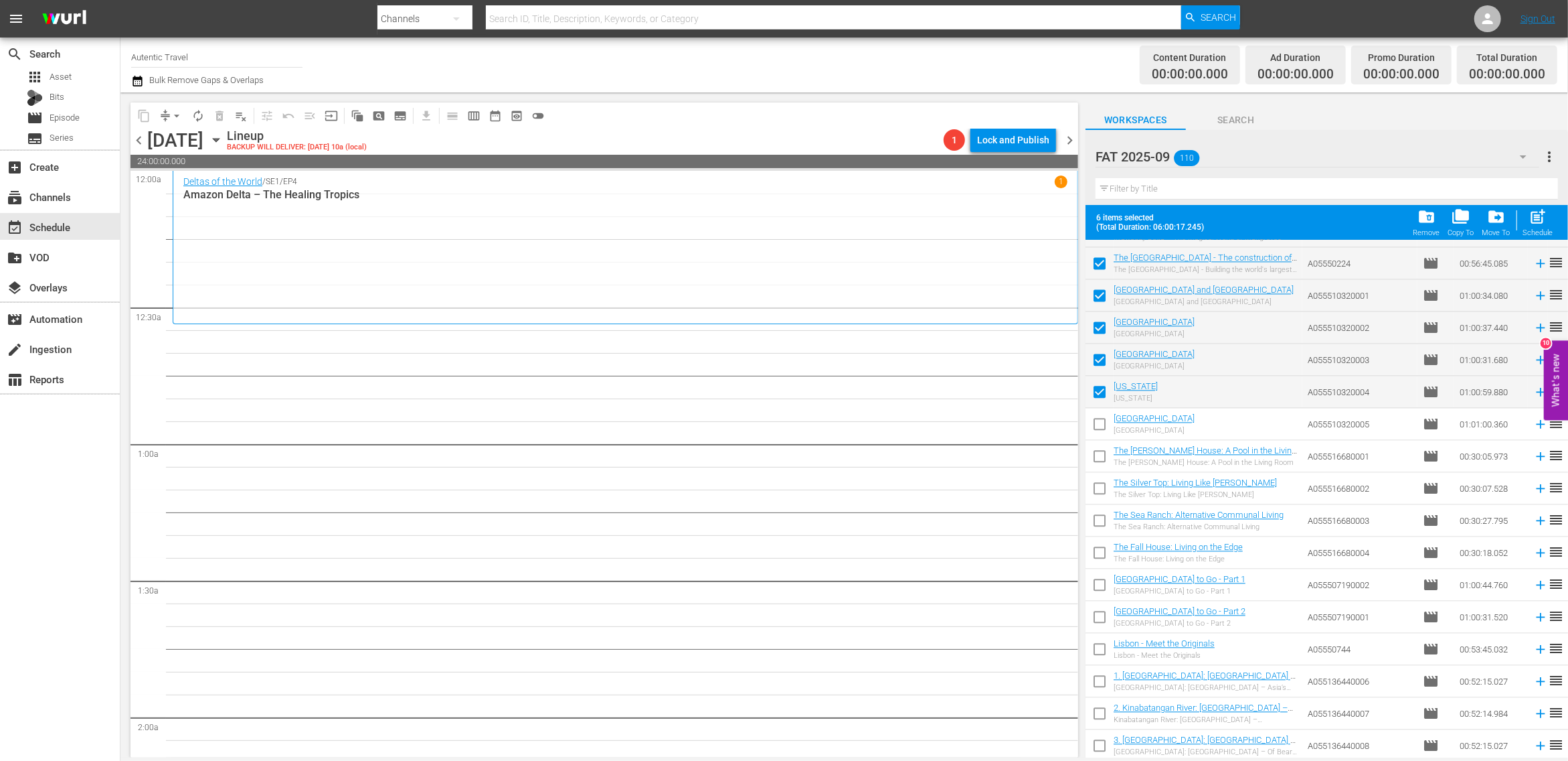
click at [1097, 421] on input "checkbox" at bounding box center [1099, 426] width 28 height 28
checkbox input "true"
click at [1099, 457] on input "checkbox" at bounding box center [1099, 458] width 28 height 28
checkbox input "true"
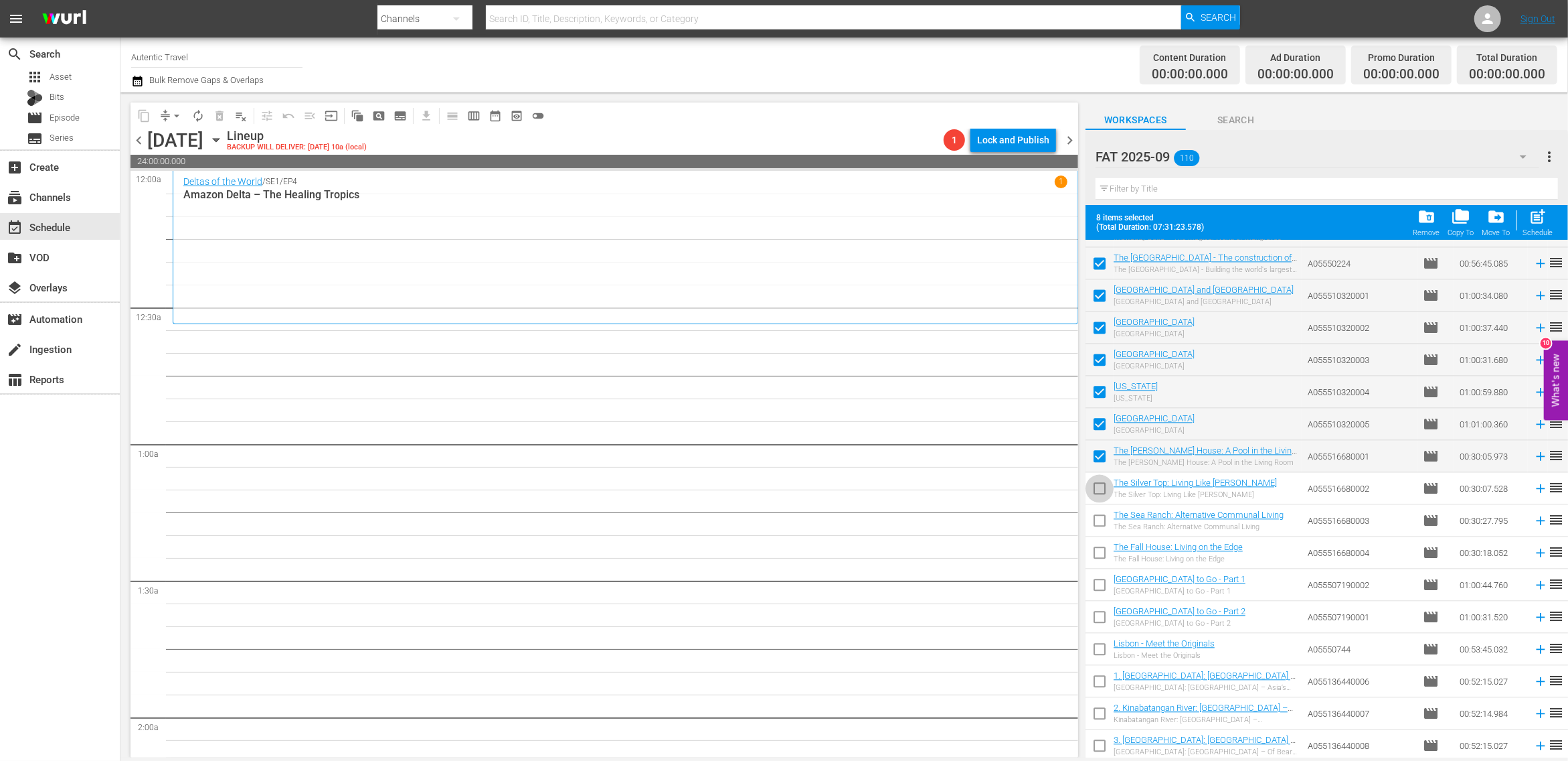
click at [1101, 485] on input "checkbox" at bounding box center [1099, 490] width 28 height 28
checkbox input "true"
drag, startPoint x: 1101, startPoint y: 515, endPoint x: 1101, endPoint y: 537, distance: 22.0
click at [1101, 517] on input "checkbox" at bounding box center [1099, 523] width 28 height 28
checkbox input "true"
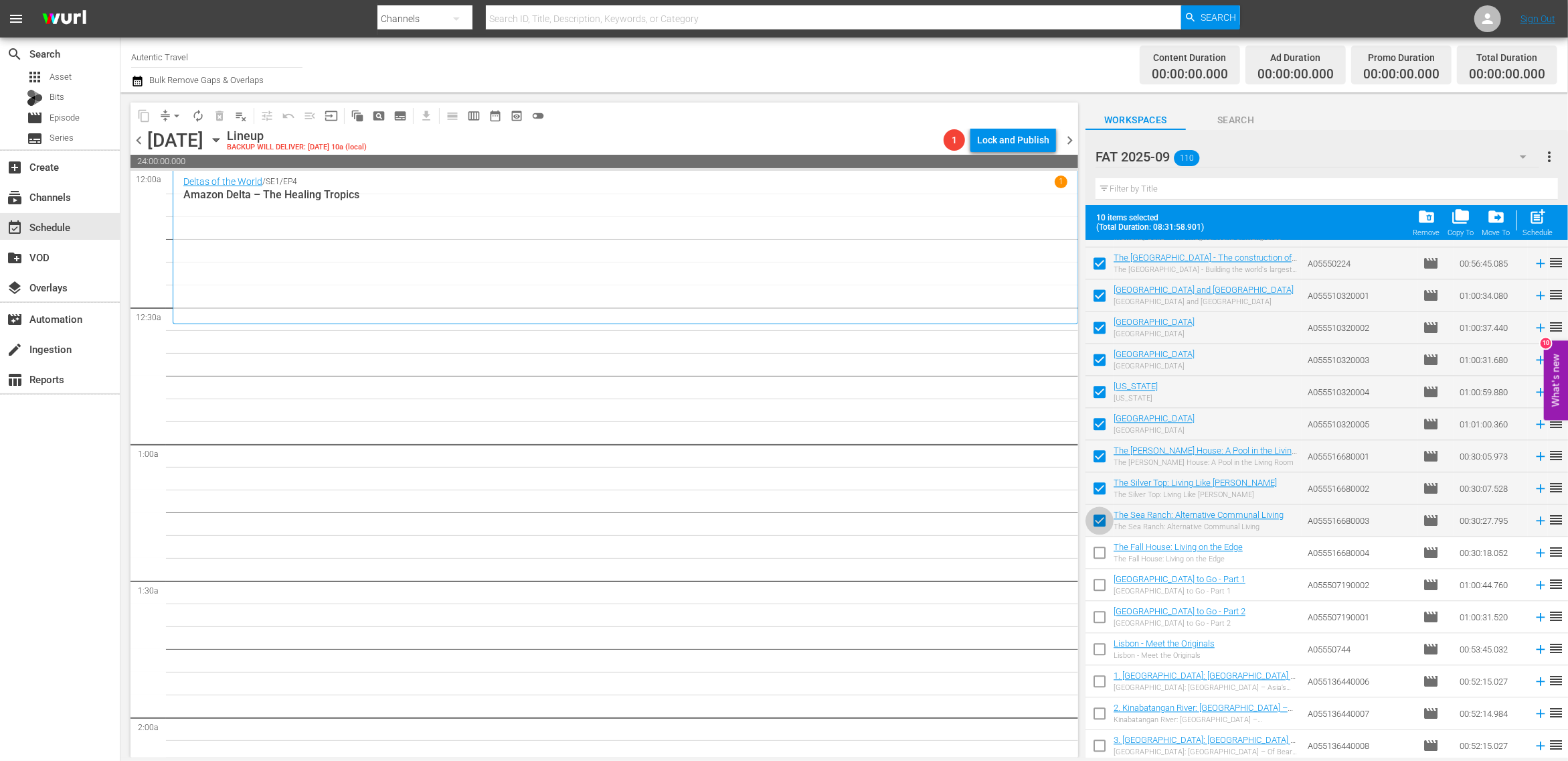
drag, startPoint x: 1101, startPoint y: 537, endPoint x: 1101, endPoint y: 545, distance: 8.0
click at [1101, 559] on input "checkbox" at bounding box center [1099, 555] width 28 height 28
checkbox input "true"
click at [1103, 594] on input "checkbox" at bounding box center [1099, 587] width 28 height 28
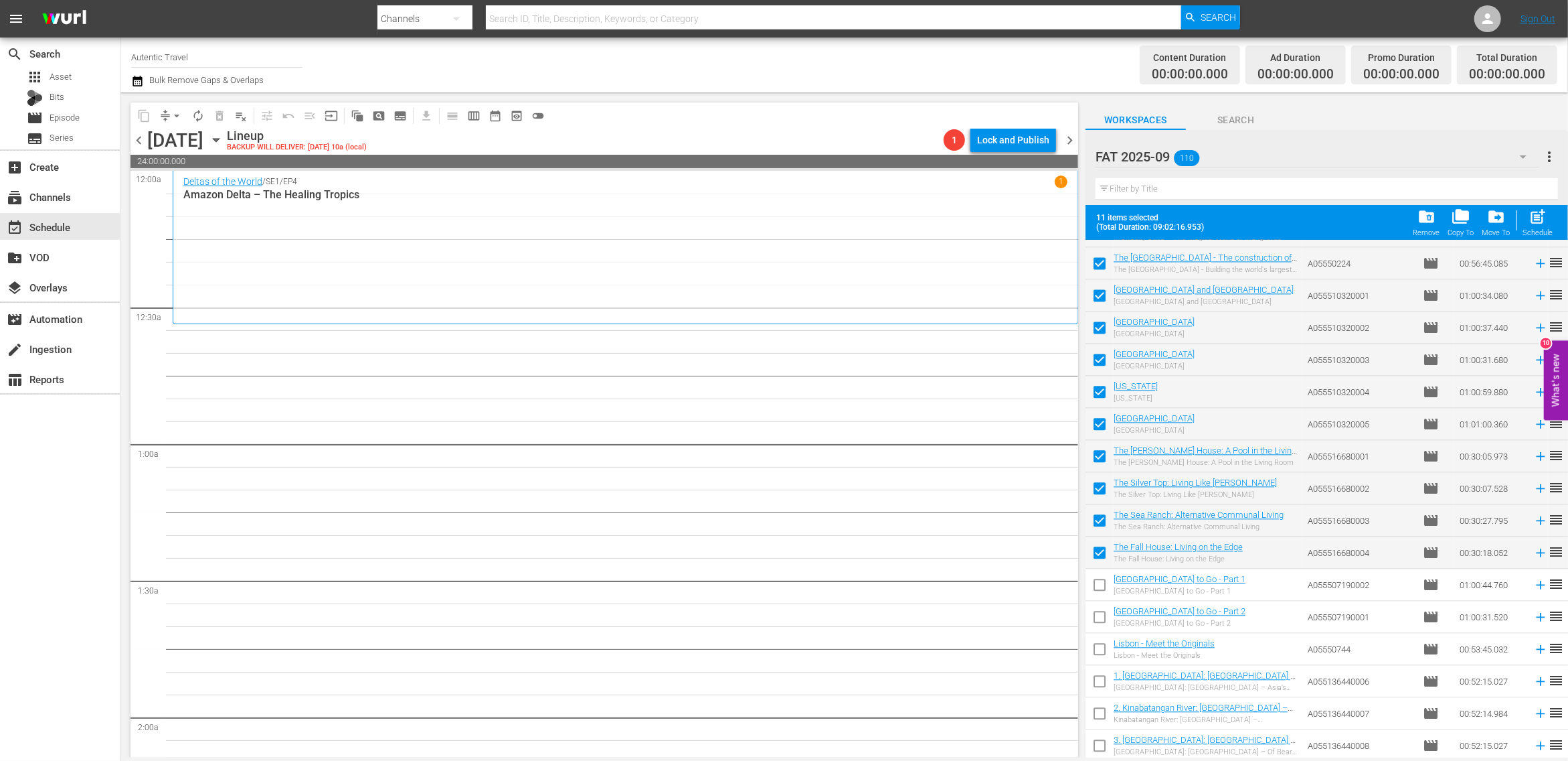
checkbox input "true"
drag, startPoint x: 1103, startPoint y: 621, endPoint x: 1103, endPoint y: 638, distance: 17.0
click at [1103, 621] on input "checkbox" at bounding box center [1099, 619] width 28 height 28
checkbox input "true"
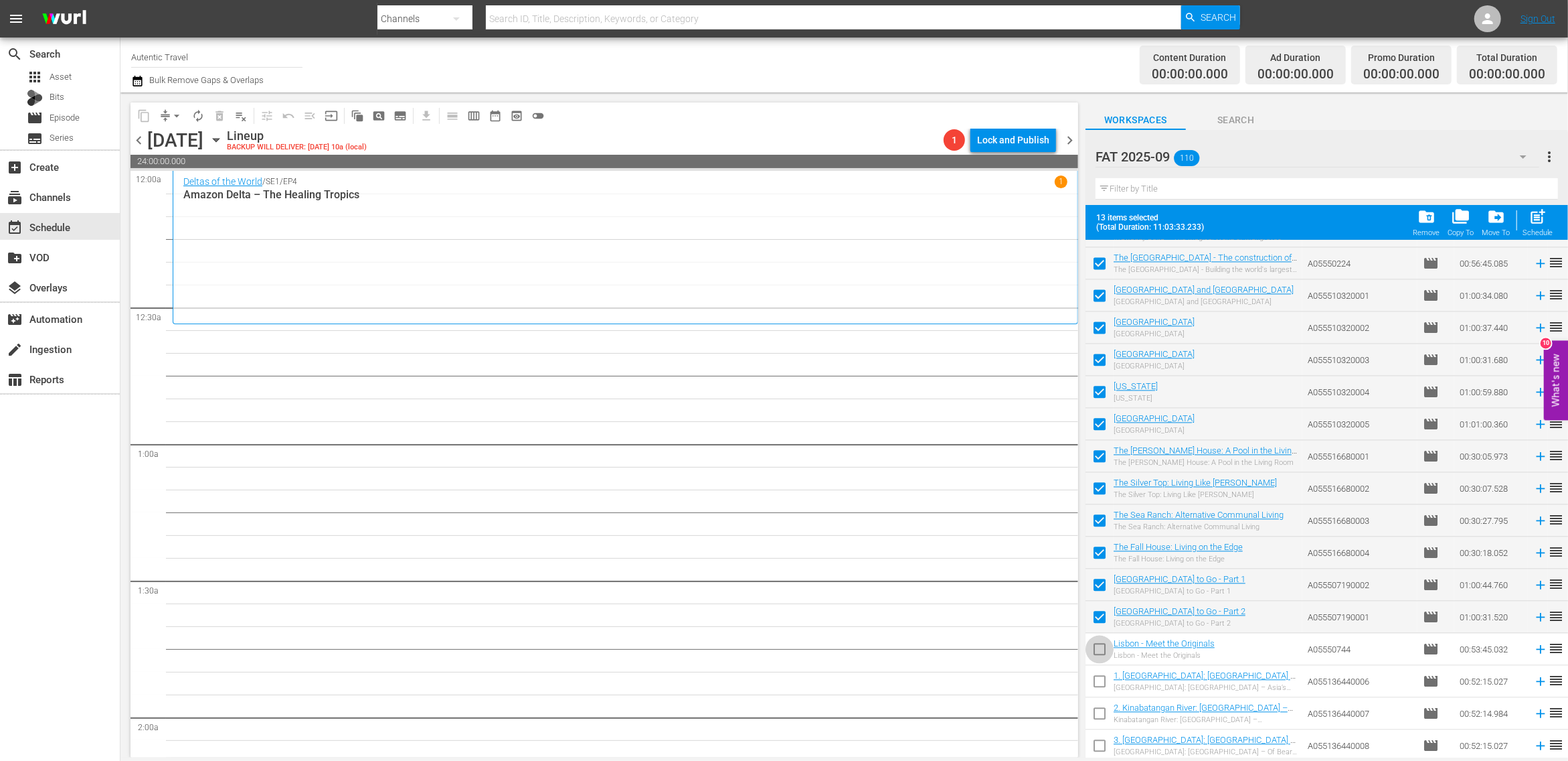
drag, startPoint x: 1103, startPoint y: 652, endPoint x: 1102, endPoint y: 661, distance: 9.1
click at [1103, 653] on input "checkbox" at bounding box center [1099, 651] width 28 height 28
checkbox input "true"
click at [1102, 676] on input "checkbox" at bounding box center [1099, 683] width 28 height 28
checkbox input "true"
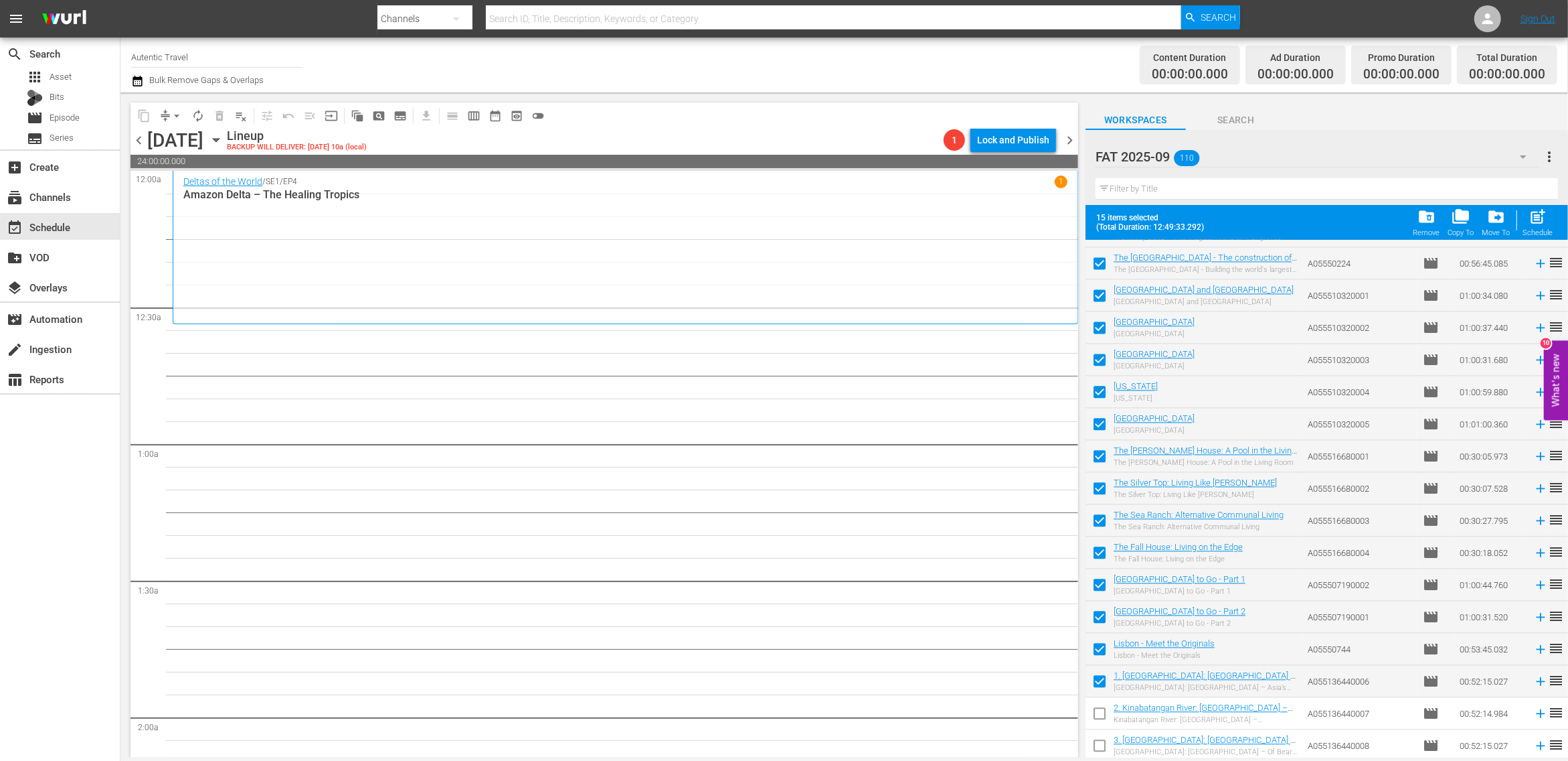
click at [1102, 717] on input "checkbox" at bounding box center [1099, 715] width 28 height 28
checkbox input "true"
click at [1099, 747] on input "checkbox" at bounding box center [1099, 747] width 28 height 28
checkbox input "true"
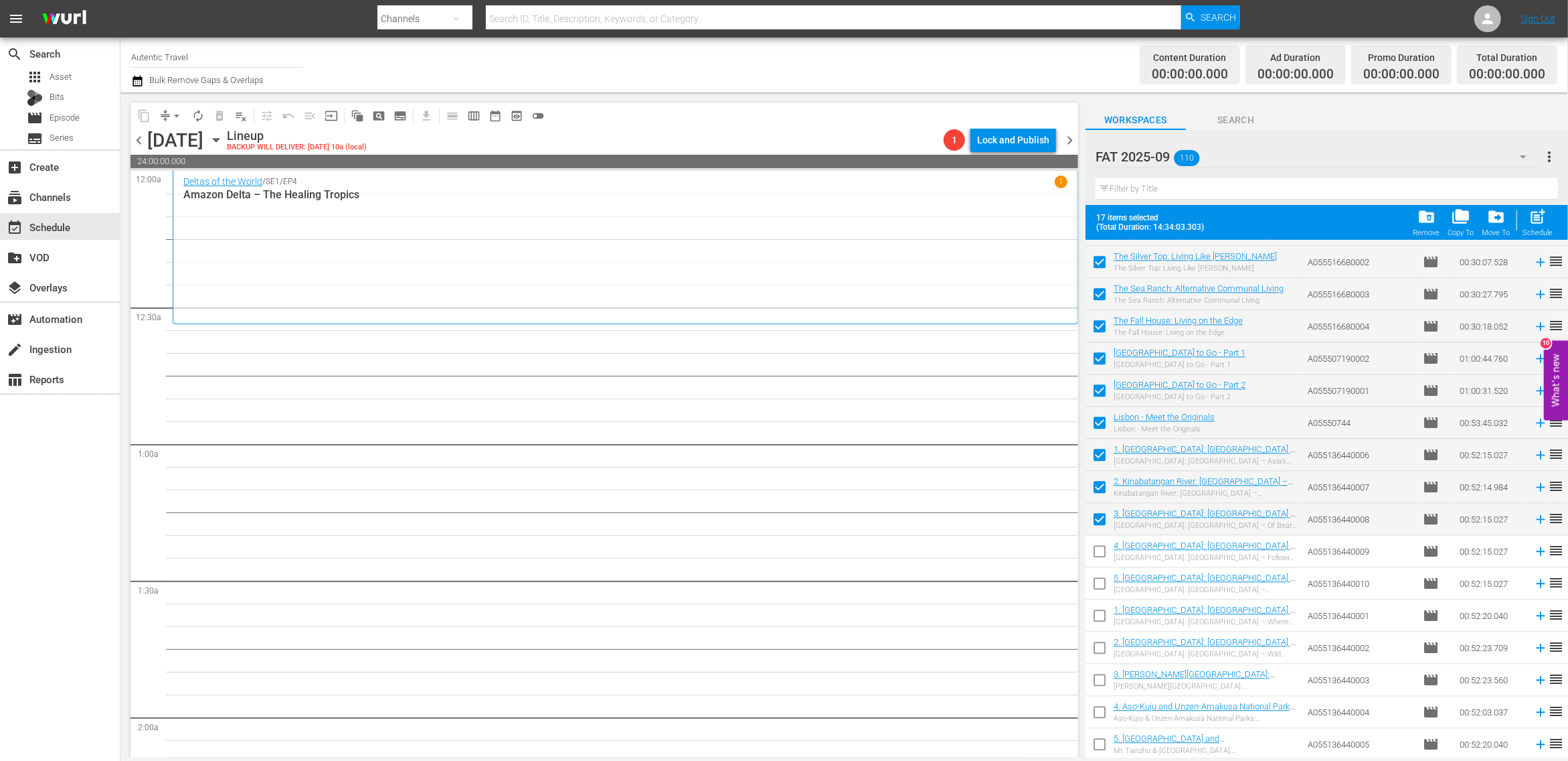
drag, startPoint x: 1101, startPoint y: 546, endPoint x: 1106, endPoint y: 556, distance: 11.2
click at [1101, 546] on input "checkbox" at bounding box center [1099, 553] width 28 height 28
checkbox input "true"
drag, startPoint x: 1106, startPoint y: 584, endPoint x: 1103, endPoint y: 600, distance: 16.3
click at [1106, 586] on input "checkbox" at bounding box center [1099, 585] width 28 height 28
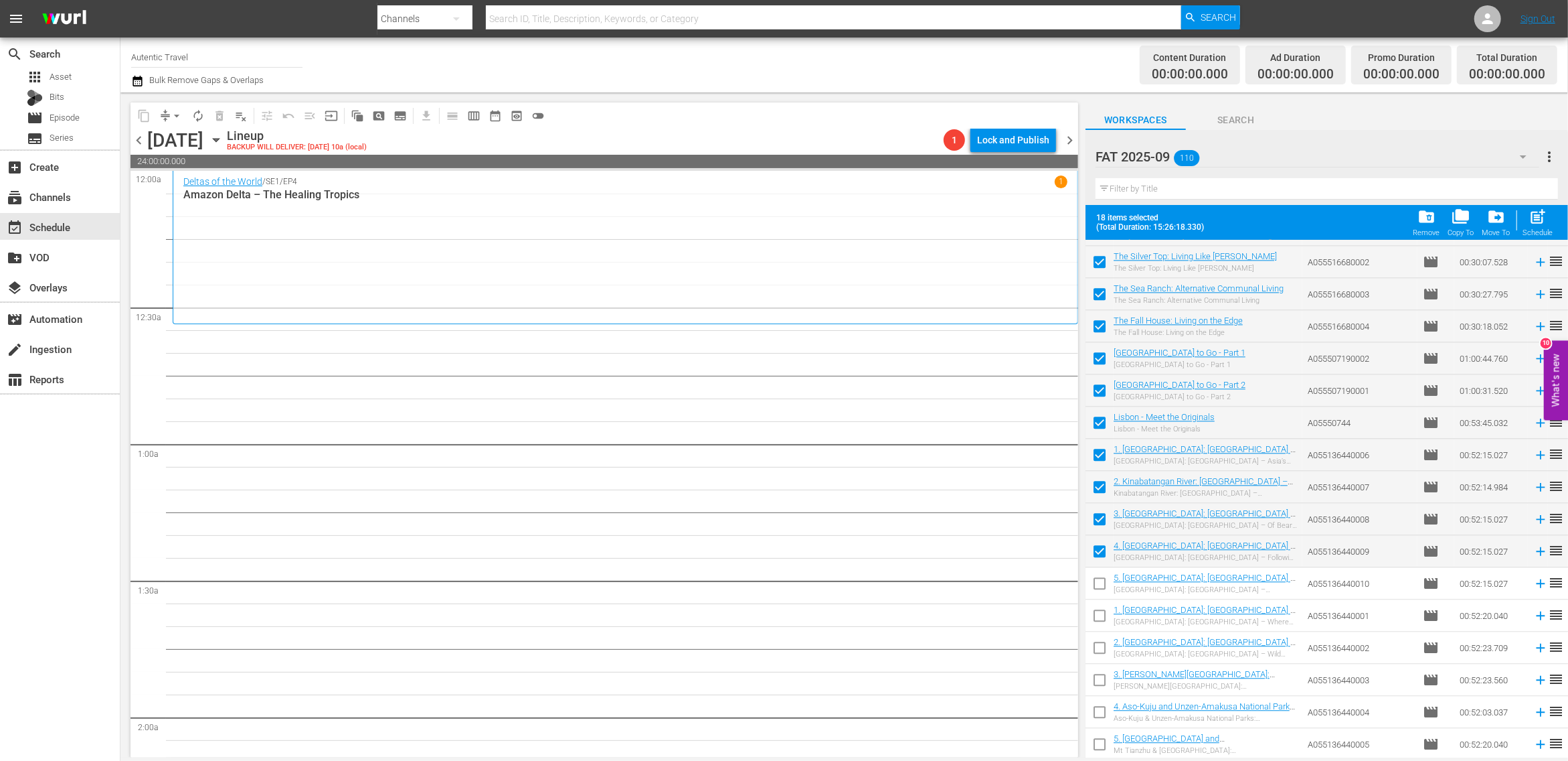
checkbox input "true"
drag, startPoint x: 1103, startPoint y: 614, endPoint x: 1100, endPoint y: 649, distance: 35.1
click at [1103, 614] on input "checkbox" at bounding box center [1099, 617] width 28 height 28
checkbox input "true"
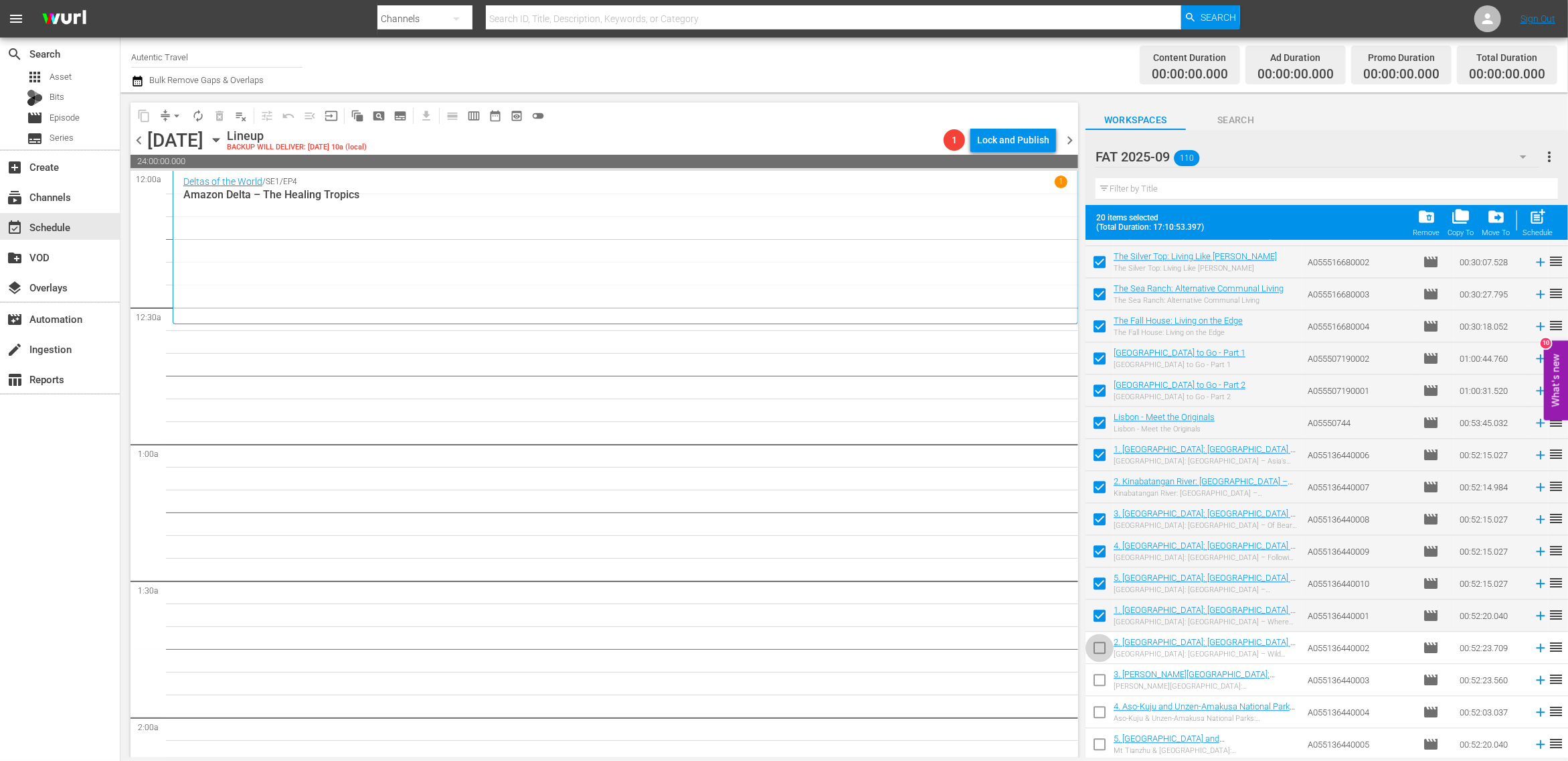
click at [1101, 652] on input "checkbox" at bounding box center [1099, 649] width 28 height 28
checkbox input "true"
drag, startPoint x: 1102, startPoint y: 681, endPoint x: 1102, endPoint y: 709, distance: 28.0
click at [1102, 681] on input "checkbox" at bounding box center [1099, 682] width 28 height 28
checkbox input "true"
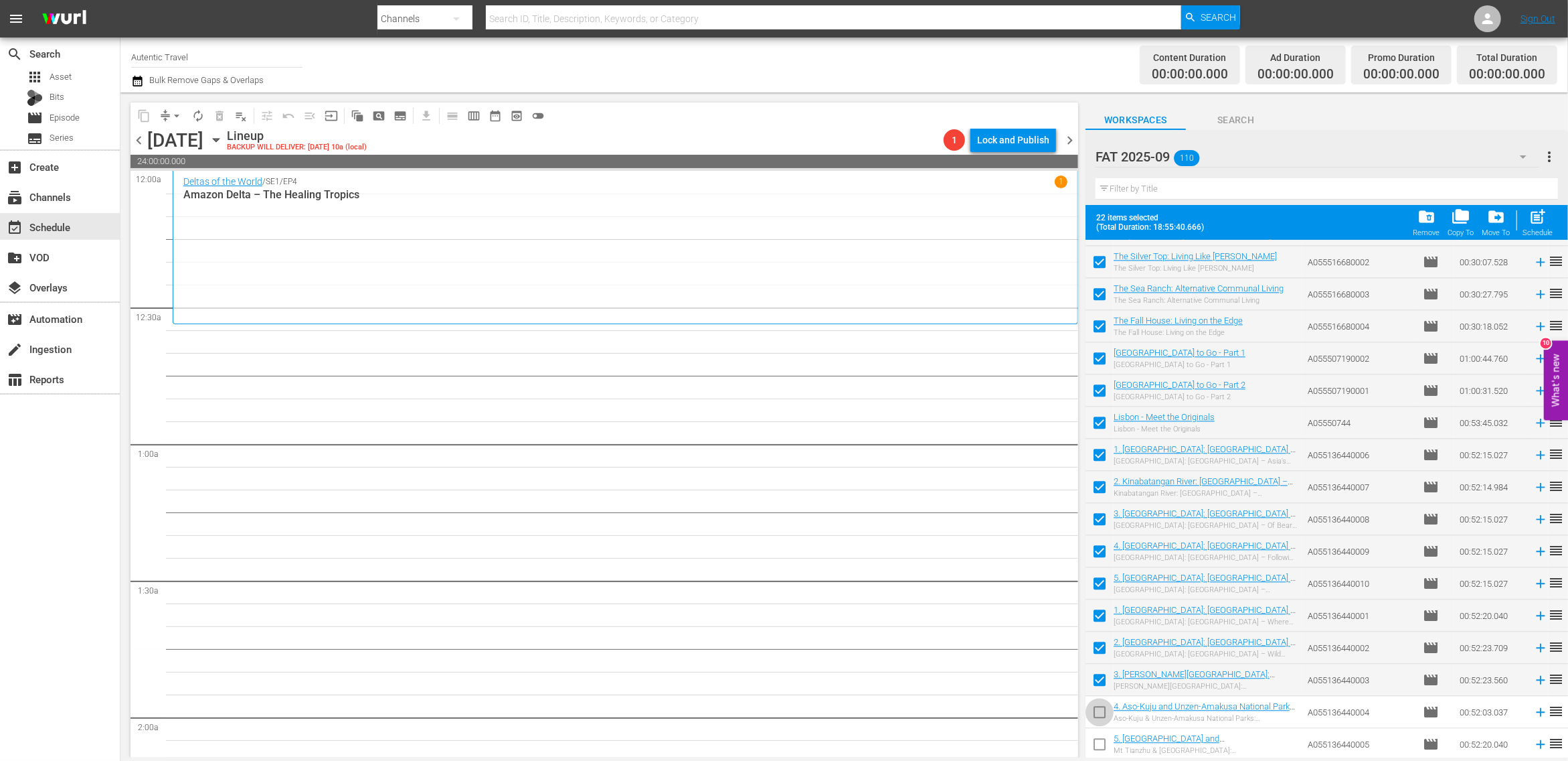
click at [1102, 716] on input "checkbox" at bounding box center [1099, 714] width 28 height 28
checkbox input "true"
click at [1102, 745] on input "checkbox" at bounding box center [1099, 746] width 28 height 28
checkbox input "true"
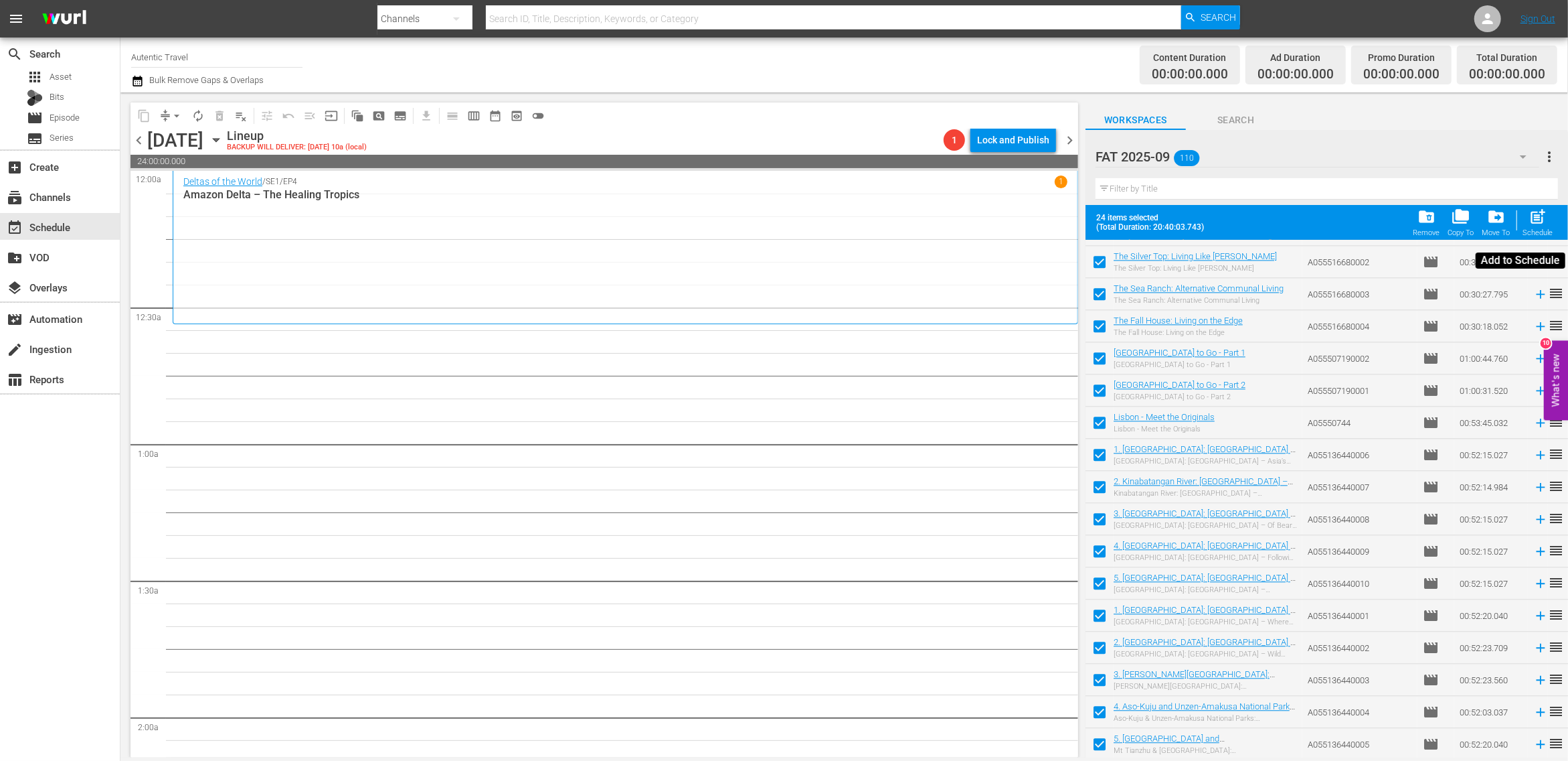
click at [1535, 217] on span "post_add" at bounding box center [1538, 216] width 18 height 18
checkbox input "false"
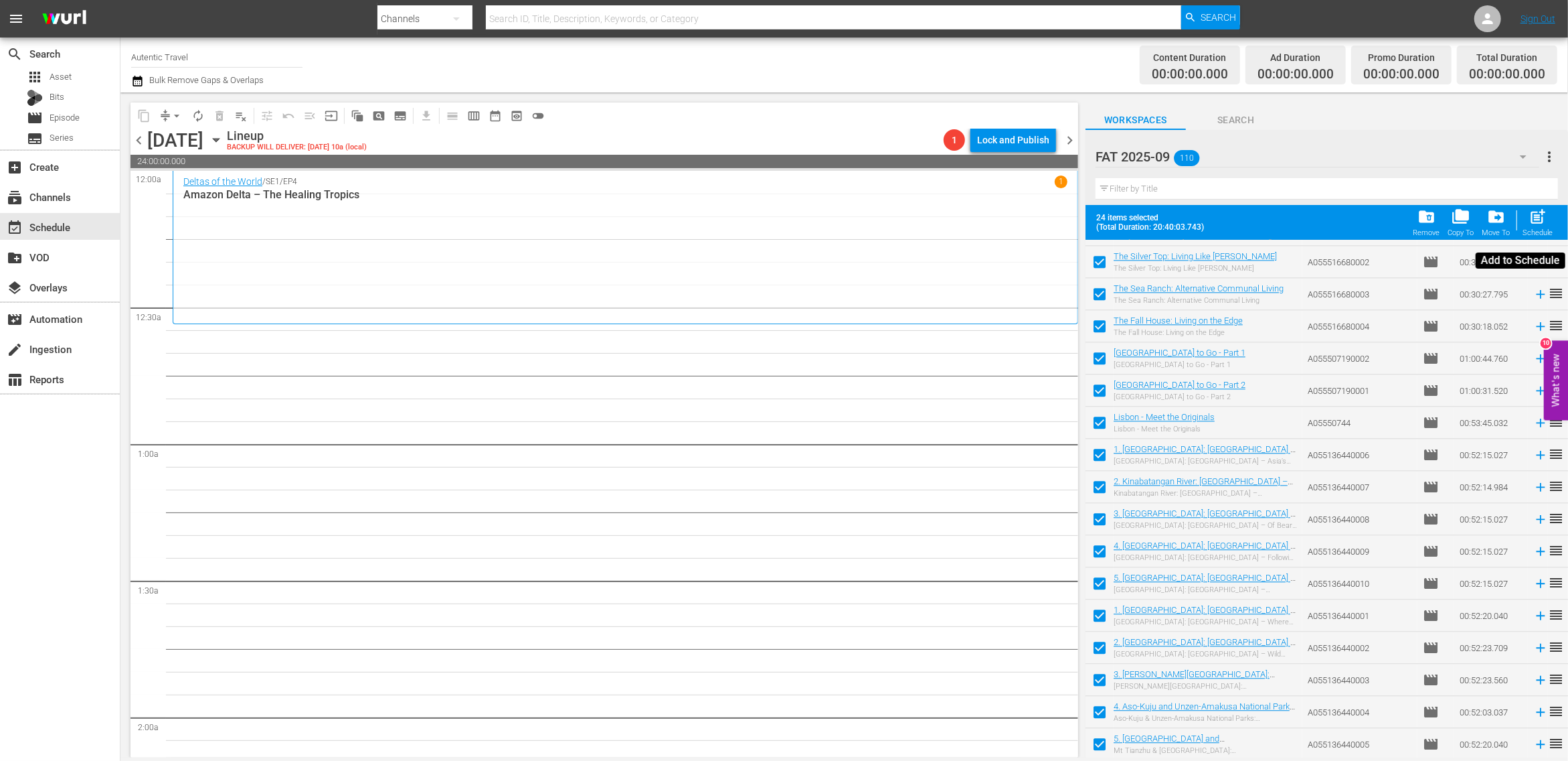
checkbox input "false"
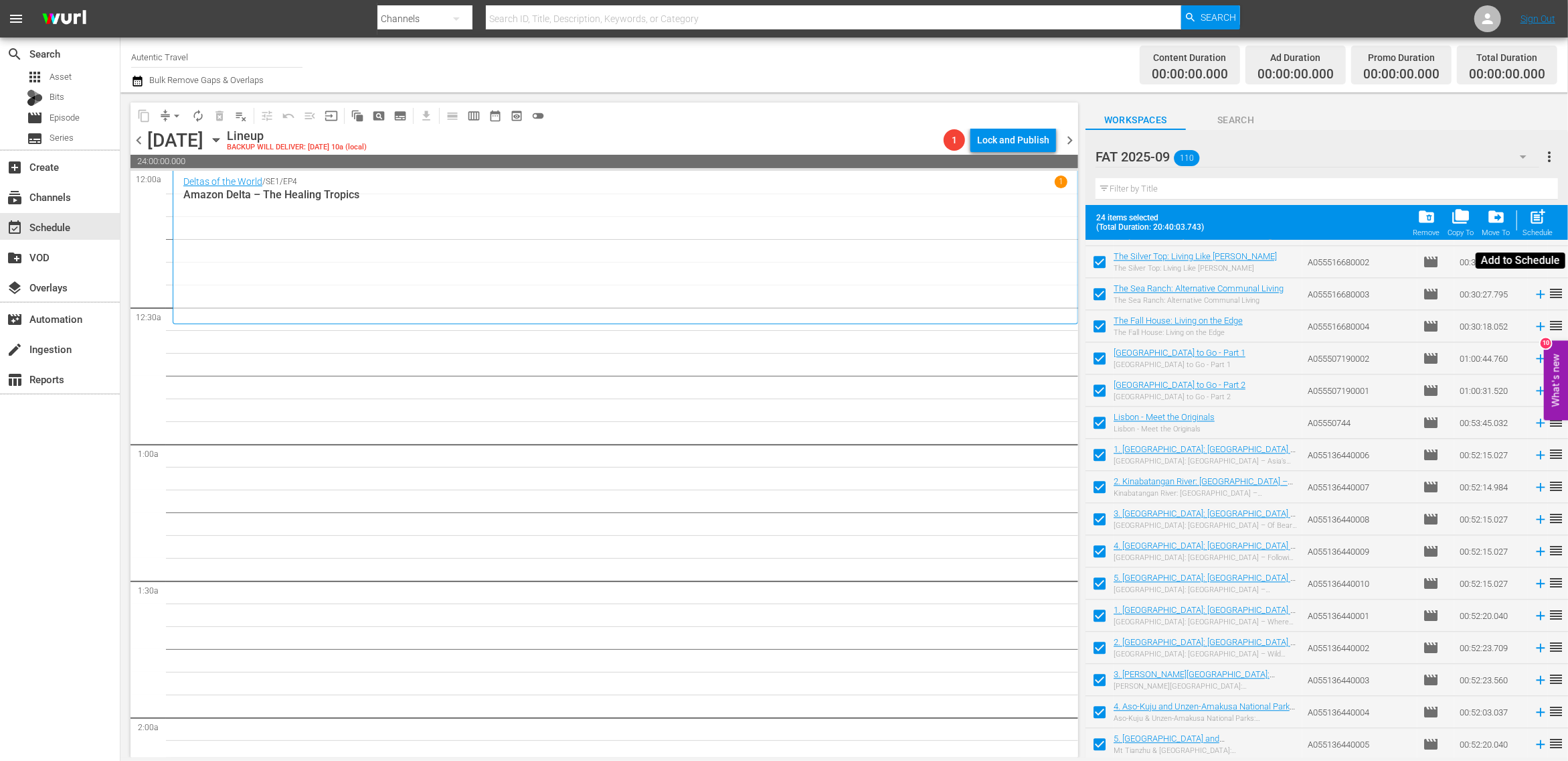
checkbox input "false"
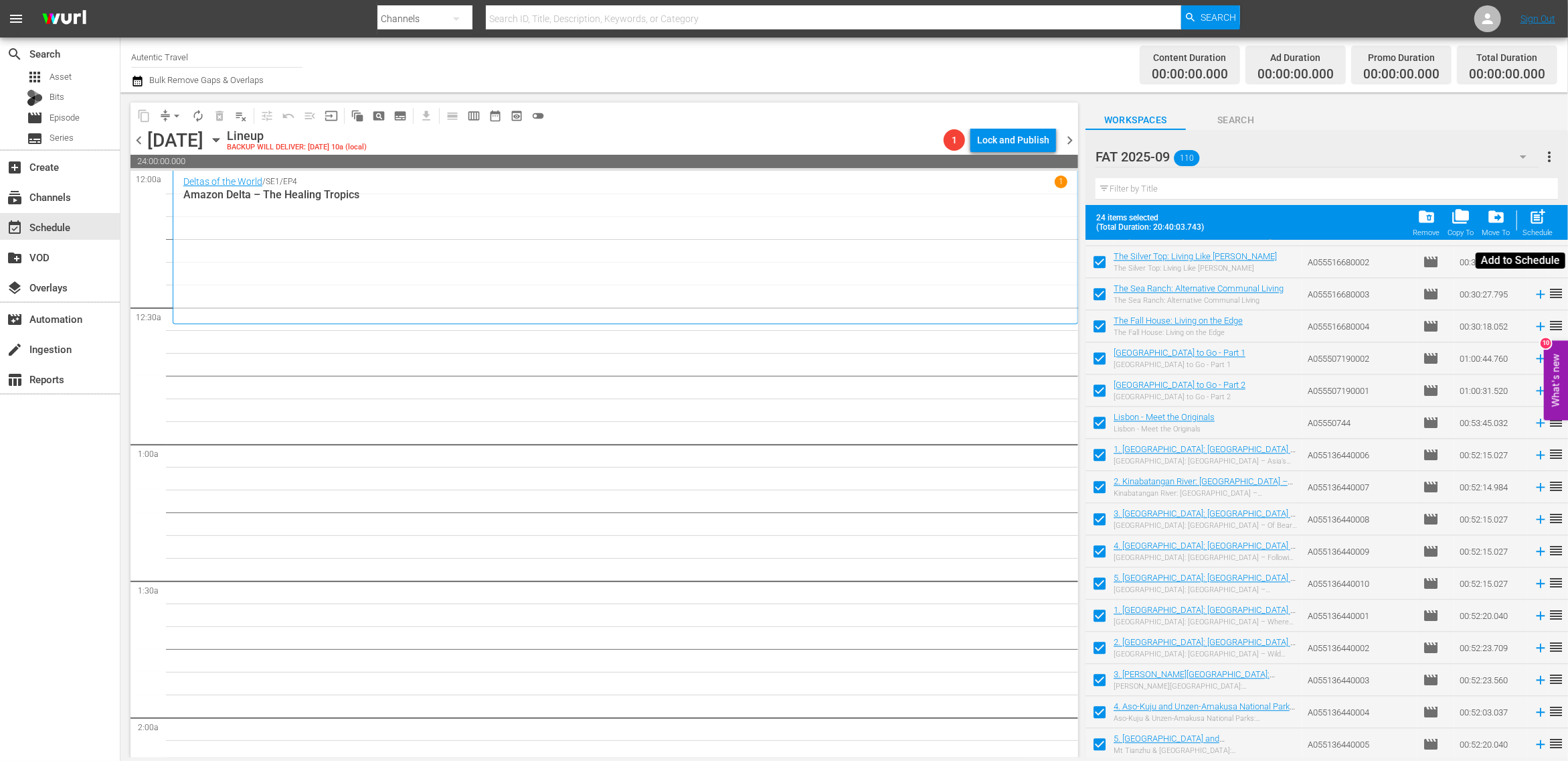
checkbox input "false"
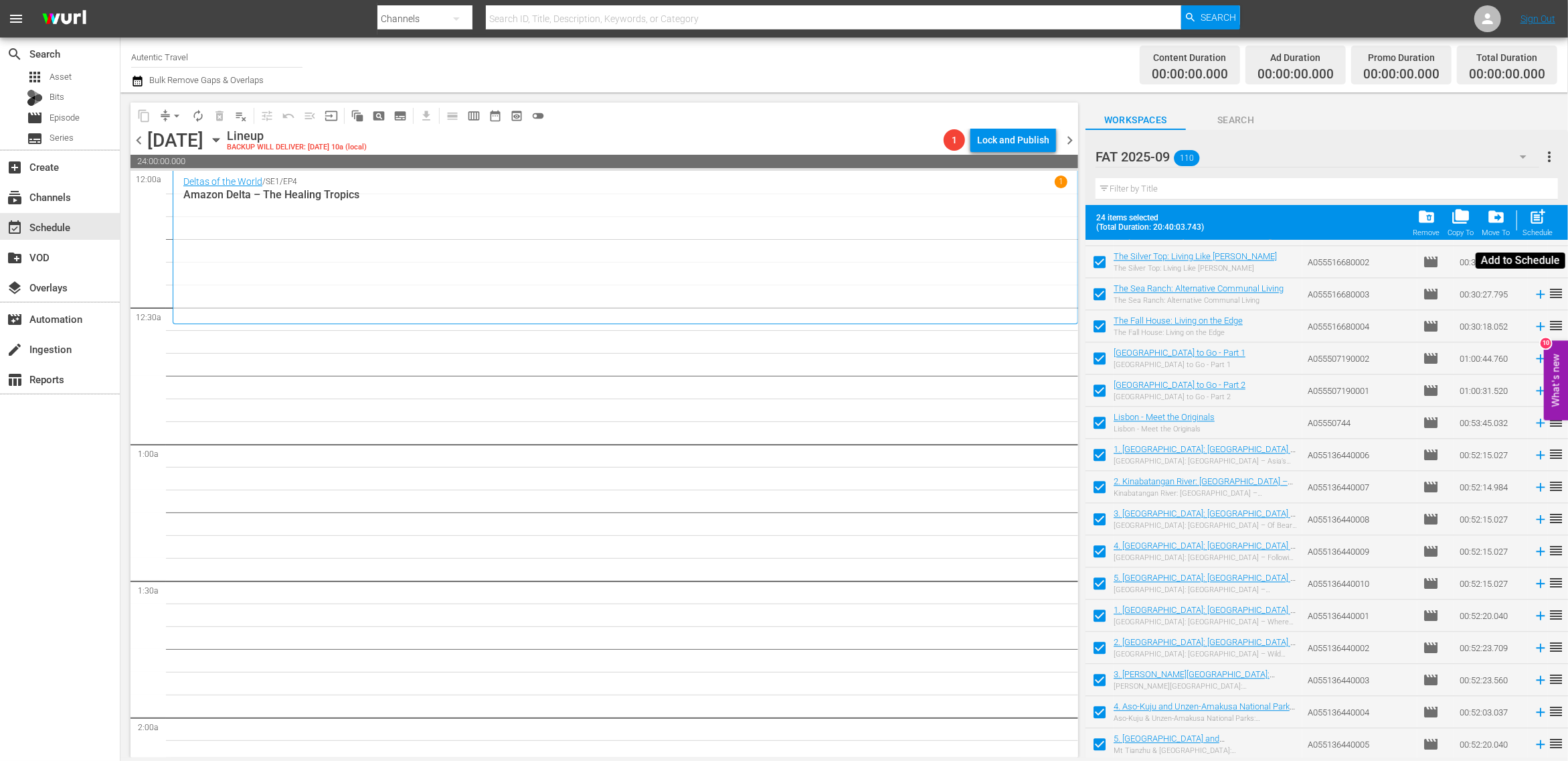
checkbox input "false"
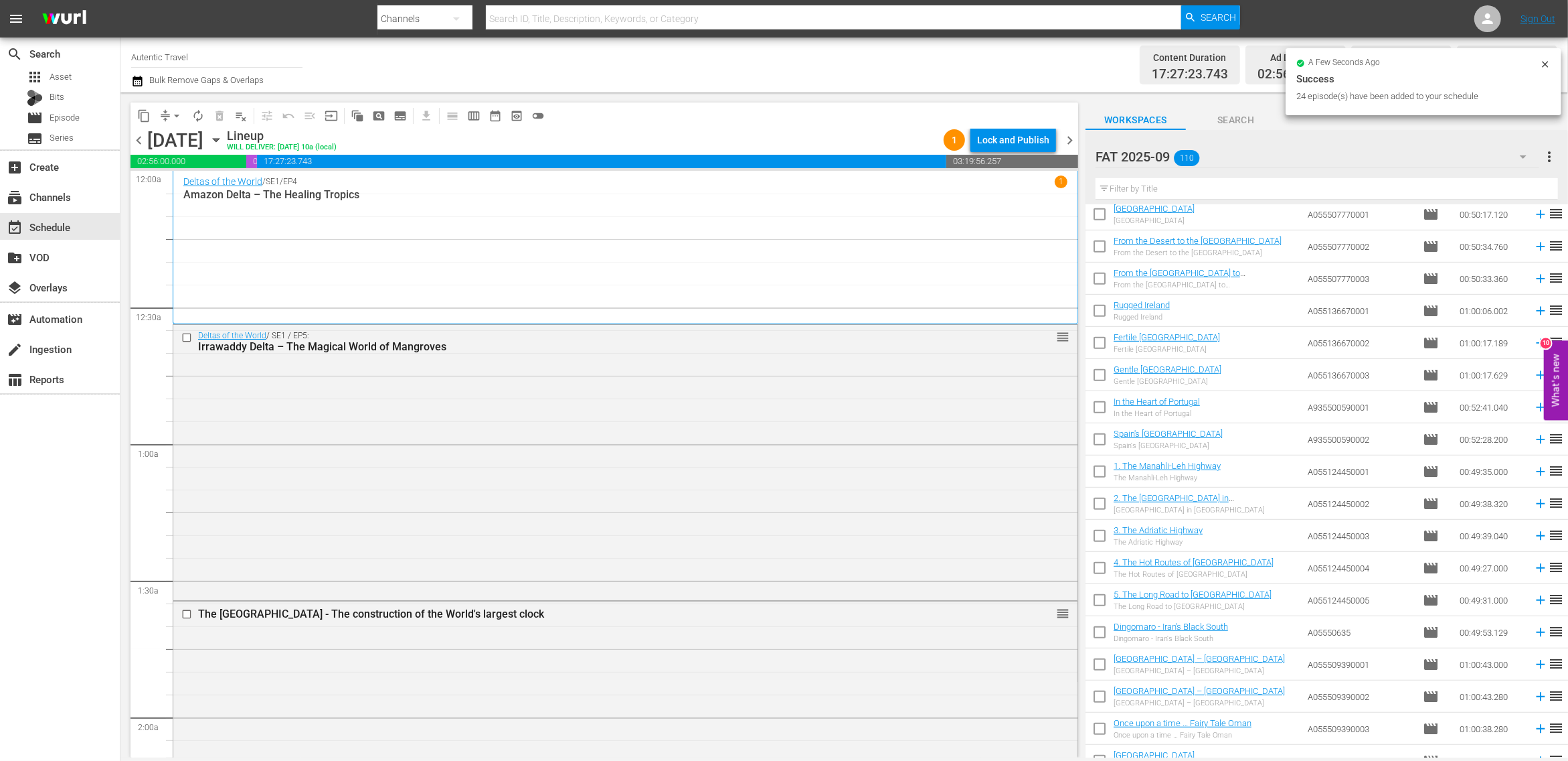
scroll to position [0, 0]
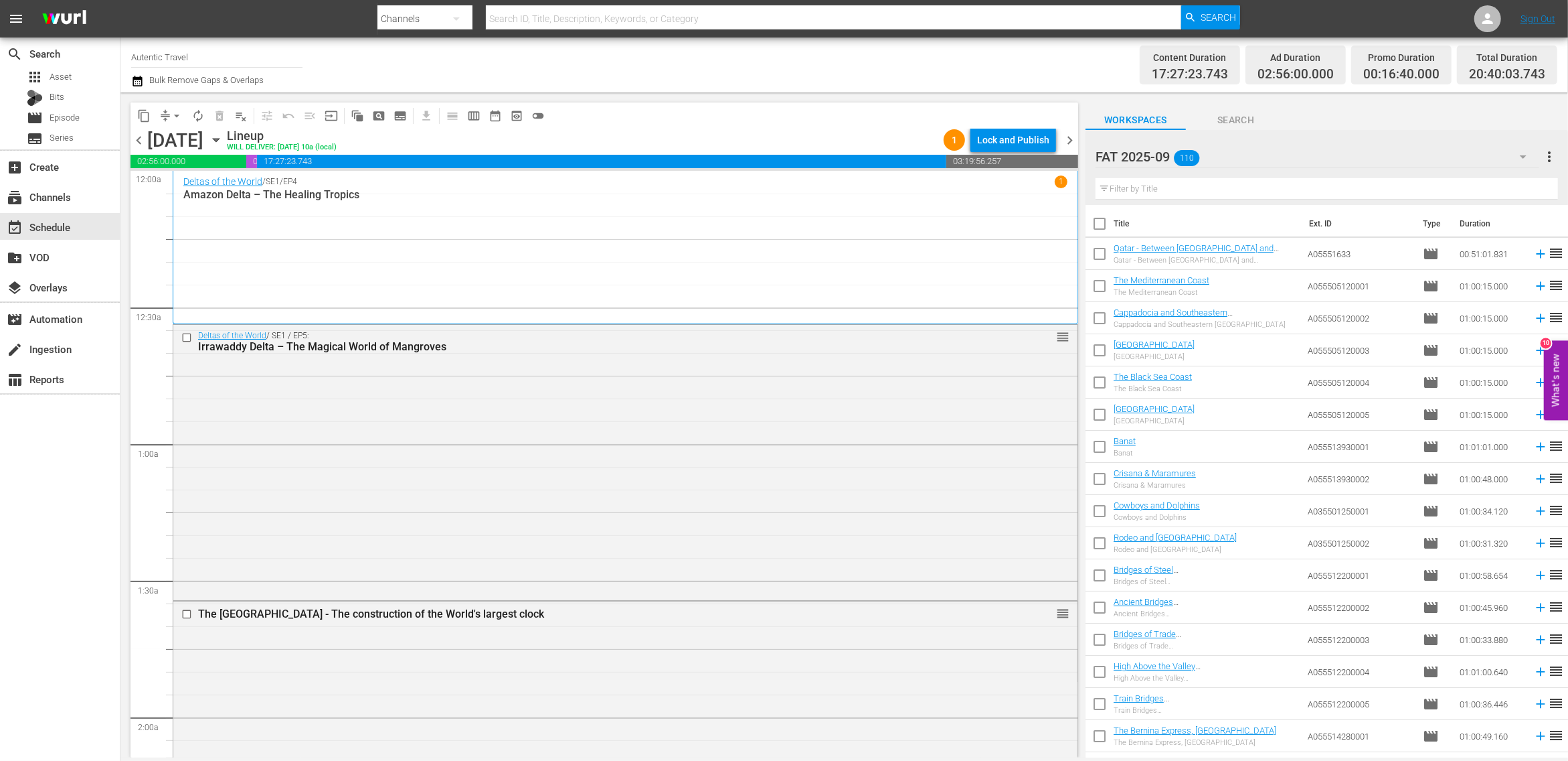
click at [1097, 255] on input "checkbox" at bounding box center [1099, 256] width 28 height 28
checkbox input "true"
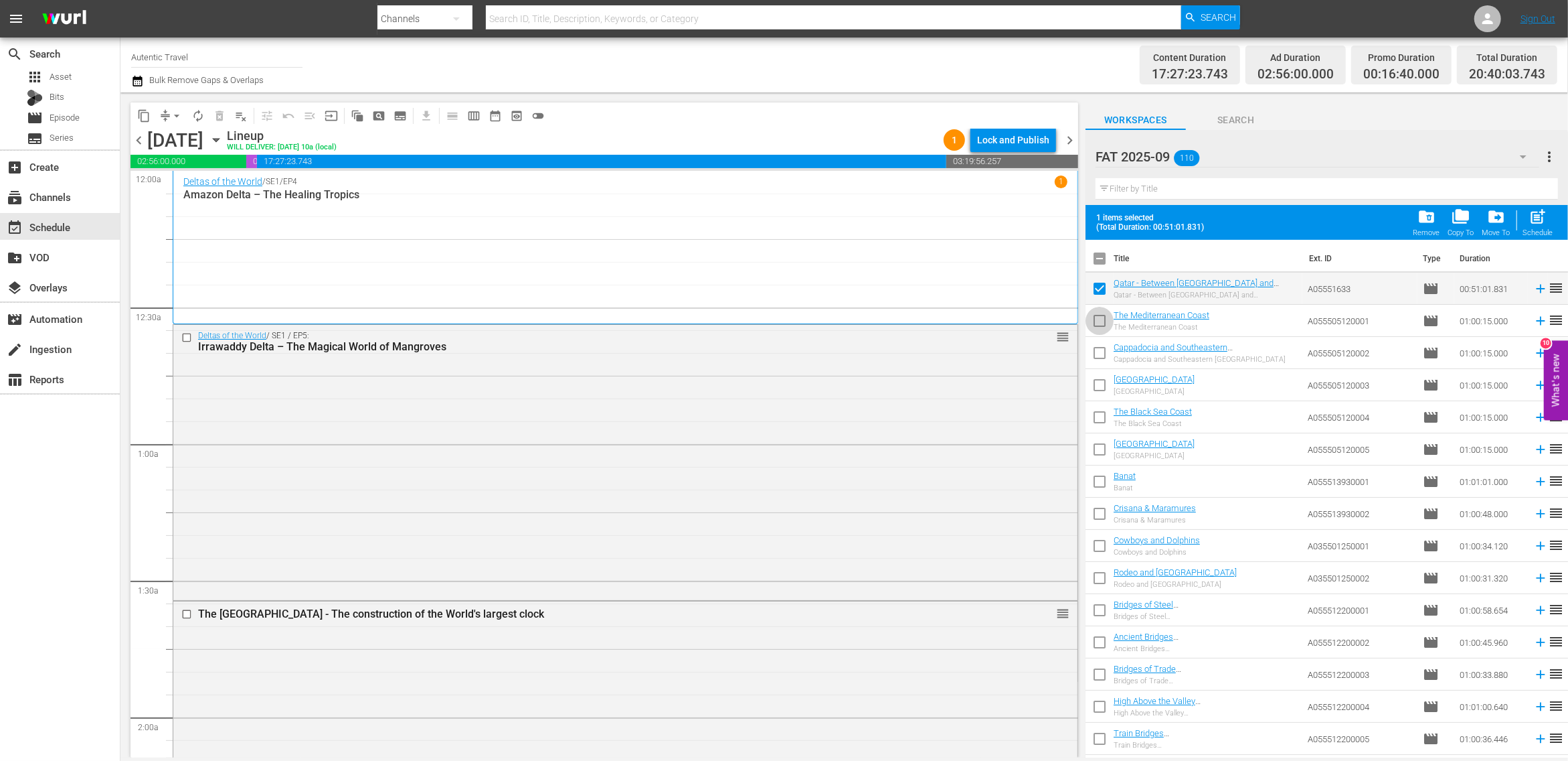
drag, startPoint x: 1099, startPoint y: 319, endPoint x: 1099, endPoint y: 351, distance: 32.0
click at [1099, 320] on input "checkbox" at bounding box center [1099, 323] width 28 height 28
checkbox input "true"
drag, startPoint x: 1099, startPoint y: 351, endPoint x: 1101, endPoint y: 372, distance: 21.1
click at [1099, 353] on input "checkbox" at bounding box center [1099, 355] width 28 height 28
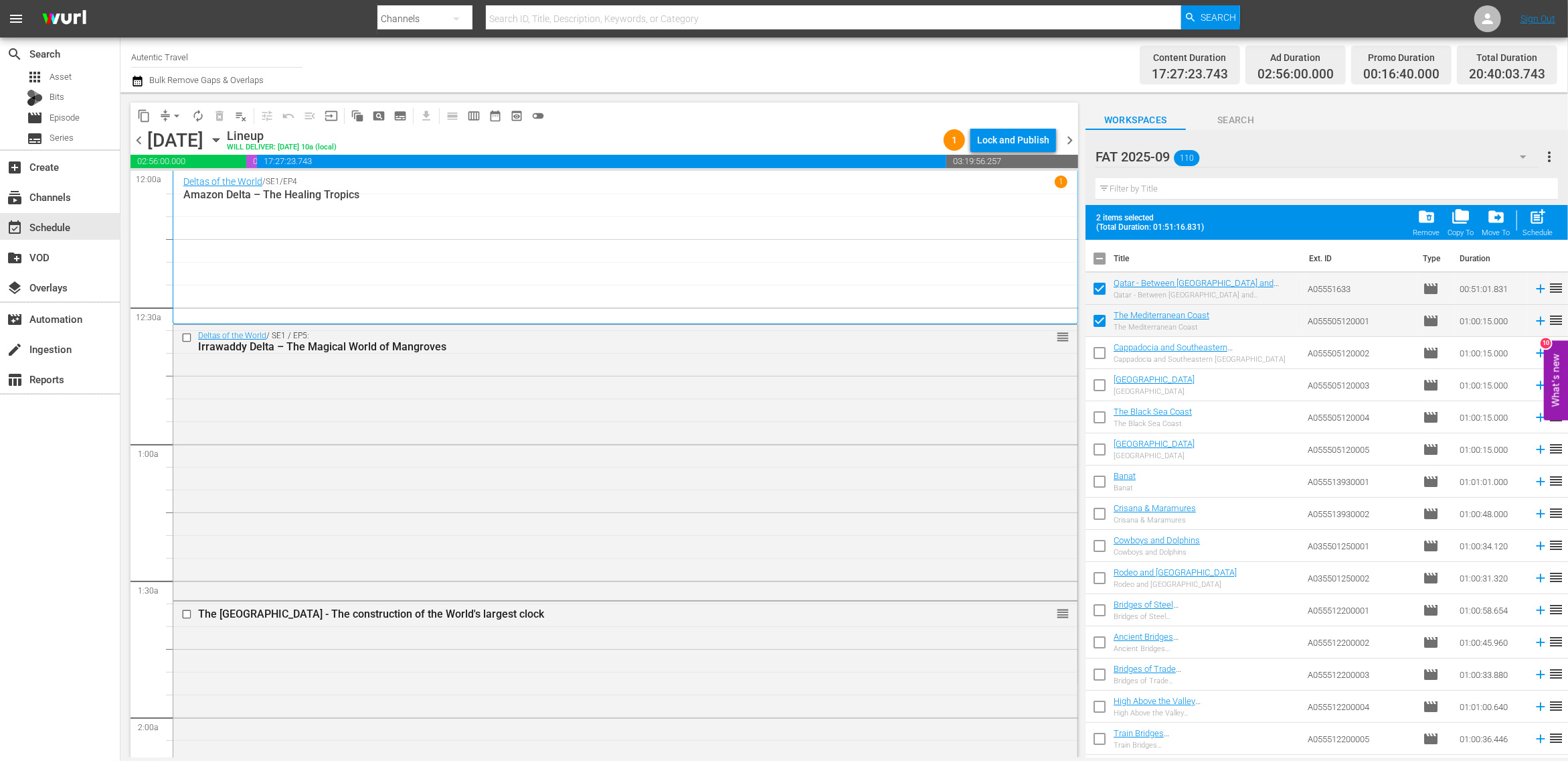
checkbox input "true"
click at [1101, 375] on span at bounding box center [1099, 385] width 28 height 28
click at [1098, 379] on input "checkbox" at bounding box center [1099, 387] width 28 height 28
checkbox input "true"
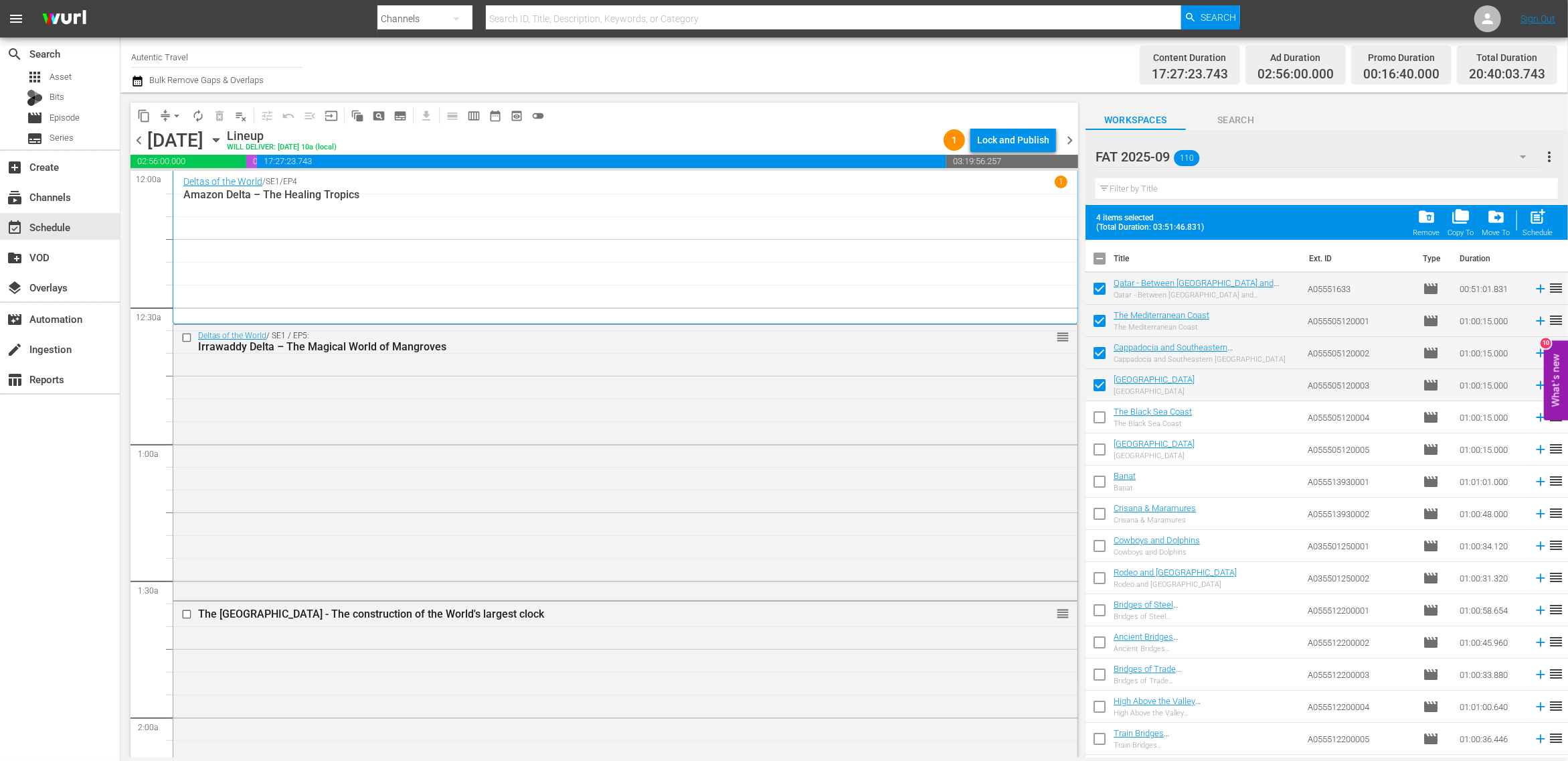
click at [1099, 420] on input "checkbox" at bounding box center [1099, 419] width 28 height 28
checkbox input "true"
drag, startPoint x: 1099, startPoint y: 449, endPoint x: 1099, endPoint y: 481, distance: 32.0
click at [1099, 449] on input "checkbox" at bounding box center [1099, 452] width 28 height 28
checkbox input "true"
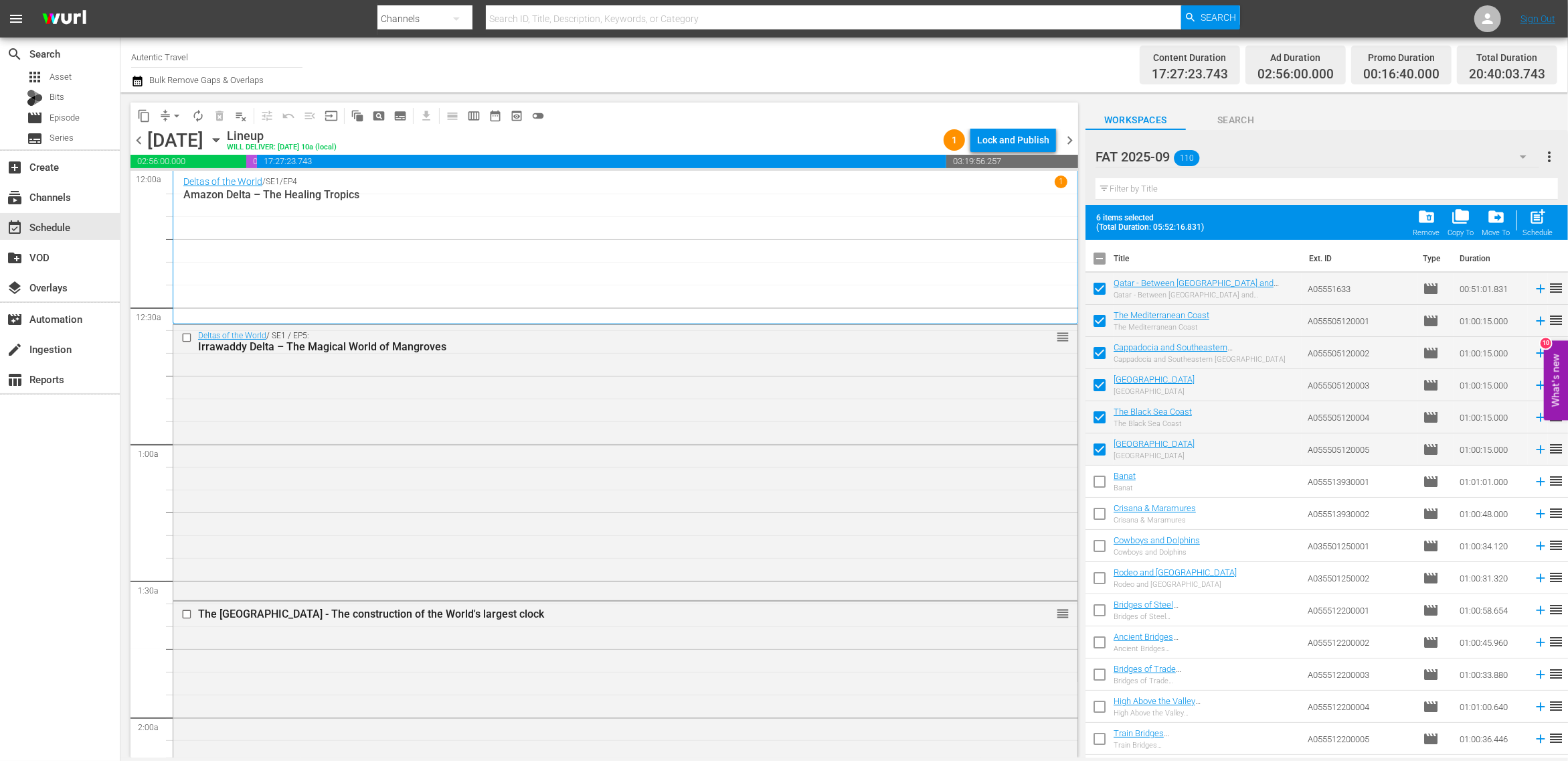
drag, startPoint x: 1099, startPoint y: 481, endPoint x: 1099, endPoint y: 490, distance: 9.0
click at [1099, 485] on input "checkbox" at bounding box center [1099, 484] width 28 height 28
checkbox input "true"
click at [1542, 221] on span "post_add" at bounding box center [1538, 216] width 18 height 18
checkbox input "false"
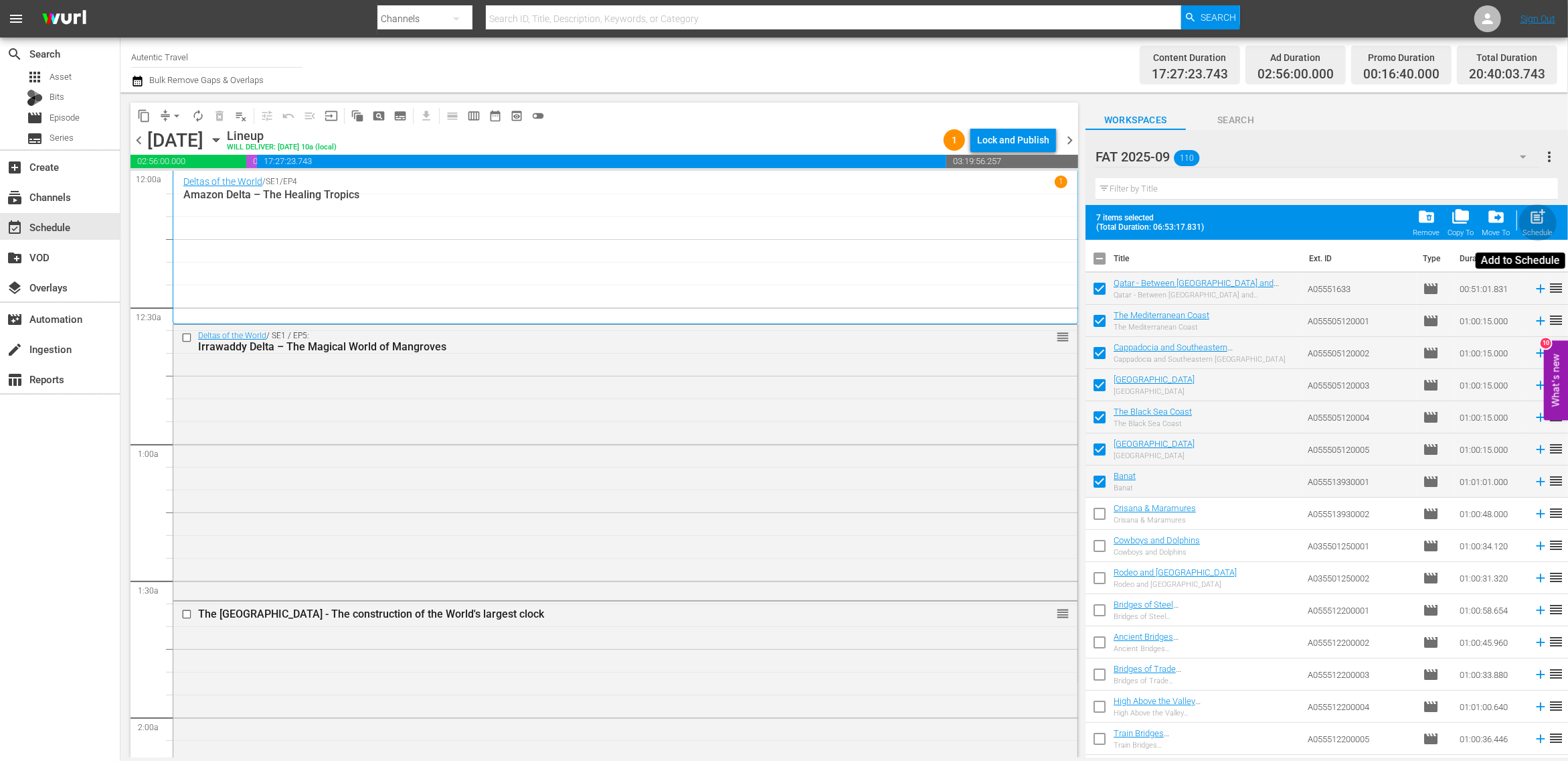
checkbox input "false"
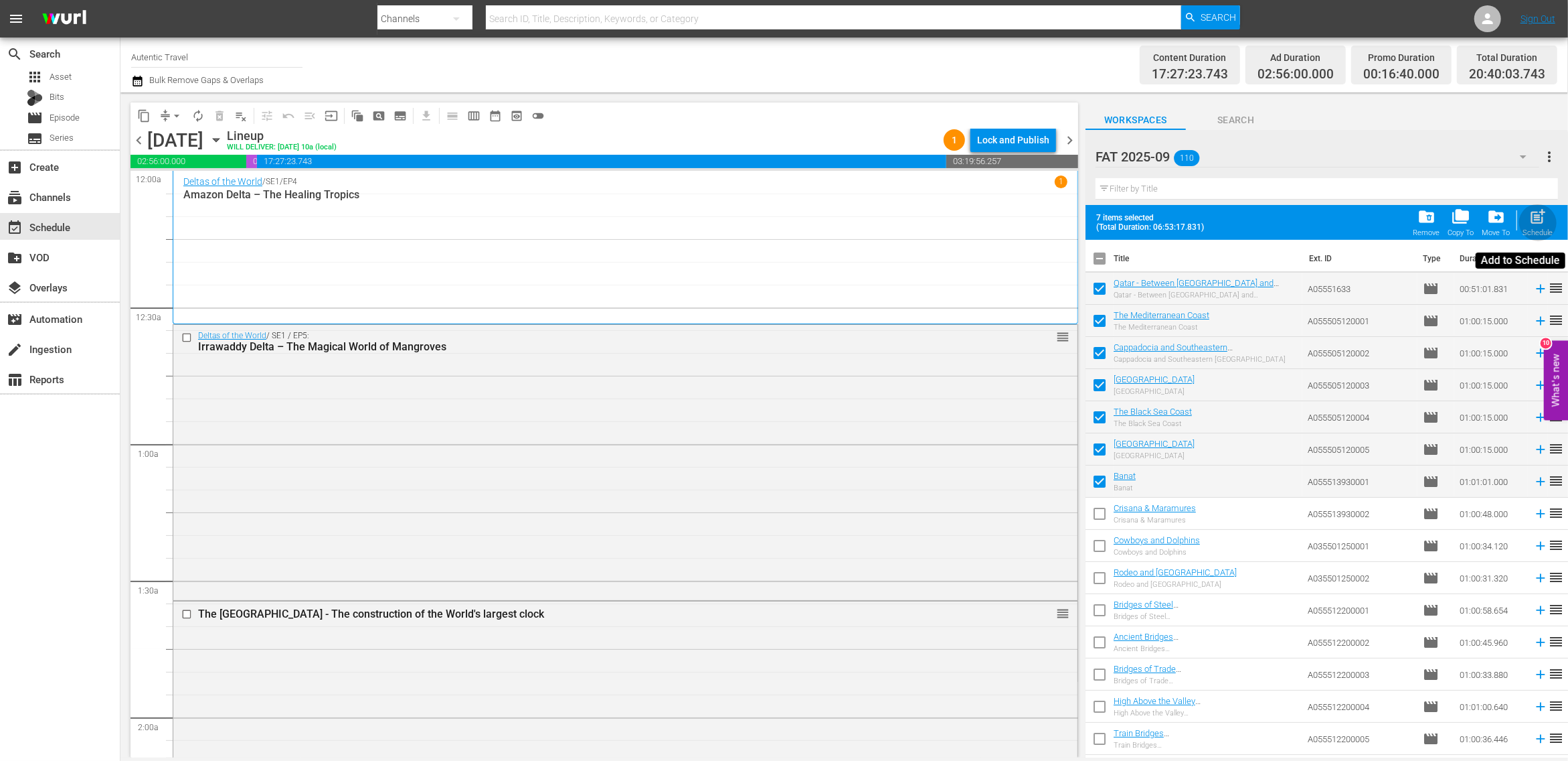
checkbox input "false"
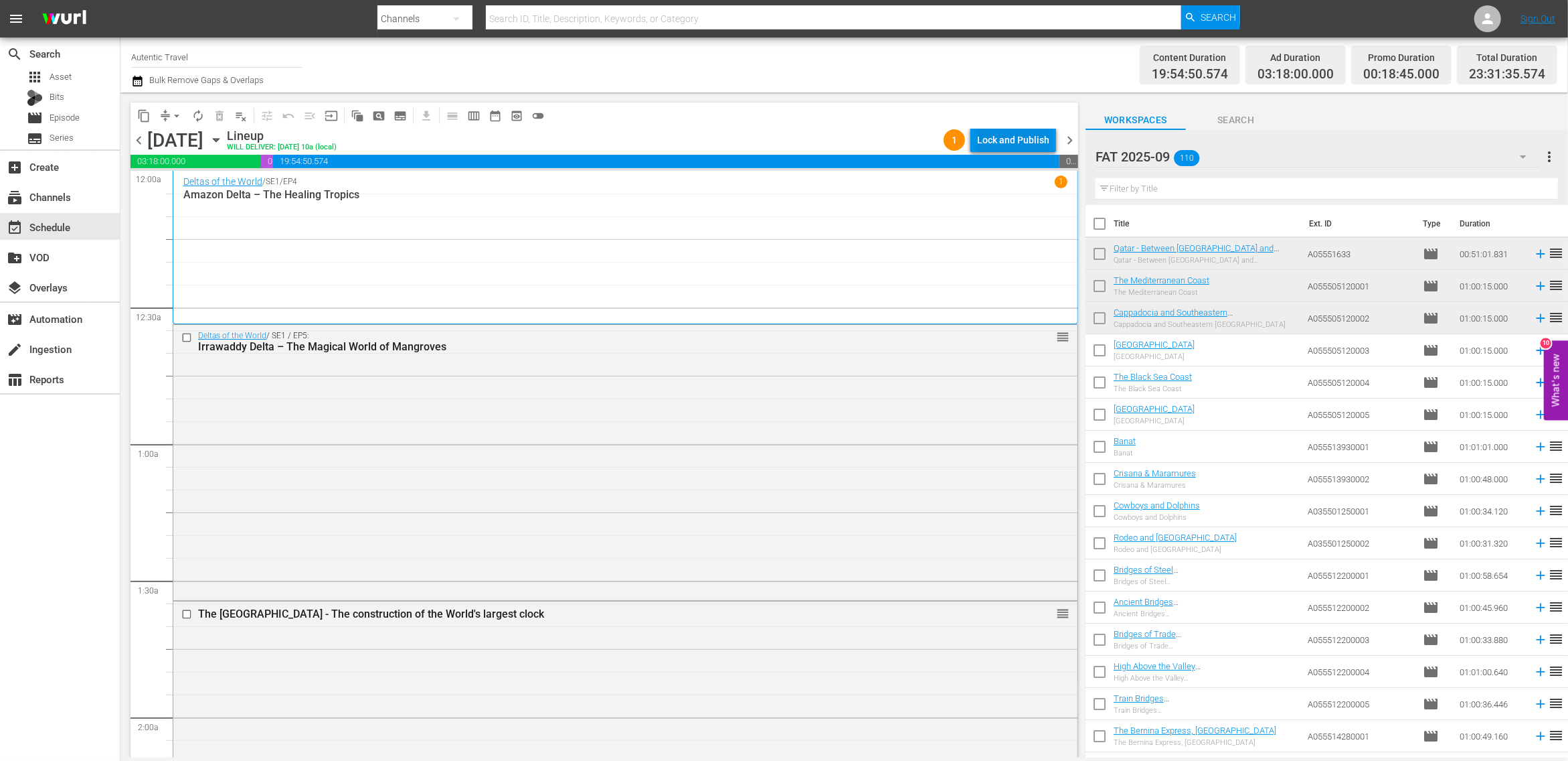
click at [1028, 140] on div "Lock and Publish" at bounding box center [1013, 140] width 73 height 25
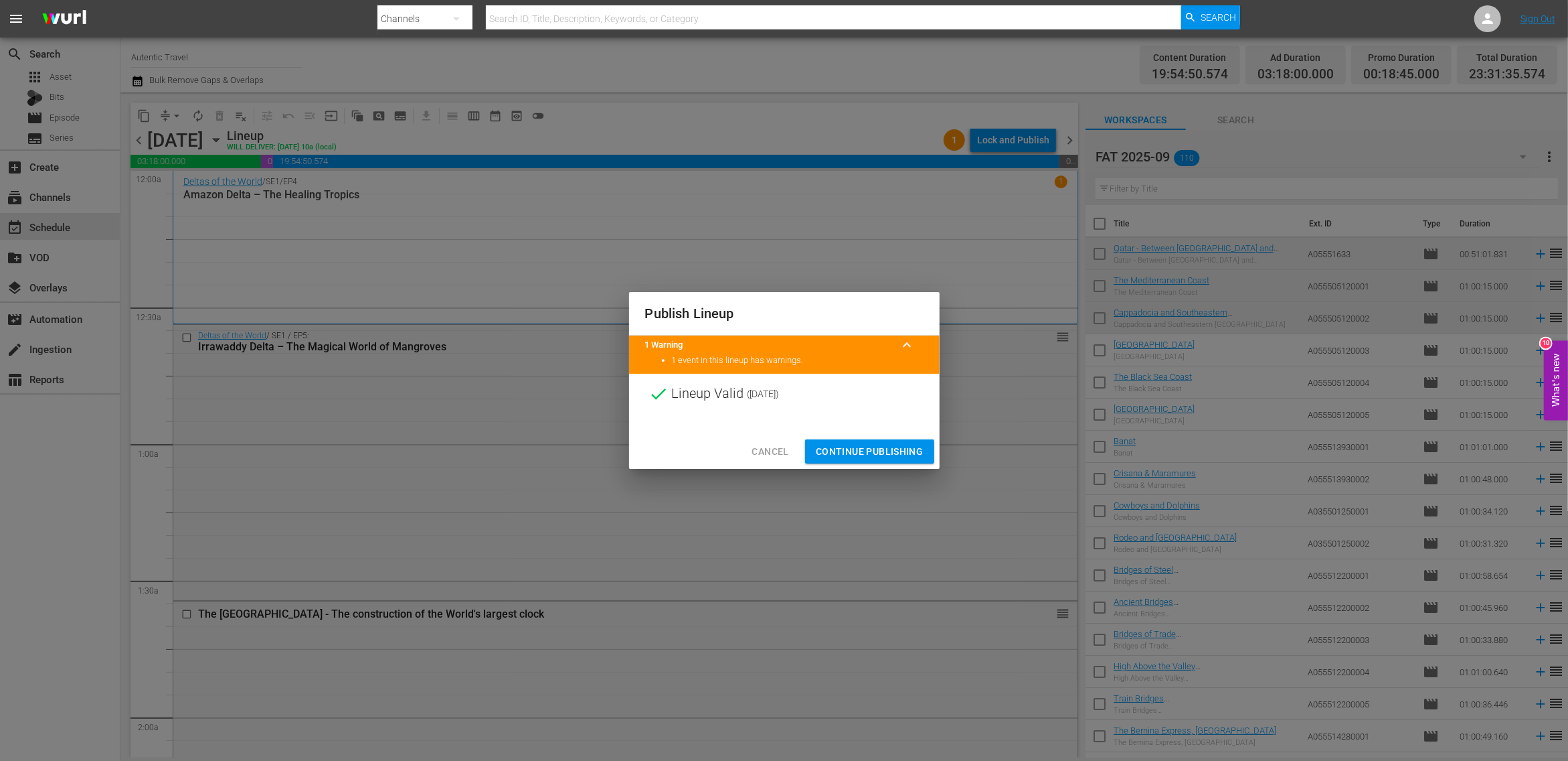
click at [872, 454] on span "Continue Publishing" at bounding box center [869, 452] width 107 height 17
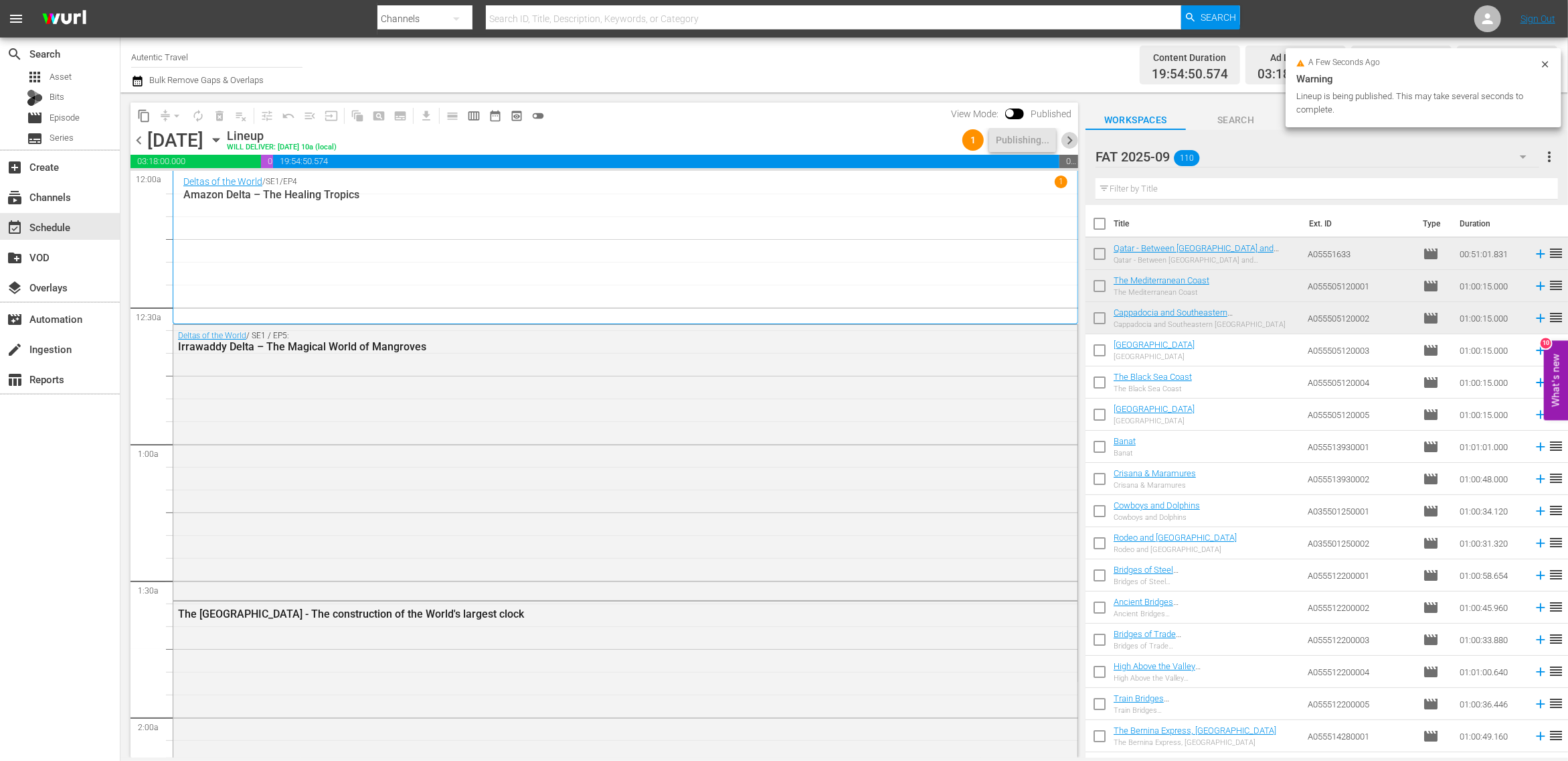
click at [1068, 140] on span "chevron_right" at bounding box center [1070, 140] width 17 height 17
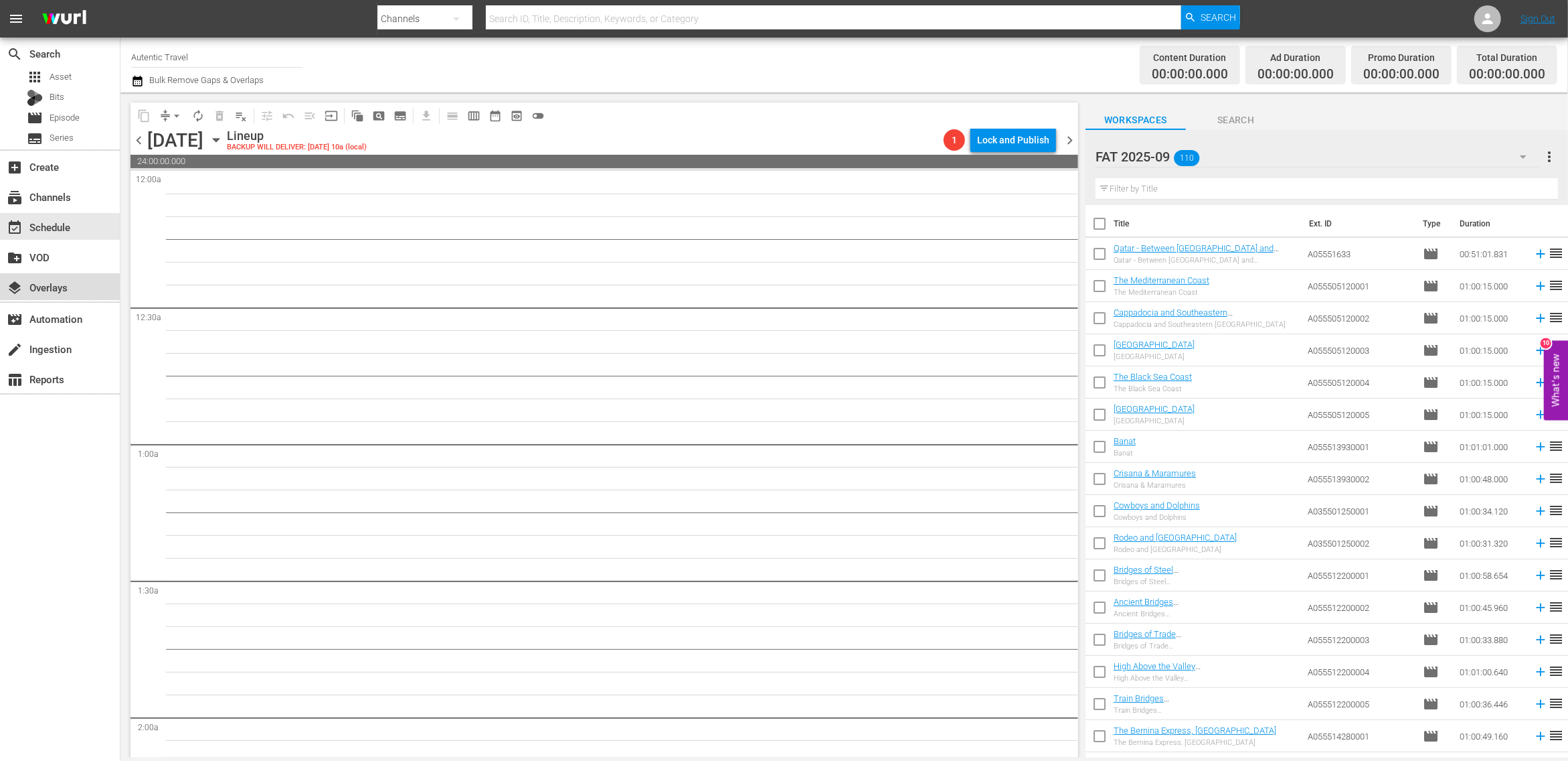
click at [39, 291] on div "layers Overlays" at bounding box center [37, 285] width 75 height 12
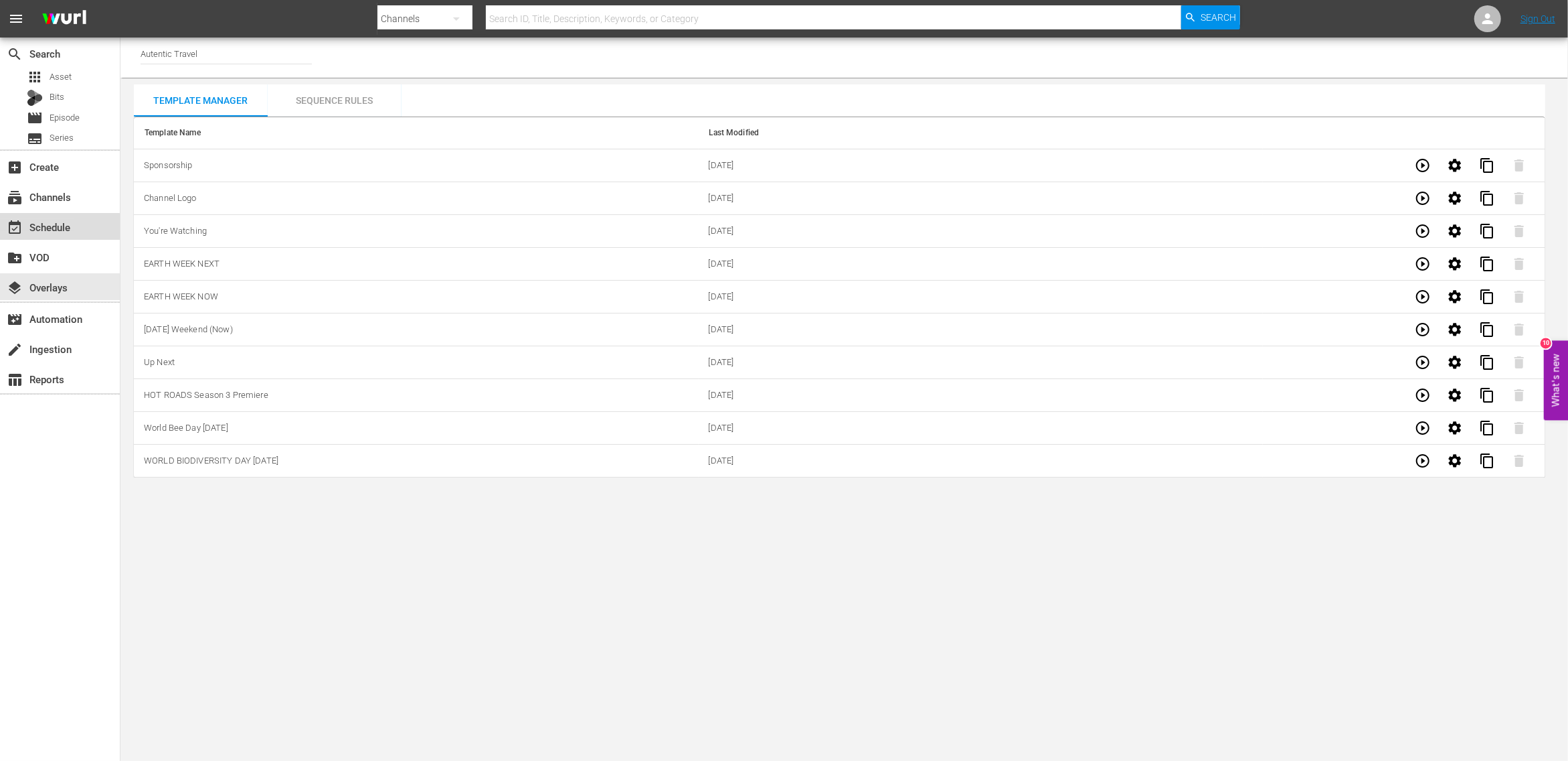
click at [45, 228] on div "event_available Schedule" at bounding box center [37, 225] width 75 height 12
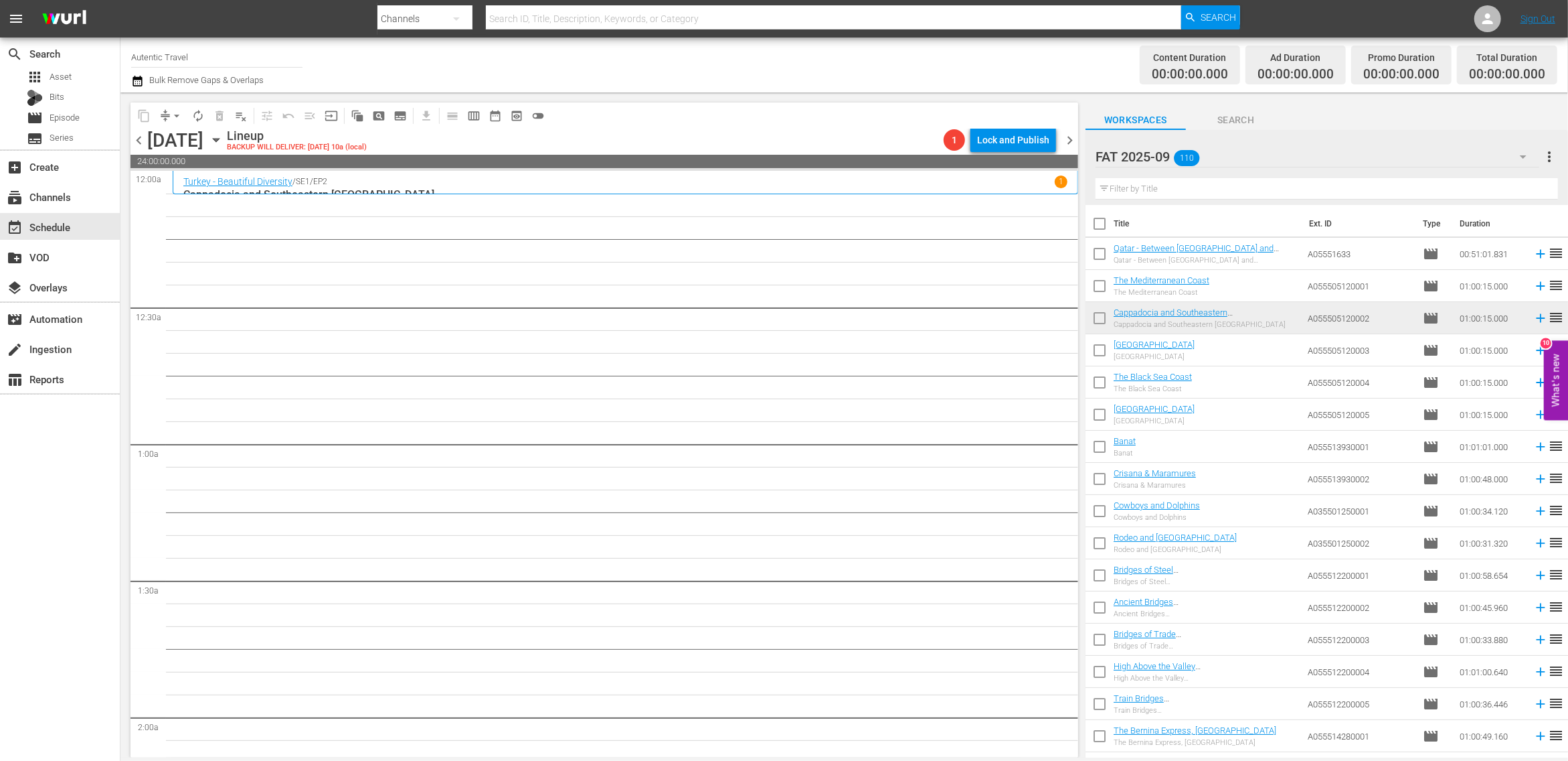
drag, startPoint x: 1099, startPoint y: 349, endPoint x: 1098, endPoint y: 364, distance: 15.0
click at [1099, 349] on input "checkbox" at bounding box center [1099, 353] width 28 height 28
checkbox input "true"
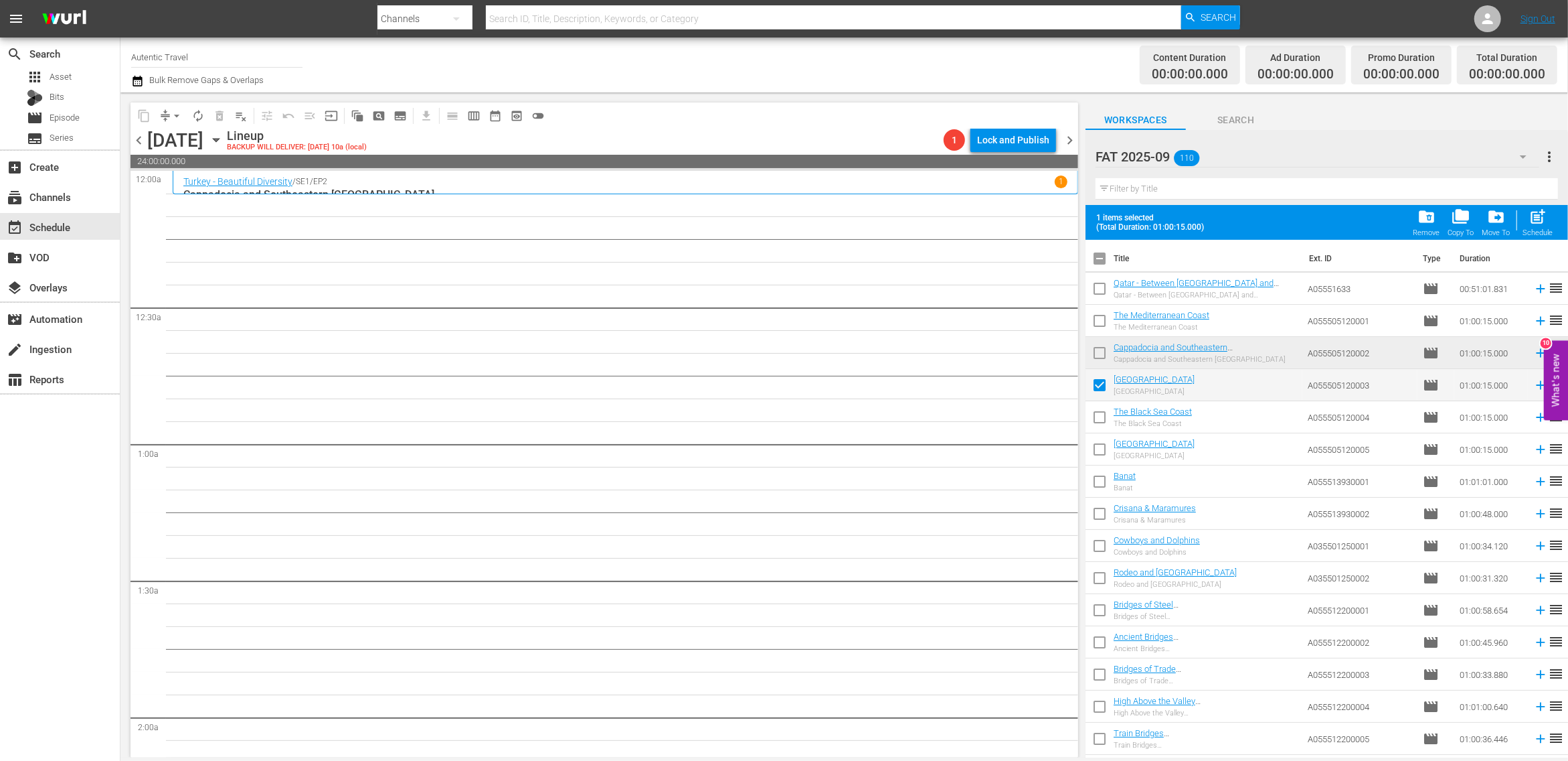
click at [1101, 422] on input "checkbox" at bounding box center [1099, 419] width 28 height 28
checkbox input "true"
click at [1099, 452] on input "checkbox" at bounding box center [1099, 452] width 28 height 28
checkbox input "true"
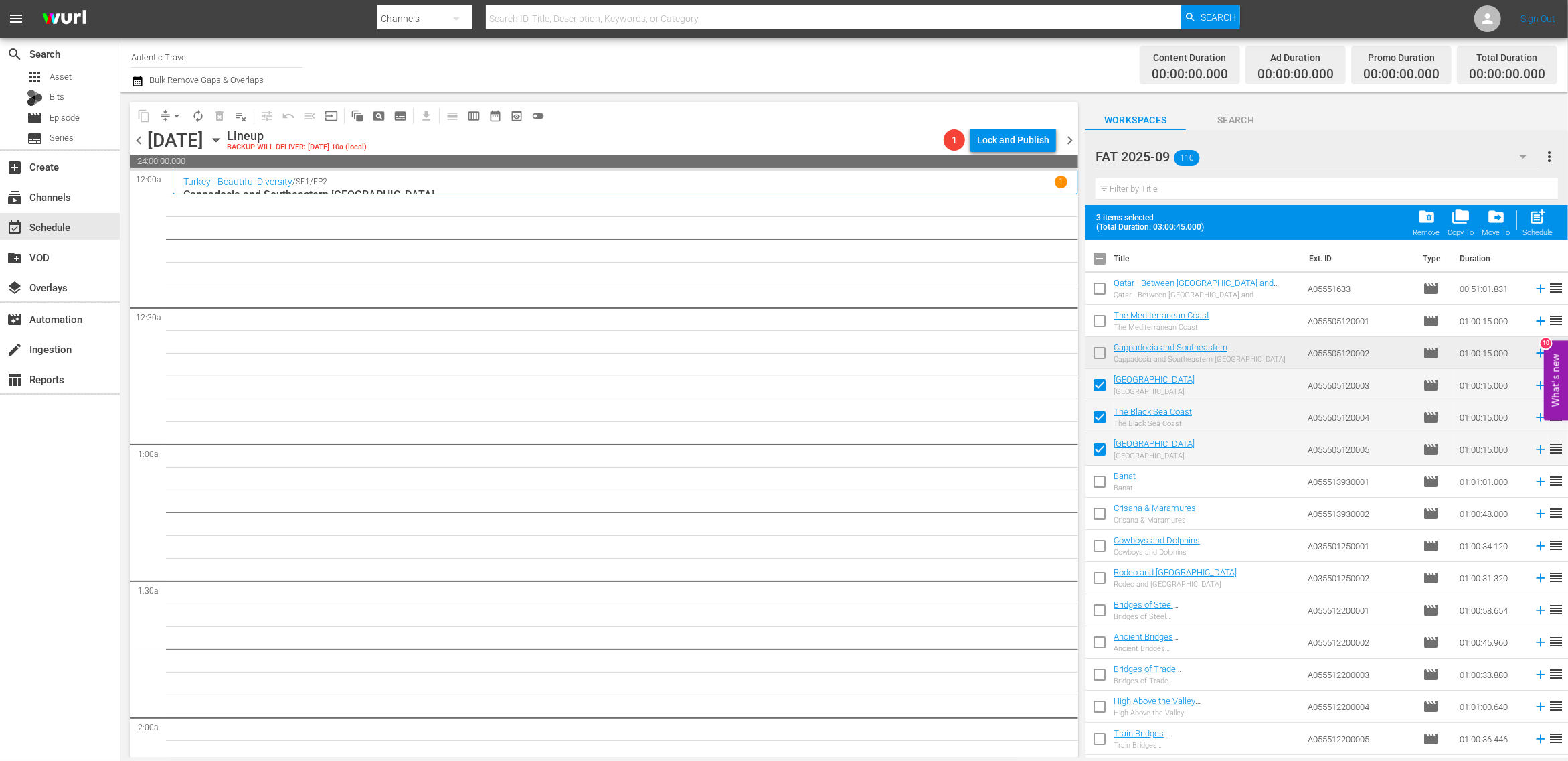
click at [1106, 490] on input "checkbox" at bounding box center [1099, 484] width 28 height 28
checkbox input "true"
click at [1105, 512] on input "checkbox" at bounding box center [1099, 516] width 28 height 28
checkbox input "true"
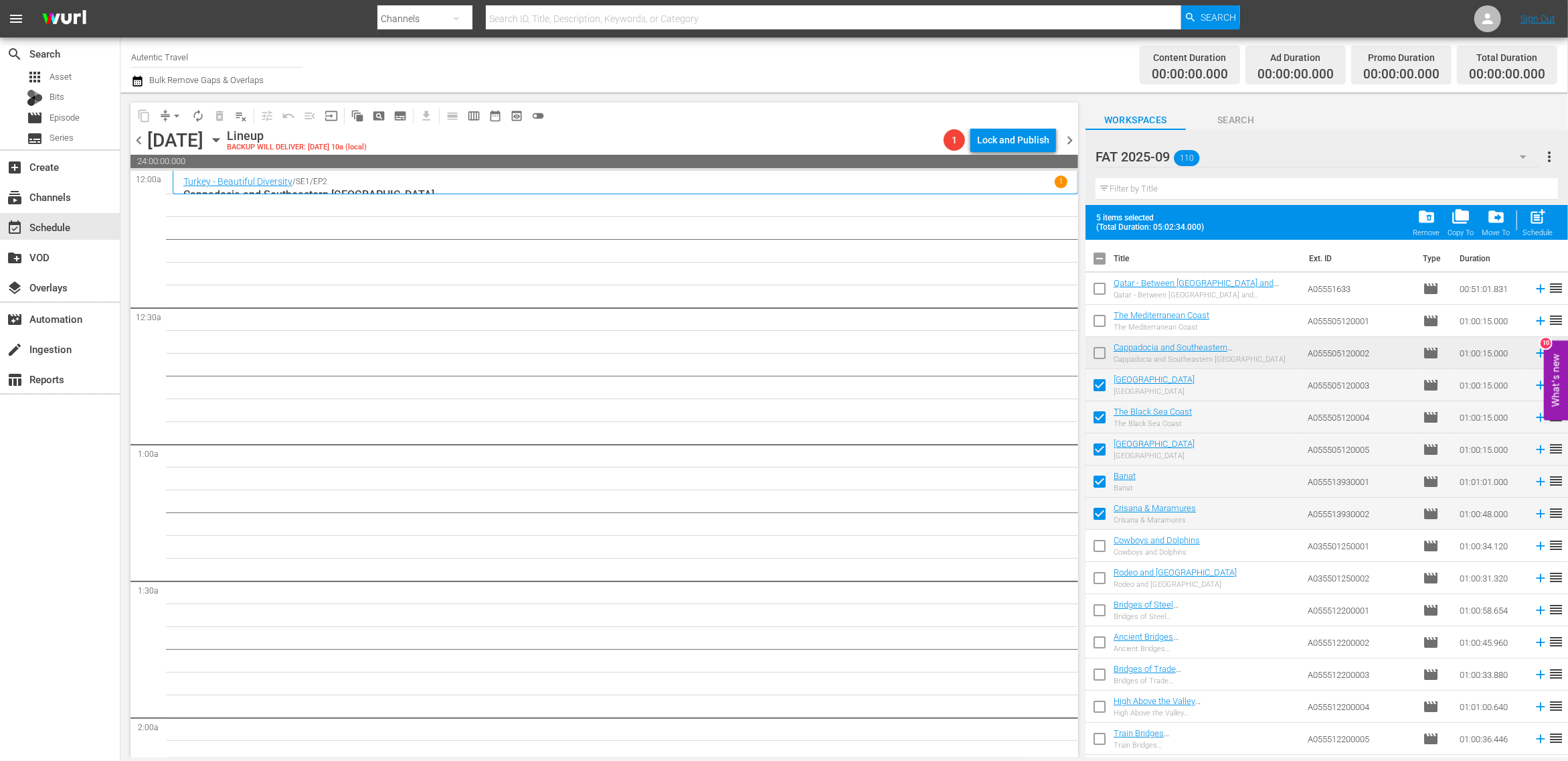
click at [1101, 549] on input "checkbox" at bounding box center [1099, 548] width 28 height 28
checkbox input "true"
drag, startPoint x: 1102, startPoint y: 577, endPoint x: 1102, endPoint y: 606, distance: 29.0
click at [1102, 578] on input "checkbox" at bounding box center [1099, 580] width 28 height 28
checkbox input "true"
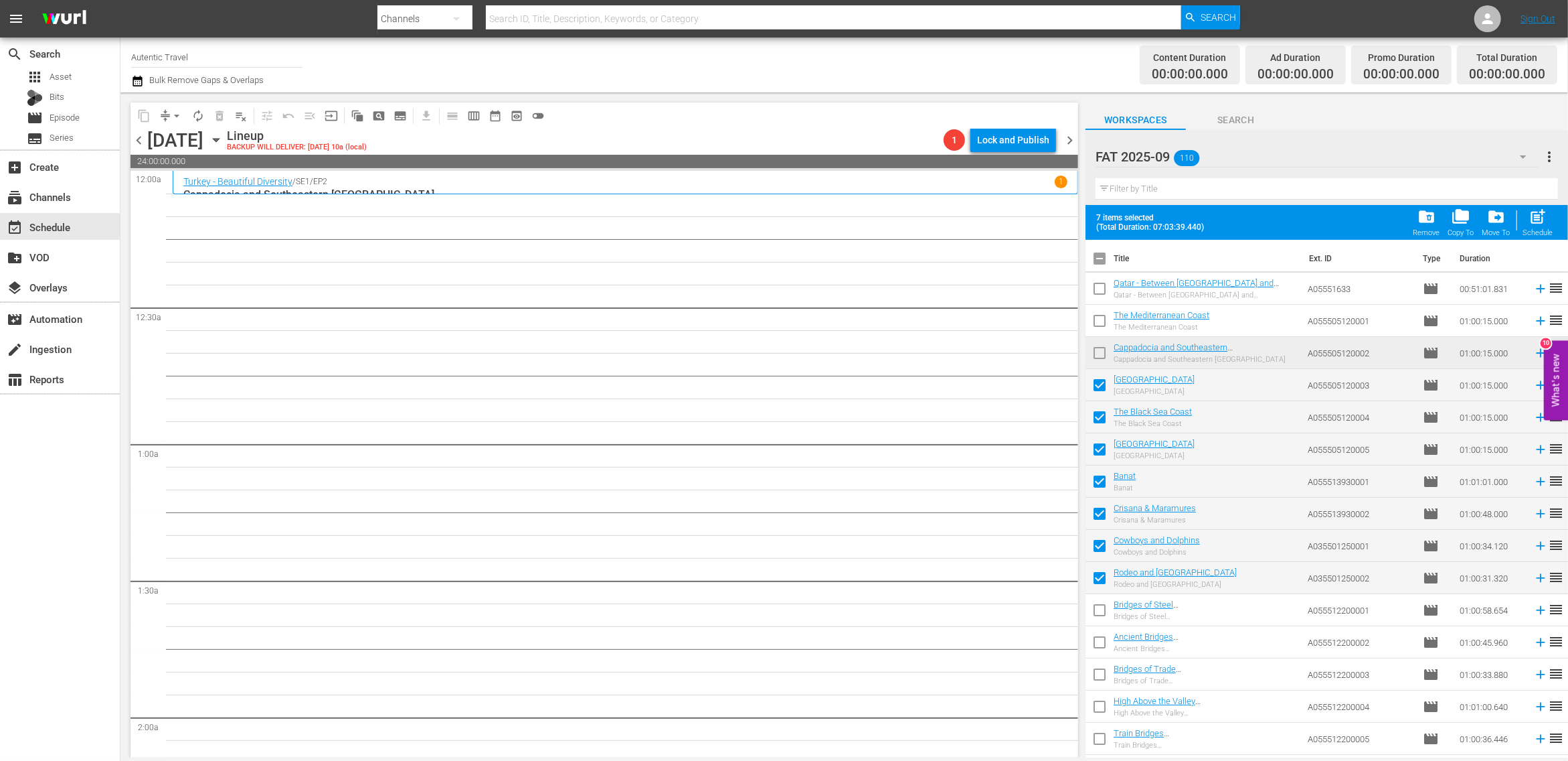
click at [1102, 611] on input "checkbox" at bounding box center [1099, 612] width 28 height 28
checkbox input "true"
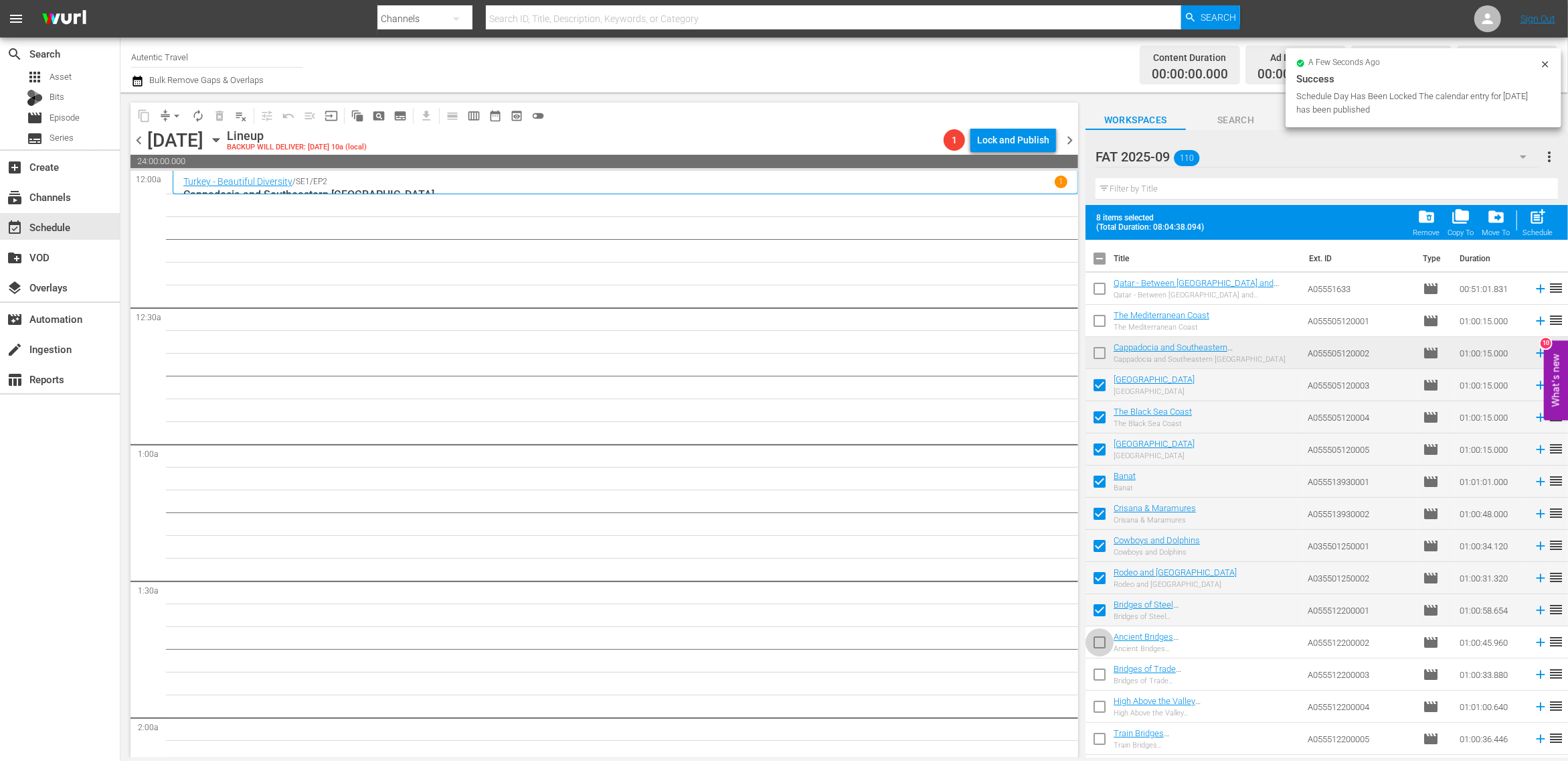
click at [1102, 649] on input "checkbox" at bounding box center [1099, 644] width 28 height 28
checkbox input "true"
click at [1100, 674] on input "checkbox" at bounding box center [1099, 676] width 28 height 28
checkbox input "true"
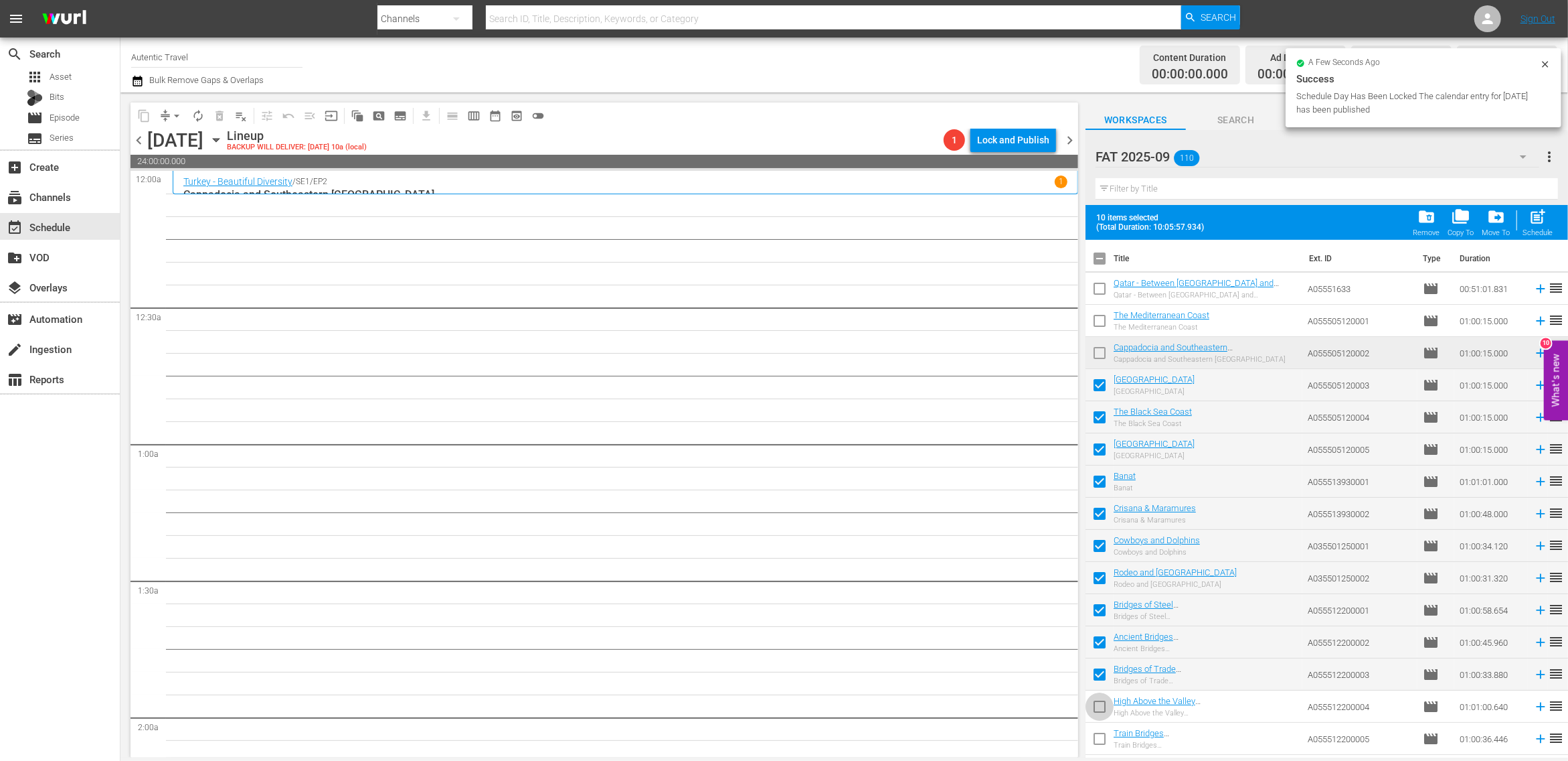
drag, startPoint x: 1102, startPoint y: 706, endPoint x: 1101, endPoint y: 723, distance: 17.0
click at [1102, 709] on input "checkbox" at bounding box center [1099, 709] width 28 height 28
checkbox input "true"
click at [1101, 742] on input "checkbox" at bounding box center [1099, 741] width 28 height 28
checkbox input "true"
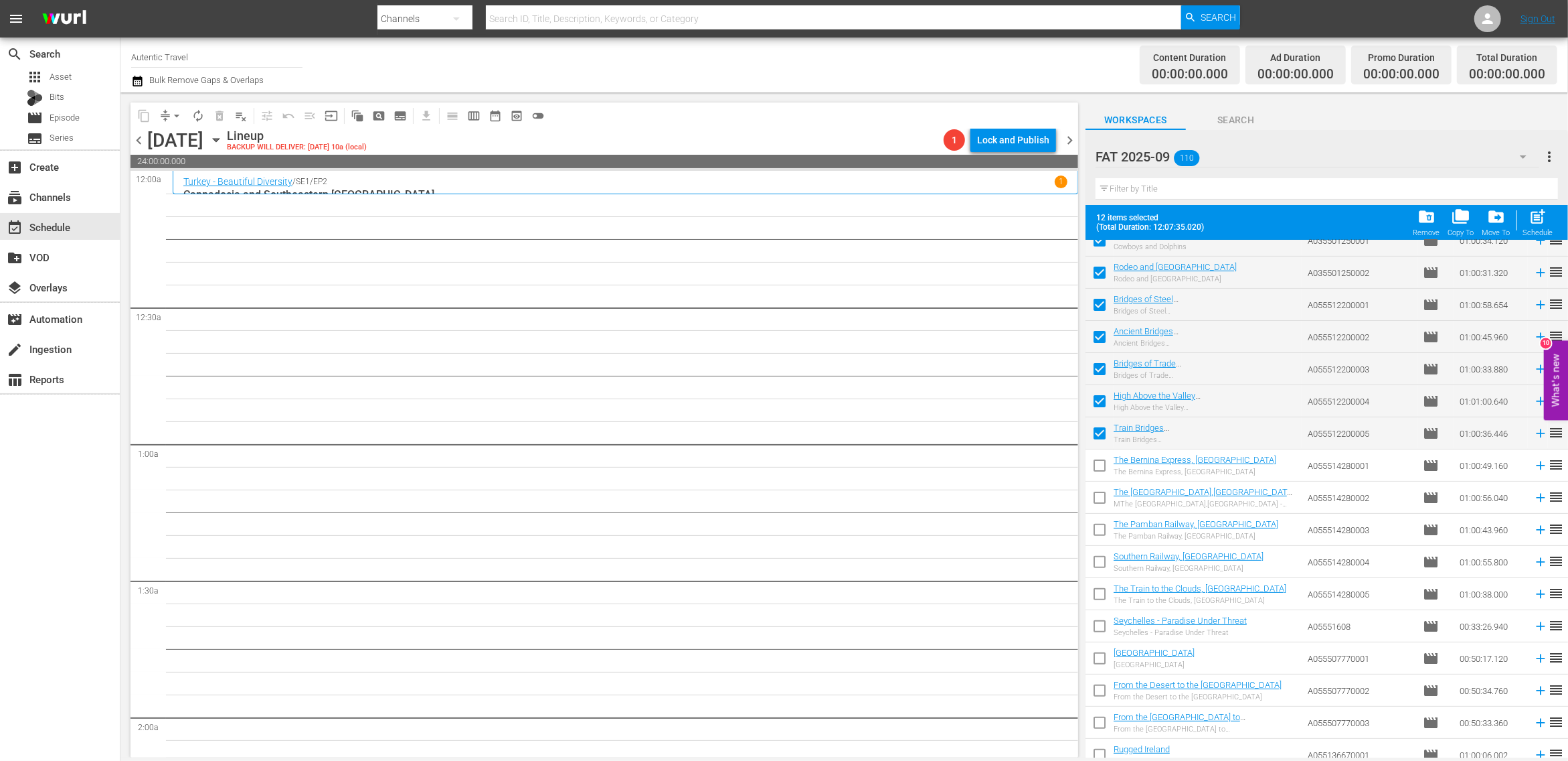
scroll to position [339, 0]
click at [1101, 436] on input "checkbox" at bounding box center [1099, 434] width 28 height 28
checkbox input "true"
click at [1095, 468] on input "checkbox" at bounding box center [1099, 466] width 28 height 28
checkbox input "true"
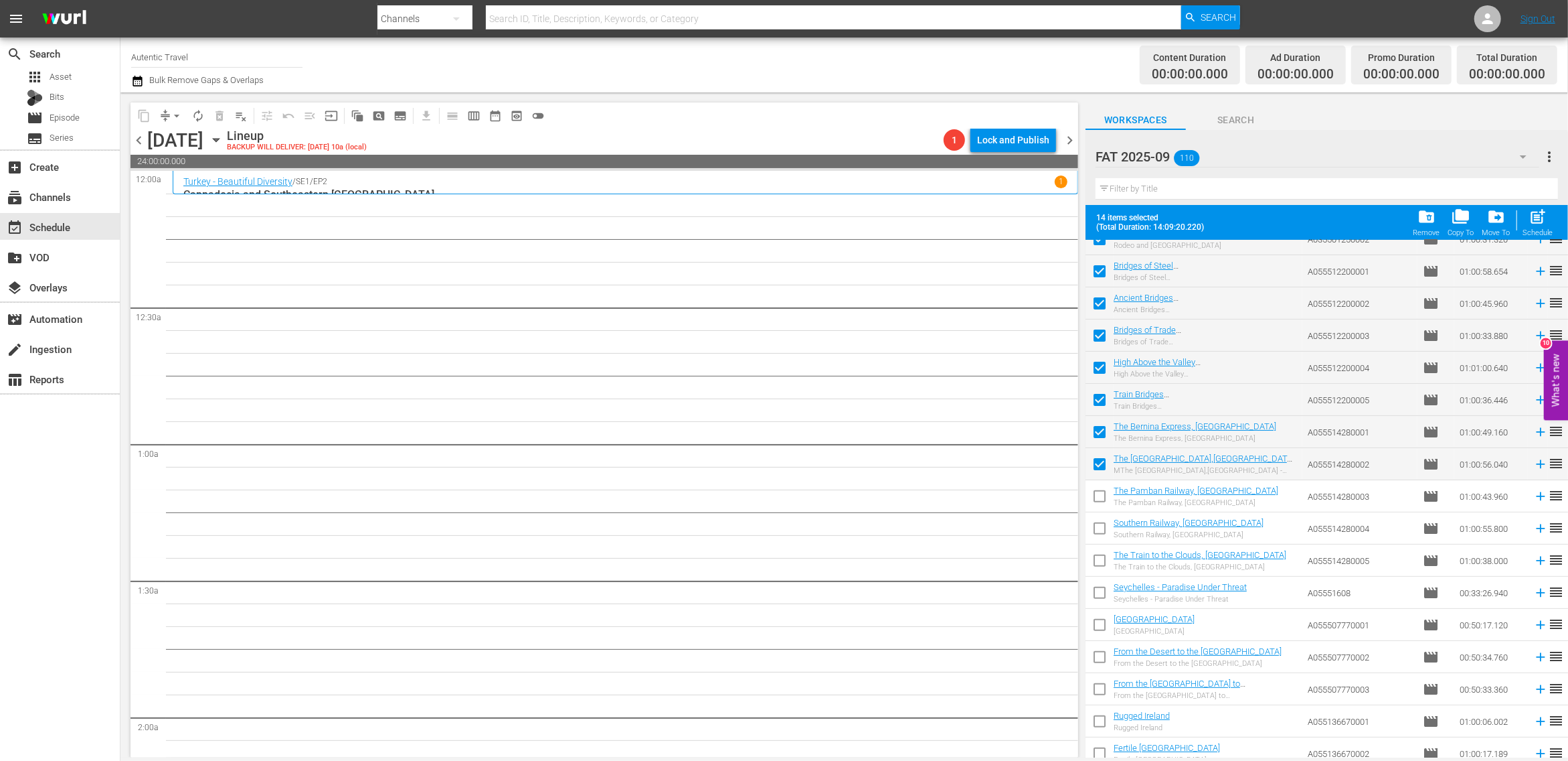
click at [1096, 490] on input "checkbox" at bounding box center [1099, 498] width 28 height 28
checkbox input "true"
drag, startPoint x: 1103, startPoint y: 530, endPoint x: 1104, endPoint y: 560, distance: 30.0
click at [1103, 530] on input "checkbox" at bounding box center [1099, 530] width 28 height 28
checkbox input "true"
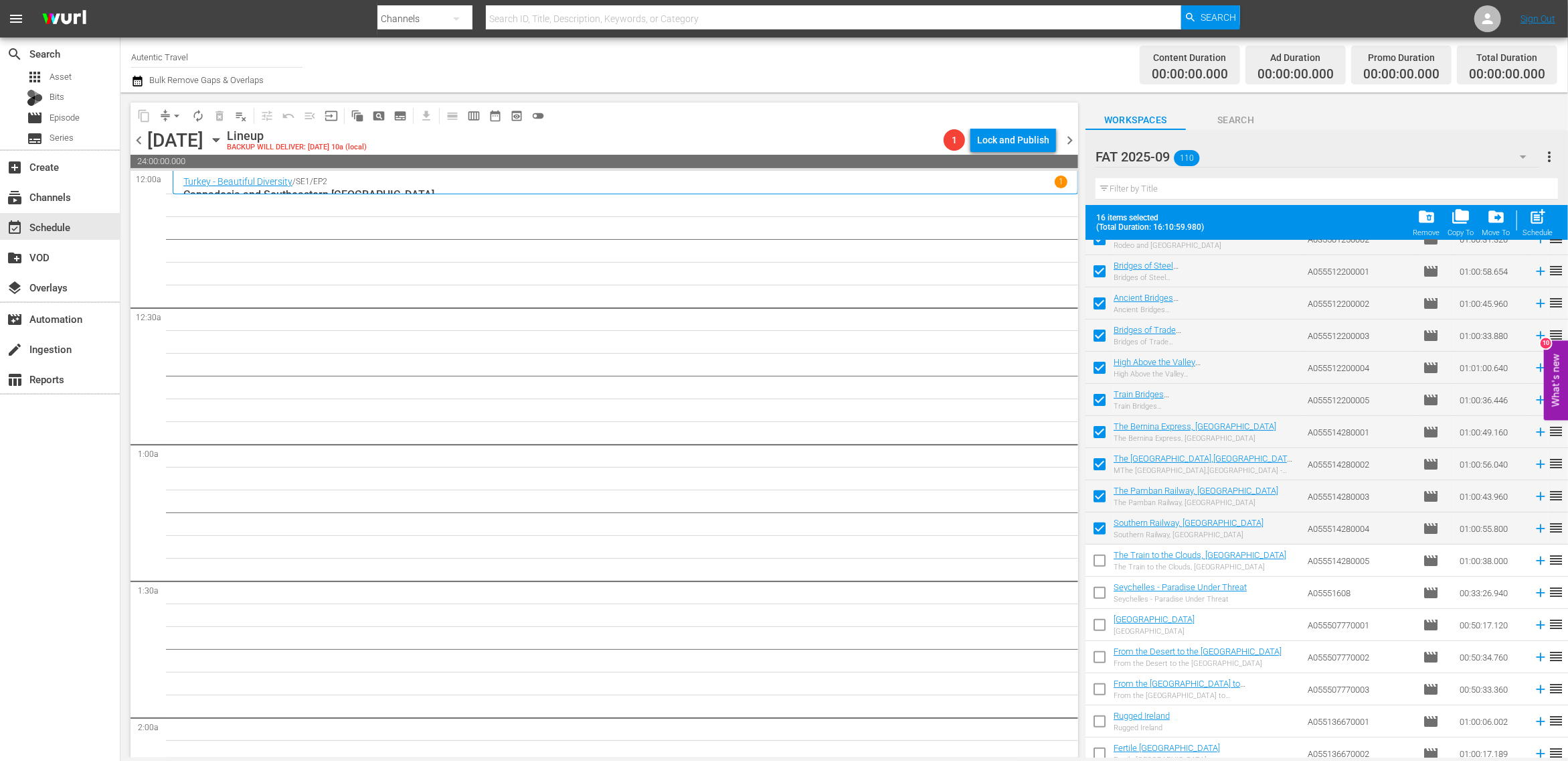
click at [1104, 559] on input "checkbox" at bounding box center [1099, 562] width 28 height 28
checkbox input "true"
click at [1101, 598] on input "checkbox" at bounding box center [1099, 594] width 28 height 28
checkbox input "true"
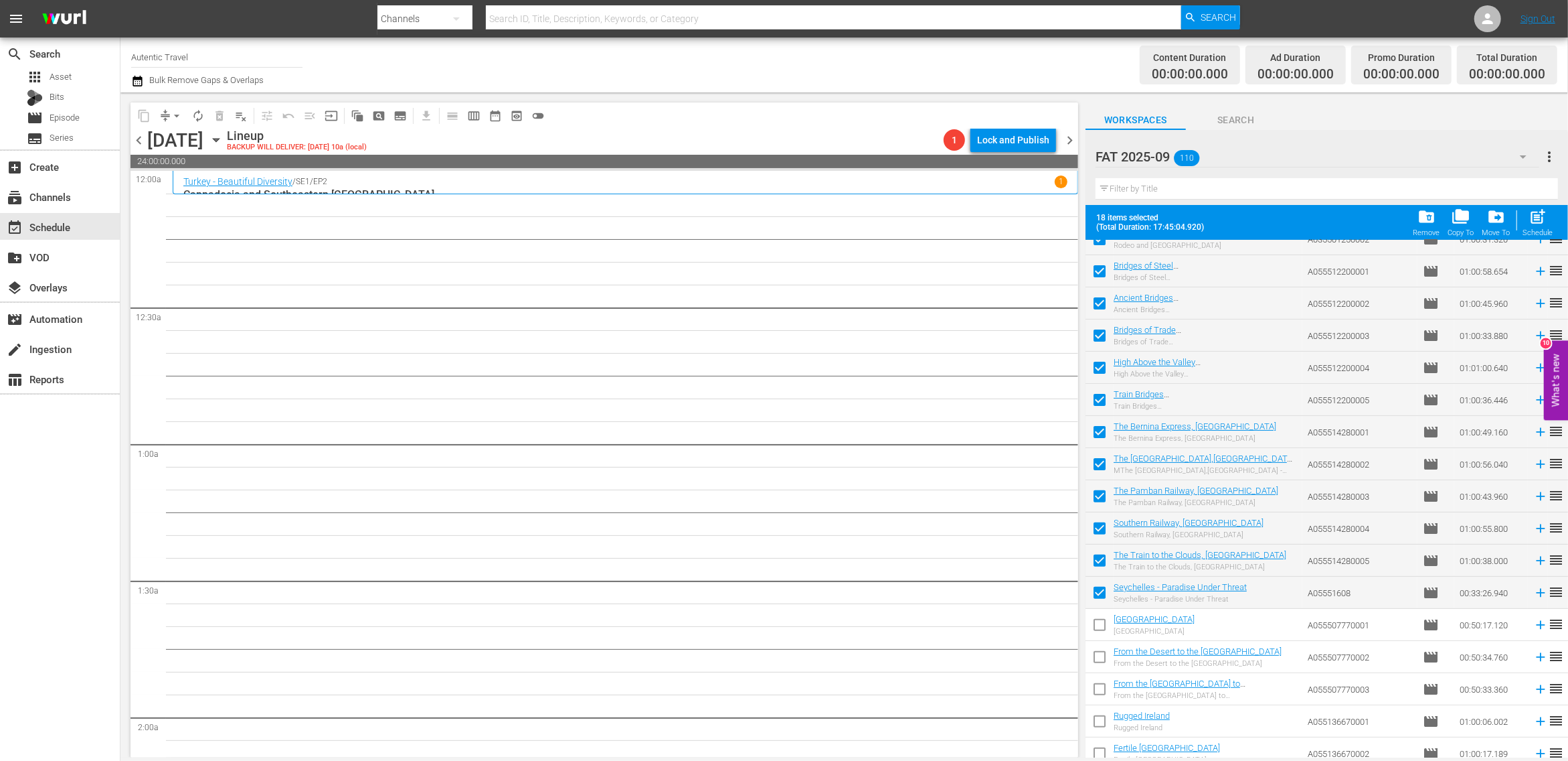
drag, startPoint x: 1101, startPoint y: 627, endPoint x: 1101, endPoint y: 672, distance: 45.0
click at [1101, 627] on input "checkbox" at bounding box center [1099, 627] width 28 height 28
checkbox input "true"
click at [1103, 668] on input "checkbox" at bounding box center [1099, 659] width 28 height 28
checkbox input "true"
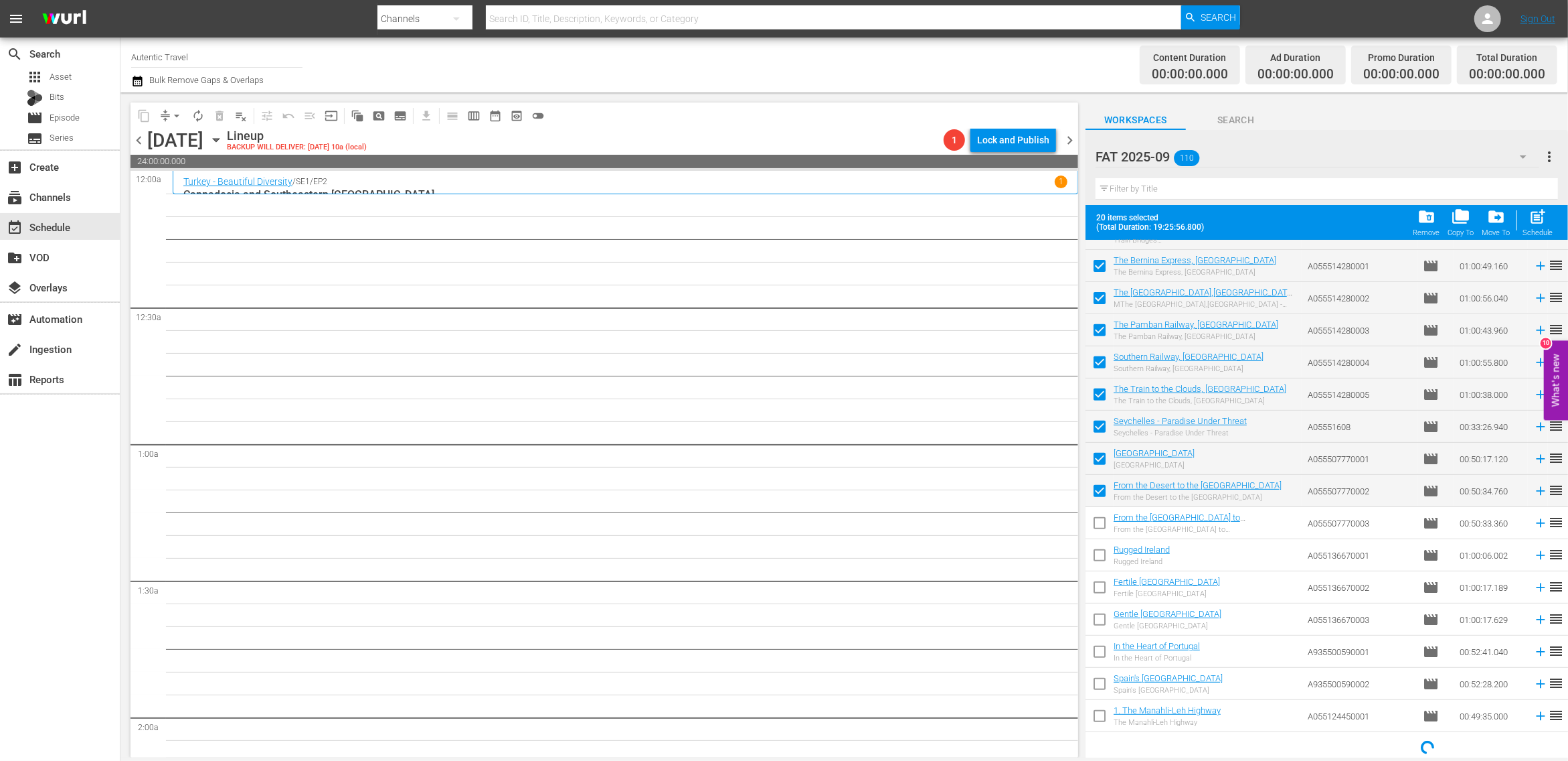
scroll to position [510, 0]
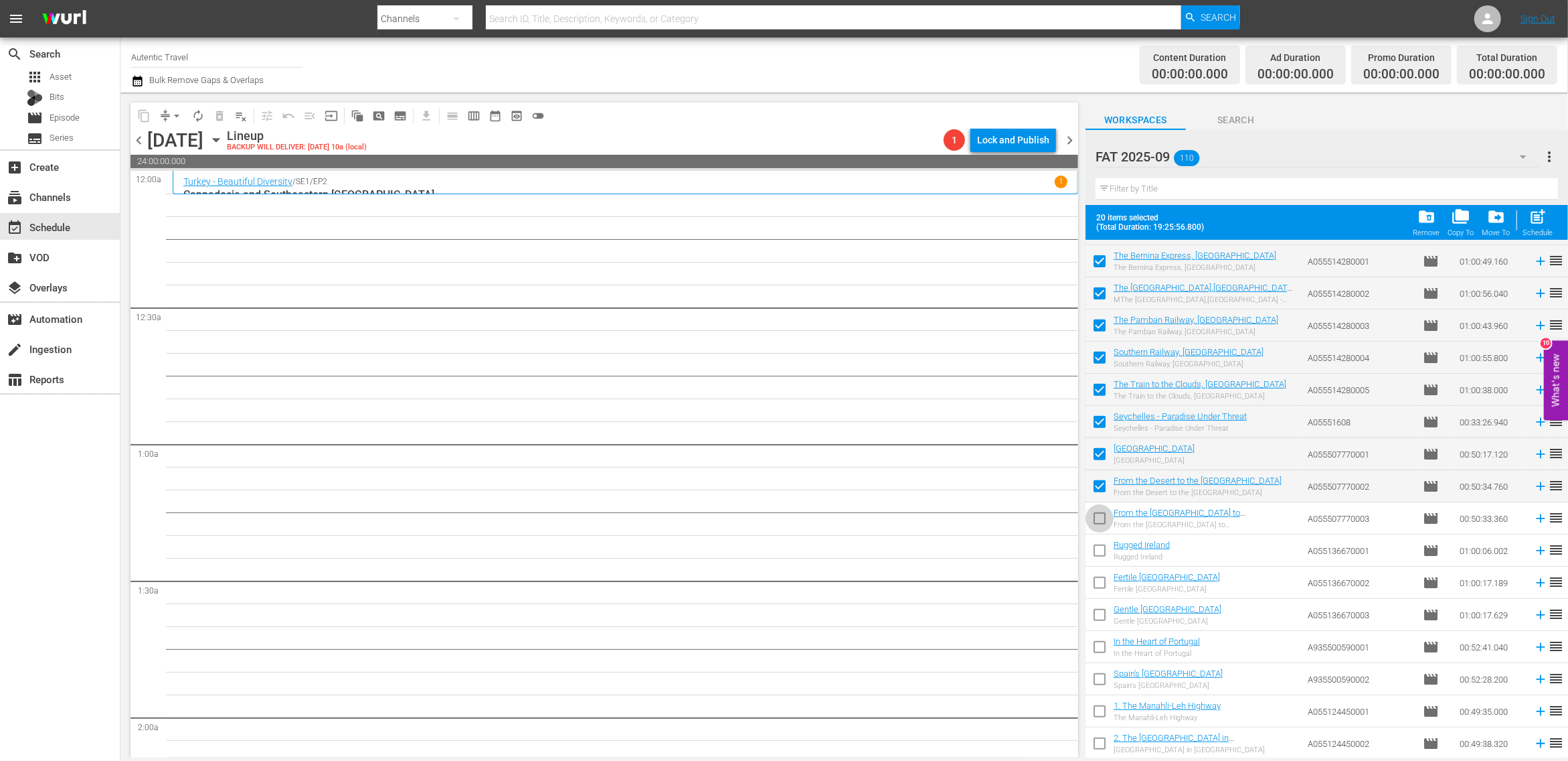
click at [1101, 517] on input "checkbox" at bounding box center [1099, 520] width 28 height 28
checkbox input "true"
click at [1100, 556] on input "checkbox" at bounding box center [1099, 552] width 28 height 28
checkbox input "true"
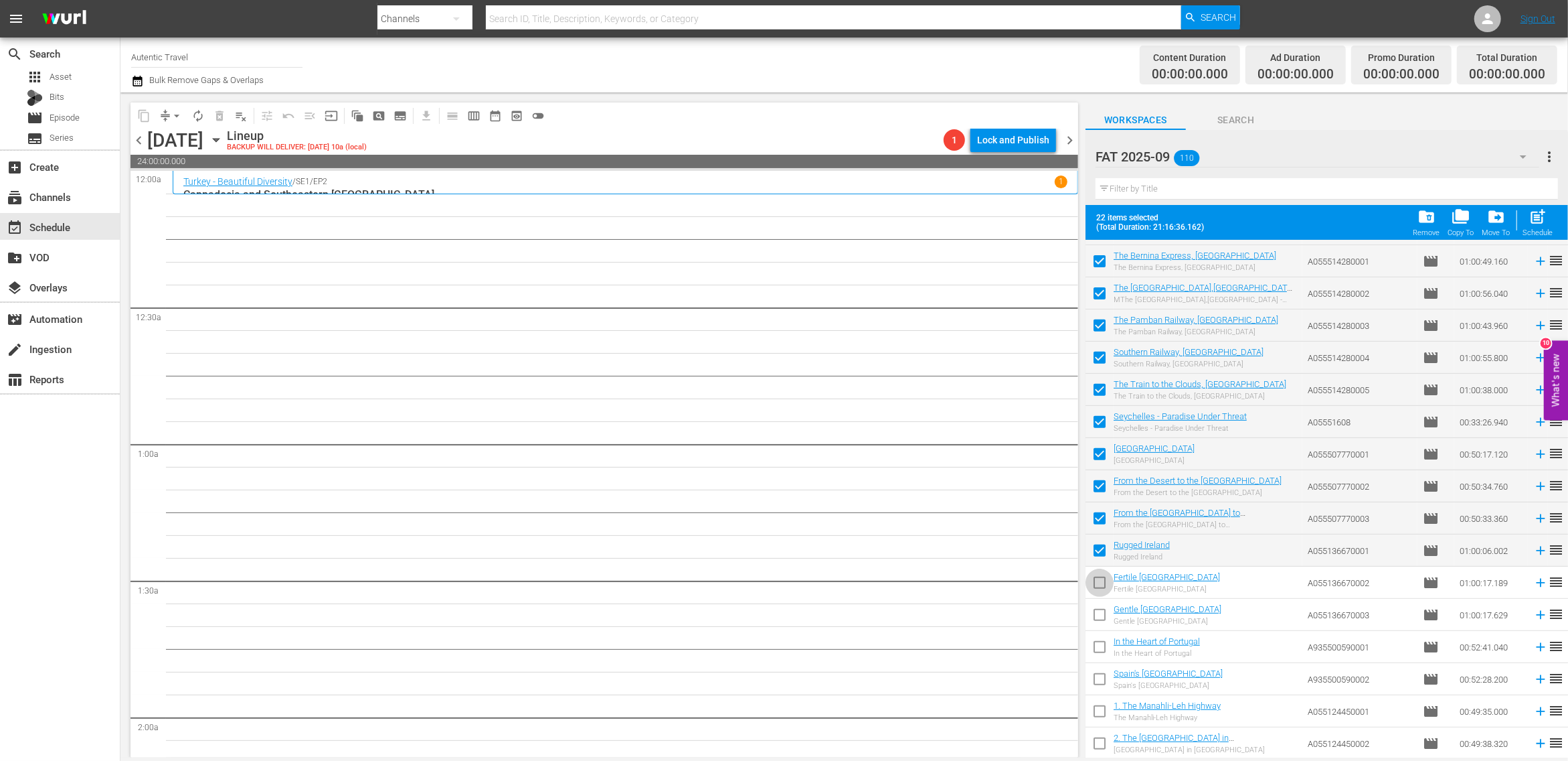
click at [1095, 589] on input "checkbox" at bounding box center [1099, 585] width 28 height 28
checkbox input "true"
click at [1097, 604] on span at bounding box center [1099, 614] width 28 height 28
click at [1100, 621] on input "checkbox" at bounding box center [1099, 617] width 28 height 28
checkbox input "true"
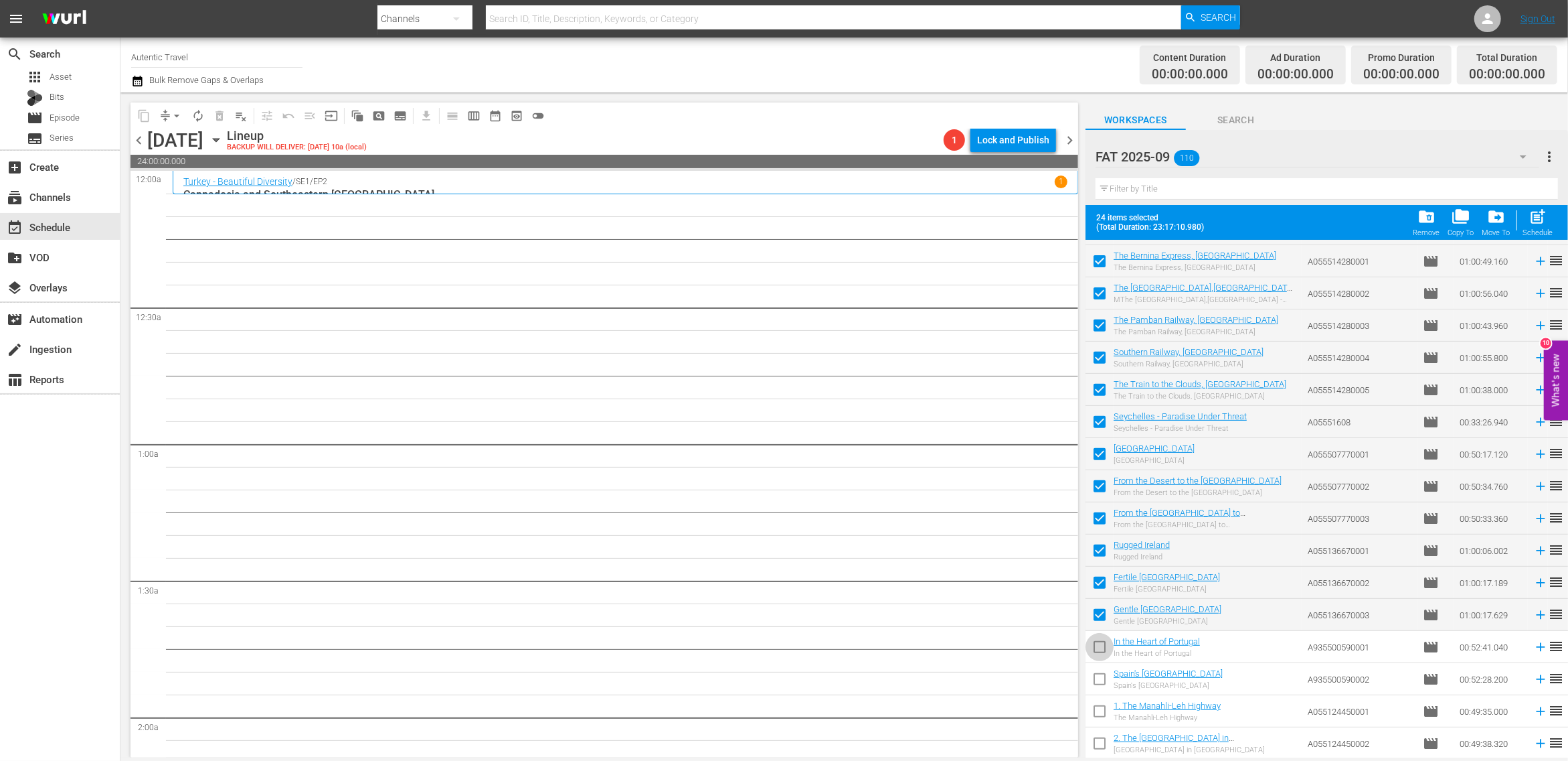
drag, startPoint x: 1101, startPoint y: 654, endPoint x: 1101, endPoint y: 671, distance: 17.0
click at [1101, 654] on input "checkbox" at bounding box center [1099, 649] width 28 height 28
checkbox input "true"
drag, startPoint x: 1101, startPoint y: 671, endPoint x: 1101, endPoint y: 684, distance: 13.0
click at [1101, 674] on input "checkbox" at bounding box center [1099, 682] width 28 height 28
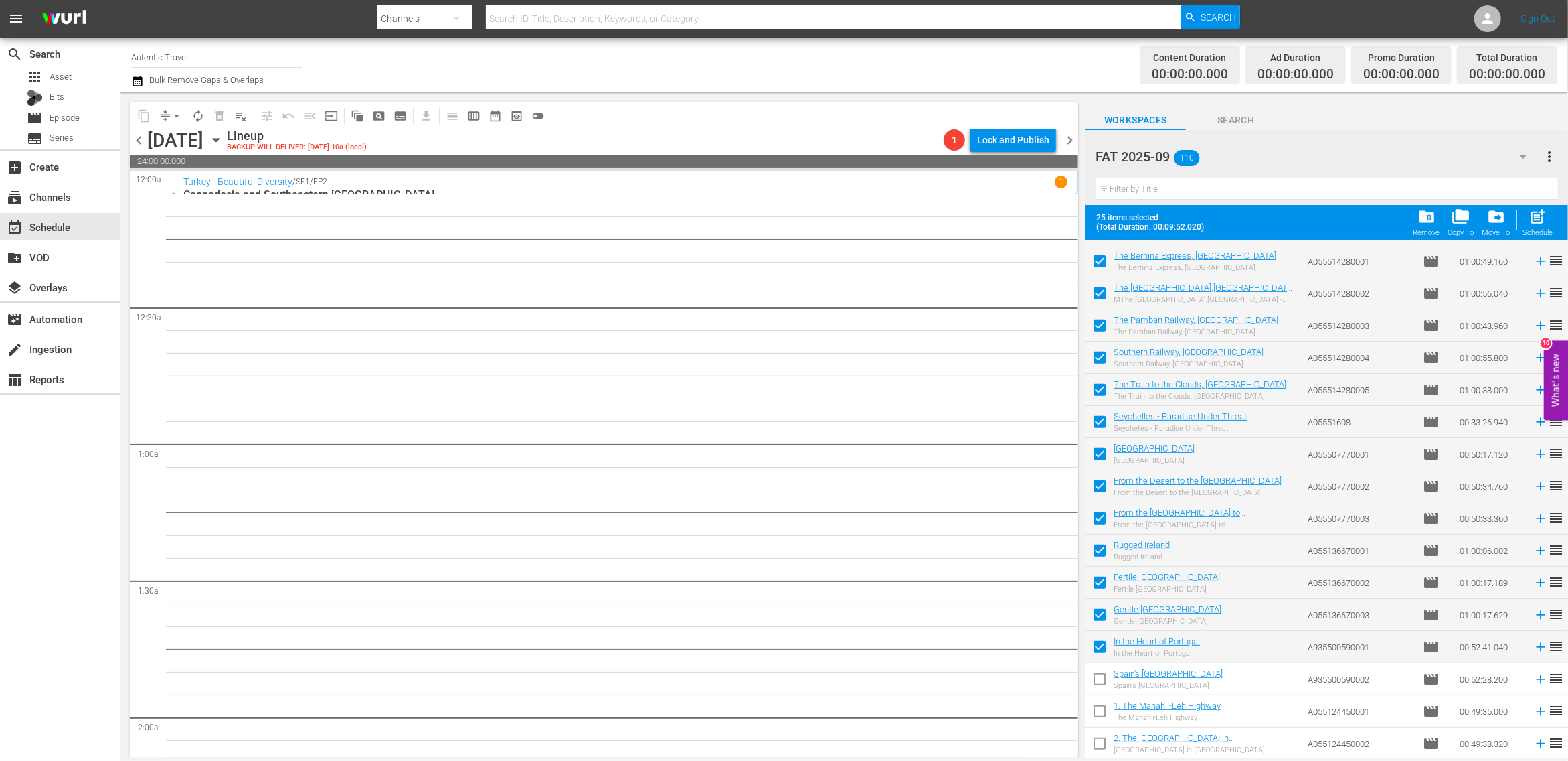
checkbox input "true"
click at [1543, 219] on span "post_add" at bounding box center [1538, 216] width 18 height 18
checkbox input "false"
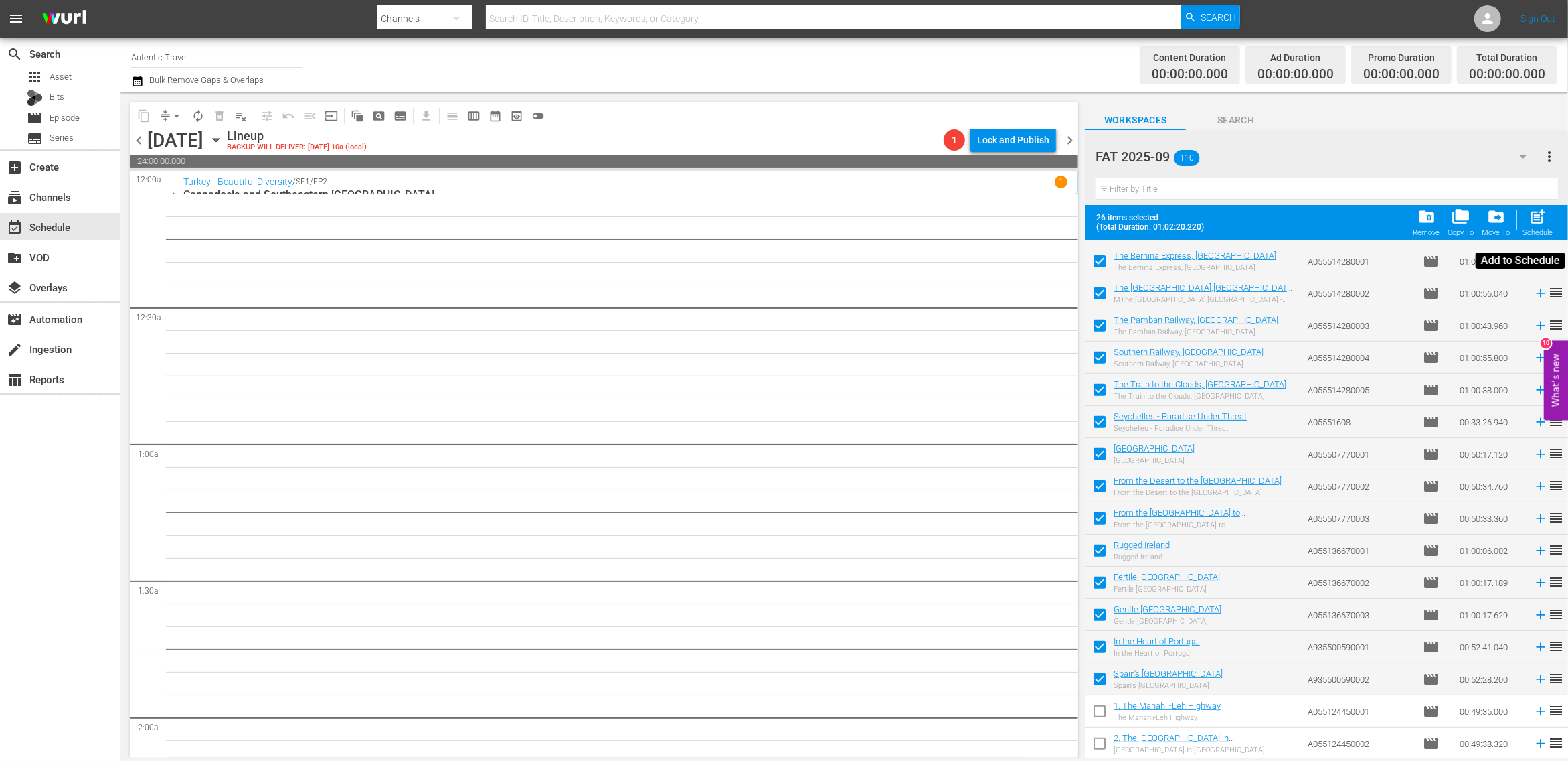
checkbox input "false"
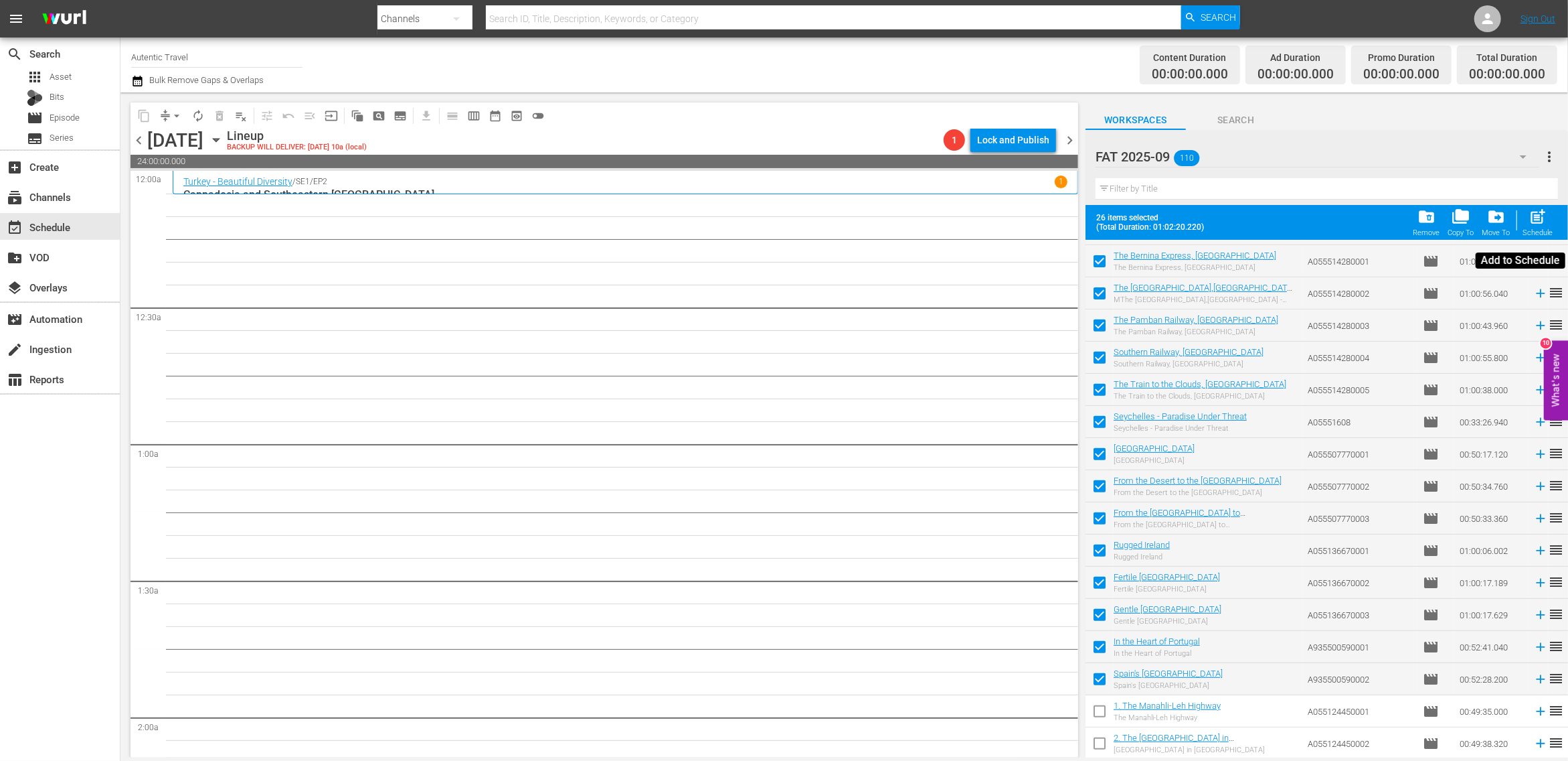
checkbox input "false"
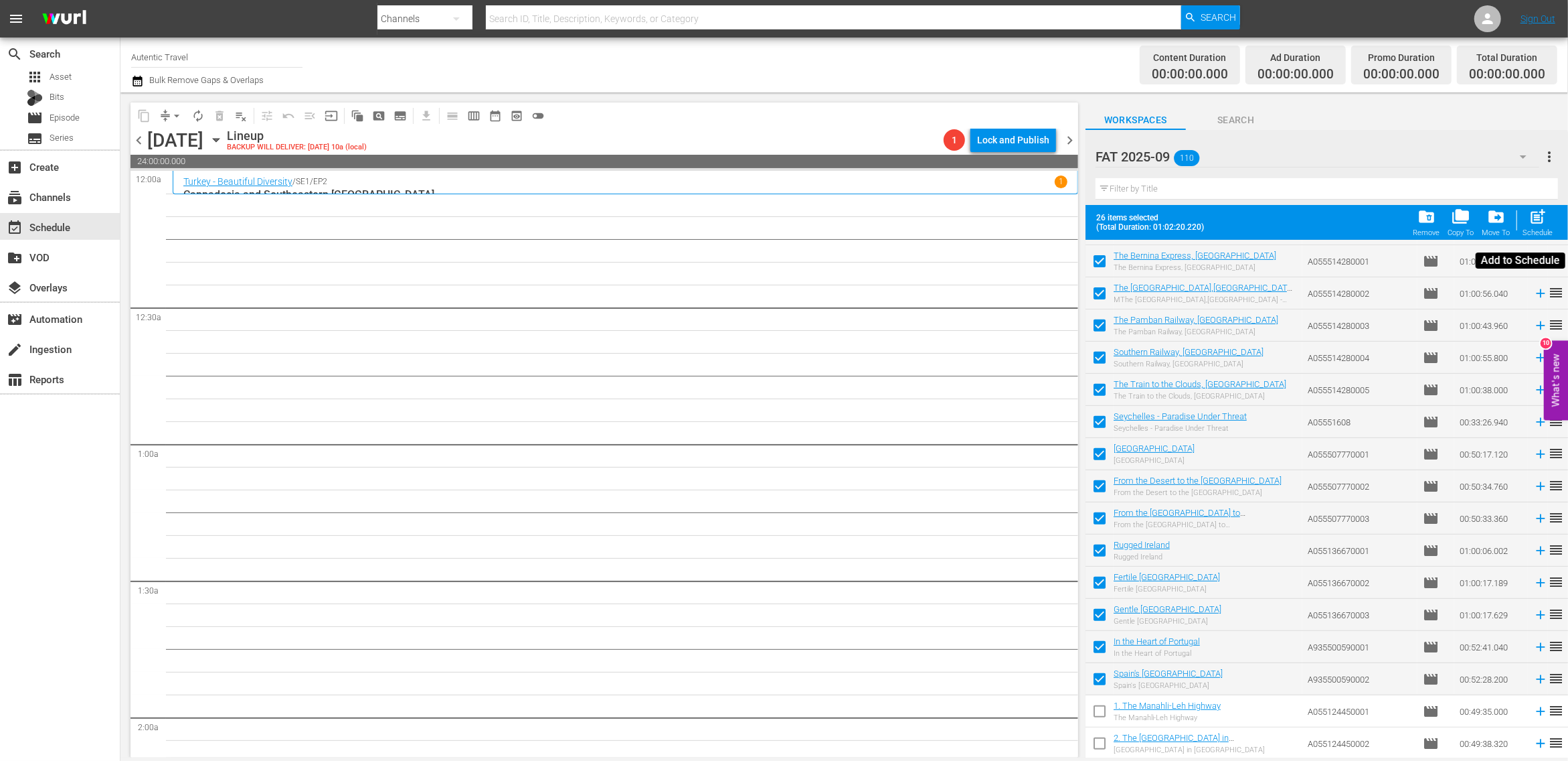
checkbox input "false"
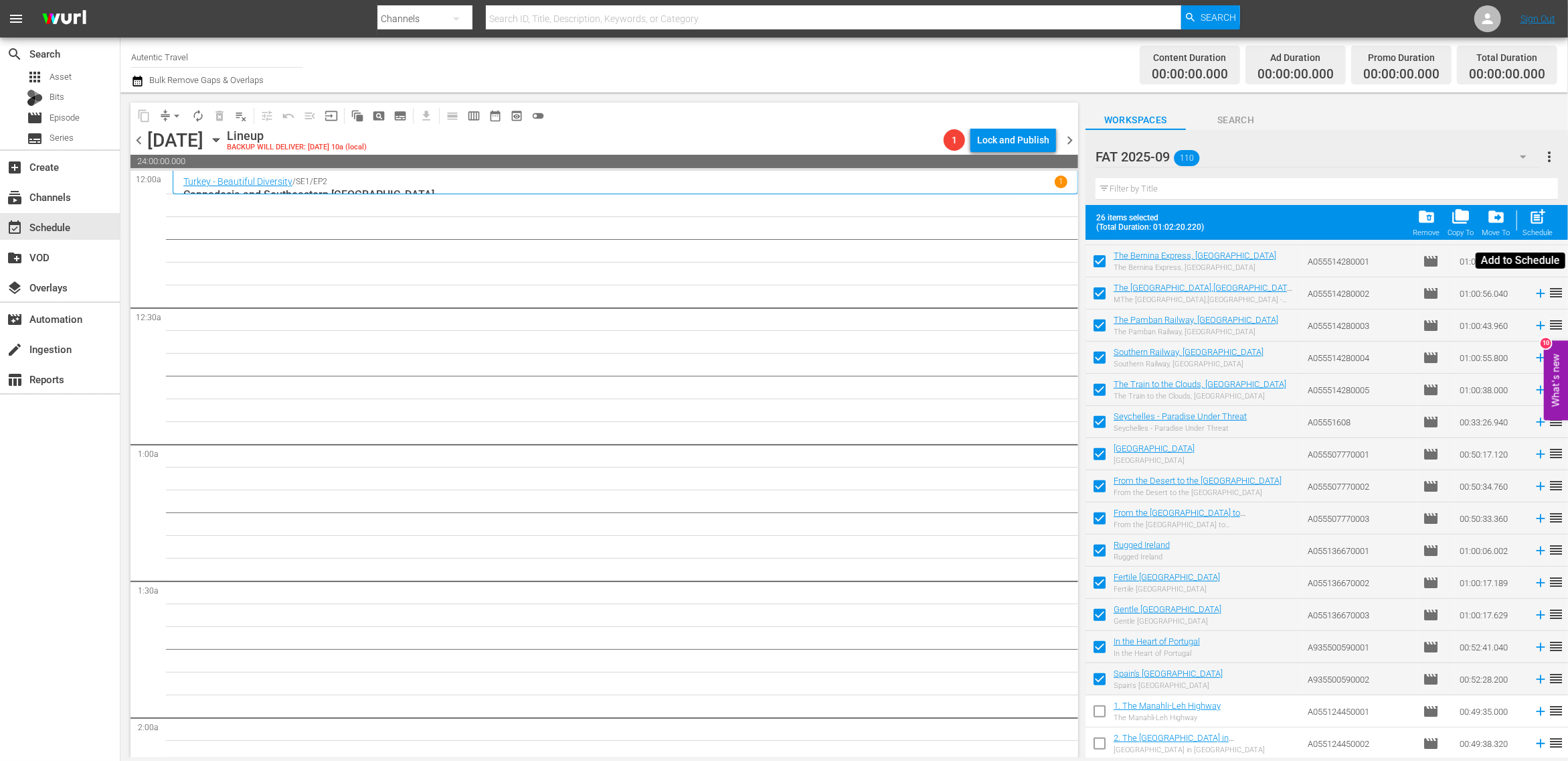
checkbox input "false"
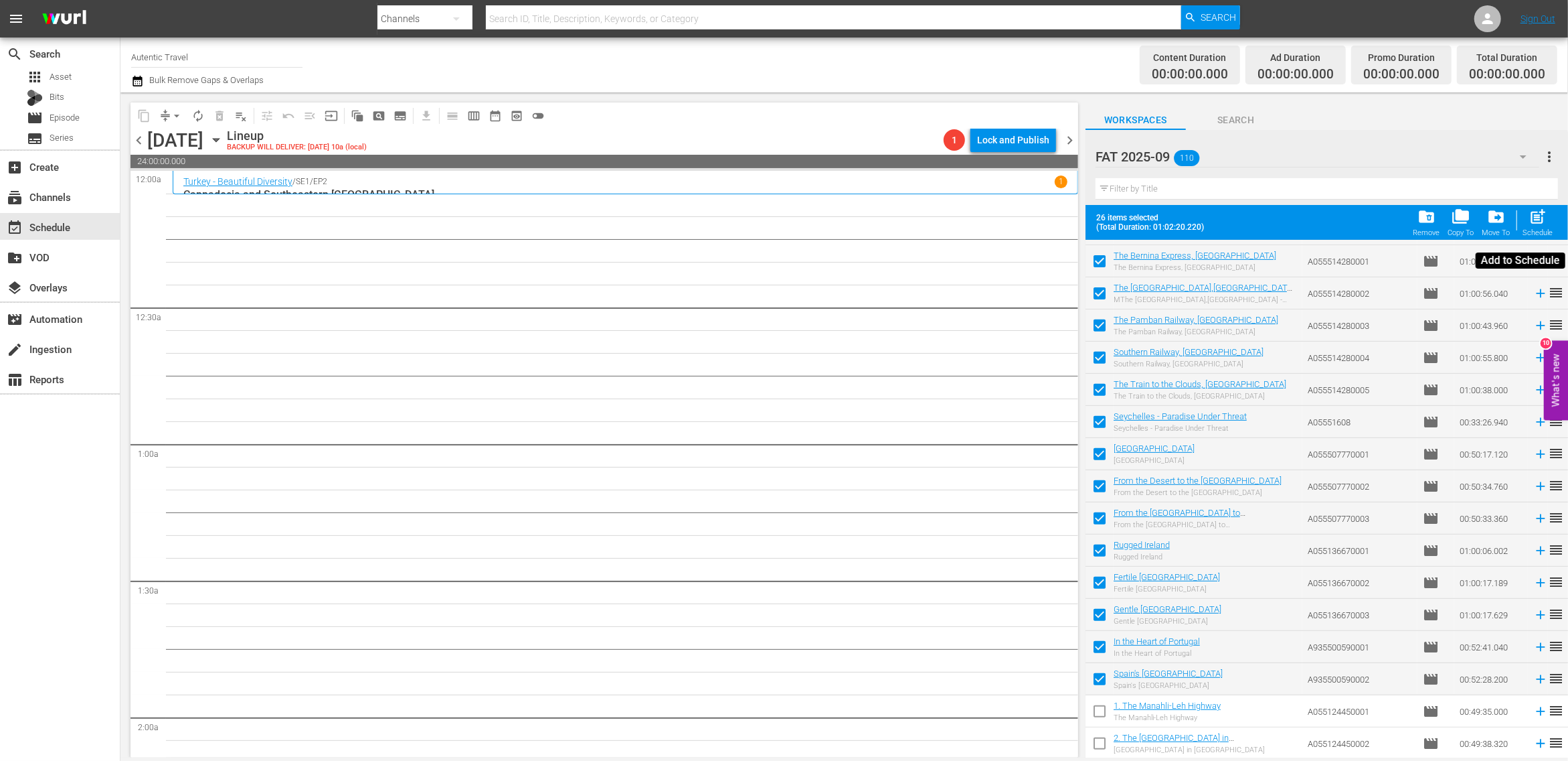
checkbox input "false"
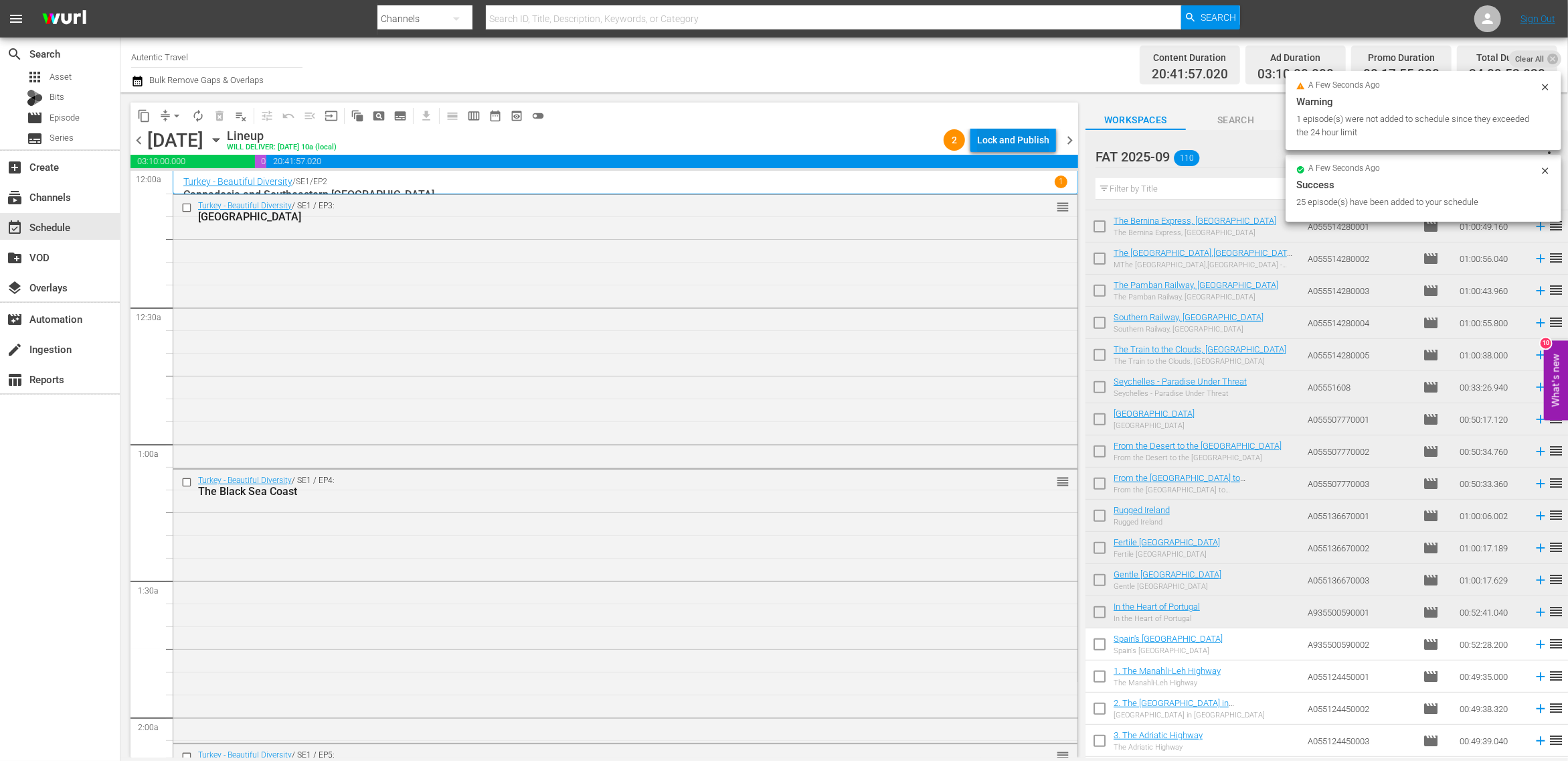
click at [1032, 140] on div "Lock and Publish" at bounding box center [1013, 140] width 73 height 25
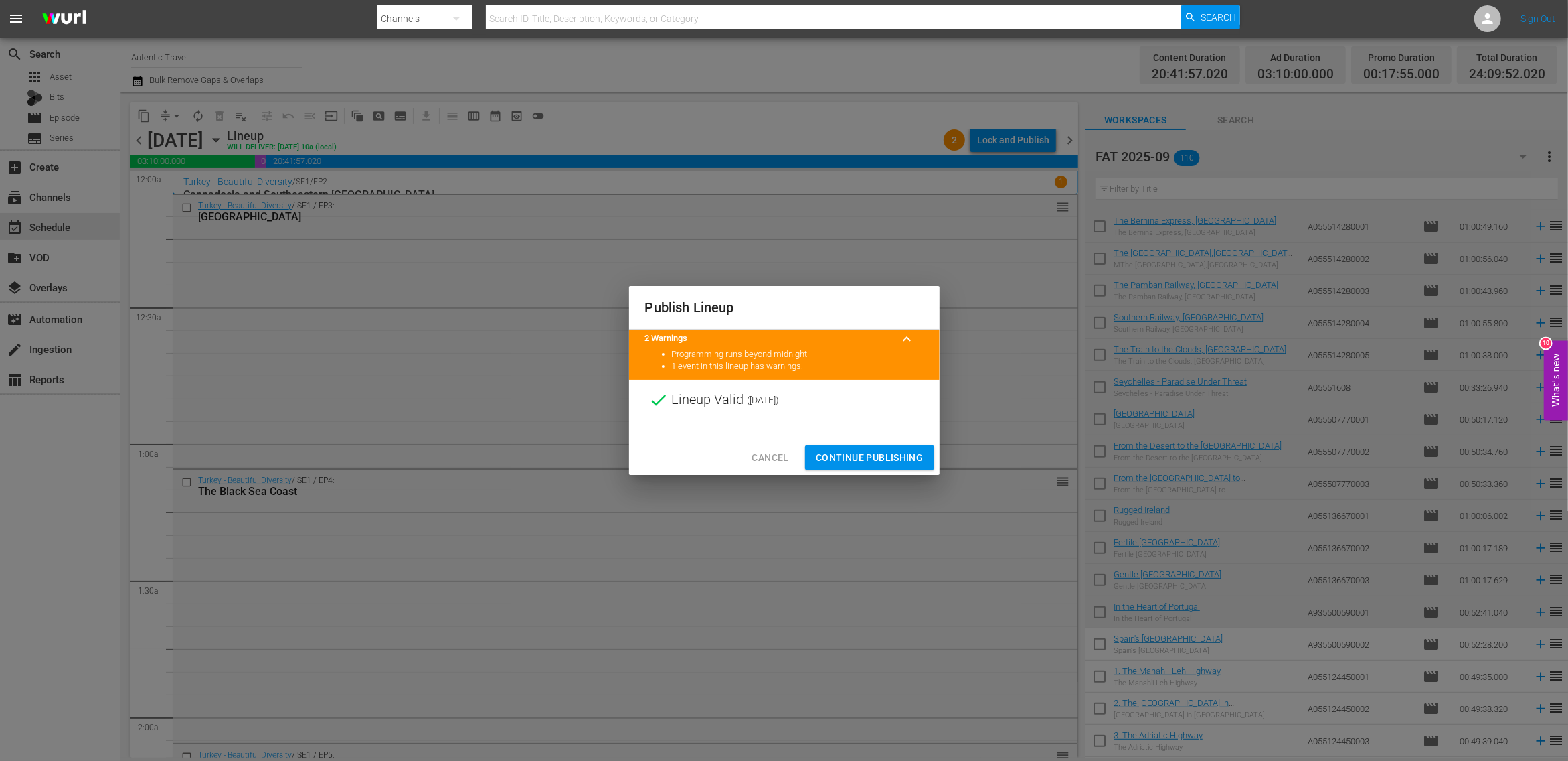
click at [876, 455] on span "Continue Publishing" at bounding box center [869, 457] width 107 height 17
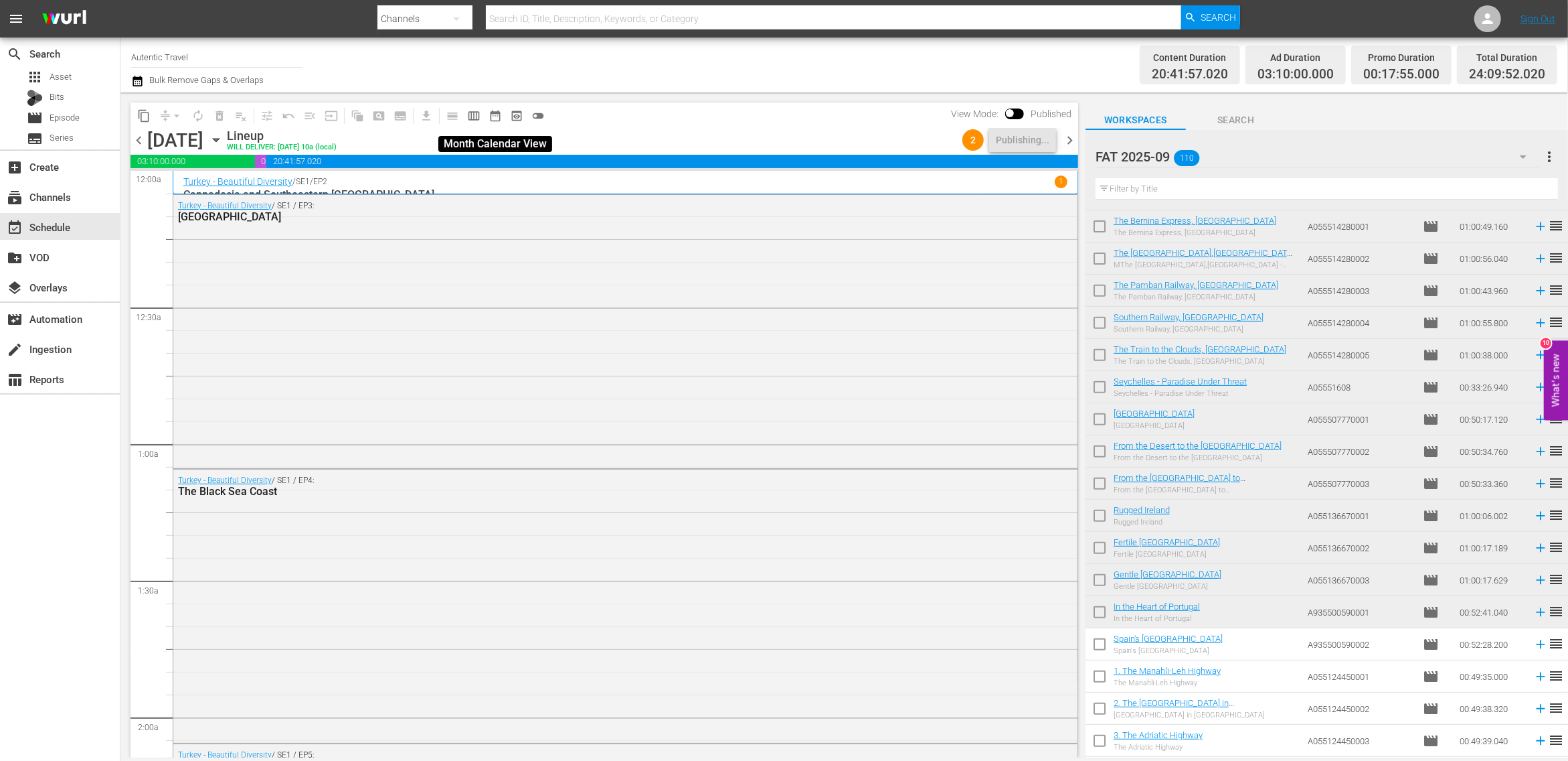
click at [494, 112] on span "date_range_outlined" at bounding box center [495, 116] width 14 height 14
